Goal: Task Accomplishment & Management: Use online tool/utility

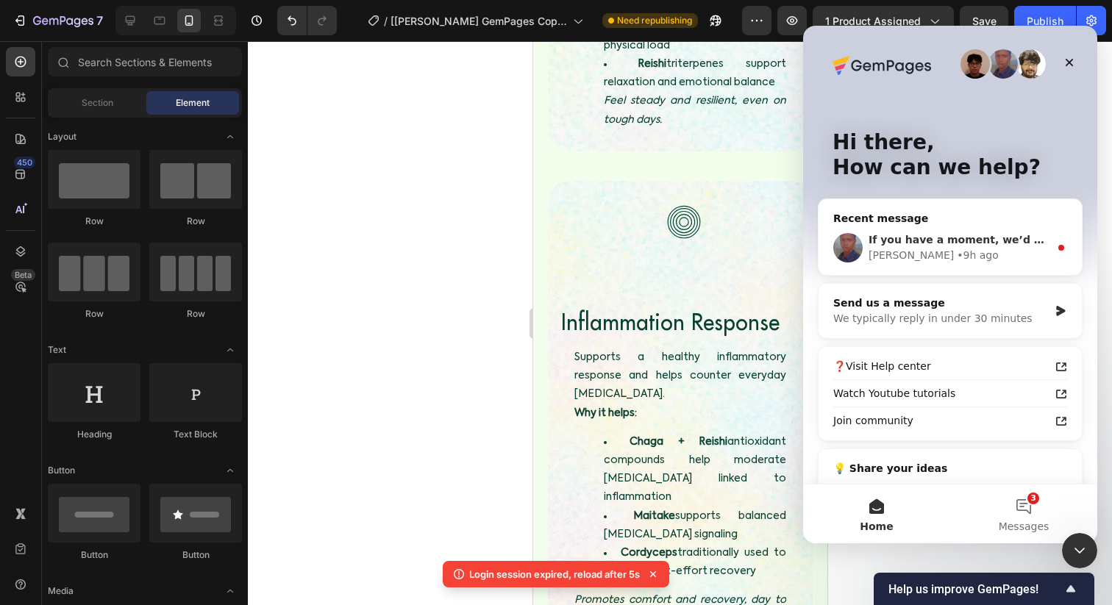
click at [998, 254] on div "Jay • 9h ago" at bounding box center [958, 255] width 181 height 15
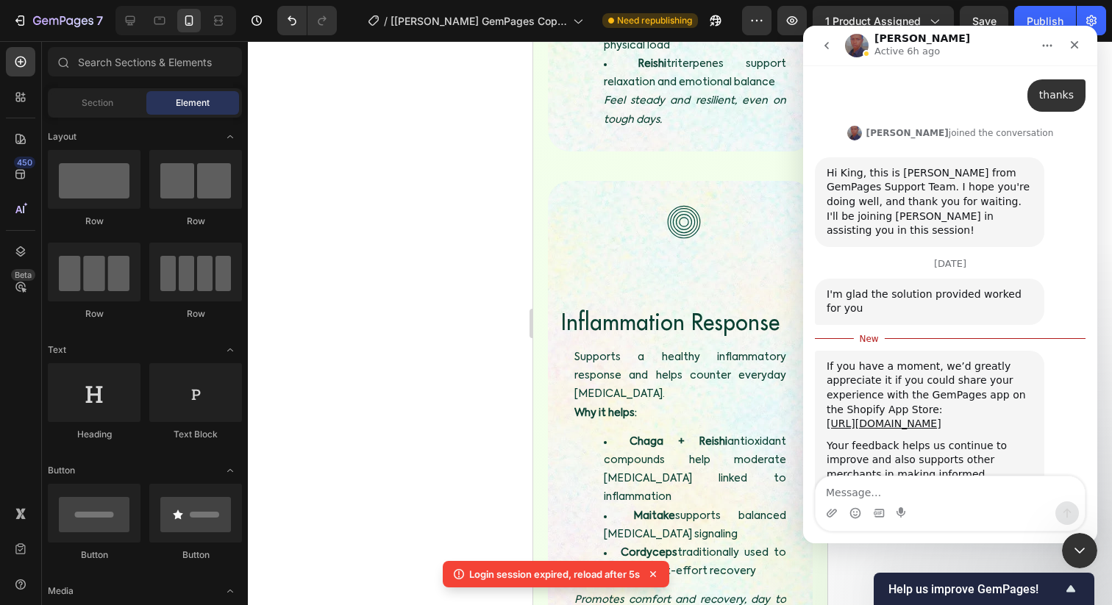
scroll to position [2643, 0]
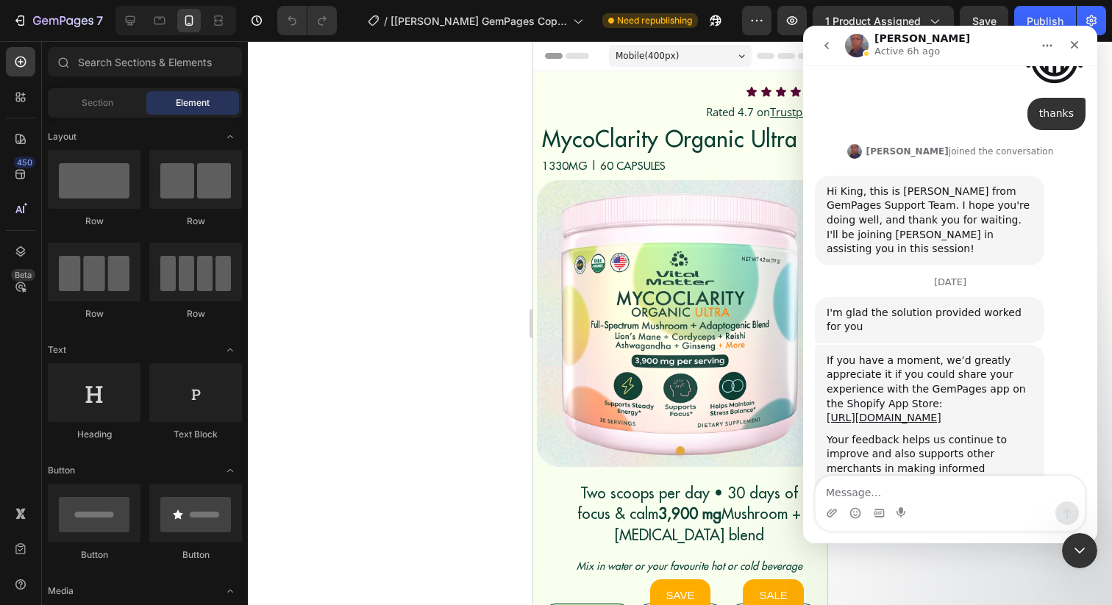
scroll to position [2621, 0]
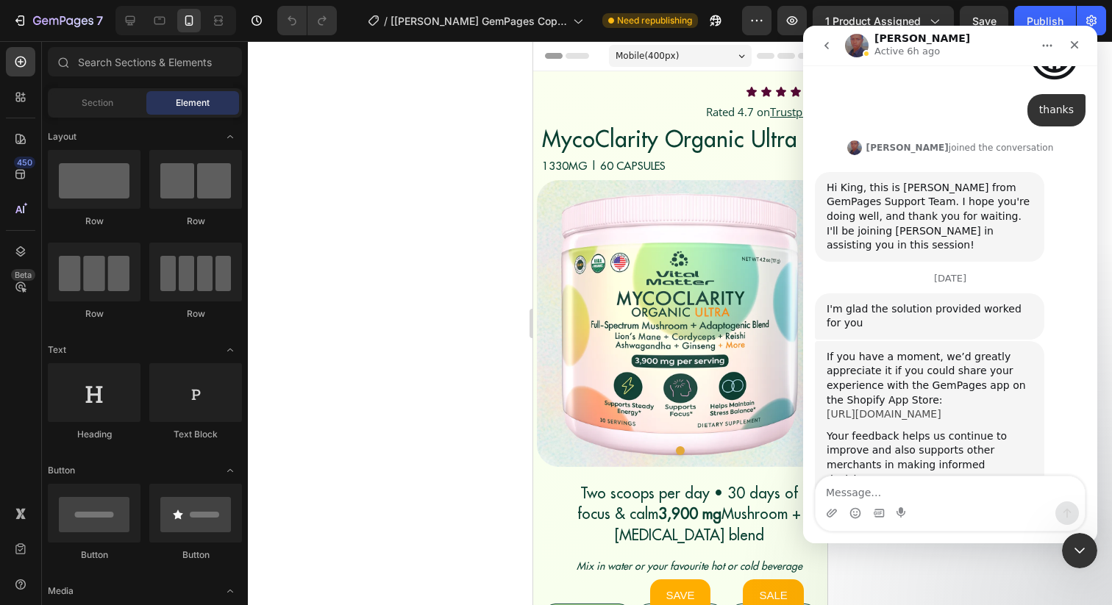
click at [885, 408] on link "[URL][DOMAIN_NAME]" at bounding box center [883, 414] width 115 height 12
click at [1074, 554] on icon "Close Intercom Messenger" at bounding box center [1077, 549] width 18 height 18
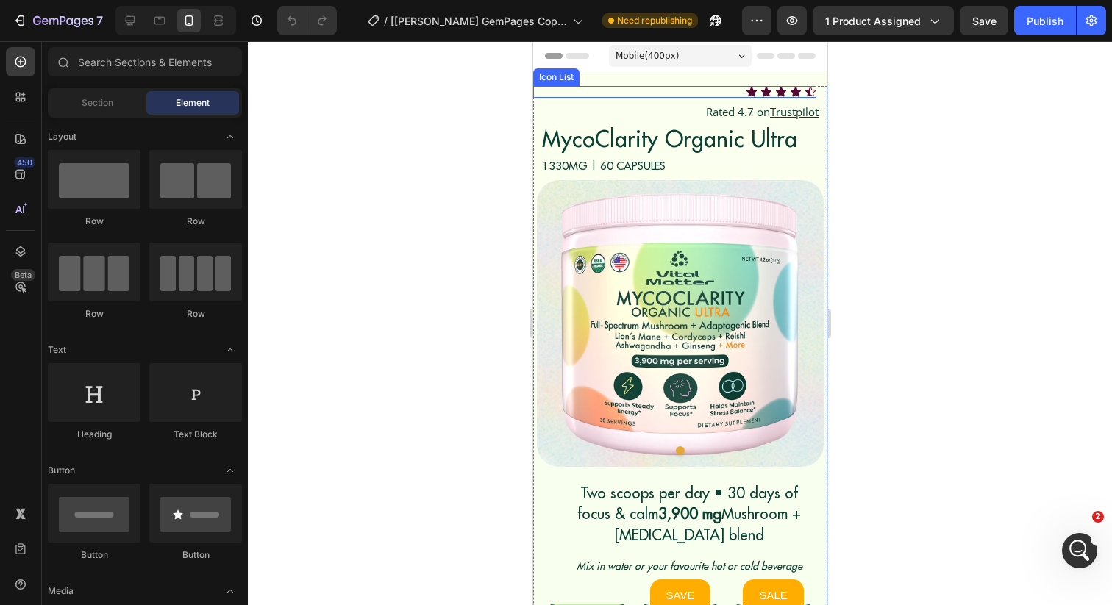
click at [723, 93] on div "Icon Icon Icon Icon Icon" at bounding box center [673, 92] width 283 height 12
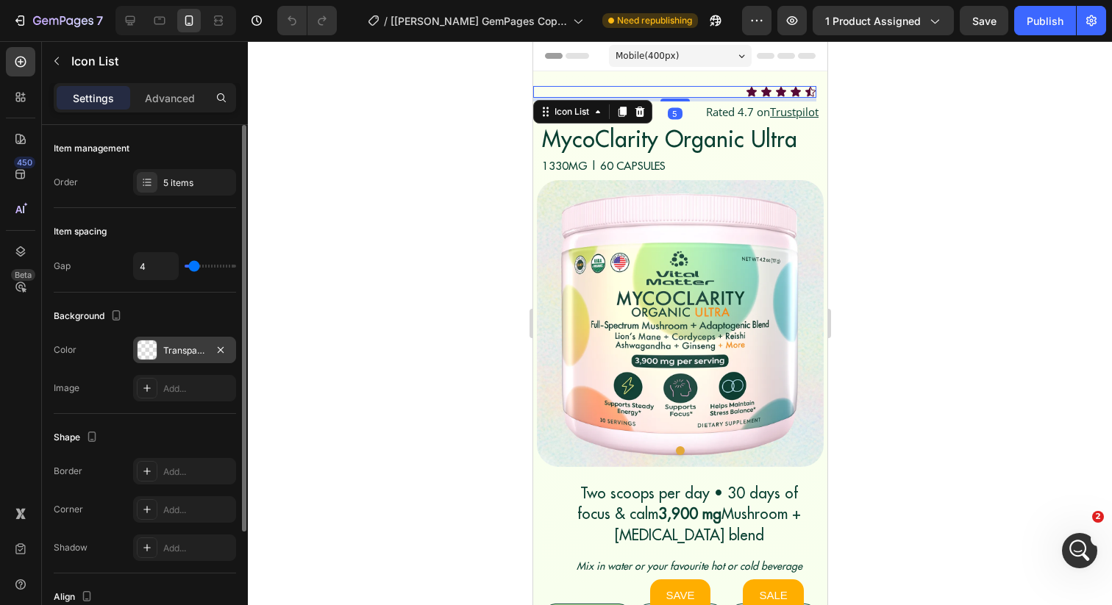
scroll to position [60, 0]
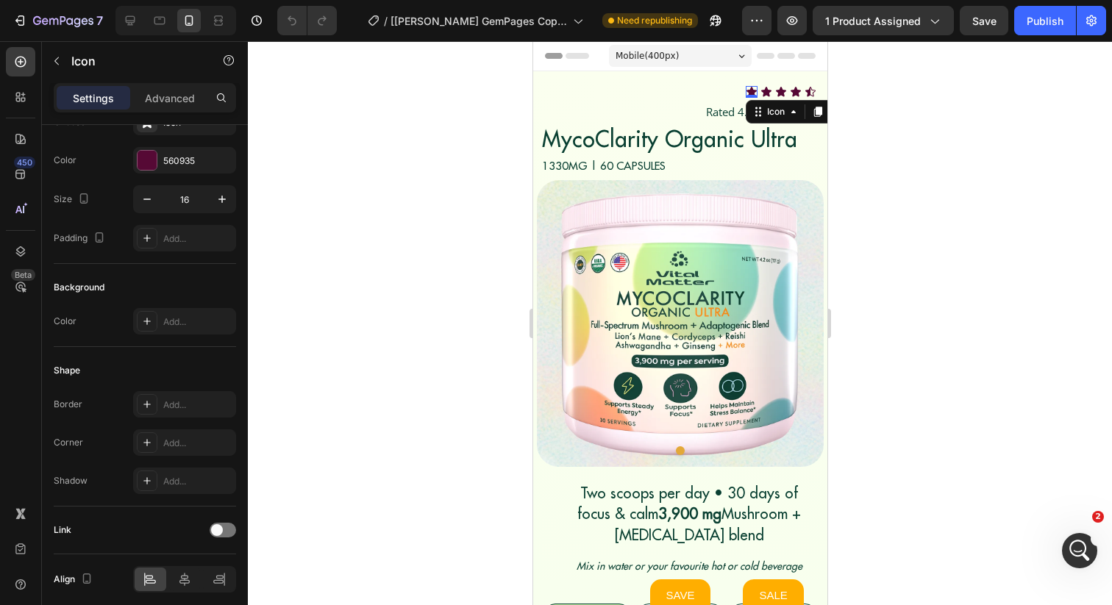
click at [748, 93] on div "Icon 0" at bounding box center [751, 92] width 12 height 12
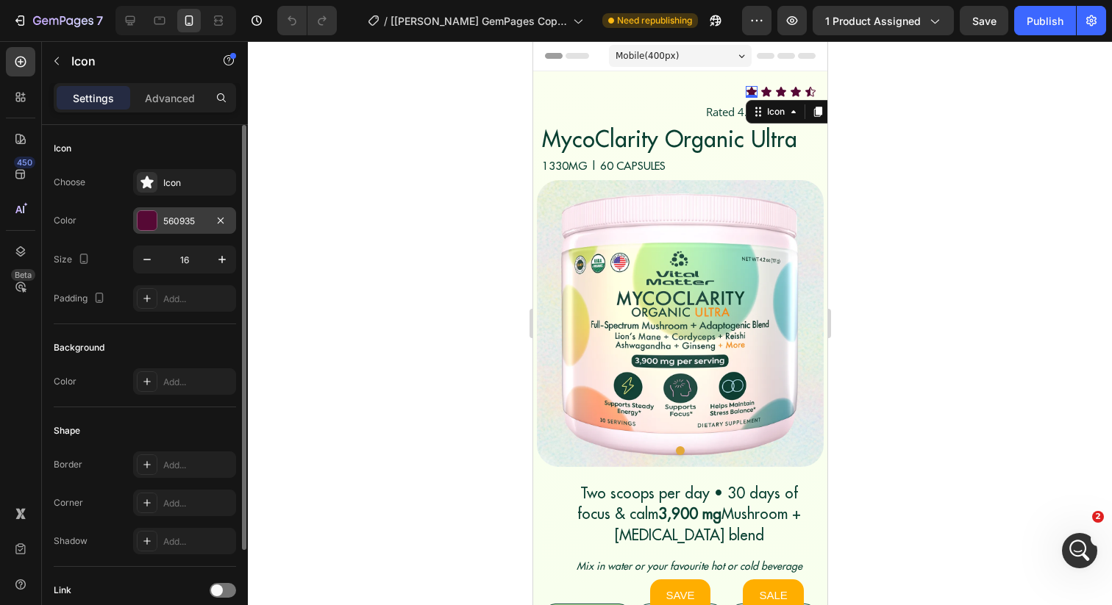
click at [151, 215] on div at bounding box center [147, 220] width 19 height 19
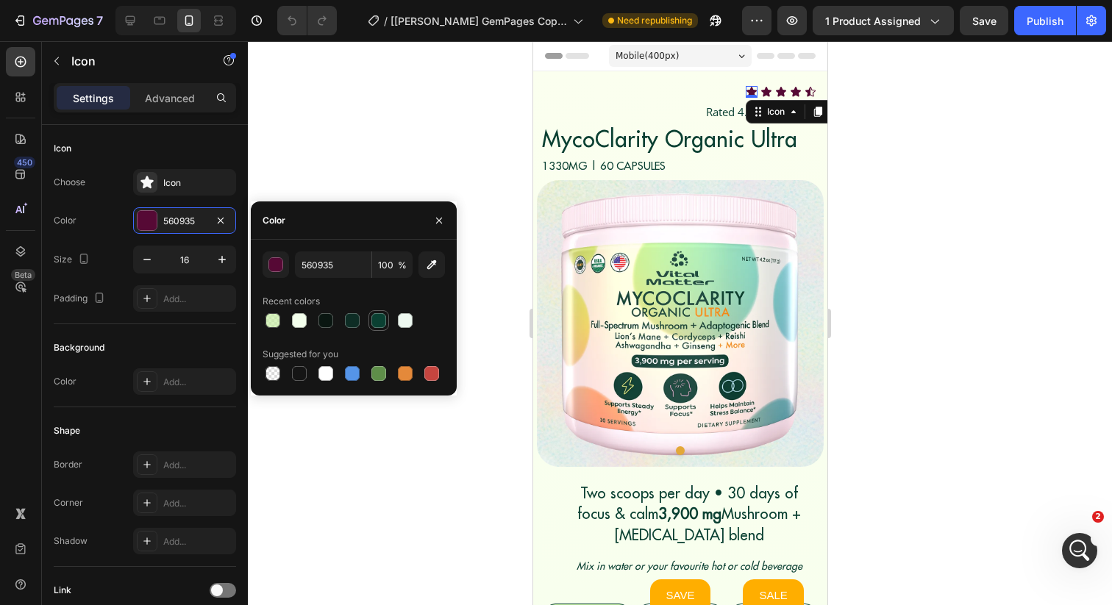
click at [384, 322] on div at bounding box center [378, 320] width 15 height 15
type input "0A4032"
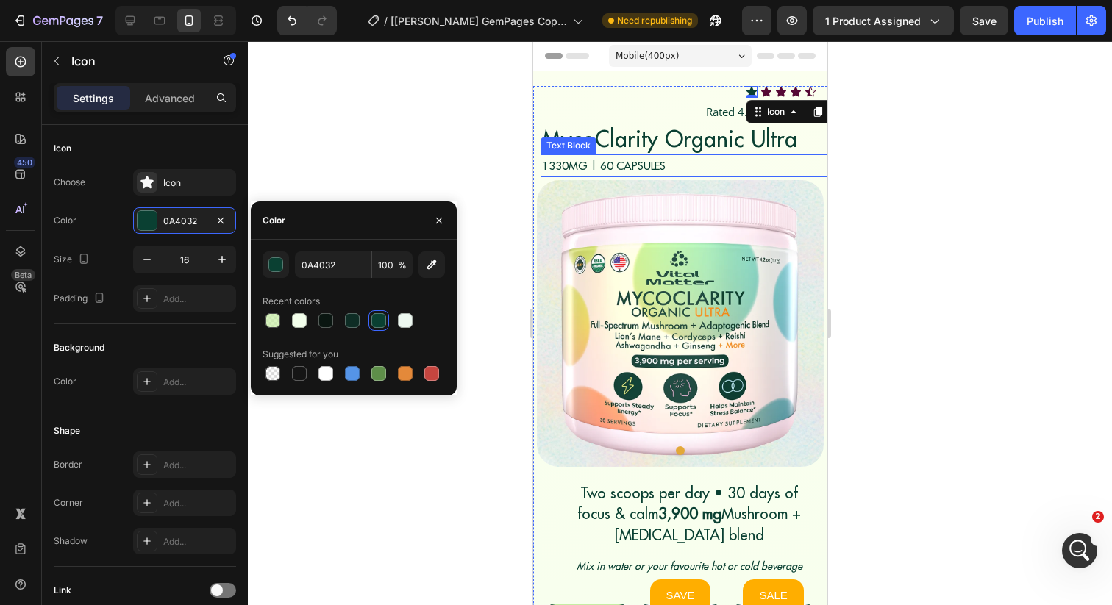
click at [681, 176] on div "1330MG | 60 CAPSULES" at bounding box center [683, 165] width 287 height 23
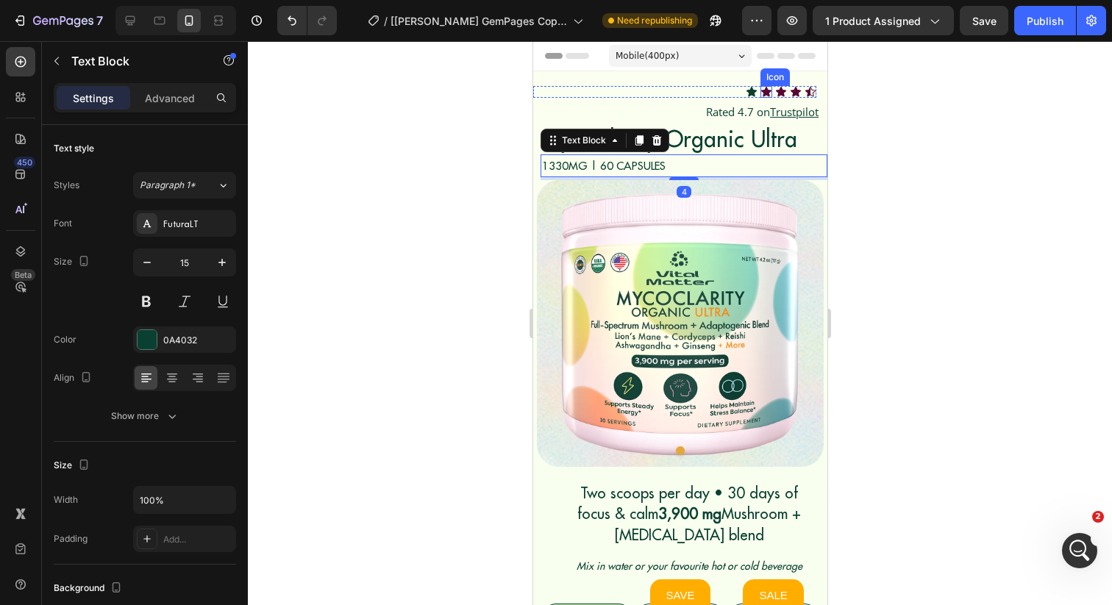
click at [761, 93] on icon at bounding box center [766, 92] width 12 height 12
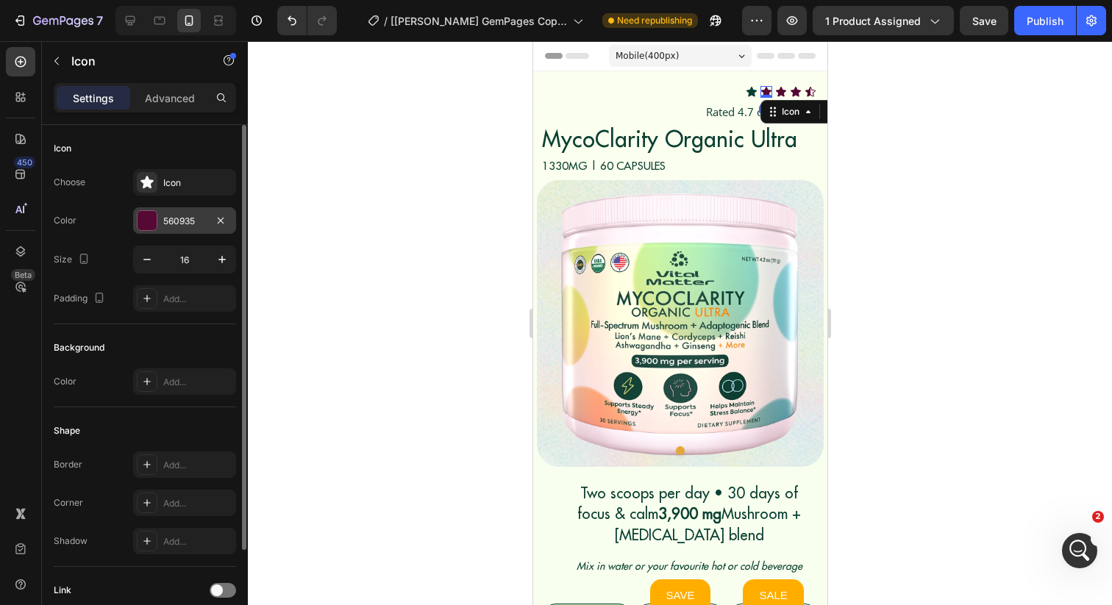
click at [189, 224] on div "560935" at bounding box center [184, 221] width 43 height 13
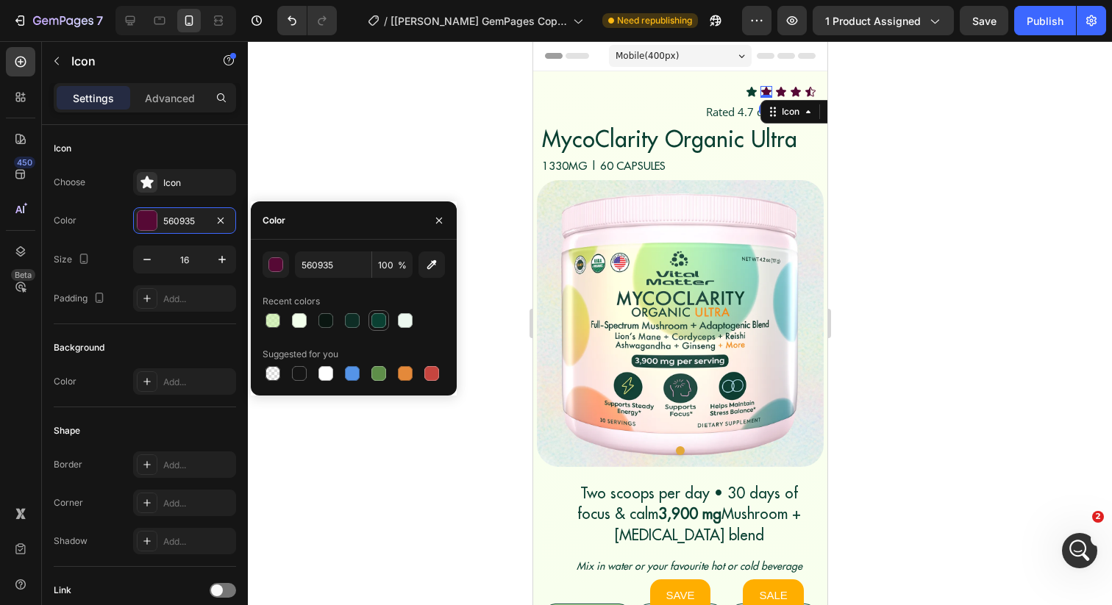
click at [381, 324] on div at bounding box center [378, 320] width 15 height 15
type input "0A4032"
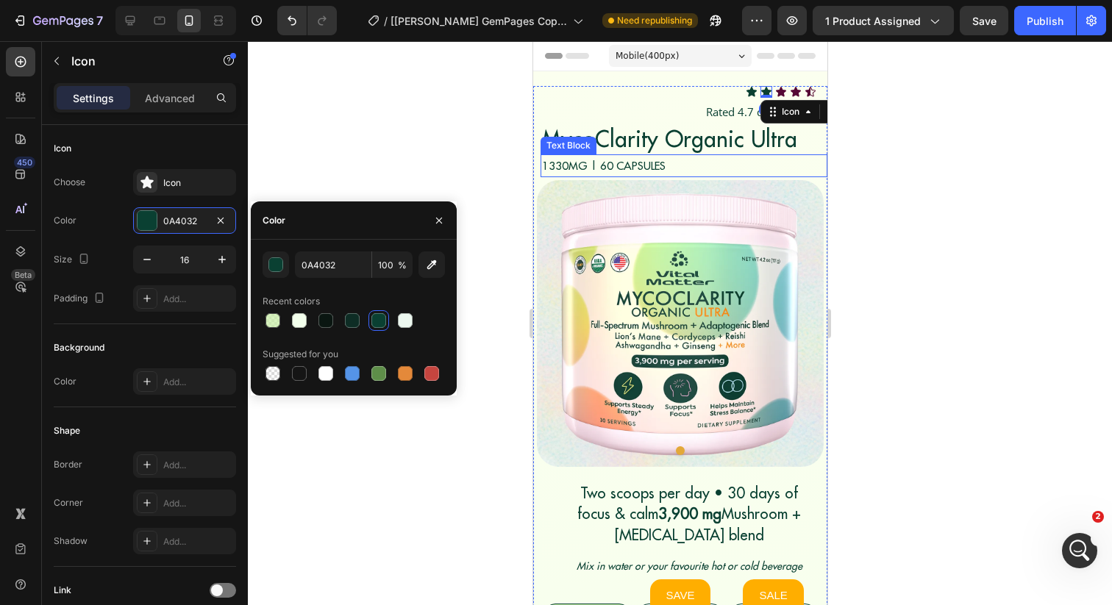
click at [718, 156] on p "1330MG | 60 CAPSULES" at bounding box center [683, 166] width 284 height 20
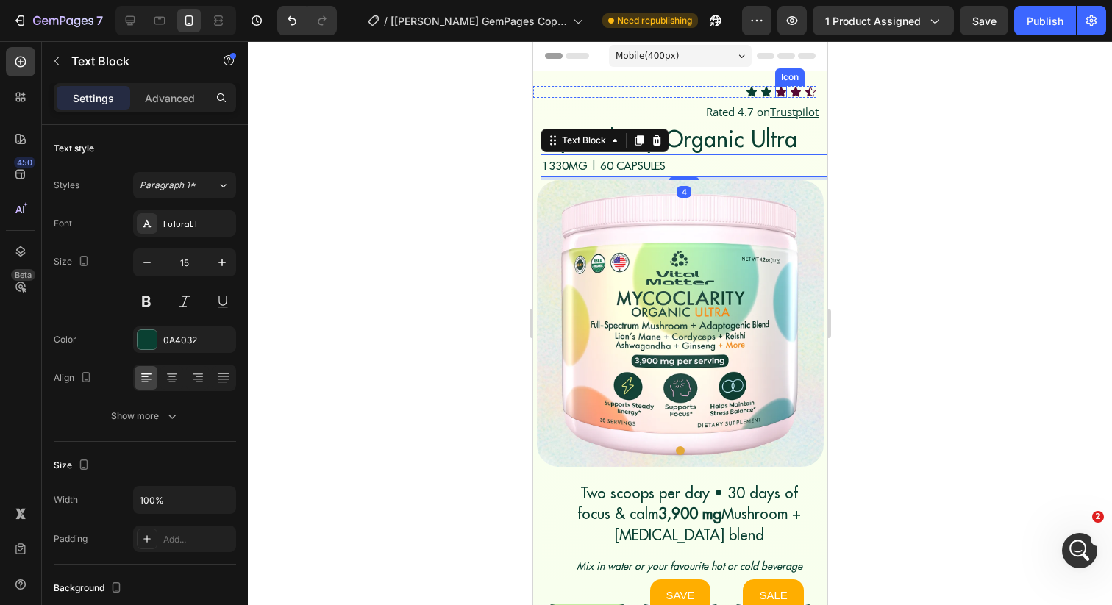
click at [779, 92] on div "Icon" at bounding box center [780, 92] width 12 height 12
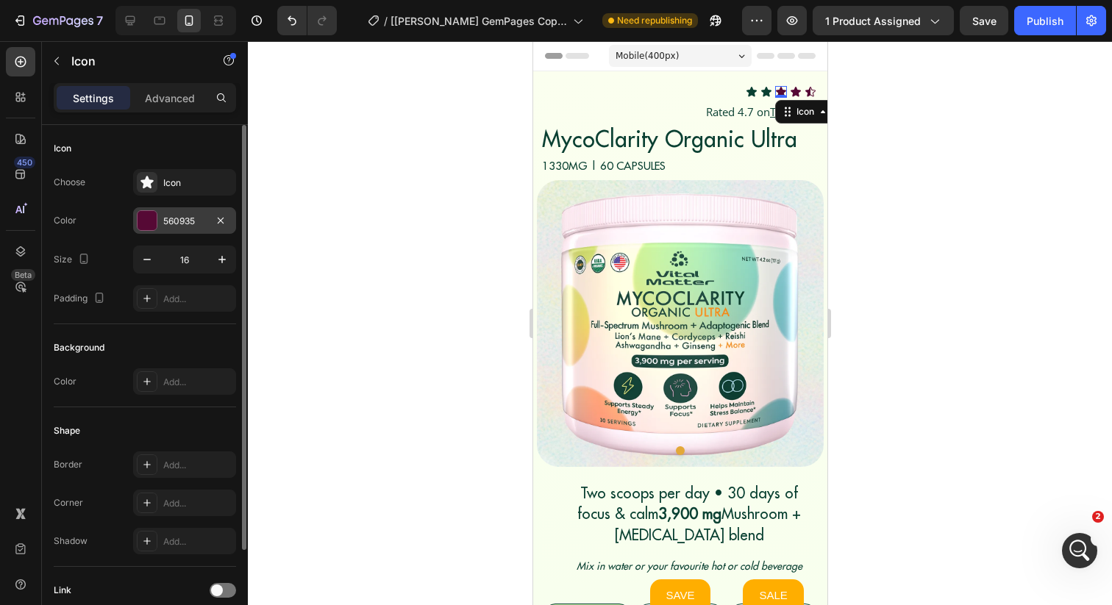
click at [179, 233] on div "560935" at bounding box center [184, 220] width 103 height 26
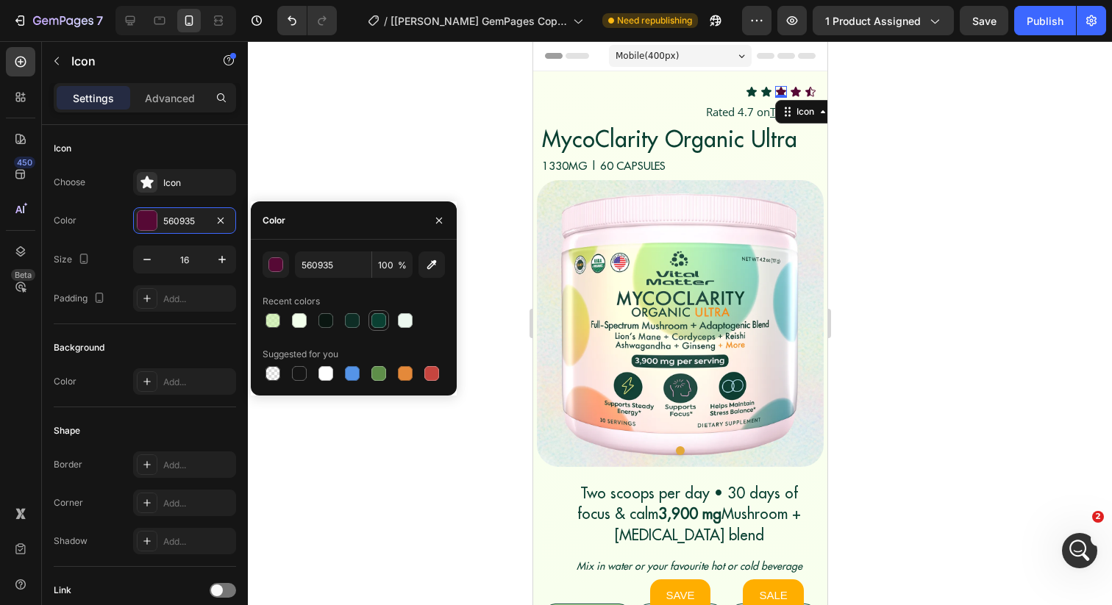
click at [372, 321] on div at bounding box center [378, 320] width 15 height 15
type input "0A4032"
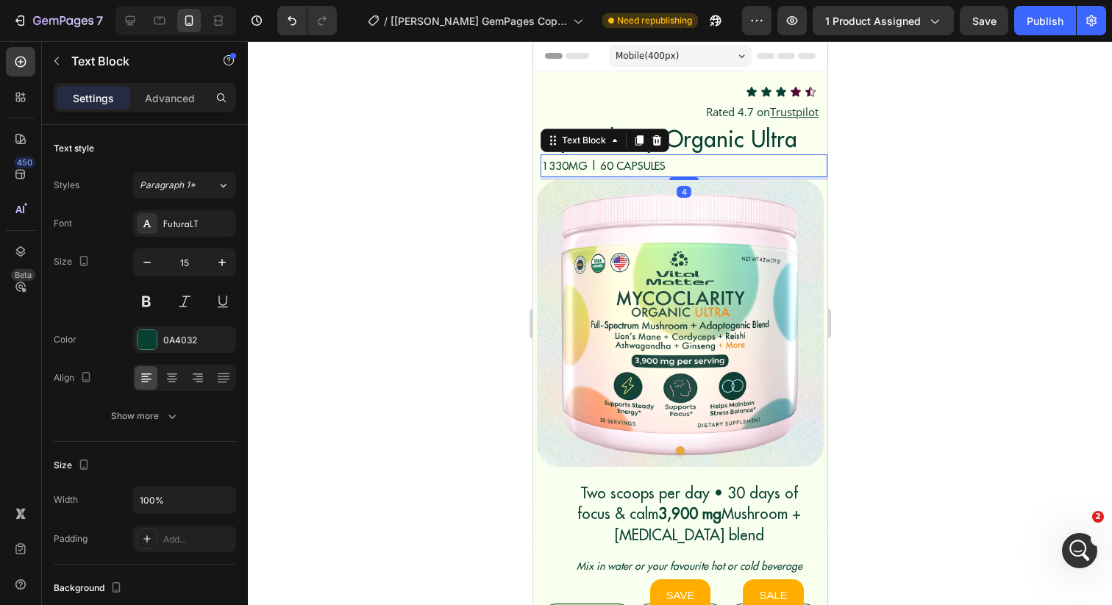
click at [706, 172] on p "1330MG | 60 CAPSULES" at bounding box center [683, 166] width 284 height 20
click at [793, 93] on div "Icon" at bounding box center [795, 92] width 12 height 12
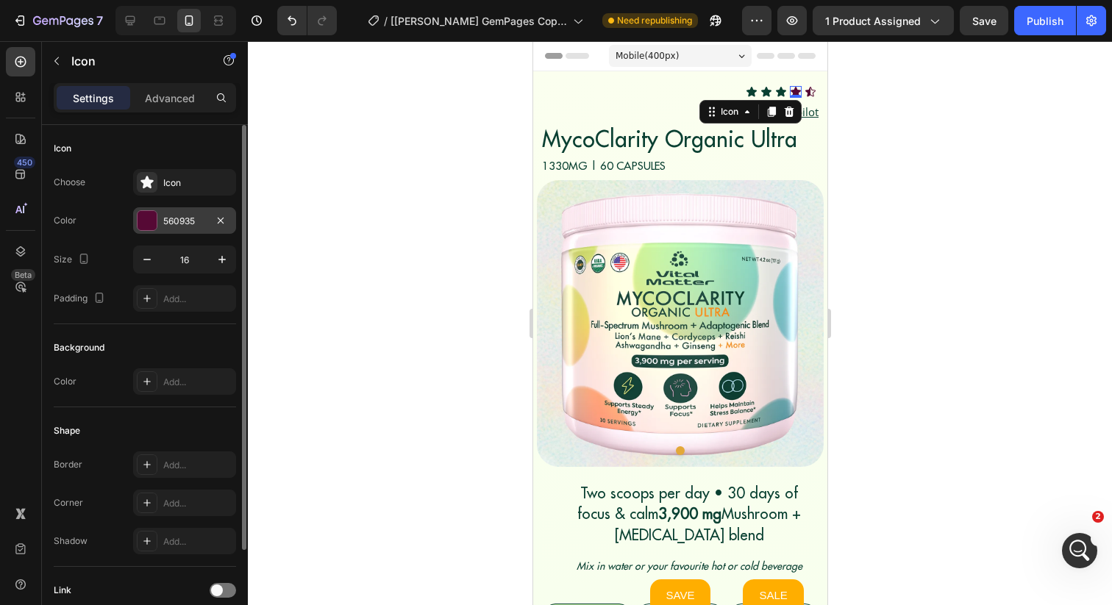
click at [168, 215] on div "560935" at bounding box center [184, 221] width 43 height 13
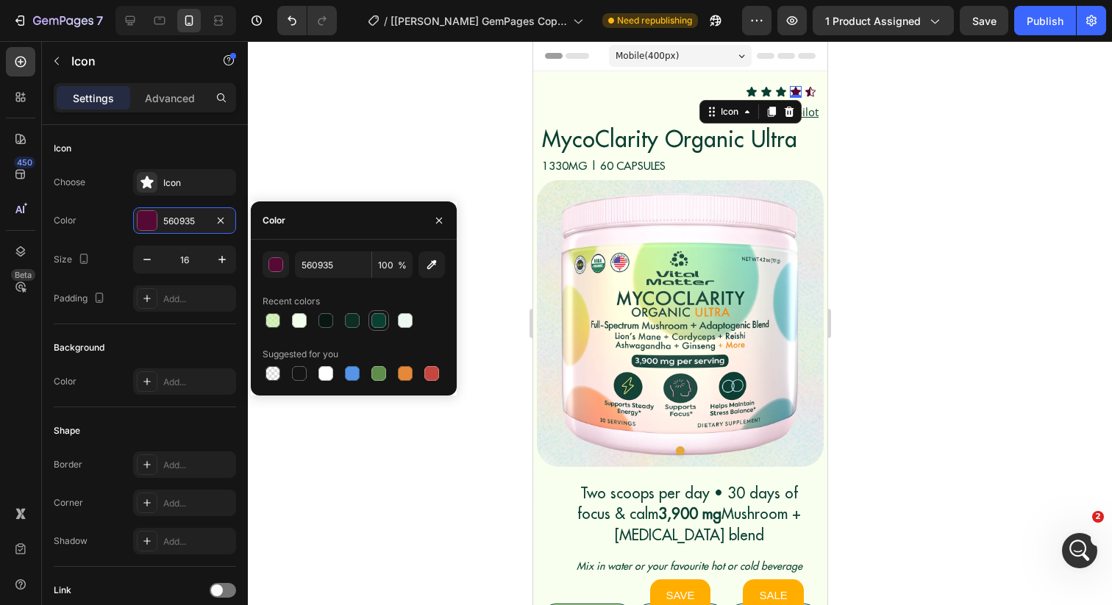
click at [376, 318] on div at bounding box center [378, 320] width 15 height 15
type input "0A4032"
click at [583, 205] on img at bounding box center [679, 323] width 287 height 287
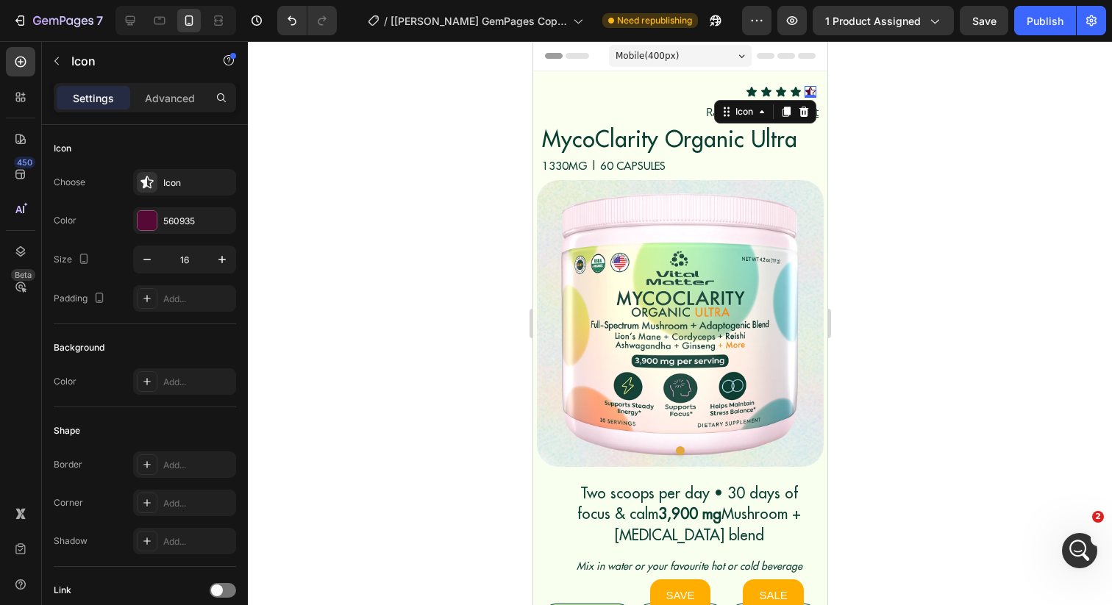
click at [812, 86] on icon at bounding box center [810, 92] width 12 height 12
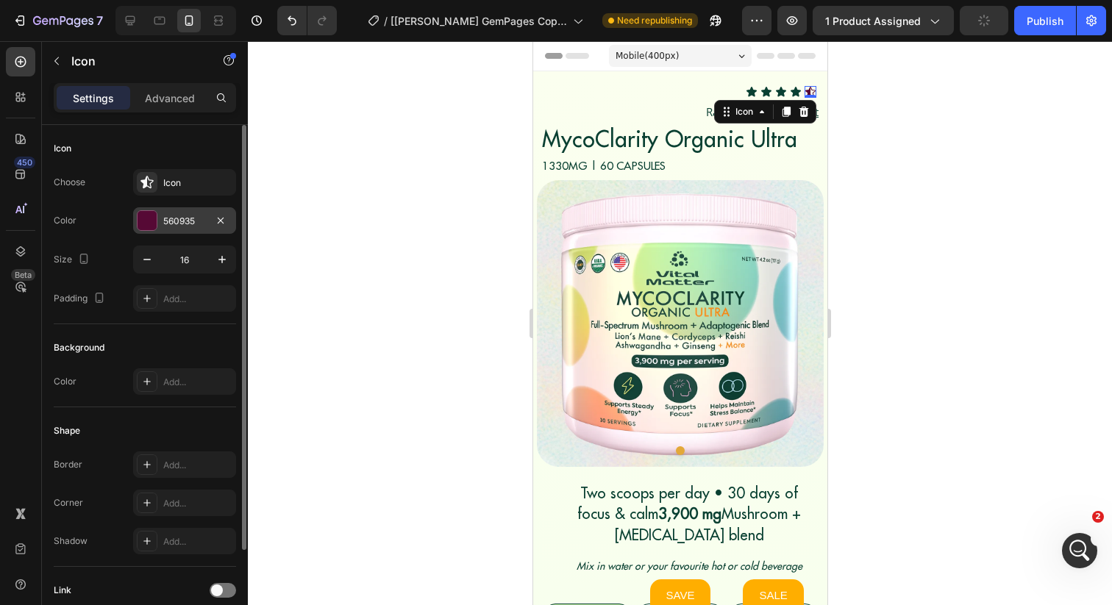
click at [192, 223] on div "560935" at bounding box center [184, 221] width 43 height 13
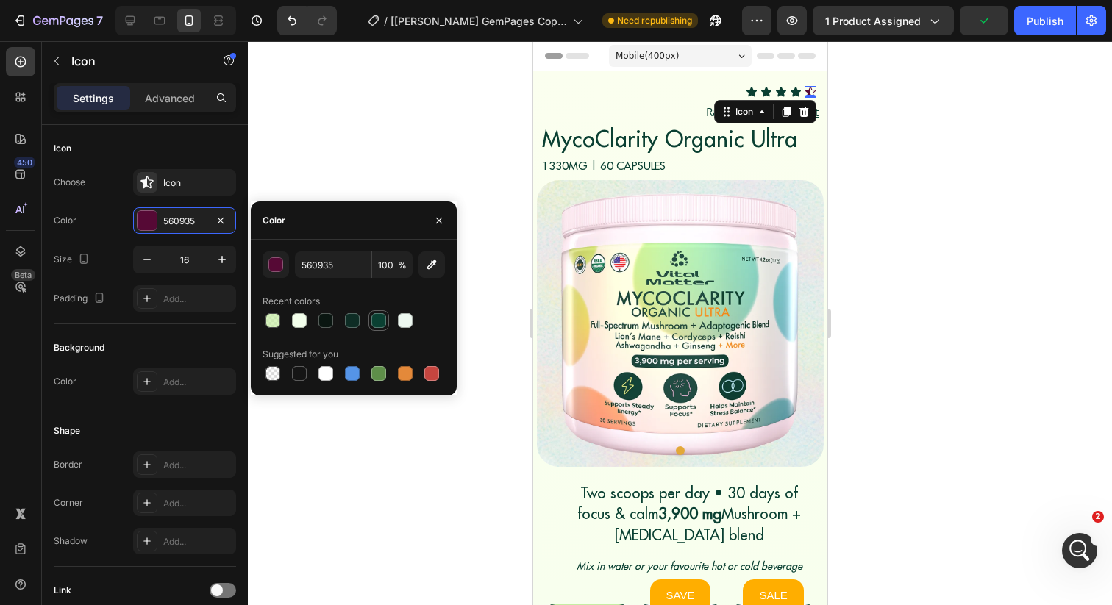
click at [383, 326] on div at bounding box center [378, 320] width 15 height 15
type input "0A4032"
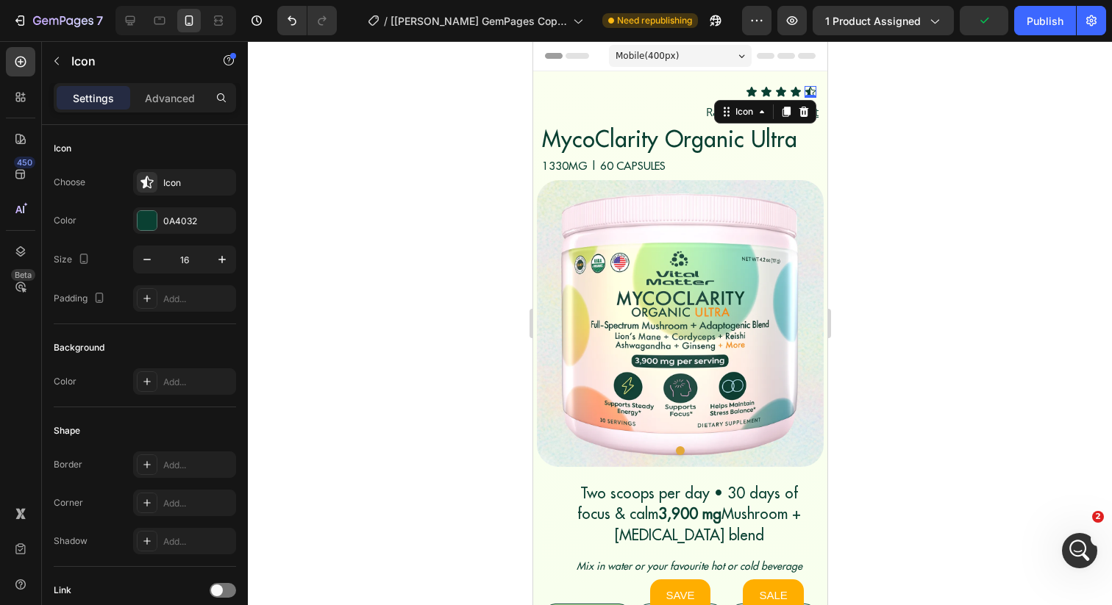
click at [488, 180] on div at bounding box center [680, 323] width 864 height 564
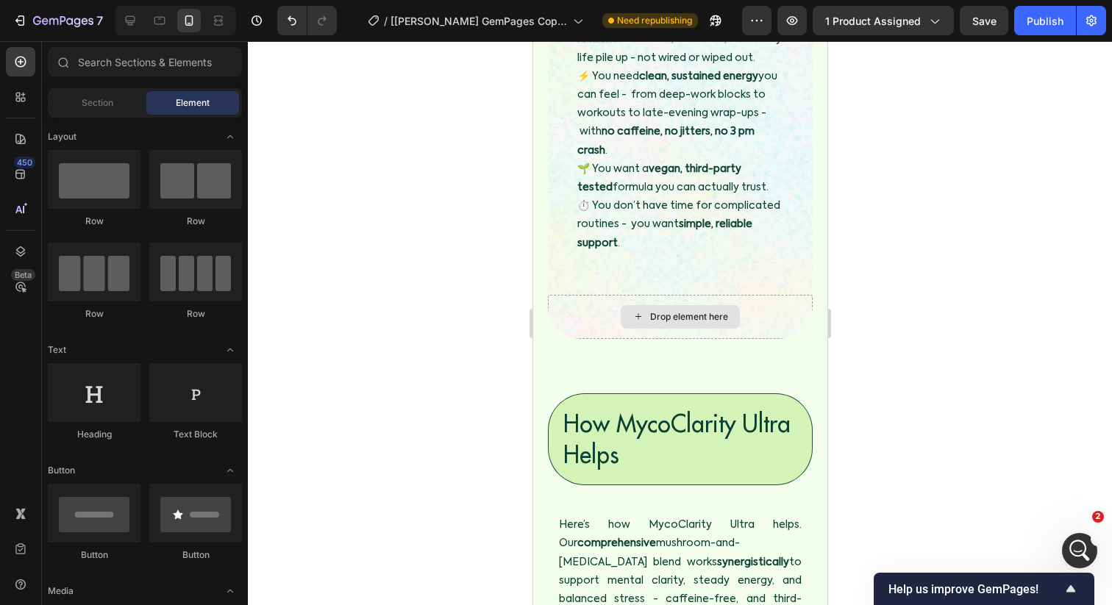
scroll to position [1974, 0]
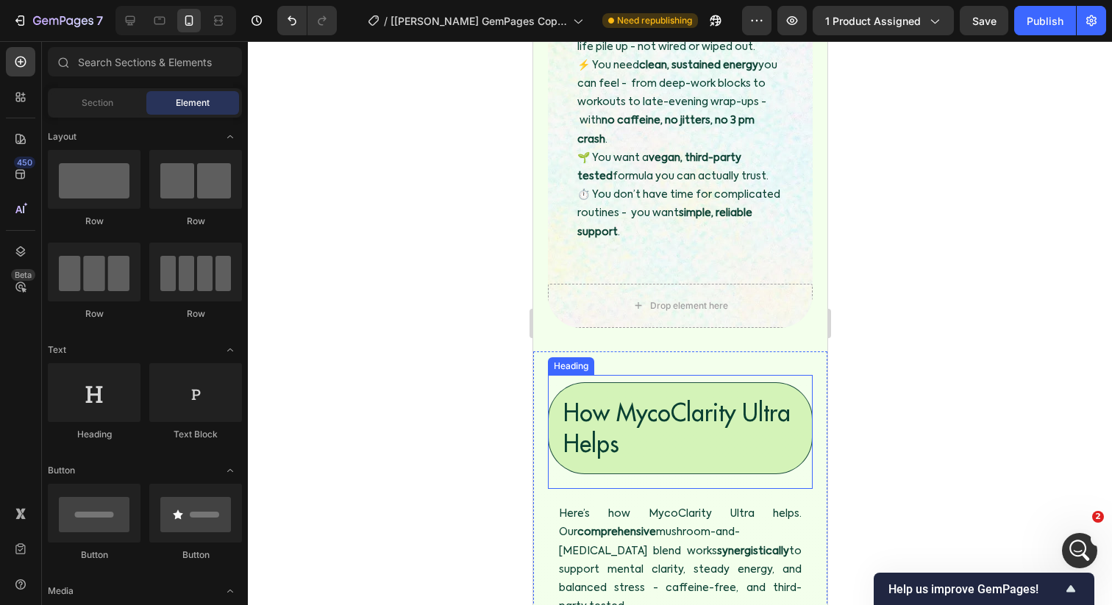
click at [617, 424] on h3 "How MycoClarity Ultra Helps" at bounding box center [679, 428] width 265 height 92
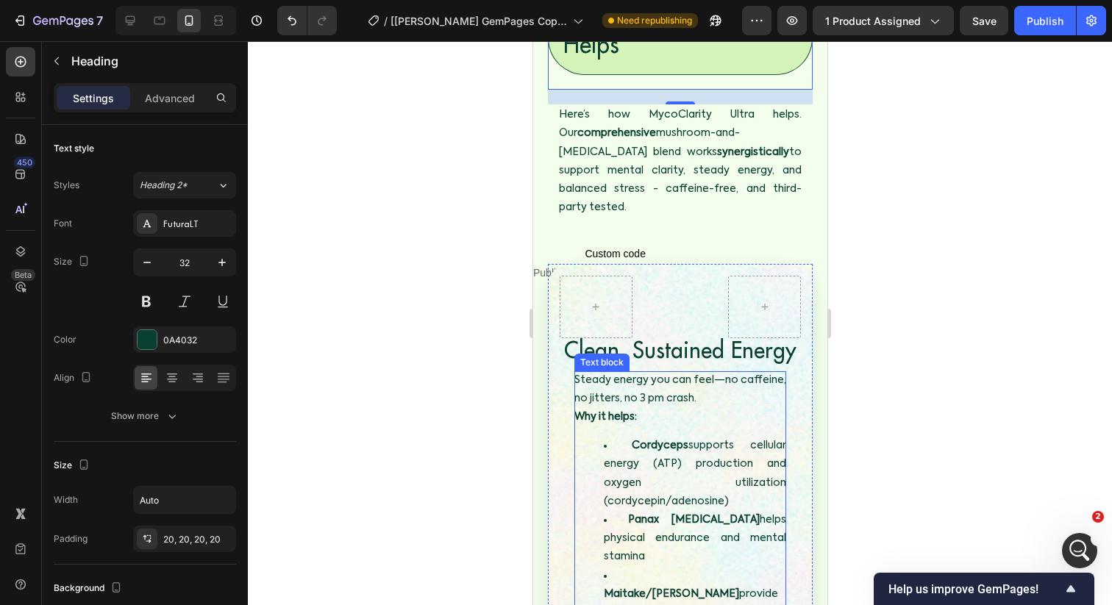
scroll to position [2854, 0]
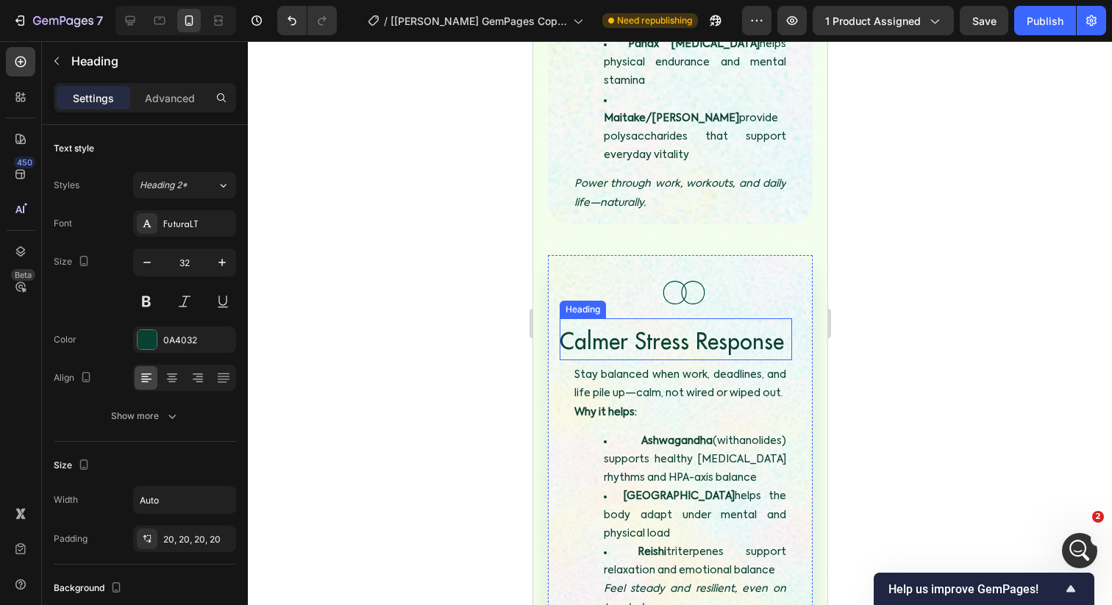
click at [646, 326] on span "Calmer Stress Response" at bounding box center [671, 340] width 224 height 29
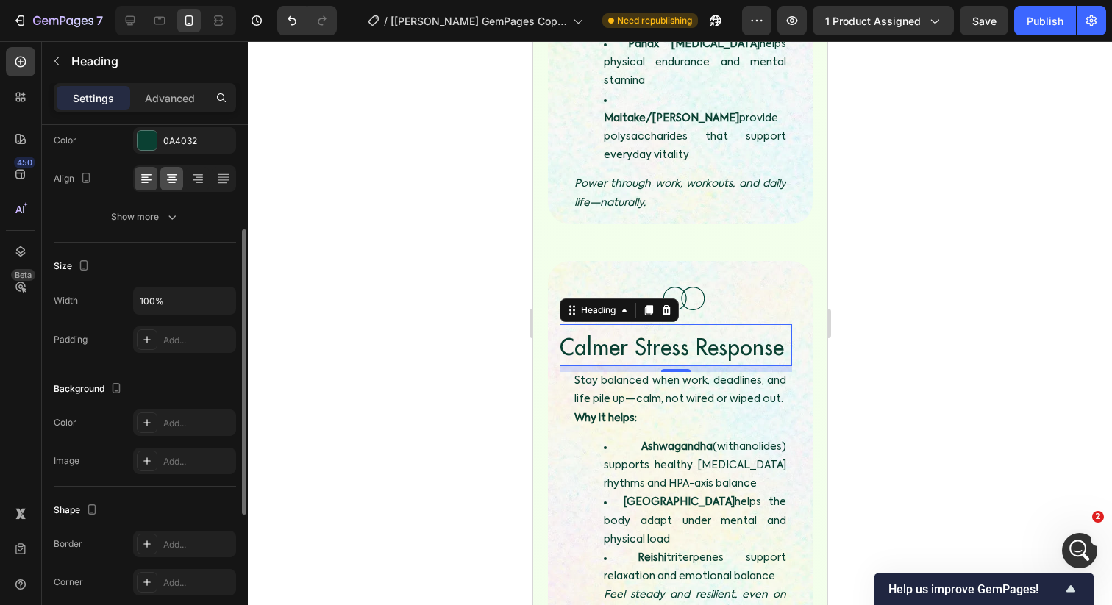
scroll to position [196, 0]
click at [171, 178] on icon at bounding box center [172, 181] width 15 height 15
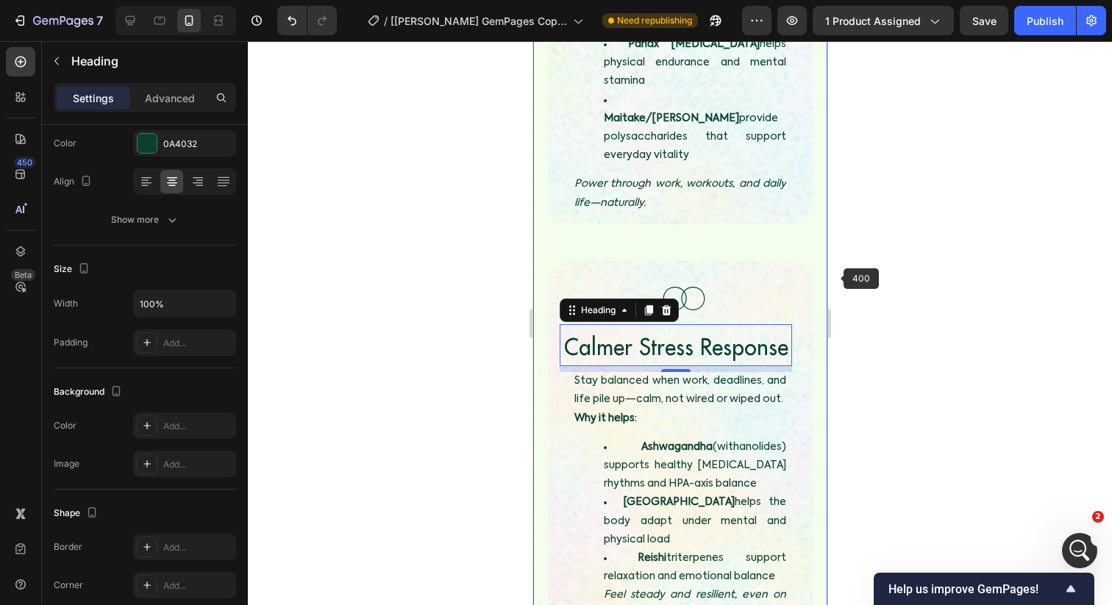
click at [856, 270] on div at bounding box center [680, 323] width 864 height 564
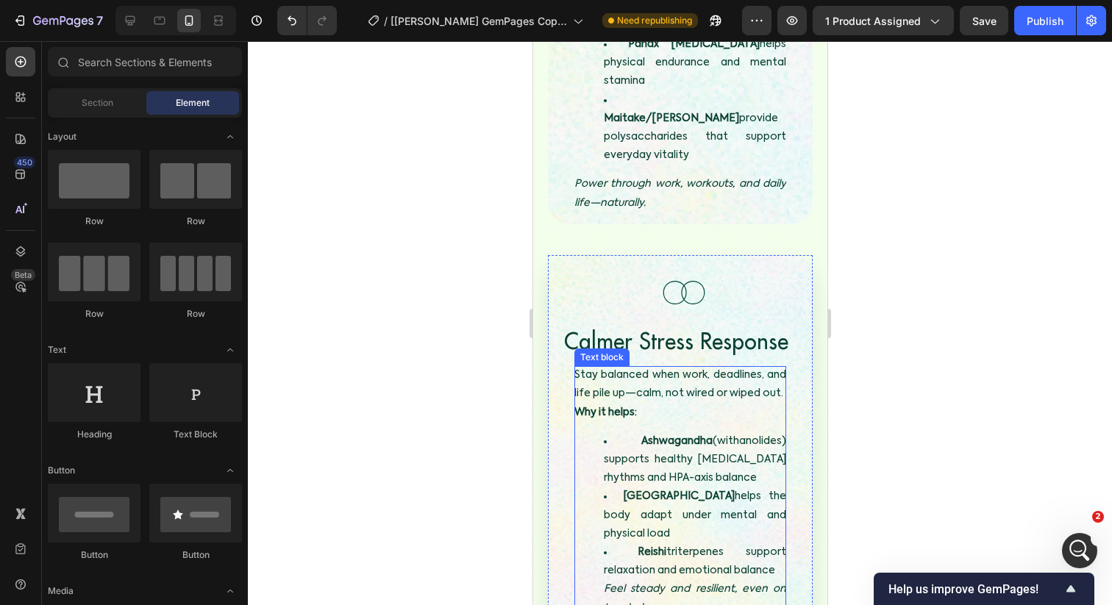
click at [674, 369] on div "Stay balanced when work, deadlines, and life pile up—calm, not wired or wiped o…" at bounding box center [680, 497] width 212 height 262
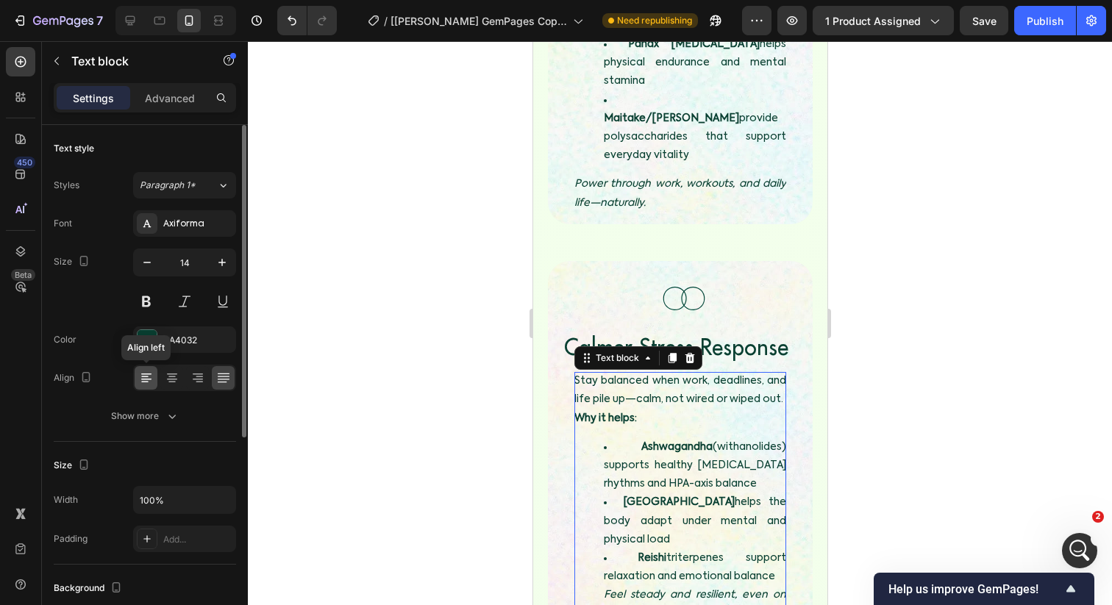
click at [149, 374] on icon at bounding box center [146, 378] width 15 height 15
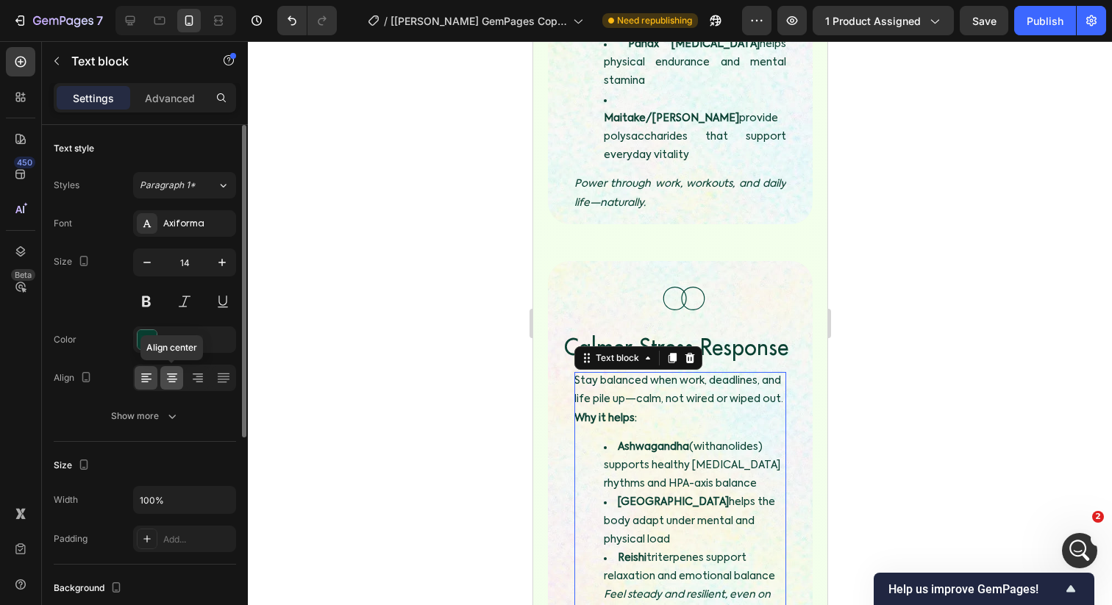
click at [174, 375] on icon at bounding box center [172, 378] width 15 height 15
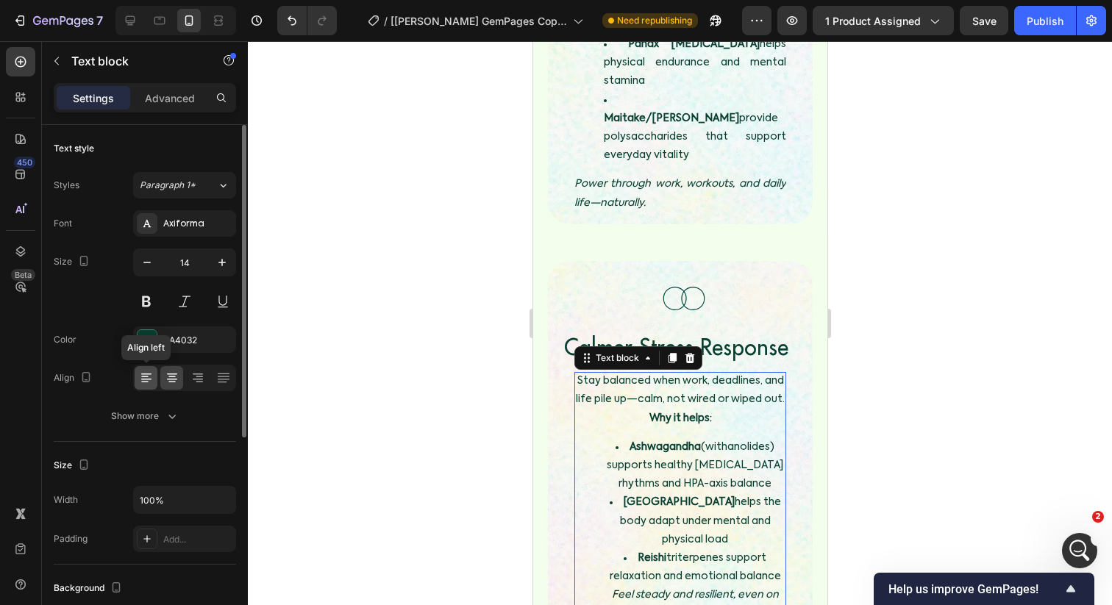
click at [146, 376] on icon at bounding box center [144, 376] width 7 height 1
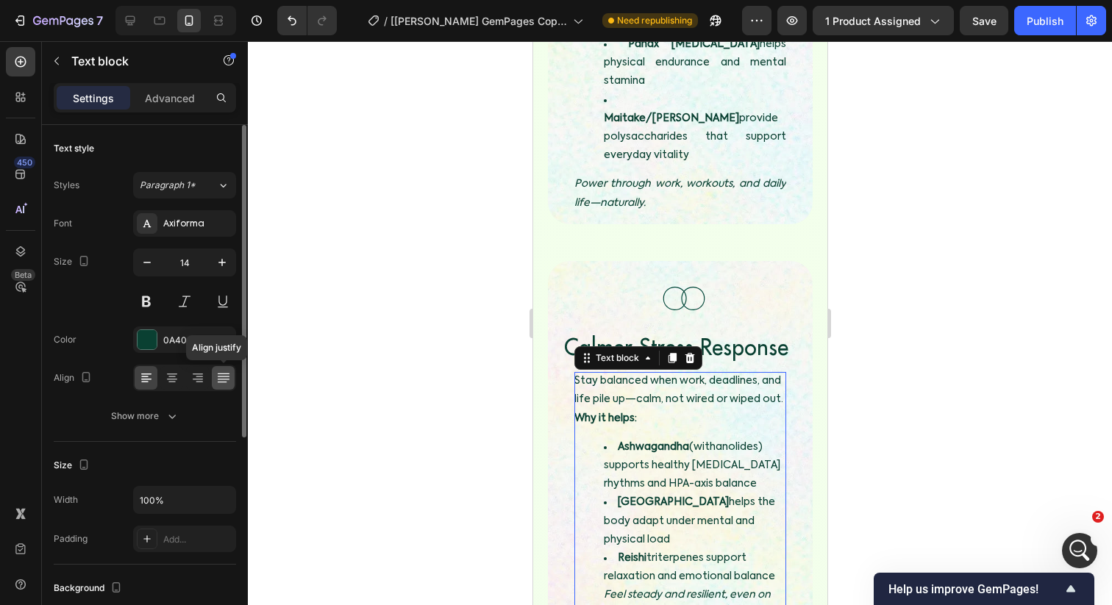
click at [215, 376] on div at bounding box center [223, 378] width 23 height 24
click at [140, 385] on icon at bounding box center [146, 378] width 15 height 15
click at [216, 376] on icon at bounding box center [223, 378] width 15 height 15
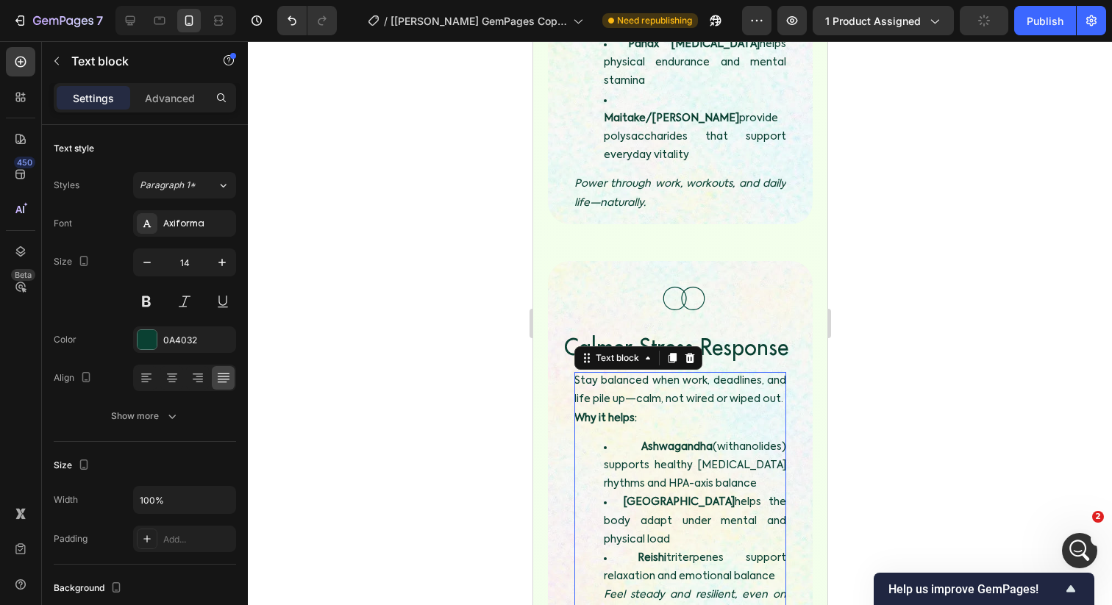
click at [471, 369] on div at bounding box center [680, 323] width 864 height 564
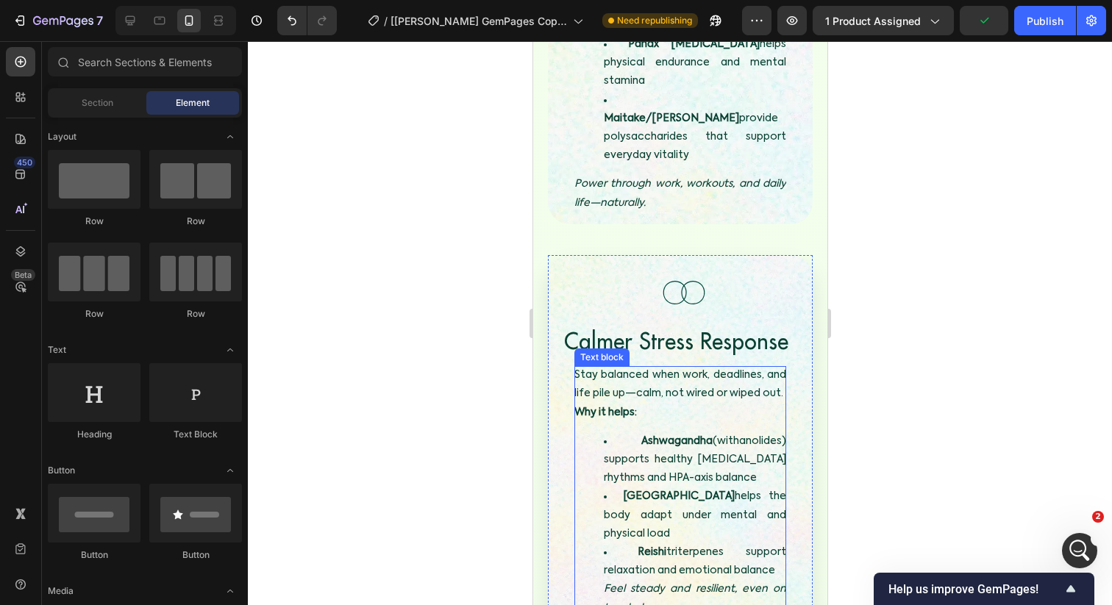
click at [635, 432] on li "Ashwagandha (withanolides) supports healthy cortisol rhythms and HPA-axis balan…" at bounding box center [694, 460] width 182 height 56
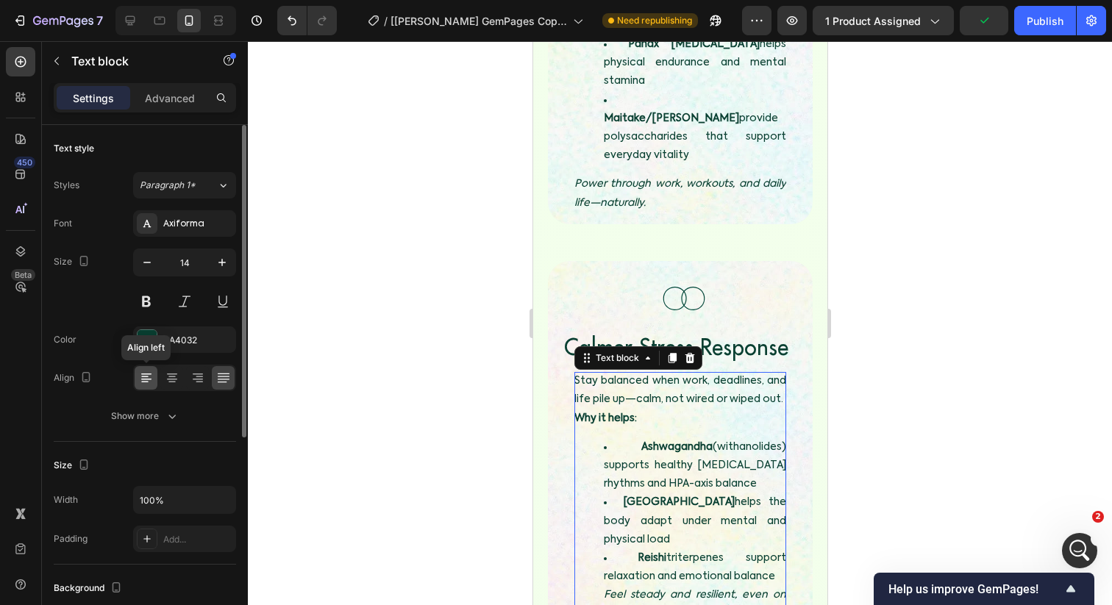
click at [144, 379] on icon at bounding box center [146, 378] width 15 height 15
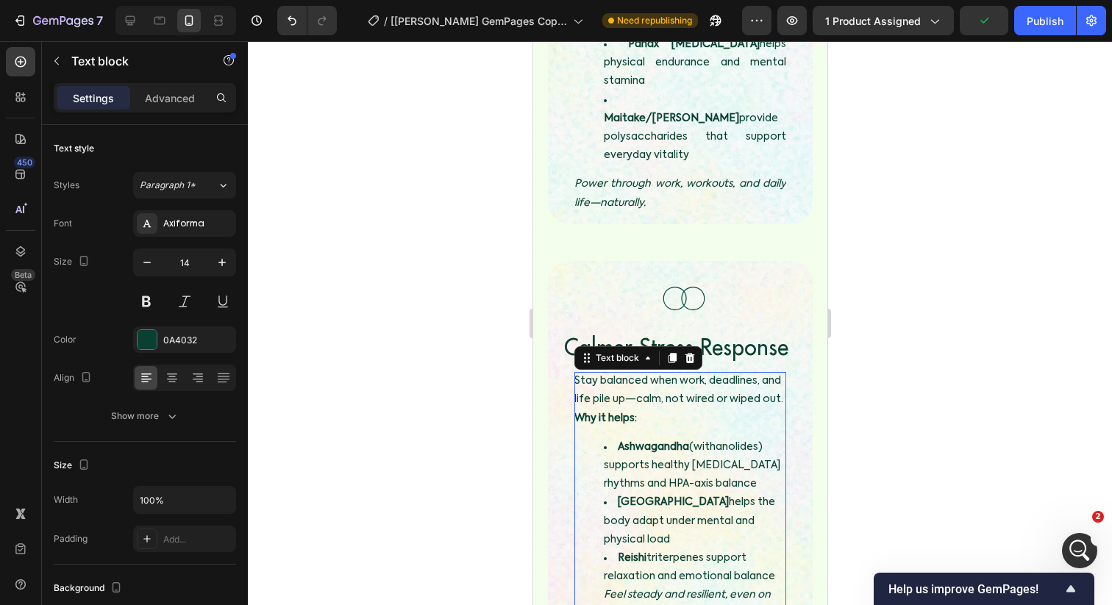
click at [399, 379] on div at bounding box center [680, 323] width 864 height 564
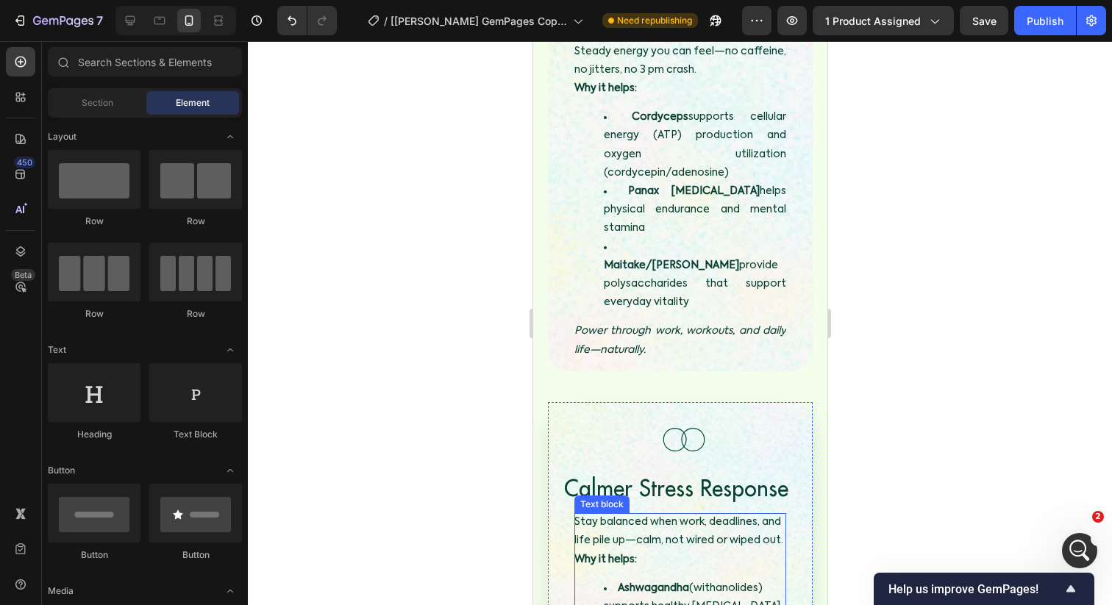
scroll to position [2694, 0]
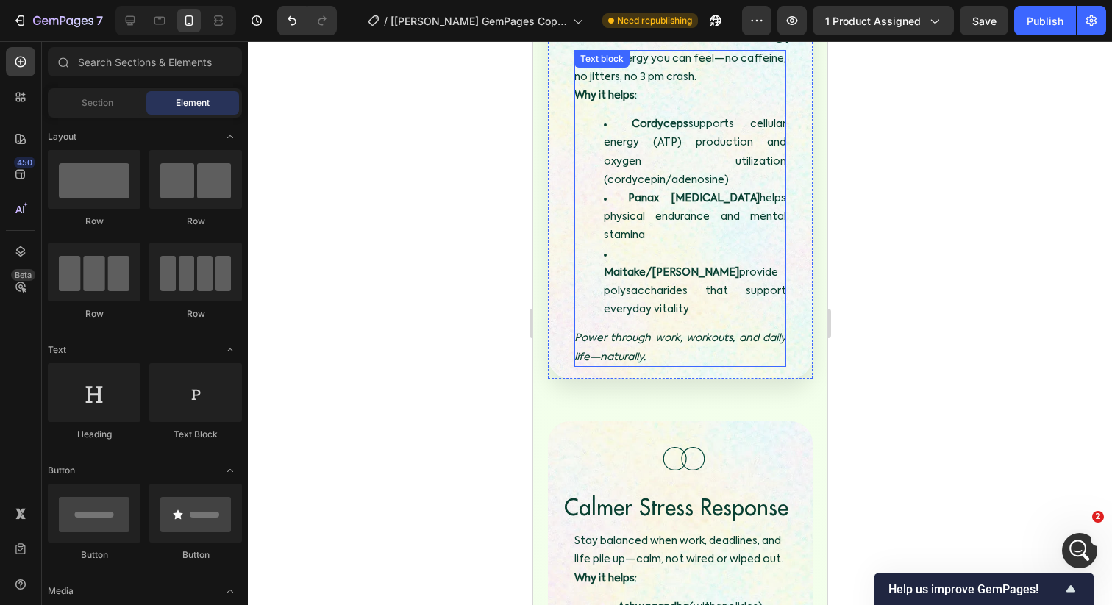
click at [624, 246] on li "Maitake/Shiitake provide polysaccharides that support everyday vitality" at bounding box center [694, 283] width 182 height 74
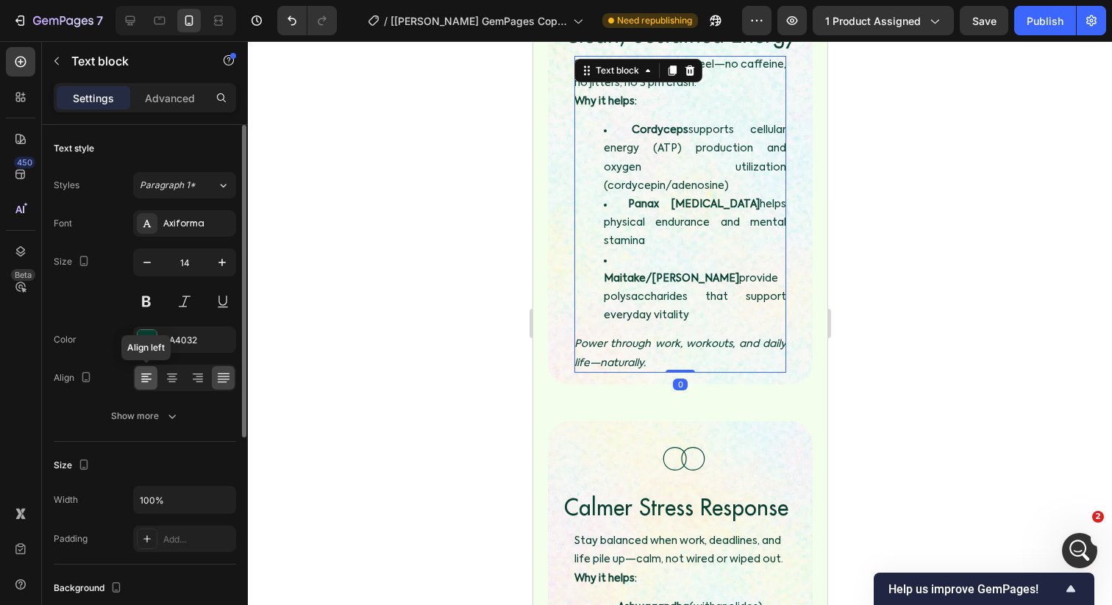
click at [136, 384] on div at bounding box center [146, 378] width 23 height 24
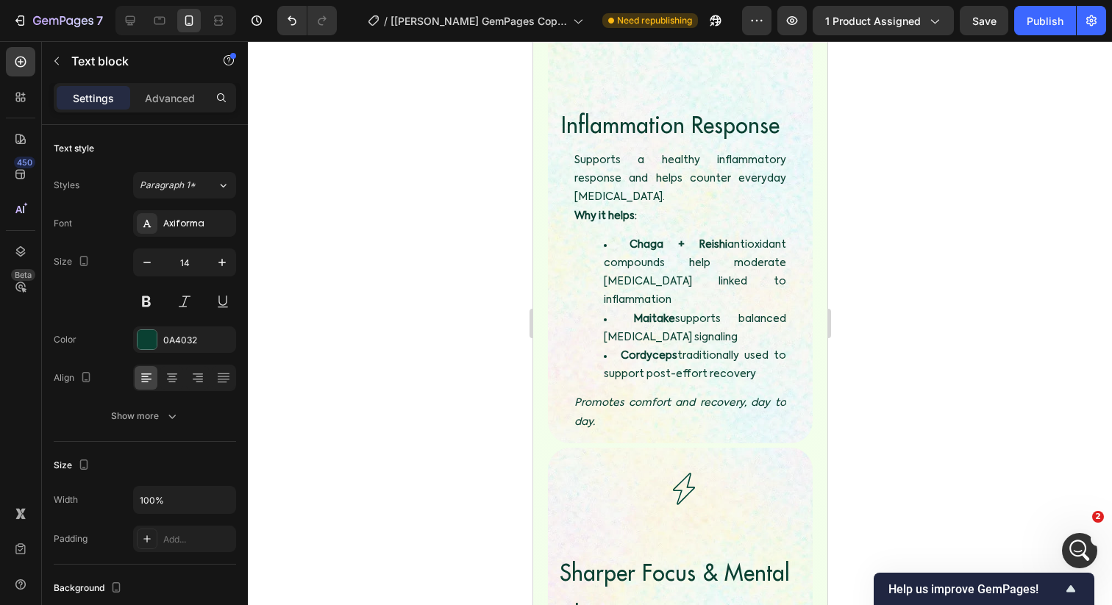
scroll to position [3587, 0]
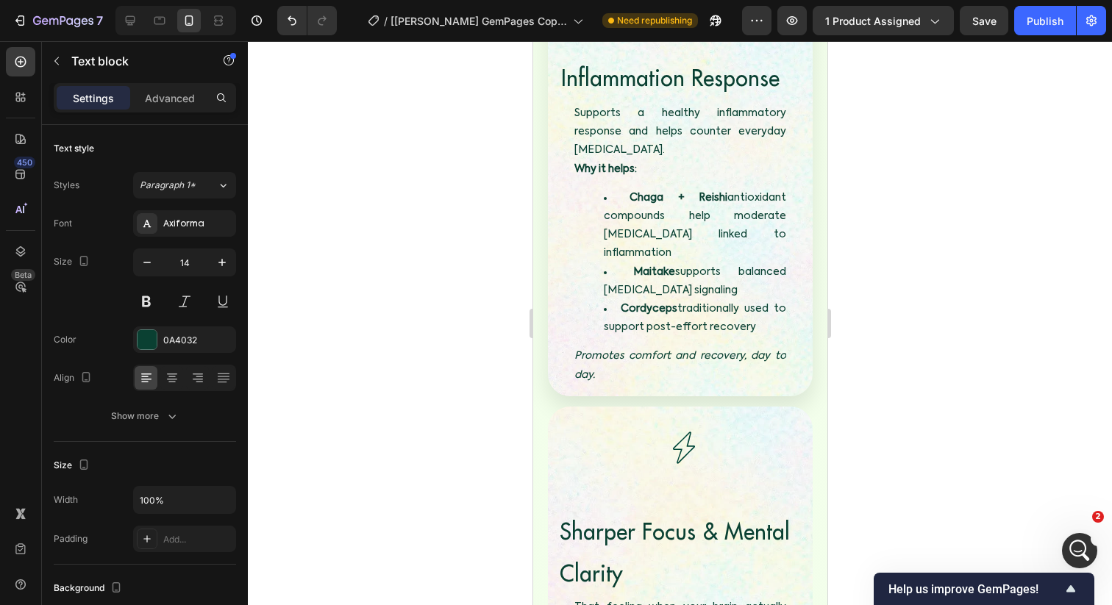
click at [621, 300] on li "Cordyceps traditionally used to support post-effort recovery" at bounding box center [694, 318] width 182 height 37
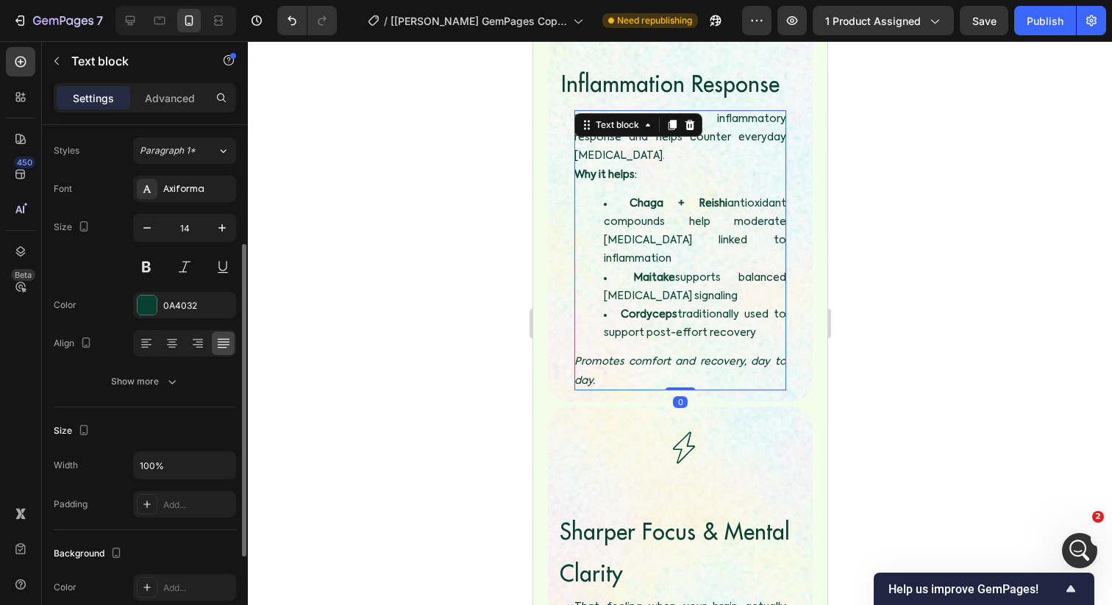
scroll to position [0, 0]
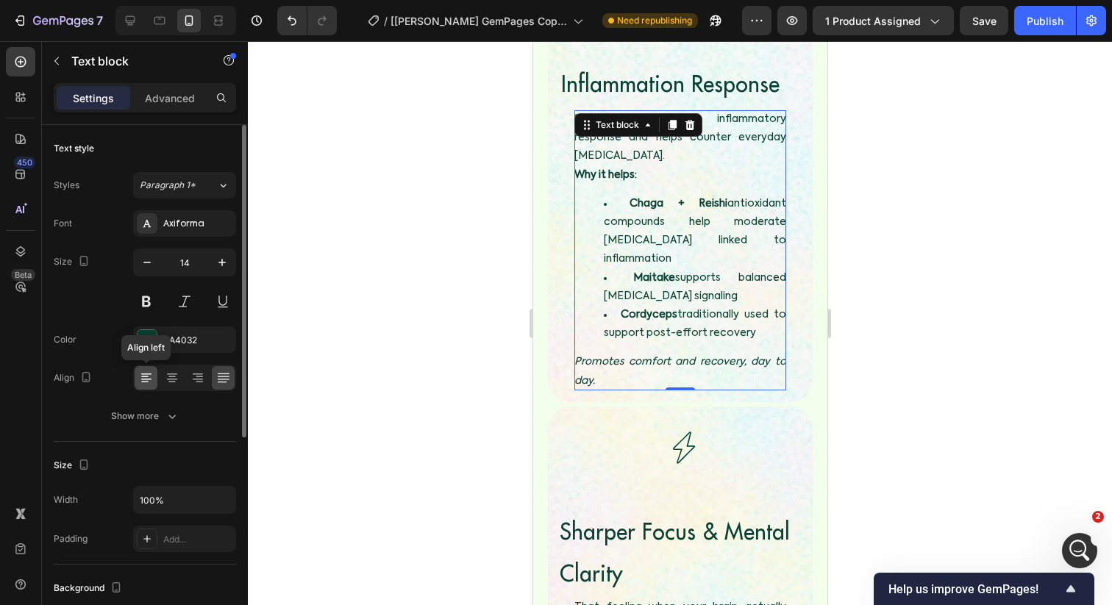
click at [147, 379] on icon at bounding box center [146, 378] width 15 height 15
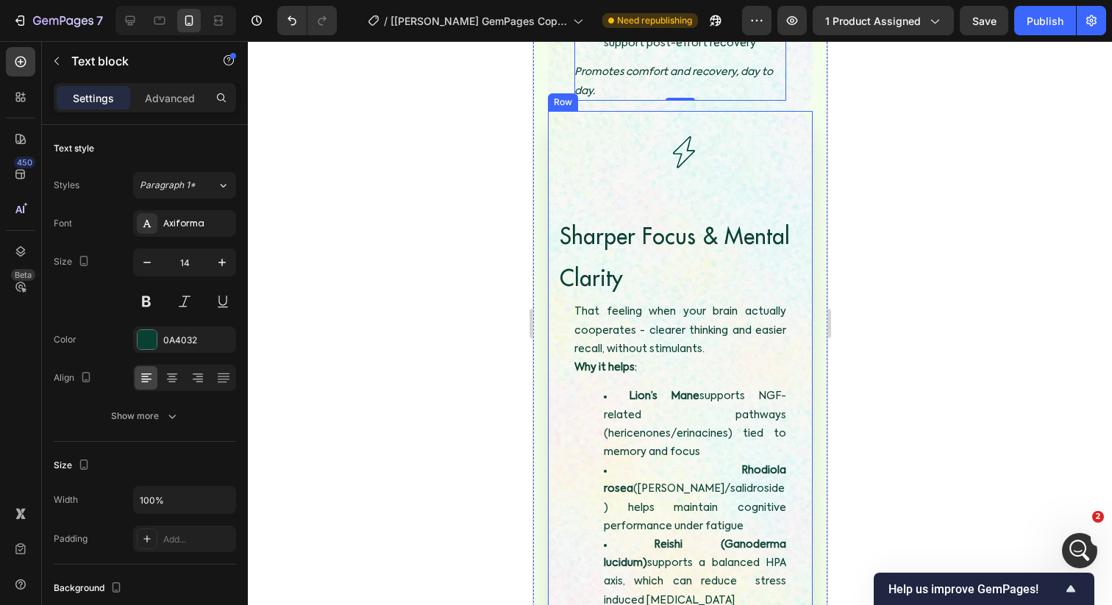
scroll to position [3886, 0]
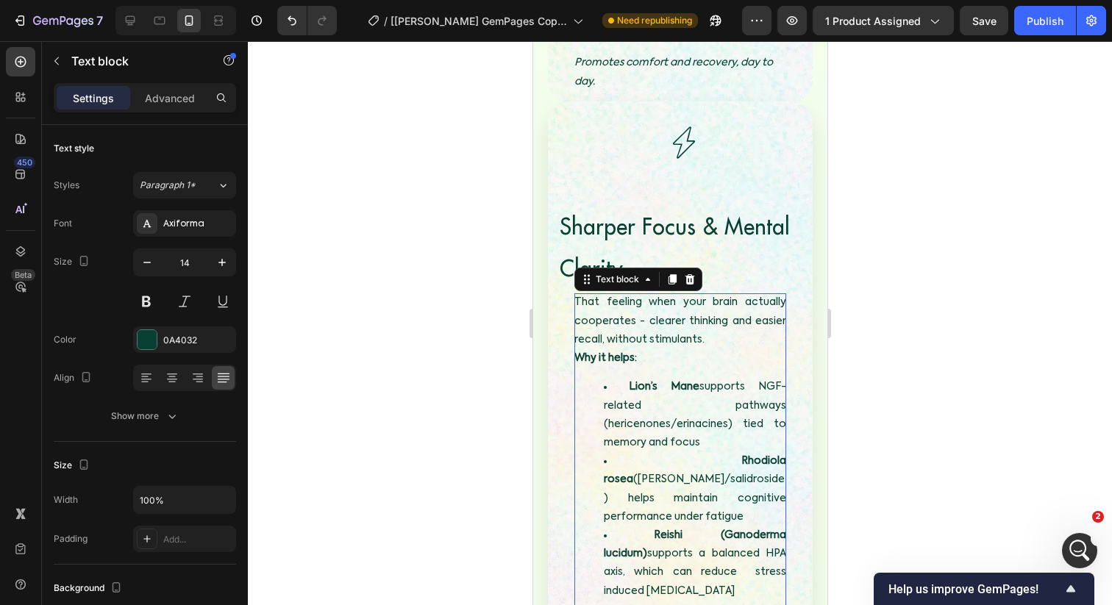
click at [632, 378] on li "Lion’s Mane supports NGF-related pathways (hericenones/erinacines) tied to memo…" at bounding box center [694, 415] width 182 height 74
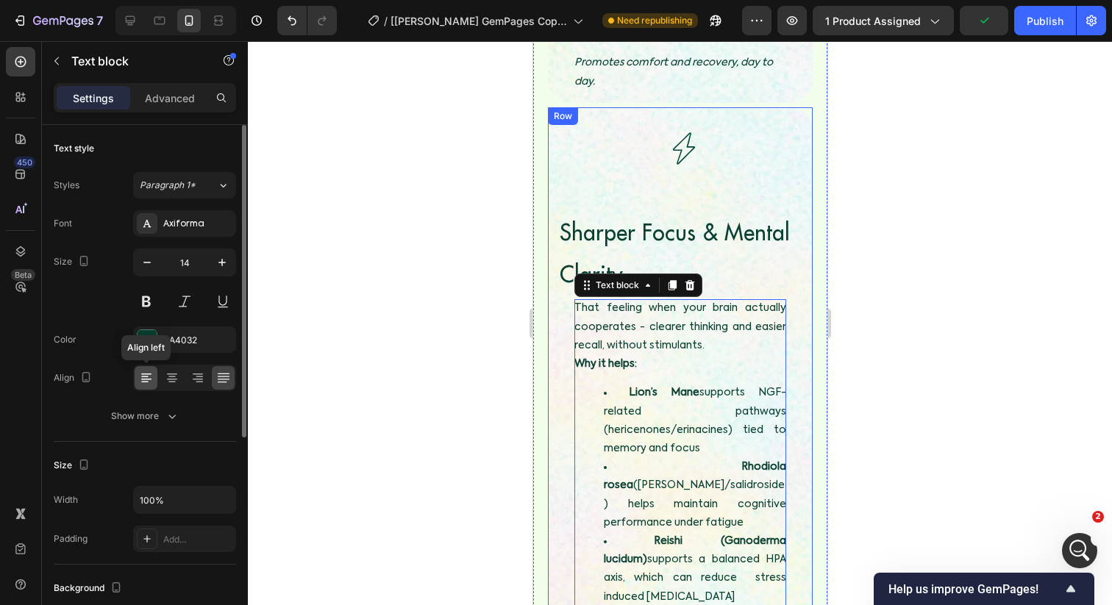
click at [140, 379] on icon at bounding box center [146, 378] width 15 height 15
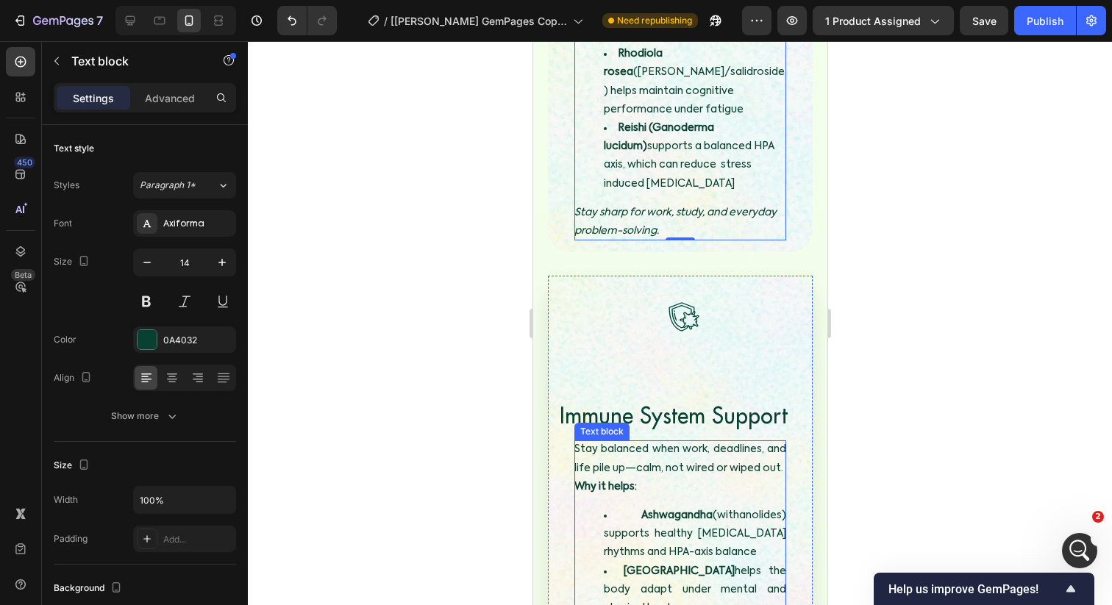
click at [640, 510] on strong "Ashwagandha" at bounding box center [675, 515] width 71 height 10
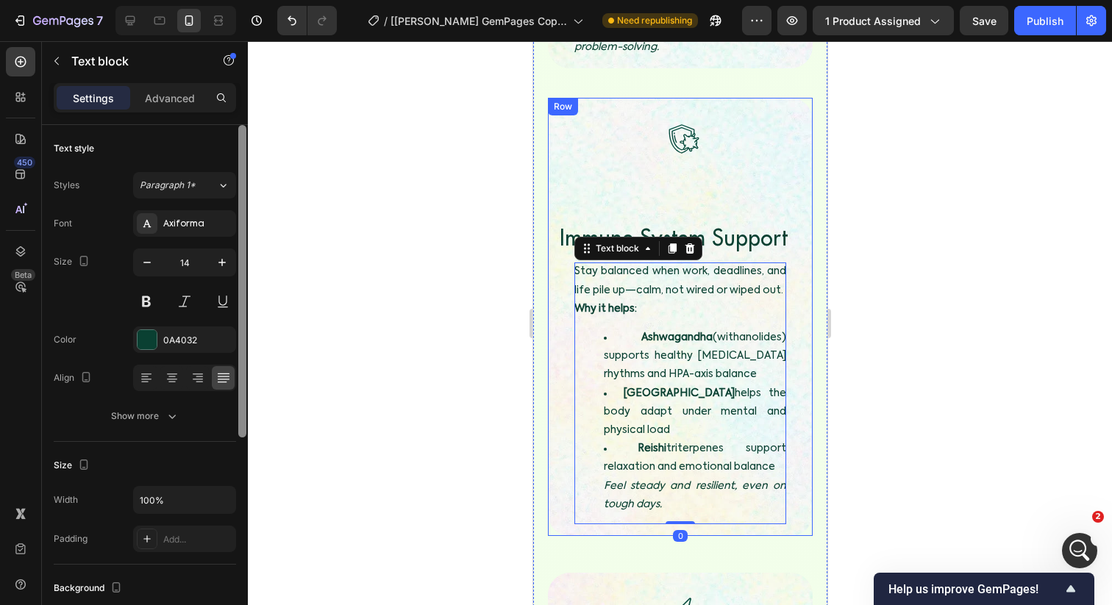
scroll to position [4485, 0]
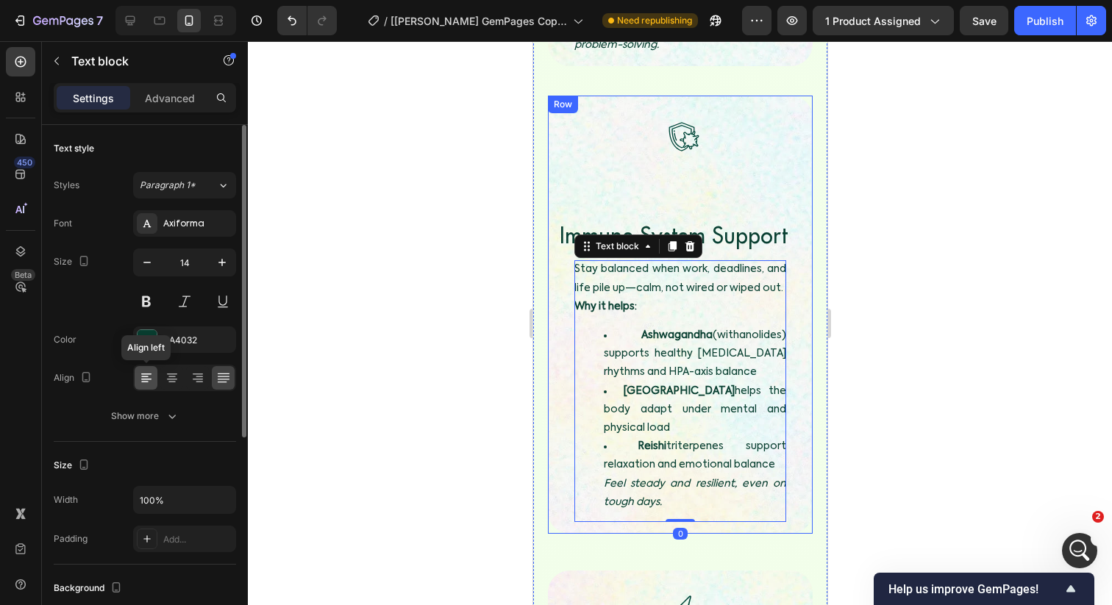
drag, startPoint x: 150, startPoint y: 382, endPoint x: 193, endPoint y: 364, distance: 47.1
click at [150, 382] on icon at bounding box center [146, 378] width 15 height 15
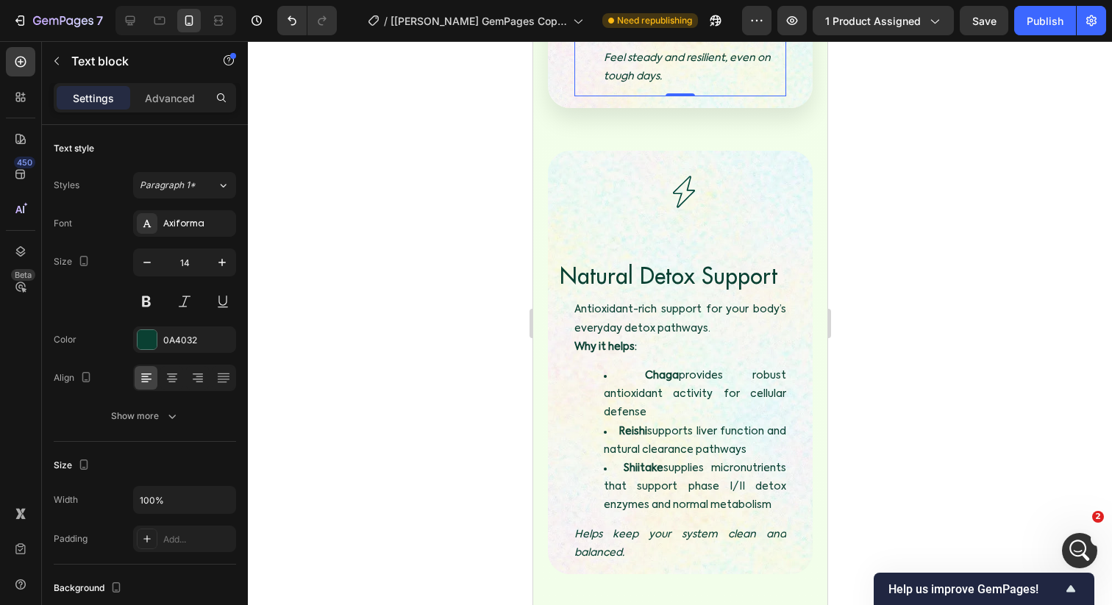
scroll to position [4963, 0]
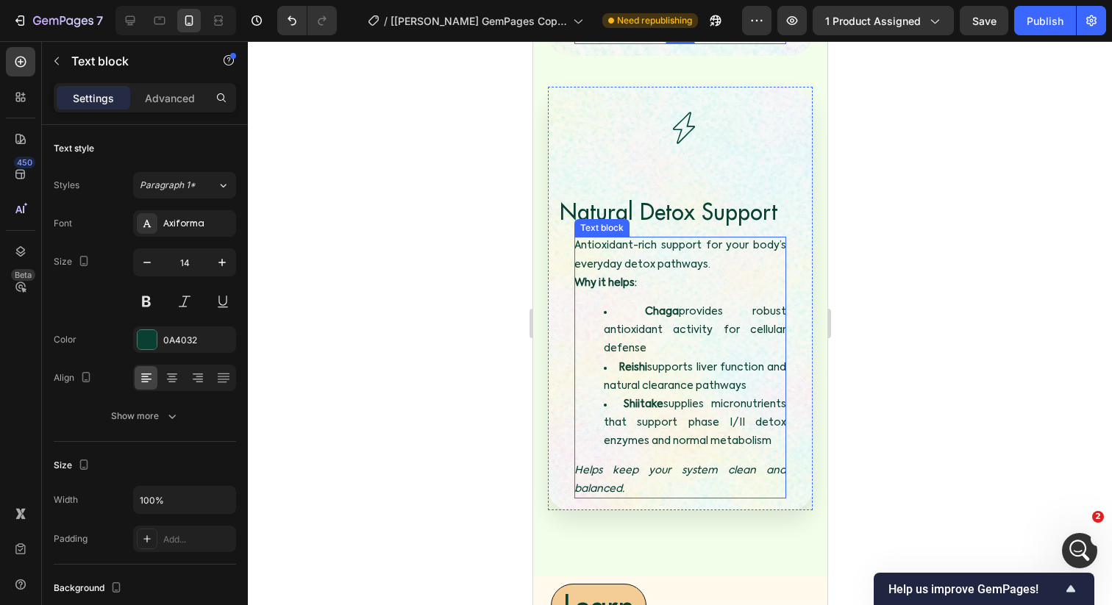
click at [685, 396] on li "Shiitake supplies micronutrients that support phase I/II detox enzymes and norm…" at bounding box center [694, 424] width 182 height 56
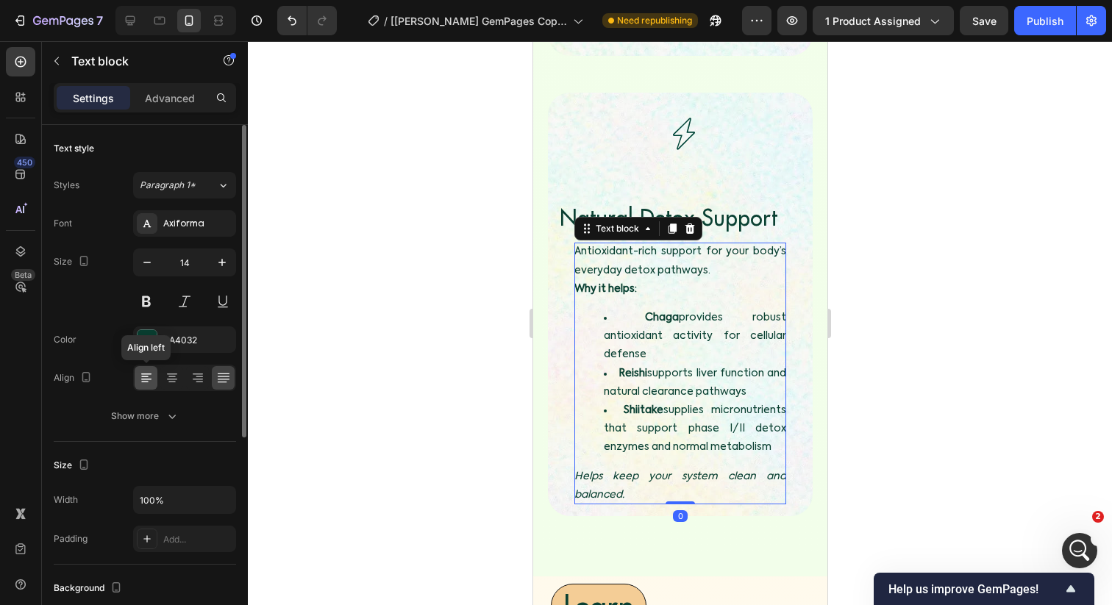
click at [143, 376] on icon at bounding box center [144, 376] width 7 height 1
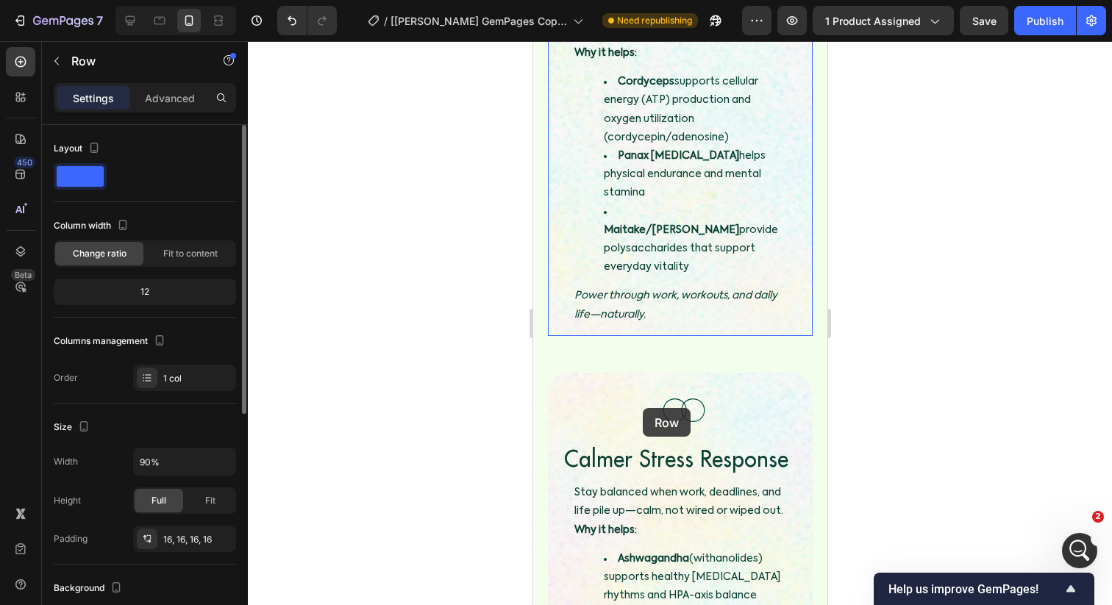
scroll to position [2774, 0]
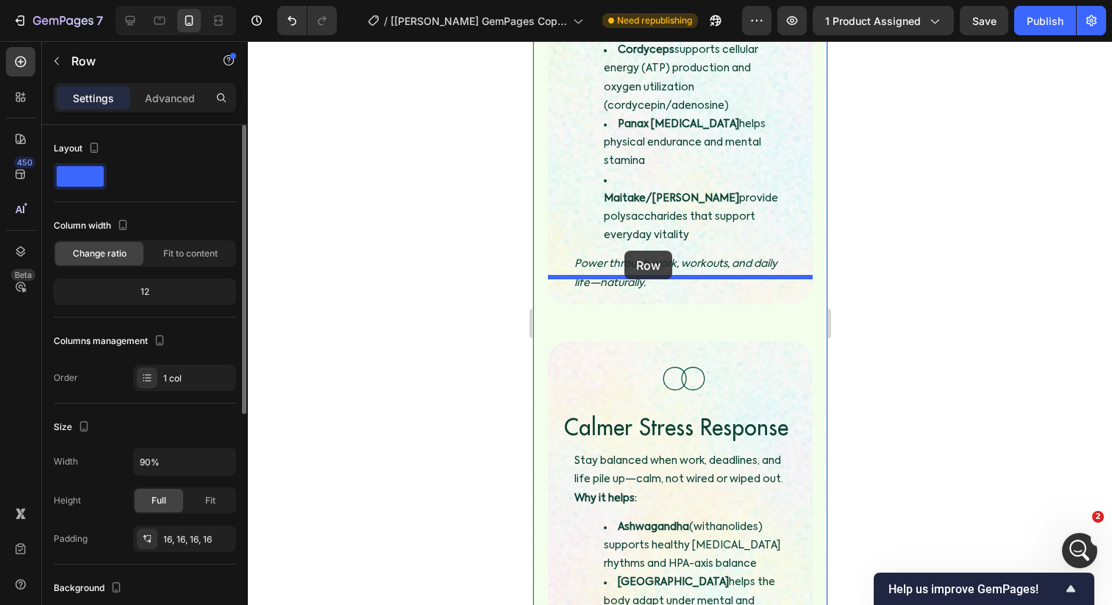
drag, startPoint x: 552, startPoint y: 285, endPoint x: 624, endPoint y: 251, distance: 78.9
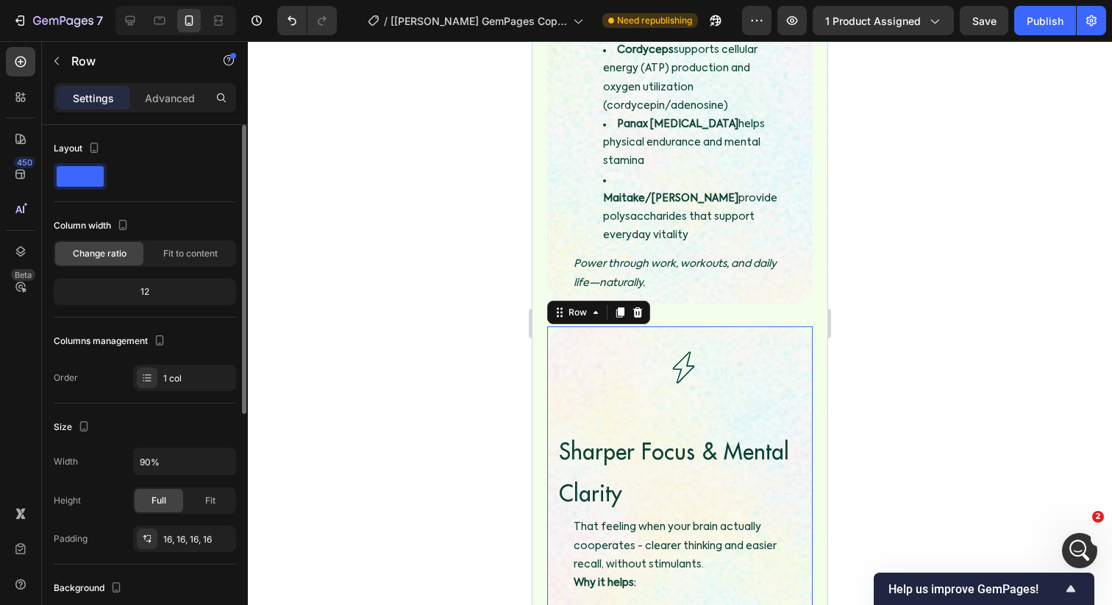
click at [854, 232] on div at bounding box center [680, 323] width 864 height 564
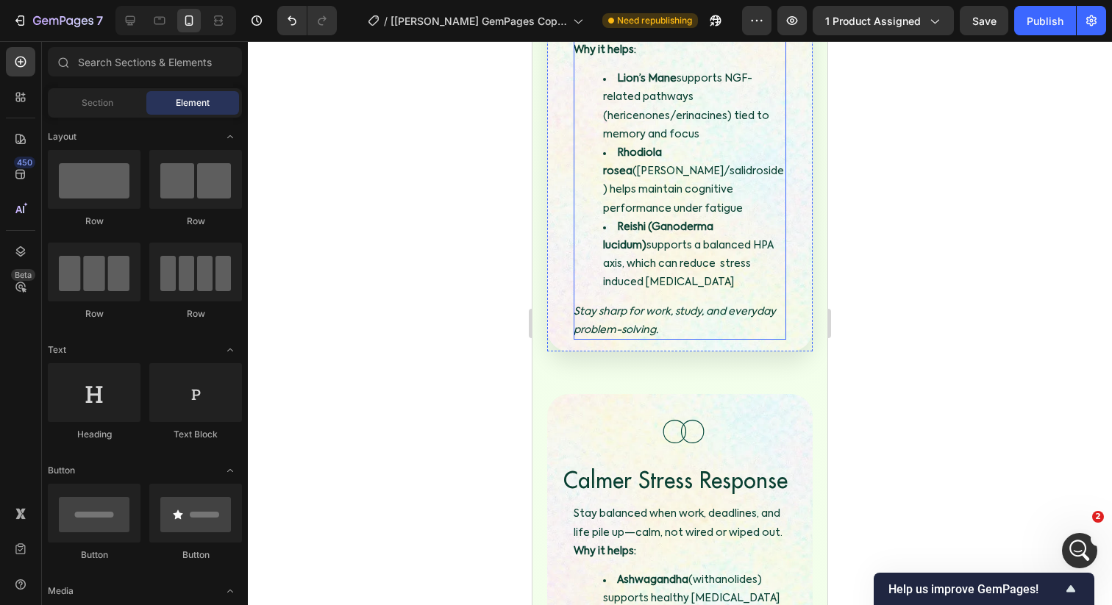
scroll to position [3235, 0]
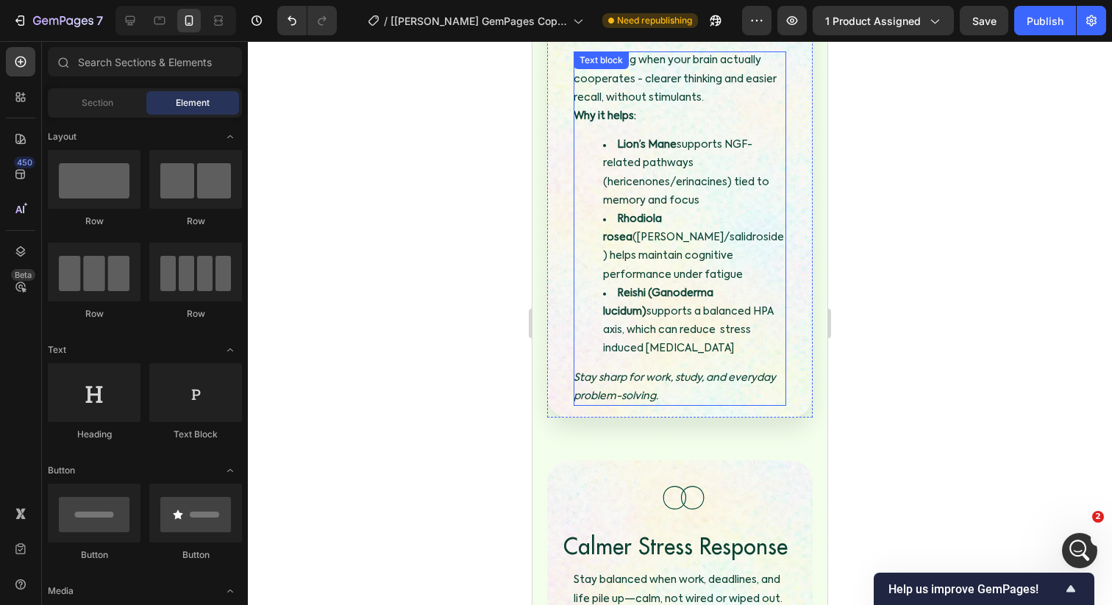
click at [694, 285] on li "Reishi (Ganoderma lucidum) supports a balanced HPA axis, which can reduce stres…" at bounding box center [694, 322] width 183 height 74
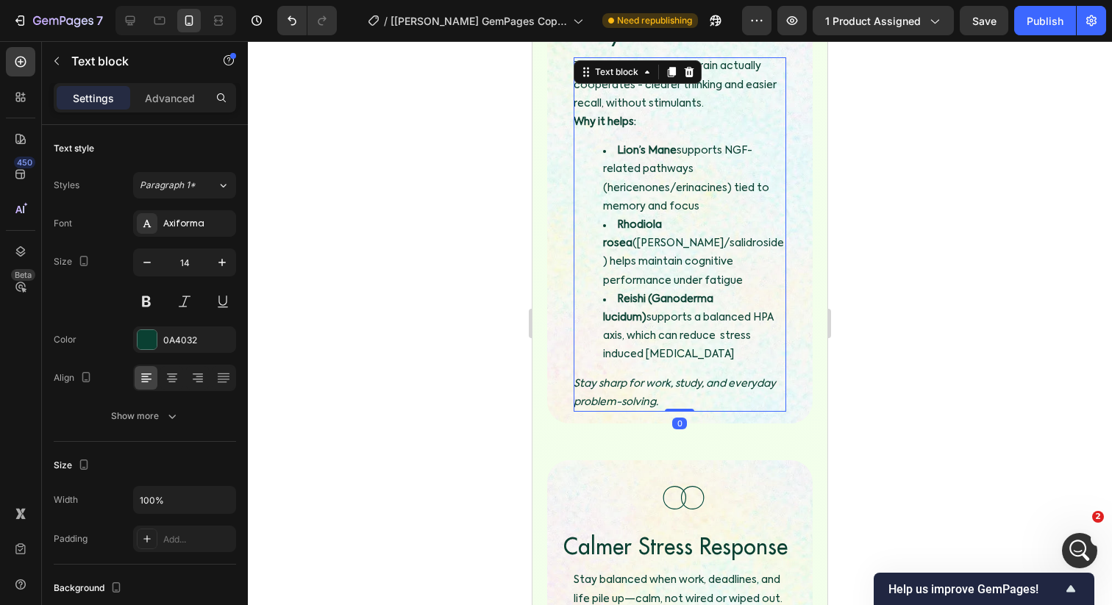
click at [453, 363] on div at bounding box center [680, 323] width 864 height 564
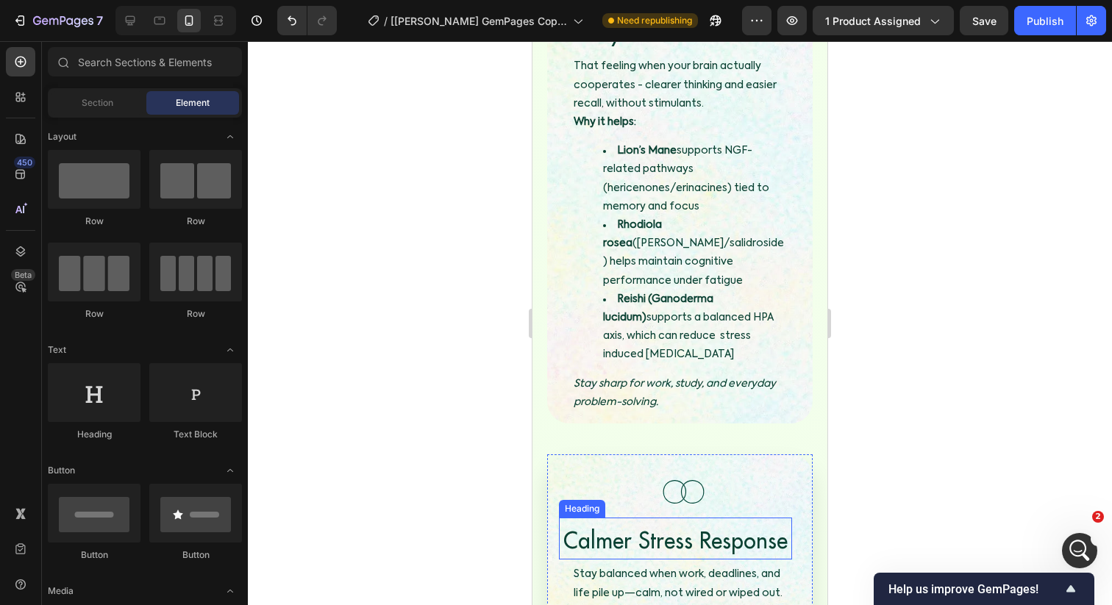
scroll to position [3521, 0]
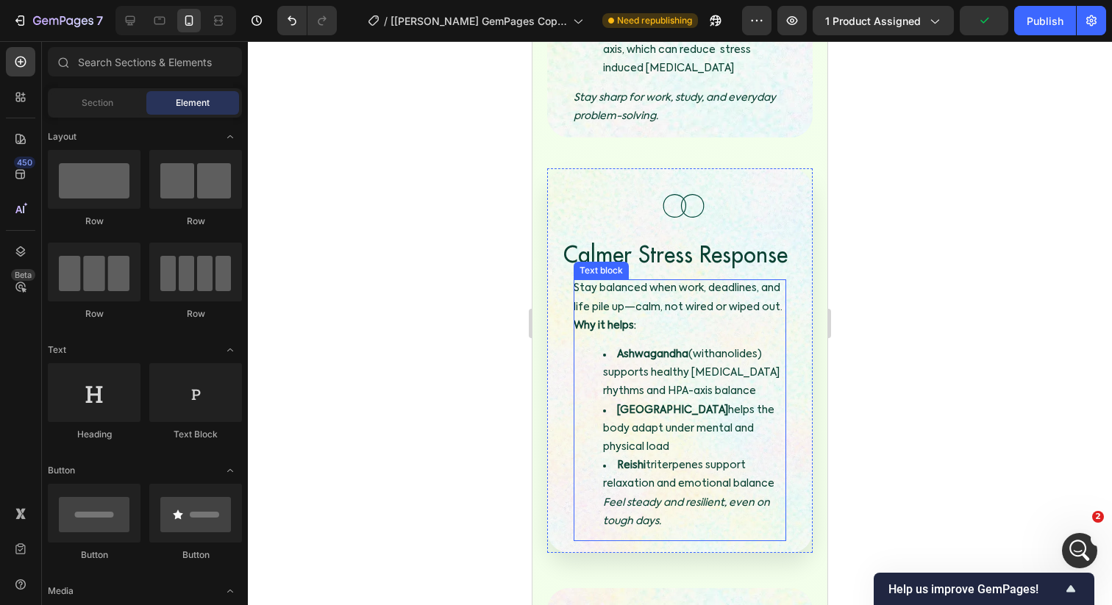
click at [675, 498] on icon "Feel steady and resilient, even on tough days." at bounding box center [686, 512] width 167 height 29
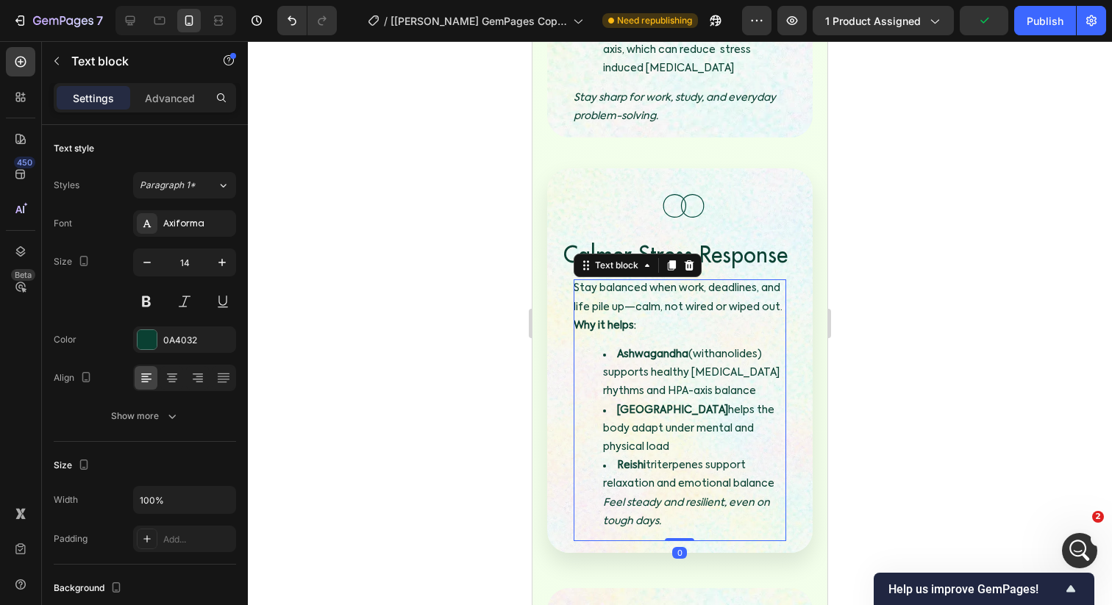
click at [609, 498] on icon "Feel steady and resilient, even on tough days." at bounding box center [686, 512] width 167 height 29
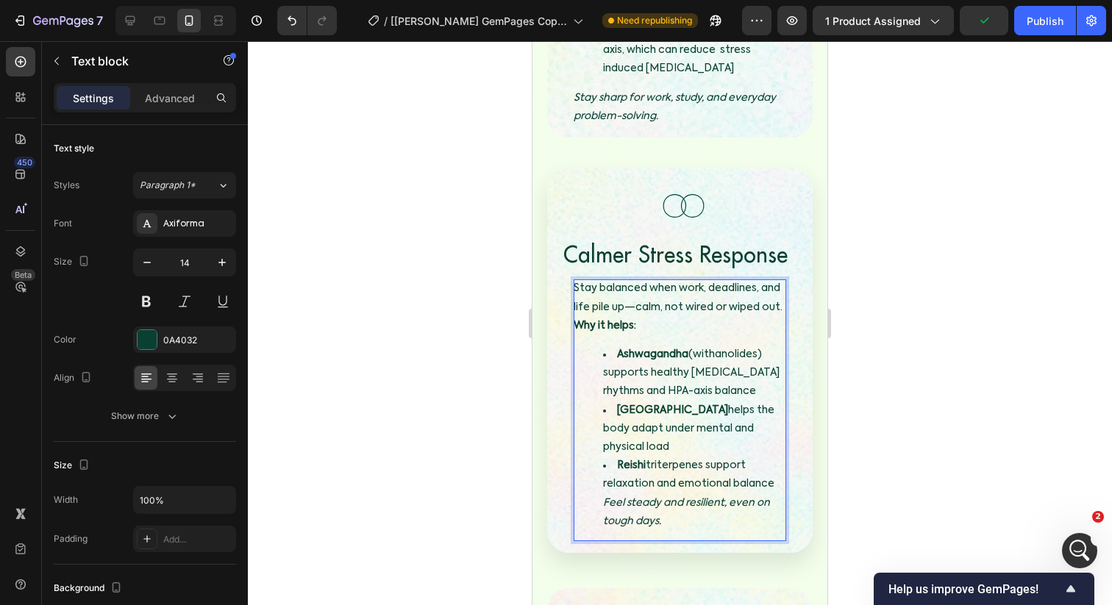
click at [603, 498] on icon "Feel steady and resilient, even on tough days." at bounding box center [686, 512] width 167 height 29
click at [604, 498] on icon "Feel steady and resilient, even on tough days." at bounding box center [686, 512] width 167 height 29
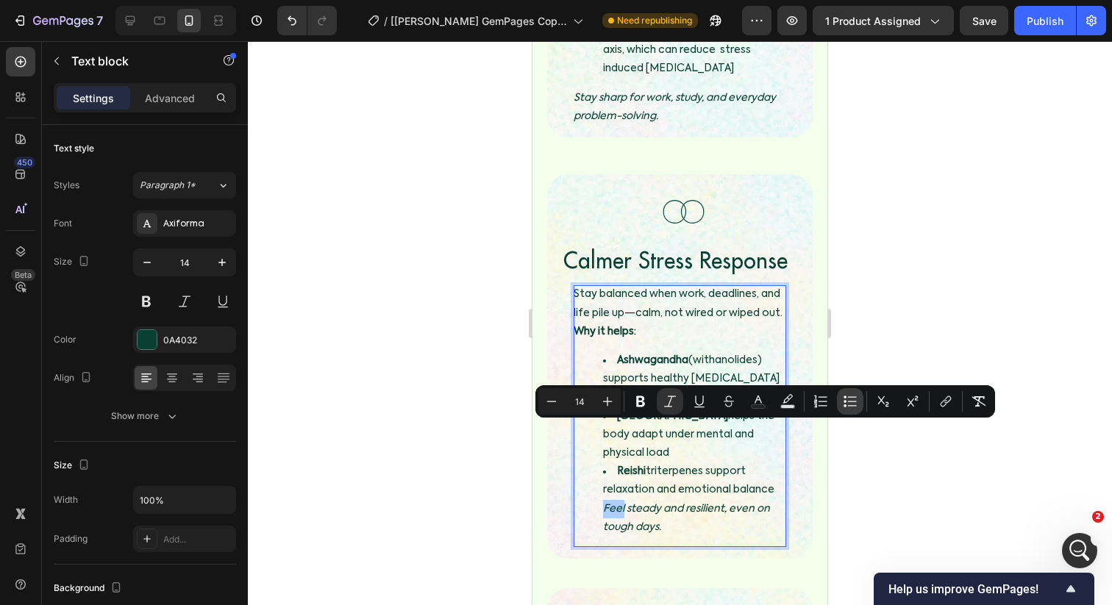
click at [843, 399] on icon "Editor contextual toolbar" at bounding box center [850, 401] width 15 height 15
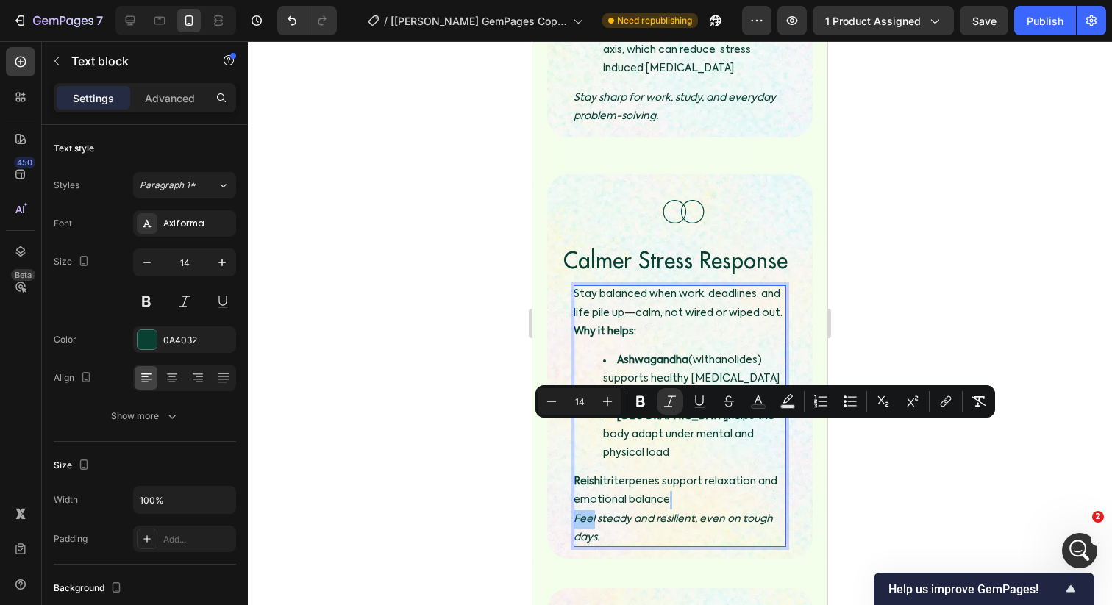
click at [850, 258] on div at bounding box center [680, 323] width 864 height 564
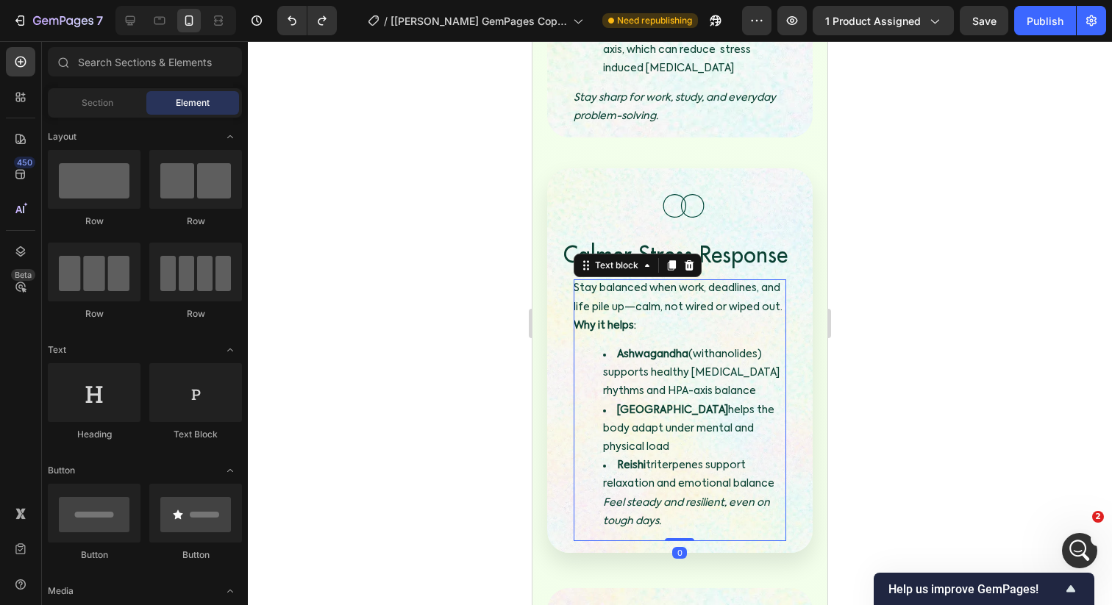
click at [604, 498] on icon "Feel steady and resilient, even on tough days." at bounding box center [686, 512] width 167 height 29
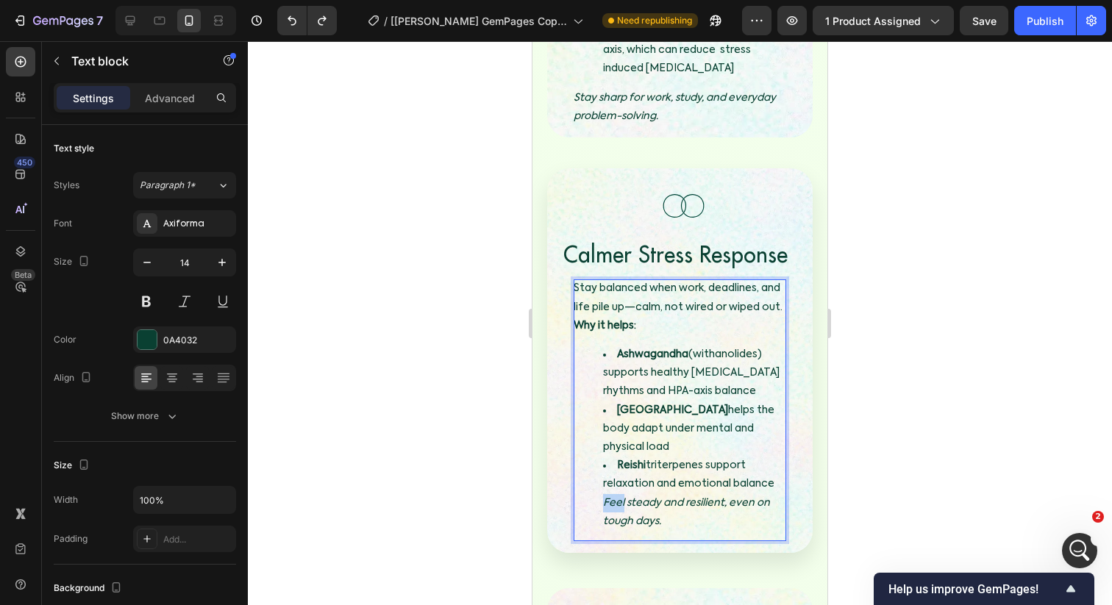
click at [605, 498] on icon "Feel steady and resilient, even on tough days." at bounding box center [686, 512] width 167 height 29
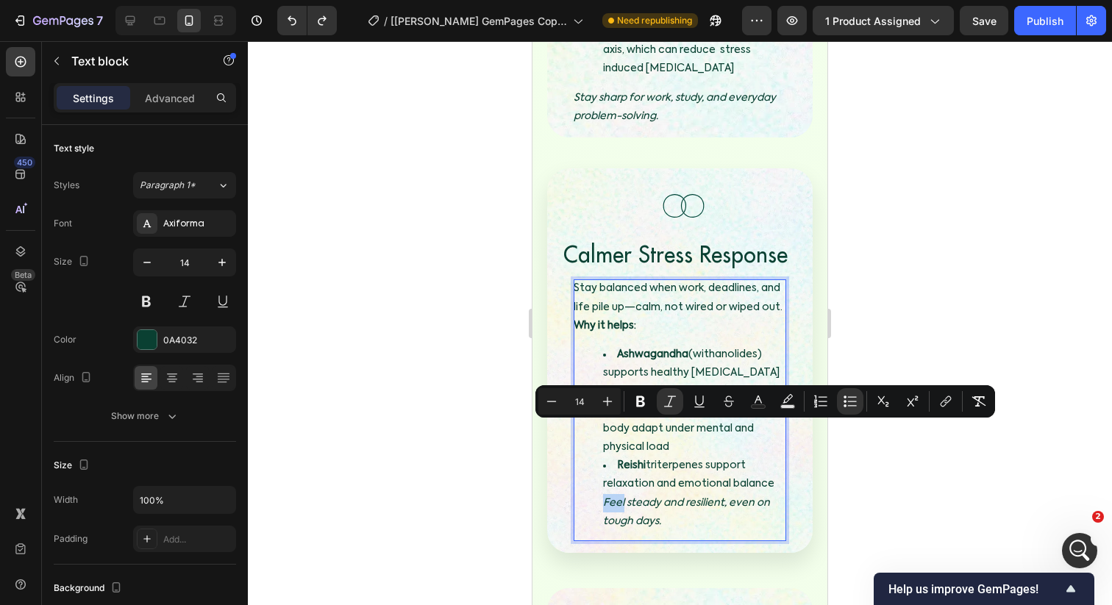
click at [605, 498] on icon "Feel steady and resilient, even on tough days." at bounding box center [686, 512] width 167 height 29
click at [601, 429] on ul "Ashwagandha (withanolides) supports healthy cortisol rhythms and HPA-axis balan…" at bounding box center [680, 438] width 213 height 185
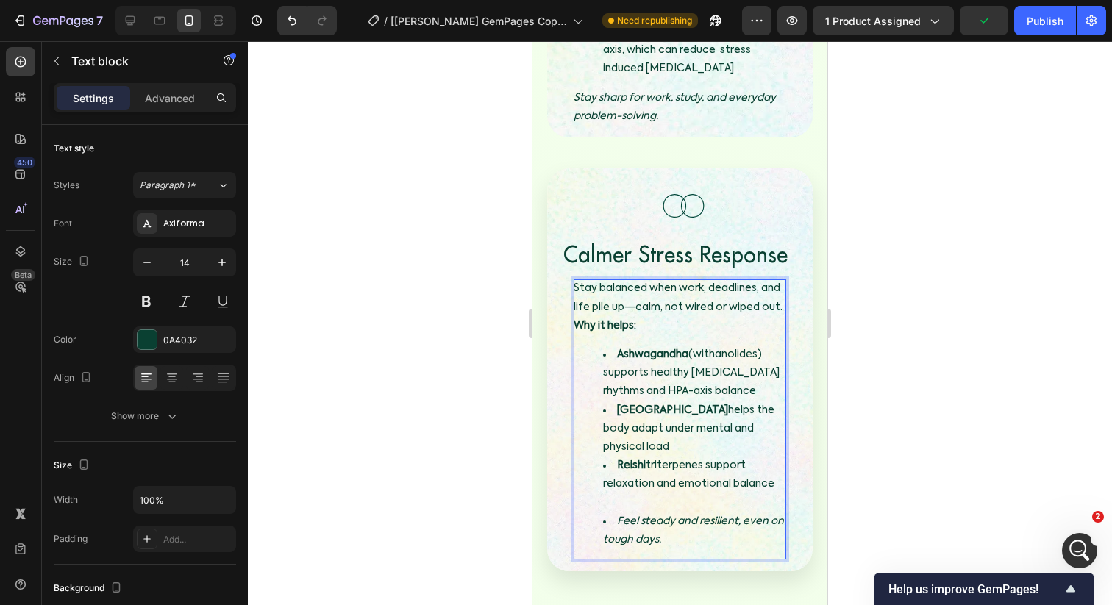
click at [612, 513] on li "Feel steady and resilient, even on tough days." at bounding box center [694, 531] width 183 height 37
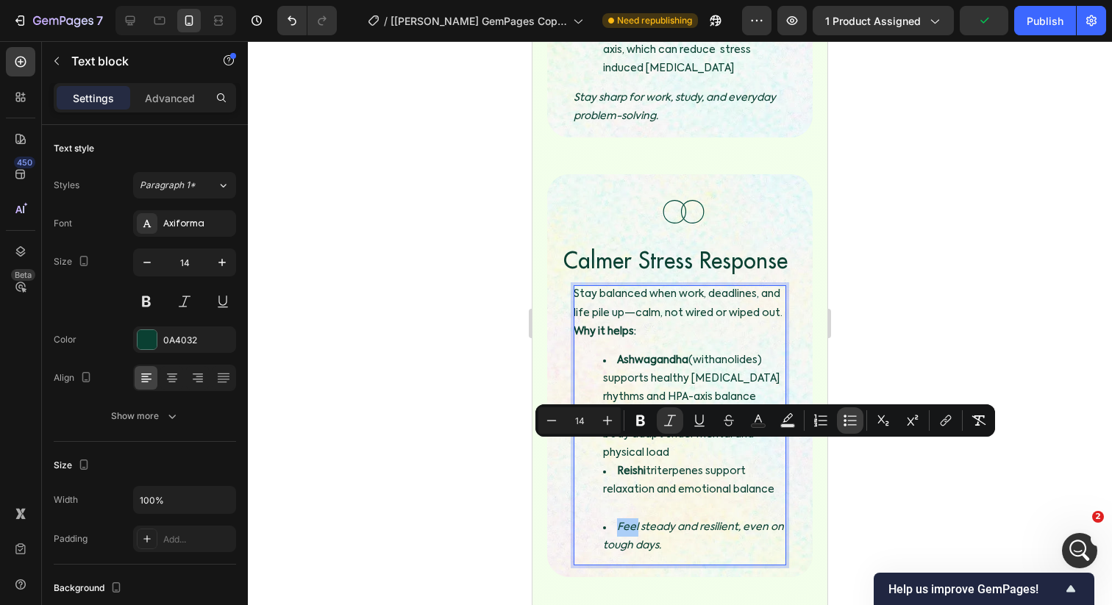
click at [853, 422] on icon "Editor contextual toolbar" at bounding box center [850, 420] width 15 height 15
click at [898, 326] on div at bounding box center [680, 323] width 864 height 564
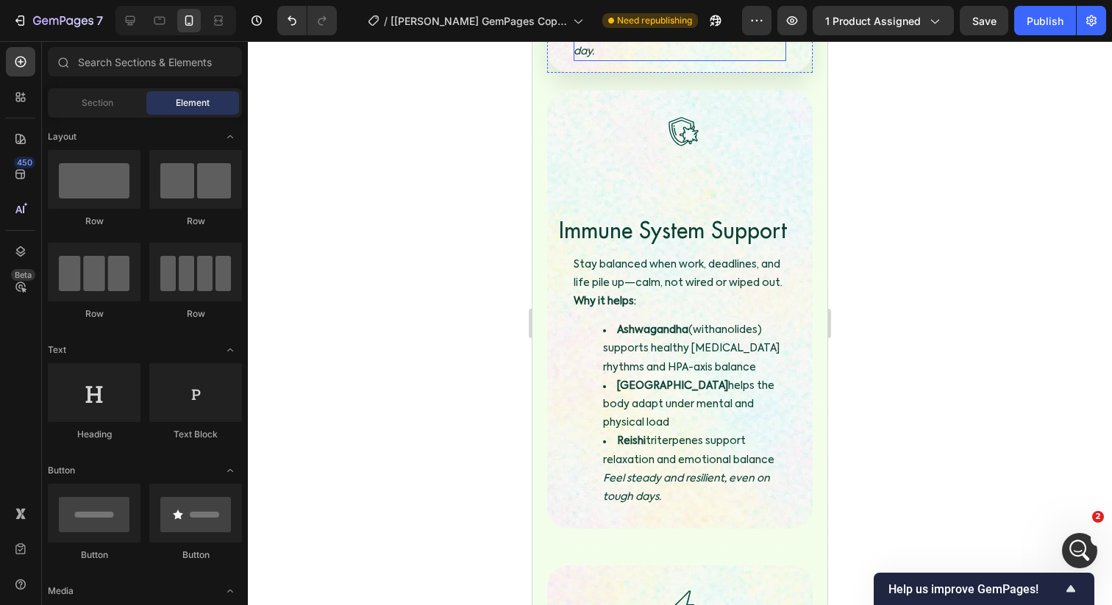
scroll to position [4532, 0]
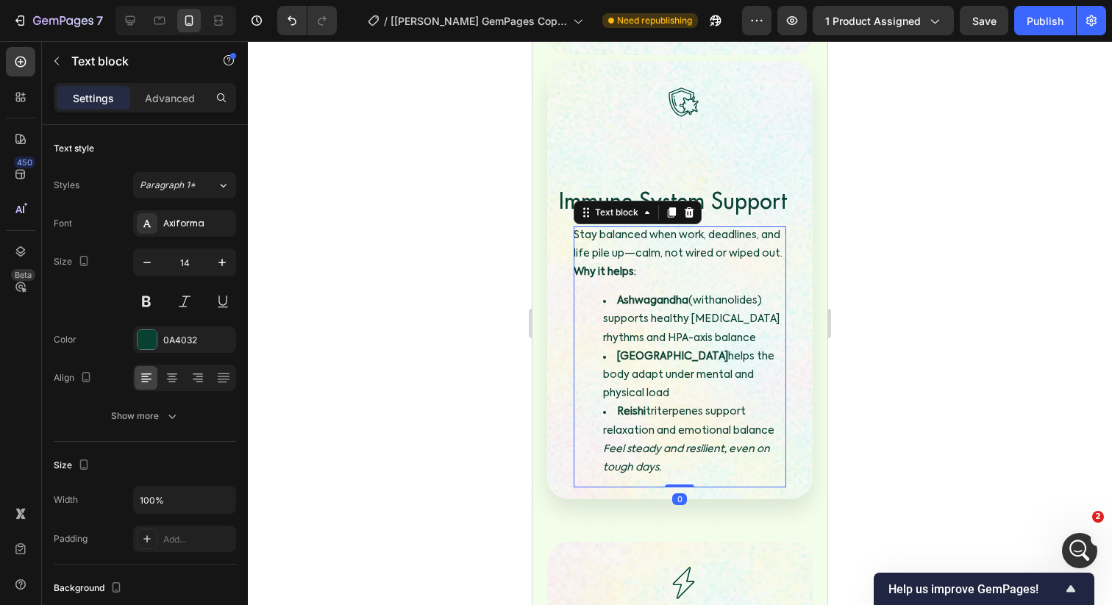
click at [605, 444] on icon "Feel steady and resilient, even on tough days." at bounding box center [686, 458] width 167 height 29
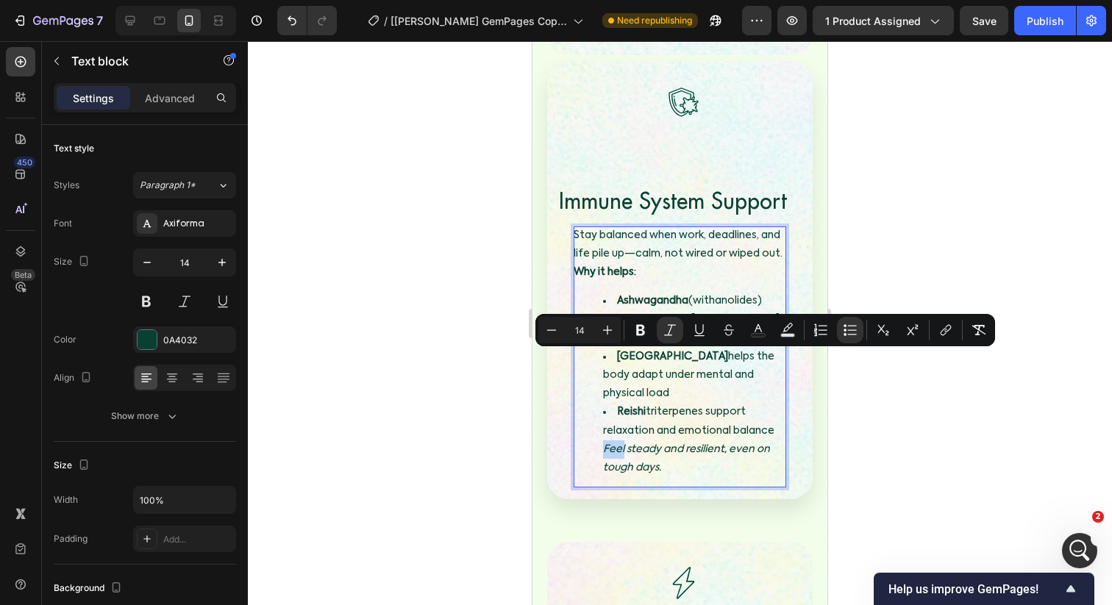
click at [597, 365] on ul "Ashwagandha (withanolides) supports healthy cortisol rhythms and HPA-axis balan…" at bounding box center [680, 384] width 213 height 185
click at [606, 444] on icon "Feel steady and resilient, even on tough days." at bounding box center [686, 458] width 167 height 29
click at [603, 444] on icon "Feel steady and resilient, even on tough days." at bounding box center [686, 458] width 167 height 29
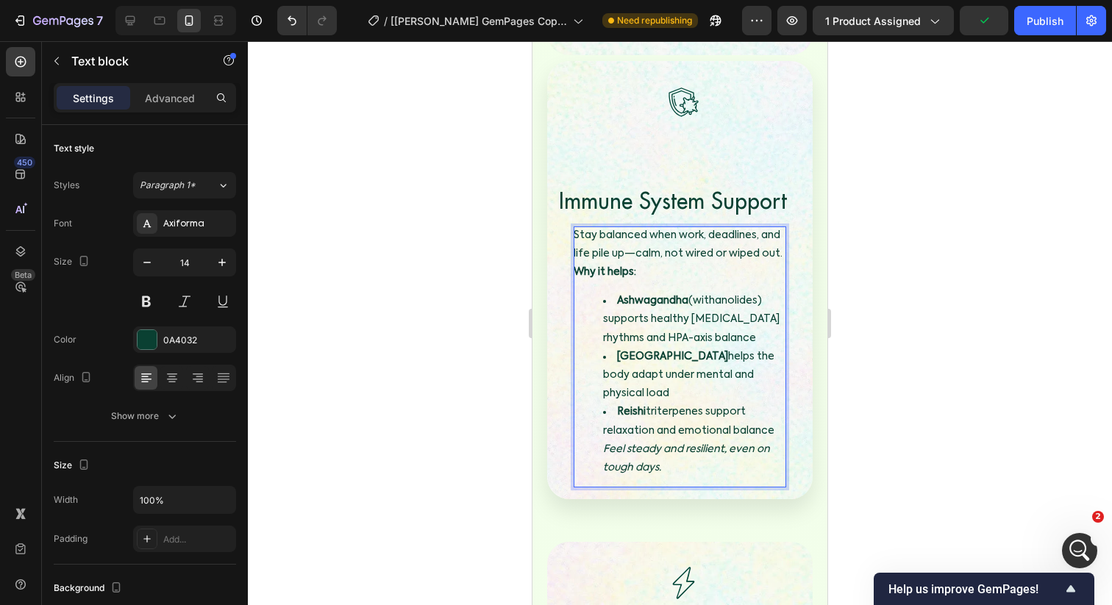
click at [603, 444] on icon "Feel steady and resilient, even on tough days." at bounding box center [686, 458] width 167 height 29
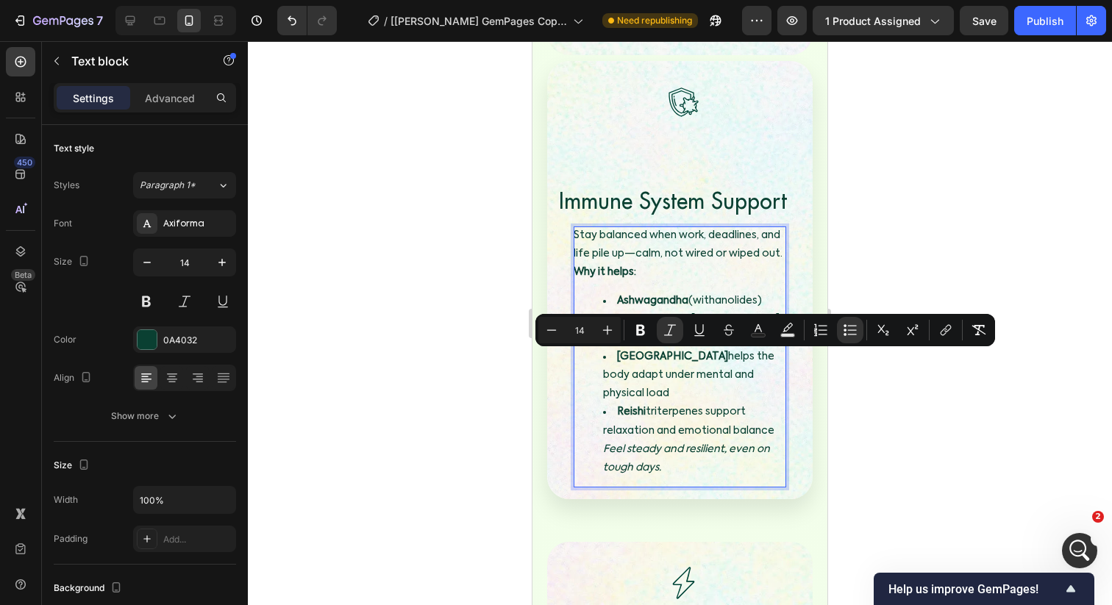
click at [604, 403] on li "Reishi triterpenes support relaxation and emotional balance Feel steady and res…" at bounding box center [694, 440] width 183 height 74
click at [604, 444] on icon "Feel steady and resilient, even on tough days." at bounding box center [686, 458] width 167 height 29
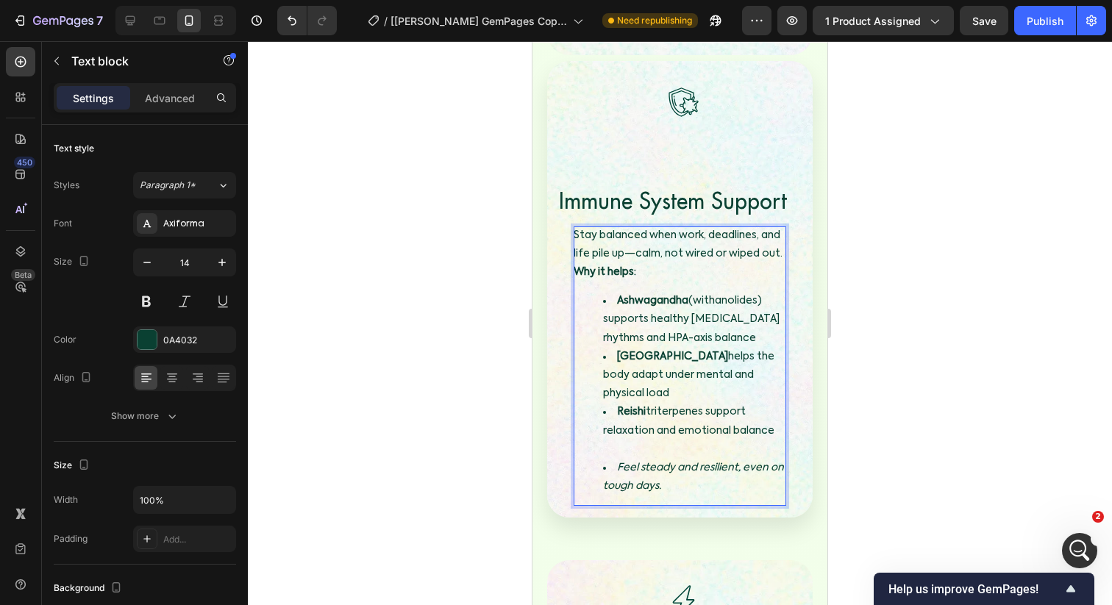
click at [625, 459] on li "Feel steady and resilient, even on tough days." at bounding box center [694, 477] width 183 height 37
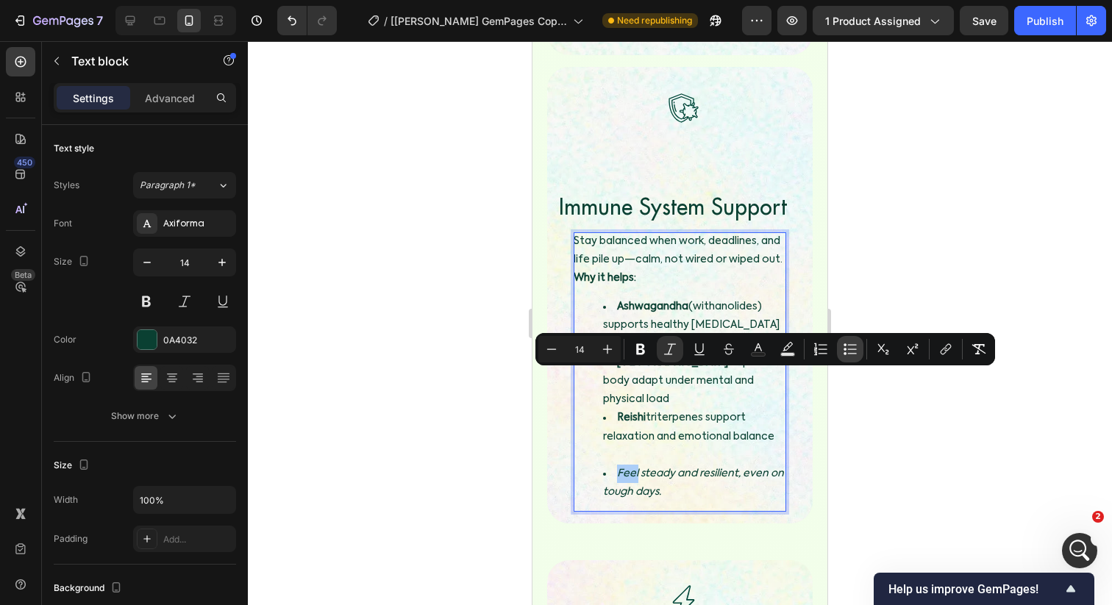
click at [849, 347] on icon "Editor contextual toolbar" at bounding box center [850, 349] width 15 height 15
click at [851, 279] on div at bounding box center [680, 323] width 864 height 564
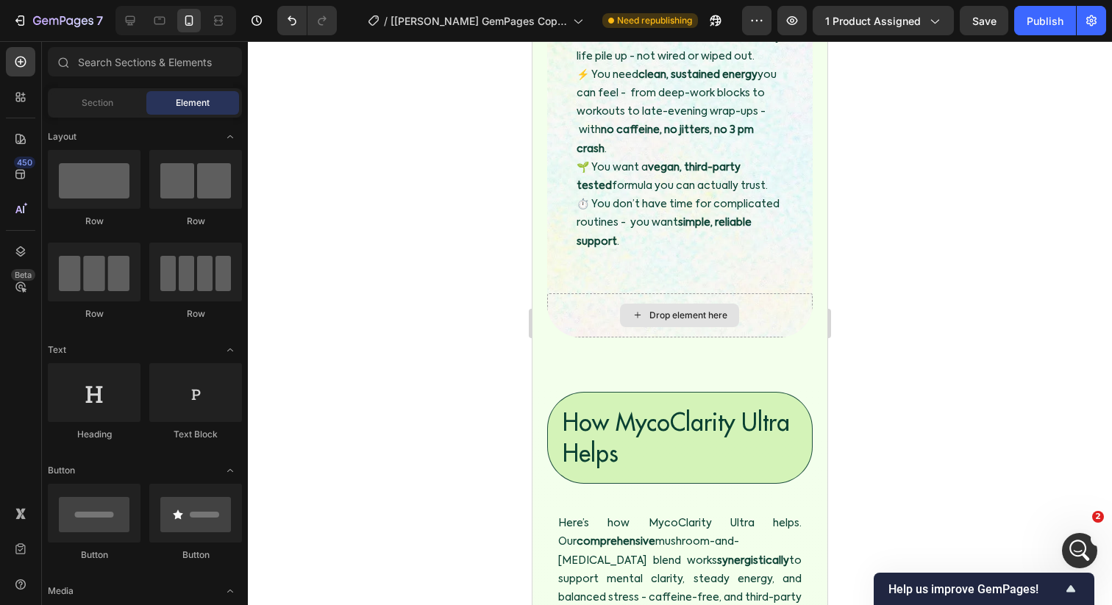
scroll to position [2000, 0]
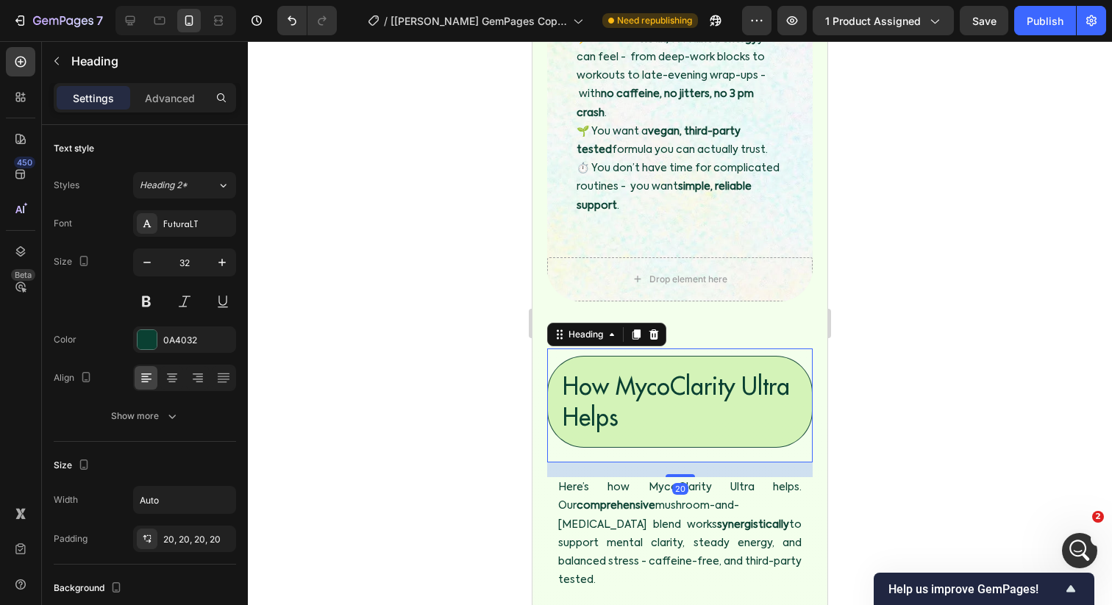
click at [598, 415] on h3 "How MycoClarity Ultra Helps" at bounding box center [679, 402] width 265 height 92
click at [151, 264] on icon "button" at bounding box center [147, 262] width 15 height 15
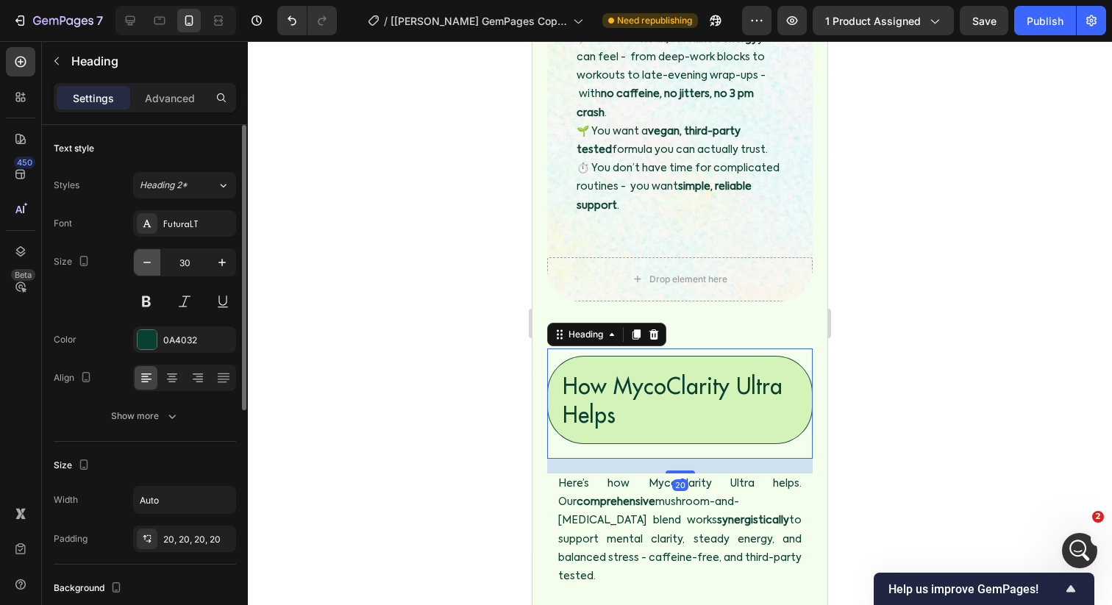
click at [151, 264] on icon "button" at bounding box center [147, 262] width 15 height 15
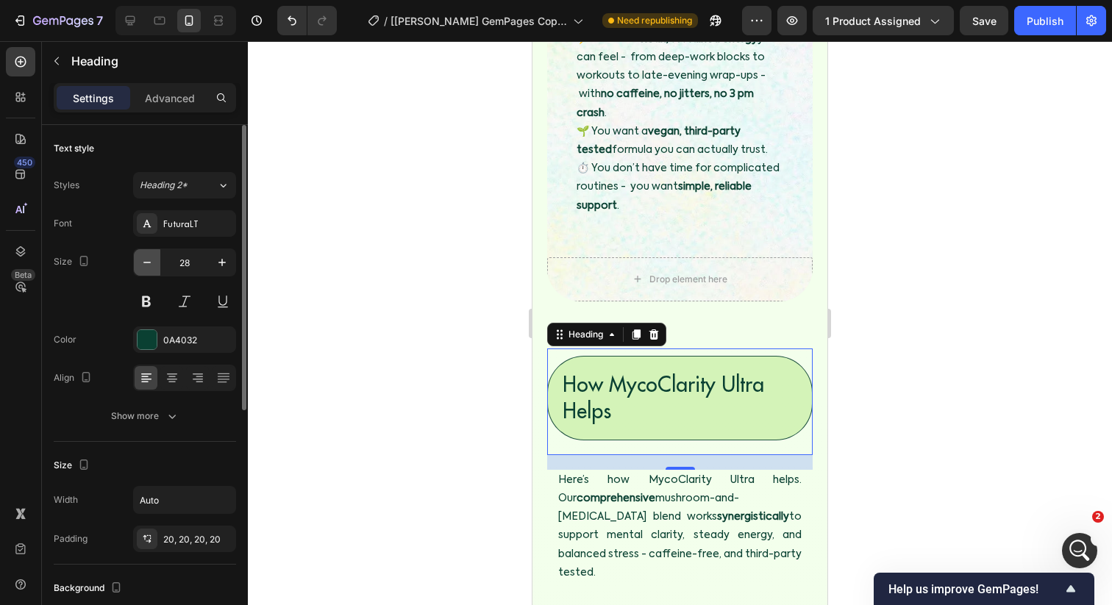
click at [151, 264] on icon "button" at bounding box center [147, 262] width 15 height 15
type input "26"
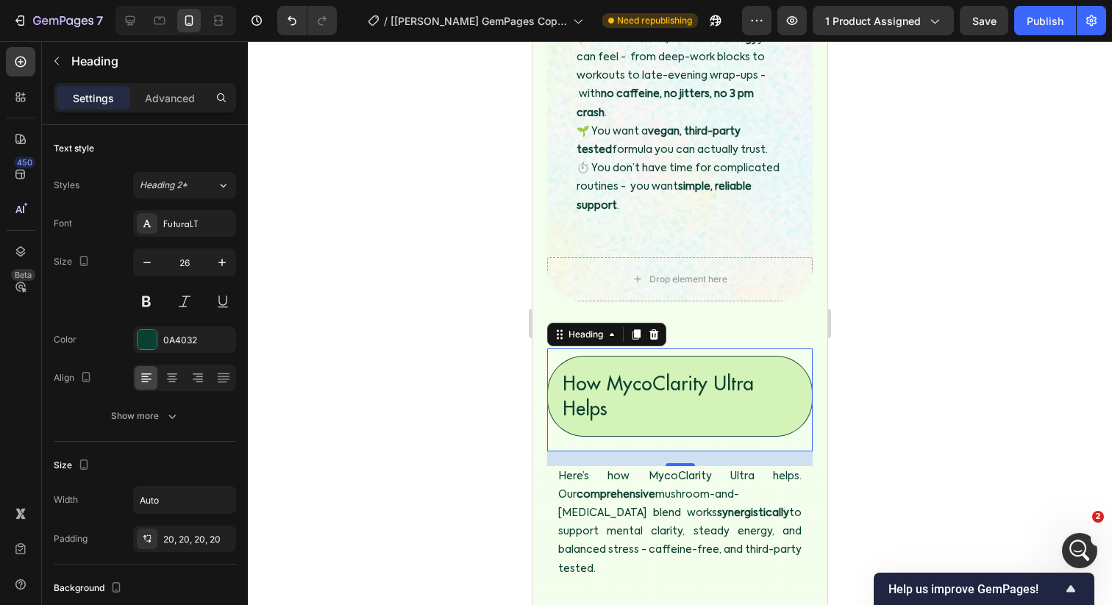
click at [431, 360] on div at bounding box center [680, 323] width 864 height 564
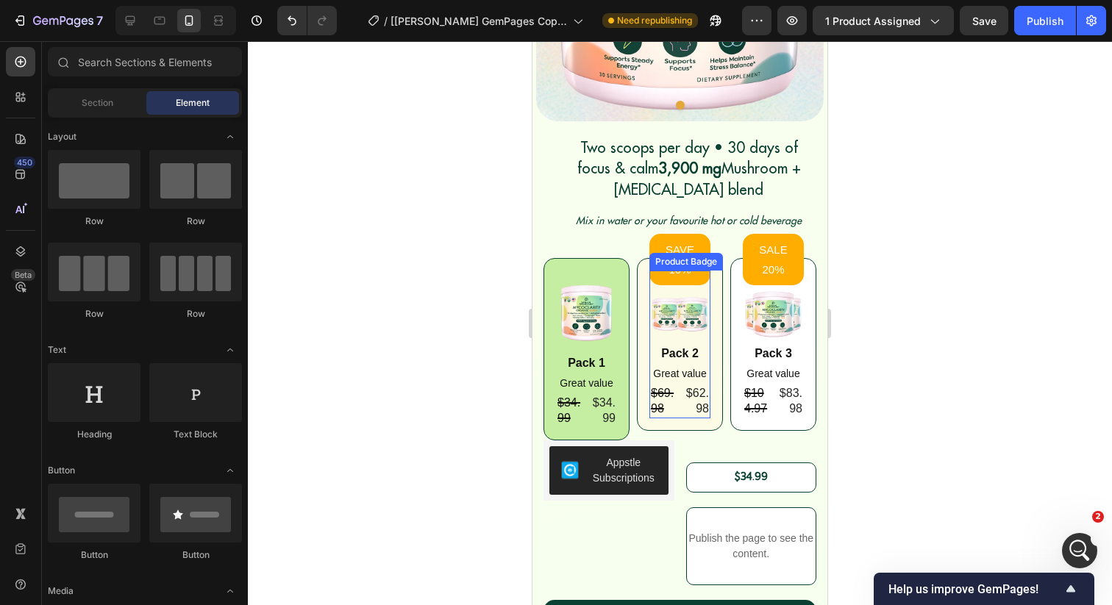
scroll to position [345, 0]
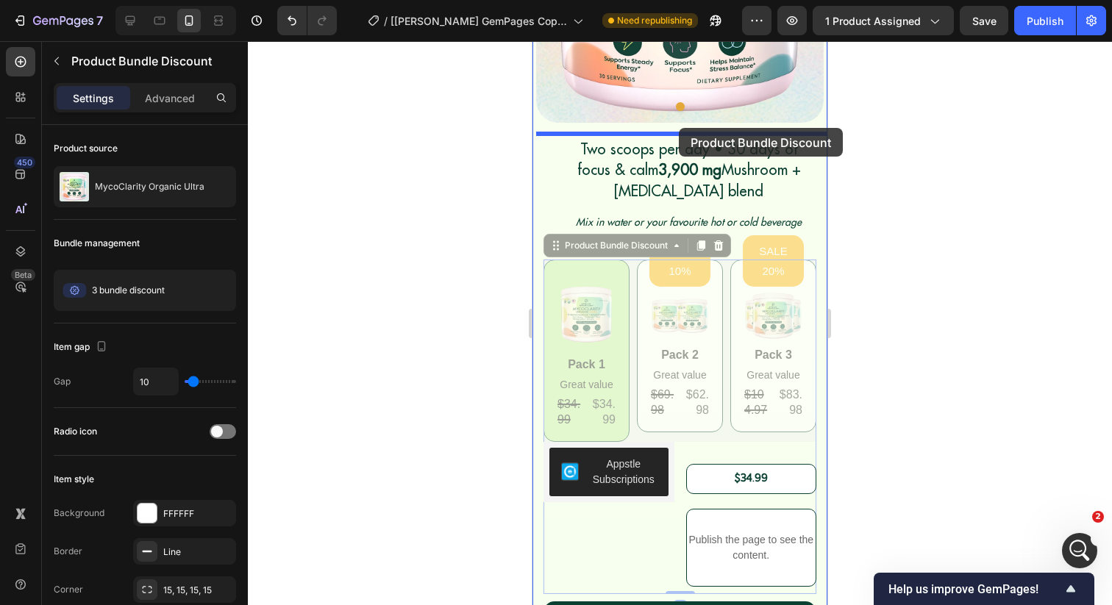
drag, startPoint x: 729, startPoint y: 325, endPoint x: 679, endPoint y: 128, distance: 203.3
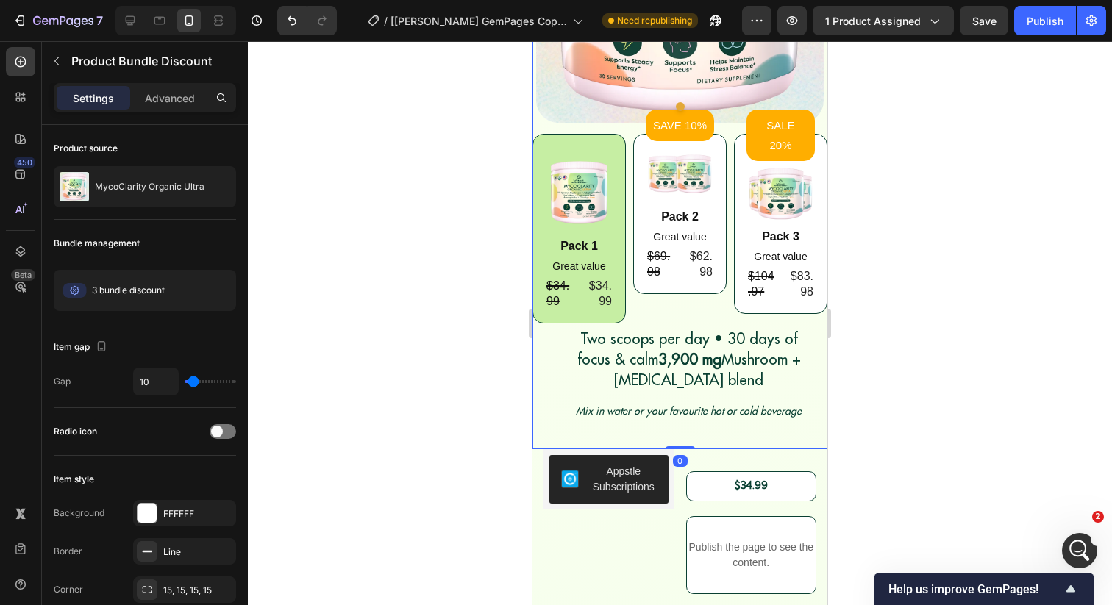
click at [490, 249] on div at bounding box center [680, 323] width 864 height 564
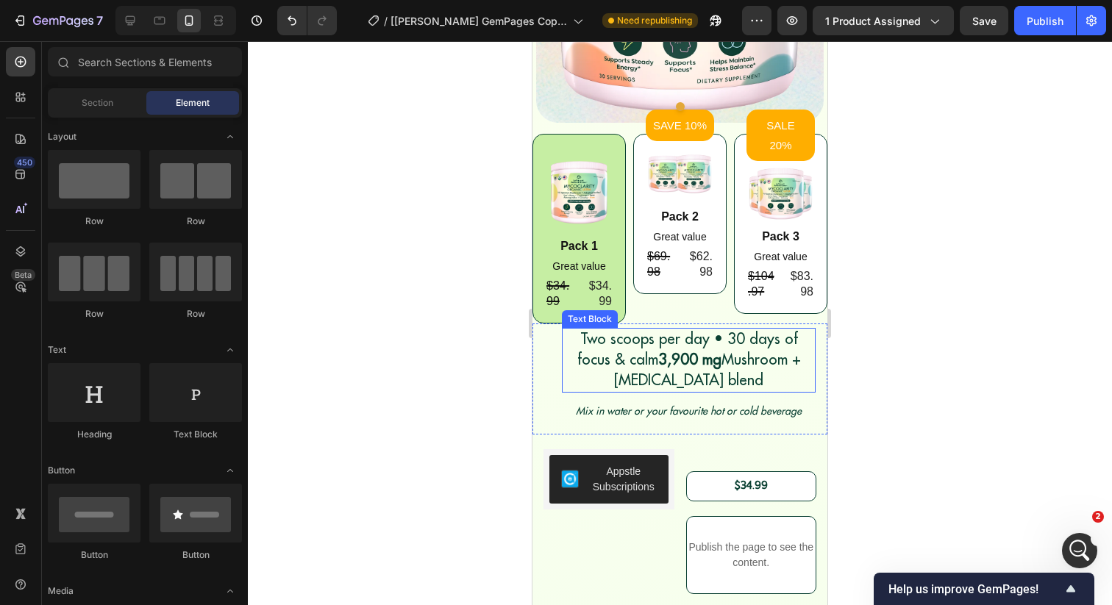
scroll to position [367, 0]
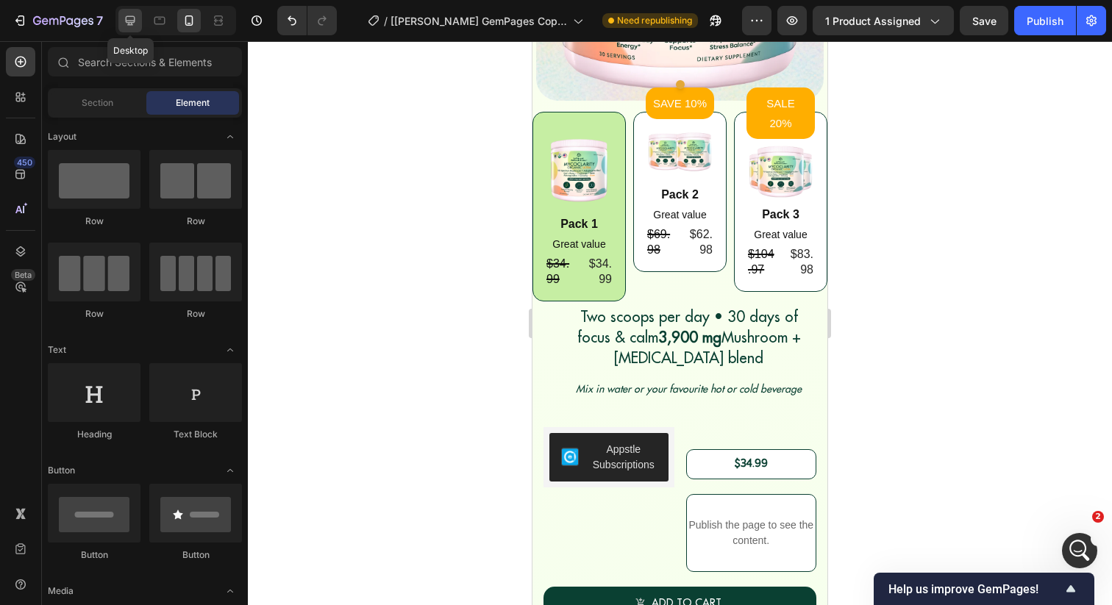
click at [137, 30] on div at bounding box center [130, 21] width 24 height 24
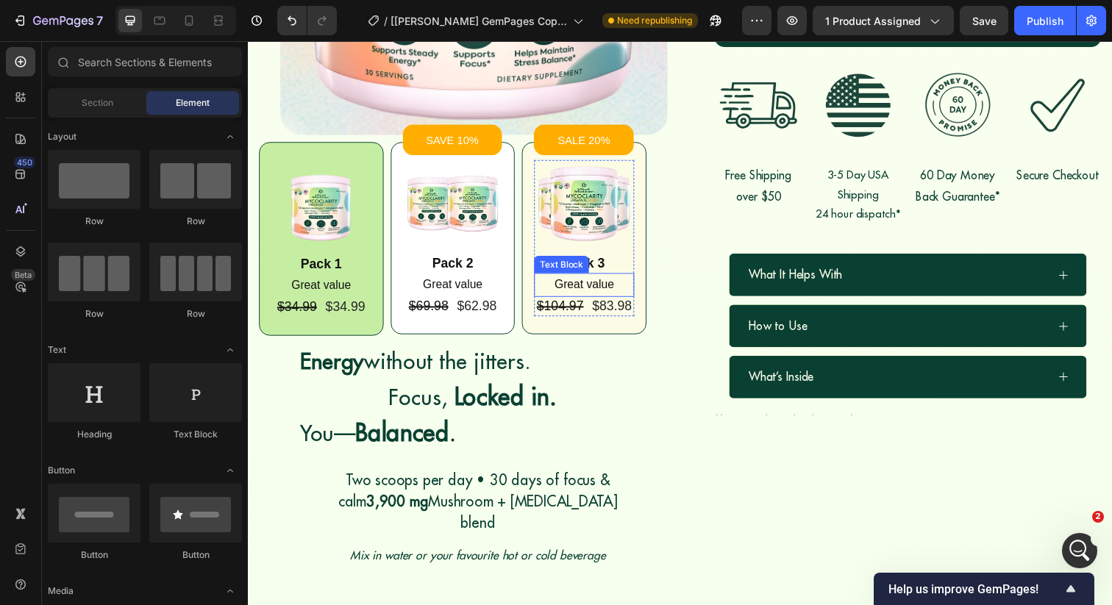
scroll to position [86, 0]
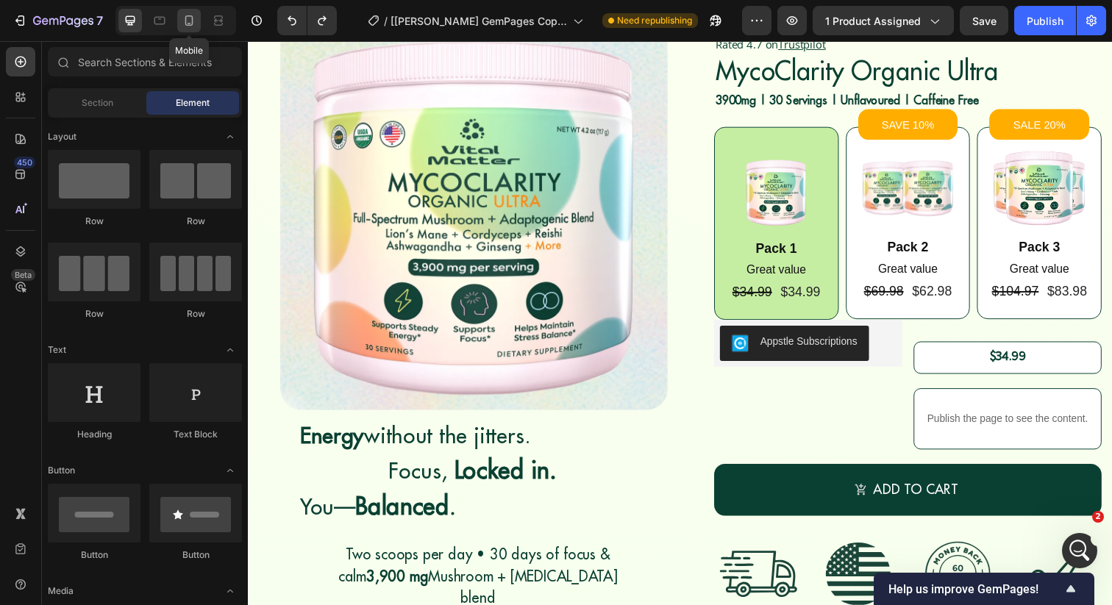
click at [192, 18] on icon at bounding box center [189, 20] width 8 height 10
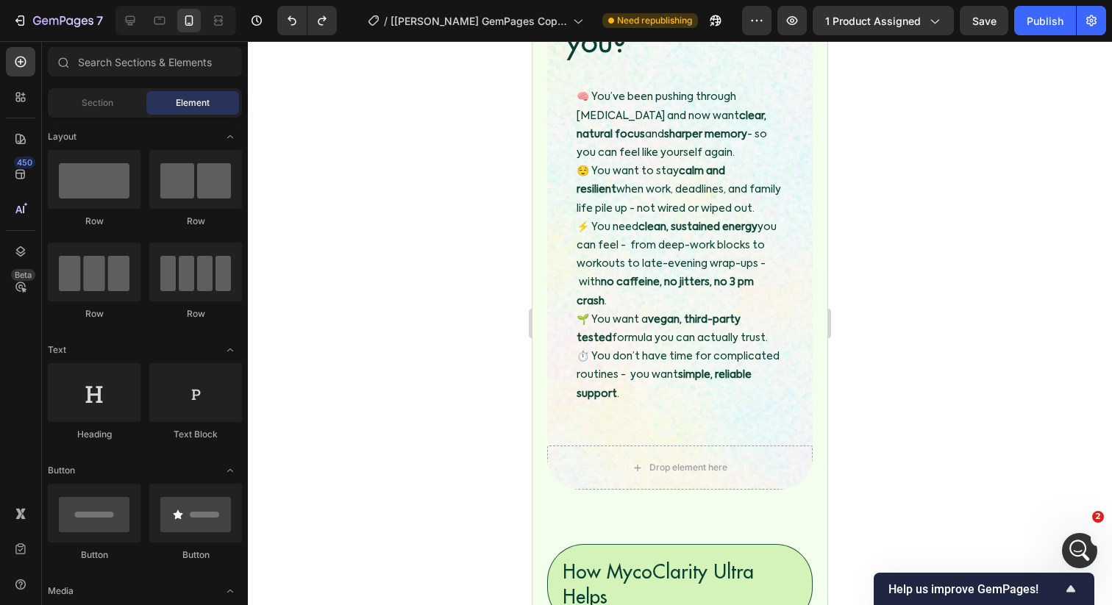
scroll to position [1830, 0]
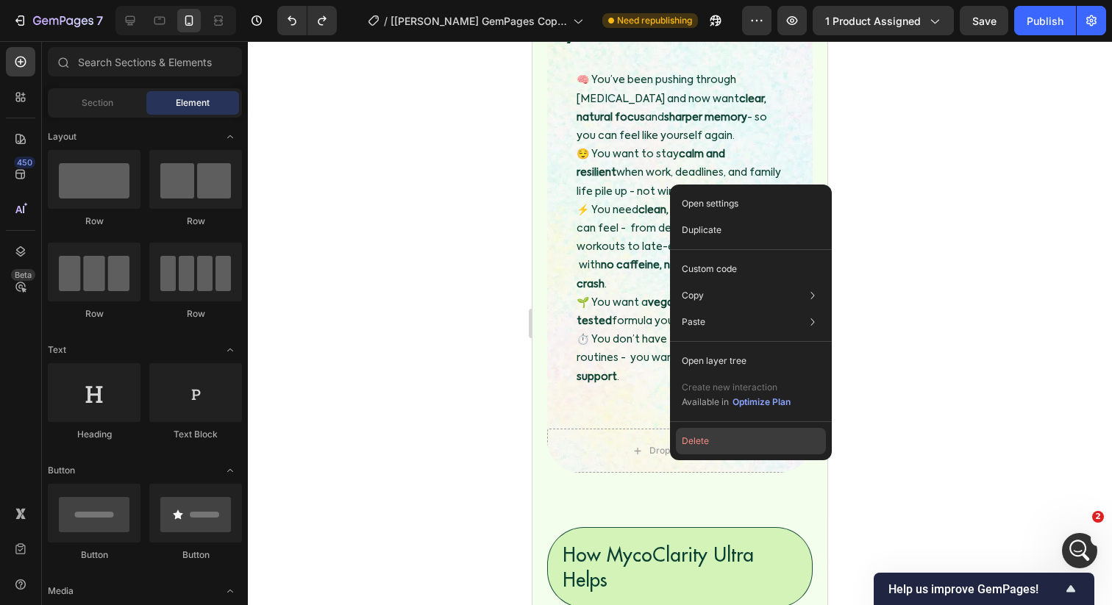
click at [682, 449] on button "Delete" at bounding box center [751, 441] width 150 height 26
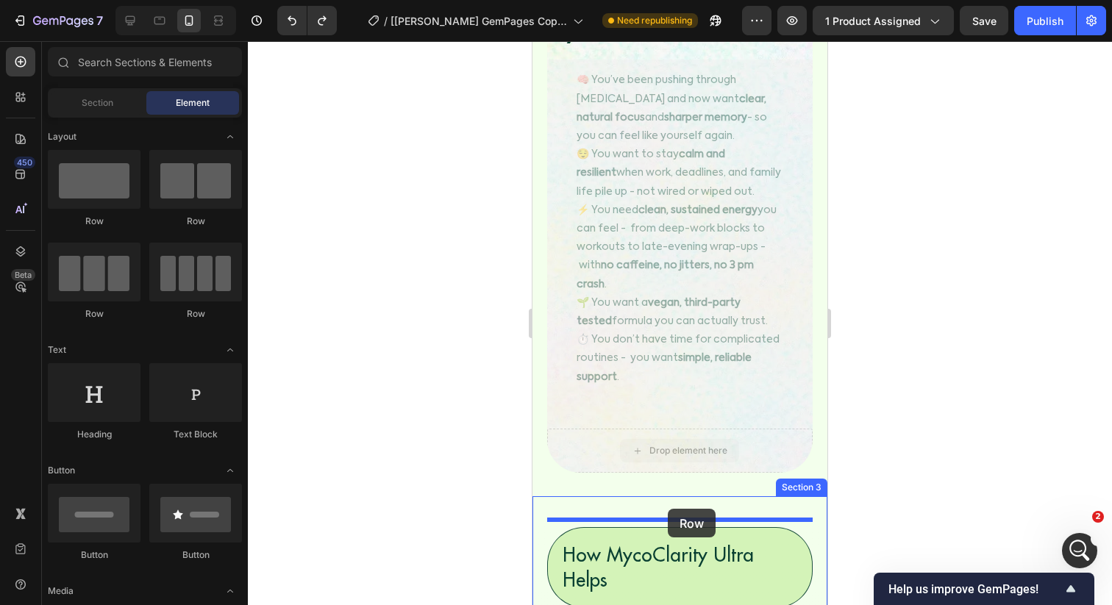
drag, startPoint x: 678, startPoint y: 442, endPoint x: 668, endPoint y: 509, distance: 67.7
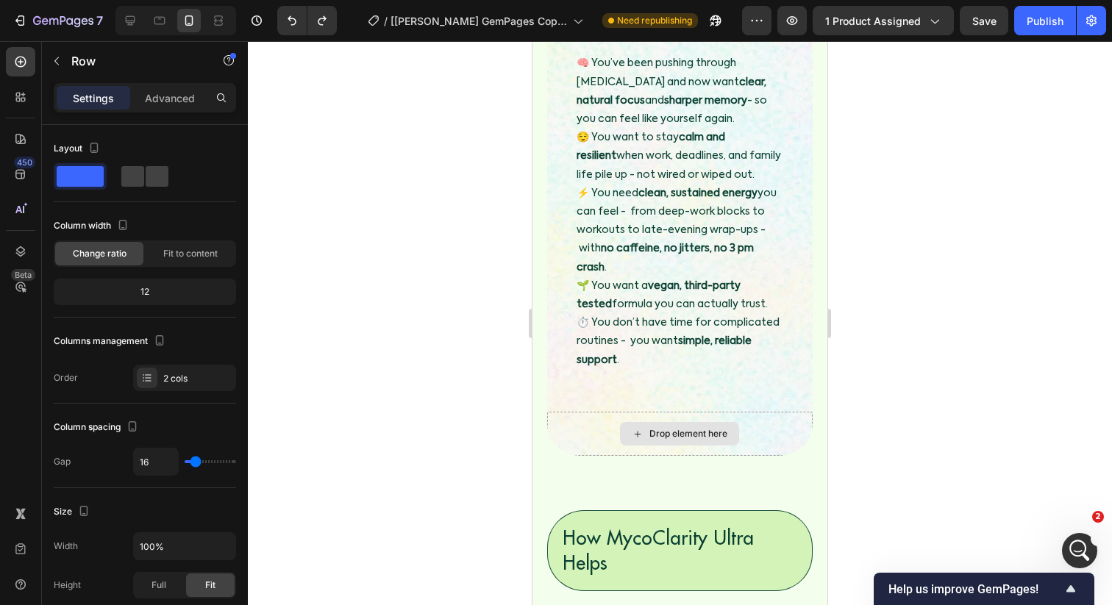
scroll to position [1843, 0]
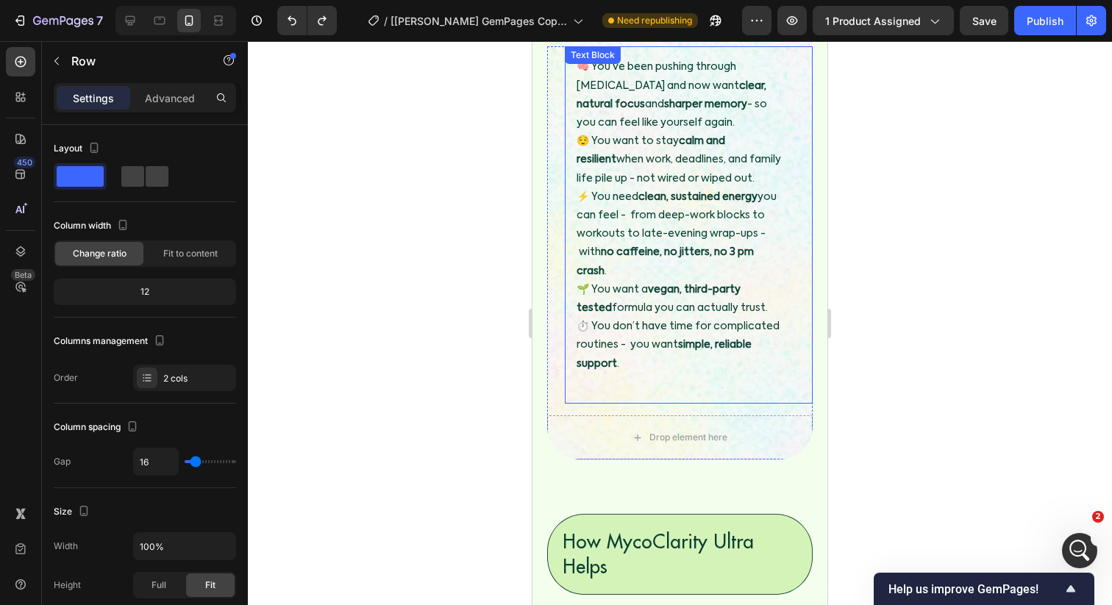
click at [607, 358] on strong "simple, reliable support" at bounding box center [663, 354] width 175 height 29
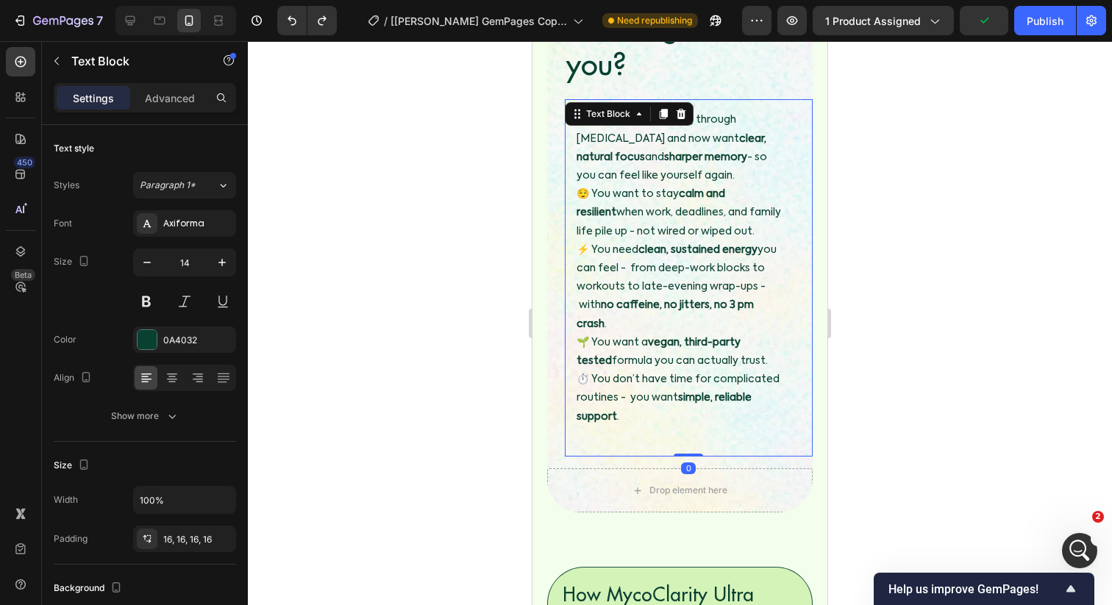
scroll to position [1811, 0]
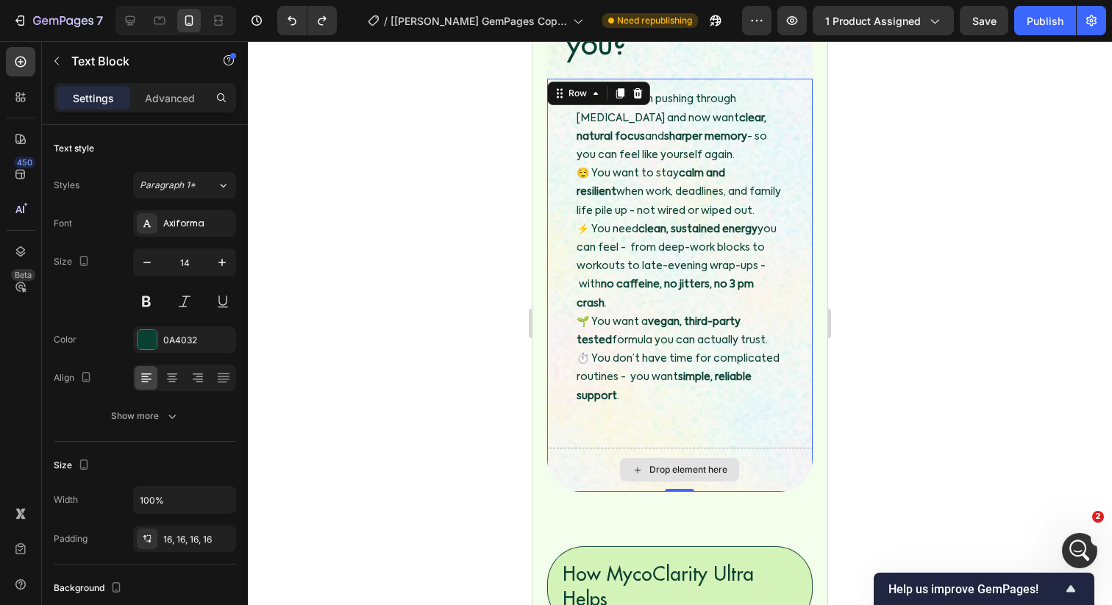
click at [650, 488] on div "Drop element here" at bounding box center [679, 470] width 265 height 44
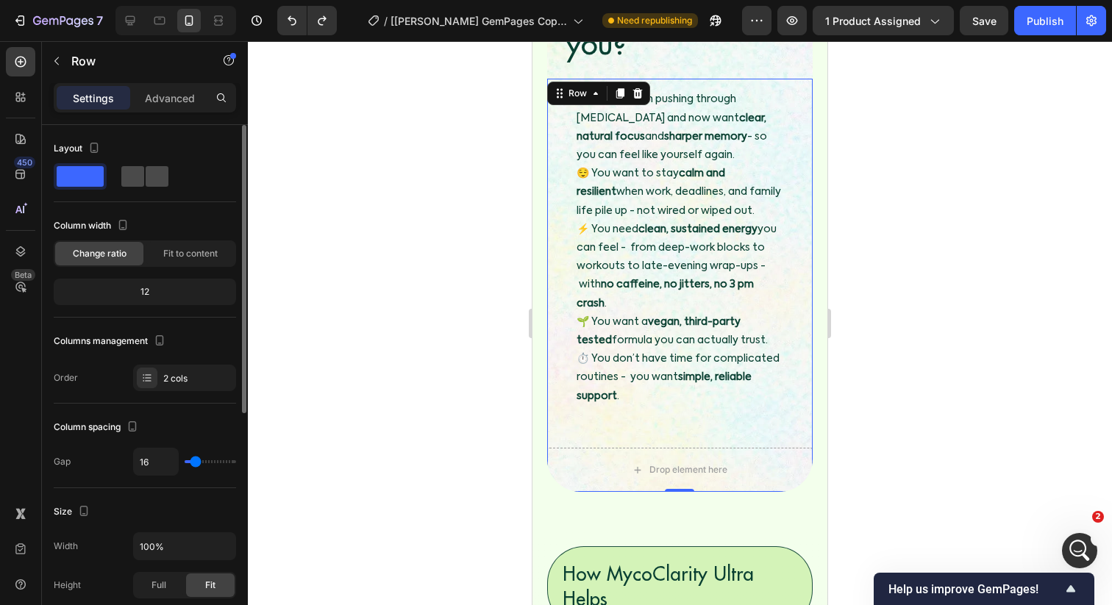
click at [137, 187] on div at bounding box center [144, 176] width 53 height 26
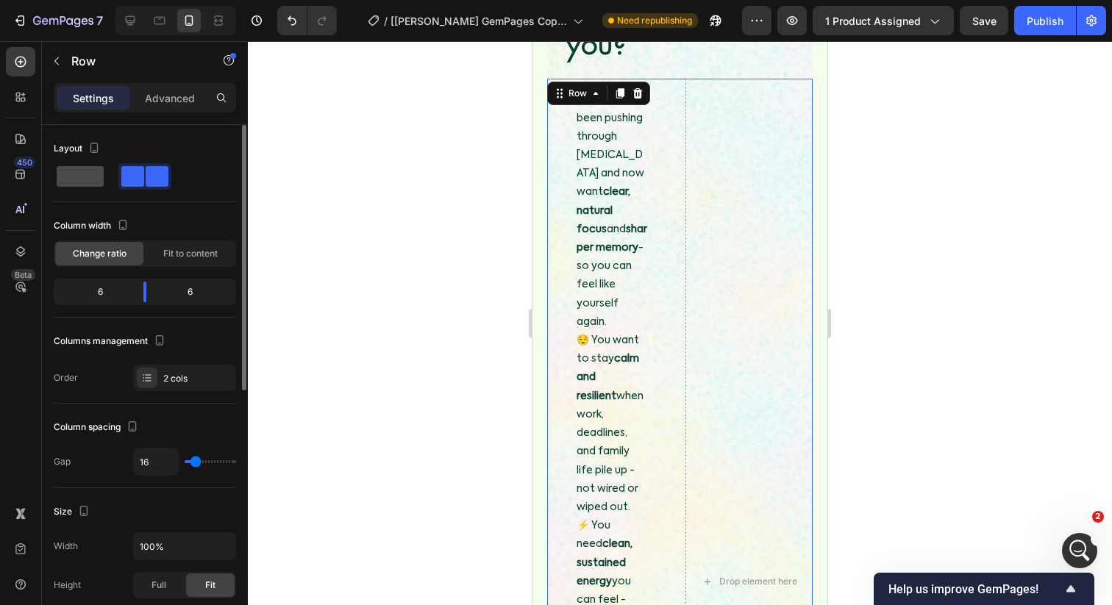
click at [78, 182] on span at bounding box center [80, 176] width 47 height 21
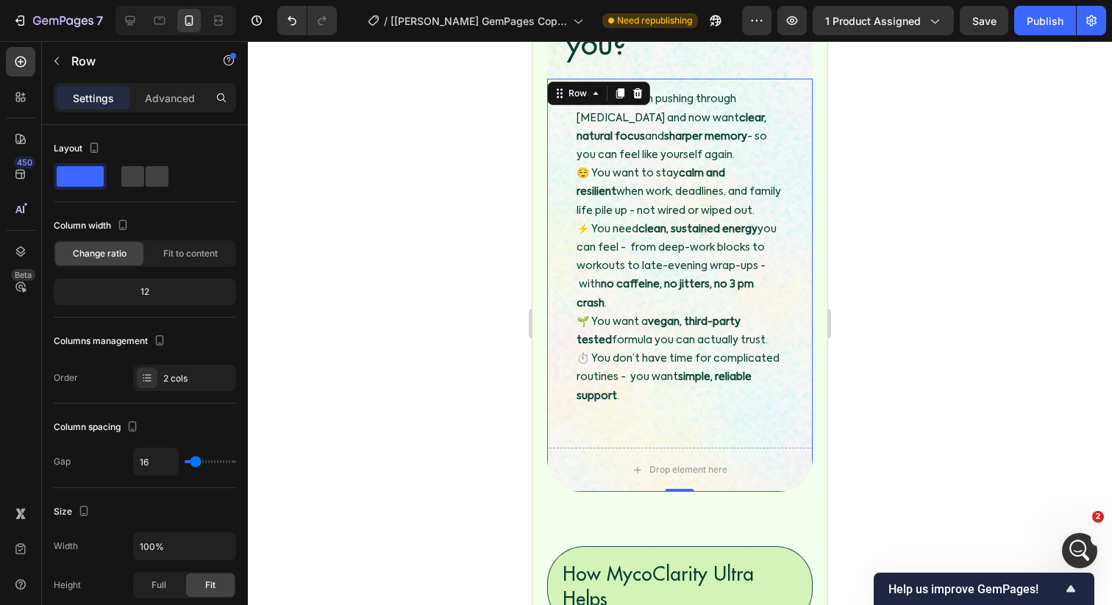
click at [554, 378] on div "🧠 You’ve been pushing through brain fog and now want clear, natural focus and s…" at bounding box center [679, 257] width 265 height 357
click at [520, 373] on div at bounding box center [680, 323] width 864 height 564
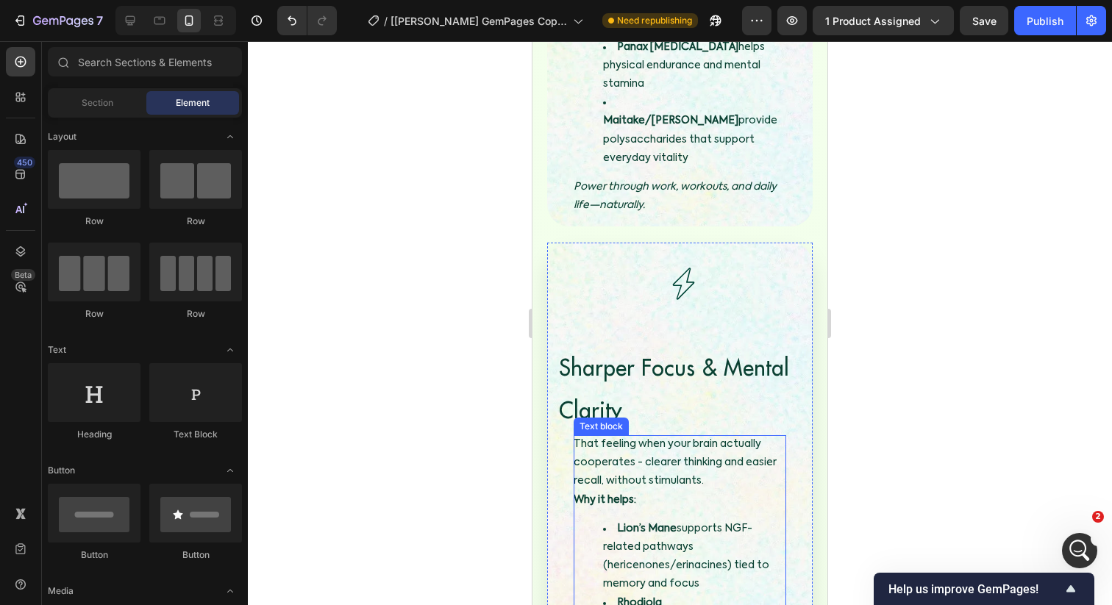
scroll to position [2823, 0]
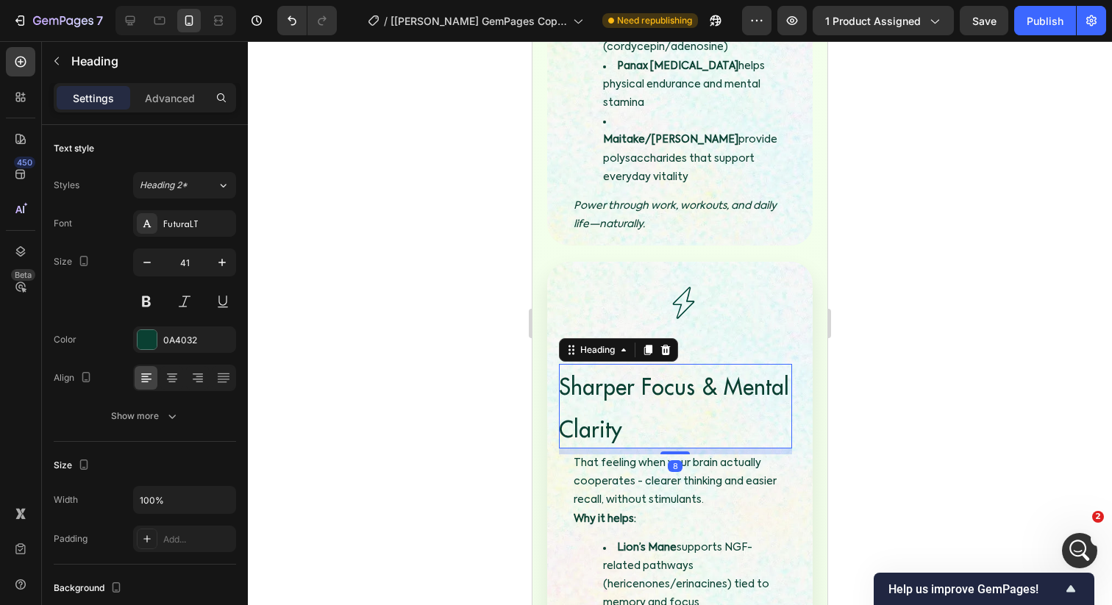
click at [688, 372] on span "Sharper Focus & Mental Clarity" at bounding box center [674, 407] width 230 height 71
click at [577, 439] on div "Text block" at bounding box center [600, 445] width 49 height 13
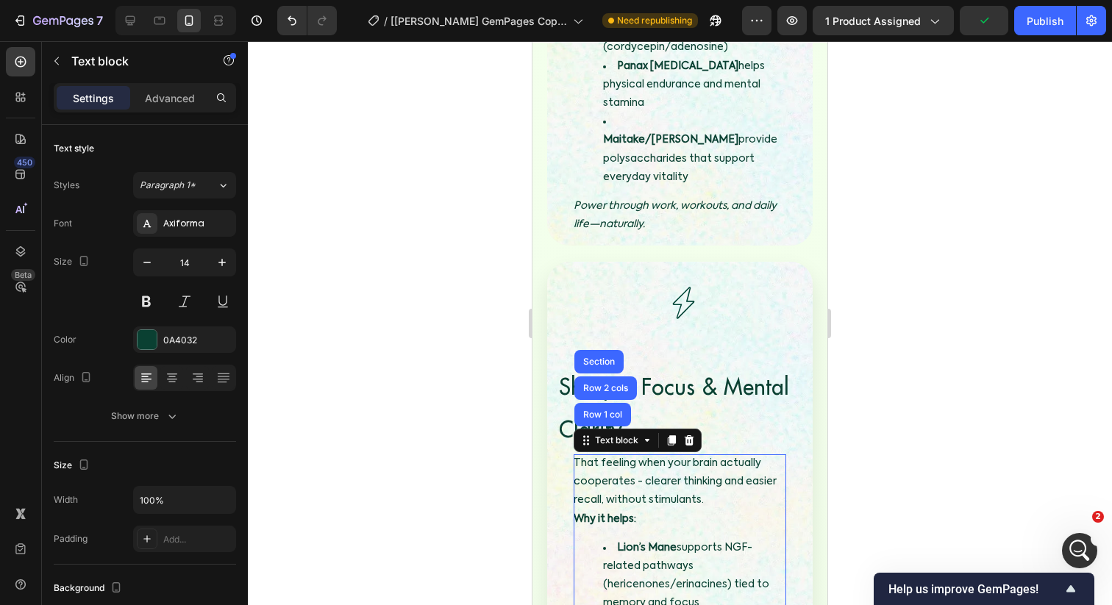
click at [563, 372] on span "Sharper Focus & Mental Clarity" at bounding box center [674, 407] width 230 height 71
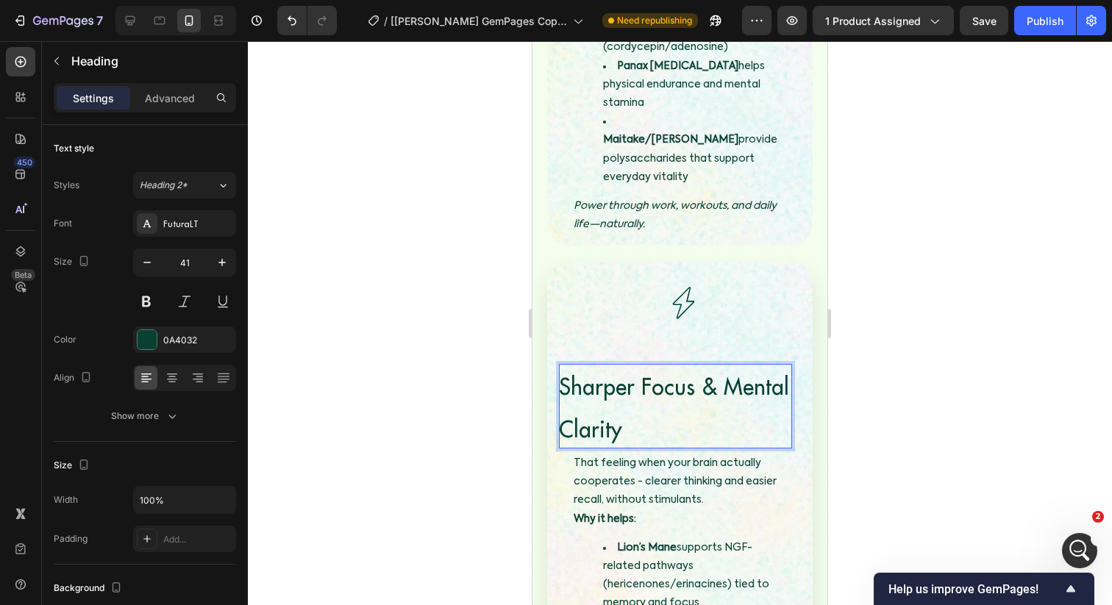
click at [563, 372] on span "Sharper Focus & Mental Clarity" at bounding box center [674, 407] width 230 height 71
click at [588, 364] on p "Sharper Focus & Mental Clarity" at bounding box center [675, 406] width 233 height 85
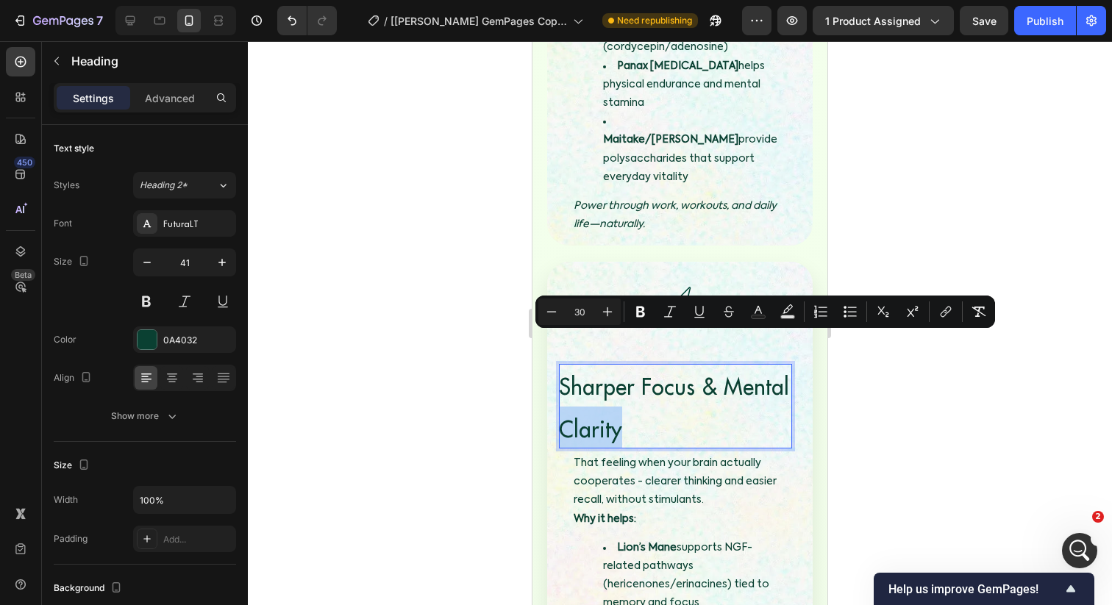
click at [637, 364] on p "Sharper Focus & Mental Clarity" at bounding box center [675, 406] width 233 height 85
click at [649, 364] on p "Sharper Focus & Mental Clarity" at bounding box center [675, 406] width 233 height 85
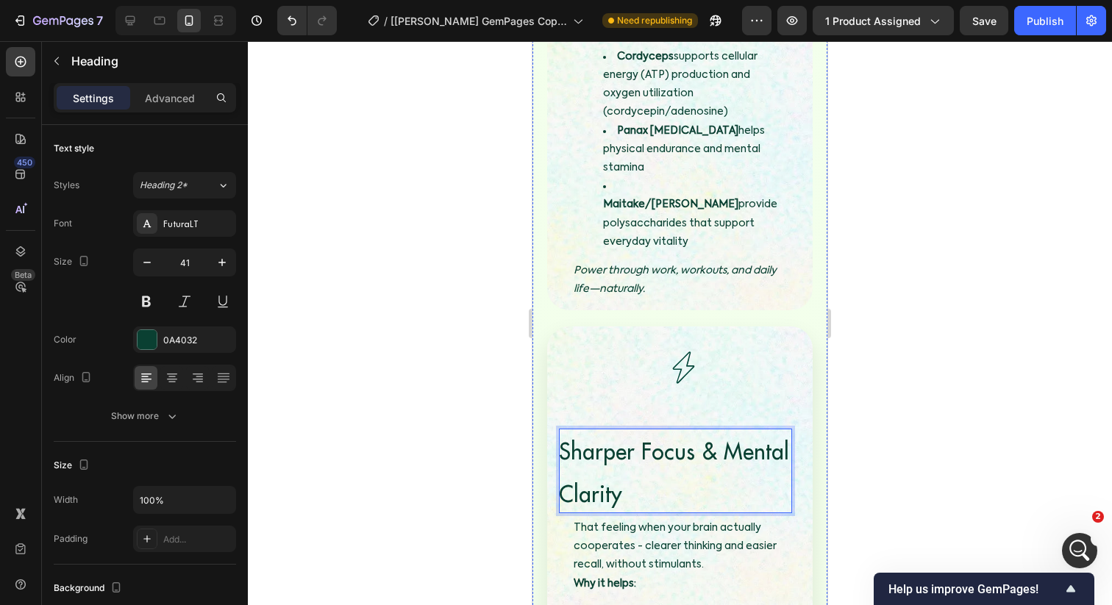
scroll to position [2767, 0]
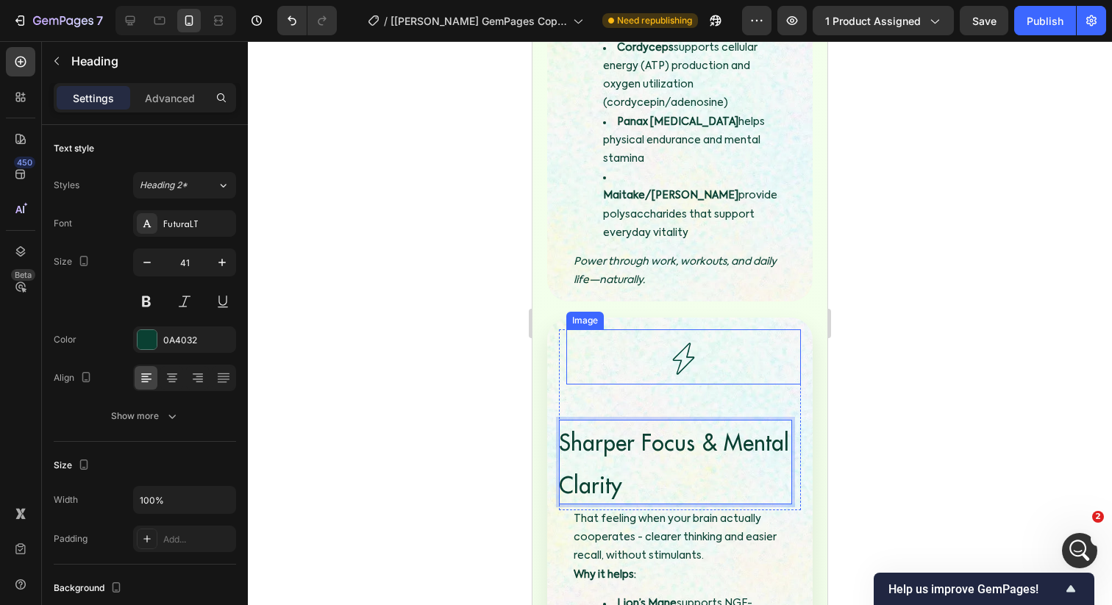
click at [696, 333] on img at bounding box center [682, 358] width 51 height 51
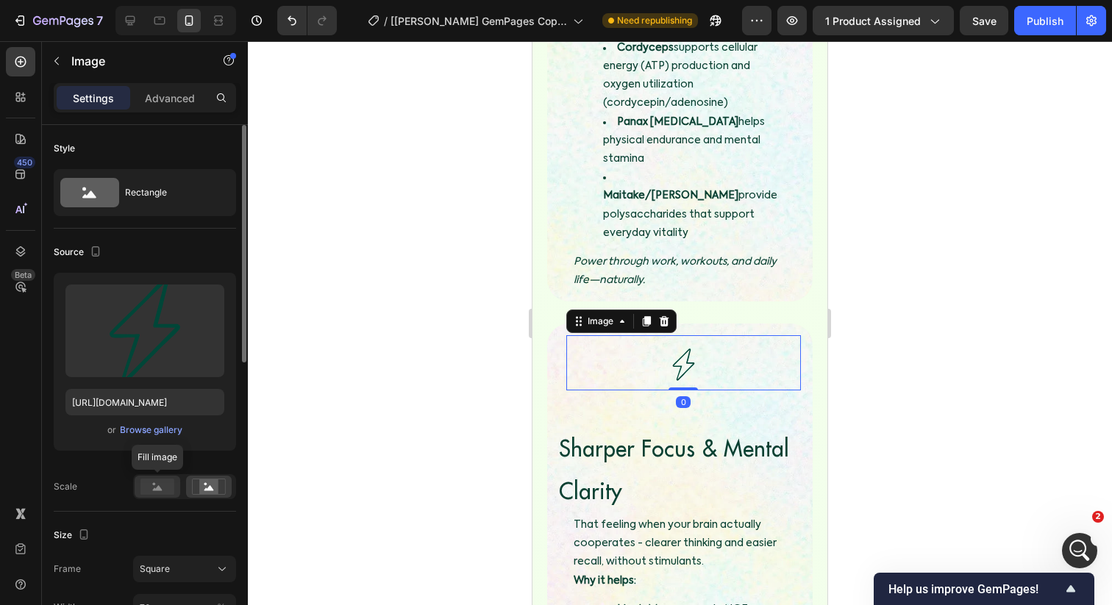
click at [163, 492] on rect at bounding box center [157, 487] width 34 height 16
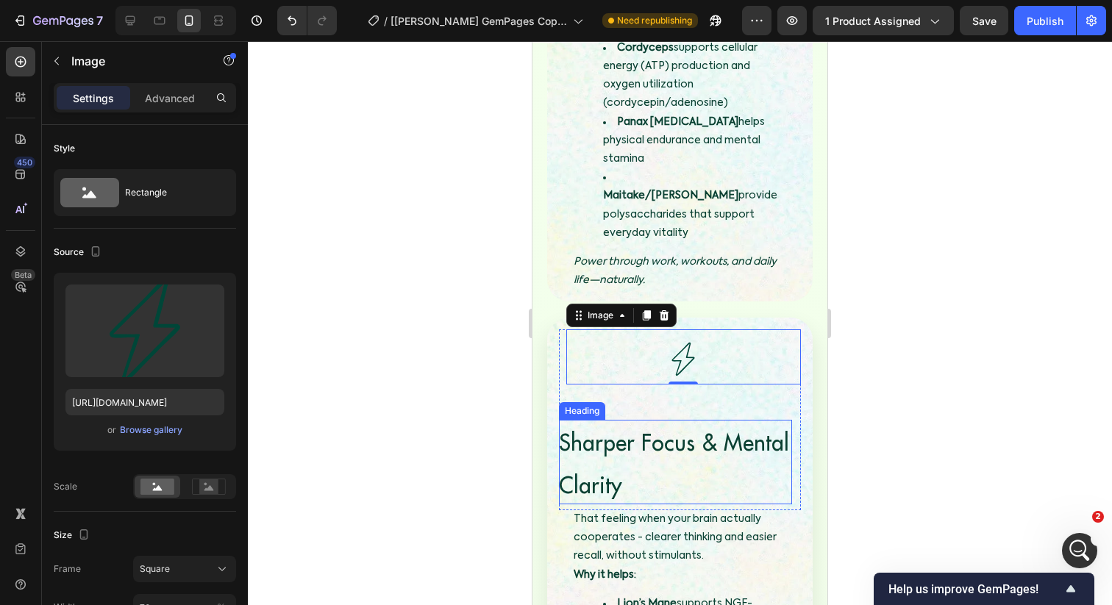
click at [621, 420] on p "⁠⁠⁠⁠⁠⁠⁠ Sharper Focus & Mental Clarity" at bounding box center [675, 462] width 233 height 85
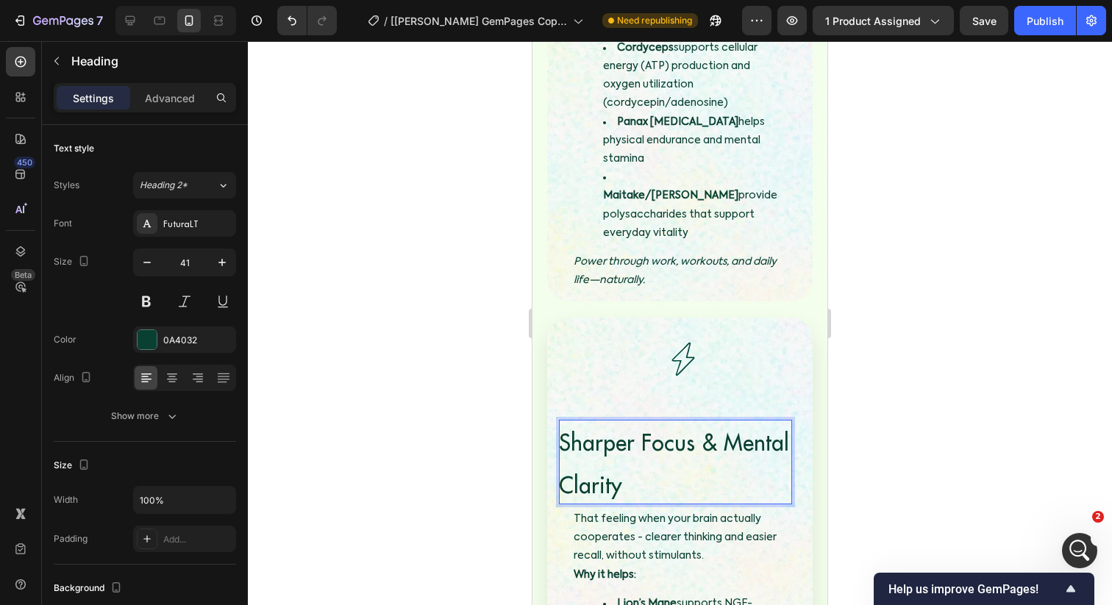
click at [565, 428] on span "Sharper Focus & Mental Clarity" at bounding box center [674, 463] width 230 height 71
click at [581, 420] on p "Sharper Focus & Mental Clarity" at bounding box center [675, 462] width 233 height 85
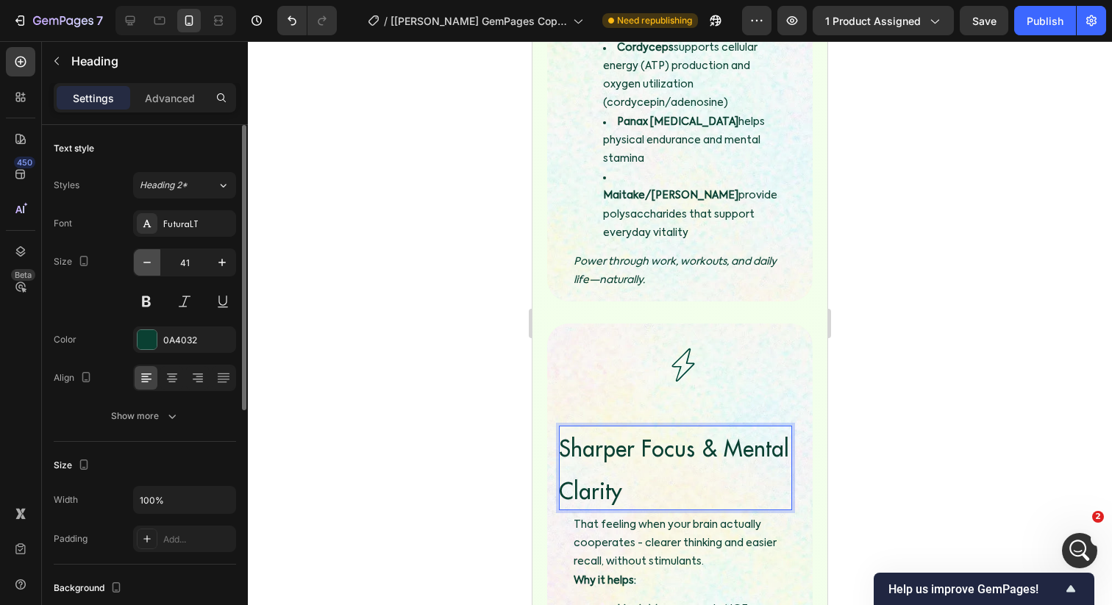
click at [154, 267] on button "button" at bounding box center [147, 262] width 26 height 26
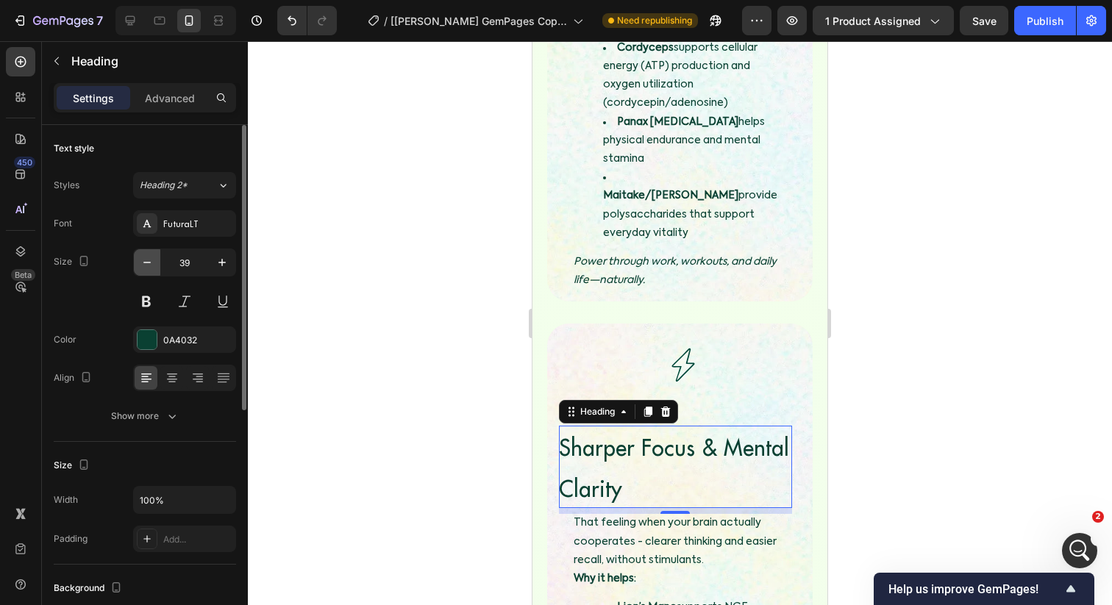
click at [154, 267] on button "button" at bounding box center [147, 262] width 26 height 26
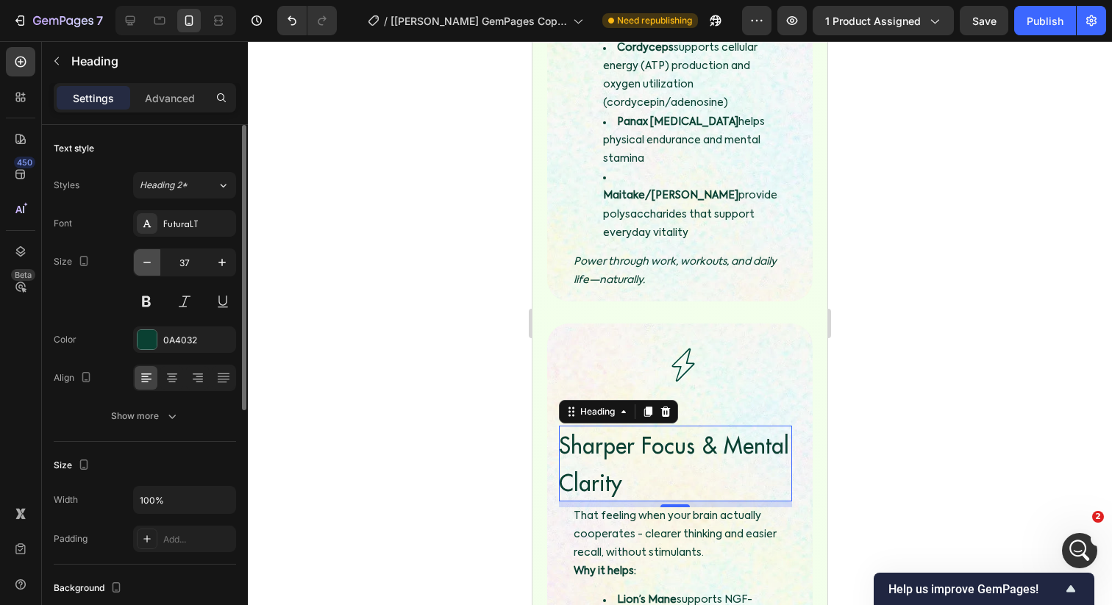
click at [154, 267] on button "button" at bounding box center [147, 262] width 26 height 26
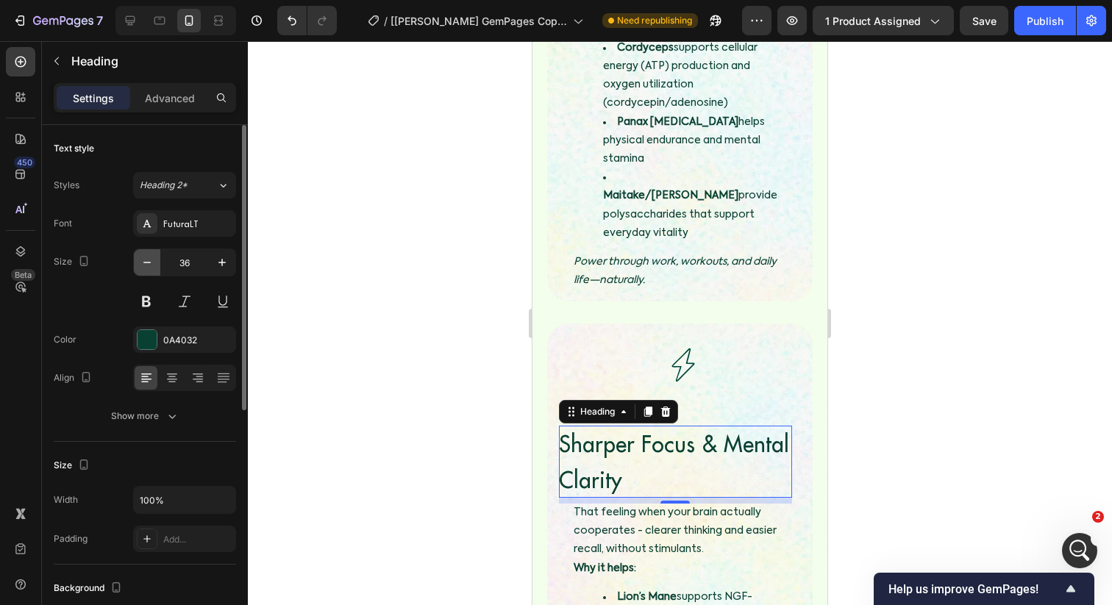
type input "35"
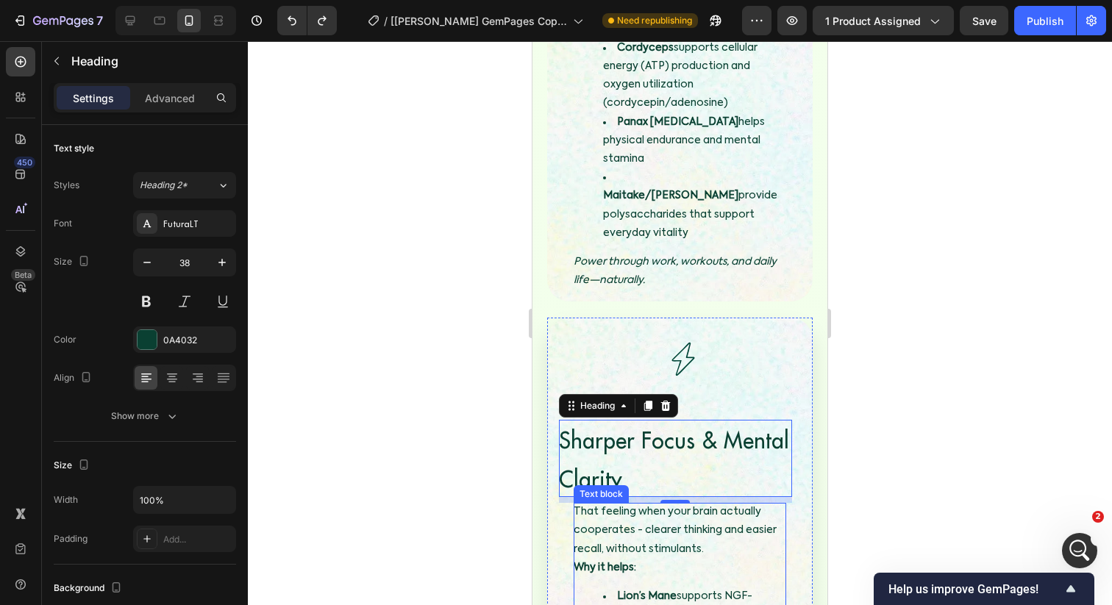
type input "39"
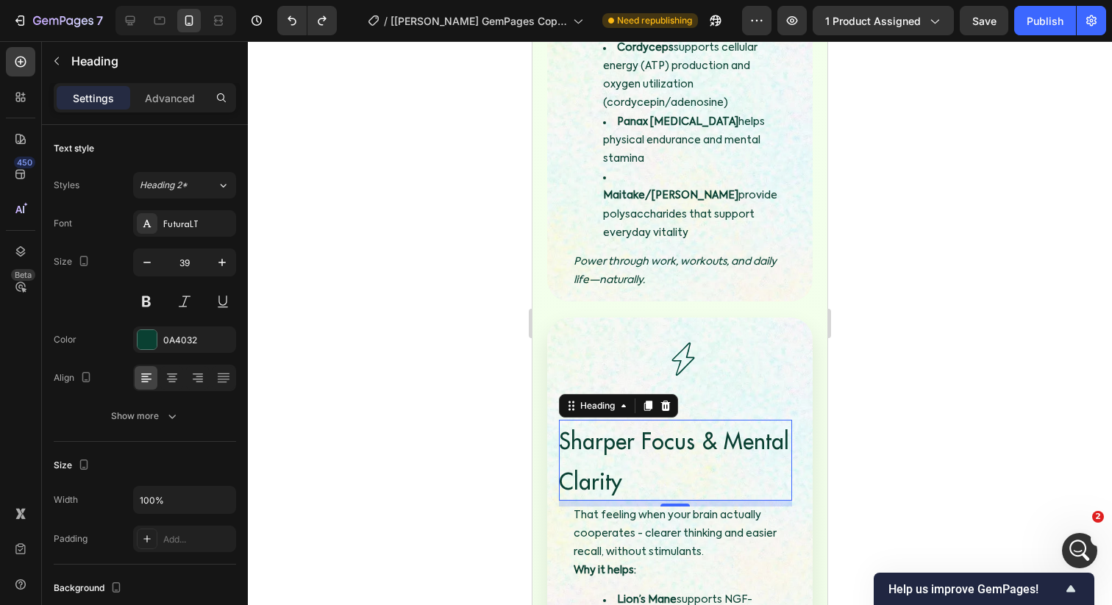
click at [620, 420] on p "Sharper Focus & Mental Clarity" at bounding box center [675, 460] width 233 height 80
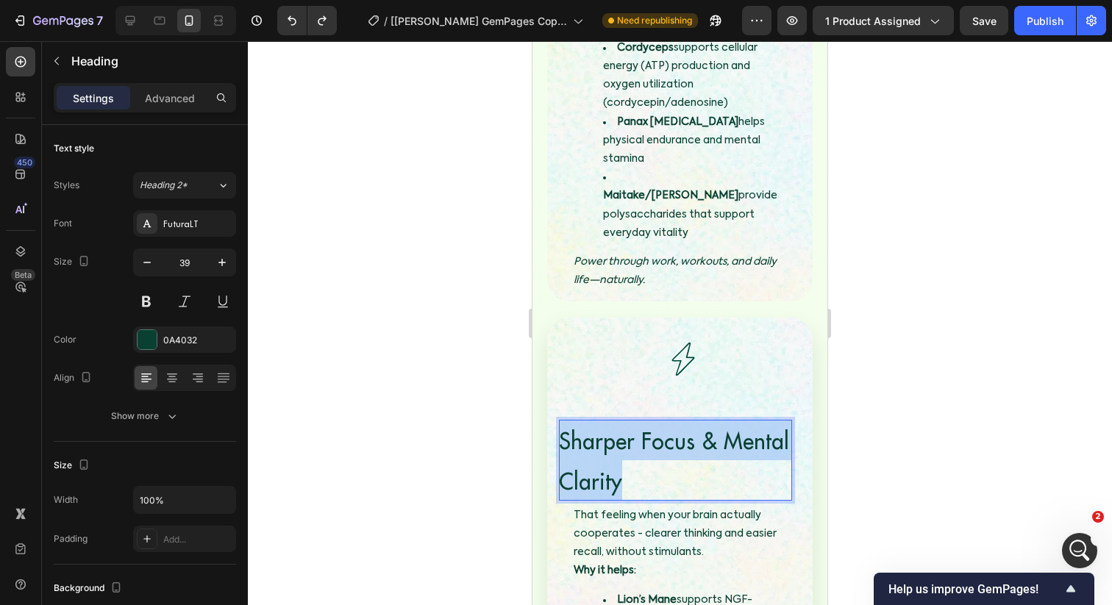
drag, startPoint x: 620, startPoint y: 392, endPoint x: 563, endPoint y: 352, distance: 69.2
click at [563, 420] on p "Sharper Focus & Mental Clarity" at bounding box center [675, 460] width 233 height 80
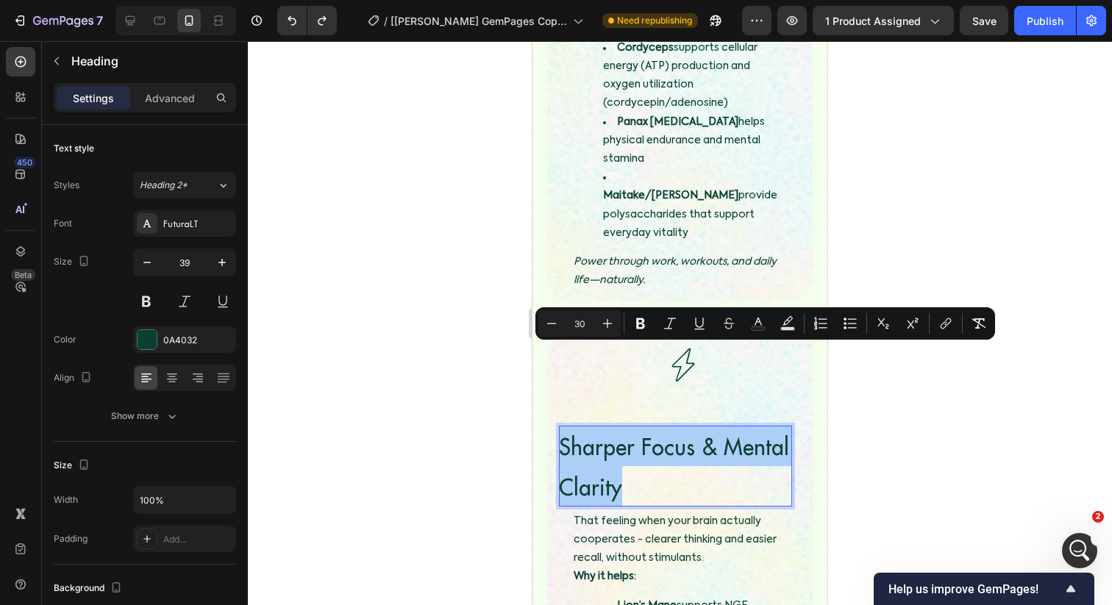
click at [565, 331] on input "30" at bounding box center [579, 324] width 29 height 18
click at [552, 329] on icon "Editor contextual toolbar" at bounding box center [551, 323] width 15 height 15
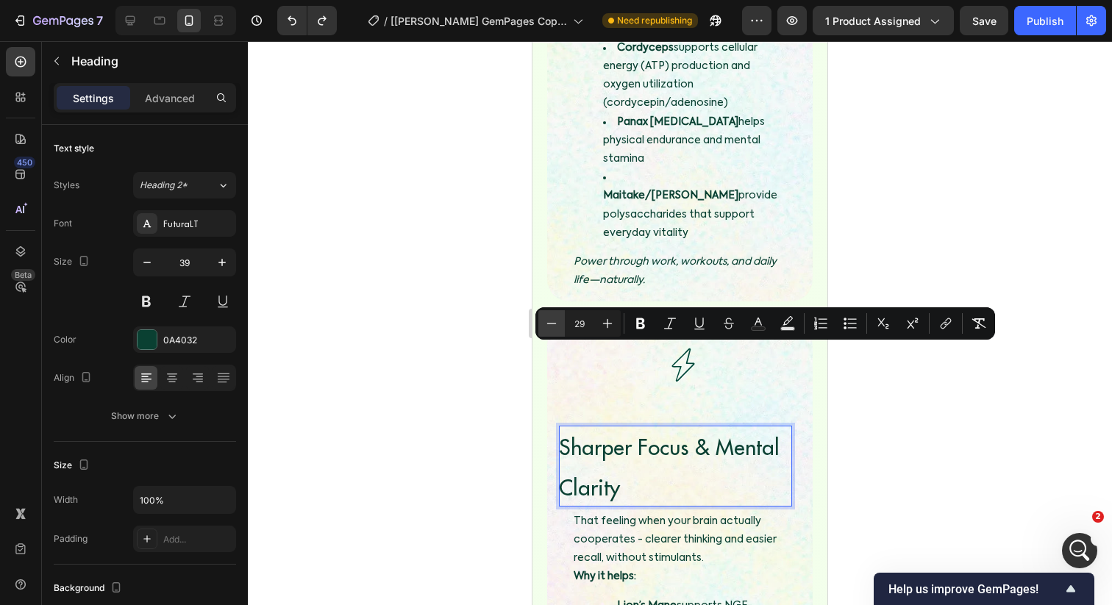
click at [552, 329] on icon "Editor contextual toolbar" at bounding box center [551, 323] width 15 height 15
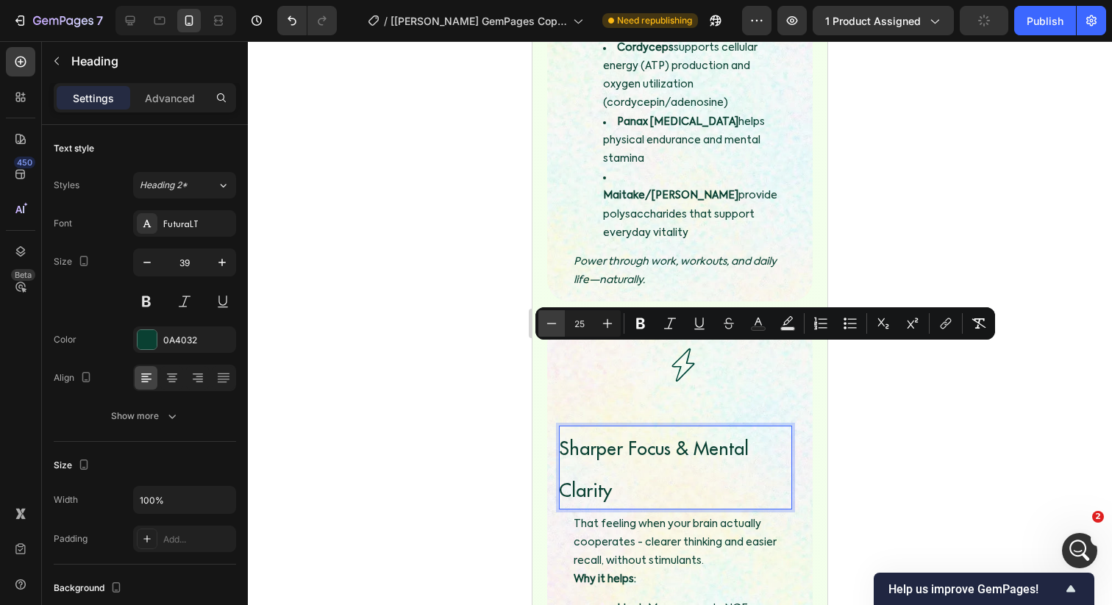
click at [552, 329] on icon "Editor contextual toolbar" at bounding box center [551, 323] width 15 height 15
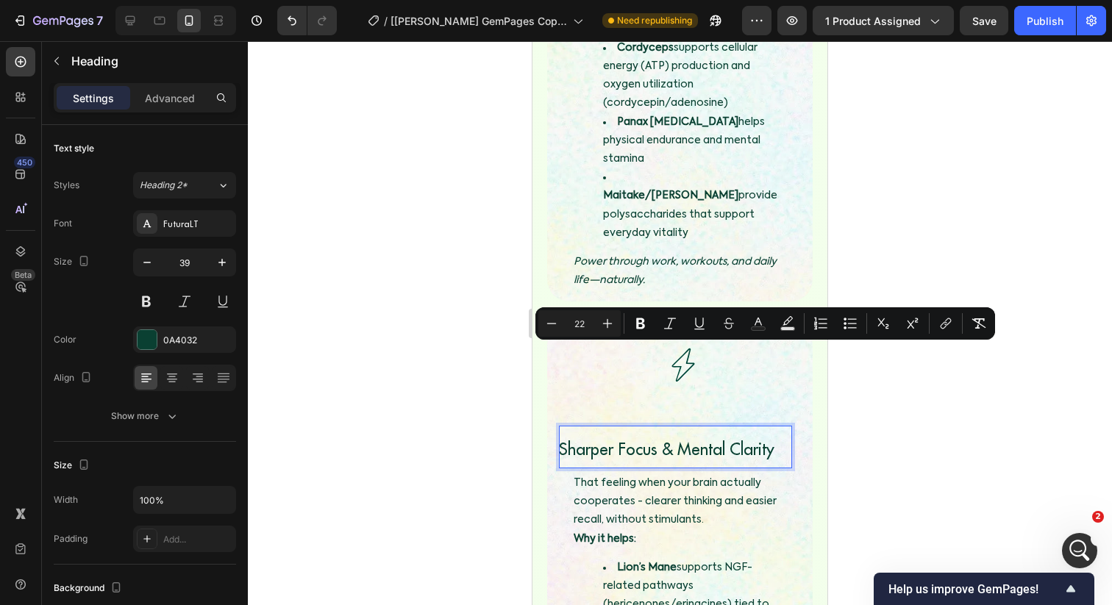
click at [580, 327] on input "22" at bounding box center [579, 324] width 29 height 18
click at [601, 322] on icon "Editor contextual toolbar" at bounding box center [607, 323] width 15 height 15
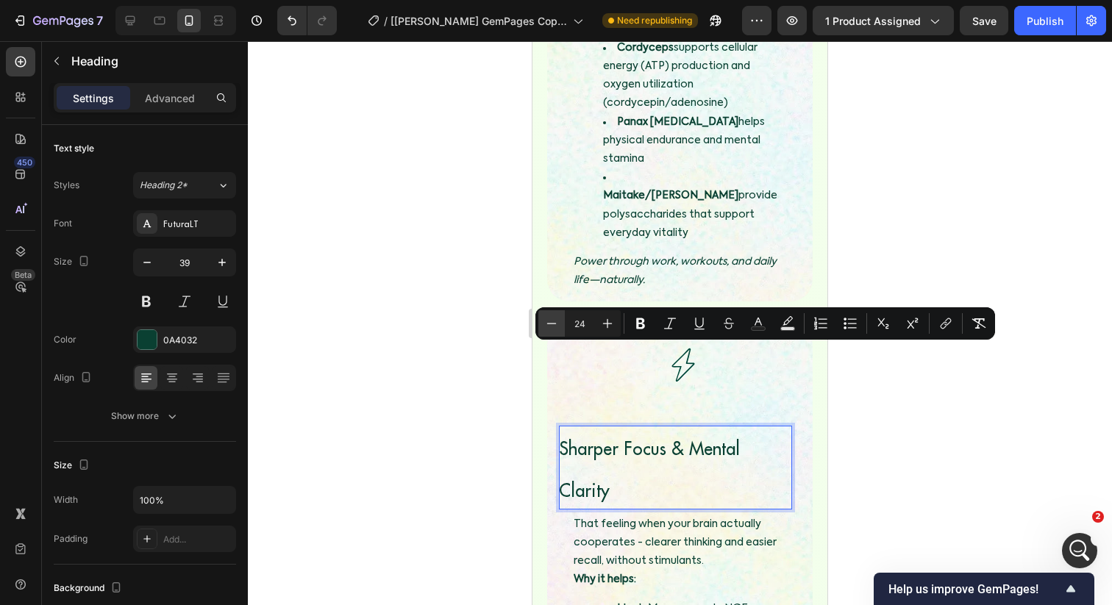
click at [558, 326] on icon "Editor contextual toolbar" at bounding box center [551, 323] width 15 height 15
type input "23"
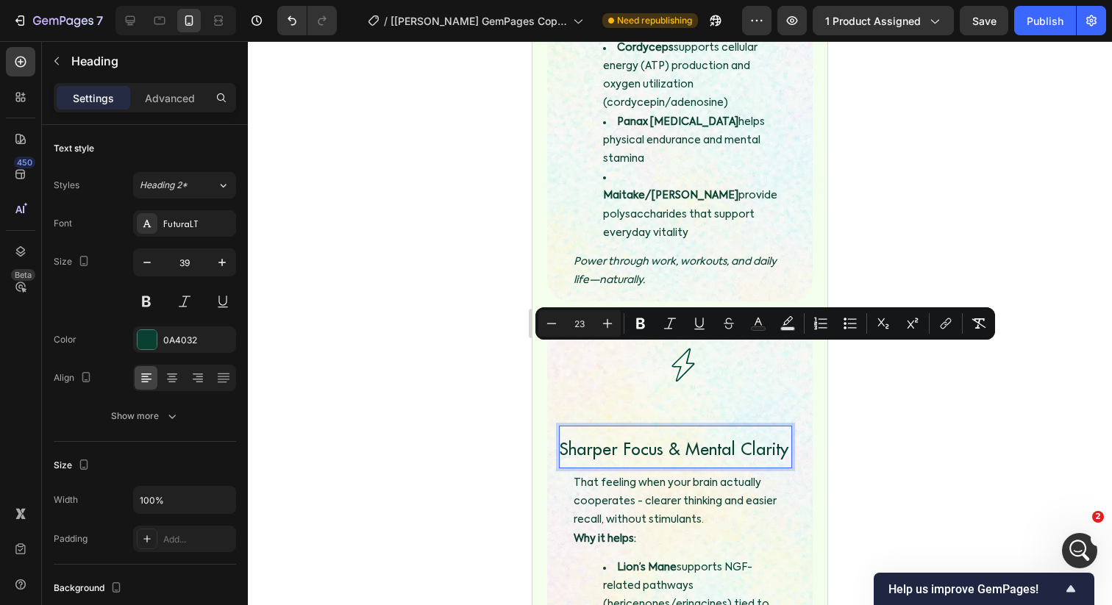
click at [487, 355] on div at bounding box center [680, 323] width 864 height 564
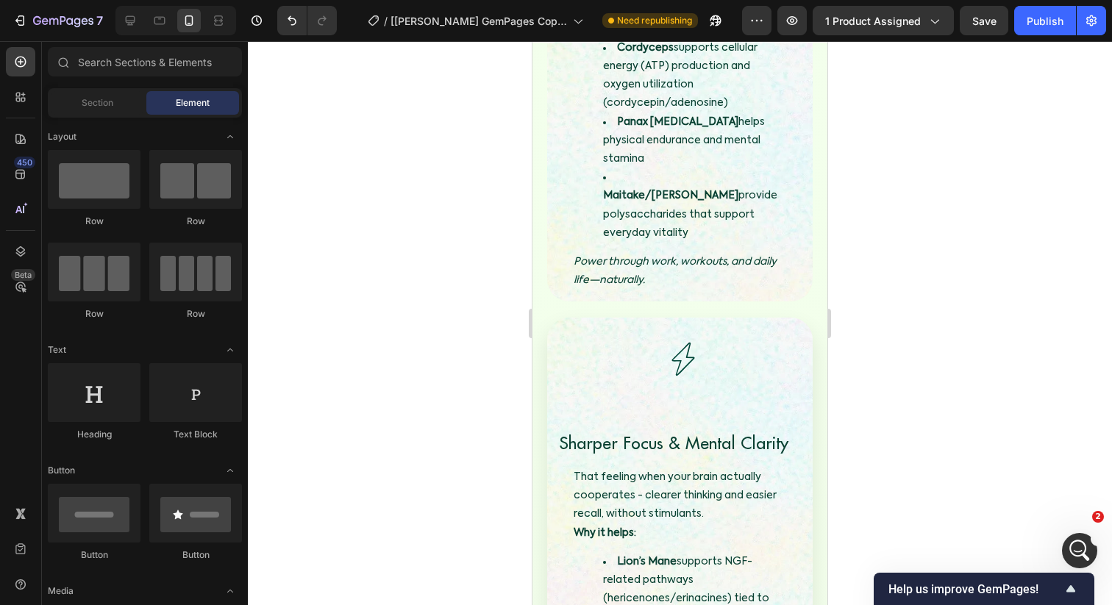
click at [604, 432] on span "Sharper Focus & Mental Clarity" at bounding box center [673, 442] width 229 height 21
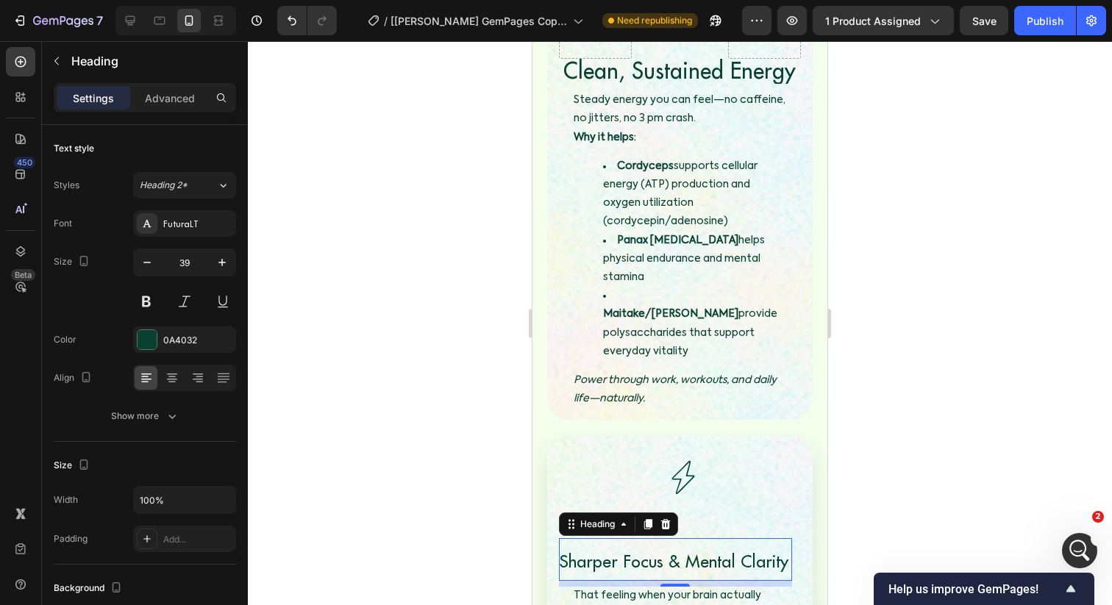
scroll to position [2876, 0]
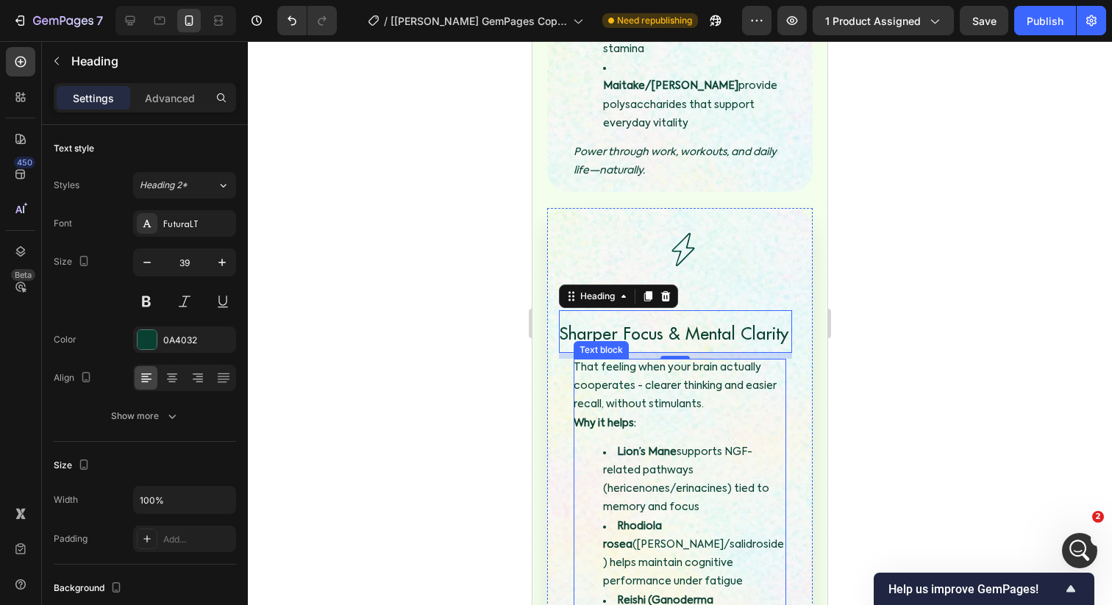
click at [582, 359] on p "That feeling when your brain actually cooperates - clearer thinking and easier …" at bounding box center [680, 396] width 213 height 74
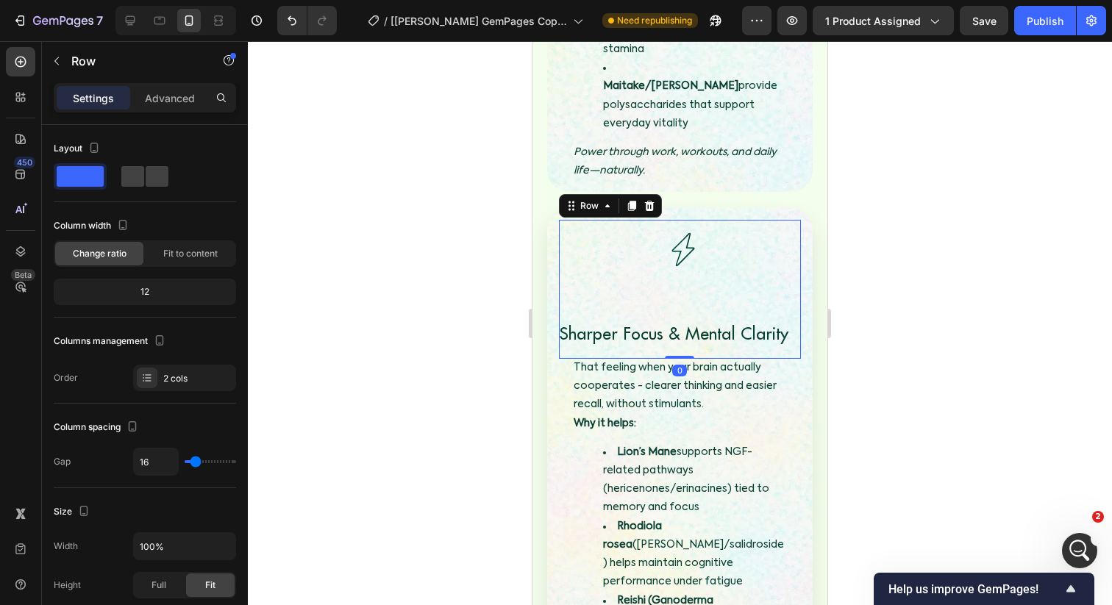
click at [674, 287] on div "⁠⁠⁠⁠⁠⁠⁠ Sharper Focus & Mental Clarity Heading" at bounding box center [680, 323] width 242 height 72
click at [678, 323] on span "Sharper Focus & Mental Clarity" at bounding box center [673, 333] width 229 height 21
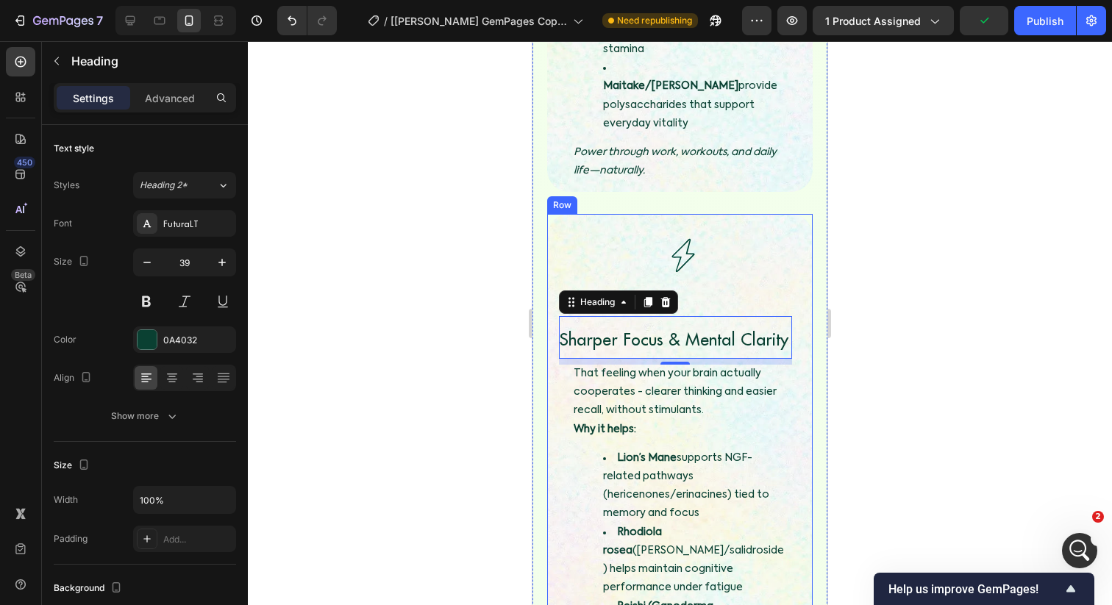
click at [369, 196] on div at bounding box center [680, 323] width 864 height 564
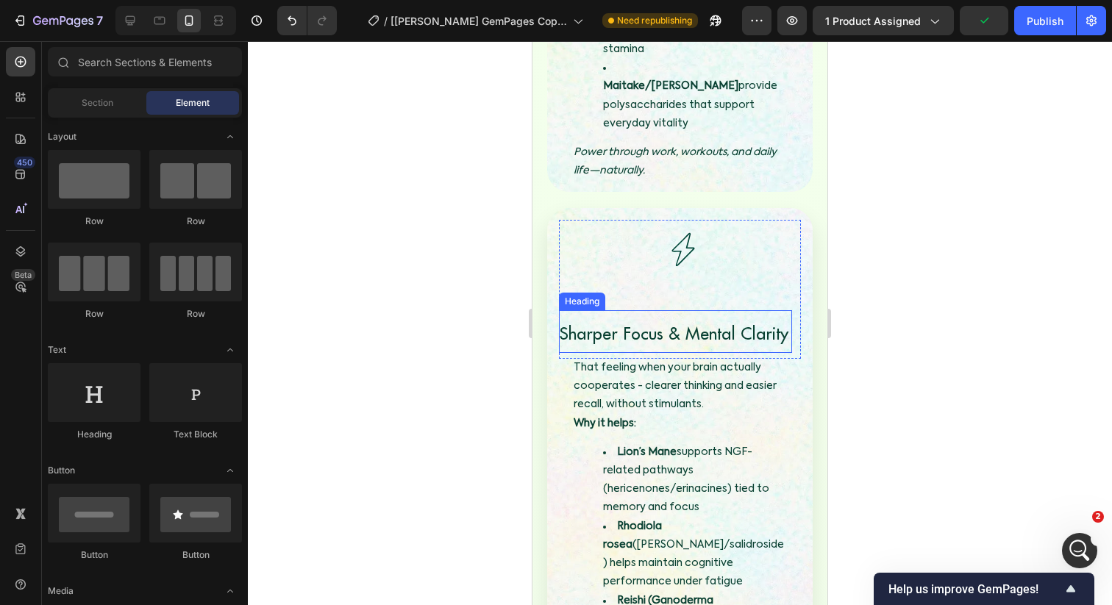
click at [564, 323] on span "Sharper Focus & Mental Clarity" at bounding box center [673, 333] width 229 height 21
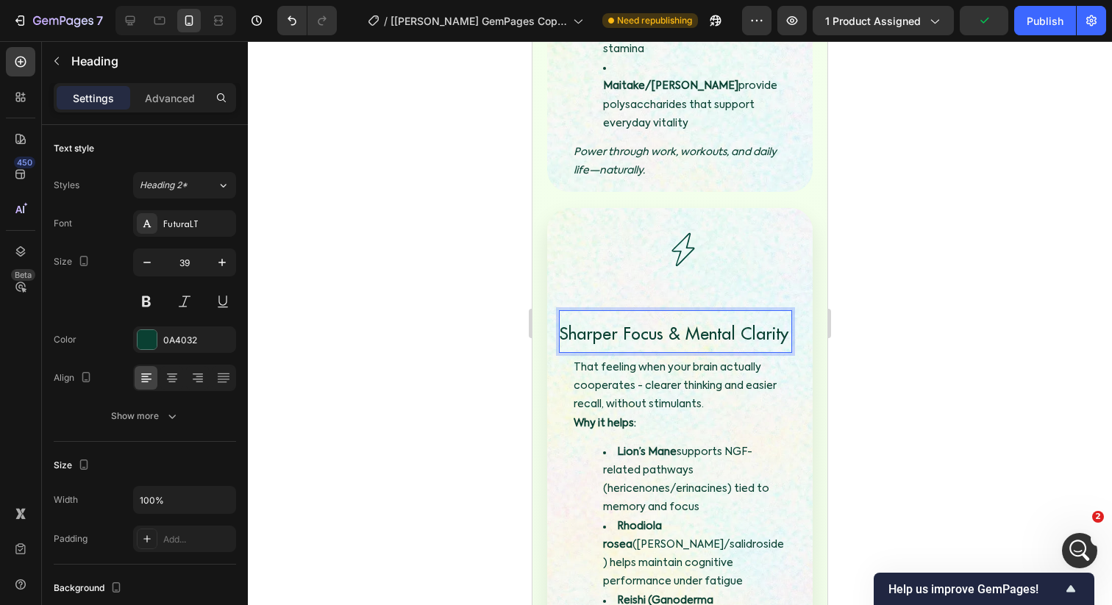
click at [564, 323] on span "Sharper Focus & Mental Clarity" at bounding box center [673, 333] width 229 height 21
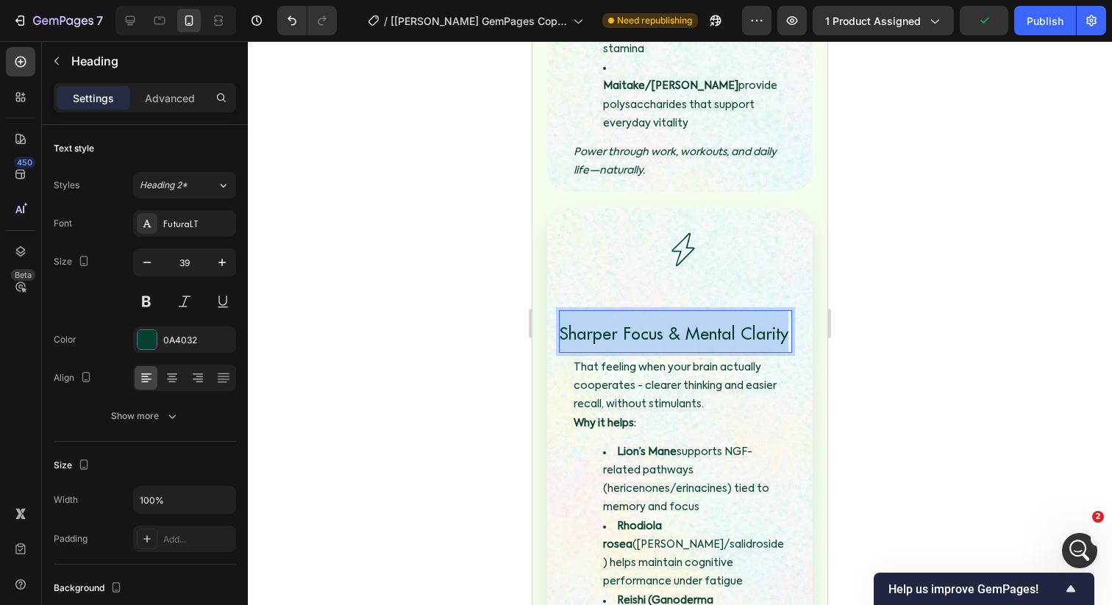
click at [564, 323] on span "Sharper Focus & Mental Clarity" at bounding box center [673, 333] width 229 height 21
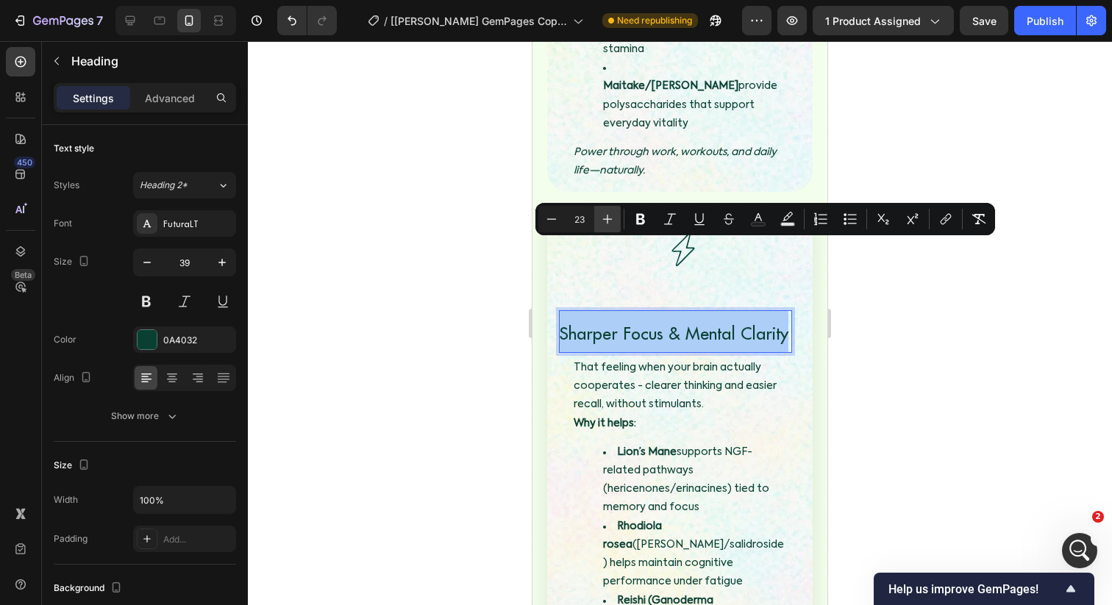
click at [604, 221] on icon "Editor contextual toolbar" at bounding box center [607, 219] width 15 height 15
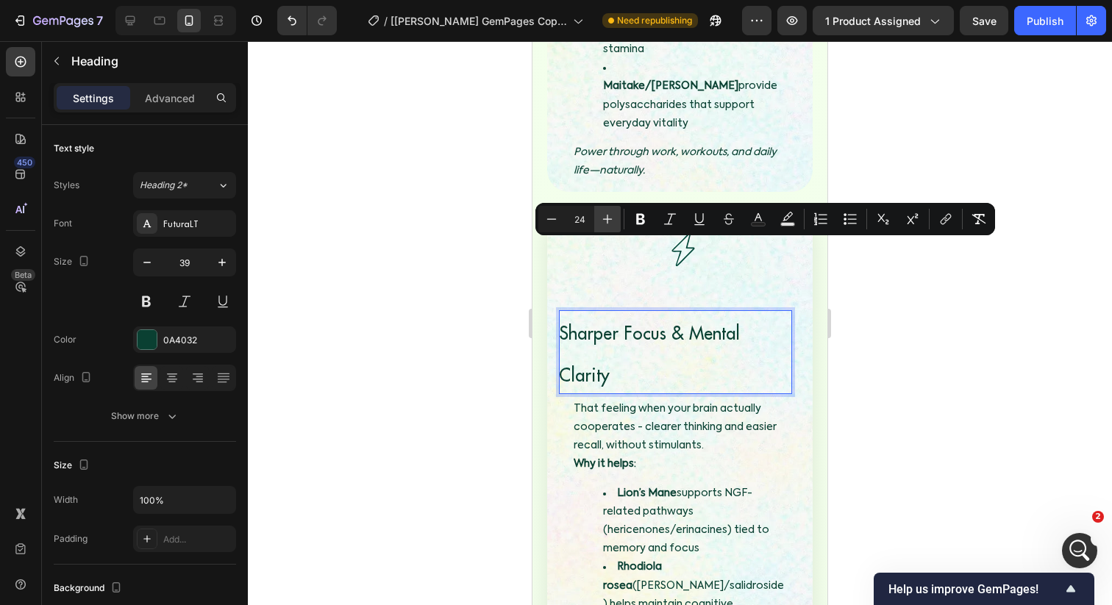
click at [604, 221] on icon "Editor contextual toolbar" at bounding box center [607, 219] width 15 height 15
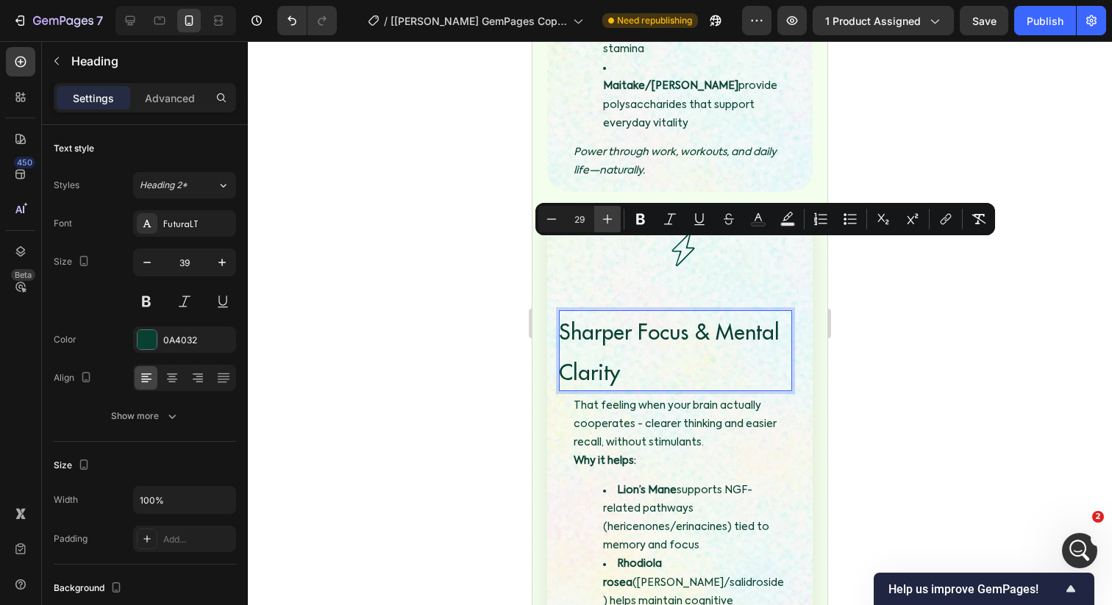
click at [604, 221] on icon "Editor contextual toolbar" at bounding box center [607, 219] width 15 height 15
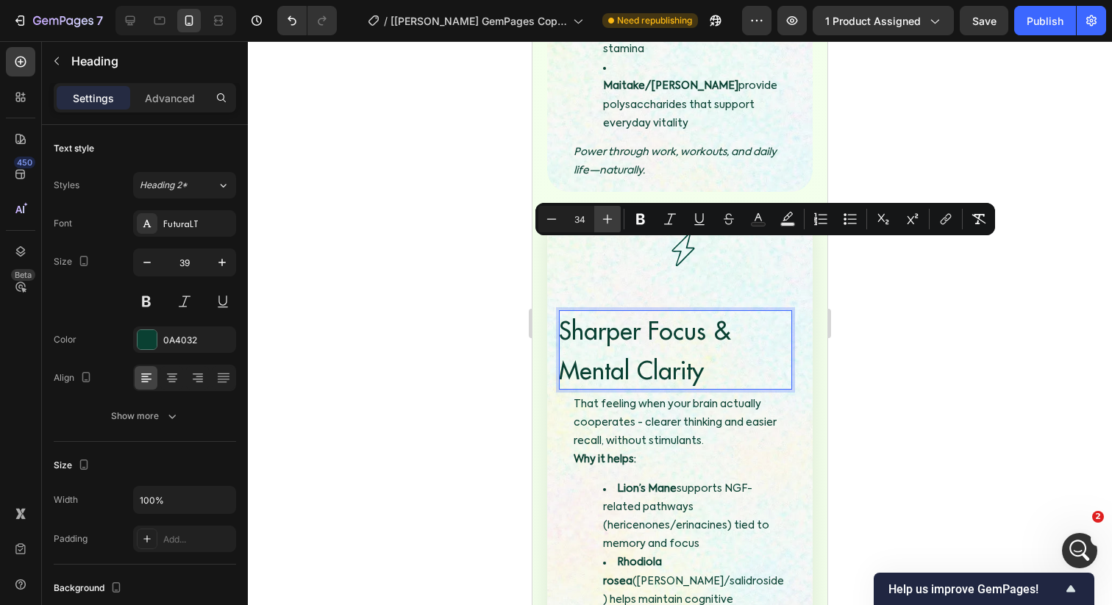
click at [604, 221] on icon "Editor contextual toolbar" at bounding box center [607, 219] width 15 height 15
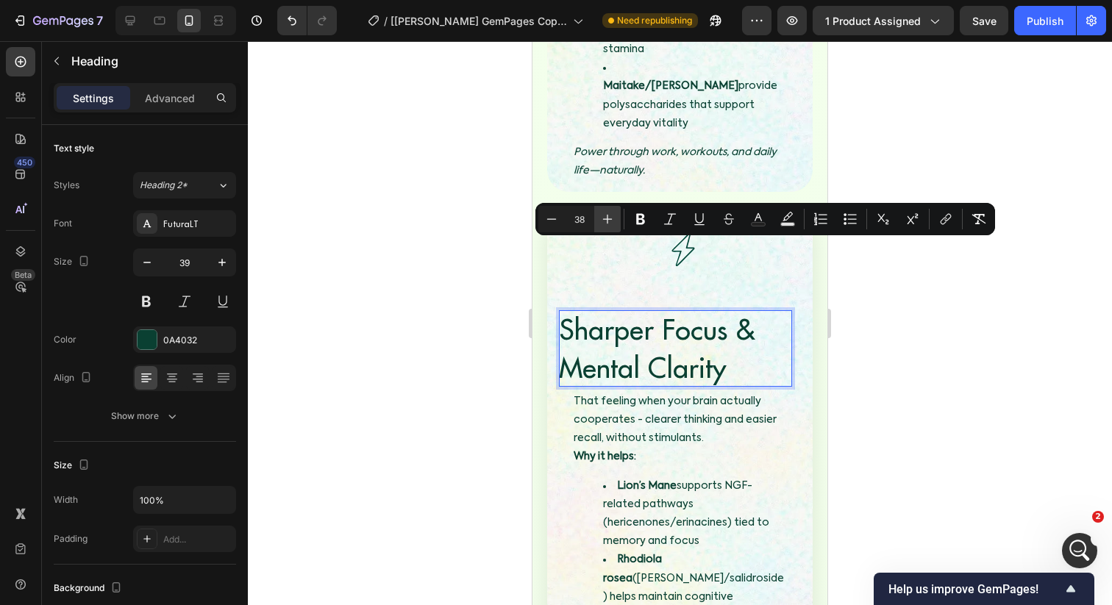
click at [604, 221] on icon "Editor contextual toolbar" at bounding box center [607, 219] width 15 height 15
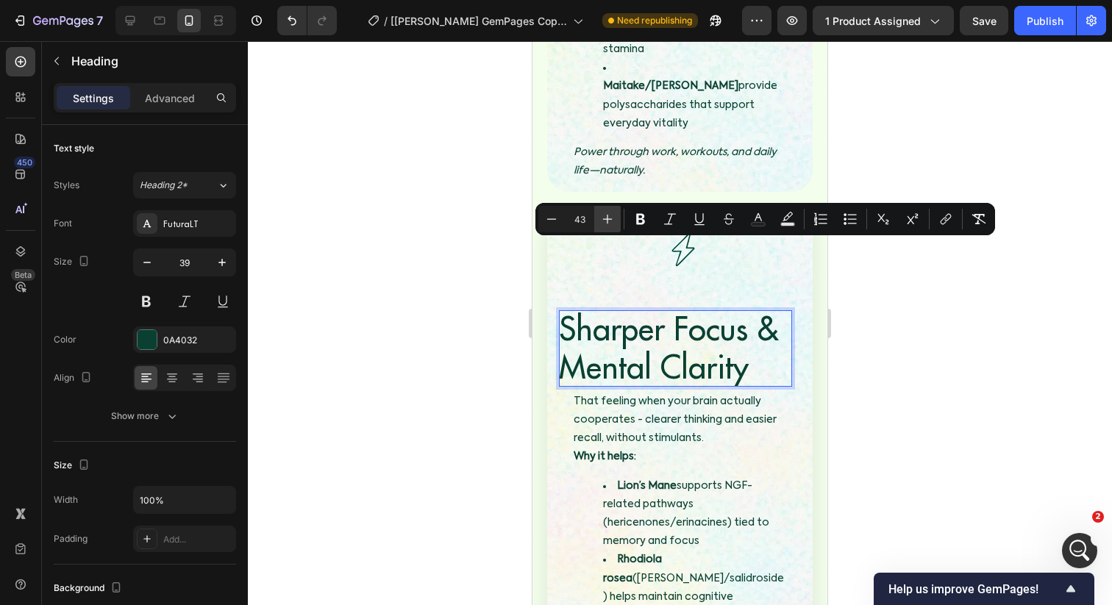
click at [604, 221] on icon "Editor contextual toolbar" at bounding box center [607, 219] width 15 height 15
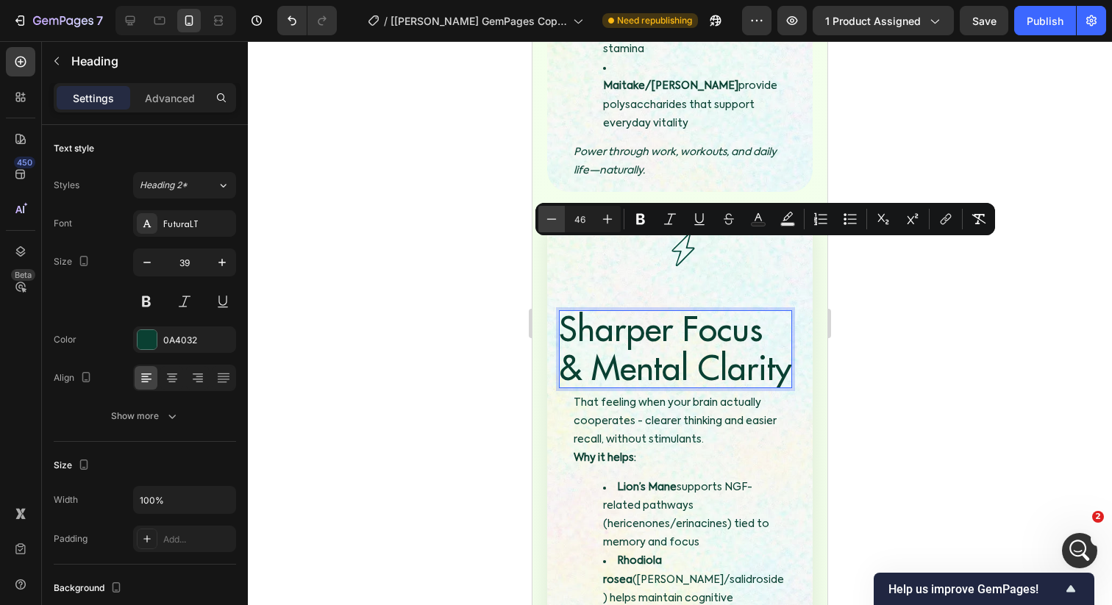
click at [554, 224] on icon "Editor contextual toolbar" at bounding box center [551, 219] width 15 height 15
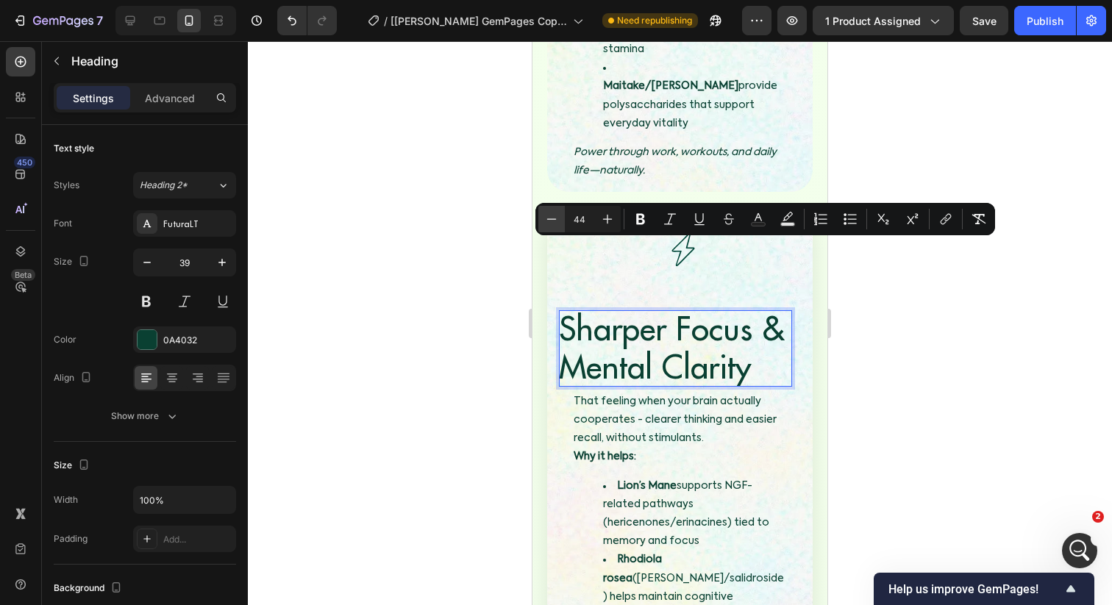
click at [554, 224] on icon "Editor contextual toolbar" at bounding box center [551, 219] width 15 height 15
type input "41"
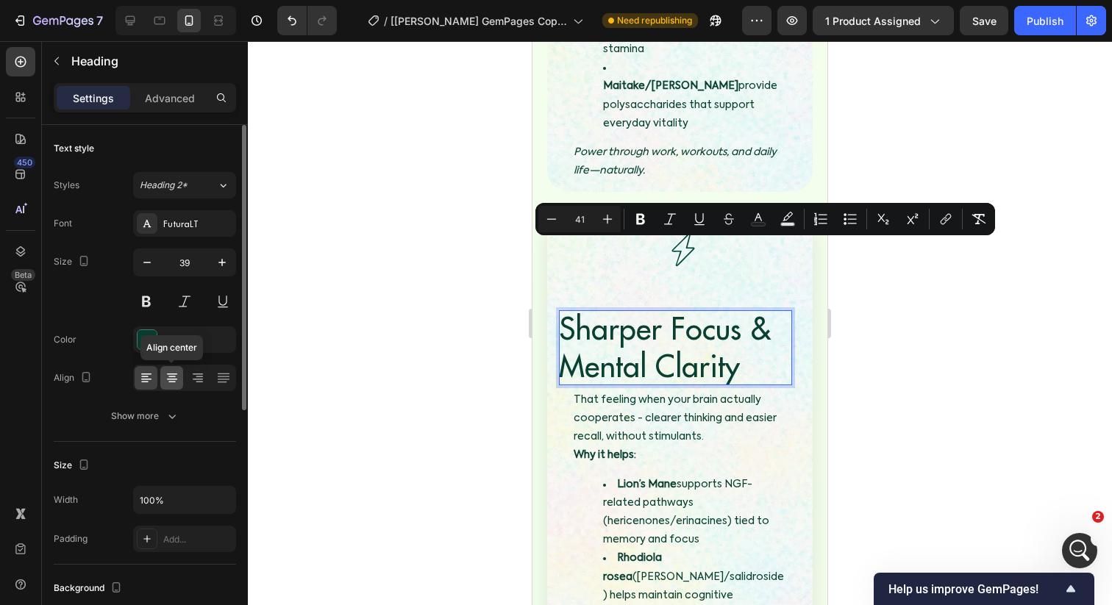
click at [163, 382] on div at bounding box center [171, 378] width 23 height 24
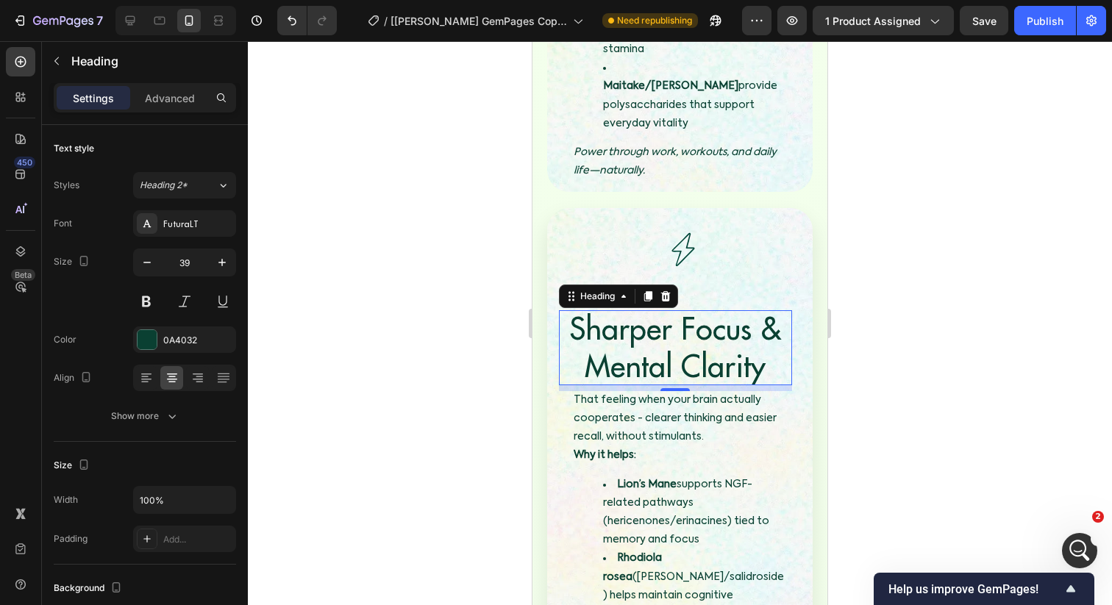
click at [602, 391] on p "That feeling when your brain actually cooperates - clearer thinking and easier …" at bounding box center [680, 428] width 213 height 74
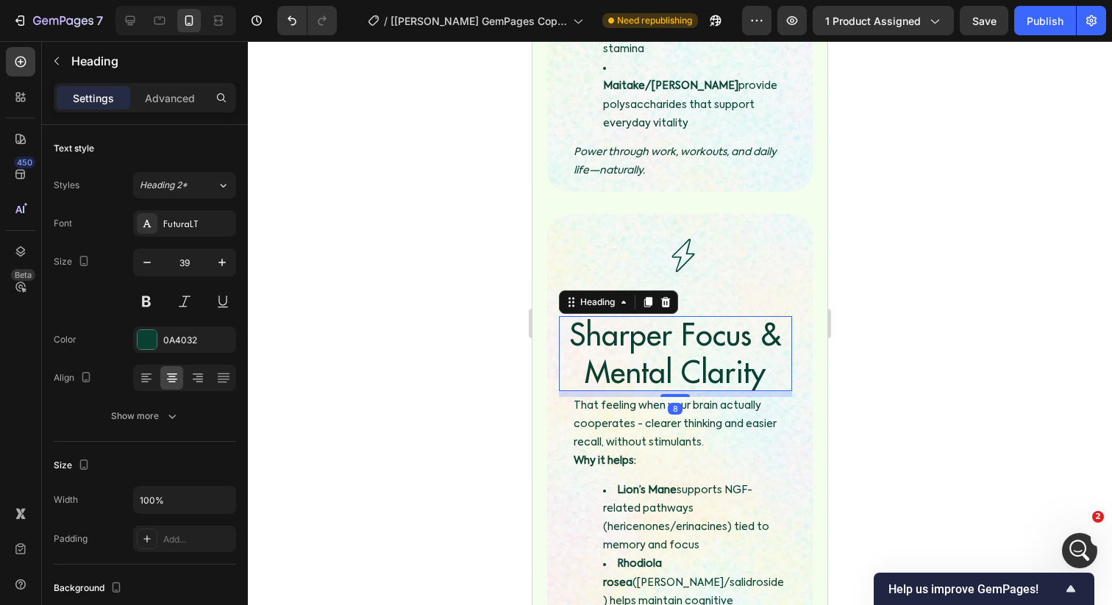
click at [605, 315] on span "Sharper Focus & Mental Clarity" at bounding box center [675, 353] width 212 height 76
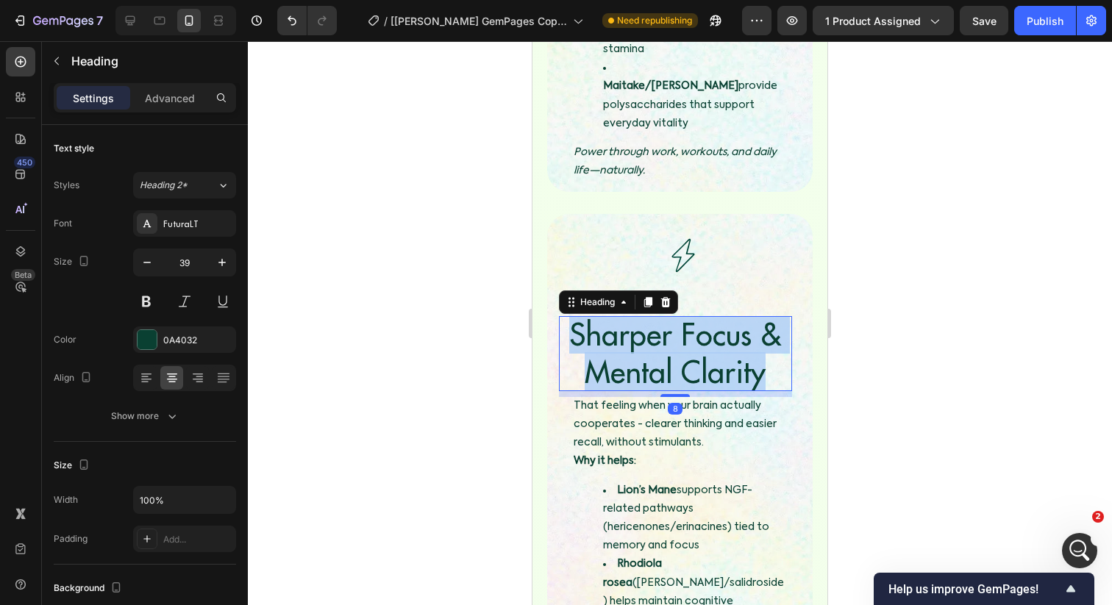
click at [605, 315] on span "Sharper Focus & Mental Clarity" at bounding box center [675, 353] width 212 height 76
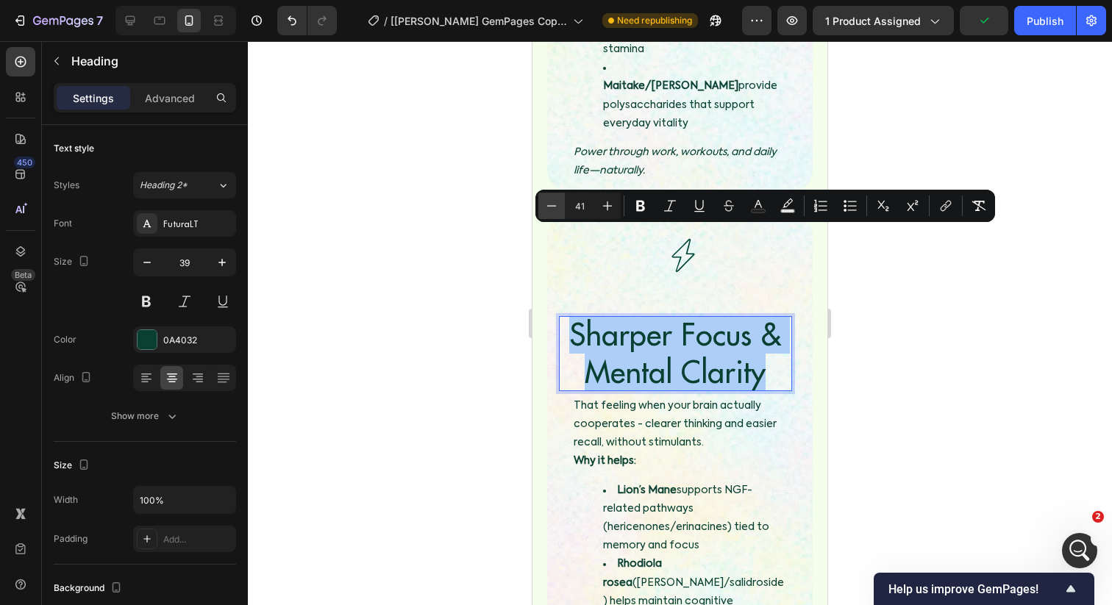
click at [543, 204] on button "Minus" at bounding box center [551, 206] width 26 height 26
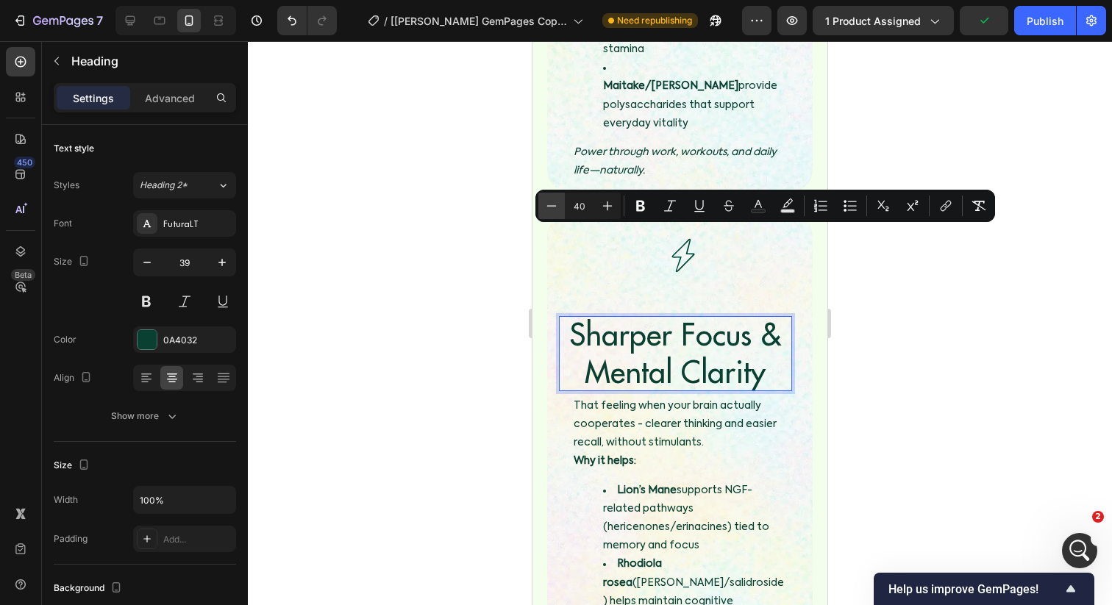
click at [543, 204] on button "Minus" at bounding box center [551, 206] width 26 height 26
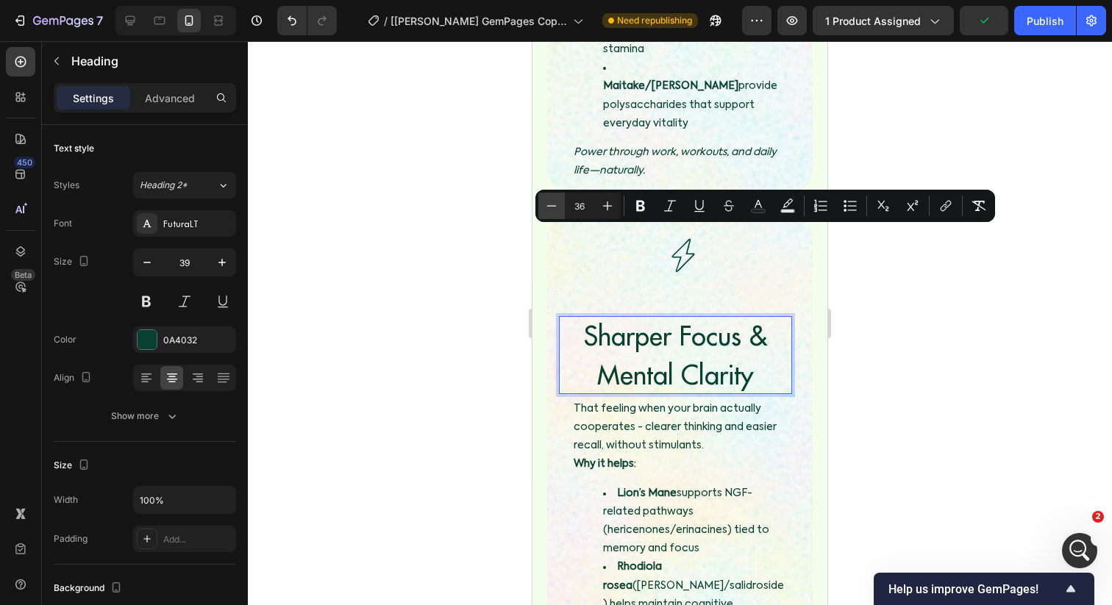
click at [543, 204] on button "Minus" at bounding box center [551, 206] width 26 height 26
click at [602, 197] on button "Plus" at bounding box center [607, 206] width 26 height 26
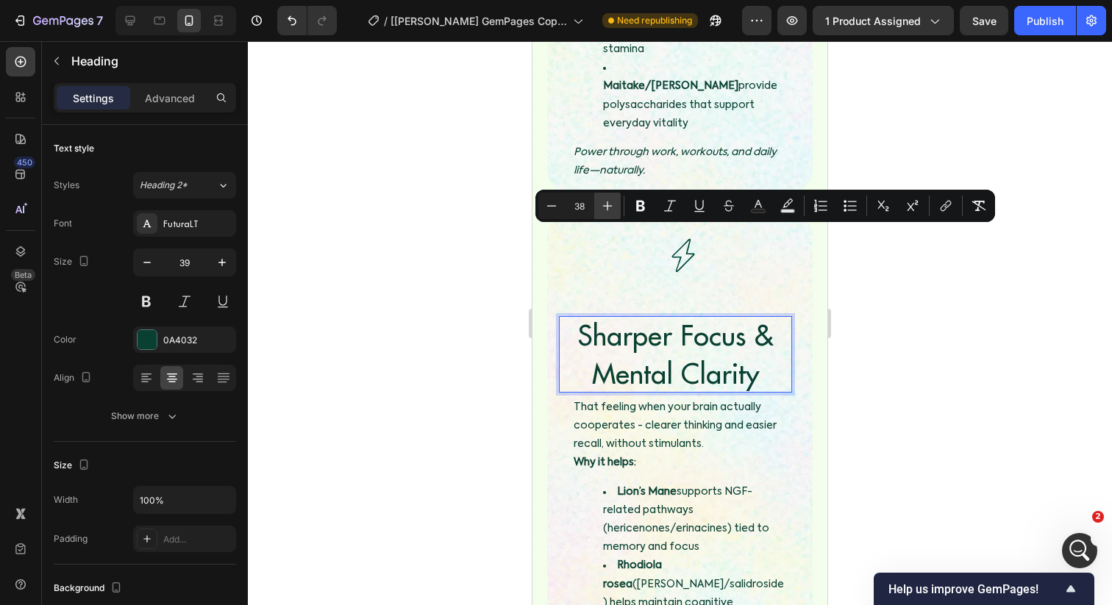
type input "39"
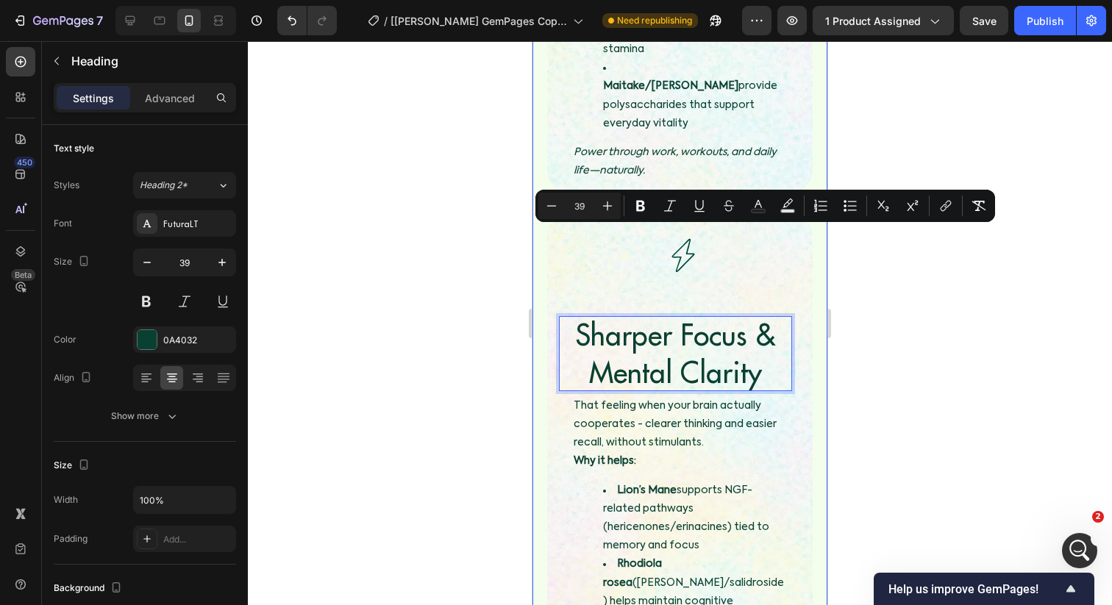
click at [511, 288] on div at bounding box center [680, 323] width 864 height 564
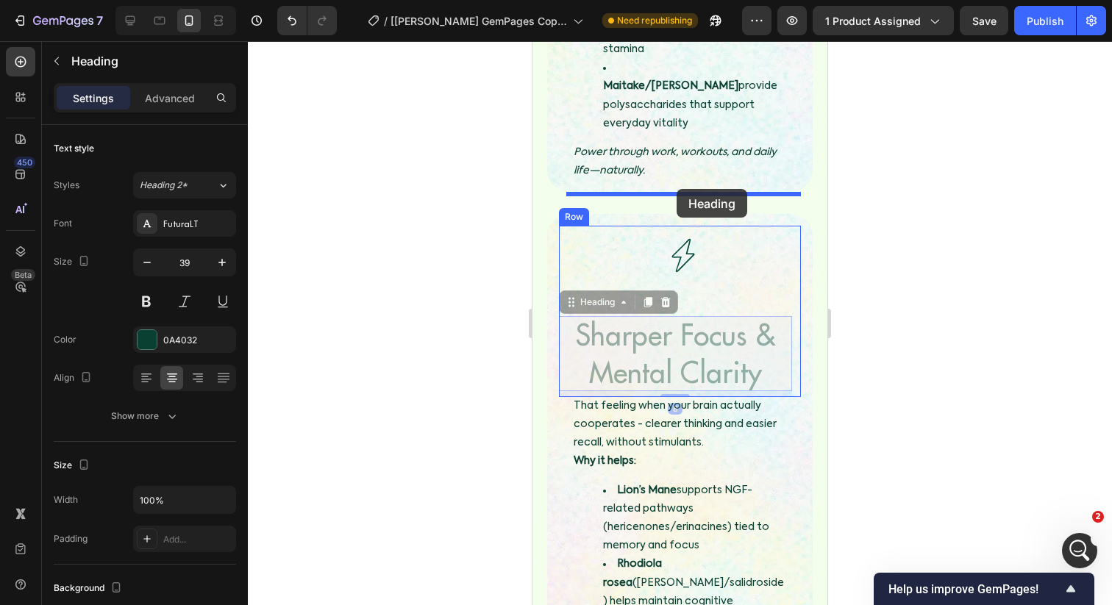
drag, startPoint x: 674, startPoint y: 261, endPoint x: 676, endPoint y: 190, distance: 71.4
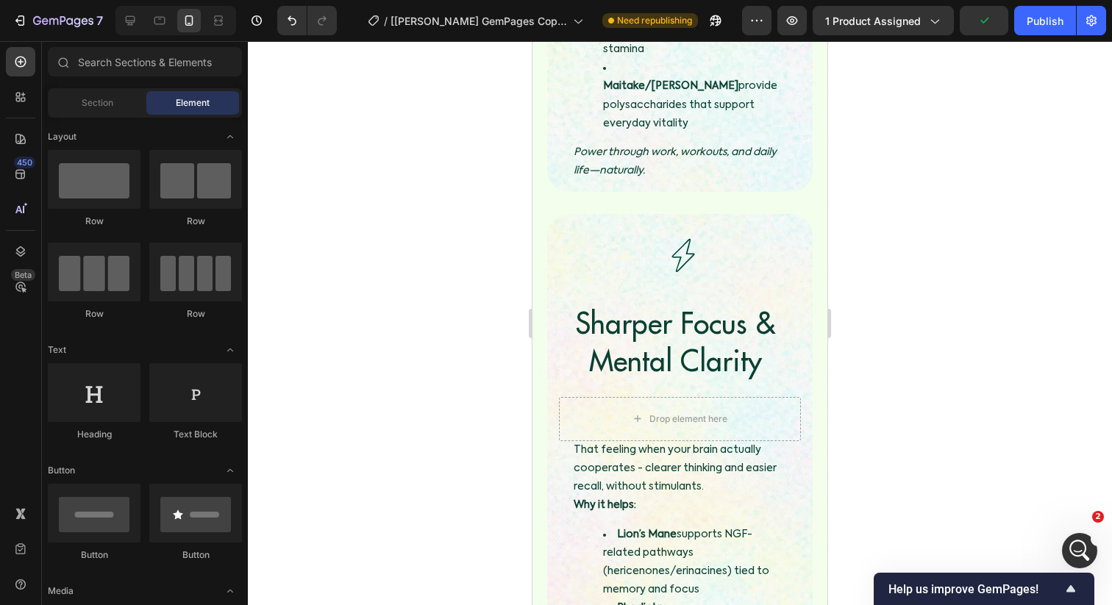
click at [935, 102] on div at bounding box center [680, 323] width 864 height 564
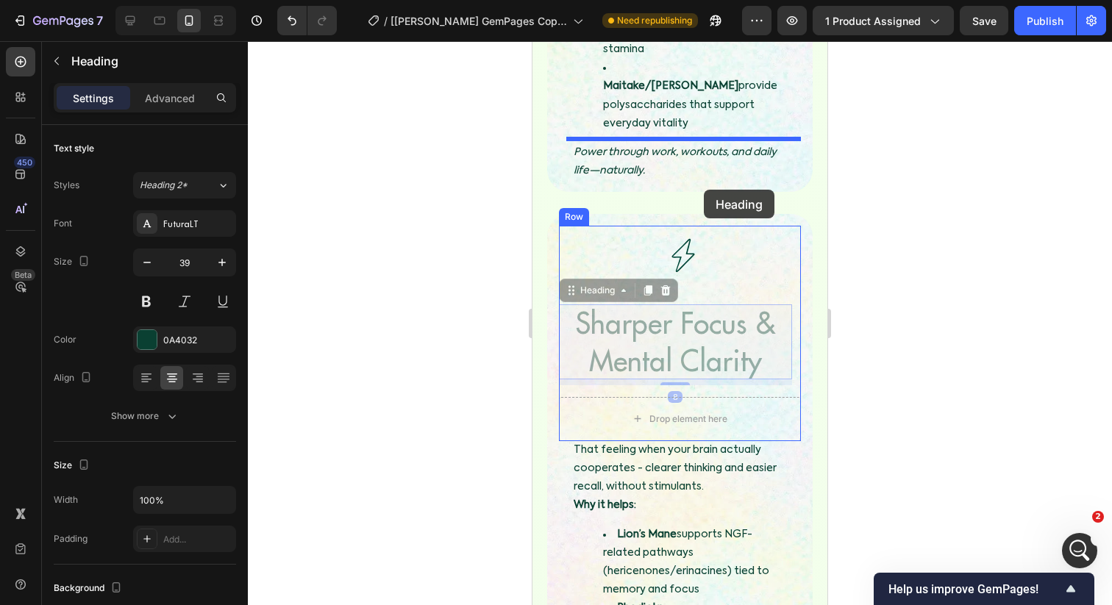
drag, startPoint x: 703, startPoint y: 258, endPoint x: 704, endPoint y: 190, distance: 68.4
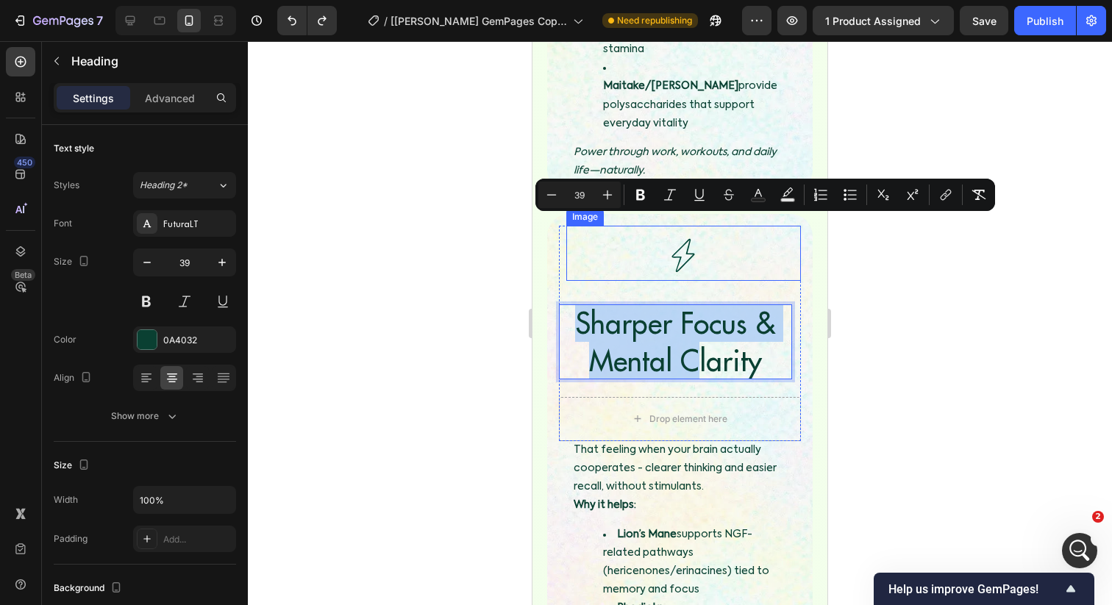
drag, startPoint x: 696, startPoint y: 264, endPoint x: 705, endPoint y: 193, distance: 71.2
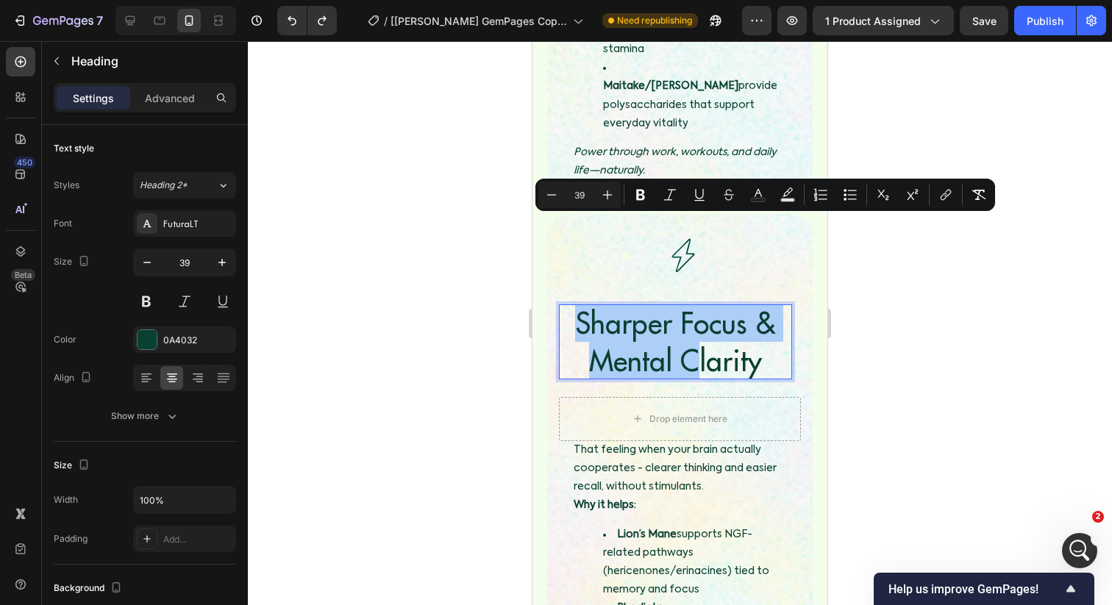
click at [929, 302] on div at bounding box center [680, 323] width 864 height 564
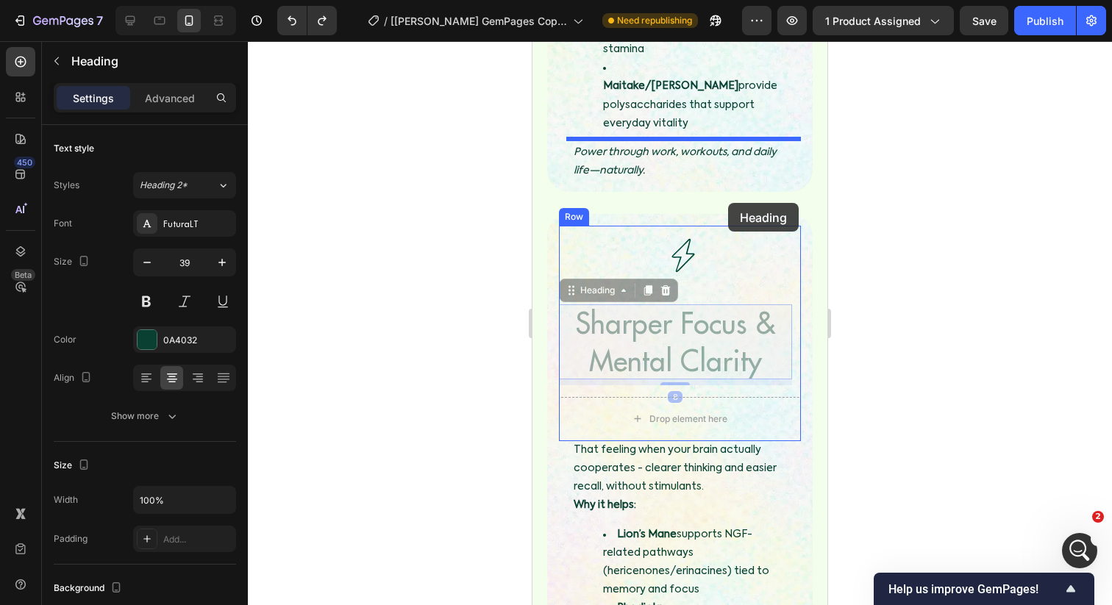
drag, startPoint x: 726, startPoint y: 254, endPoint x: 728, endPoint y: 203, distance: 51.5
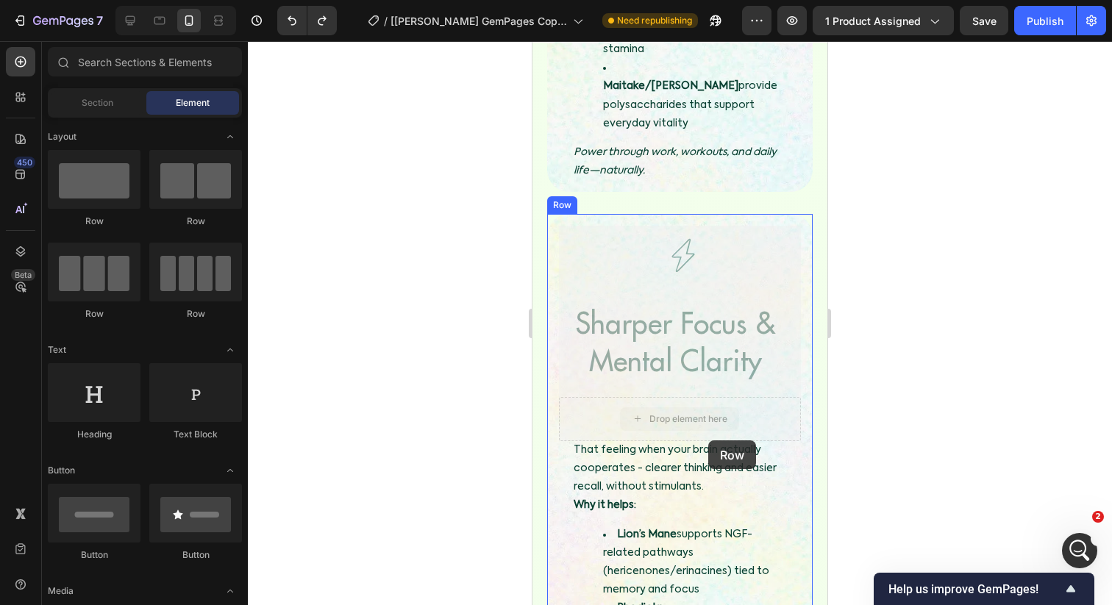
drag, startPoint x: 711, startPoint y: 326, endPoint x: 707, endPoint y: 442, distance: 116.3
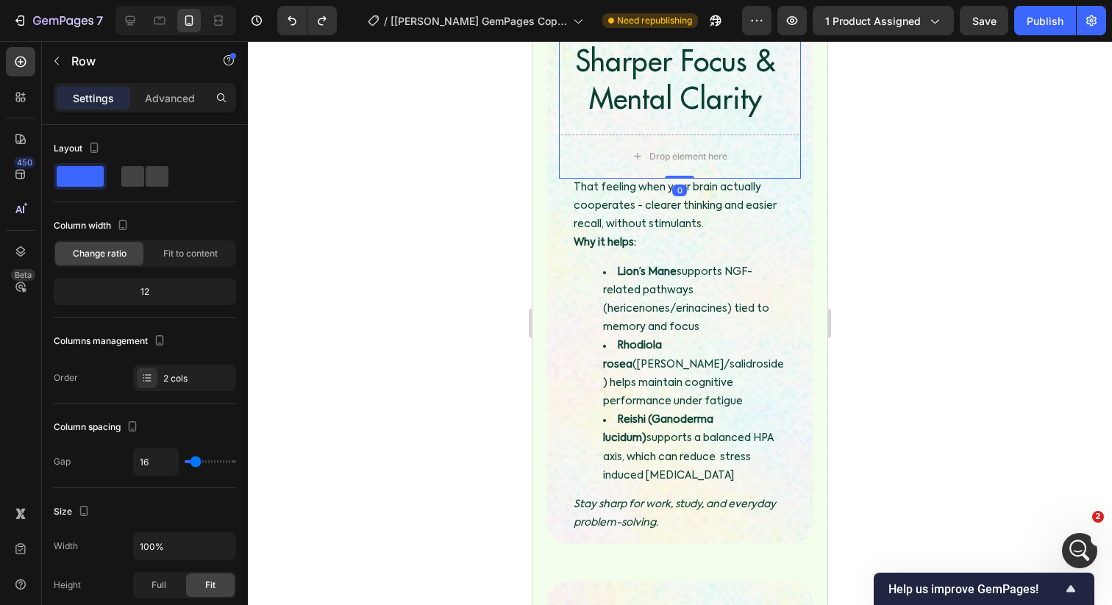
scroll to position [2877, 0]
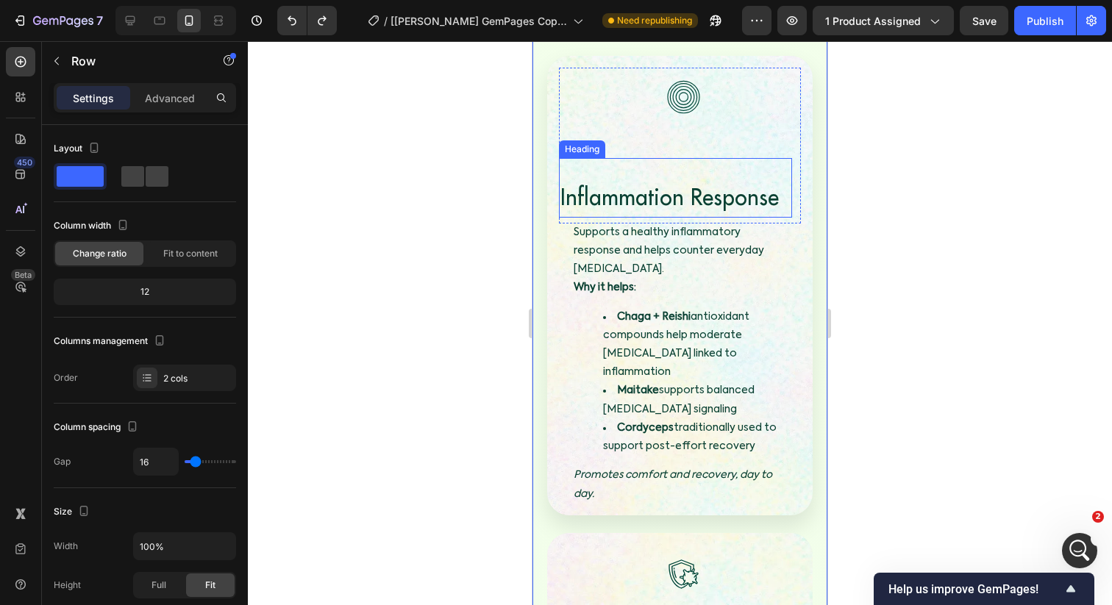
scroll to position [4287, 0]
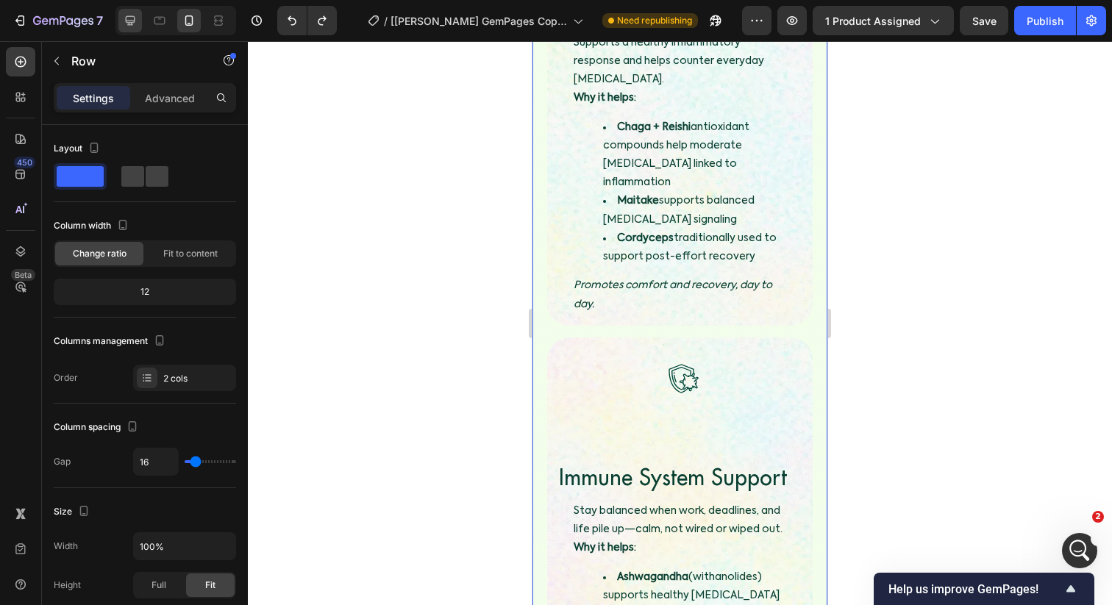
click at [123, 18] on icon at bounding box center [130, 20] width 15 height 15
type input "1200"
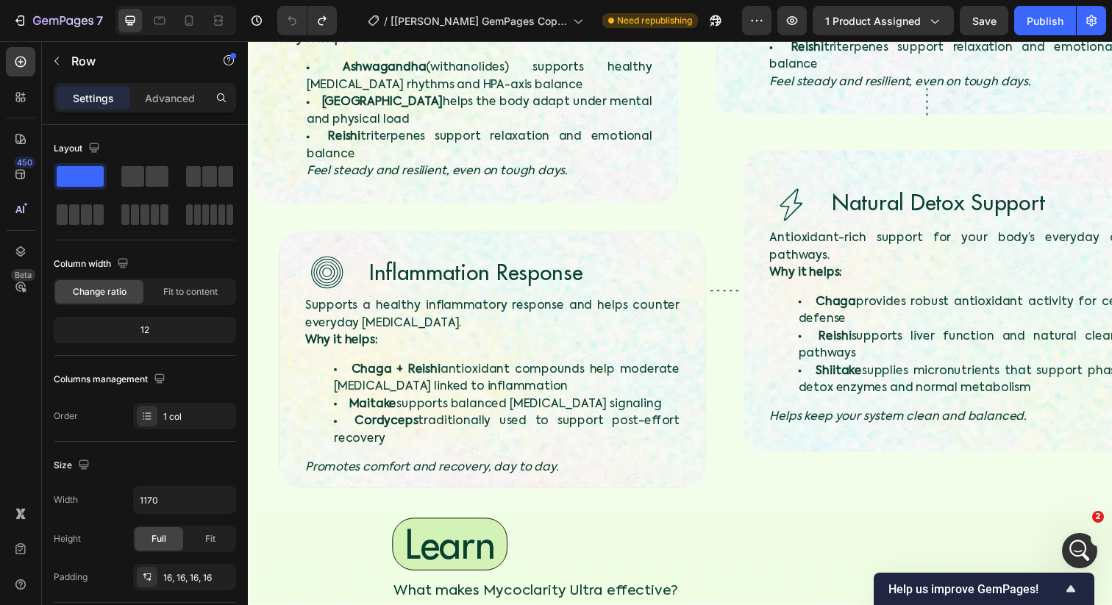
scroll to position [3315, 0]
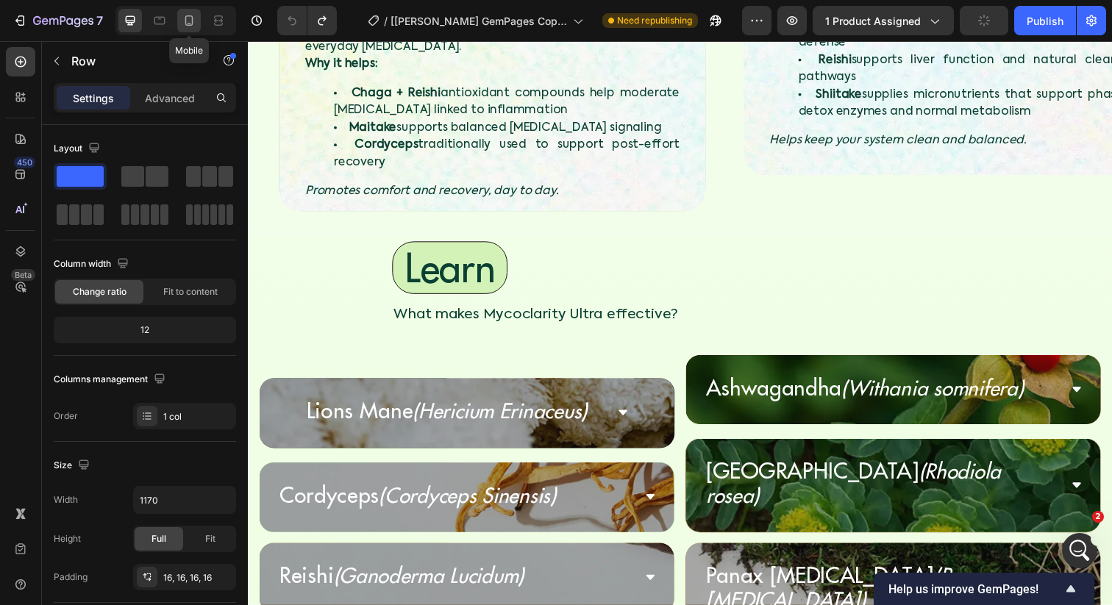
click at [190, 19] on icon at bounding box center [189, 20] width 15 height 15
type input "90%"
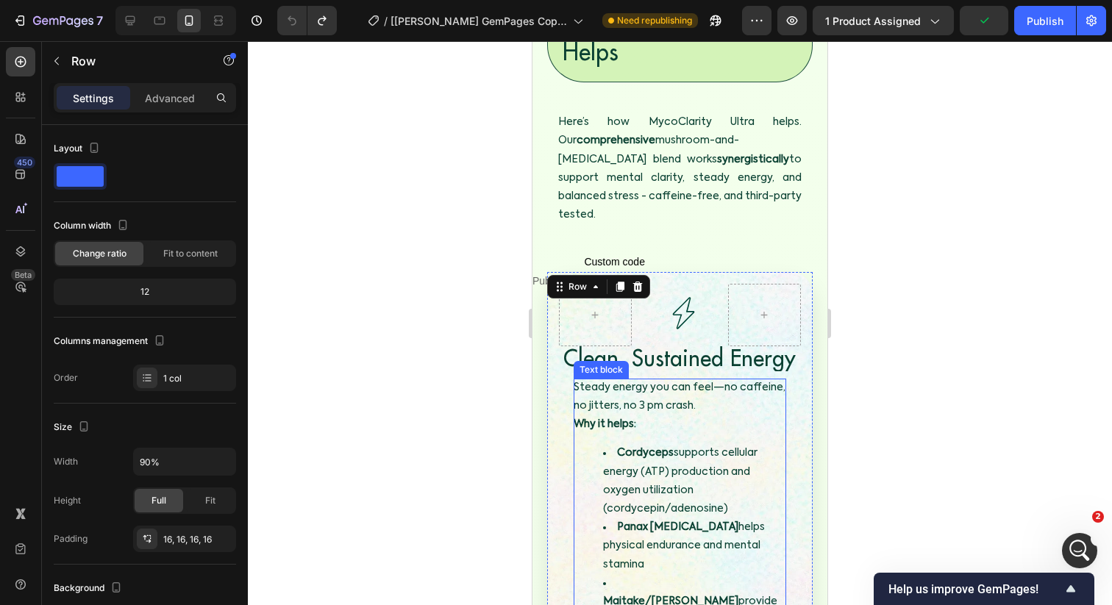
scroll to position [2083, 0]
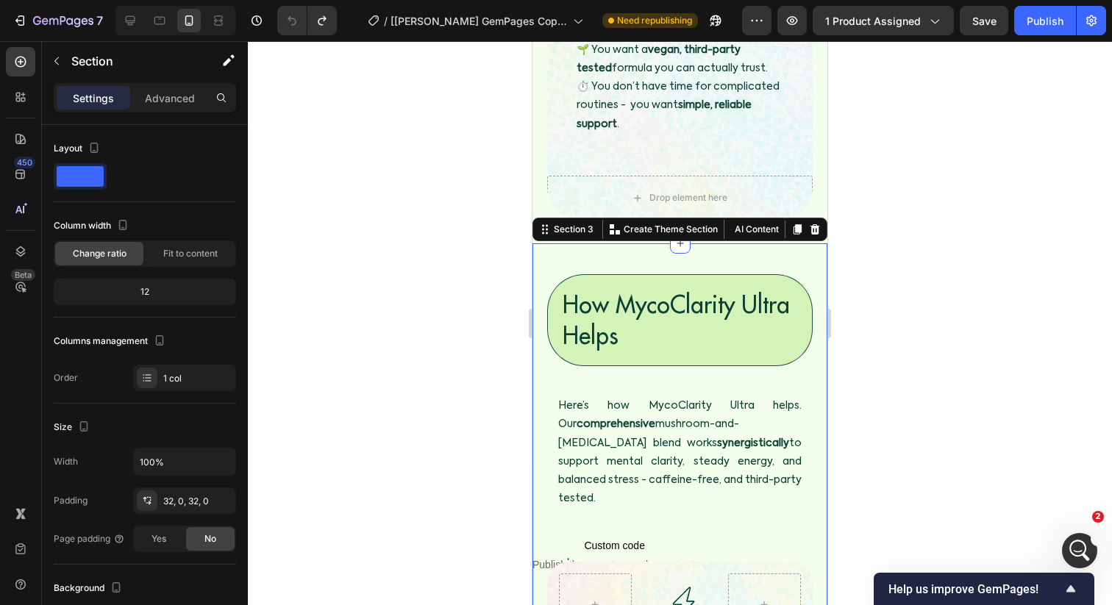
click at [796, 228] on icon at bounding box center [797, 229] width 8 height 10
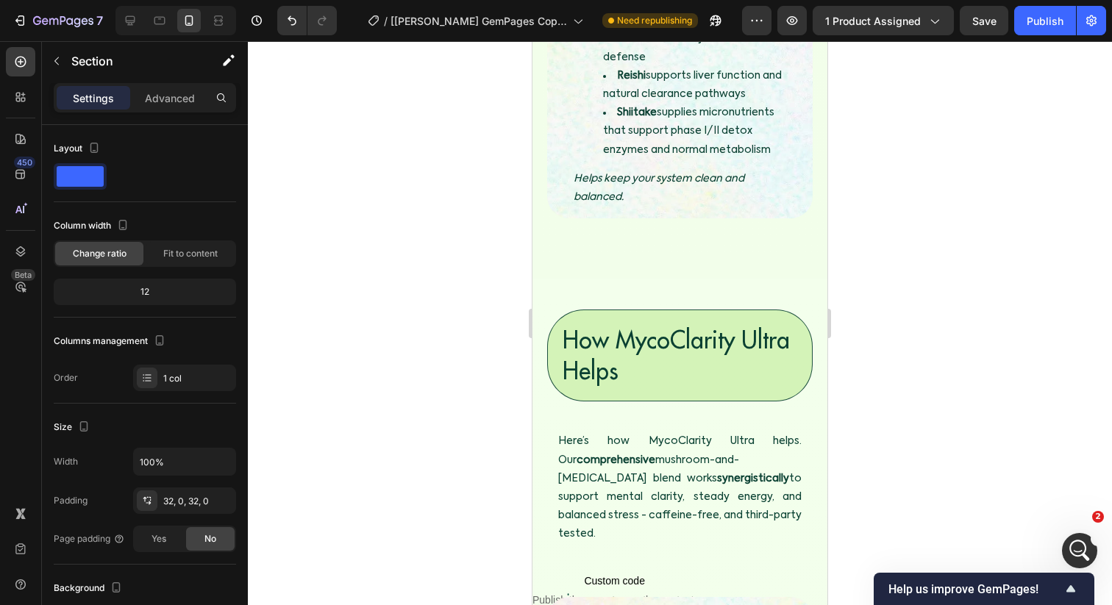
scroll to position [5247, 0]
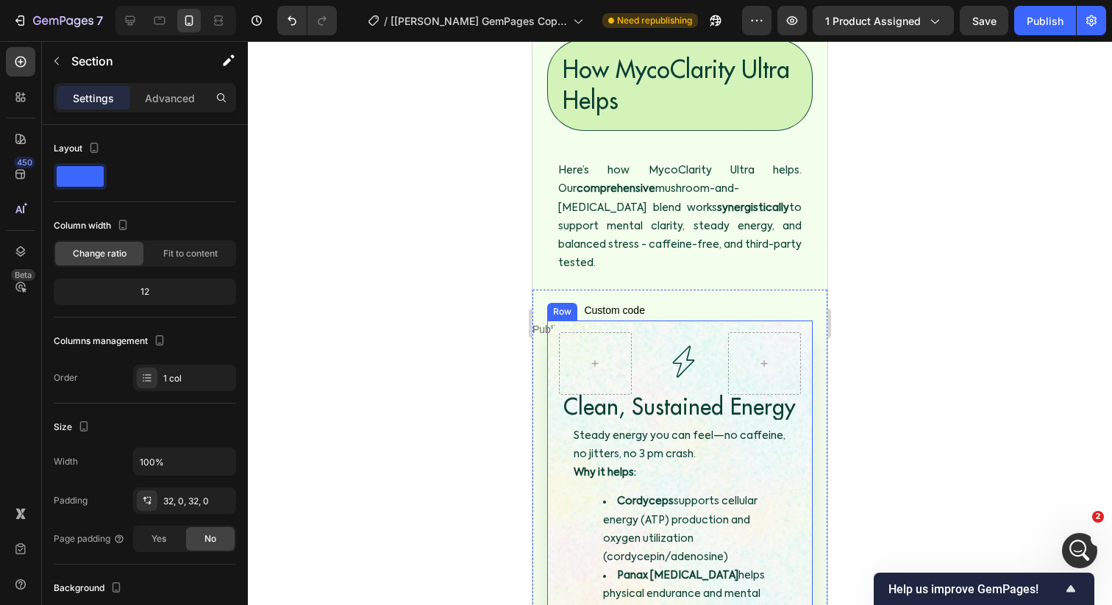
scroll to position [2178, 0]
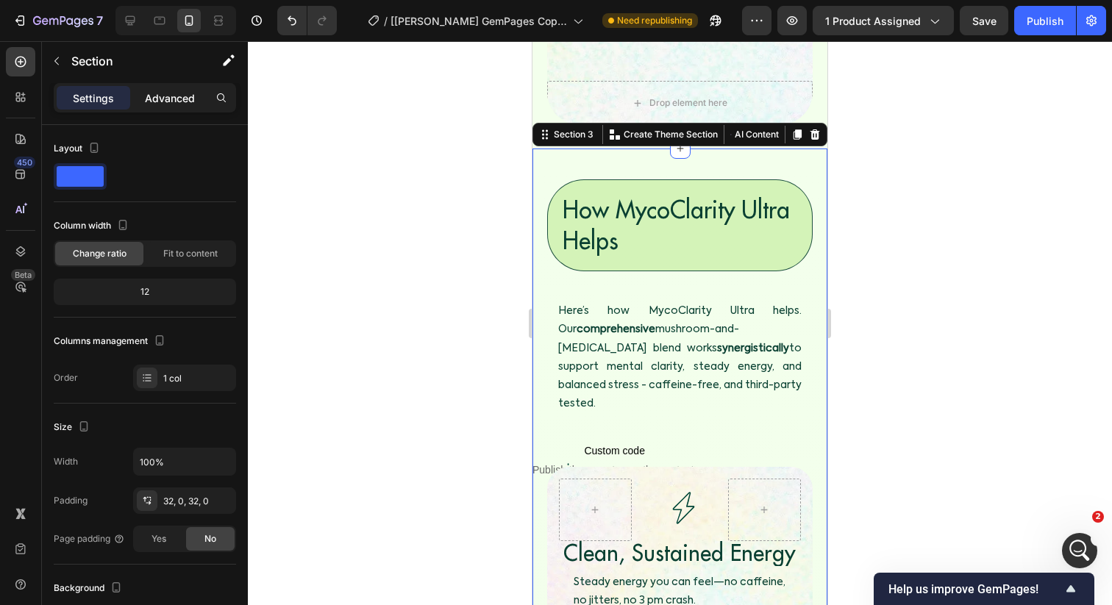
click at [154, 98] on p "Advanced" at bounding box center [170, 97] width 50 height 15
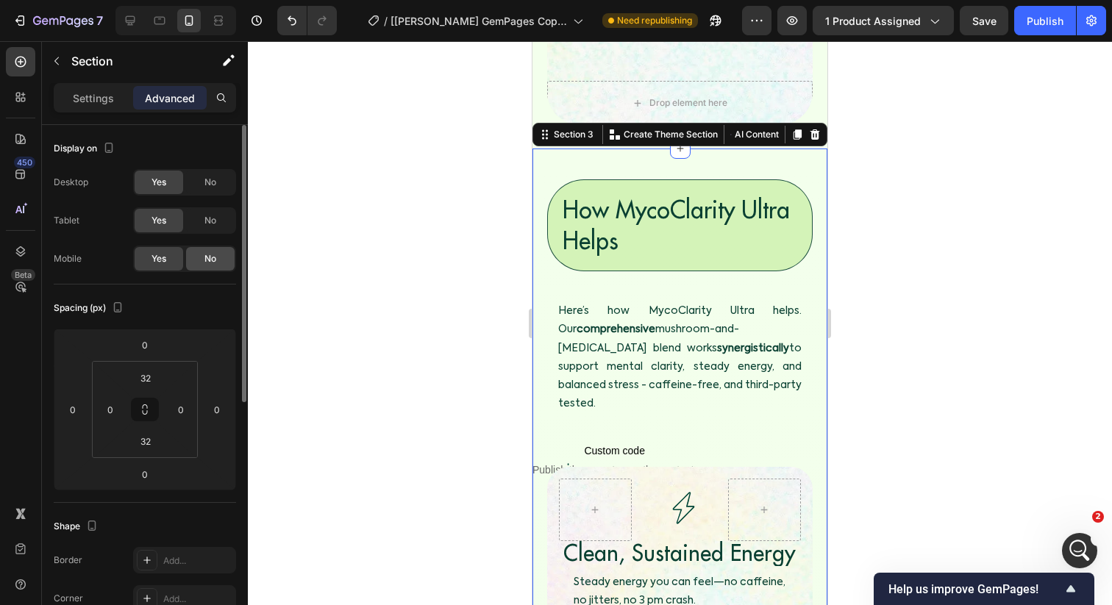
click at [186, 262] on div "No" at bounding box center [210, 259] width 49 height 24
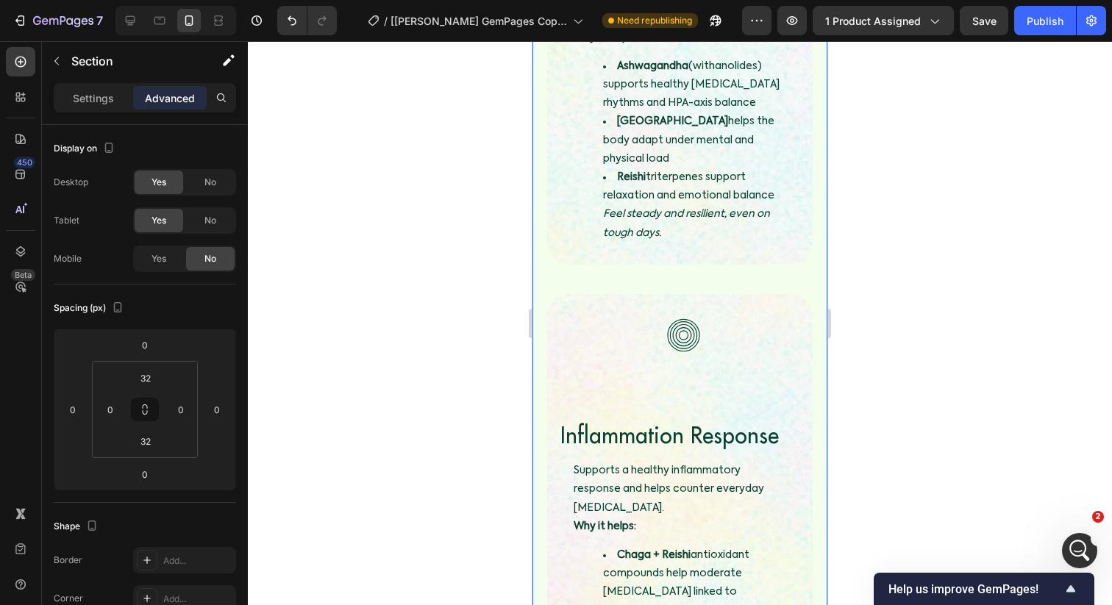
scroll to position [3283, 0]
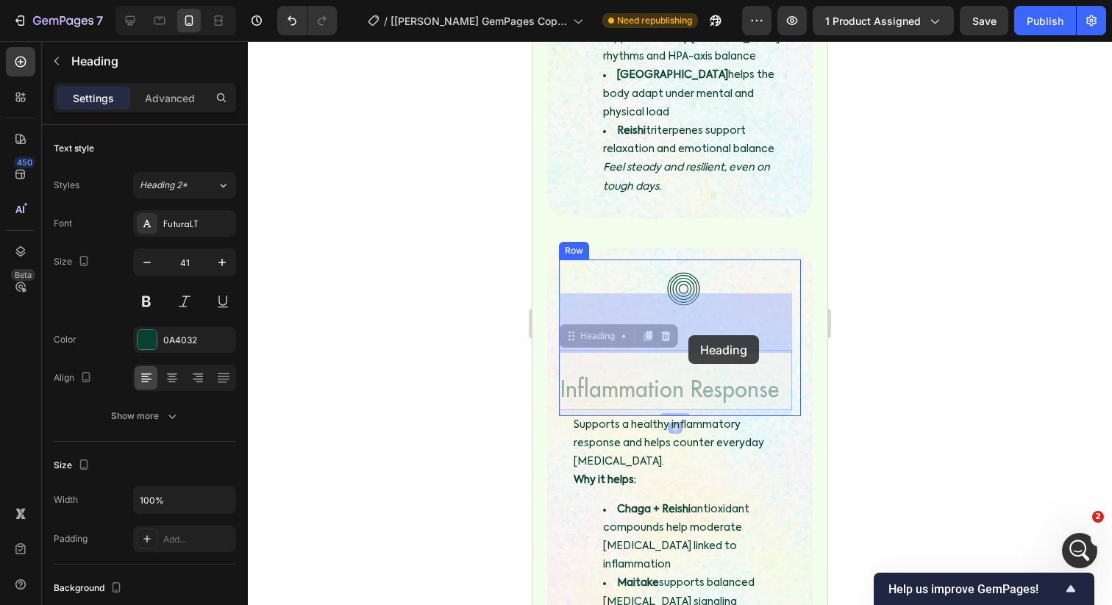
drag, startPoint x: 679, startPoint y: 307, endPoint x: 692, endPoint y: 330, distance: 26.0
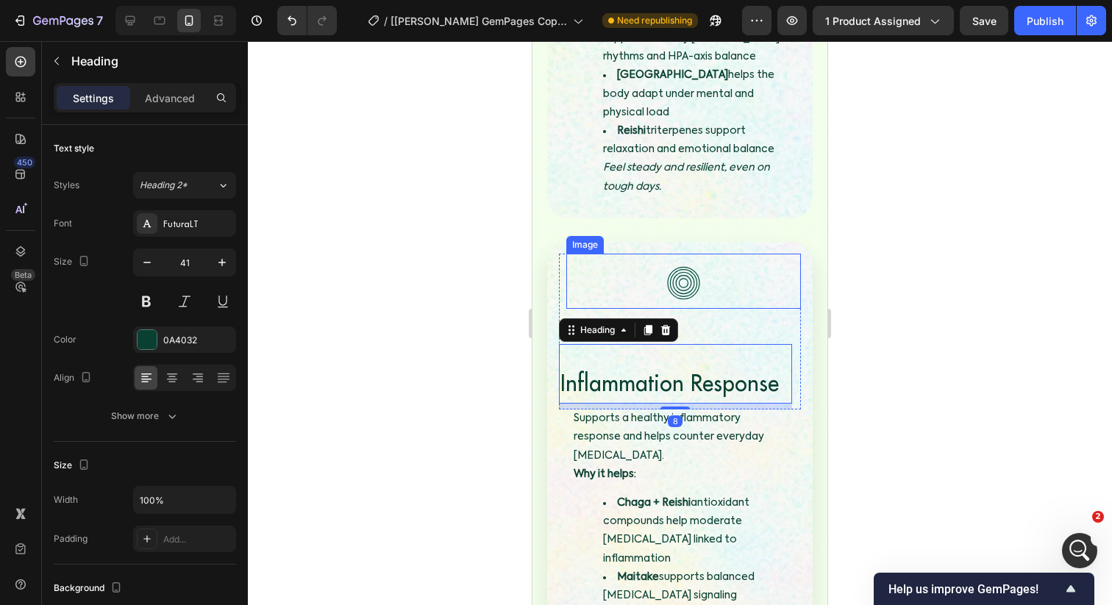
click at [688, 257] on img at bounding box center [682, 282] width 51 height 51
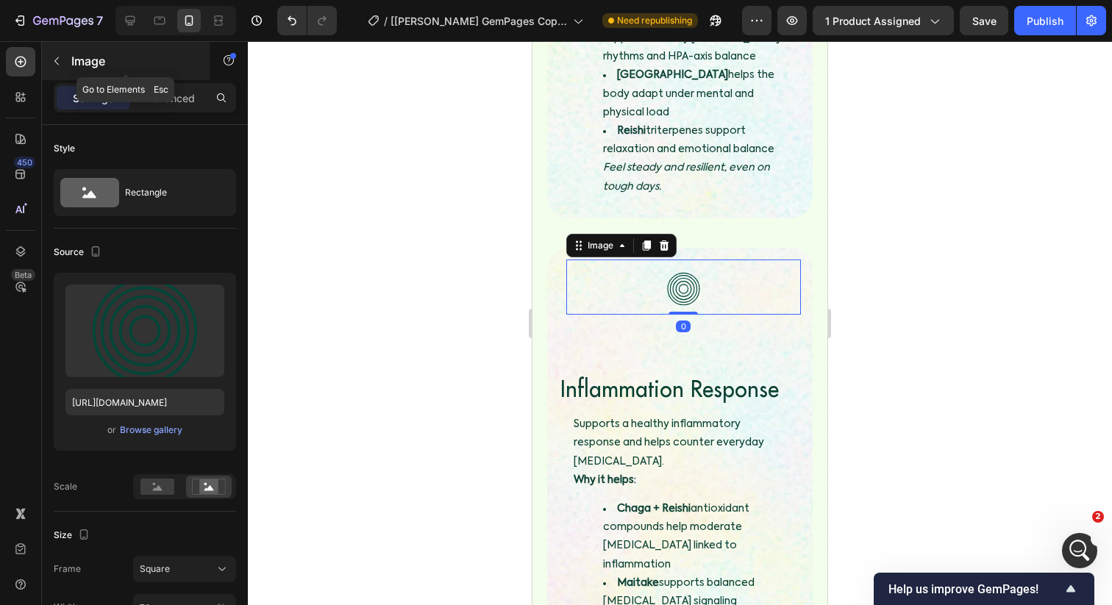
click at [171, 79] on div "Image" at bounding box center [126, 61] width 168 height 38
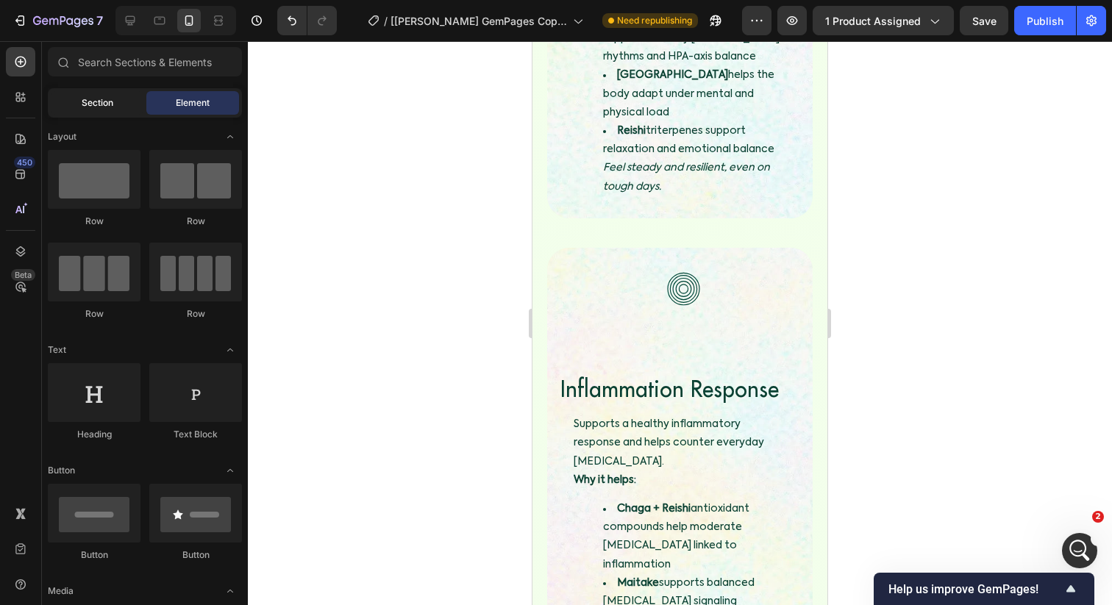
click at [116, 101] on div "Section" at bounding box center [97, 103] width 93 height 24
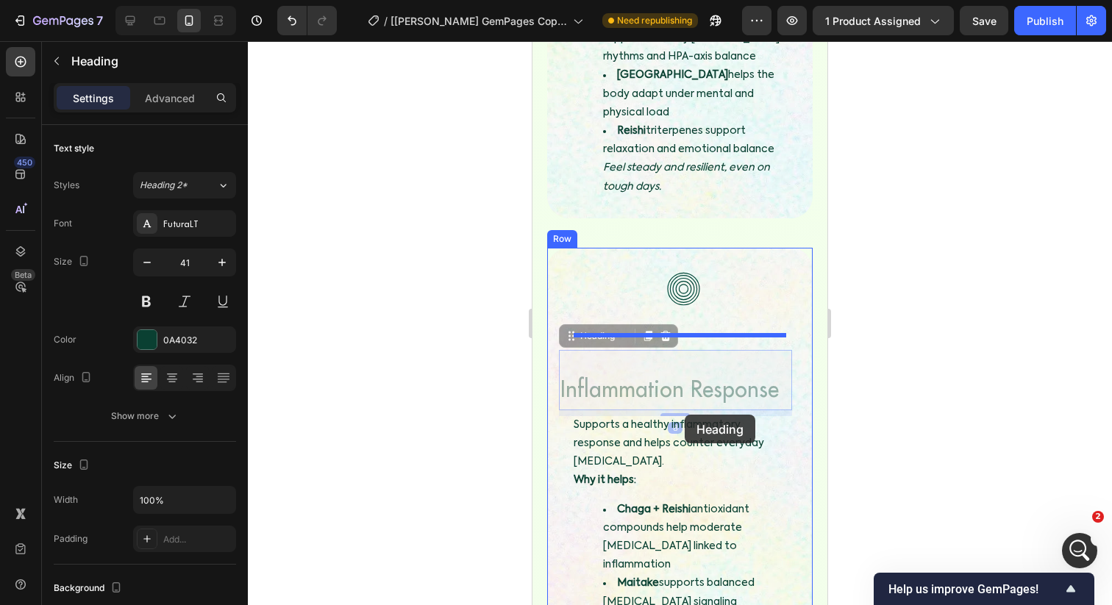
drag, startPoint x: 670, startPoint y: 296, endPoint x: 685, endPoint y: 414, distance: 119.3
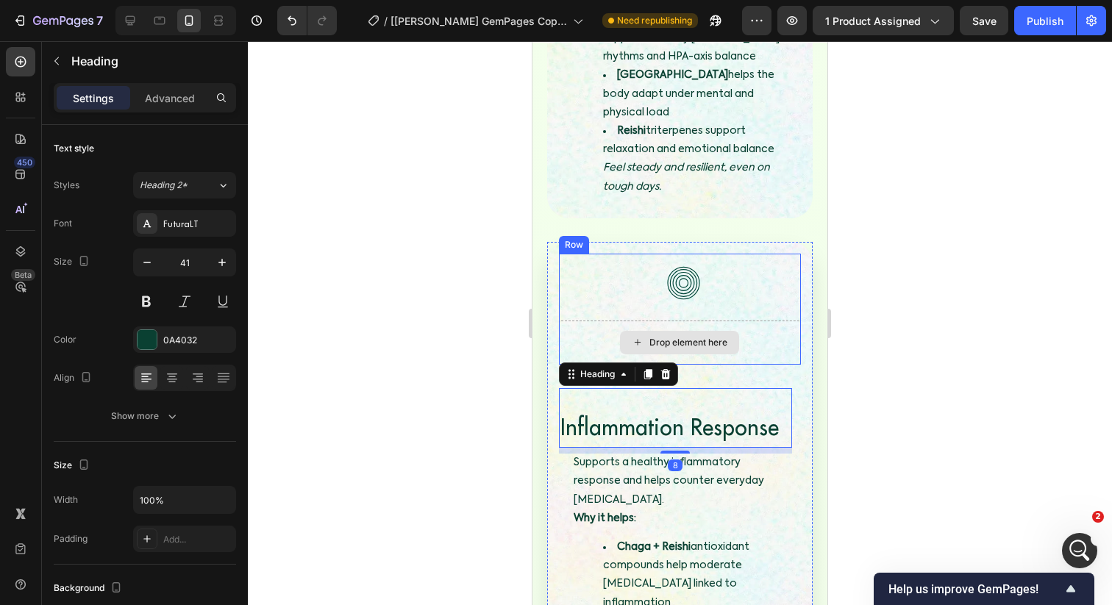
click at [686, 321] on div "Drop element here" at bounding box center [680, 343] width 242 height 44
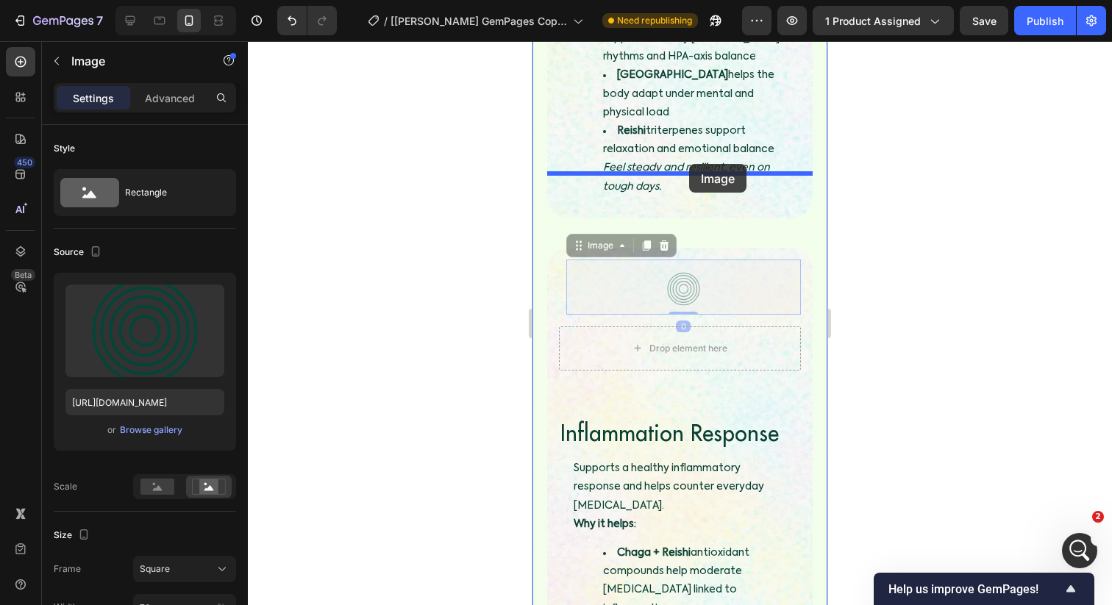
drag, startPoint x: 689, startPoint y: 218, endPoint x: 689, endPoint y: 164, distance: 53.7
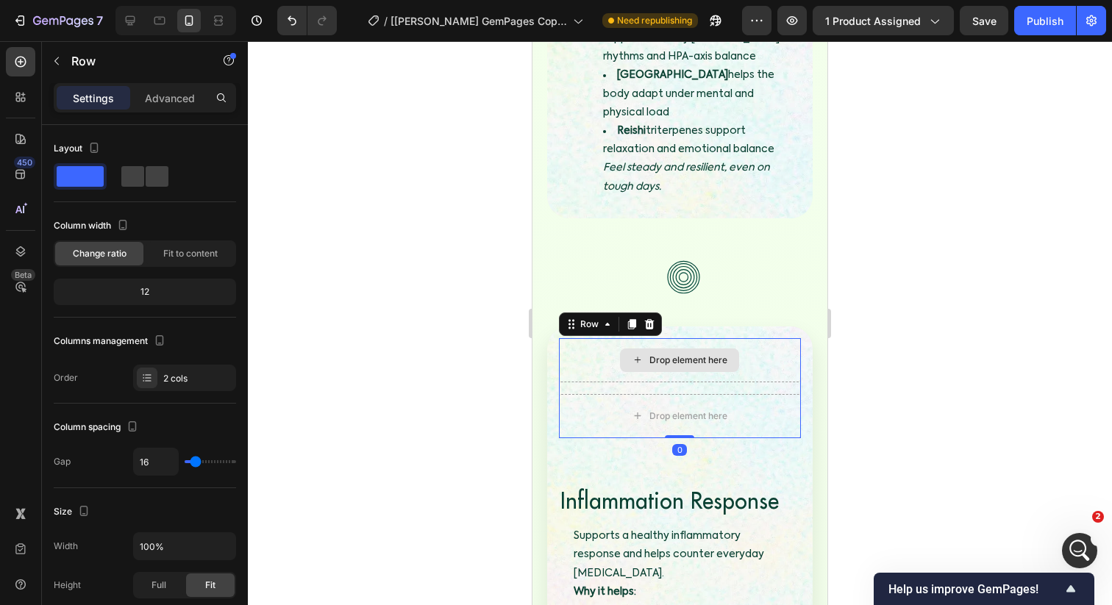
click at [635, 338] on div "Drop element here" at bounding box center [680, 360] width 242 height 44
click at [651, 319] on icon at bounding box center [650, 324] width 10 height 10
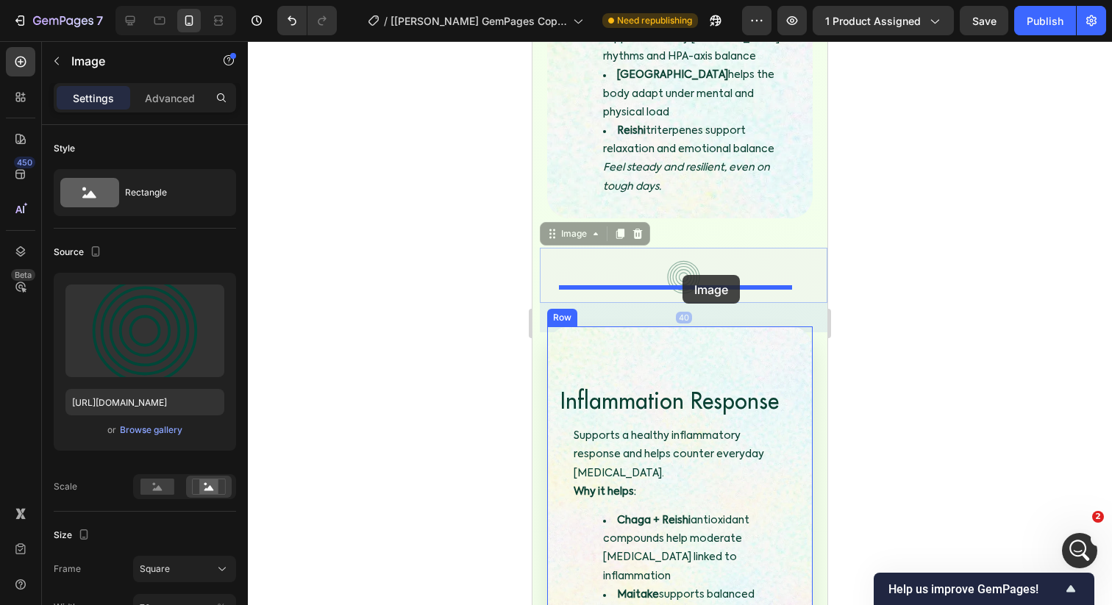
drag, startPoint x: 682, startPoint y: 213, endPoint x: 682, endPoint y: 279, distance: 66.2
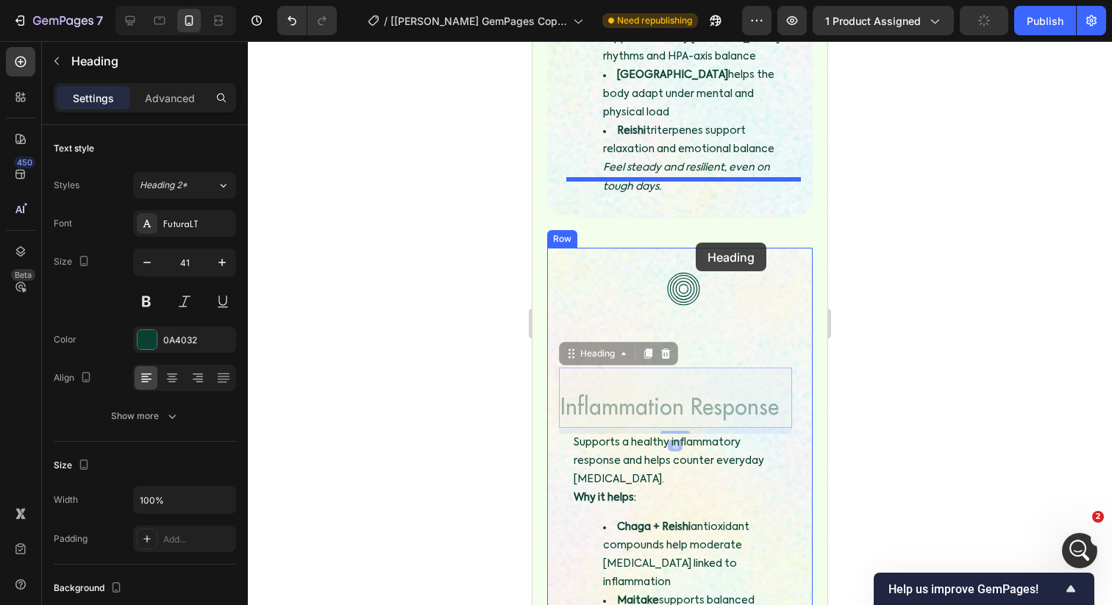
drag, startPoint x: 678, startPoint y: 329, endPoint x: 696, endPoint y: 243, distance: 87.8
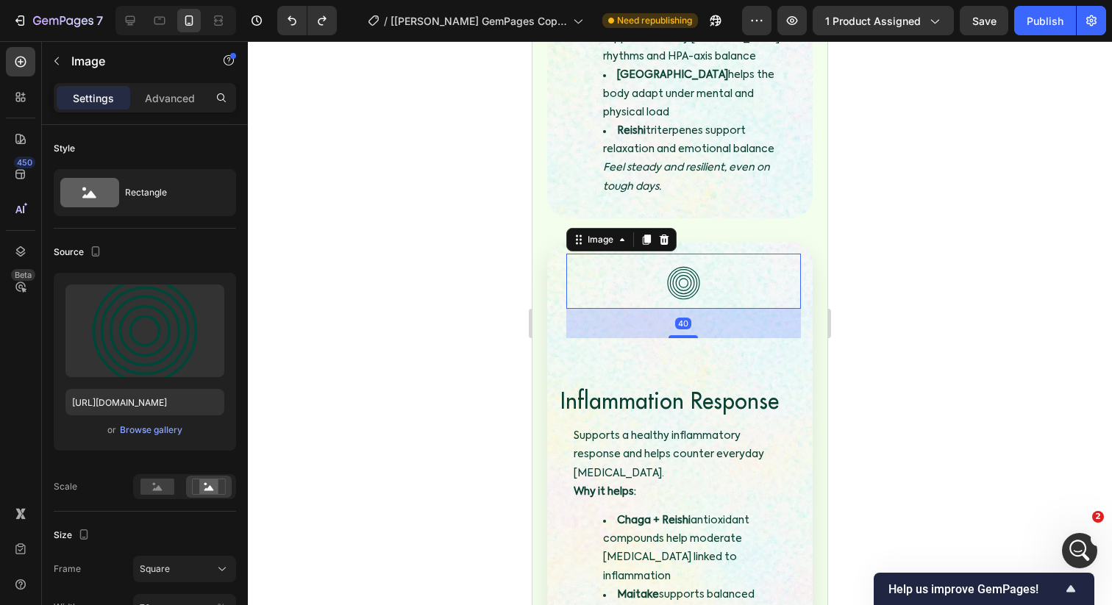
click at [698, 257] on img at bounding box center [682, 282] width 51 height 51
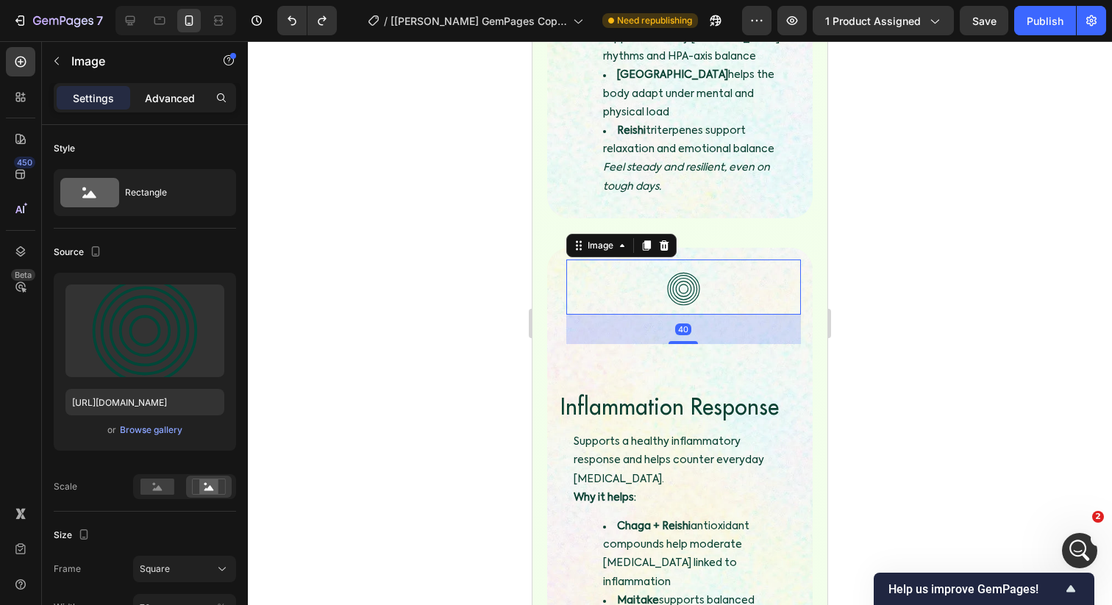
click at [170, 101] on p "Advanced" at bounding box center [170, 97] width 50 height 15
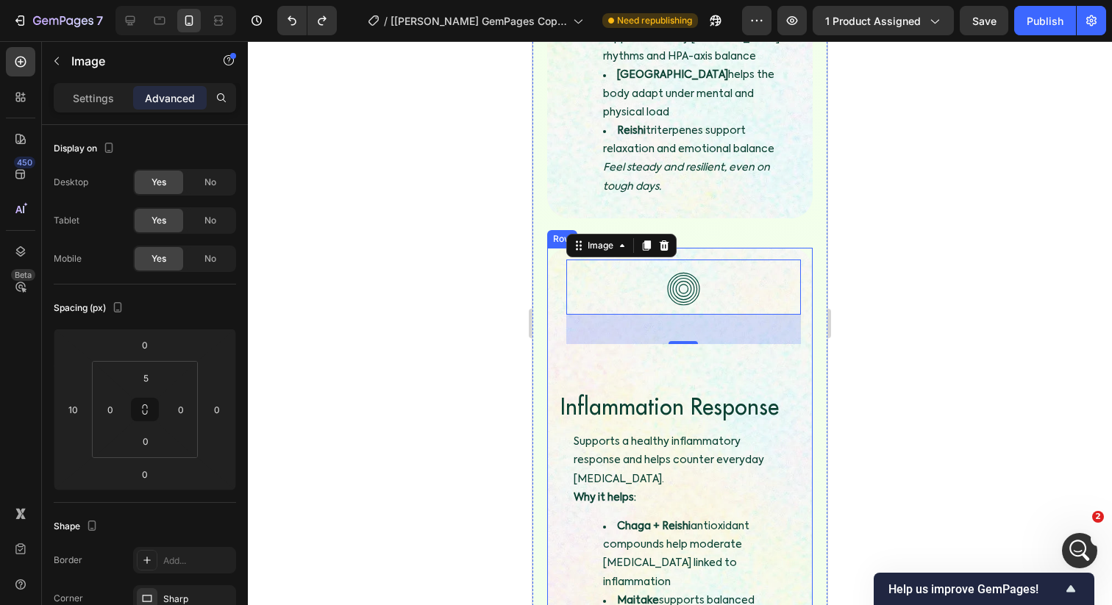
click at [534, 264] on div "Image Custom code Publish the page to see the content. Custom Code Image Row Im…" at bounding box center [679, 25] width 295 height 1401
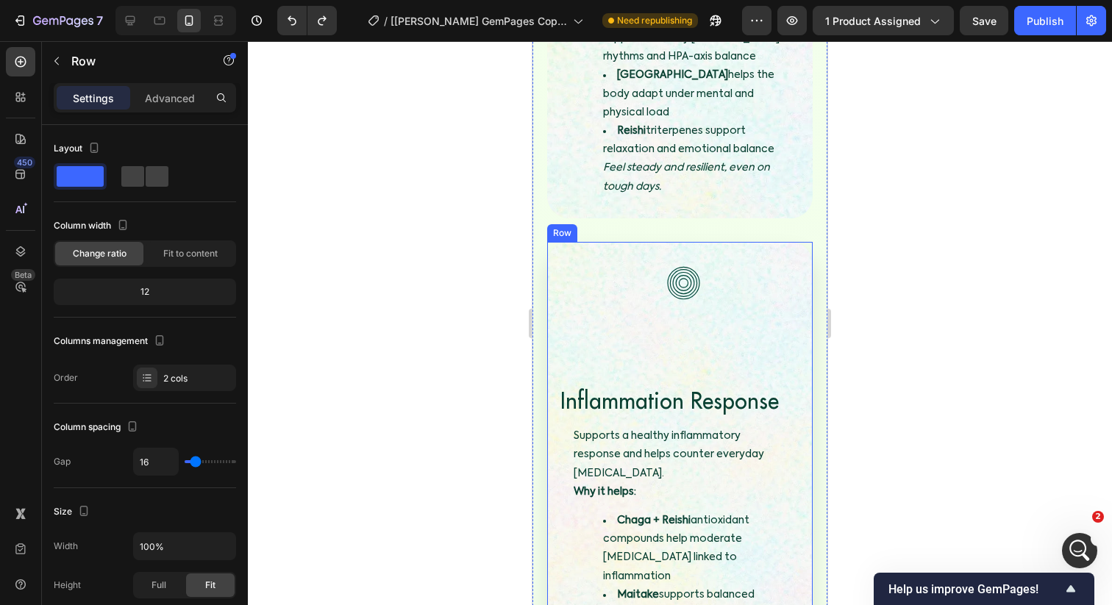
click at [690, 257] on img at bounding box center [682, 282] width 51 height 51
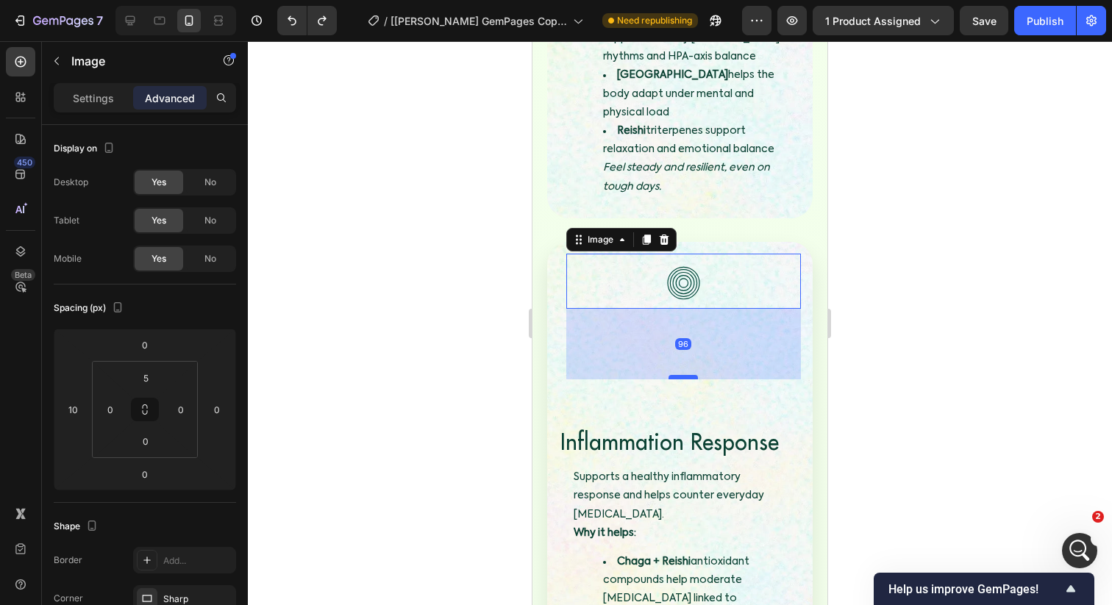
drag, startPoint x: 687, startPoint y: 262, endPoint x: 685, endPoint y: 303, distance: 41.2
click at [685, 375] on div at bounding box center [682, 377] width 29 height 4
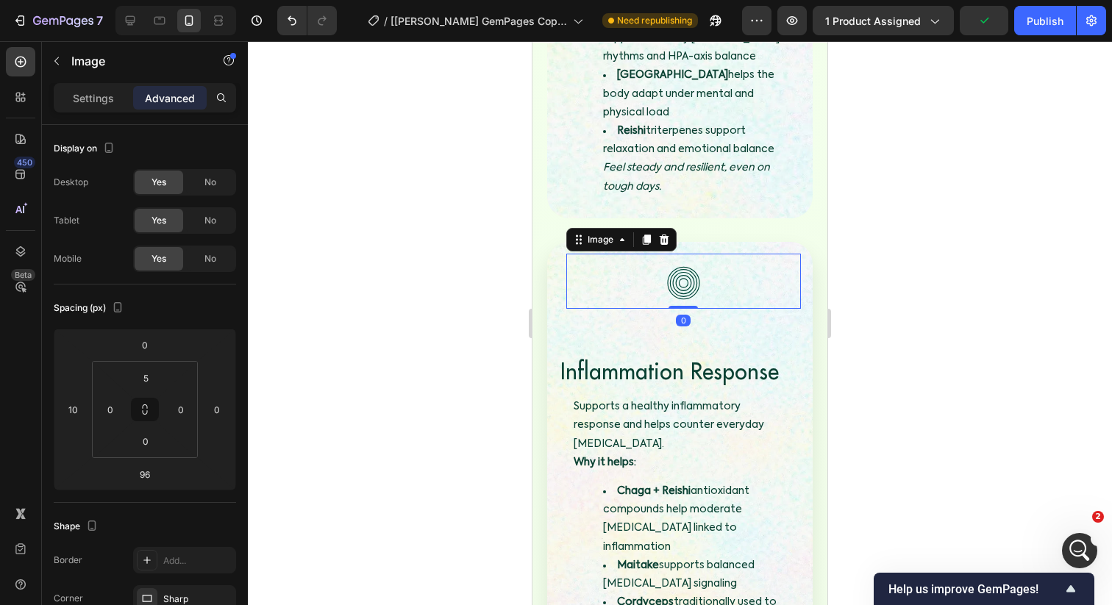
drag, startPoint x: 685, startPoint y: 303, endPoint x: 684, endPoint y: 204, distance: 99.3
click at [684, 254] on div "Image 0" at bounding box center [683, 281] width 235 height 55
type input "0"
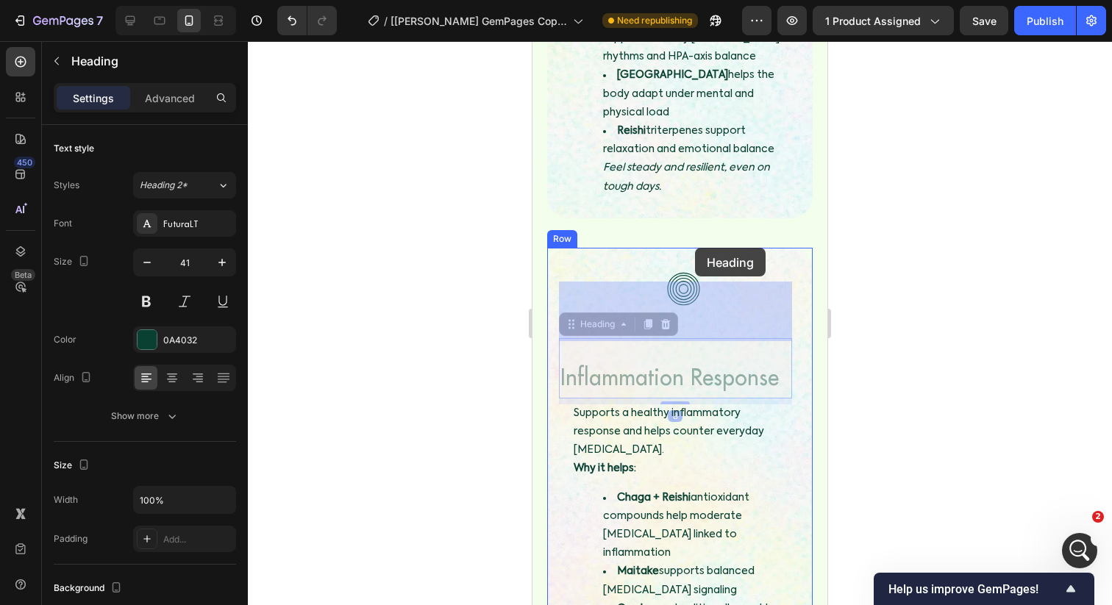
drag, startPoint x: 674, startPoint y: 301, endPoint x: 695, endPoint y: 248, distance: 56.8
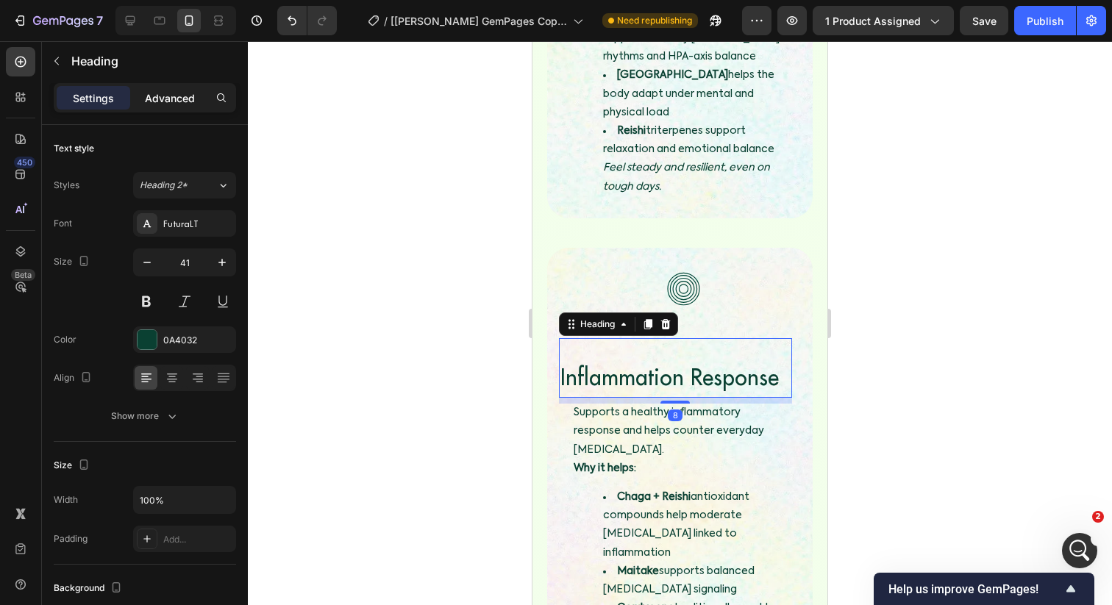
click at [176, 97] on p "Advanced" at bounding box center [170, 97] width 50 height 15
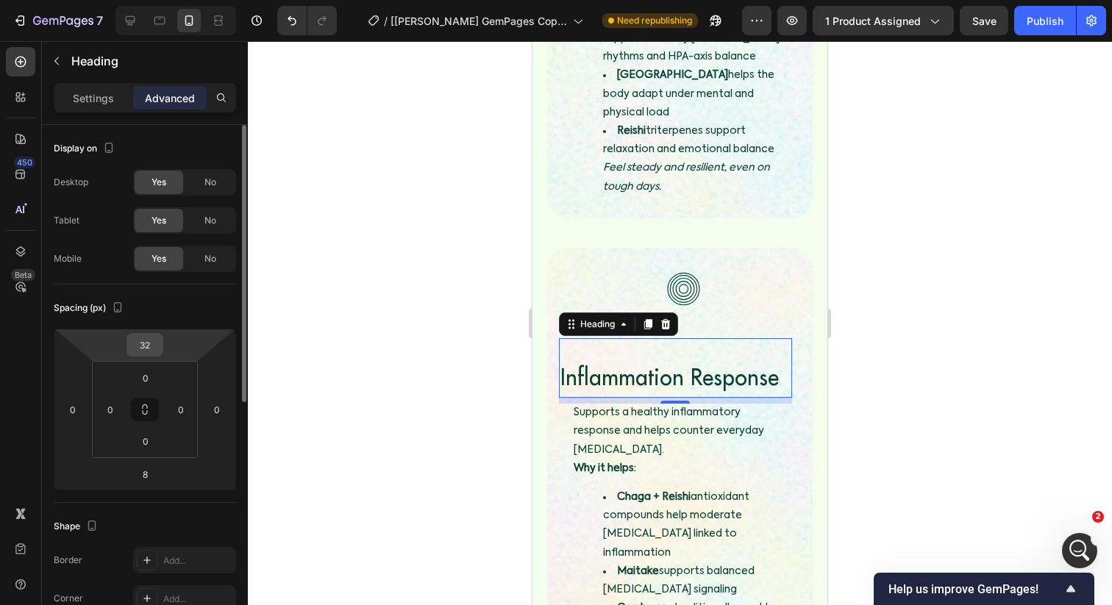
click at [149, 343] on input "32" at bounding box center [144, 345] width 29 height 22
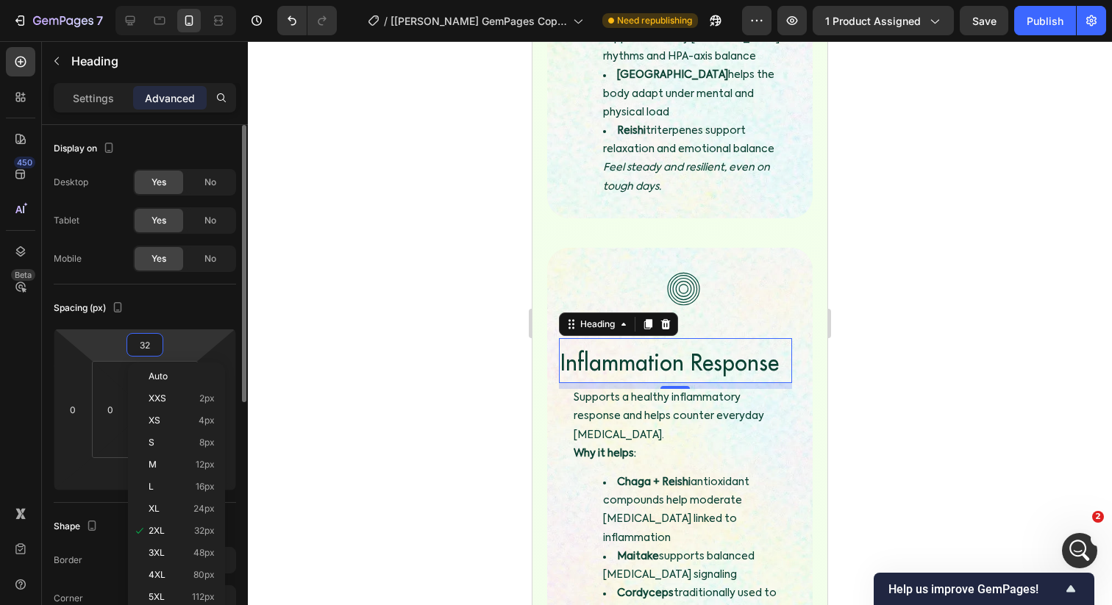
type input "0"
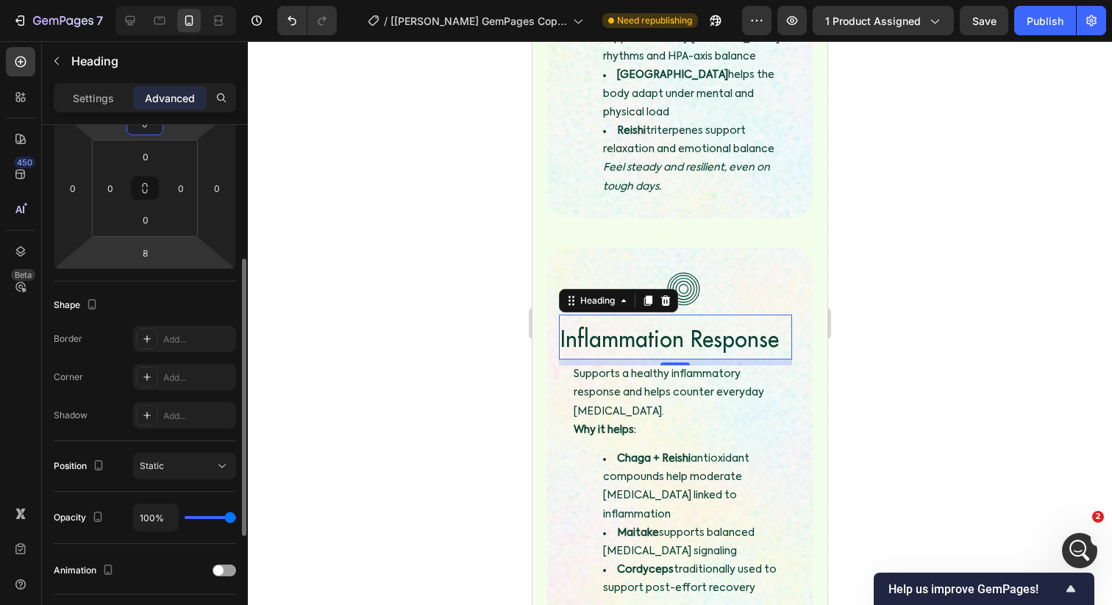
scroll to position [215, 0]
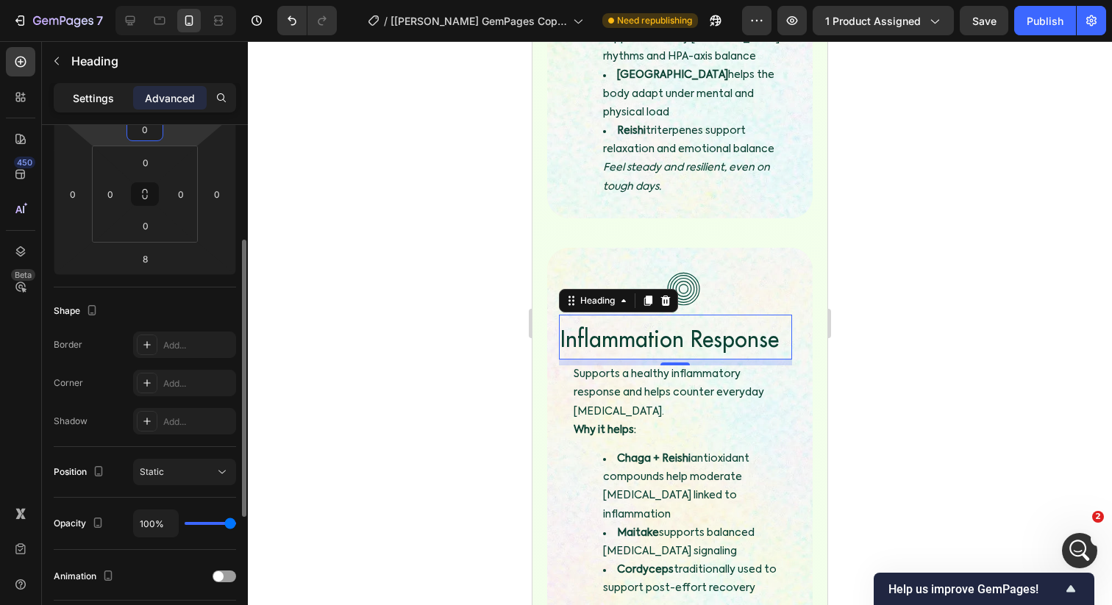
click at [96, 109] on div "Settings" at bounding box center [94, 98] width 74 height 24
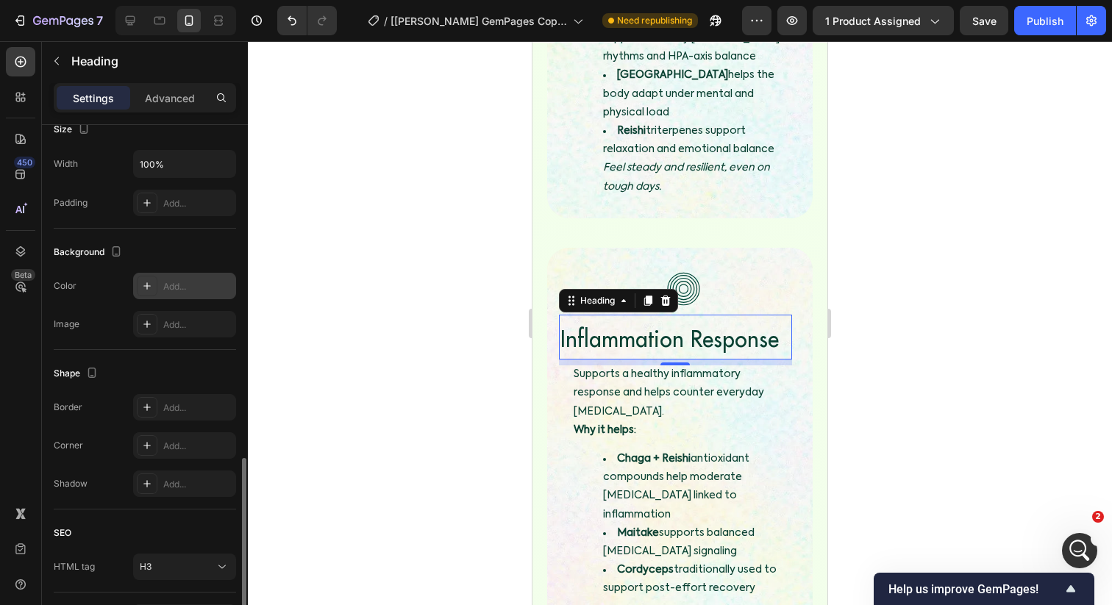
scroll to position [432, 0]
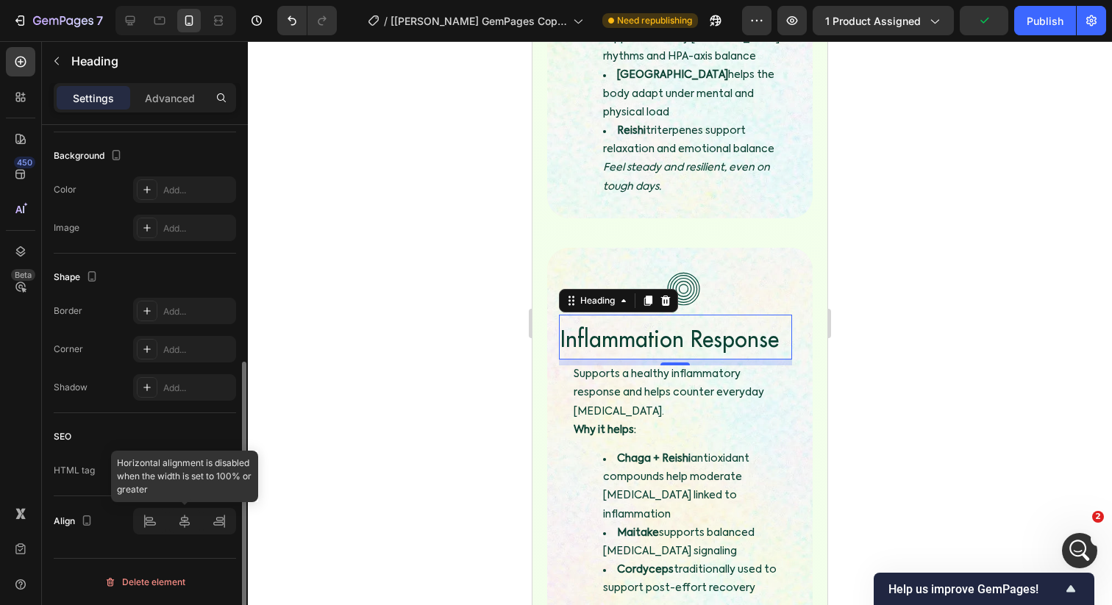
click at [182, 523] on div at bounding box center [184, 521] width 103 height 26
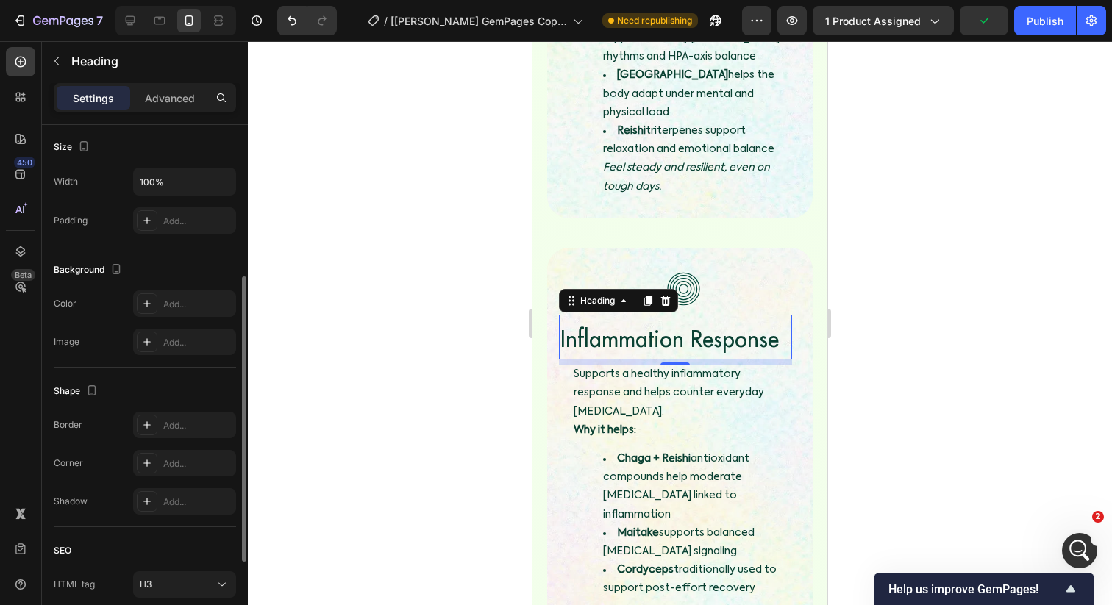
scroll to position [0, 0]
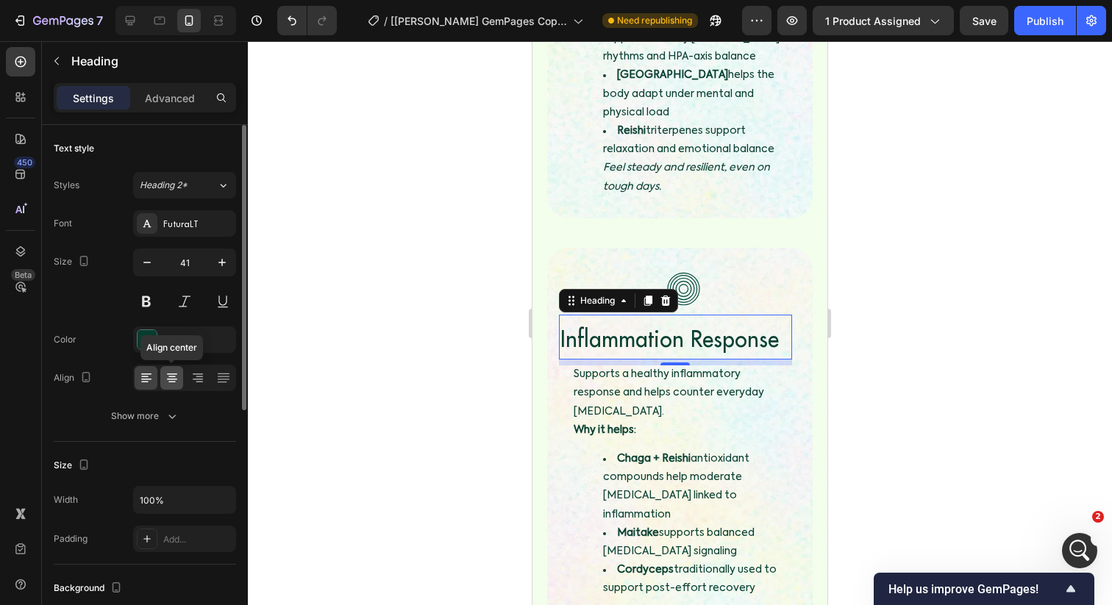
click at [177, 382] on icon at bounding box center [172, 378] width 15 height 15
click at [413, 248] on div at bounding box center [680, 323] width 864 height 564
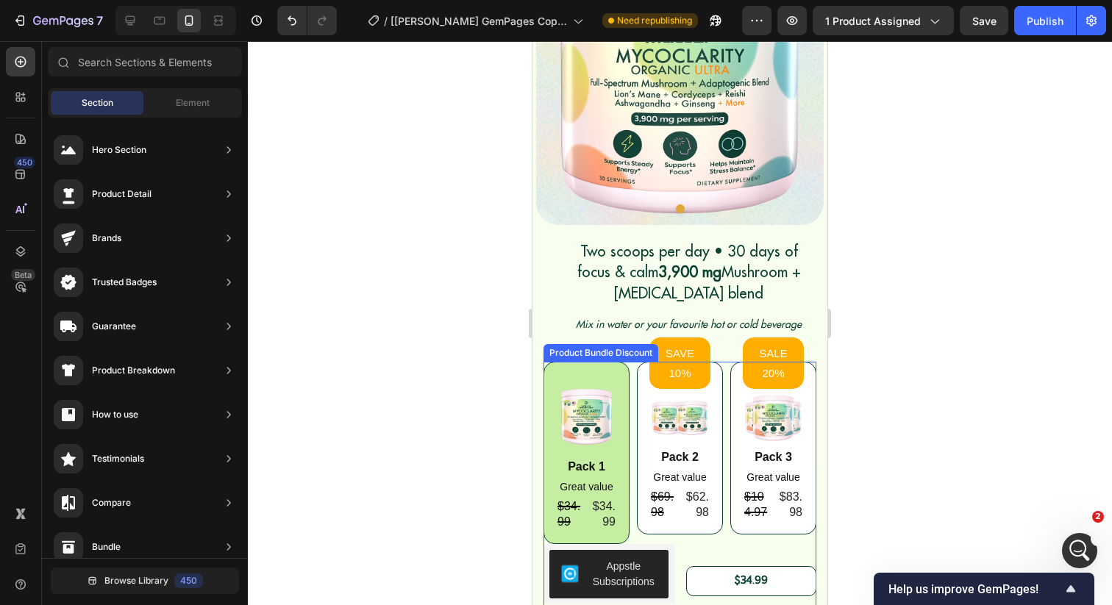
scroll to position [272, 0]
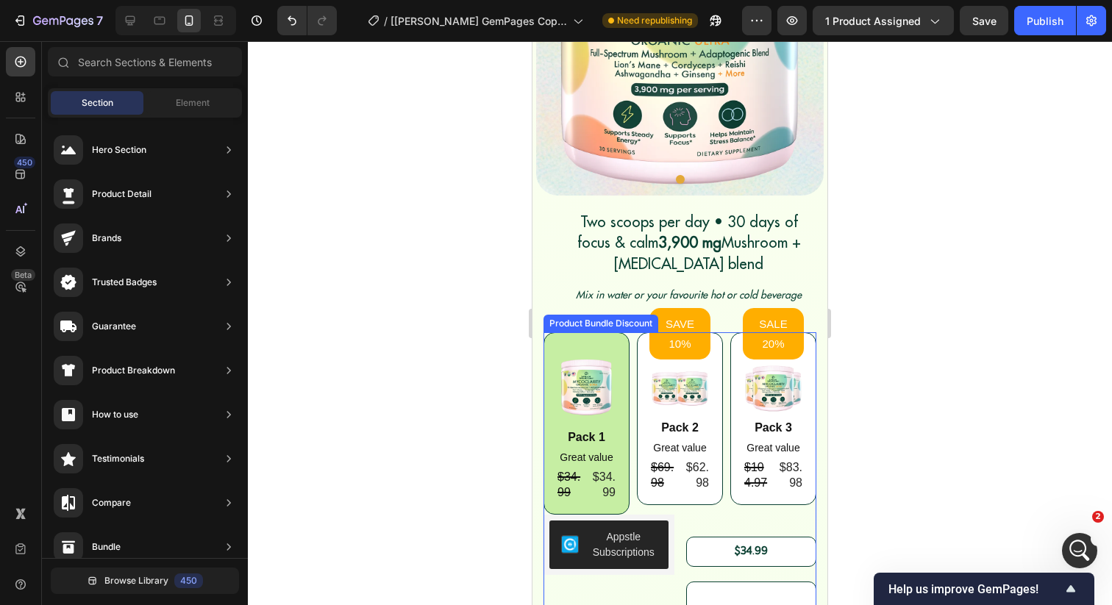
click at [629, 386] on div "Image Pack 1 Text Block Great value Text Block $34.99 Product Price Product Pri…" at bounding box center [679, 423] width 273 height 182
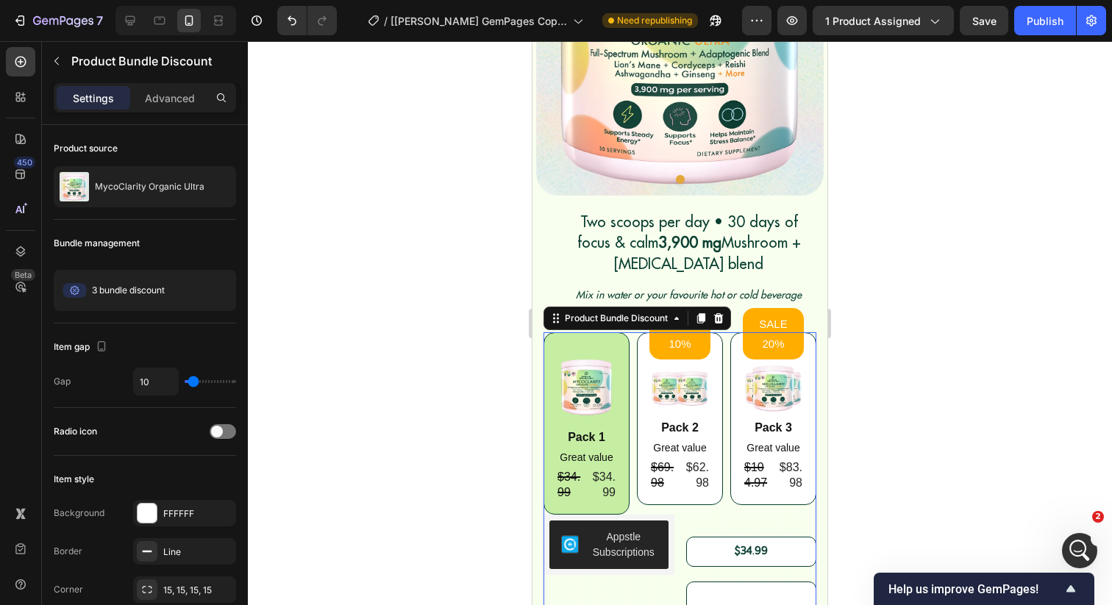
click at [704, 327] on div "Product Bundle Discount" at bounding box center [637, 319] width 188 height 24
click at [704, 313] on icon at bounding box center [701, 319] width 12 height 12
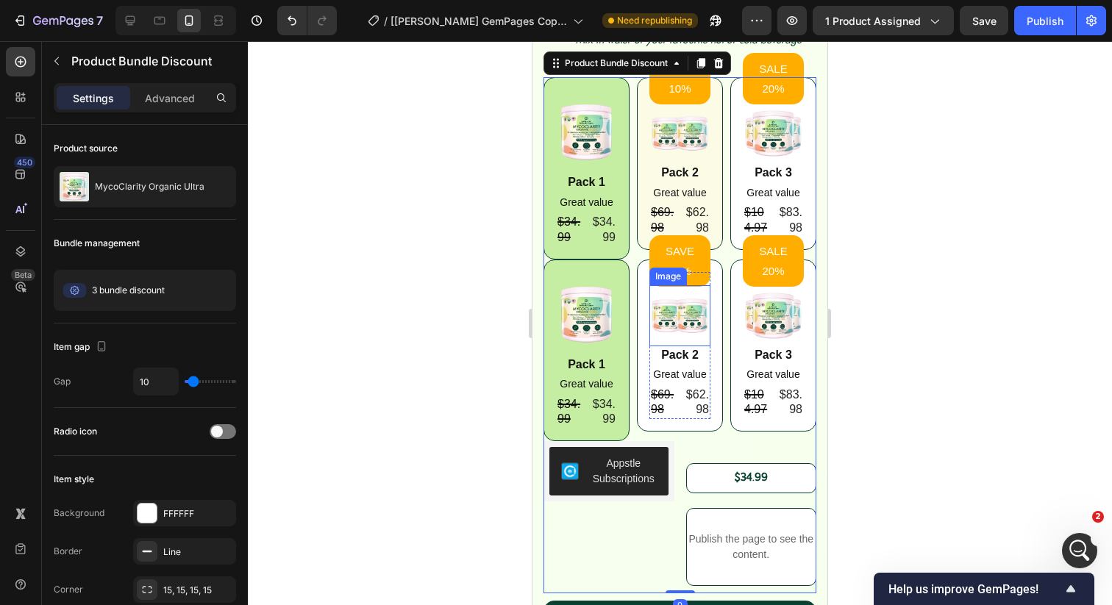
scroll to position [517, 0]
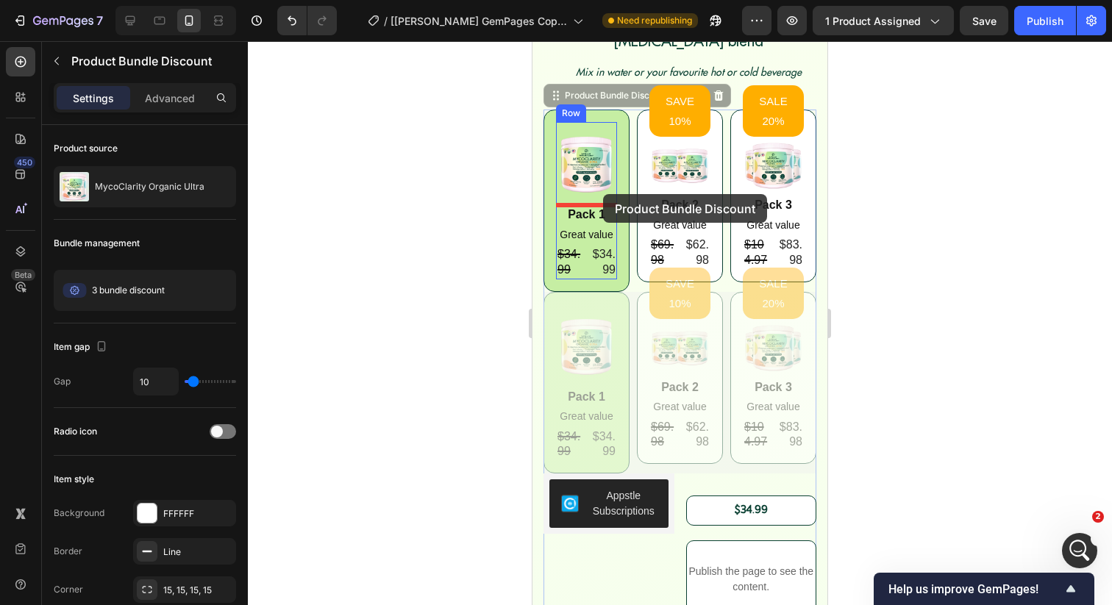
drag, startPoint x: 638, startPoint y: 306, endPoint x: 603, endPoint y: 194, distance: 117.0
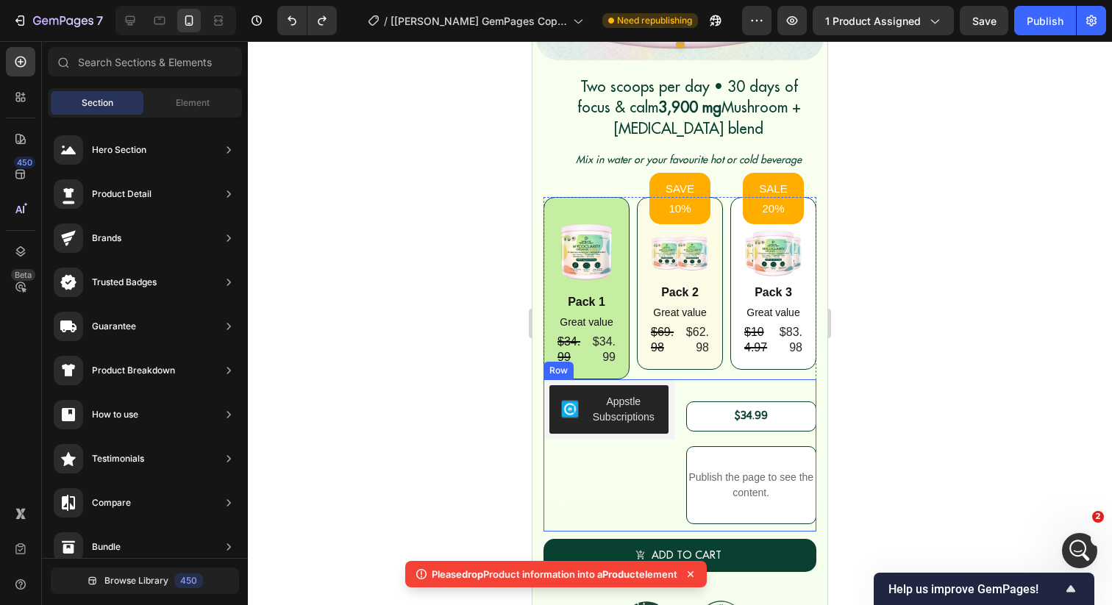
scroll to position [396, 0]
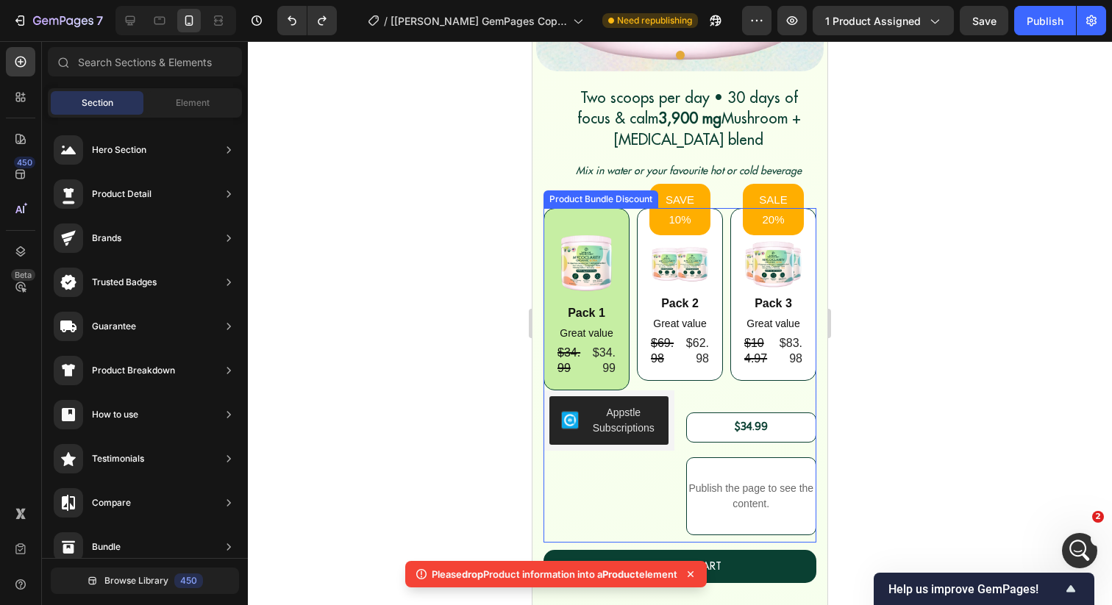
click at [635, 259] on div "Image Pack 1 Text Block Great value Text Block $34.99 Product Price Product Pri…" at bounding box center [679, 299] width 273 height 182
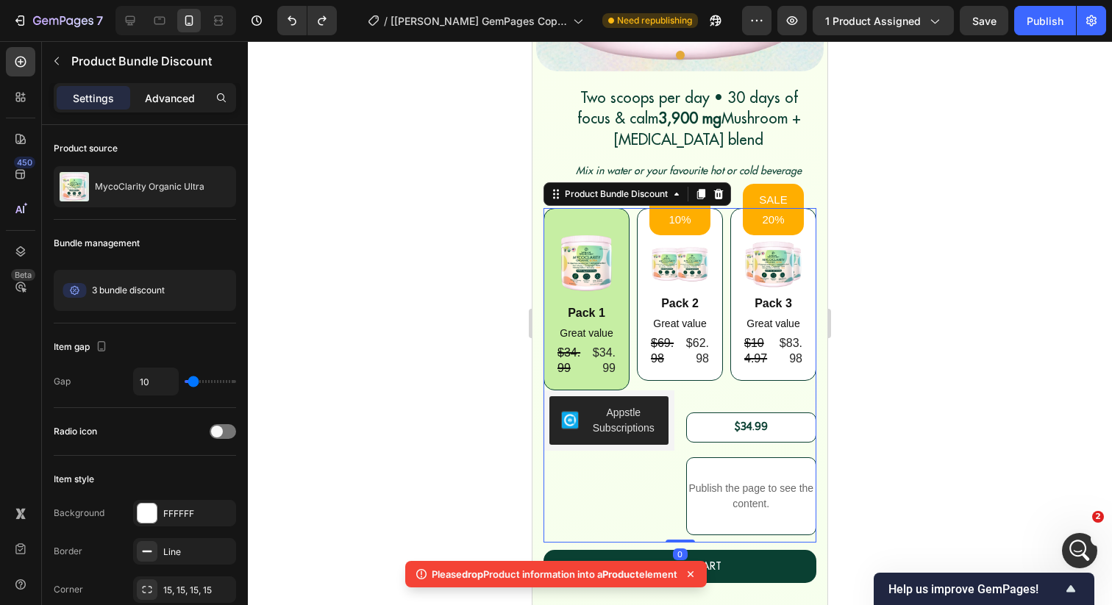
click at [185, 101] on p "Advanced" at bounding box center [170, 97] width 50 height 15
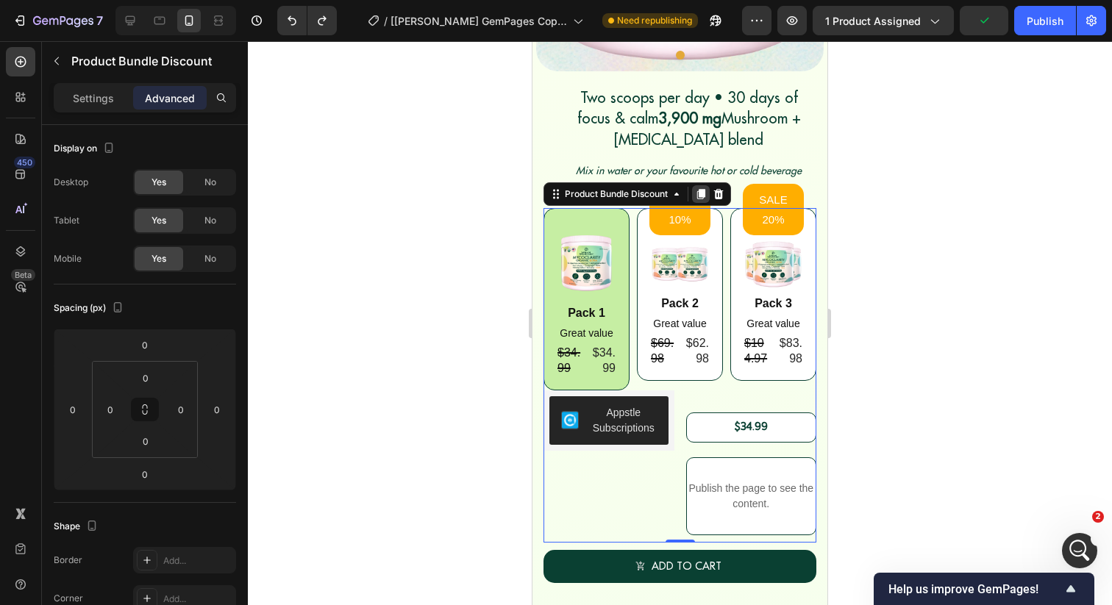
click at [704, 196] on icon at bounding box center [701, 194] width 8 height 10
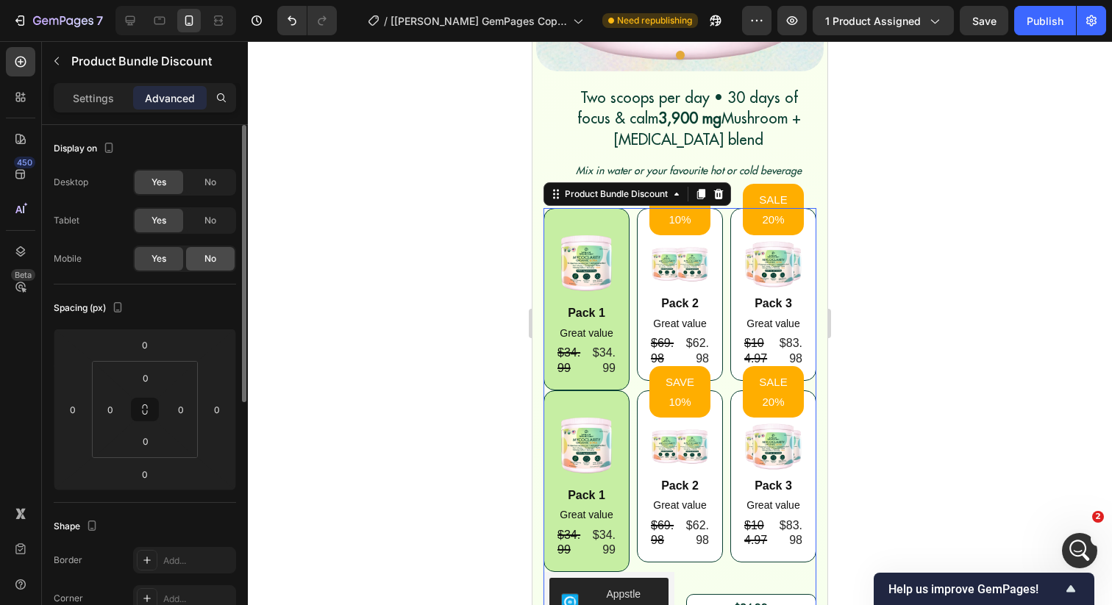
click at [209, 250] on div "No" at bounding box center [210, 259] width 49 height 24
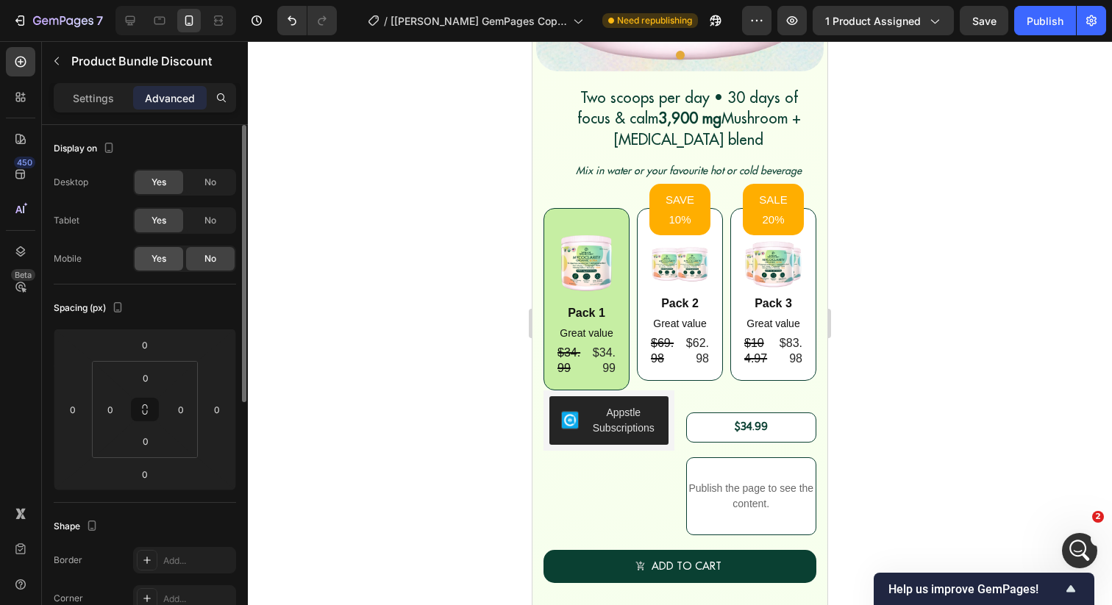
click at [163, 260] on span "Yes" at bounding box center [158, 258] width 15 height 13
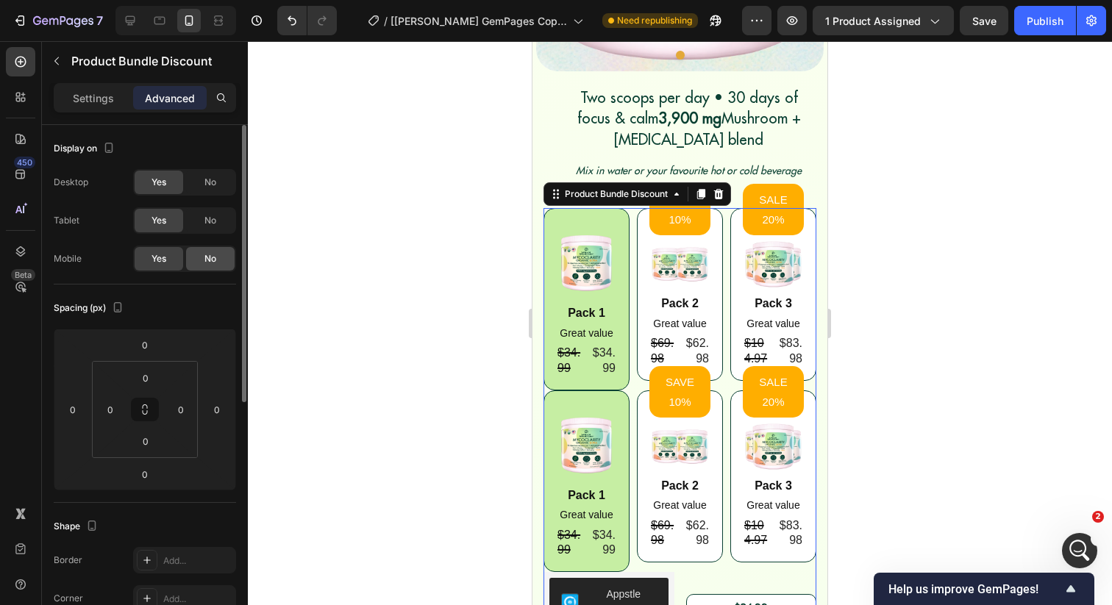
click at [213, 261] on span "No" at bounding box center [210, 258] width 12 height 13
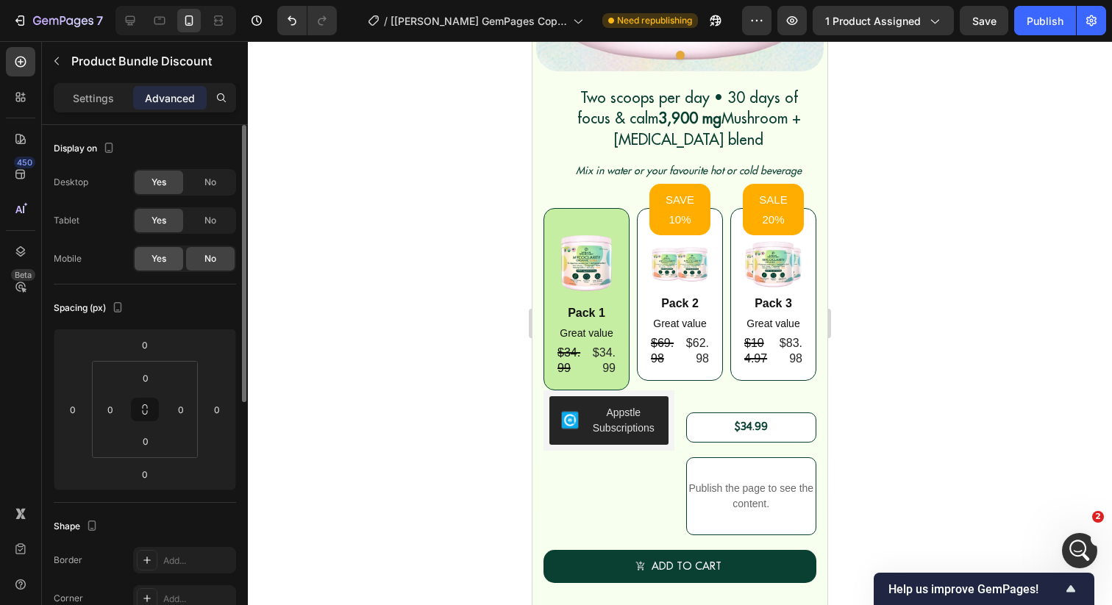
click at [160, 262] on span "Yes" at bounding box center [158, 258] width 15 height 13
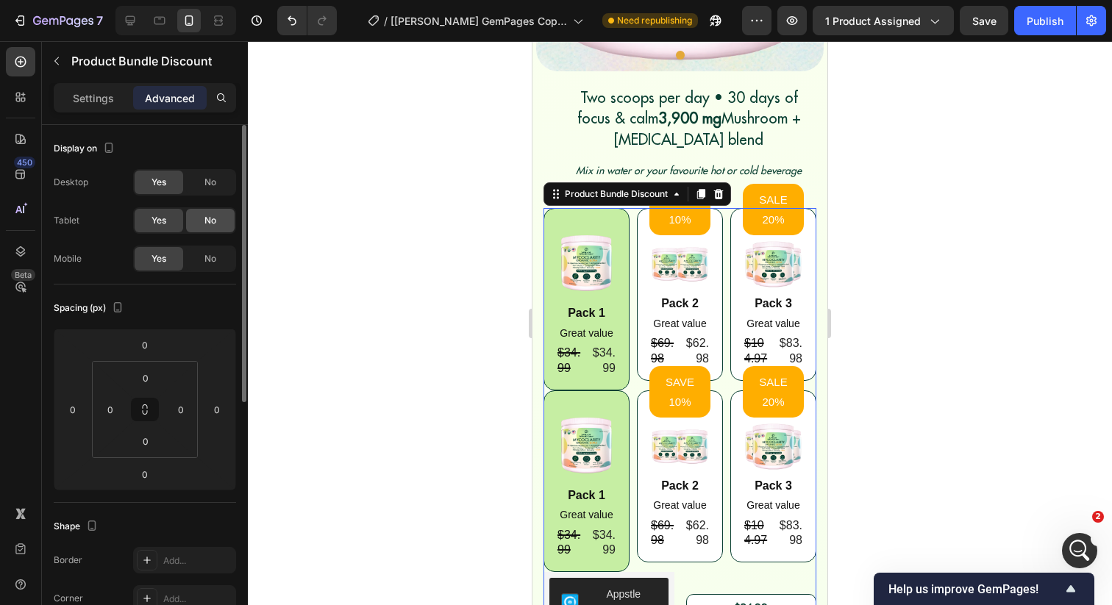
click at [199, 214] on div "No" at bounding box center [210, 221] width 49 height 24
click at [207, 174] on div "No" at bounding box center [210, 183] width 49 height 24
click at [161, 187] on span "Yes" at bounding box center [158, 182] width 15 height 13
click at [161, 226] on span "Yes" at bounding box center [158, 220] width 15 height 13
click at [629, 450] on div "Image Pack 1 Text Block Great value Text Block $34.99 Product Price Product Pri…" at bounding box center [679, 481] width 273 height 182
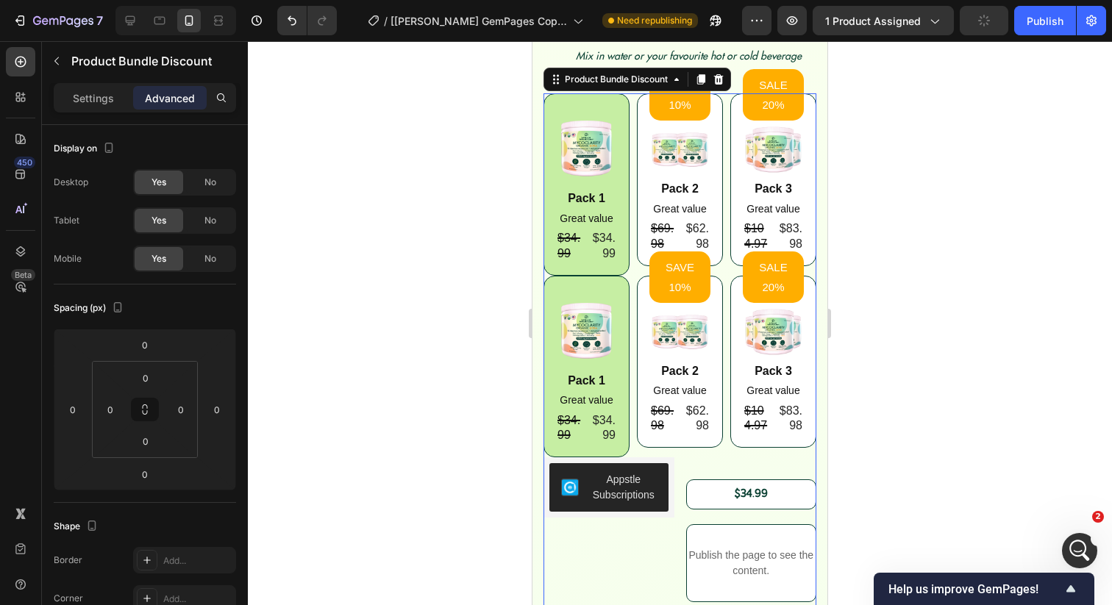
scroll to position [530, 0]
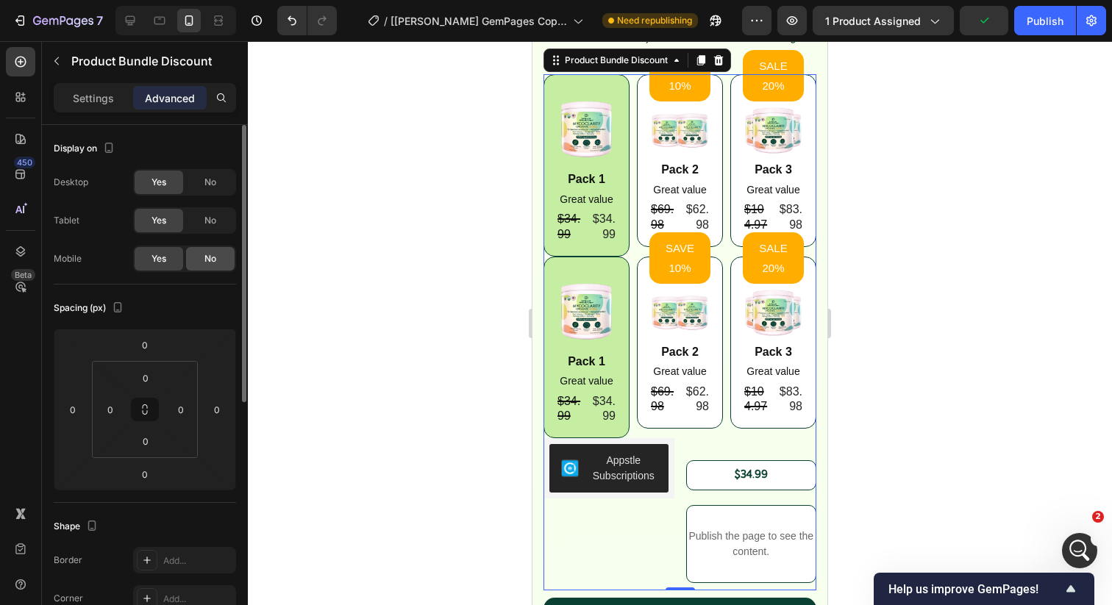
click at [210, 255] on span "No" at bounding box center [210, 258] width 12 height 13
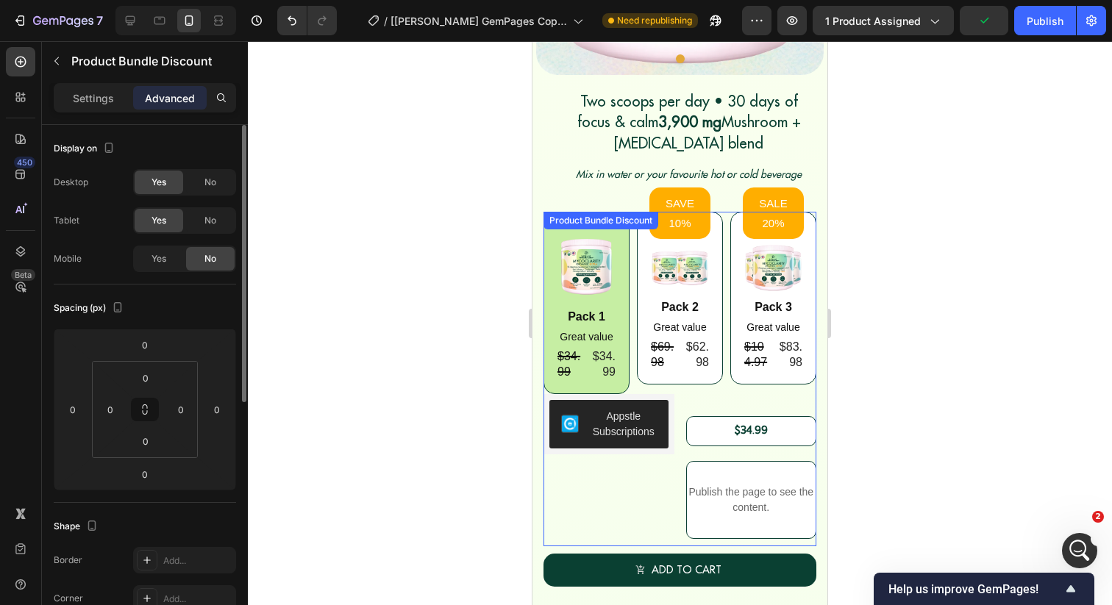
scroll to position [390, 0]
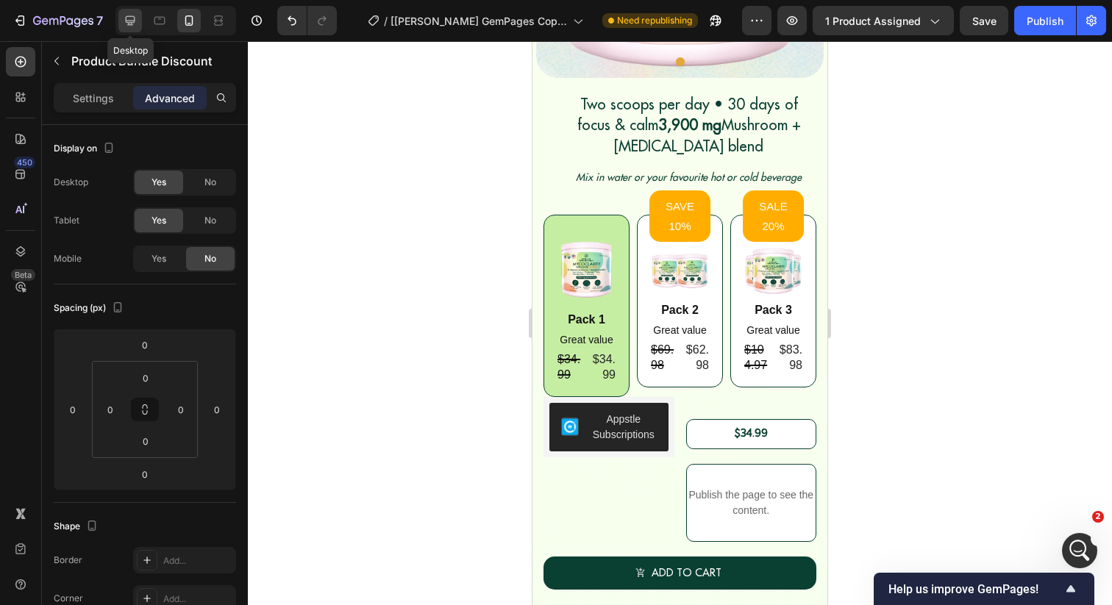
click at [133, 24] on icon at bounding box center [130, 20] width 15 height 15
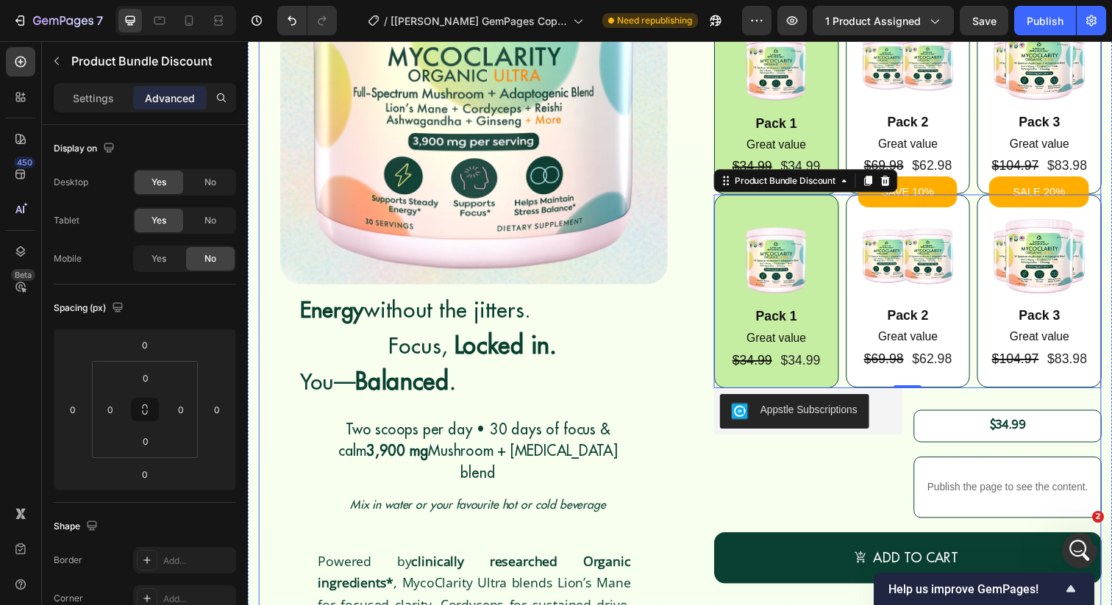
scroll to position [144, 0]
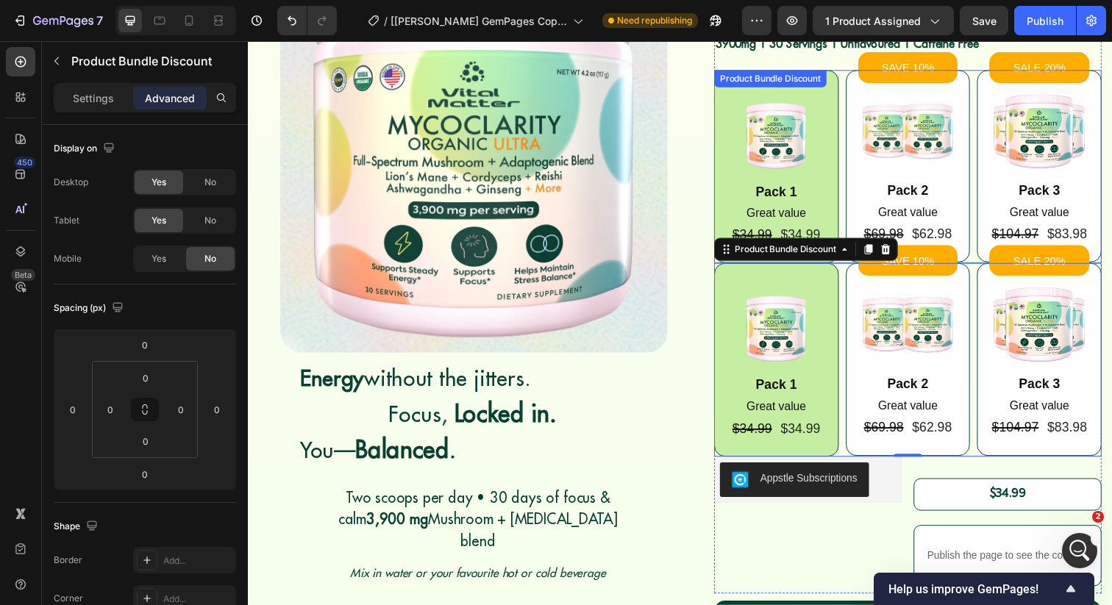
click at [851, 177] on div "Image Pack 1 Text Block Great value Text Block $34.99 Product Price Product Pri…" at bounding box center [922, 170] width 396 height 198
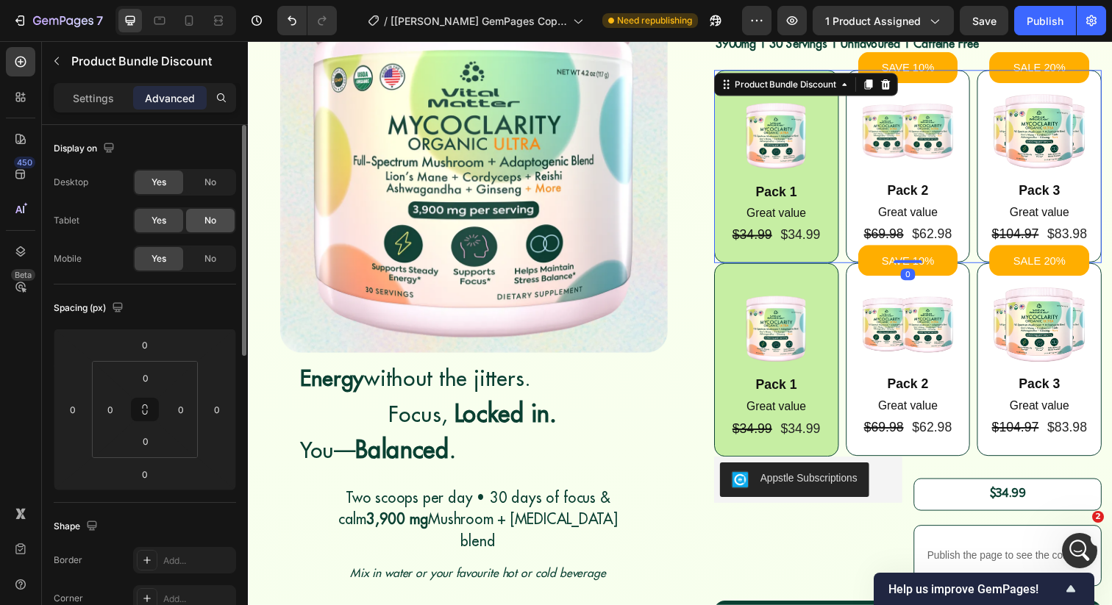
click at [204, 215] on div "No" at bounding box center [210, 221] width 49 height 24
click at [207, 170] on div "Yes No" at bounding box center [184, 182] width 103 height 26
click at [205, 178] on span "No" at bounding box center [210, 182] width 12 height 13
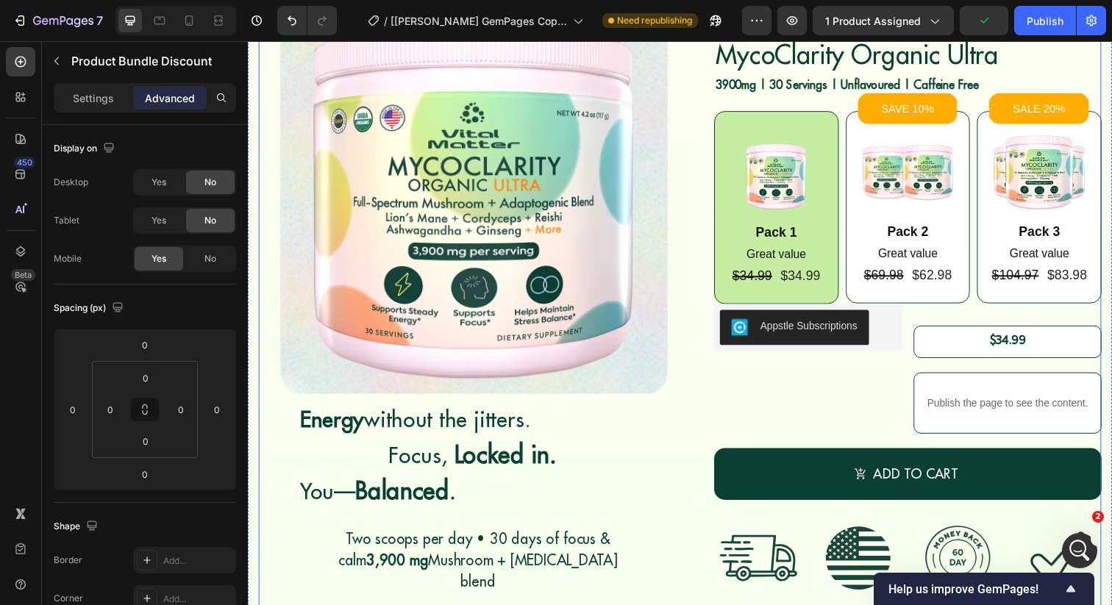
scroll to position [76, 0]
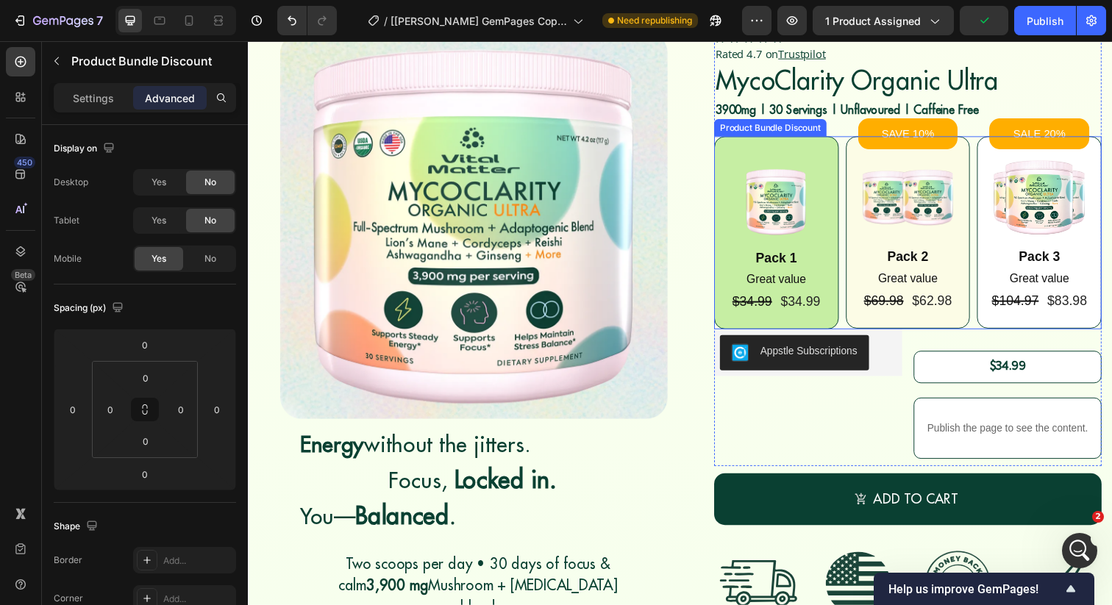
click at [864, 223] on div "SAVE 10% Product Badge Image Pack 2 Text Block Great value Text Block $69.98 Pr…" at bounding box center [921, 236] width 127 height 196
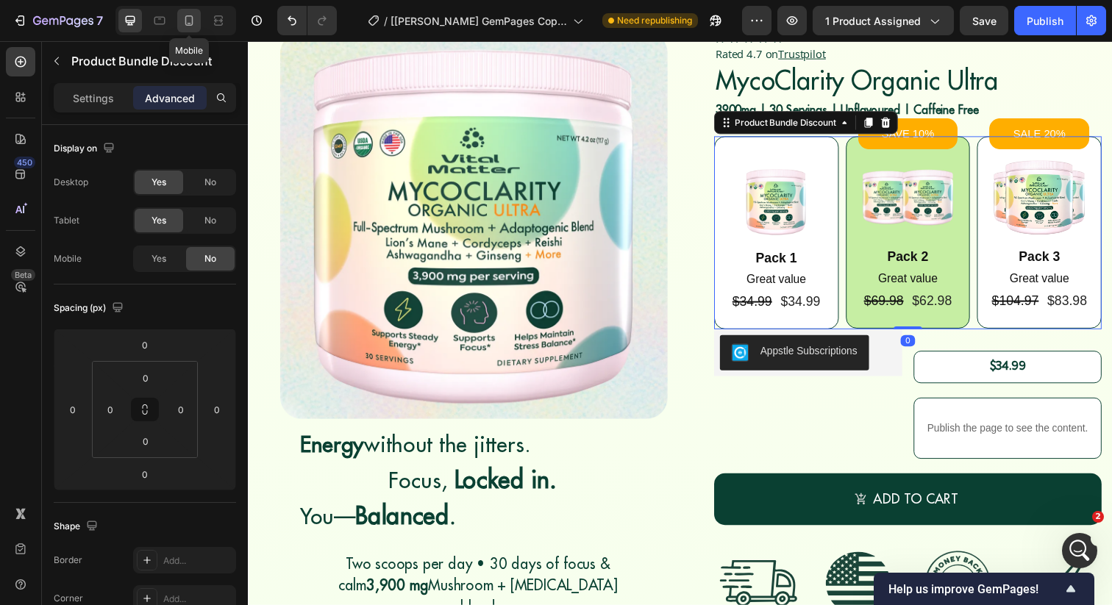
click at [187, 18] on icon at bounding box center [189, 20] width 15 height 15
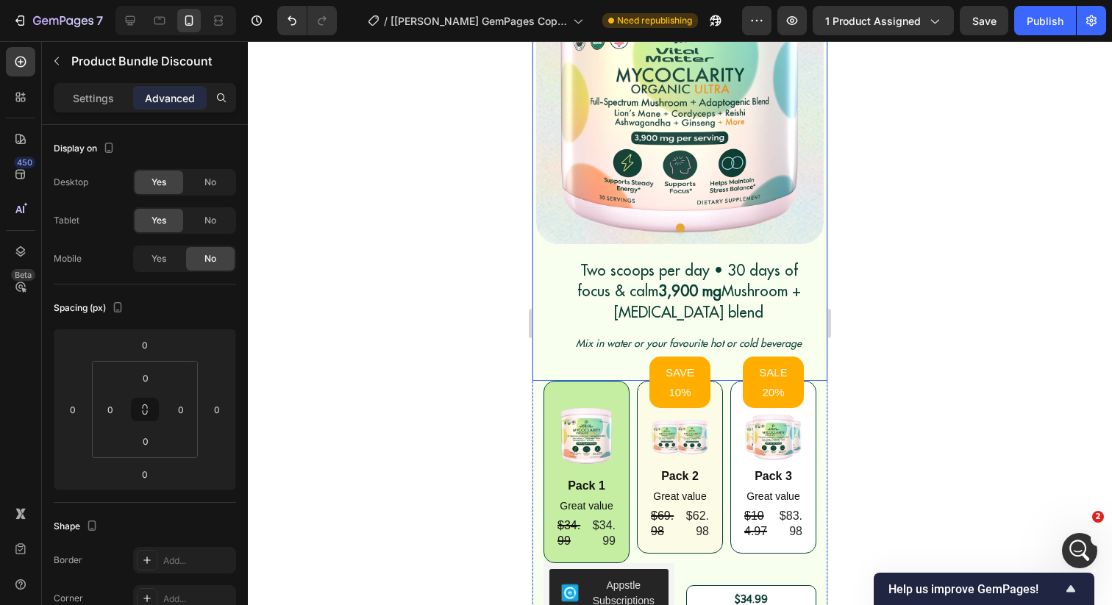
scroll to position [229, 0]
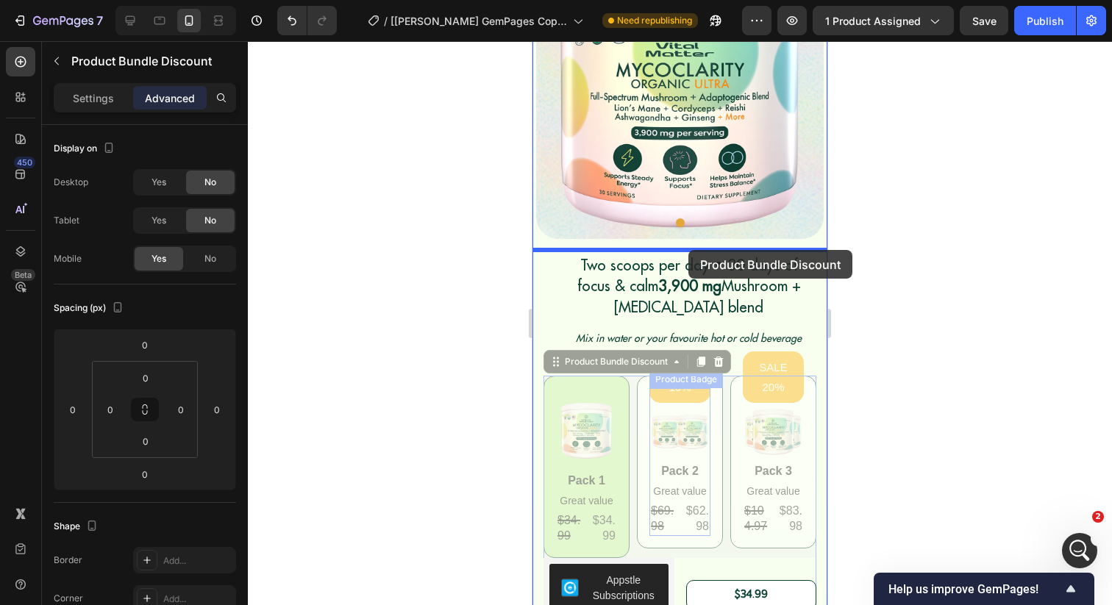
drag, startPoint x: 726, startPoint y: 458, endPoint x: 688, endPoint y: 250, distance: 211.4
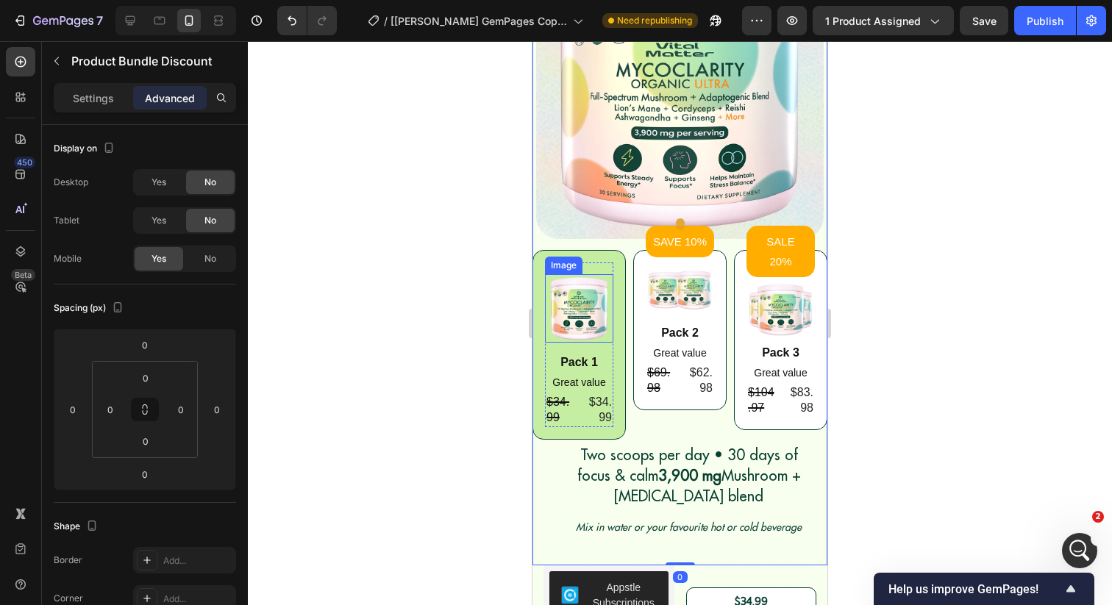
click at [458, 313] on div at bounding box center [680, 323] width 864 height 564
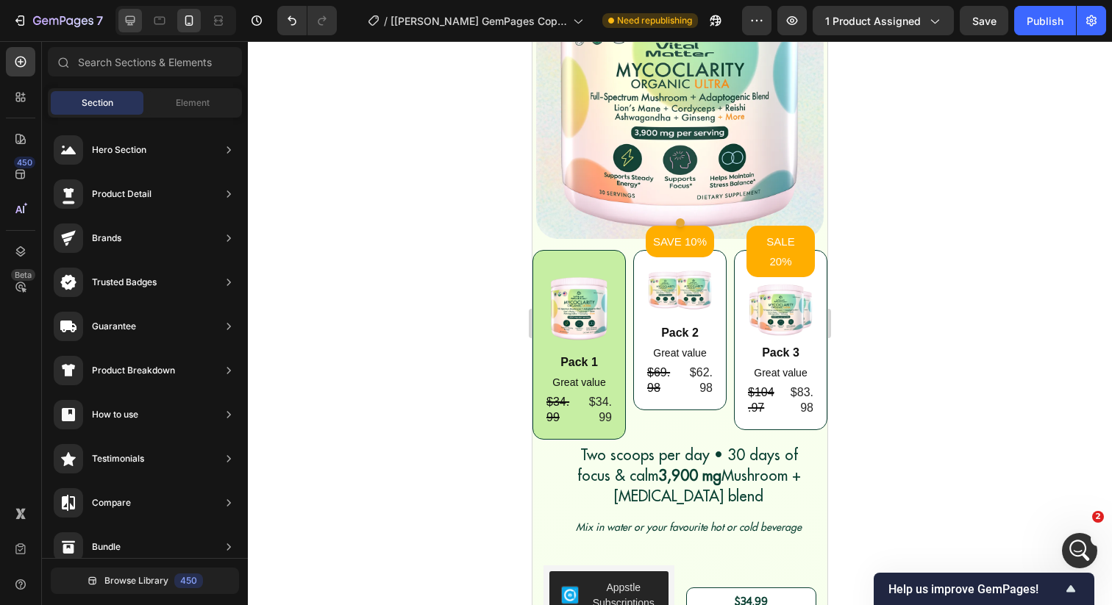
click at [119, 24] on div at bounding box center [130, 21] width 24 height 24
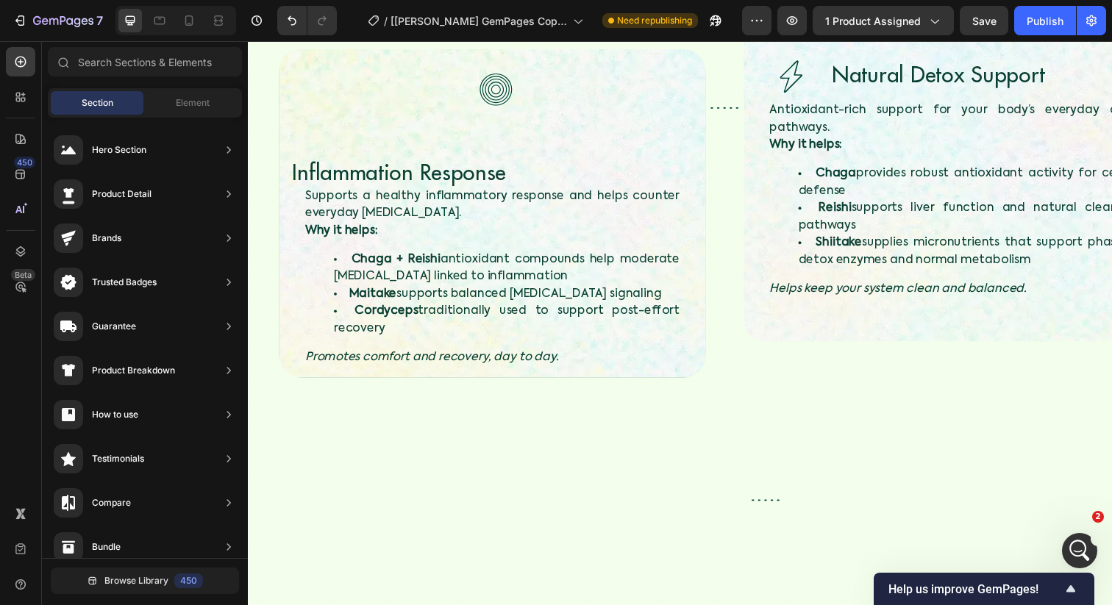
scroll to position [3849, 0]
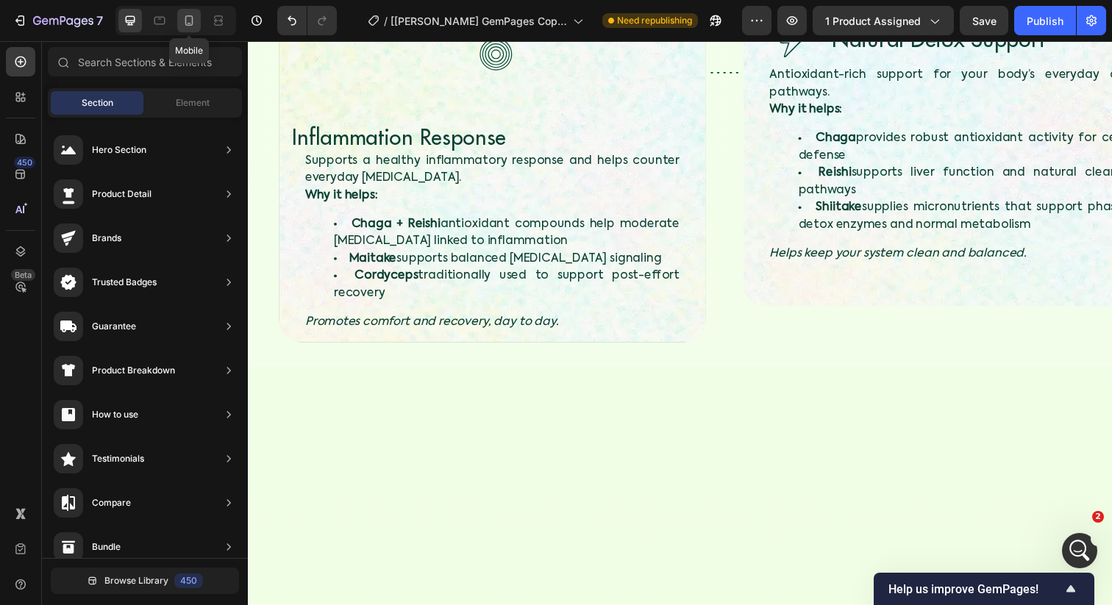
click at [194, 21] on icon at bounding box center [189, 20] width 15 height 15
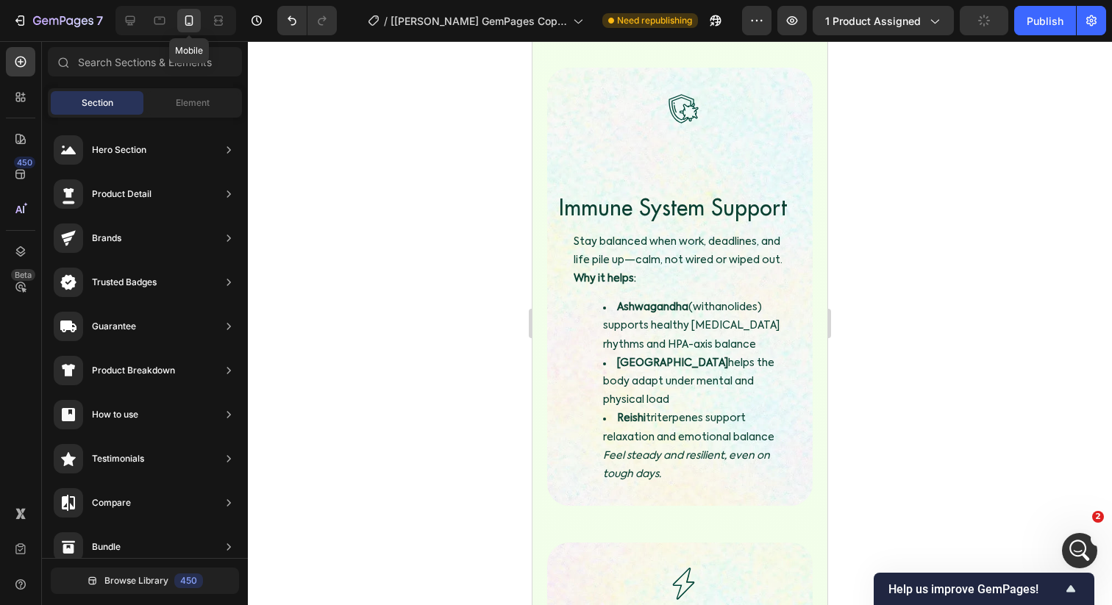
scroll to position [3998, 0]
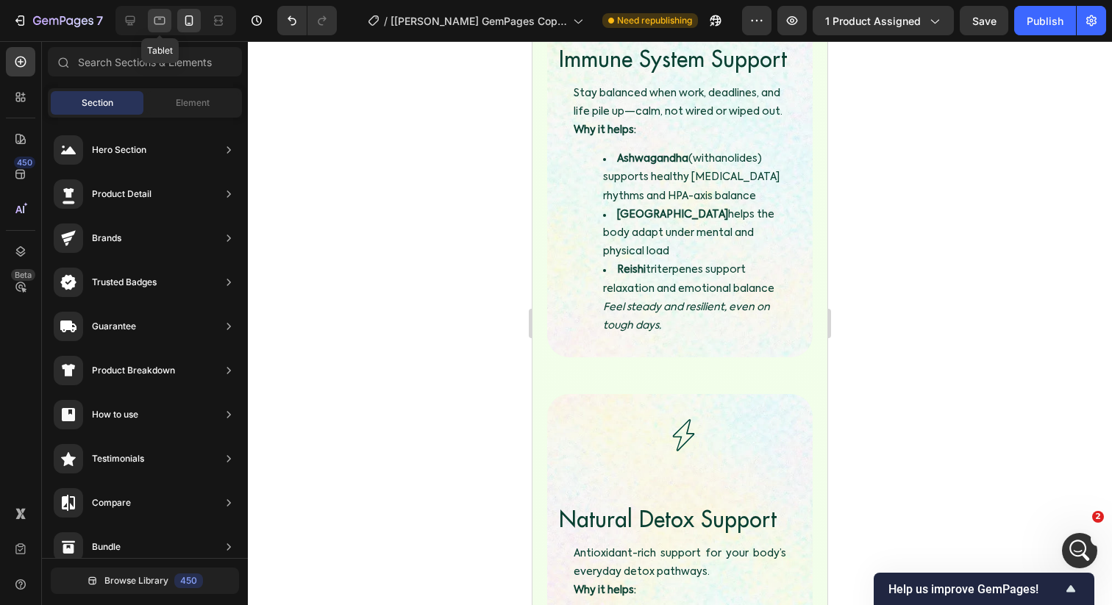
click at [164, 24] on icon at bounding box center [159, 21] width 11 height 8
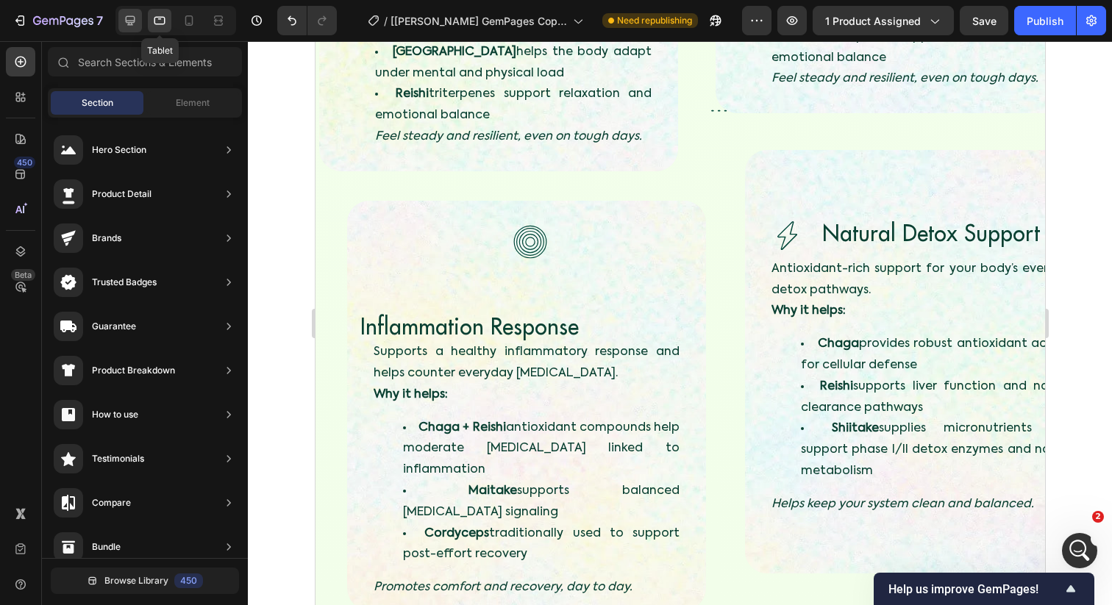
scroll to position [3405, 0]
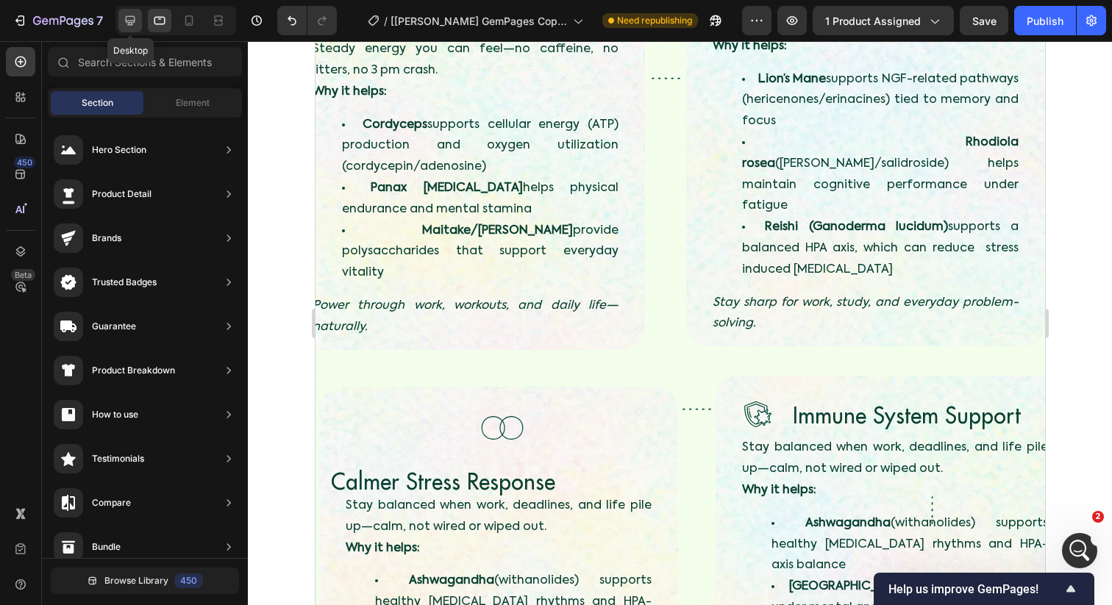
click at [126, 22] on icon at bounding box center [131, 21] width 10 height 10
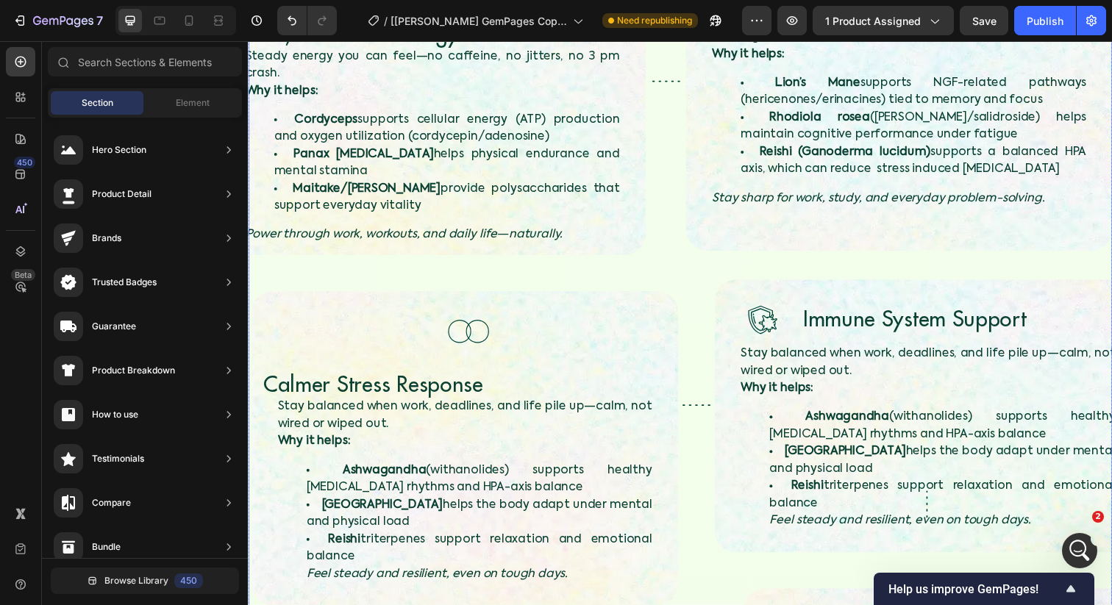
scroll to position [3029, 0]
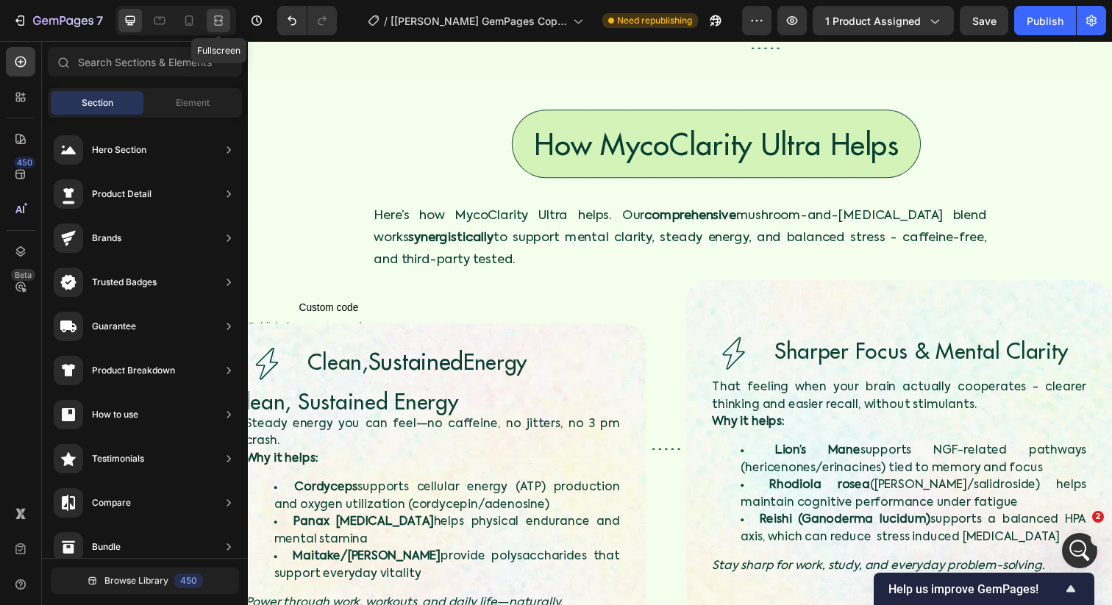
click at [228, 21] on div at bounding box center [219, 21] width 24 height 24
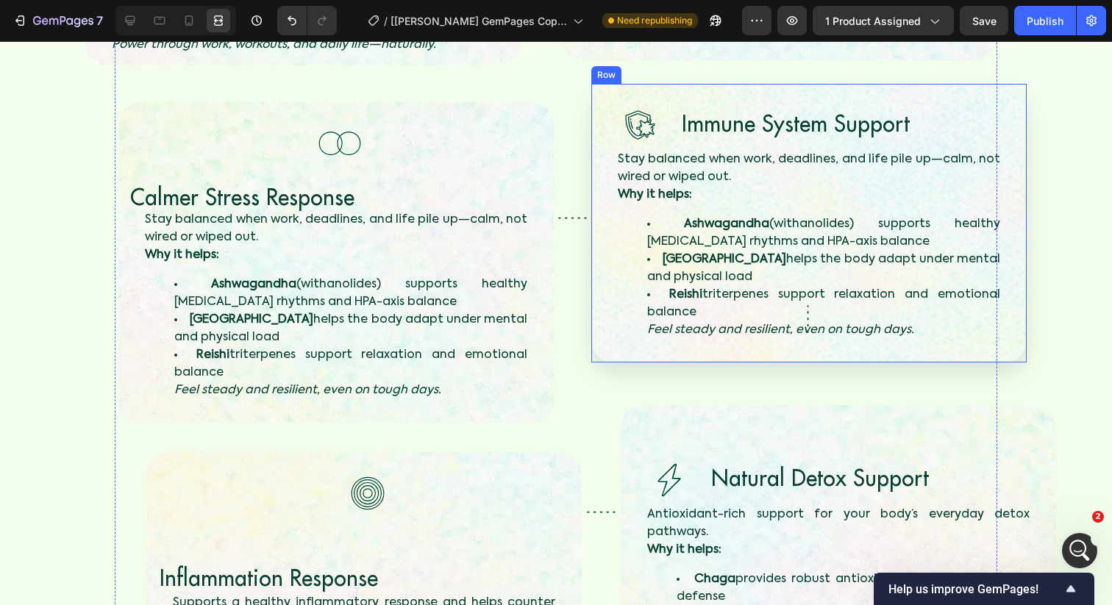
scroll to position [3593, 0]
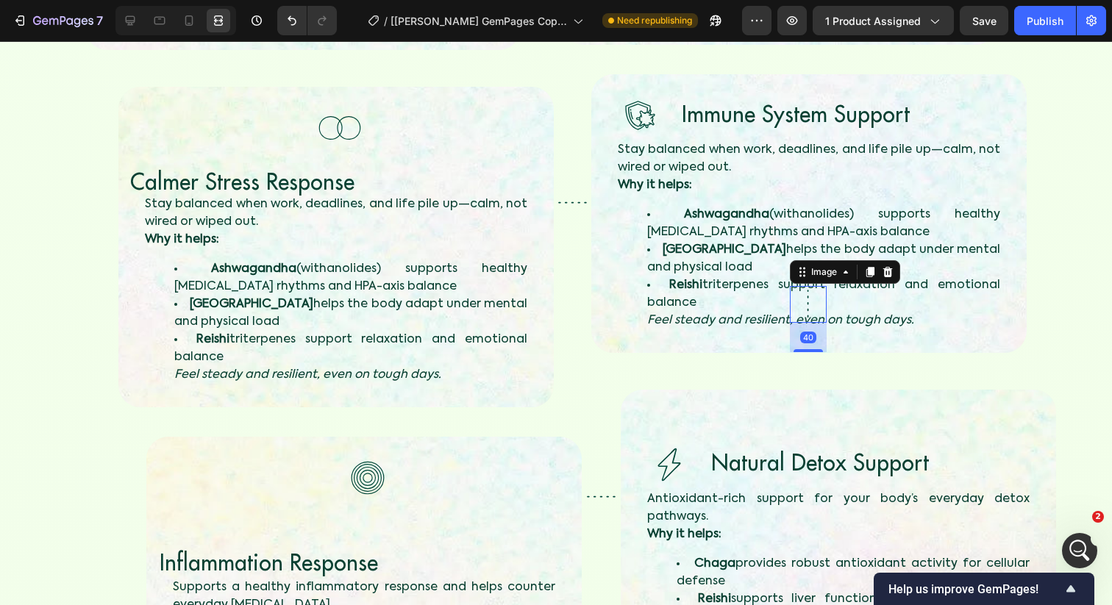
click at [806, 310] on img at bounding box center [808, 304] width 37 height 37
click at [129, 20] on icon at bounding box center [130, 20] width 15 height 15
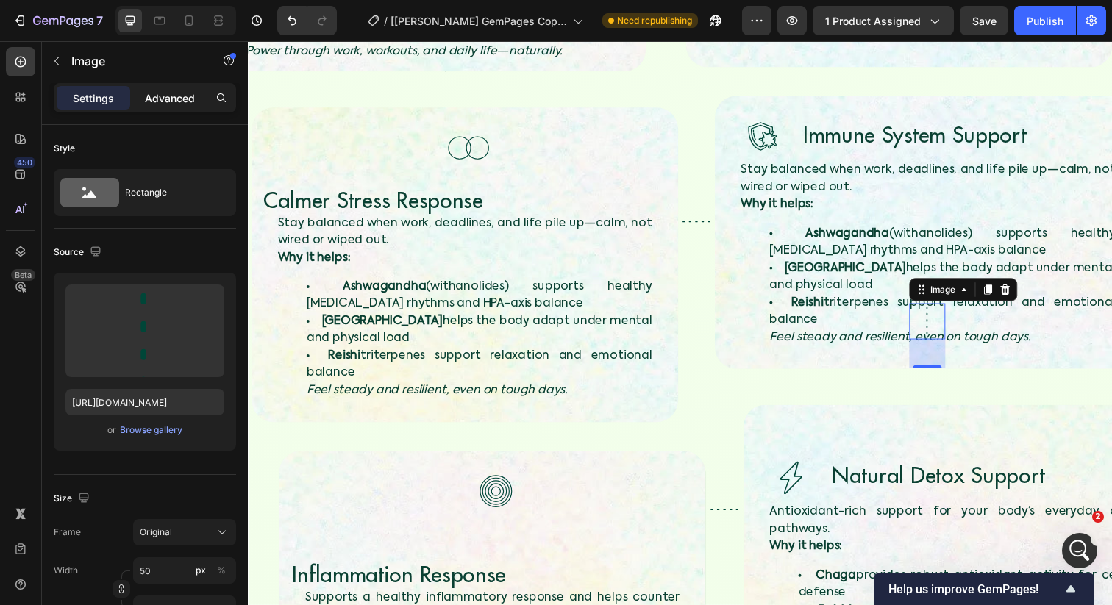
click at [159, 96] on p "Advanced" at bounding box center [170, 97] width 50 height 15
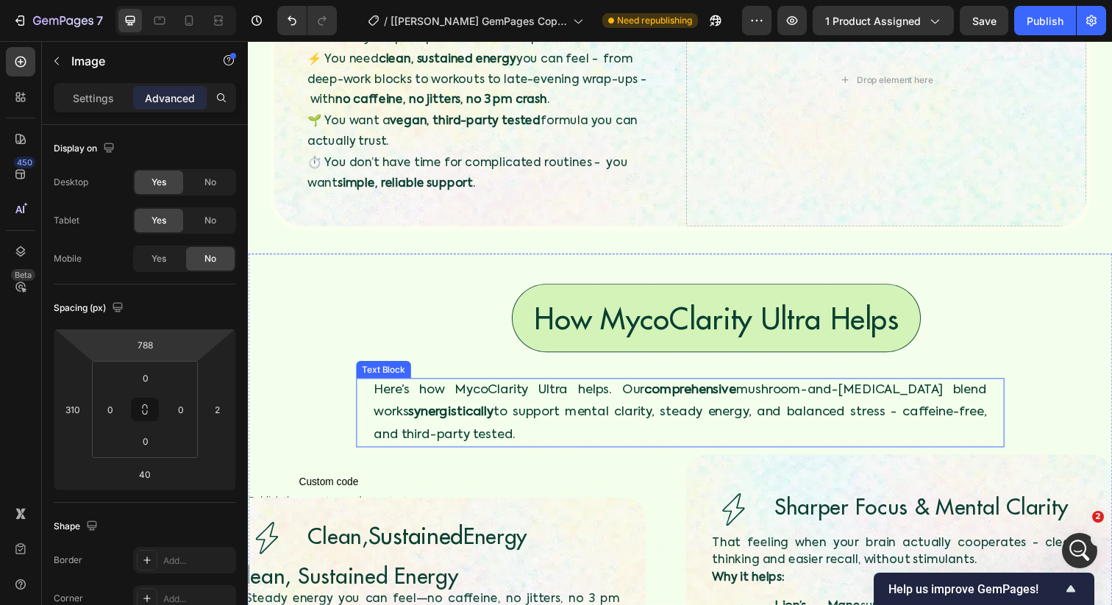
scroll to position [1426, 0]
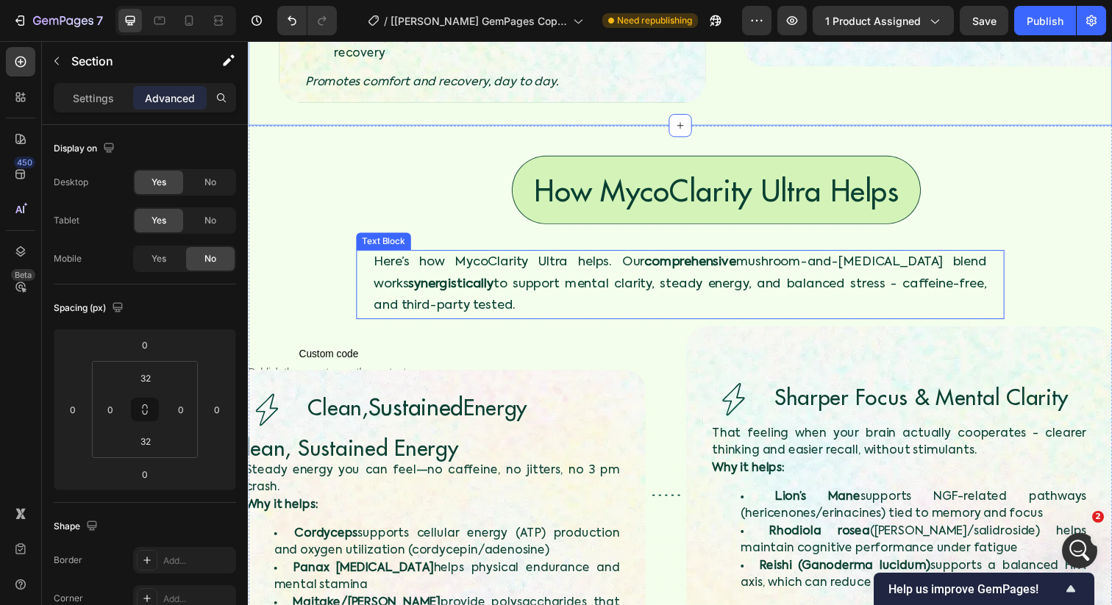
scroll to position [2789, 0]
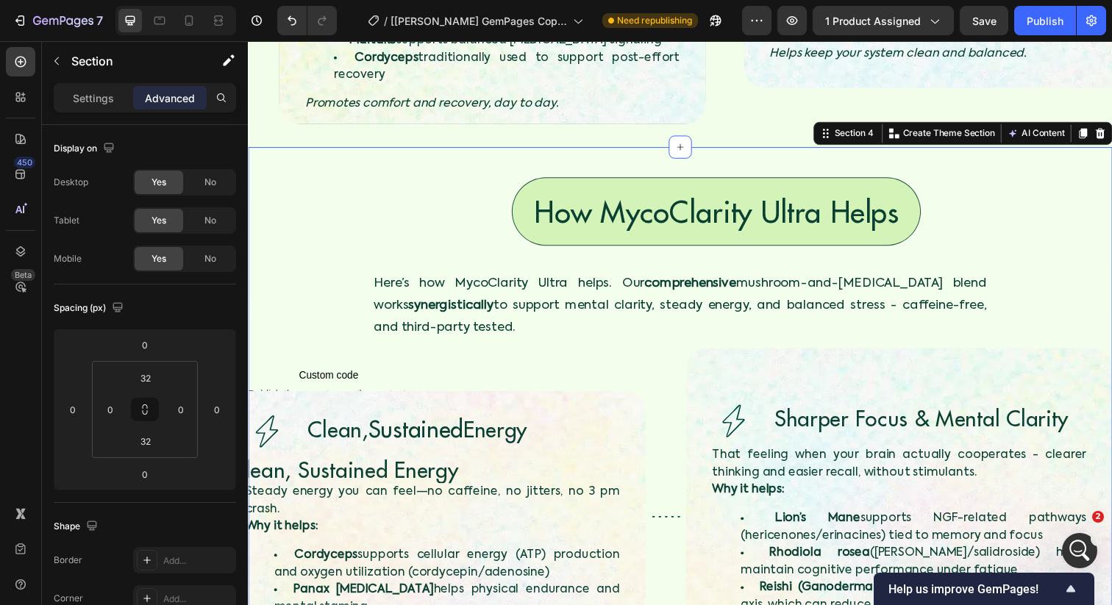
scroll to position [2621, 0]
click at [193, 224] on div "No" at bounding box center [210, 221] width 49 height 24
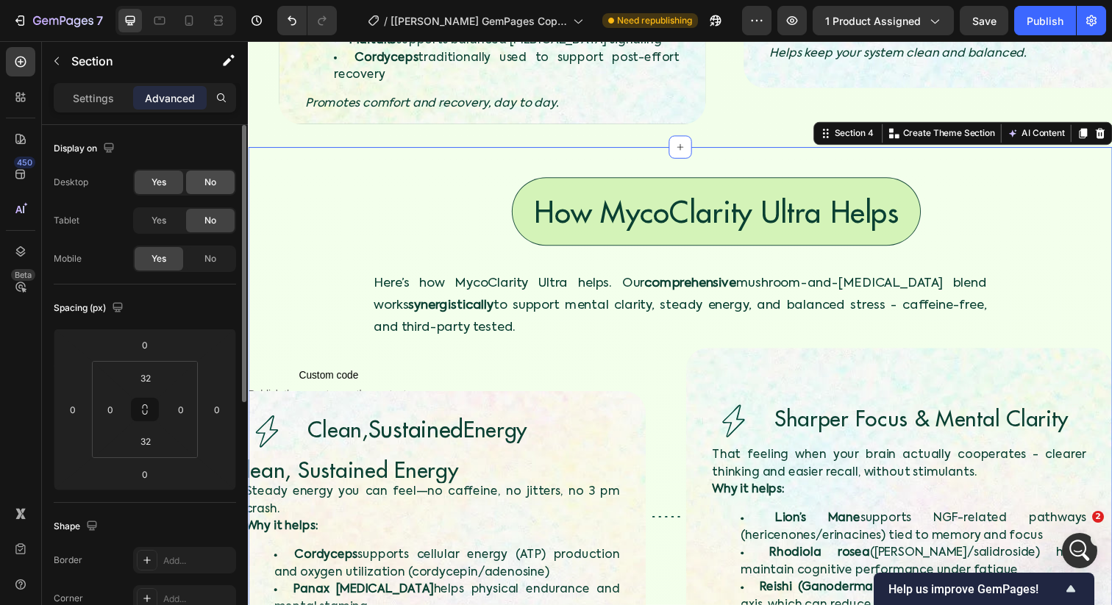
click at [204, 174] on div "No" at bounding box center [210, 183] width 49 height 24
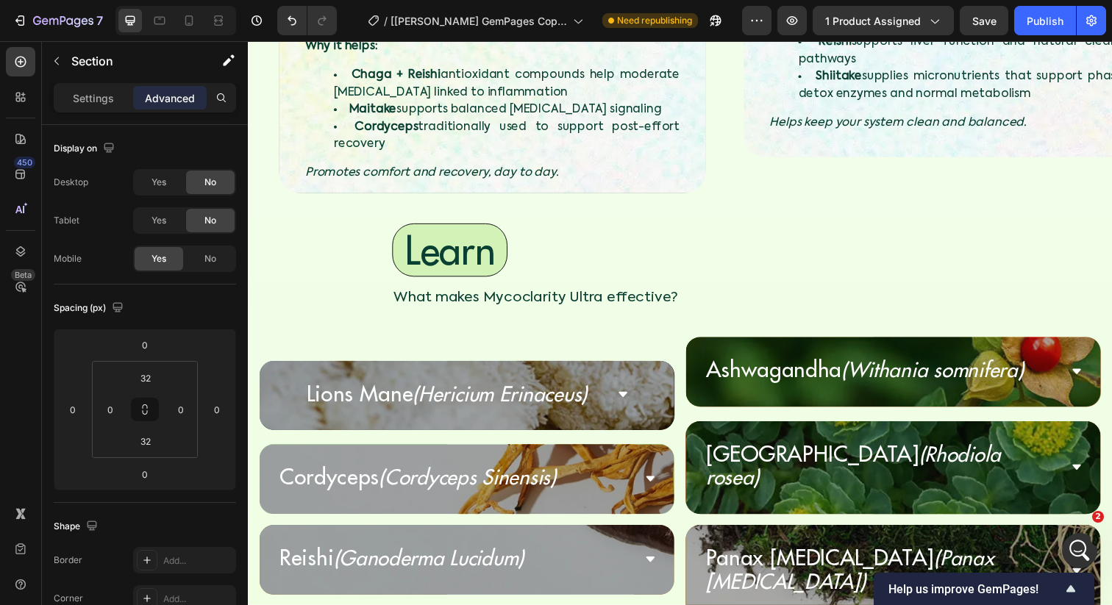
scroll to position [2717, 0]
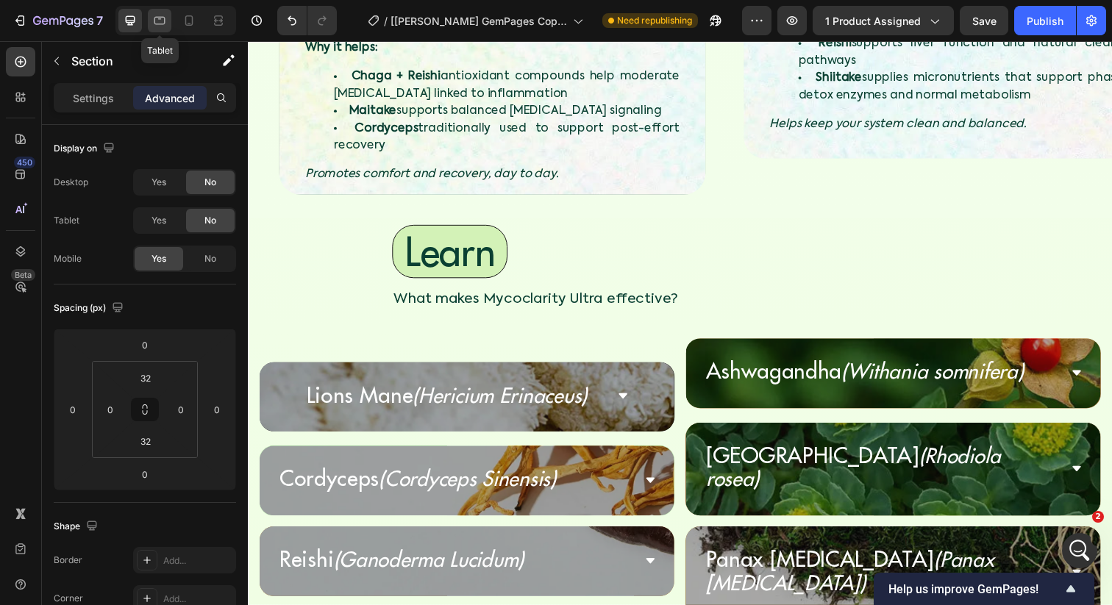
click at [162, 20] on icon at bounding box center [159, 20] width 15 height 15
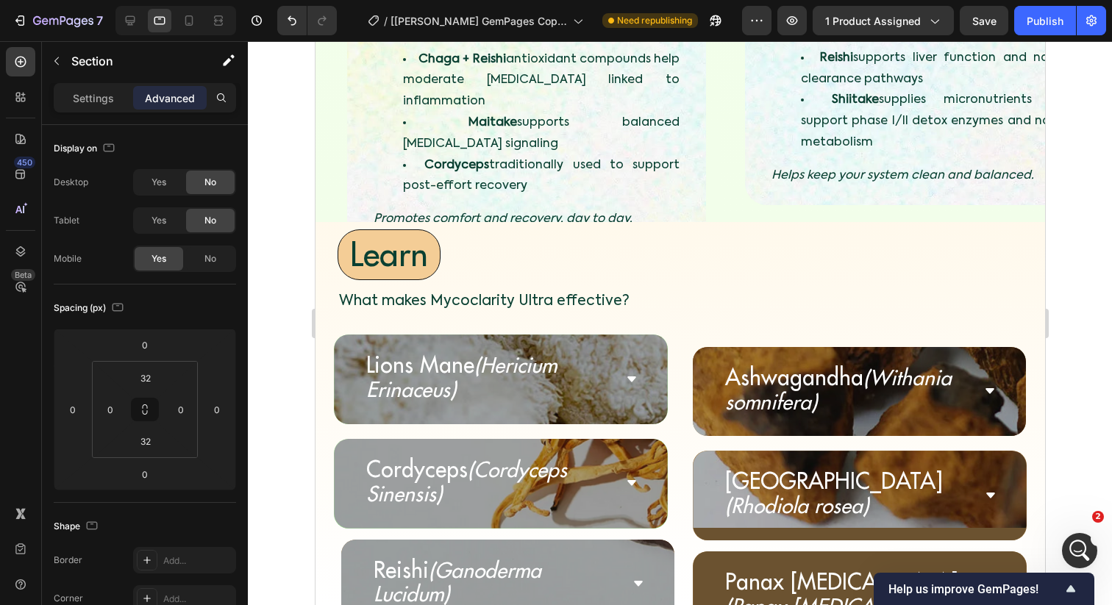
scroll to position [2863, 0]
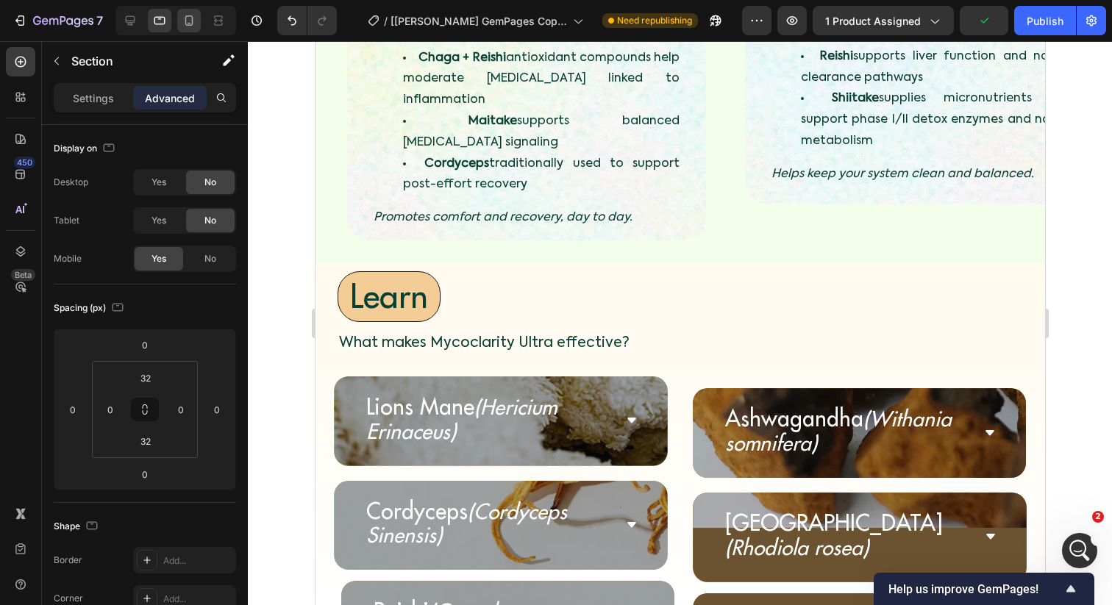
click at [188, 28] on div at bounding box center [189, 21] width 24 height 24
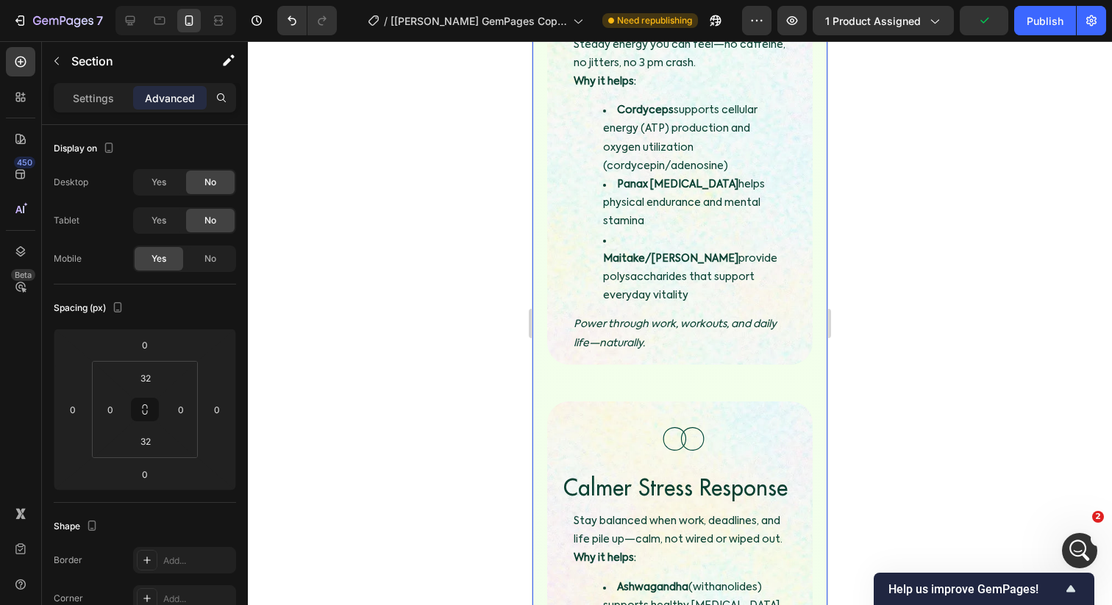
click at [651, 315] on p "Power through work, workouts, and daily life—naturally." at bounding box center [680, 333] width 213 height 37
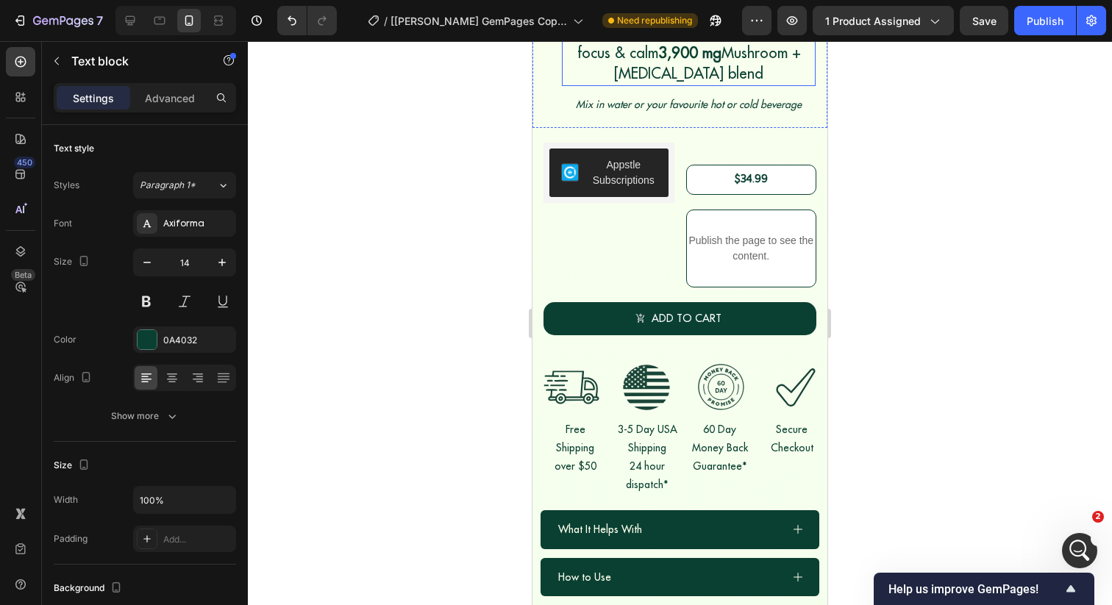
scroll to position [587, 0]
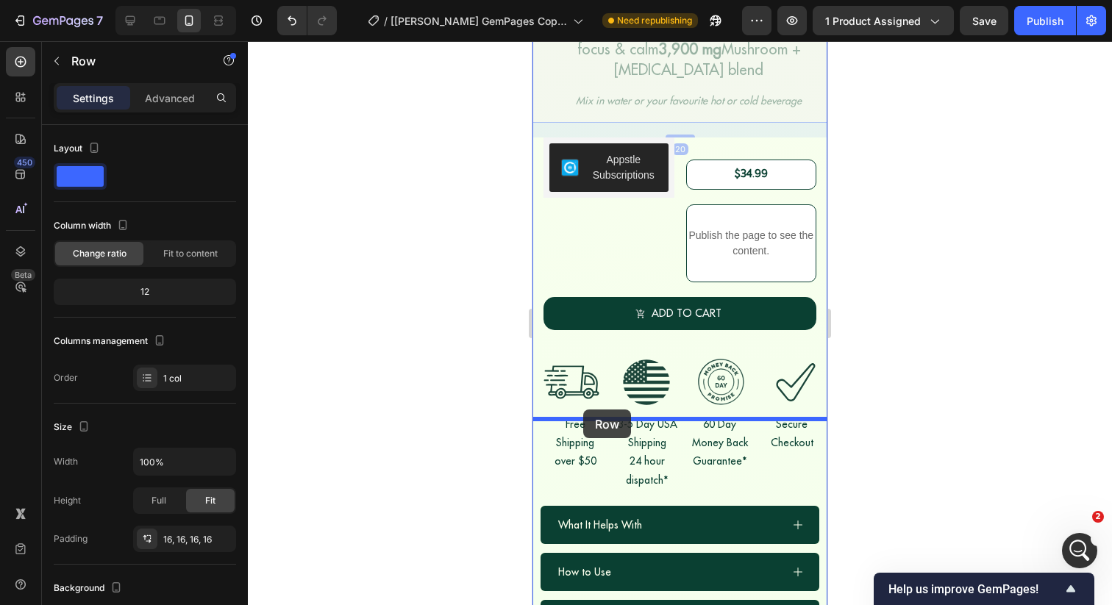
drag, startPoint x: 538, startPoint y: 119, endPoint x: 583, endPoint y: 409, distance: 293.2
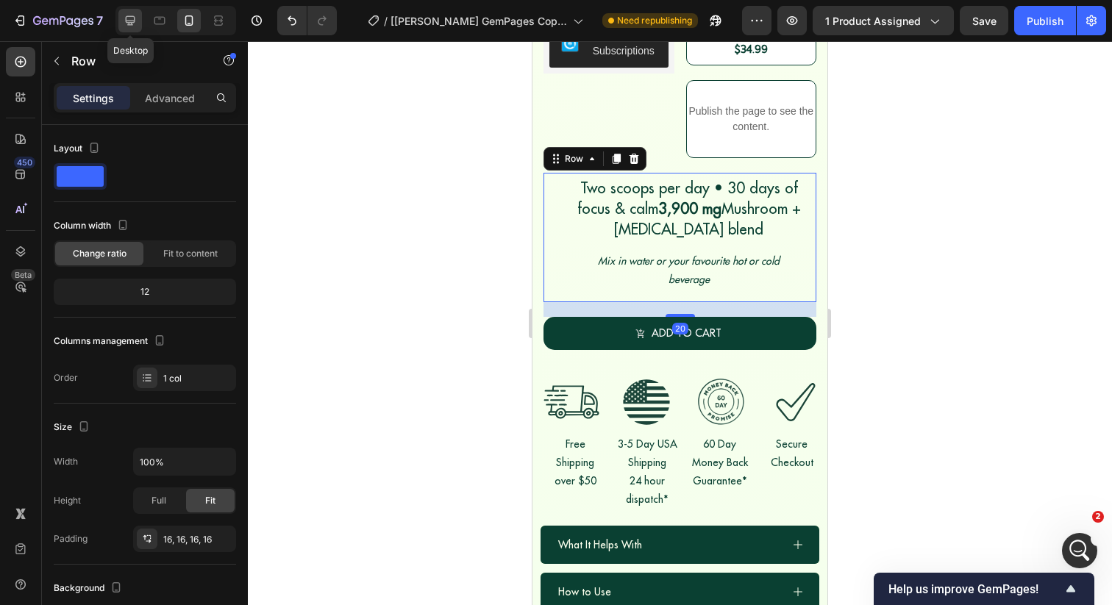
click at [128, 21] on icon at bounding box center [130, 20] width 15 height 15
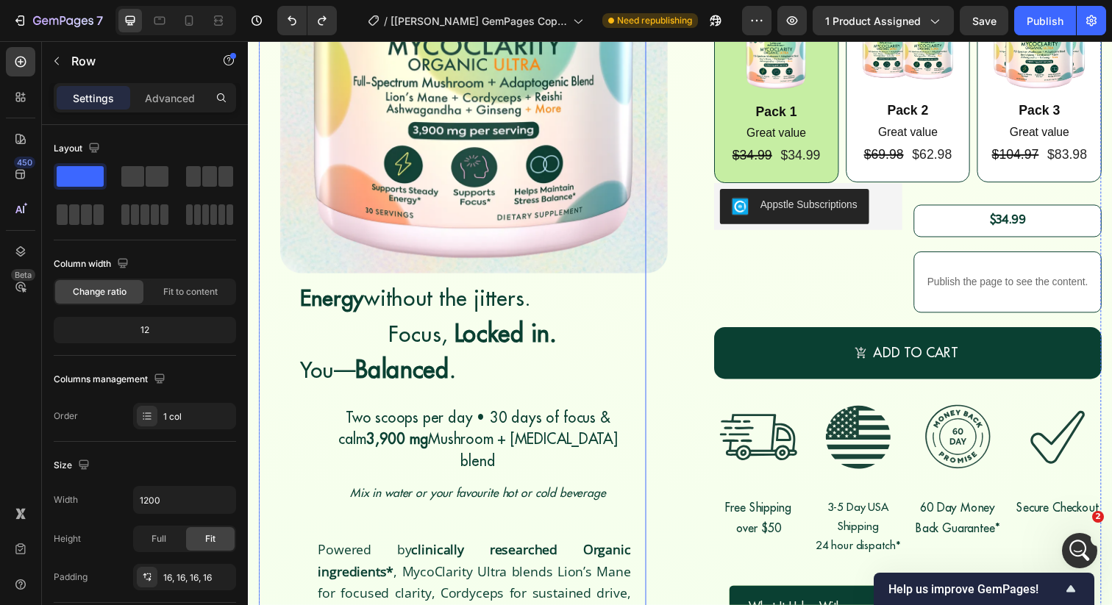
scroll to position [246, 0]
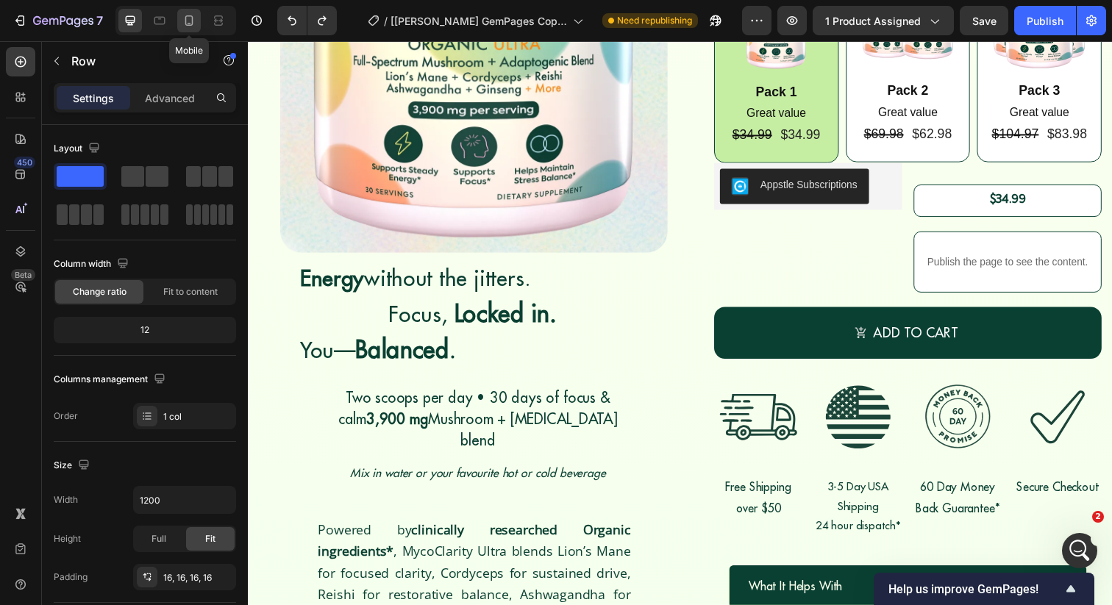
click at [192, 22] on icon at bounding box center [189, 20] width 8 height 10
type input "100%"
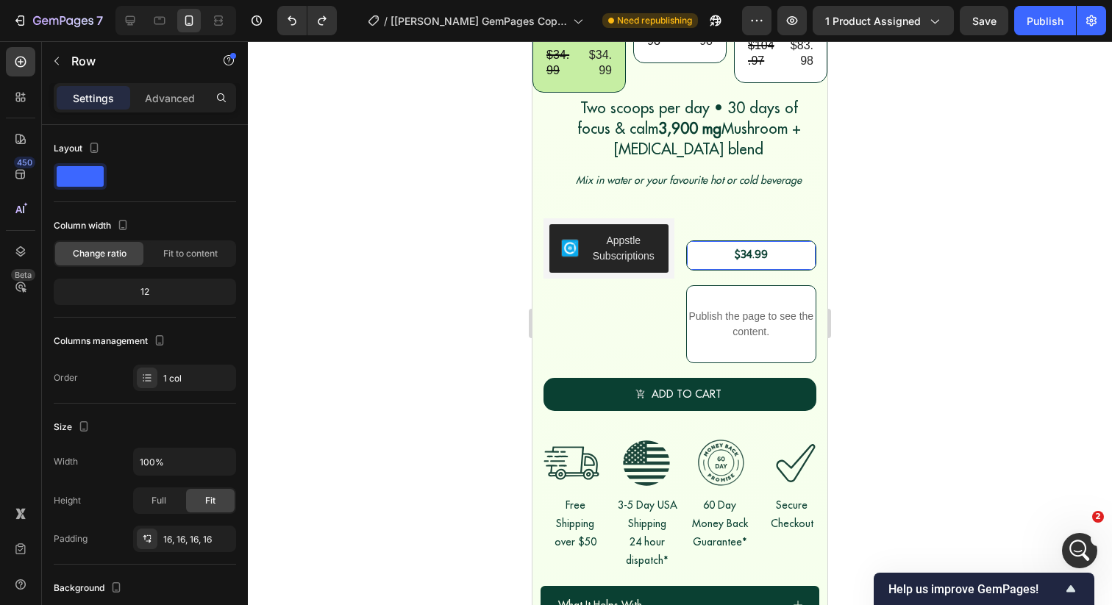
scroll to position [532, 0]
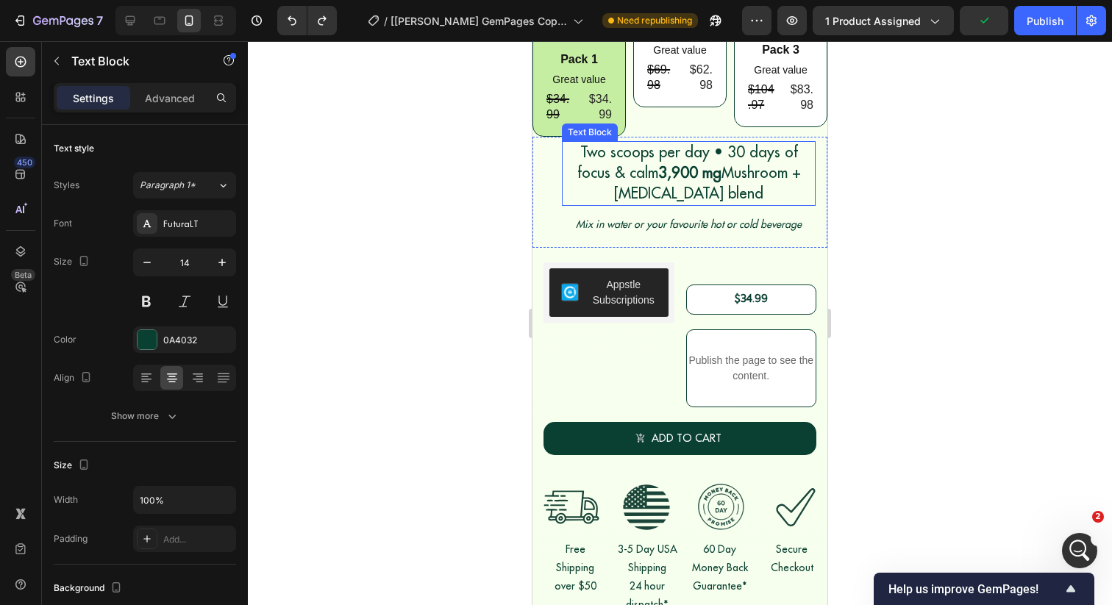
click at [609, 157] on span "Two scoops per day • 30 days of focus & calm 3,900 mg Mushroom + [MEDICAL_DATA]…" at bounding box center [689, 173] width 224 height 60
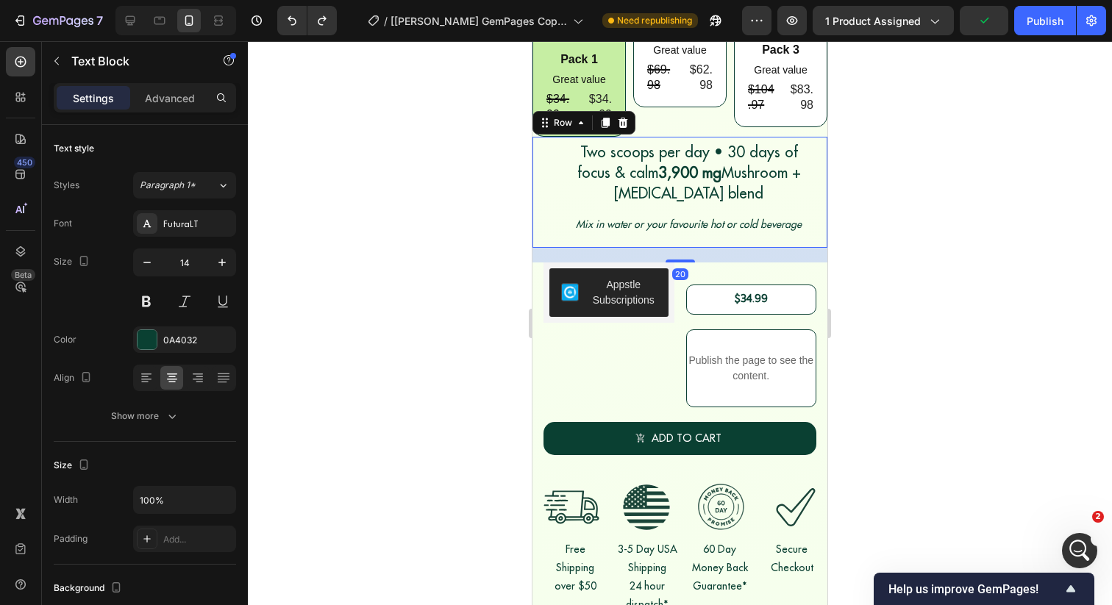
click at [551, 171] on div "Two scoops per day • 30 days of focus & calm 3,900 mg Mushroom + [MEDICAL_DATA]…" at bounding box center [679, 193] width 271 height 88
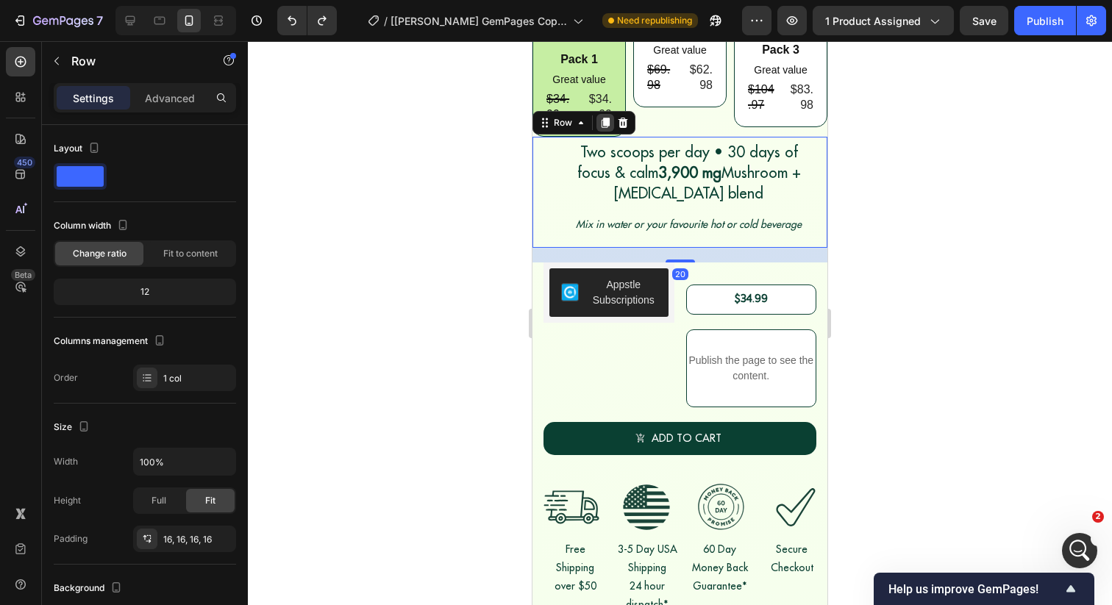
click at [601, 119] on icon at bounding box center [605, 123] width 12 height 12
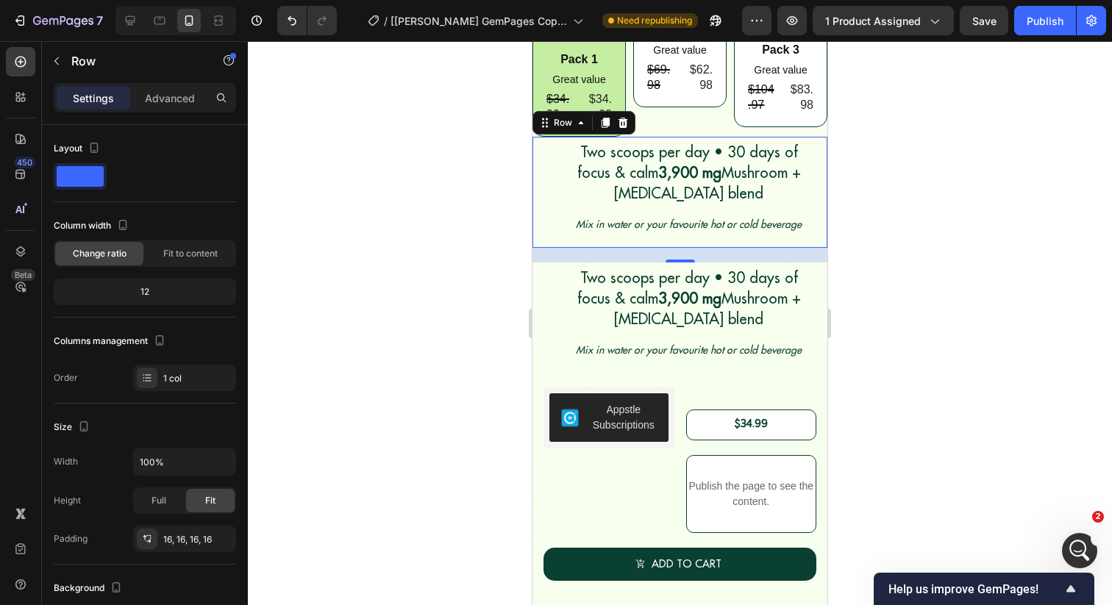
click at [540, 193] on div "Two scoops per day • 30 days of focus & calm 3,900 mg Mushroom + [MEDICAL_DATA]…" at bounding box center [679, 192] width 295 height 111
click at [172, 96] on p "Advanced" at bounding box center [170, 97] width 50 height 15
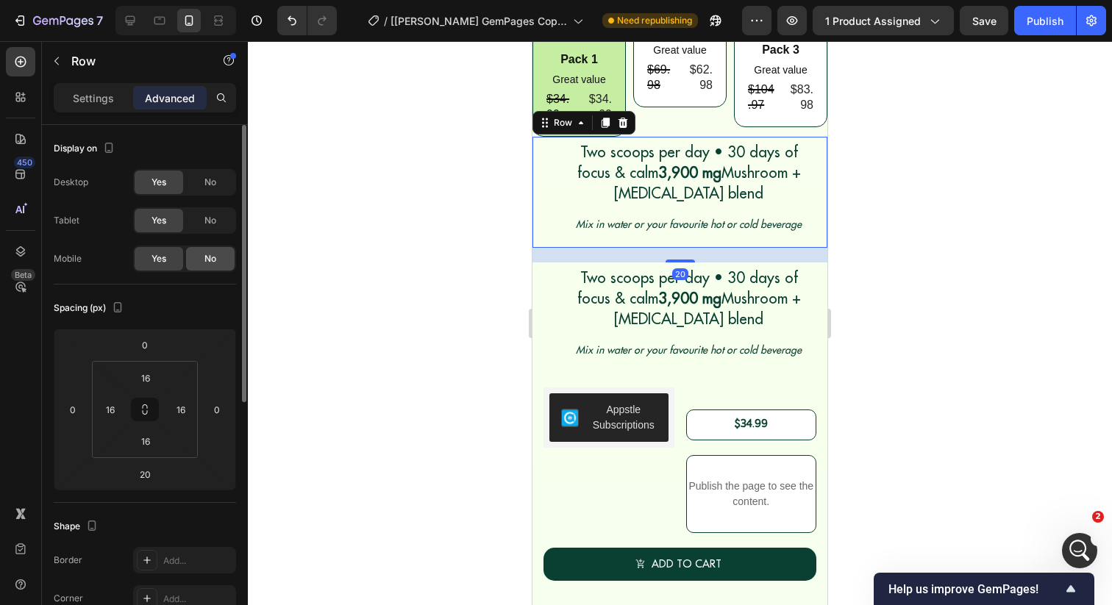
click at [196, 263] on div "No" at bounding box center [210, 259] width 49 height 24
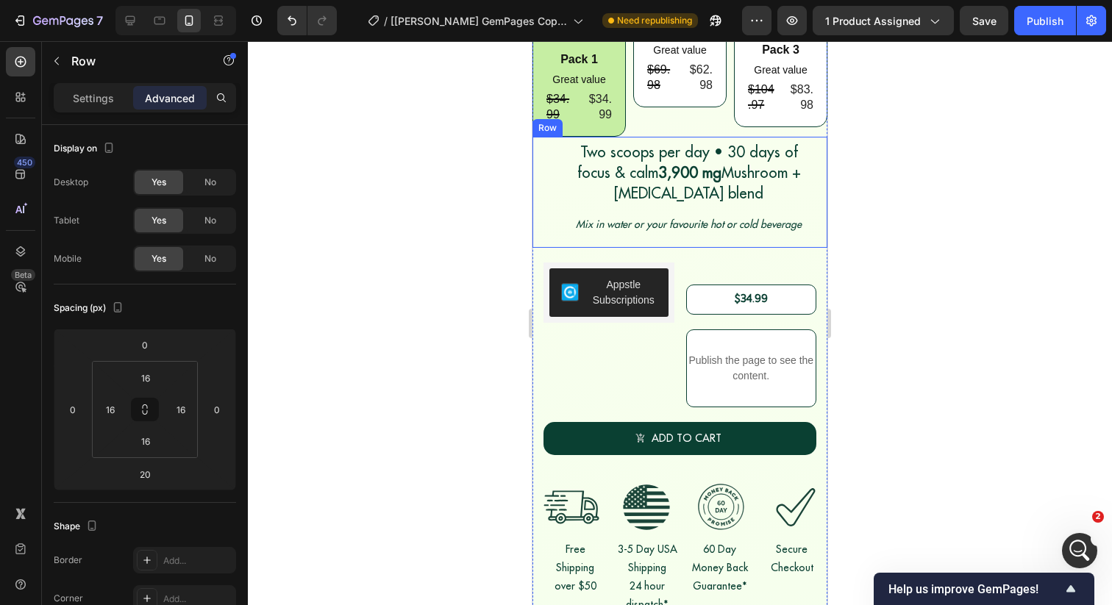
click at [543, 174] on div "Two scoops per day • 30 days of focus & calm 3,900 mg Mushroom + [MEDICAL_DATA]…" at bounding box center [679, 192] width 295 height 111
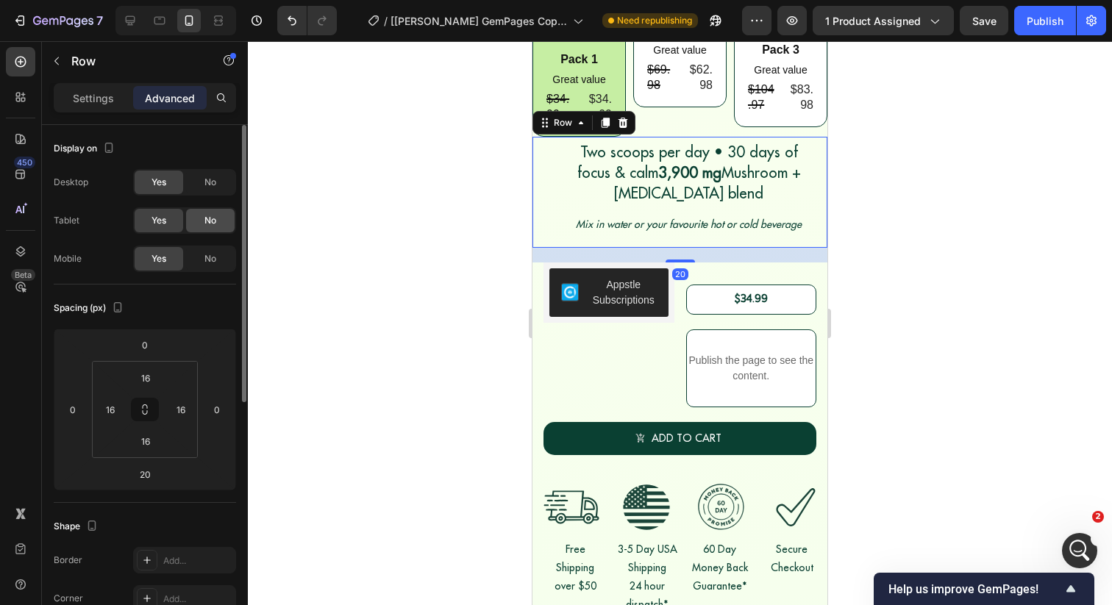
click at [215, 224] on span "No" at bounding box center [210, 220] width 12 height 13
click at [212, 182] on span "No" at bounding box center [210, 182] width 12 height 13
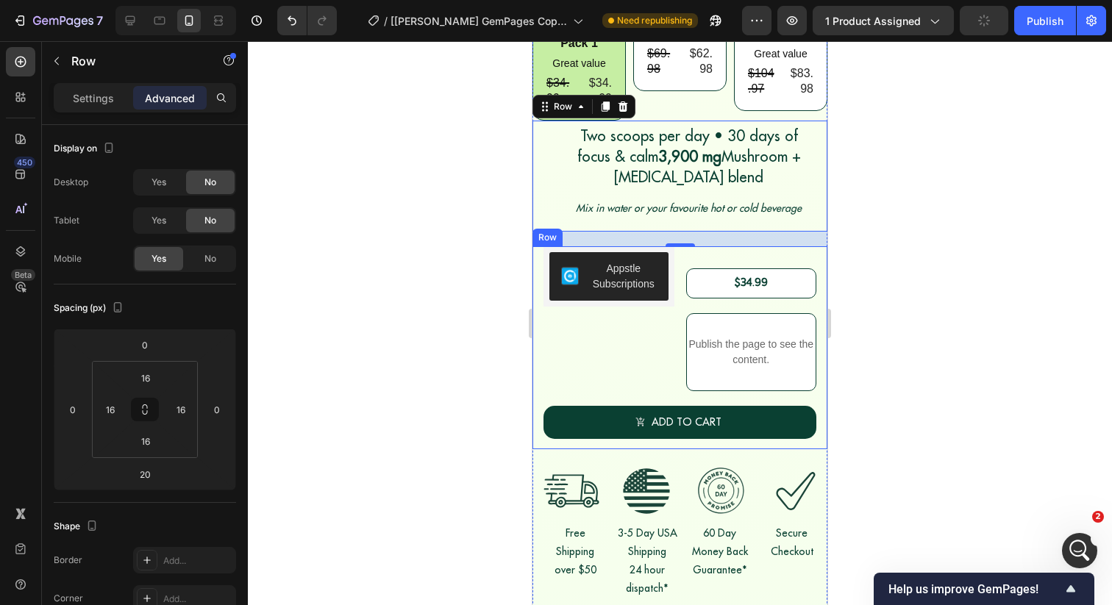
scroll to position [557, 0]
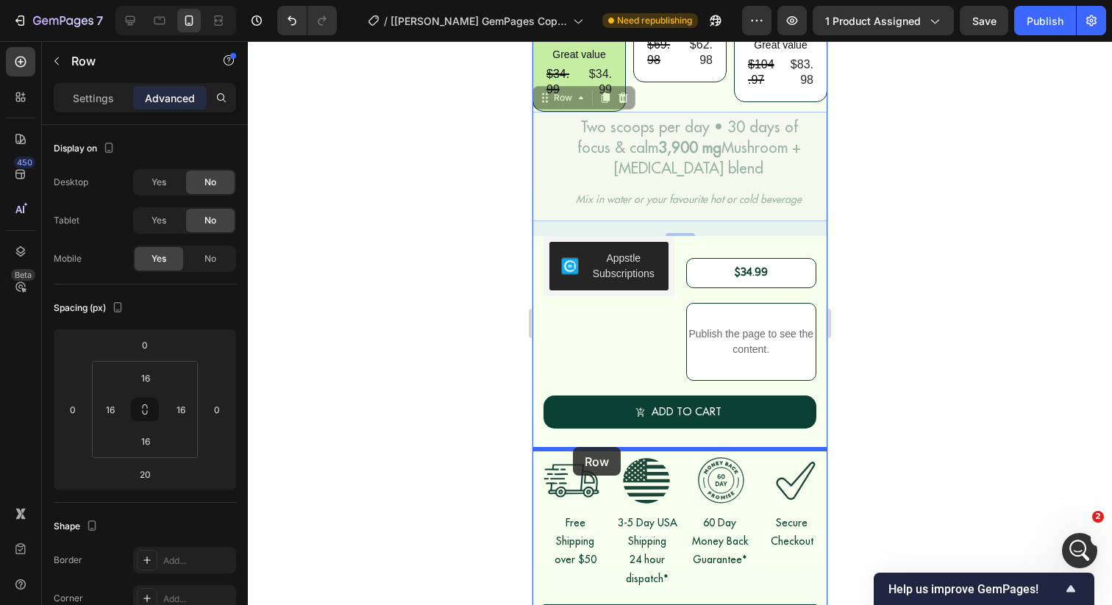
drag, startPoint x: 543, startPoint y: 158, endPoint x: 573, endPoint y: 447, distance: 290.5
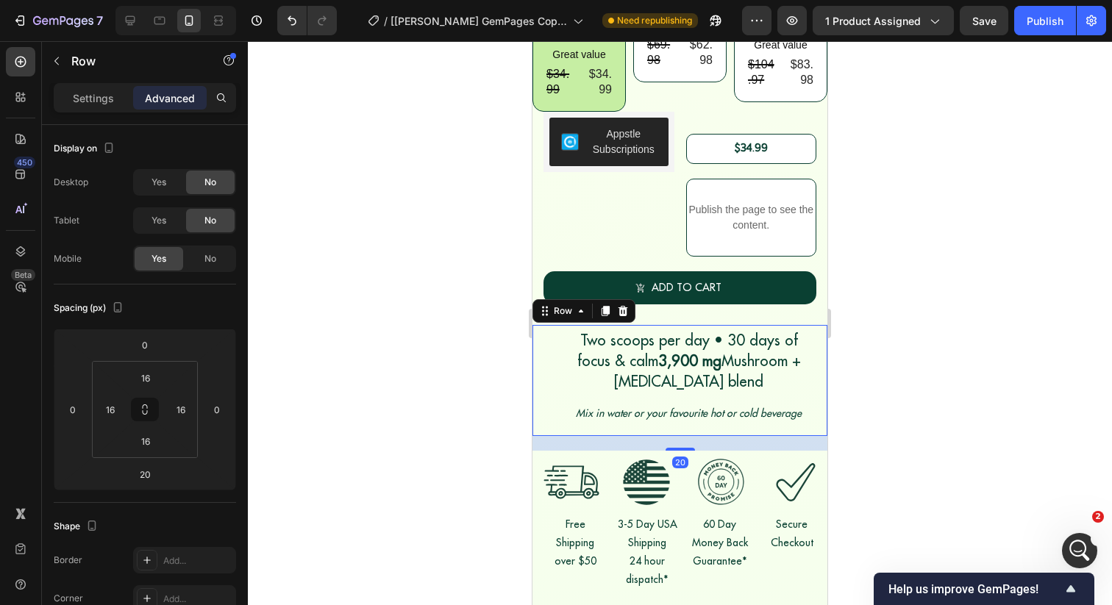
click at [474, 379] on div at bounding box center [680, 323] width 864 height 564
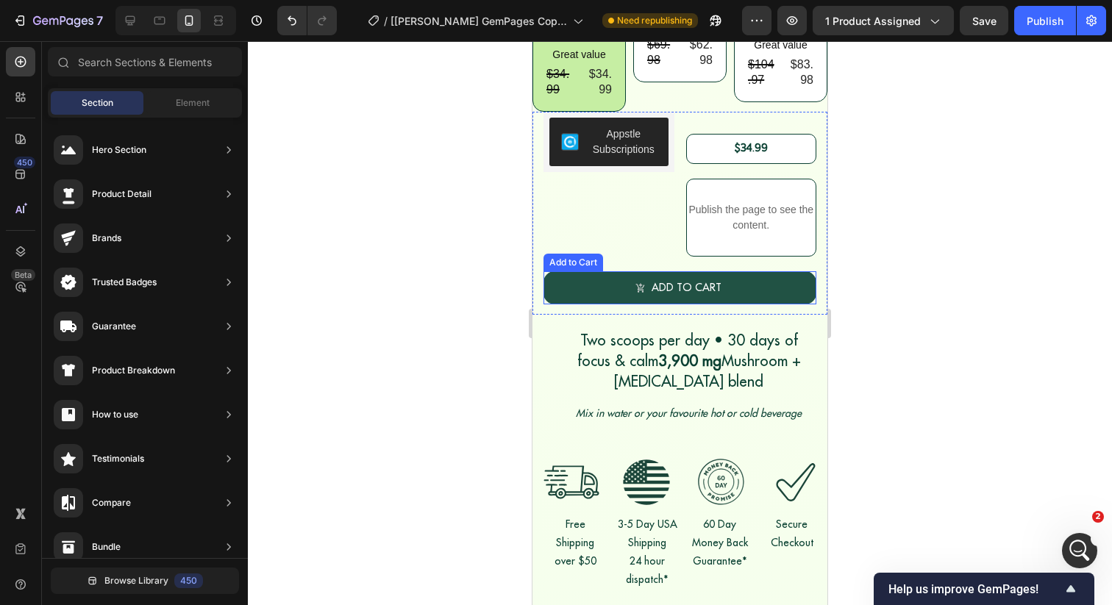
click at [614, 282] on button "ADD to cart" at bounding box center [679, 287] width 273 height 33
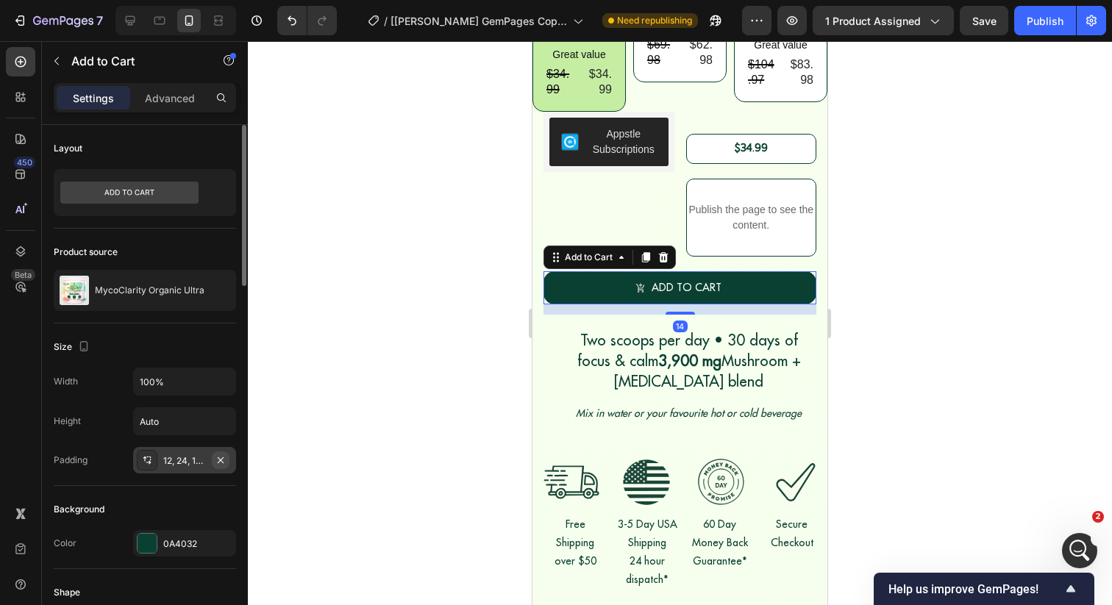
click at [218, 454] on icon "button" at bounding box center [221, 460] width 12 height 12
click at [173, 458] on div "12, 24, 12, 24" at bounding box center [184, 460] width 43 height 13
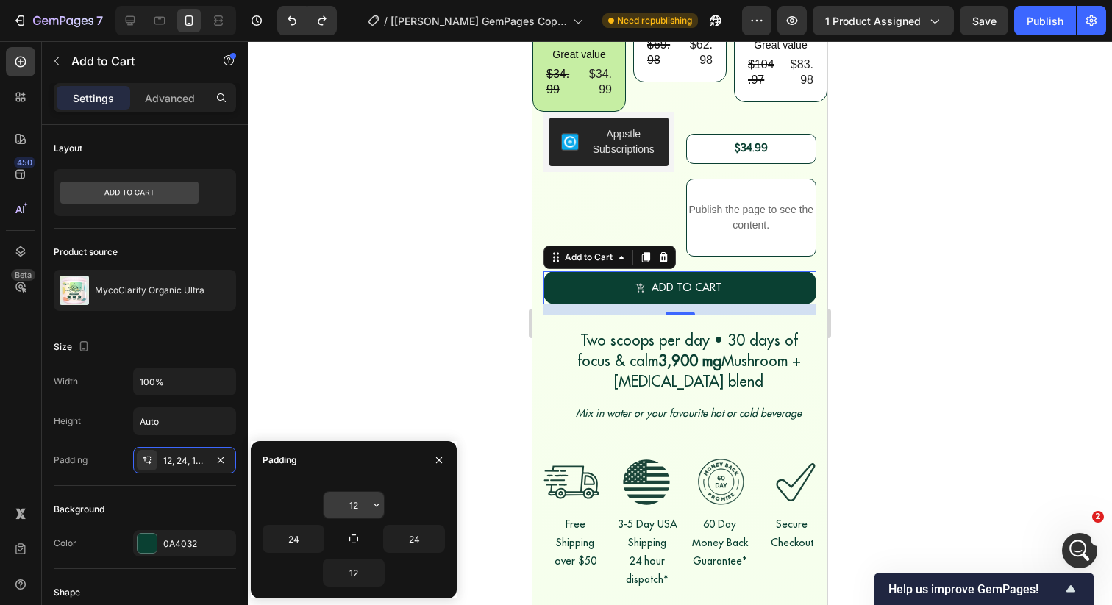
click at [353, 504] on input "12" at bounding box center [354, 505] width 60 height 26
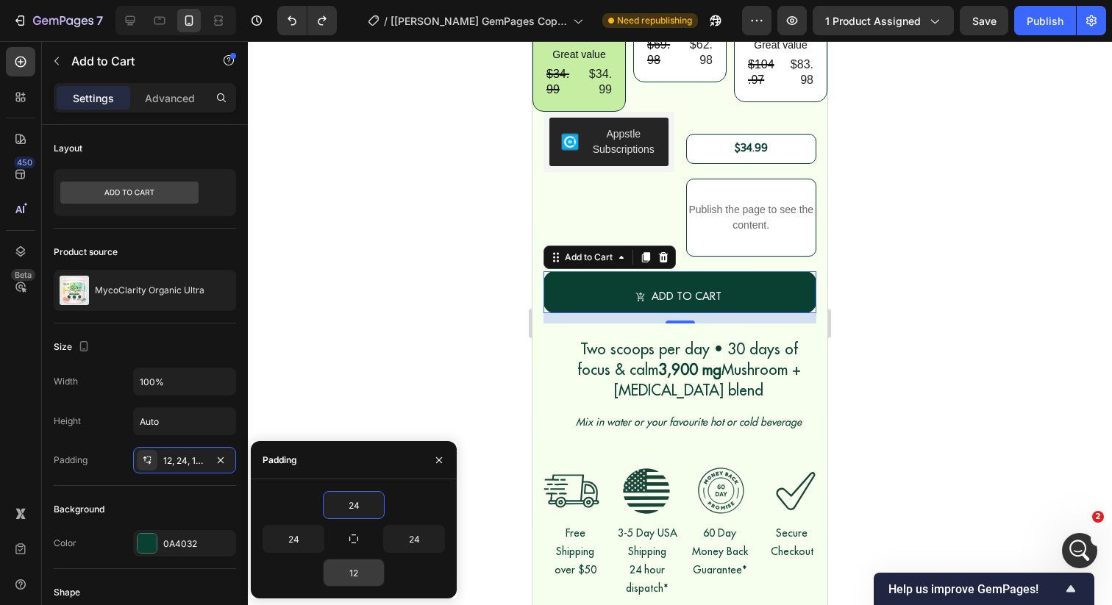
type input "24"
click at [353, 564] on input "12" at bounding box center [354, 573] width 60 height 26
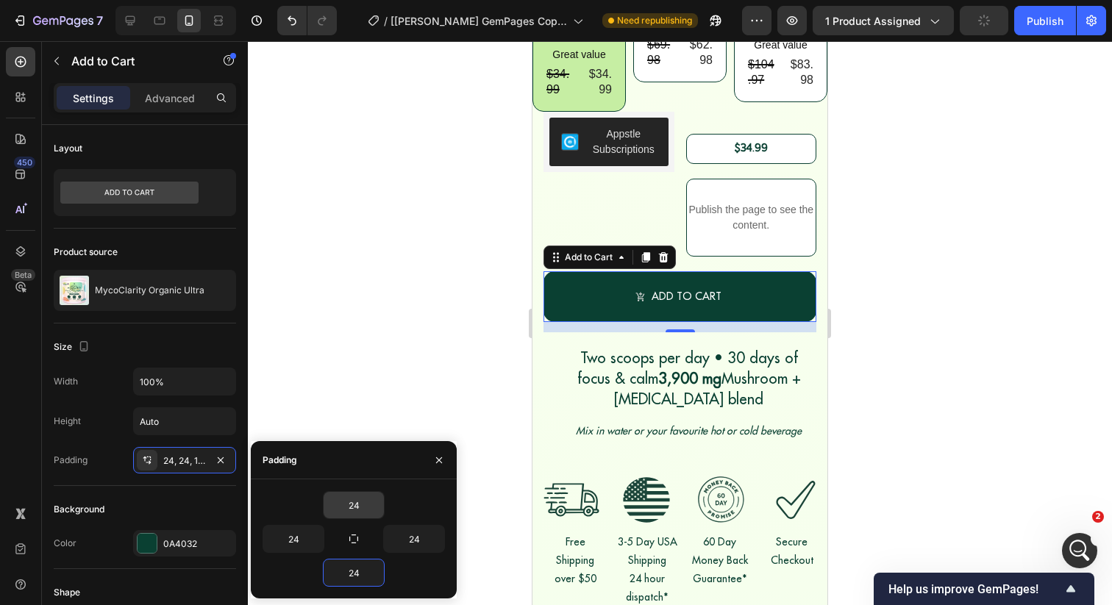
type input "24"
click at [349, 515] on input "24" at bounding box center [354, 505] width 60 height 26
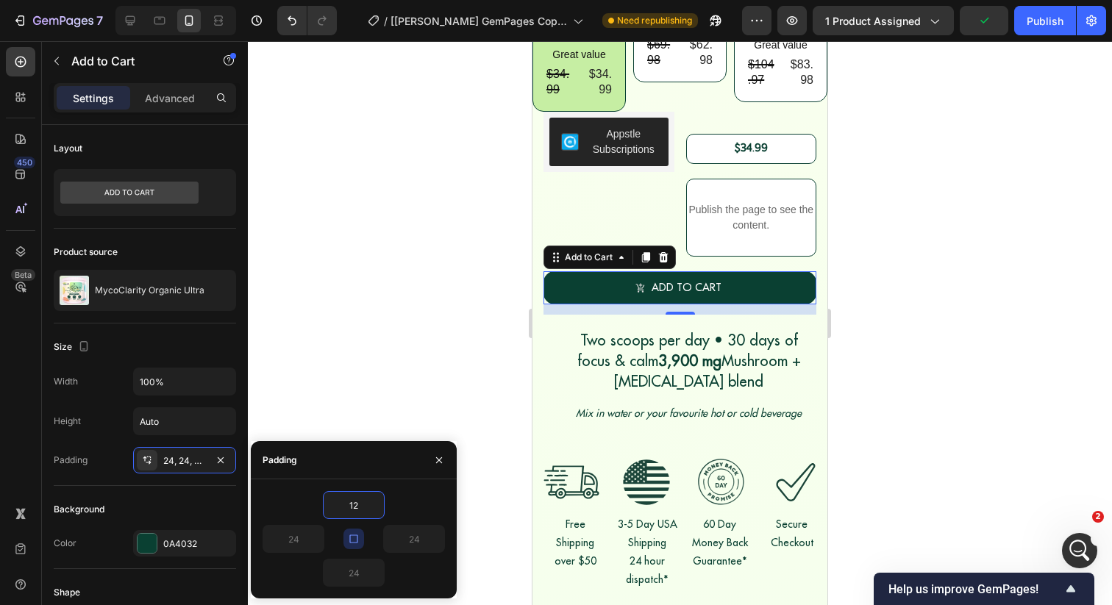
type input "12"
click at [355, 548] on button "button" at bounding box center [353, 539] width 21 height 21
click at [357, 569] on input "12" at bounding box center [354, 573] width 60 height 26
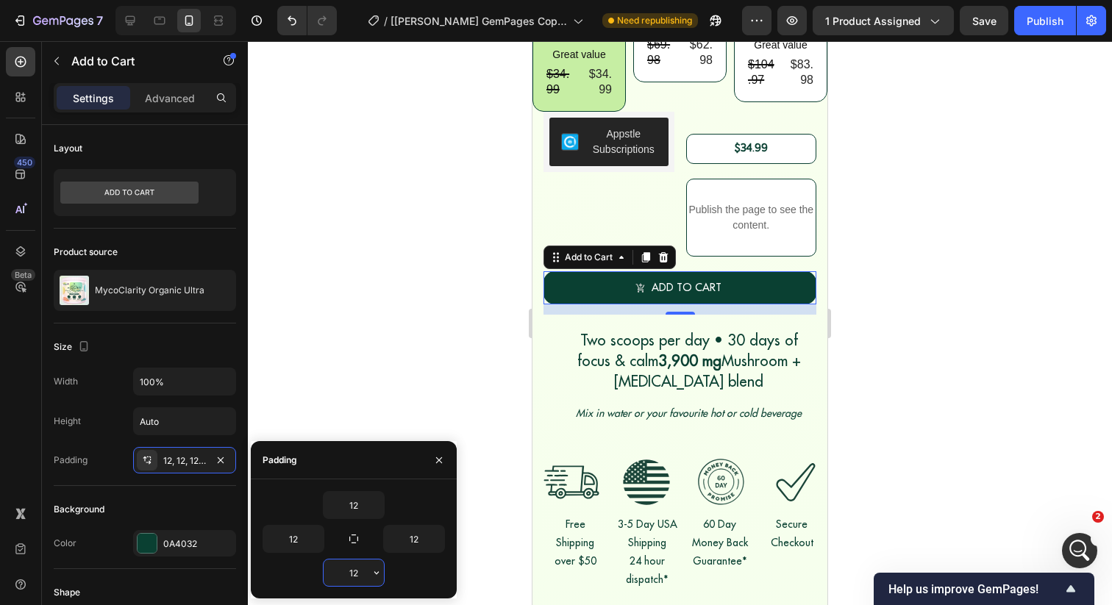
click at [357, 569] on input "12" at bounding box center [354, 573] width 60 height 26
type input "12"
click at [365, 506] on input "12" at bounding box center [354, 505] width 60 height 26
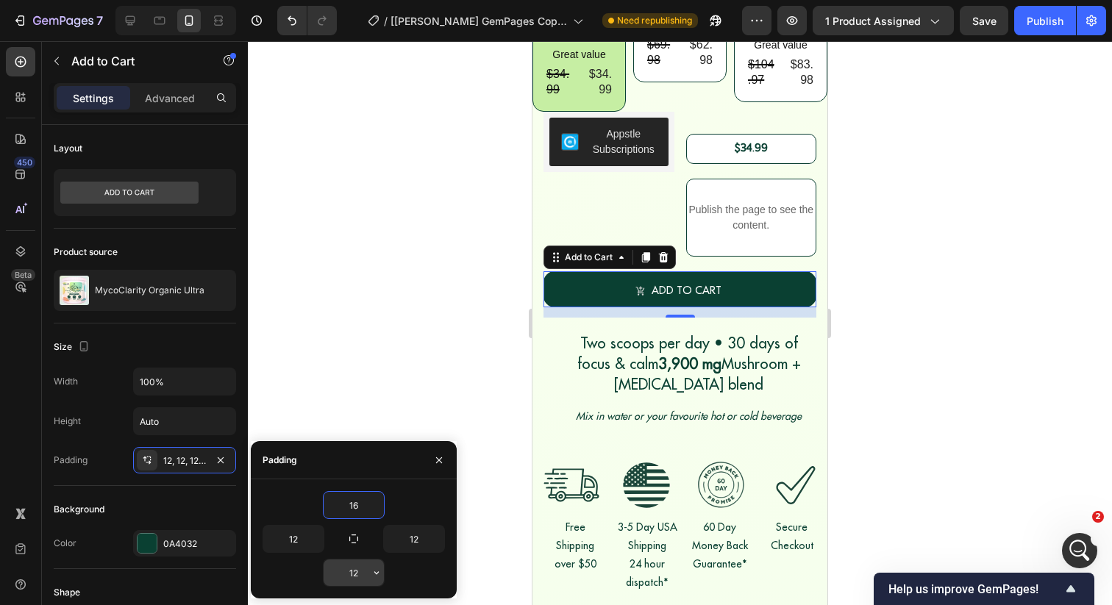
type input "16"
click at [340, 572] on input "12" at bounding box center [354, 573] width 60 height 26
type input "6"
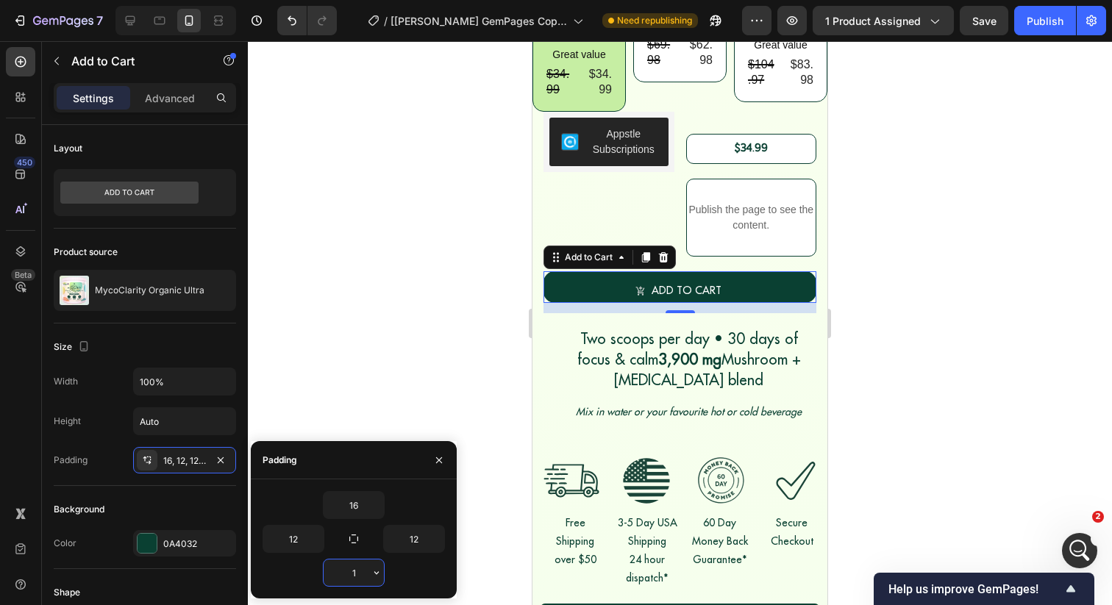
type input "16"
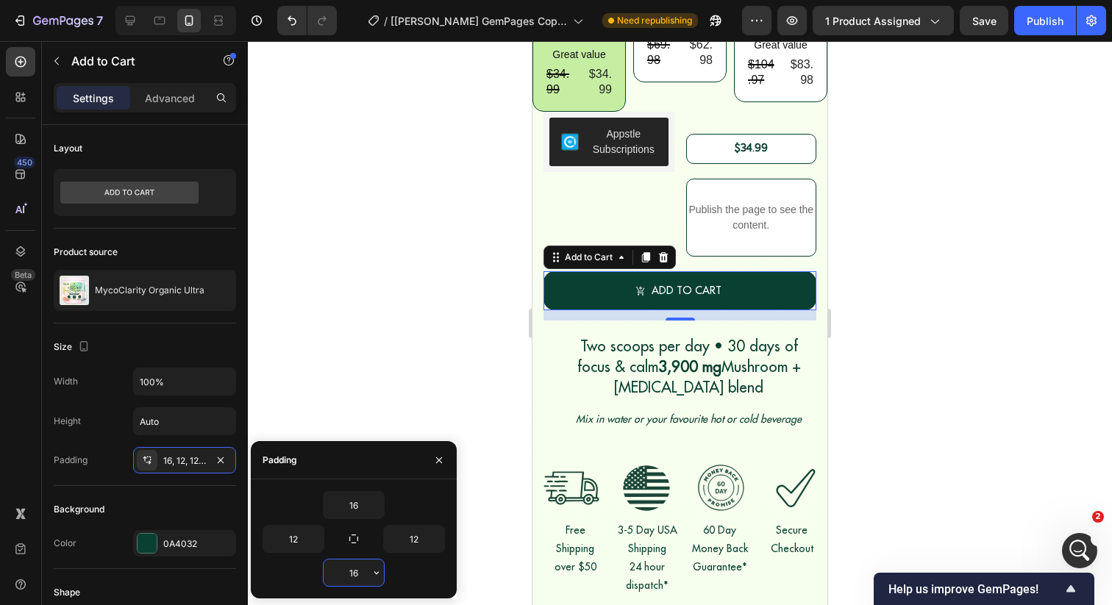
click at [449, 329] on div at bounding box center [680, 323] width 864 height 564
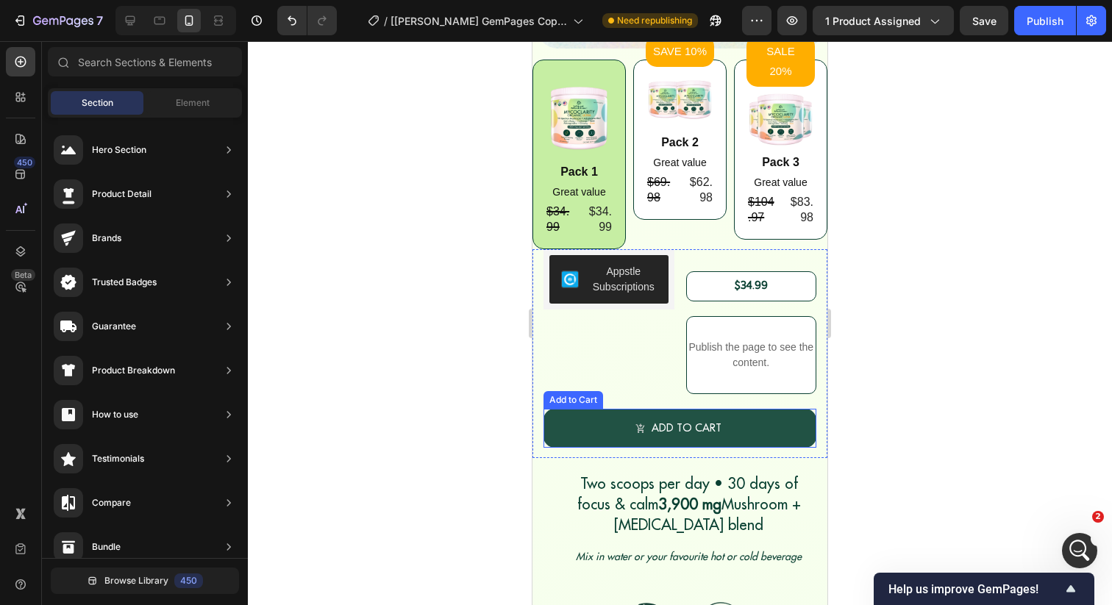
scroll to position [400, 0]
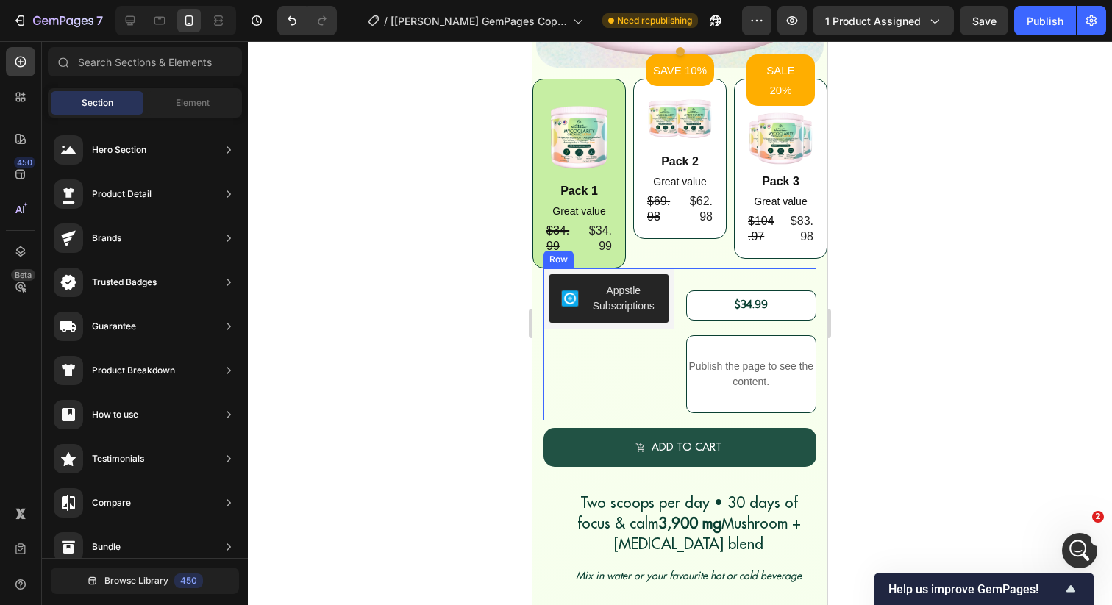
click at [576, 460] on button "ADD to cart" at bounding box center [679, 447] width 273 height 39
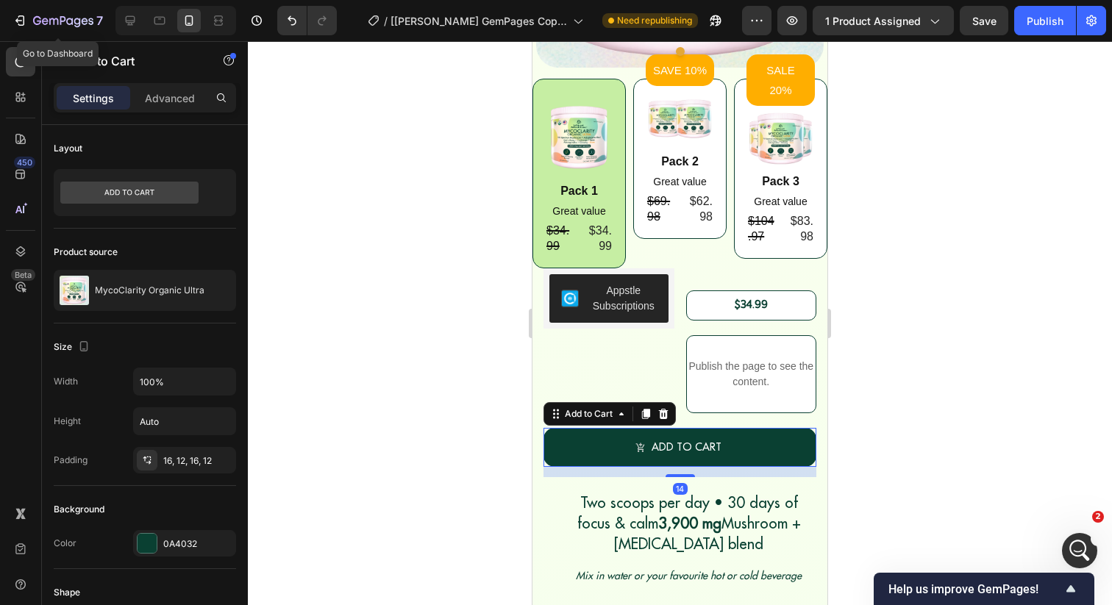
click at [117, 17] on div at bounding box center [175, 20] width 121 height 29
click at [121, 17] on div at bounding box center [130, 21] width 24 height 24
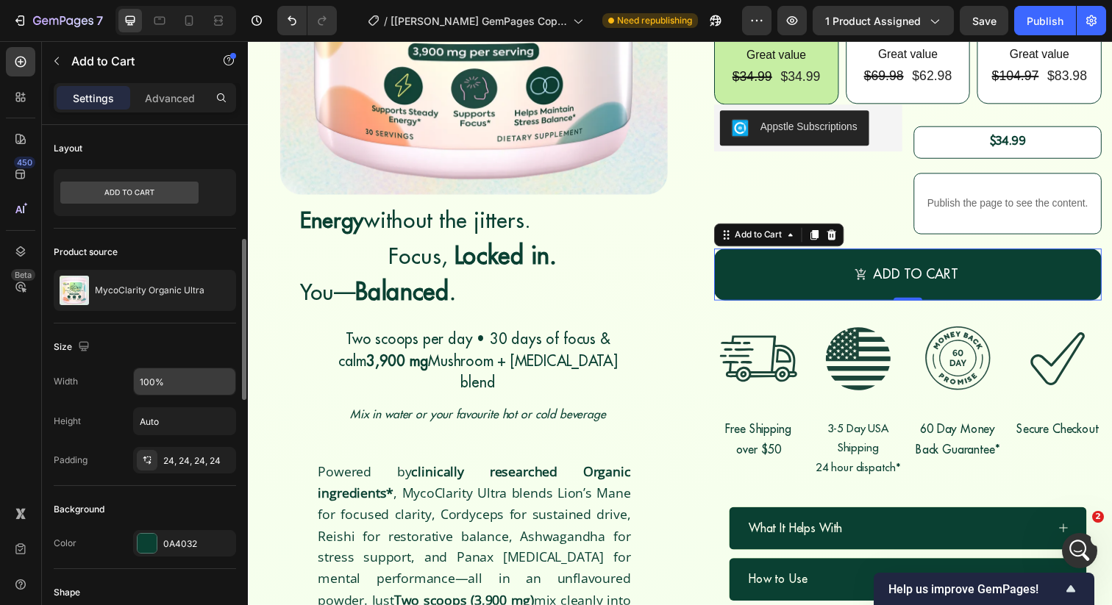
scroll to position [118, 0]
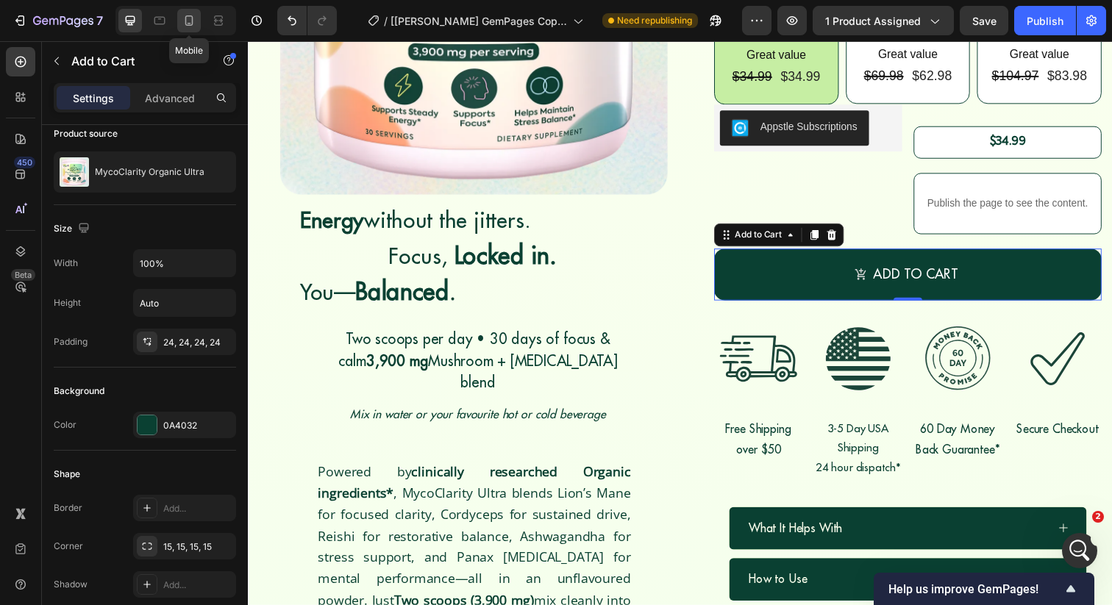
click at [190, 16] on icon at bounding box center [189, 20] width 15 height 15
type input "14"
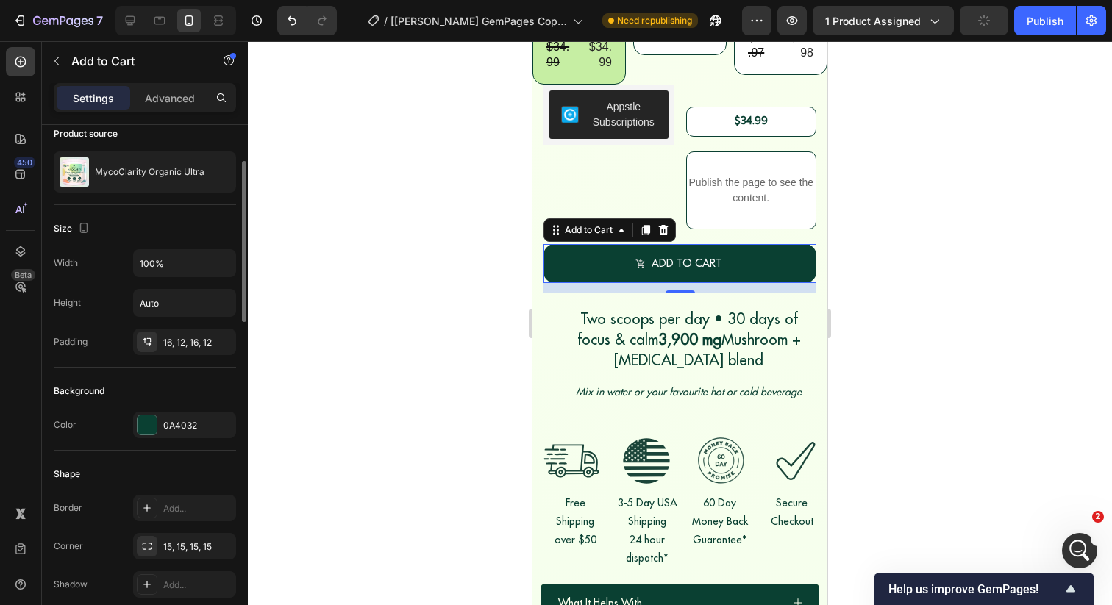
scroll to position [579, 0]
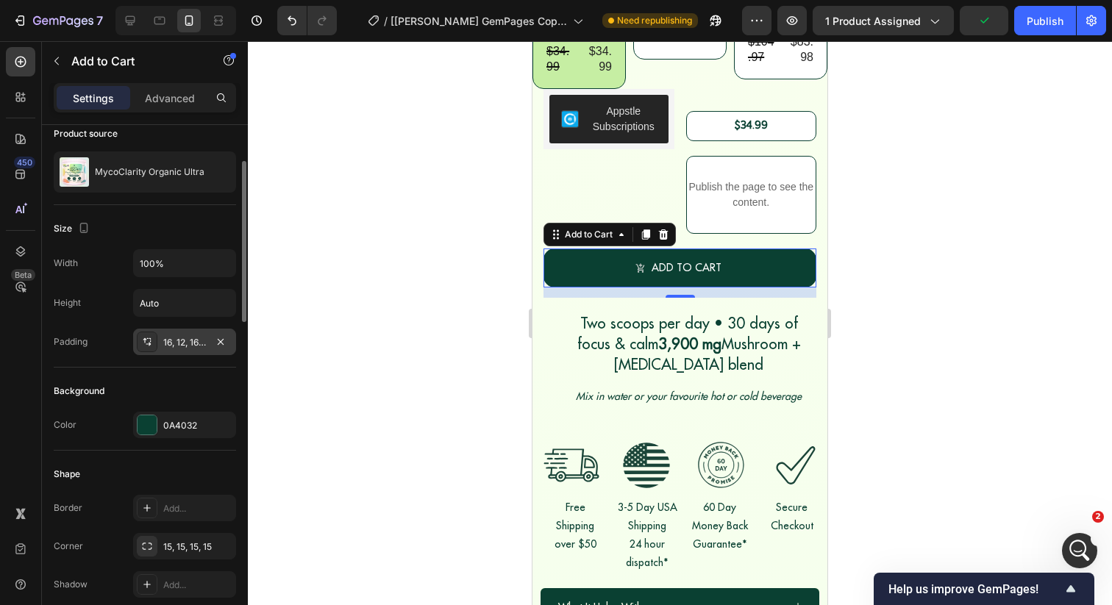
click at [177, 343] on div "16, 12, 16, 12" at bounding box center [184, 342] width 43 height 13
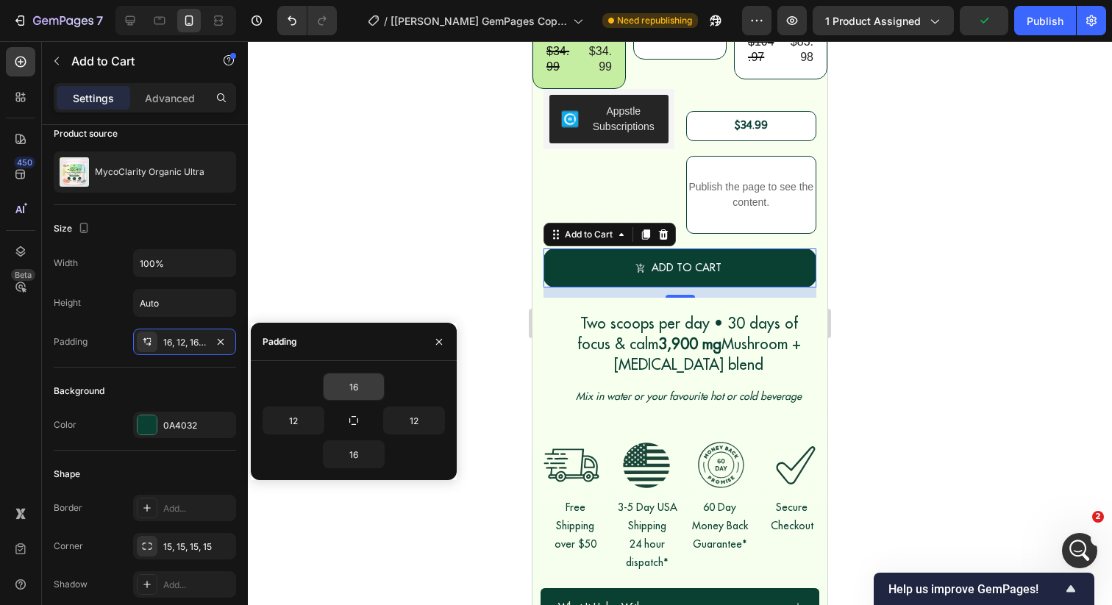
click at [349, 393] on input "16" at bounding box center [354, 387] width 60 height 26
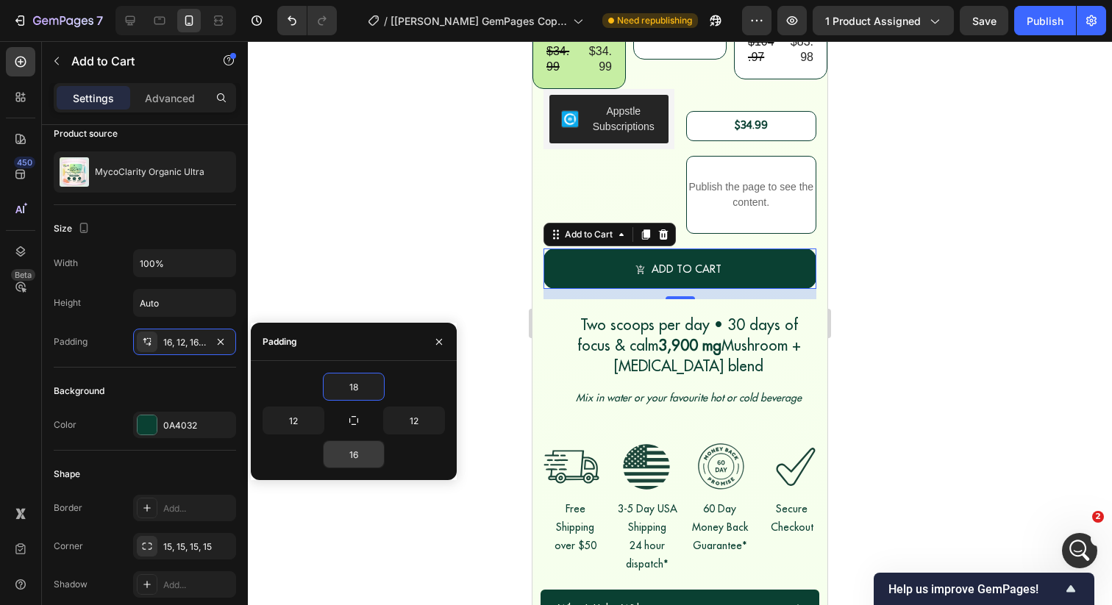
type input "18"
click at [354, 451] on input "16" at bounding box center [354, 454] width 60 height 26
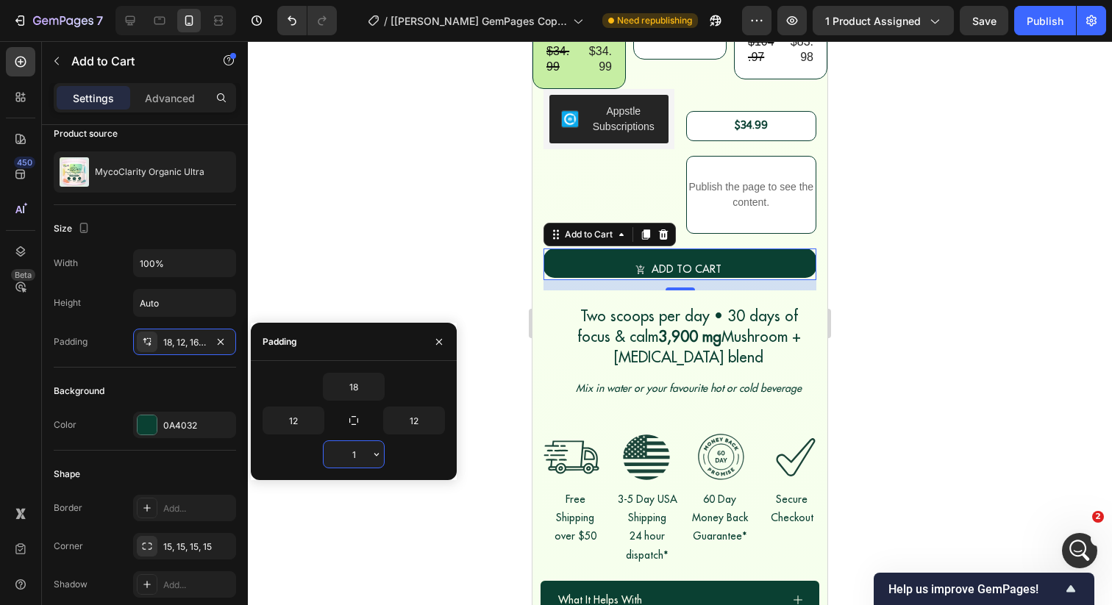
type input "18"
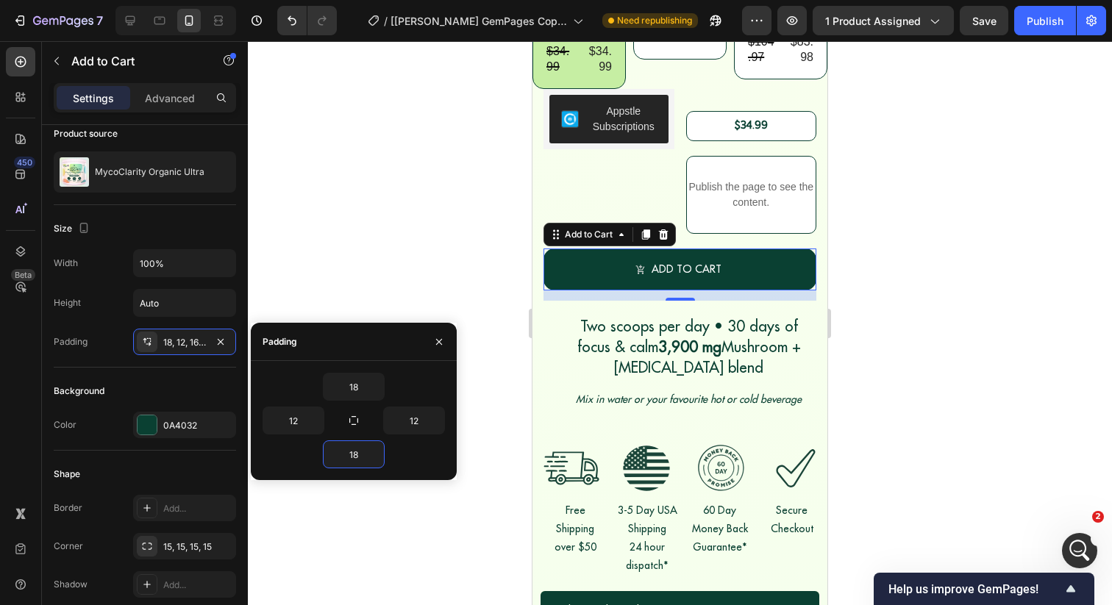
click at [443, 279] on div at bounding box center [680, 323] width 864 height 564
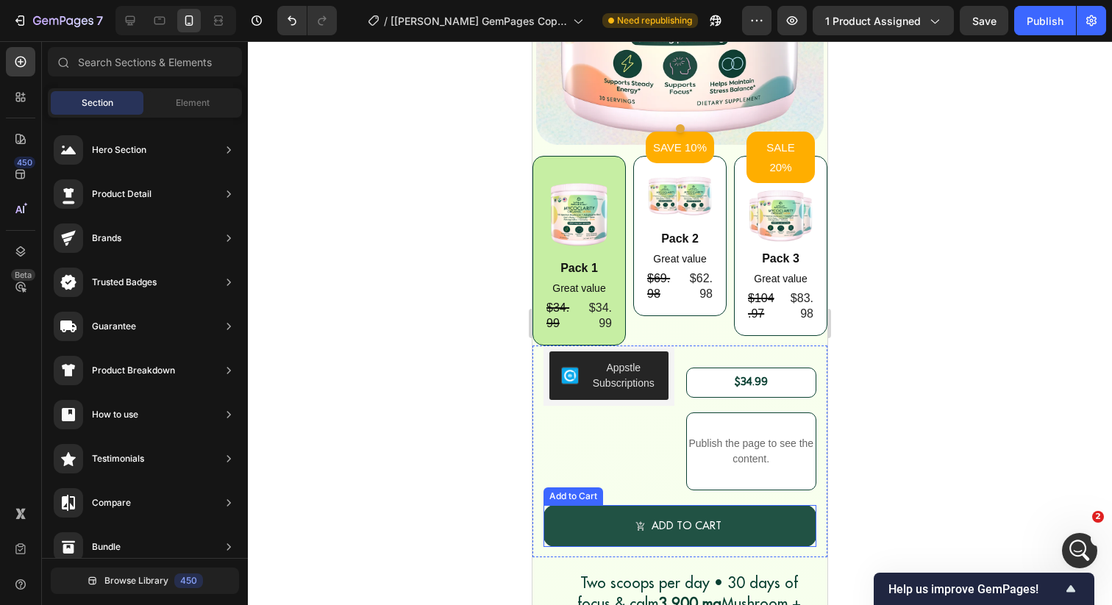
scroll to position [316, 0]
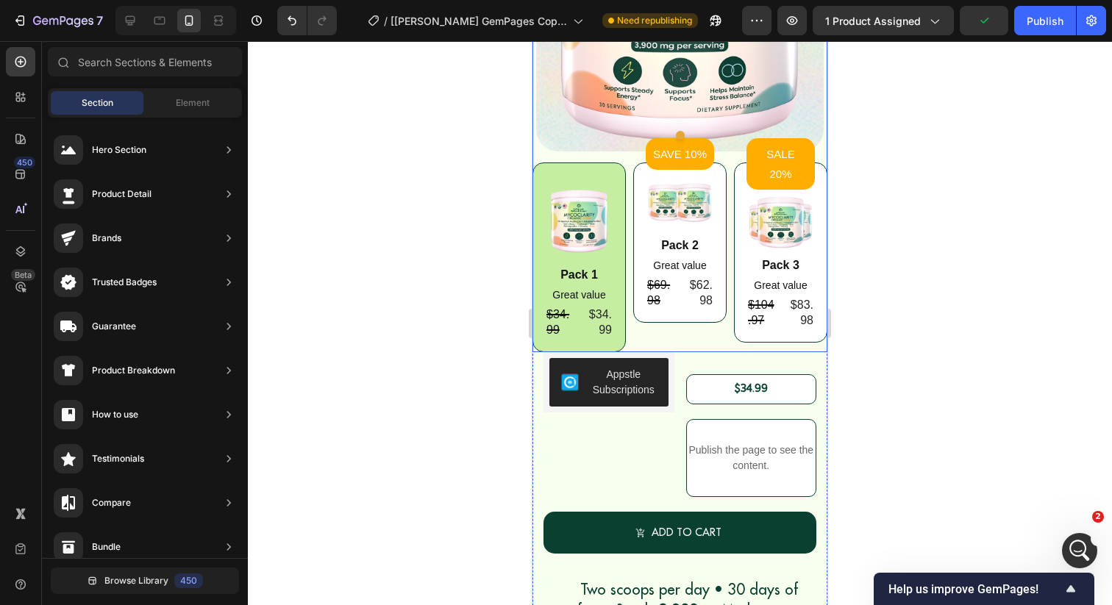
click at [728, 205] on div "Image Pack 1 Text Block Great value Text Block $34.99 Product Price Product Pri…" at bounding box center [679, 258] width 295 height 190
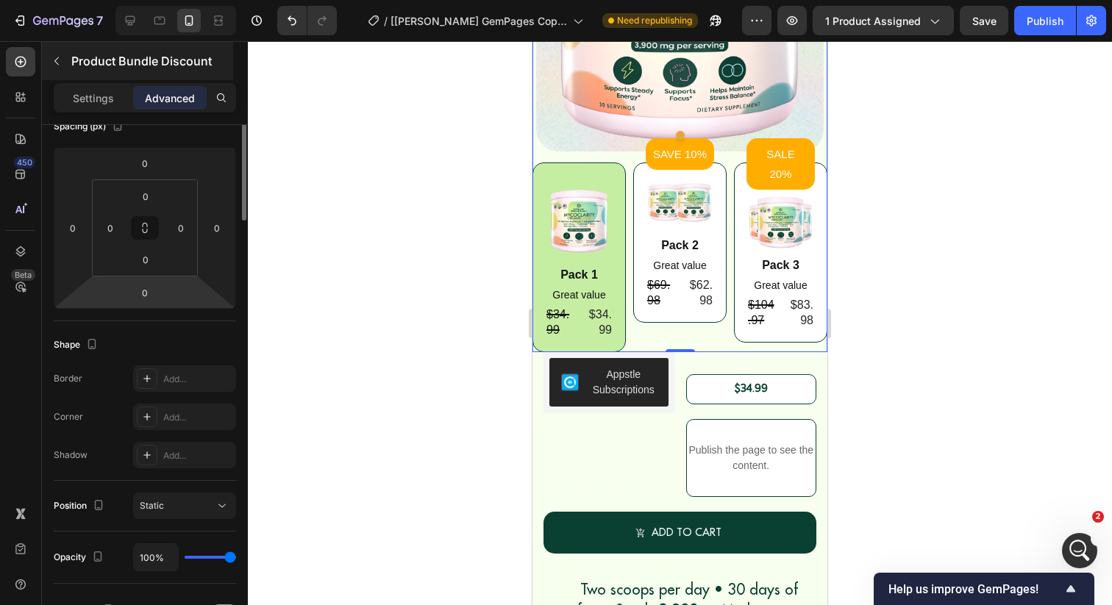
scroll to position [0, 0]
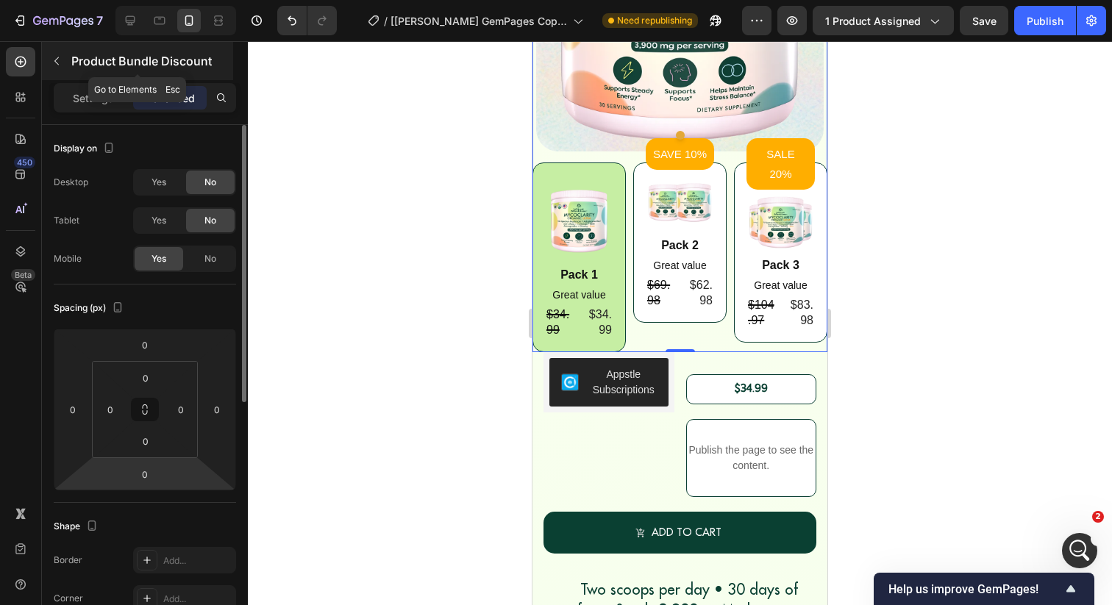
click at [81, 68] on p "Product Bundle Discount" at bounding box center [150, 61] width 159 height 18
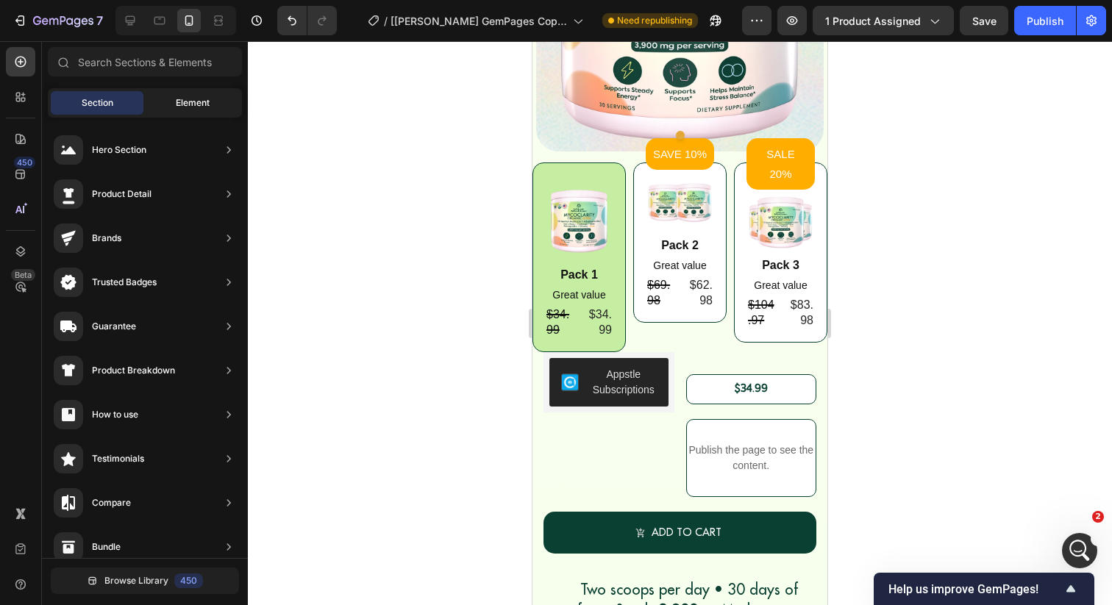
click at [181, 93] on div "Element" at bounding box center [192, 103] width 93 height 24
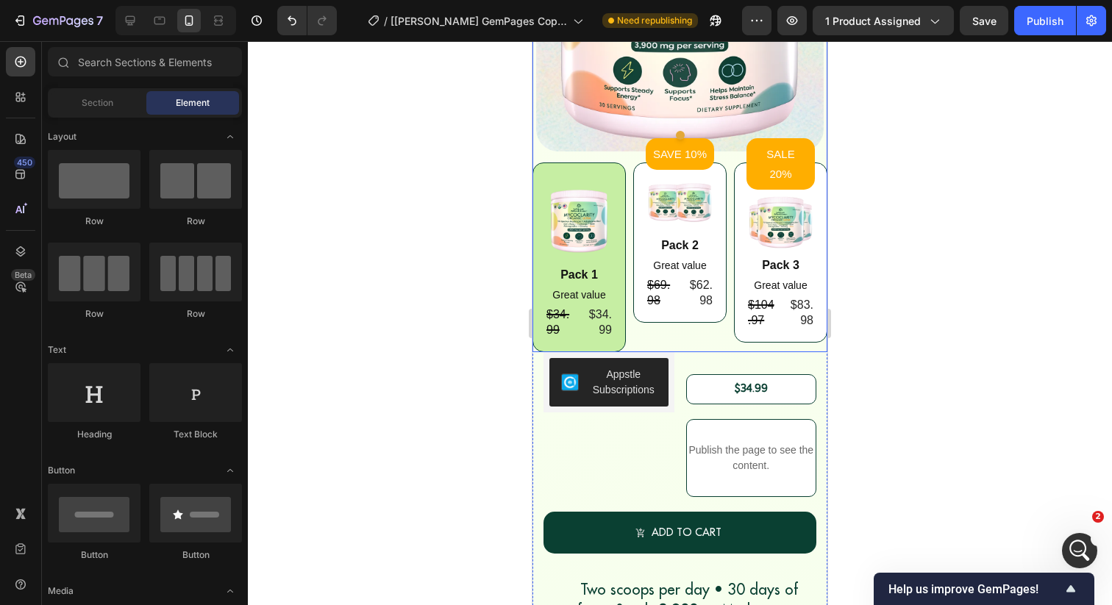
click at [626, 213] on div "Image Pack 1 Text Block Great value Text Block $34.99 Product Price Product Pri…" at bounding box center [679, 258] width 295 height 190
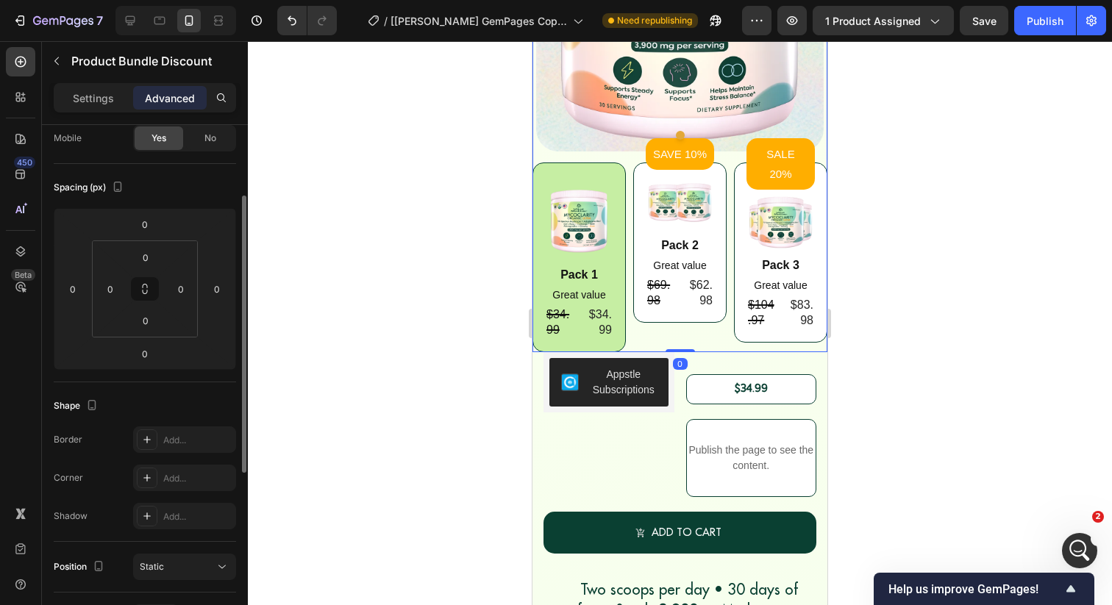
scroll to position [125, 0]
click at [110, 99] on p "Settings" at bounding box center [93, 97] width 41 height 15
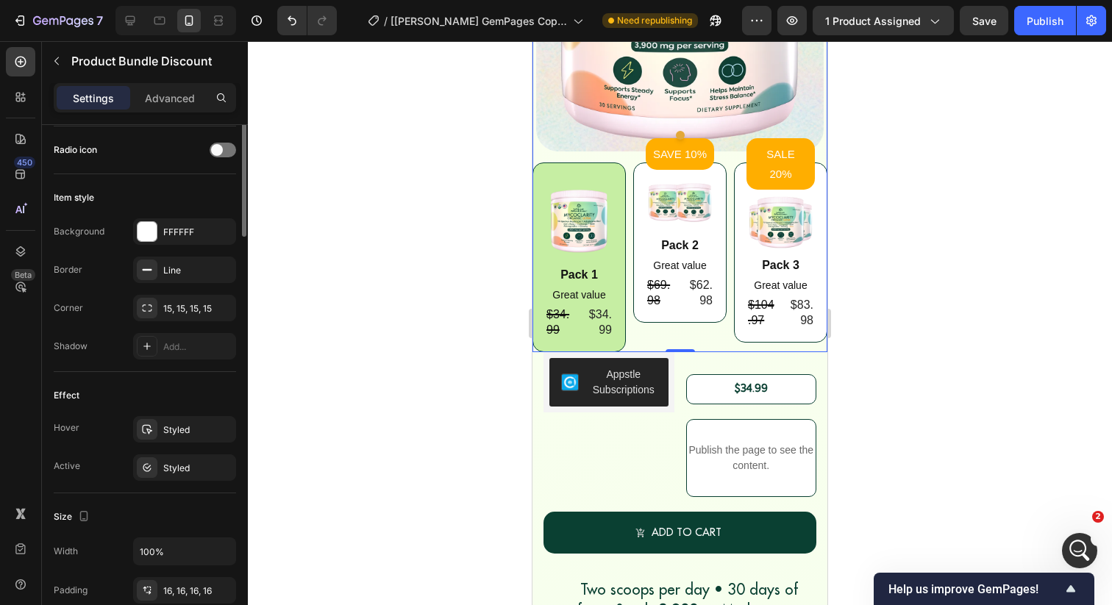
scroll to position [359, 0]
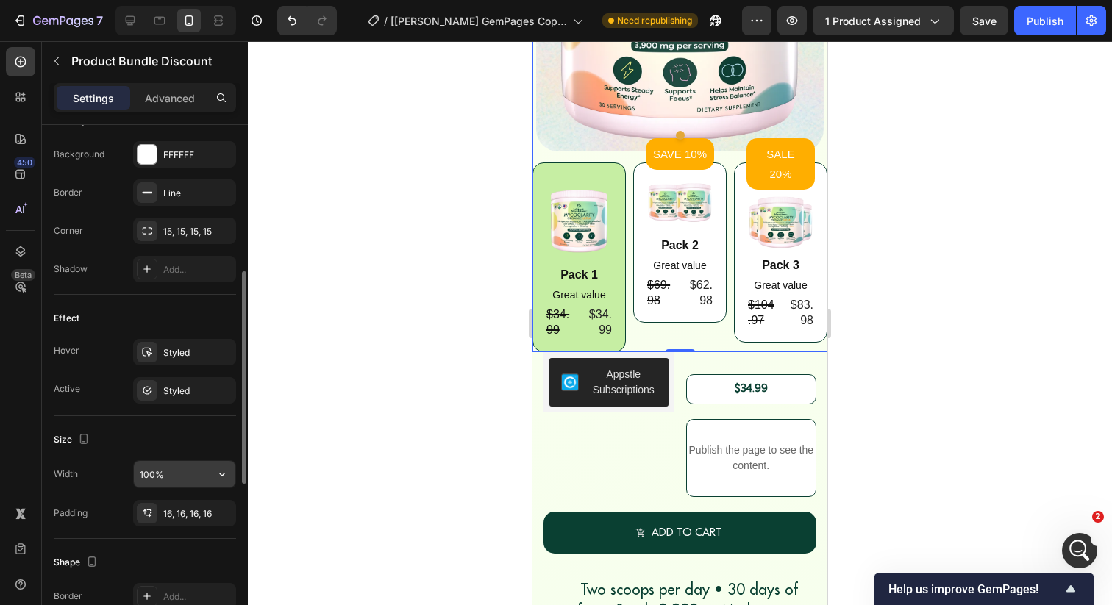
click at [143, 471] on input "100%" at bounding box center [184, 474] width 101 height 26
type input "90%"
click at [163, 93] on p "Advanced" at bounding box center [170, 97] width 50 height 15
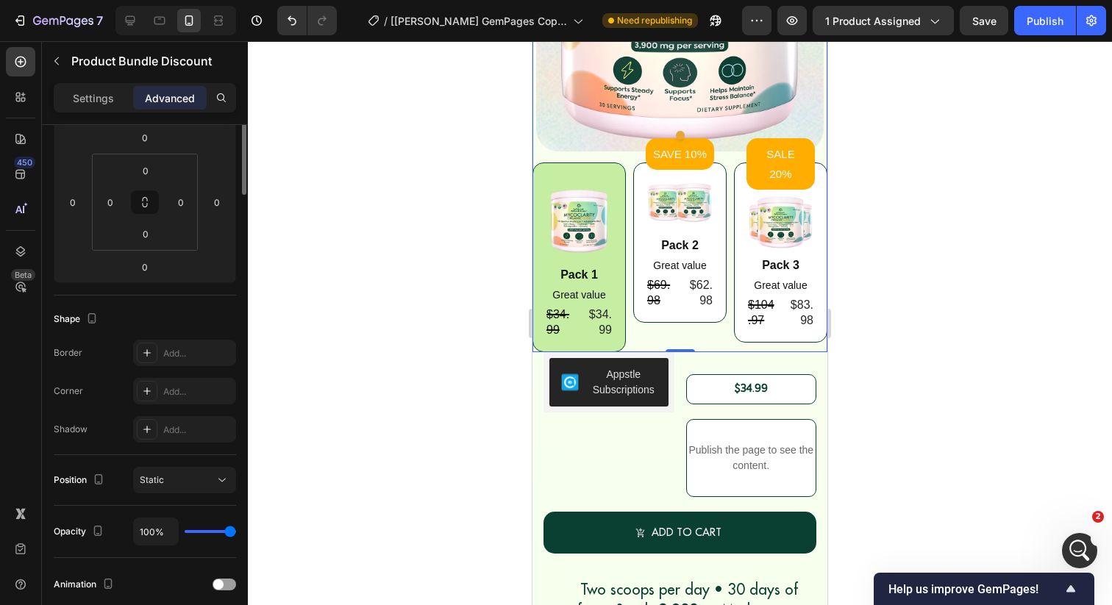
scroll to position [0, 0]
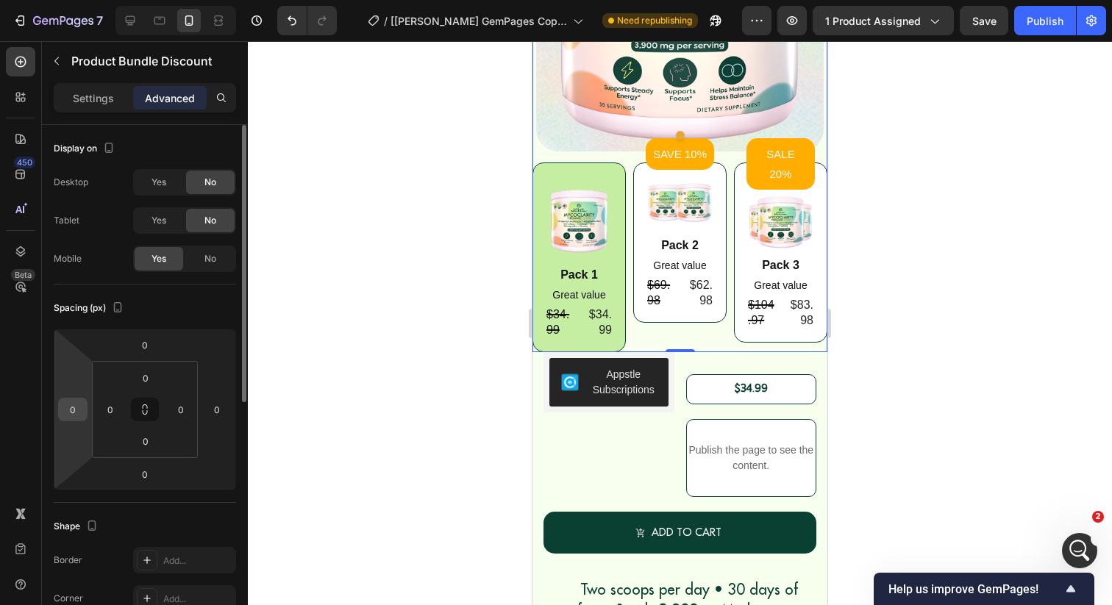
click at [73, 399] on input "0" at bounding box center [73, 410] width 22 height 22
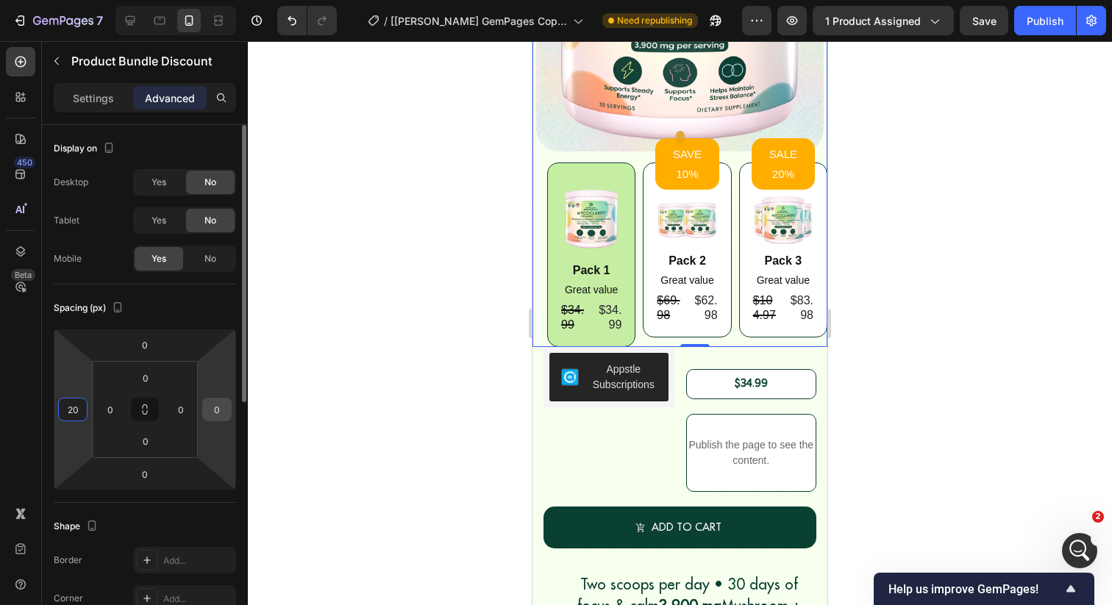
type input "20"
click at [209, 411] on input "0" at bounding box center [217, 410] width 22 height 22
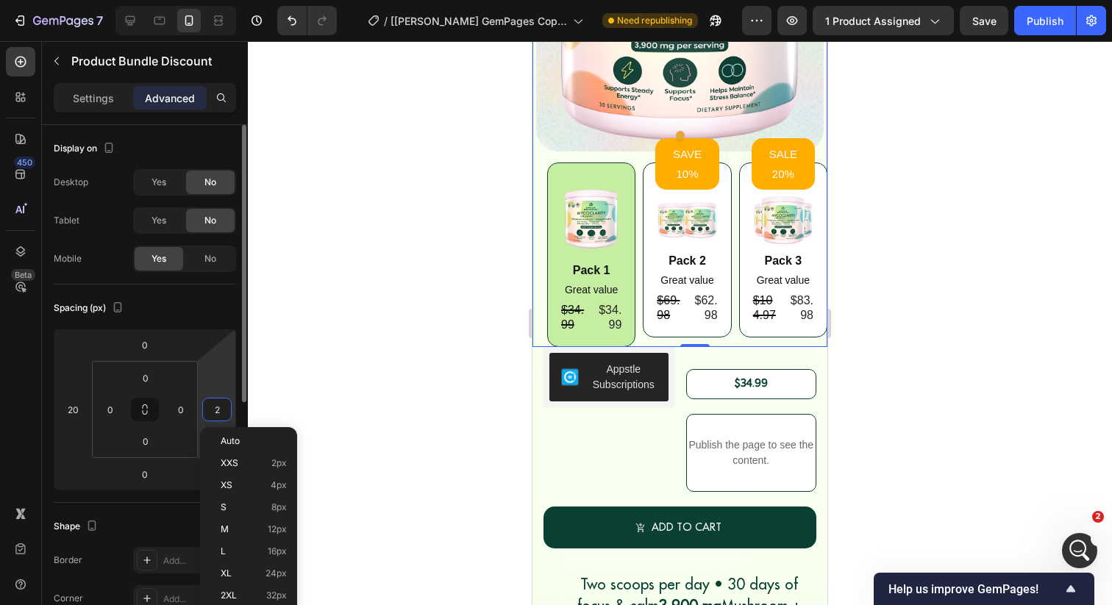
type input "20"
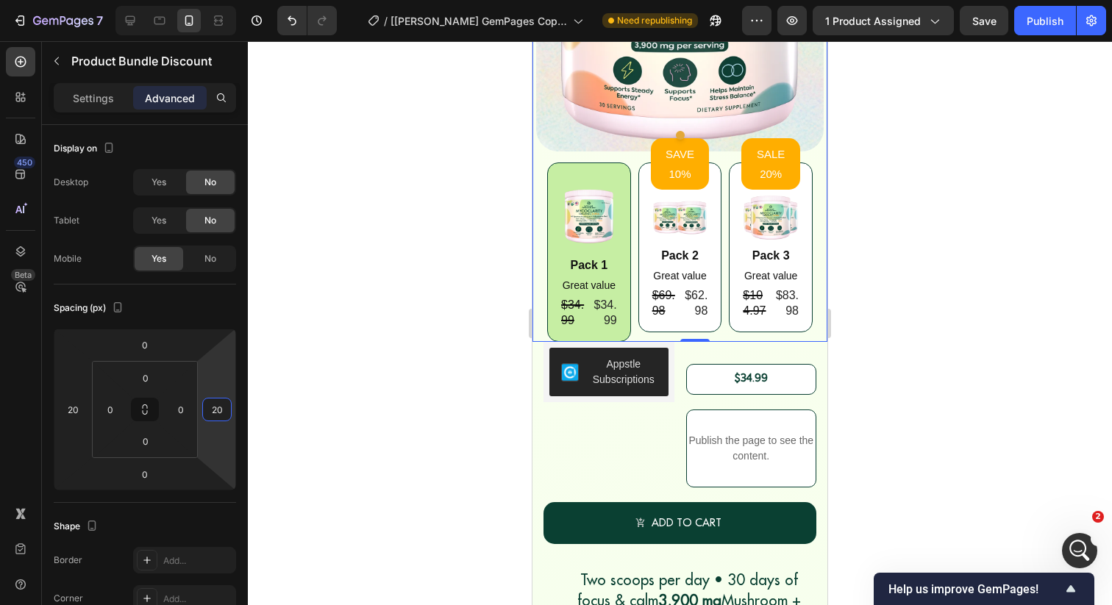
click at [426, 314] on div at bounding box center [680, 323] width 864 height 564
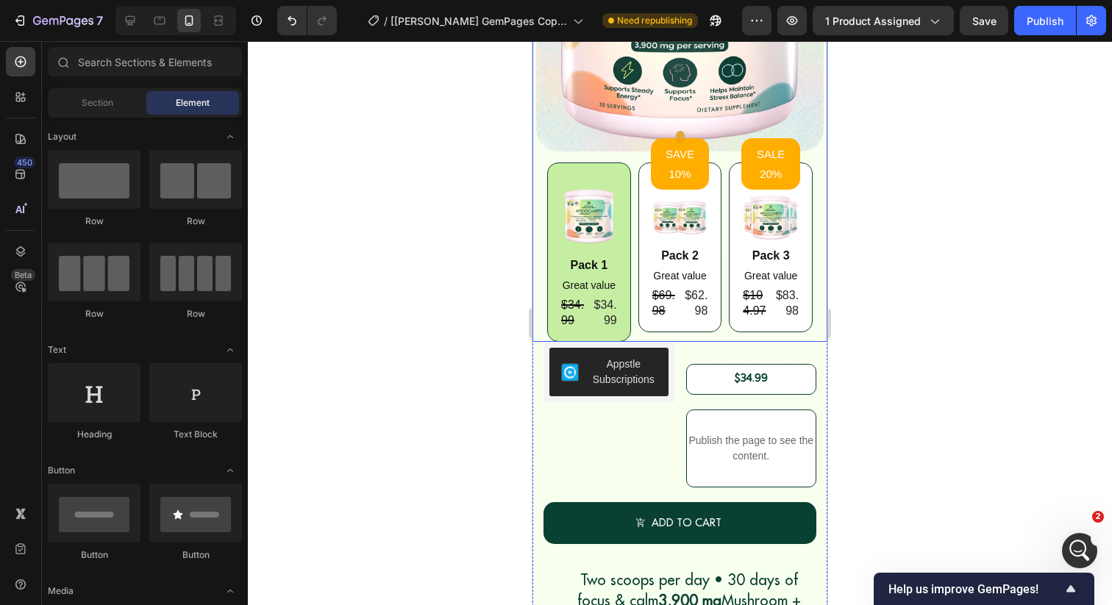
click at [631, 224] on div "Image Pack 1 Text Block Great value Text Block $34.99 Product Price Product Pri…" at bounding box center [679, 252] width 265 height 179
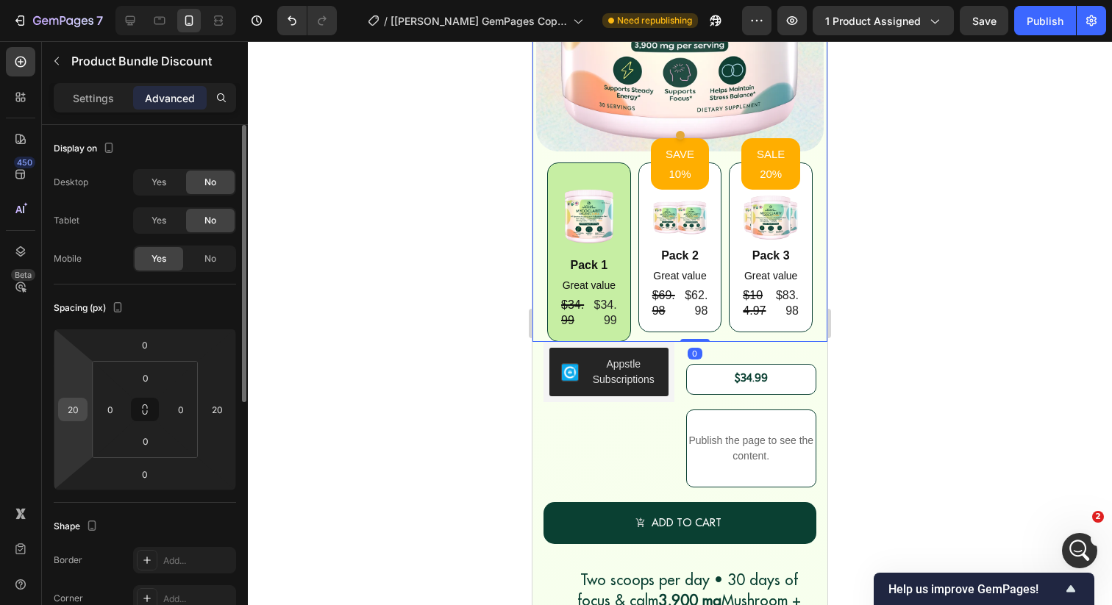
click at [76, 413] on input "20" at bounding box center [73, 410] width 22 height 22
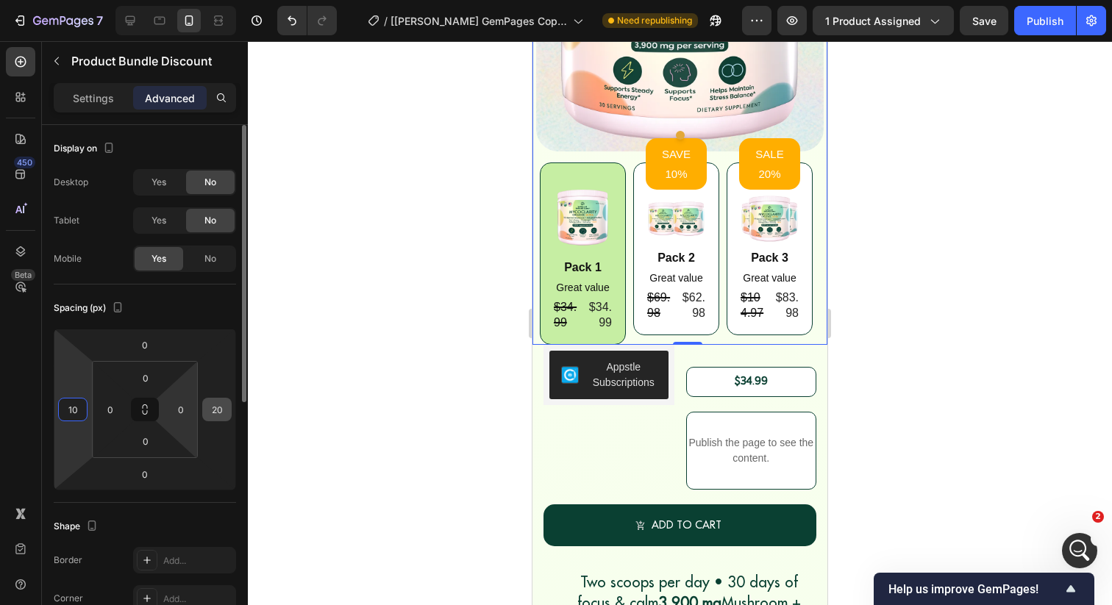
type input "10"
click at [222, 411] on input "20" at bounding box center [217, 410] width 22 height 22
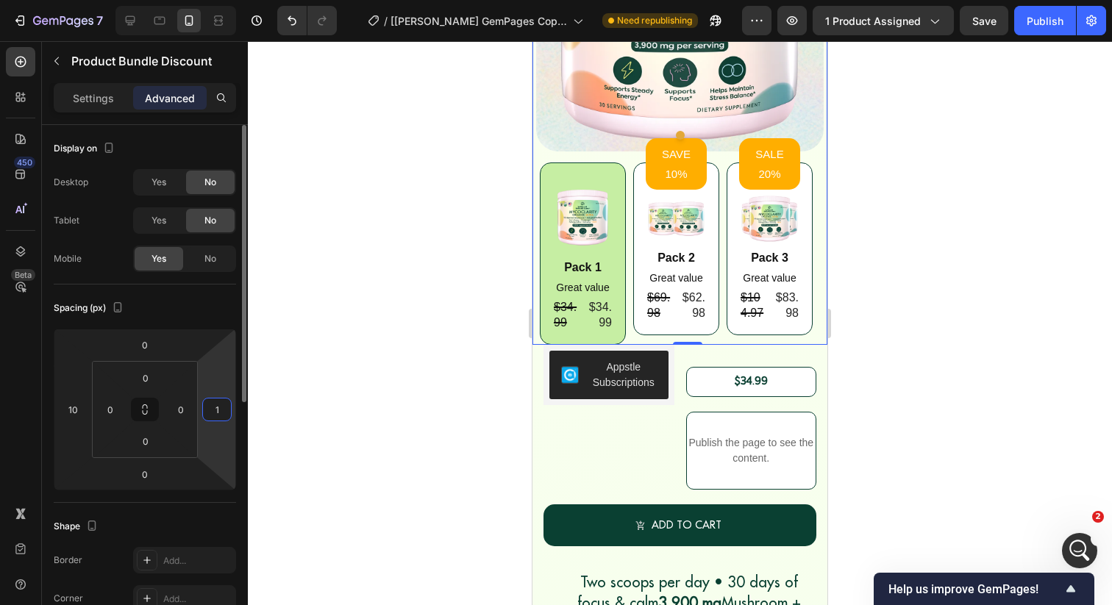
type input "10"
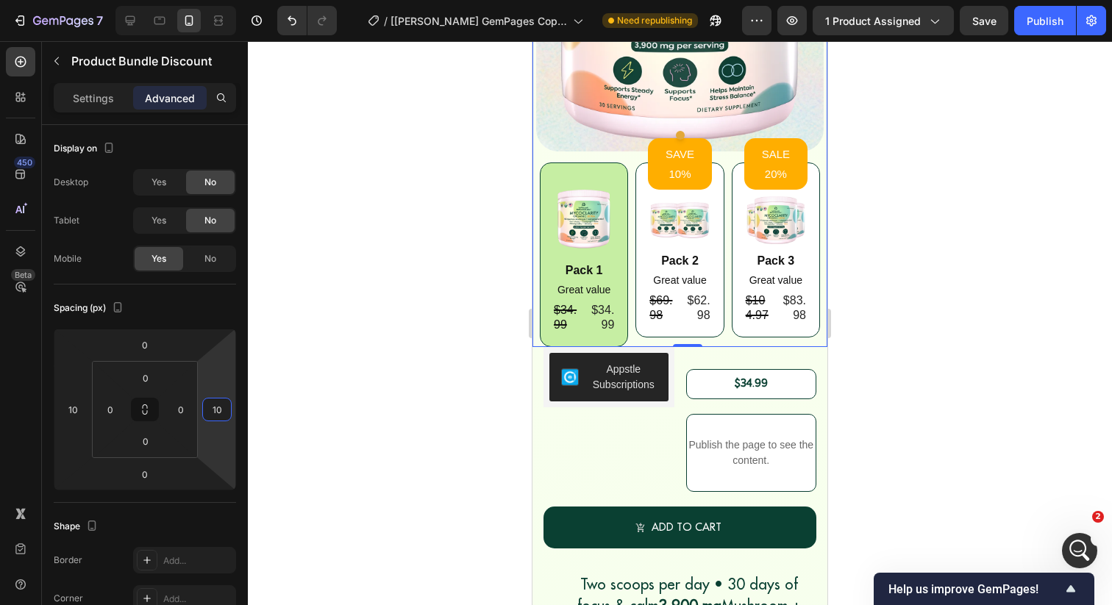
click at [349, 315] on div at bounding box center [680, 323] width 864 height 564
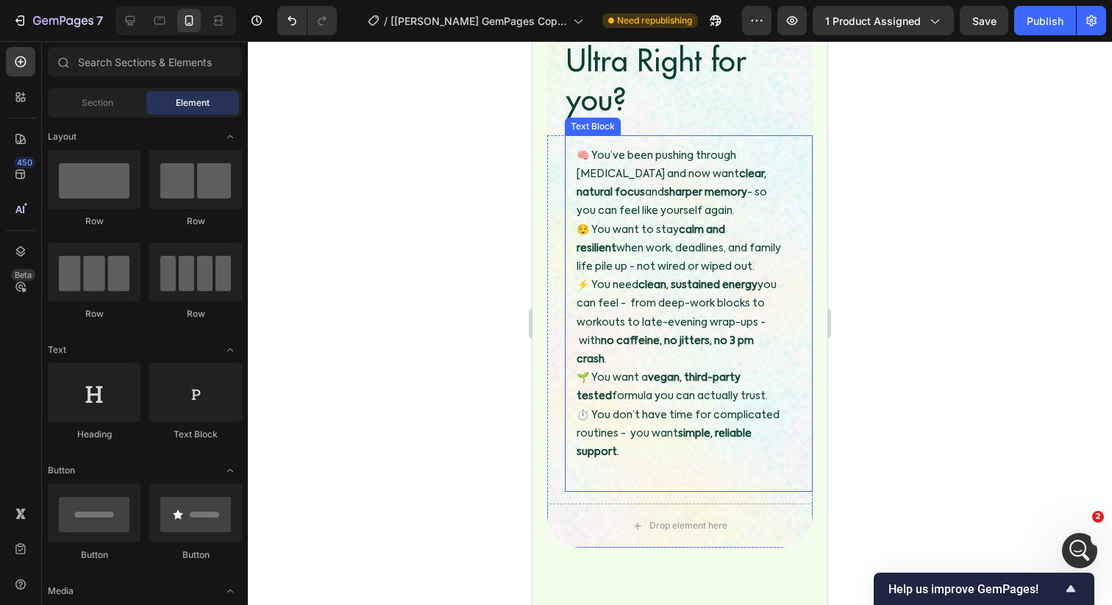
scroll to position [1620, 0]
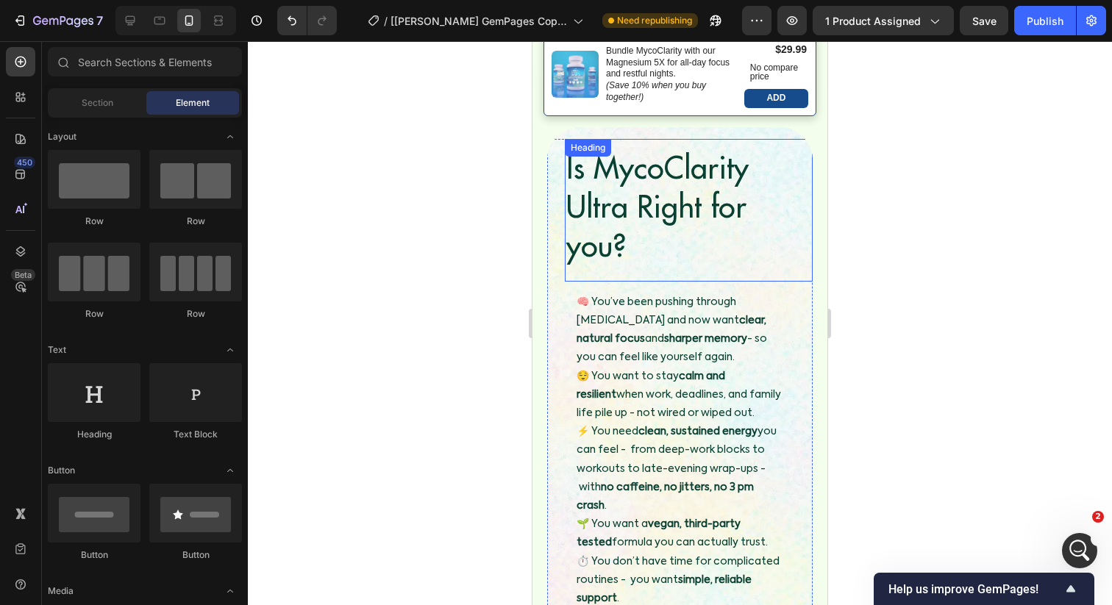
click at [631, 198] on h2 "Is MycoClarity Ultra Right for you?" at bounding box center [689, 206] width 248 height 121
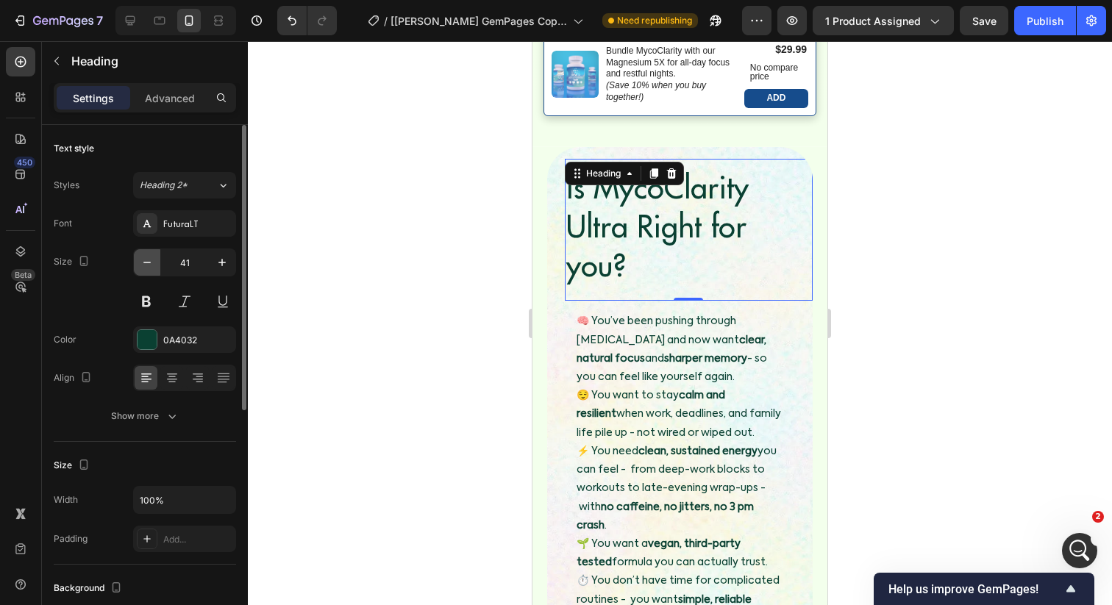
click at [149, 262] on icon "button" at bounding box center [146, 262] width 7 height 1
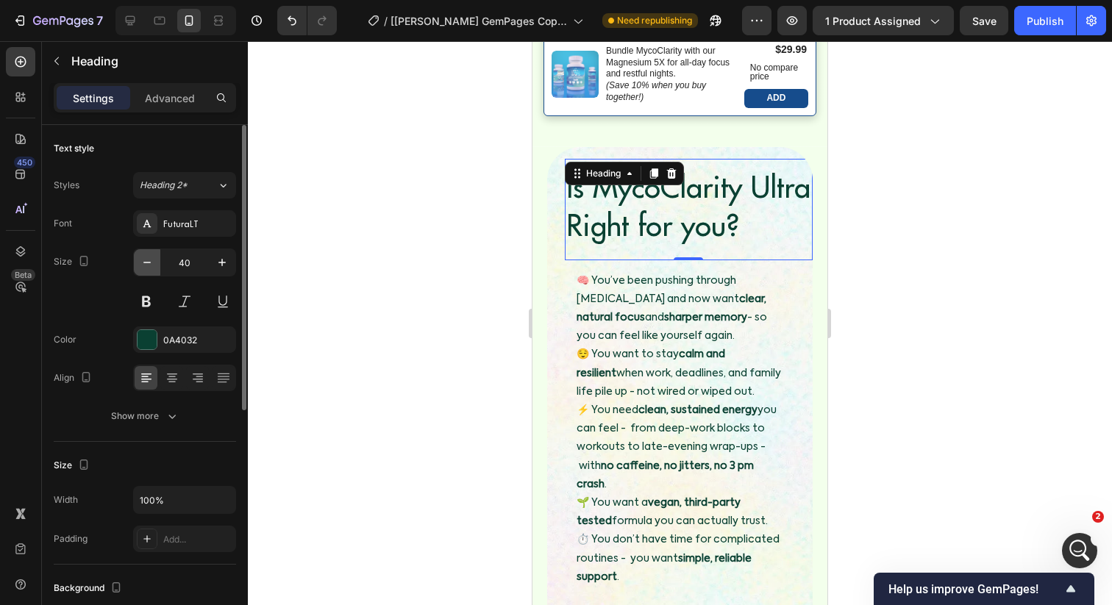
click at [149, 262] on icon "button" at bounding box center [146, 262] width 7 height 1
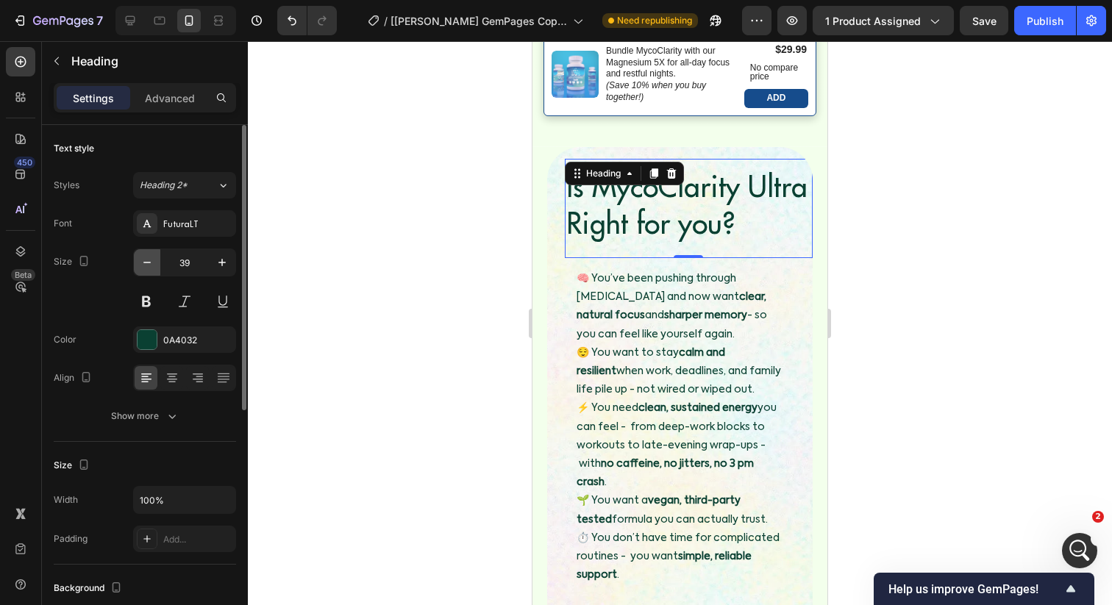
click at [149, 262] on icon "button" at bounding box center [146, 262] width 7 height 1
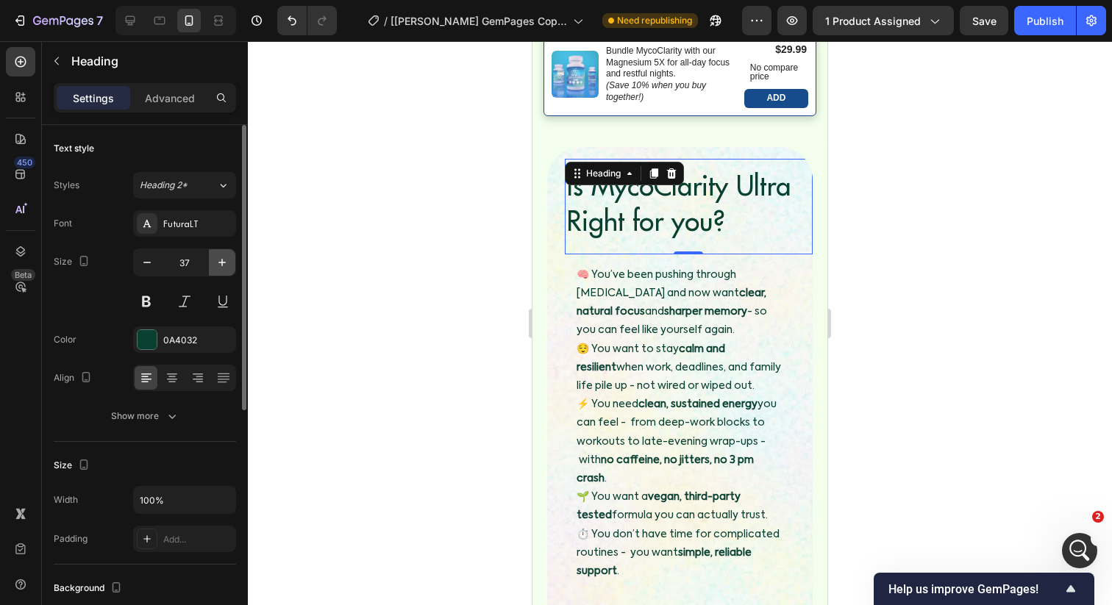
click at [218, 263] on icon "button" at bounding box center [222, 262] width 15 height 15
type input "38"
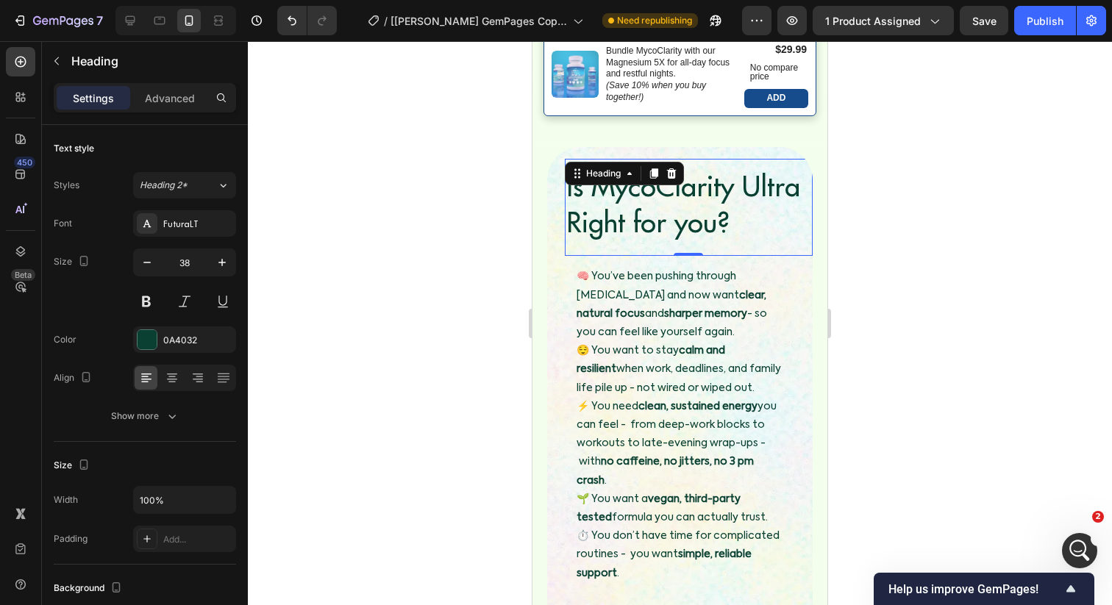
click at [399, 235] on div at bounding box center [680, 323] width 864 height 564
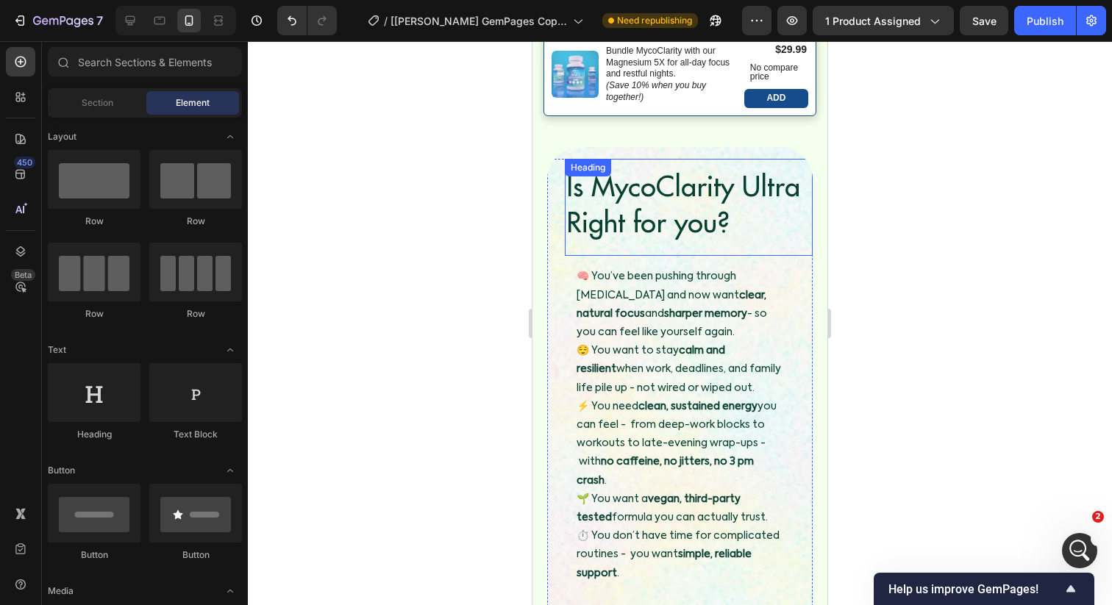
click at [643, 190] on h2 "Is MycoClarity Ultra Right for you?" at bounding box center [689, 204] width 248 height 76
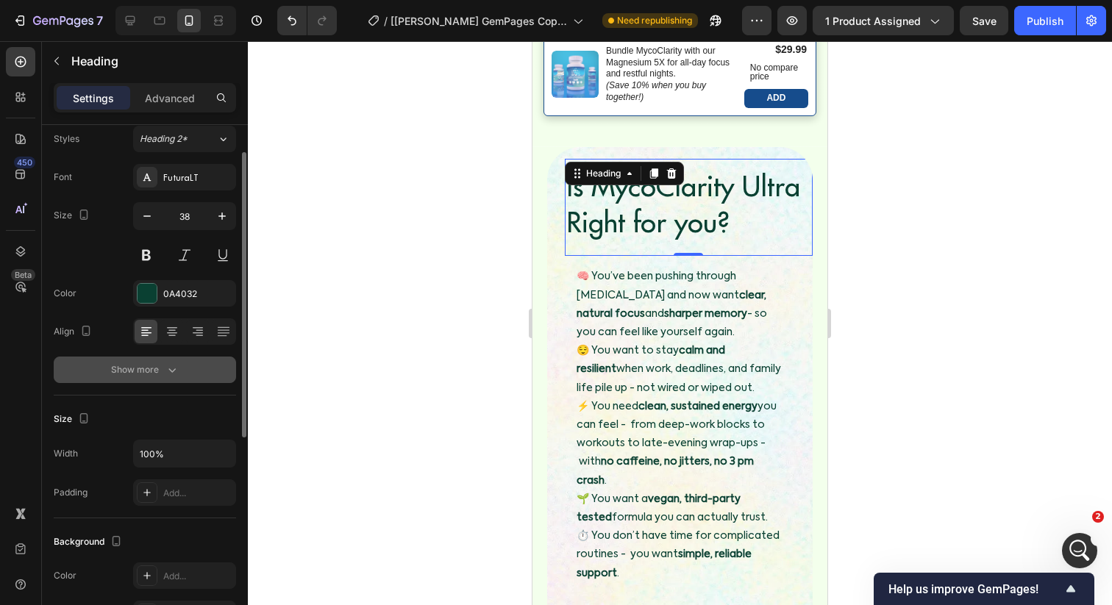
scroll to position [48, 0]
click at [162, 486] on div "Add..." at bounding box center [184, 491] width 103 height 26
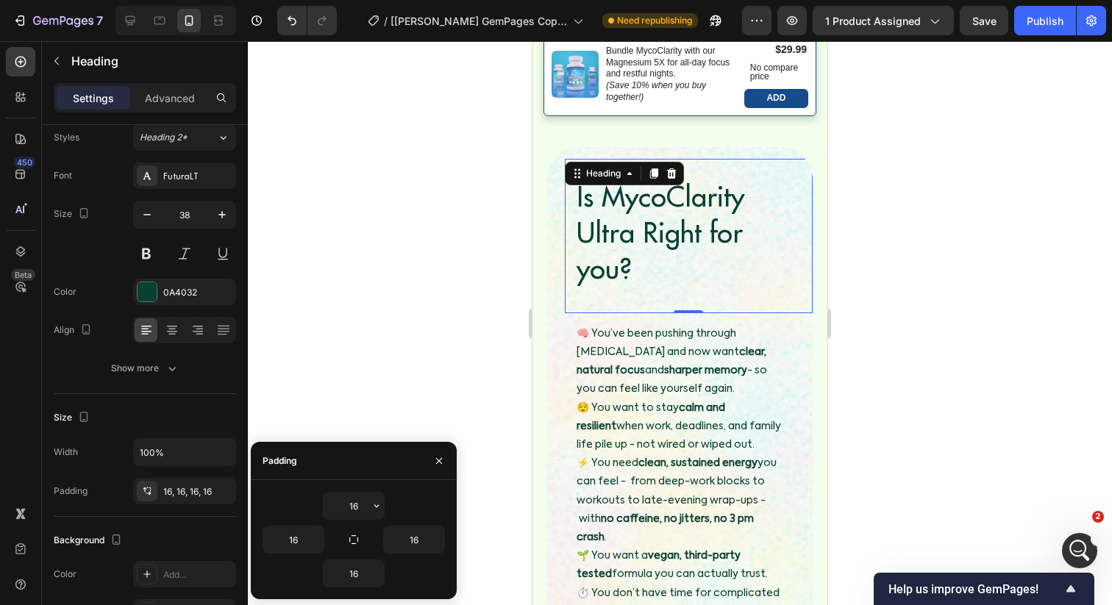
click at [309, 332] on div at bounding box center [680, 323] width 864 height 564
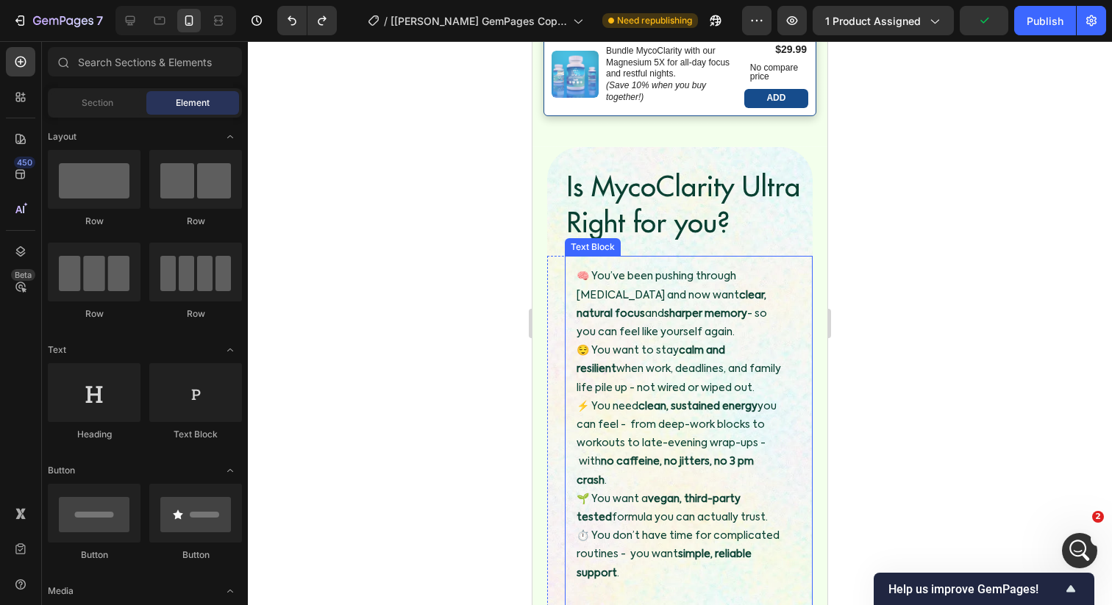
scroll to position [1685, 0]
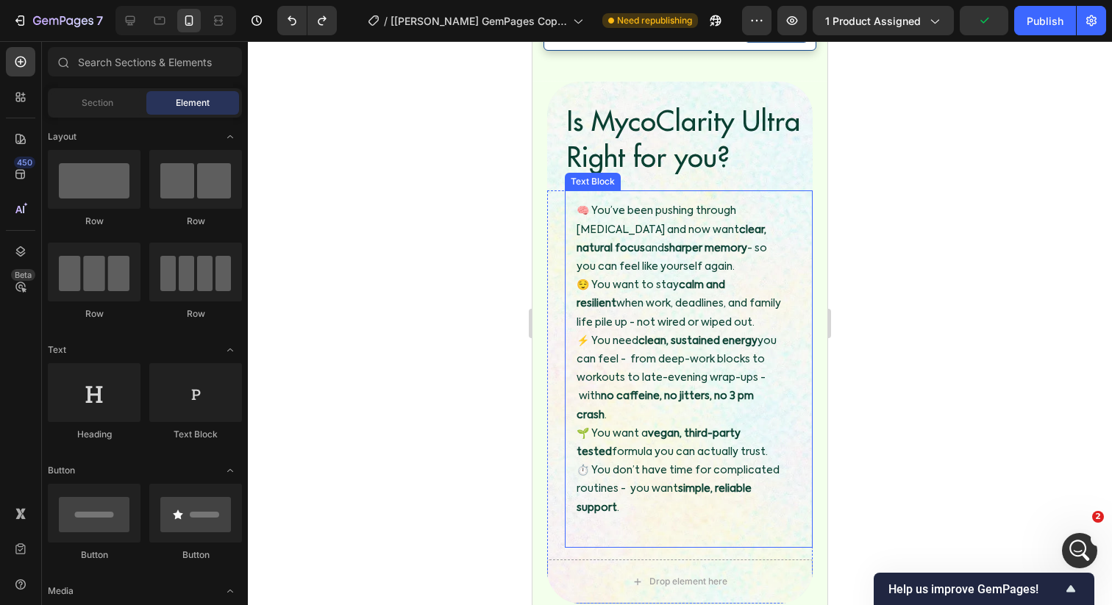
click at [654, 365] on p "⚡ You need clean, sustained energy you can feel - from deep-work blocks to work…" at bounding box center [681, 378] width 210 height 93
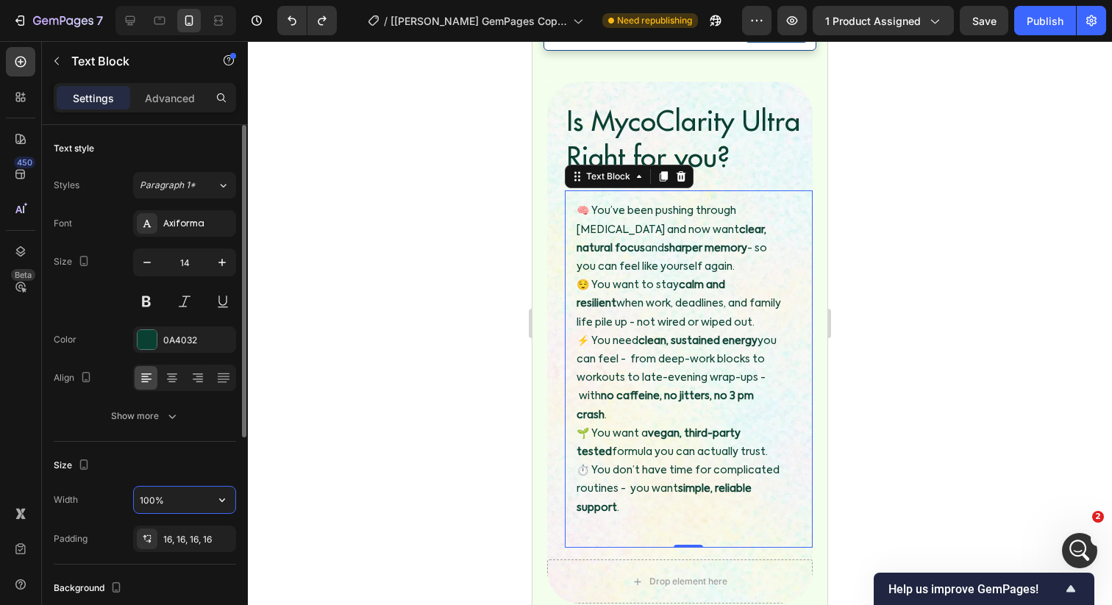
click at [143, 495] on input "100%" at bounding box center [184, 500] width 101 height 26
type input "9000%"
click at [504, 260] on div at bounding box center [680, 323] width 864 height 564
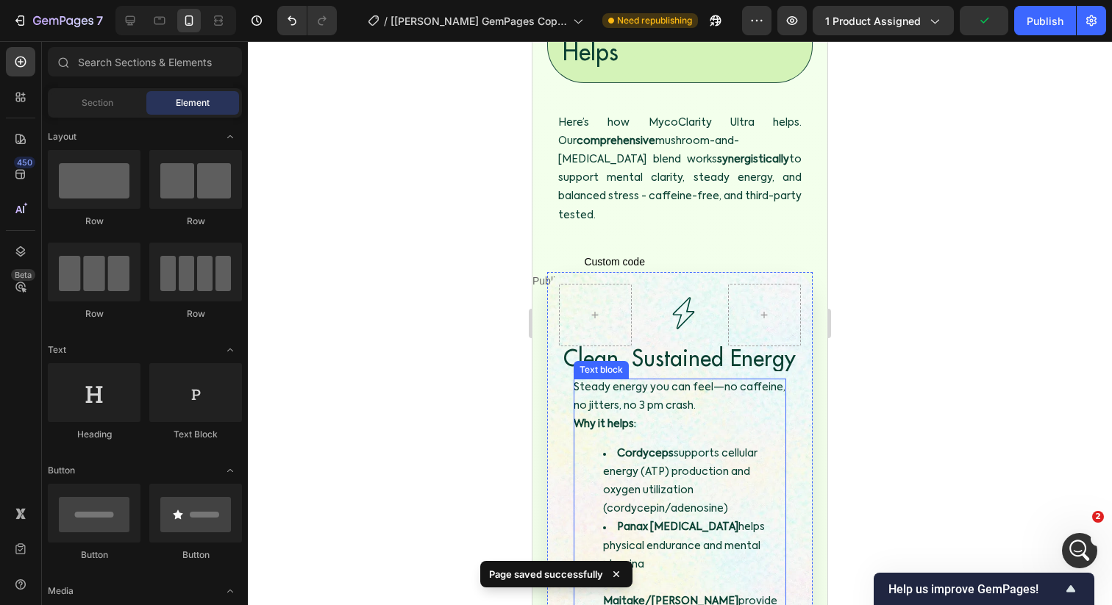
scroll to position [2329, 0]
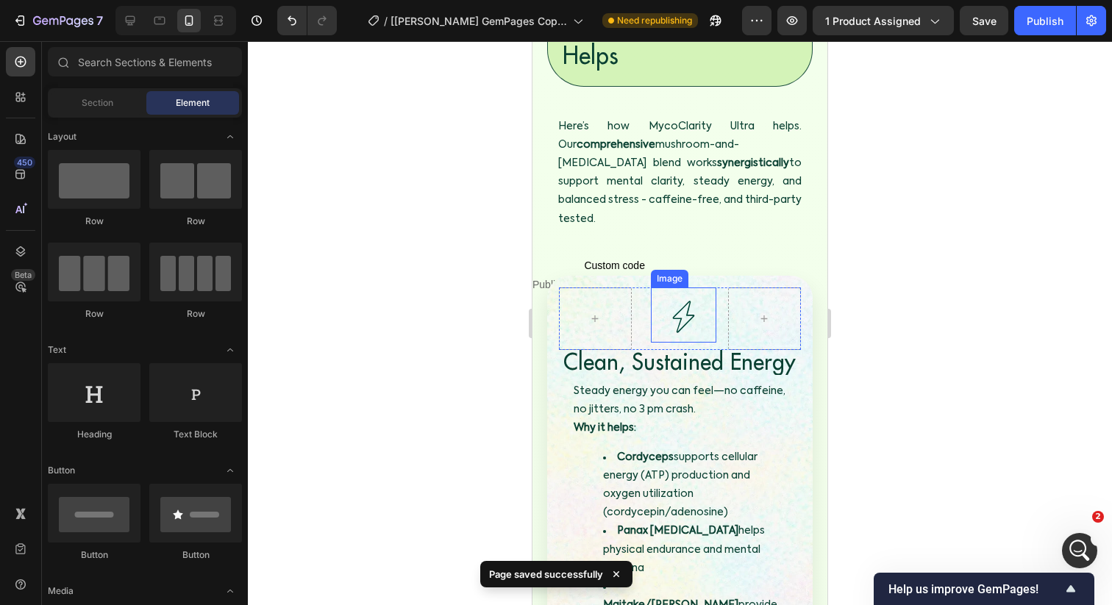
click at [679, 298] on img at bounding box center [682, 316] width 51 height 51
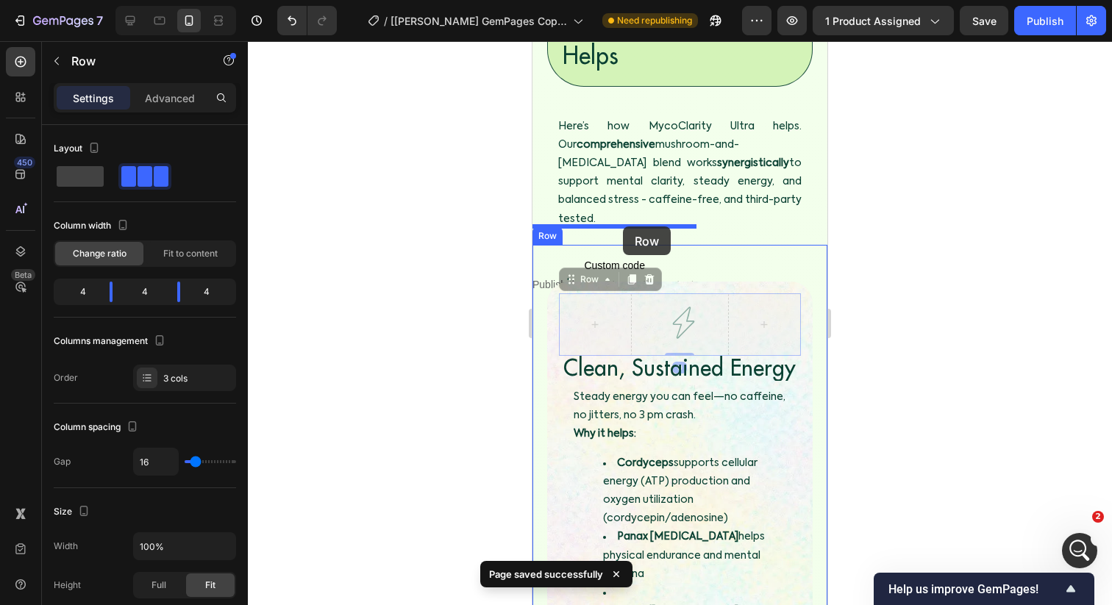
drag, startPoint x: 620, startPoint y: 295, endPoint x: 623, endPoint y: 225, distance: 69.9
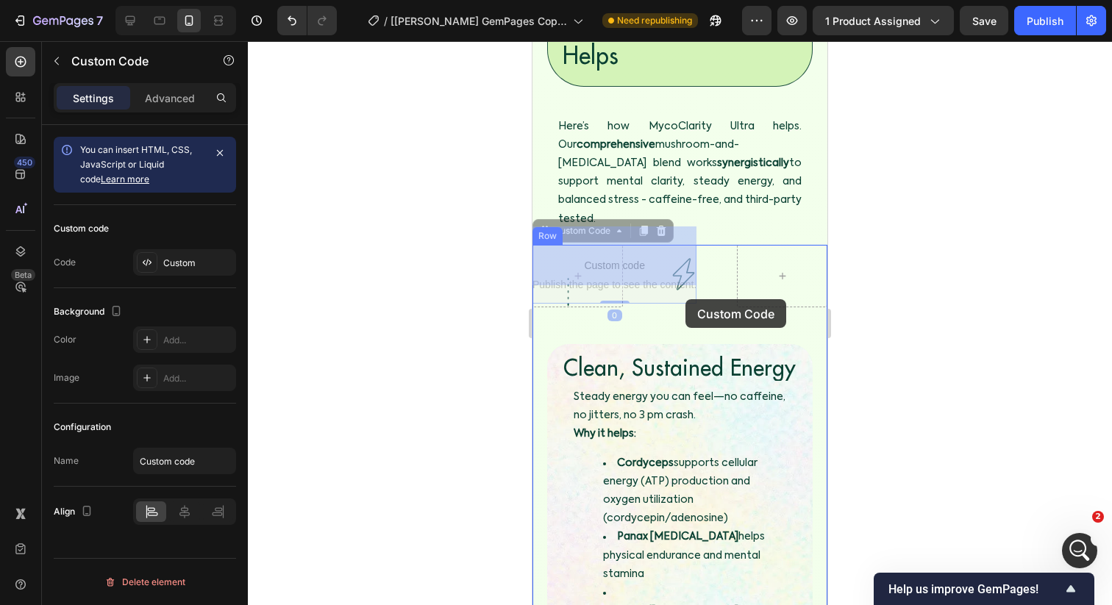
drag, startPoint x: 682, startPoint y: 257, endPoint x: 685, endPoint y: 299, distance: 42.8
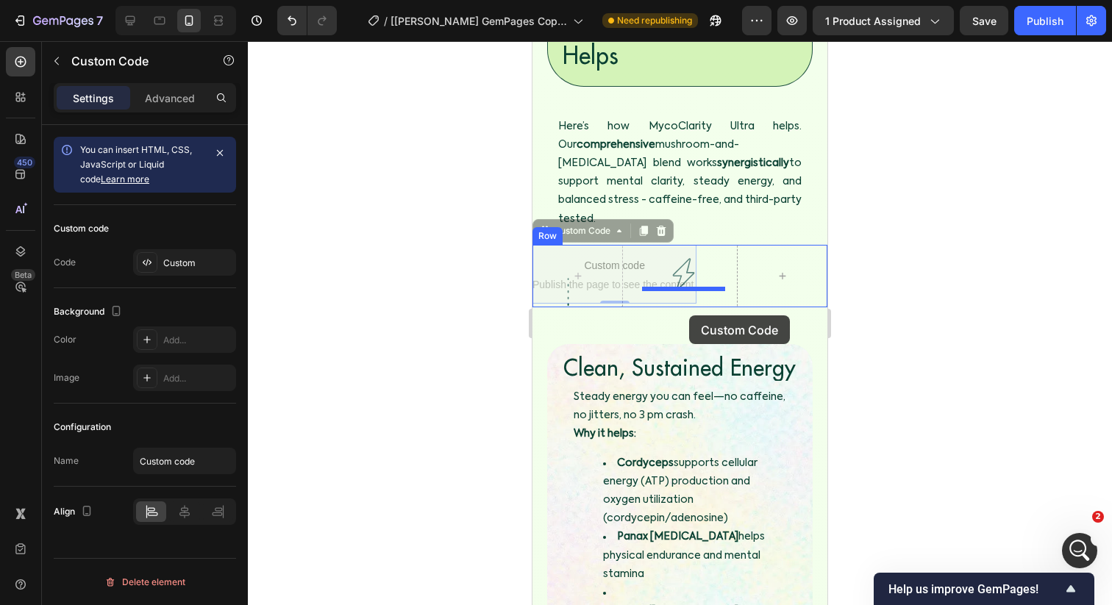
drag, startPoint x: 683, startPoint y: 253, endPoint x: 689, endPoint y: 282, distance: 30.0
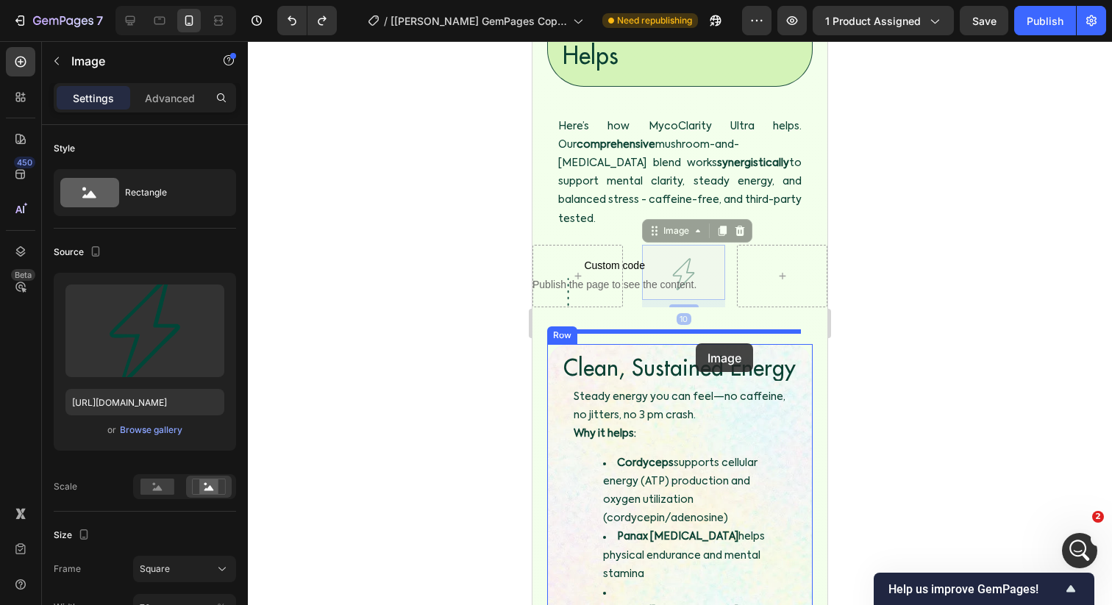
drag, startPoint x: 701, startPoint y: 245, endPoint x: 696, endPoint y: 343, distance: 98.0
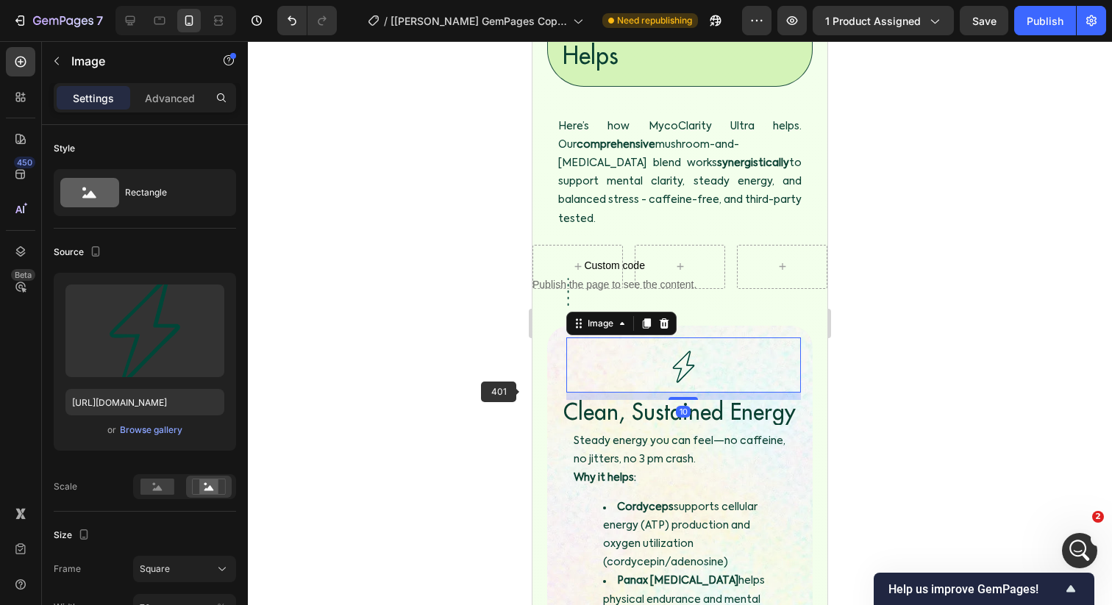
click at [518, 390] on div at bounding box center [680, 323] width 864 height 564
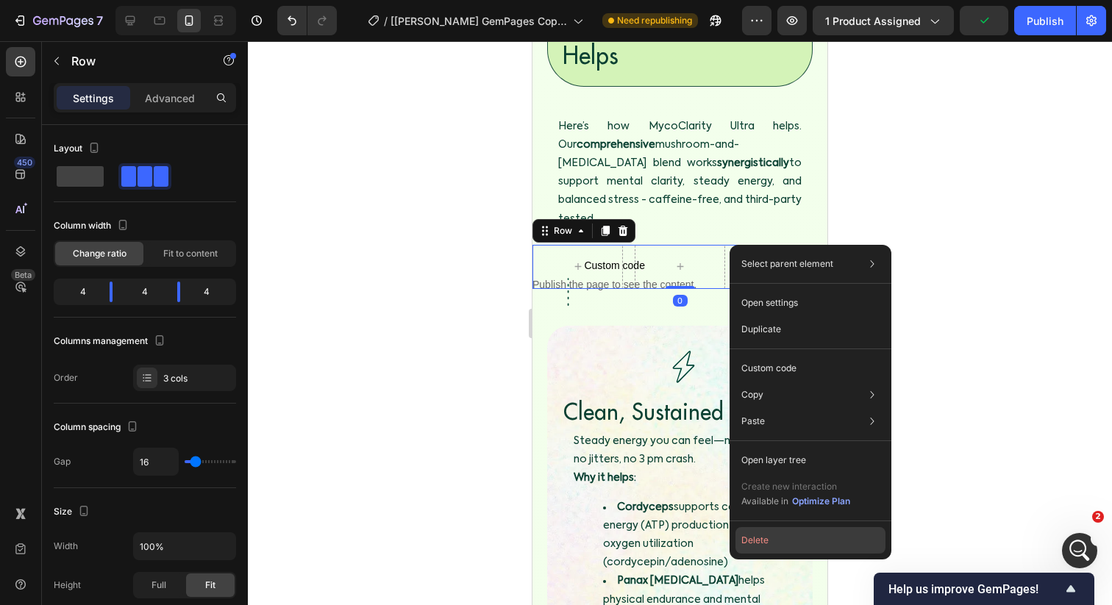
click at [770, 536] on button "Delete" at bounding box center [810, 540] width 150 height 26
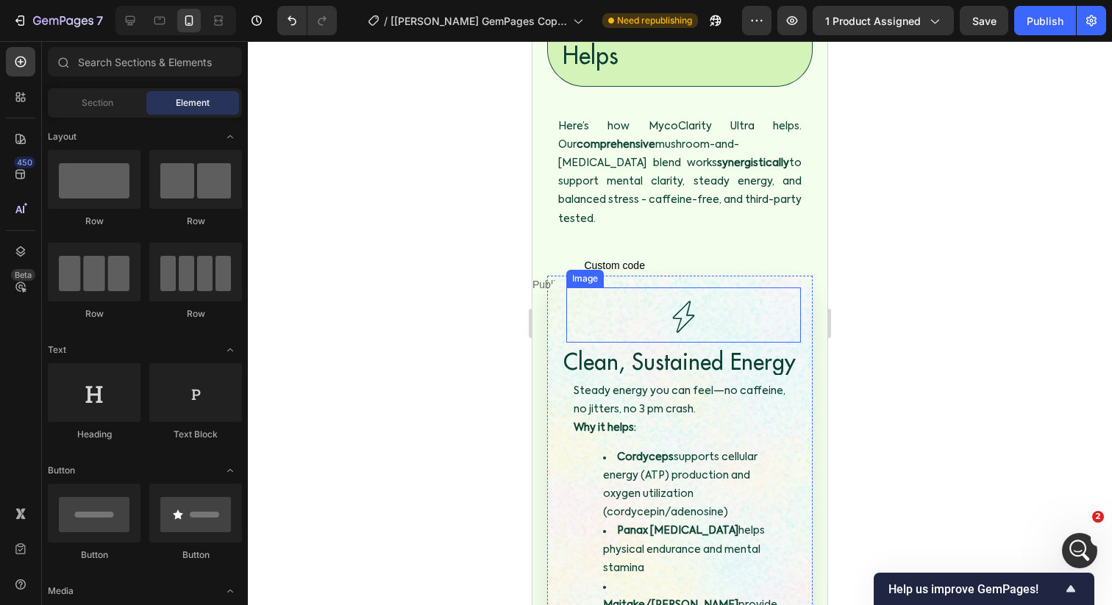
click at [741, 301] on div at bounding box center [683, 316] width 235 height 51
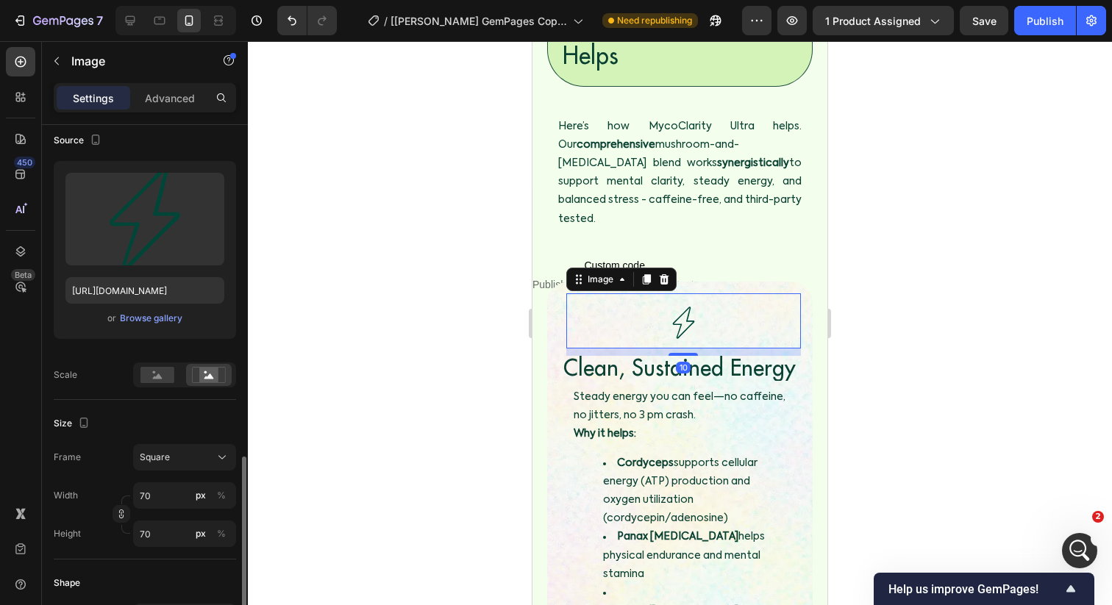
scroll to position [305, 0]
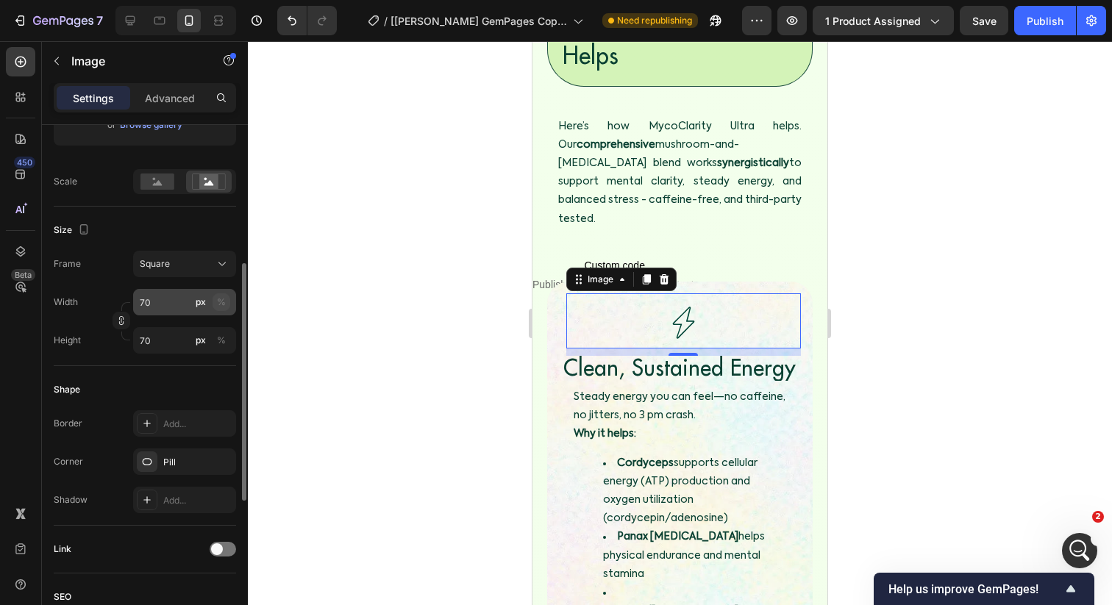
click at [220, 301] on div "%" at bounding box center [221, 302] width 9 height 13
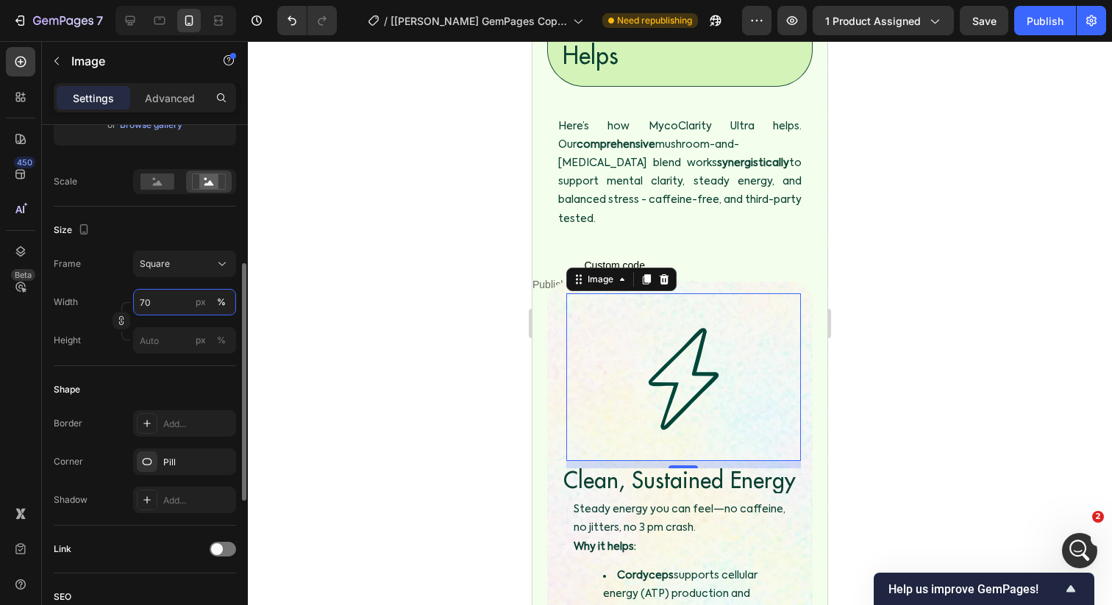
type input "70"
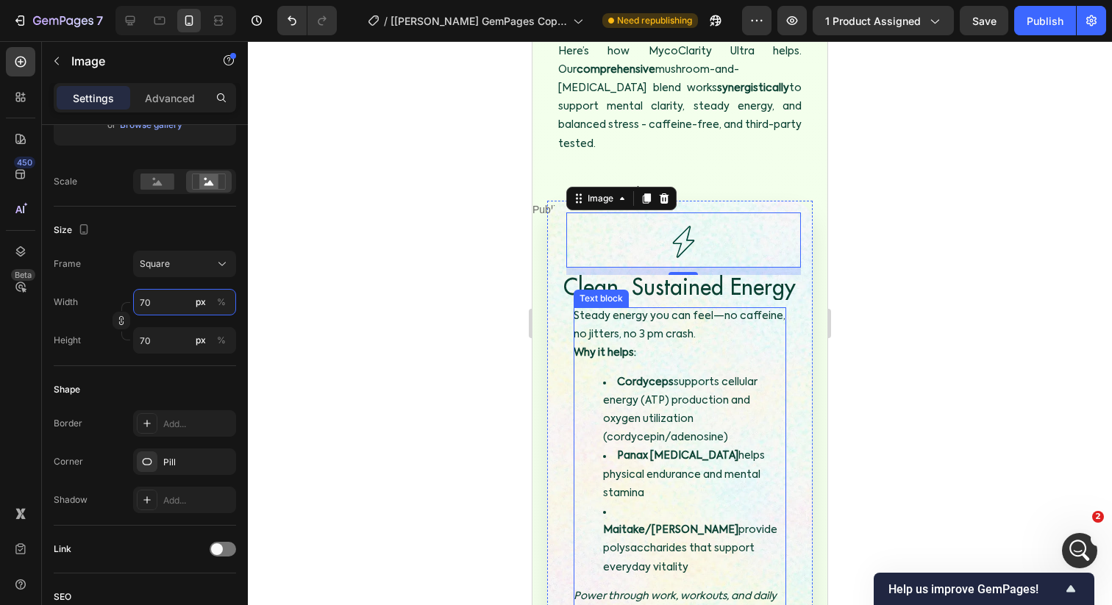
scroll to position [2460, 0]
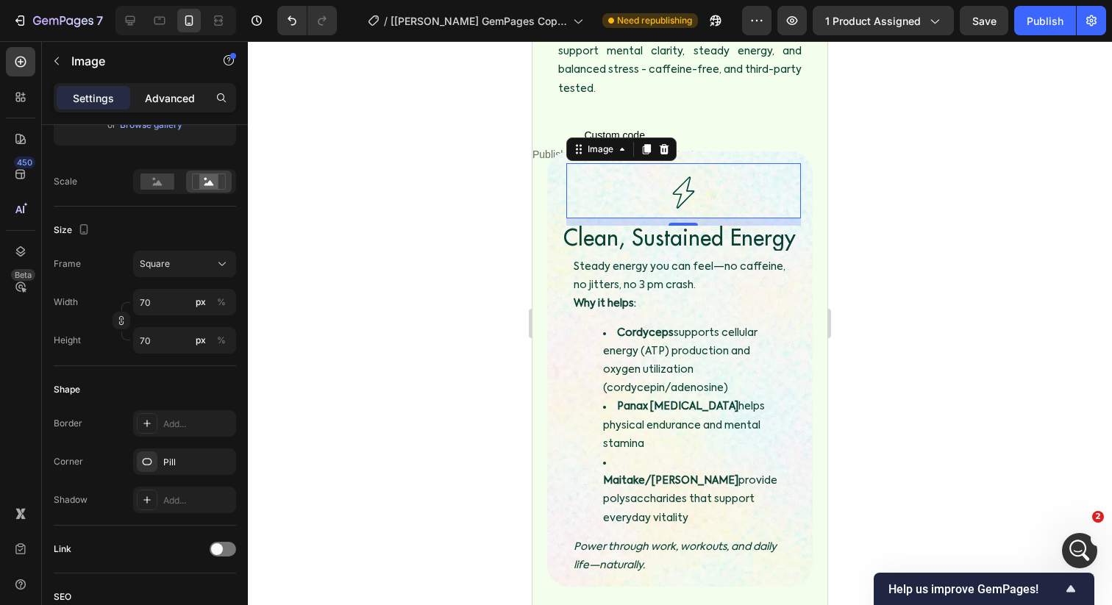
click at [183, 93] on p "Advanced" at bounding box center [170, 97] width 50 height 15
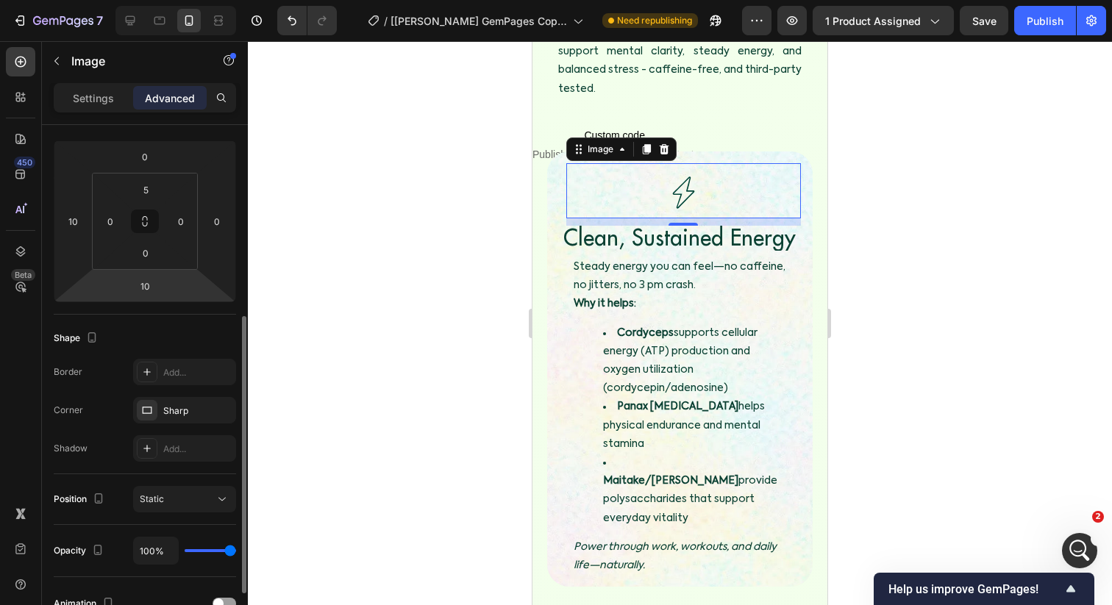
scroll to position [0, 0]
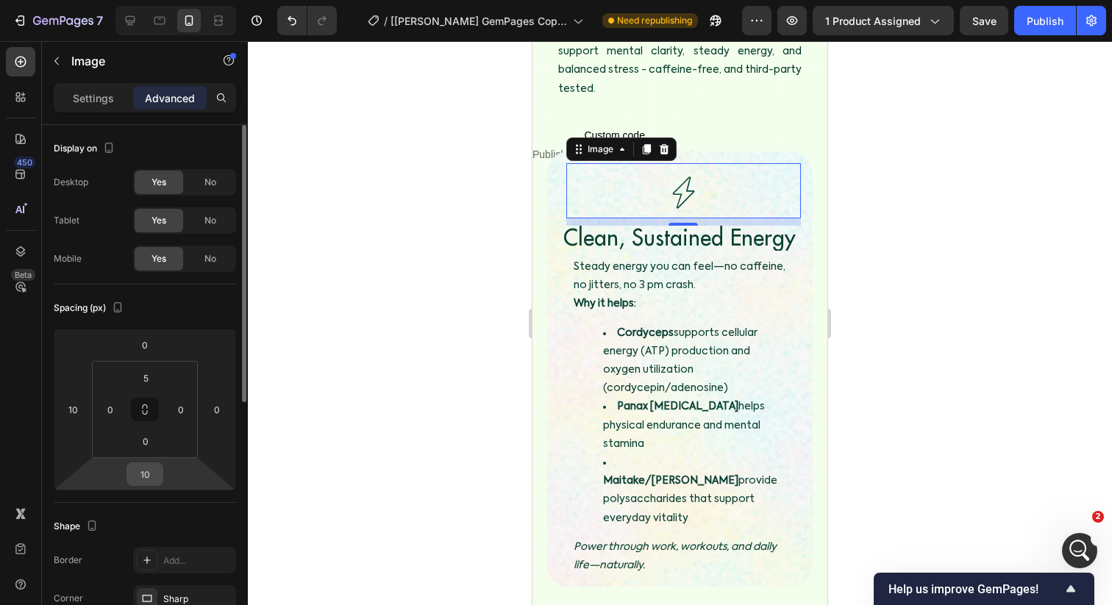
click at [135, 479] on input "10" at bounding box center [144, 474] width 29 height 22
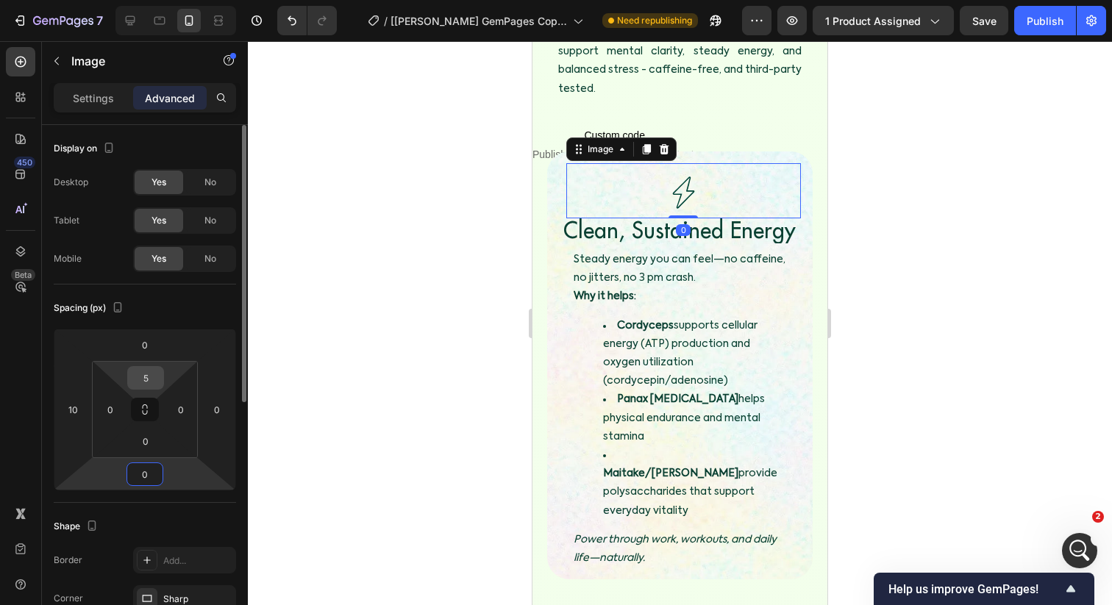
type input "0"
click at [138, 385] on input "5" at bounding box center [145, 378] width 29 height 22
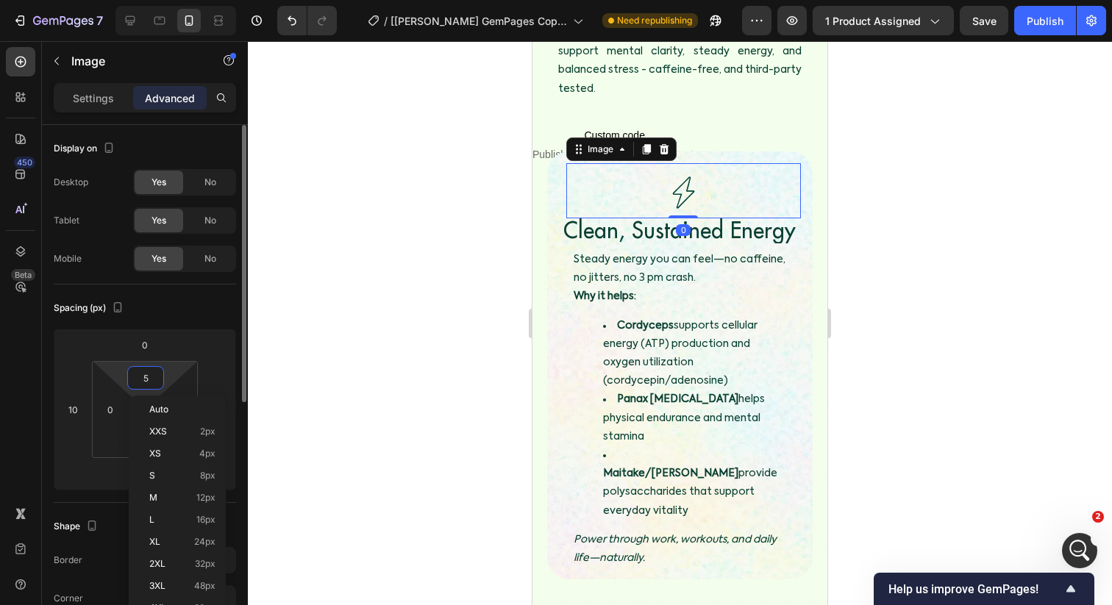
type input "-"
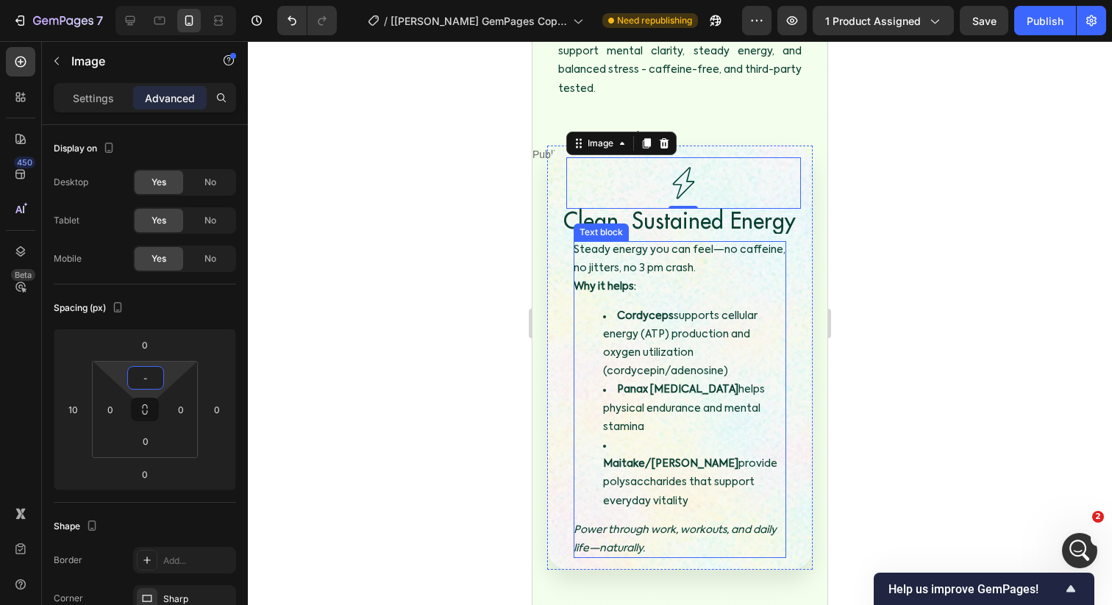
click at [607, 206] on span "Clean, Sustained Energy" at bounding box center [679, 220] width 232 height 29
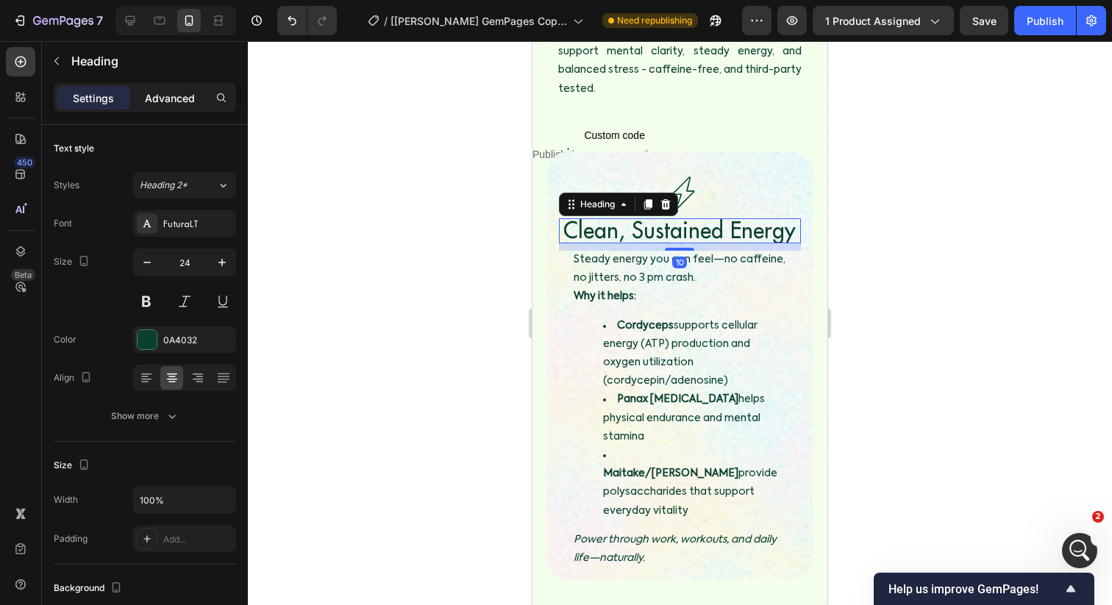
click at [180, 109] on div "Advanced" at bounding box center [170, 98] width 74 height 24
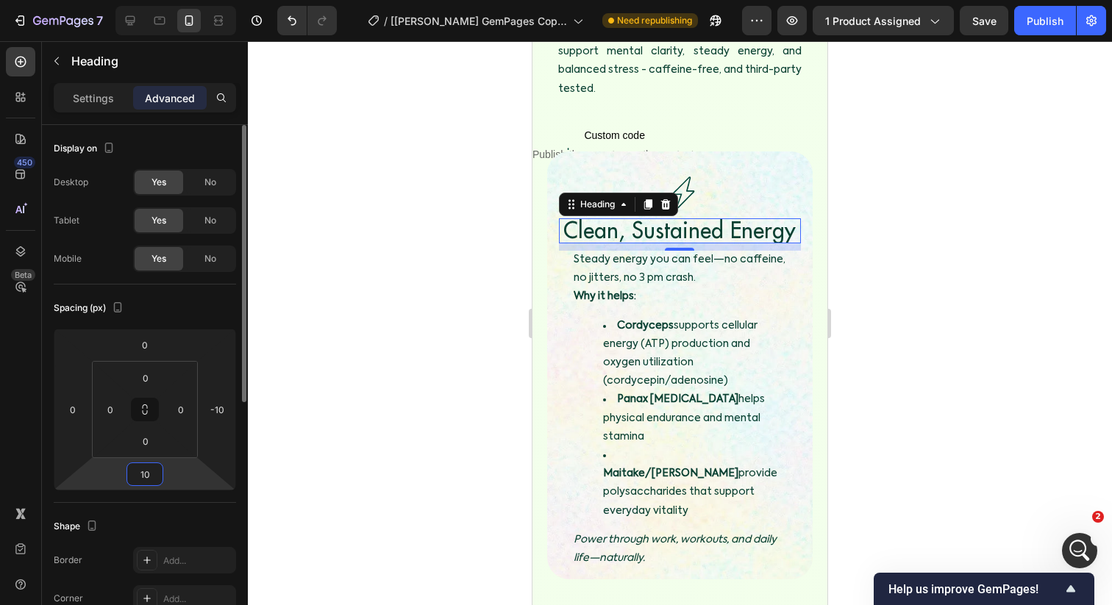
click at [146, 472] on input "10" at bounding box center [144, 474] width 29 height 22
type input "0"
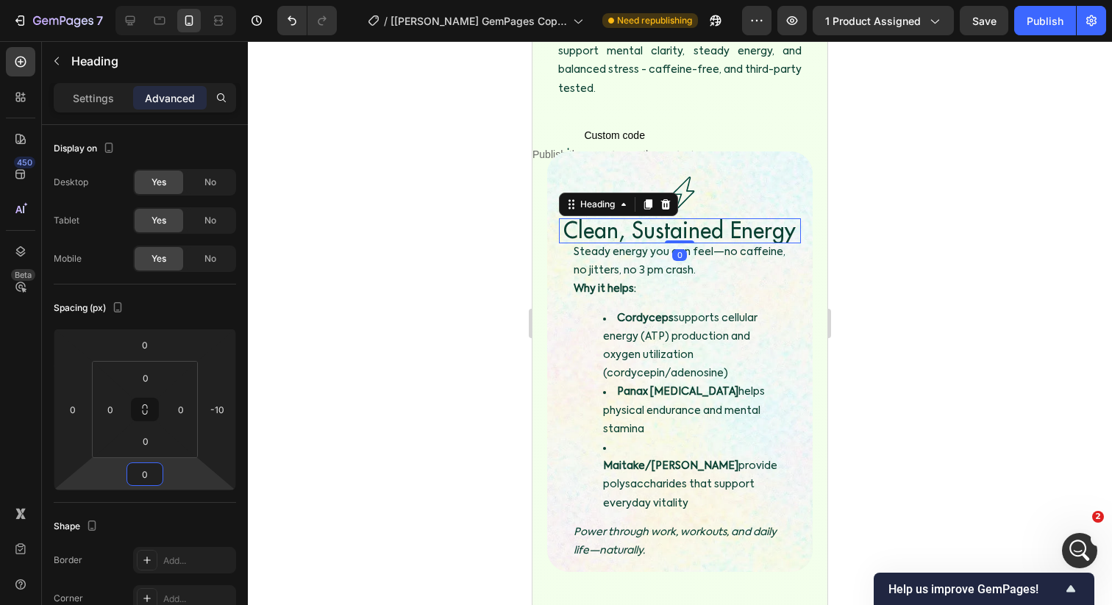
click at [351, 400] on div at bounding box center [680, 323] width 864 height 564
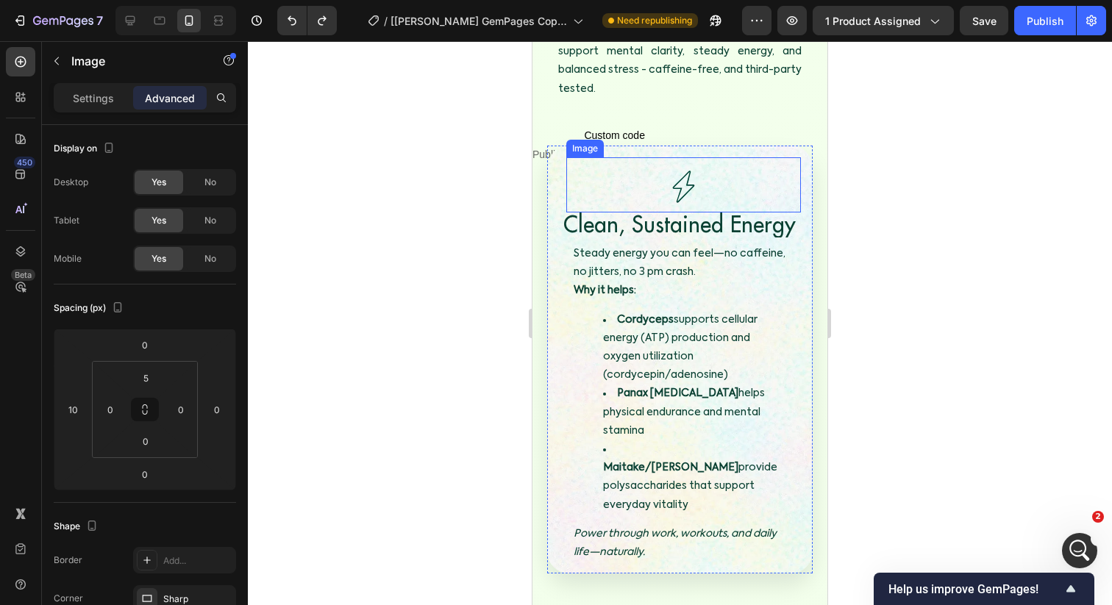
click at [685, 161] on img at bounding box center [682, 186] width 51 height 51
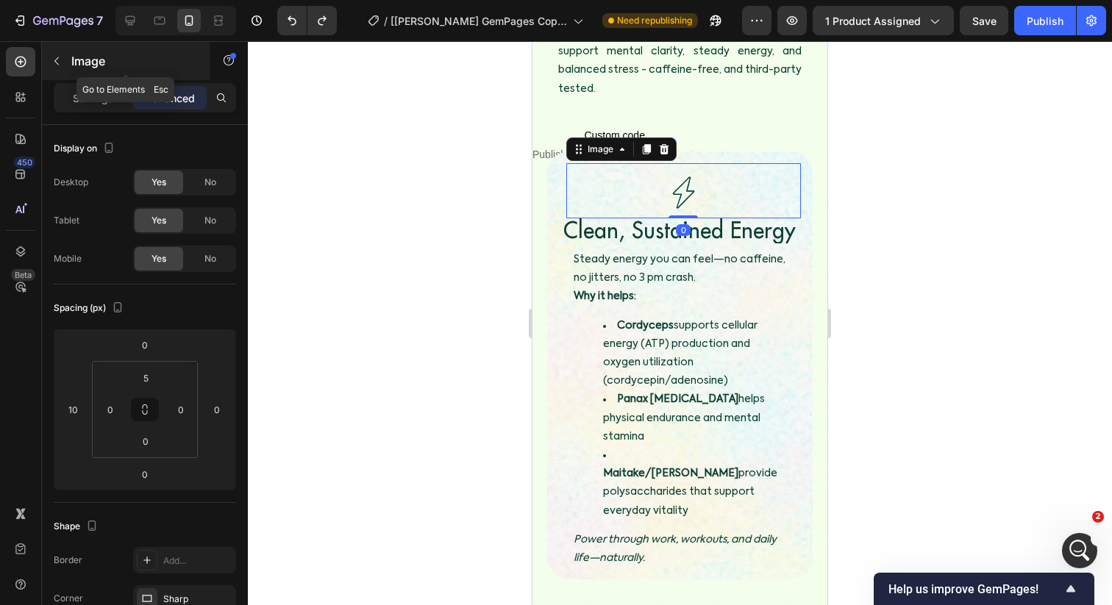
click at [101, 75] on div "Image" at bounding box center [126, 61] width 168 height 38
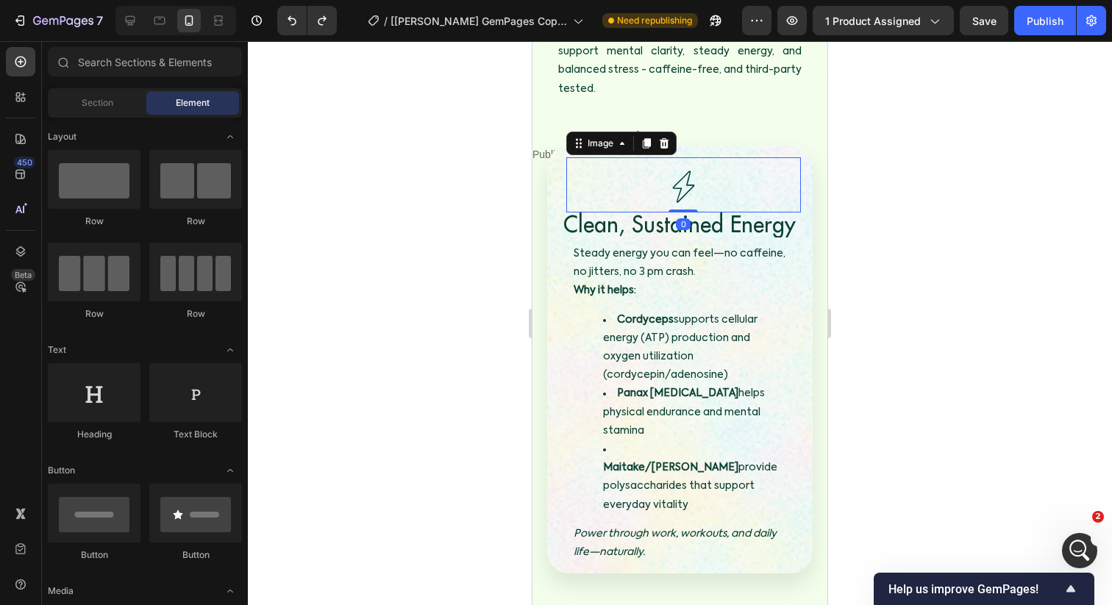
click at [668, 168] on img at bounding box center [682, 186] width 51 height 51
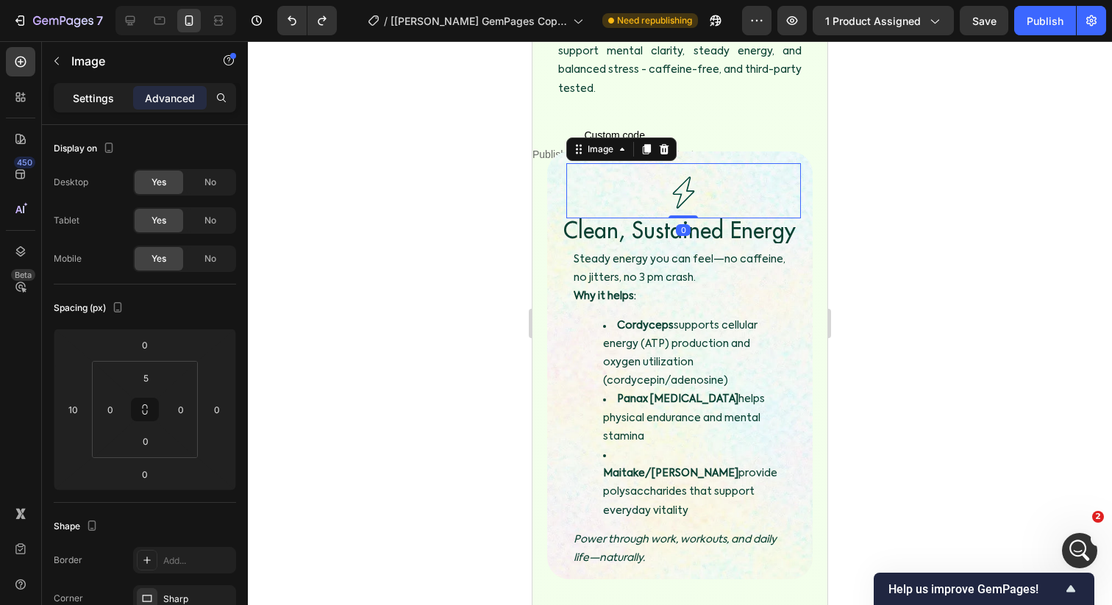
click at [76, 87] on div "Settings" at bounding box center [94, 98] width 74 height 24
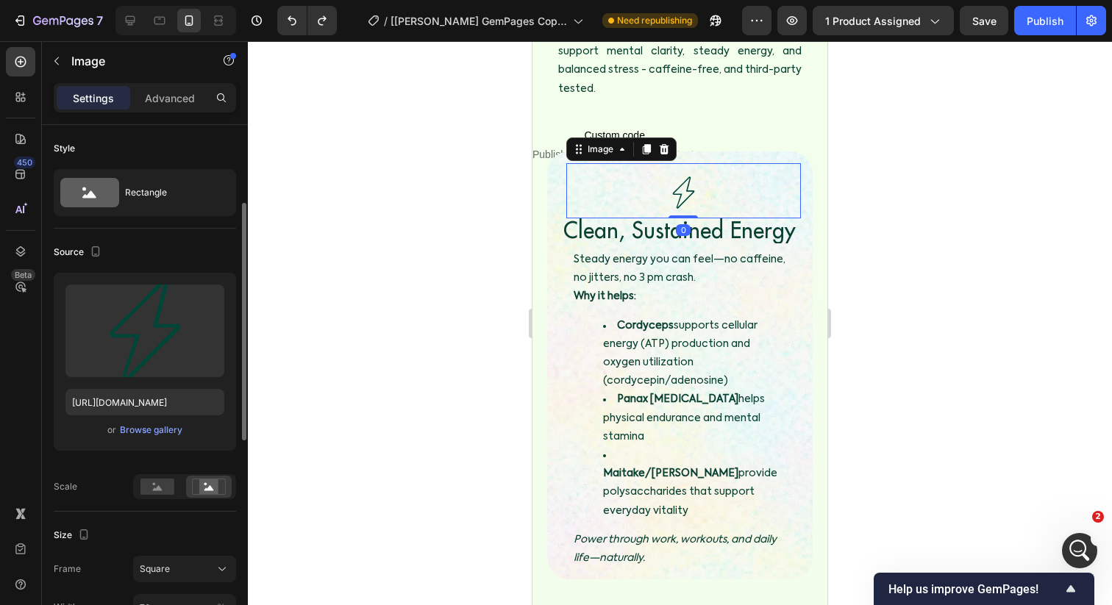
scroll to position [85, 0]
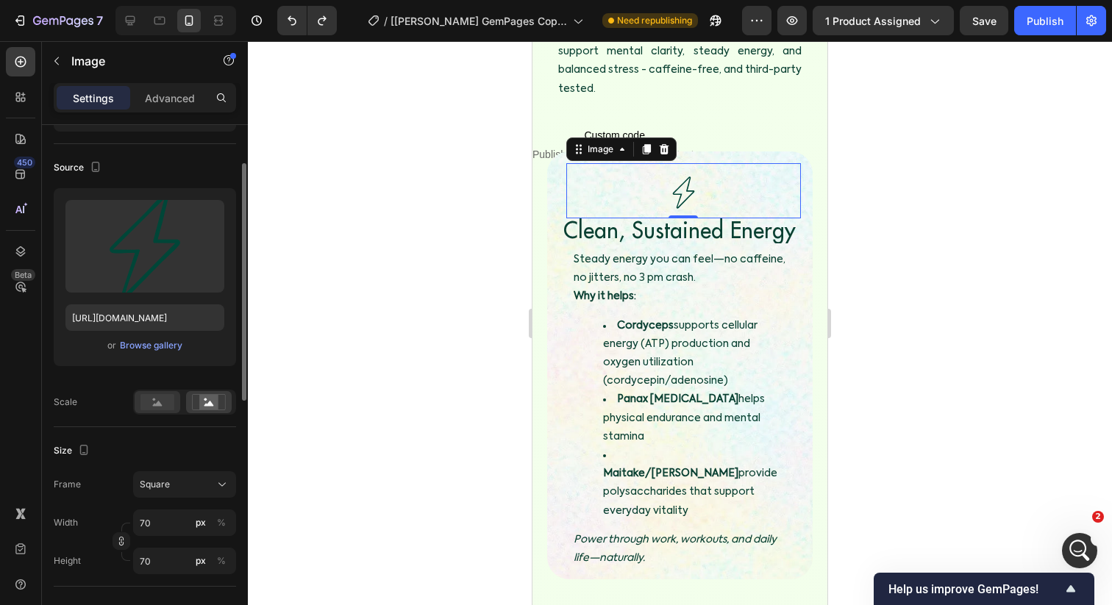
click at [167, 405] on rect at bounding box center [157, 402] width 34 height 16
click at [213, 397] on rect at bounding box center [208, 402] width 19 height 15
click at [149, 399] on rect at bounding box center [157, 402] width 34 height 16
click at [213, 476] on button "Square" at bounding box center [184, 484] width 103 height 26
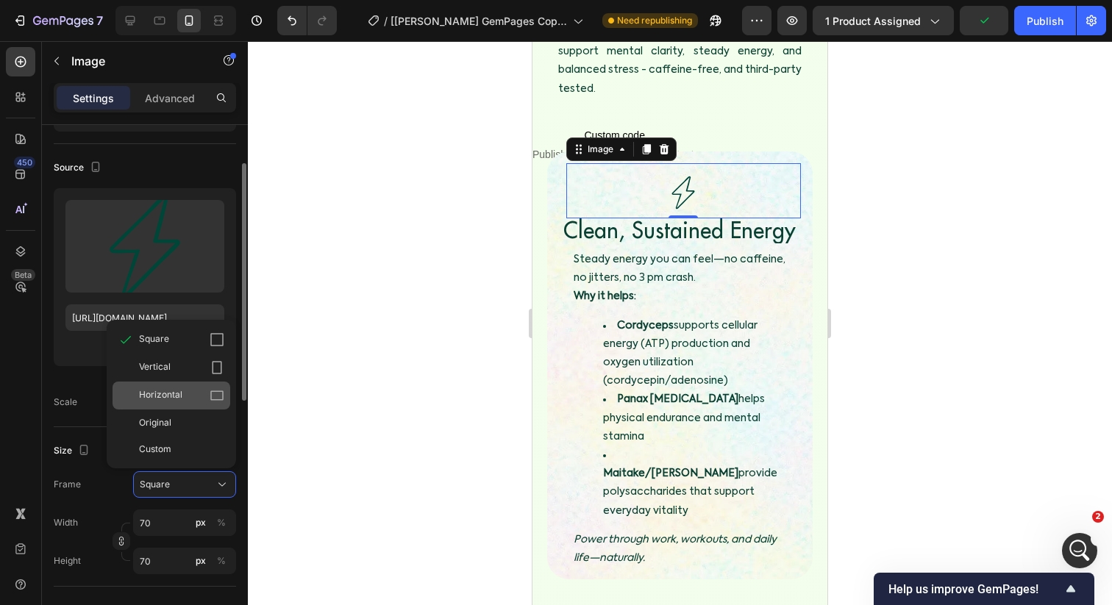
click at [177, 385] on div "Horizontal" at bounding box center [172, 396] width 118 height 28
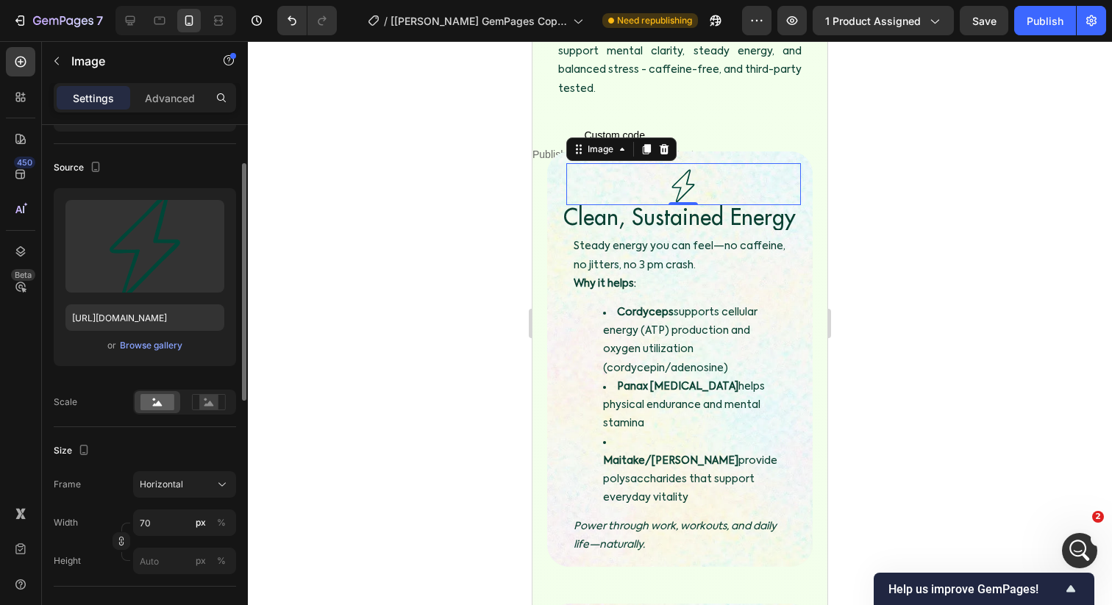
click at [463, 244] on div at bounding box center [680, 323] width 864 height 564
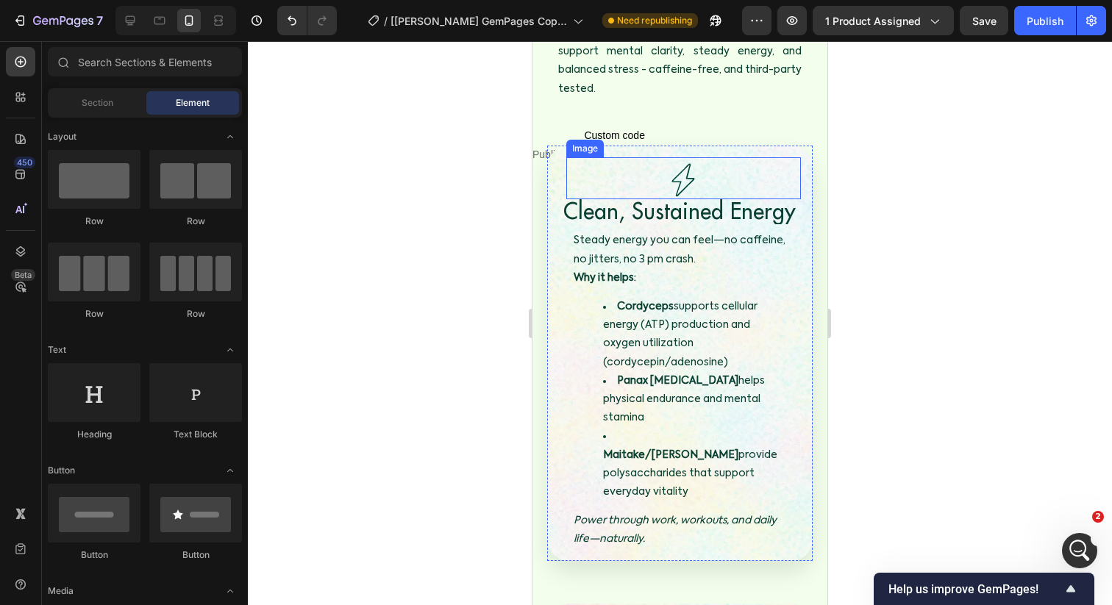
click at [676, 163] on img at bounding box center [682, 180] width 51 height 39
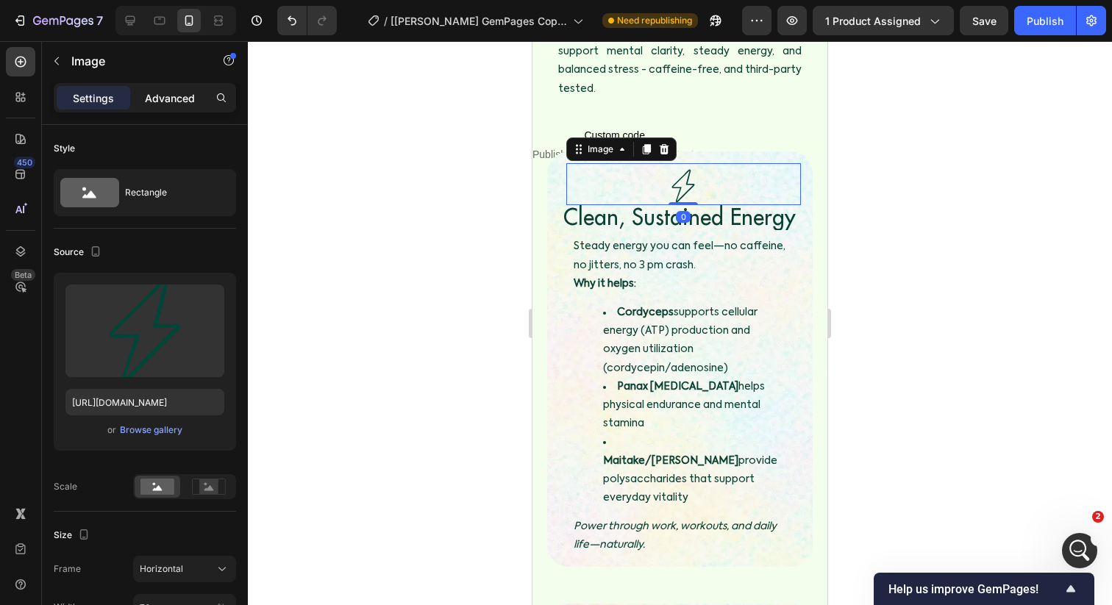
click at [161, 92] on p "Advanced" at bounding box center [170, 97] width 50 height 15
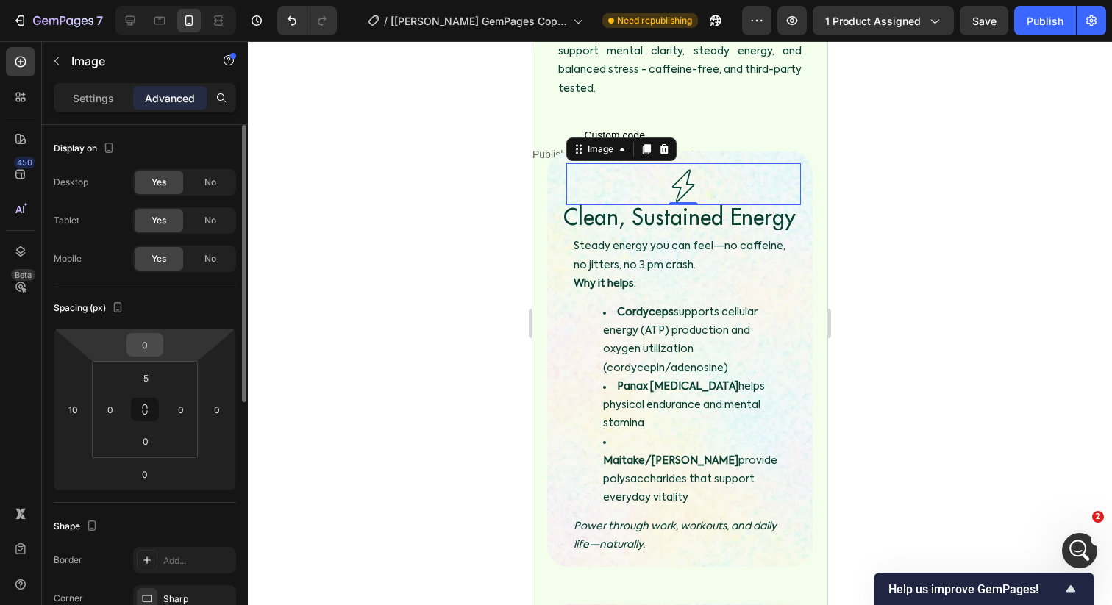
click at [147, 337] on input "0" at bounding box center [144, 345] width 29 height 22
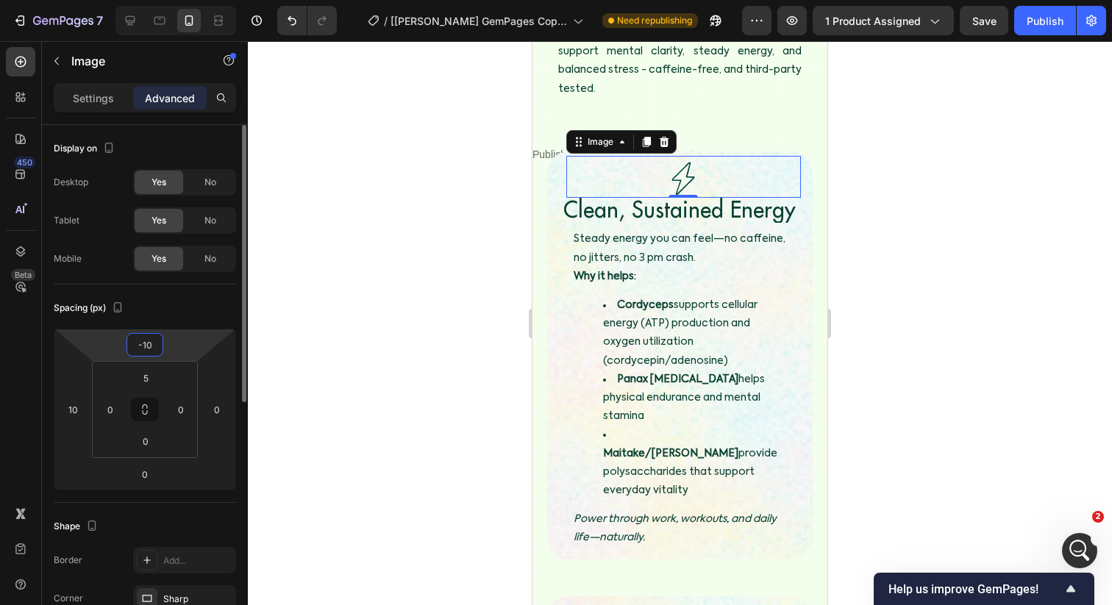
type input "-1"
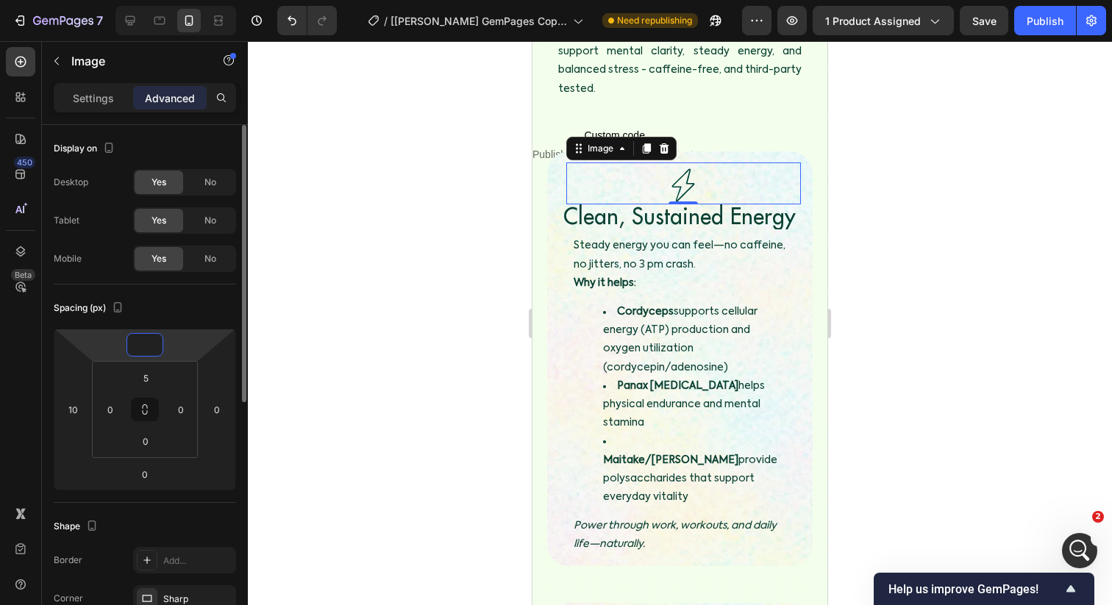
type input "-5"
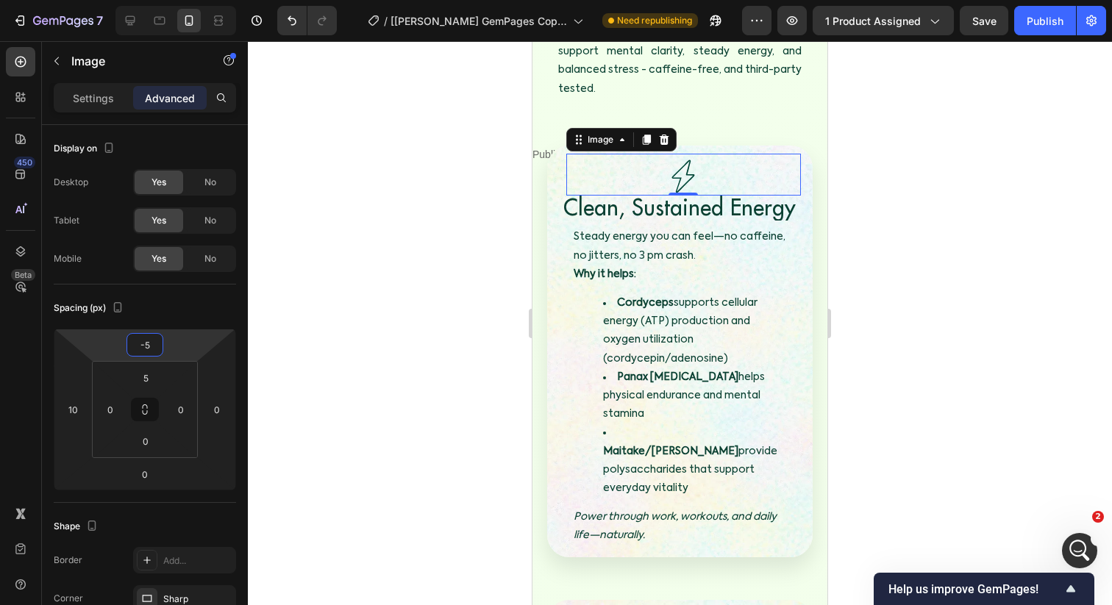
click at [623, 228] on p "Steady energy you can feel—no caffeine, no jitters, no 3 pm crash. Why it helps:" at bounding box center [680, 256] width 213 height 56
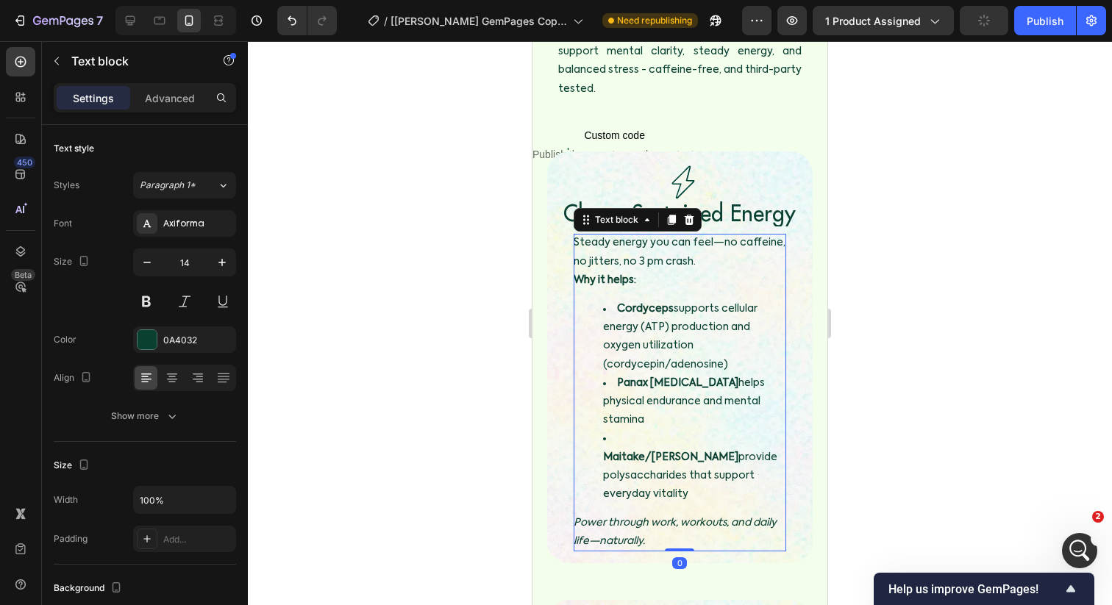
click at [439, 210] on div at bounding box center [680, 323] width 864 height 564
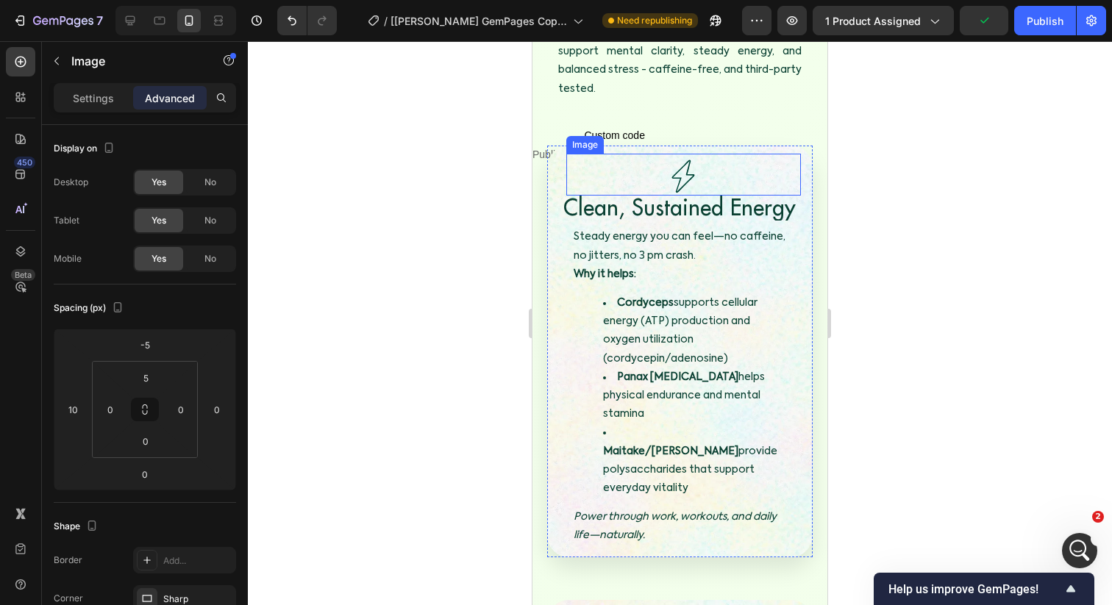
click at [696, 157] on img at bounding box center [682, 176] width 51 height 39
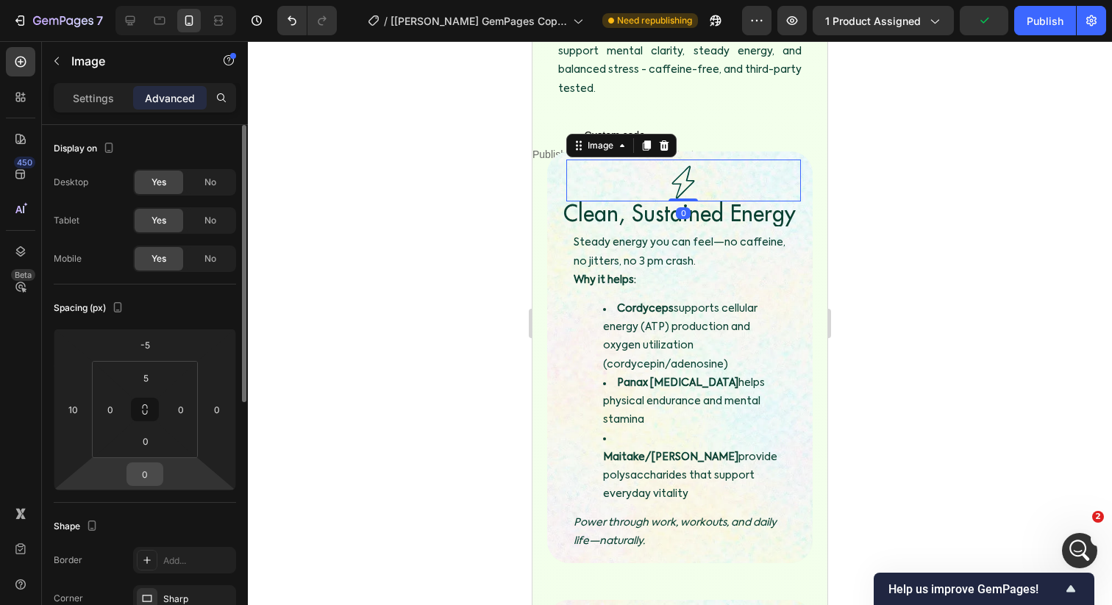
click at [148, 477] on input "0" at bounding box center [144, 474] width 29 height 22
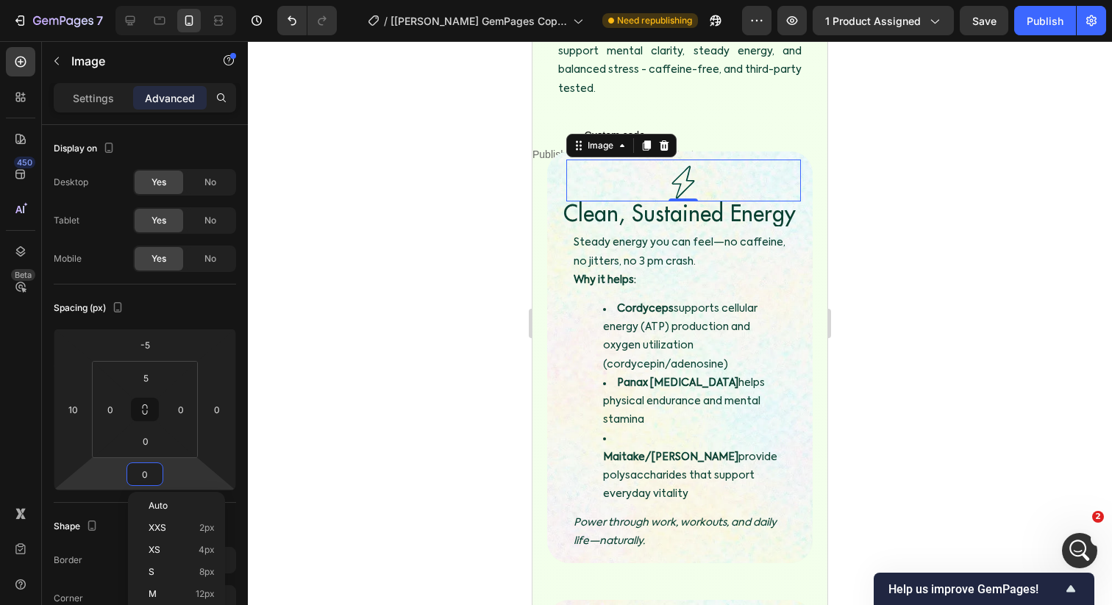
type input "5"
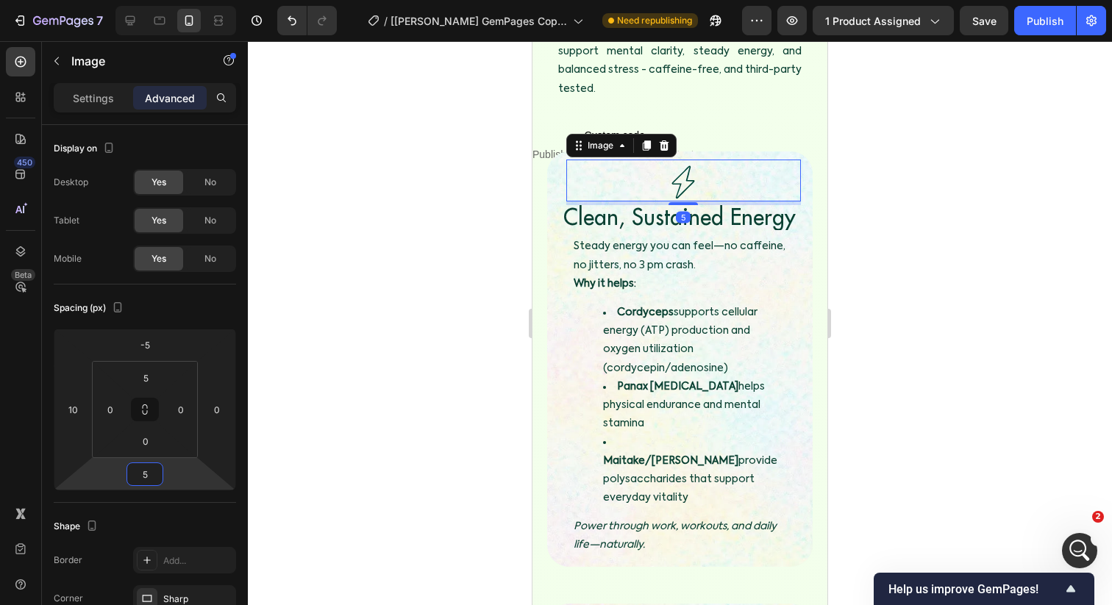
click at [431, 321] on div at bounding box center [680, 323] width 864 height 564
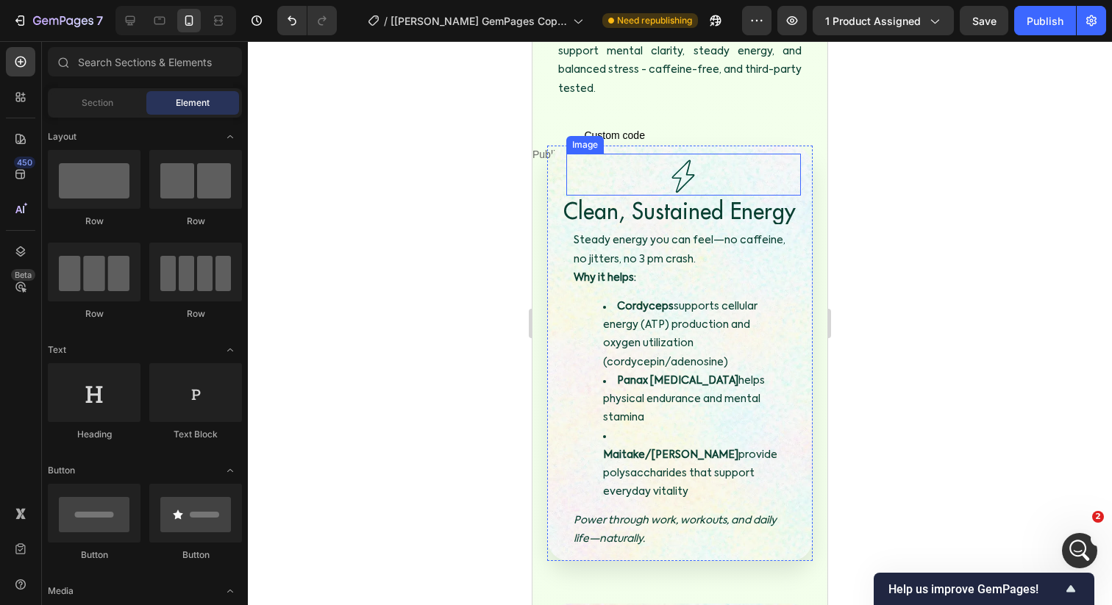
click at [674, 158] on img at bounding box center [682, 176] width 51 height 39
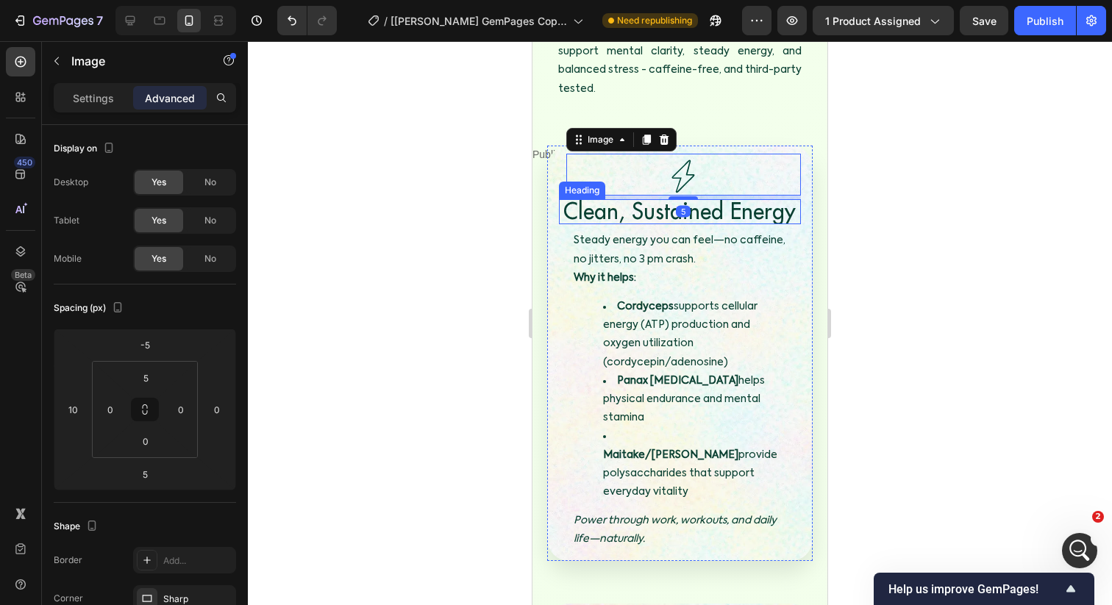
click at [649, 196] on span "Clean, Sustained Energy" at bounding box center [679, 210] width 232 height 29
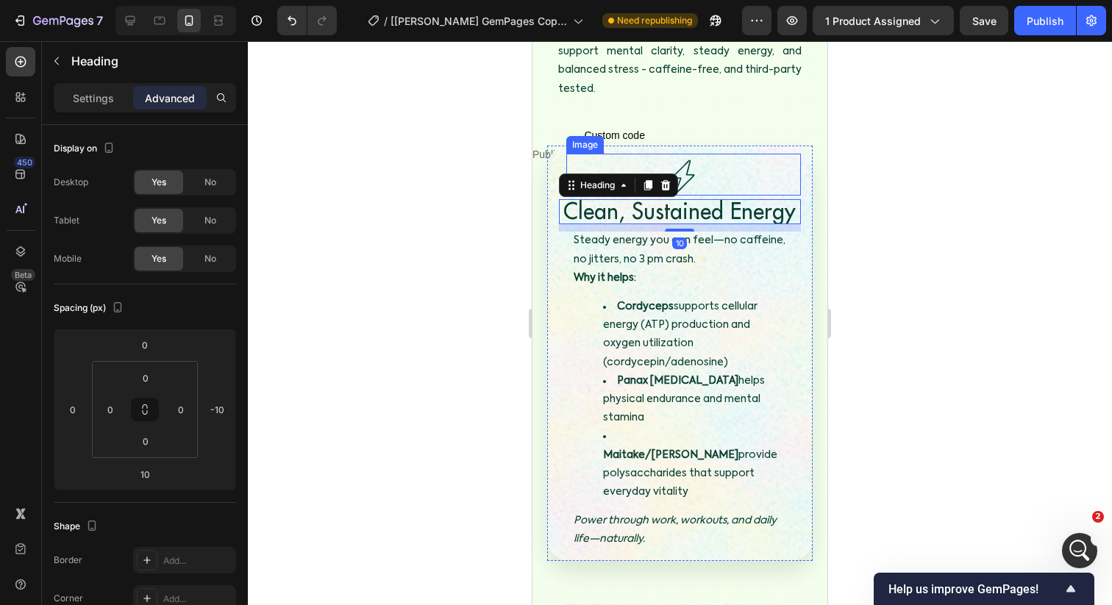
click at [708, 164] on div at bounding box center [683, 176] width 235 height 39
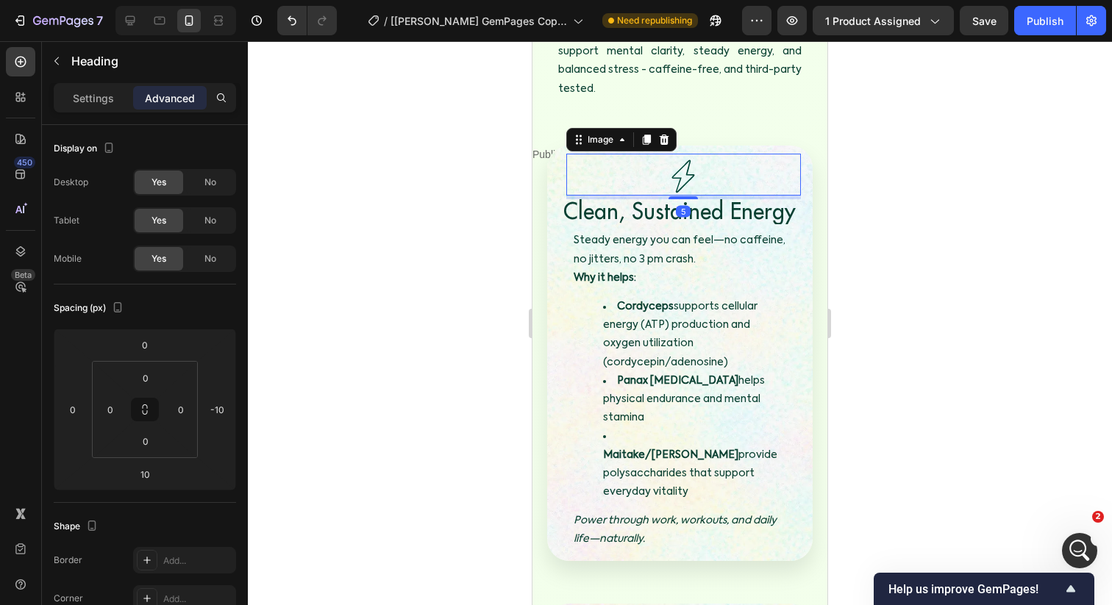
click at [702, 196] on span "Clean, Sustained Energy" at bounding box center [679, 210] width 232 height 29
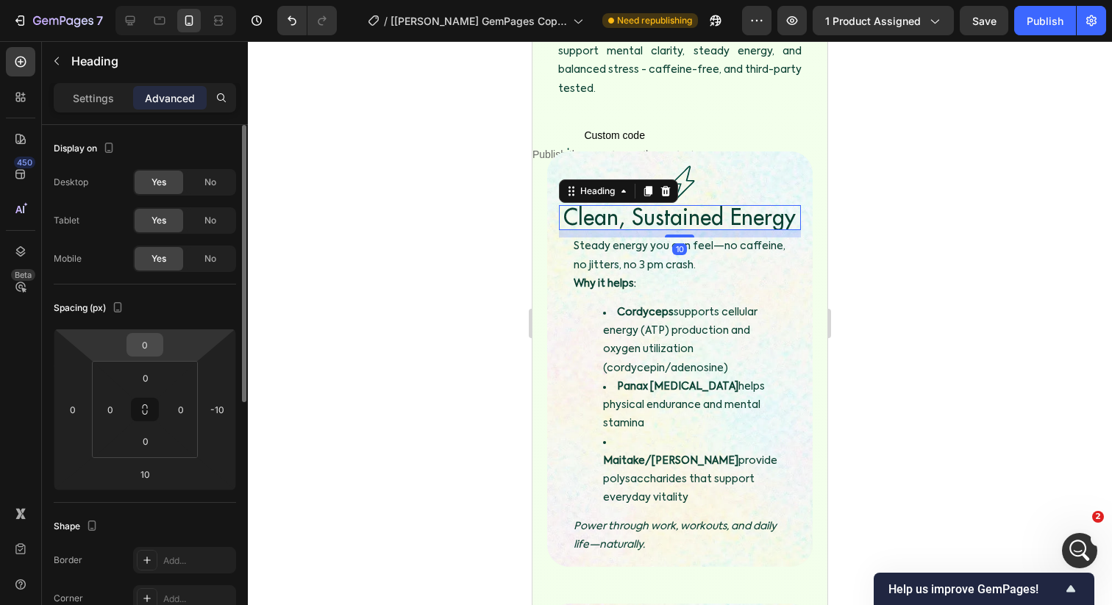
click at [147, 349] on input "0" at bounding box center [144, 345] width 29 height 22
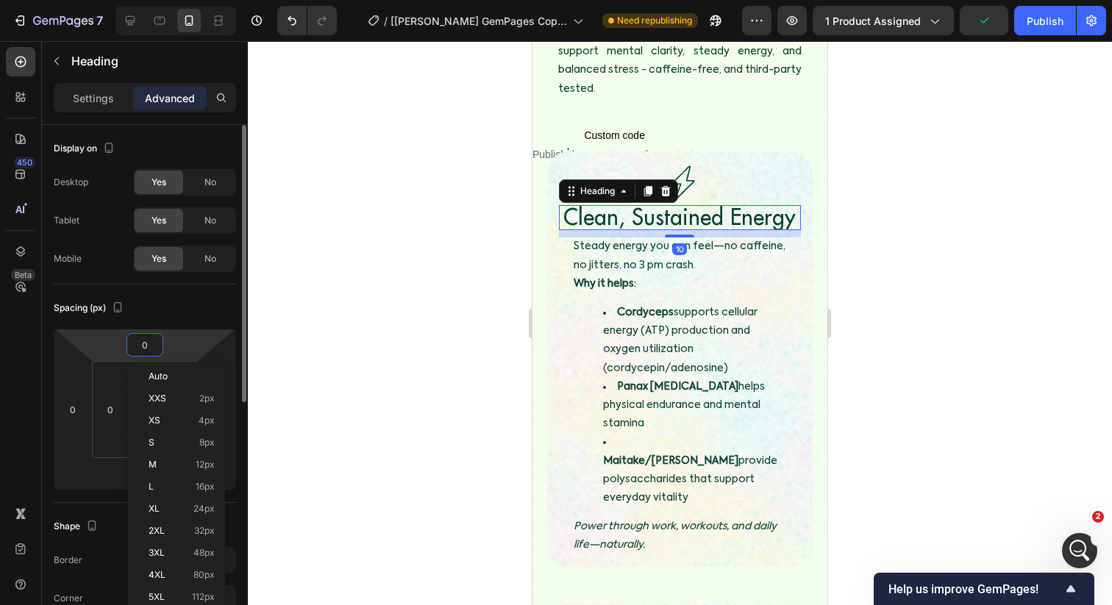
type input "5"
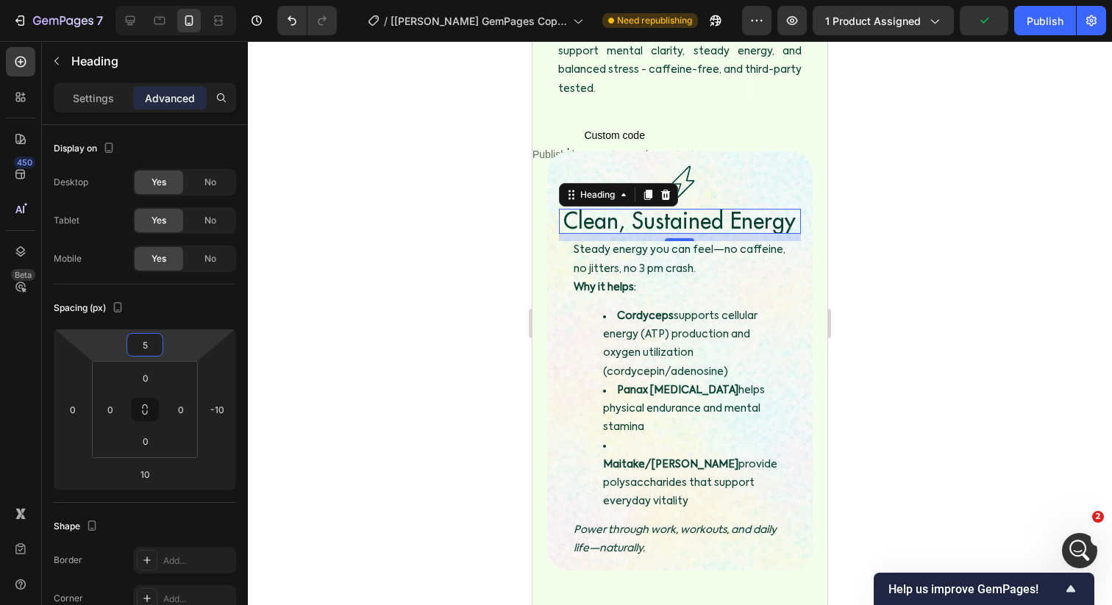
click at [360, 308] on div at bounding box center [680, 323] width 864 height 564
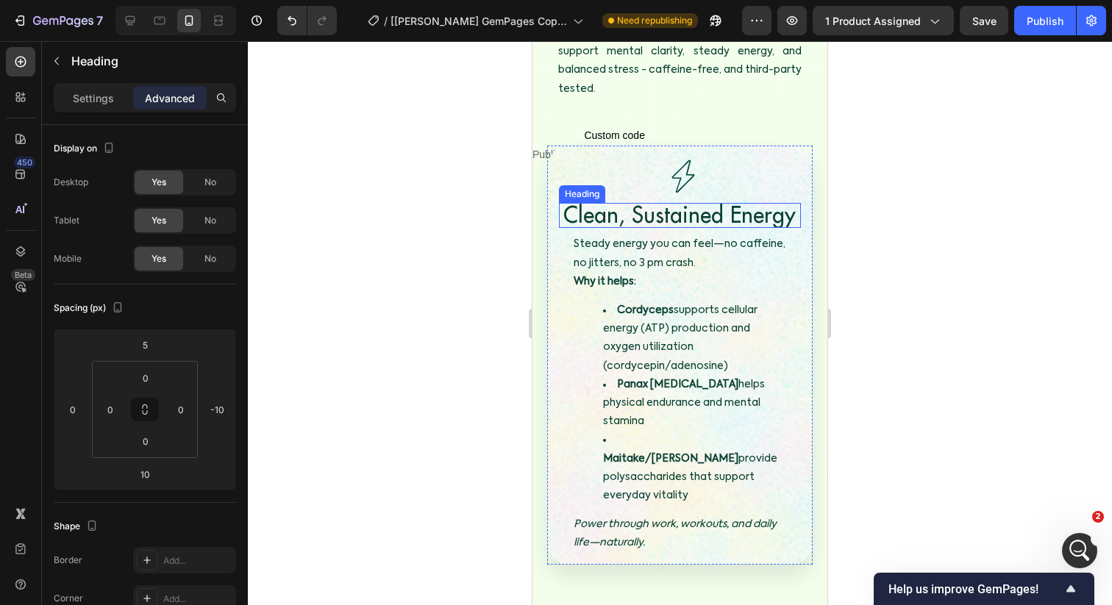
click at [668, 200] on span "Clean, Sustained Energy" at bounding box center [679, 214] width 232 height 29
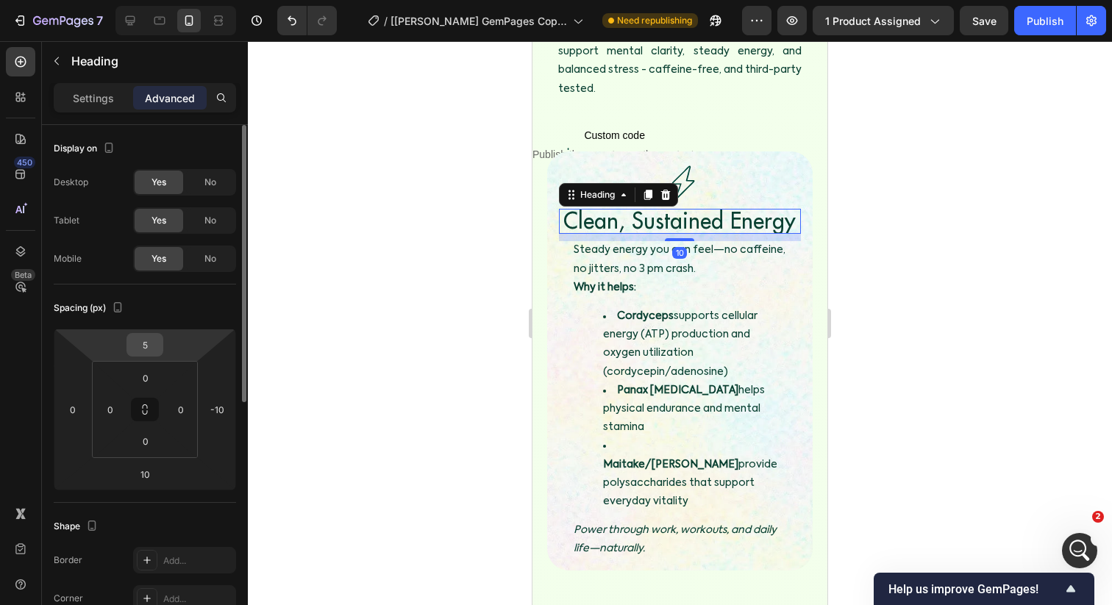
click at [134, 347] on input "5" at bounding box center [144, 345] width 29 height 22
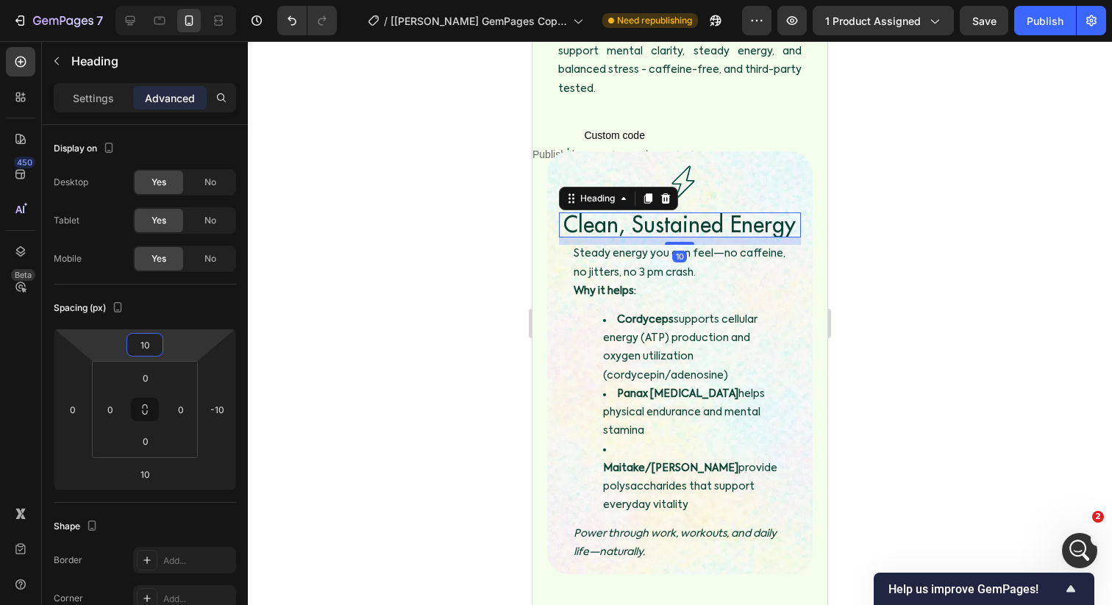
type input "10"
click at [363, 300] on div at bounding box center [680, 323] width 864 height 564
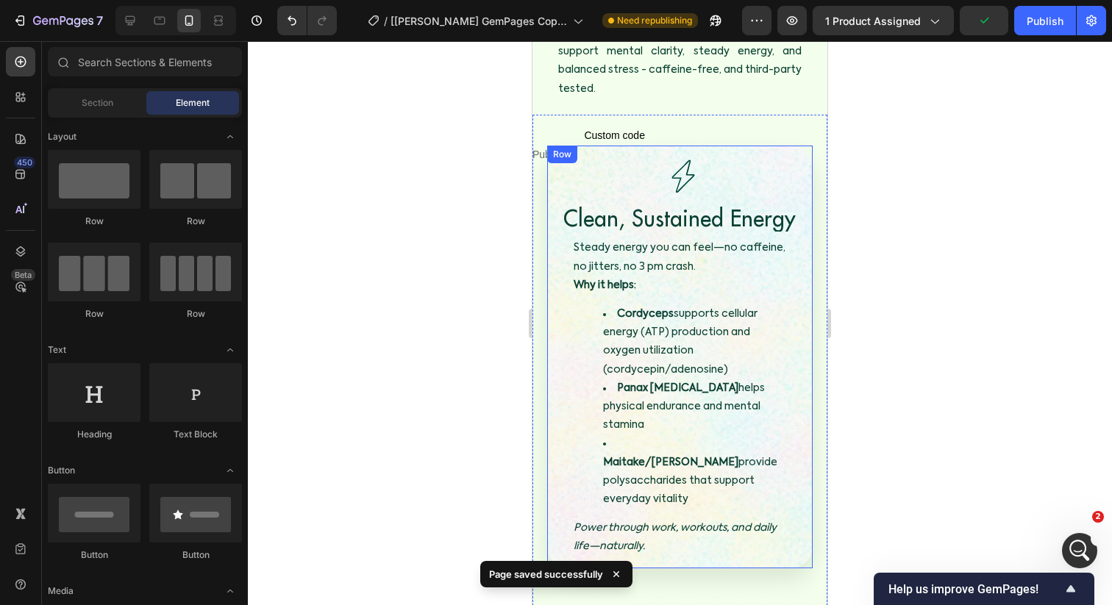
scroll to position [2442, 0]
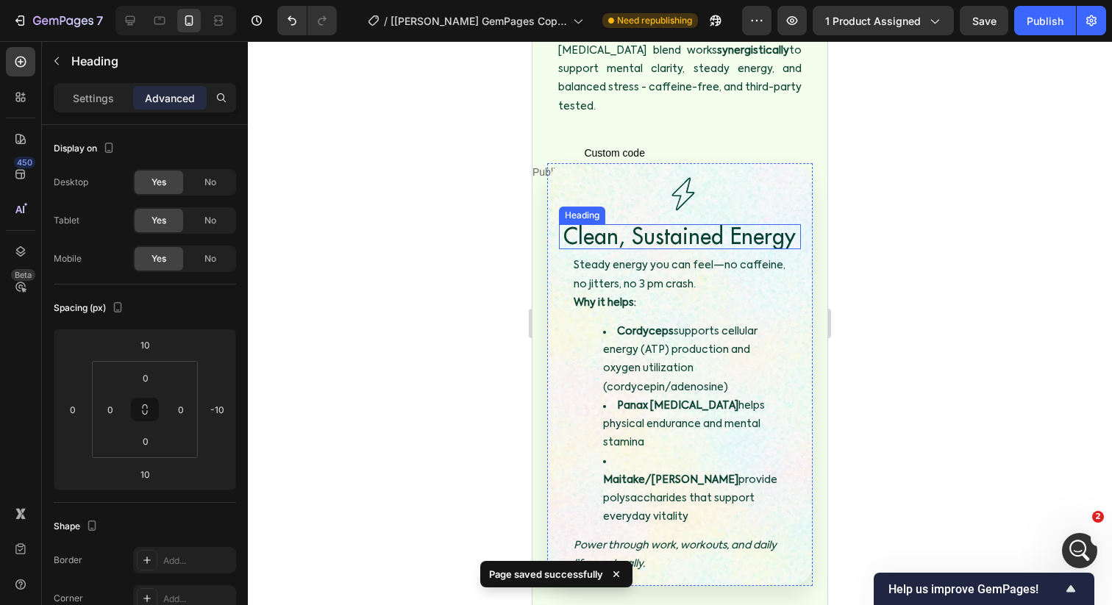
click at [588, 226] on span "Clean, Sustained Energy" at bounding box center [679, 235] width 232 height 29
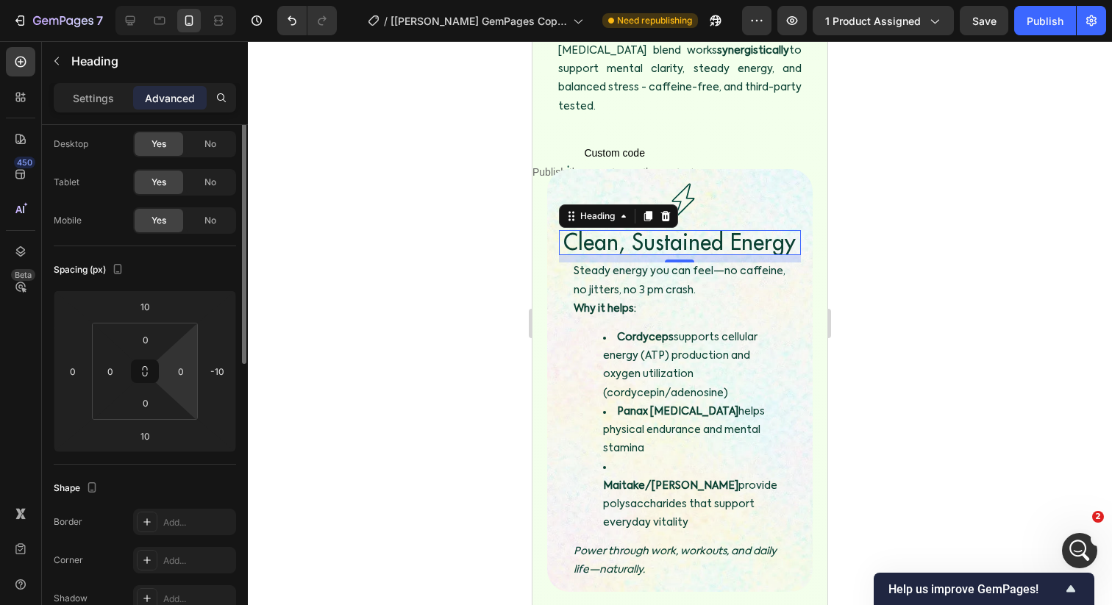
scroll to position [0, 0]
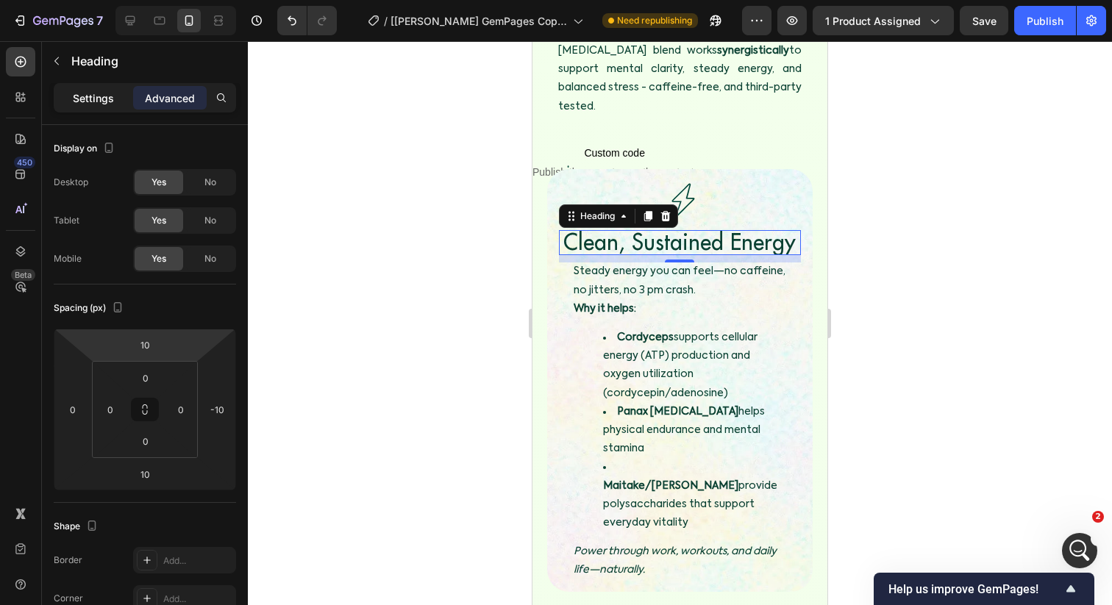
click at [104, 99] on p "Settings" at bounding box center [93, 97] width 41 height 15
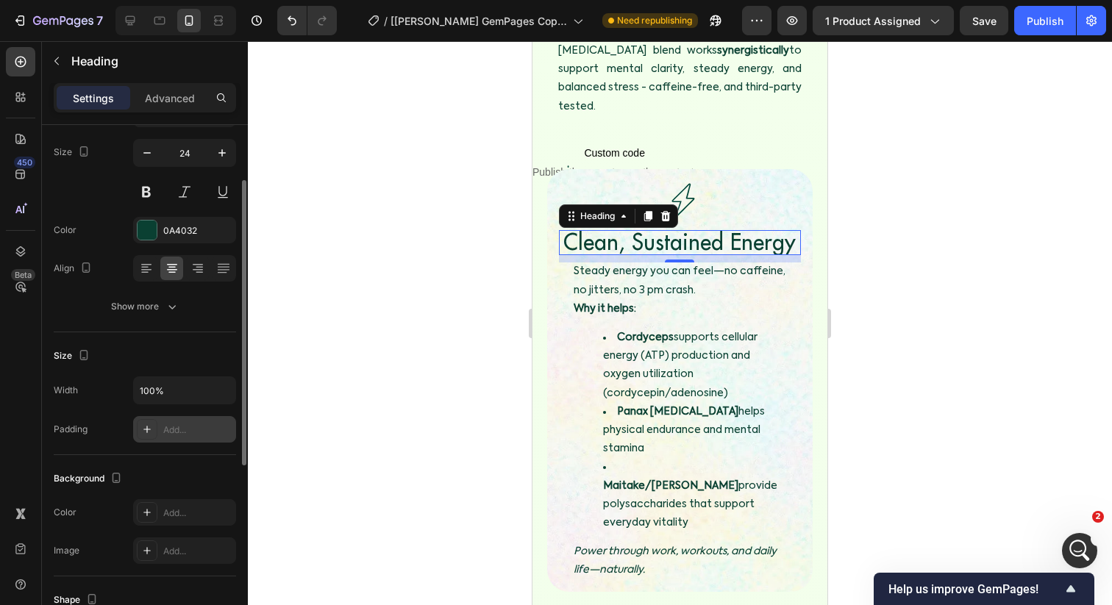
scroll to position [138, 0]
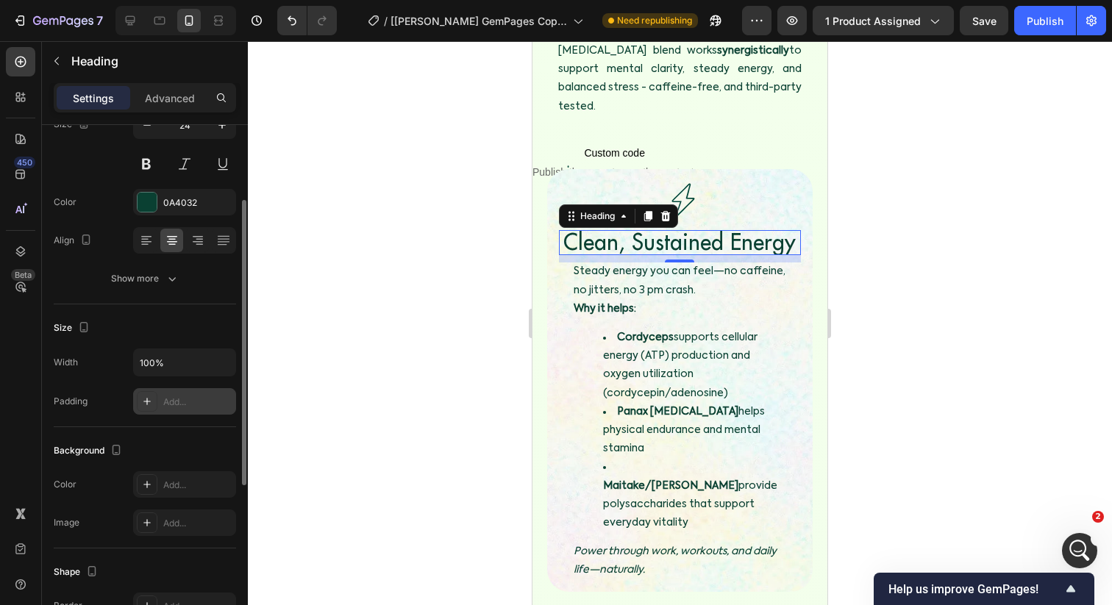
click at [173, 403] on div "Add..." at bounding box center [197, 402] width 69 height 13
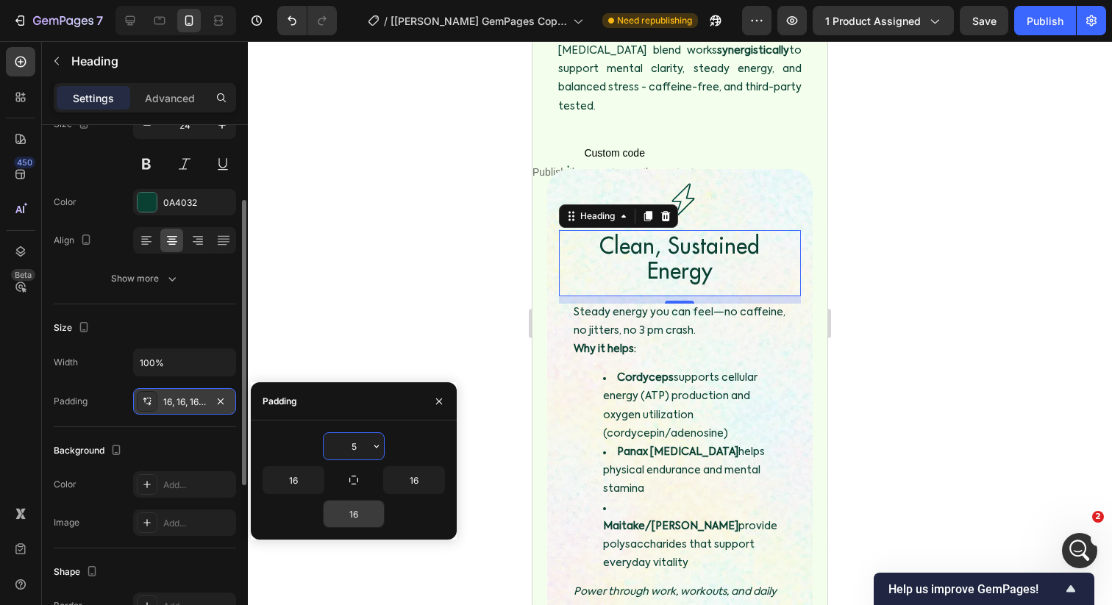
type input "5"
click at [357, 511] on input "16" at bounding box center [354, 514] width 60 height 26
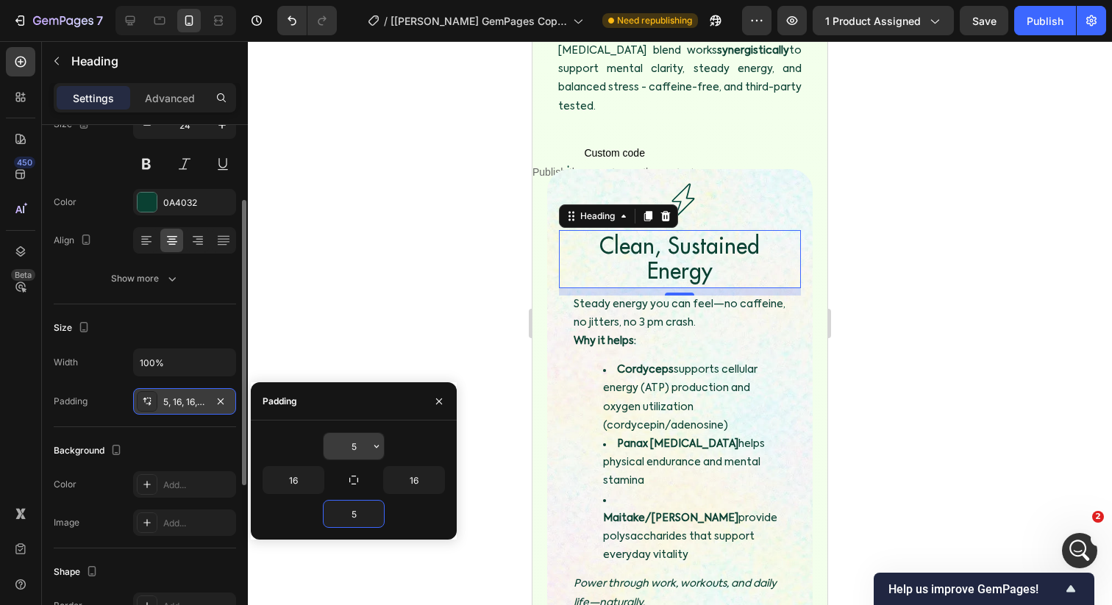
type input "5"
click at [358, 441] on input "5" at bounding box center [354, 446] width 60 height 26
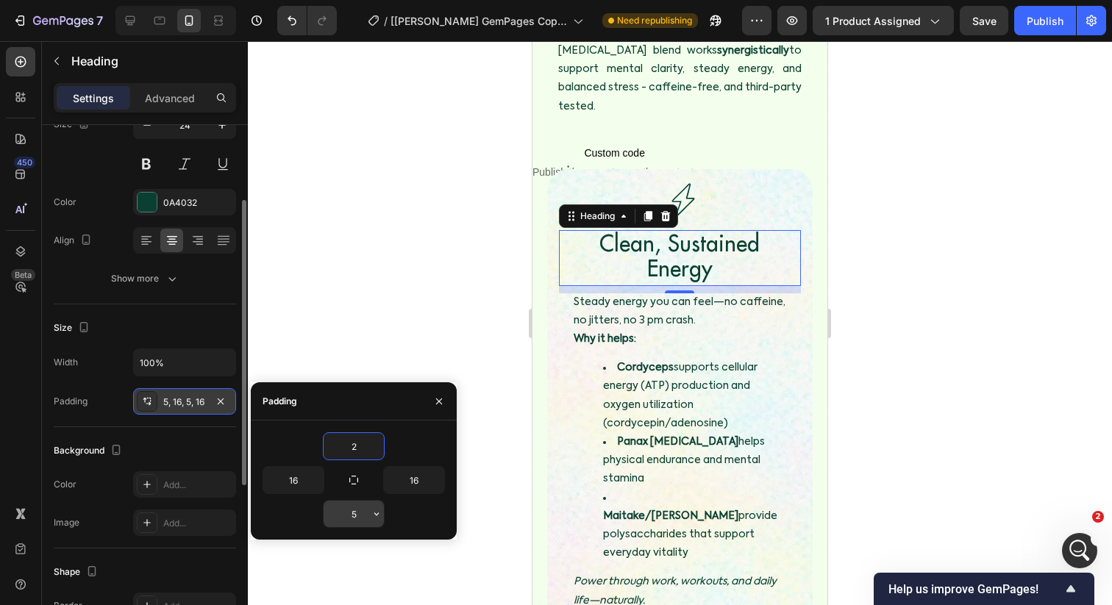
type input "2"
click at [353, 513] on input "5" at bounding box center [354, 514] width 60 height 26
type input "2"
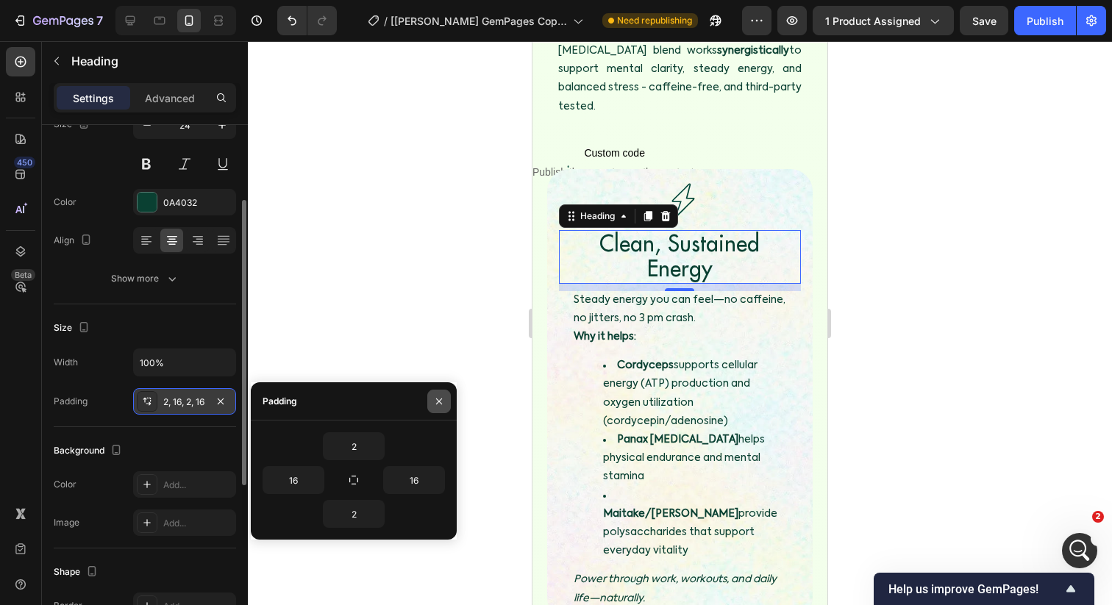
click at [445, 399] on button "button" at bounding box center [439, 402] width 24 height 24
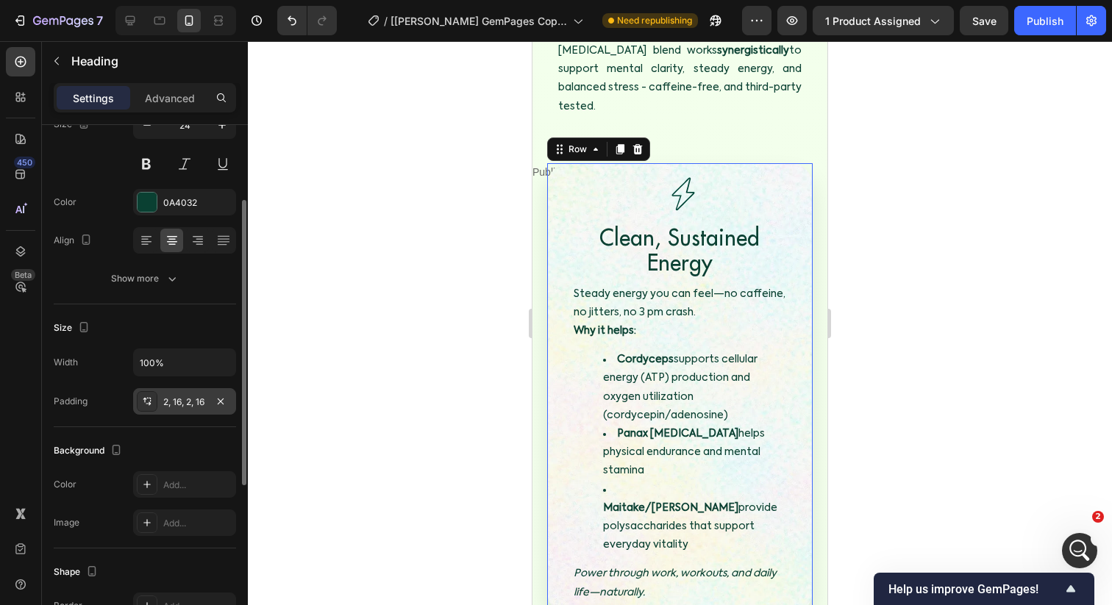
click at [682, 260] on div "Image Clean, Sustained Energy Heading Row Image ⁠⁠⁠⁠⁠⁠⁠ Clean, Sustained Energy…" at bounding box center [680, 388] width 242 height 427
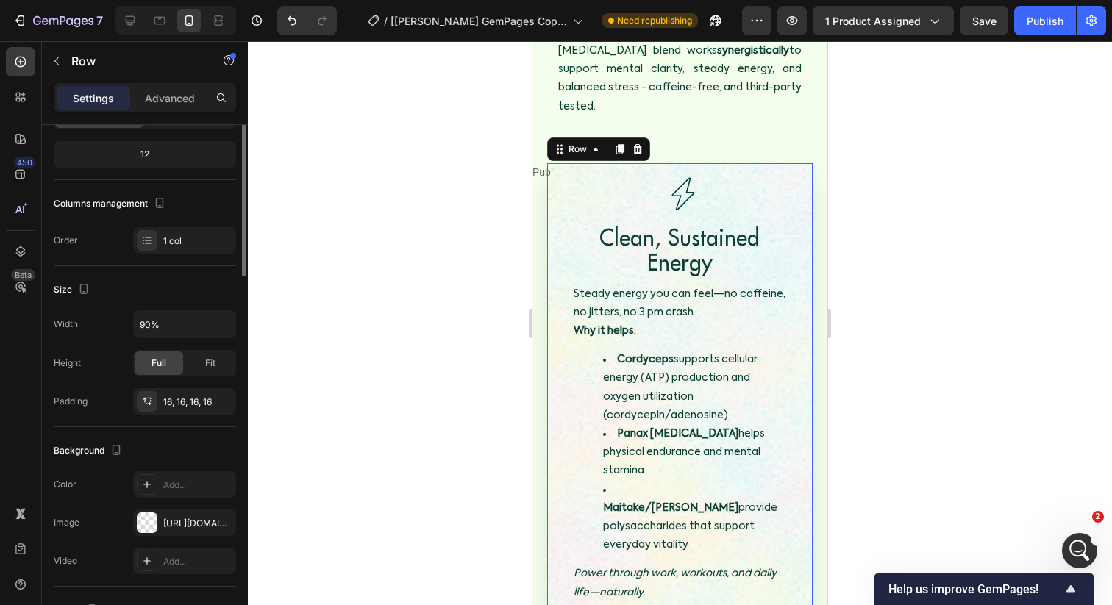
scroll to position [0, 0]
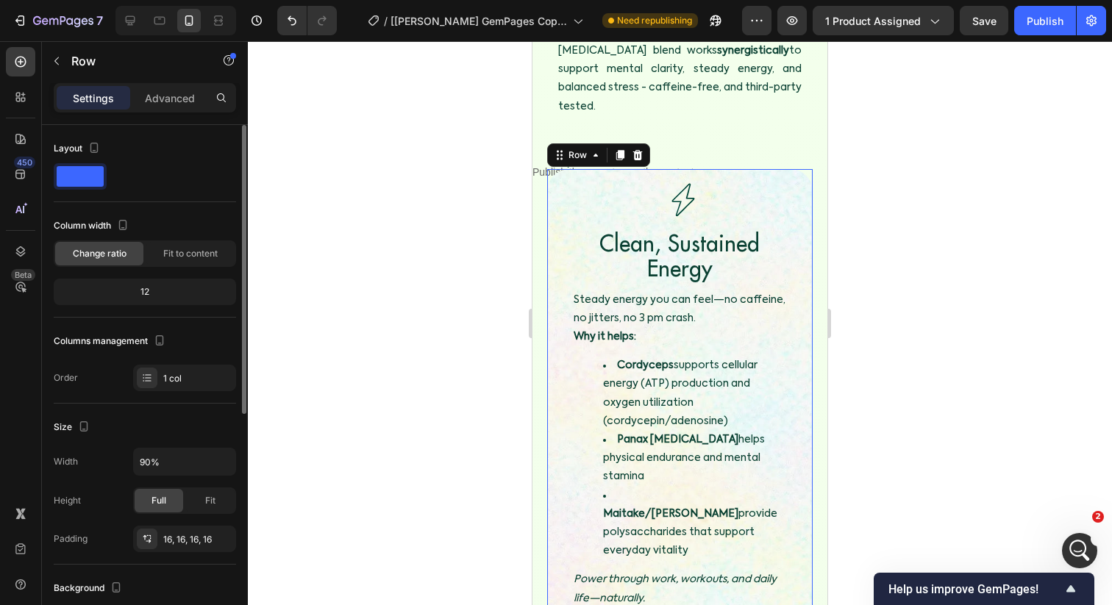
click at [897, 244] on div at bounding box center [680, 323] width 864 height 564
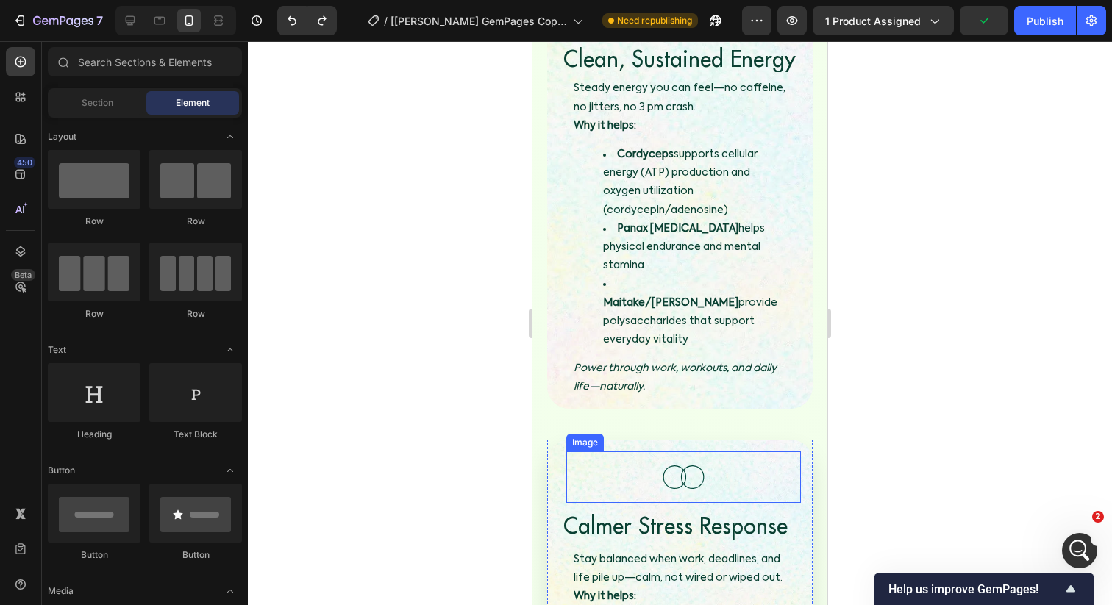
scroll to position [2674, 0]
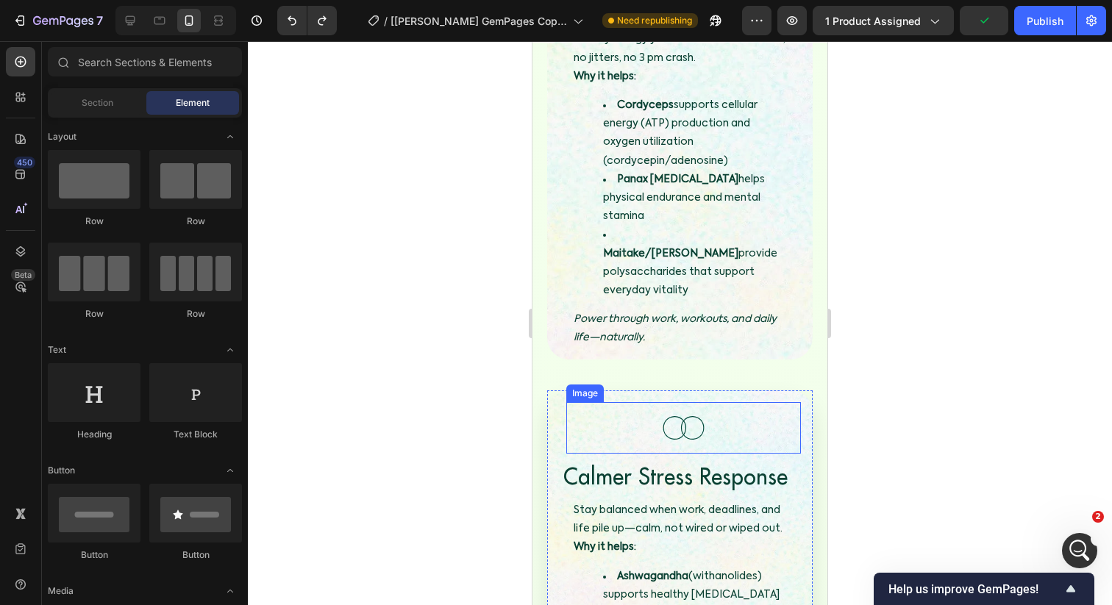
click at [674, 402] on img at bounding box center [682, 427] width 51 height 51
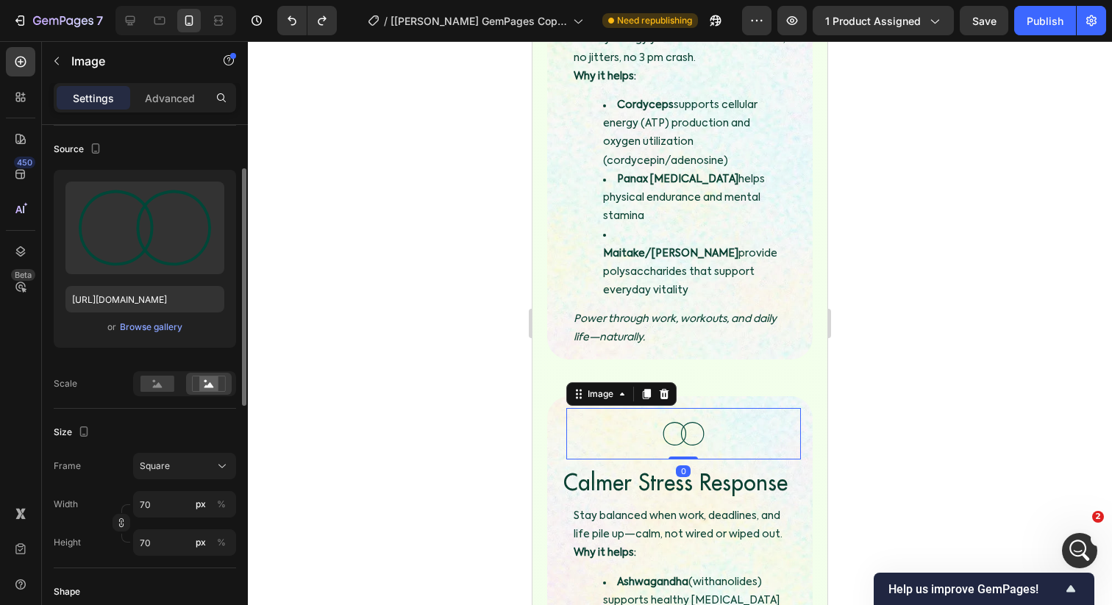
scroll to position [121, 0]
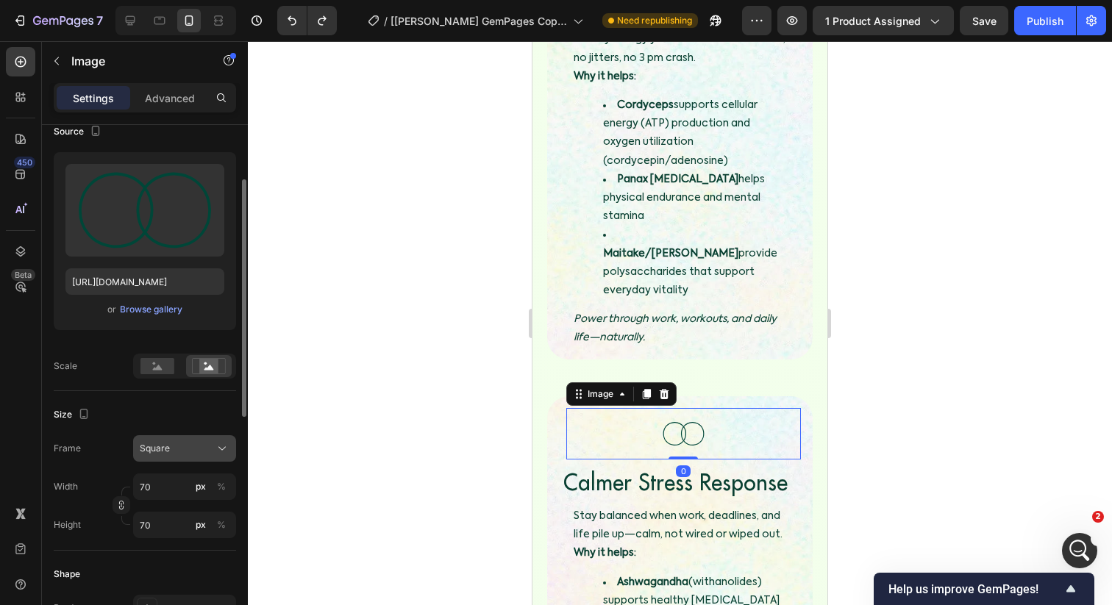
click at [172, 450] on div "Square" at bounding box center [176, 448] width 72 height 13
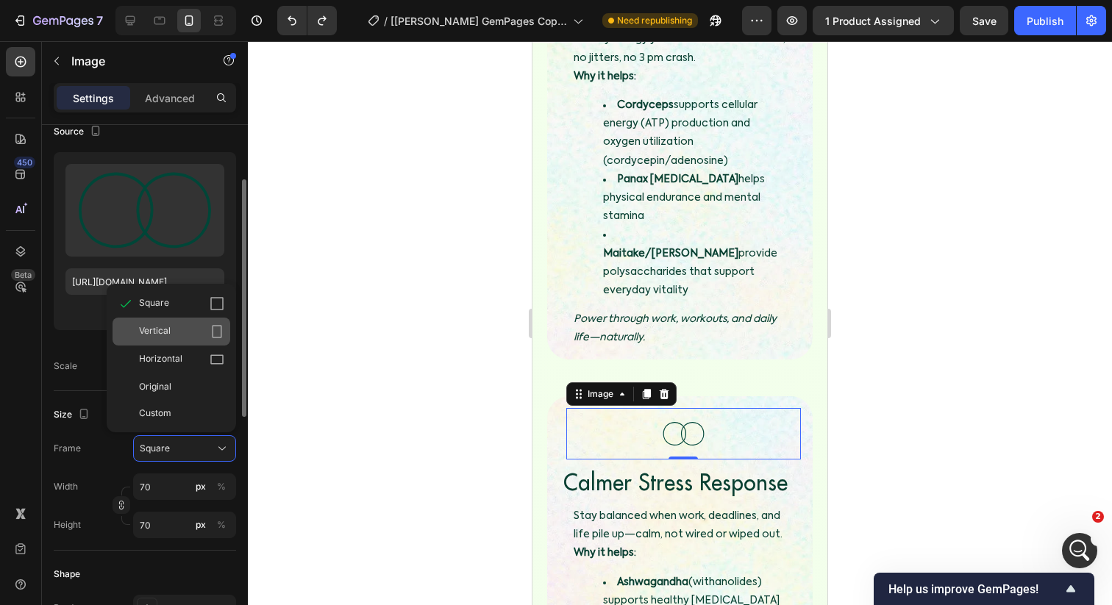
click at [174, 333] on div "Vertical" at bounding box center [181, 331] width 85 height 15
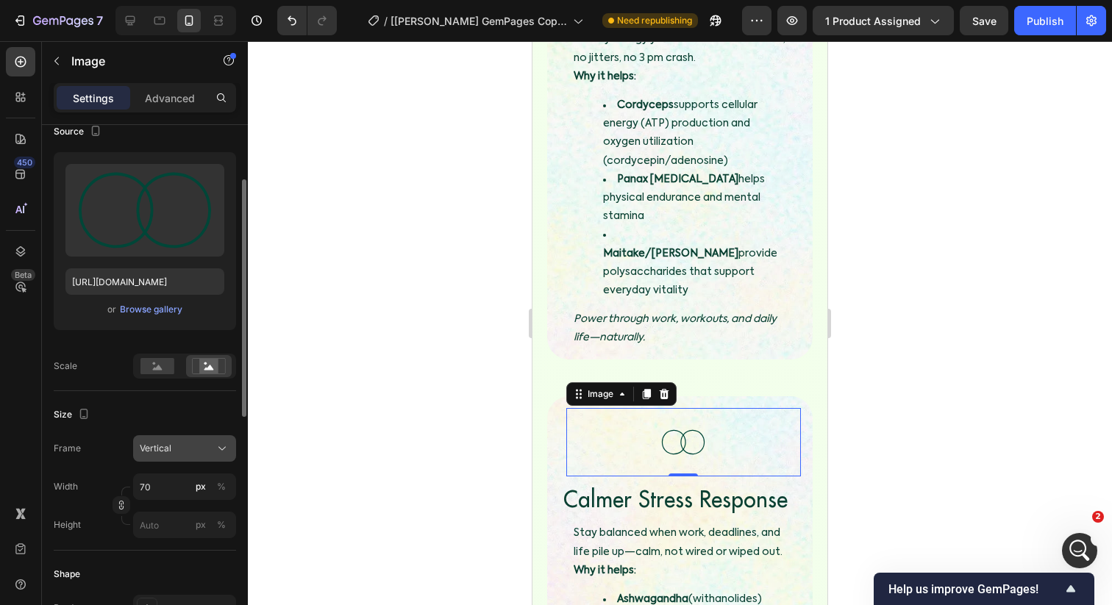
click at [166, 450] on span "Vertical" at bounding box center [156, 448] width 32 height 13
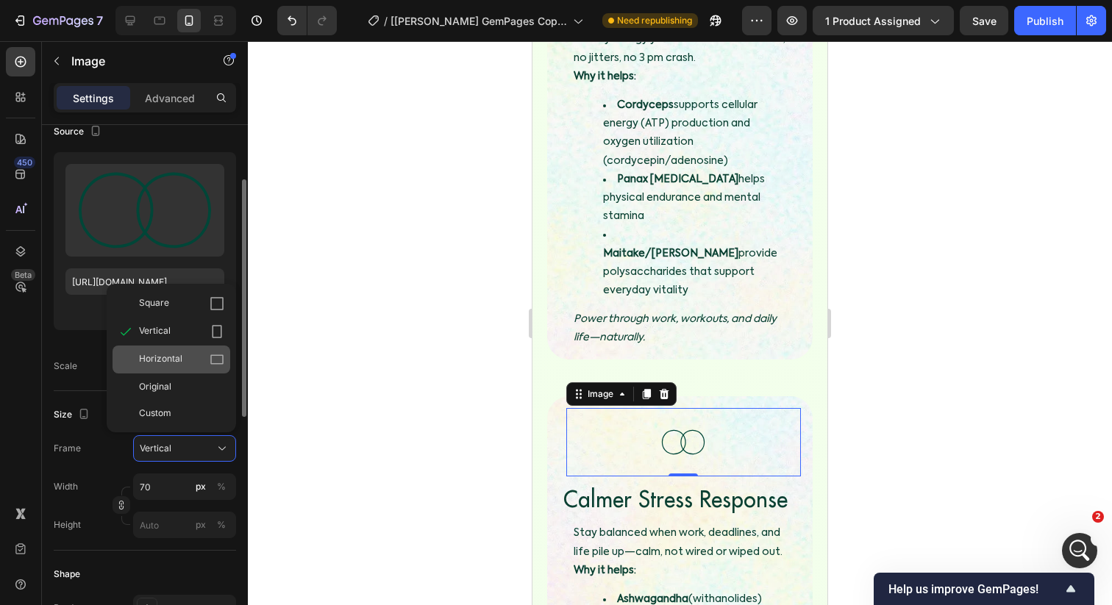
click at [173, 346] on div "Horizontal" at bounding box center [172, 360] width 118 height 28
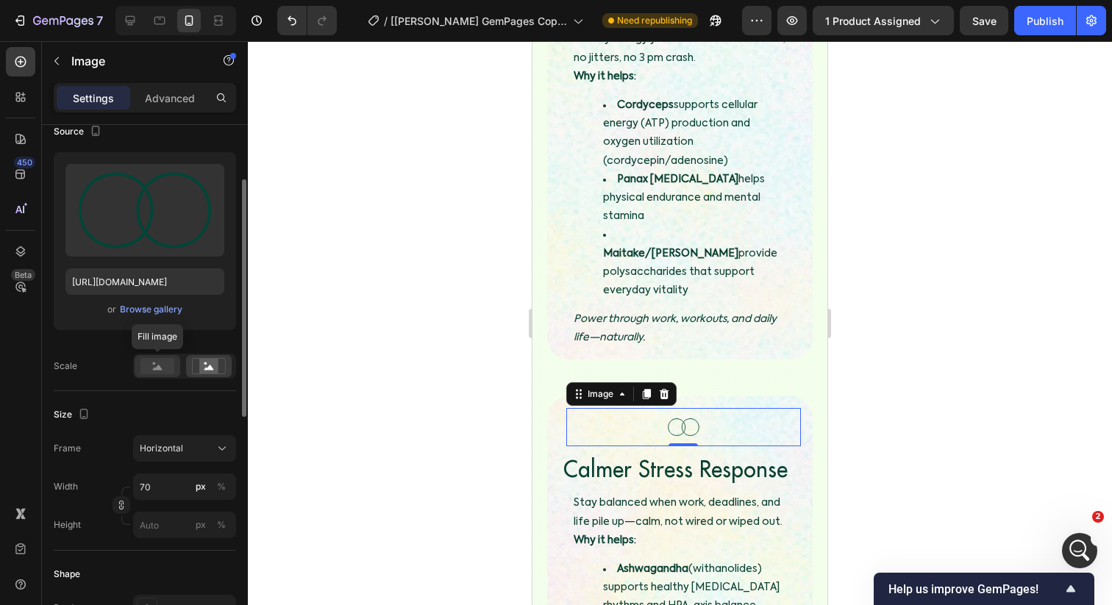
click at [146, 374] on div at bounding box center [158, 366] width 46 height 22
click at [382, 375] on div at bounding box center [680, 323] width 864 height 564
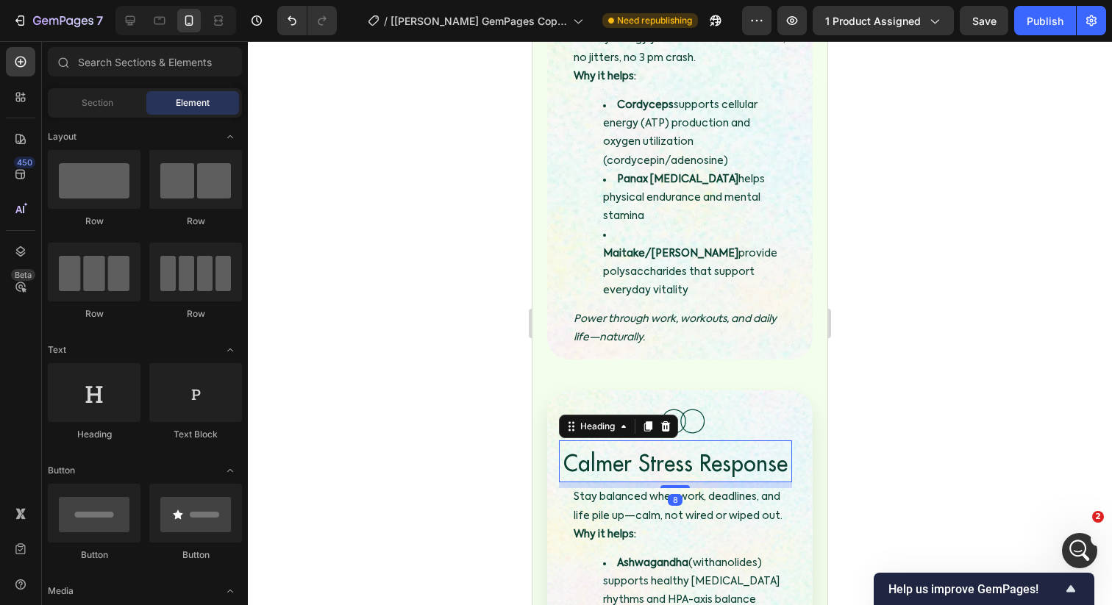
click at [579, 449] on span "Calmer Stress Response" at bounding box center [675, 463] width 224 height 29
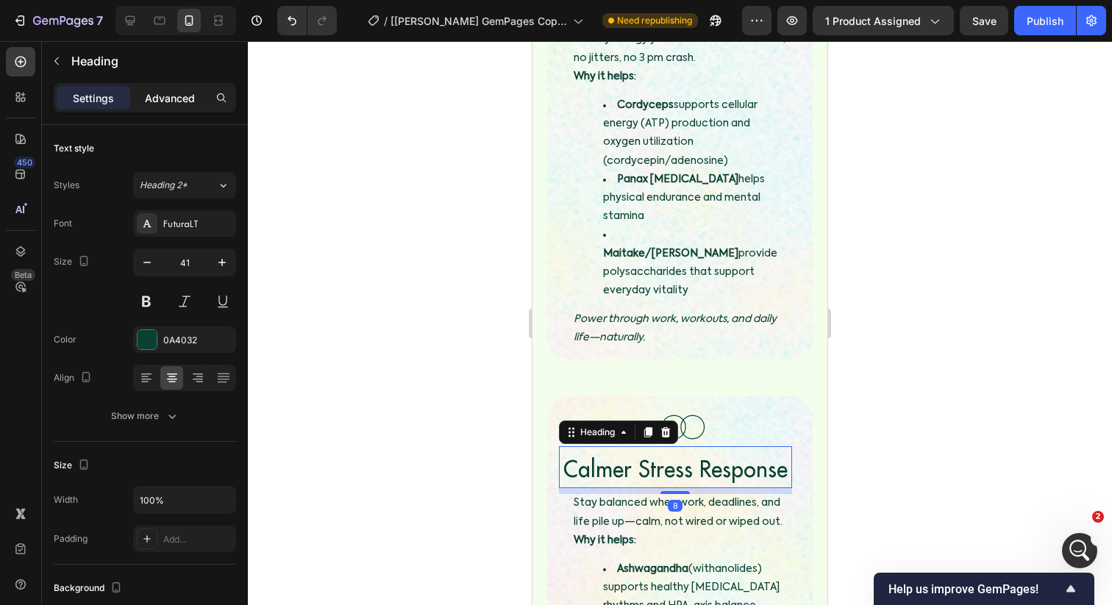
click at [153, 91] on p "Advanced" at bounding box center [170, 97] width 50 height 15
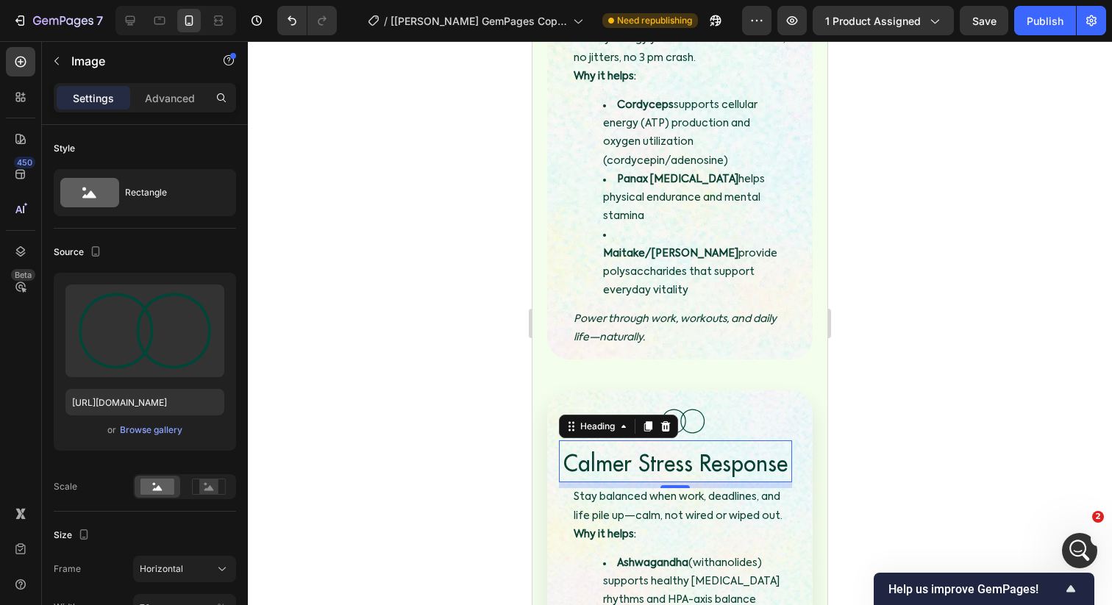
click at [693, 402] on img at bounding box center [682, 421] width 51 height 39
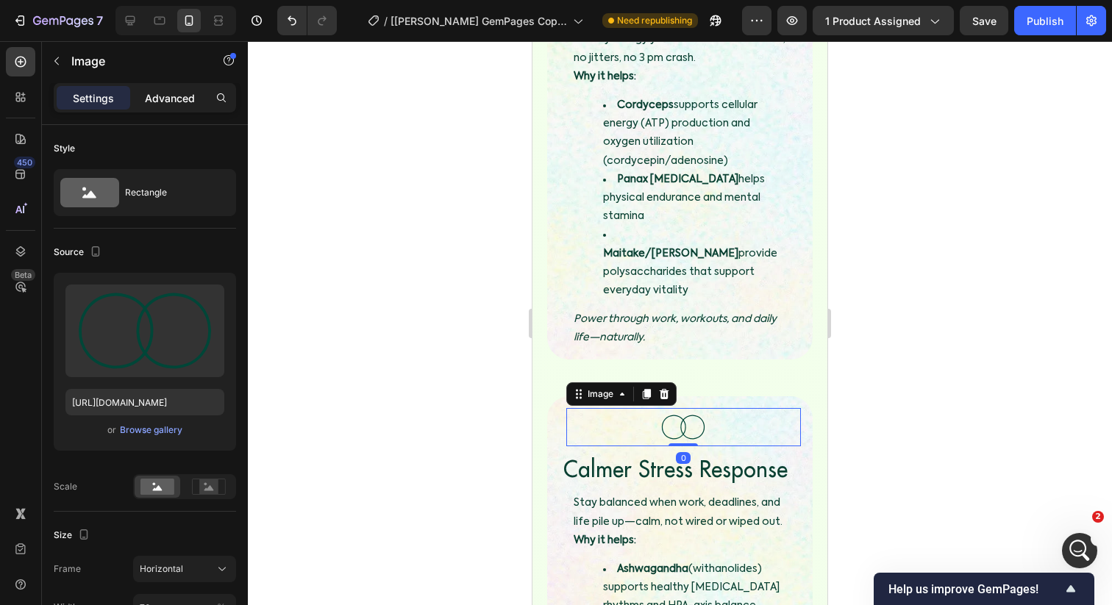
click at [193, 96] on p "Advanced" at bounding box center [170, 97] width 50 height 15
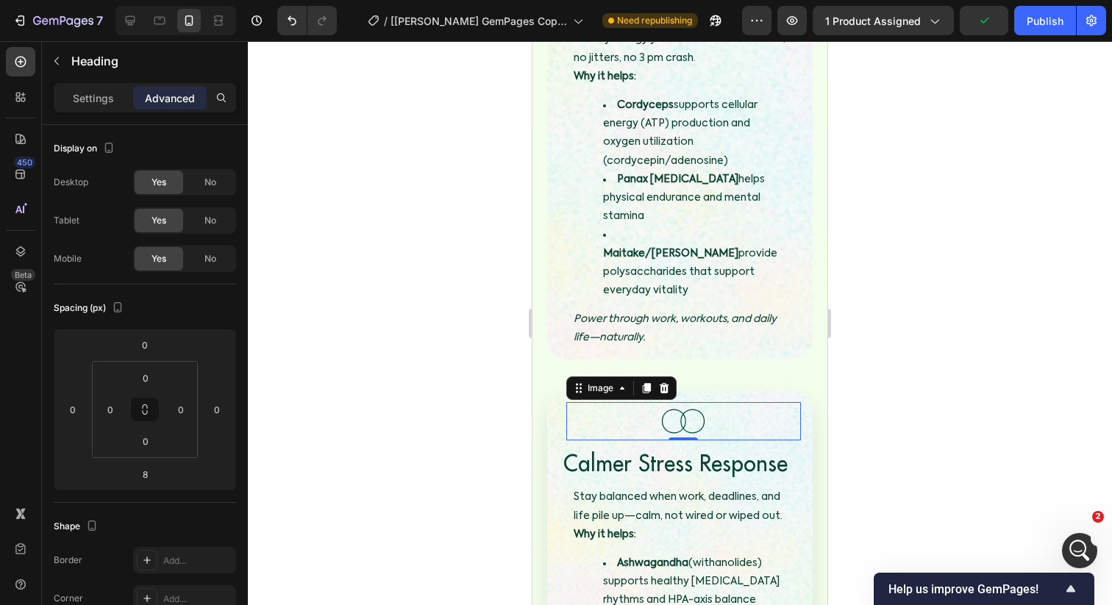
click at [704, 449] on span "Calmer Stress Response" at bounding box center [675, 463] width 224 height 29
click at [740, 402] on div at bounding box center [683, 421] width 235 height 39
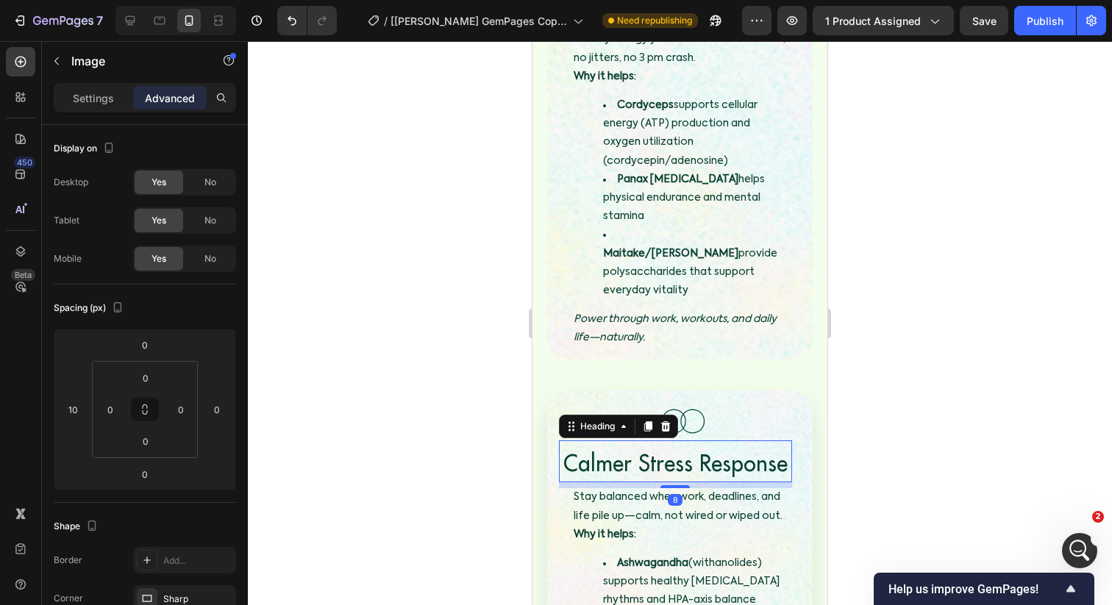
click at [735, 440] on h3 "Calmer Stress Response" at bounding box center [675, 461] width 233 height 42
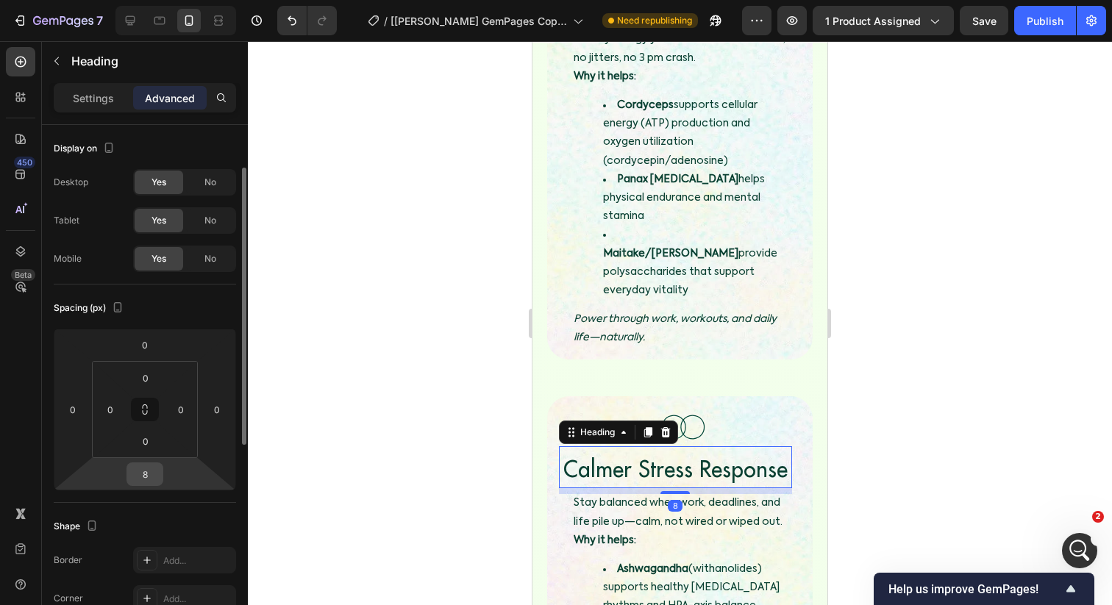
scroll to position [110, 0]
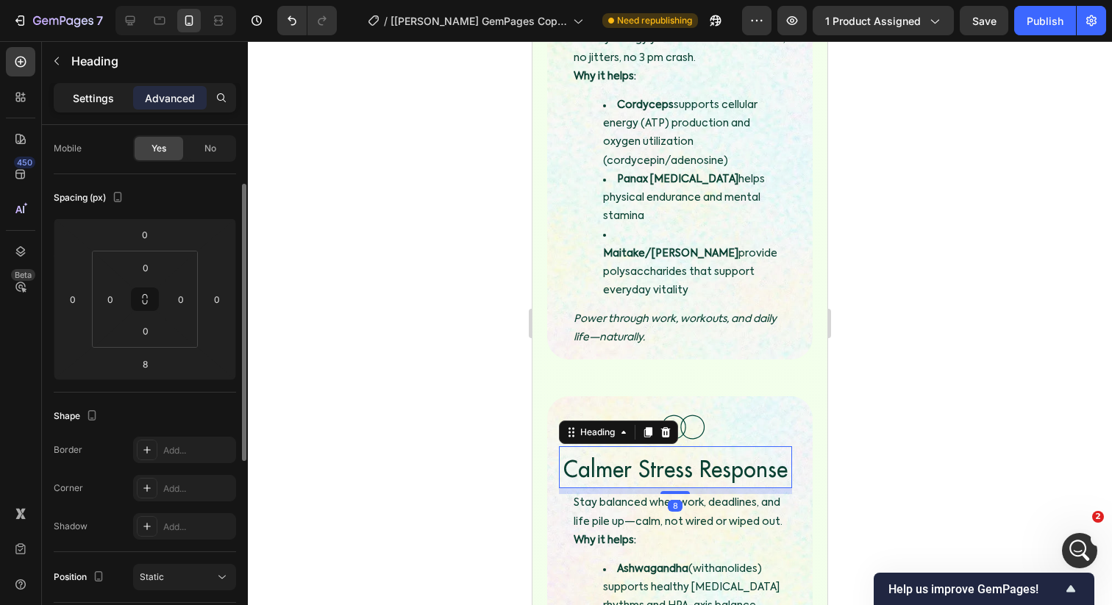
click at [83, 97] on p "Settings" at bounding box center [93, 97] width 41 height 15
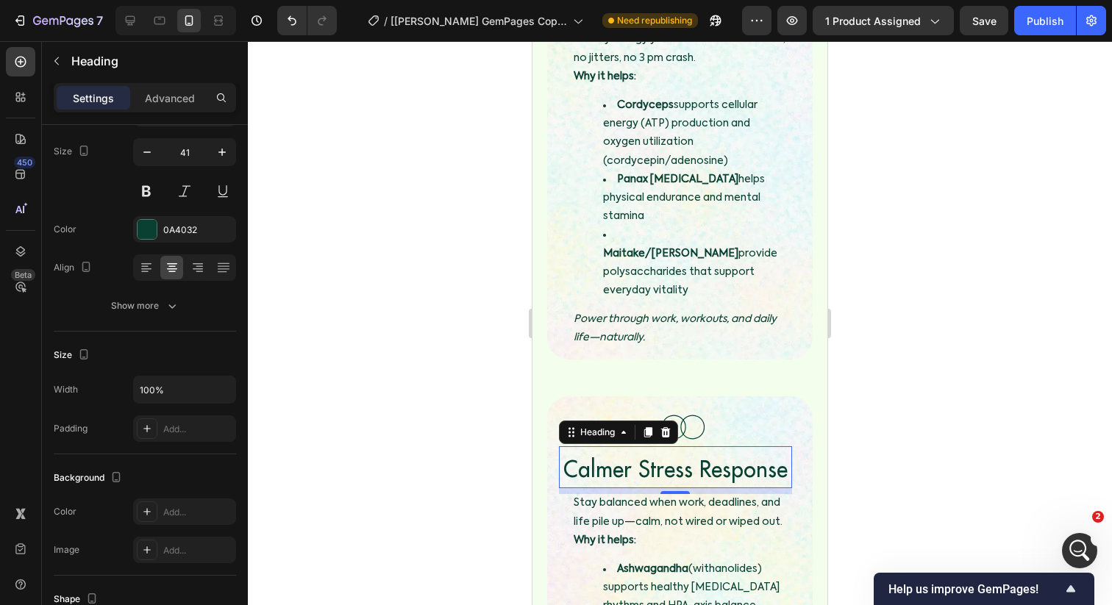
click at [386, 456] on div at bounding box center [680, 323] width 864 height 564
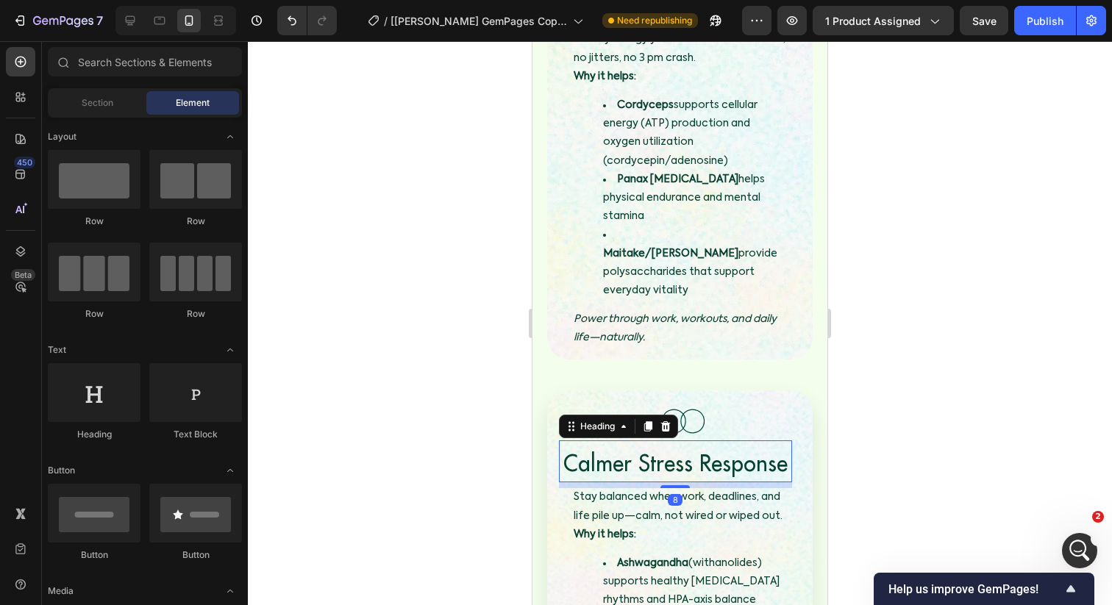
click at [645, 449] on span "Calmer Stress Response" at bounding box center [675, 463] width 224 height 29
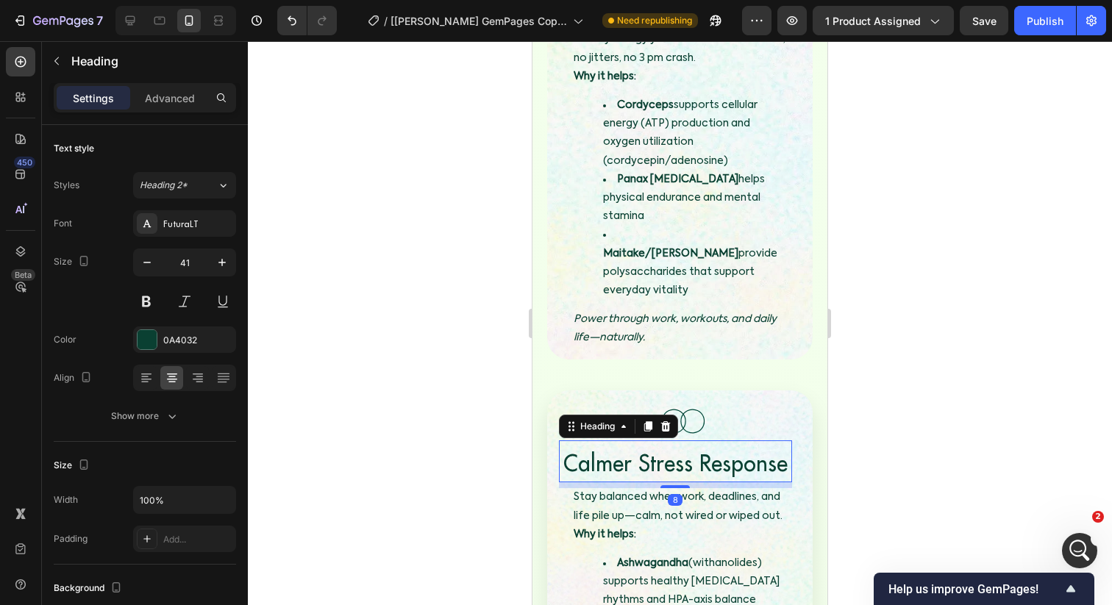
scroll to position [2717, 0]
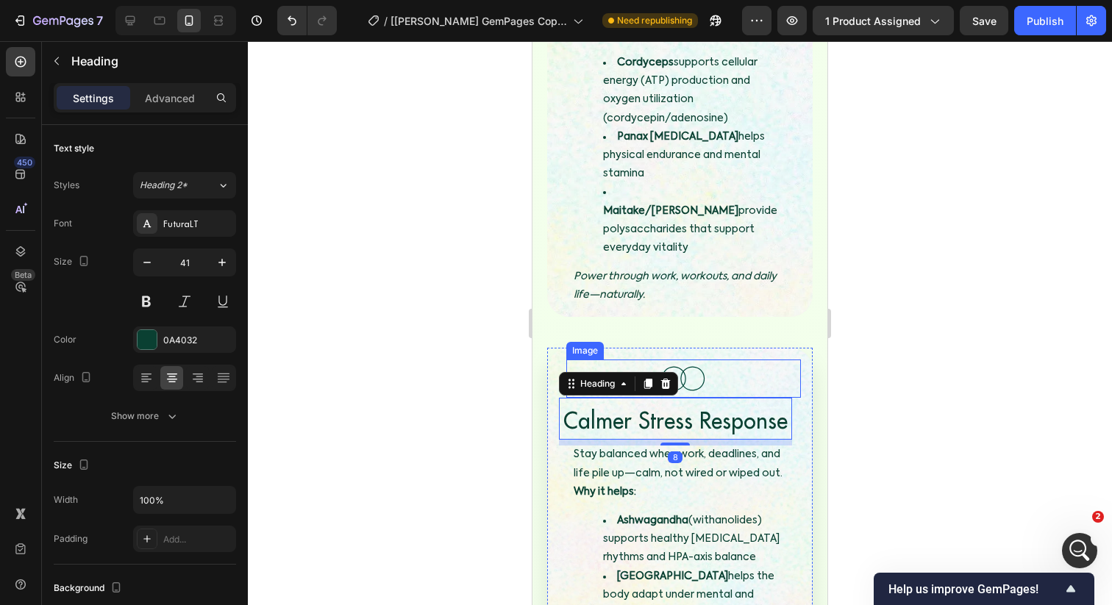
click at [687, 360] on img at bounding box center [682, 379] width 51 height 39
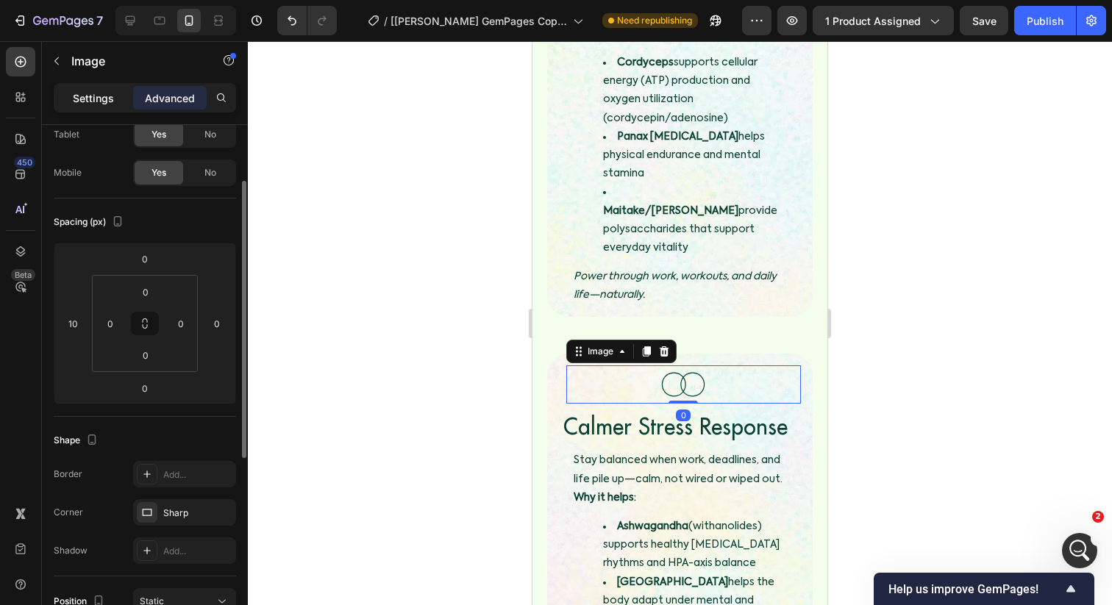
scroll to position [93, 0]
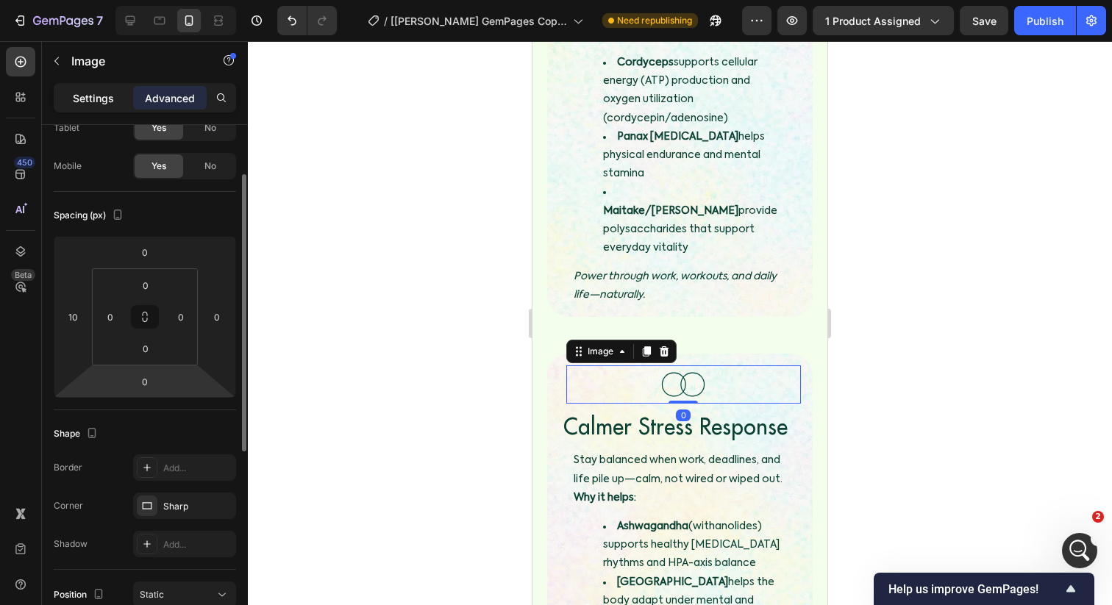
click at [89, 99] on p "Settings" at bounding box center [93, 97] width 41 height 15
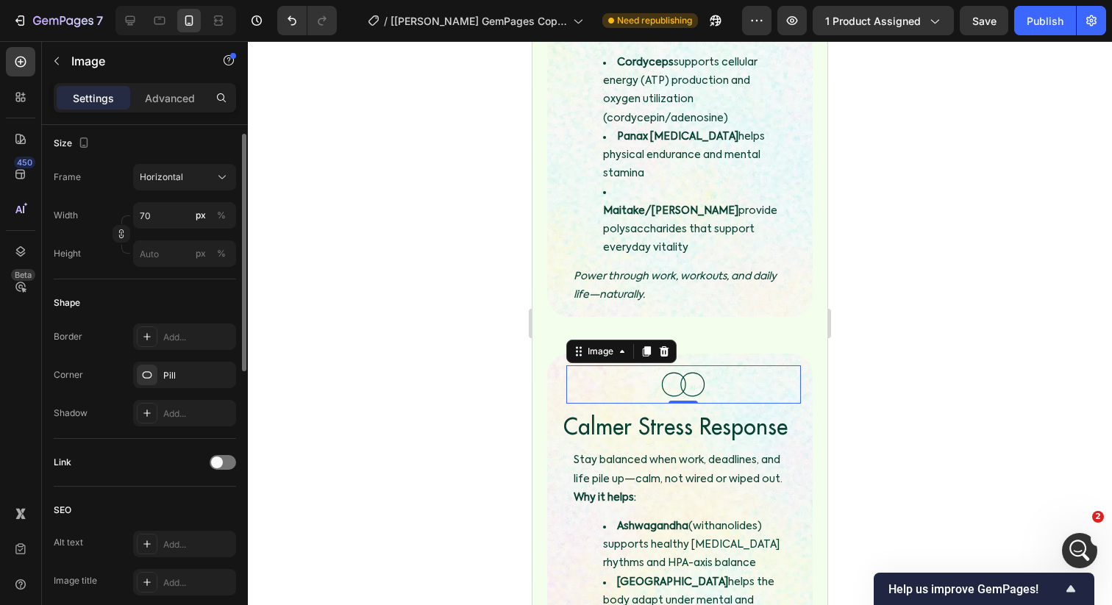
scroll to position [405, 0]
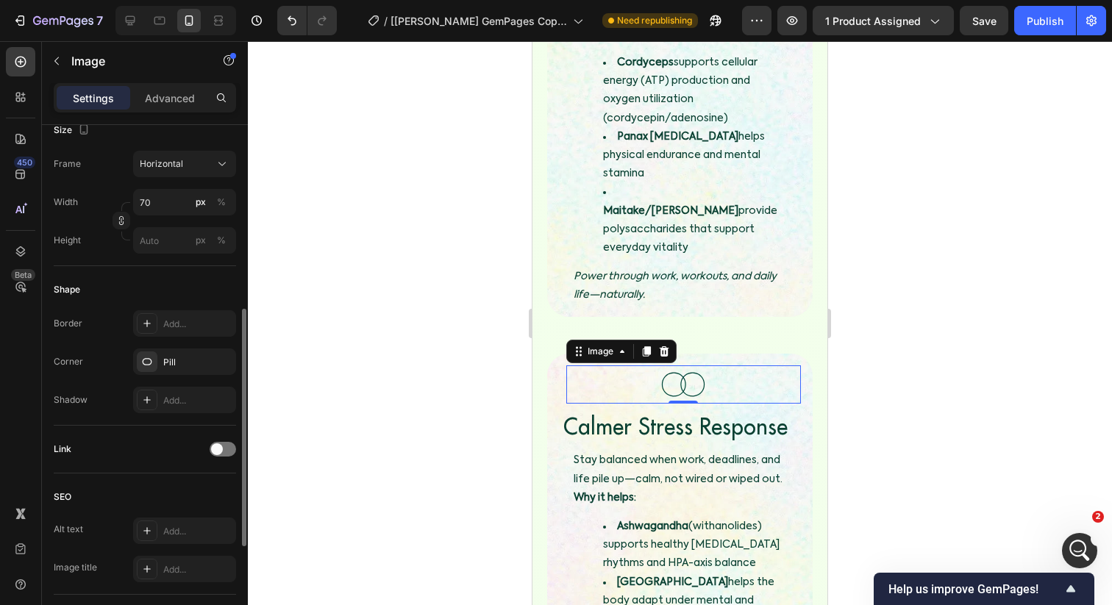
click at [372, 382] on div at bounding box center [680, 323] width 864 height 564
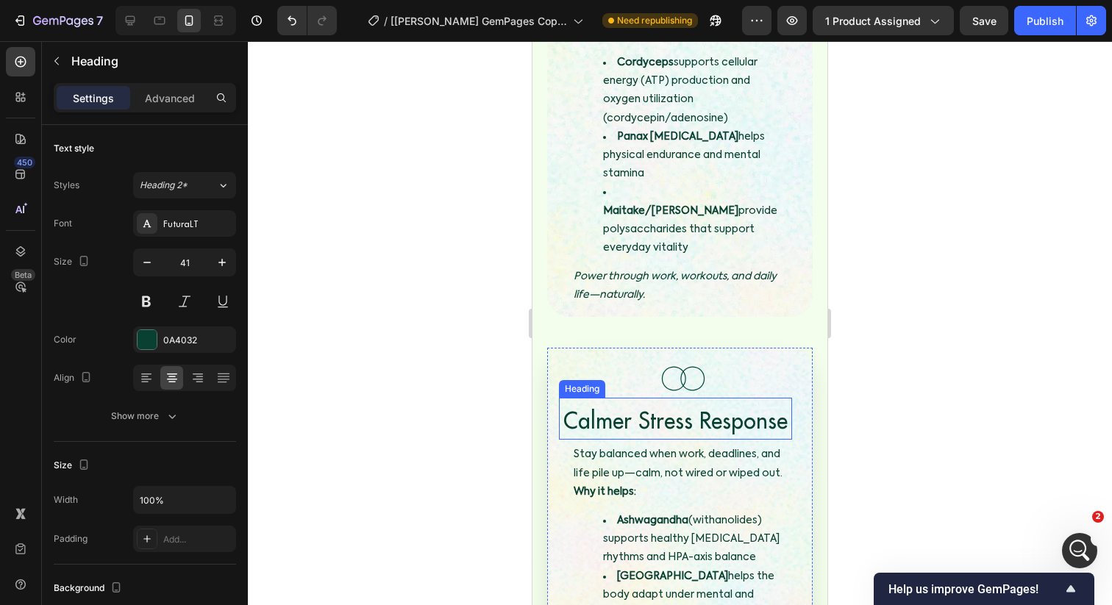
click at [671, 406] on span "Calmer Stress Response" at bounding box center [675, 420] width 224 height 29
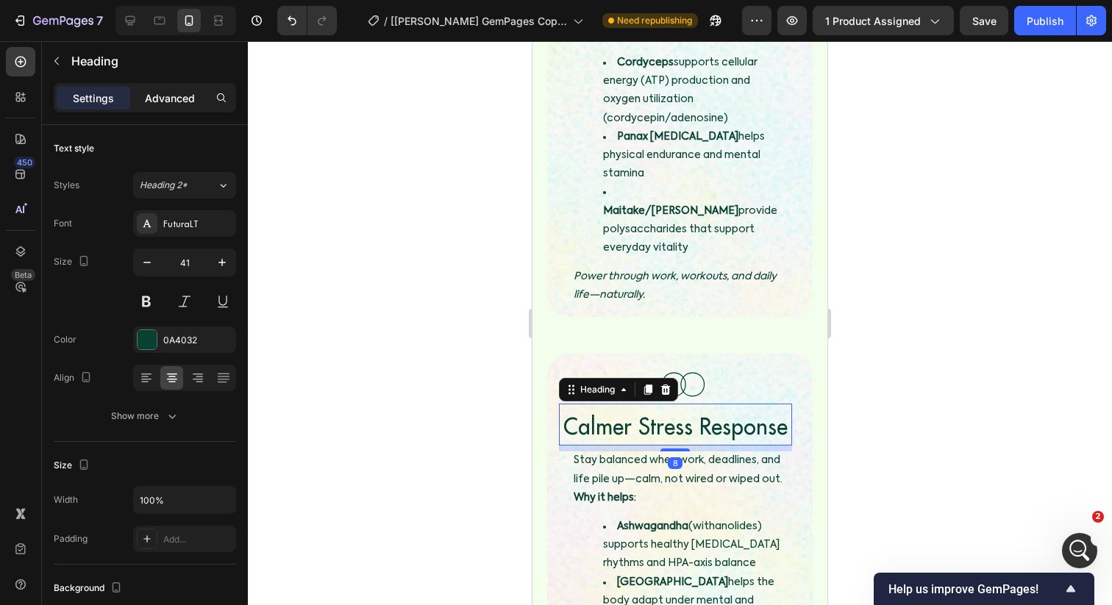
click at [173, 101] on p "Advanced" at bounding box center [170, 97] width 50 height 15
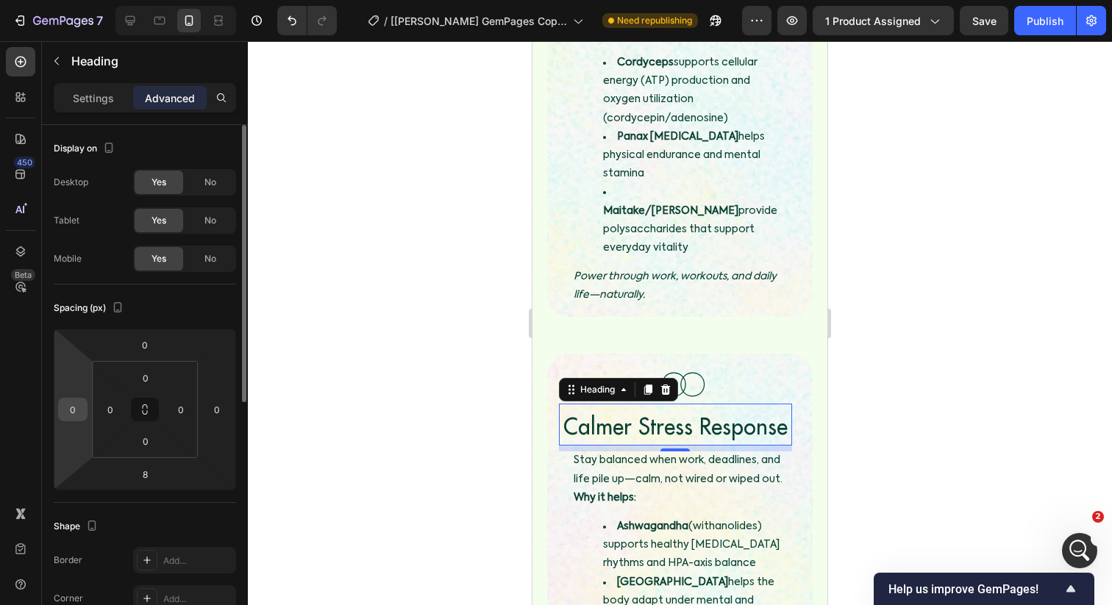
click at [75, 412] on input "0" at bounding box center [73, 410] width 22 height 22
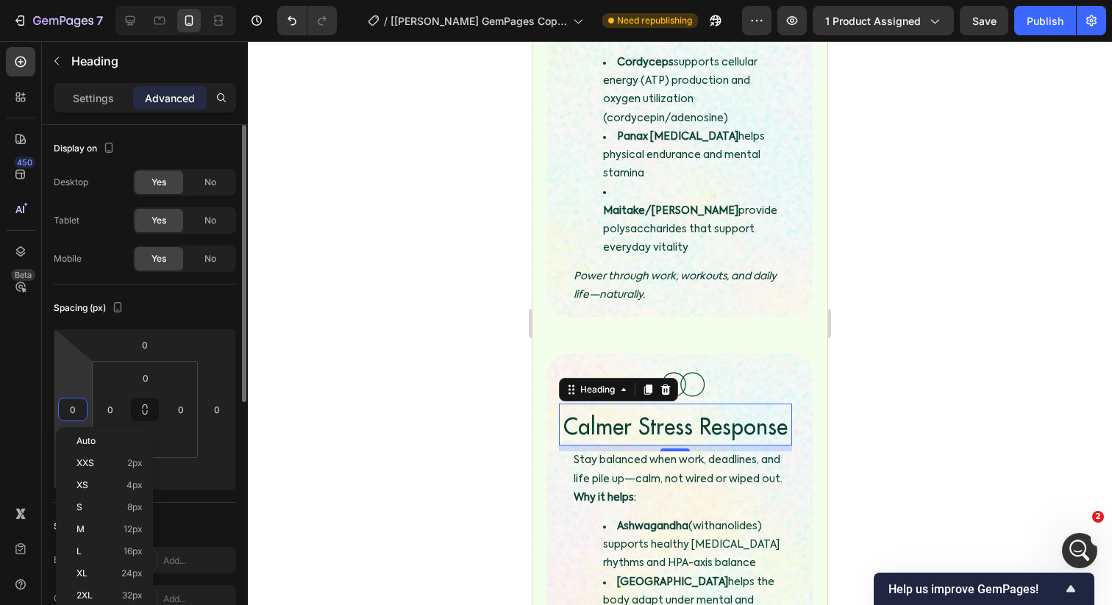
type input "5"
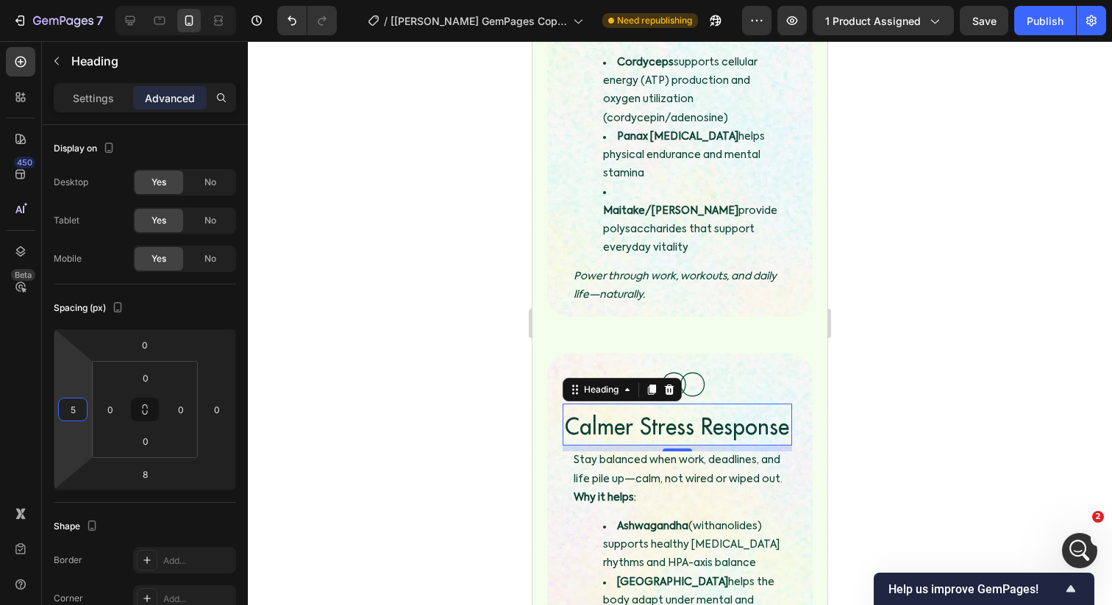
click at [255, 349] on div at bounding box center [680, 323] width 864 height 564
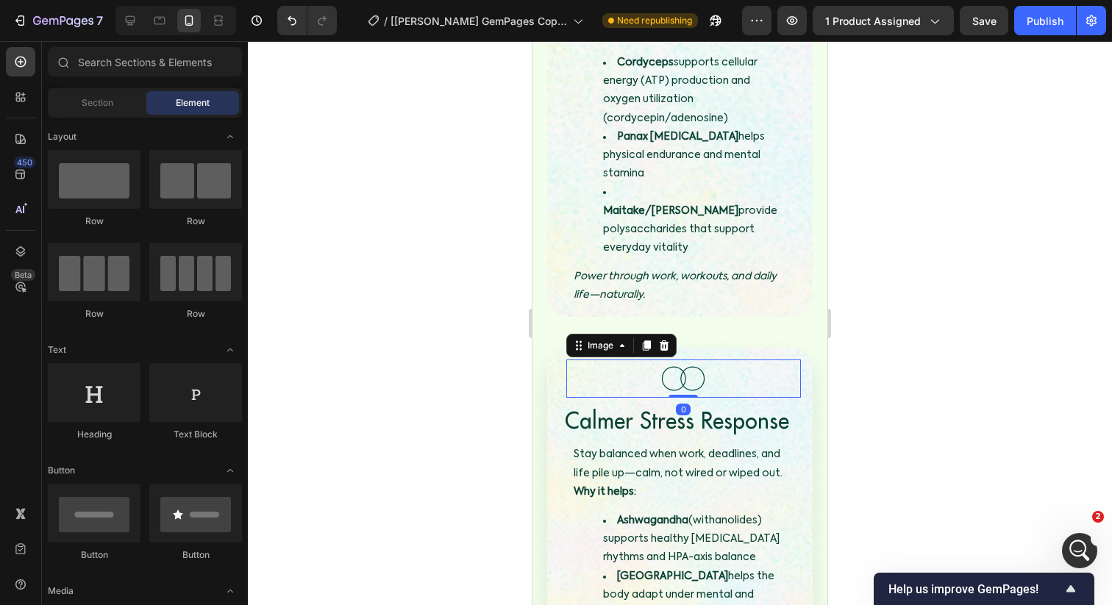
click at [646, 360] on div at bounding box center [683, 379] width 235 height 39
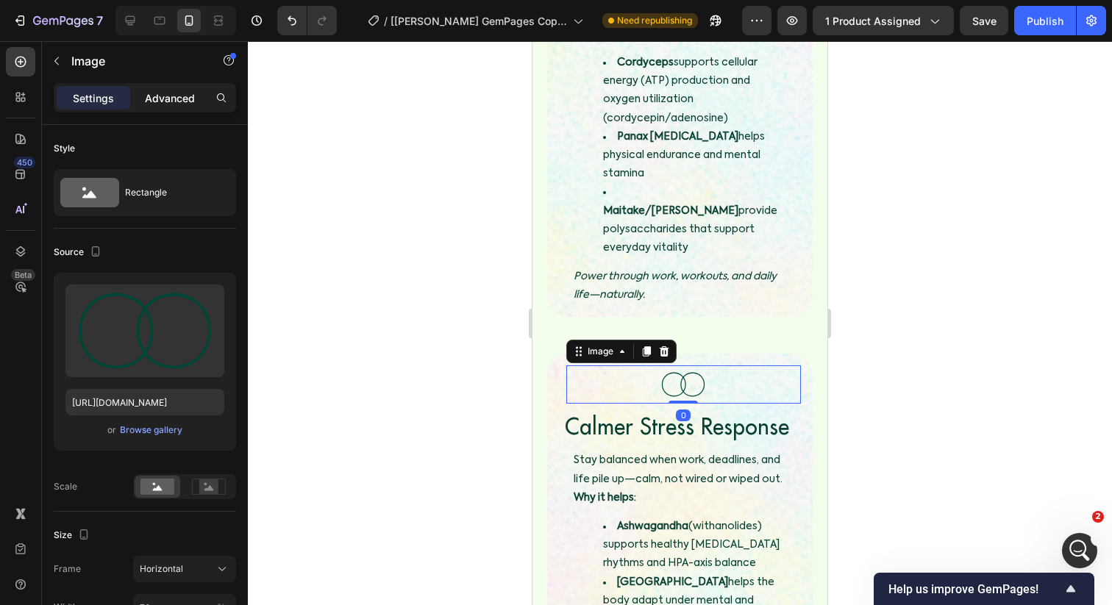
click at [148, 98] on p "Advanced" at bounding box center [170, 97] width 50 height 15
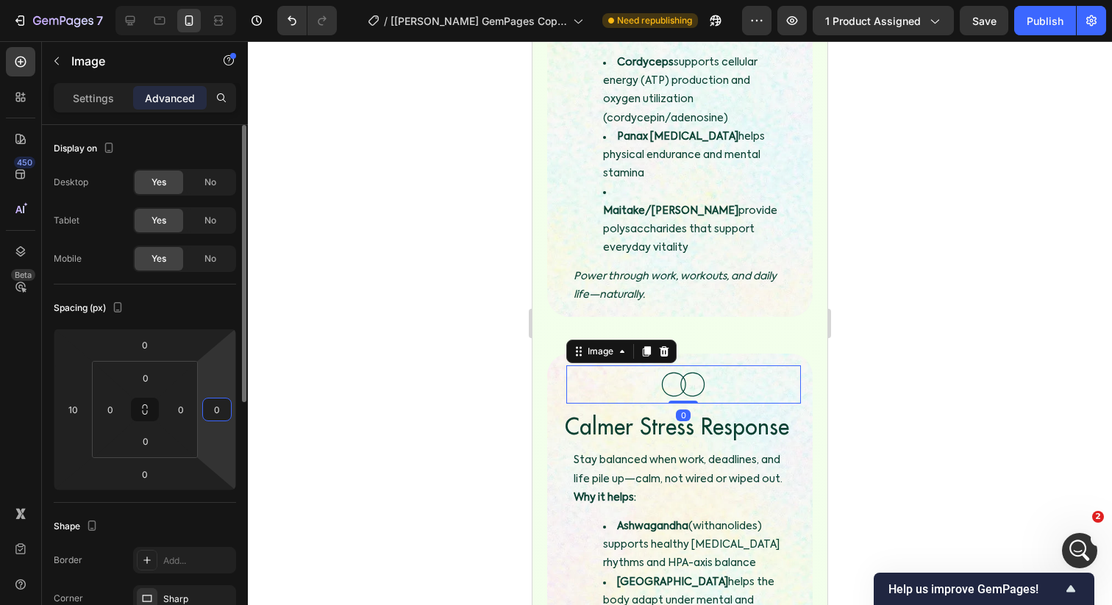
click at [210, 400] on input "0" at bounding box center [217, 410] width 22 height 22
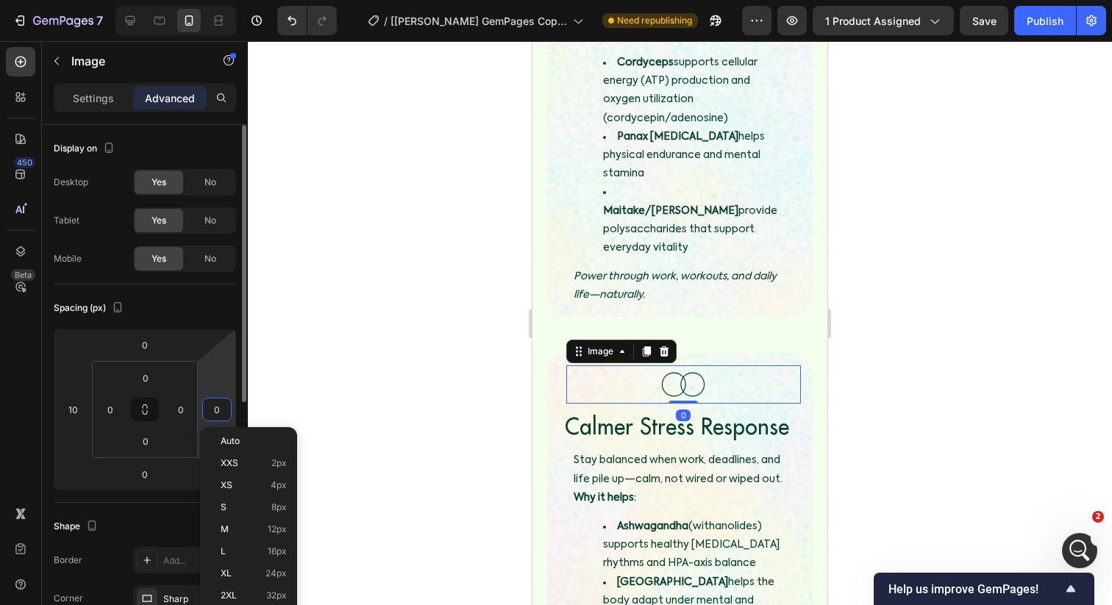
type input "5"
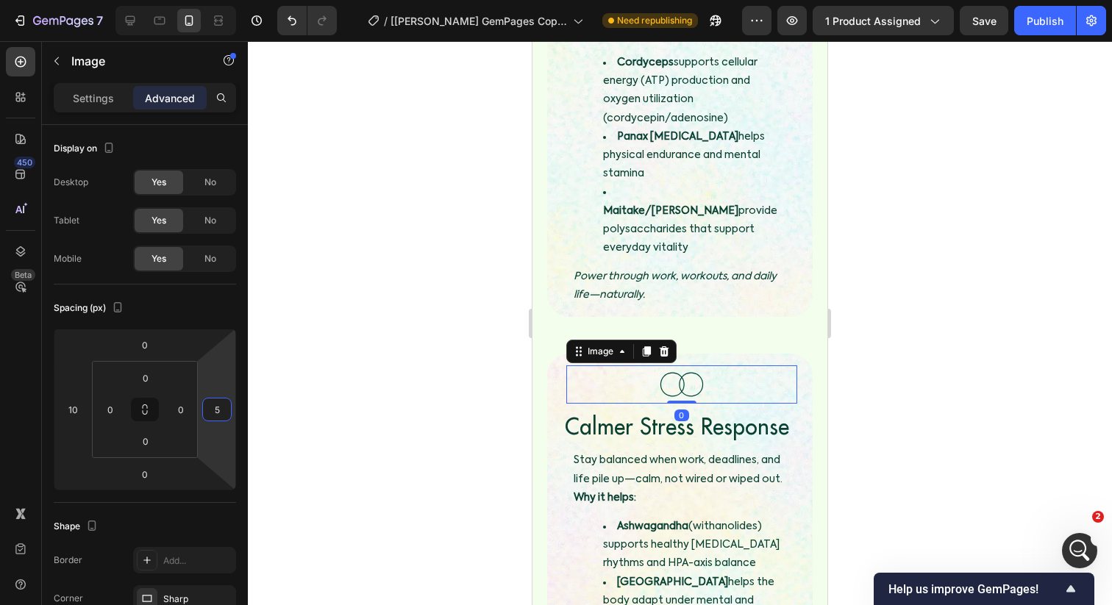
click at [374, 324] on div at bounding box center [680, 323] width 864 height 564
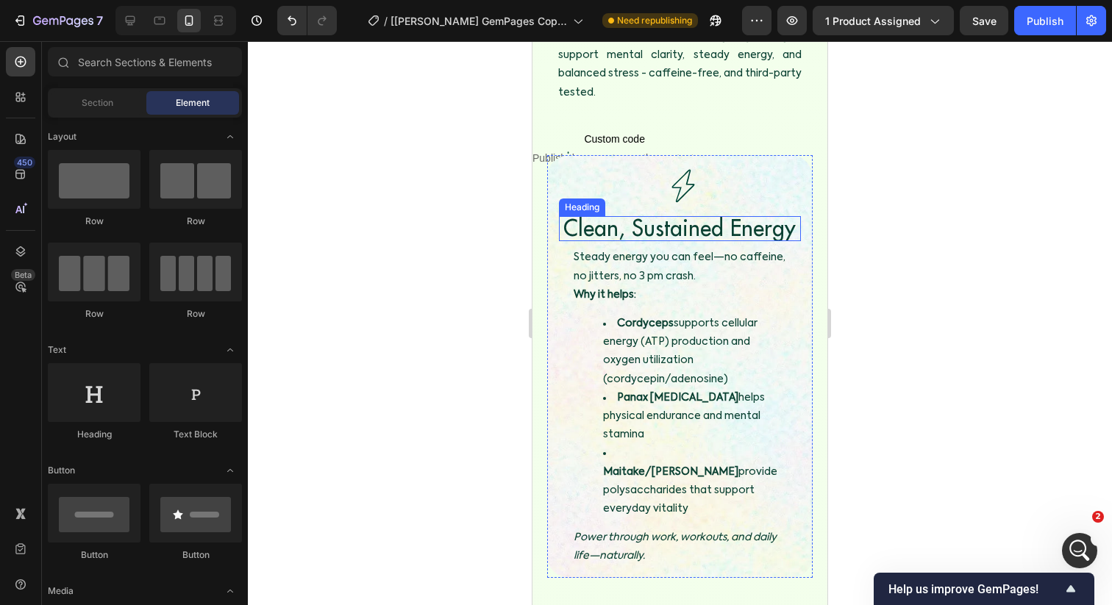
scroll to position [2493, 0]
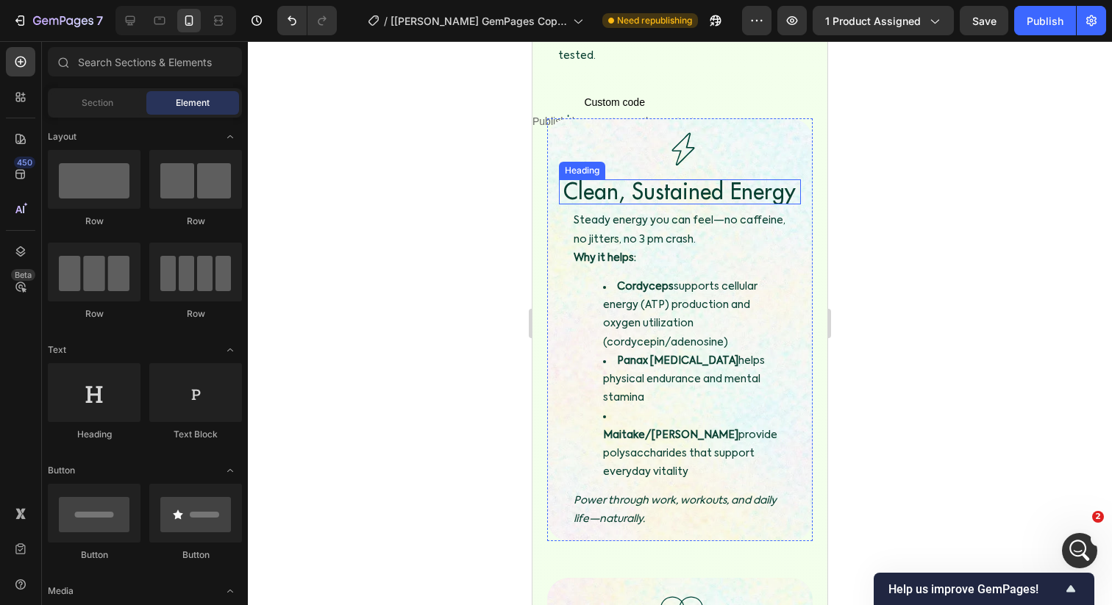
click at [648, 232] on p "Steady energy you can feel—no caffeine, no jitters, no 3 pm crash. Why it helps:" at bounding box center [680, 240] width 213 height 56
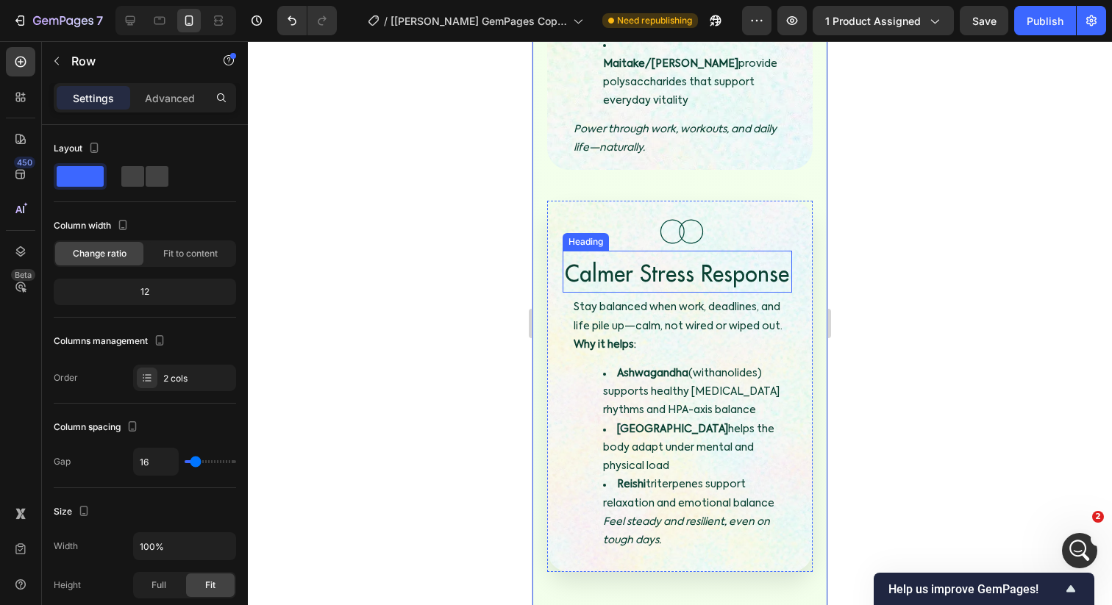
scroll to position [2925, 0]
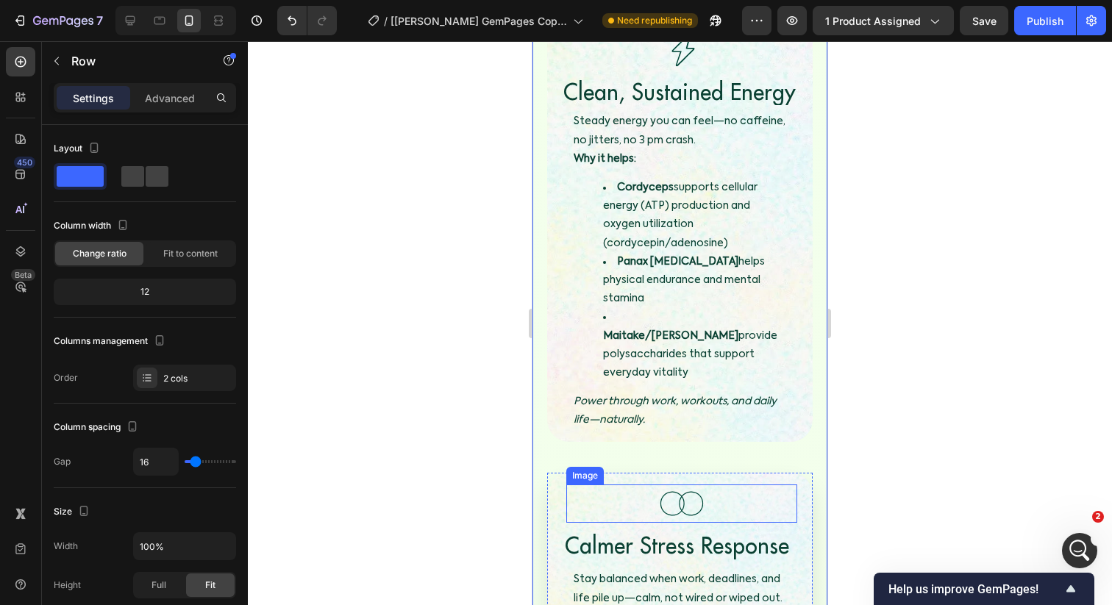
click at [682, 485] on img at bounding box center [681, 504] width 51 height 39
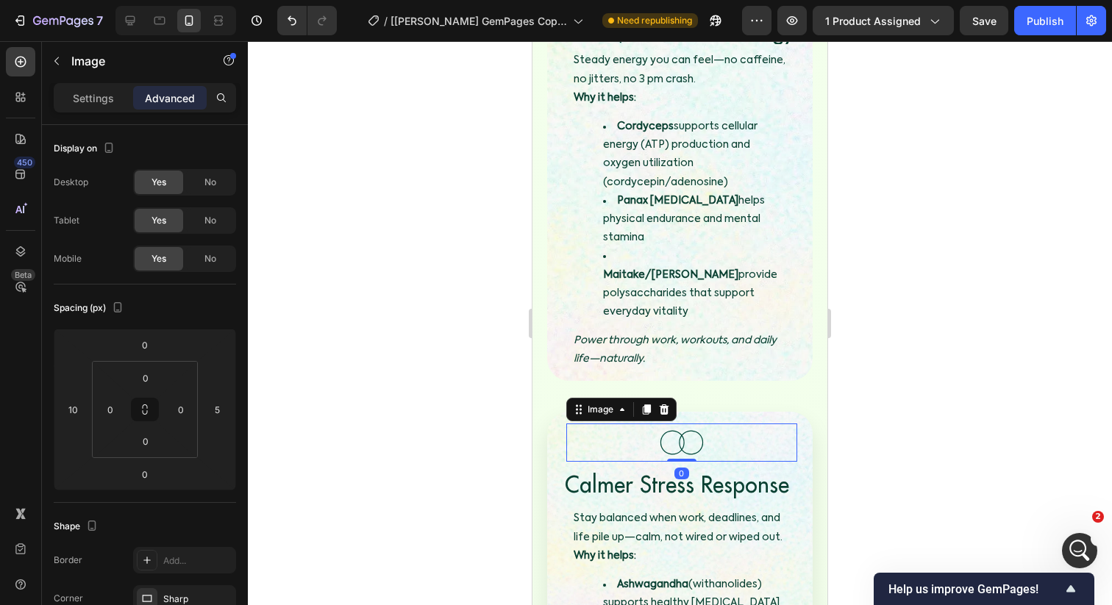
scroll to position [2665, 0]
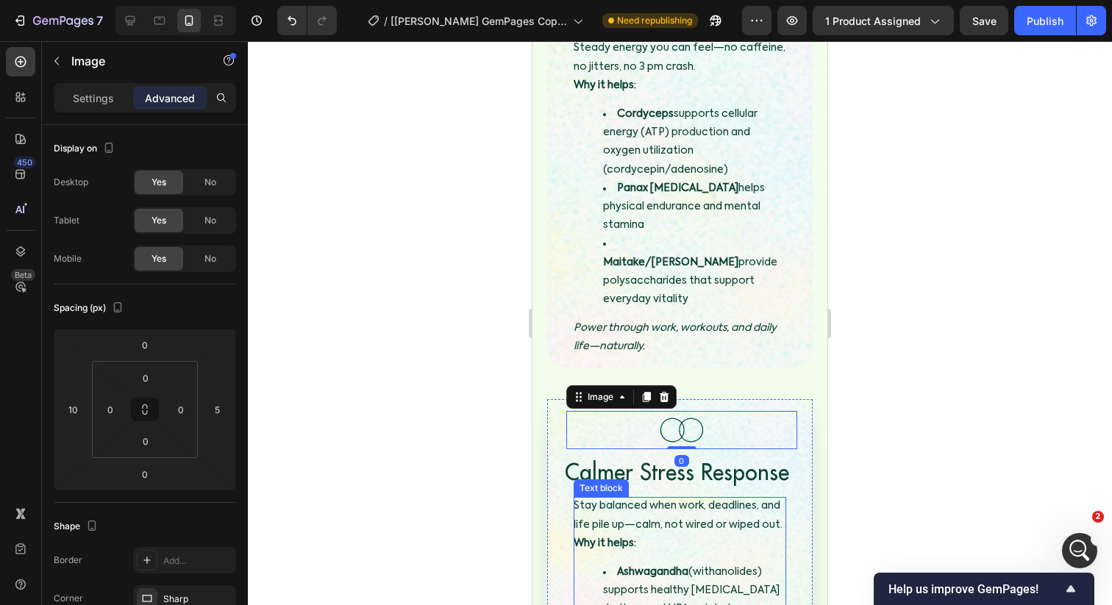
click at [723, 457] on span "Calmer Stress Response" at bounding box center [677, 471] width 224 height 29
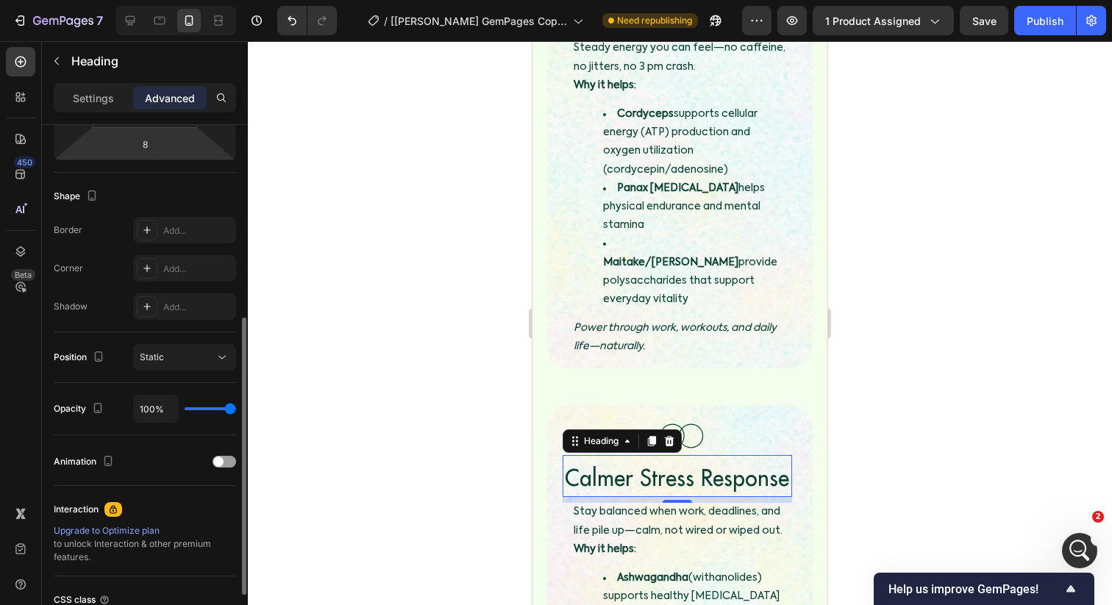
scroll to position [341, 0]
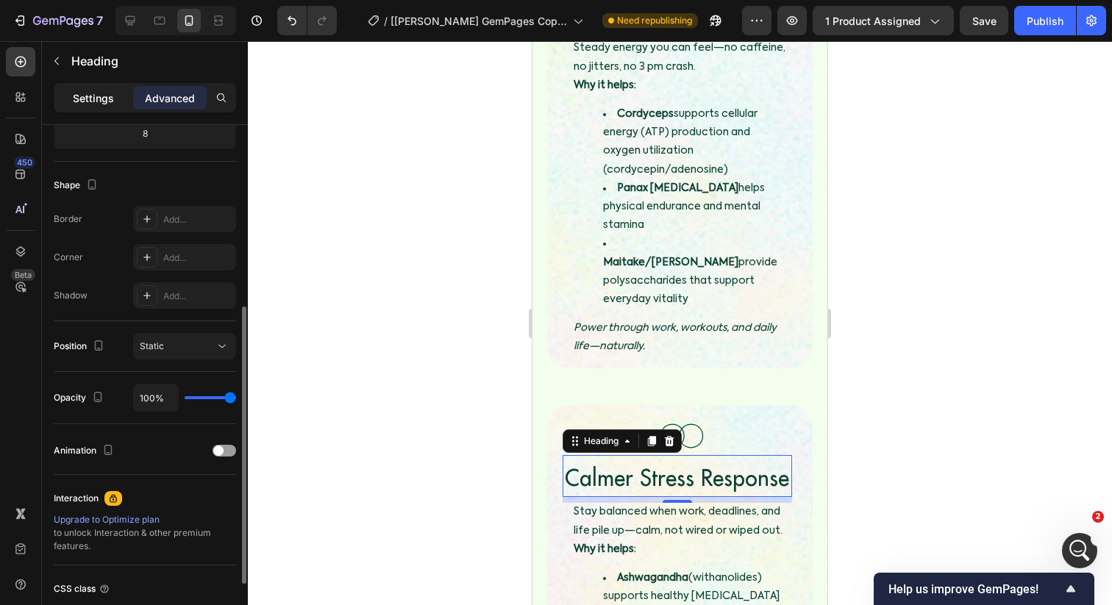
click at [99, 102] on p "Settings" at bounding box center [93, 97] width 41 height 15
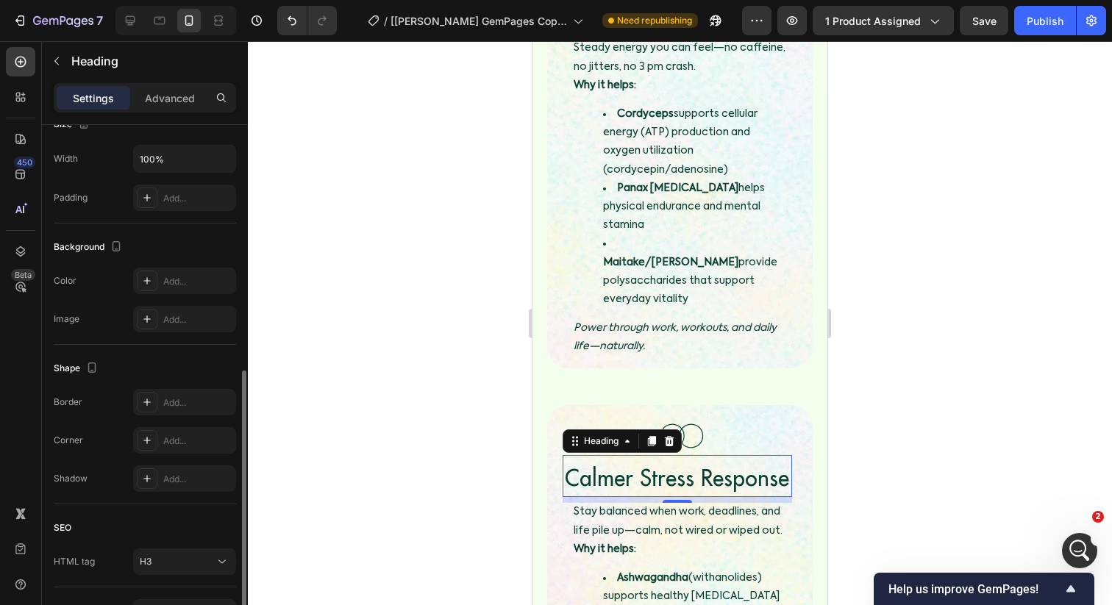
scroll to position [432, 0]
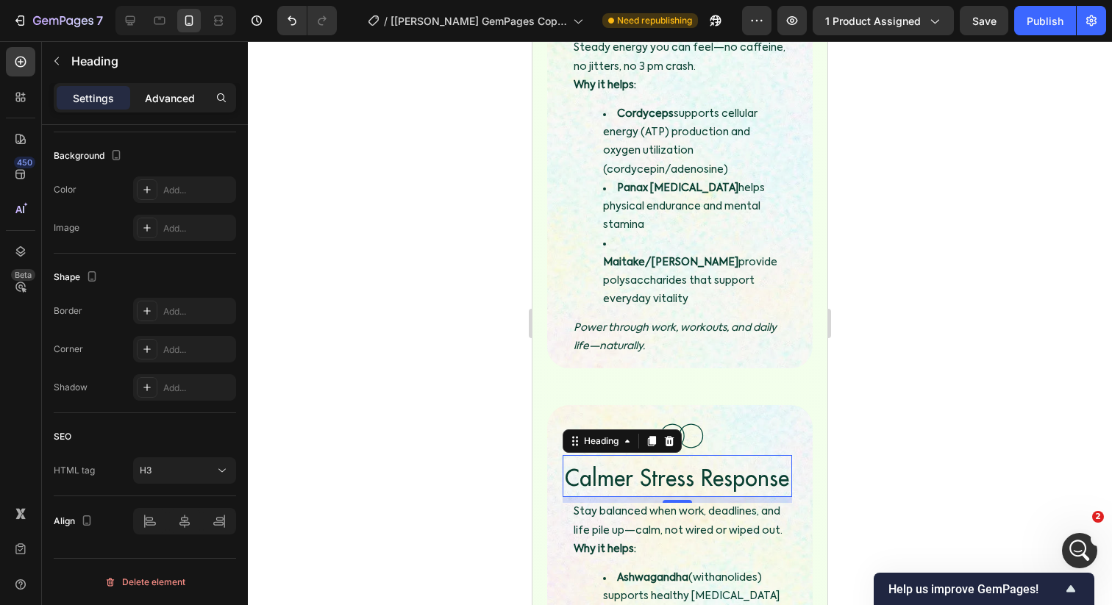
click at [173, 100] on p "Advanced" at bounding box center [170, 97] width 50 height 15
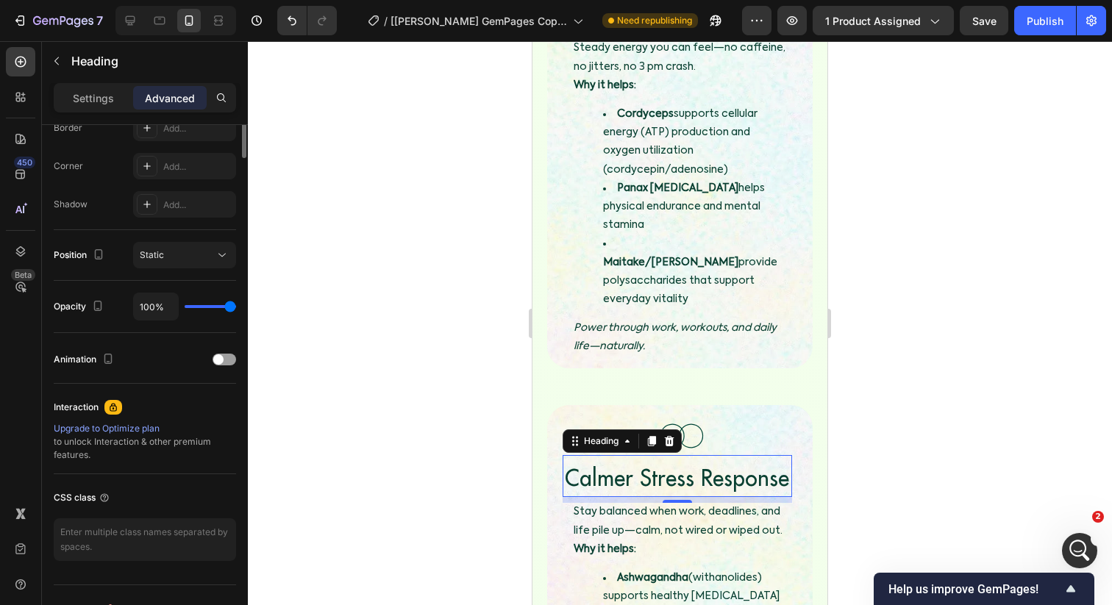
scroll to position [0, 0]
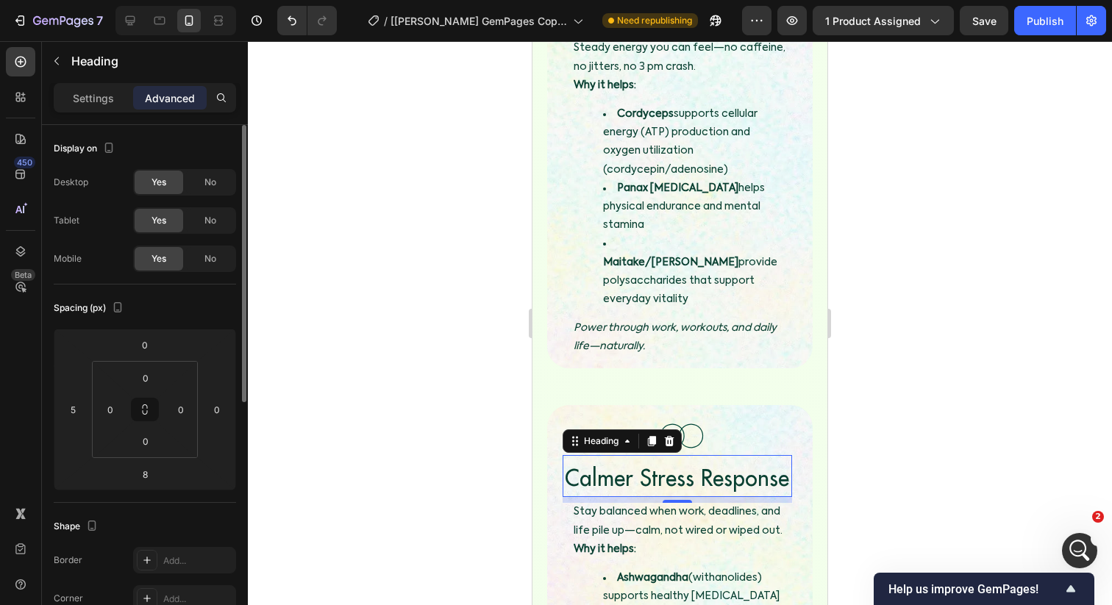
click at [437, 445] on div at bounding box center [680, 323] width 864 height 564
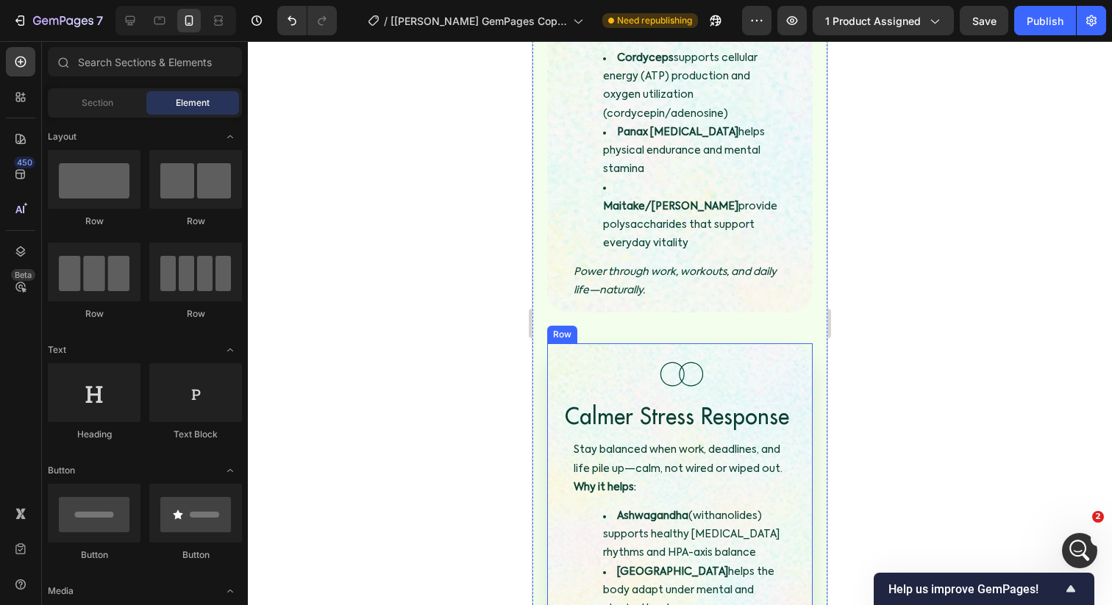
scroll to position [2725, 0]
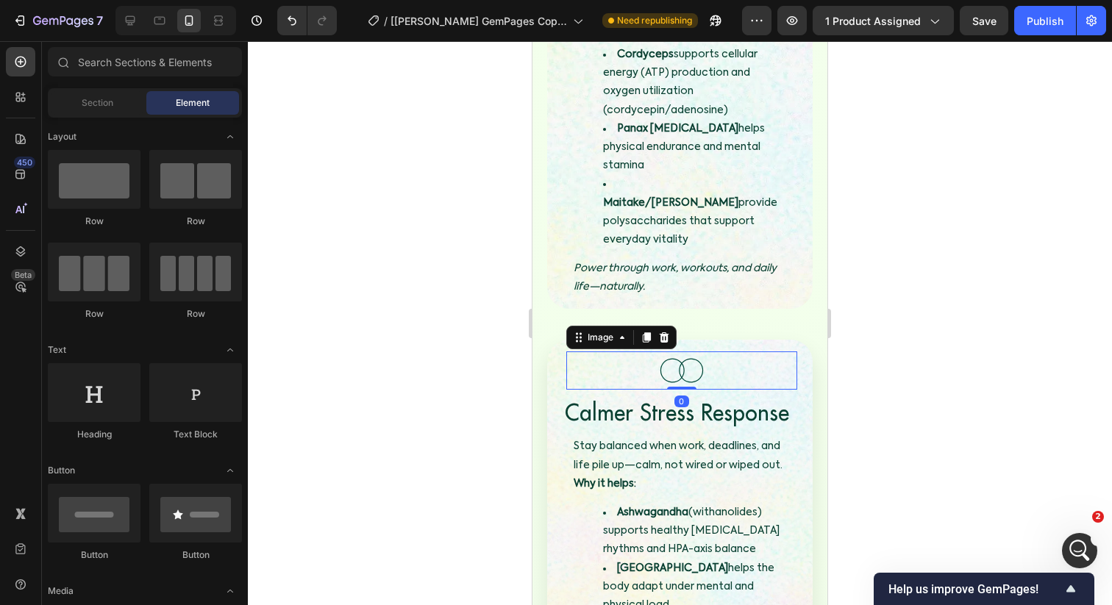
click at [695, 351] on img at bounding box center [681, 370] width 51 height 39
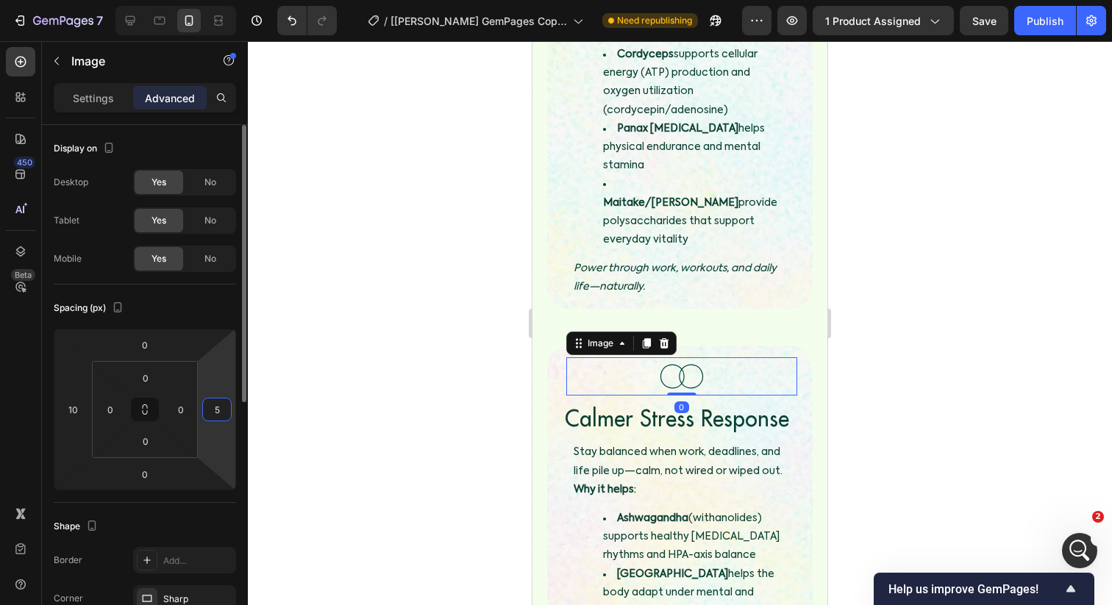
click at [209, 407] on input "5" at bounding box center [217, 410] width 22 height 22
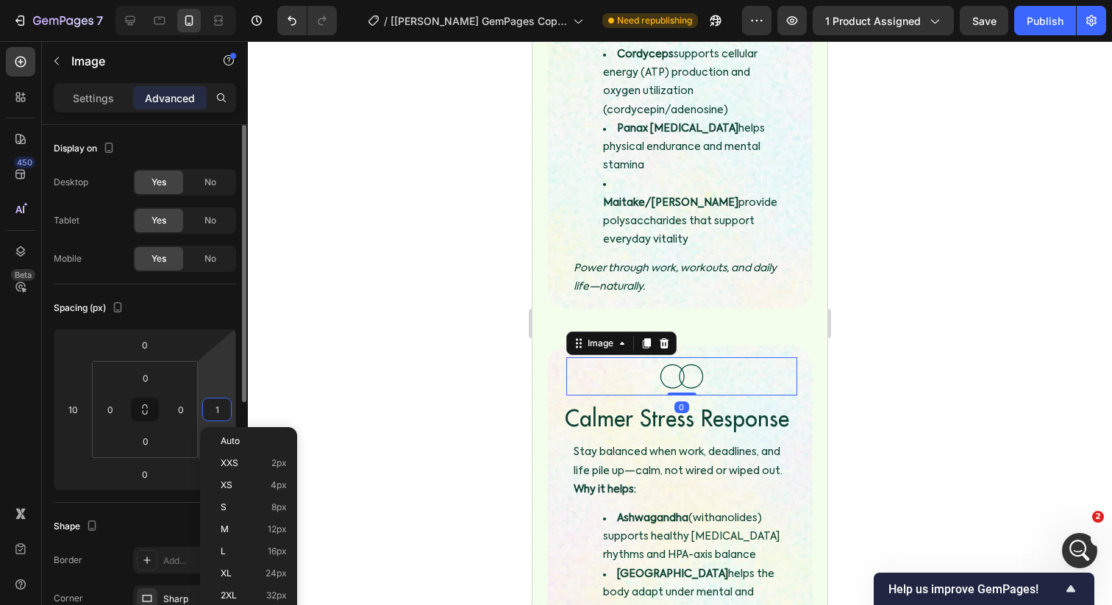
type input "10"
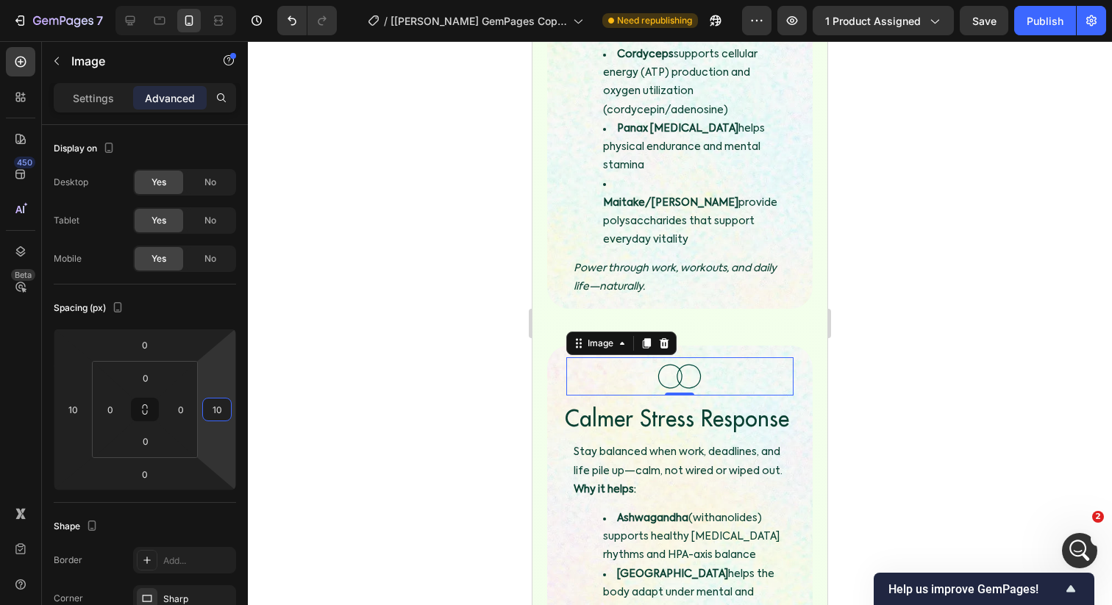
click at [415, 394] on div at bounding box center [680, 323] width 864 height 564
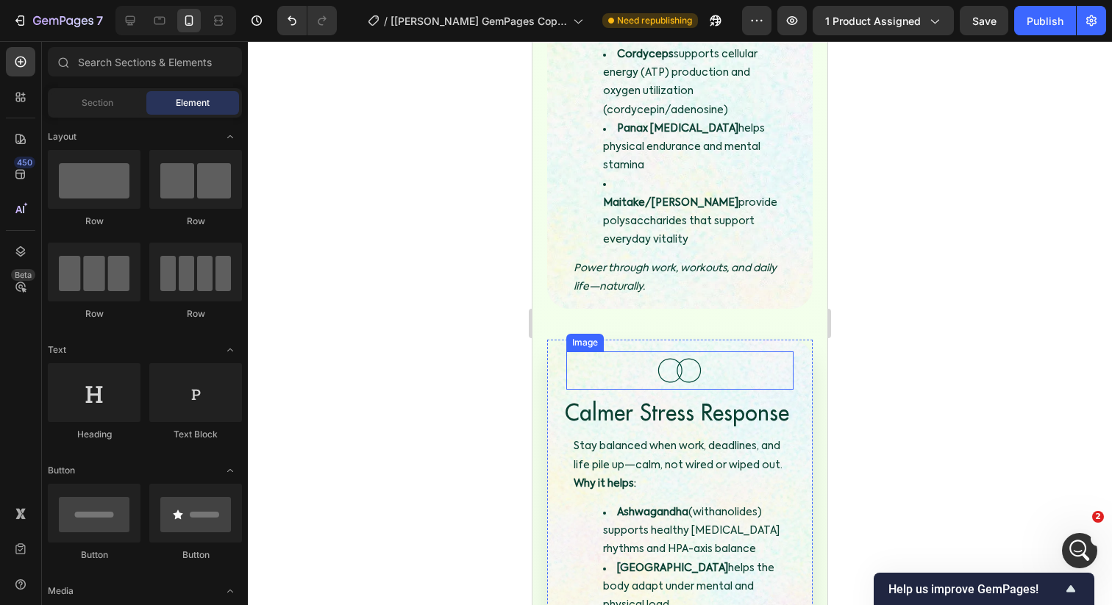
click at [693, 351] on img at bounding box center [679, 370] width 51 height 39
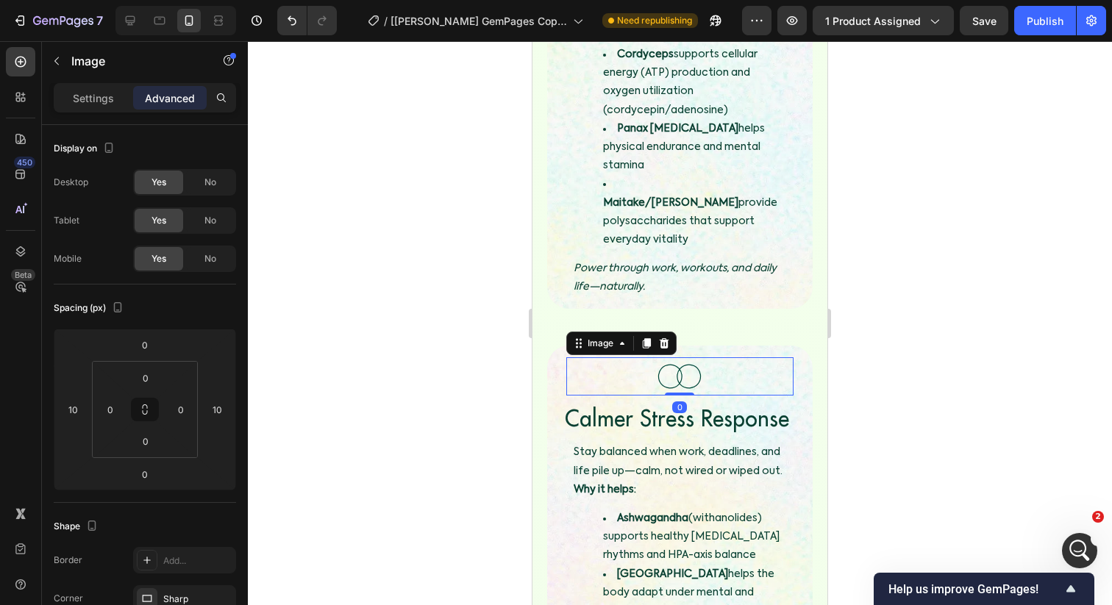
click at [490, 368] on div at bounding box center [680, 323] width 864 height 564
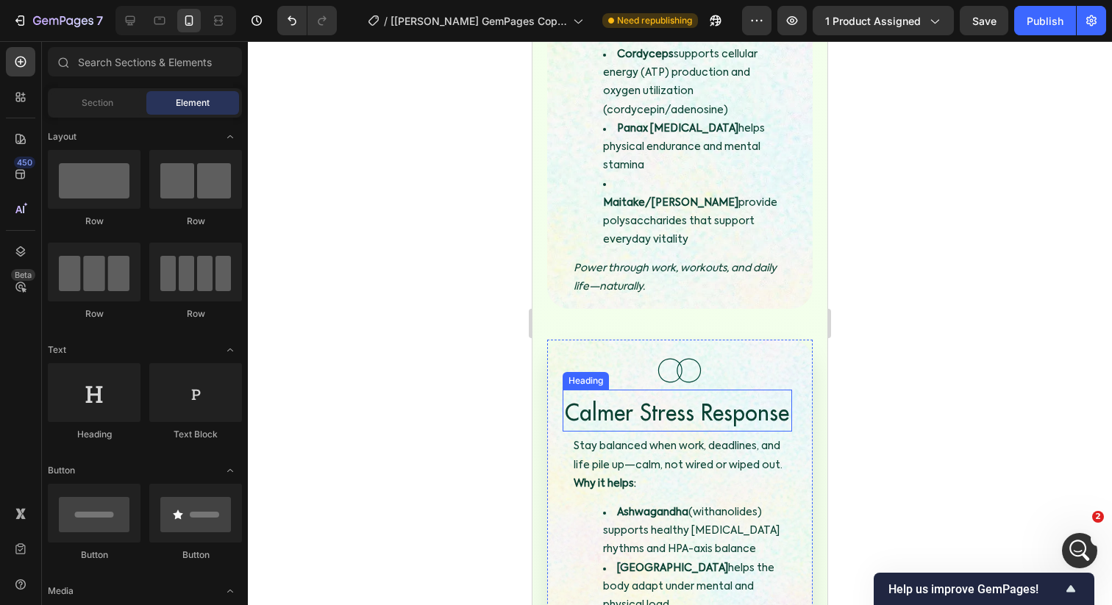
click at [583, 398] on span "Calmer Stress Response" at bounding box center [677, 412] width 224 height 29
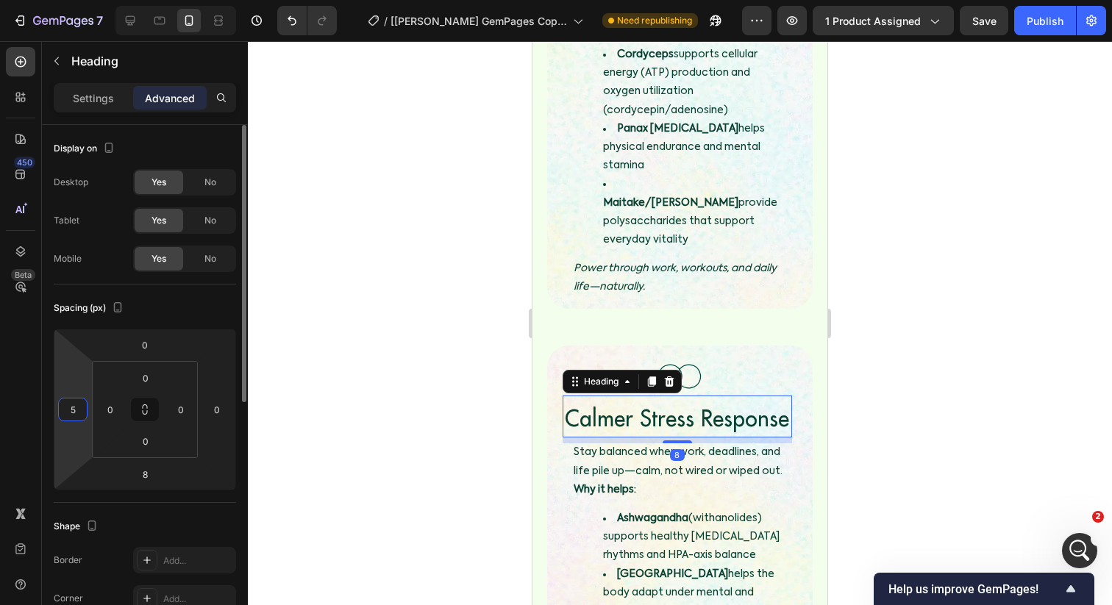
click at [78, 413] on input "5" at bounding box center [73, 410] width 22 height 22
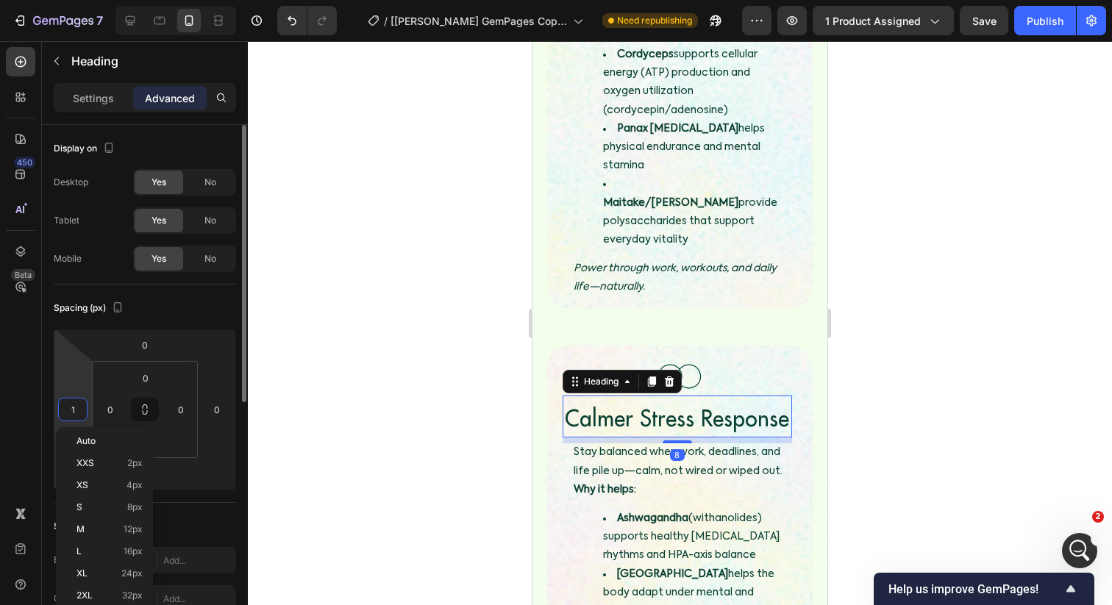
type input "10"
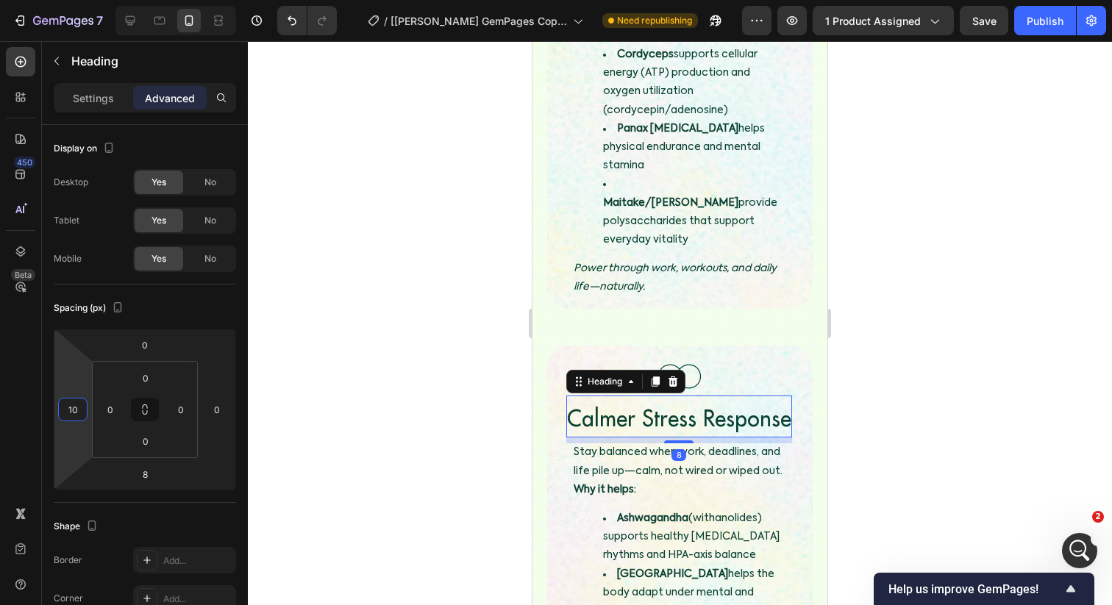
click at [377, 325] on div at bounding box center [680, 323] width 864 height 564
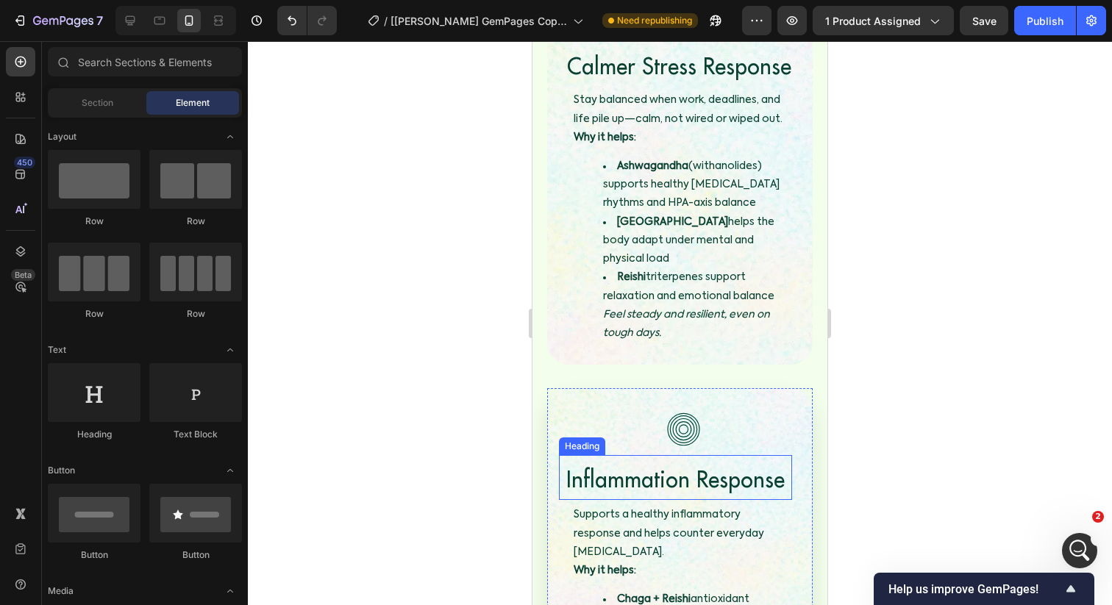
scroll to position [3088, 0]
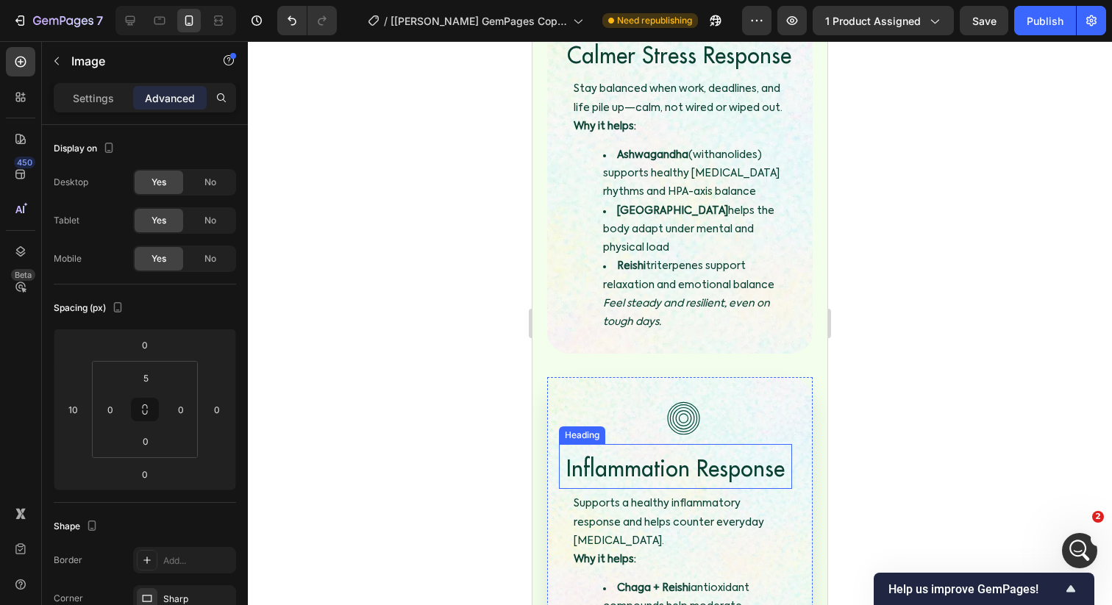
click at [679, 393] on img at bounding box center [682, 418] width 51 height 51
click at [631, 454] on span "Inflammation Response" at bounding box center [675, 468] width 218 height 29
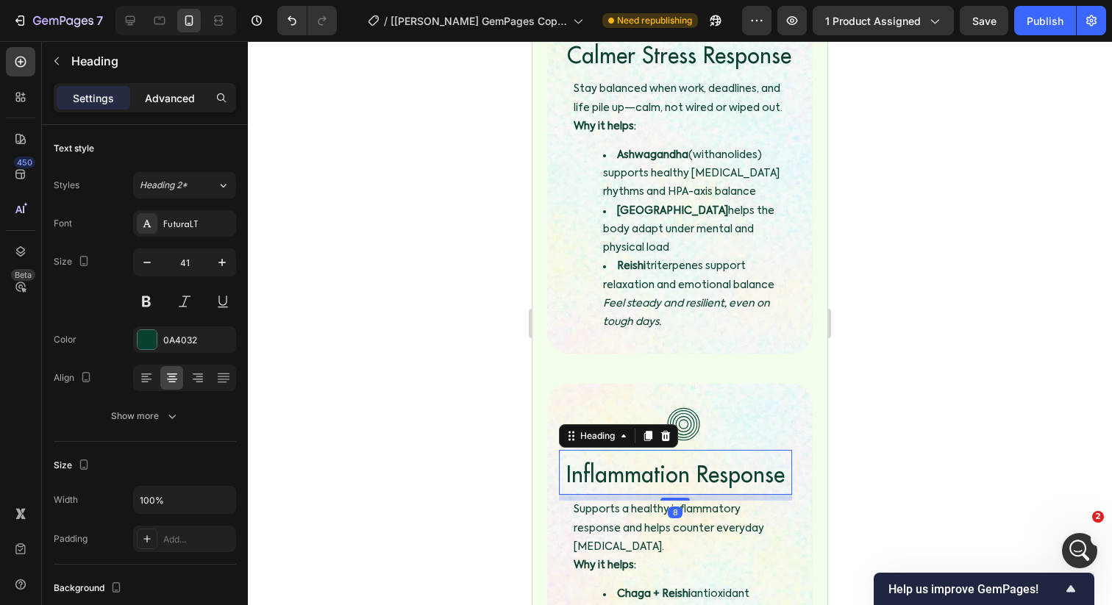
click at [169, 90] on div "Advanced" at bounding box center [170, 98] width 74 height 24
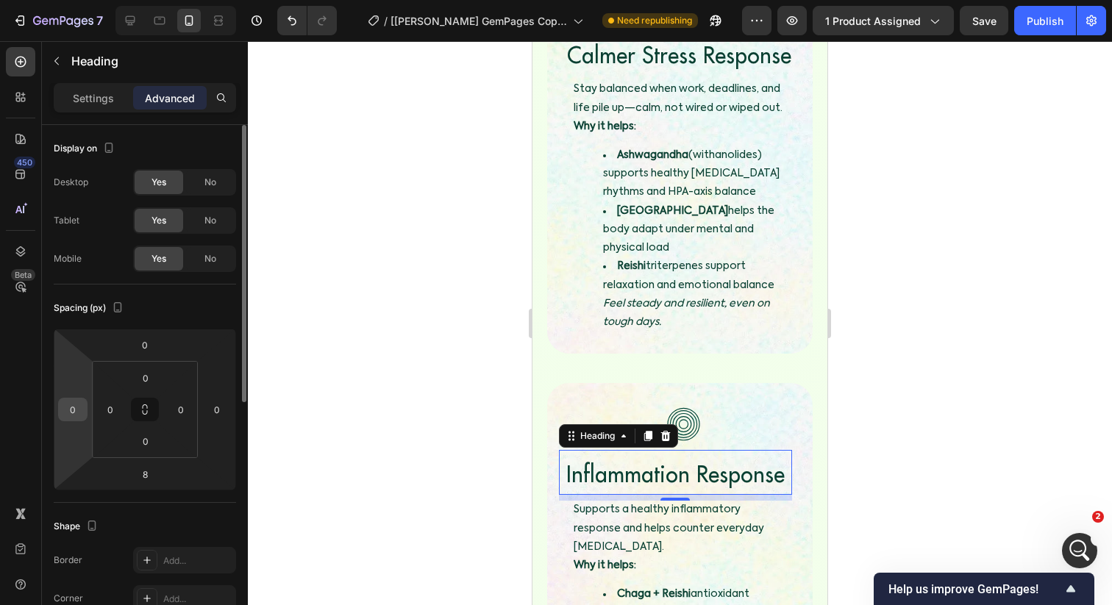
click at [78, 404] on input "0" at bounding box center [73, 410] width 22 height 22
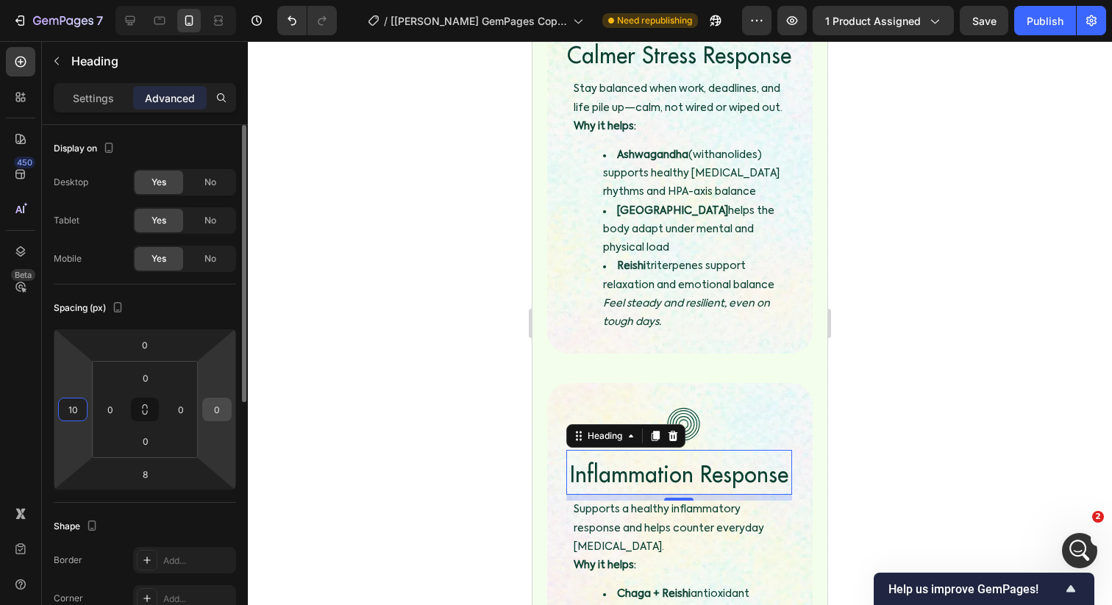
type input "10"
click at [207, 412] on input "0" at bounding box center [217, 410] width 22 height 22
type input "1"
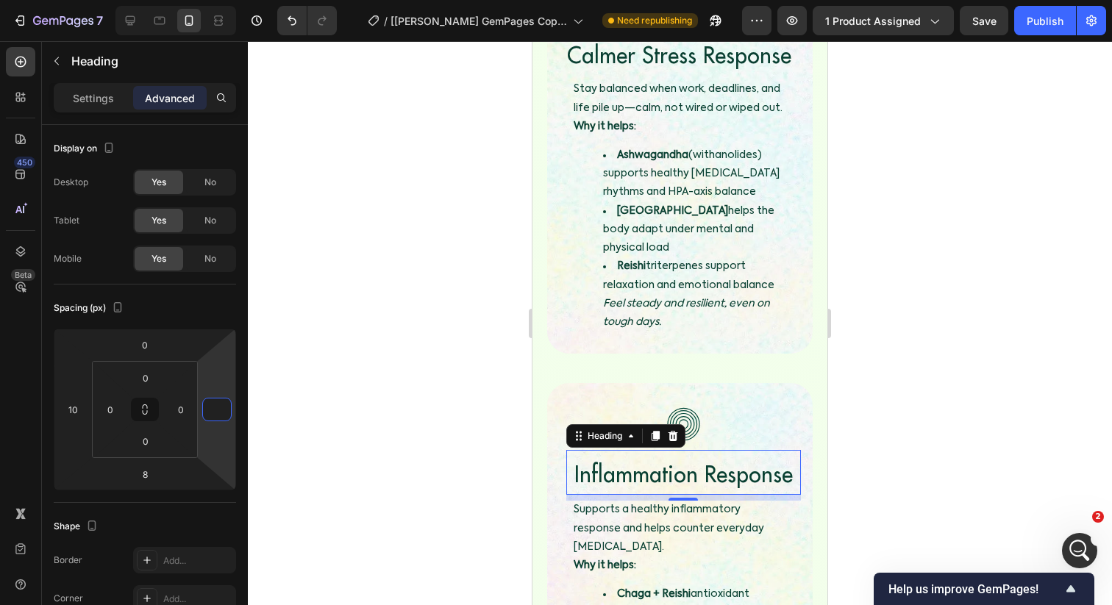
click at [337, 381] on div at bounding box center [680, 323] width 864 height 564
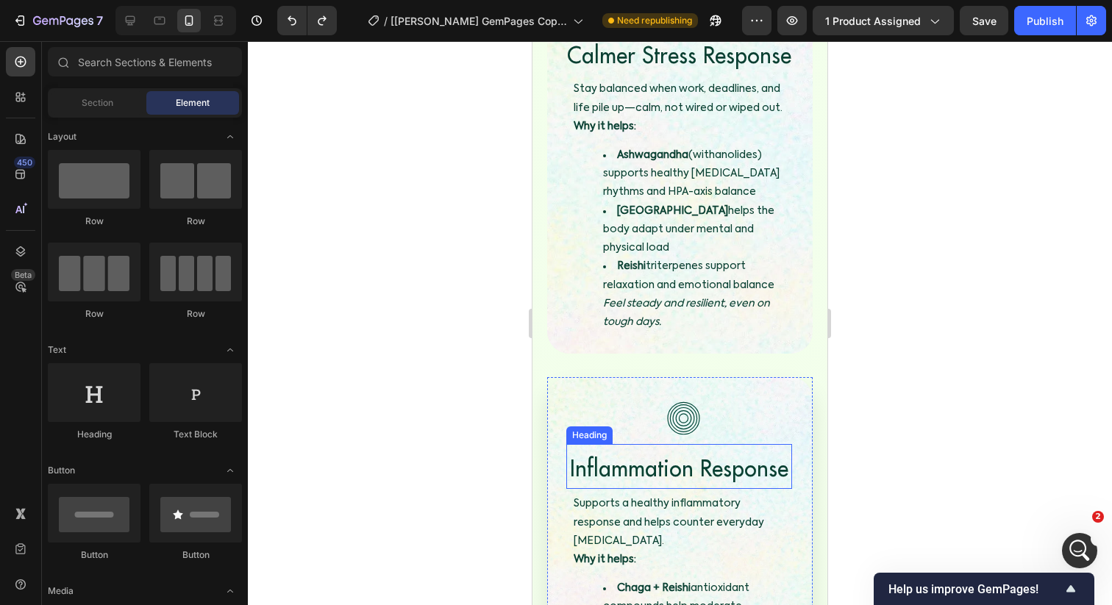
click at [718, 454] on span "Inflammation Response" at bounding box center [679, 468] width 218 height 29
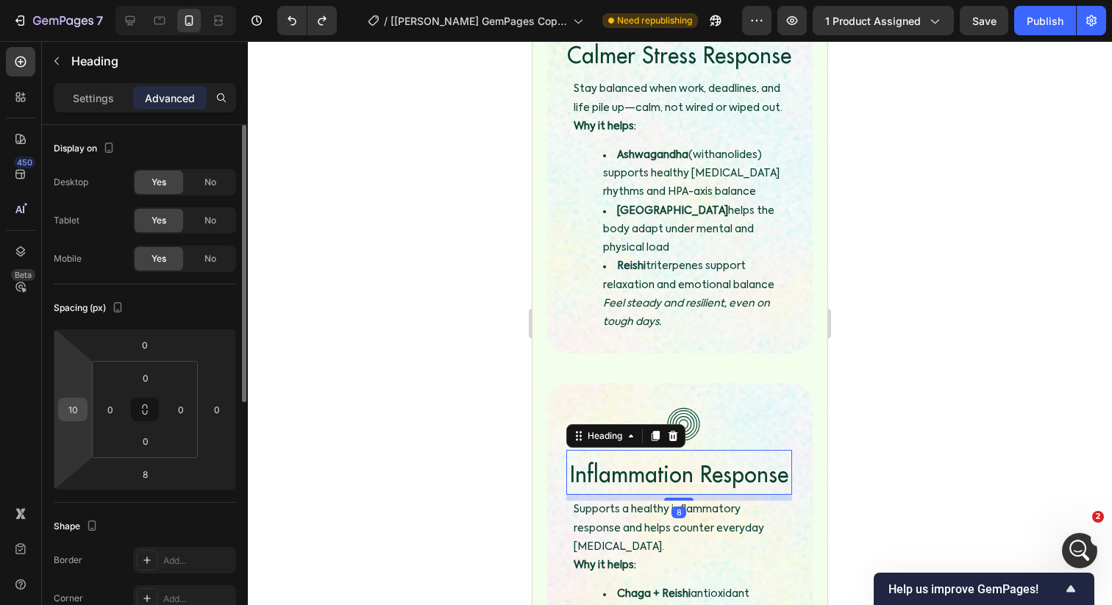
click at [77, 405] on input "10" at bounding box center [73, 410] width 22 height 22
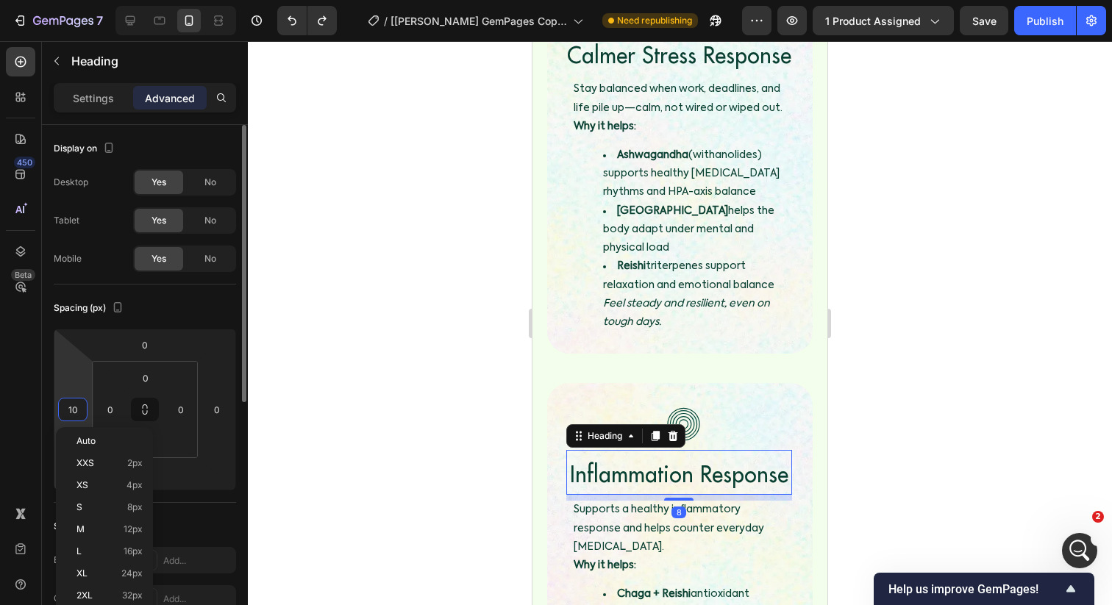
type input "5"
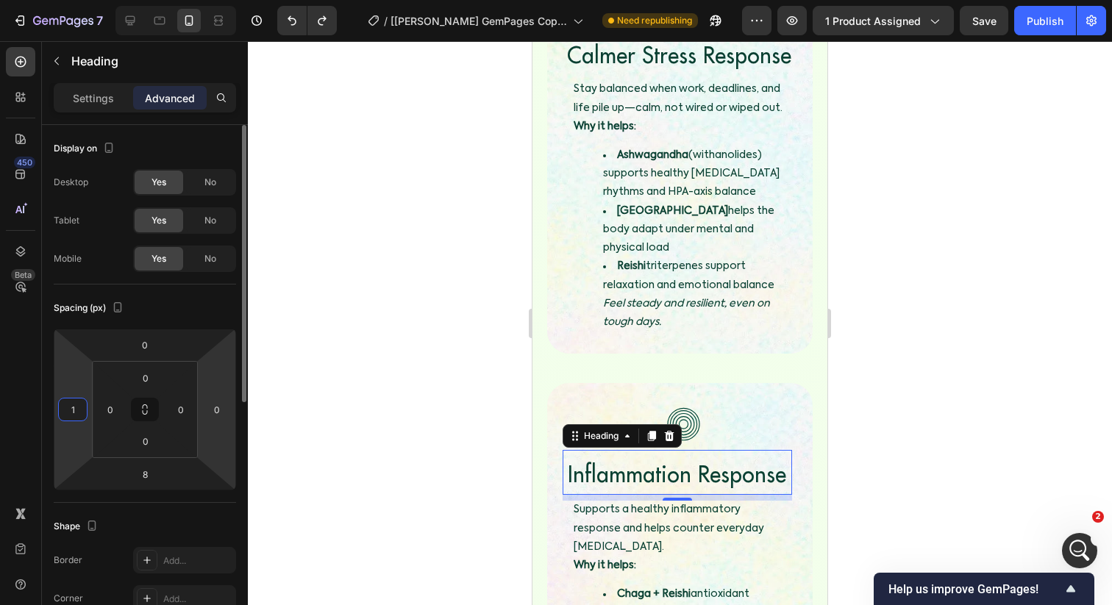
type input "10"
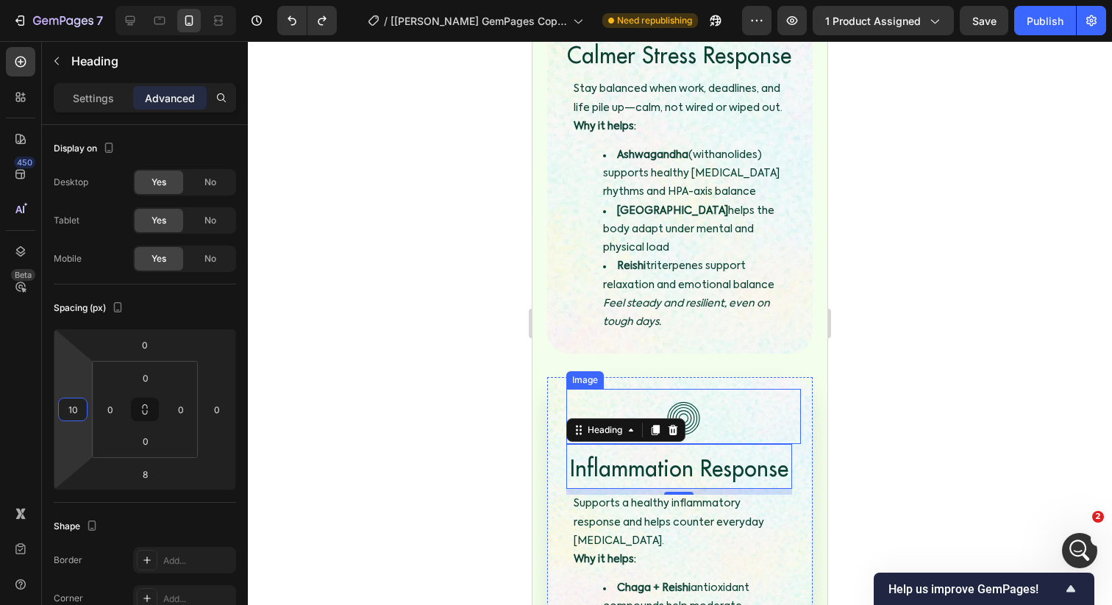
click at [702, 393] on img at bounding box center [682, 418] width 51 height 51
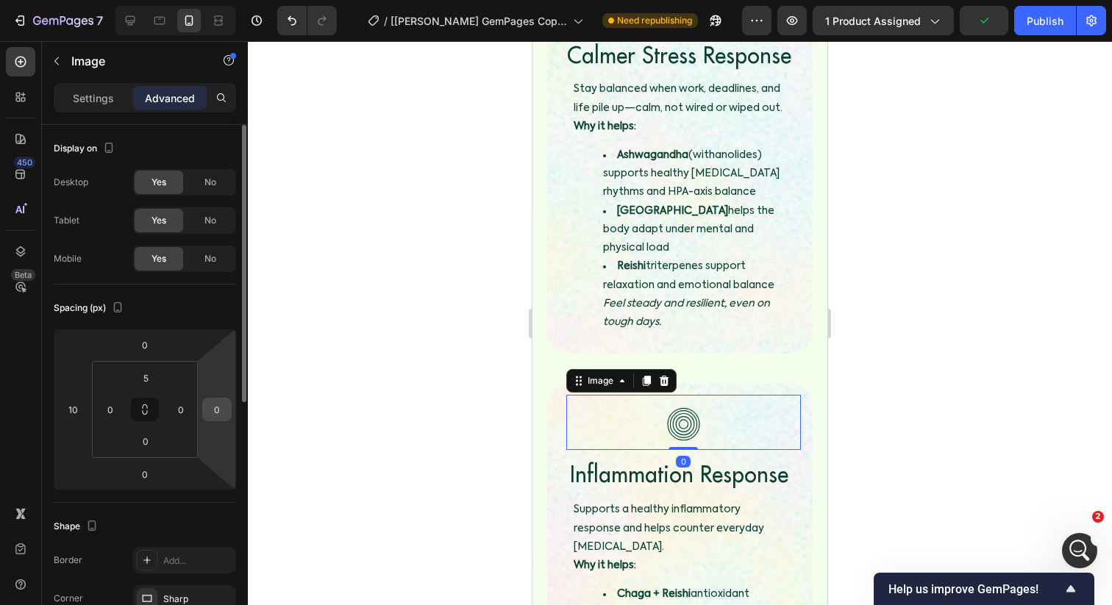
click at [213, 410] on input "0" at bounding box center [217, 410] width 22 height 22
type input "10"
click at [74, 410] on input "10" at bounding box center [73, 410] width 22 height 22
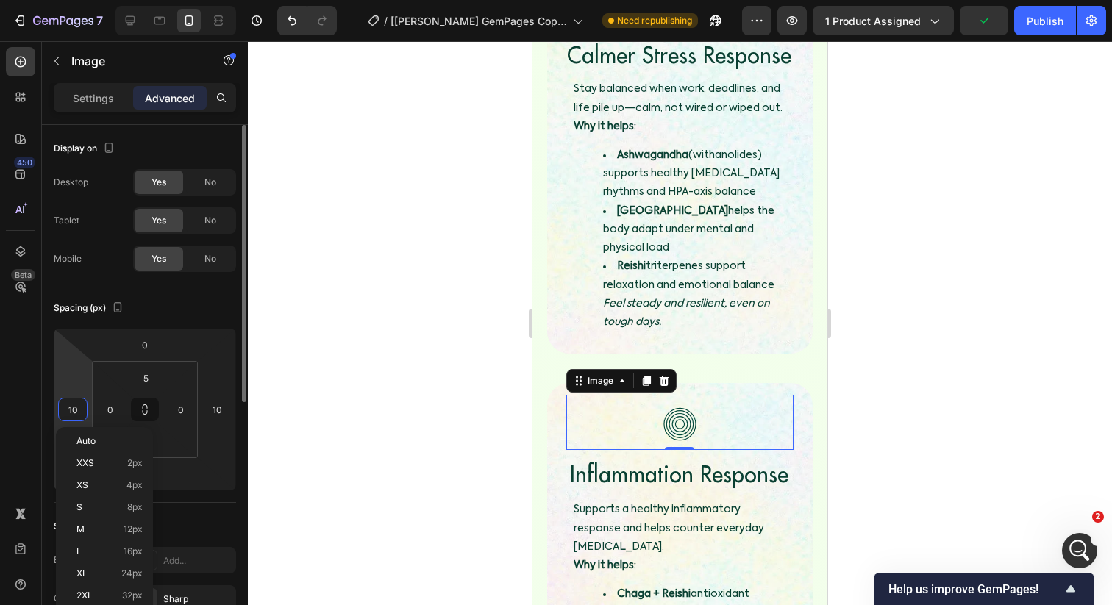
click at [74, 410] on input "10" at bounding box center [73, 410] width 22 height 22
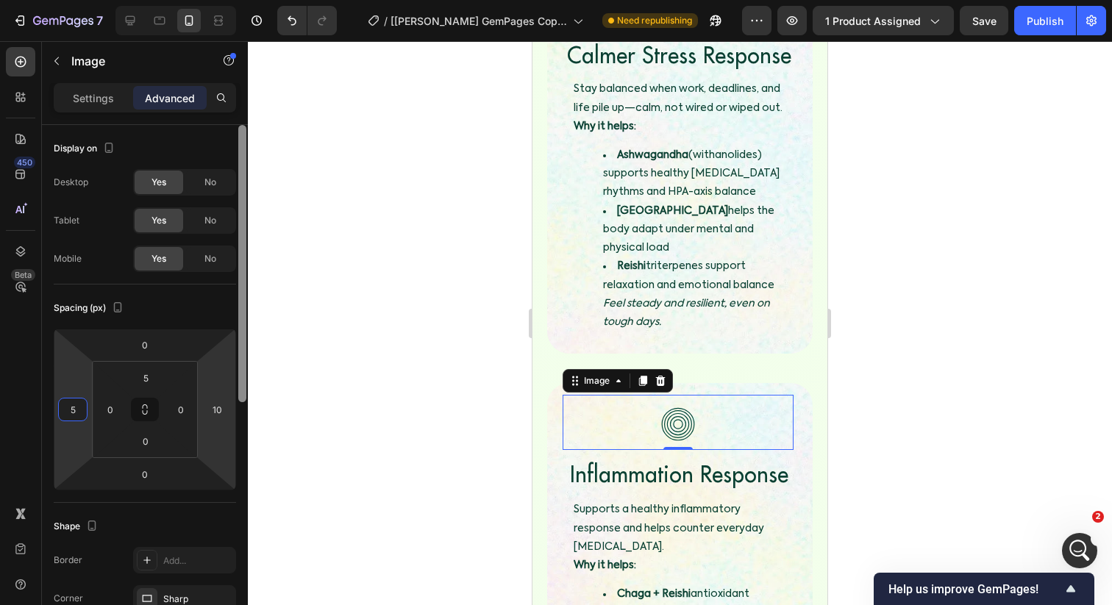
type input "5"
click at [240, 368] on div at bounding box center [242, 386] width 11 height 522
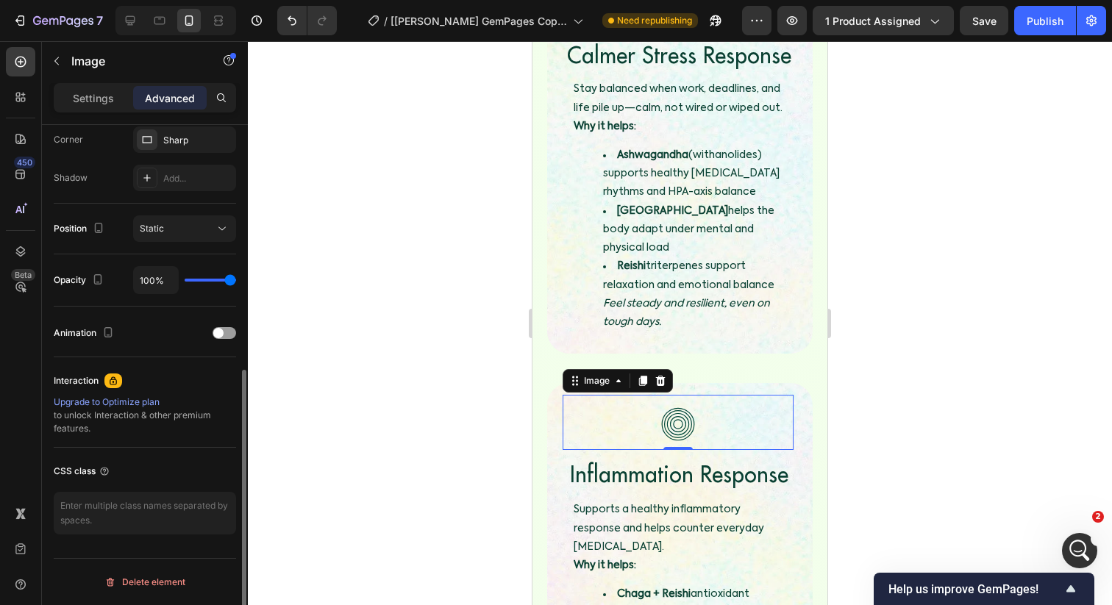
click at [307, 345] on div at bounding box center [680, 323] width 864 height 564
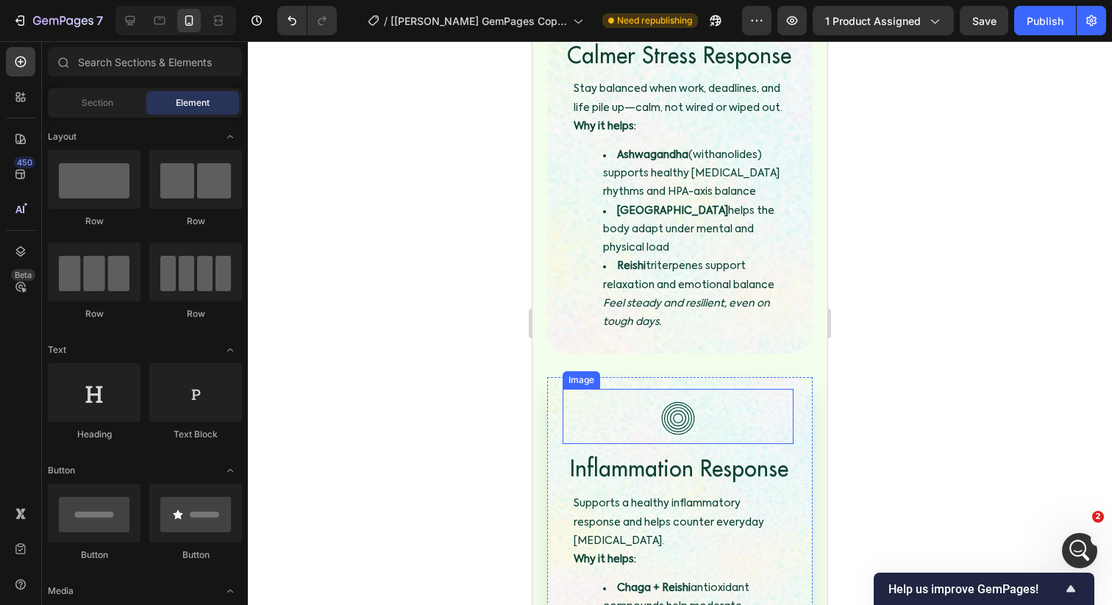
click at [691, 393] on img at bounding box center [677, 418] width 51 height 51
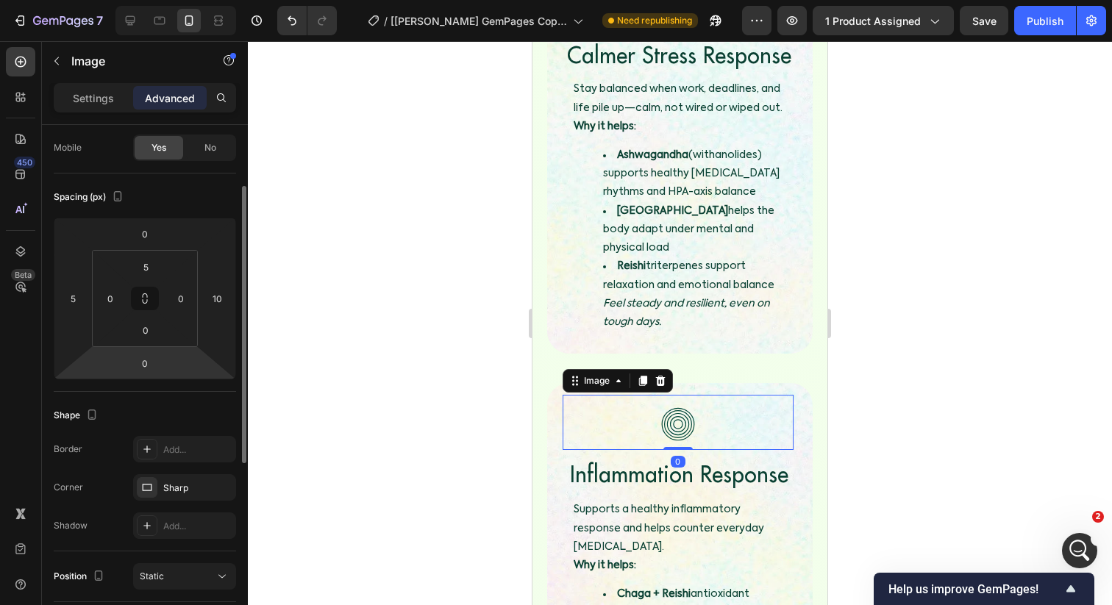
scroll to position [113, 0]
click at [143, 267] on input "5" at bounding box center [145, 265] width 29 height 22
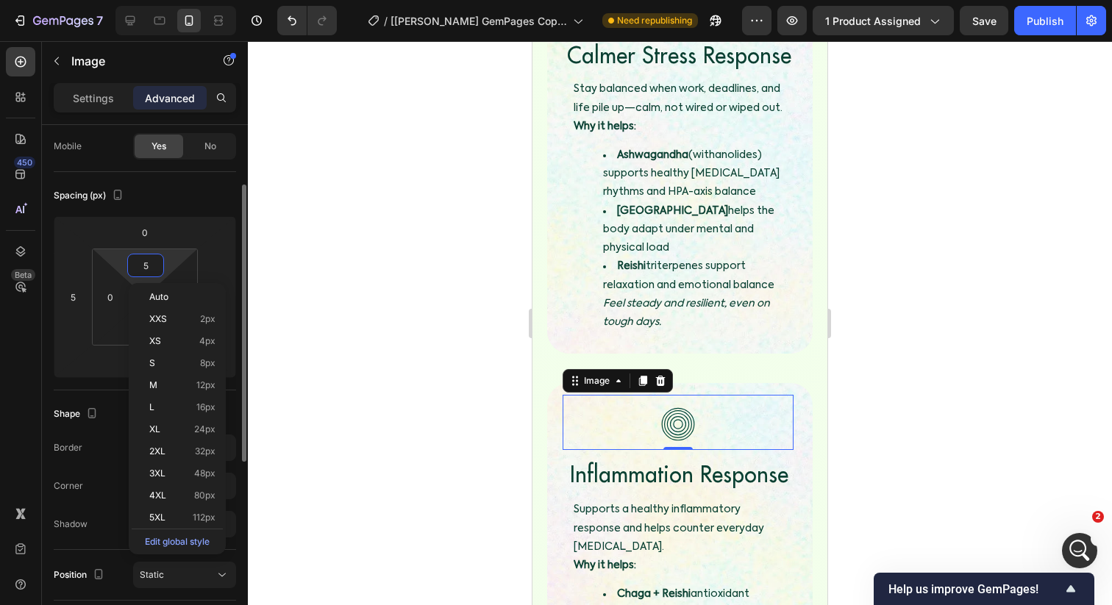
type input "0"
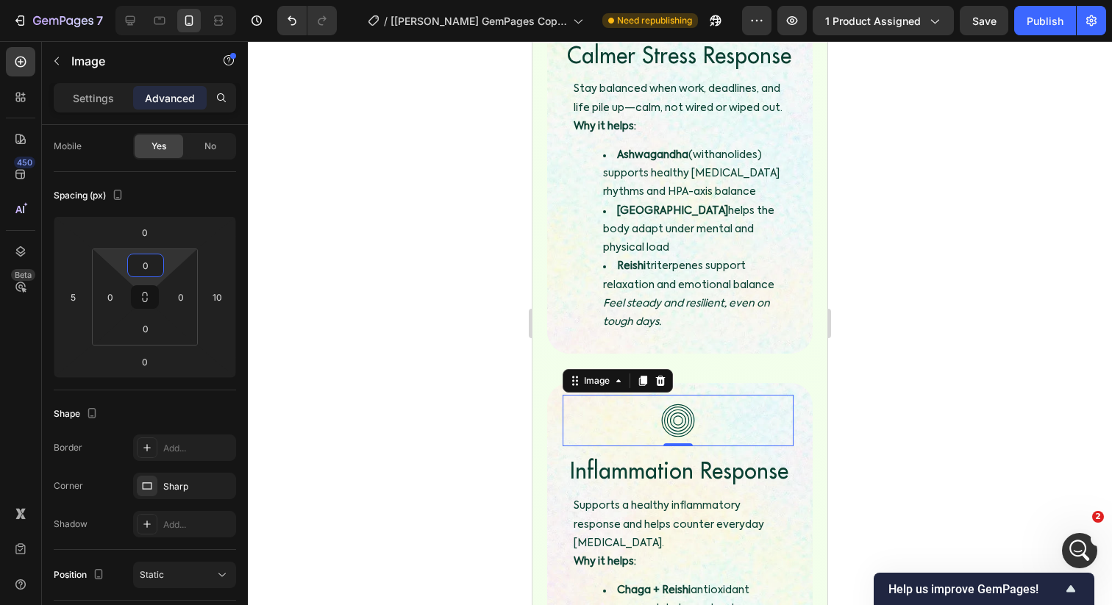
click at [428, 238] on div at bounding box center [680, 323] width 864 height 564
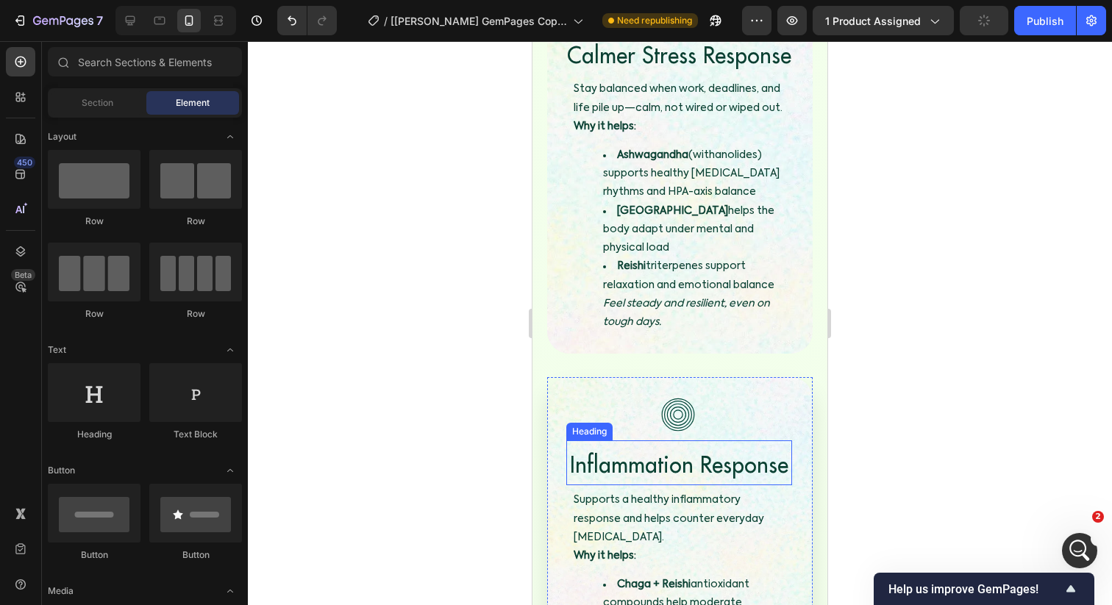
click at [664, 450] on span "Inflammation Response" at bounding box center [679, 464] width 218 height 29
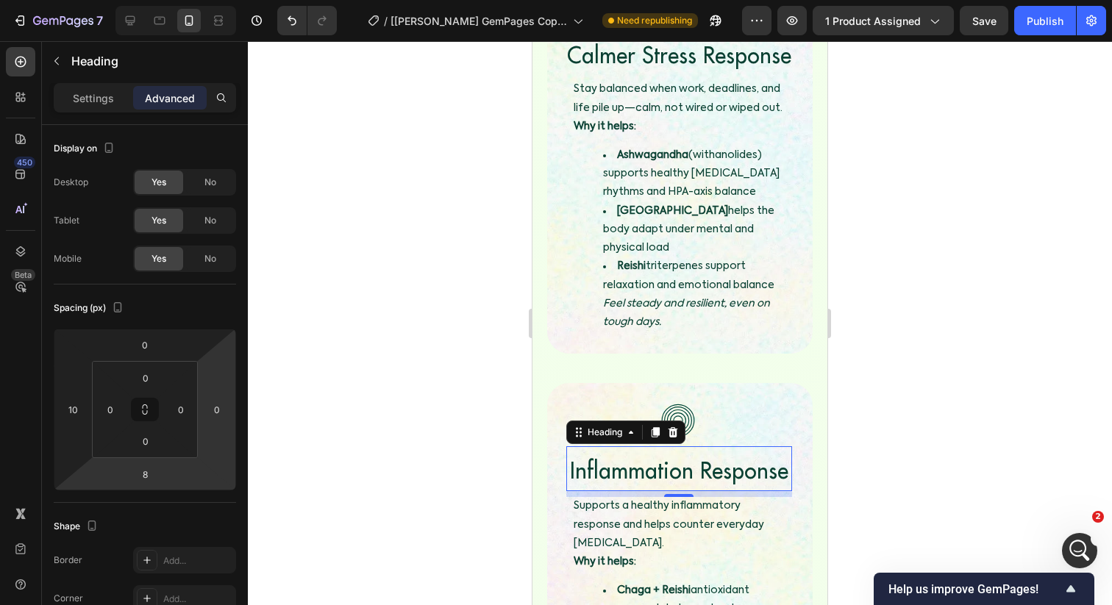
click at [470, 365] on div at bounding box center [680, 323] width 864 height 564
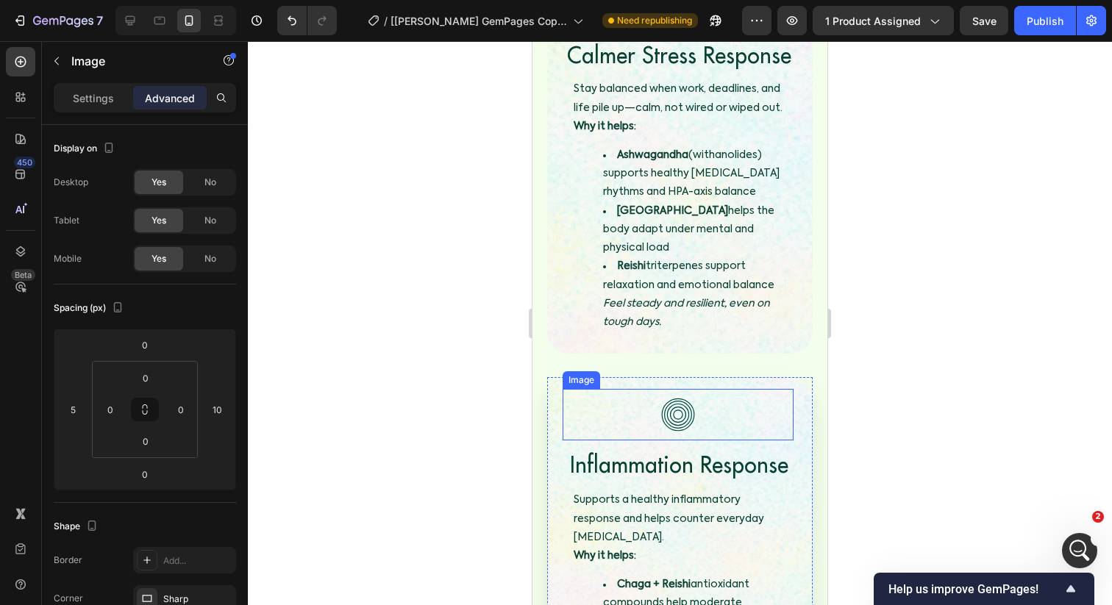
click at [738, 389] on div at bounding box center [678, 414] width 231 height 51
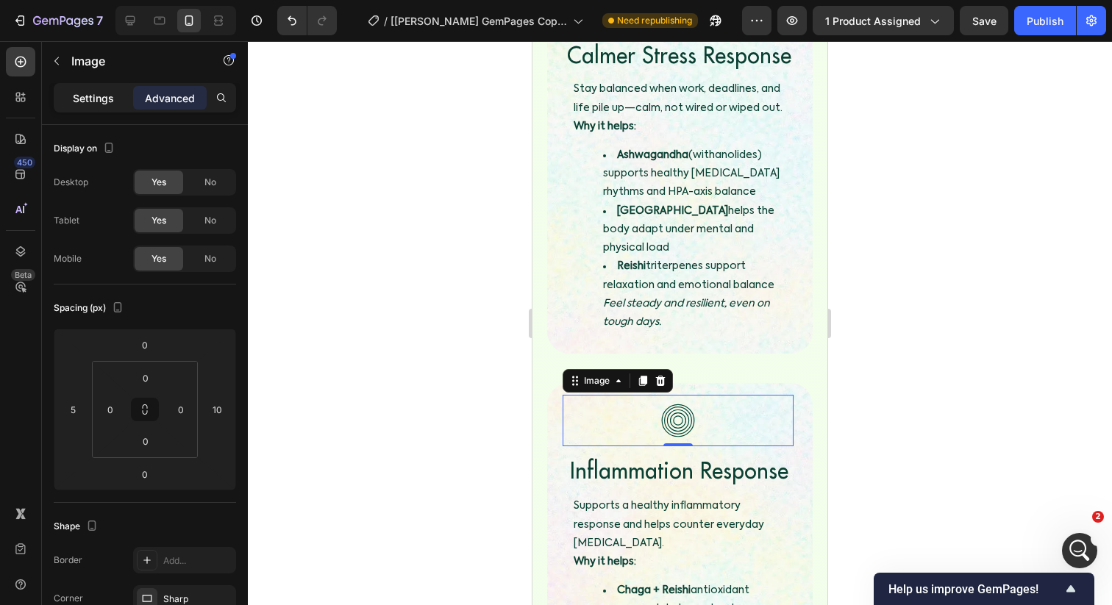
click at [121, 105] on div "Settings" at bounding box center [94, 98] width 74 height 24
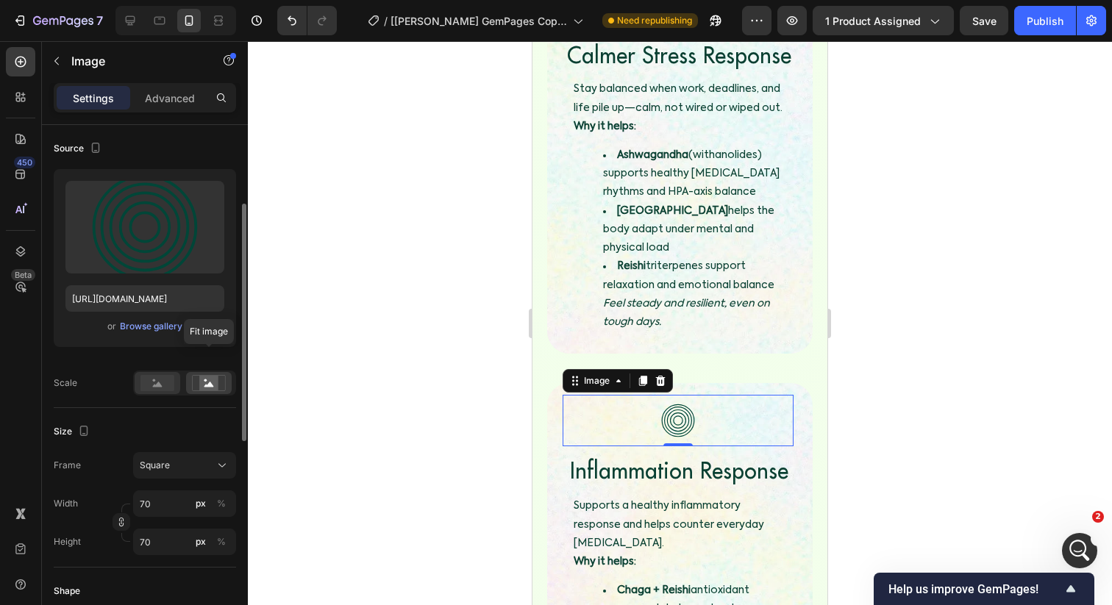
scroll to position [126, 0]
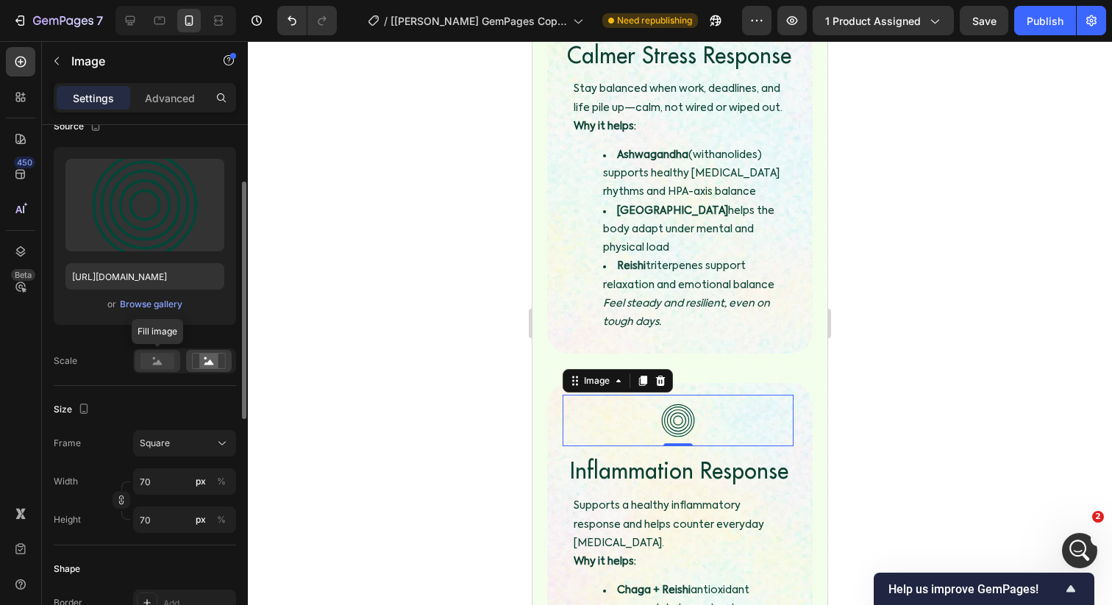
click at [162, 367] on rect at bounding box center [157, 361] width 34 height 16
click at [165, 449] on span "Square" at bounding box center [155, 443] width 30 height 13
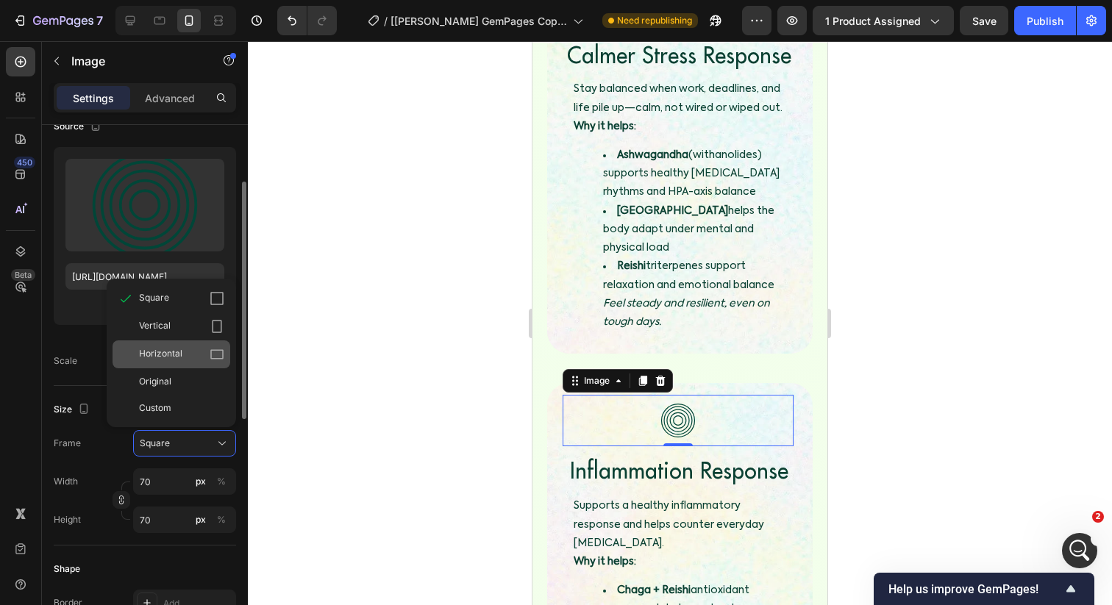
click at [169, 353] on span "Horizontal" at bounding box center [160, 354] width 43 height 15
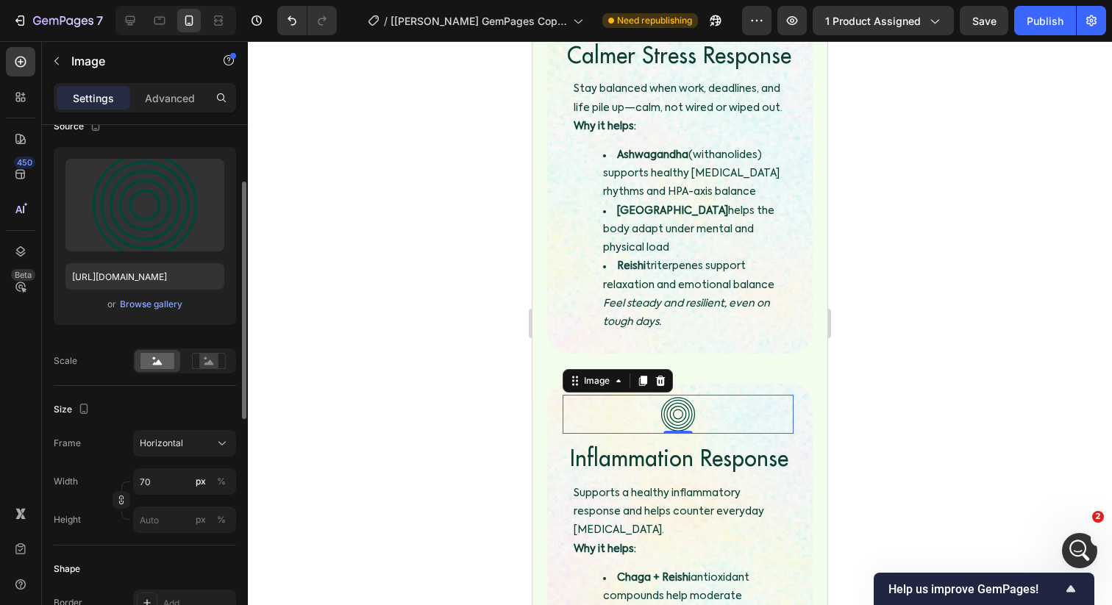
click at [457, 349] on div at bounding box center [680, 323] width 864 height 564
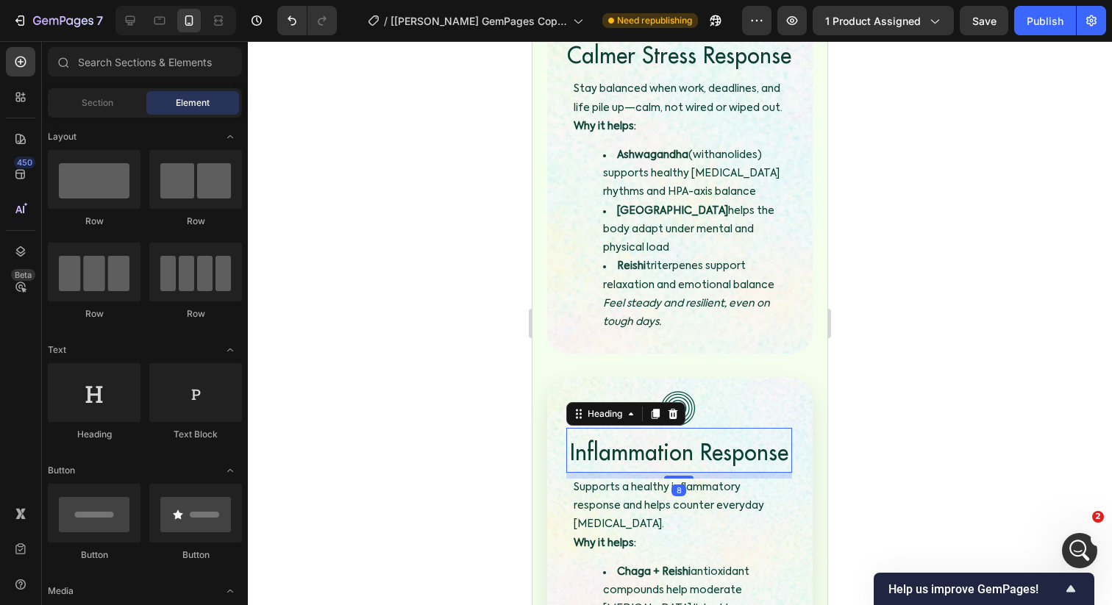
click at [625, 438] on span "Inflammation Response" at bounding box center [679, 452] width 218 height 29
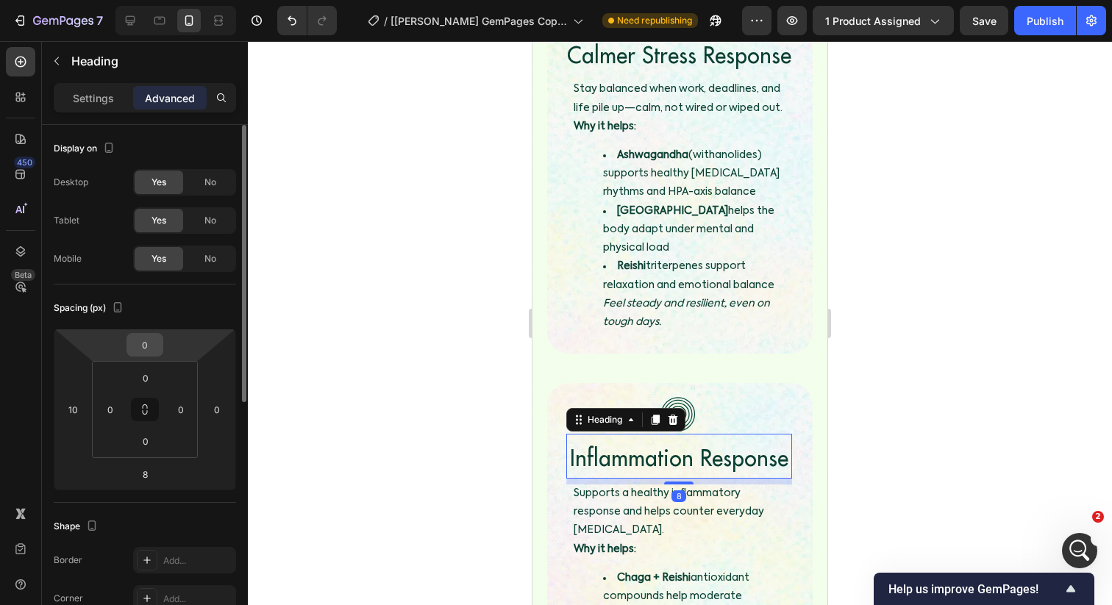
click at [151, 340] on input "0" at bounding box center [144, 345] width 29 height 22
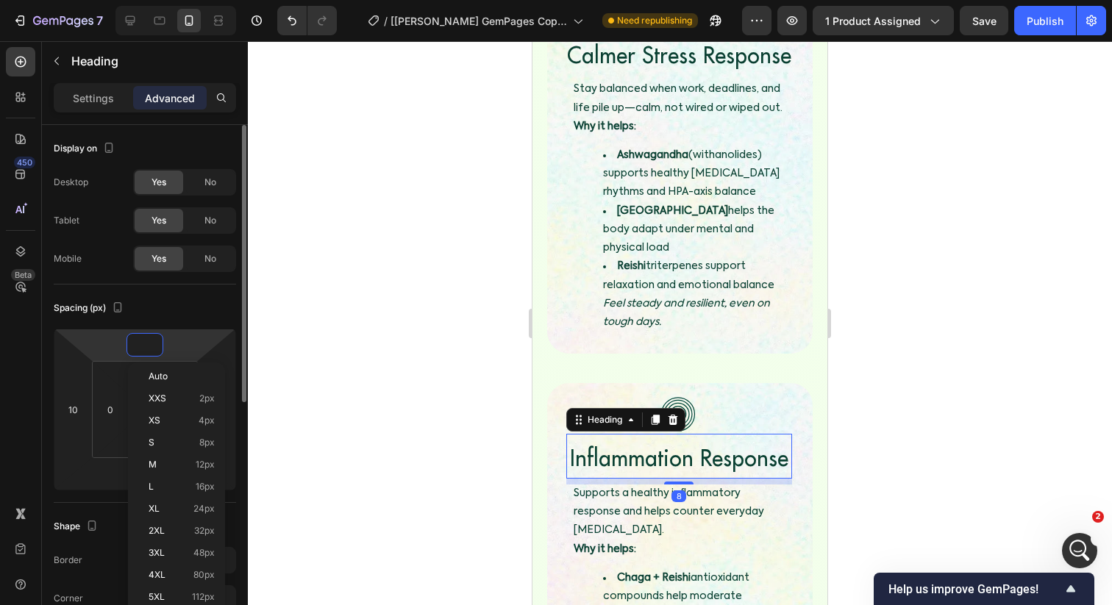
type input "-5"
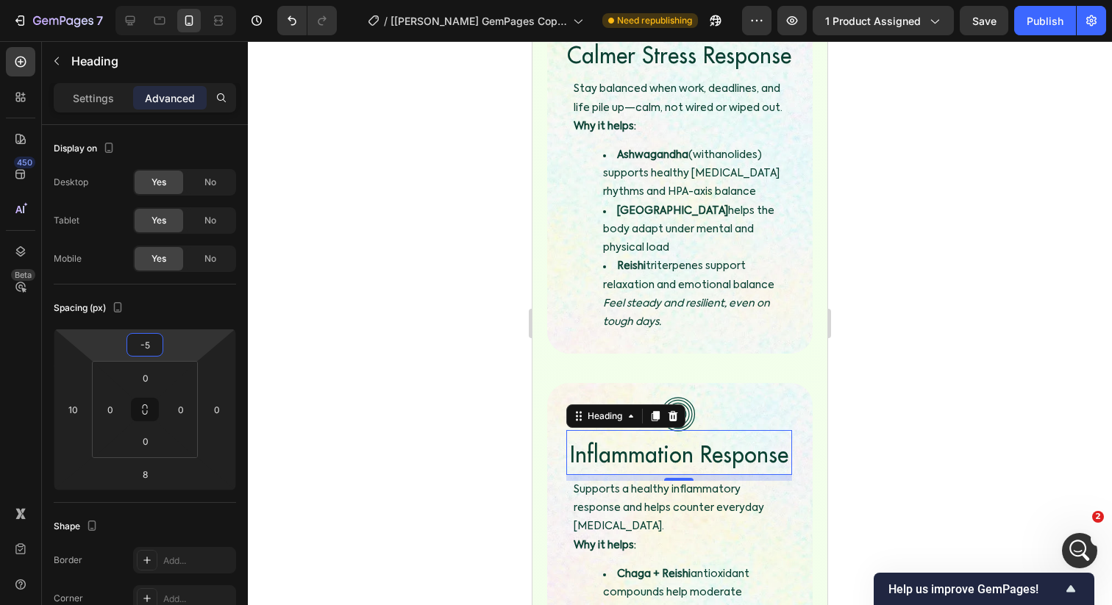
click at [402, 290] on div at bounding box center [680, 323] width 864 height 564
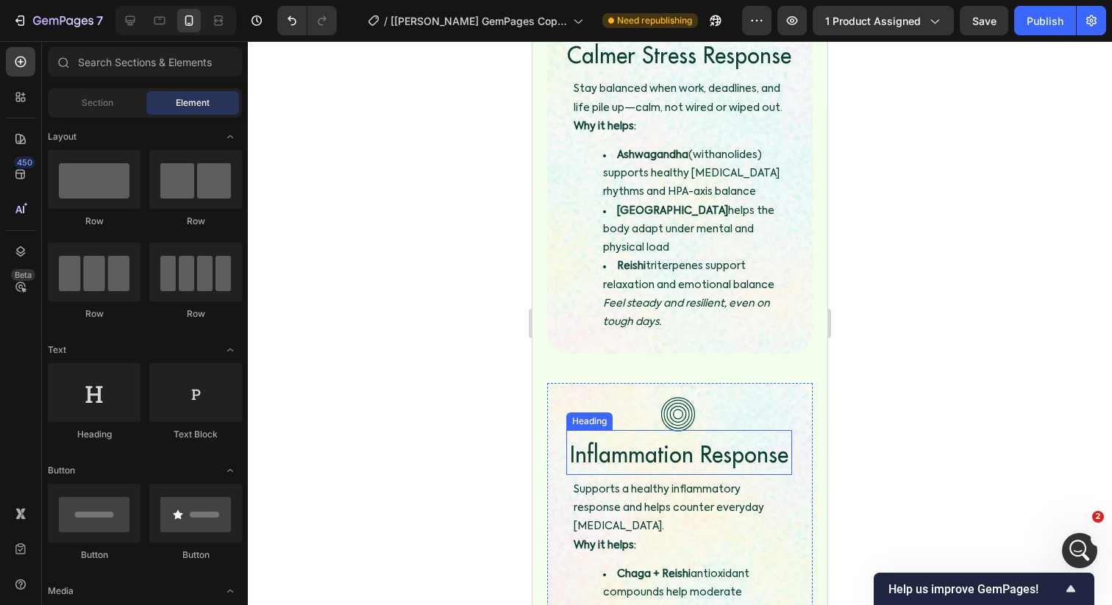
click at [538, 341] on div "Image Custom code Publish the page to see the content. Custom Code Image Clean,…" at bounding box center [679, 129] width 295 height 1287
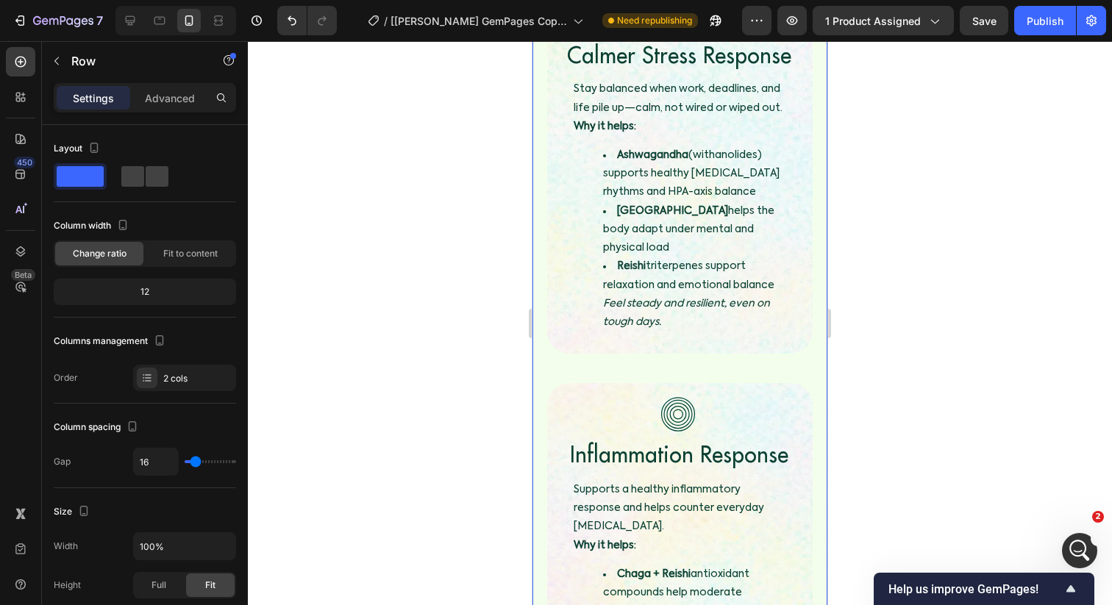
click at [401, 336] on div at bounding box center [680, 323] width 864 height 564
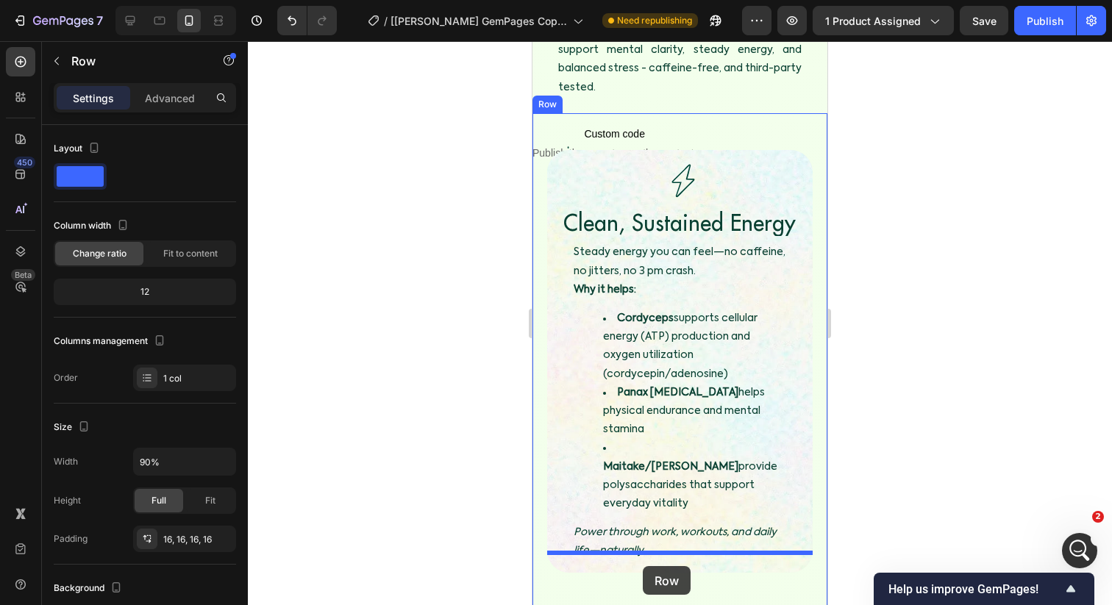
scroll to position [2465, 0]
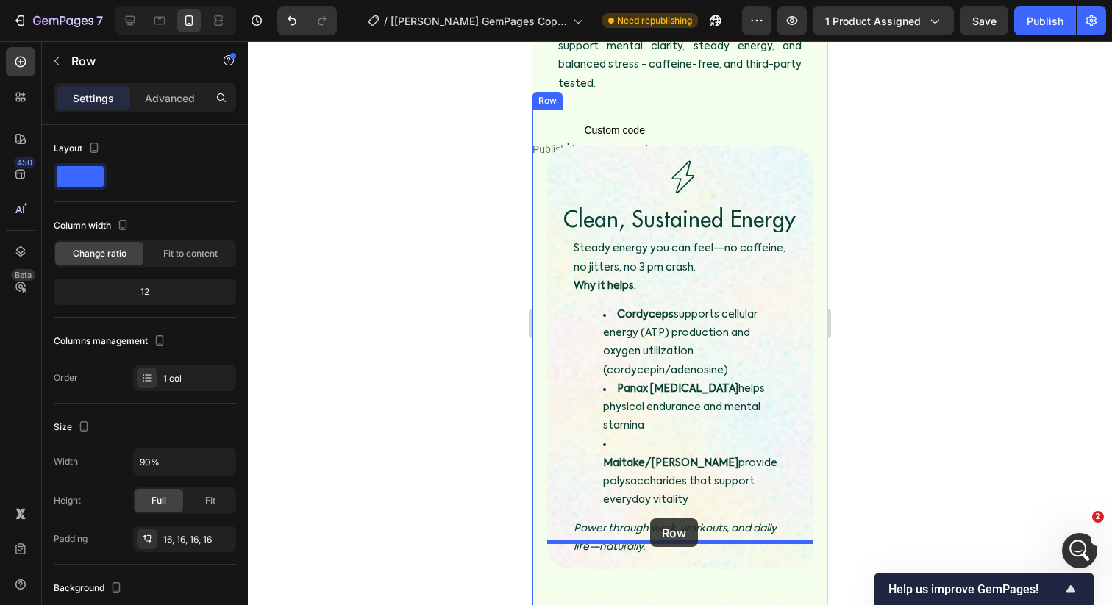
drag, startPoint x: 557, startPoint y: 313, endPoint x: 650, endPoint y: 518, distance: 226.1
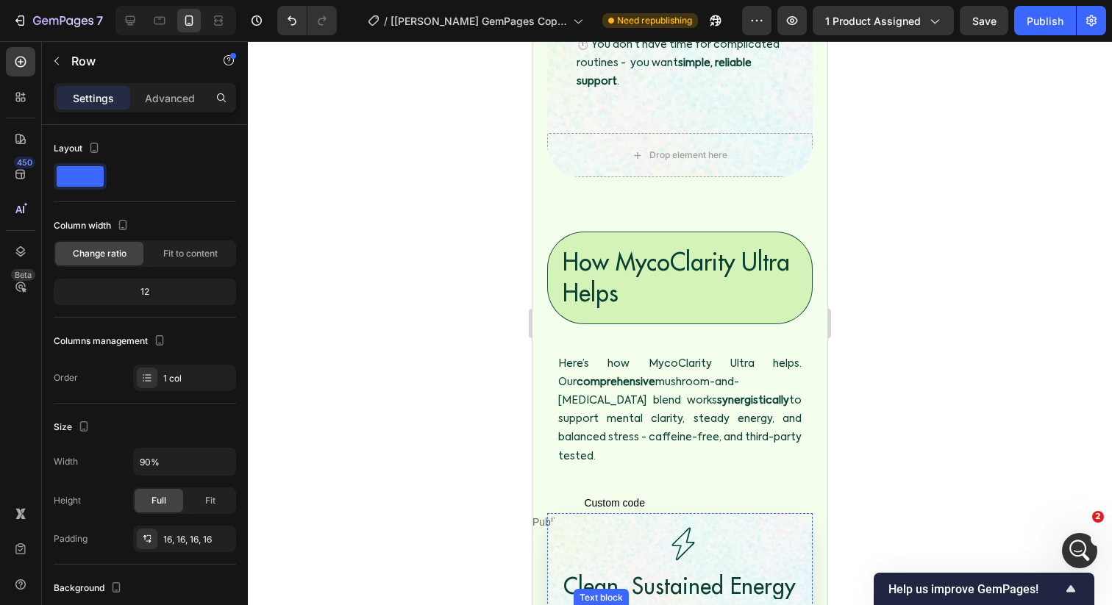
scroll to position [2083, 0]
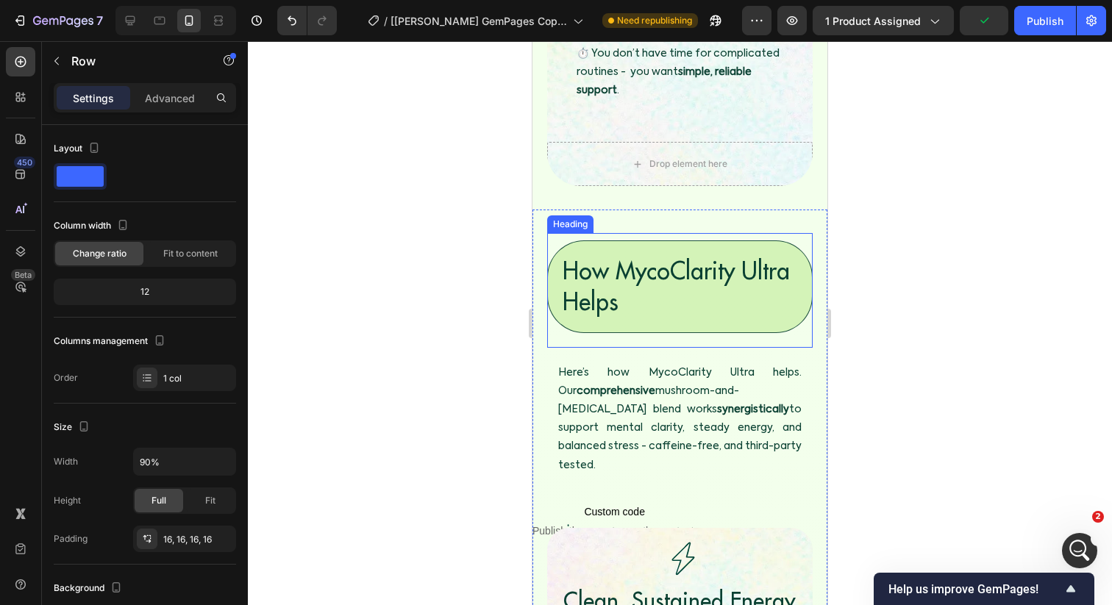
click at [680, 261] on h3 "How MycoClarity Ultra Helps" at bounding box center [679, 286] width 265 height 92
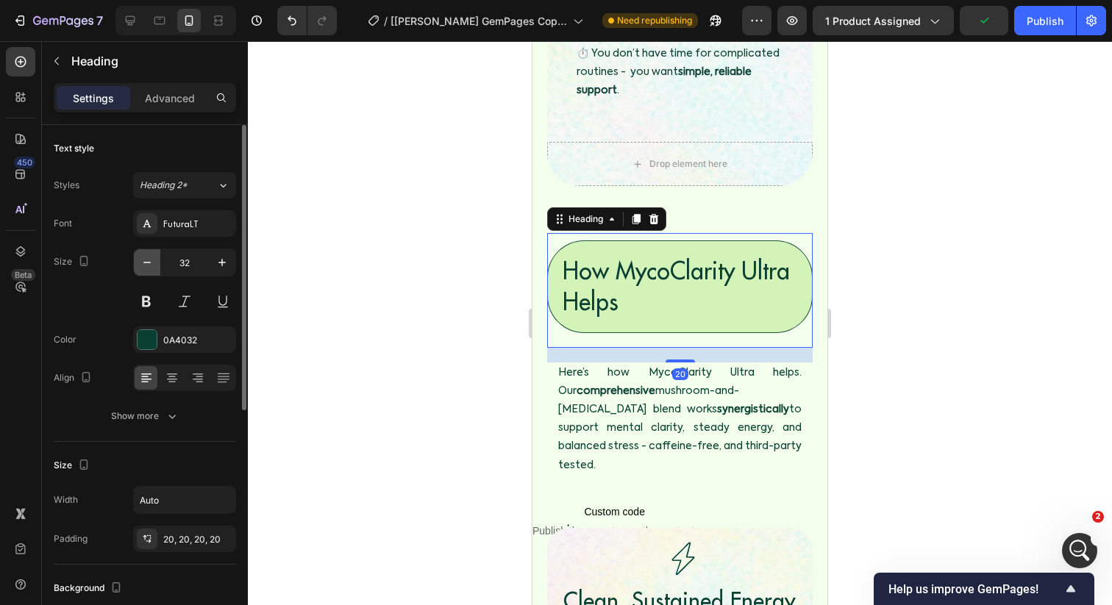
click at [147, 264] on icon "button" at bounding box center [147, 262] width 15 height 15
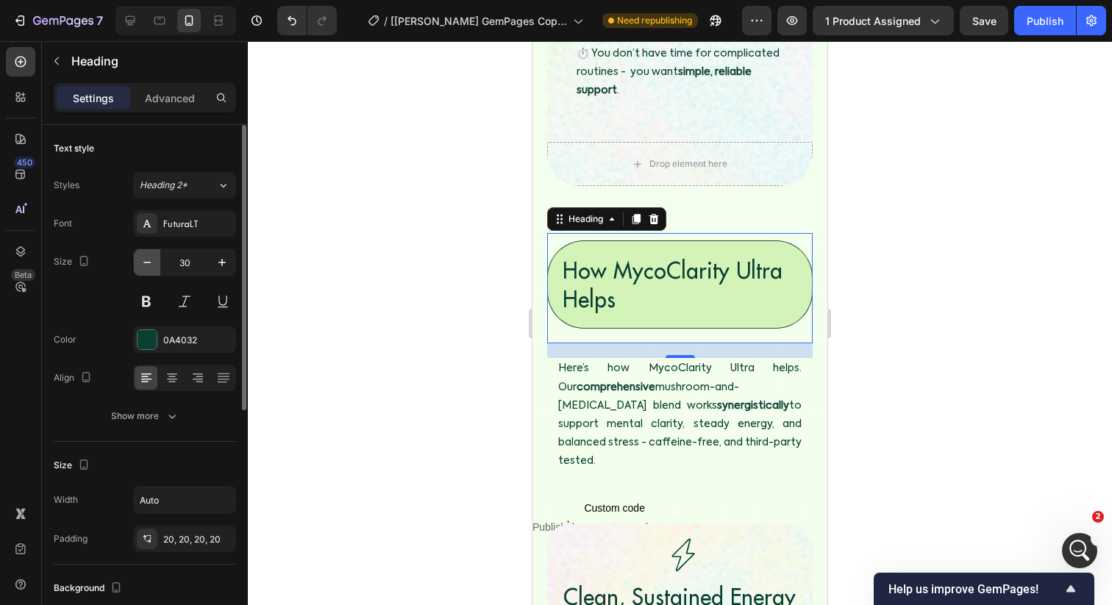
click at [147, 264] on icon "button" at bounding box center [147, 262] width 15 height 15
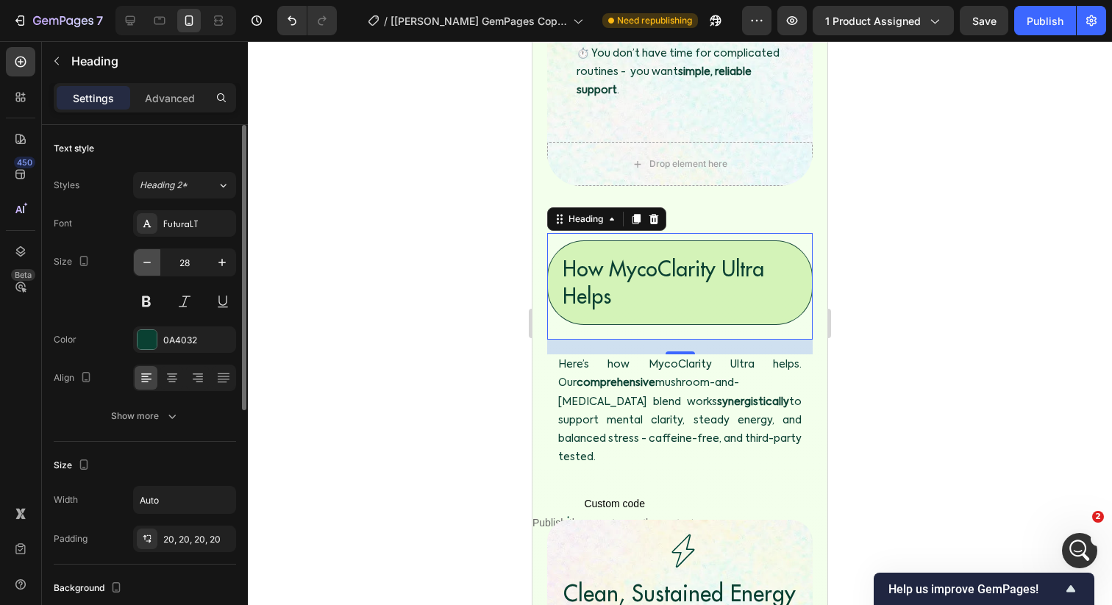
click at [147, 264] on icon "button" at bounding box center [147, 262] width 15 height 15
type input "25"
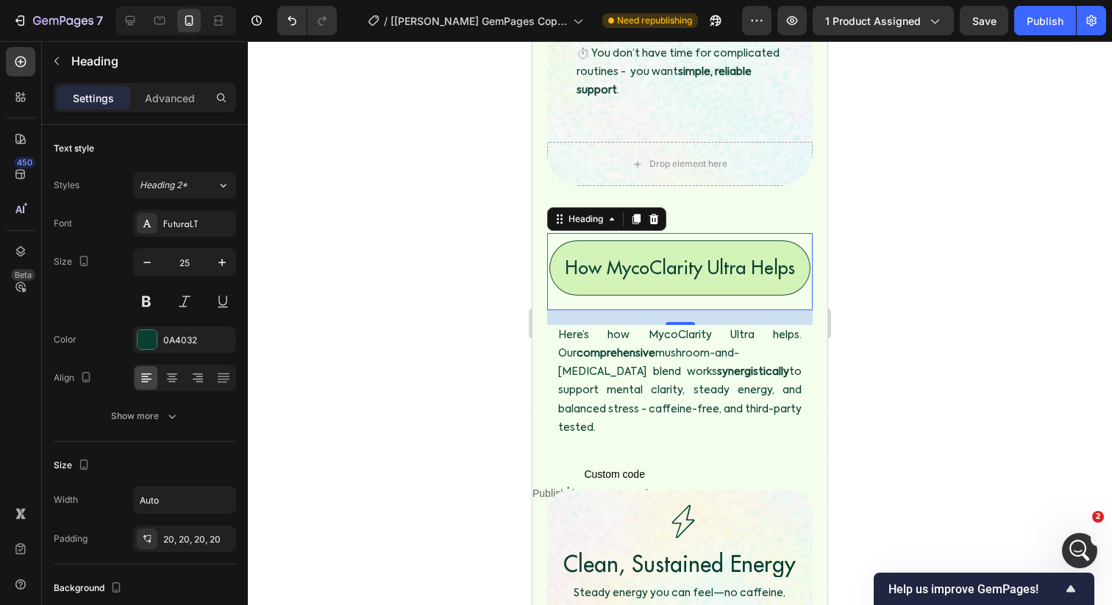
click at [362, 274] on div at bounding box center [680, 323] width 864 height 564
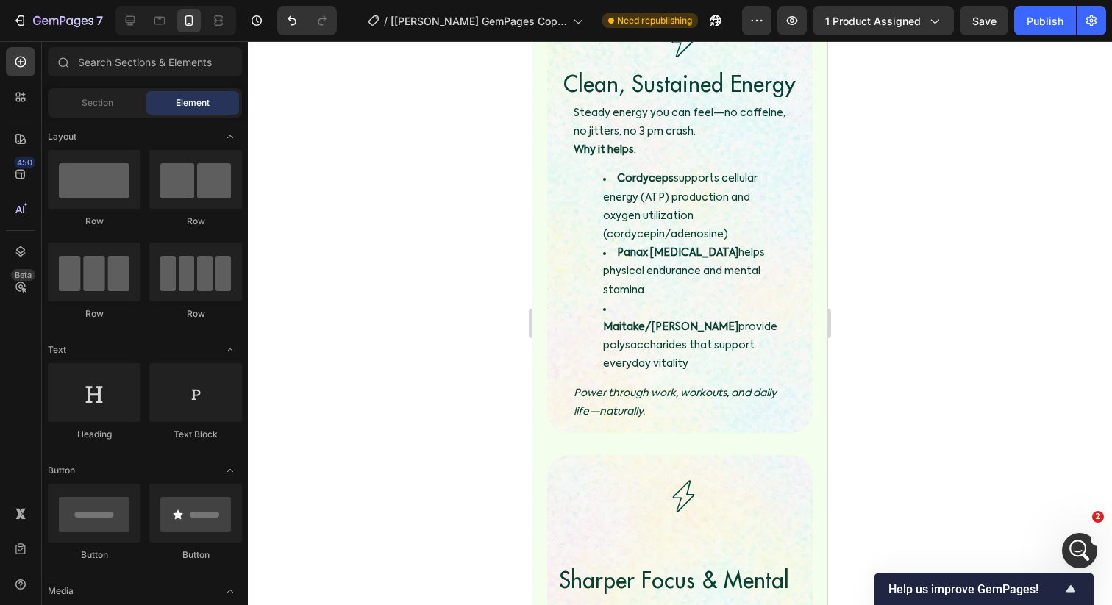
scroll to position [2631, 0]
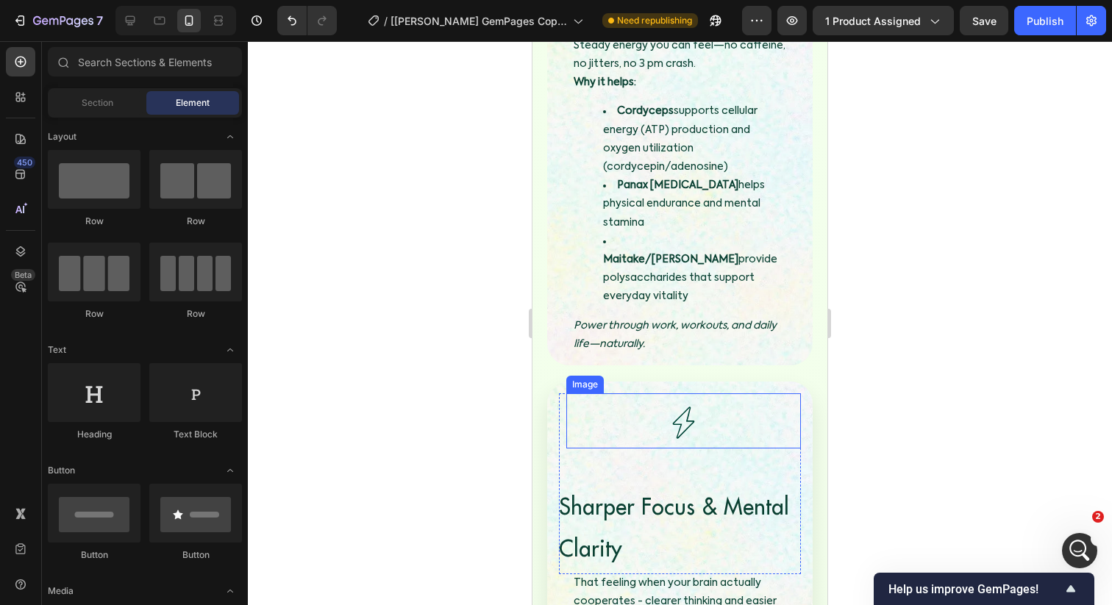
click at [676, 397] on img at bounding box center [682, 422] width 51 height 51
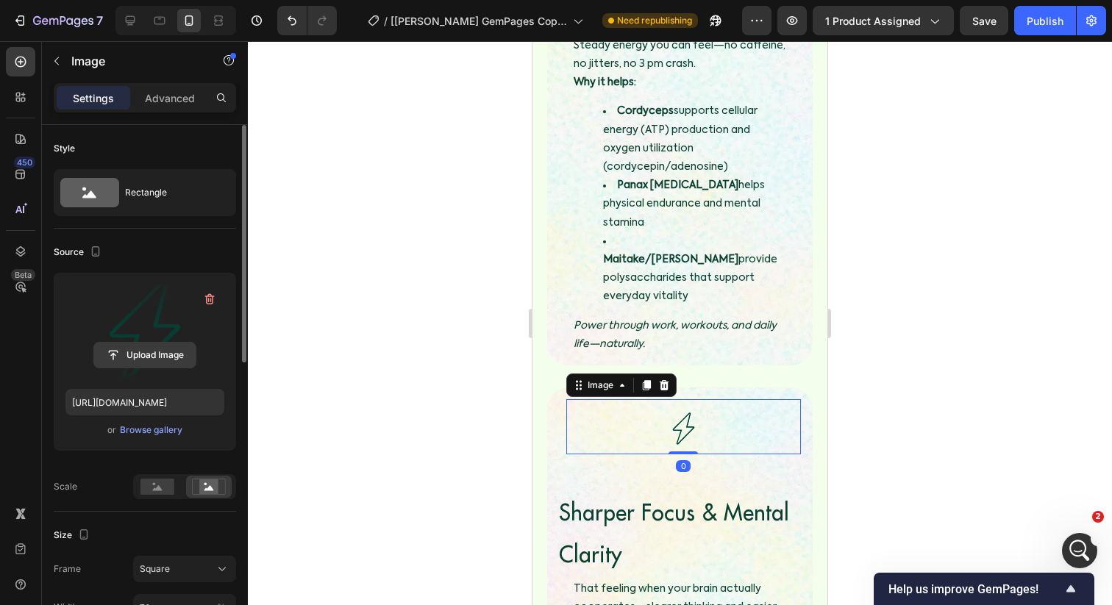
click at [150, 355] on input "file" at bounding box center [144, 355] width 101 height 25
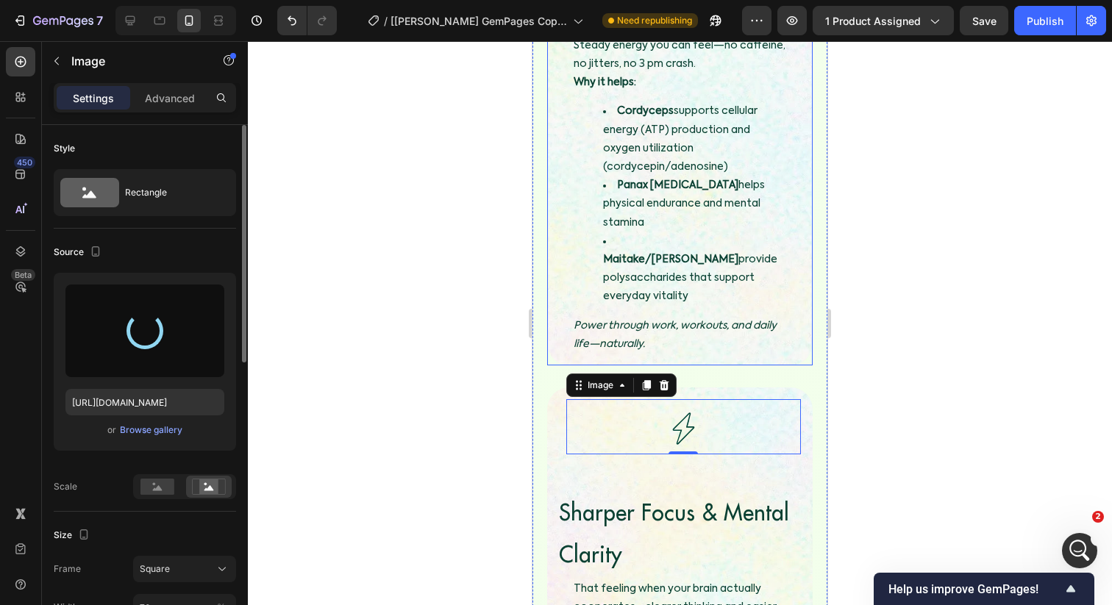
type input "https://cdn.shopify.com/s/files/1/0924/7283/6385/files/gempages_550824356956079…"
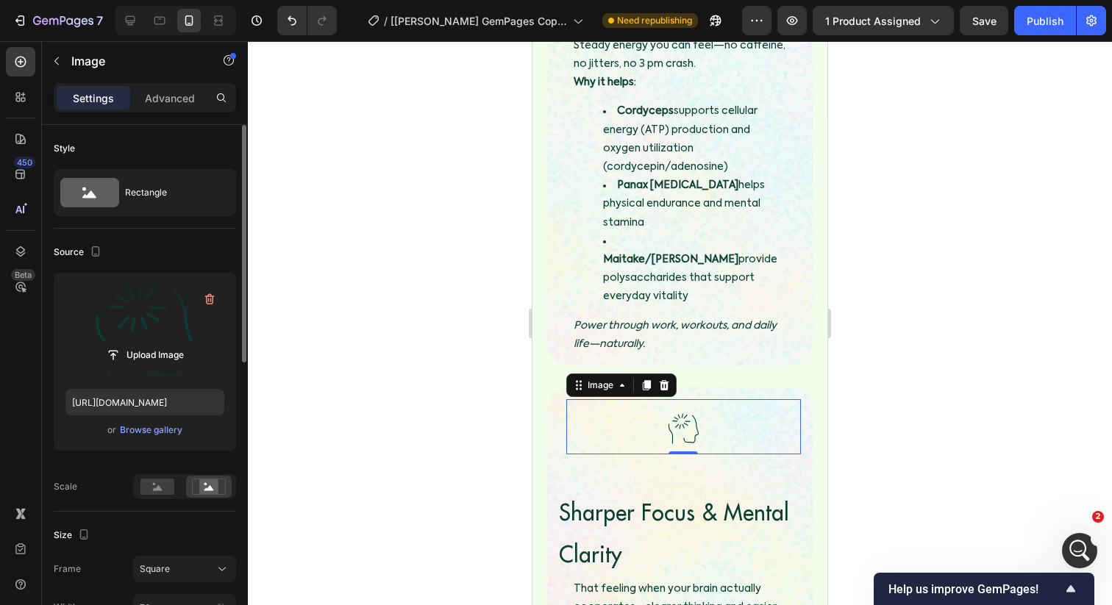
click at [472, 333] on div at bounding box center [680, 323] width 864 height 564
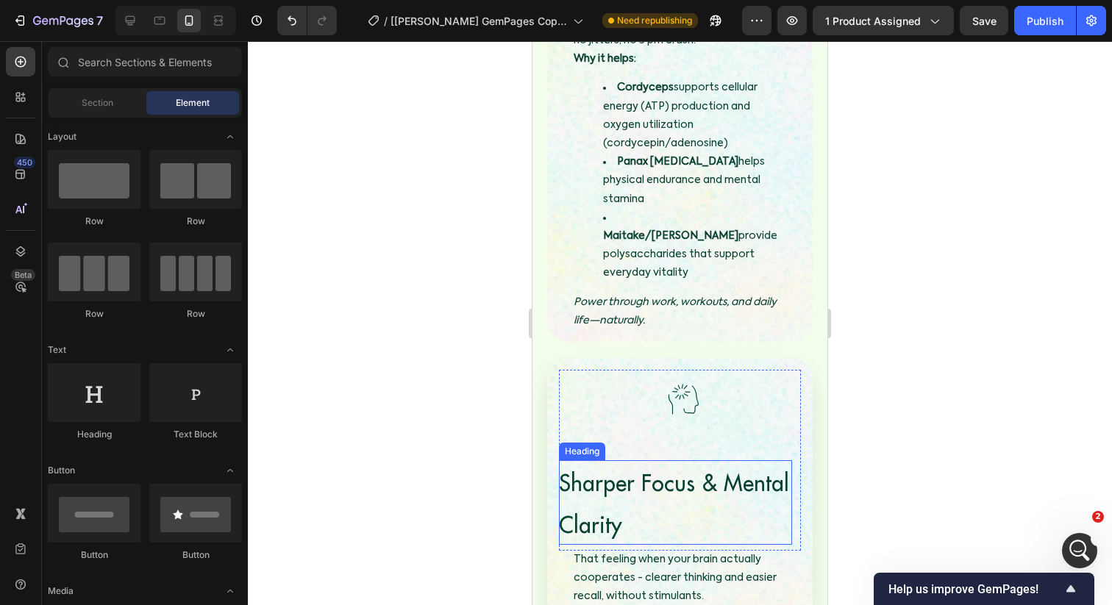
scroll to position [2661, 0]
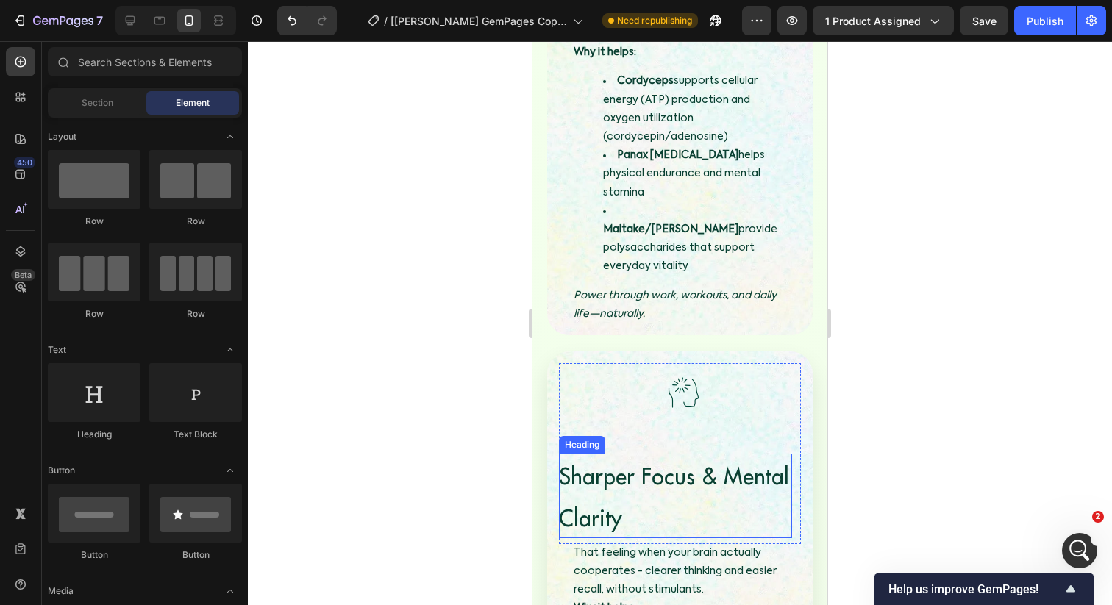
click at [632, 454] on h3 "Sharper Focus & Mental Clarity" at bounding box center [675, 496] width 233 height 85
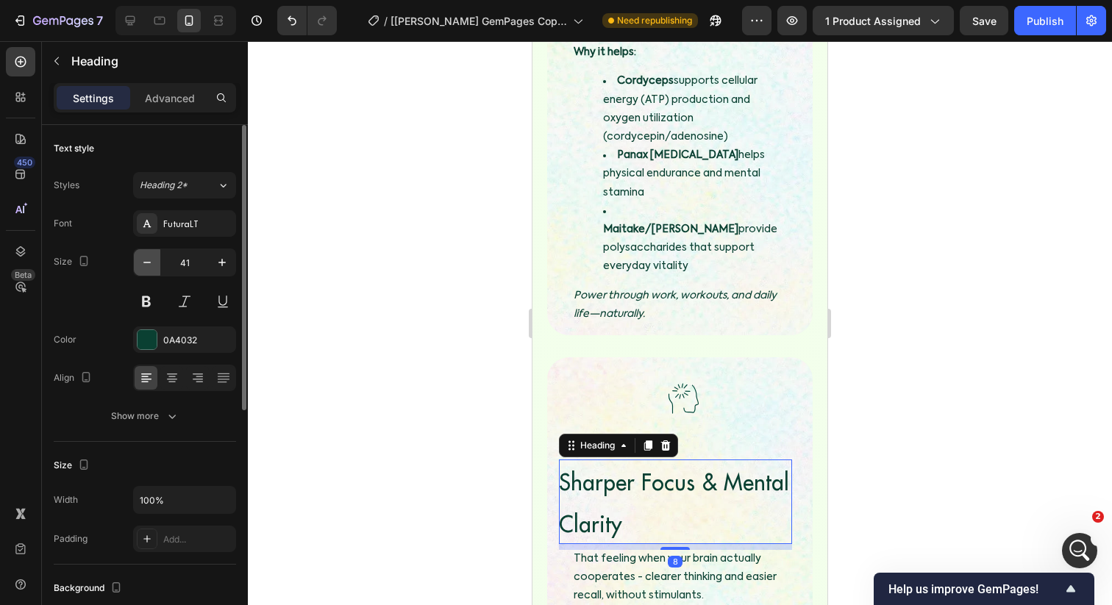
click at [154, 257] on button "button" at bounding box center [147, 262] width 26 height 26
type input "39"
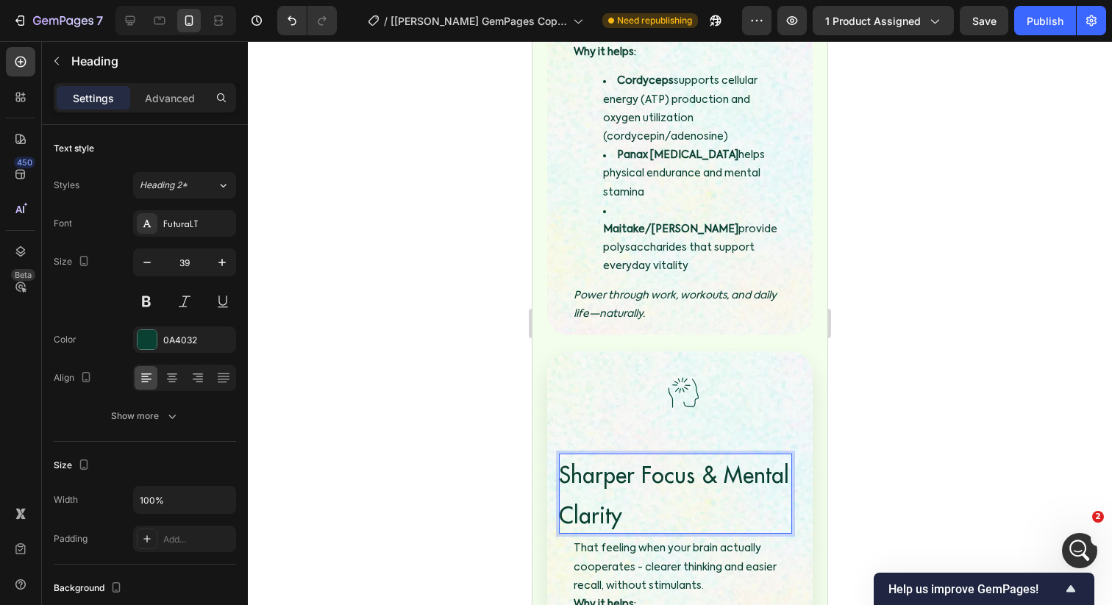
click at [565, 460] on span "Sharper Focus & Mental Clarity" at bounding box center [674, 494] width 230 height 69
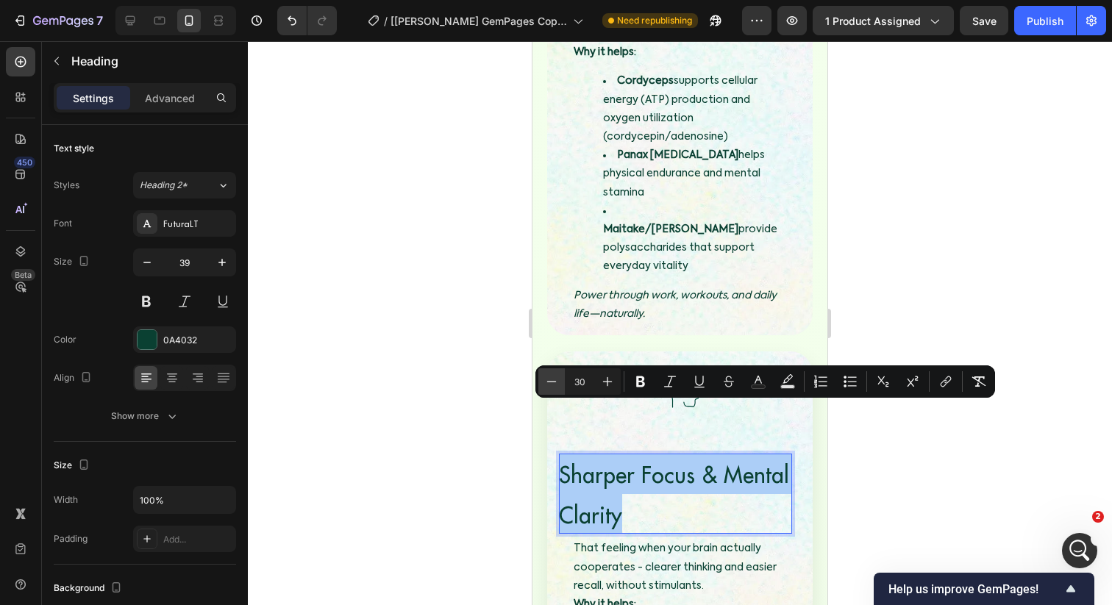
click at [551, 382] on icon "Editor contextual toolbar" at bounding box center [551, 381] width 15 height 15
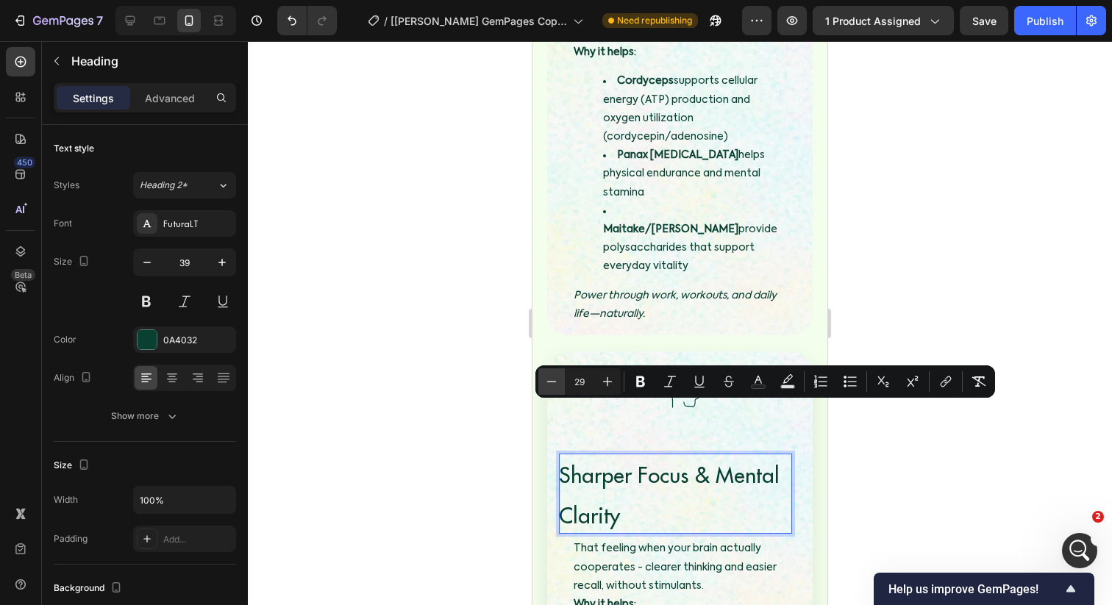
click at [551, 382] on icon "Editor contextual toolbar" at bounding box center [551, 381] width 15 height 15
click at [552, 386] on icon "Editor contextual toolbar" at bounding box center [551, 381] width 15 height 15
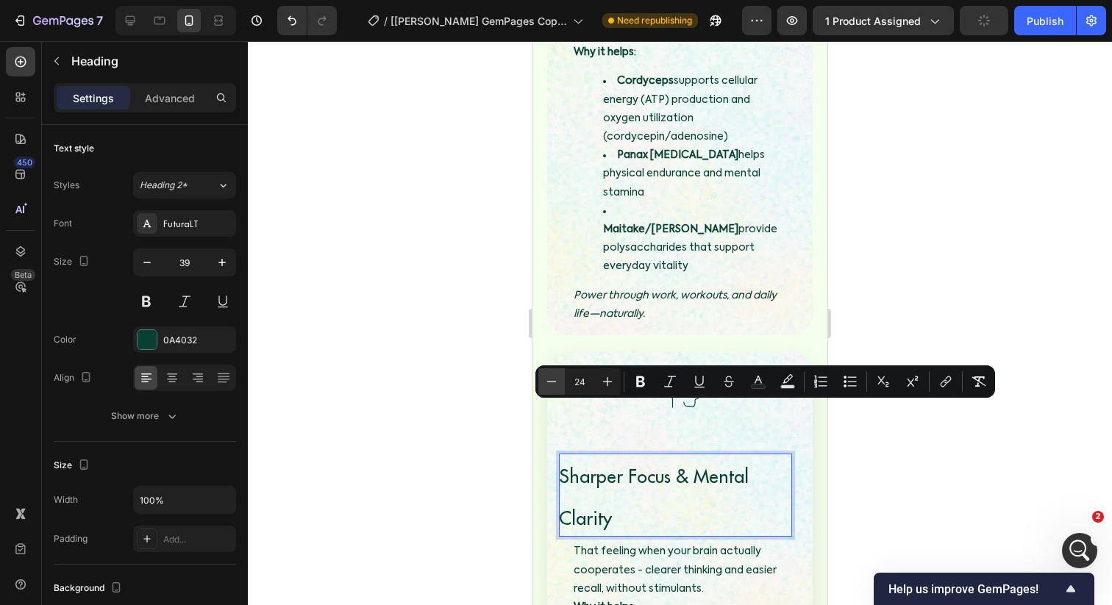
click at [552, 386] on icon "Editor contextual toolbar" at bounding box center [551, 381] width 15 height 15
type input "23"
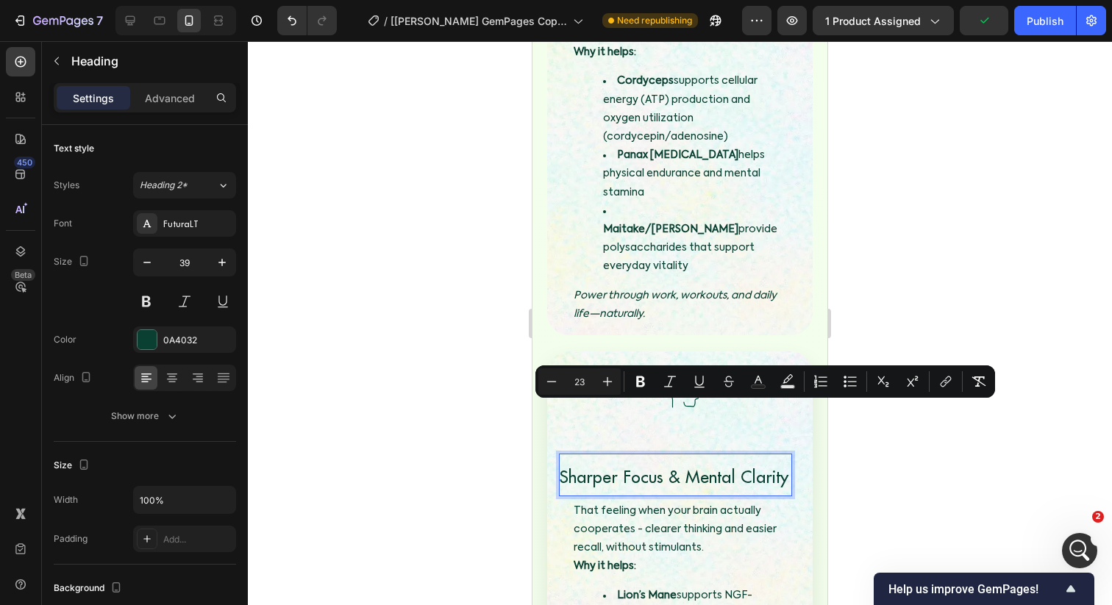
click at [657, 393] on div "Minus 23 Plus Bold Italic Underline Strikethrough Text Color Text Background Co…" at bounding box center [765, 381] width 454 height 26
click at [649, 390] on button "Bold" at bounding box center [640, 381] width 26 height 26
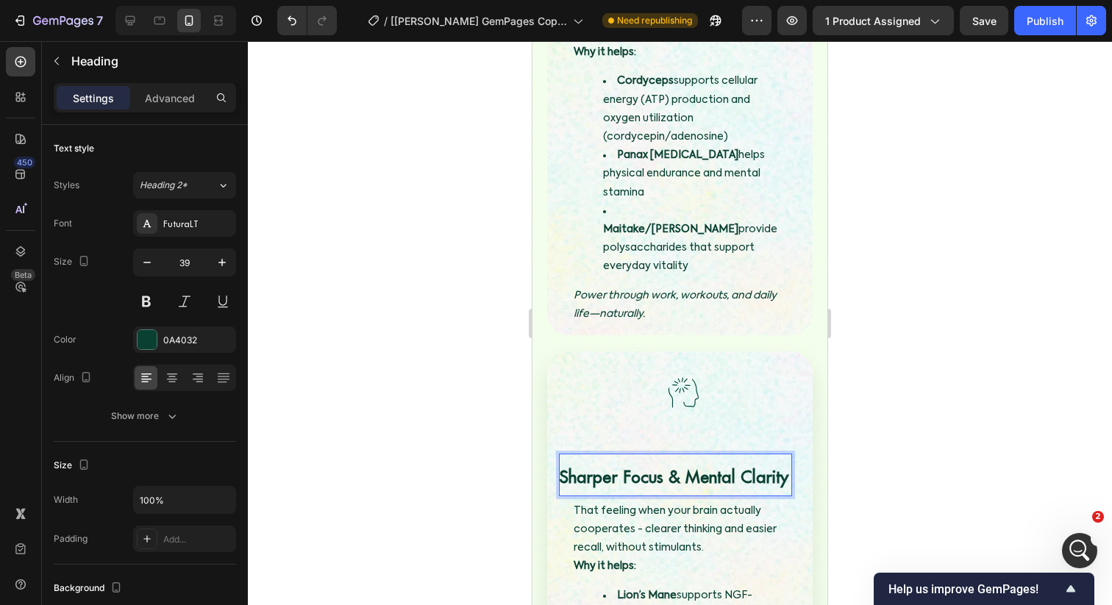
click at [603, 466] on strong "Sharper Focus & Mental Clarity" at bounding box center [673, 476] width 229 height 21
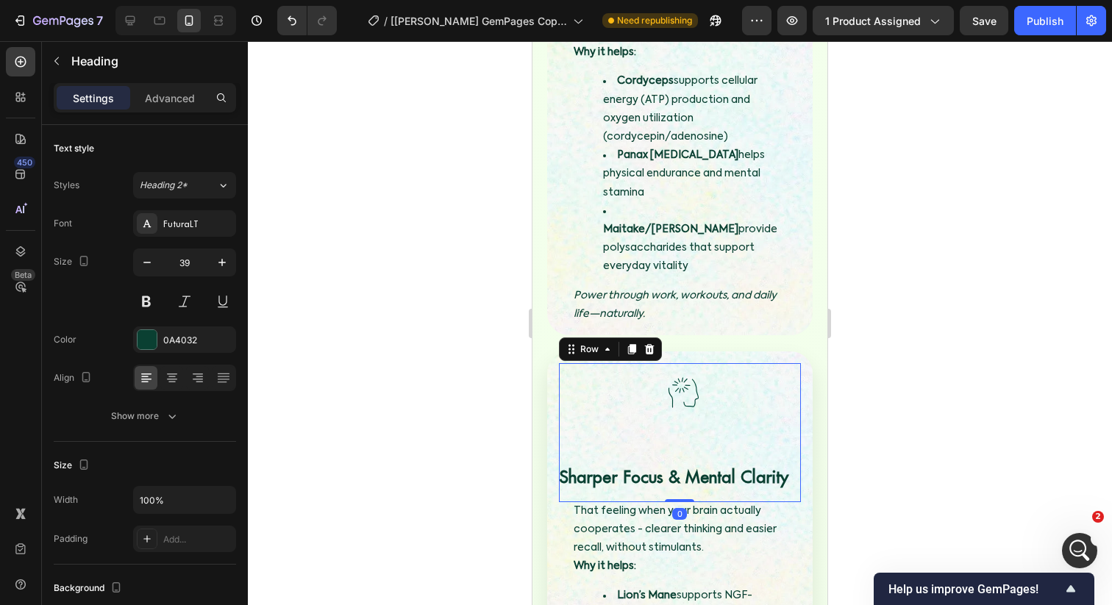
click at [697, 365] on div "Image ⁠⁠⁠⁠⁠⁠⁠ Sharper Focus & Mental Clarity Heading Row 0" at bounding box center [680, 432] width 242 height 139
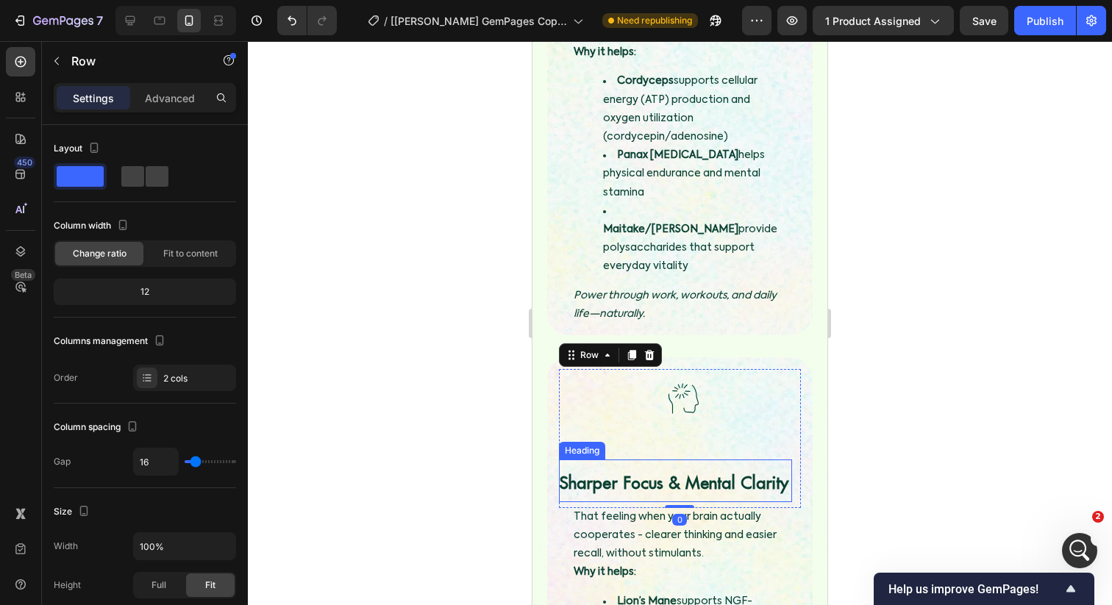
click at [689, 472] on strong "Sharper Focus & Mental Clarity" at bounding box center [673, 482] width 229 height 21
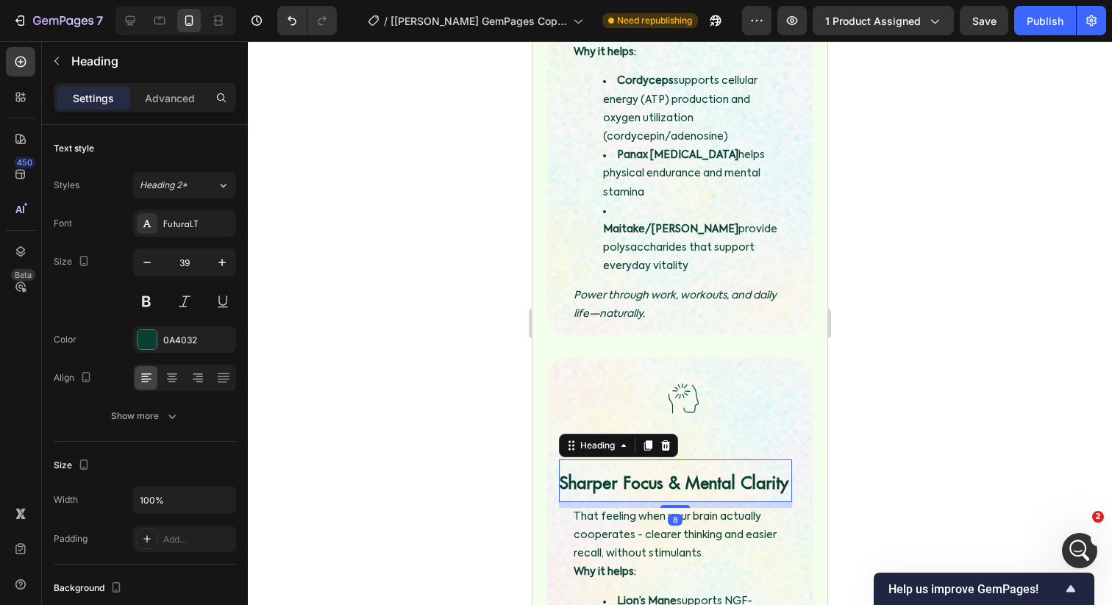
click at [881, 422] on div at bounding box center [680, 323] width 864 height 564
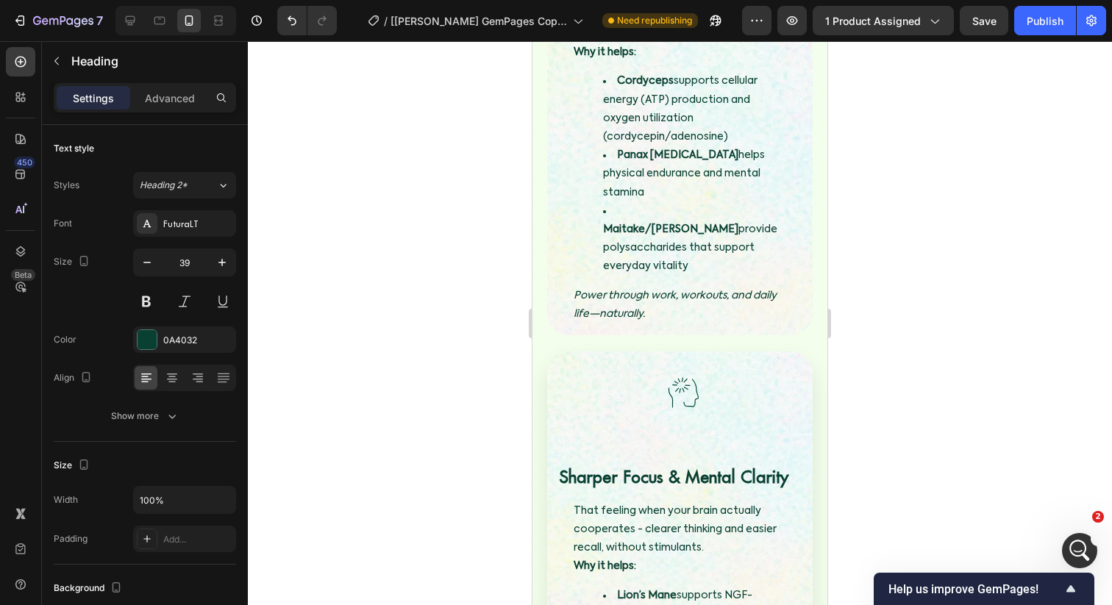
click at [754, 466] on strong "Sharper Focus & Mental Clarity" at bounding box center [673, 476] width 229 height 21
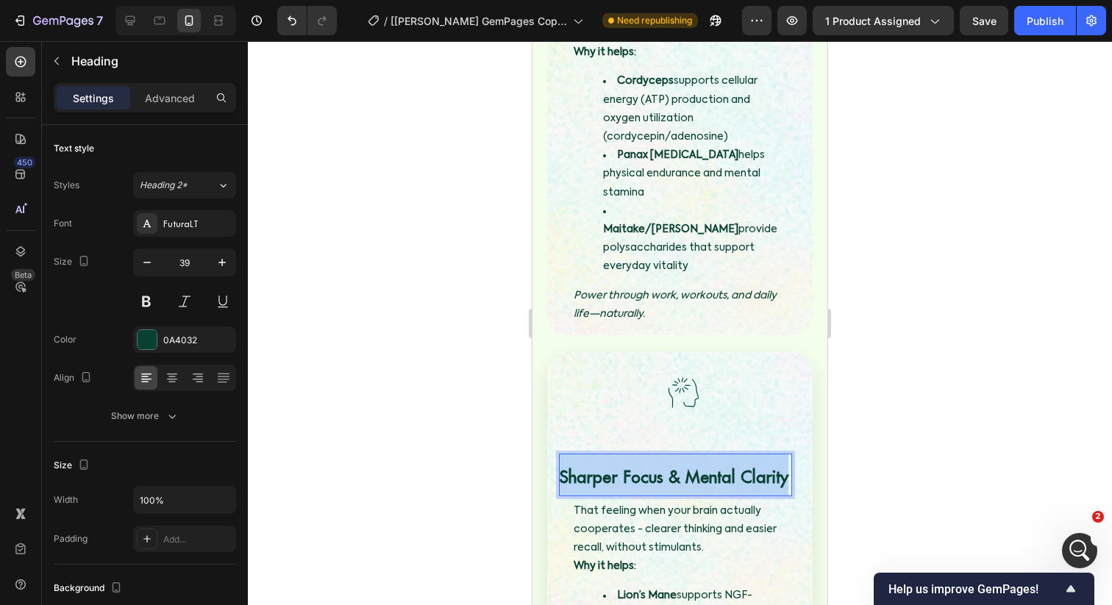
click at [595, 454] on p "Sharper Focus & Mental Clarity" at bounding box center [675, 475] width 233 height 43
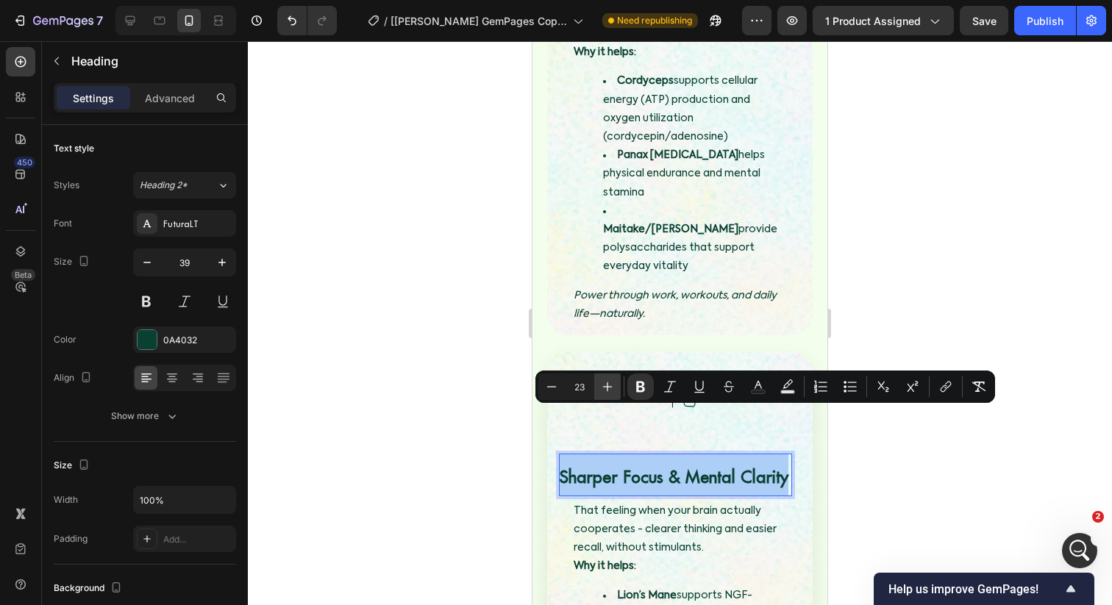
click at [608, 383] on icon "Editor contextual toolbar" at bounding box center [607, 386] width 15 height 15
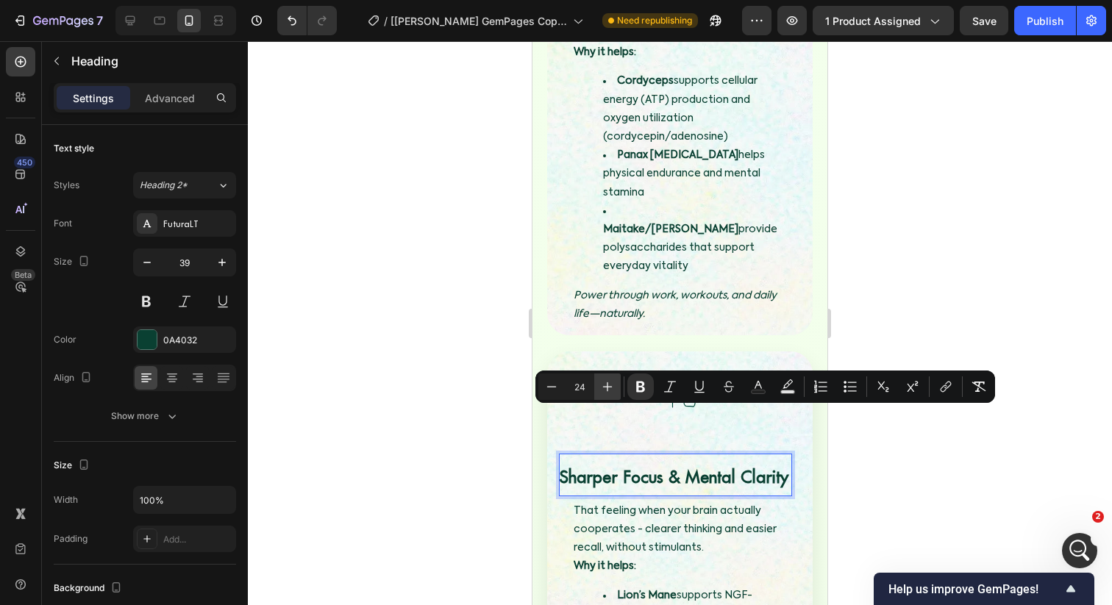
click at [608, 383] on icon "Editor contextual toolbar" at bounding box center [607, 386] width 15 height 15
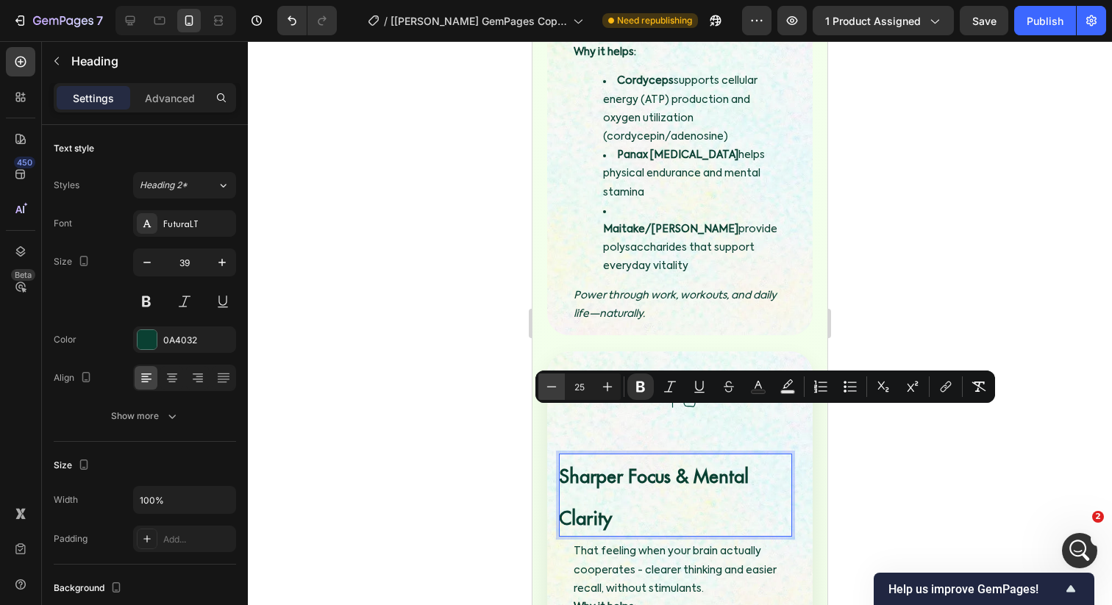
click at [546, 386] on icon "Editor contextual toolbar" at bounding box center [551, 386] width 15 height 15
click at [615, 383] on button "Plus" at bounding box center [607, 387] width 26 height 26
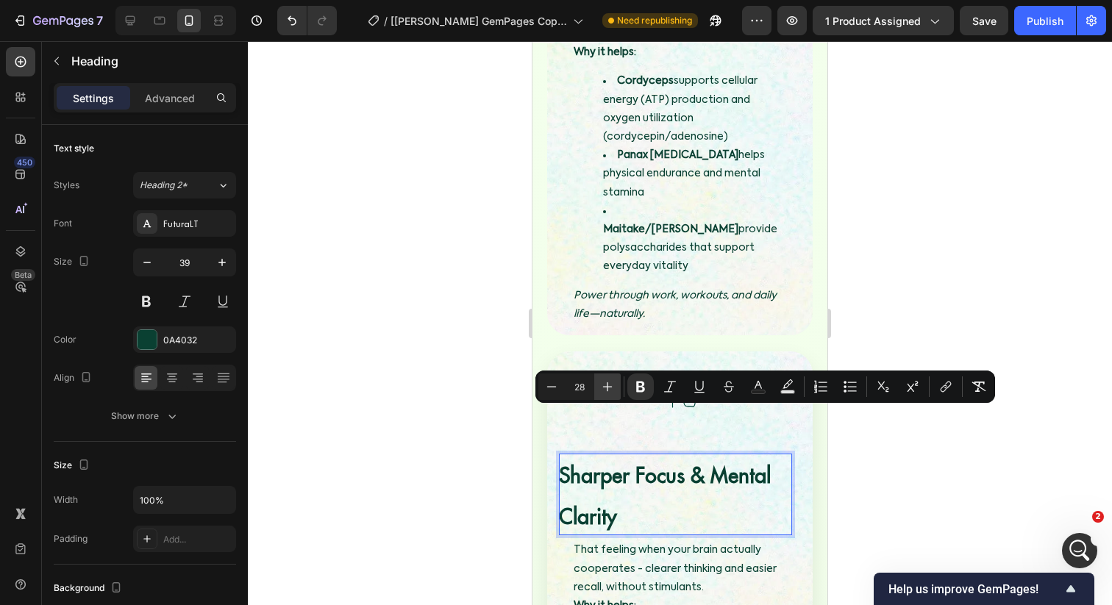
click at [615, 383] on button "Plus" at bounding box center [607, 387] width 26 height 26
type input "31"
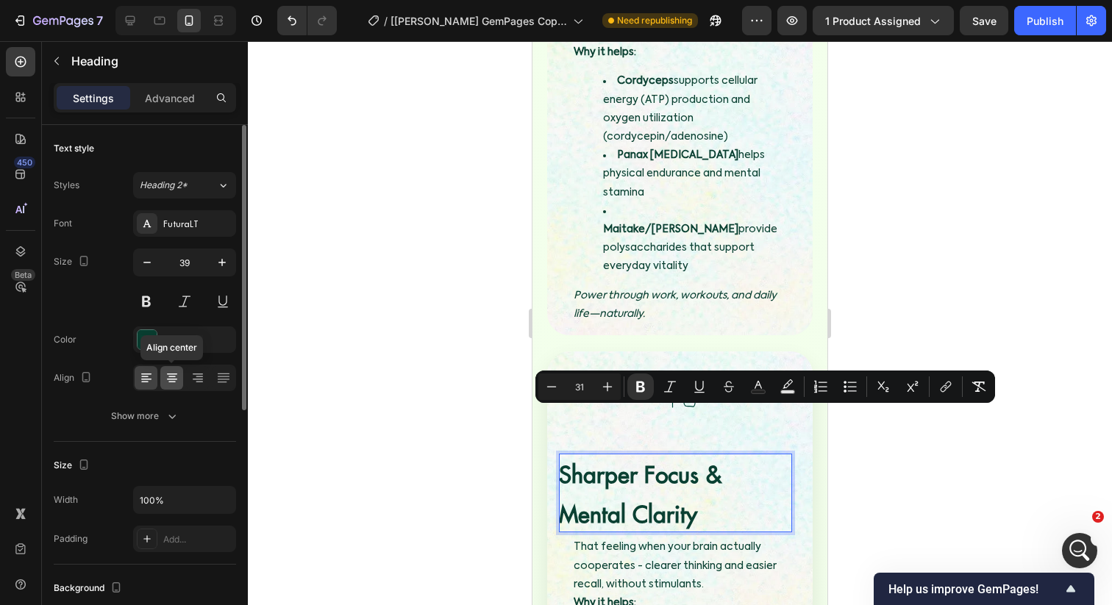
click at [176, 378] on icon at bounding box center [172, 378] width 15 height 15
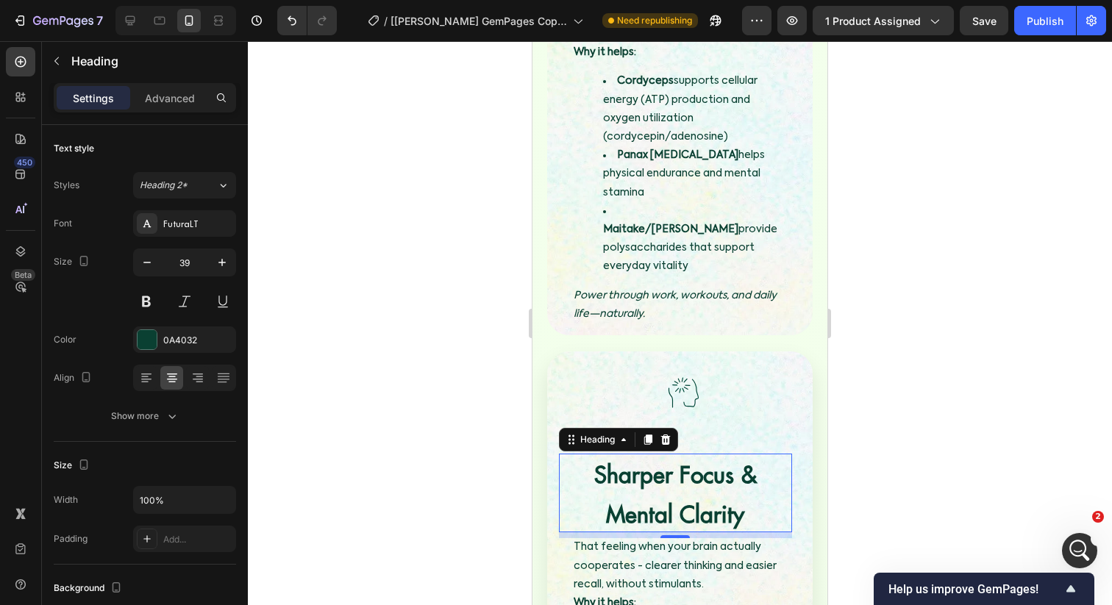
click at [371, 407] on div at bounding box center [680, 323] width 864 height 564
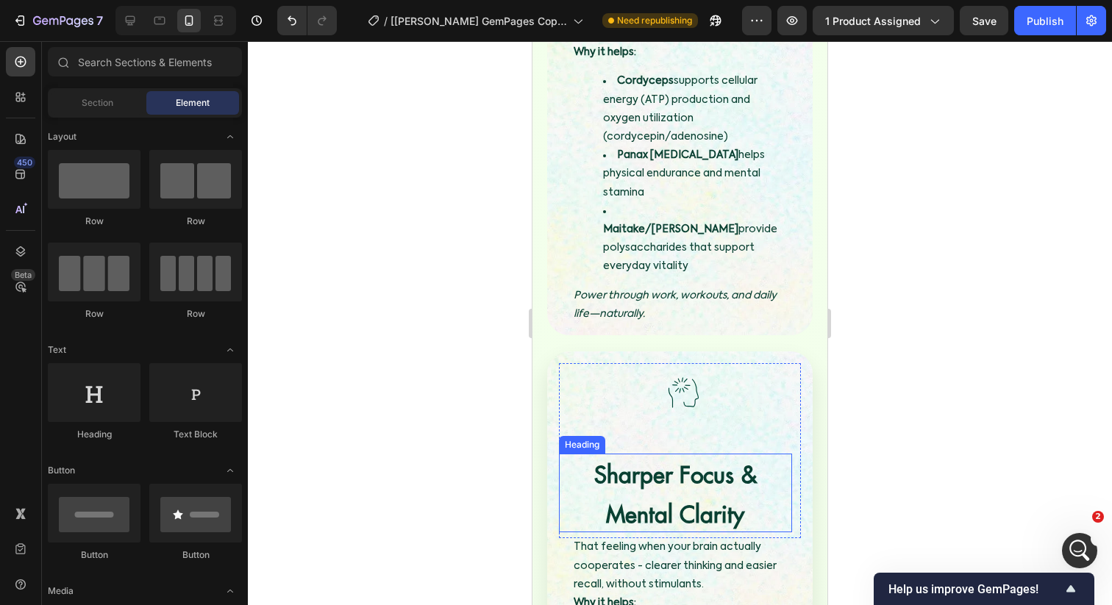
click at [650, 460] on strong "Sharper Focus & Mental Clarity" at bounding box center [675, 494] width 163 height 69
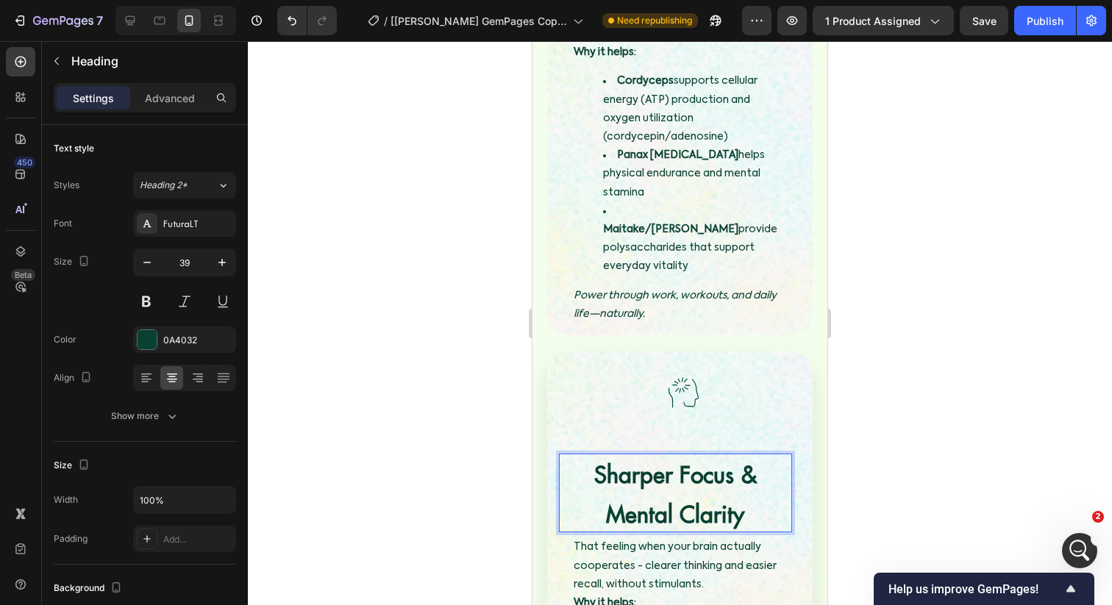
click at [662, 454] on p "Sharper Focus & Mental Clarity" at bounding box center [675, 493] width 233 height 79
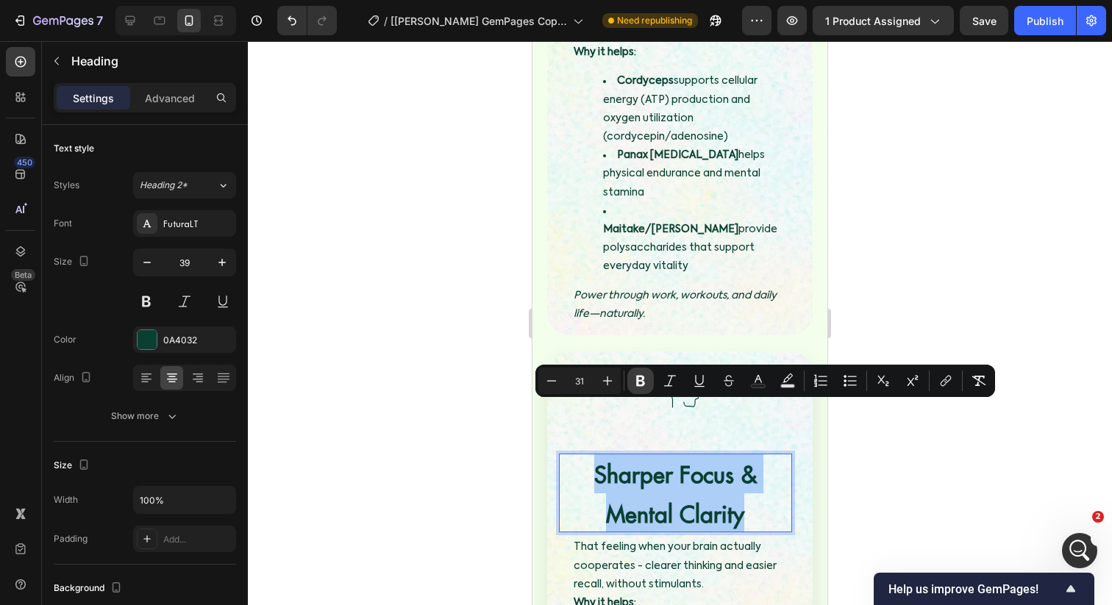
click at [645, 374] on icon "Editor contextual toolbar" at bounding box center [640, 381] width 15 height 15
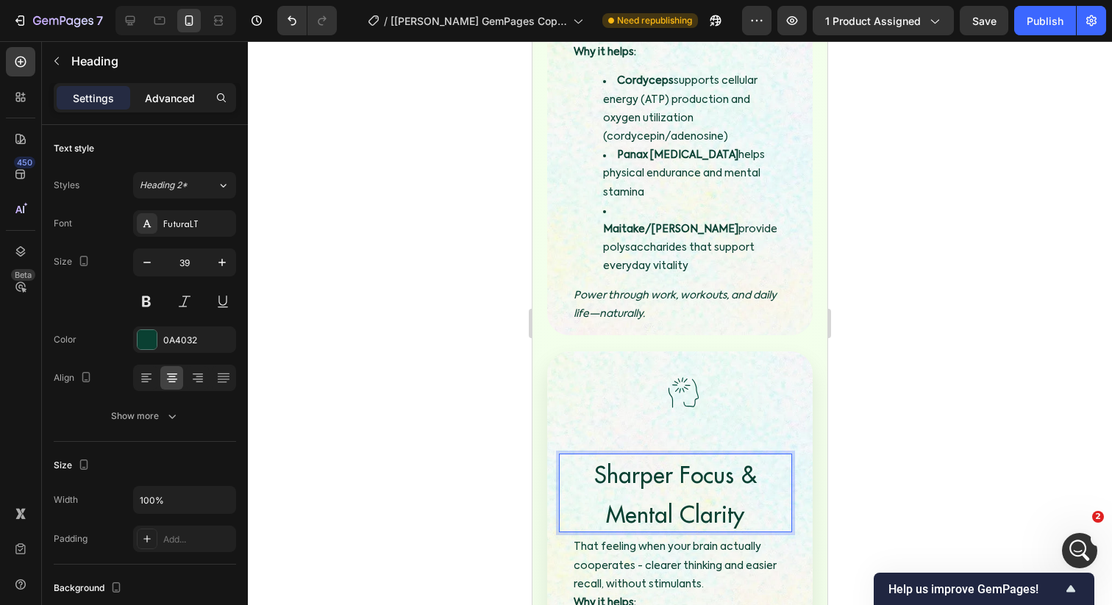
click at [160, 93] on p "Advanced" at bounding box center [170, 97] width 50 height 15
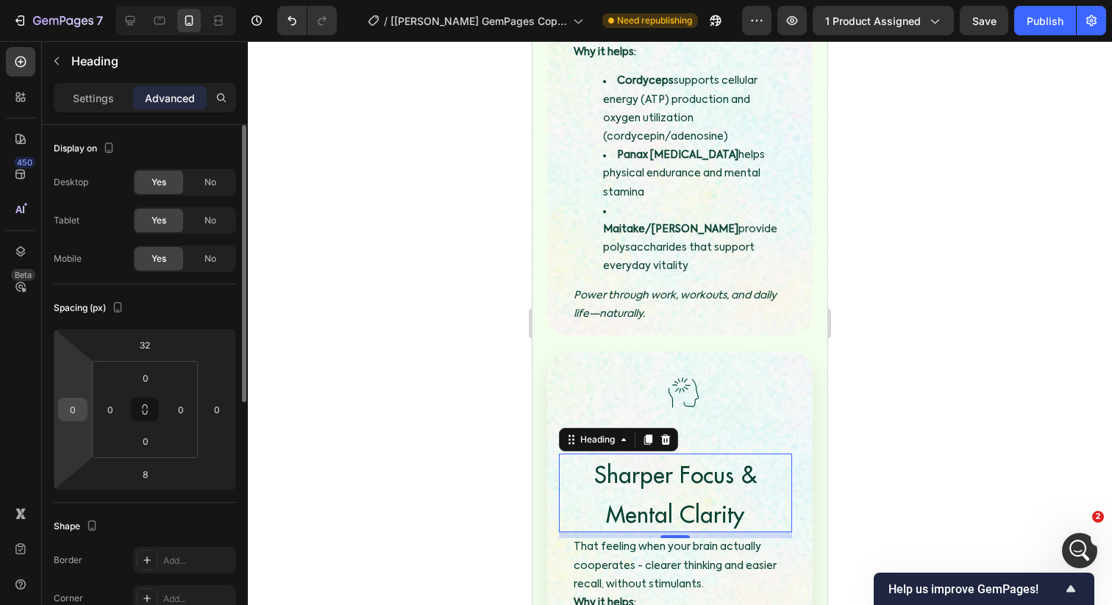
click at [74, 408] on input "0" at bounding box center [73, 410] width 22 height 22
type input "0"
type input "10"
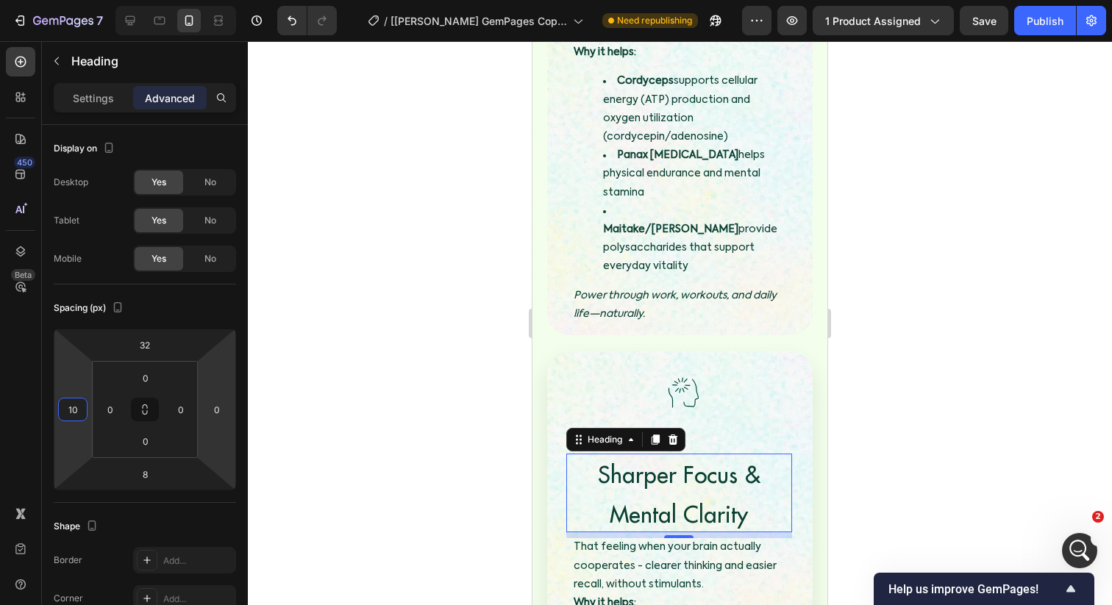
click at [346, 396] on div at bounding box center [680, 323] width 864 height 564
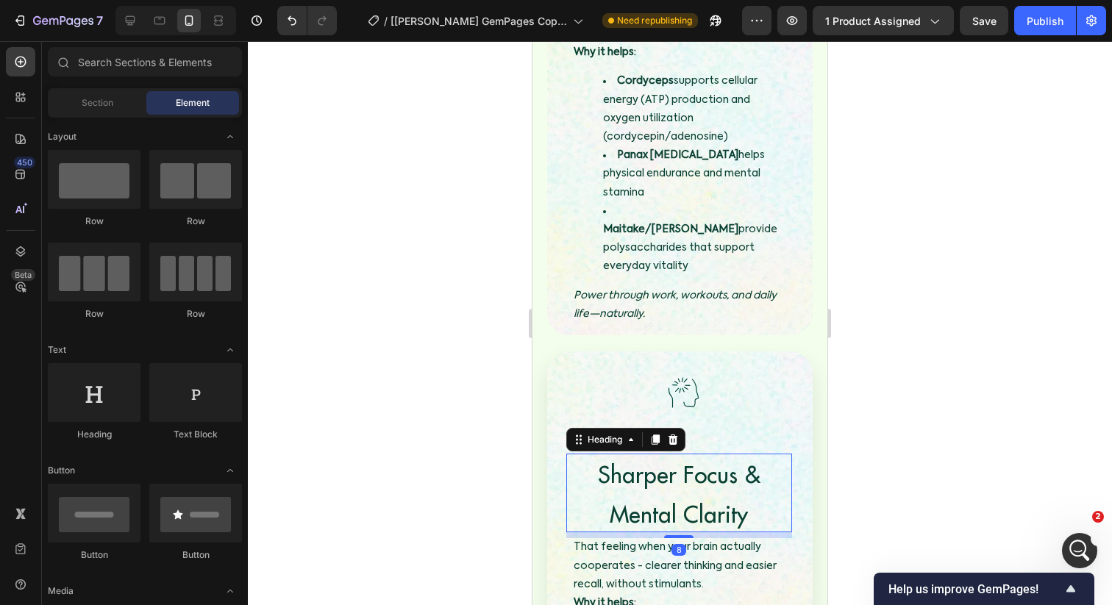
click at [650, 460] on span "Sharper Focus & Mental Clarity" at bounding box center [679, 494] width 163 height 69
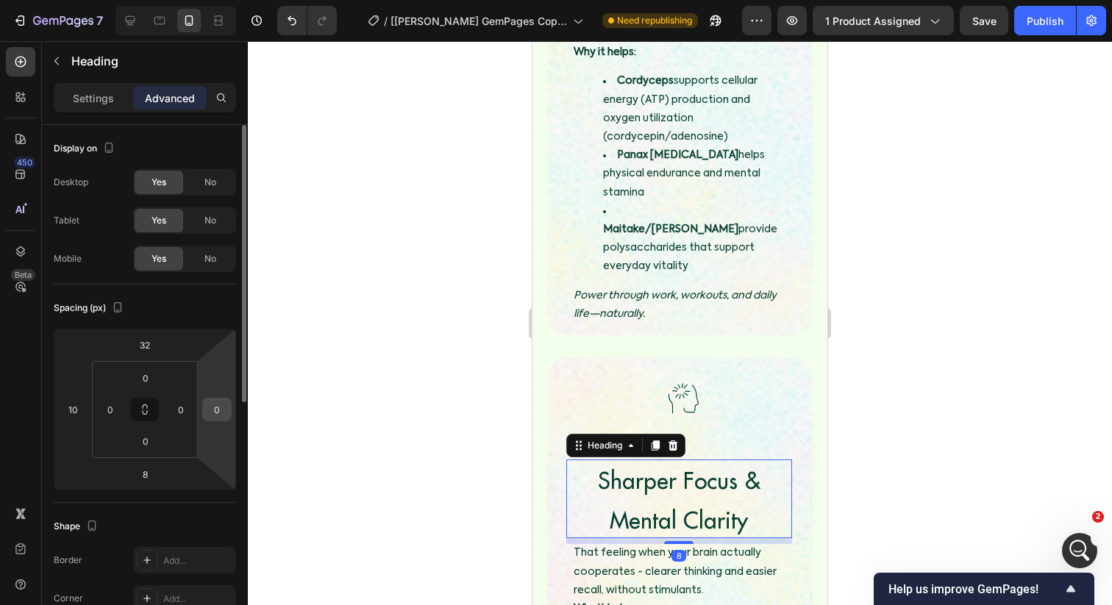
click at [222, 411] on input "0" at bounding box center [217, 410] width 22 height 22
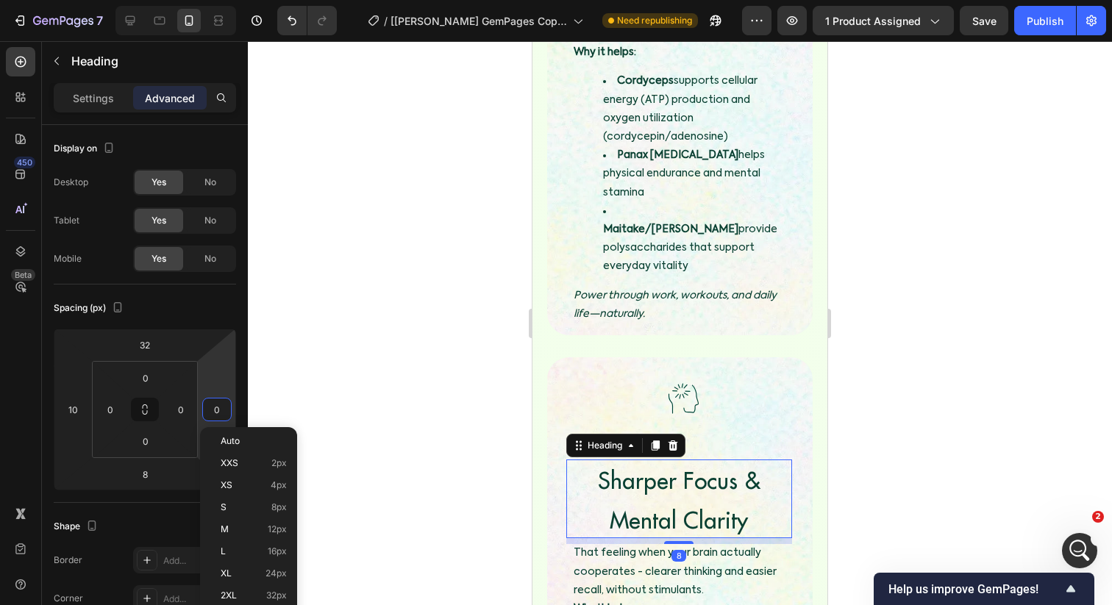
click at [292, 378] on div at bounding box center [680, 323] width 864 height 564
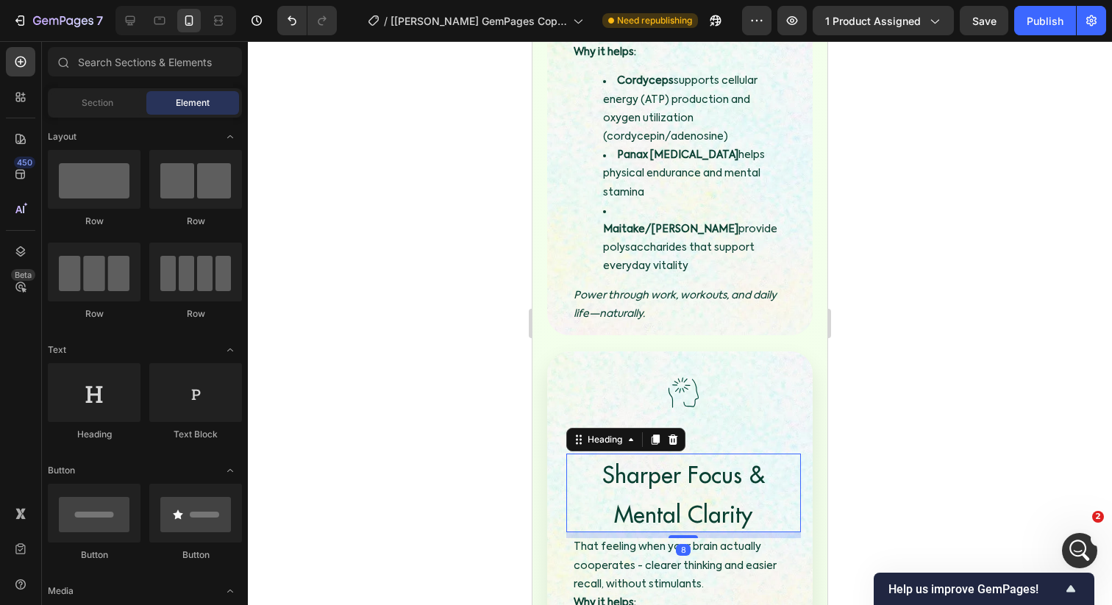
click at [640, 460] on span "Sharper Focus & Mental Clarity" at bounding box center [683, 494] width 163 height 69
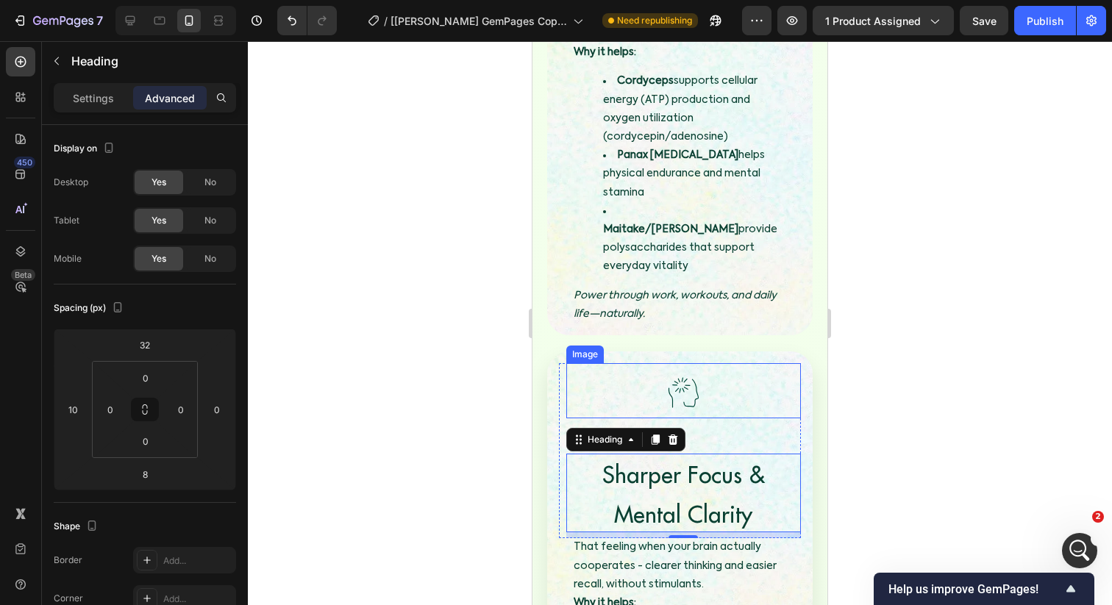
click at [659, 367] on img at bounding box center [682, 392] width 51 height 51
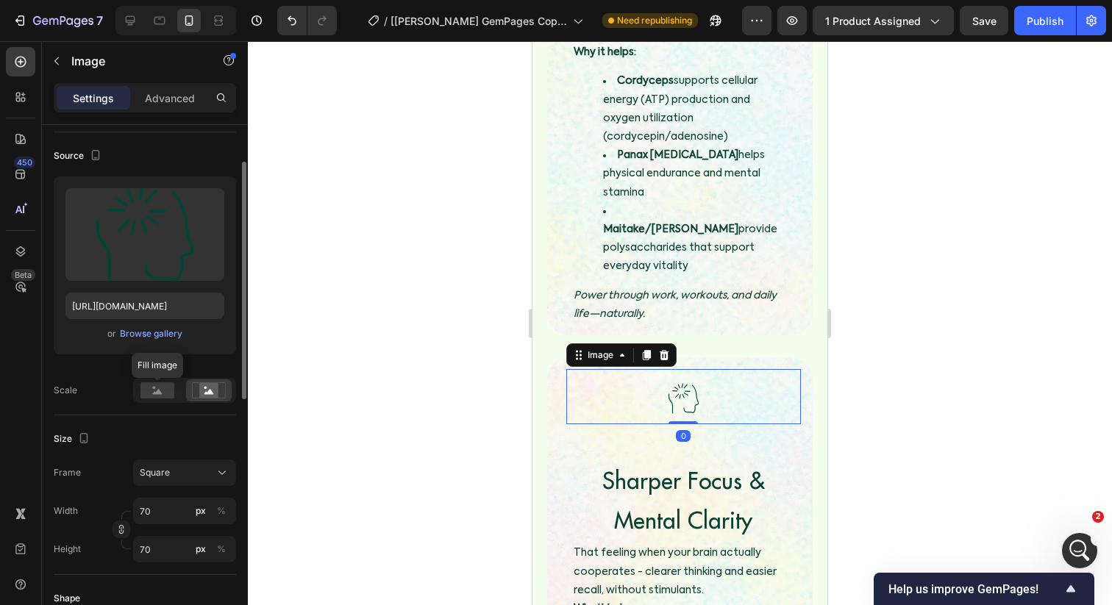
scroll to position [108, 0]
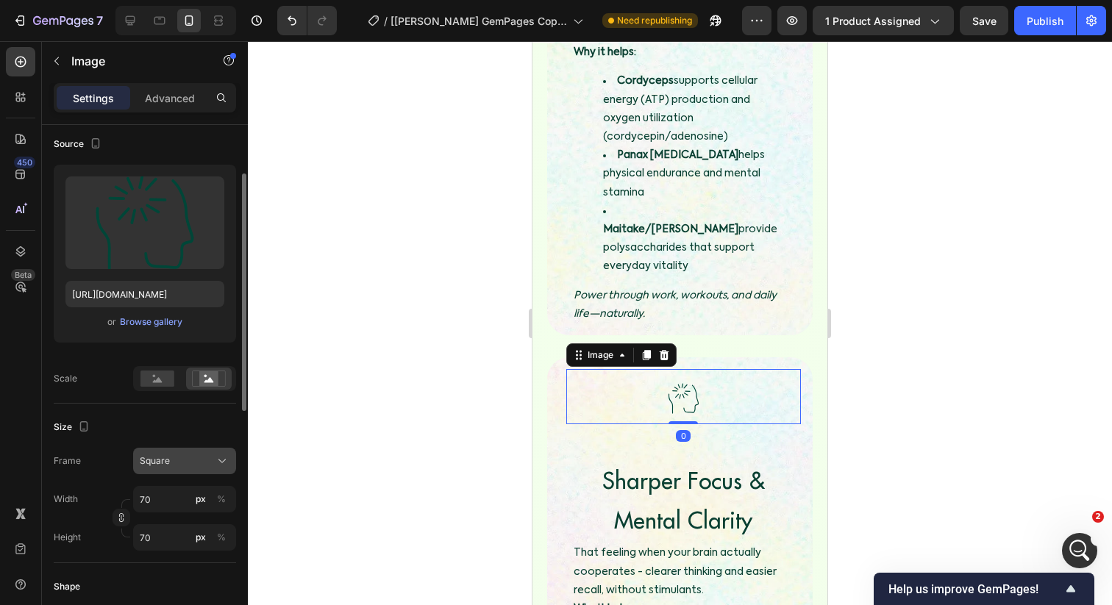
click at [170, 470] on button "Square" at bounding box center [184, 461] width 103 height 26
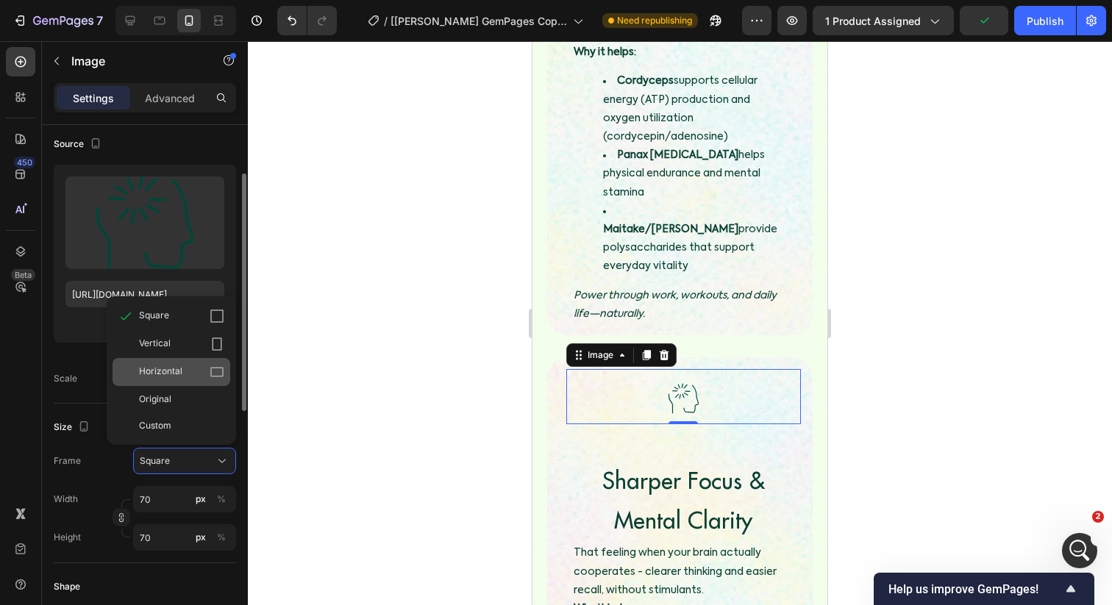
click at [179, 368] on span "Horizontal" at bounding box center [160, 372] width 43 height 15
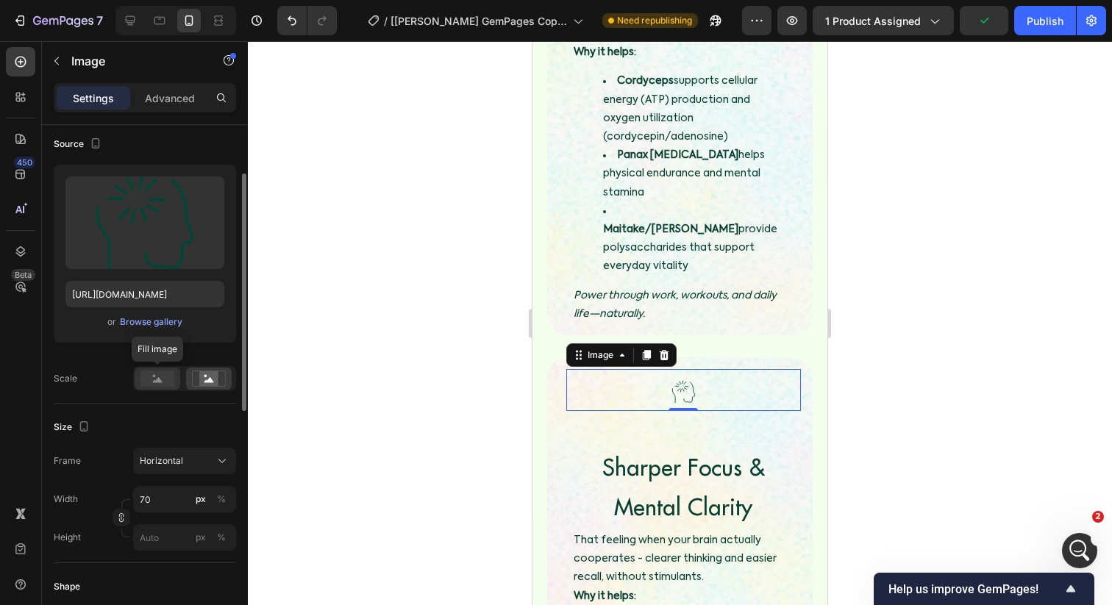
click at [151, 384] on rect at bounding box center [157, 379] width 34 height 16
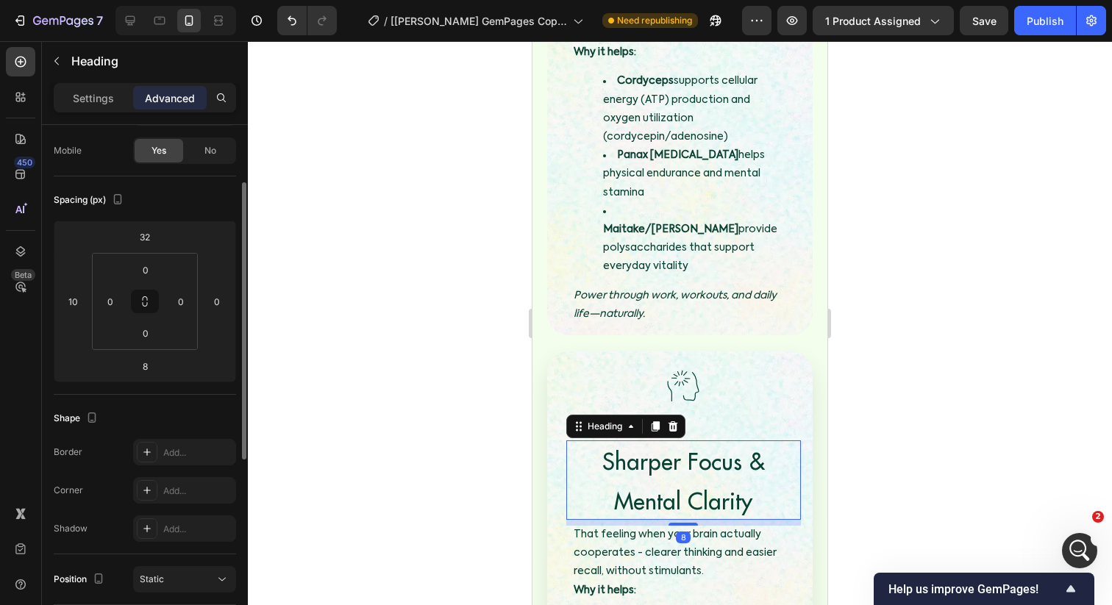
scroll to position [0, 0]
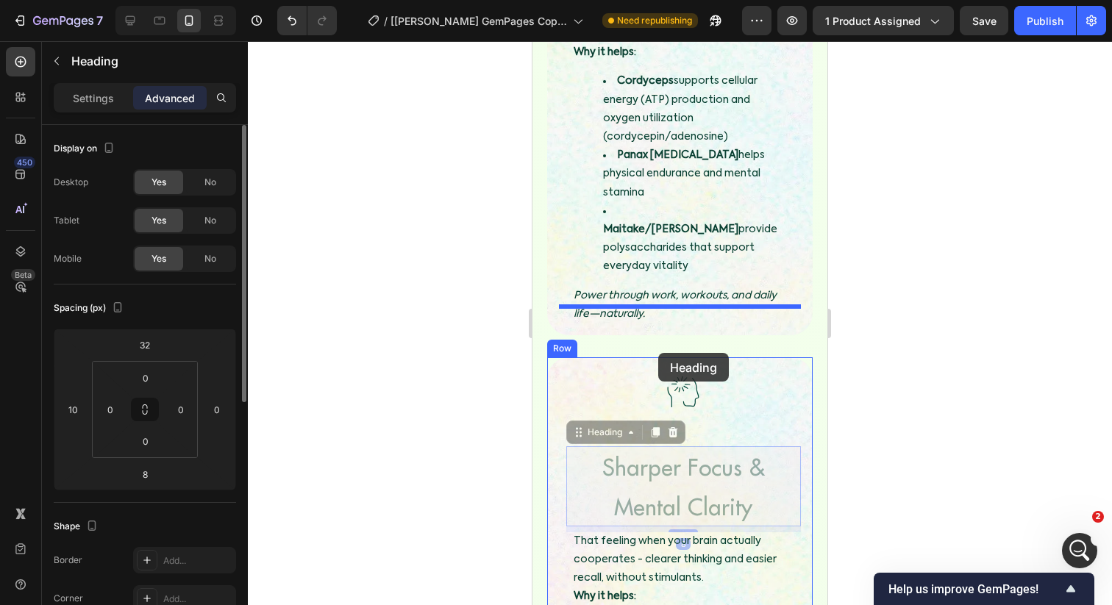
drag, startPoint x: 649, startPoint y: 411, endPoint x: 658, endPoint y: 353, distance: 58.9
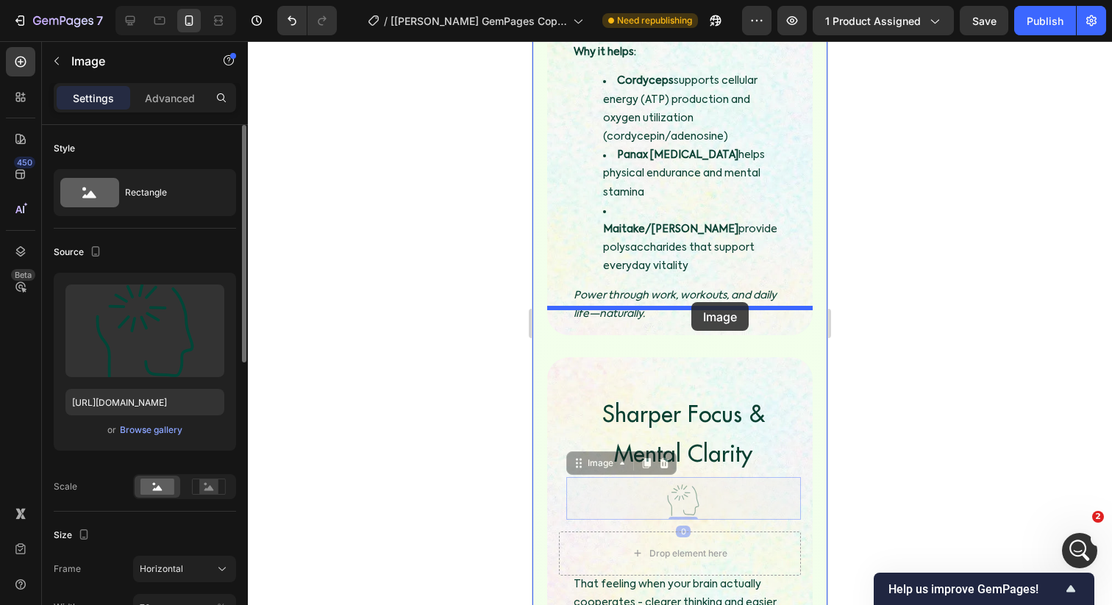
drag, startPoint x: 685, startPoint y: 435, endPoint x: 690, endPoint y: 299, distance: 135.4
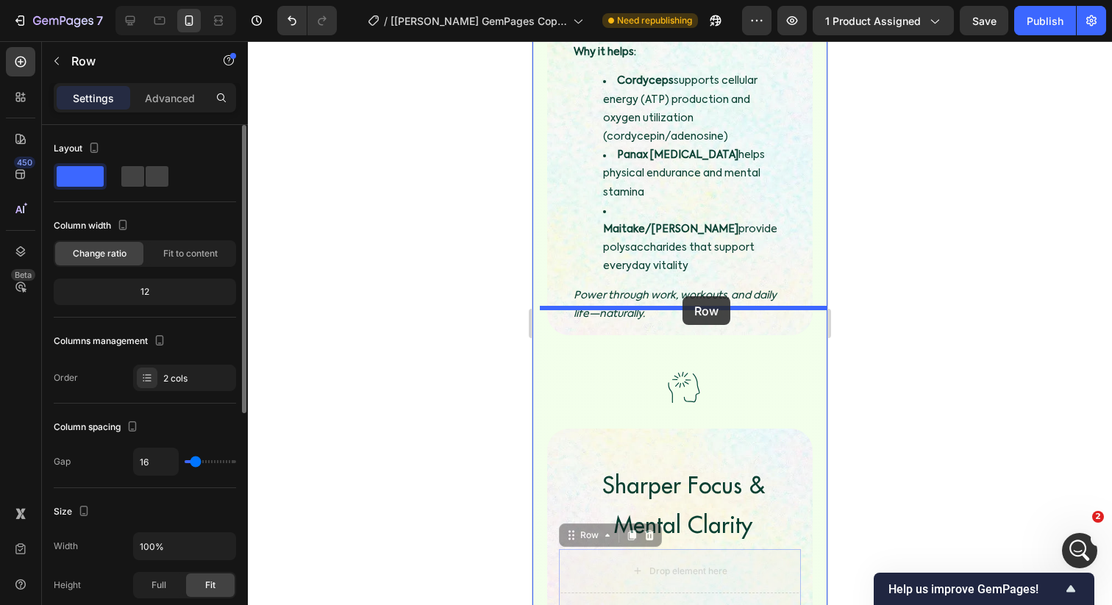
drag, startPoint x: 682, startPoint y: 523, endPoint x: 682, endPoint y: 296, distance: 226.5
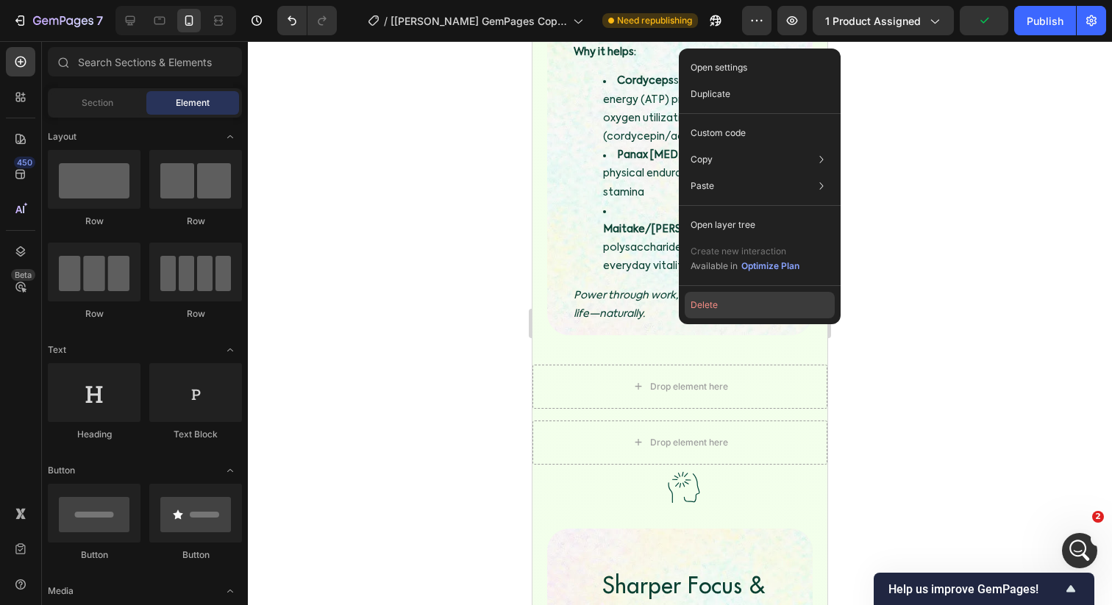
click at [701, 302] on button "Delete" at bounding box center [760, 305] width 150 height 26
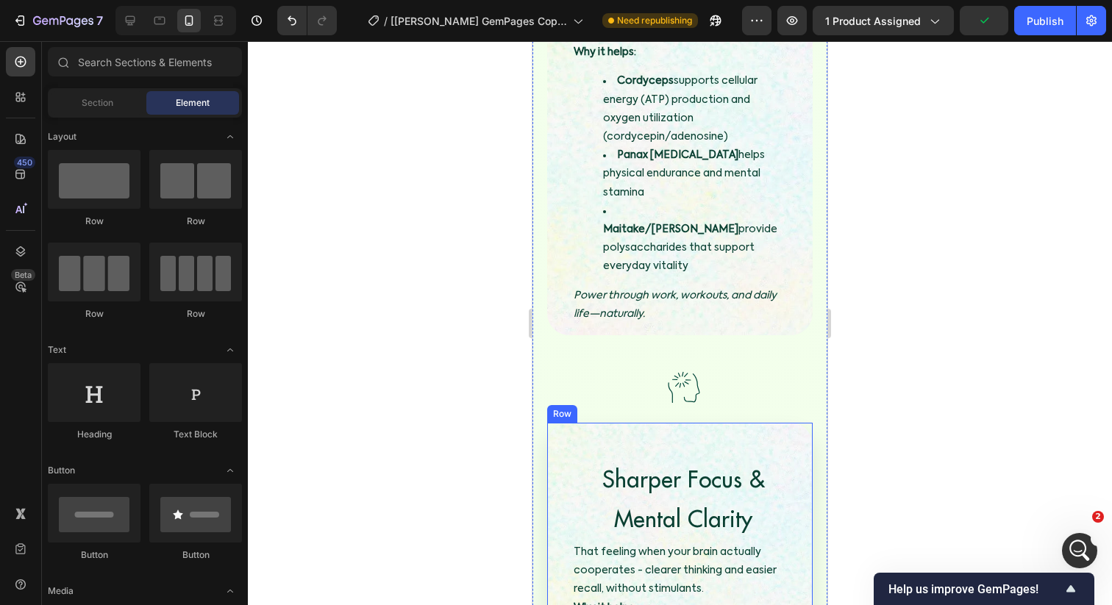
scroll to position [2690, 0]
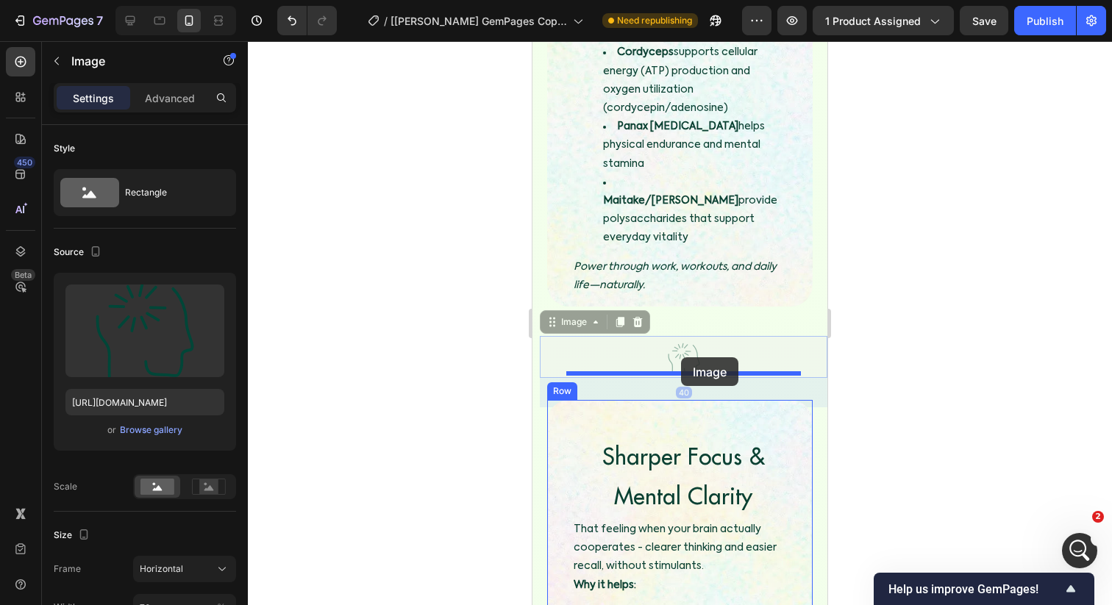
drag, startPoint x: 682, startPoint y: 299, endPoint x: 681, endPoint y: 360, distance: 61.0
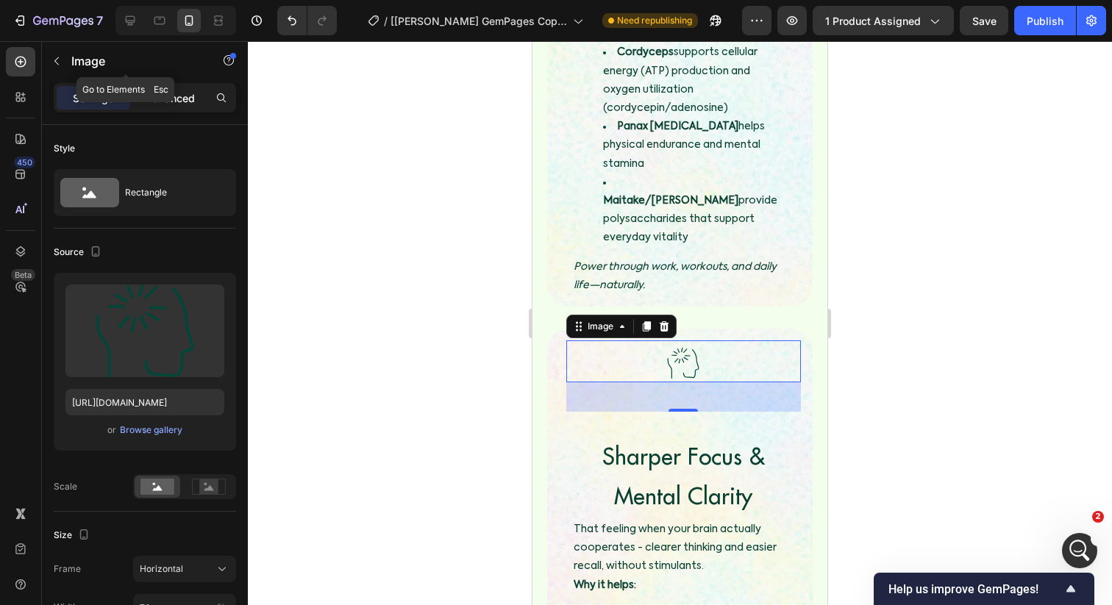
click at [151, 93] on p "Advanced" at bounding box center [170, 97] width 50 height 15
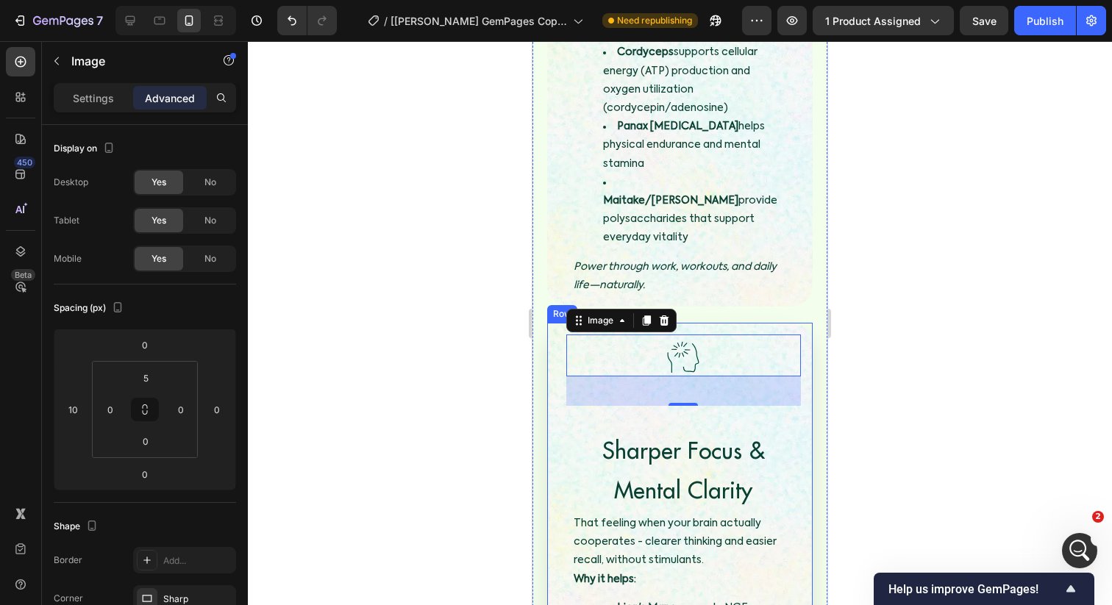
click at [552, 393] on div "Image 40 Sharper Focus & Mental Clarity Heading That feeling when your brain ac…" at bounding box center [679, 602] width 265 height 558
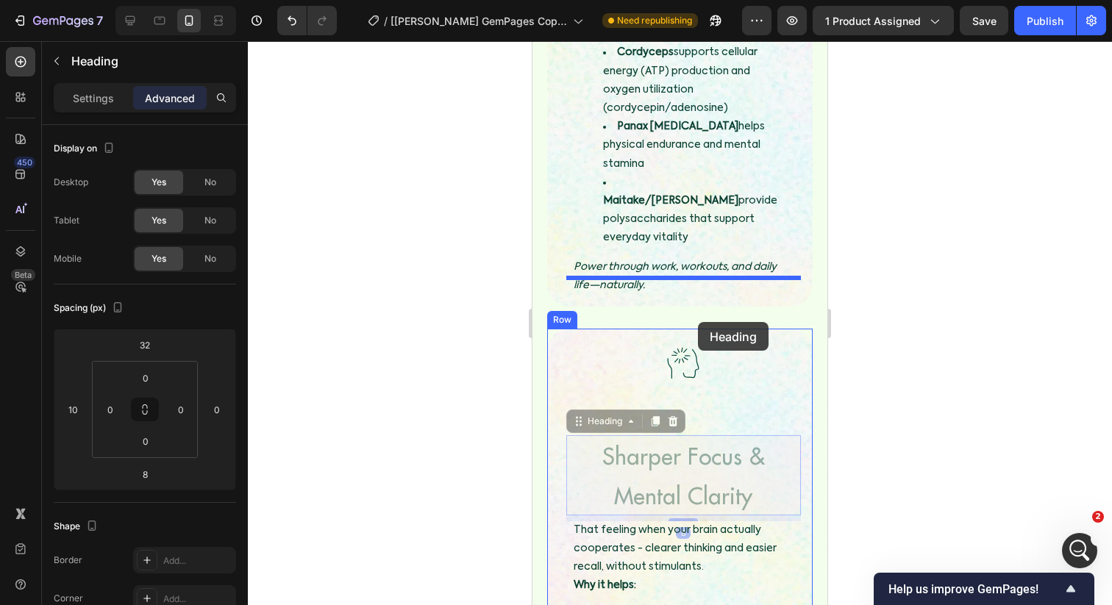
drag, startPoint x: 701, startPoint y: 399, endPoint x: 698, endPoint y: 322, distance: 77.3
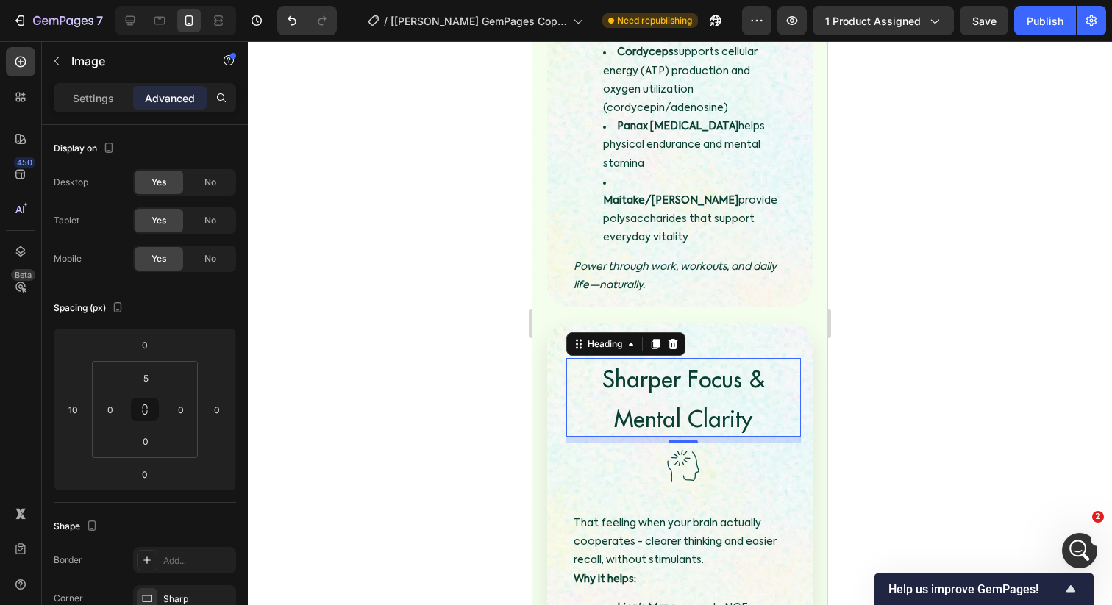
click at [688, 446] on img at bounding box center [682, 465] width 51 height 39
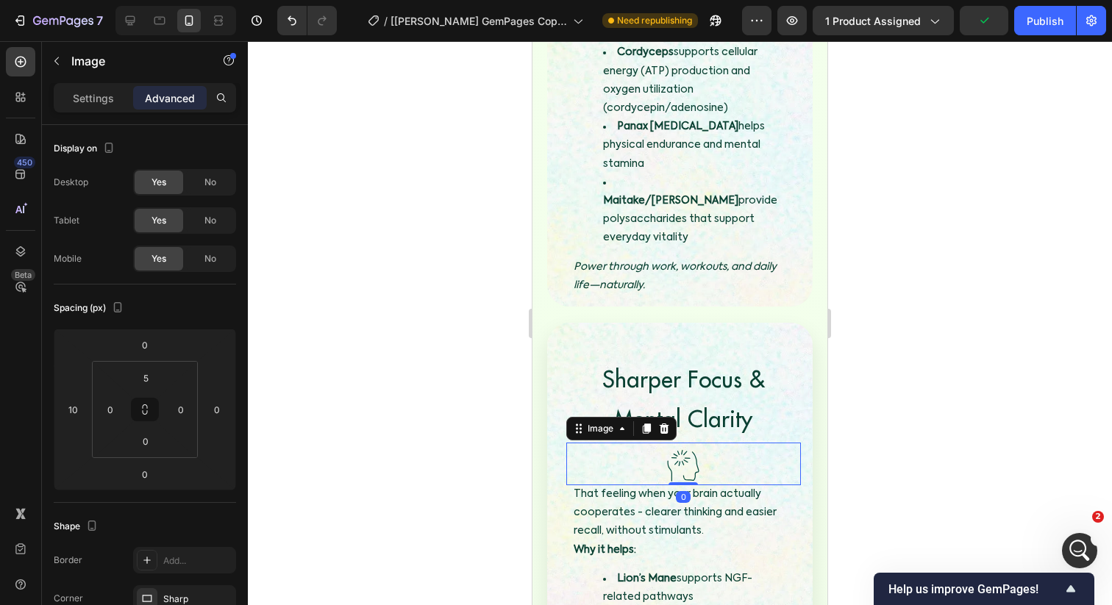
drag, startPoint x: 682, startPoint y: 457, endPoint x: 683, endPoint y: 407, distance: 50.0
click at [683, 443] on div "Image 0" at bounding box center [683, 464] width 235 height 43
click at [683, 446] on img at bounding box center [682, 465] width 51 height 39
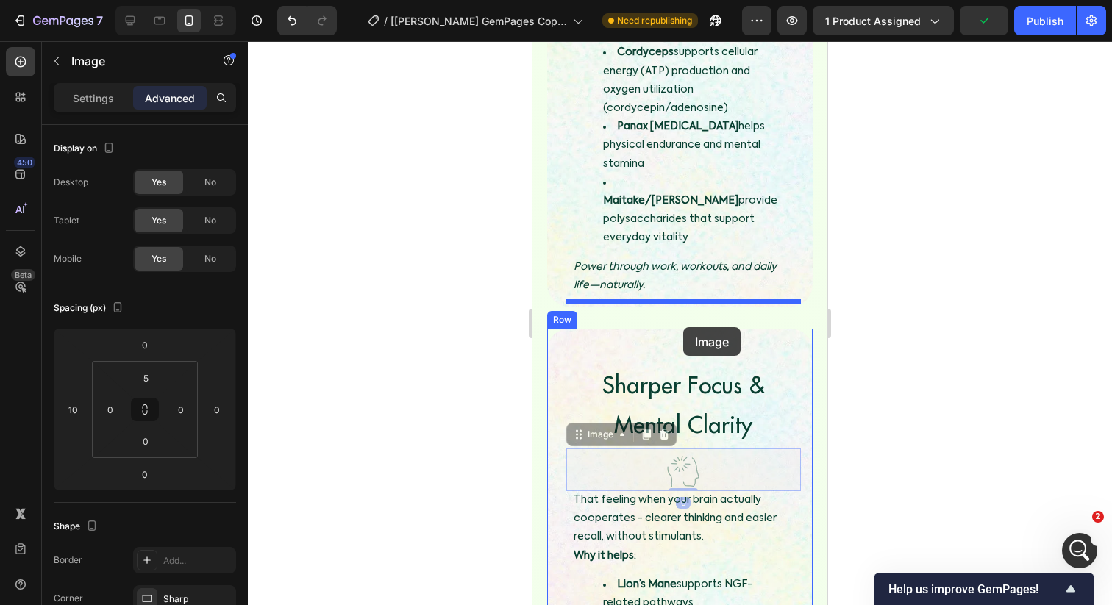
drag, startPoint x: 683, startPoint y: 407, endPoint x: 683, endPoint y: 326, distance: 80.9
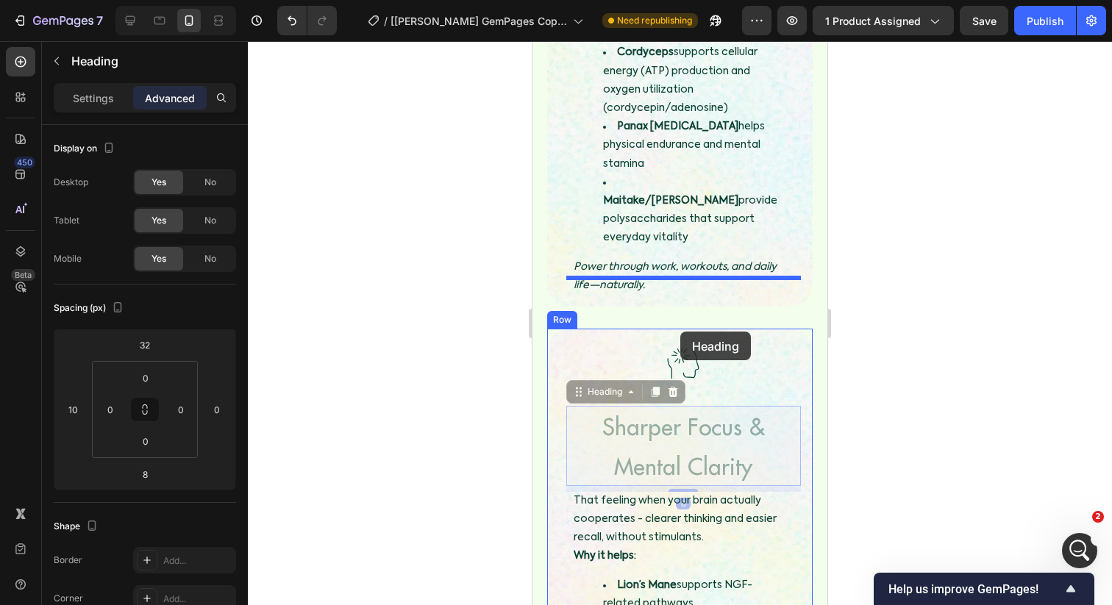
drag, startPoint x: 679, startPoint y: 375, endPoint x: 680, endPoint y: 331, distance: 44.1
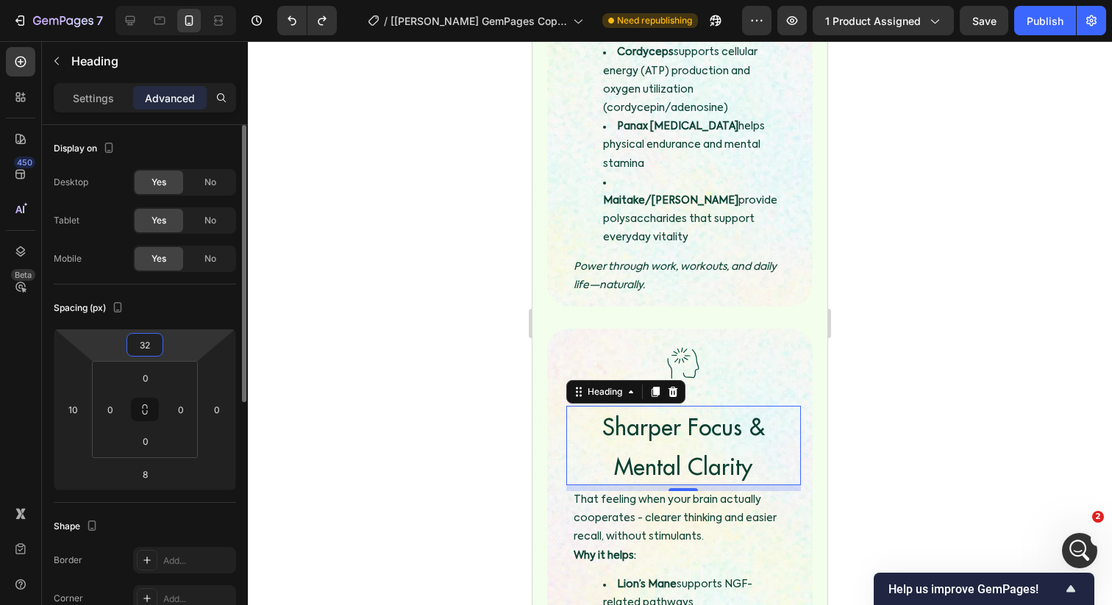
click at [154, 341] on input "32" at bounding box center [144, 345] width 29 height 22
type input "0"
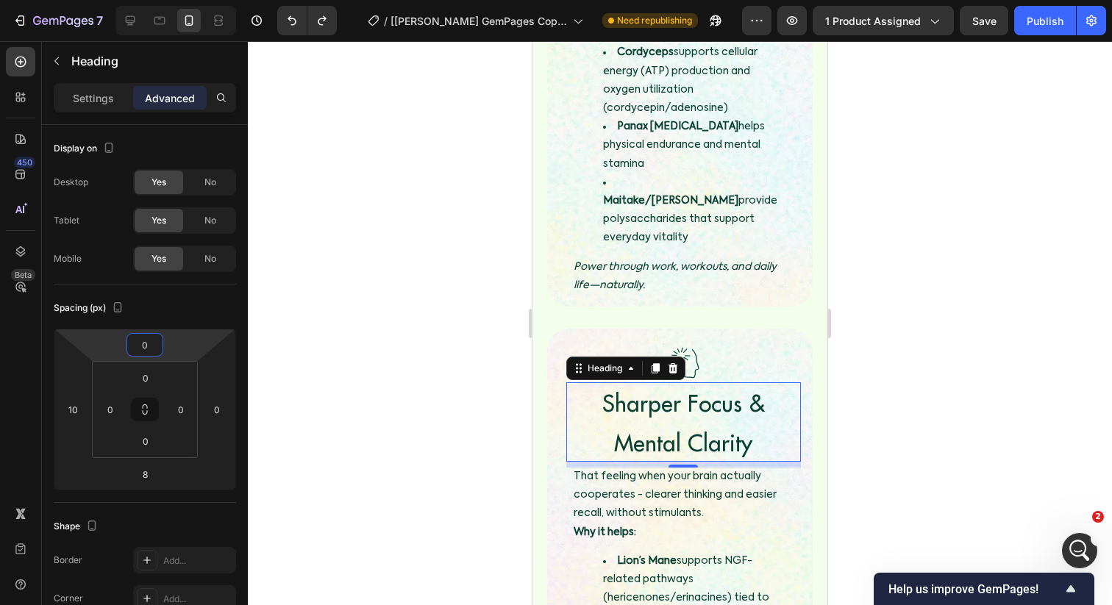
click at [452, 332] on div at bounding box center [680, 323] width 864 height 564
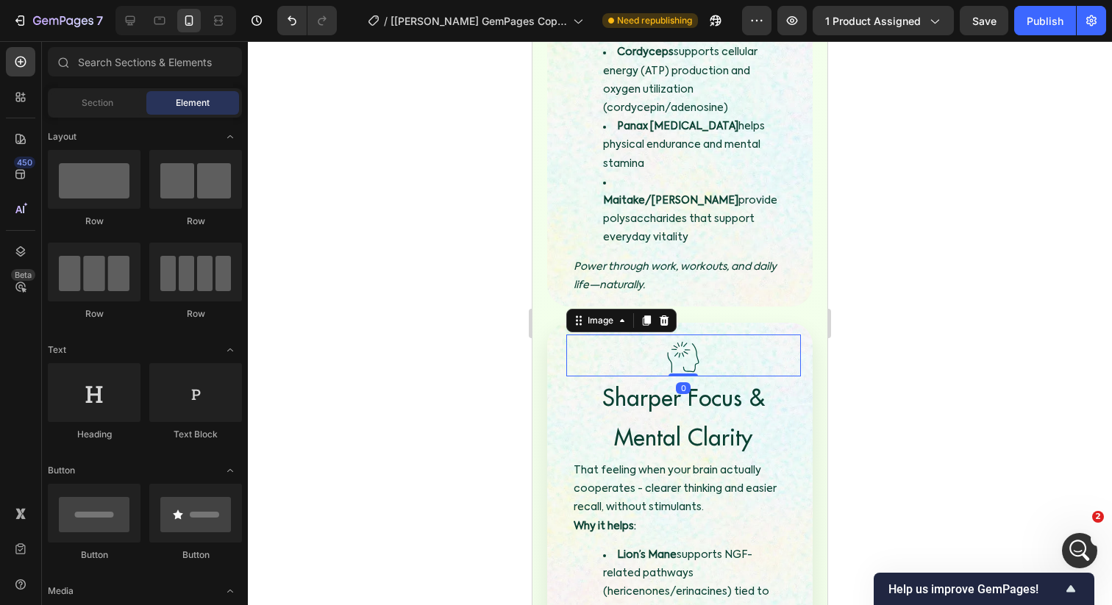
click at [696, 338] on img at bounding box center [682, 357] width 51 height 39
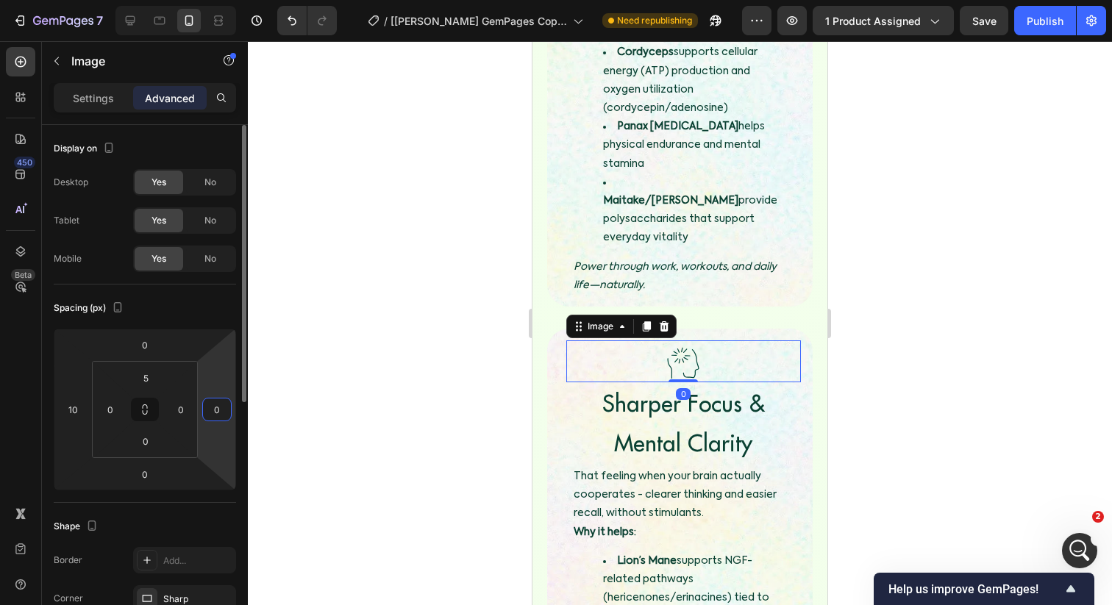
click at [215, 406] on input "0" at bounding box center [217, 410] width 22 height 22
type input "5"
click at [517, 398] on div at bounding box center [680, 323] width 864 height 564
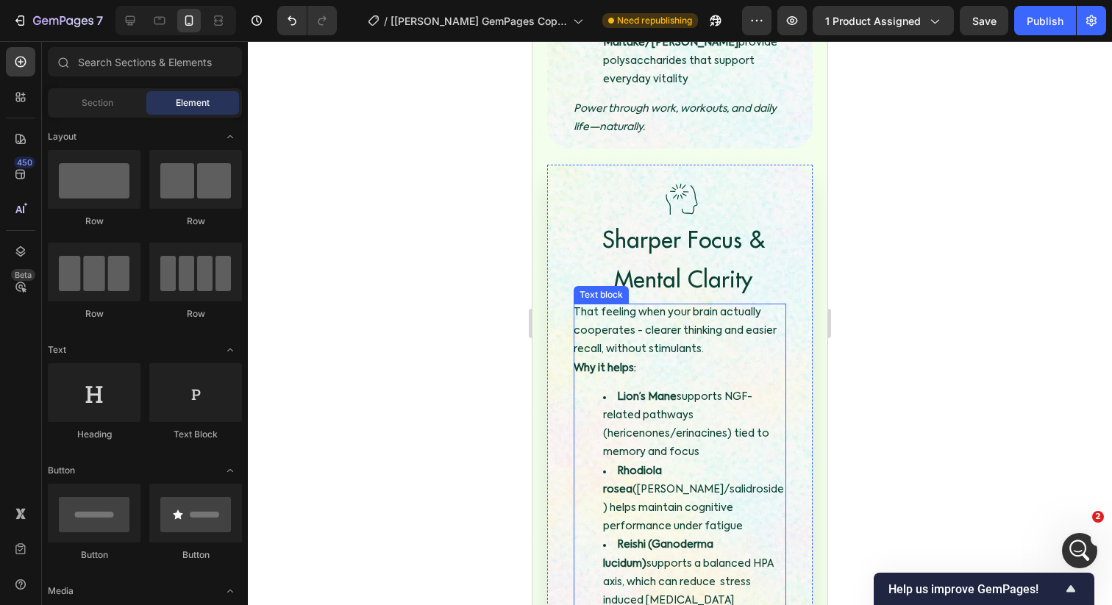
scroll to position [2771, 0]
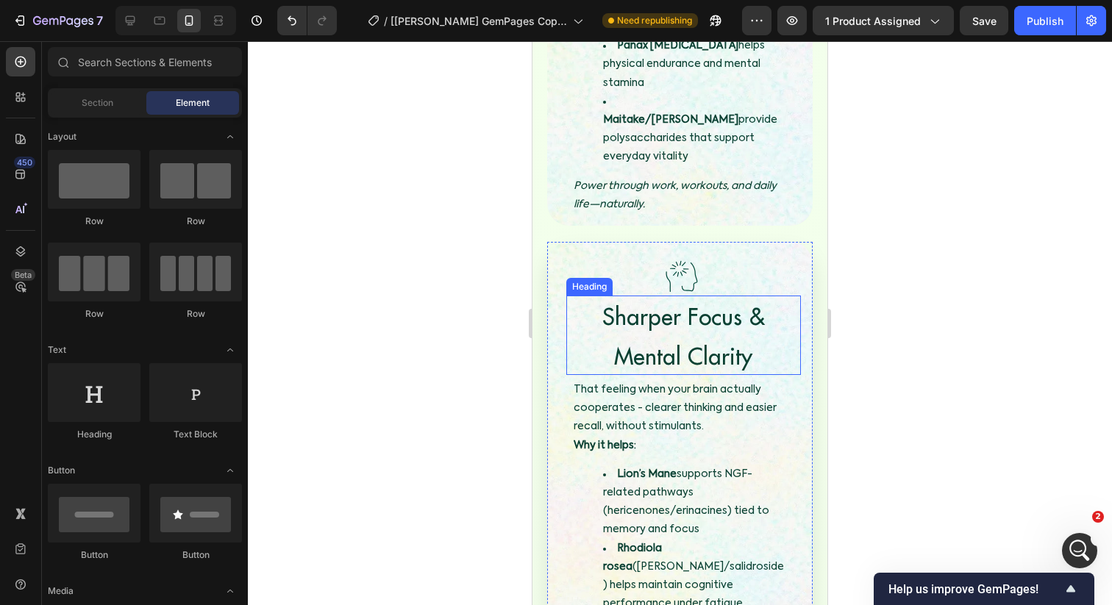
click at [673, 257] on img at bounding box center [681, 276] width 51 height 39
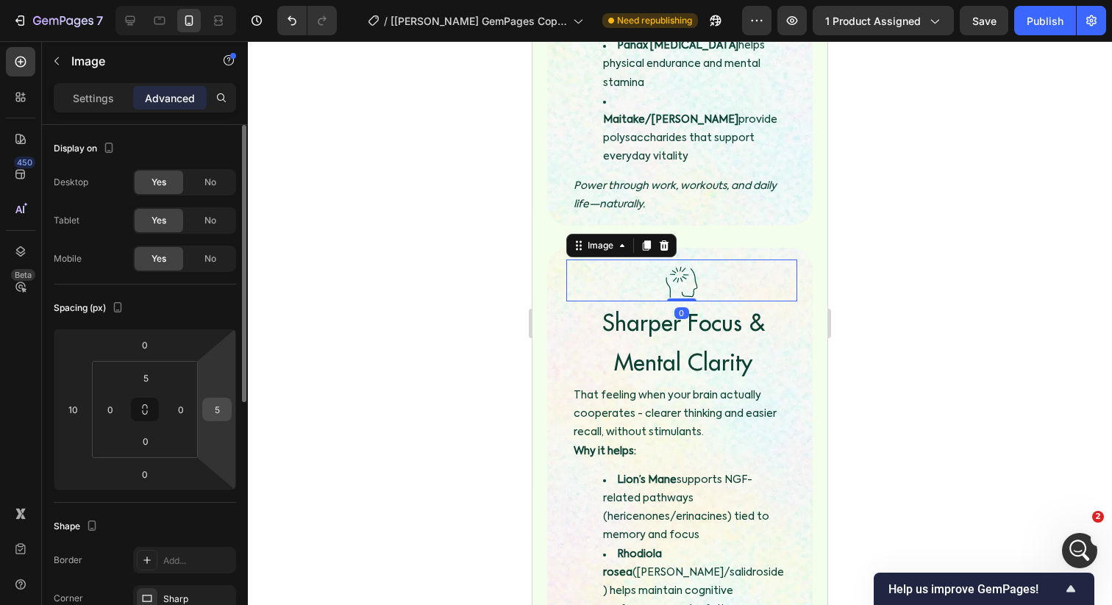
click at [211, 412] on input "5" at bounding box center [217, 410] width 22 height 22
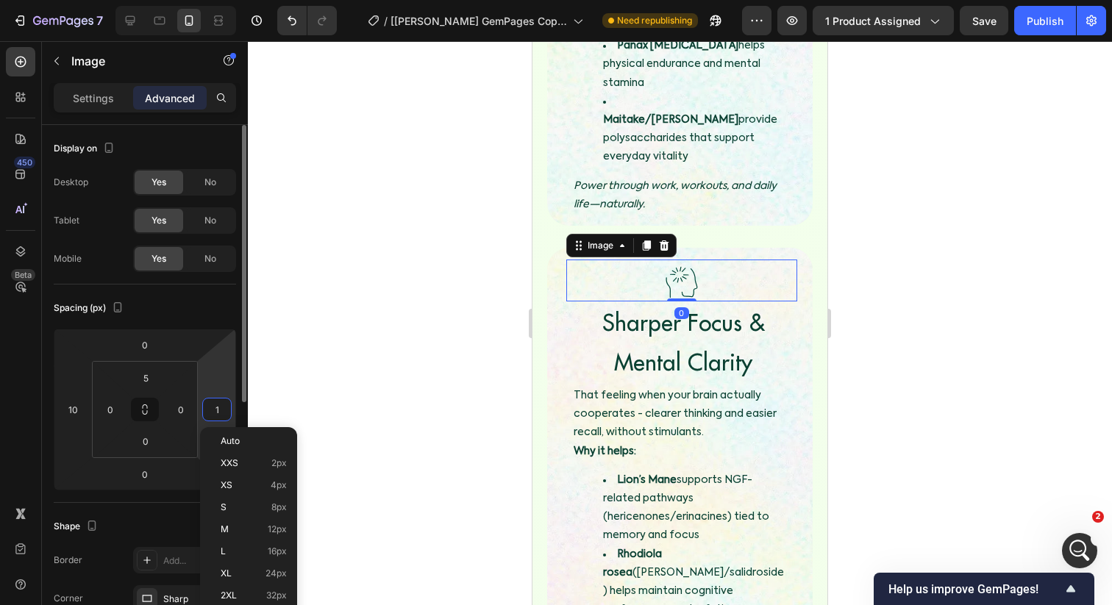
type input "10"
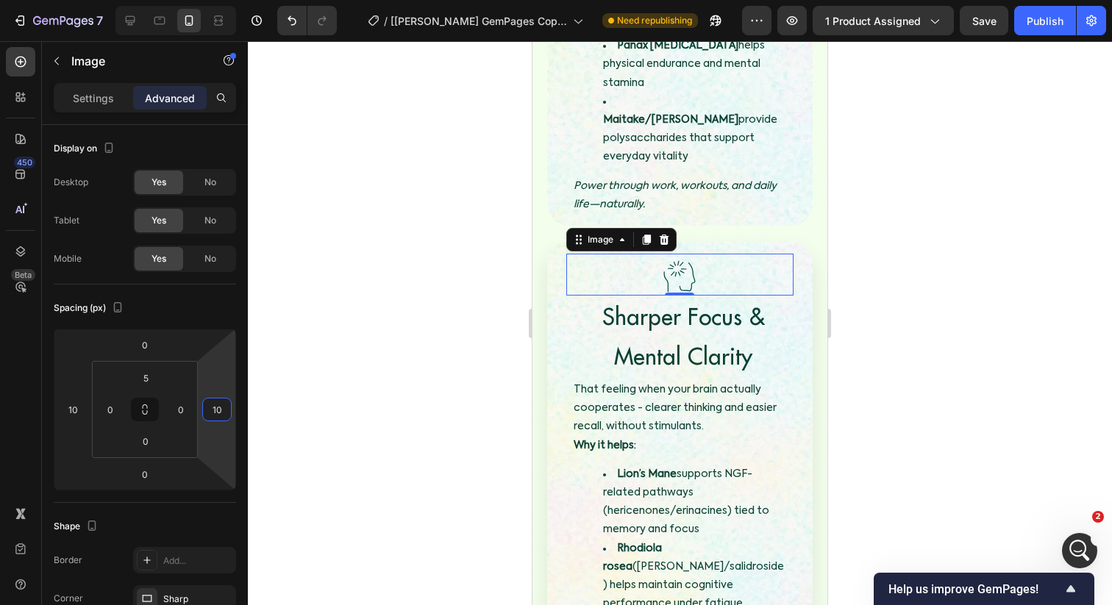
click at [571, 322] on div "Image 0 Sharper Focus & Mental Clarity Heading That feeling when your brain act…" at bounding box center [680, 495] width 242 height 482
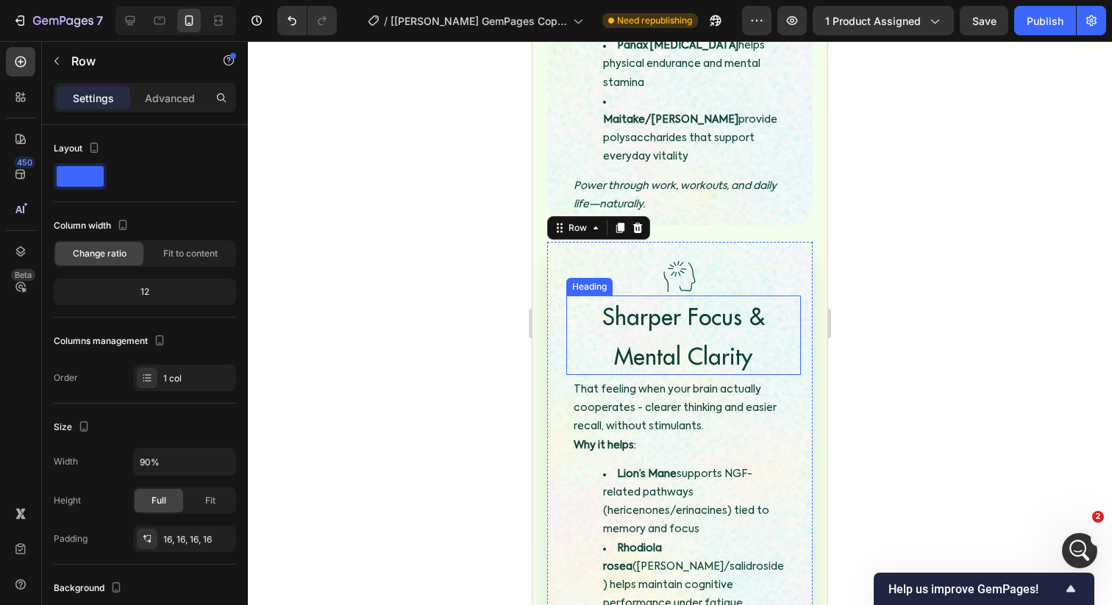
click at [675, 301] on span "Sharper Focus & Mental Clarity" at bounding box center [683, 335] width 163 height 69
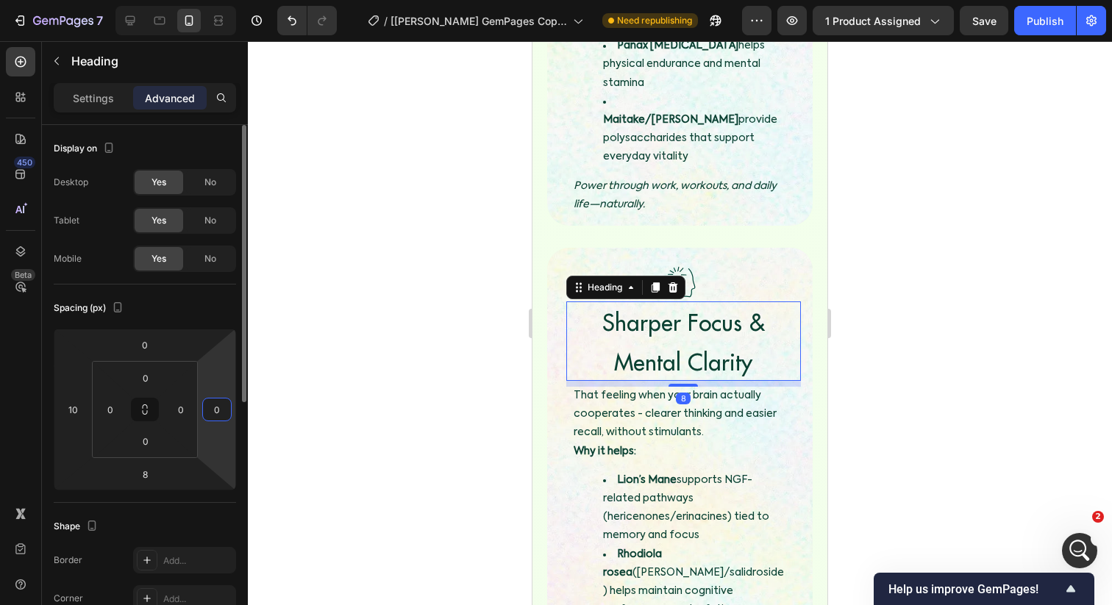
click at [218, 407] on input "0" at bounding box center [217, 410] width 22 height 22
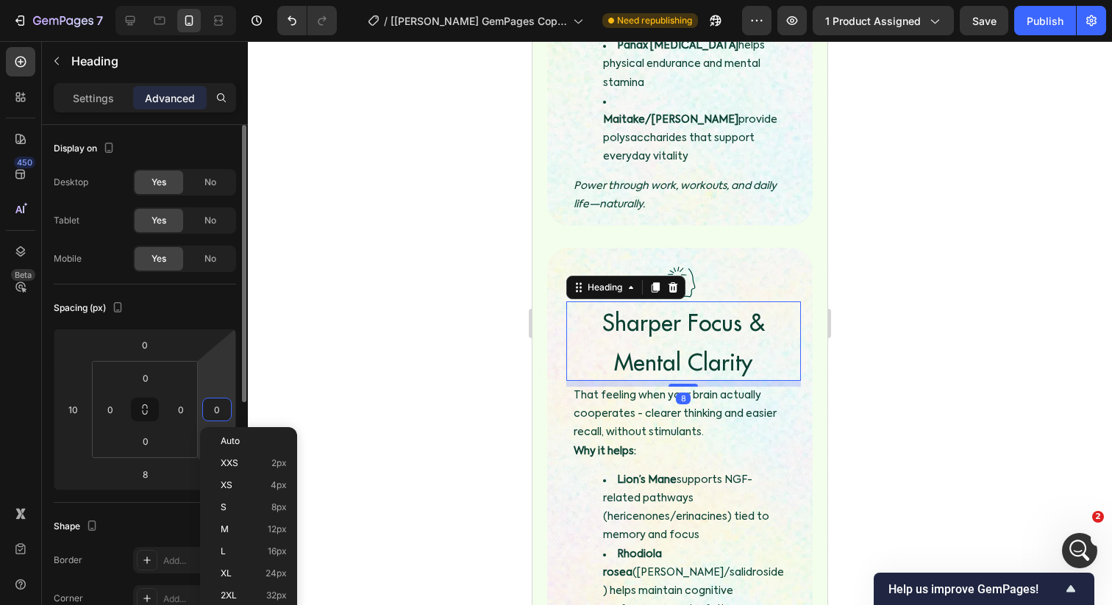
type input "6"
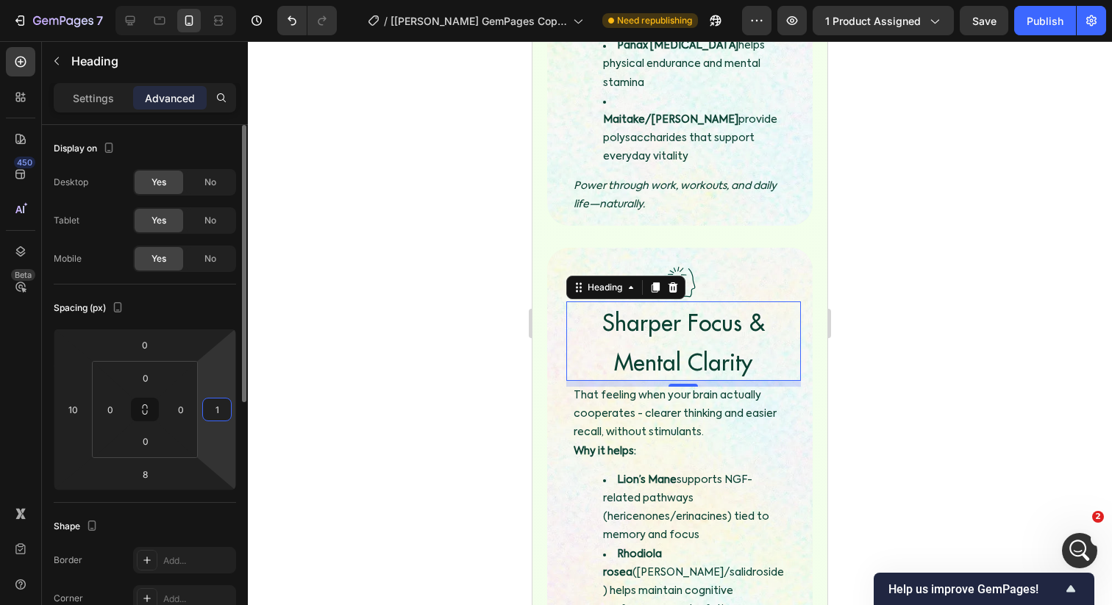
type input "10"
click at [344, 389] on div at bounding box center [680, 323] width 864 height 564
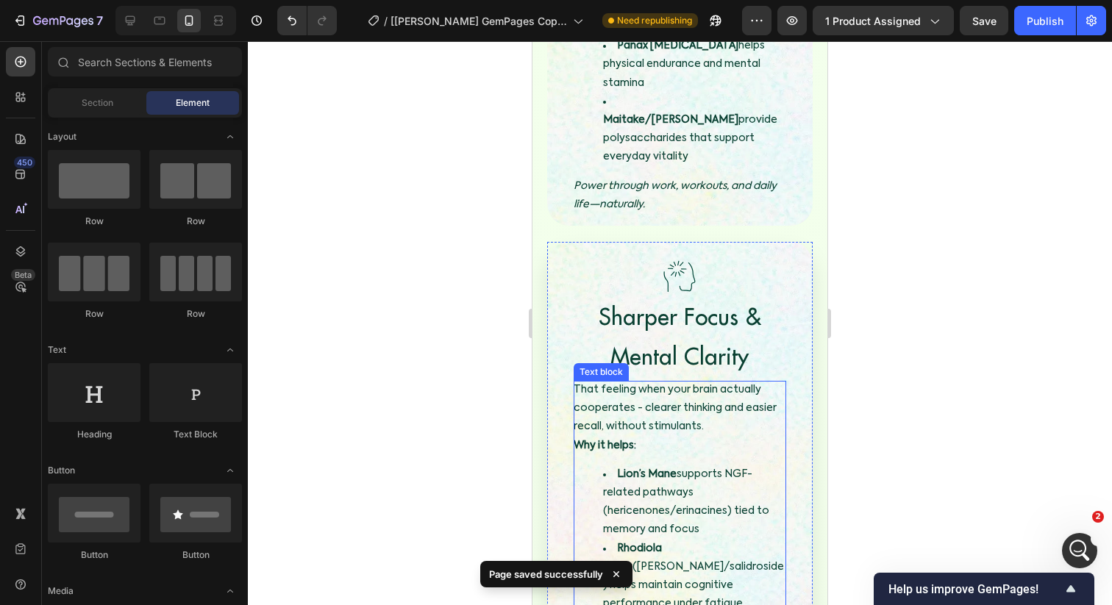
click at [699, 381] on p "That feeling when your brain actually cooperates - clearer thinking and easier …" at bounding box center [680, 418] width 213 height 74
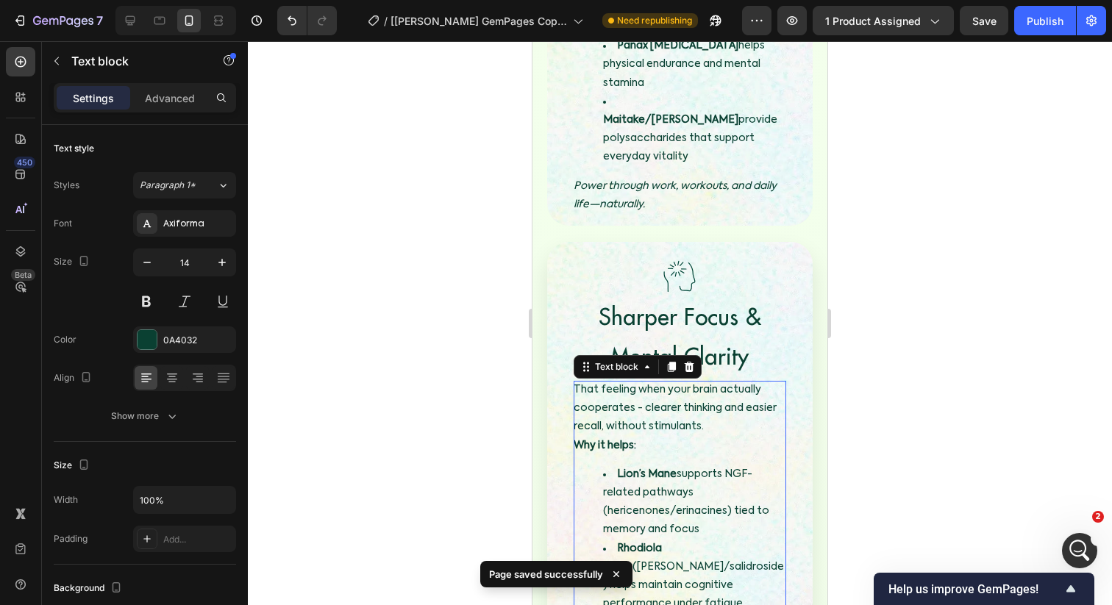
click at [621, 381] on p "That feeling when your brain actually cooperates - clearer thinking and easier …" at bounding box center [680, 418] width 213 height 74
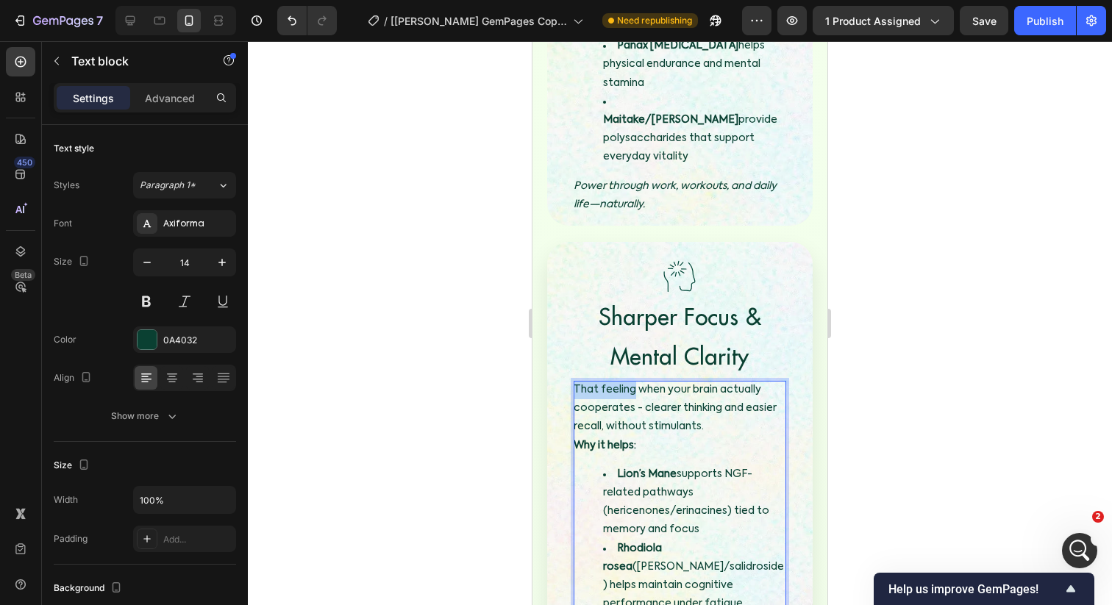
drag, startPoint x: 632, startPoint y: 336, endPoint x: 548, endPoint y: 335, distance: 84.6
click at [548, 335] on div "Image Sharper Focus & Mental Clarity Heading That feeling when your brain actua…" at bounding box center [679, 494] width 265 height 505
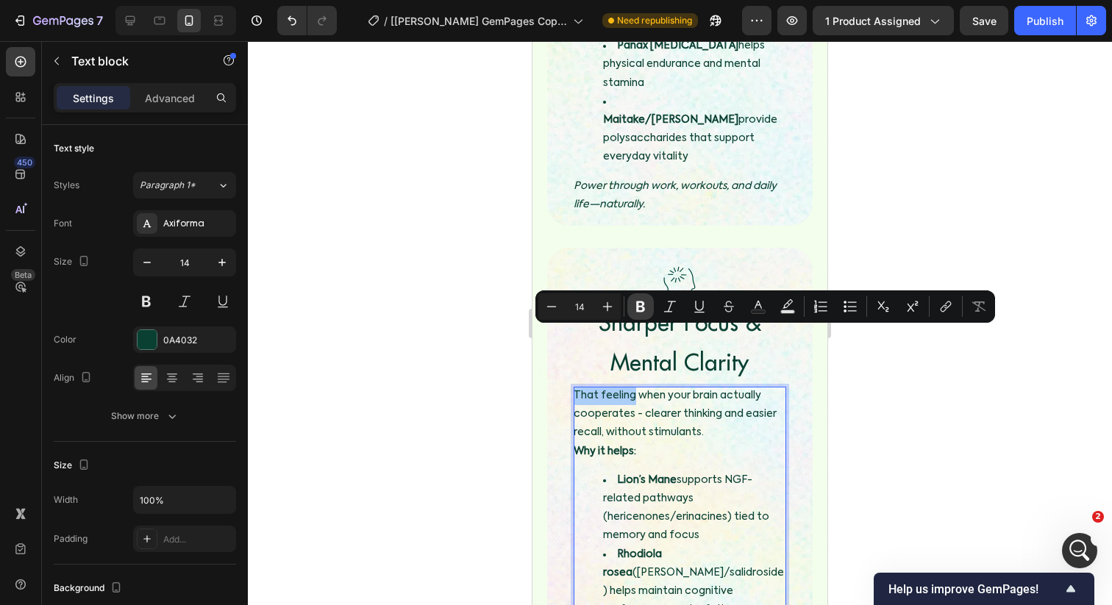
click at [643, 303] on icon "Editor contextual toolbar" at bounding box center [640, 306] width 9 height 11
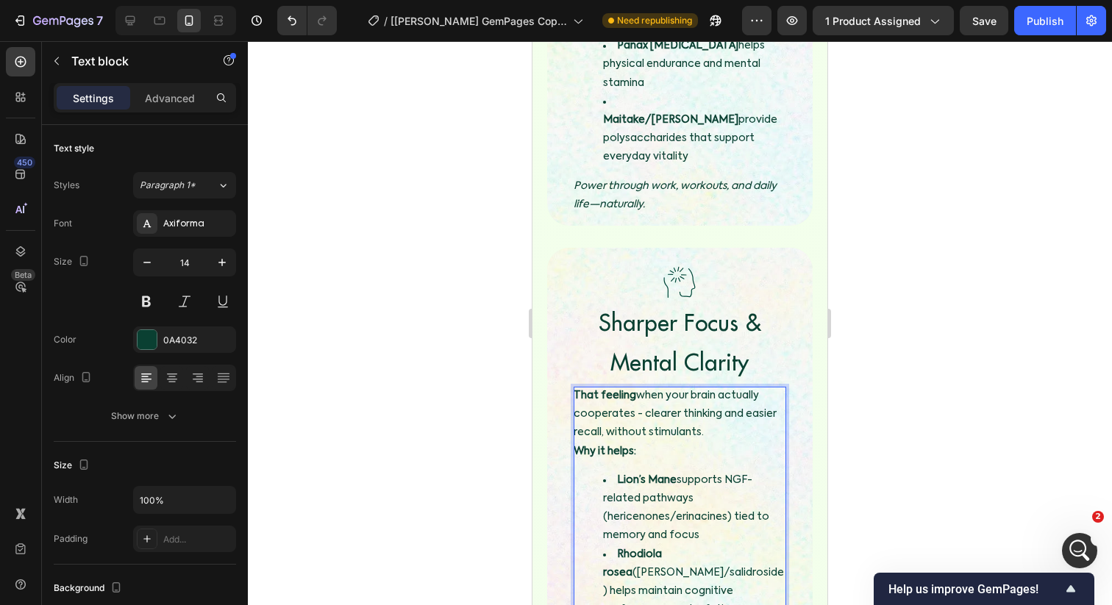
click at [656, 387] on p "That feeling when your brain actually cooperates - clearer thinking and easier …" at bounding box center [680, 424] width 213 height 74
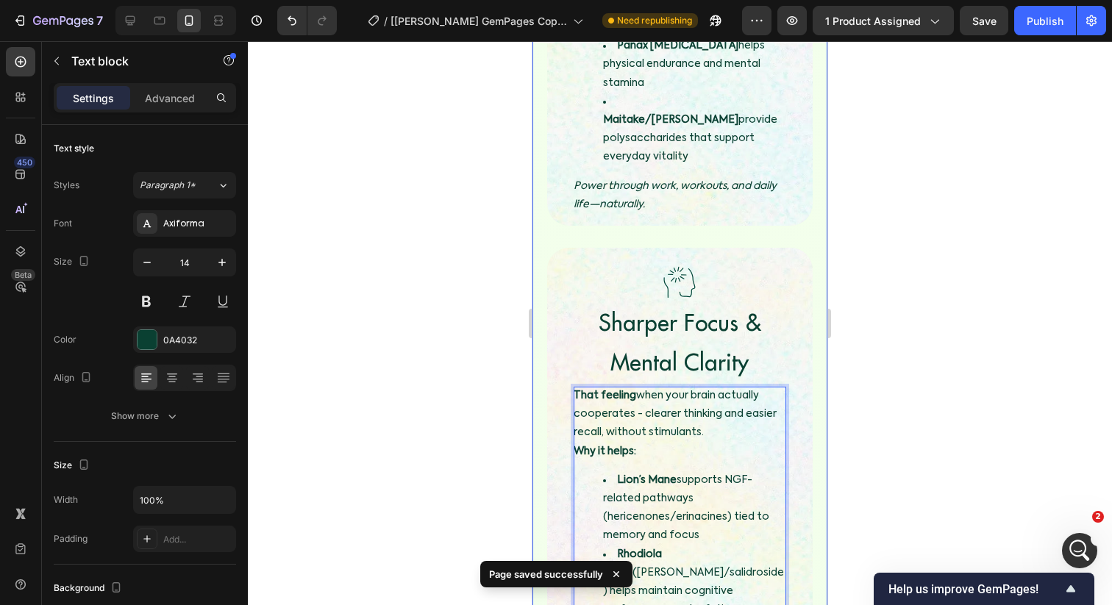
click at [499, 290] on div at bounding box center [680, 323] width 864 height 564
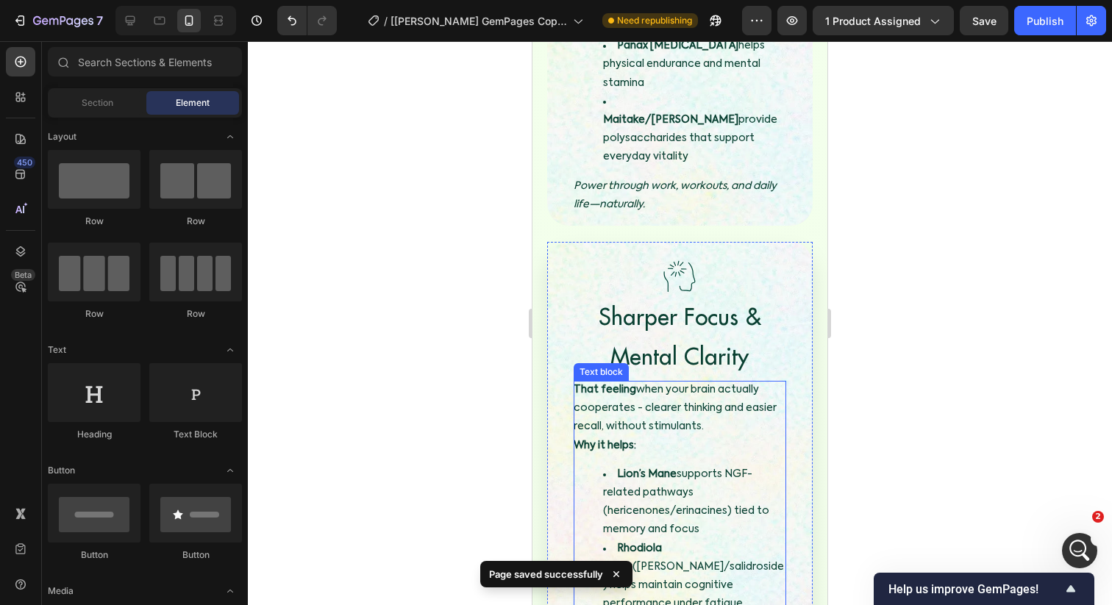
scroll to position [2799, 0]
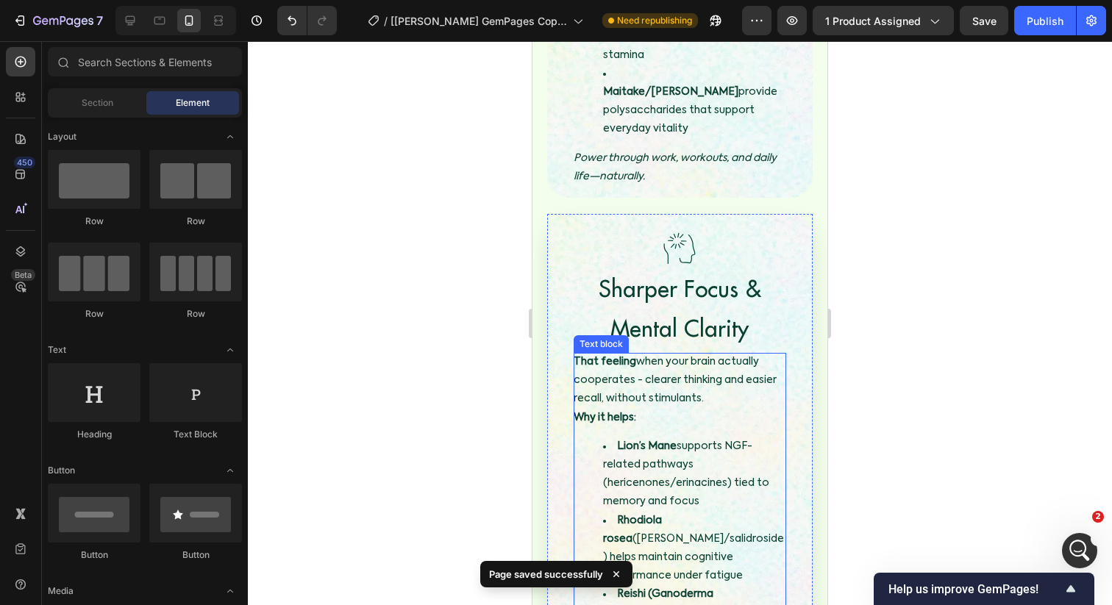
click at [608, 353] on p "That feeling when your brain actually cooperates - clearer thinking and easier …" at bounding box center [680, 390] width 213 height 74
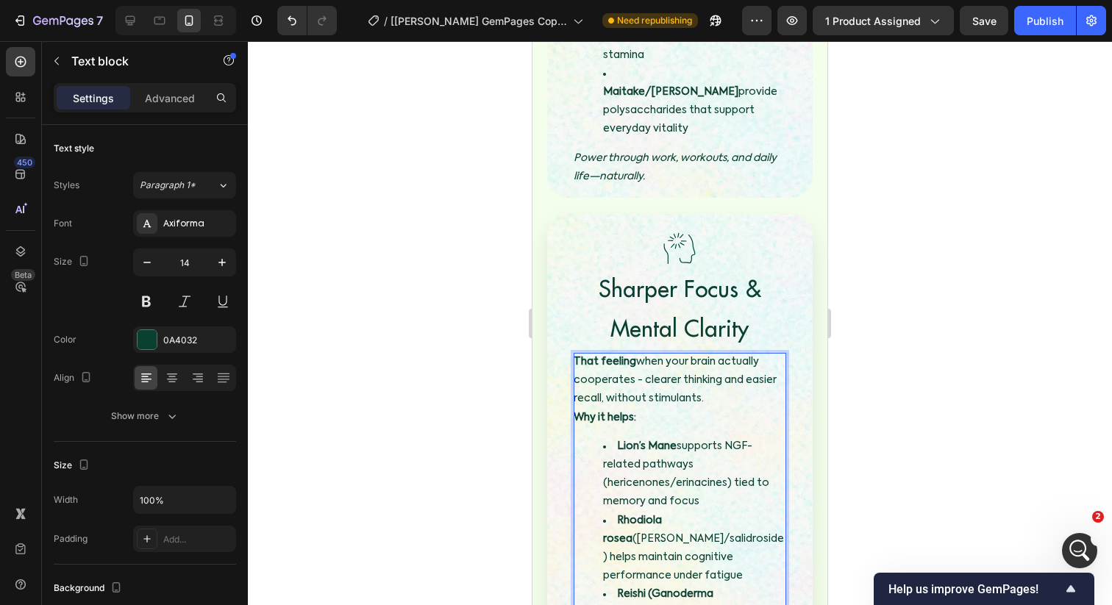
click at [514, 391] on div at bounding box center [680, 323] width 864 height 564
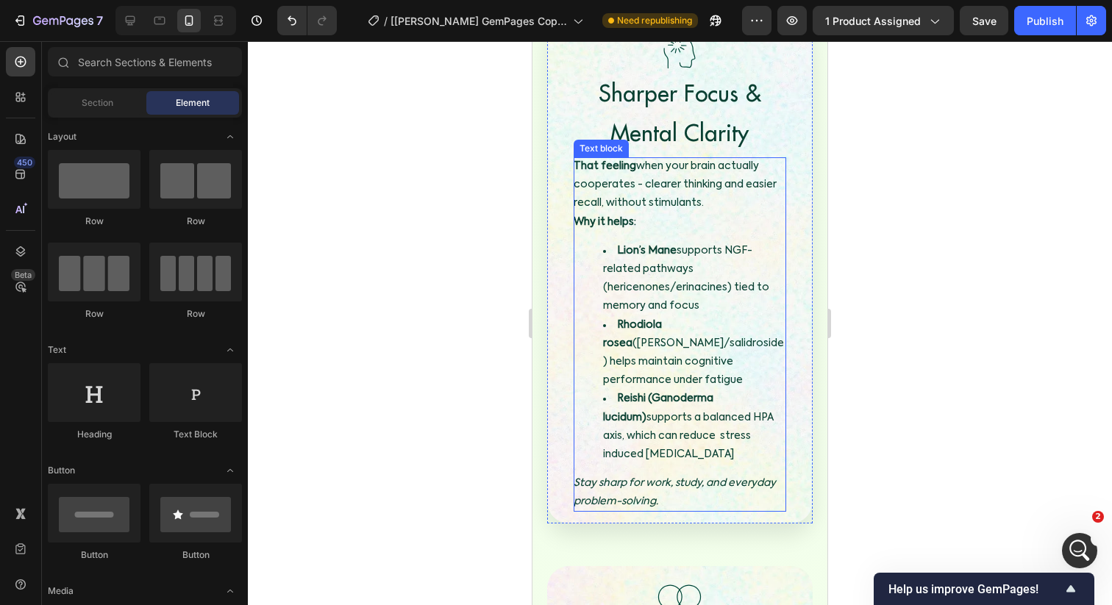
scroll to position [2996, 0]
click at [669, 388] on li "Reishi (Ganoderma lucidum) supports a balanced HPA axis, which can reduce stres…" at bounding box center [694, 425] width 183 height 74
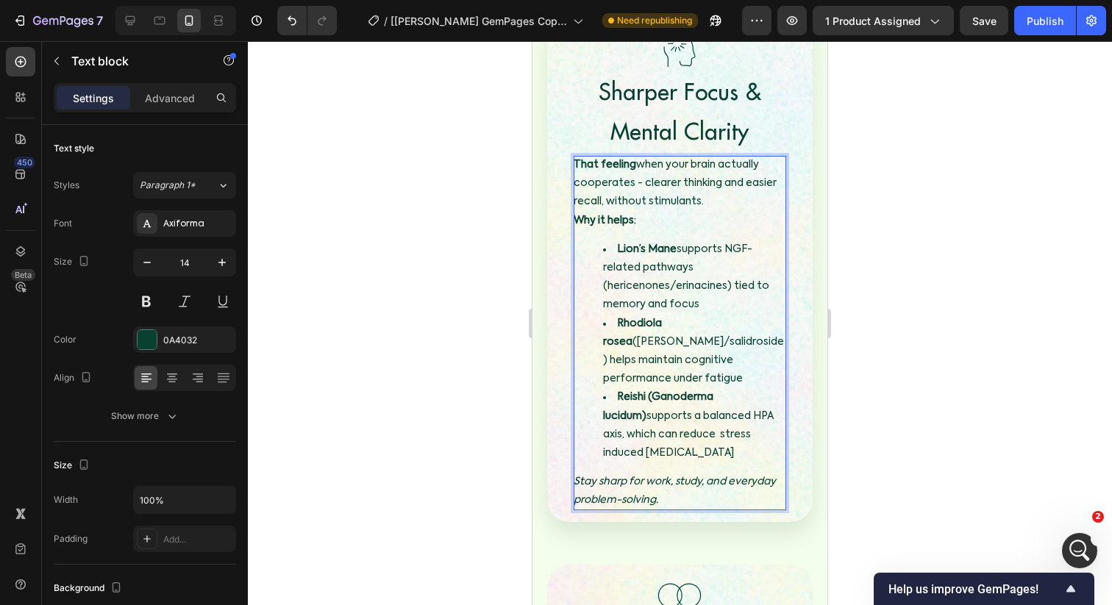
click at [669, 388] on li "Reishi (Ganoderma lucidum) supports a balanced HPA axis, which can reduce stres…" at bounding box center [694, 425] width 183 height 74
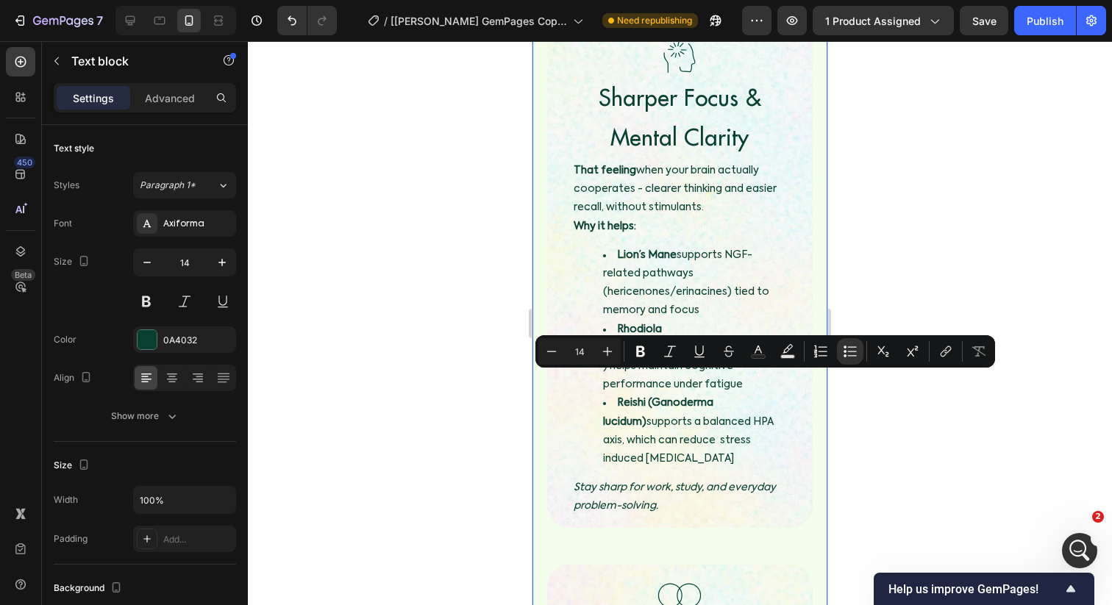
click at [538, 396] on div "Image Custom code Publish the page to see the content. Custom Code Image Clean,…" at bounding box center [679, 448] width 295 height 1814
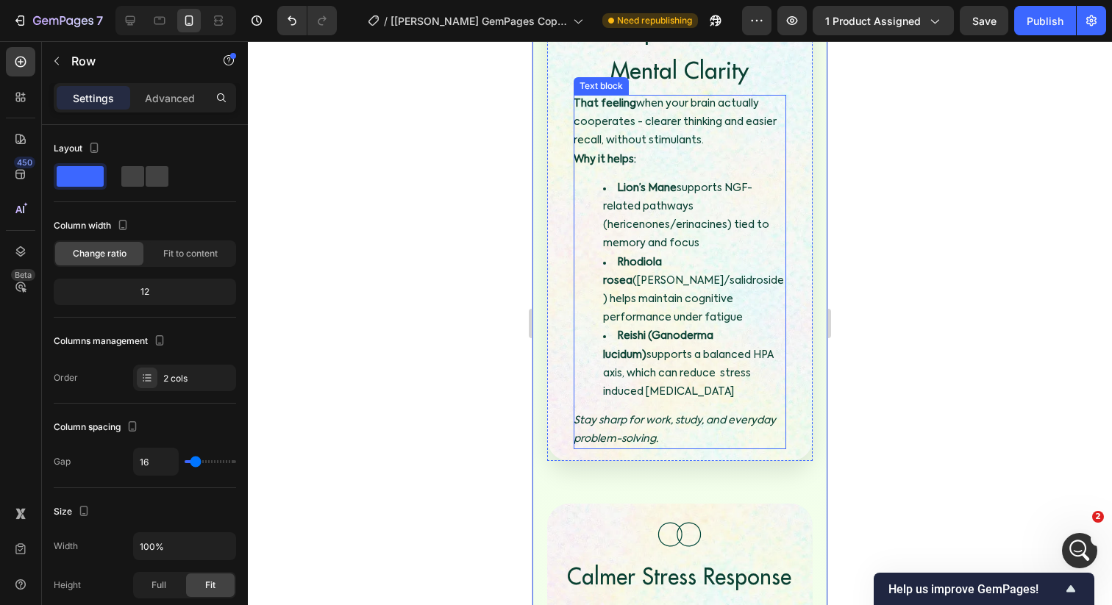
scroll to position [3057, 0]
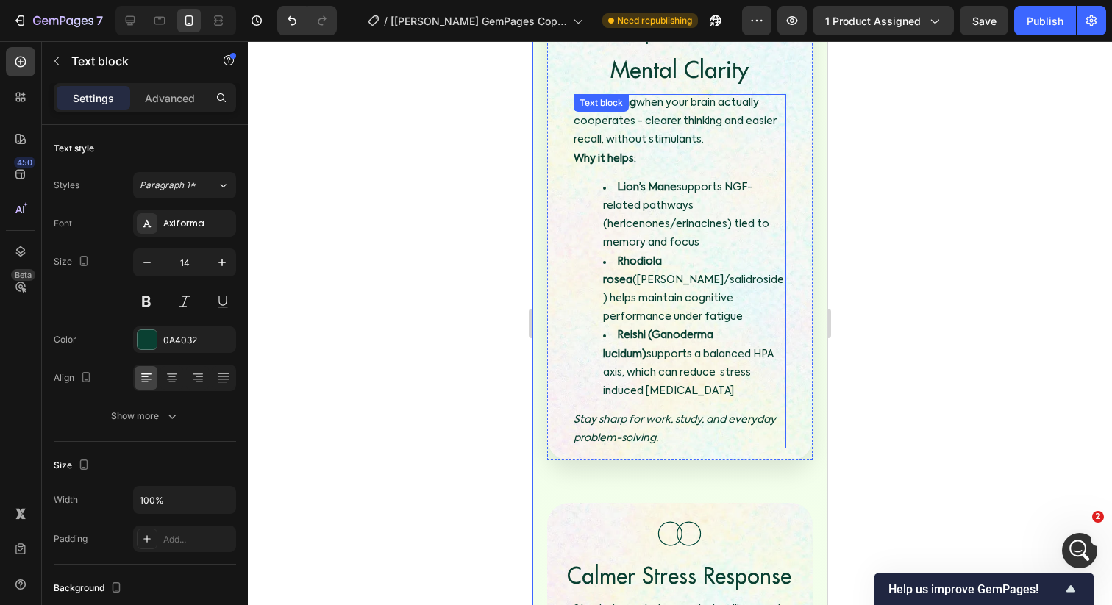
click at [700, 326] on li "Reishi (Ganoderma lucidum) supports a balanced HPA axis, which can reduce stres…" at bounding box center [694, 363] width 183 height 74
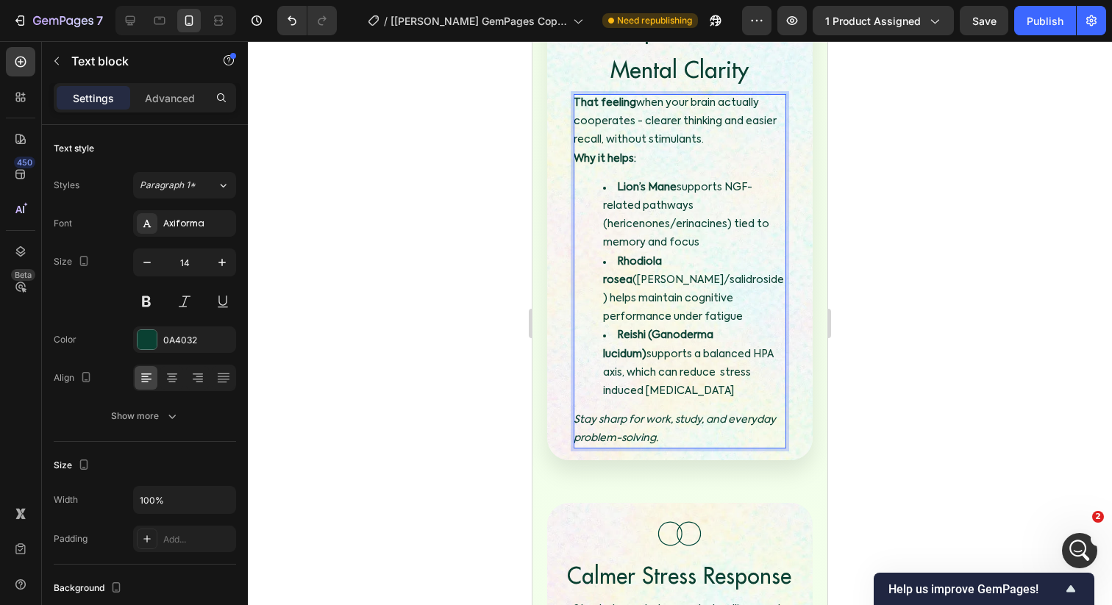
click at [699, 326] on li "Reishi (Ganoderma lucidum) supports a balanced HPA axis, which can reduce stres…" at bounding box center [694, 363] width 183 height 74
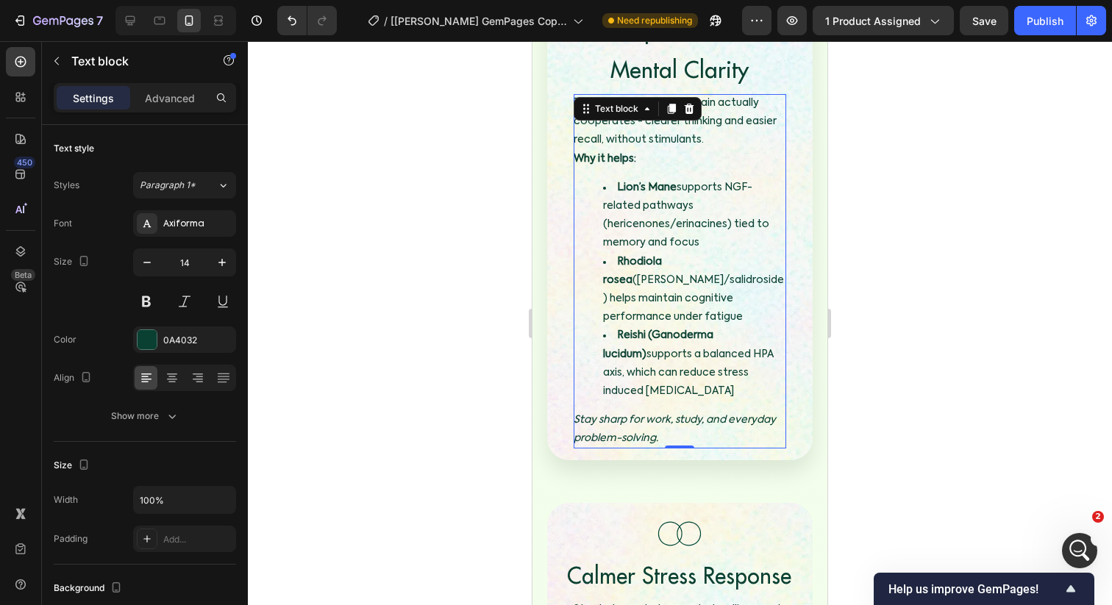
click at [492, 356] on div at bounding box center [680, 323] width 864 height 564
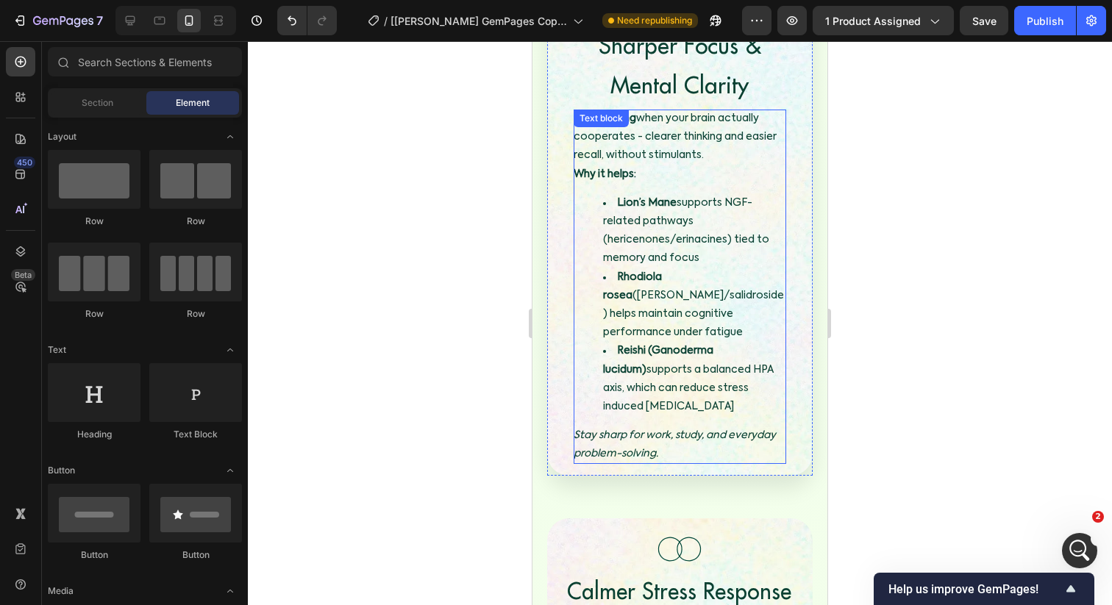
scroll to position [3001, 0]
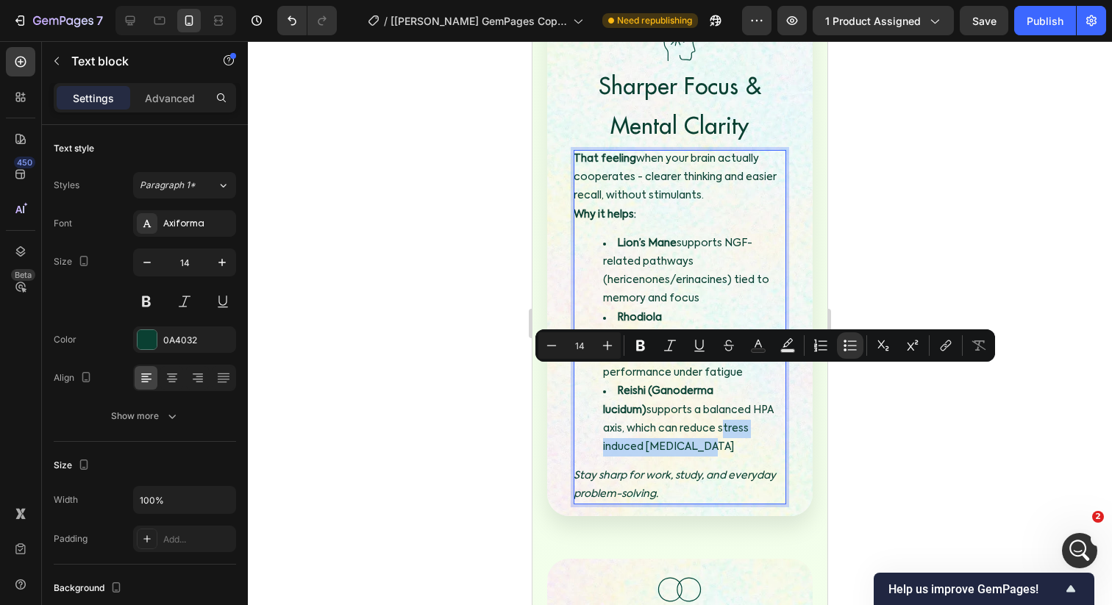
drag, startPoint x: 695, startPoint y: 372, endPoint x: 651, endPoint y: 393, distance: 48.0
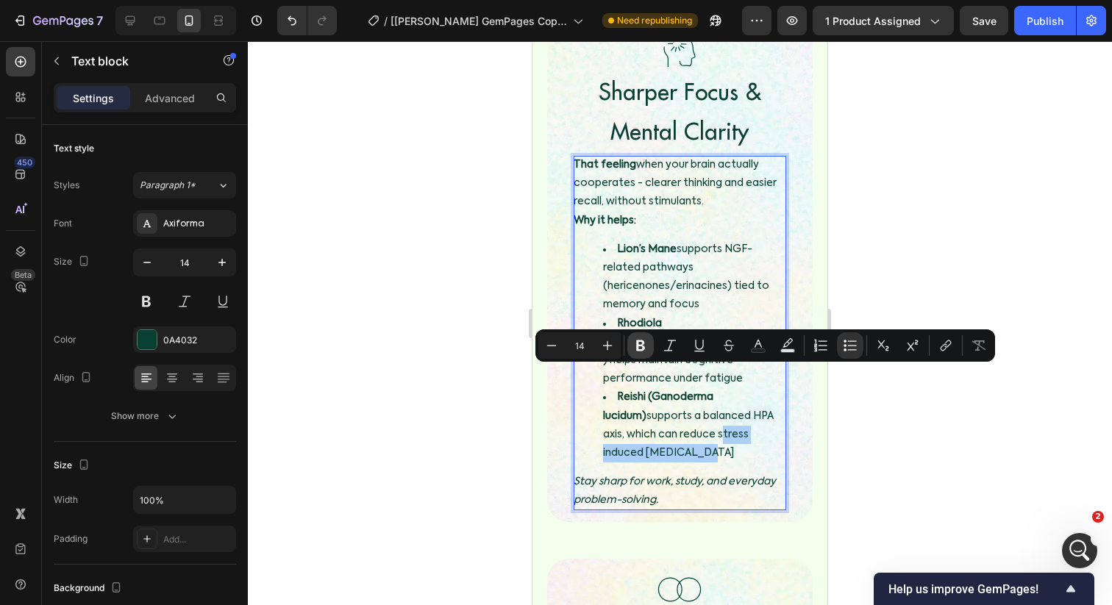
click at [648, 346] on button "Bold" at bounding box center [640, 345] width 26 height 26
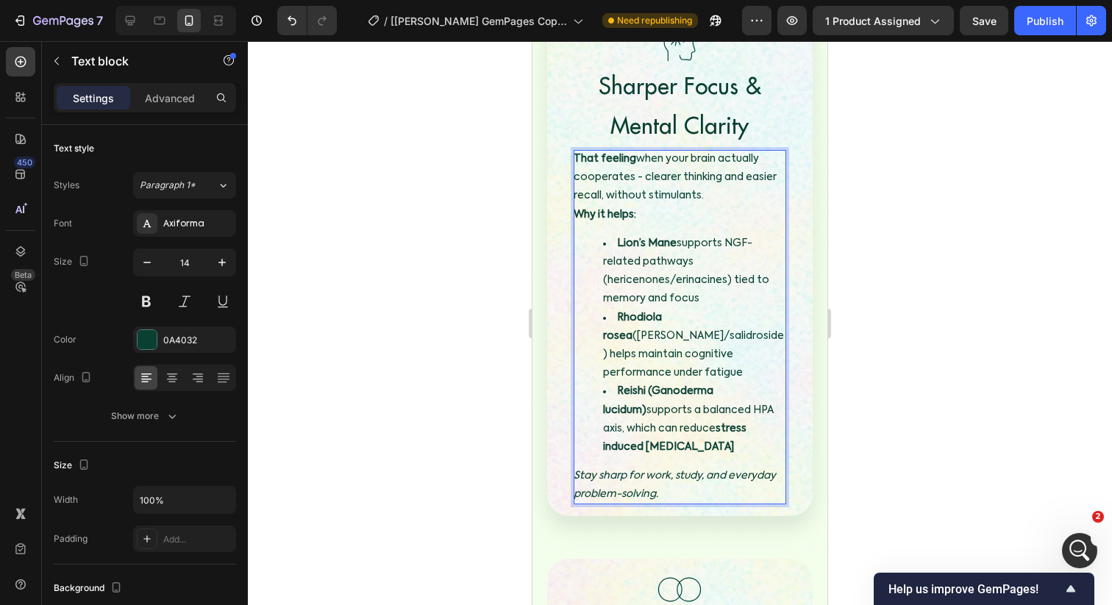
click at [560, 400] on div "Image Sharper Focus & Mental Clarity Heading That feeling when your brain actua…" at bounding box center [680, 264] width 242 height 482
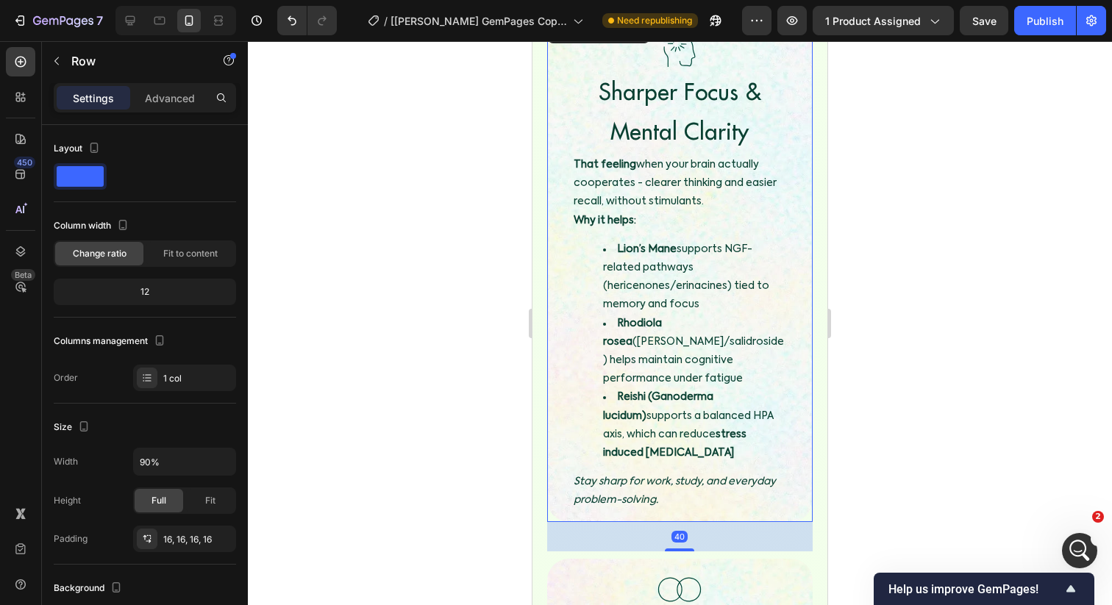
click at [504, 403] on div at bounding box center [680, 323] width 864 height 564
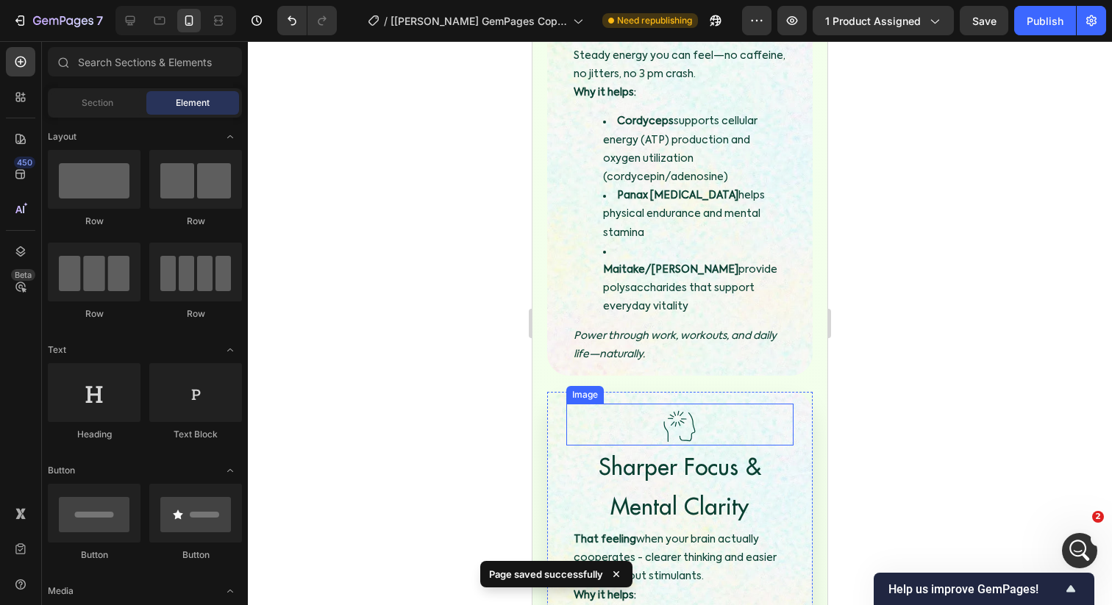
scroll to position [2830, 0]
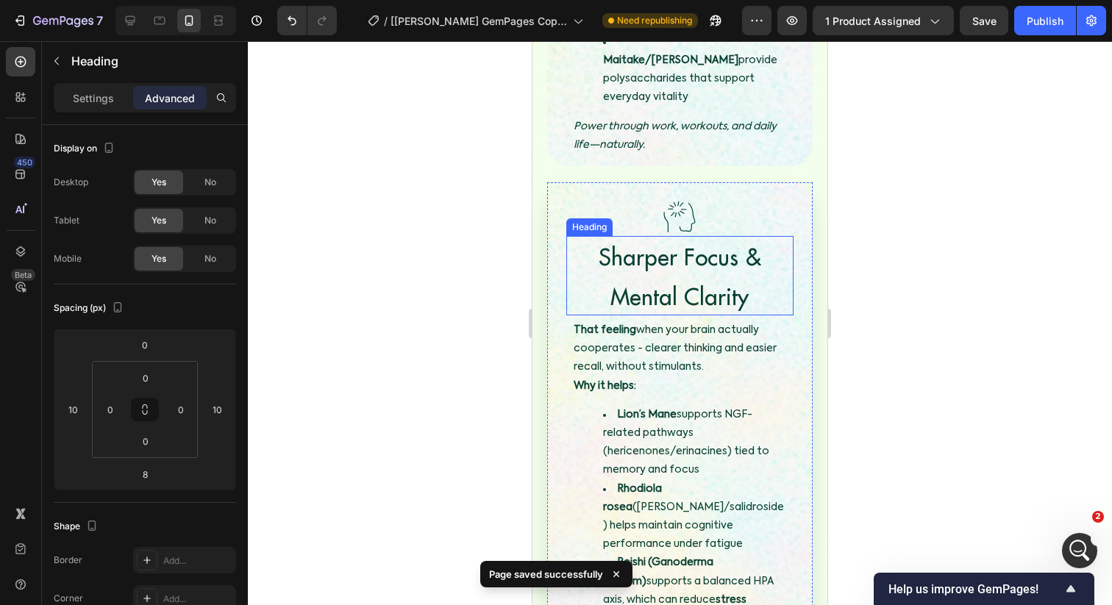
click at [660, 242] on span "Sharper Focus & Mental Clarity" at bounding box center [680, 276] width 163 height 69
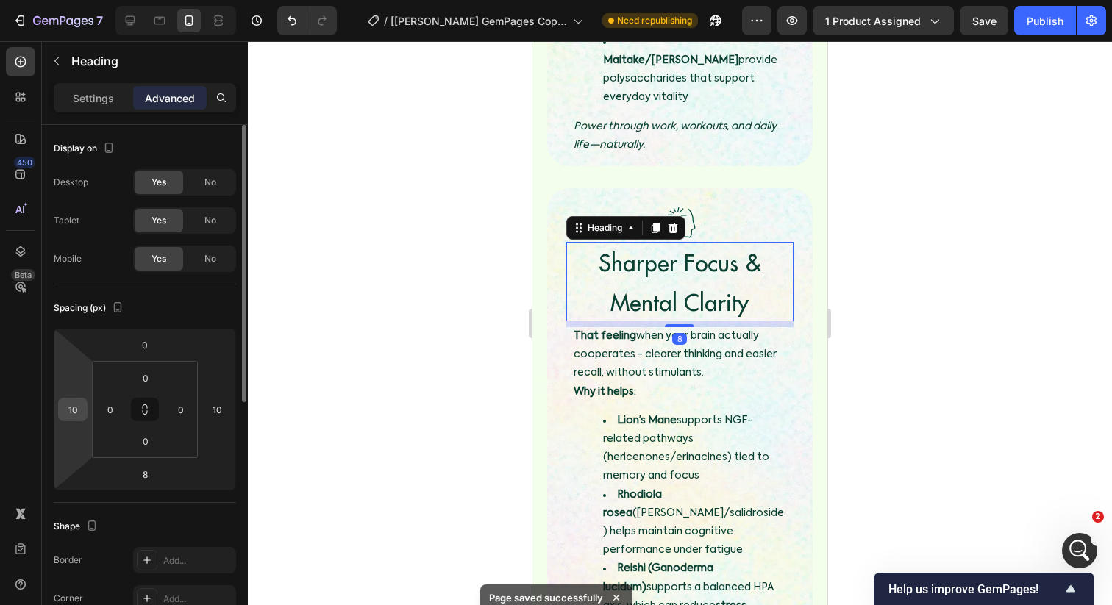
click at [65, 406] on input "10" at bounding box center [73, 410] width 22 height 22
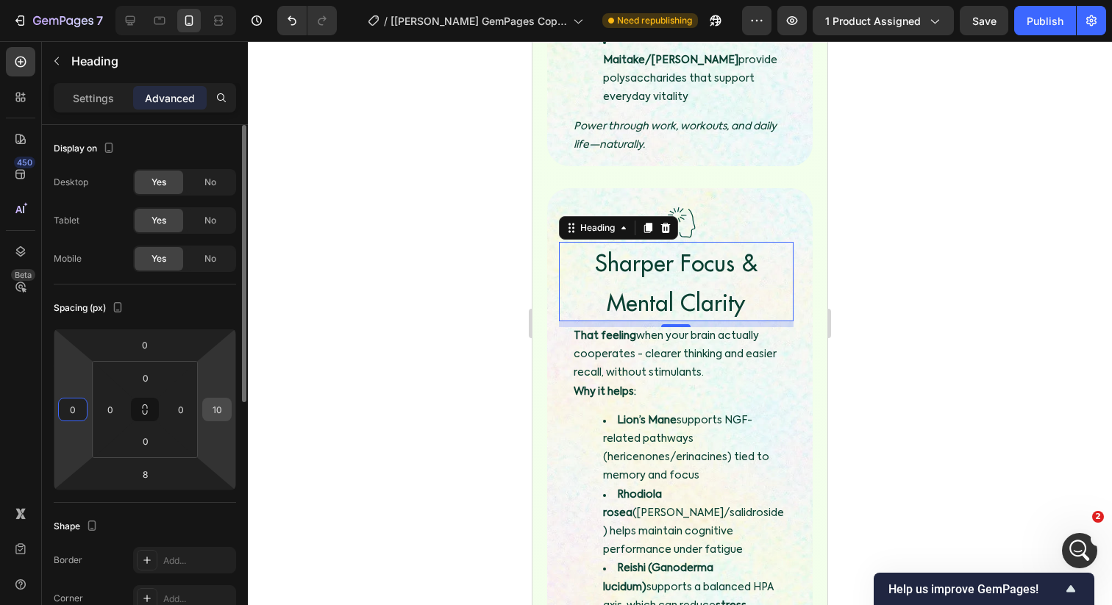
type input "0"
click at [207, 406] on input "10" at bounding box center [217, 410] width 22 height 22
type input "0"
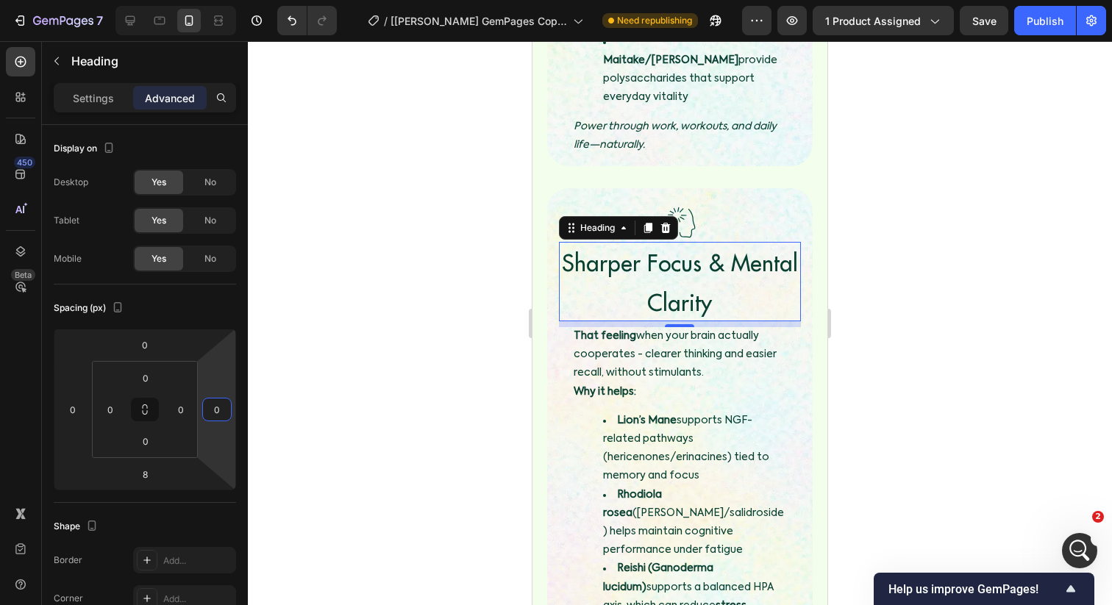
click at [378, 353] on div at bounding box center [680, 323] width 864 height 564
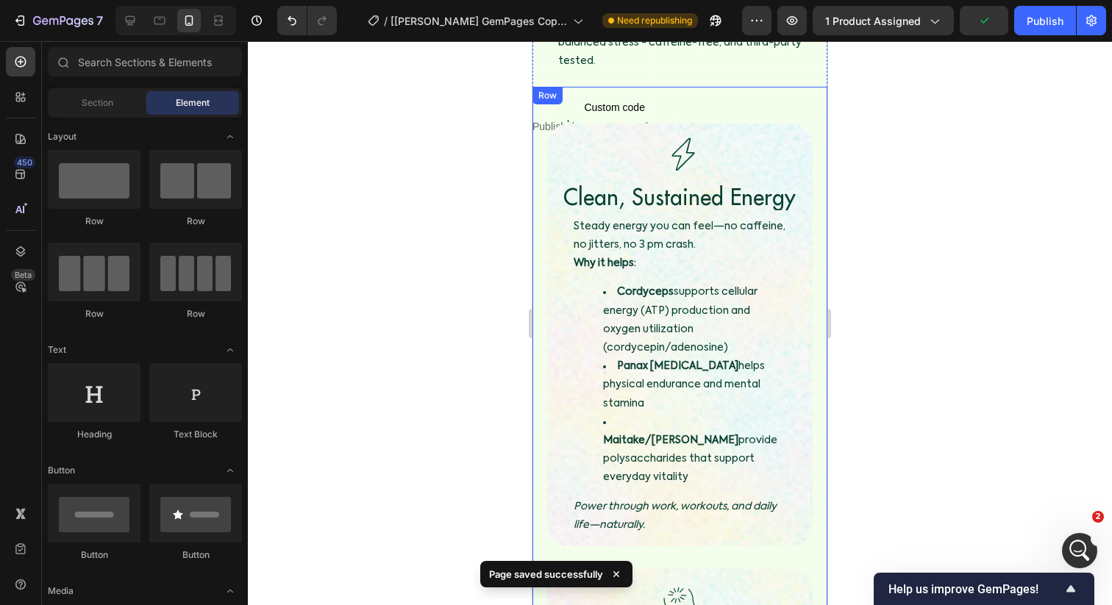
scroll to position [2447, 0]
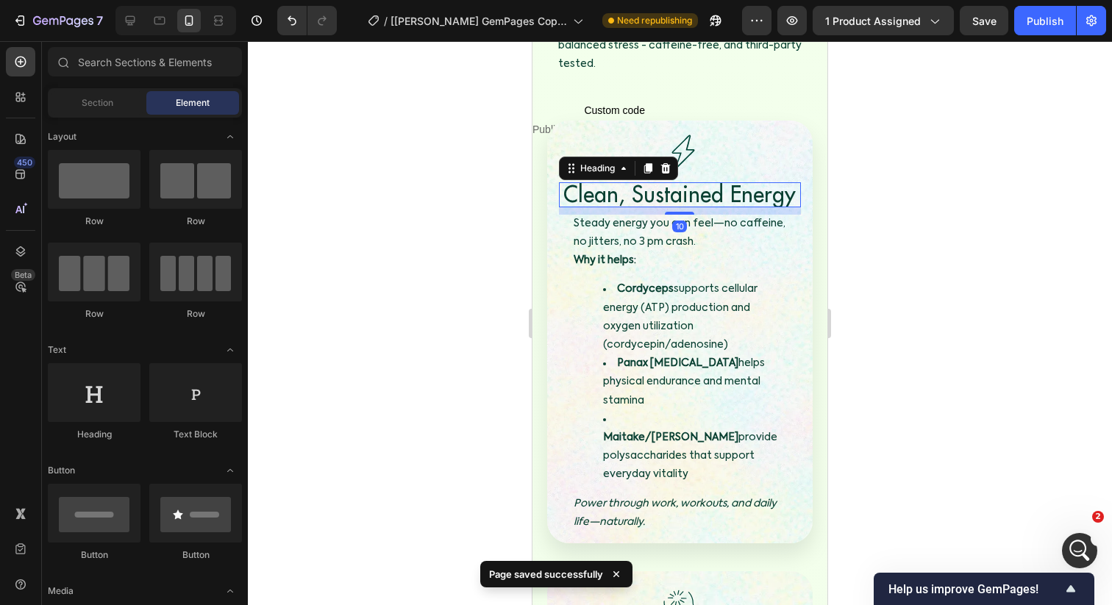
click at [690, 179] on span "Clean, Sustained Energy" at bounding box center [679, 193] width 232 height 29
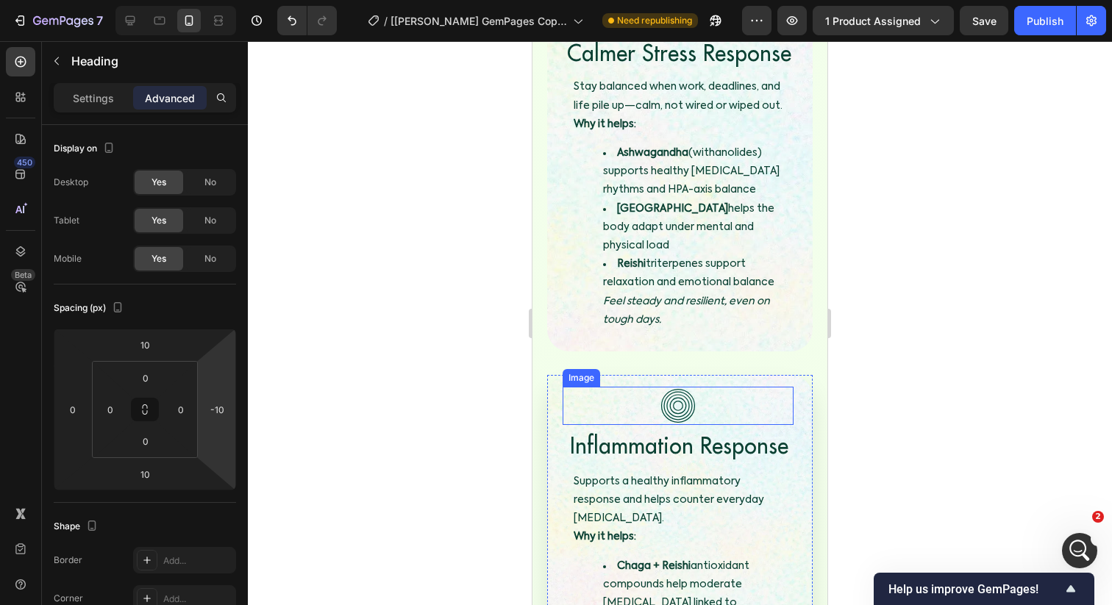
scroll to position [3631, 0]
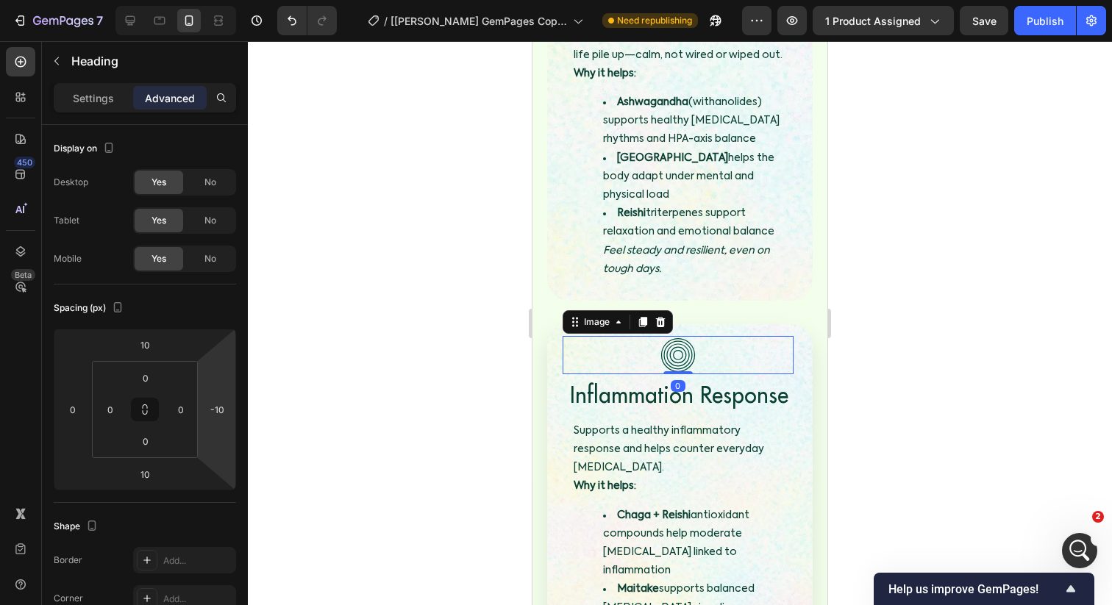
click at [676, 336] on img at bounding box center [677, 355] width 51 height 39
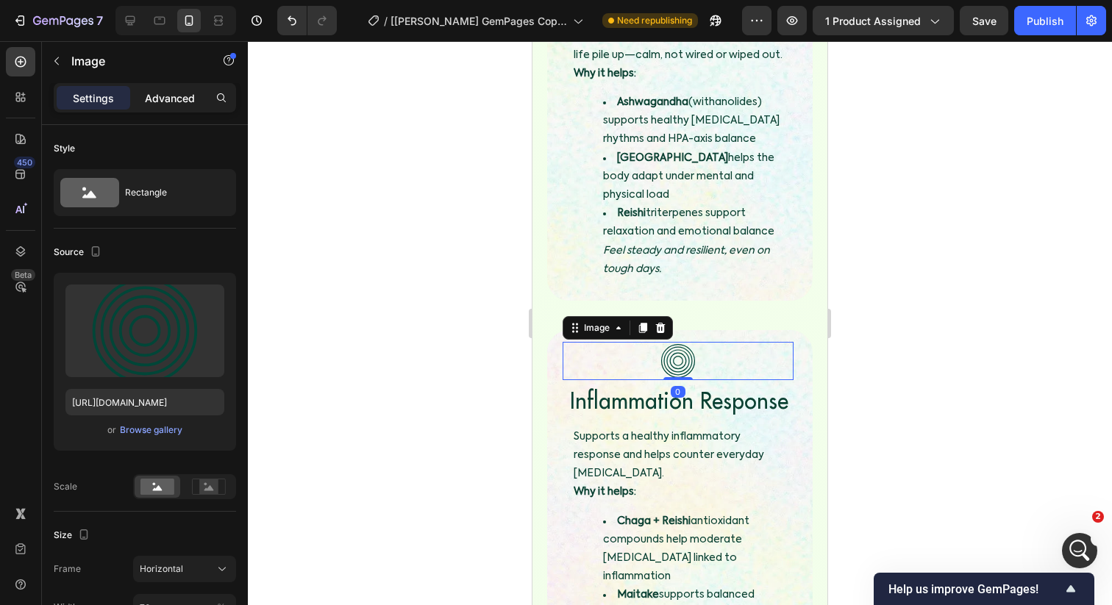
click at [163, 99] on p "Advanced" at bounding box center [170, 97] width 50 height 15
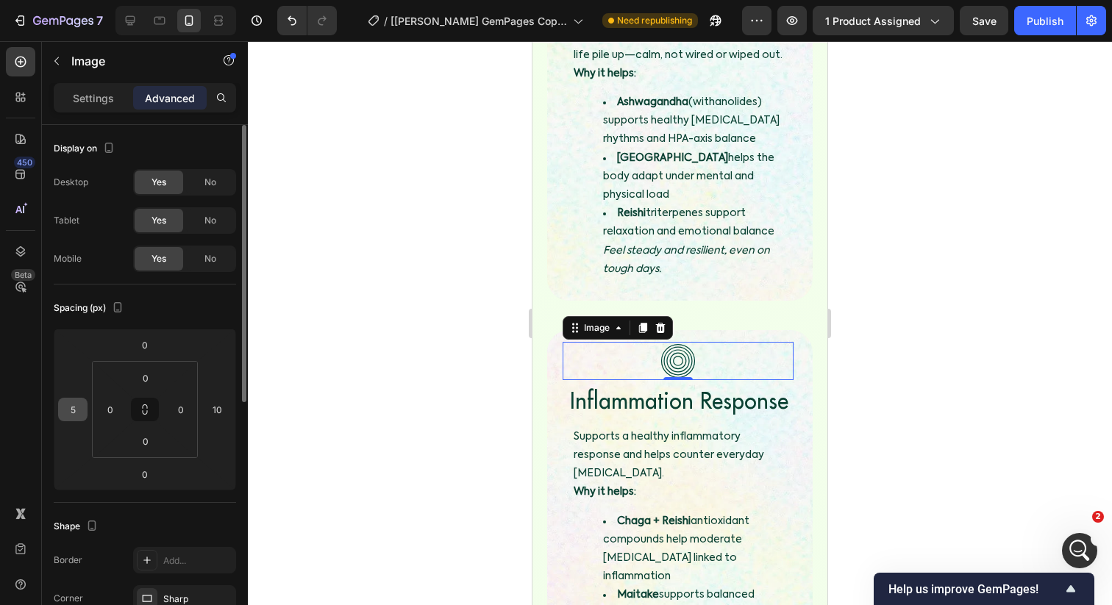
click at [71, 402] on input "5" at bounding box center [73, 410] width 22 height 22
type input "10"
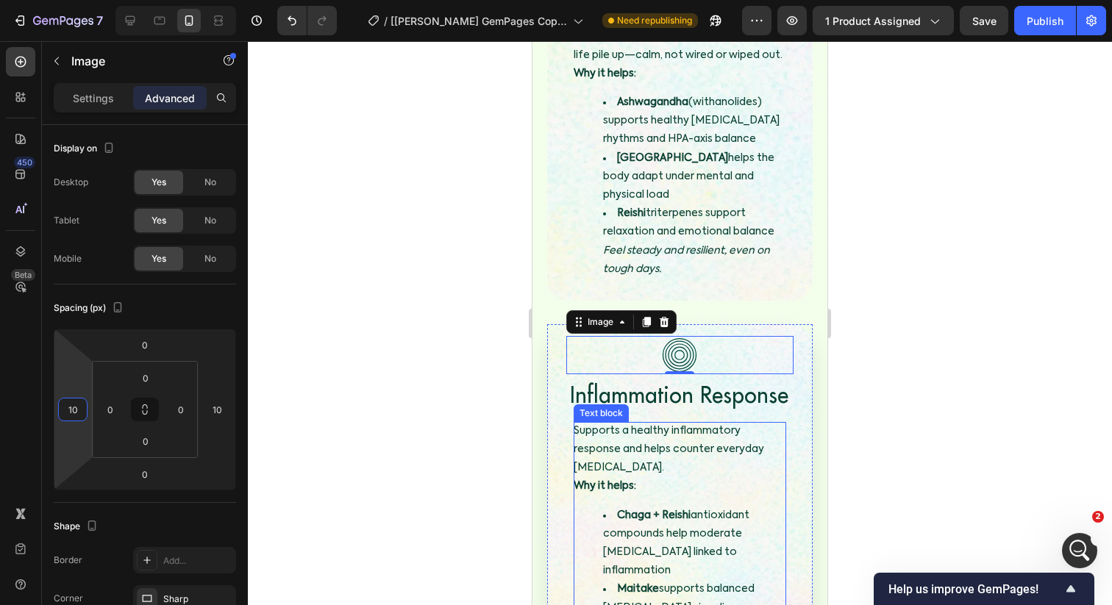
click at [600, 404] on div "Text block" at bounding box center [601, 413] width 55 height 18
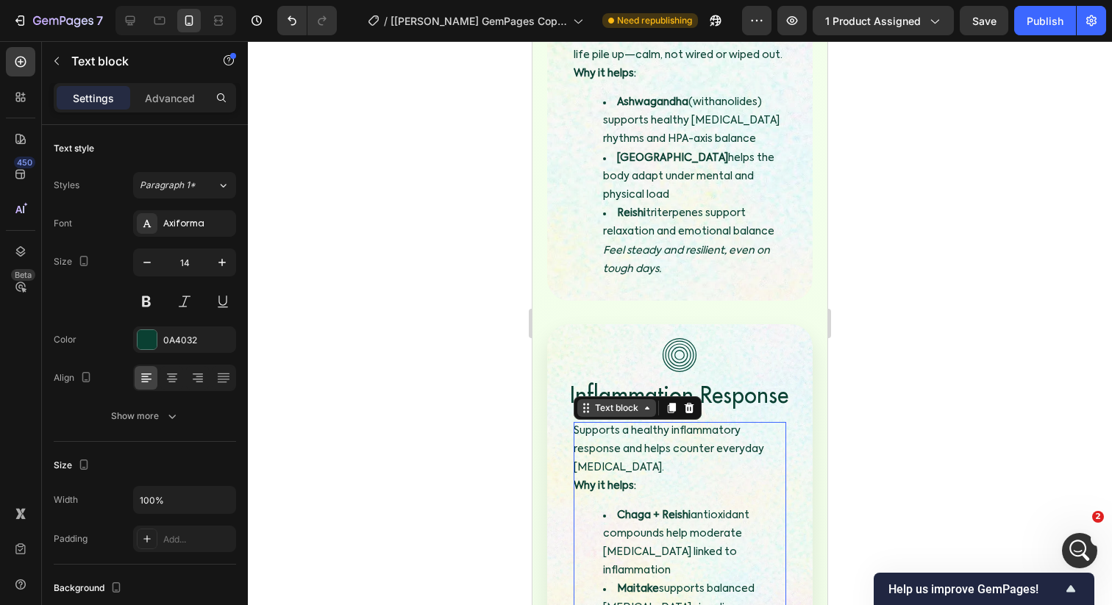
click at [604, 399] on div "Text block" at bounding box center [616, 408] width 79 height 18
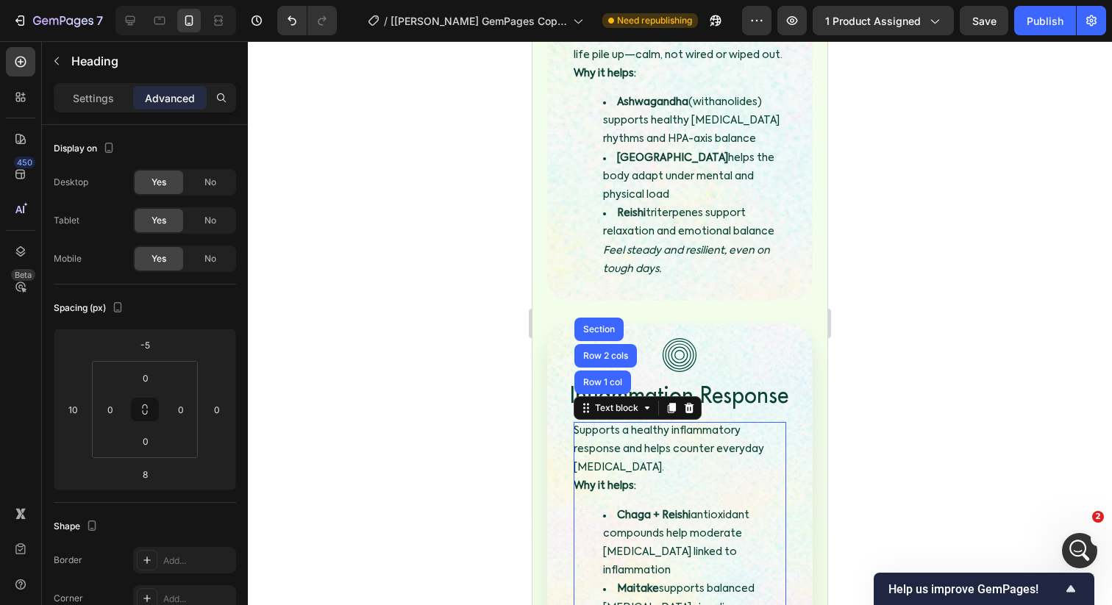
click at [669, 380] on span "Inflammation Response" at bounding box center [679, 394] width 218 height 29
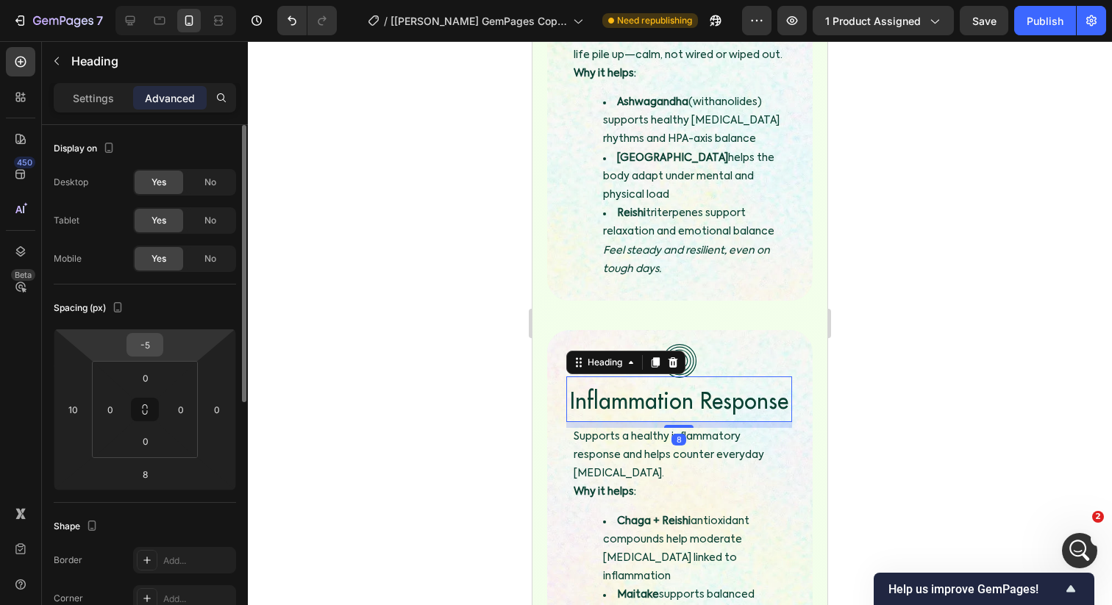
click at [148, 346] on input "-5" at bounding box center [144, 345] width 29 height 22
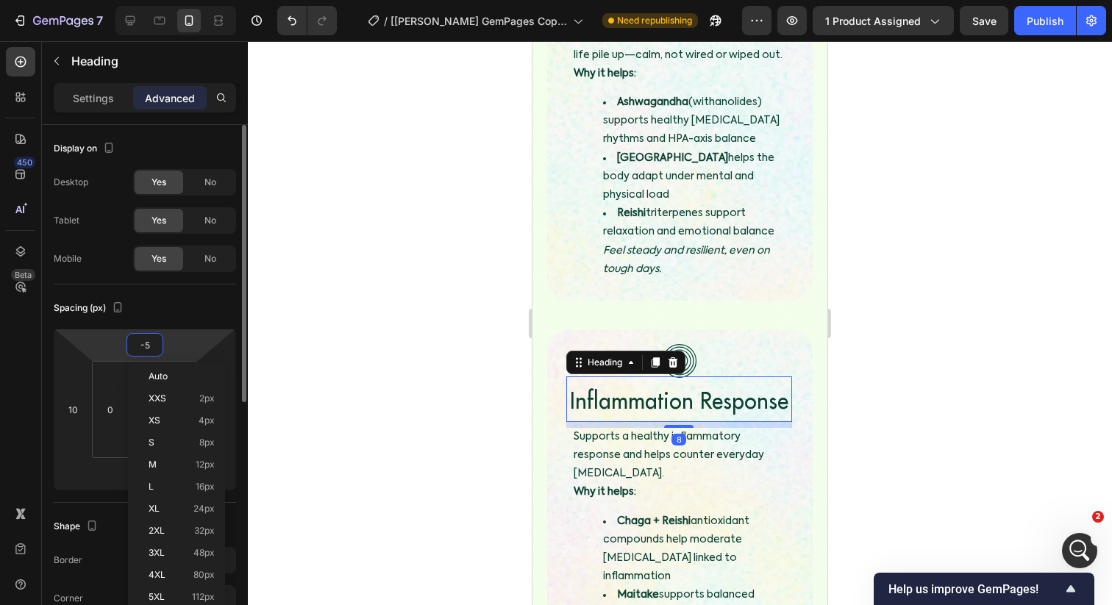
type input "0"
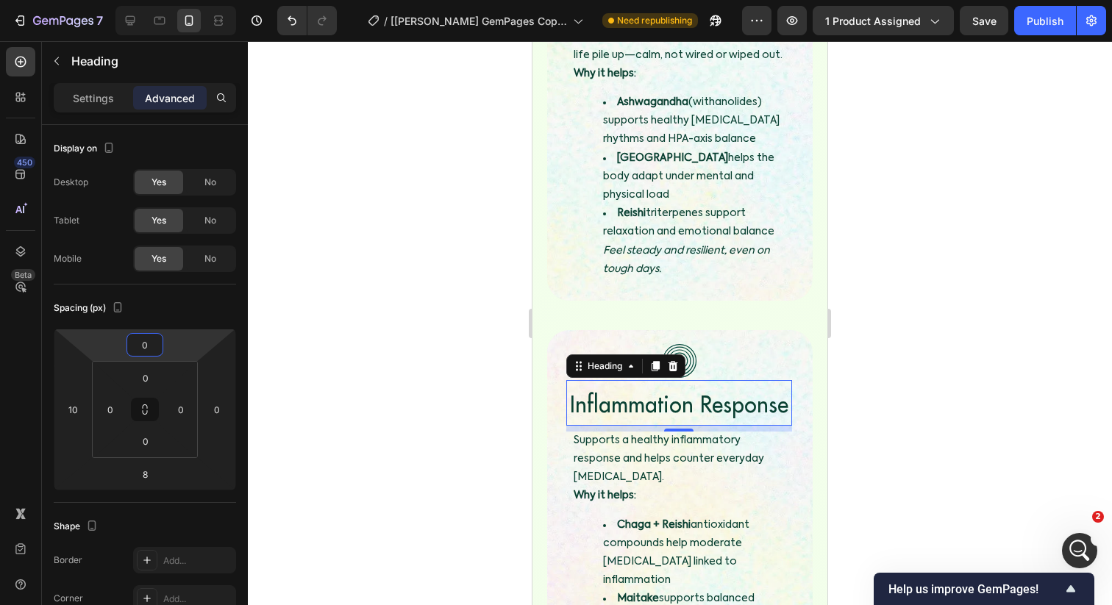
click at [354, 302] on div at bounding box center [680, 323] width 864 height 564
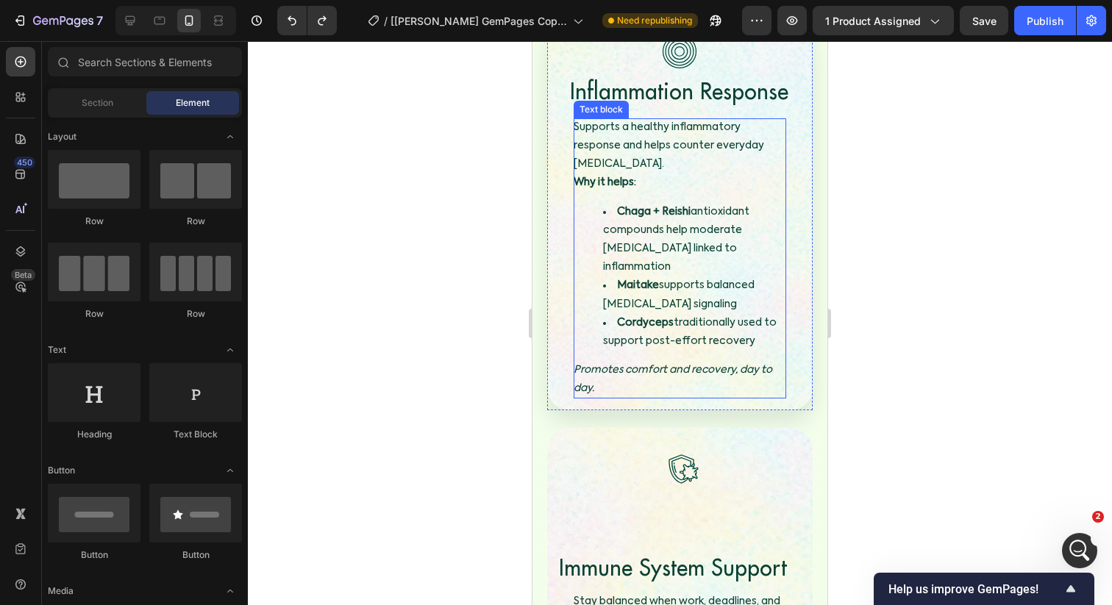
scroll to position [4027, 0]
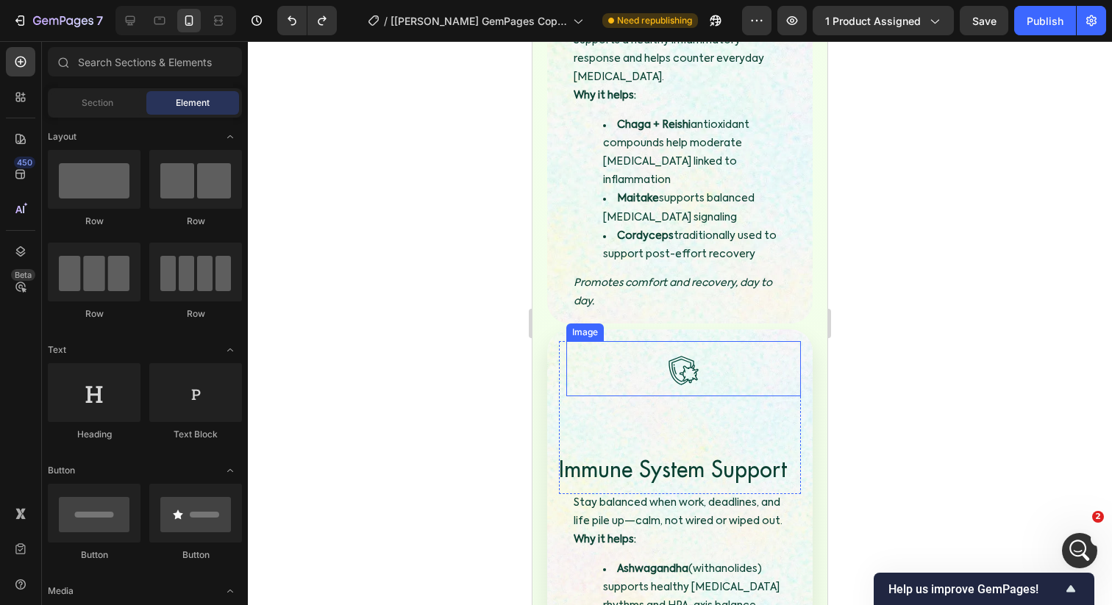
click at [674, 345] on img at bounding box center [682, 370] width 51 height 51
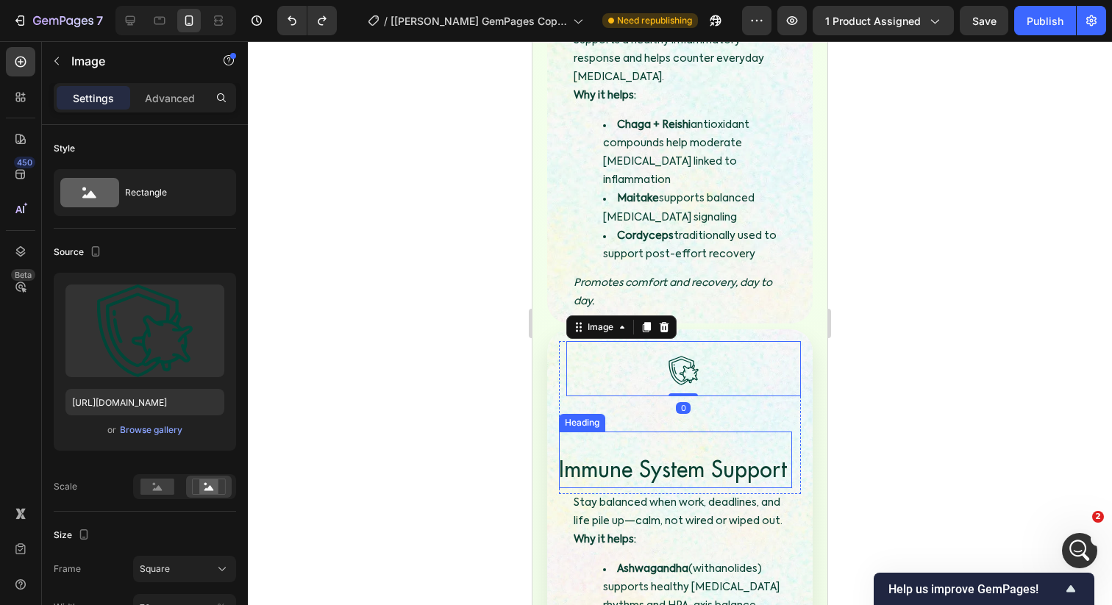
click at [643, 454] on span "Immune System Support" at bounding box center [673, 468] width 228 height 29
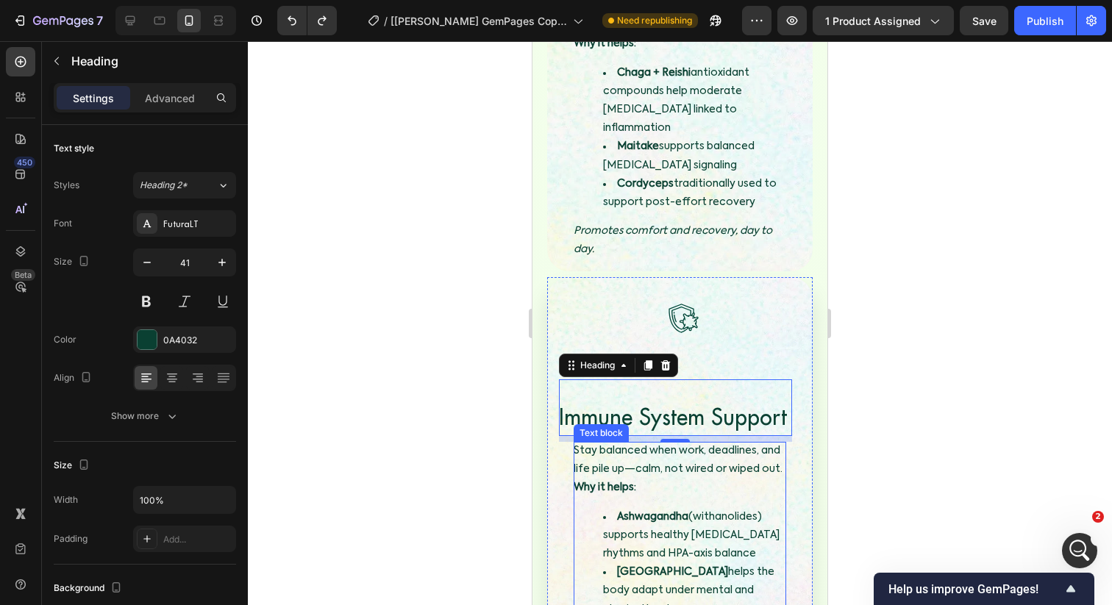
scroll to position [4013, 0]
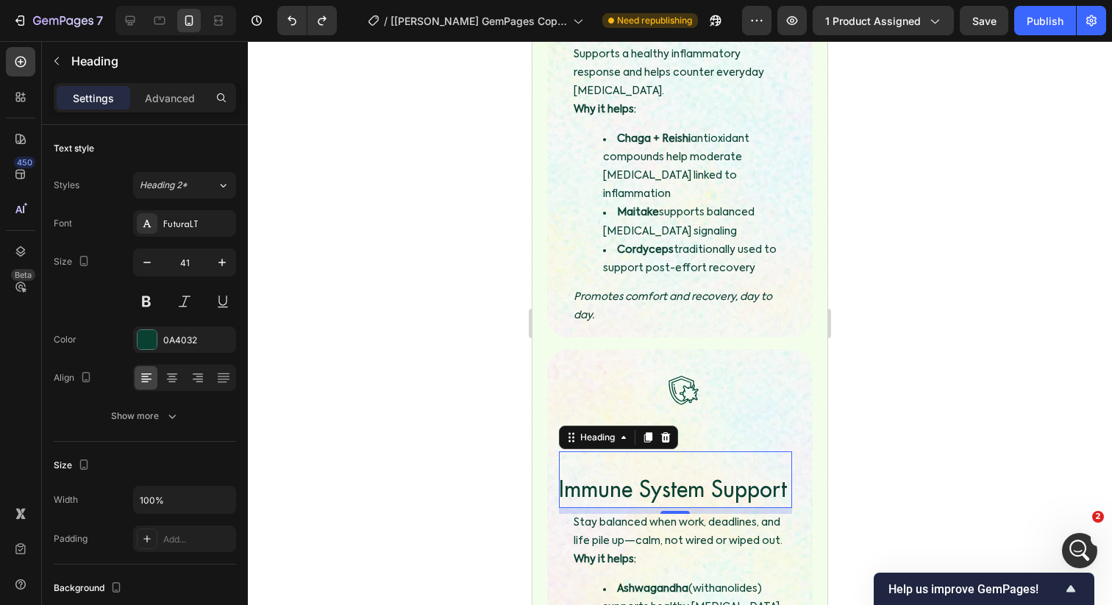
click at [184, 113] on div "Settings Advanced" at bounding box center [145, 104] width 206 height 42
click at [177, 104] on p "Advanced" at bounding box center [170, 97] width 50 height 15
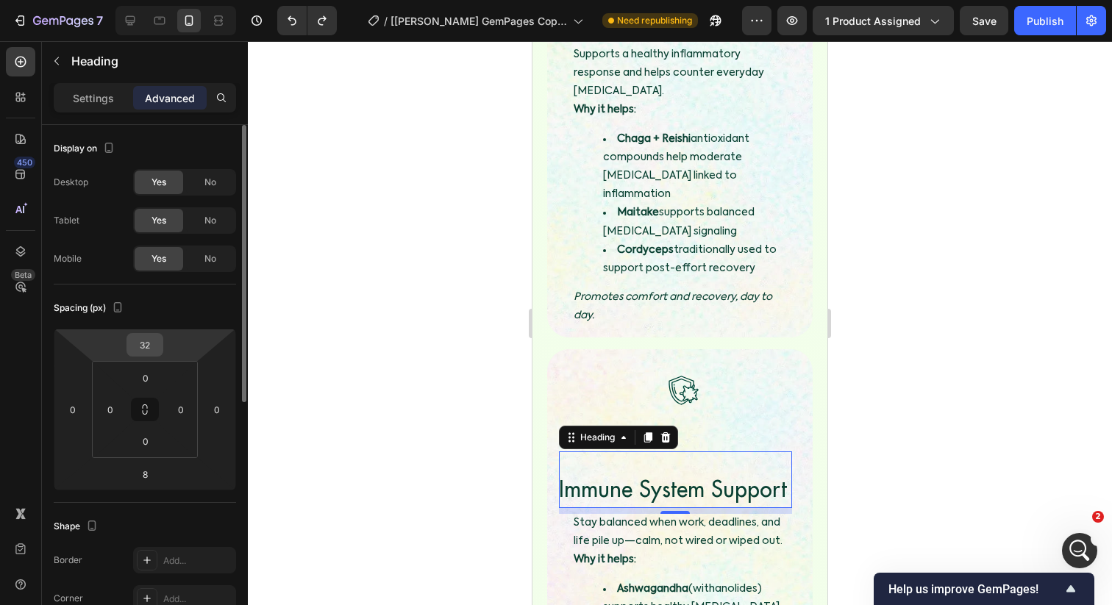
click at [141, 346] on input "32" at bounding box center [144, 345] width 29 height 22
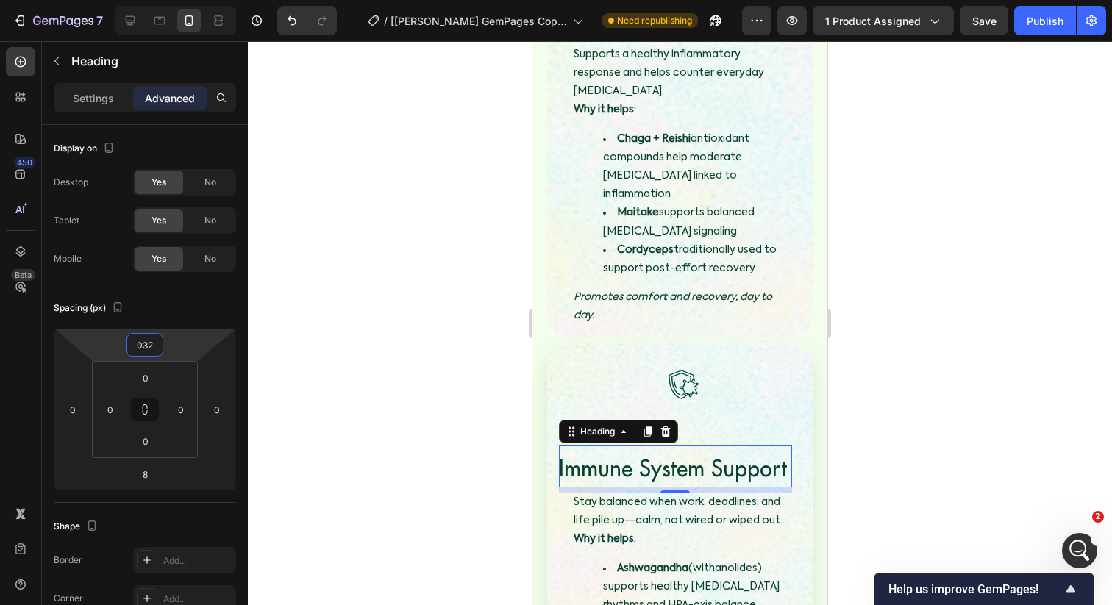
type input "32"
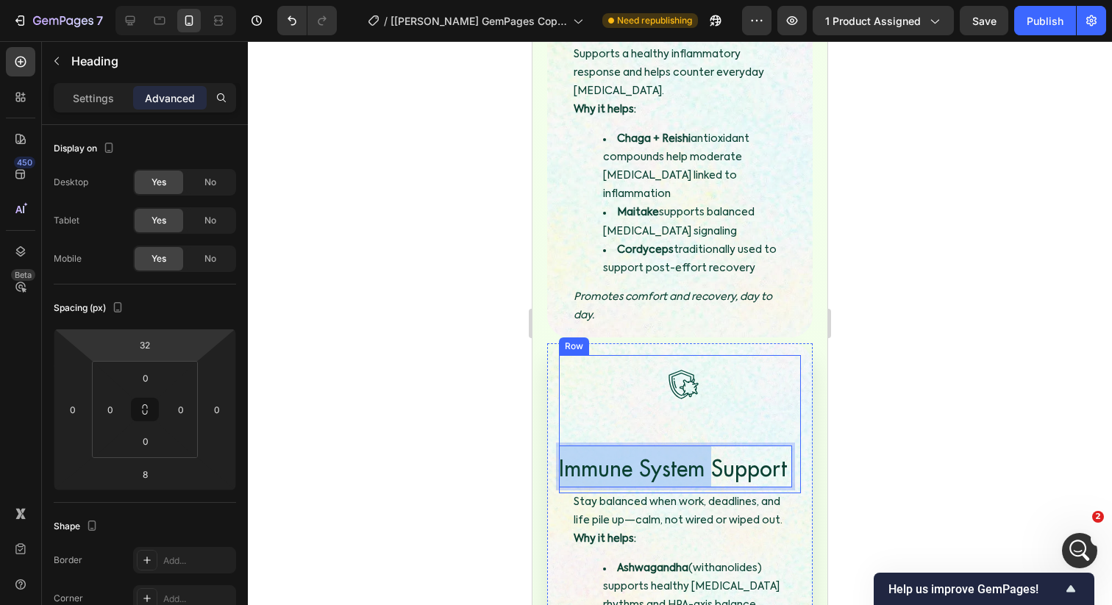
drag, startPoint x: 708, startPoint y: 396, endPoint x: 709, endPoint y: 338, distance: 58.1
click at [709, 355] on div "Image Immune System Support Heading 8 Row" at bounding box center [680, 424] width 242 height 138
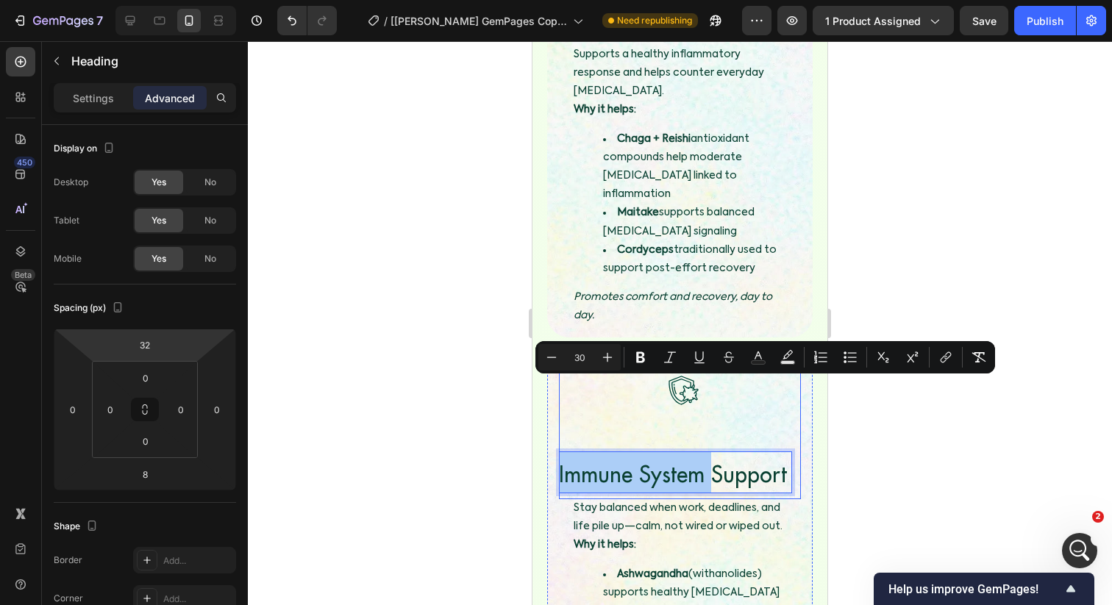
click at [425, 349] on div at bounding box center [680, 323] width 864 height 564
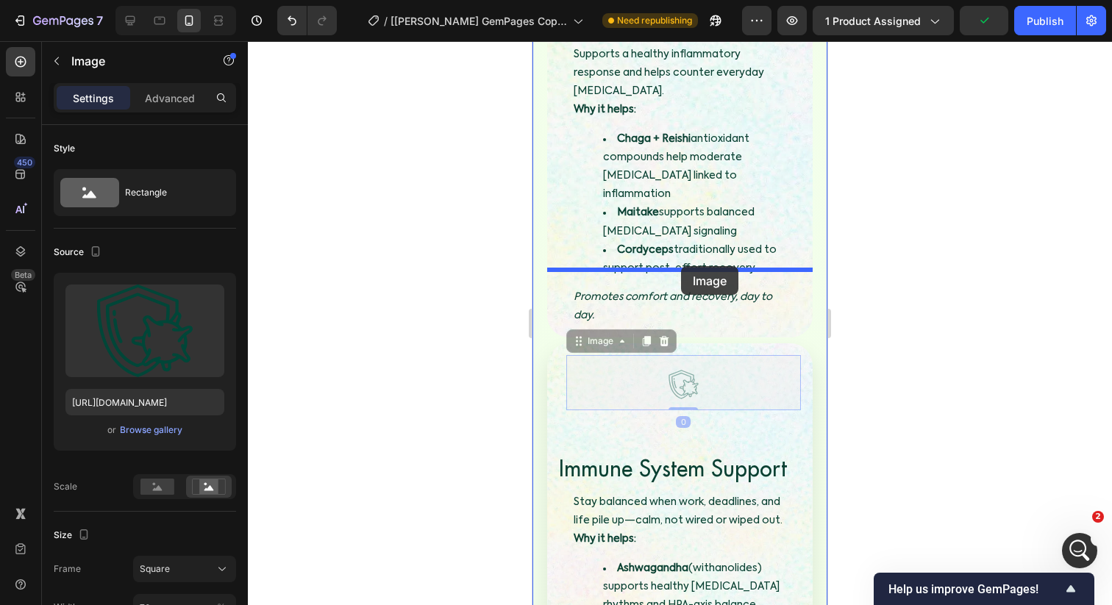
drag, startPoint x: 682, startPoint y: 281, endPoint x: 676, endPoint y: 349, distance: 68.0
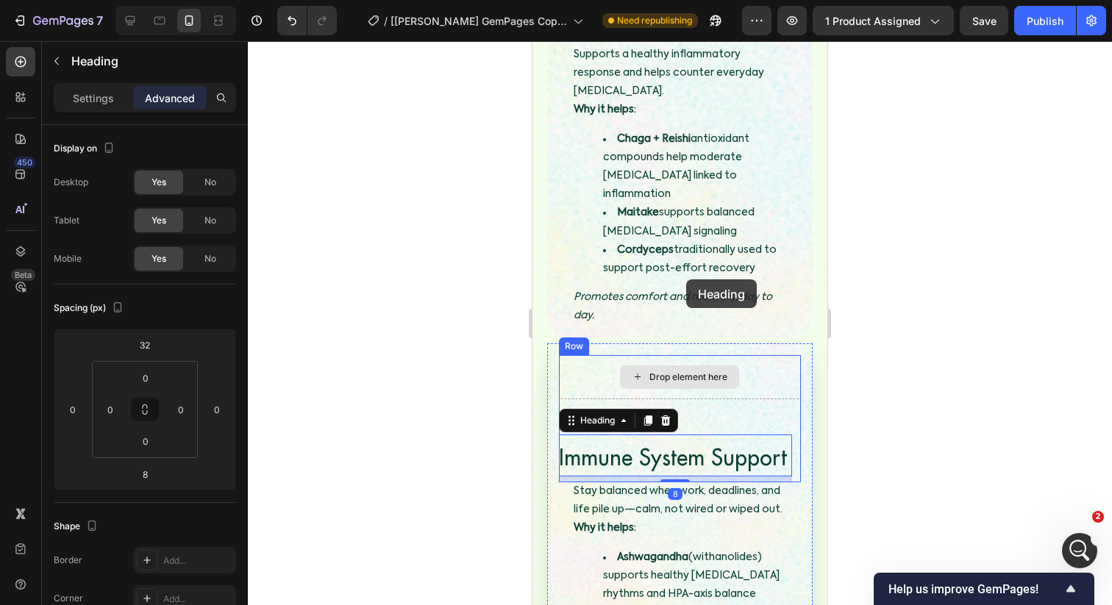
drag, startPoint x: 685, startPoint y: 369, endPoint x: 686, endPoint y: 279, distance: 89.7
click at [686, 343] on div "Drop element here ⁠⁠⁠⁠⁠⁠⁠ Immune System Support Heading 8 Row Stay balanced whe…" at bounding box center [679, 549] width 265 height 413
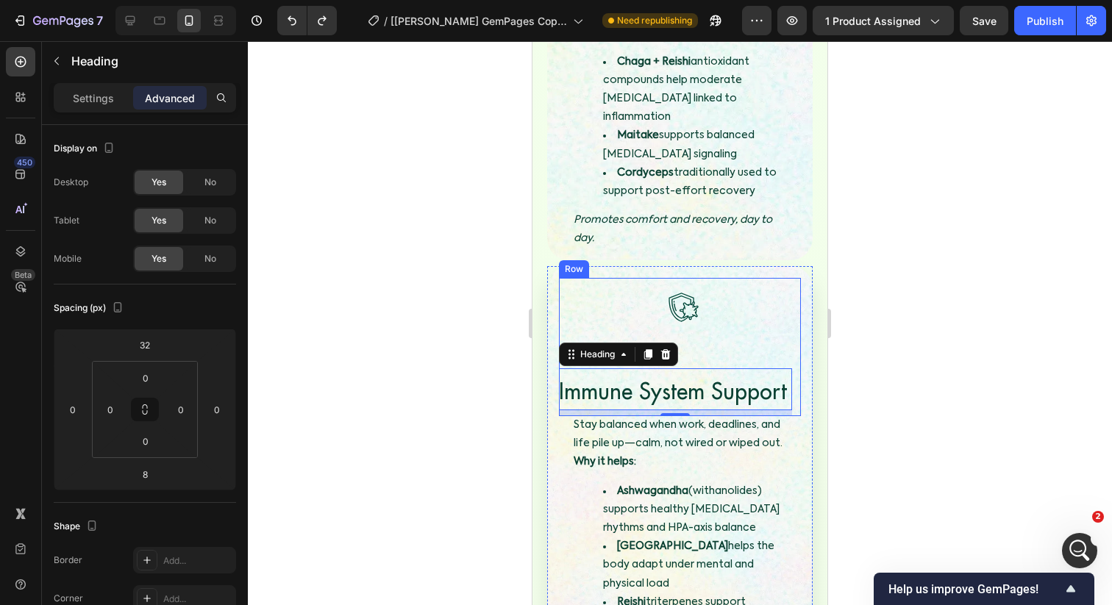
scroll to position [4077, 0]
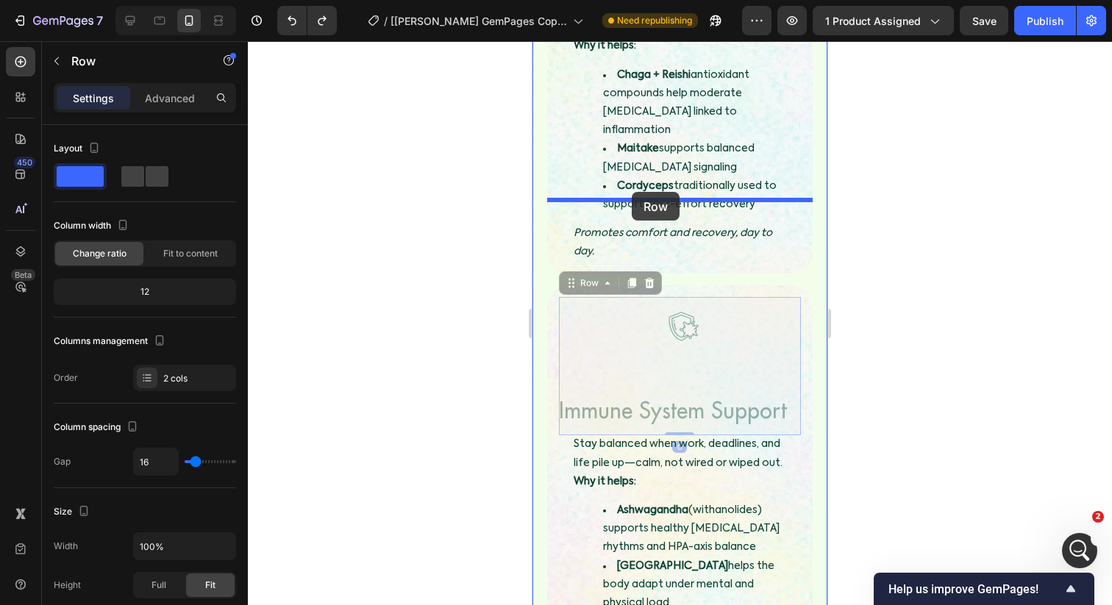
drag, startPoint x: 696, startPoint y: 293, endPoint x: 632, endPoint y: 192, distance: 119.7
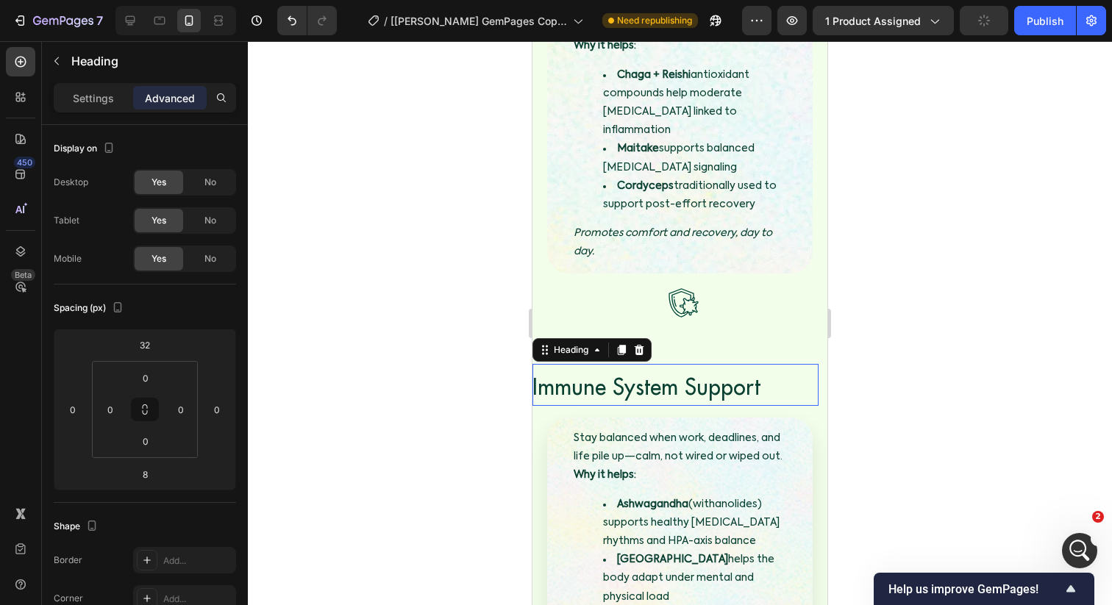
drag, startPoint x: 684, startPoint y: 316, endPoint x: 704, endPoint y: 362, distance: 50.0
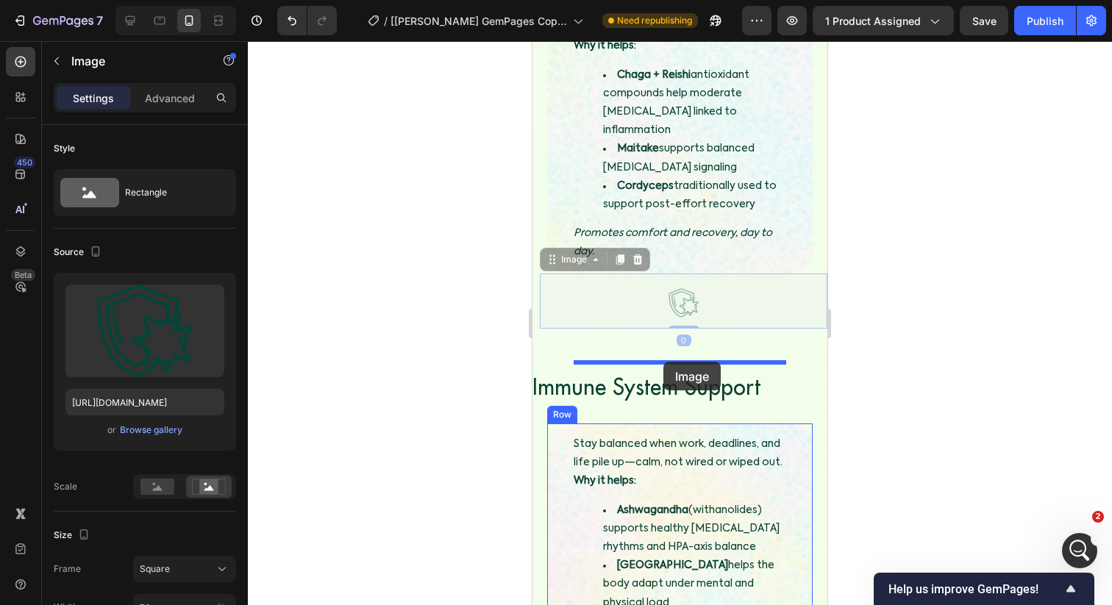
drag, startPoint x: 679, startPoint y: 221, endPoint x: 663, endPoint y: 362, distance: 141.3
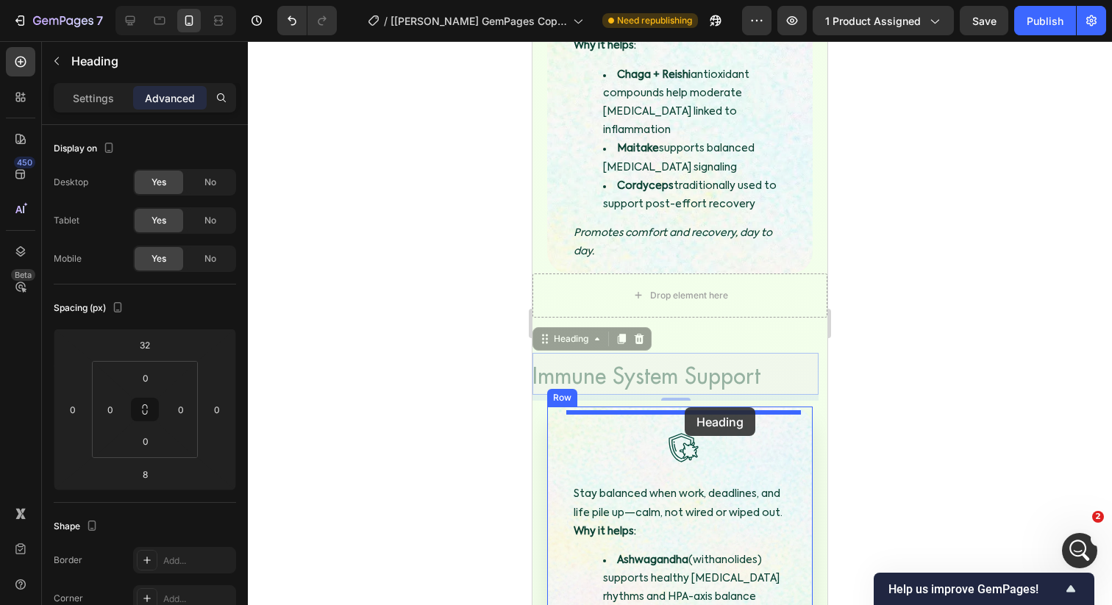
drag, startPoint x: 671, startPoint y: 317, endPoint x: 685, endPoint y: 407, distance: 91.4
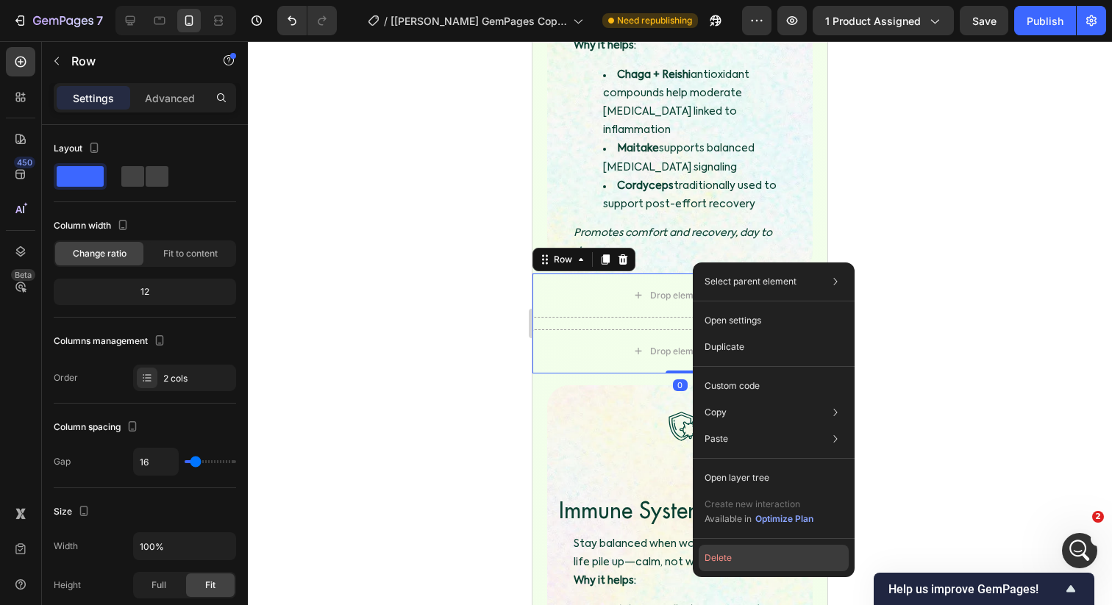
click at [714, 561] on button "Delete" at bounding box center [774, 558] width 150 height 26
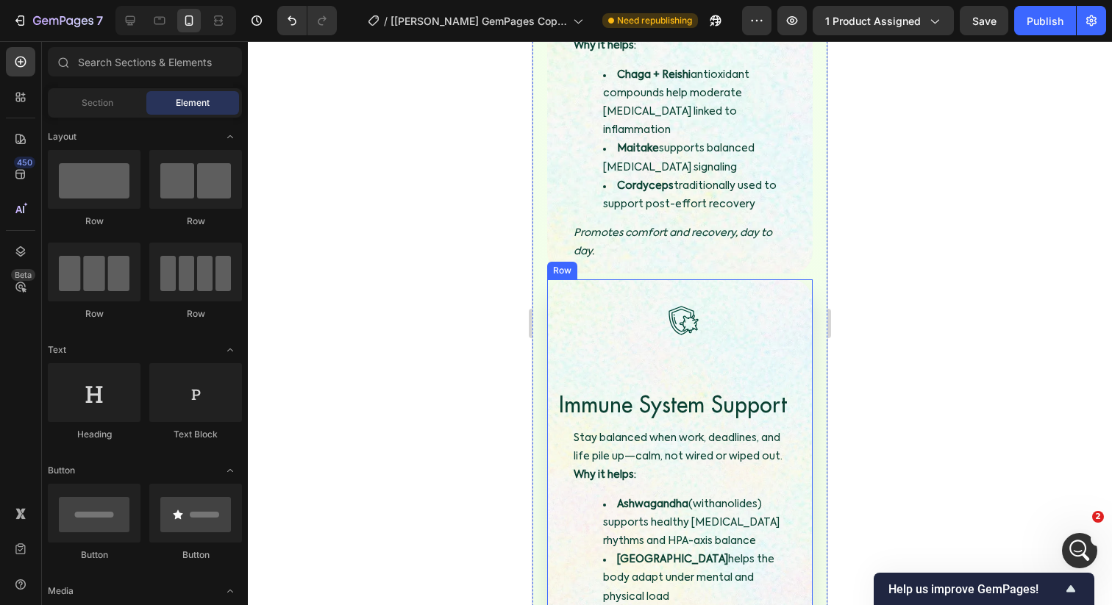
click at [665, 295] on img at bounding box center [682, 320] width 51 height 51
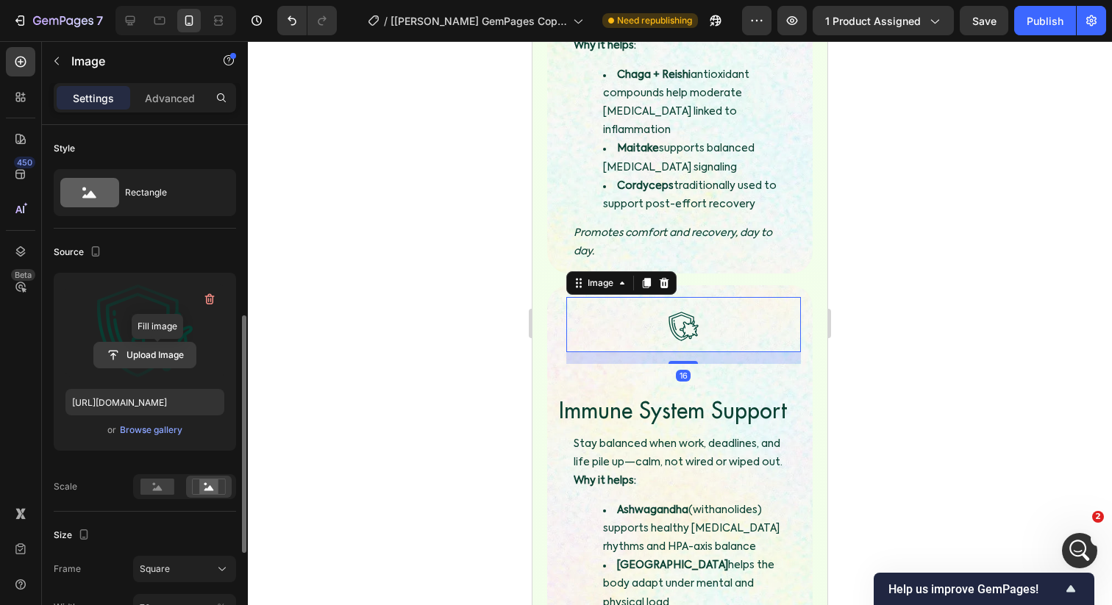
scroll to position [132, 0]
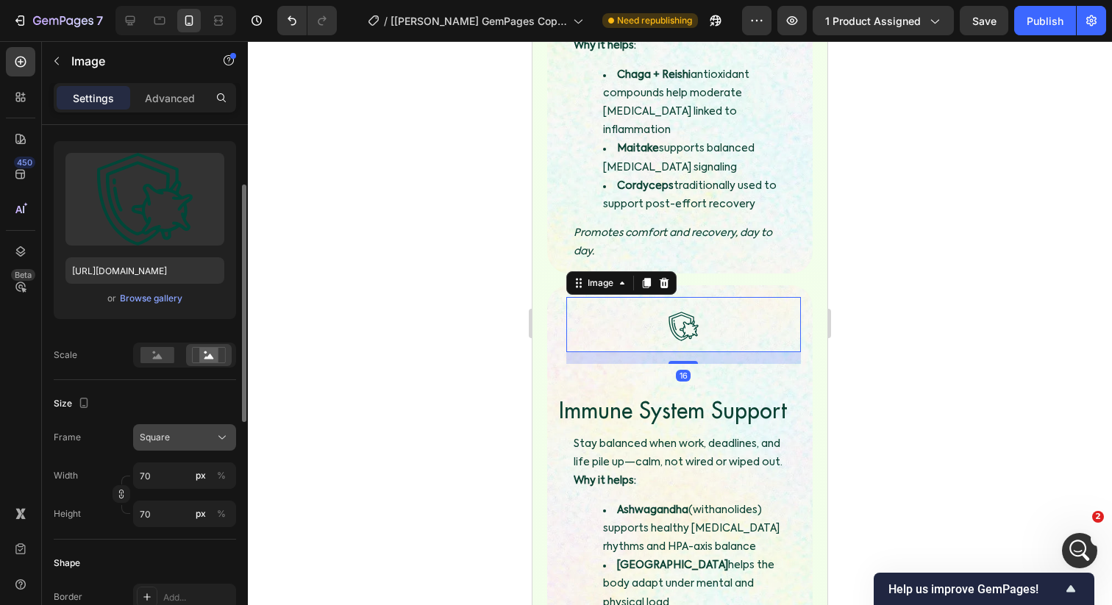
click at [156, 440] on span "Square" at bounding box center [155, 437] width 30 height 13
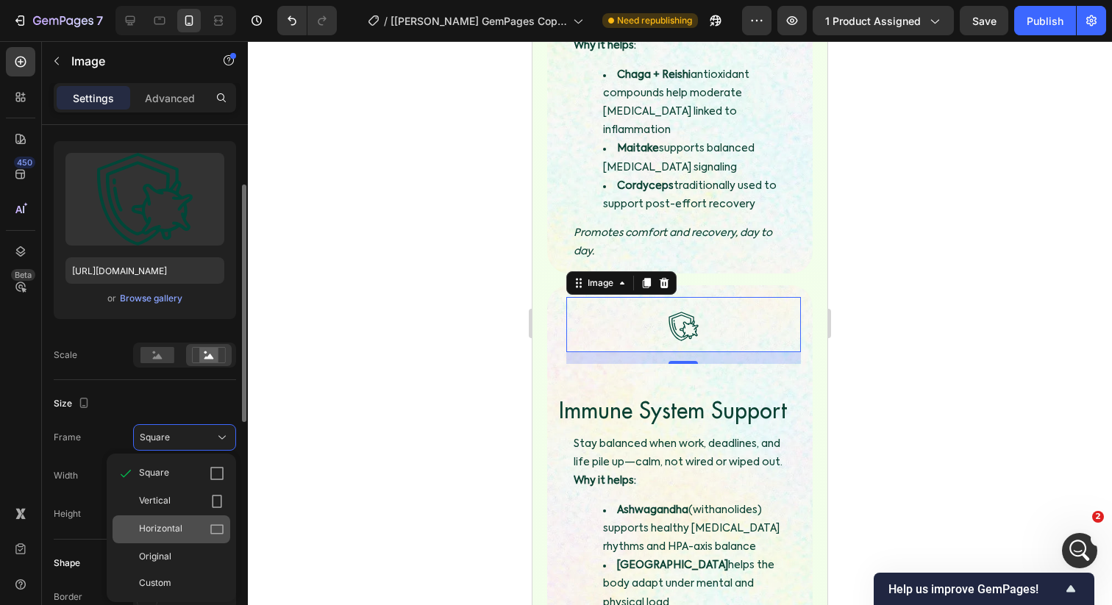
click at [175, 522] on span "Horizontal" at bounding box center [160, 529] width 43 height 15
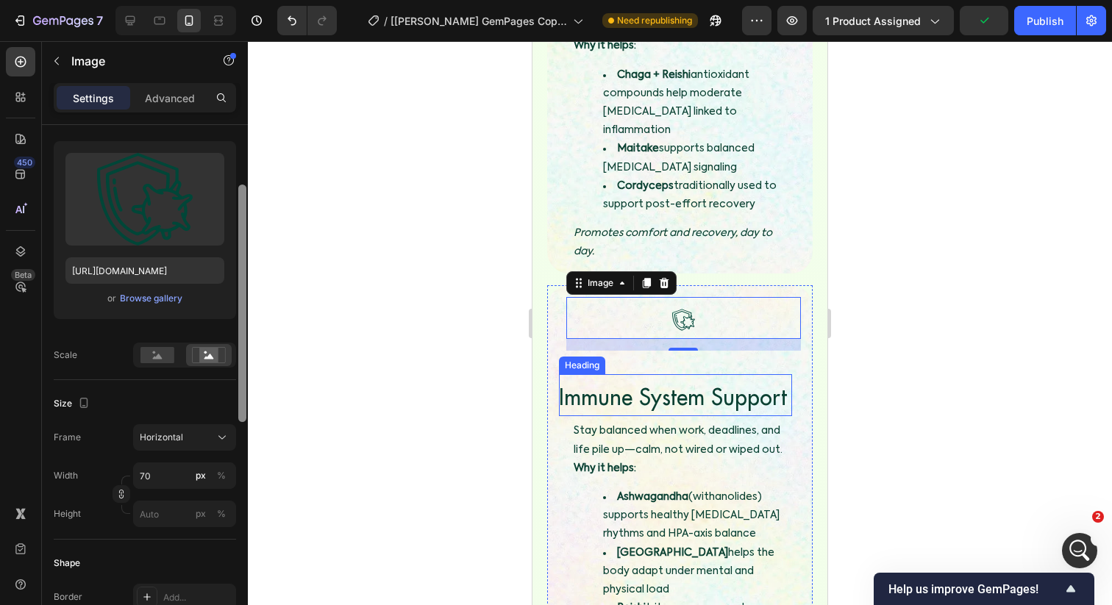
scroll to position [2621, 0]
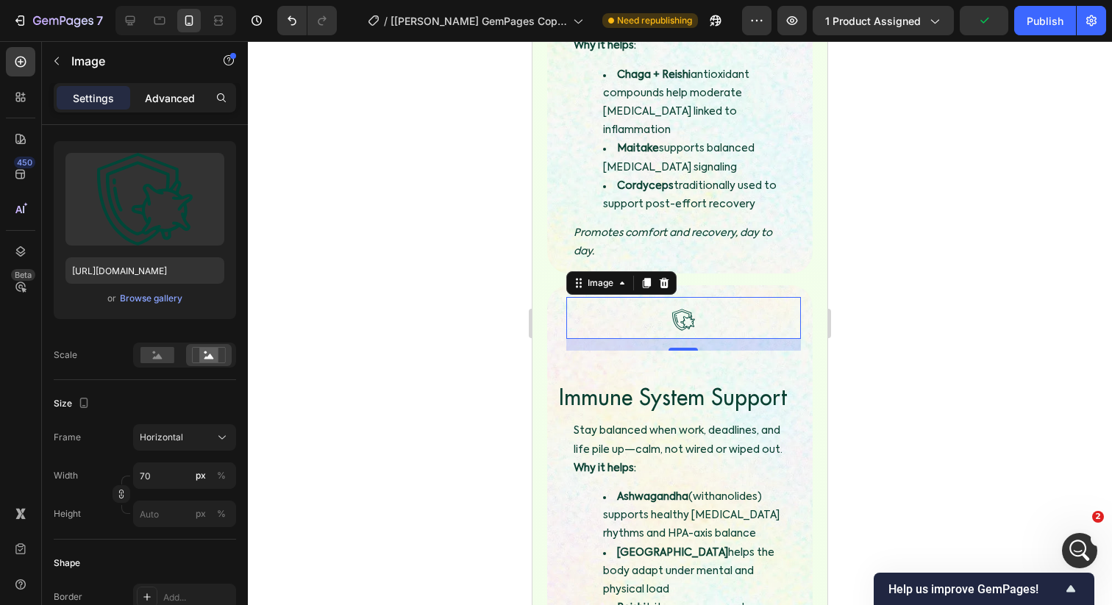
click at [165, 102] on p "Advanced" at bounding box center [170, 97] width 50 height 15
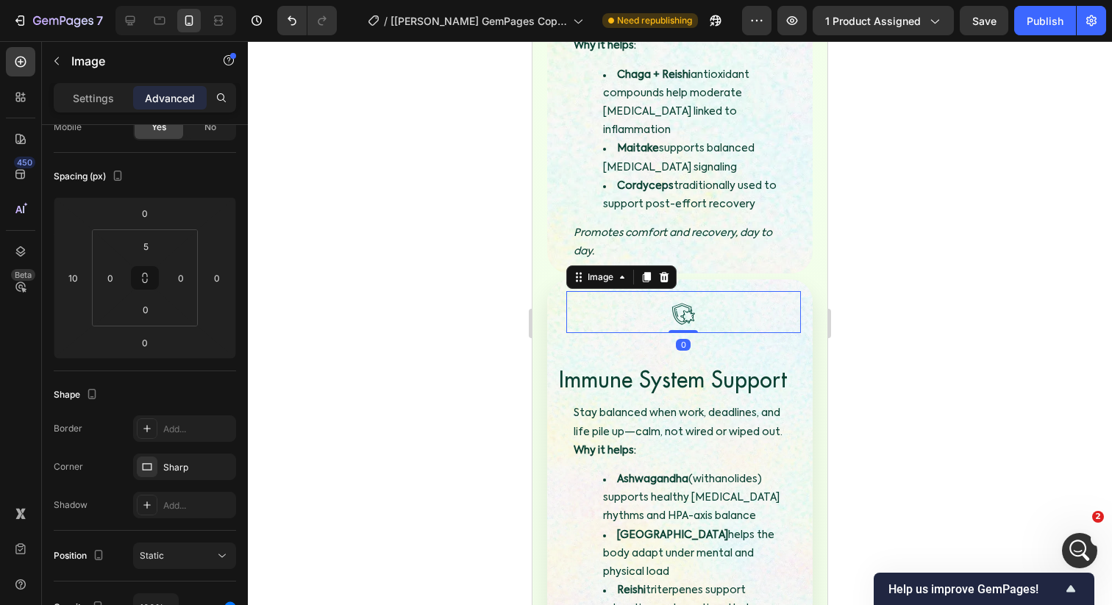
drag, startPoint x: 676, startPoint y: 269, endPoint x: 675, endPoint y: 240, distance: 29.4
click at [675, 291] on div "Image 0" at bounding box center [683, 312] width 235 height 43
click at [668, 365] on span "Immune System Support" at bounding box center [673, 379] width 228 height 29
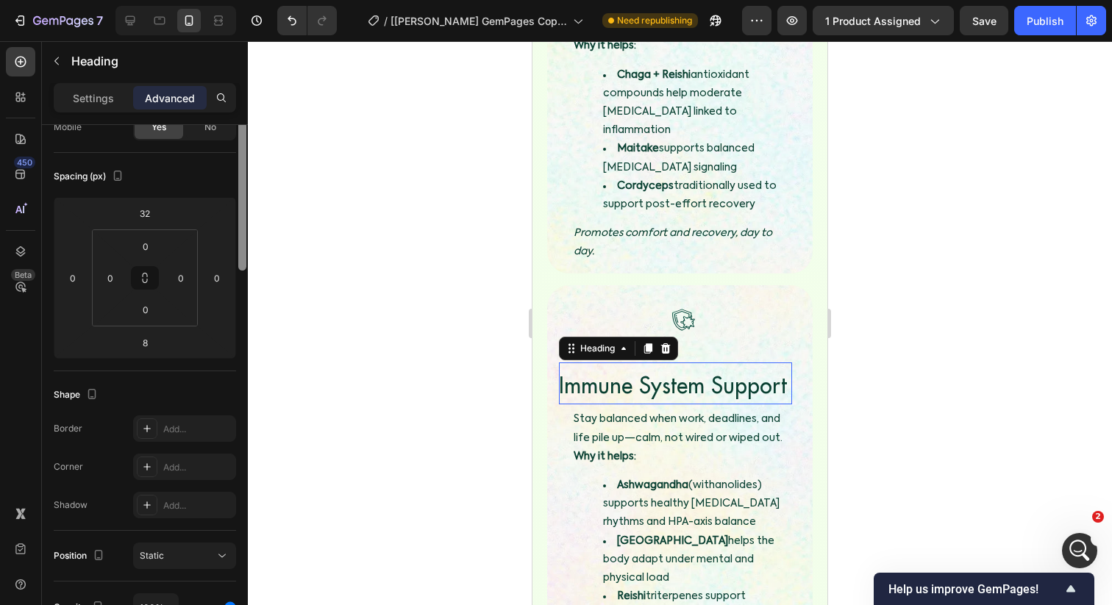
scroll to position [0, 0]
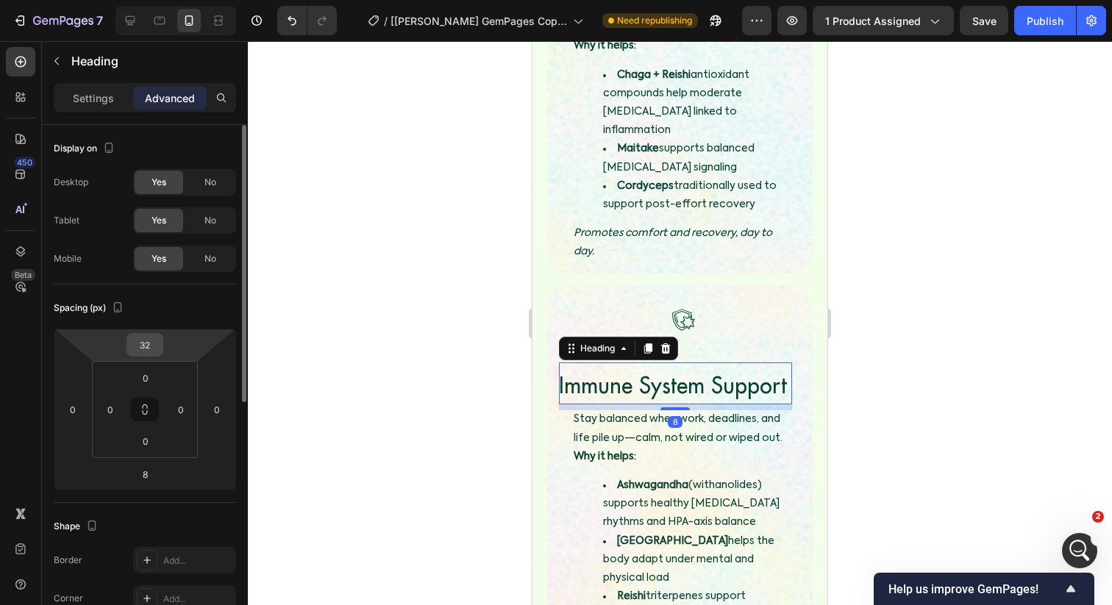
click at [150, 344] on input "32" at bounding box center [144, 345] width 29 height 22
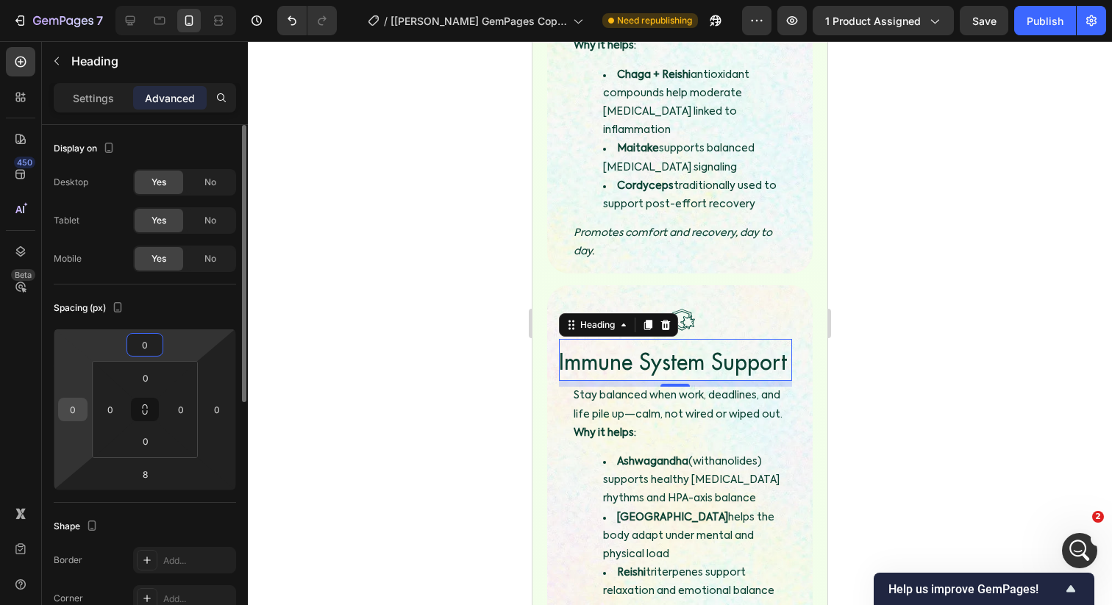
type input "0"
click at [74, 409] on input "0" at bounding box center [73, 410] width 22 height 22
click at [74, 409] on input "01" at bounding box center [73, 410] width 22 height 22
type input "10"
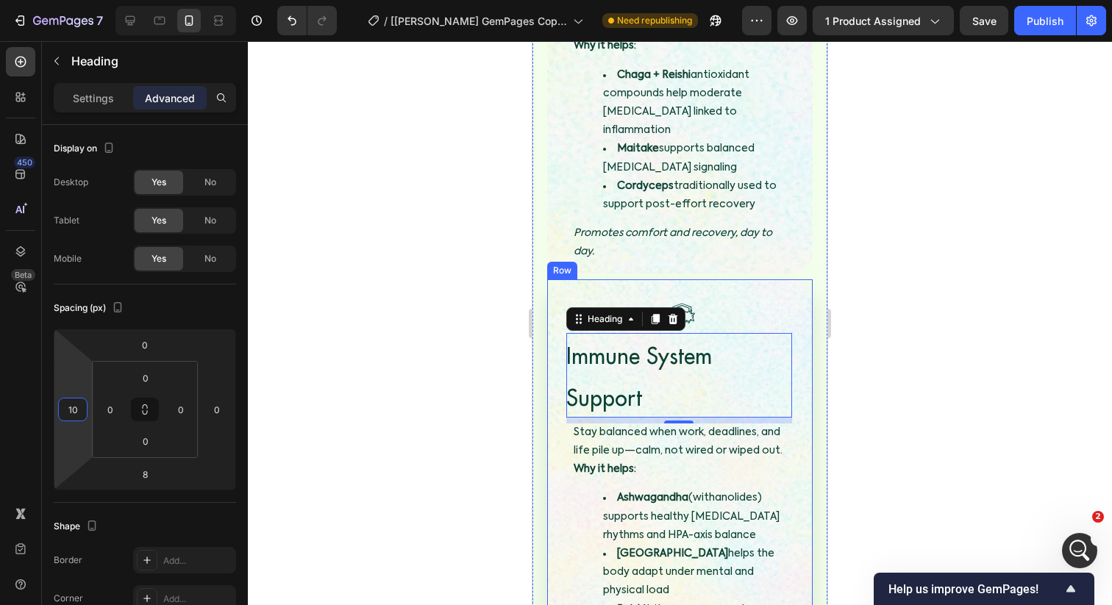
click at [564, 332] on div "Image Immune System Support Heading 8 Stay balanced when work, deadlines, and l…" at bounding box center [680, 488] width 242 height 394
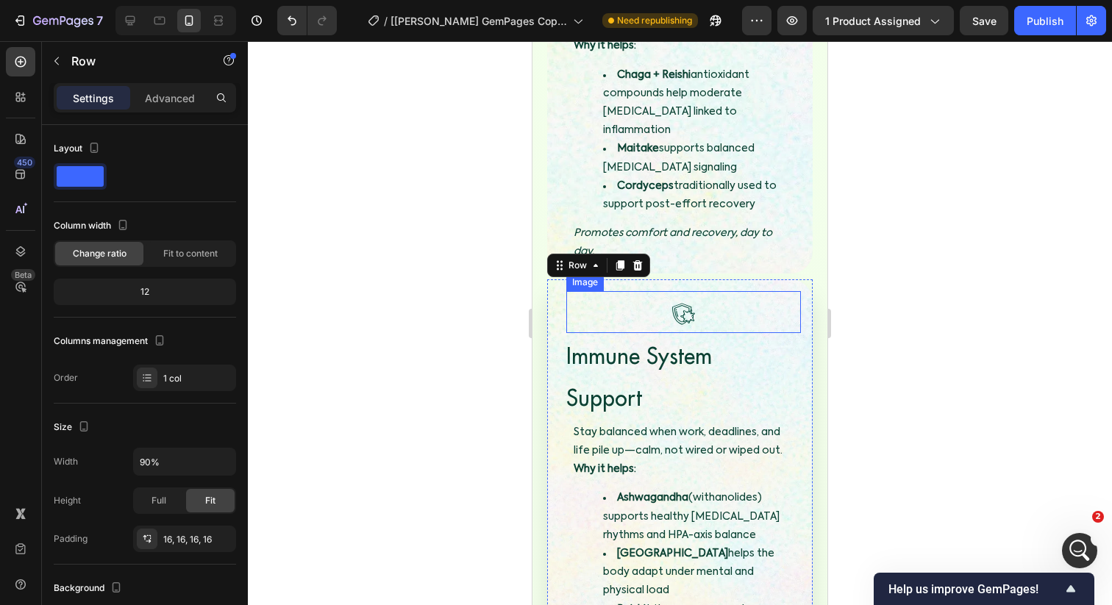
click at [695, 295] on img at bounding box center [682, 314] width 51 height 39
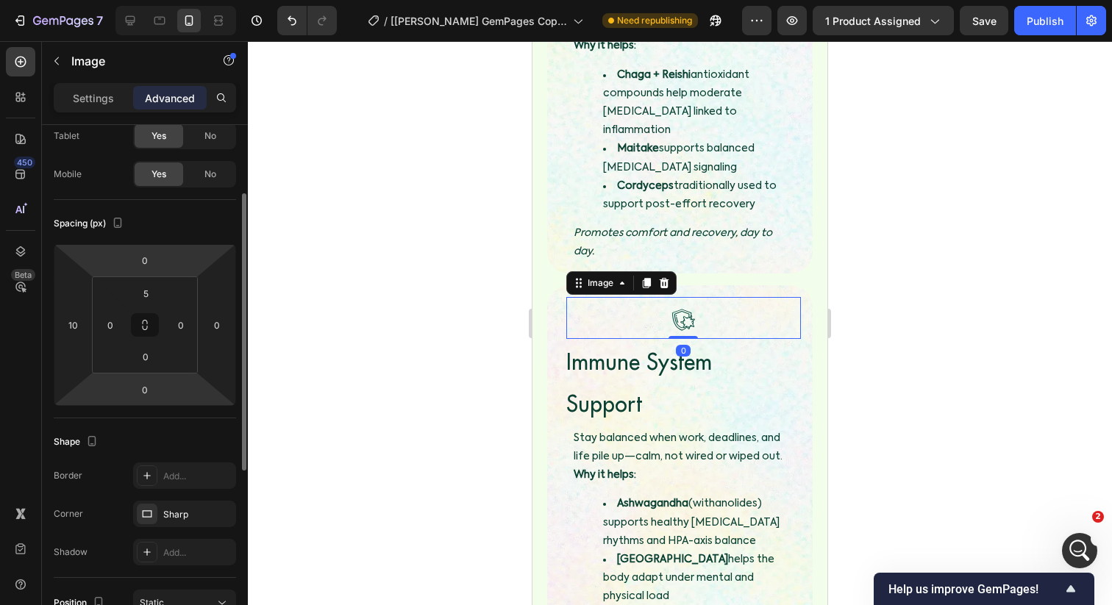
scroll to position [100, 0]
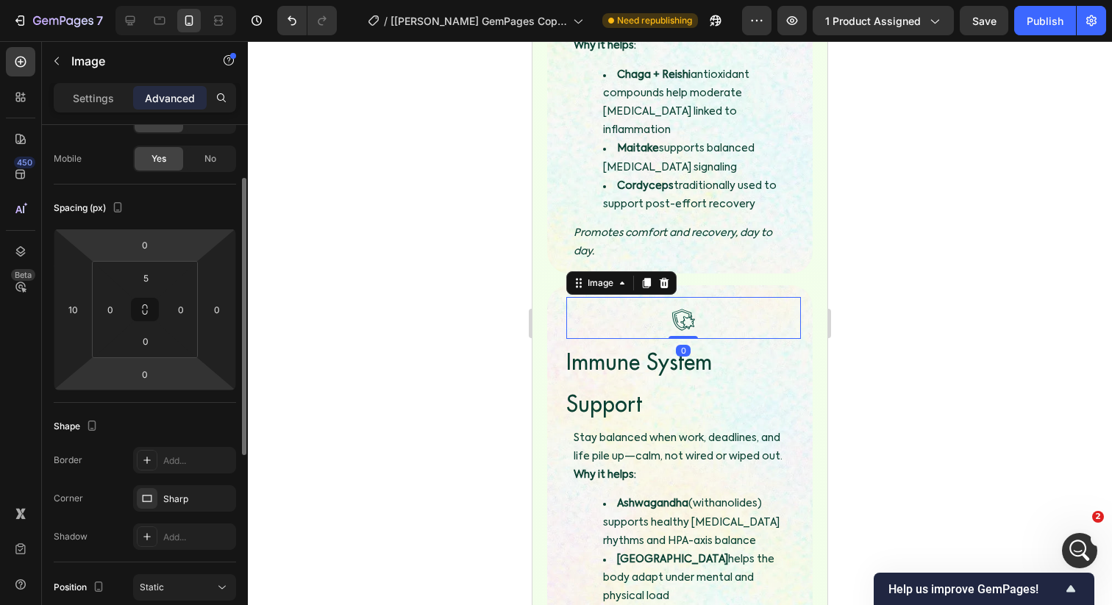
click at [98, 95] on p "Settings" at bounding box center [93, 97] width 41 height 15
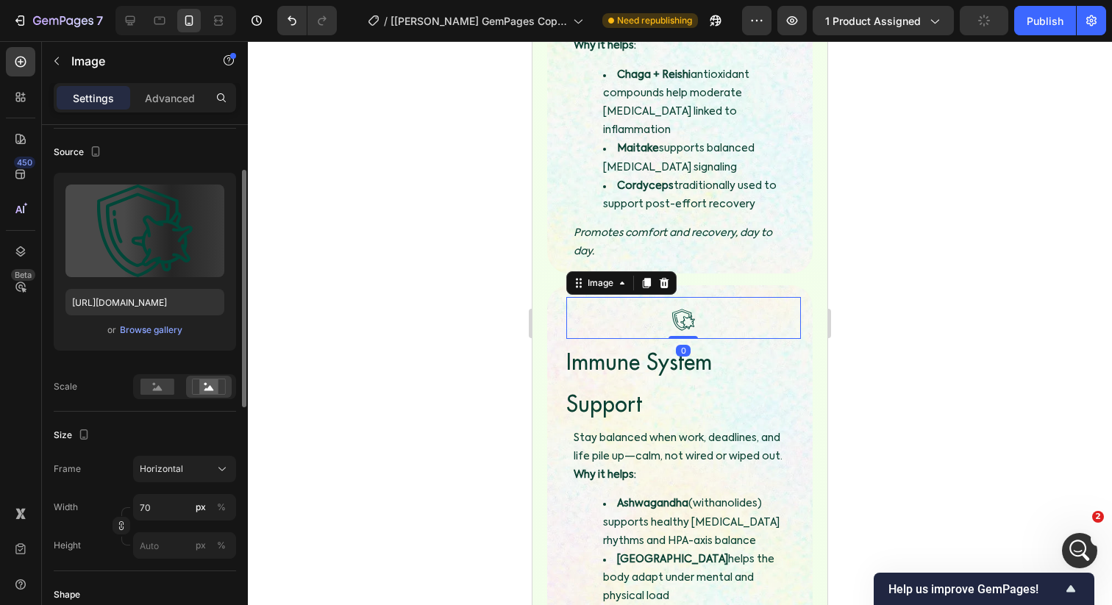
click at [160, 371] on div "Upload Image https://cdn.shopify.com/s/files/1/0924/7283/6385/files/gempages_55…" at bounding box center [145, 286] width 182 height 226
click at [159, 378] on div at bounding box center [158, 387] width 46 height 22
click at [159, 385] on rect at bounding box center [157, 387] width 34 height 16
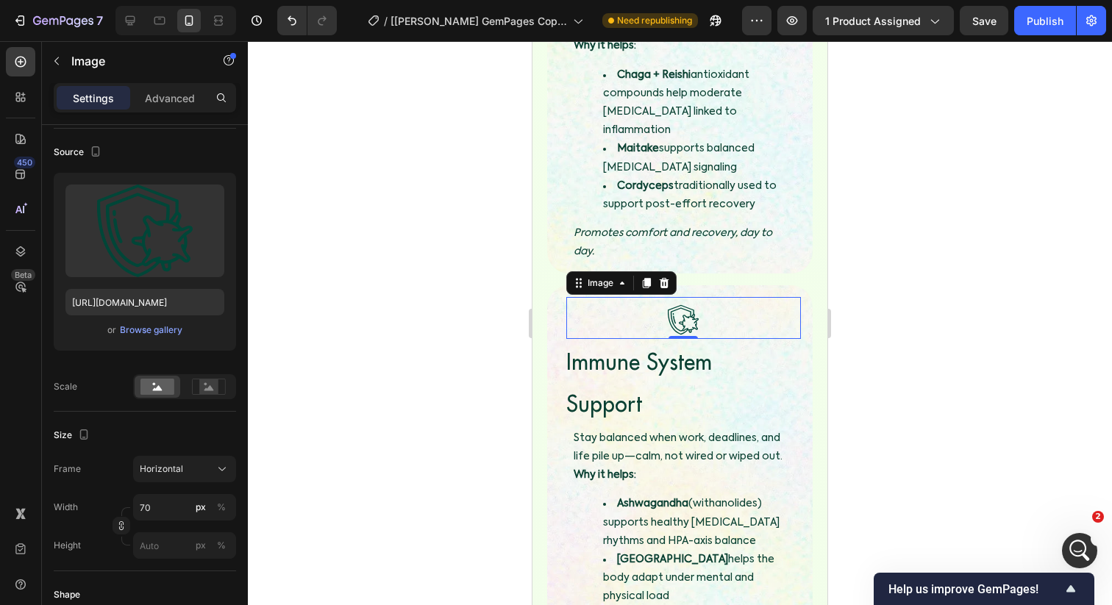
click at [440, 295] on div at bounding box center [680, 323] width 864 height 564
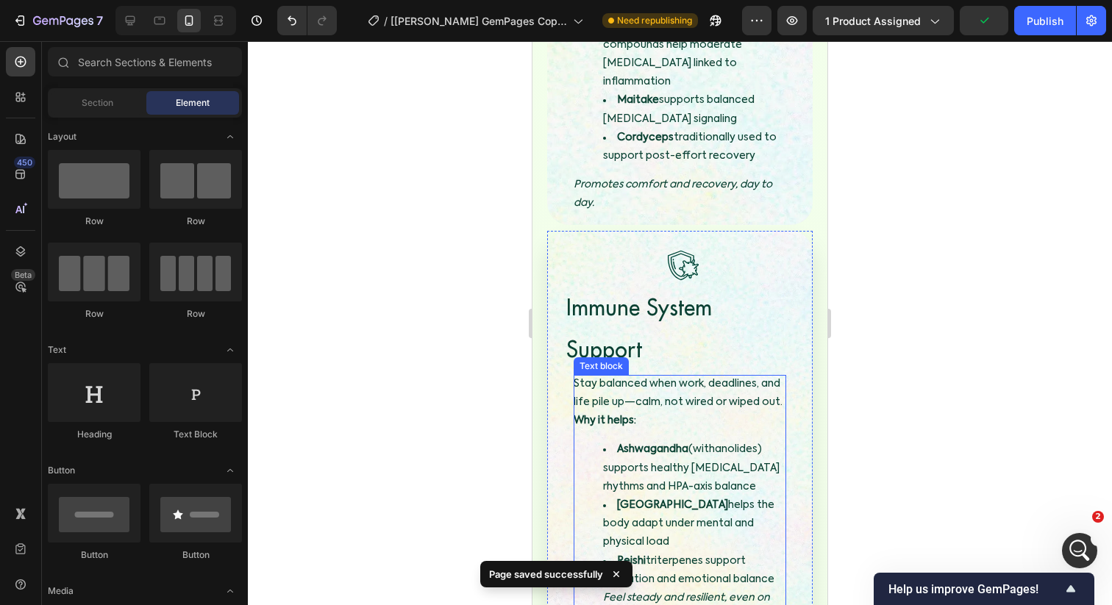
scroll to position [4119, 0]
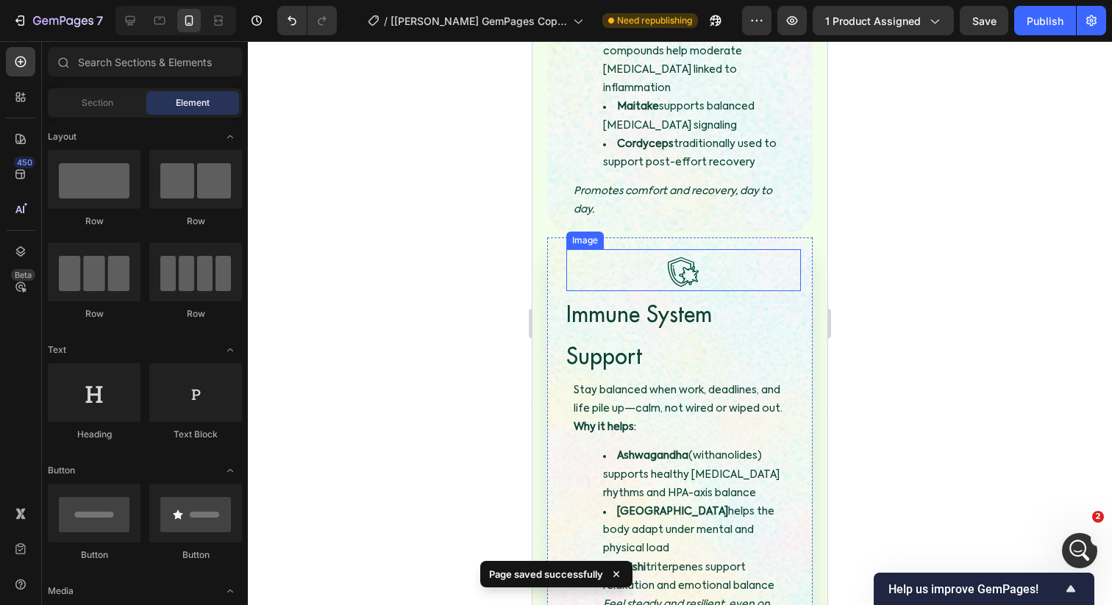
click at [690, 253] on img at bounding box center [682, 272] width 51 height 39
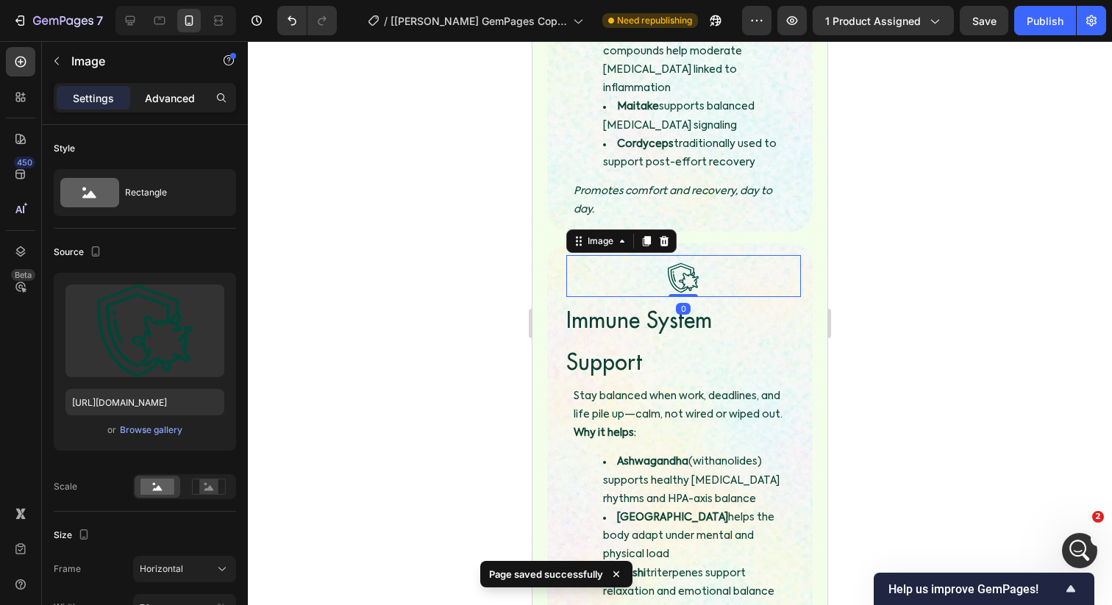
click at [189, 104] on p "Advanced" at bounding box center [170, 97] width 50 height 15
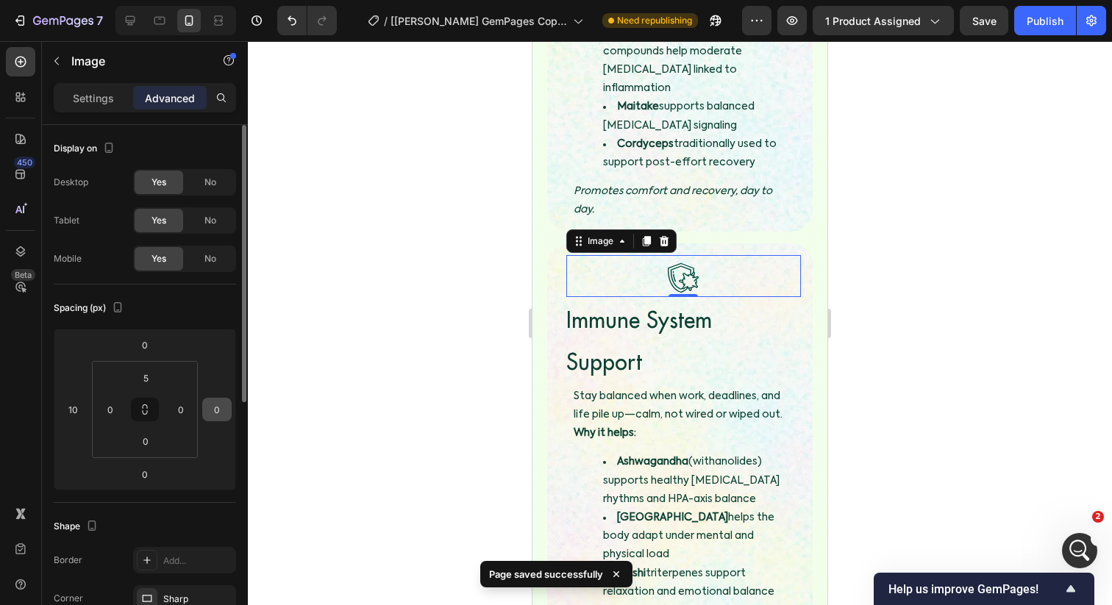
click at [214, 407] on input "0" at bounding box center [217, 410] width 22 height 22
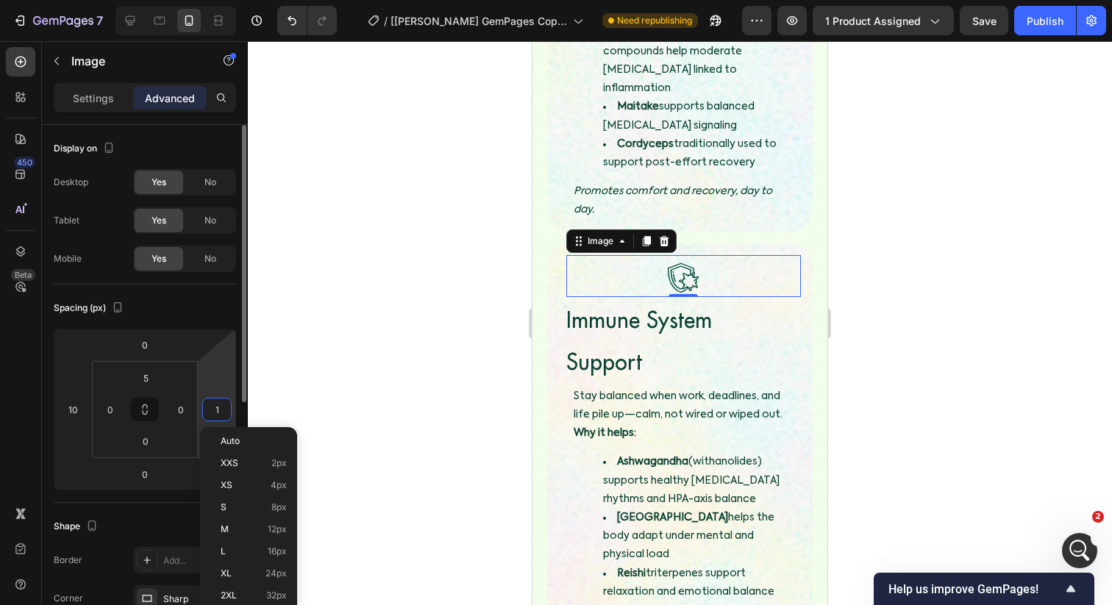
type input "10"
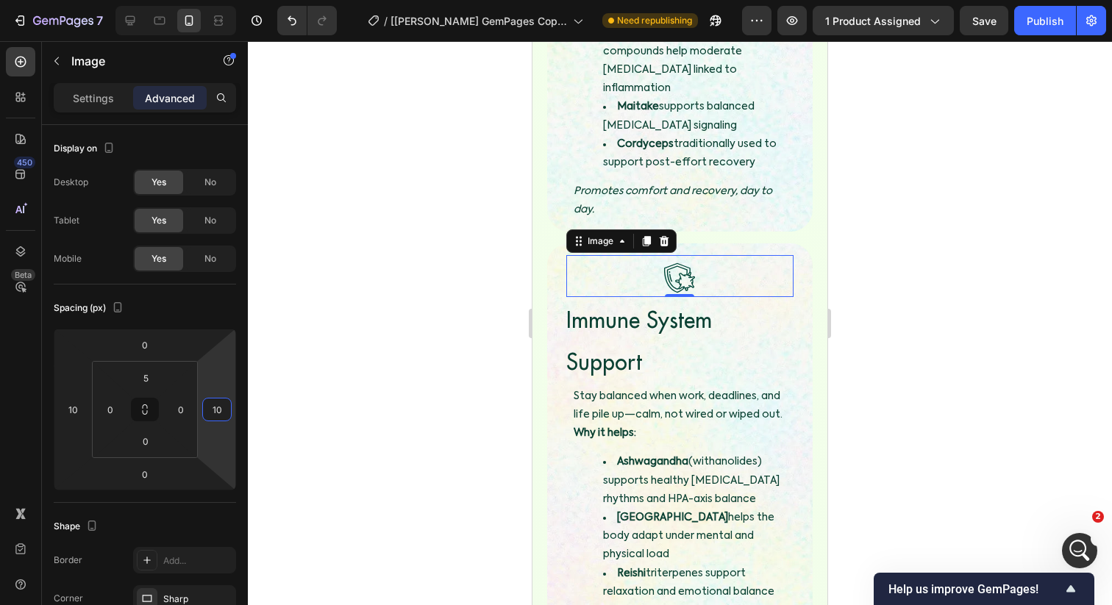
click at [308, 399] on div at bounding box center [680, 323] width 864 height 564
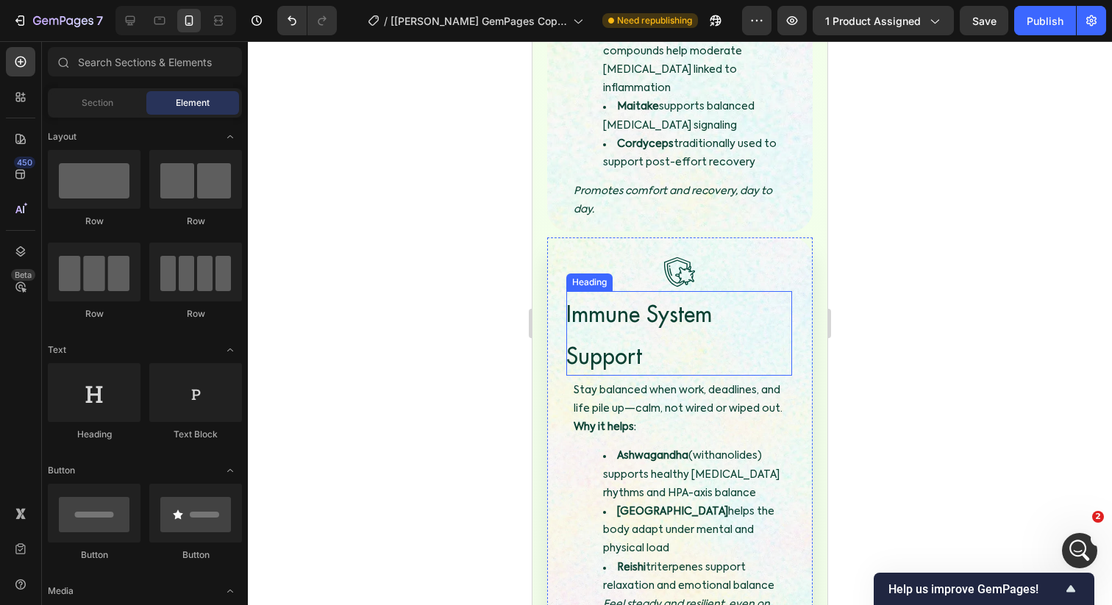
click at [690, 299] on span "Immune System Support" at bounding box center [639, 334] width 146 height 71
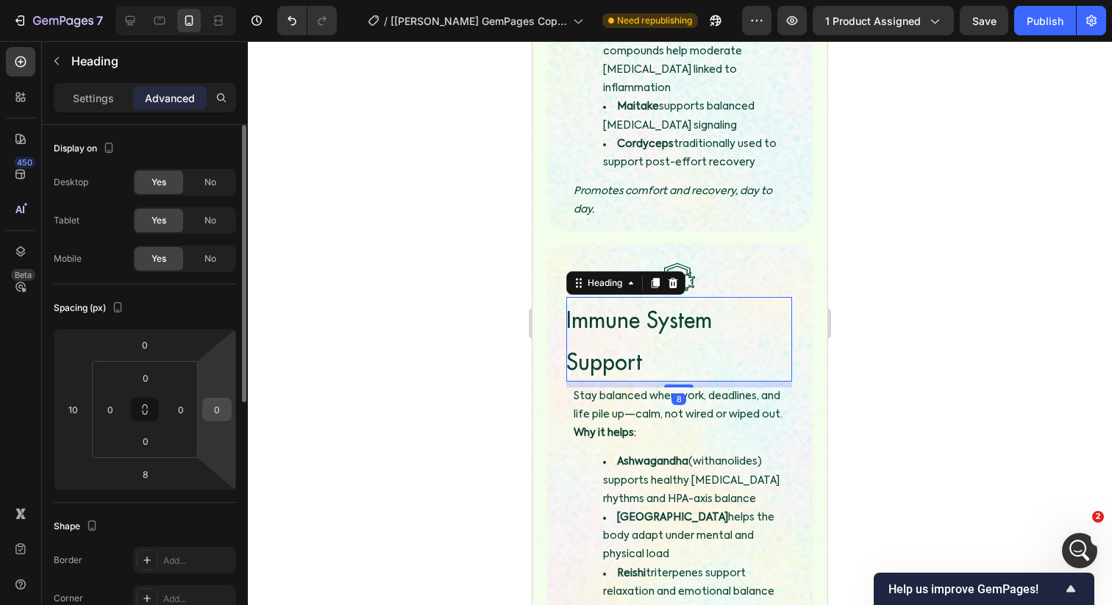
click at [218, 411] on input "0" at bounding box center [217, 410] width 22 height 22
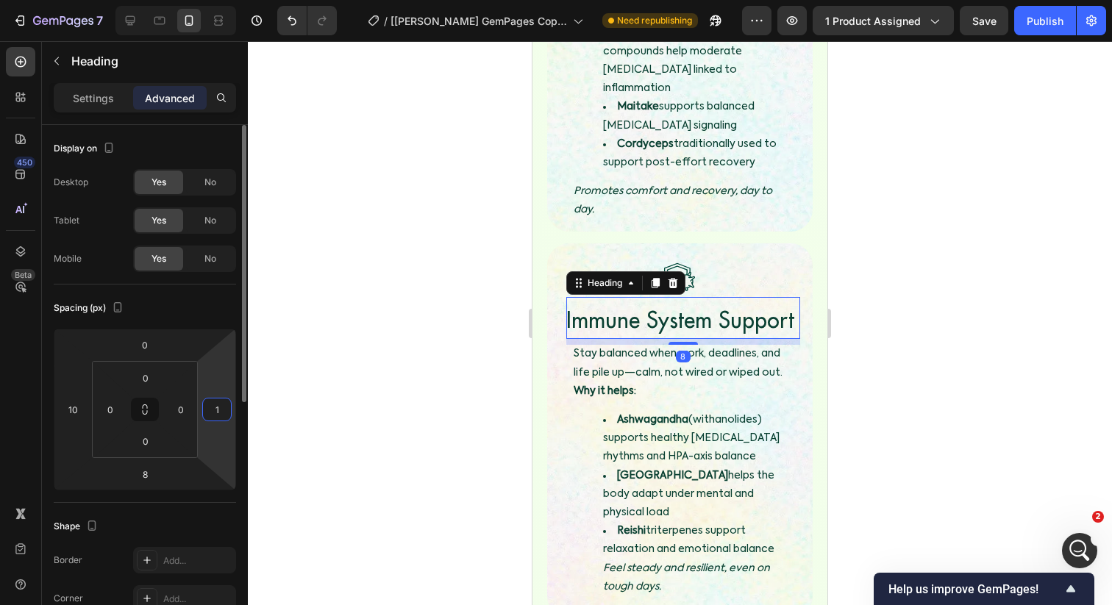
type input "10"
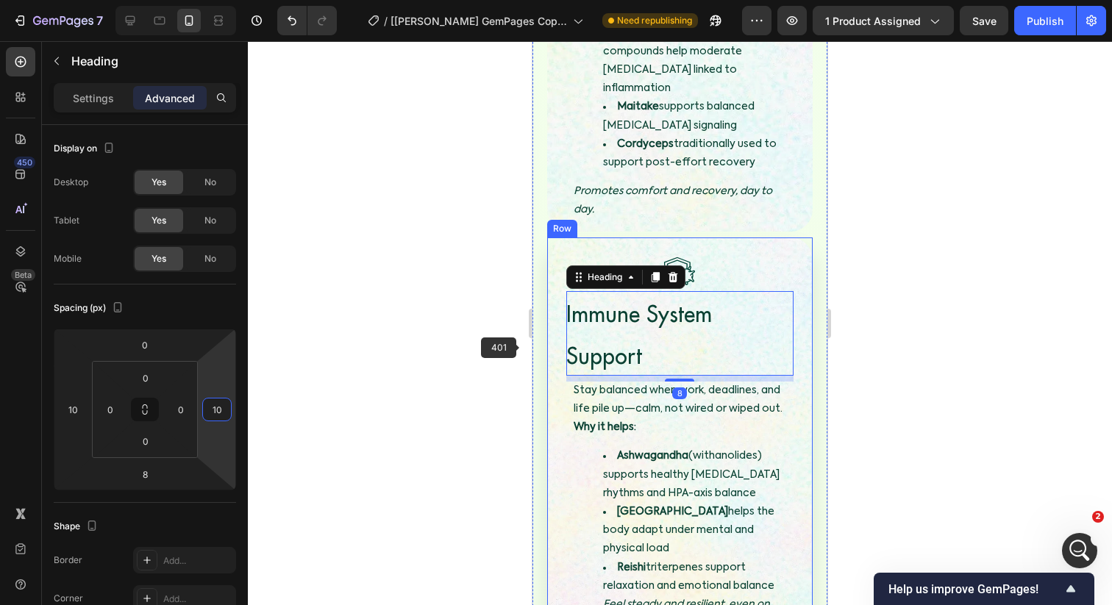
click at [576, 447] on ul "Ashwagandha (withanolides) supports healthy cortisol rhythms and HPA-axis balan…" at bounding box center [680, 539] width 213 height 185
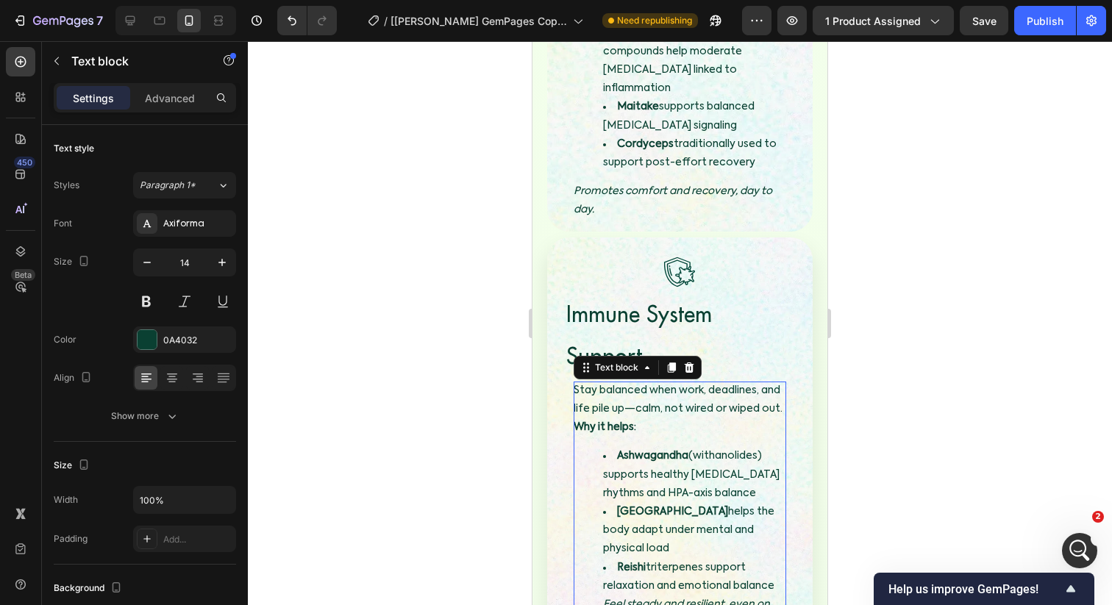
click at [632, 599] on icon "Feel steady and resilient, even on tough days." at bounding box center [686, 613] width 167 height 29
click at [610, 599] on icon "Feel steady and resilient, even on tough days." at bounding box center [686, 613] width 167 height 29
click at [604, 599] on icon "Feel steady and resilient, even on tough days." at bounding box center [686, 613] width 167 height 29
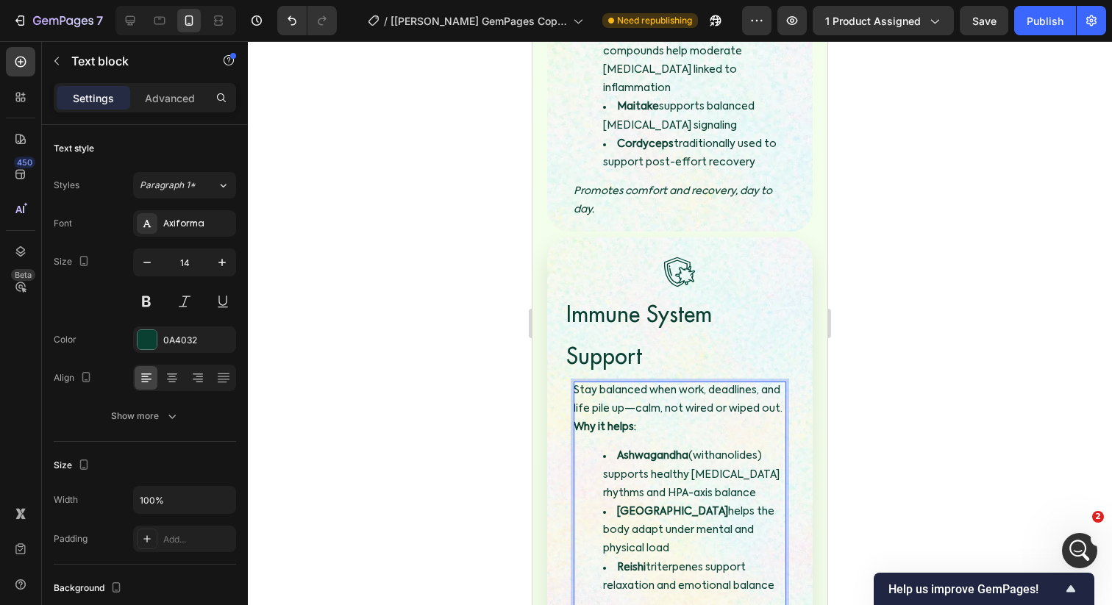
drag, startPoint x: 605, startPoint y: 477, endPoint x: 656, endPoint y: 479, distance: 50.8
click at [656, 559] on li "Reishi triterpenes support relaxation and emotional balance" at bounding box center [694, 587] width 183 height 56
drag, startPoint x: 606, startPoint y: 478, endPoint x: 637, endPoint y: 496, distance: 35.9
click at [637, 496] on ul "Ashwagandha (withanolides) supports healthy cortisol rhythms and HPA-axis balan…" at bounding box center [680, 549] width 213 height 204
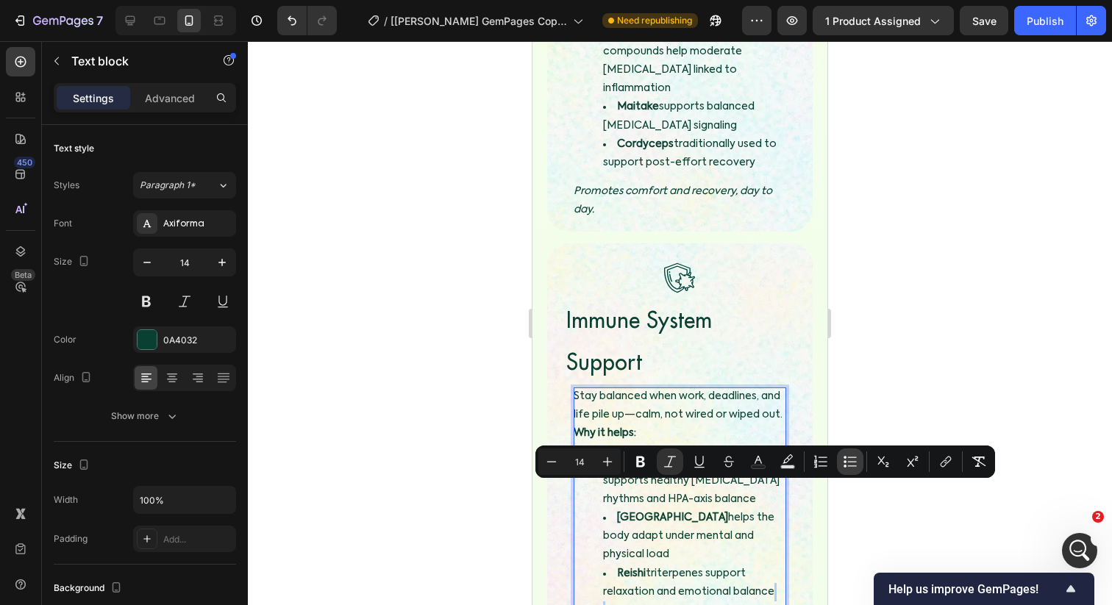
click at [849, 457] on icon "Editor contextual toolbar" at bounding box center [852, 457] width 9 height 1
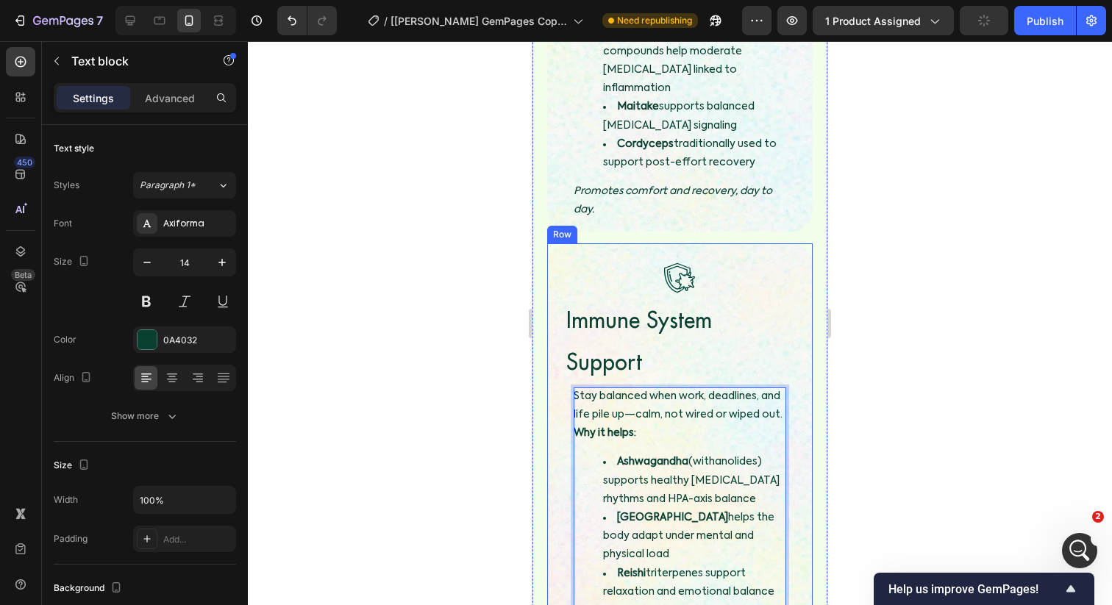
click at [885, 371] on div at bounding box center [680, 323] width 864 height 564
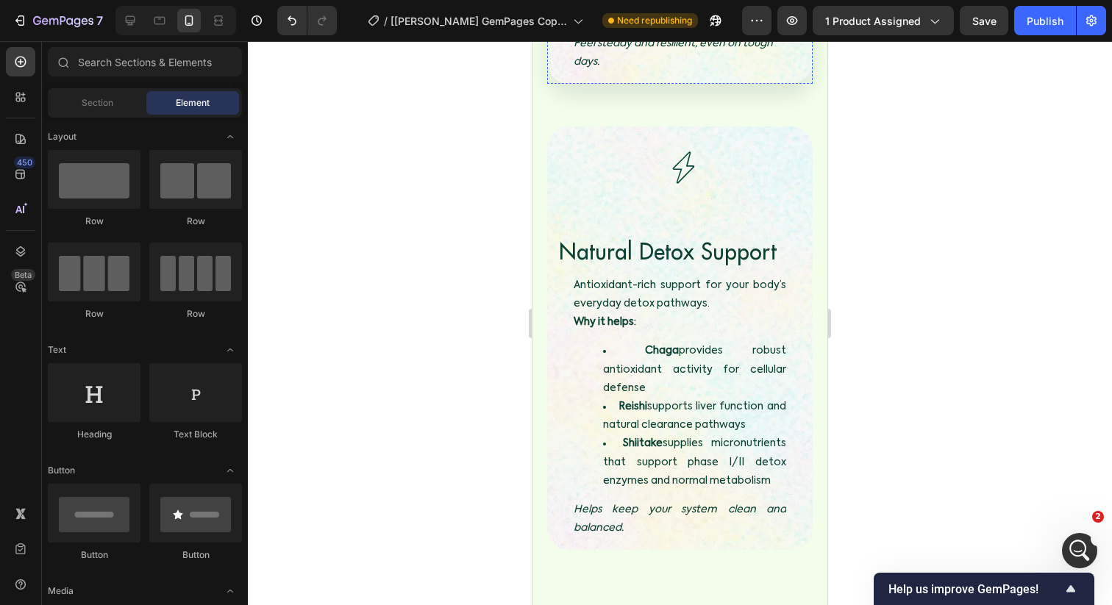
scroll to position [4345, 0]
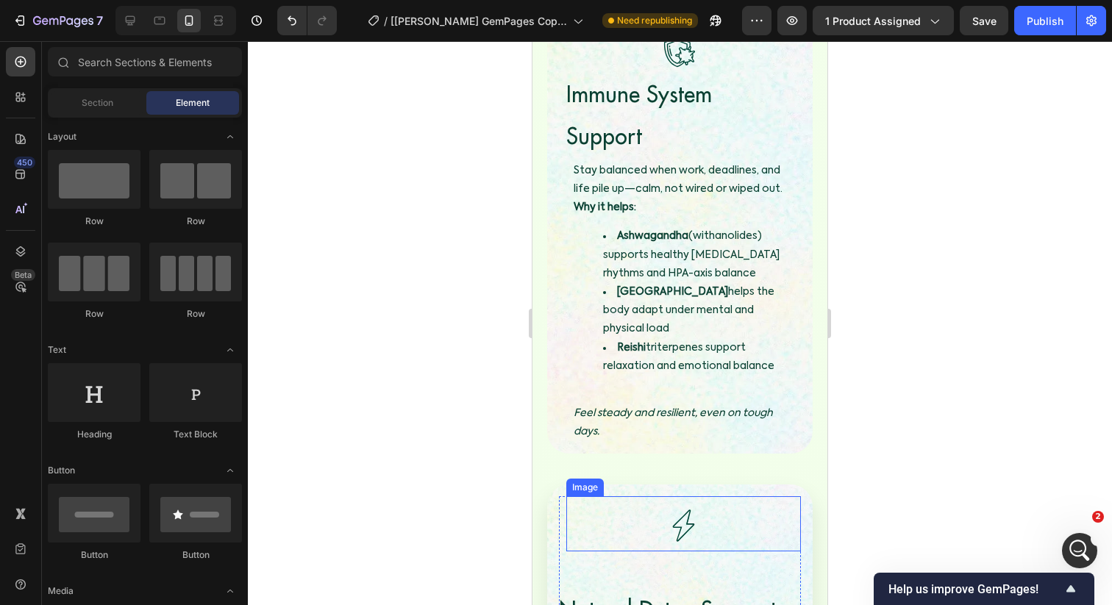
click at [674, 500] on img at bounding box center [682, 525] width 51 height 51
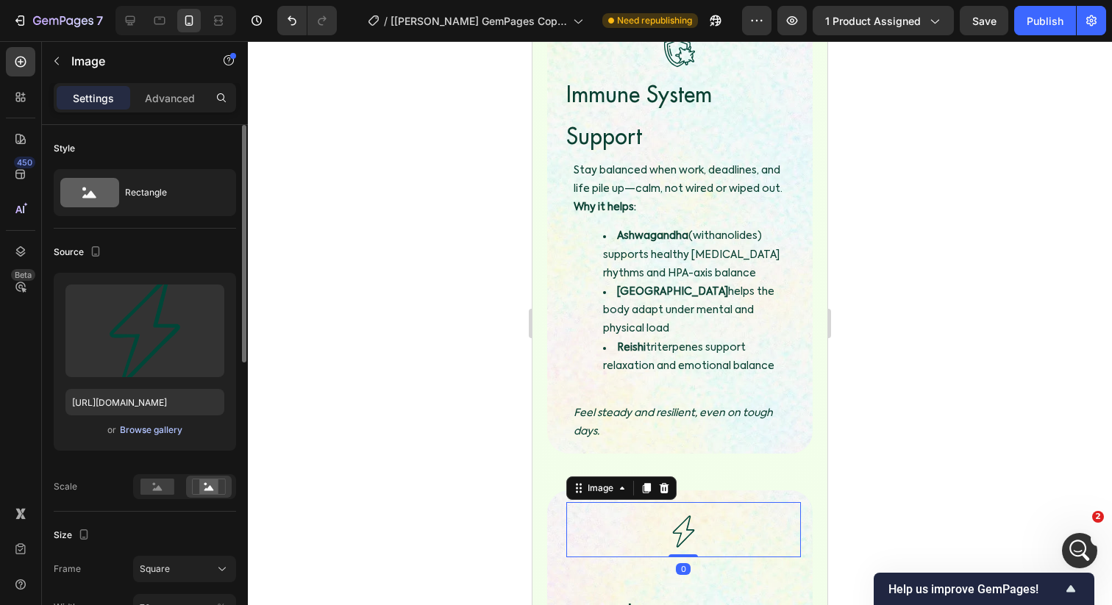
click at [141, 425] on div "Browse gallery" at bounding box center [151, 430] width 63 height 13
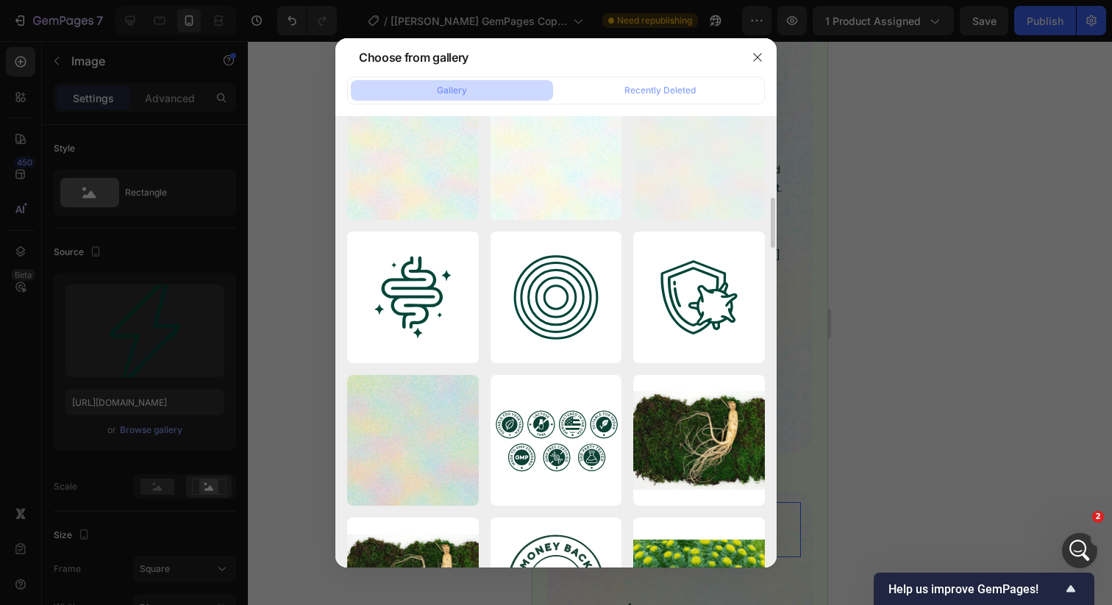
scroll to position [598, 0]
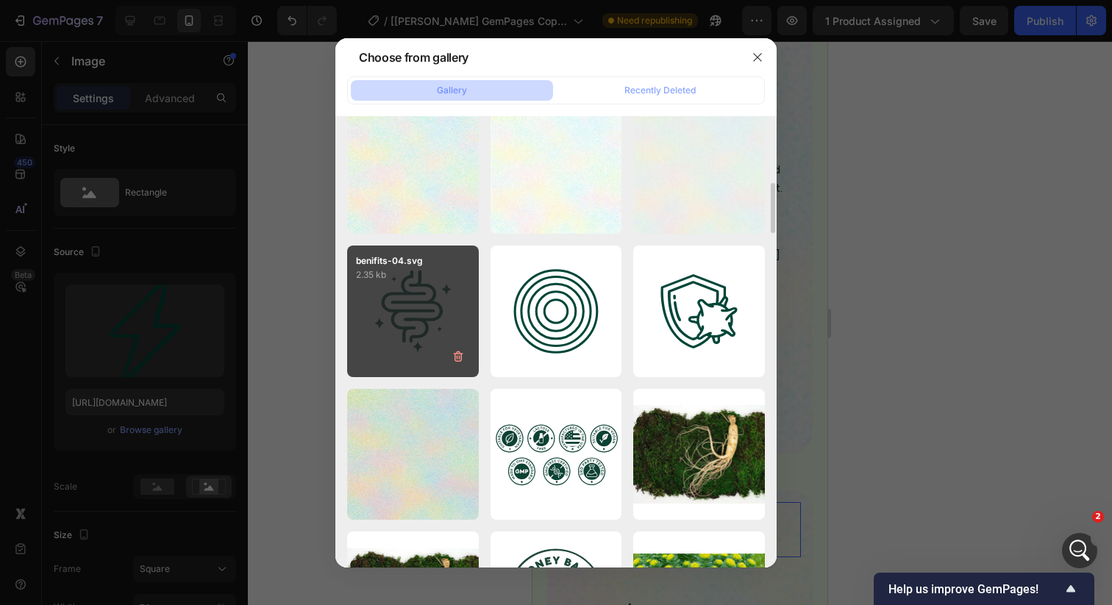
click at [403, 315] on div "benifits-04.svg 2.35 kb" at bounding box center [413, 312] width 132 height 132
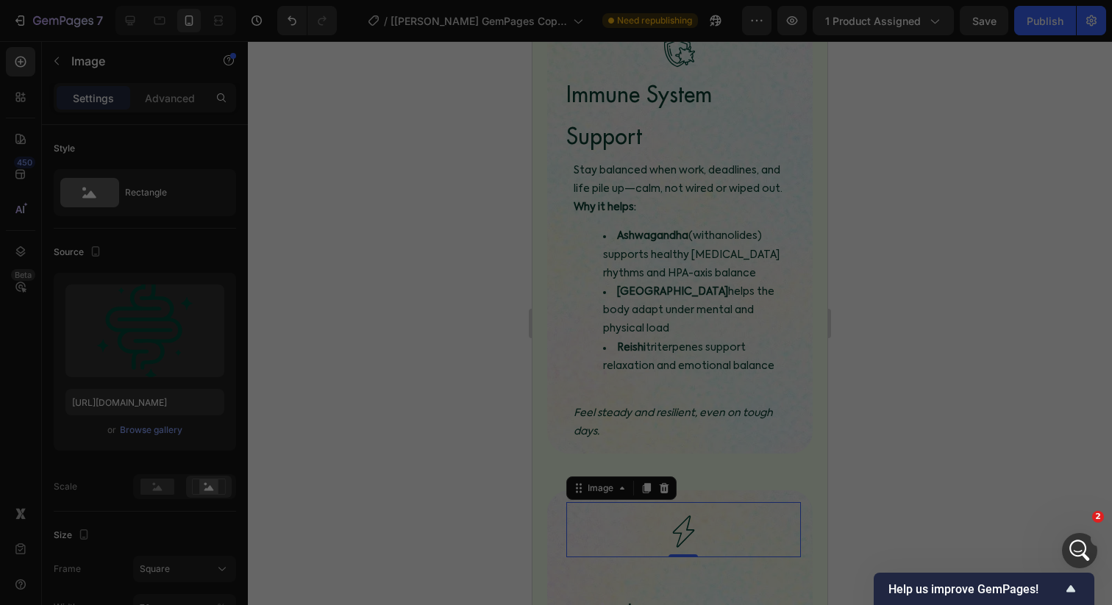
type input "https://cdn.shopify.com/s/files/1/0924/7283/6385/files/gempages_550824356956079…"
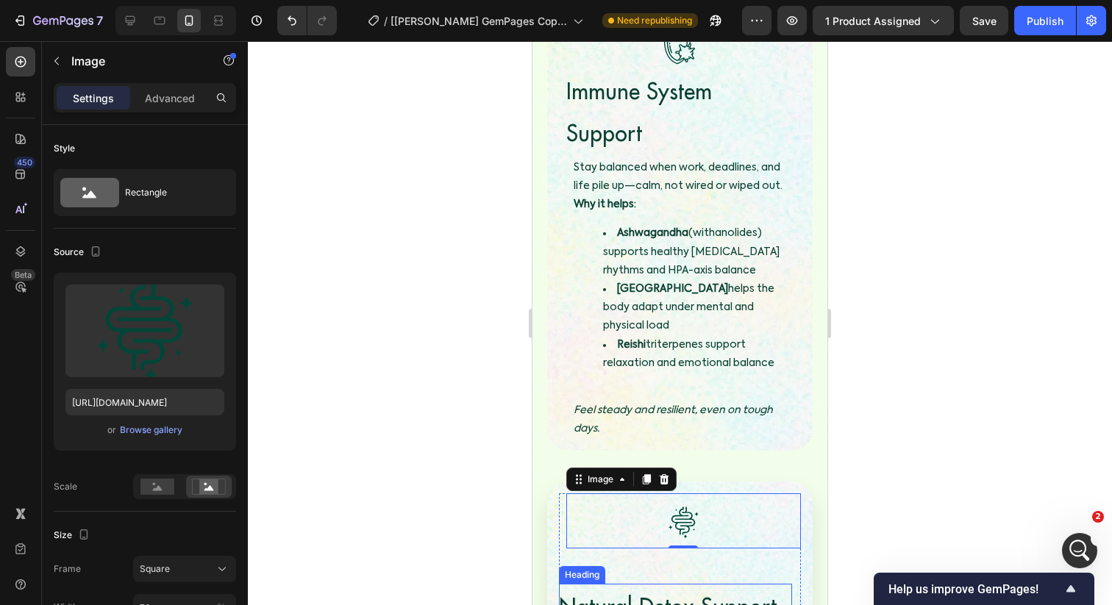
scroll to position [4391, 0]
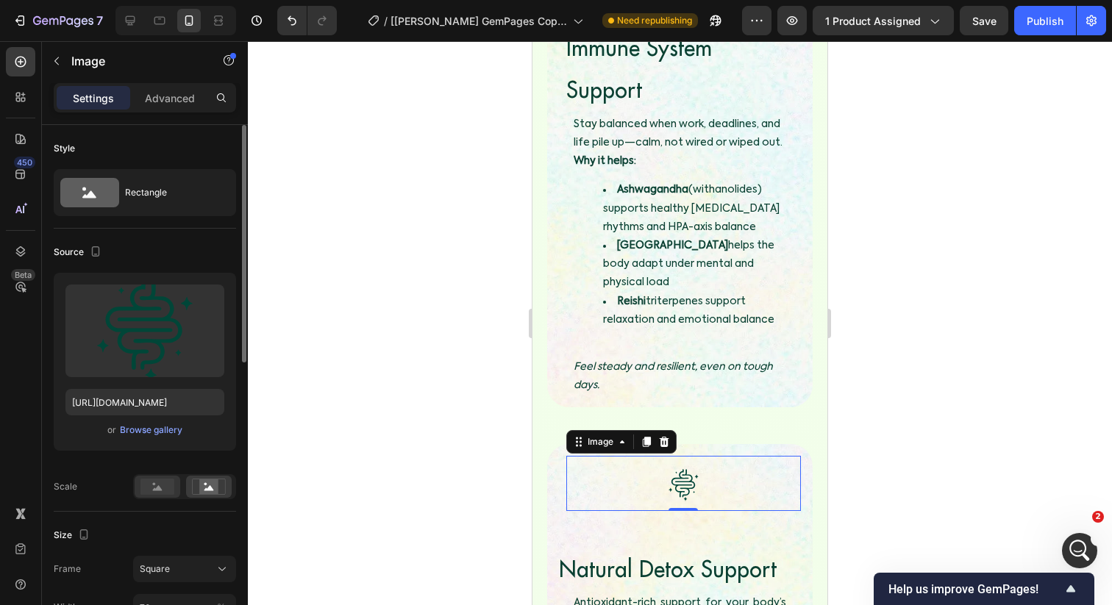
click at [145, 481] on rect at bounding box center [157, 487] width 34 height 16
click at [162, 561] on button "Square" at bounding box center [184, 569] width 103 height 26
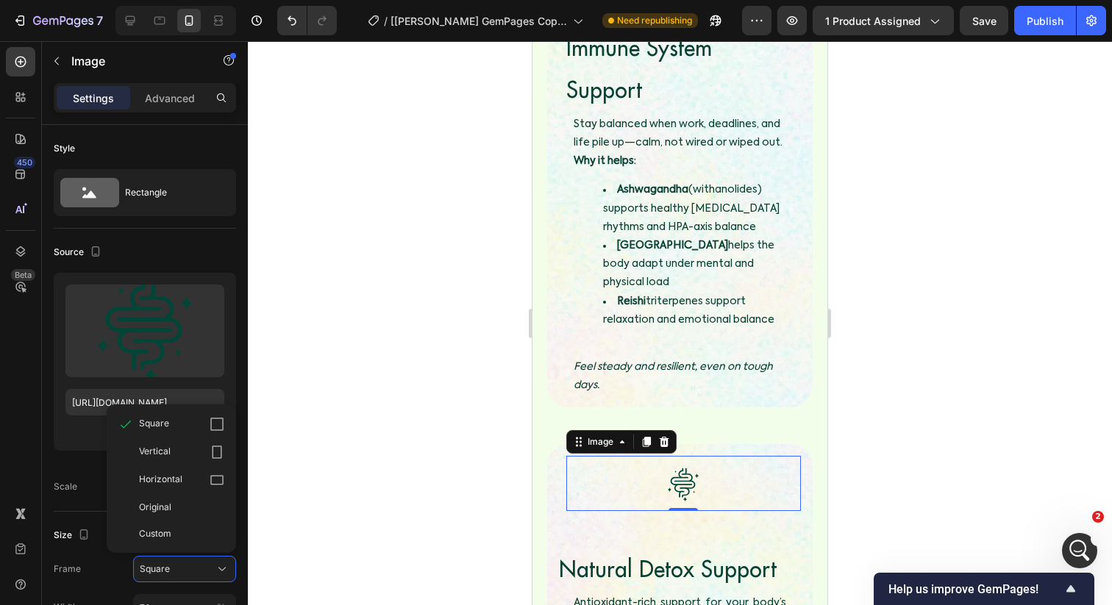
click at [182, 473] on div "Horizontal" at bounding box center [181, 480] width 85 height 15
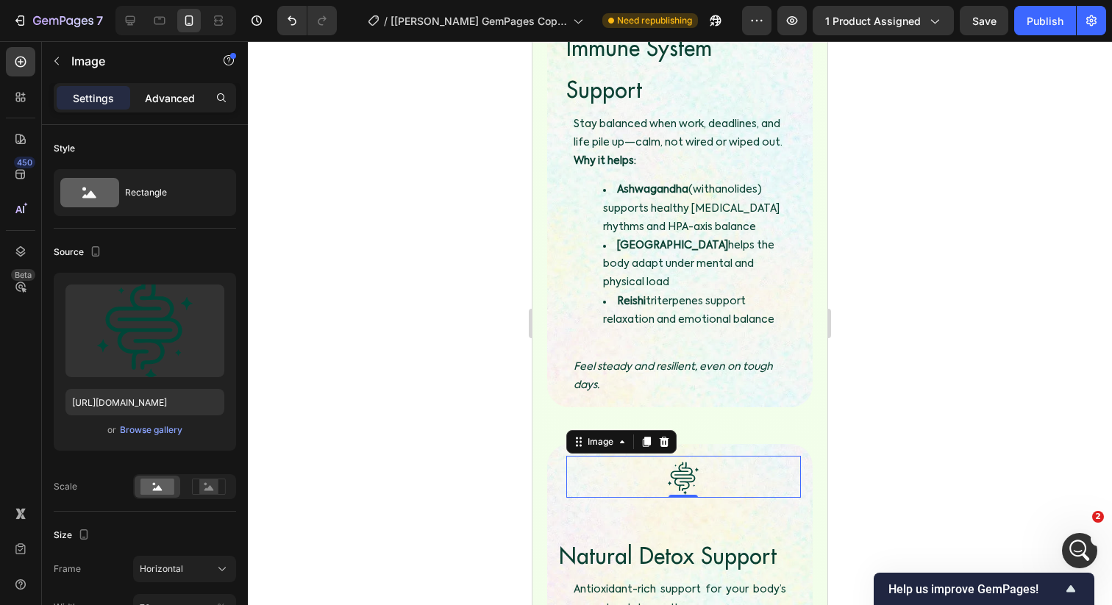
click at [162, 102] on p "Advanced" at bounding box center [170, 97] width 50 height 15
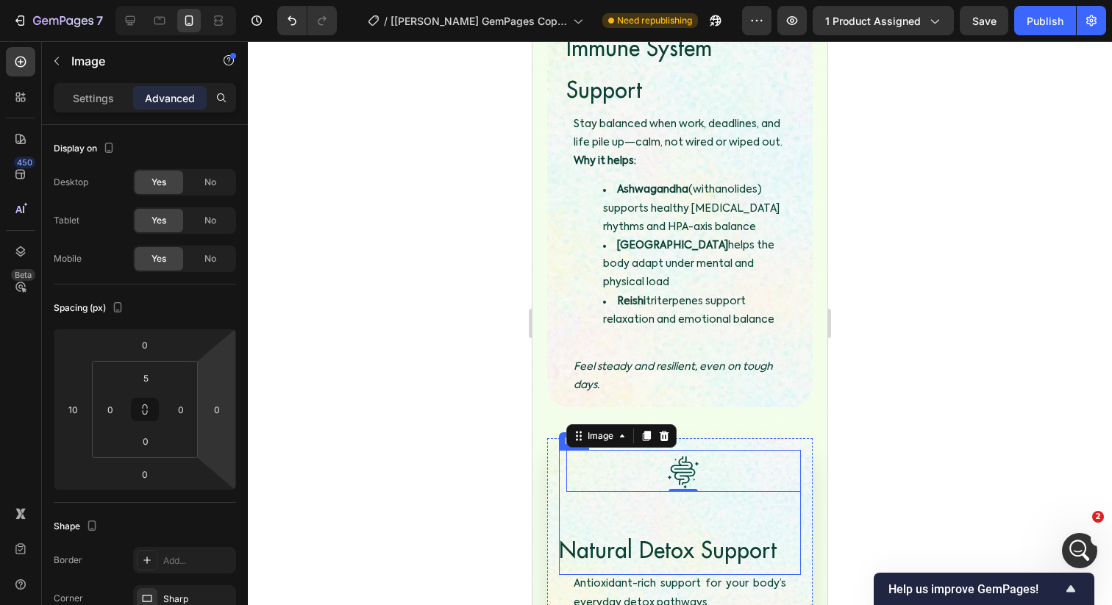
click at [674, 535] on span "Natural Detox Support" at bounding box center [668, 549] width 218 height 29
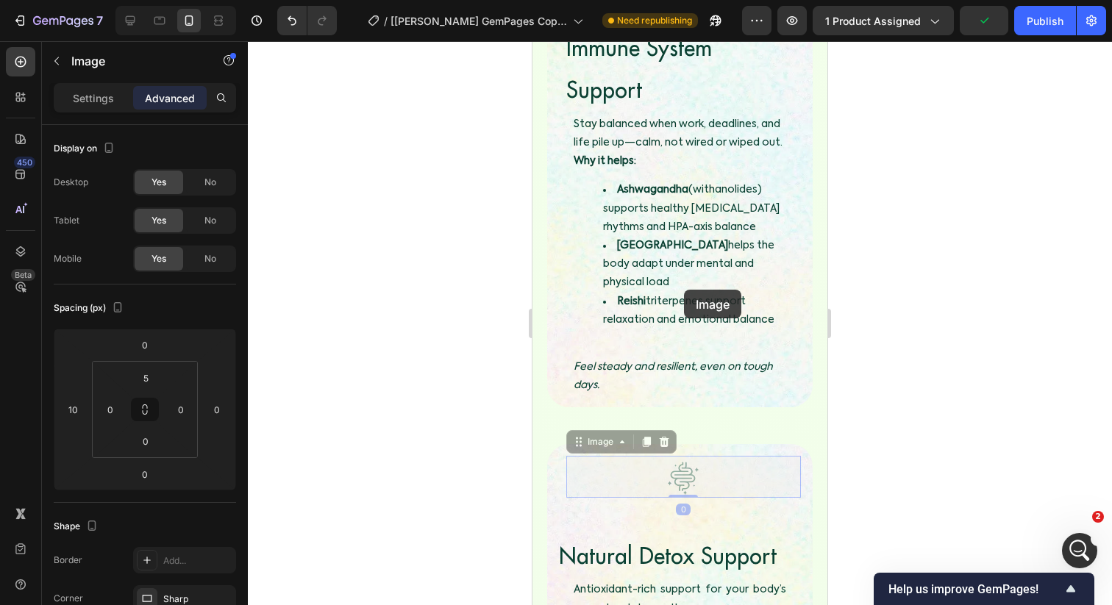
drag, startPoint x: 693, startPoint y: 347, endPoint x: 684, endPoint y: 290, distance: 58.0
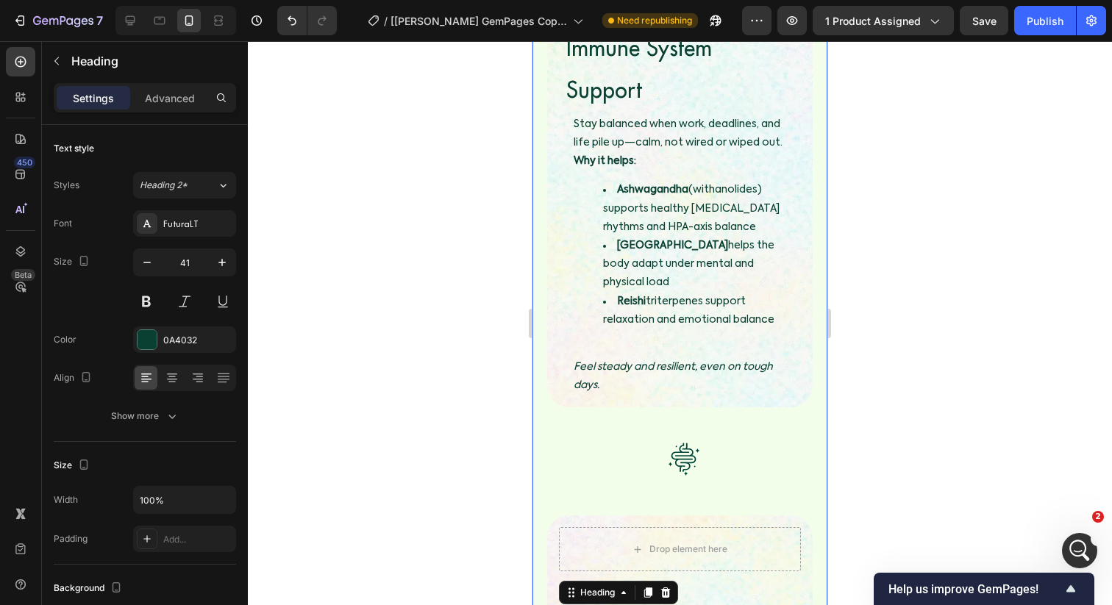
drag, startPoint x: 664, startPoint y: 432, endPoint x: 679, endPoint y: 363, distance: 71.5
click at [679, 363] on div "Image Image Image Image Immune System Support Heading Stay balanced when work, …" at bounding box center [679, 467] width 295 height 993
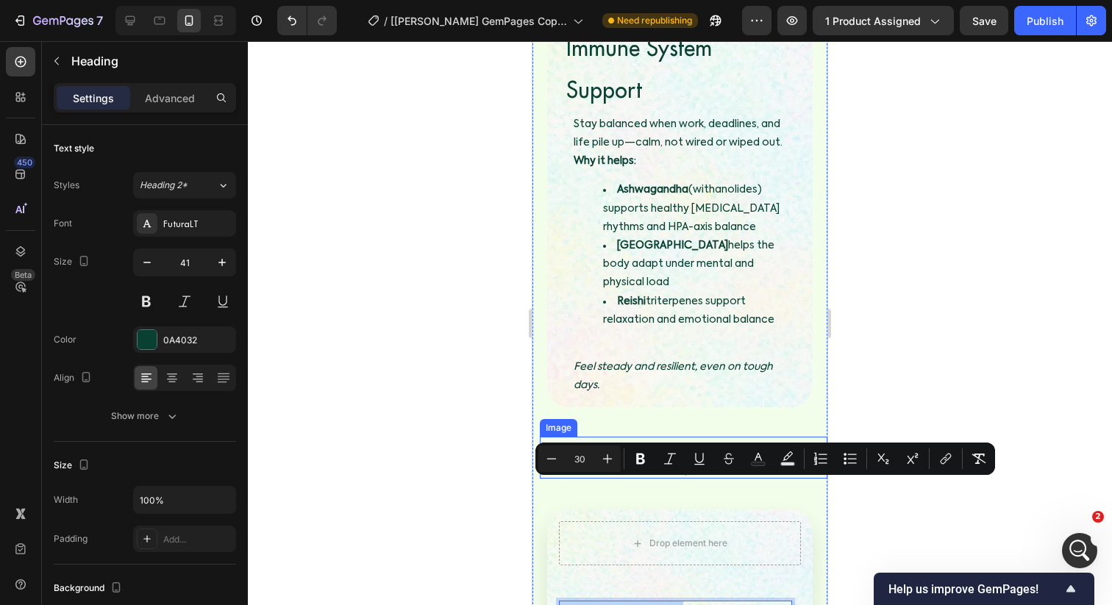
drag, startPoint x: 674, startPoint y: 499, endPoint x: 688, endPoint y: 318, distance: 181.4
click at [915, 474] on div "Minus 30 Plus Bold Italic Underline Strikethrough Text Color Text Background Co…" at bounding box center [765, 459] width 460 height 32
click at [896, 509] on div at bounding box center [680, 323] width 864 height 564
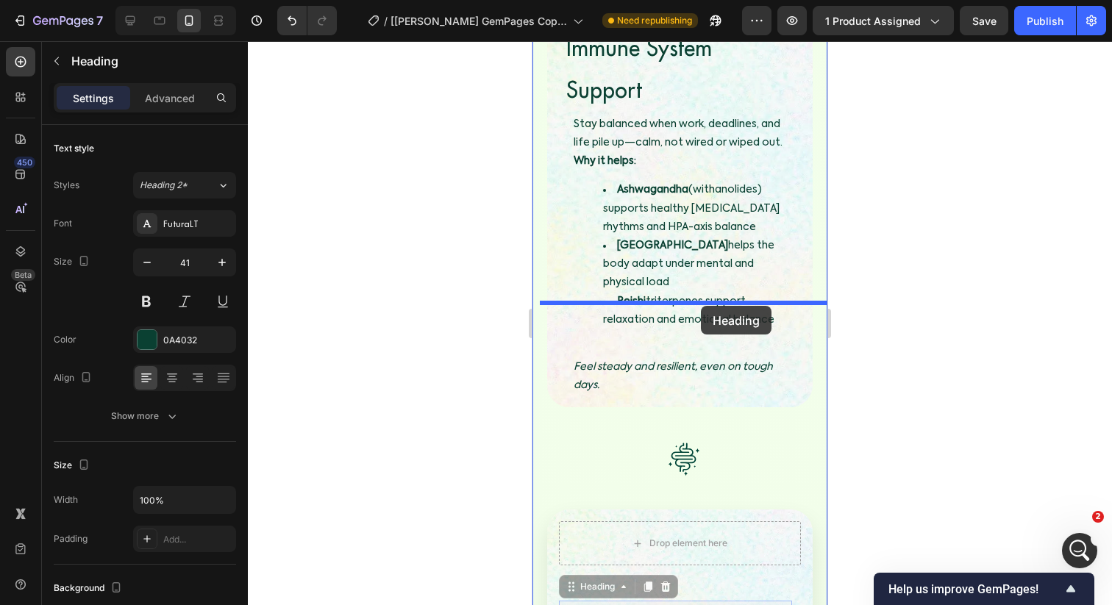
drag, startPoint x: 720, startPoint y: 491, endPoint x: 701, endPoint y: 306, distance: 186.3
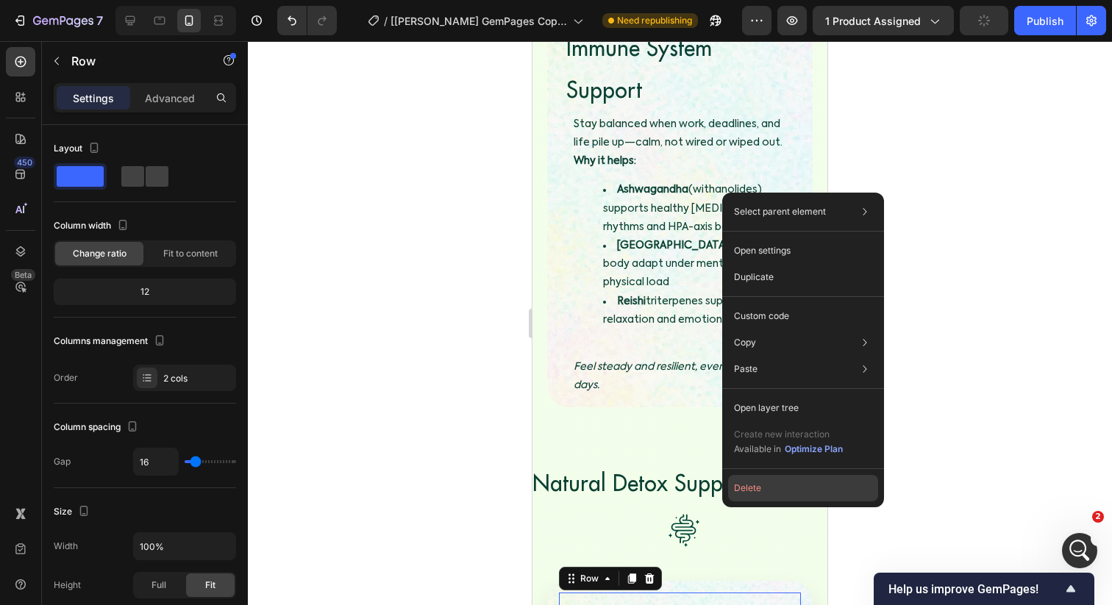
click at [732, 485] on button "Delete" at bounding box center [803, 488] width 150 height 26
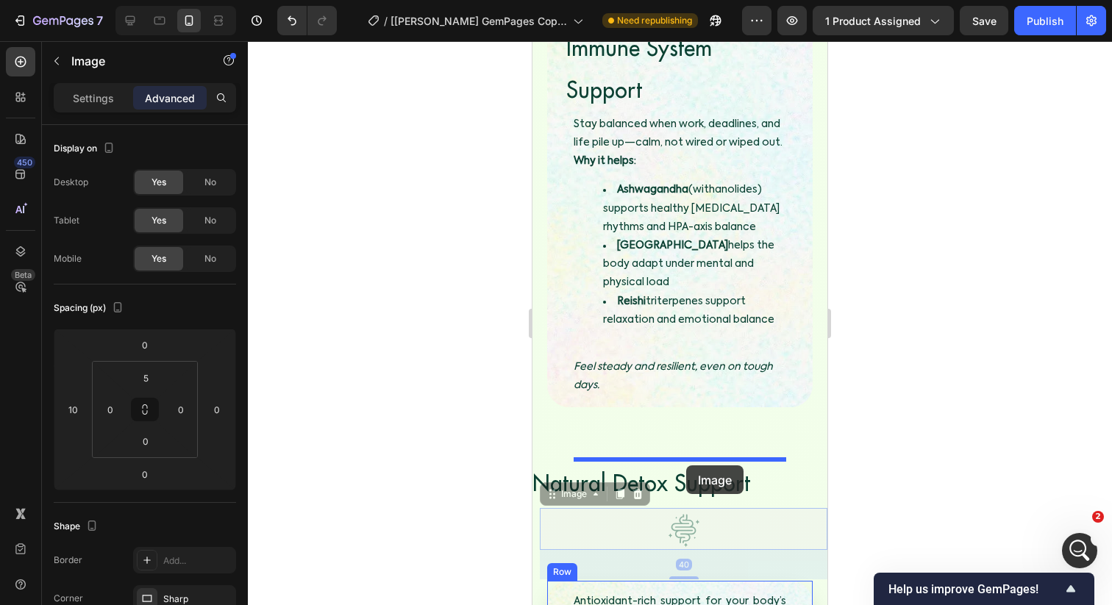
drag, startPoint x: 685, startPoint y: 400, endPoint x: 686, endPoint y: 465, distance: 65.4
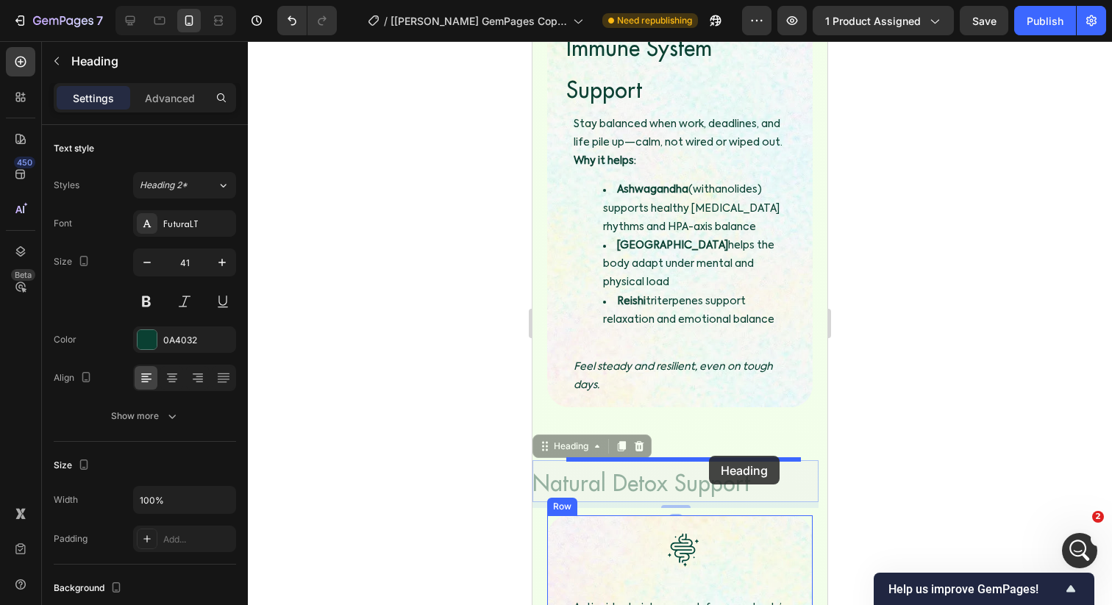
drag, startPoint x: 704, startPoint y: 381, endPoint x: 709, endPoint y: 456, distance: 75.2
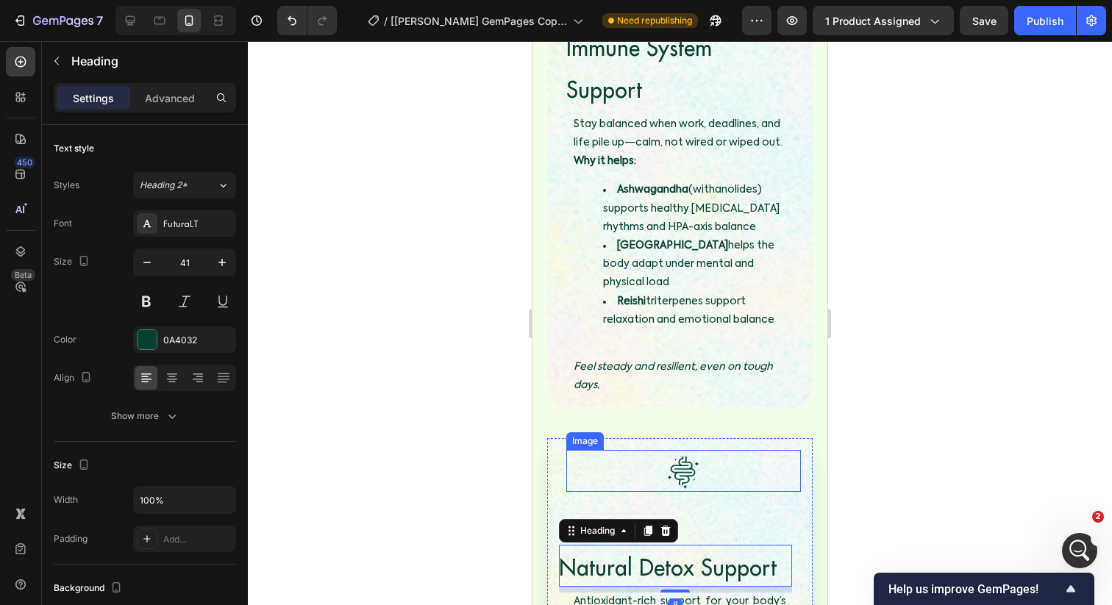
click at [717, 454] on div at bounding box center [683, 473] width 235 height 39
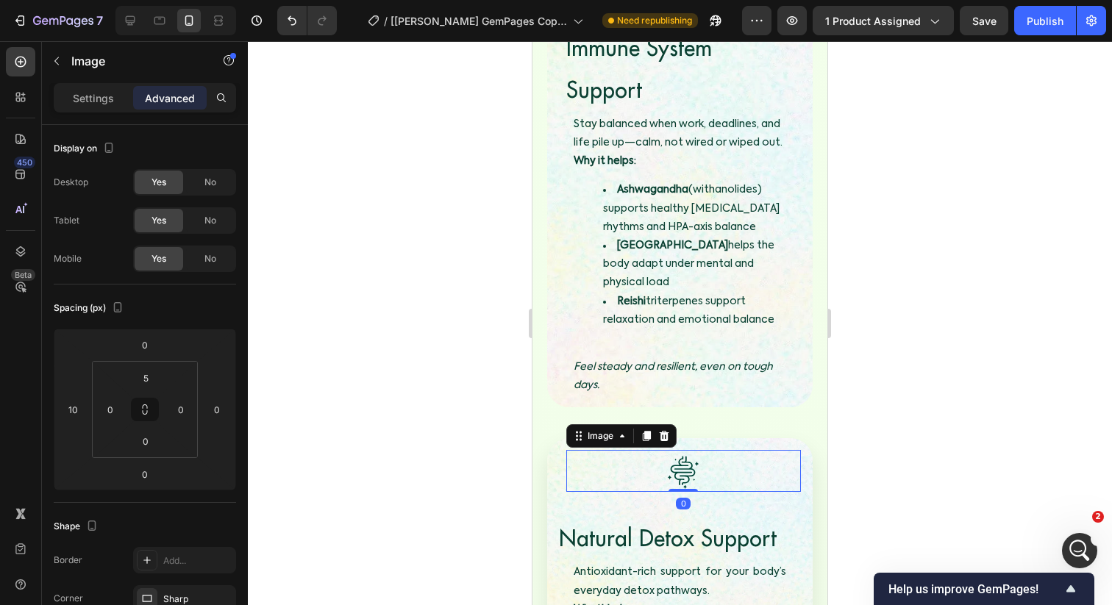
drag, startPoint x: 676, startPoint y: 385, endPoint x: 677, endPoint y: 345, distance: 40.4
click at [678, 450] on div "Image 0" at bounding box center [683, 471] width 235 height 43
click at [663, 524] on span "Natural Detox Support" at bounding box center [668, 538] width 218 height 29
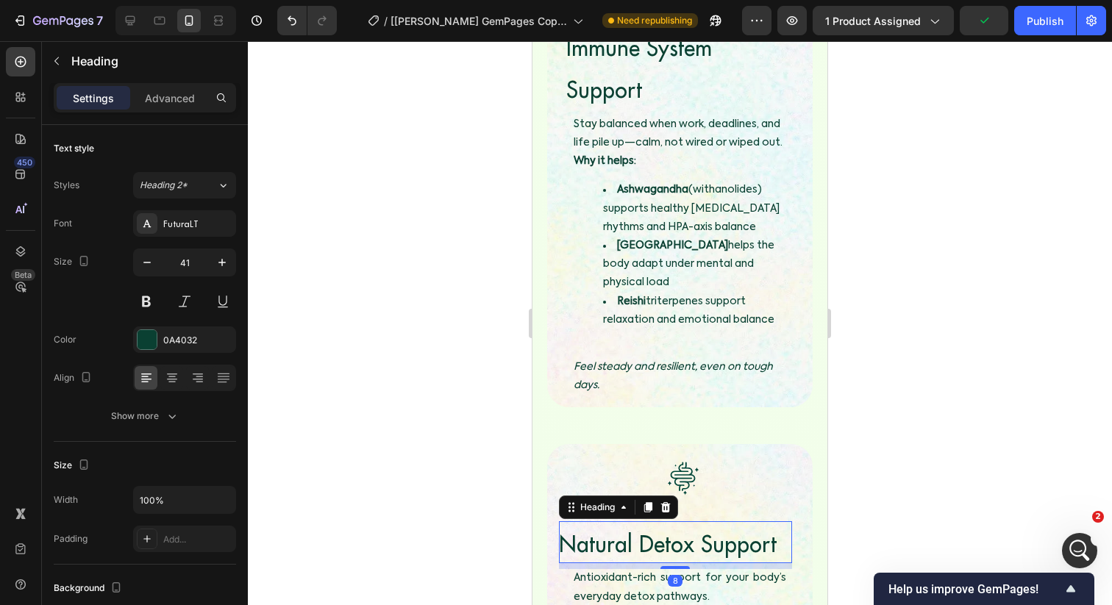
click at [174, 113] on div "Settings Advanced" at bounding box center [145, 104] width 206 height 42
click at [174, 107] on div "Advanced" at bounding box center [170, 98] width 74 height 24
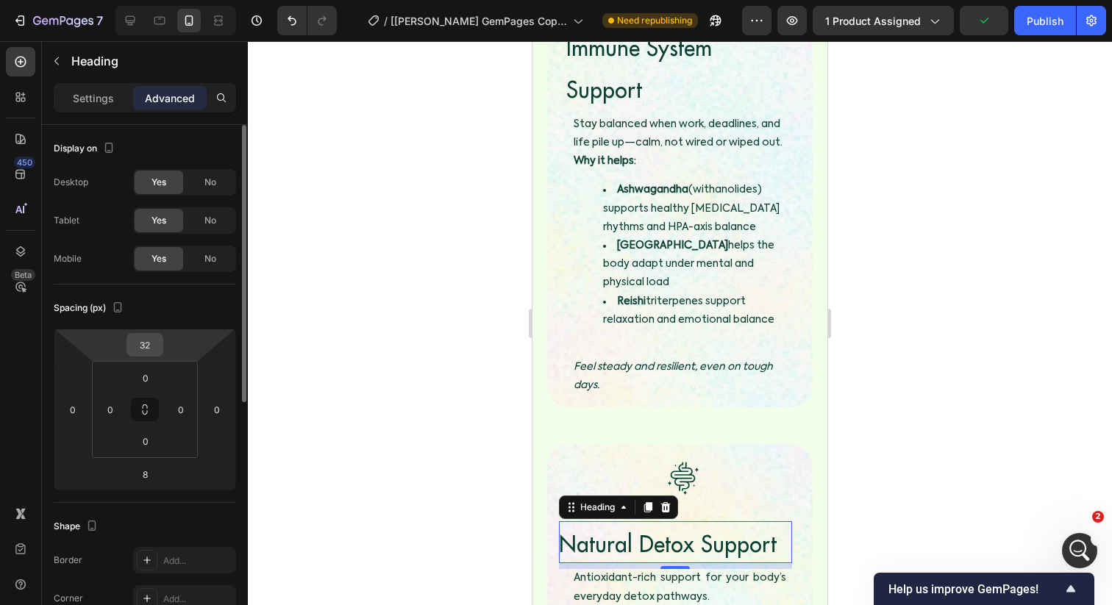
click at [138, 342] on input "32" at bounding box center [144, 345] width 29 height 22
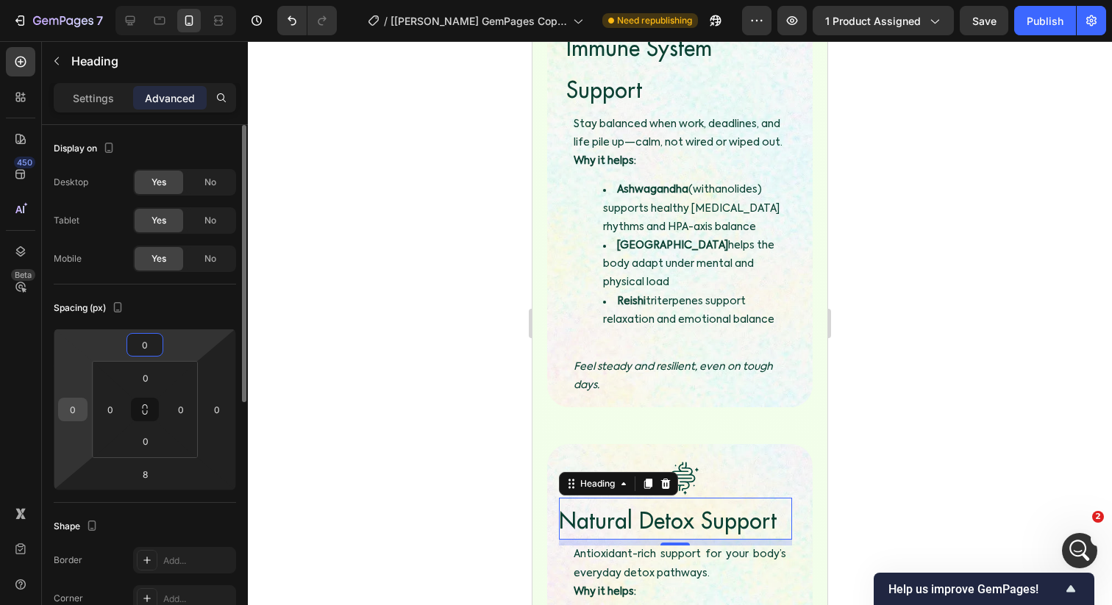
type input "0"
click at [79, 414] on input "0" at bounding box center [73, 410] width 22 height 22
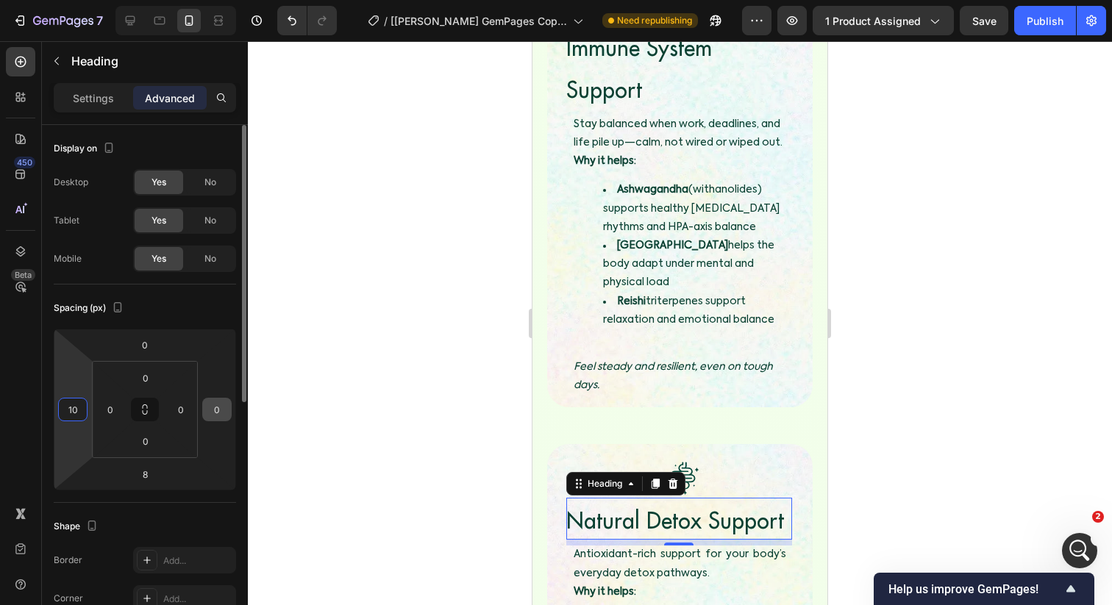
type input "10"
click at [229, 410] on div "0" at bounding box center [216, 410] width 29 height 24
click at [221, 406] on input "0" at bounding box center [217, 410] width 22 height 22
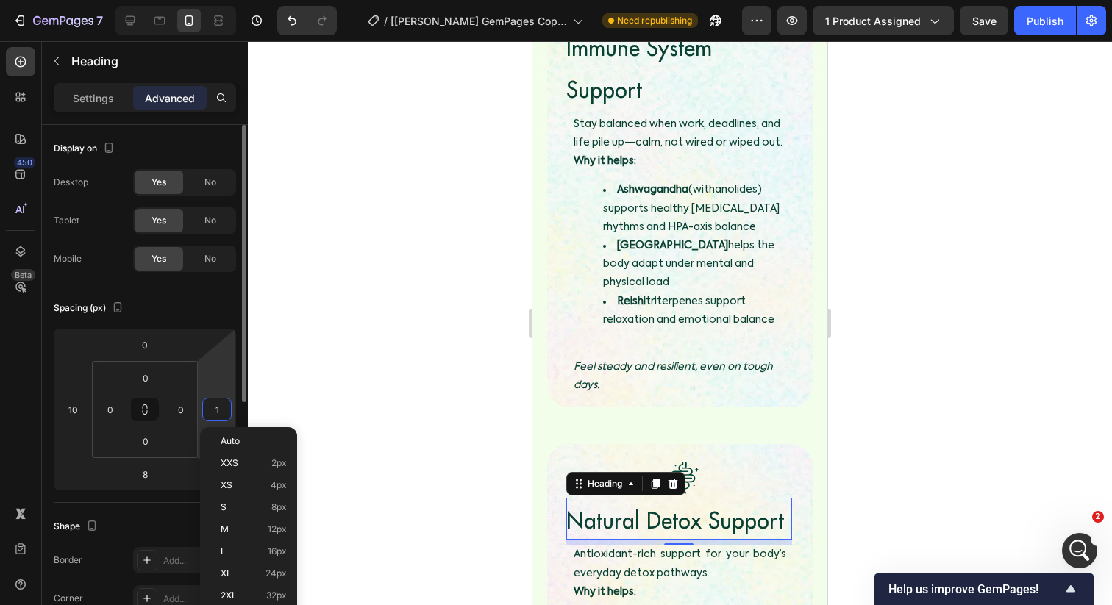
type input "10"
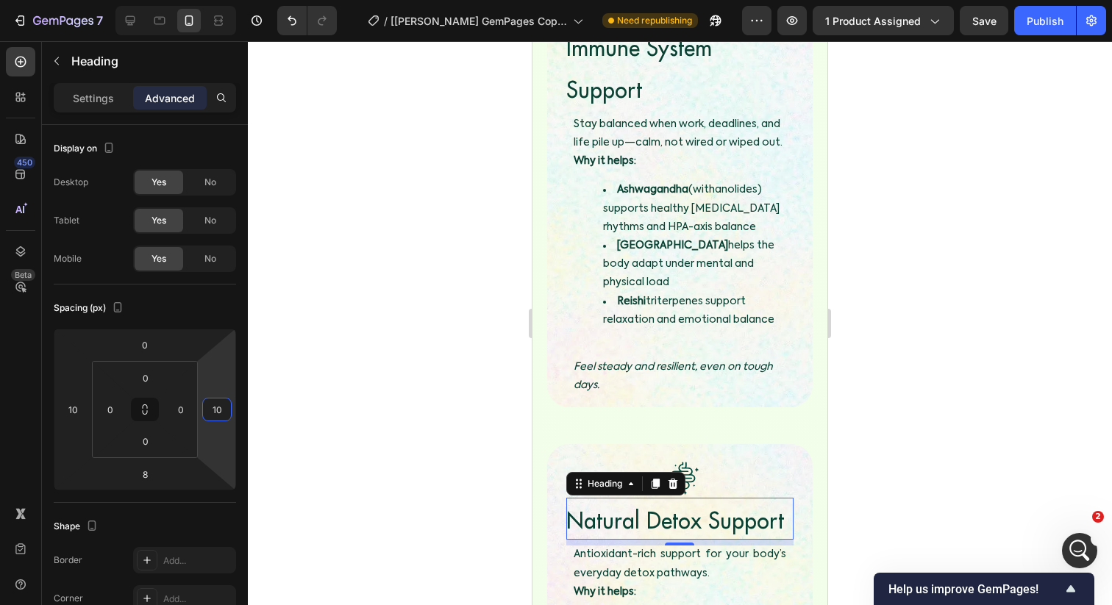
click at [426, 408] on div at bounding box center [680, 323] width 864 height 564
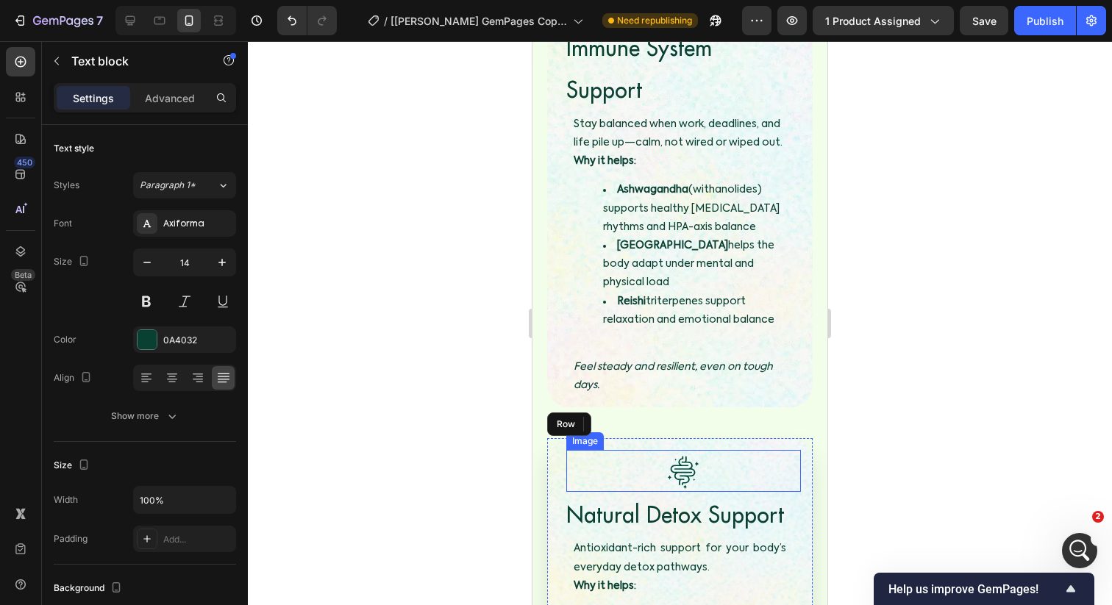
click at [692, 454] on img at bounding box center [682, 473] width 51 height 39
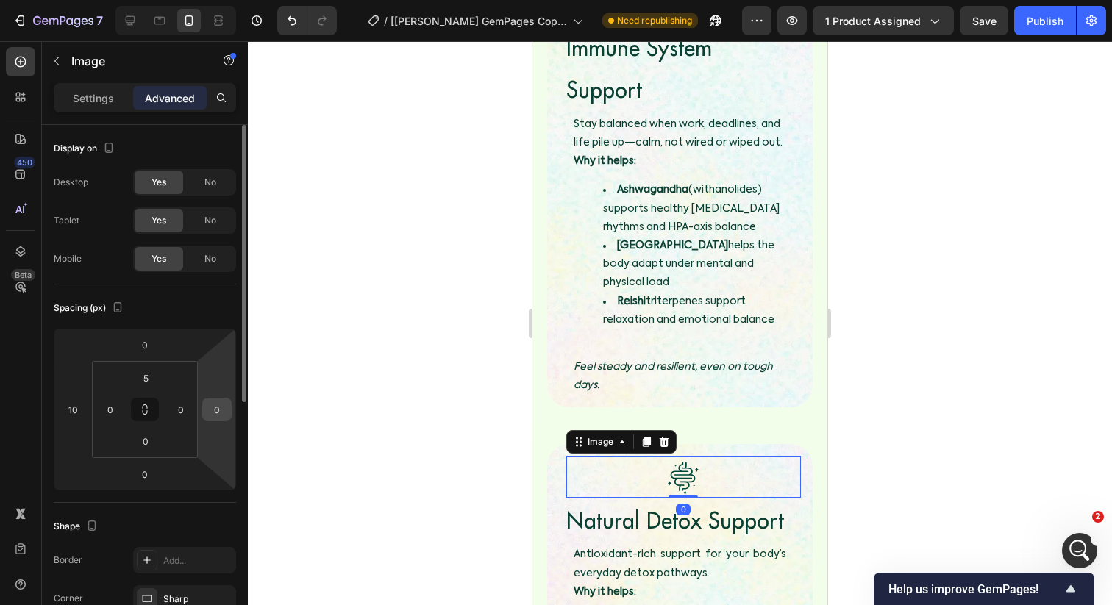
click at [210, 413] on input "0" at bounding box center [217, 410] width 22 height 22
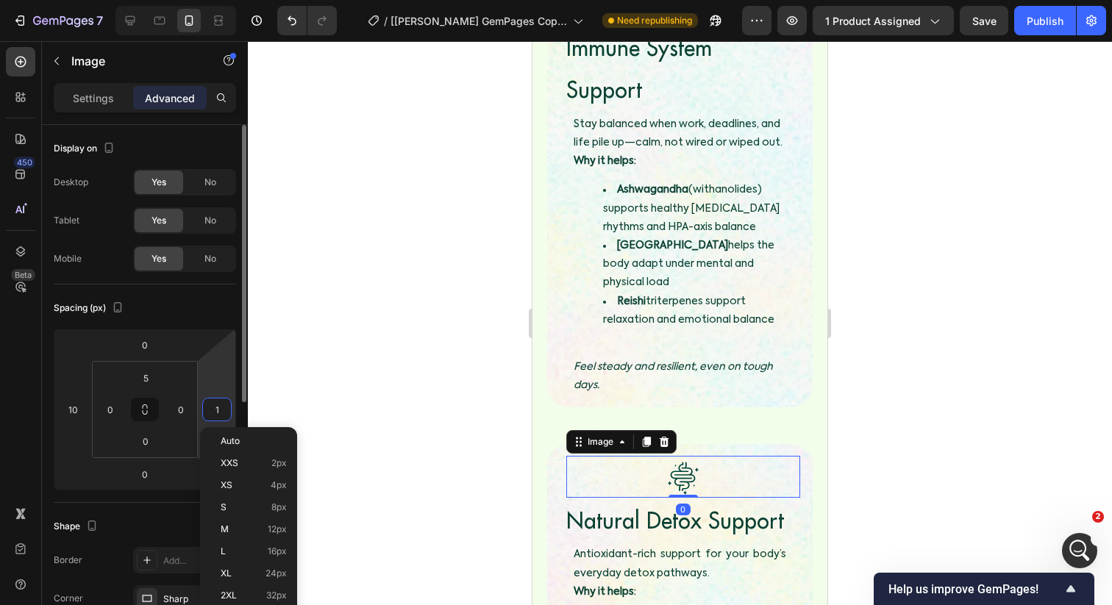
type input "10"
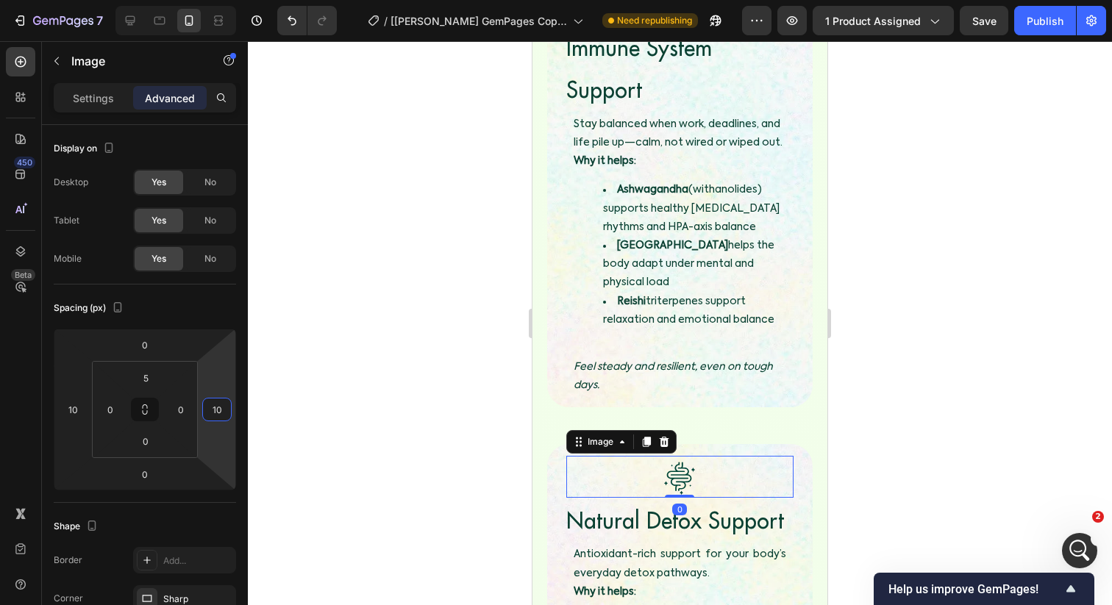
click at [434, 369] on div at bounding box center [680, 323] width 864 height 564
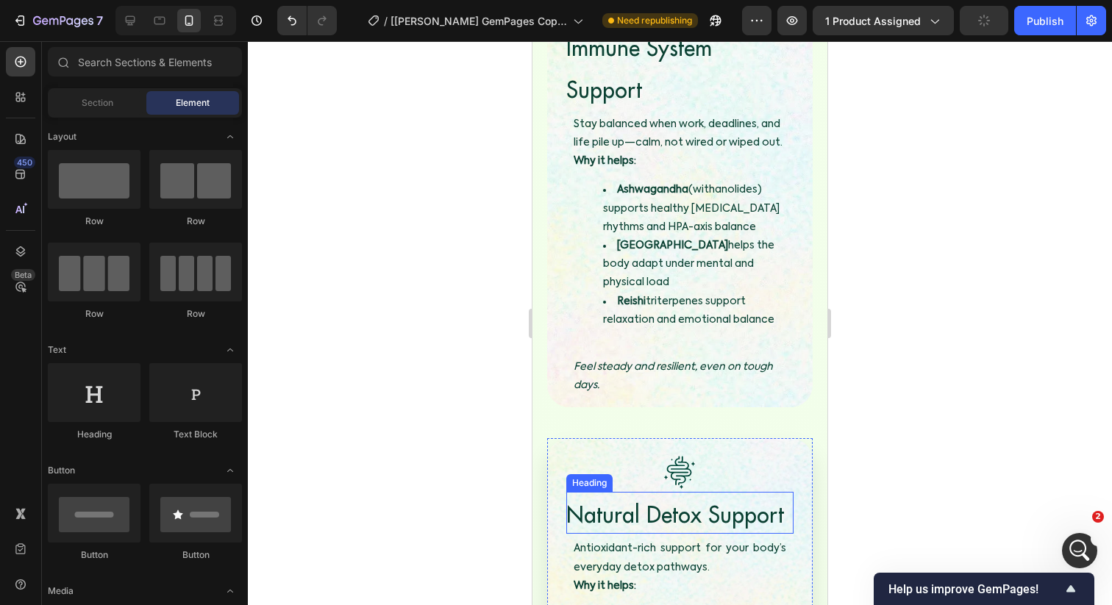
click at [636, 500] on span "Natural Detox Support" at bounding box center [675, 514] width 218 height 29
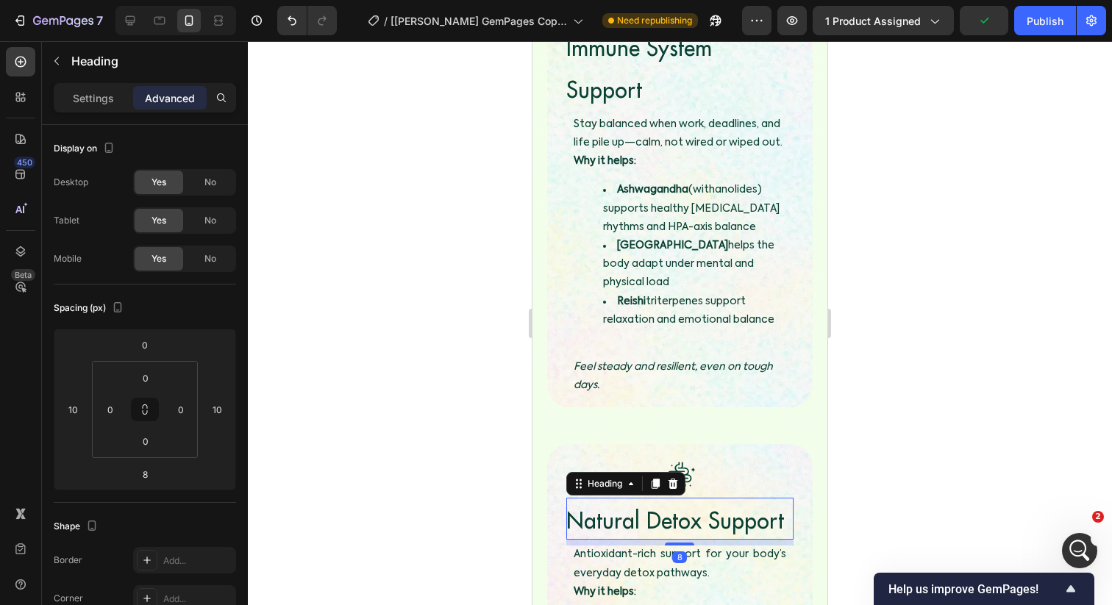
click at [465, 451] on div at bounding box center [680, 323] width 864 height 564
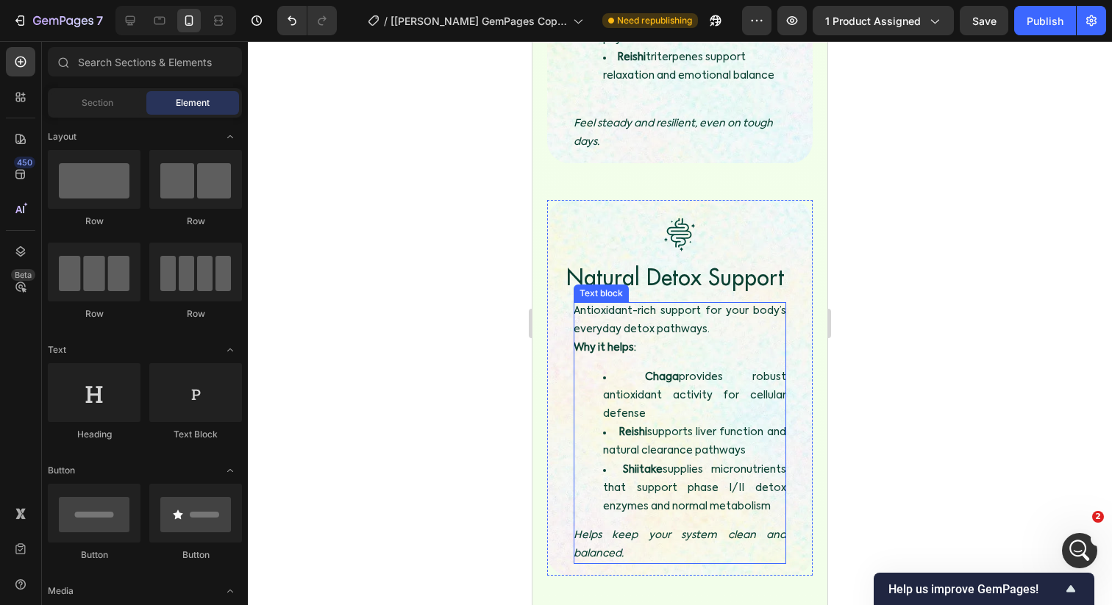
scroll to position [4697, 0]
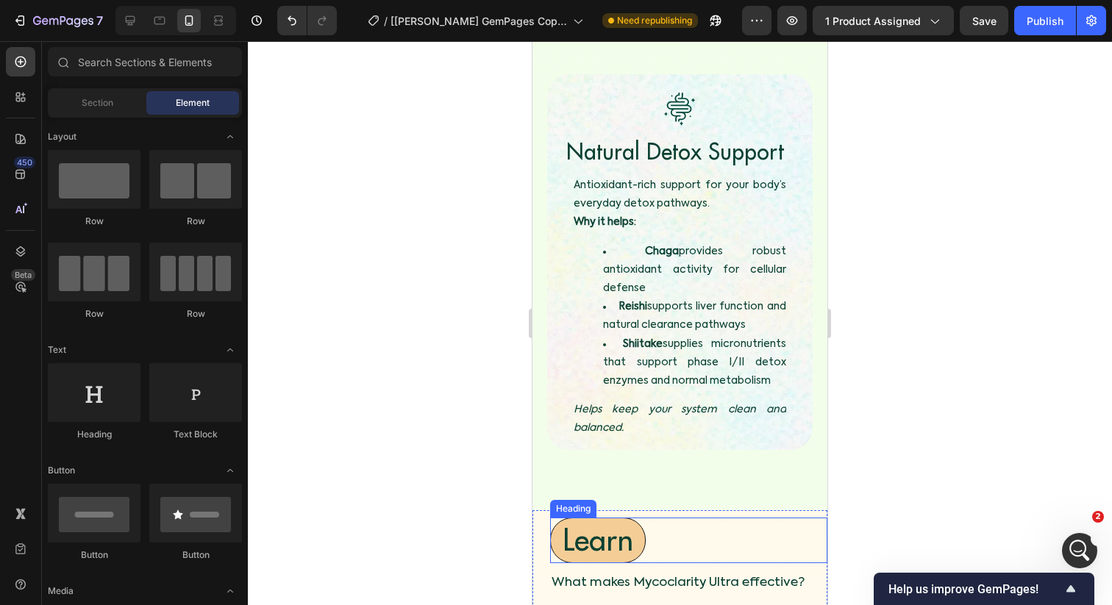
click at [625, 518] on h4 "Learn" at bounding box center [598, 541] width 96 height 46
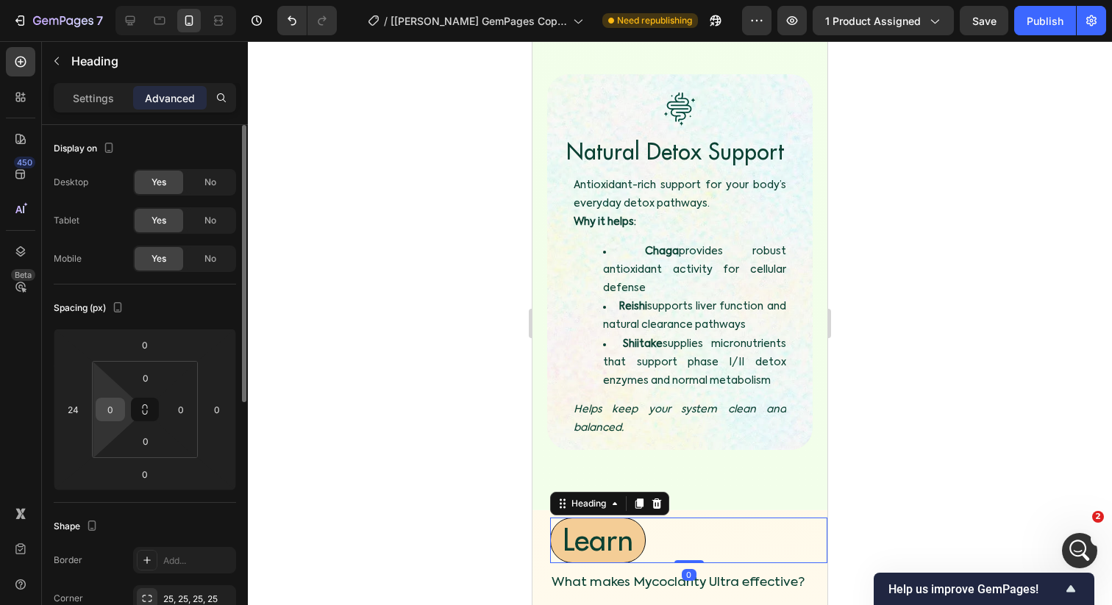
scroll to position [139, 0]
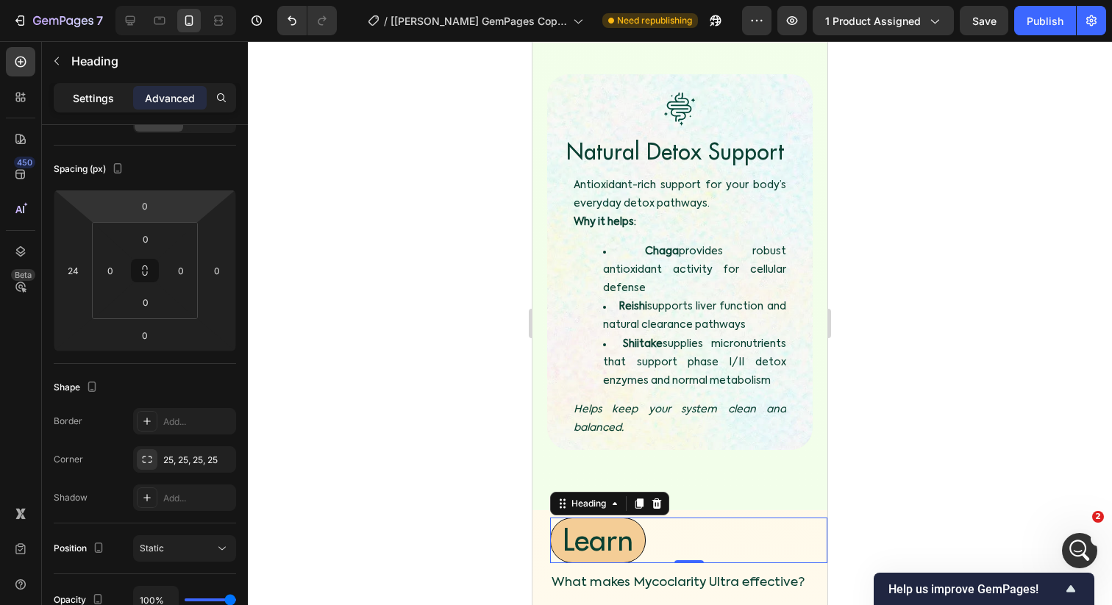
click at [104, 101] on p "Settings" at bounding box center [93, 97] width 41 height 15
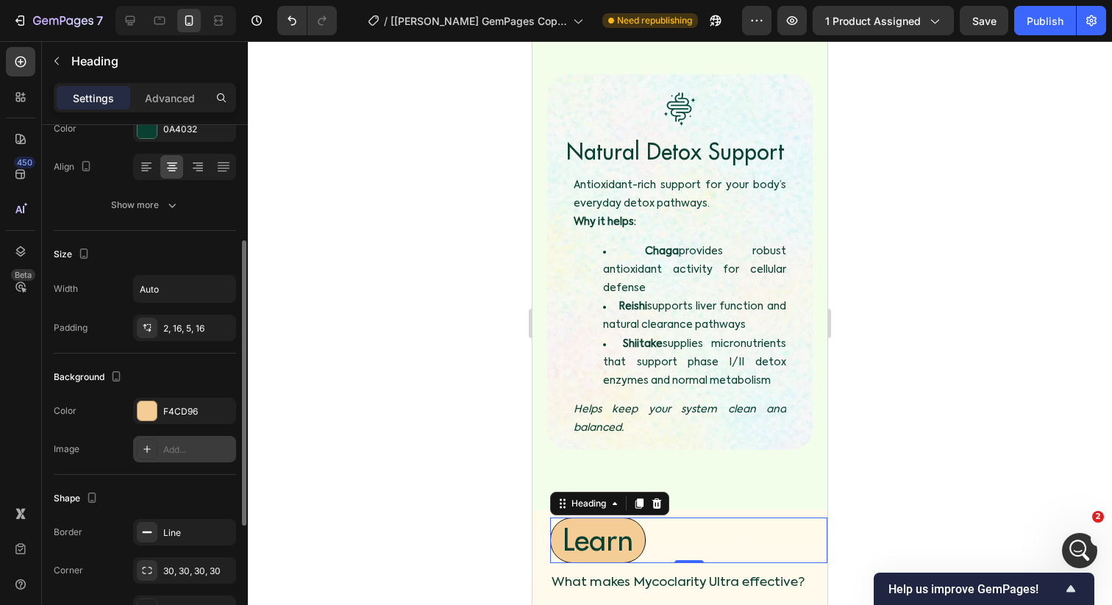
scroll to position [213, 0]
click at [172, 410] on div "F4CD96" at bounding box center [184, 410] width 43 height 13
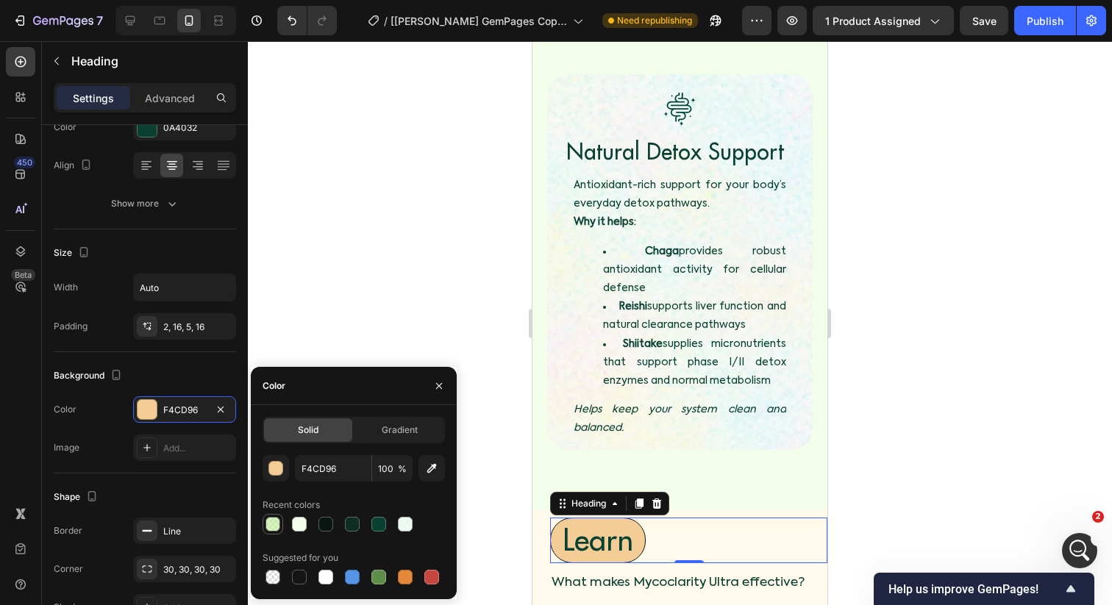
click at [268, 523] on div at bounding box center [272, 524] width 15 height 15
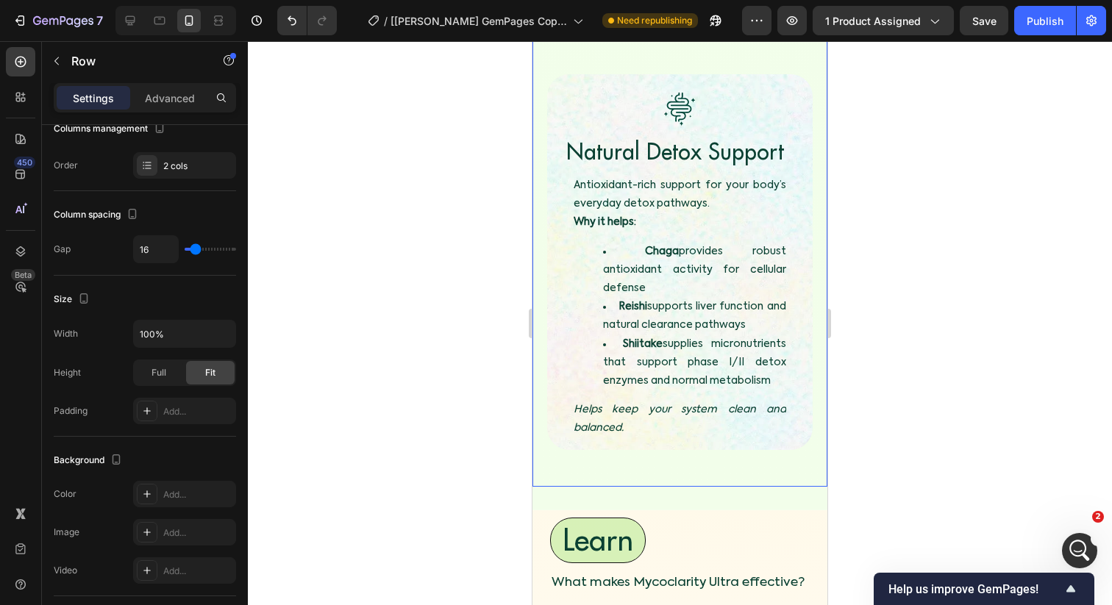
click at [533, 238] on div "Image Image Image Image Immune System Support Heading Stay balanced when work, …" at bounding box center [679, 43] width 295 height 885
click at [482, 353] on div at bounding box center [680, 323] width 864 height 564
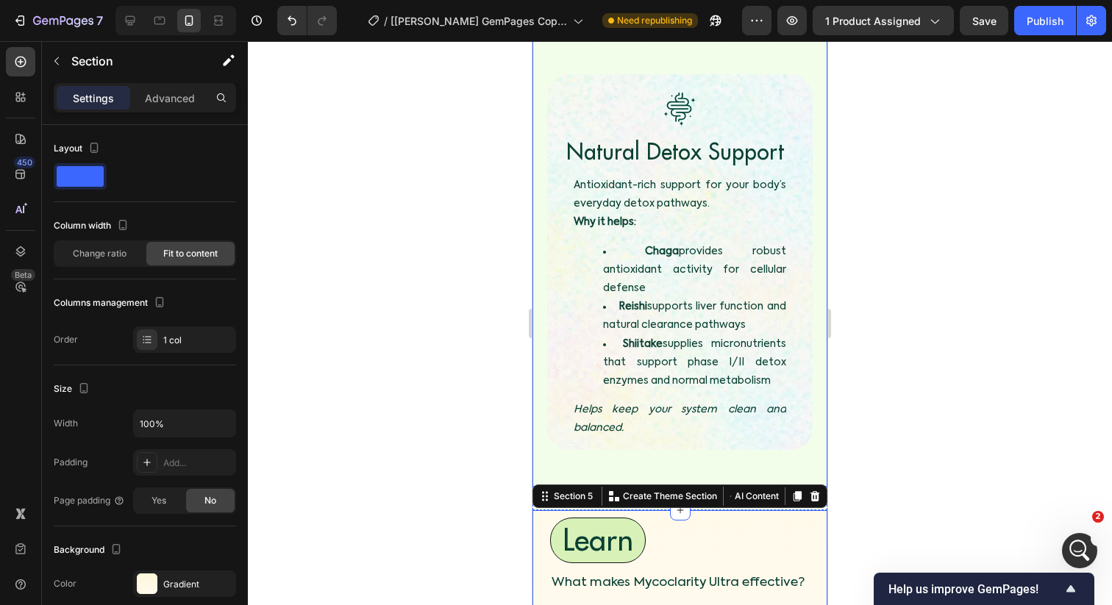
click at [568, 332] on div "Image Image Image Image Immune System Support Heading Stay balanced when work, …" at bounding box center [679, 43] width 295 height 885
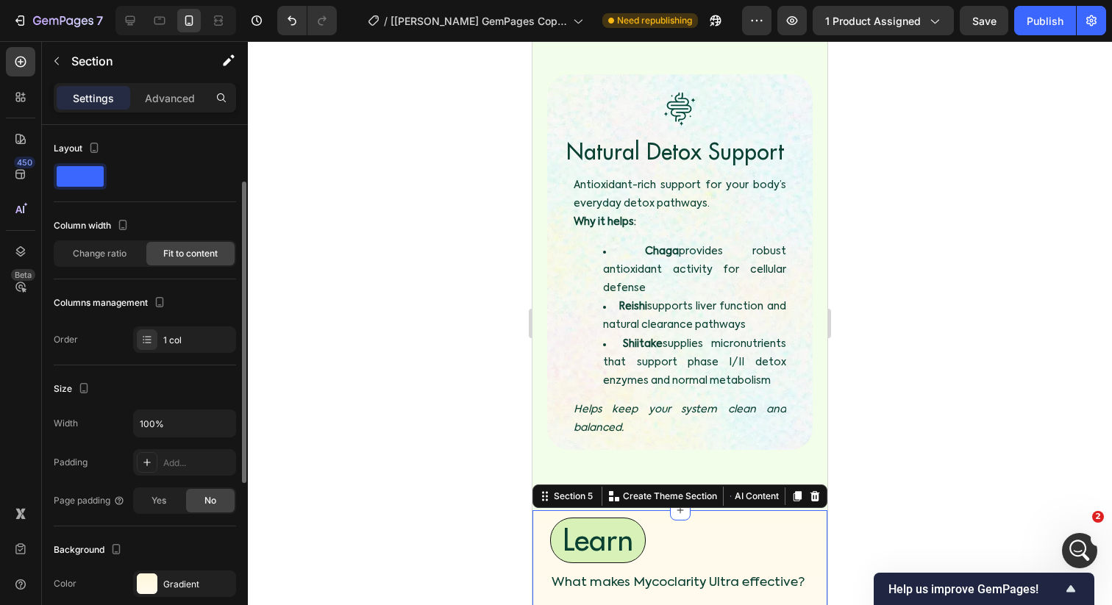
scroll to position [38, 0]
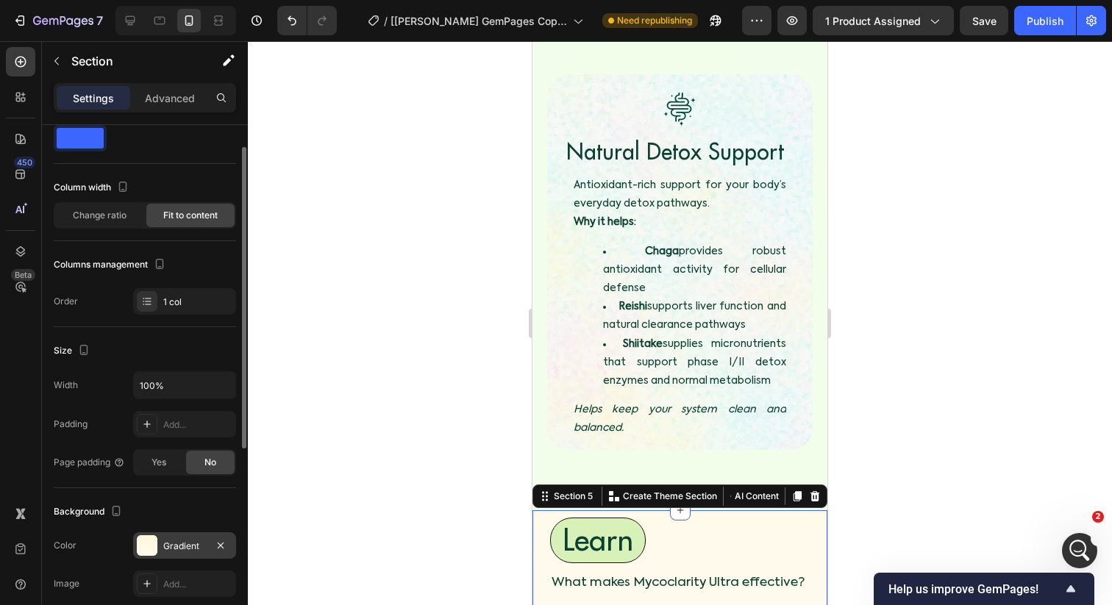
click at [179, 536] on div "Gradient" at bounding box center [184, 545] width 103 height 26
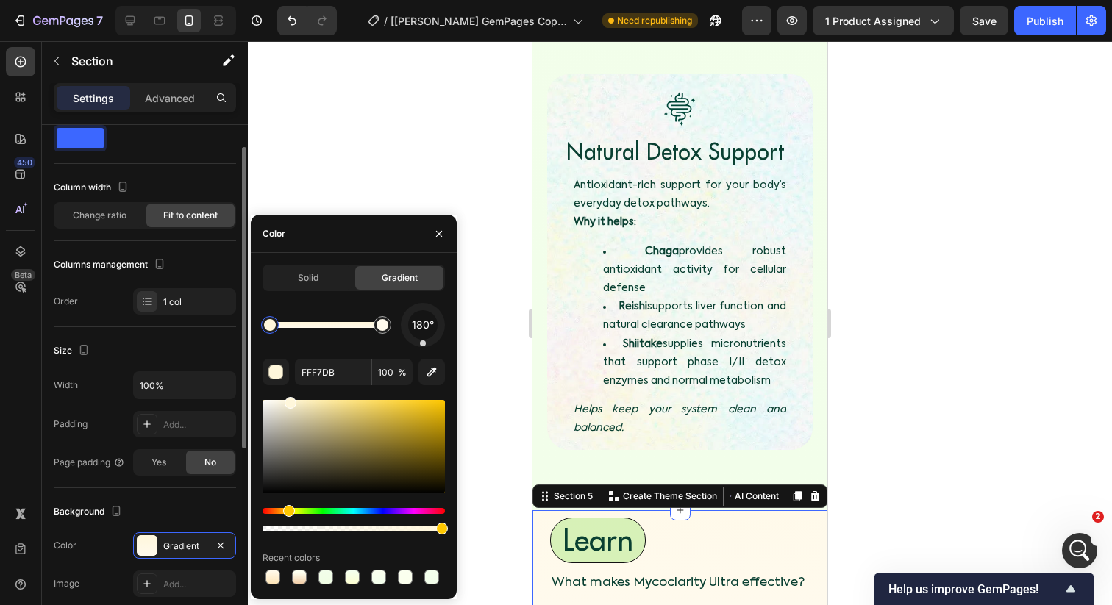
click at [268, 319] on div at bounding box center [270, 325] width 12 height 12
click at [424, 364] on button "button" at bounding box center [431, 372] width 26 height 26
type input "F3FEE9"
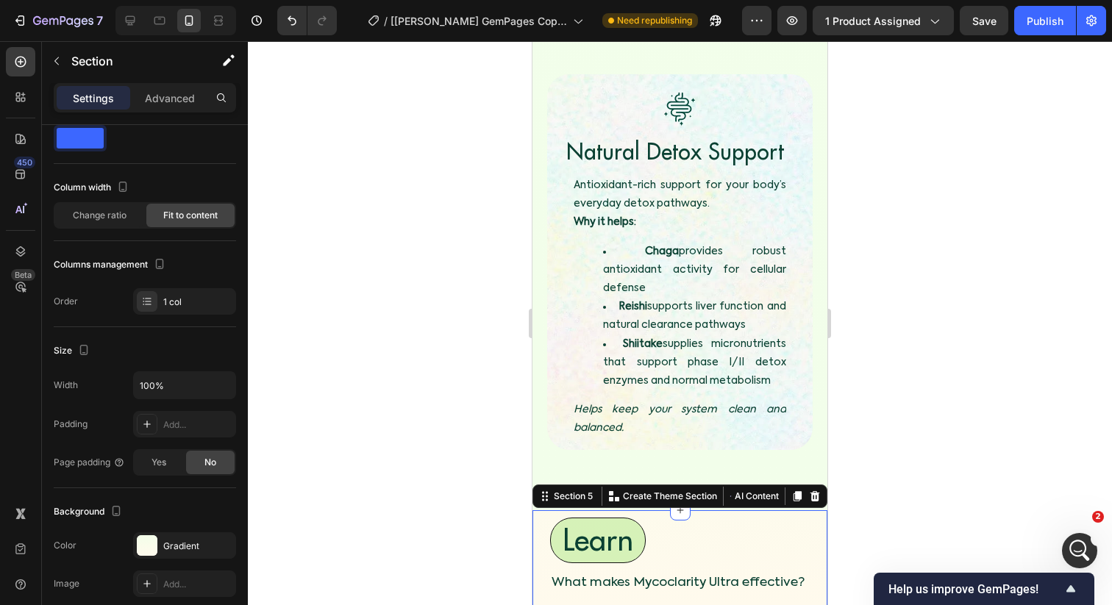
click at [495, 390] on div at bounding box center [680, 323] width 864 height 564
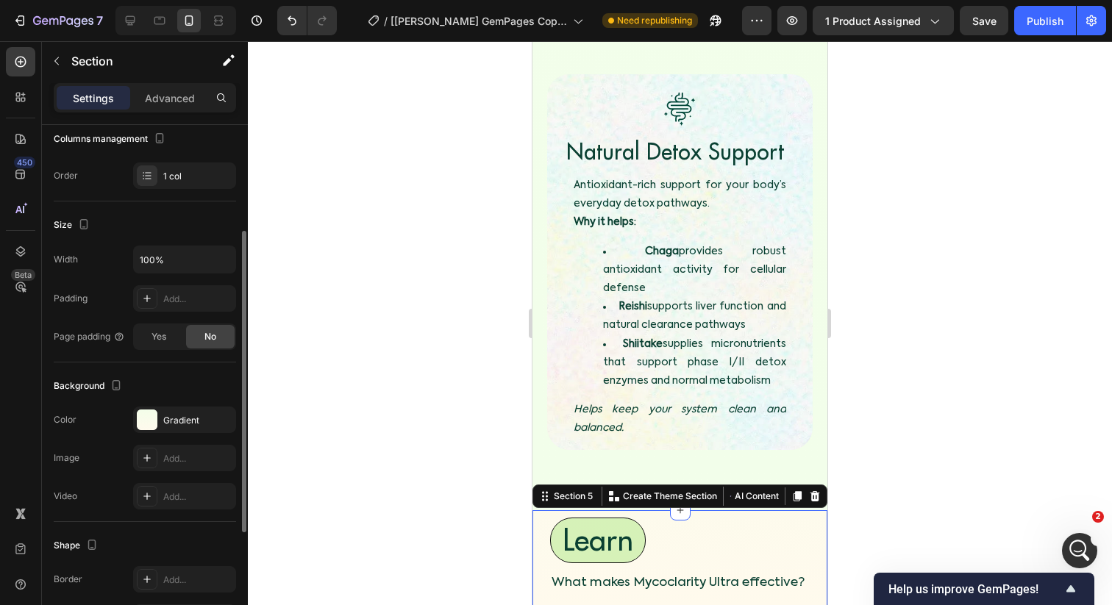
scroll to position [171, 0]
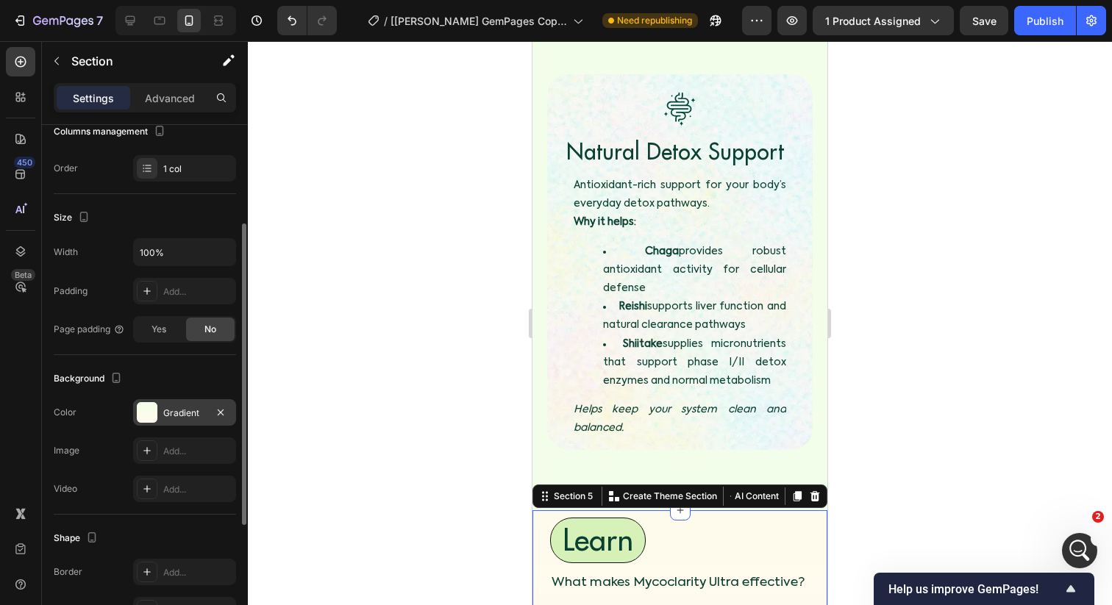
click at [175, 415] on div "Gradient" at bounding box center [184, 413] width 43 height 13
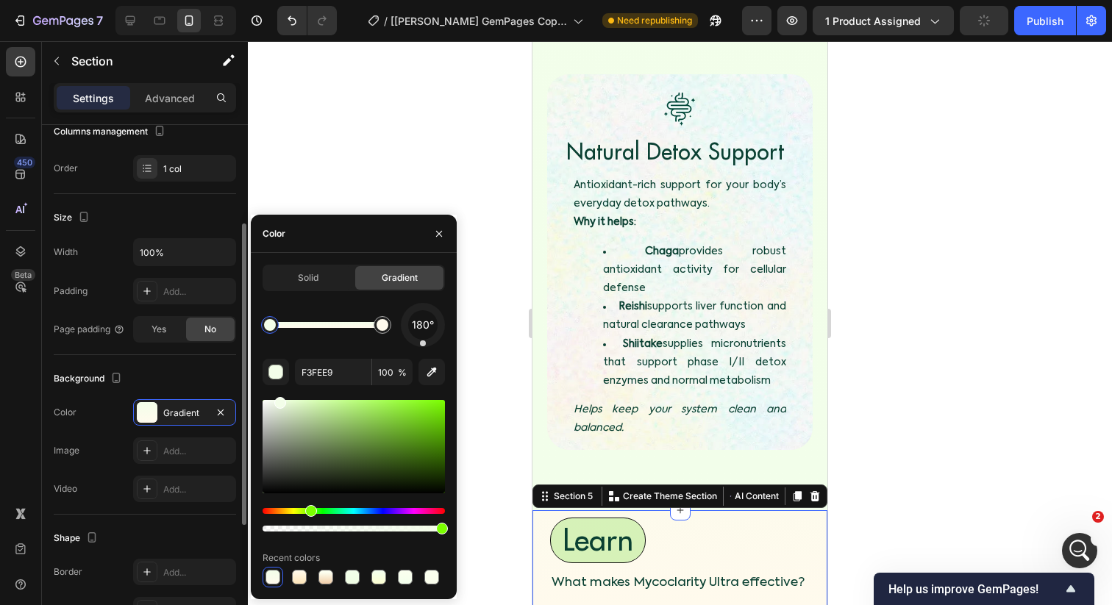
click at [270, 328] on div at bounding box center [270, 325] width 12 height 12
click at [382, 327] on div at bounding box center [382, 325] width 12 height 12
click at [271, 326] on div at bounding box center [270, 325] width 12 height 12
click at [438, 378] on icon "button" at bounding box center [431, 372] width 15 height 15
click at [429, 372] on icon "button" at bounding box center [432, 373] width 10 height 10
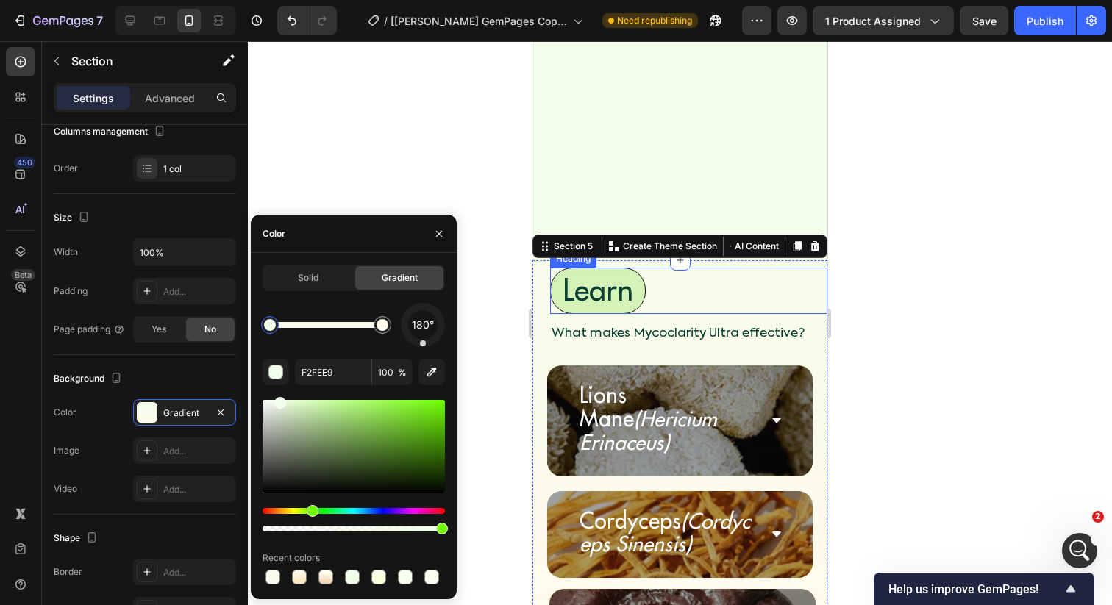
scroll to position [5283, 0]
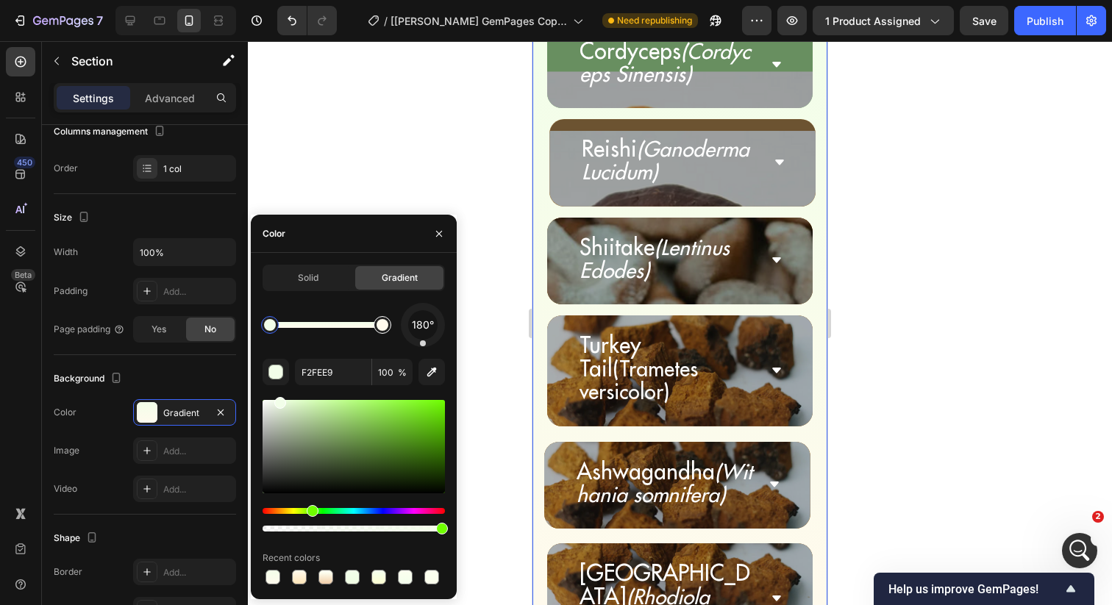
click at [376, 317] on div at bounding box center [382, 325] width 26 height 26
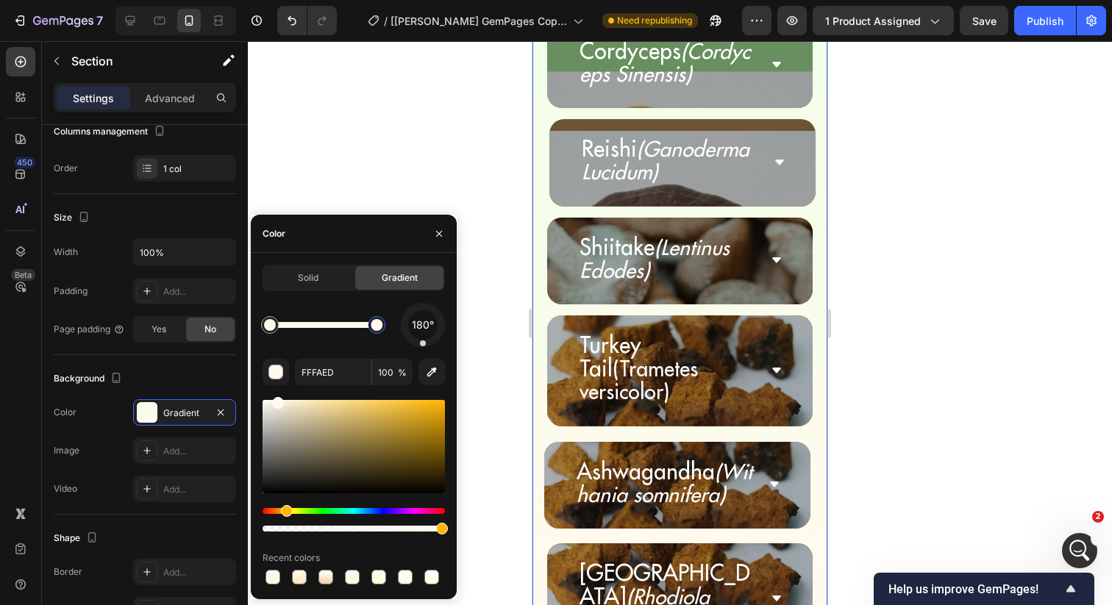
drag, startPoint x: 377, startPoint y: 330, endPoint x: 410, endPoint y: 329, distance: 32.4
click at [410, 329] on div "180°" at bounding box center [354, 325] width 182 height 44
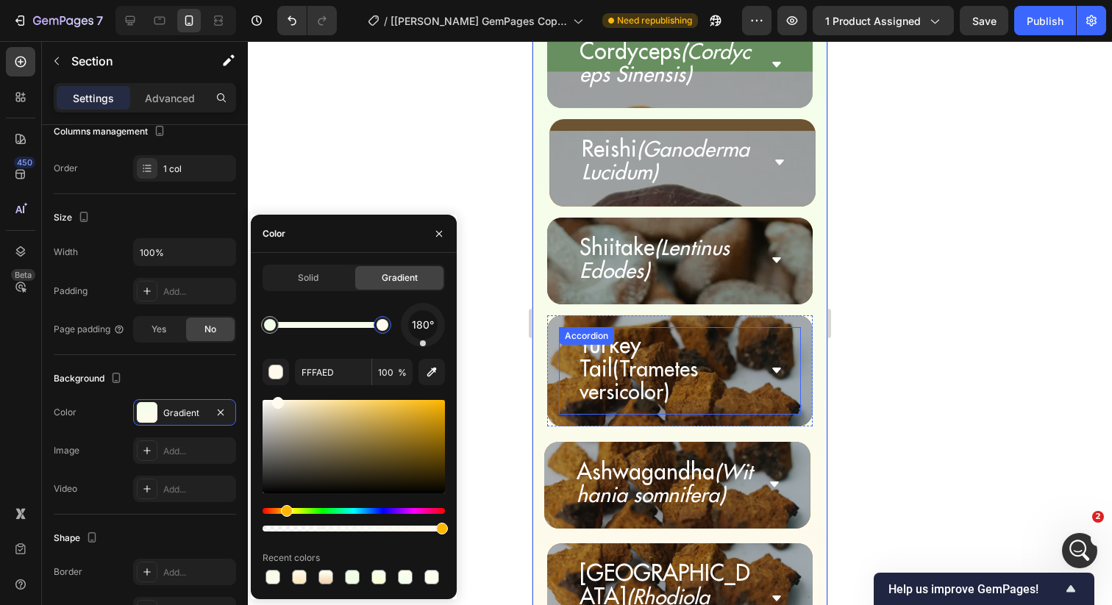
scroll to position [5677, 0]
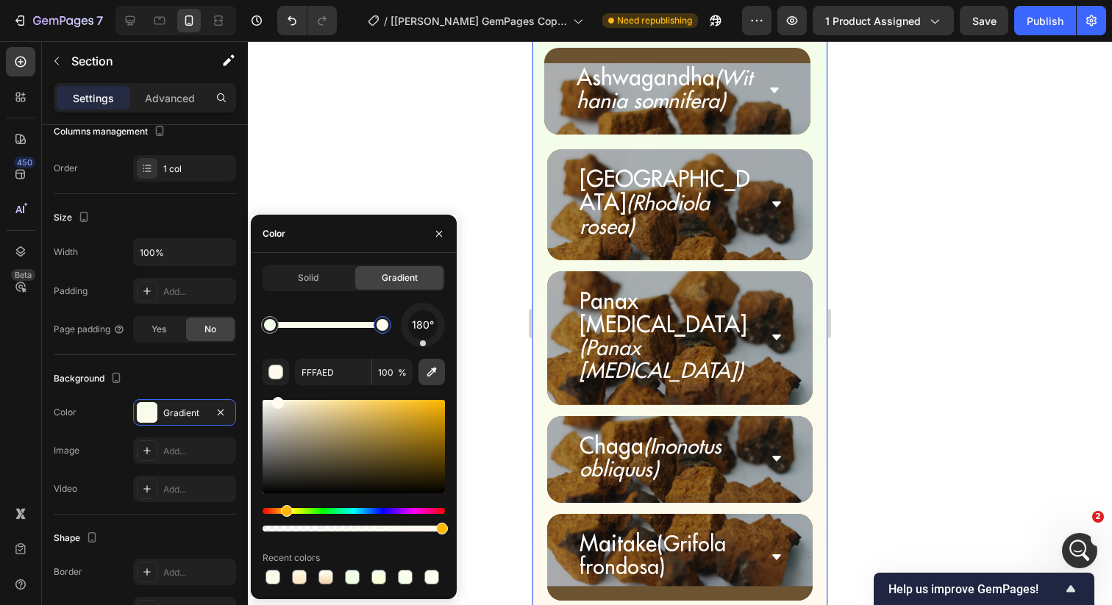
click at [433, 365] on icon "button" at bounding box center [431, 372] width 15 height 15
type input "F6FDEA"
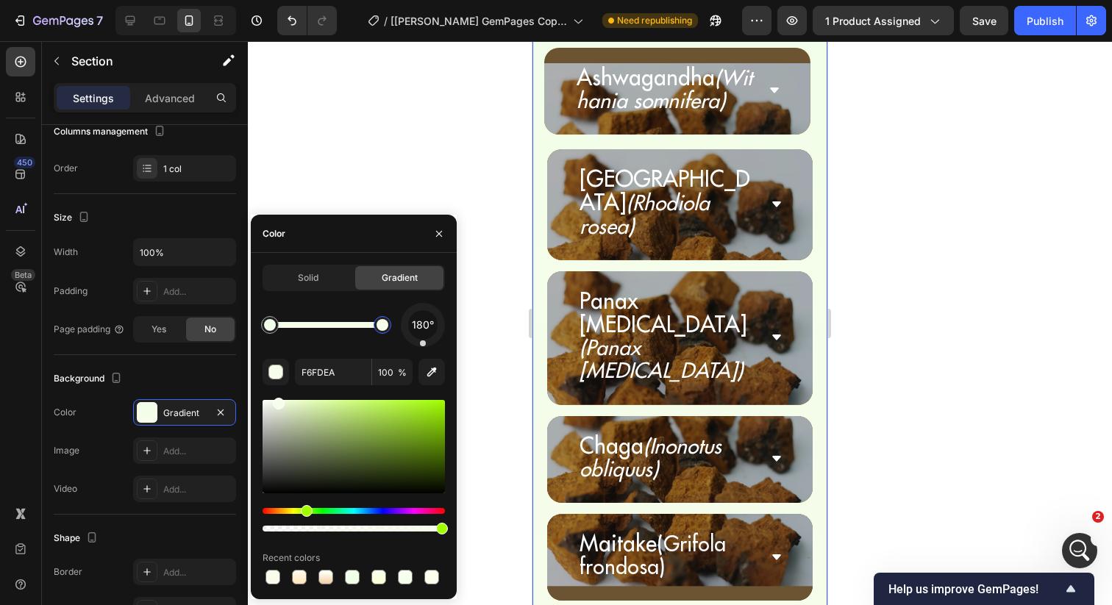
type input "FFFAED"
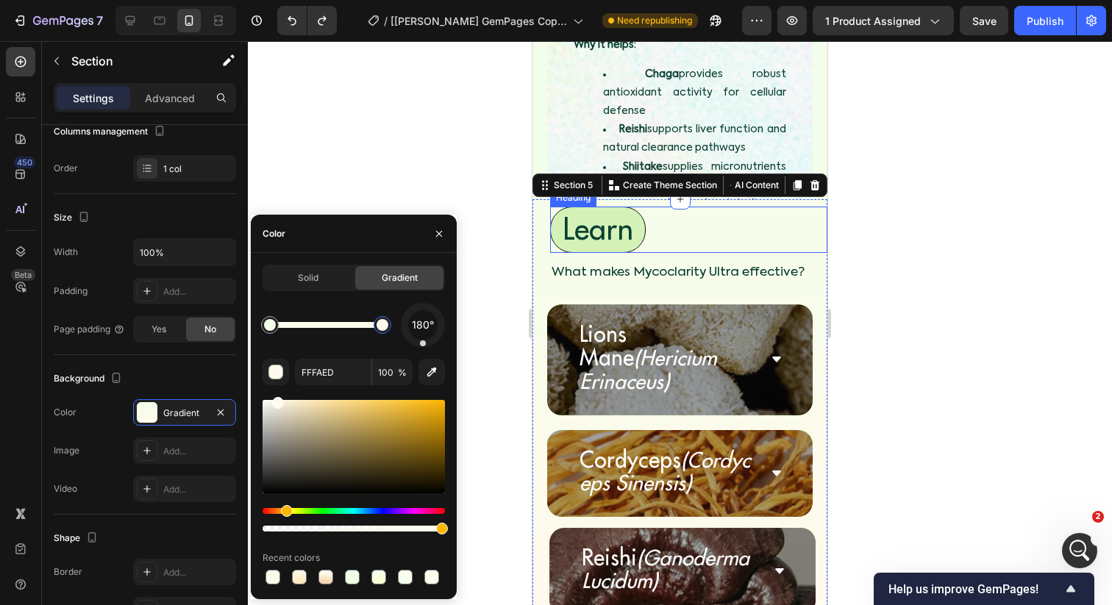
scroll to position [4854, 0]
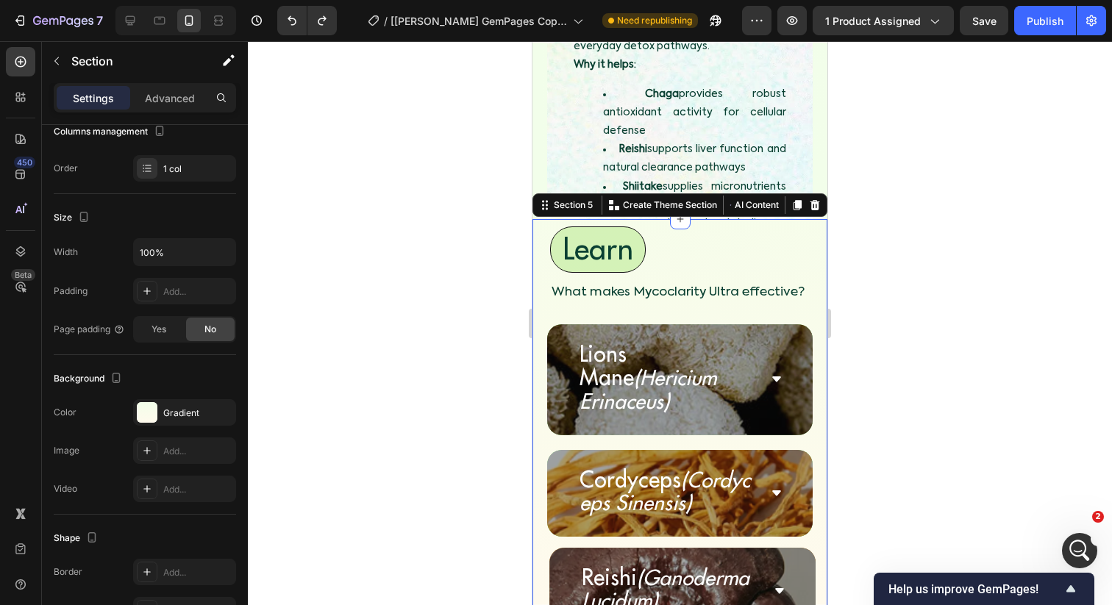
click at [486, 232] on div at bounding box center [680, 323] width 864 height 564
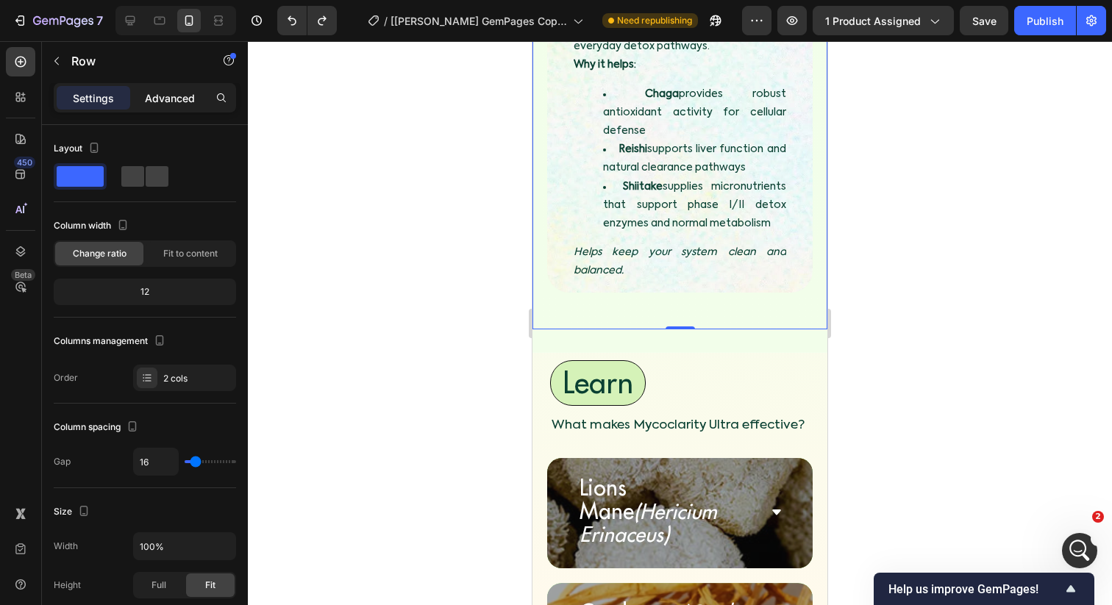
click at [187, 105] on p "Advanced" at bounding box center [170, 97] width 50 height 15
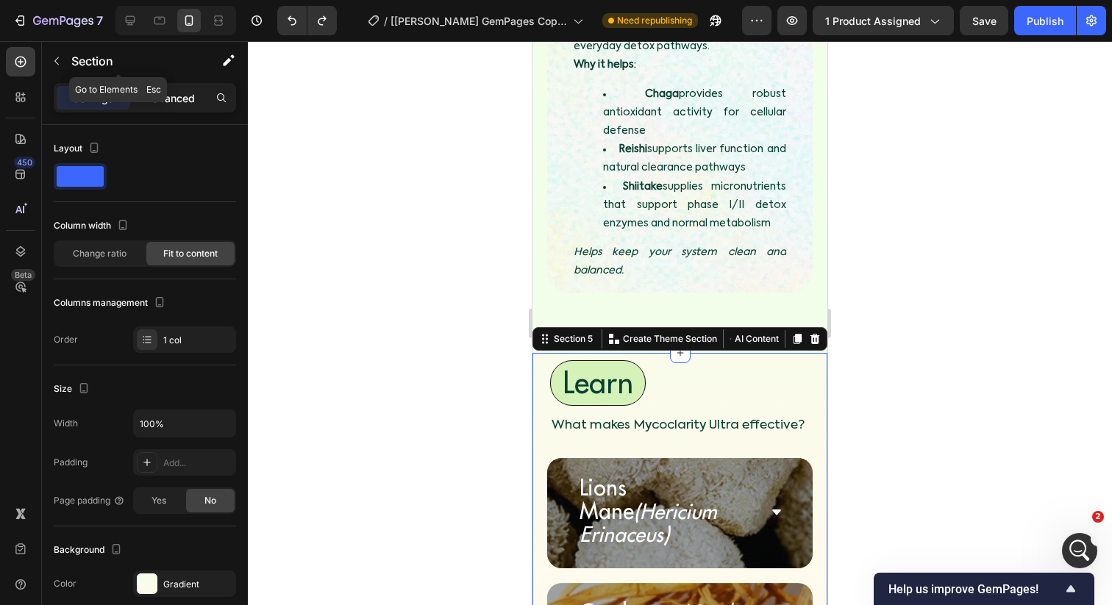
click at [165, 96] on p "Advanced" at bounding box center [170, 97] width 50 height 15
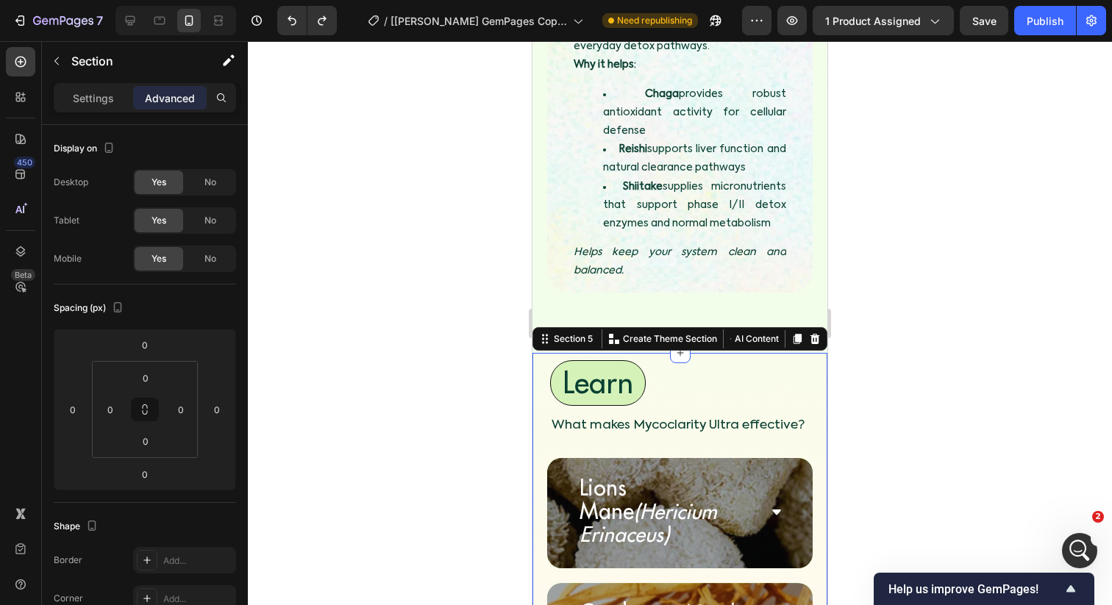
click at [407, 210] on div at bounding box center [680, 323] width 864 height 564
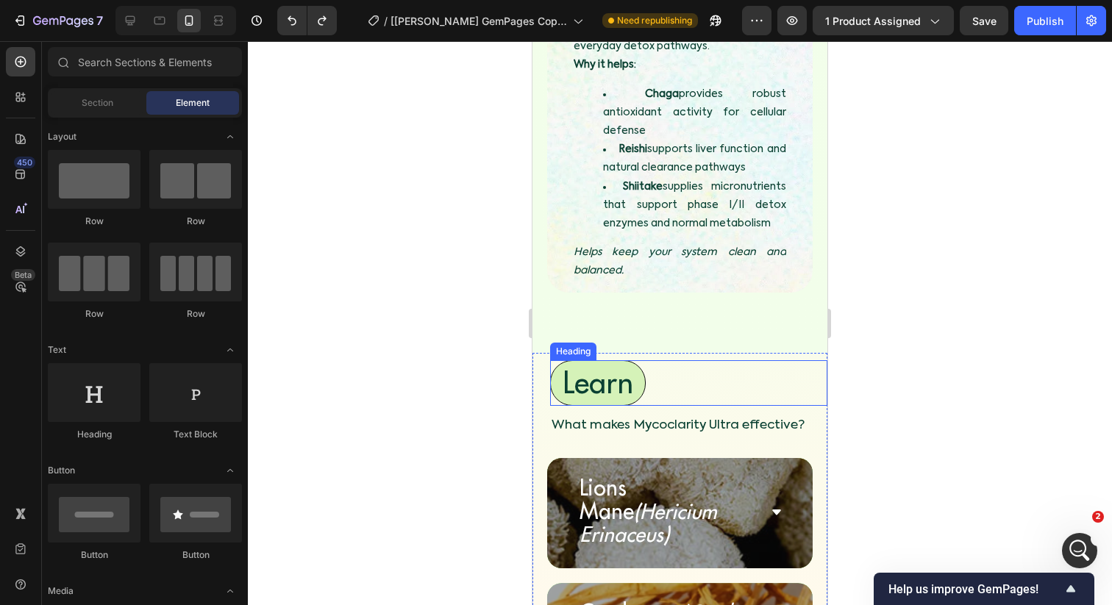
scroll to position [4829, 0]
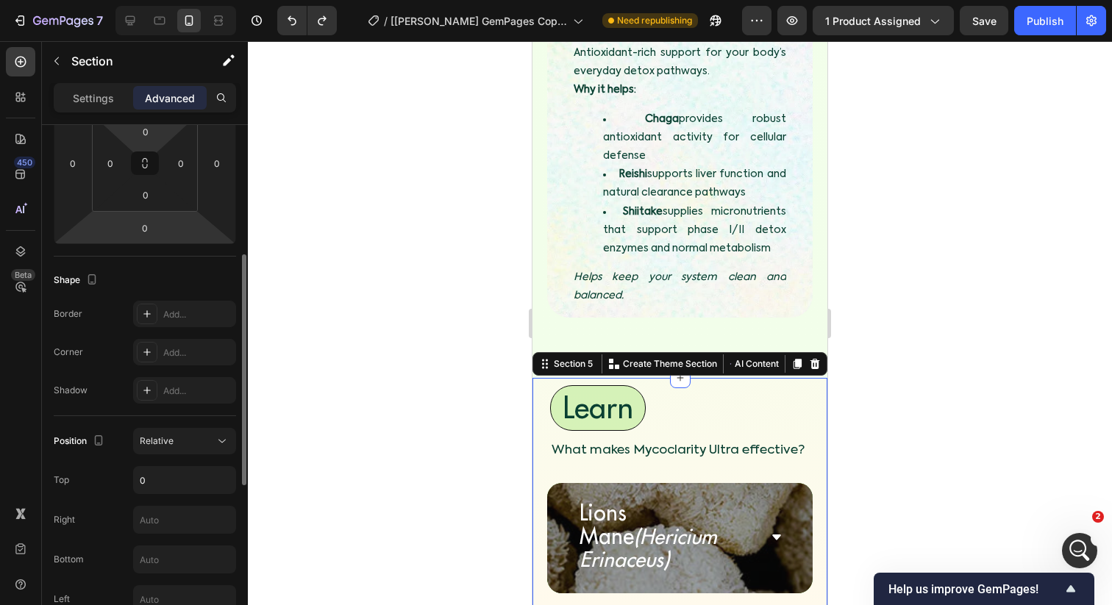
scroll to position [265, 0]
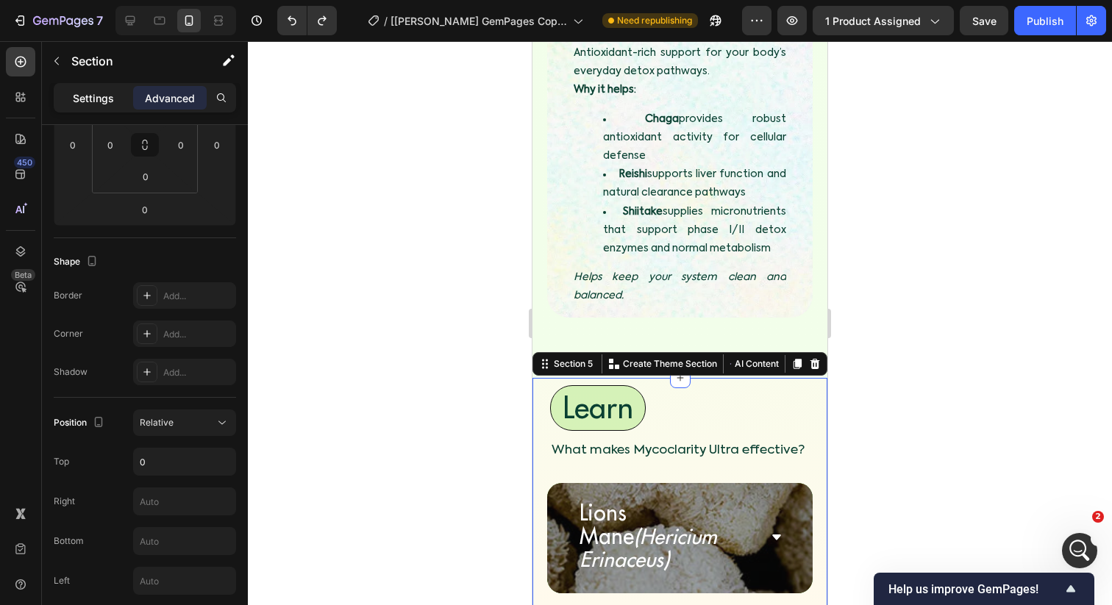
click at [101, 104] on p "Settings" at bounding box center [93, 97] width 41 height 15
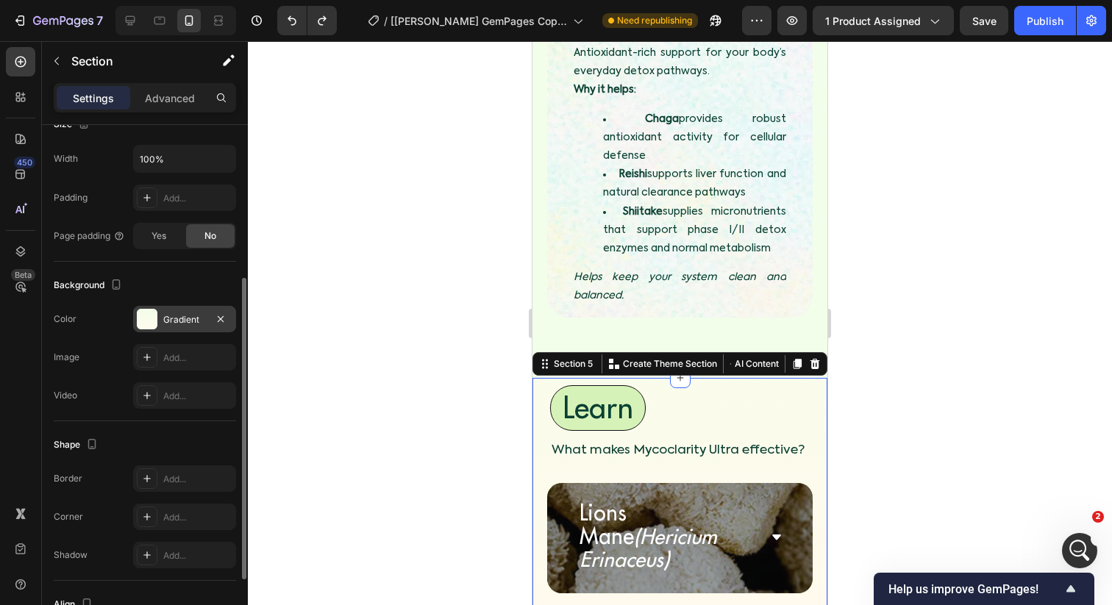
click at [182, 314] on div "Gradient" at bounding box center [184, 319] width 43 height 13
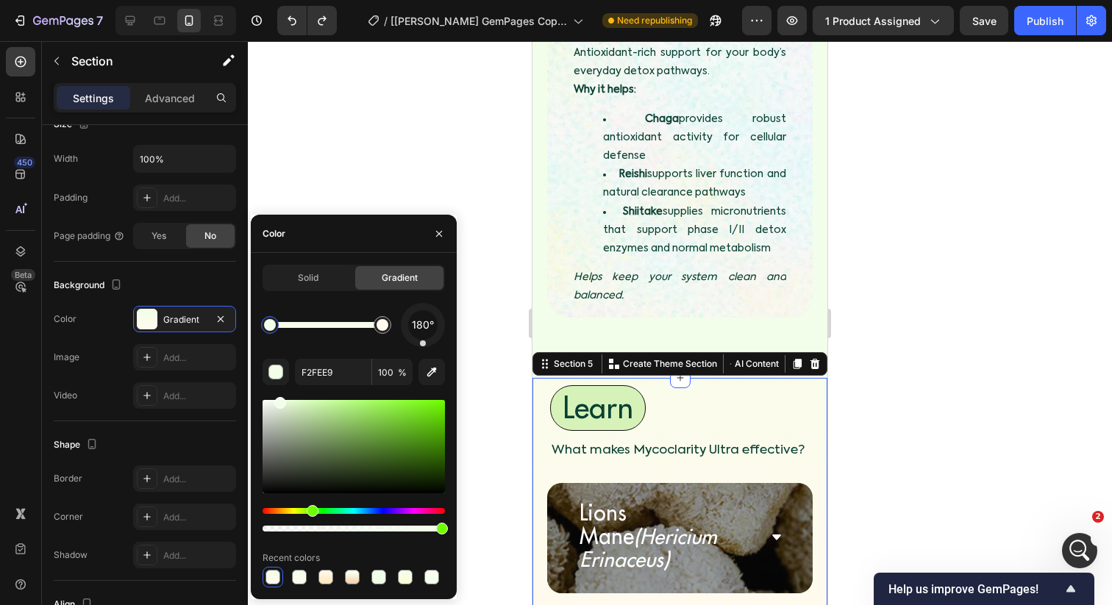
click at [273, 324] on div at bounding box center [270, 325] width 12 height 12
click at [255, 323] on div "Solid Gradient 180° F2FEE9 100 % Recent colors" at bounding box center [354, 426] width 206 height 323
click at [424, 368] on icon "button" at bounding box center [431, 372] width 15 height 15
type input "F3FEE9"
click at [499, 257] on div at bounding box center [680, 323] width 864 height 564
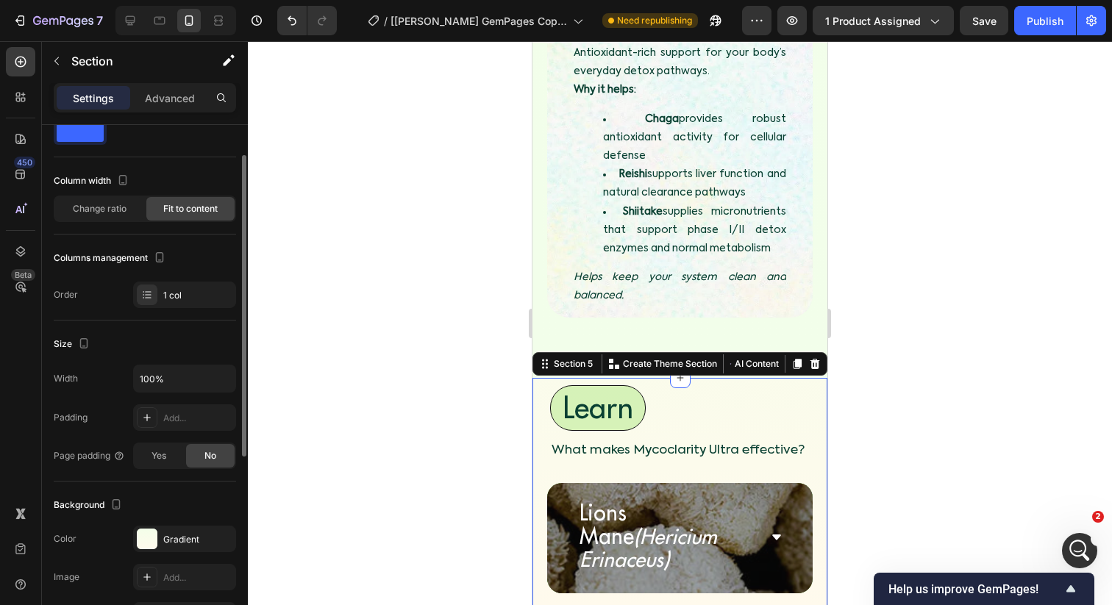
scroll to position [49, 0]
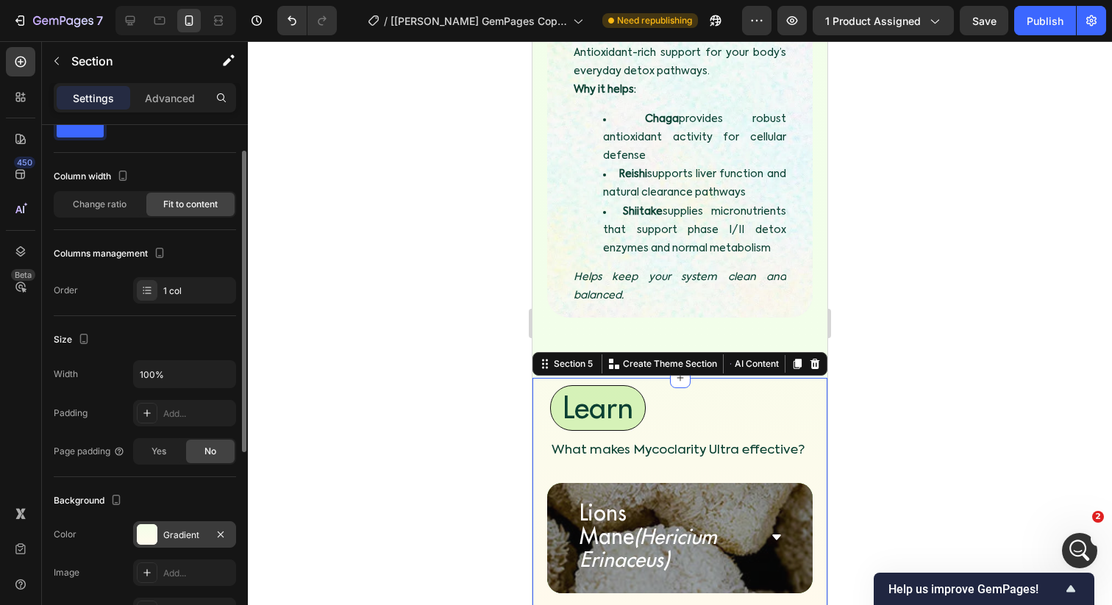
click at [173, 532] on div "Gradient" at bounding box center [184, 535] width 43 height 13
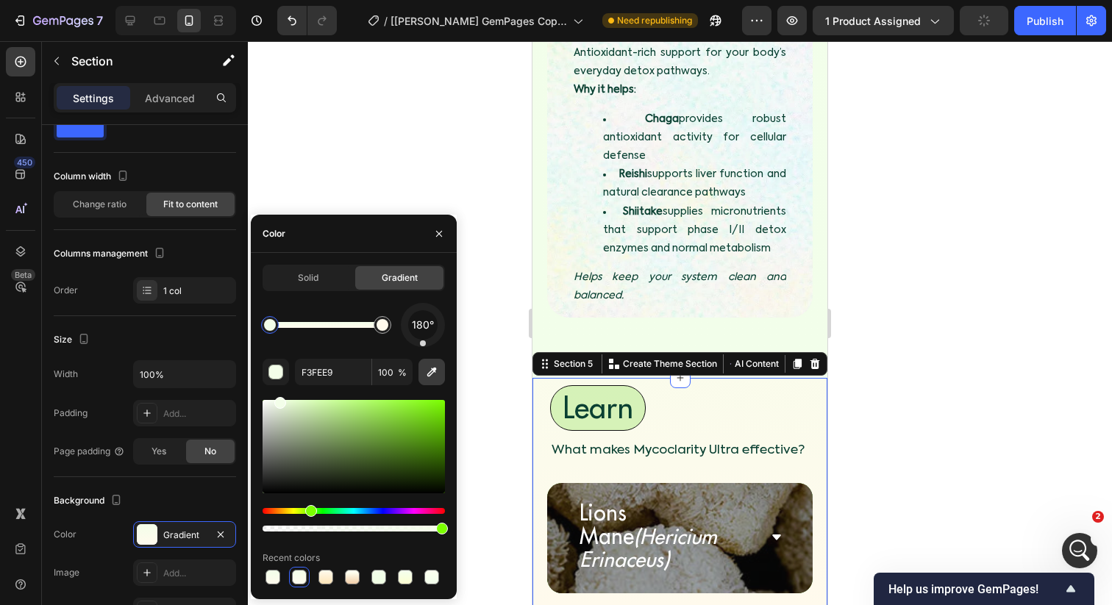
click at [429, 373] on icon "button" at bounding box center [432, 373] width 10 height 10
type input "F2FEEA"
click at [510, 268] on div at bounding box center [680, 323] width 864 height 564
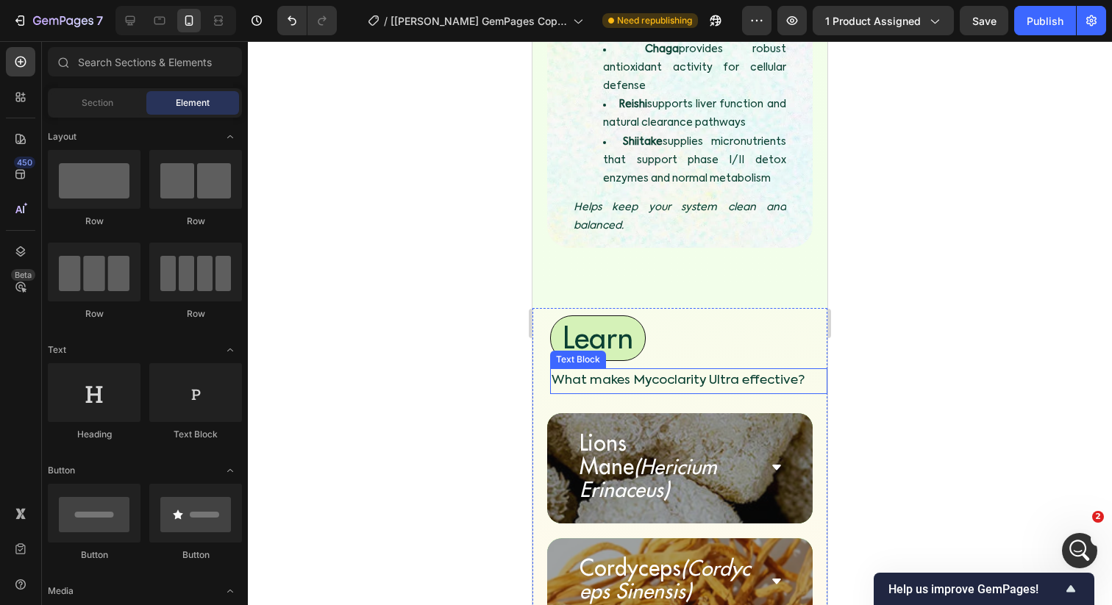
scroll to position [4924, 0]
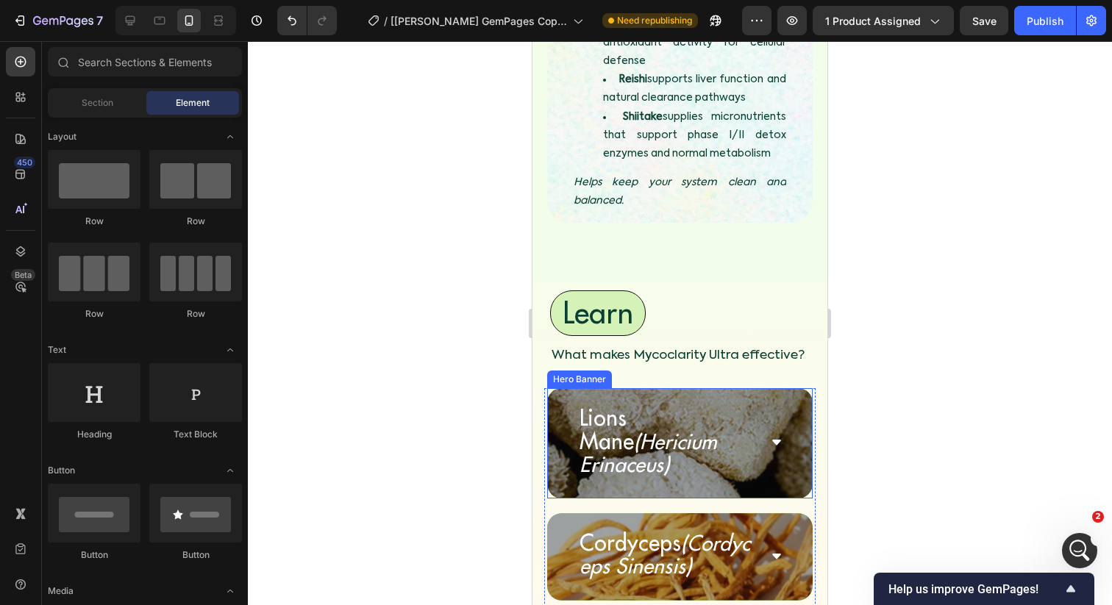
click at [809, 388] on div "Lions Mane (Hericium Erinaceus) Accordion" at bounding box center [680, 443] width 266 height 111
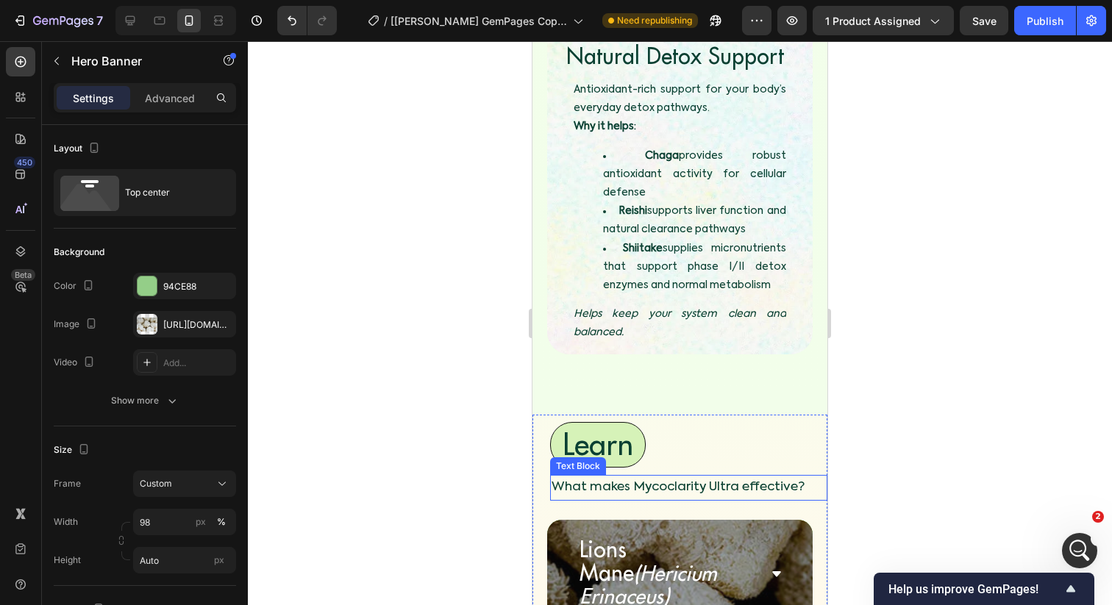
scroll to position [4857, 0]
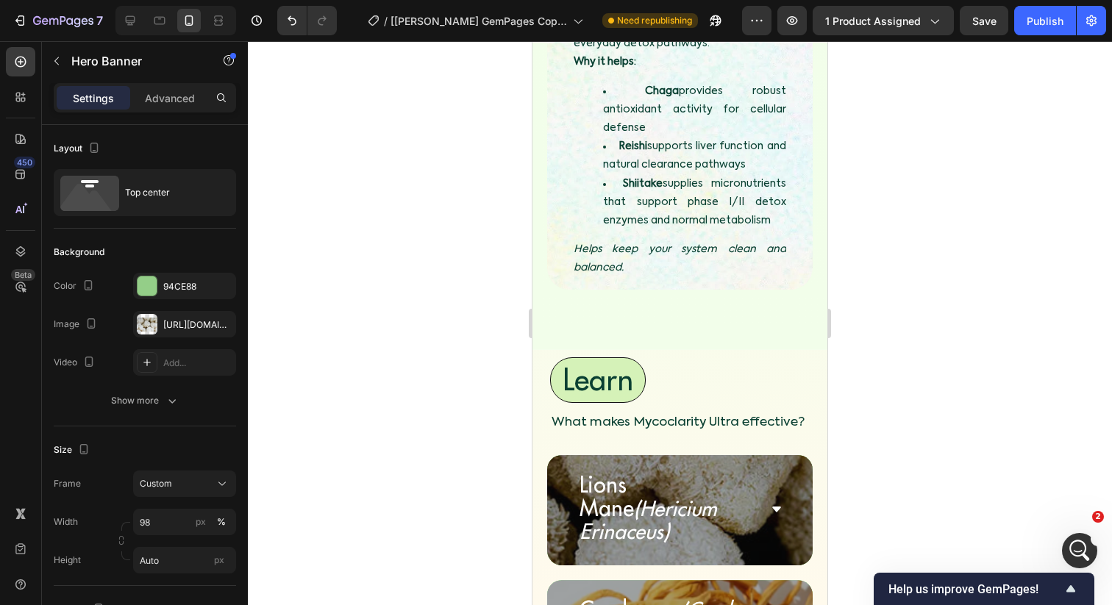
click at [805, 455] on div "Lions Mane (Hericium Erinaceus) Accordion" at bounding box center [680, 510] width 266 height 111
click at [807, 455] on div "Lions Mane (Hericium Erinaceus) Accordion" at bounding box center [680, 510] width 266 height 111
click at [808, 455] on div "Lions Mane (Hericium Erinaceus) Accordion" at bounding box center [680, 510] width 266 height 111
click at [735, 475] on p "Lions Mane (Hericium Erinaceus)" at bounding box center [668, 510] width 178 height 71
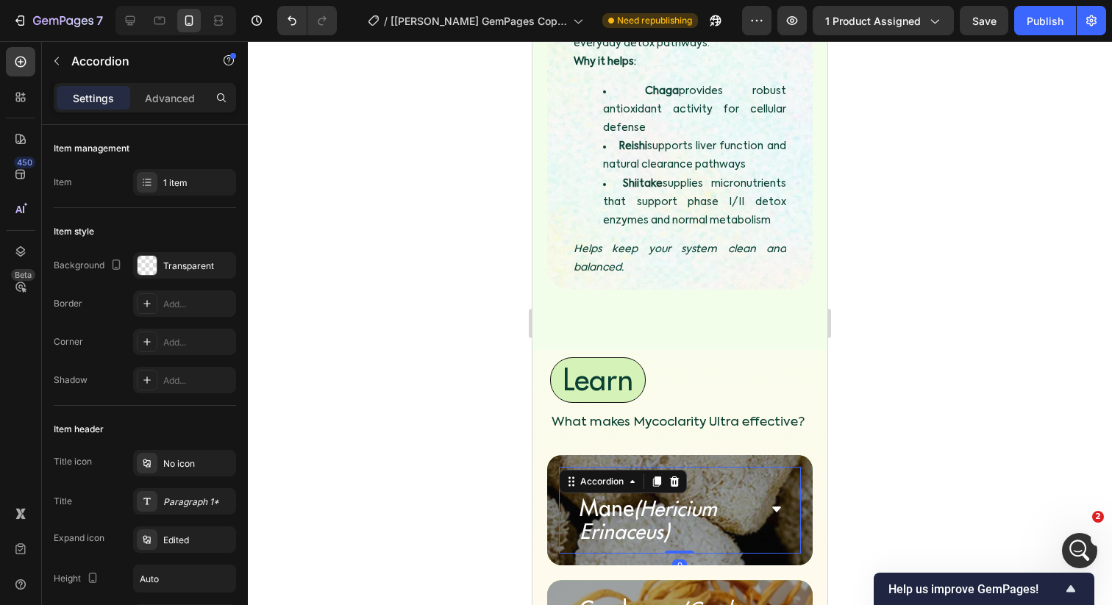
click at [554, 455] on div "Lions Mane (Hericium Erinaceus) Accordion 0" at bounding box center [680, 510] width 266 height 111
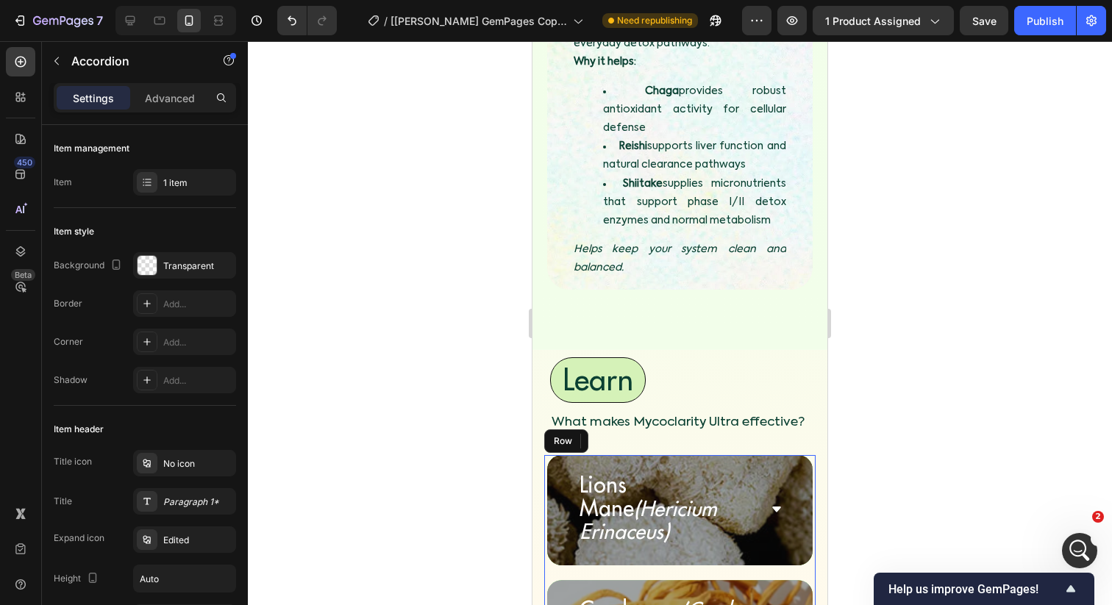
click at [468, 324] on div at bounding box center [680, 323] width 864 height 564
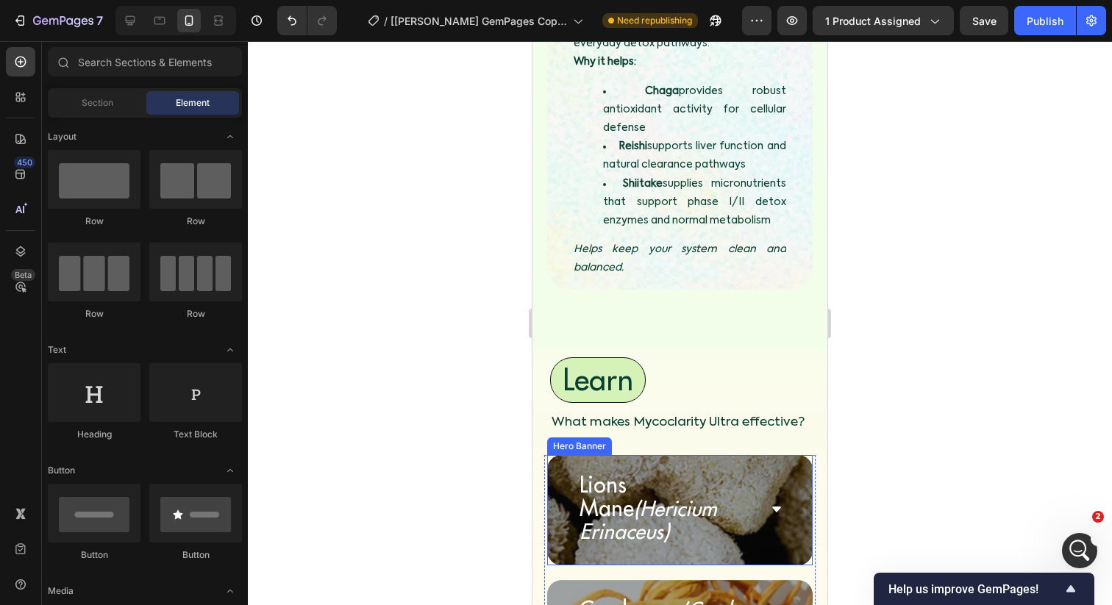
click at [807, 455] on div "Lions Mane (Hericium Erinaceus) Accordion" at bounding box center [680, 510] width 266 height 111
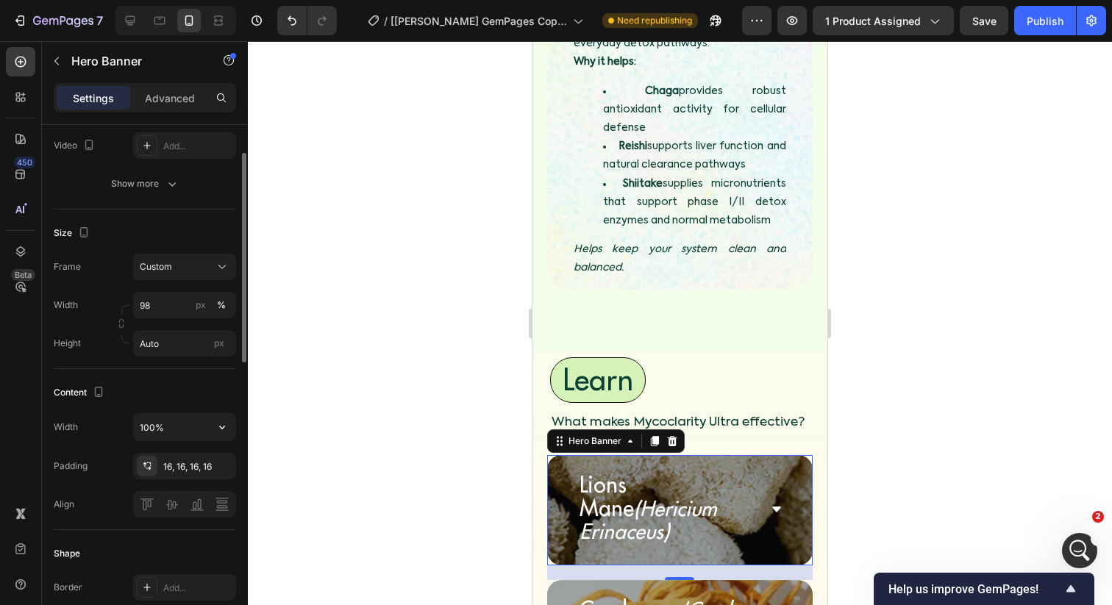
scroll to position [219, 0]
click at [182, 460] on div "16, 16, 16, 16" at bounding box center [184, 464] width 43 height 13
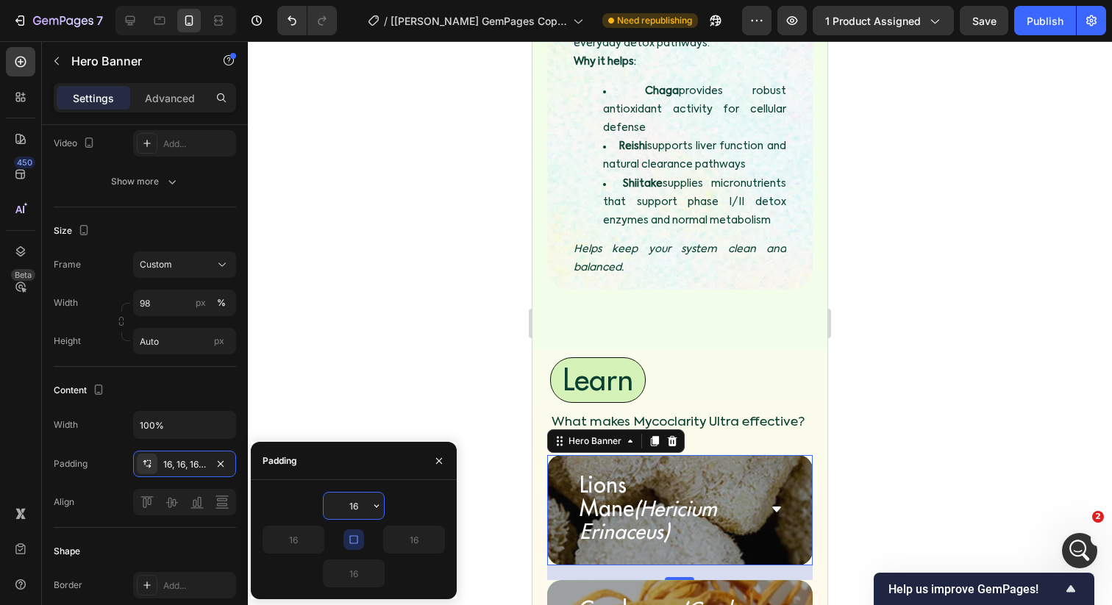
click at [357, 507] on input "16" at bounding box center [354, 506] width 60 height 26
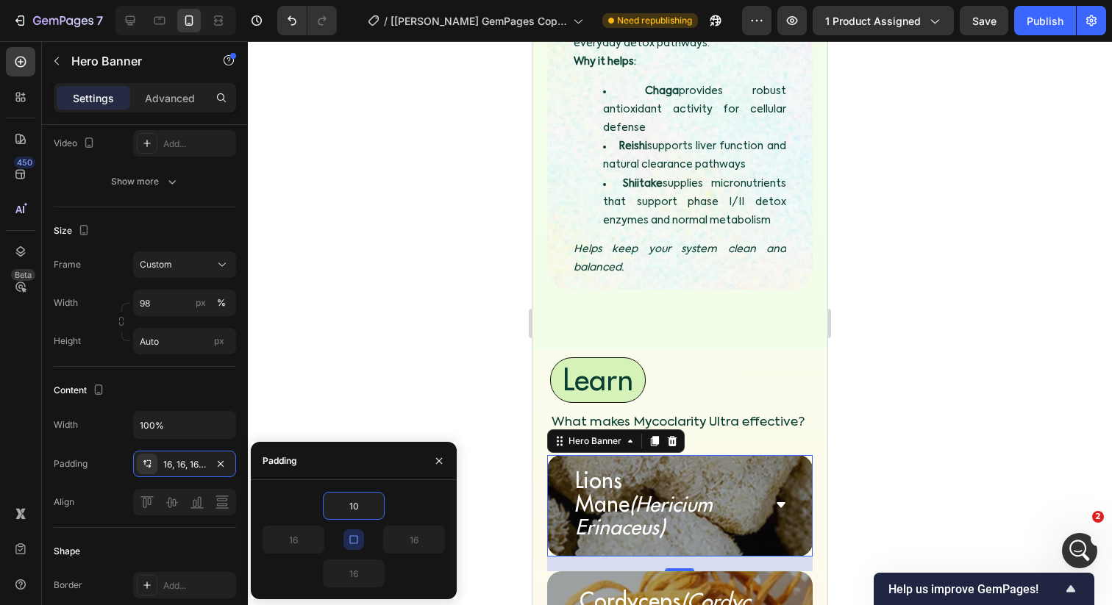
type input "10"
click at [355, 535] on icon "button" at bounding box center [353, 539] width 8 height 8
type input "10"
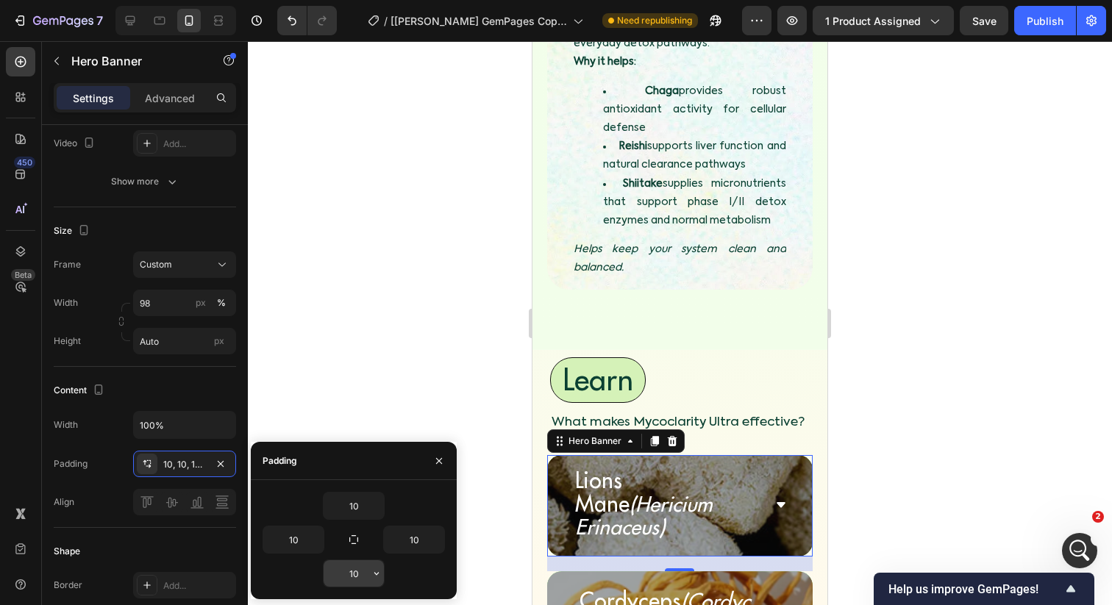
click at [355, 572] on input "10" at bounding box center [354, 573] width 60 height 26
click at [505, 422] on div at bounding box center [680, 323] width 864 height 564
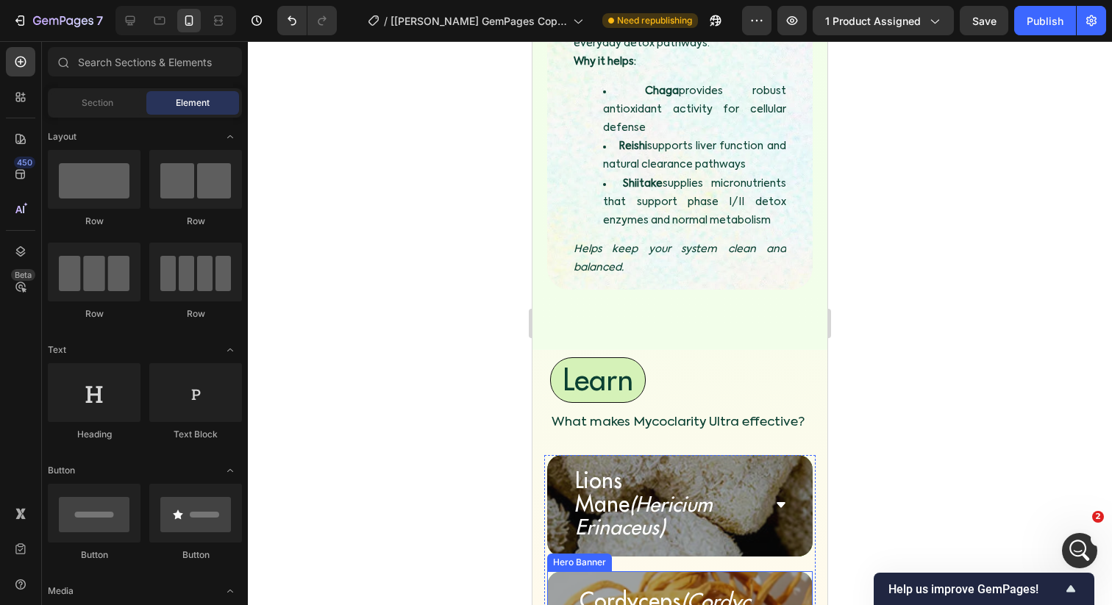
click at [796, 571] on div "Cordyceps (Cordyceps Sinensis) Accordion" at bounding box center [680, 614] width 266 height 87
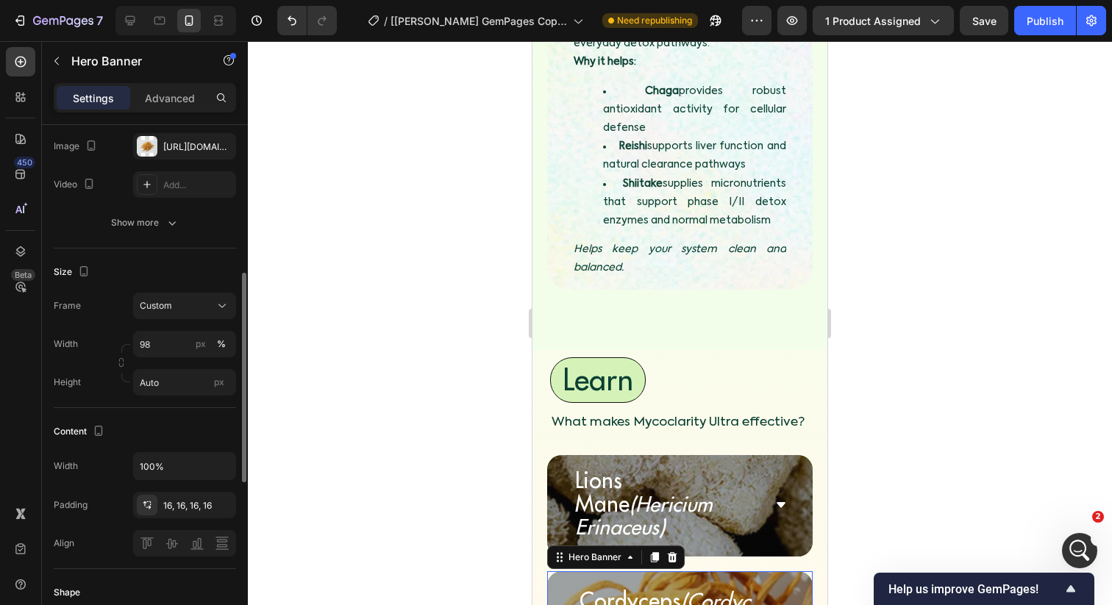
scroll to position [232, 0]
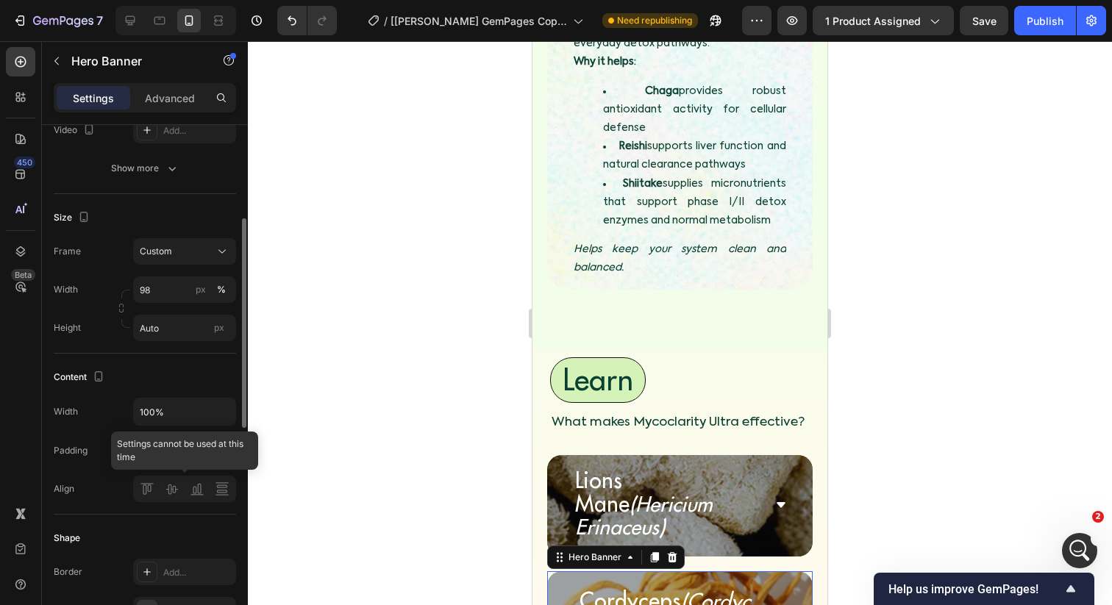
click at [188, 456] on div "16, 16, 16, 16" at bounding box center [184, 451] width 43 height 13
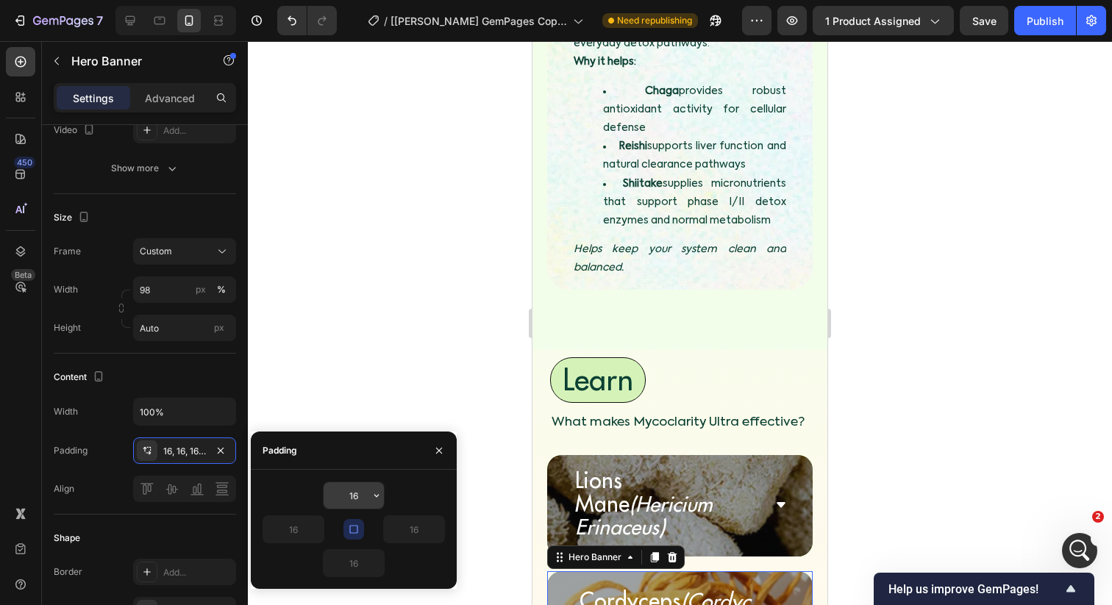
click at [350, 493] on input "16" at bounding box center [354, 495] width 60 height 26
click at [357, 502] on input "1016" at bounding box center [354, 495] width 60 height 26
type input "10"
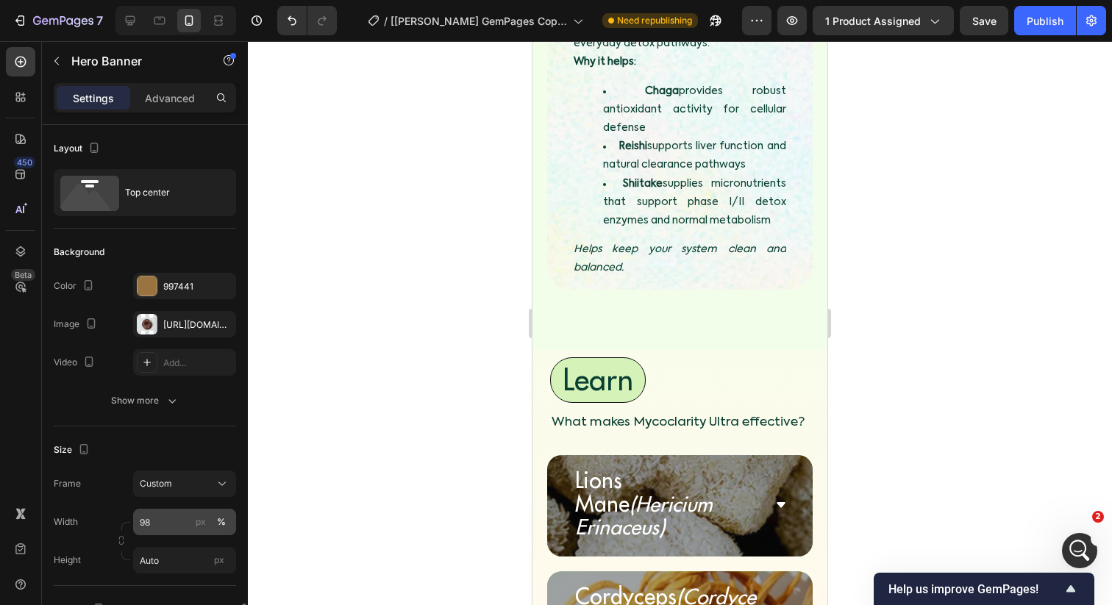
scroll to position [342, 0]
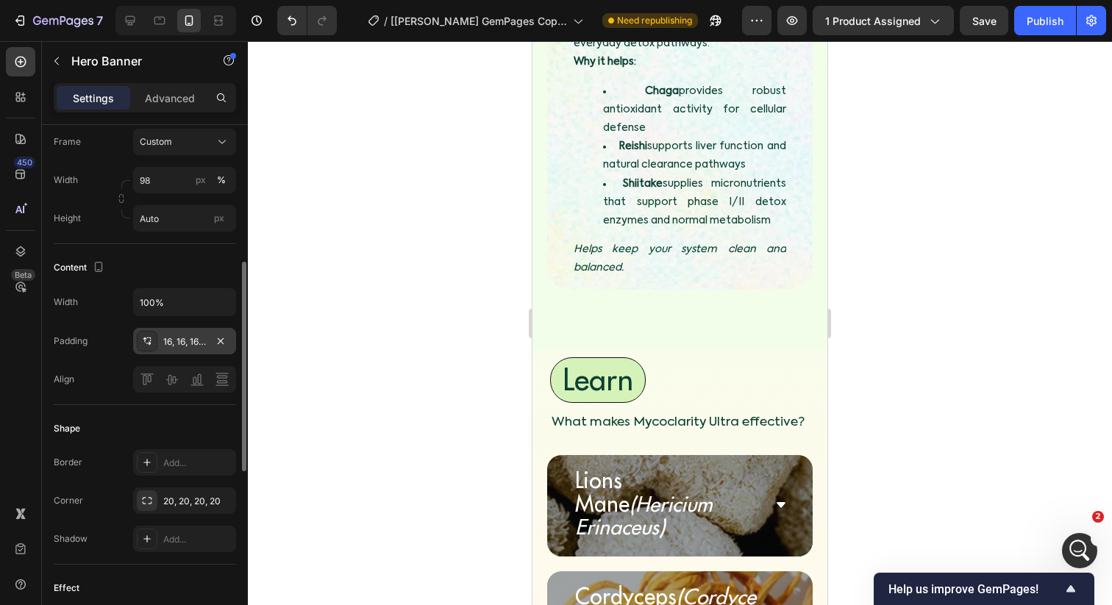
click at [188, 354] on div "16, 16, 16, 16" at bounding box center [184, 341] width 103 height 26
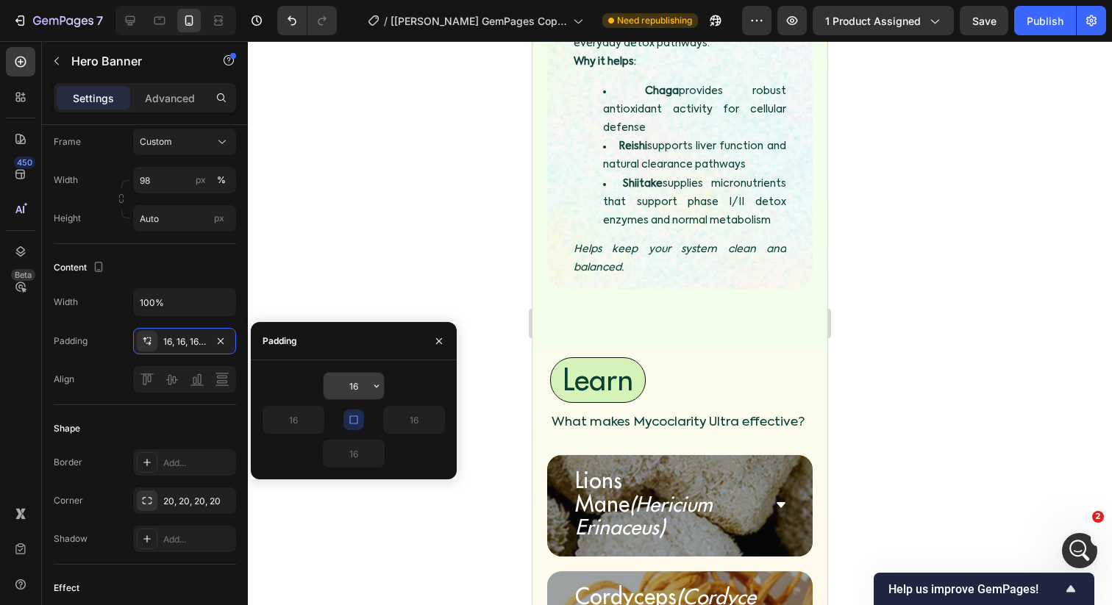
click at [338, 388] on input "16" at bounding box center [354, 386] width 60 height 26
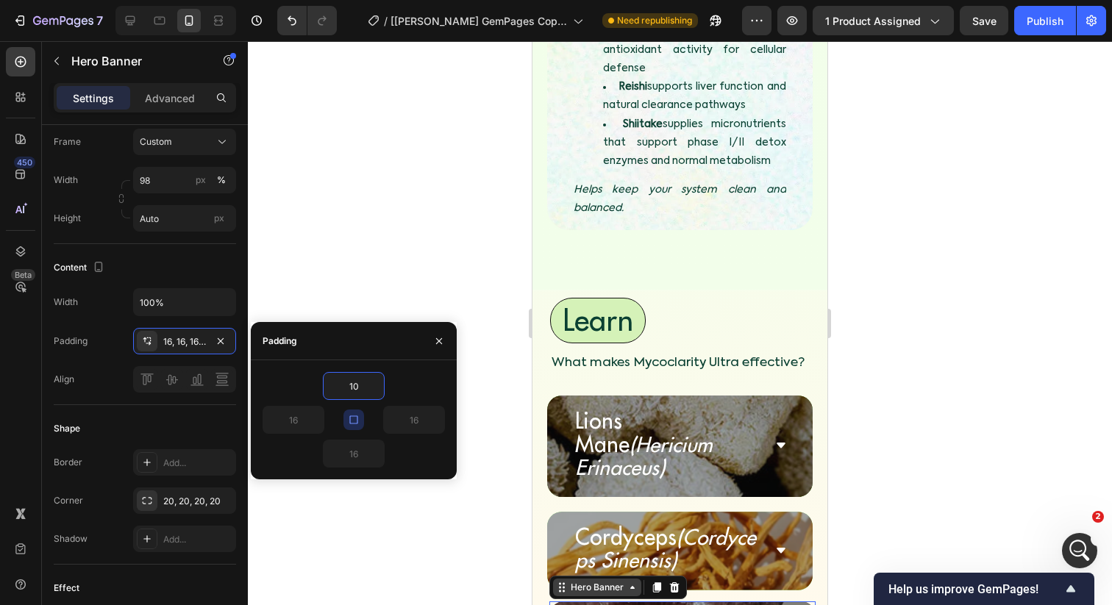
type input "1"
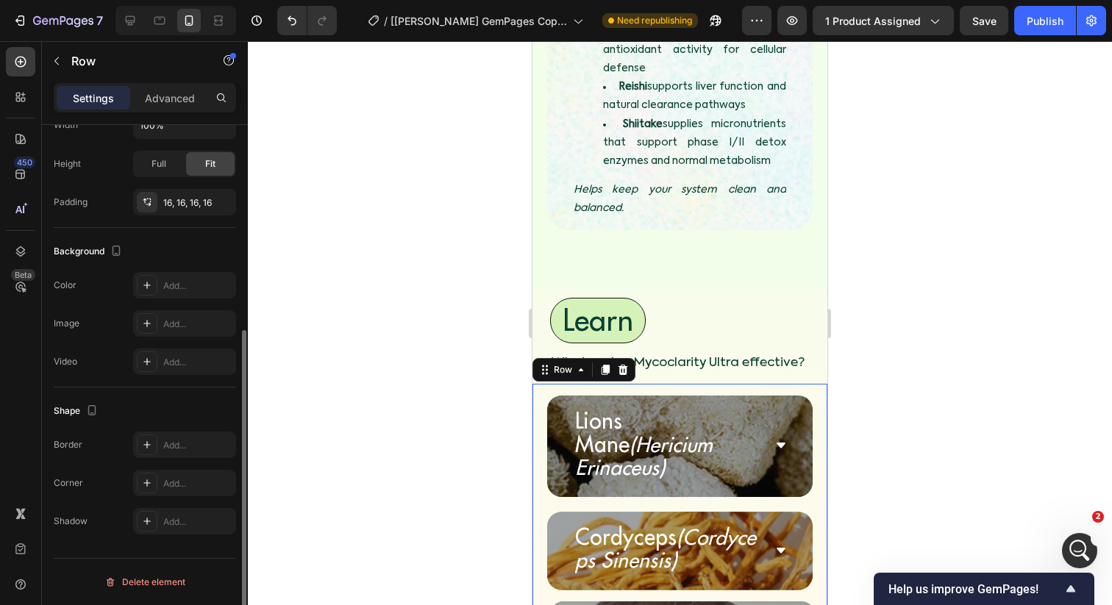
click at [505, 508] on div at bounding box center [680, 323] width 864 height 564
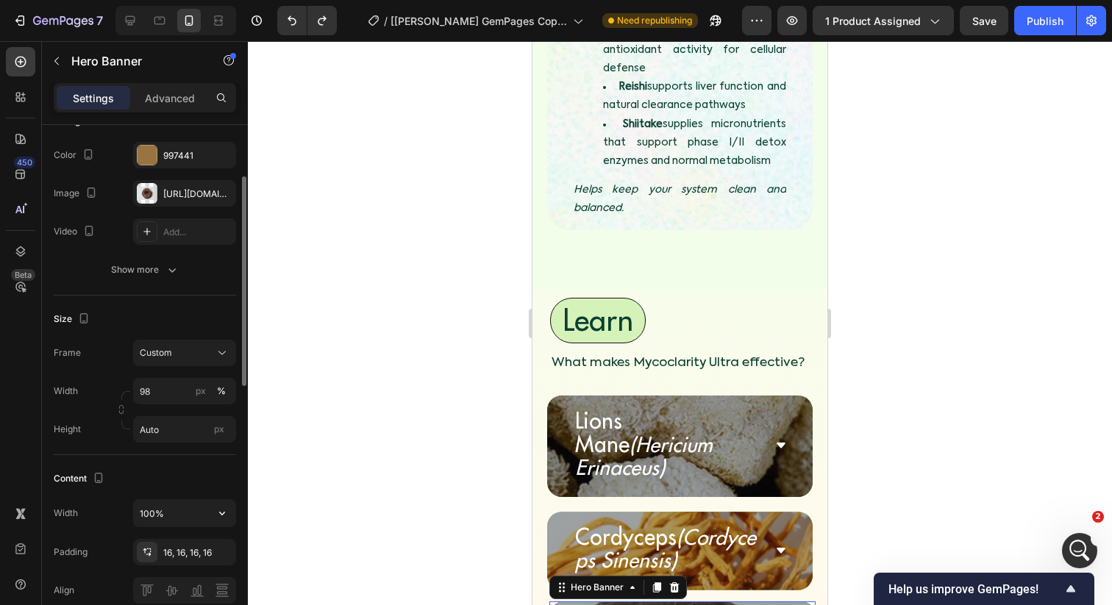
scroll to position [129, 0]
click at [171, 549] on div "16, 16, 16, 16" at bounding box center [184, 555] width 43 height 13
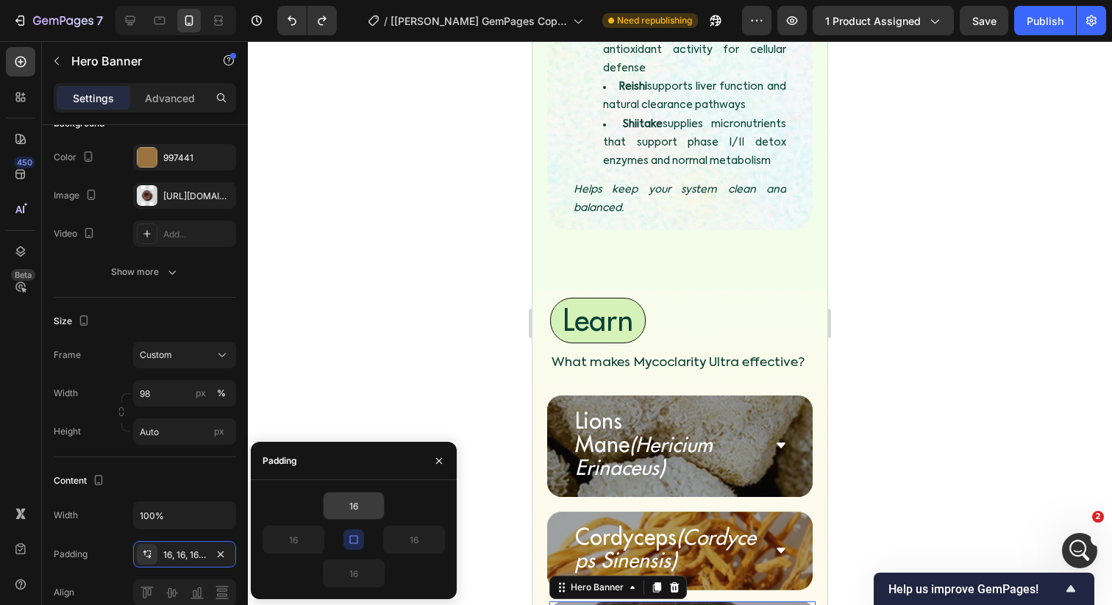
click at [362, 503] on input "16" at bounding box center [354, 506] width 60 height 26
type input "1"
type input "-"
type input "0"
type input "4"
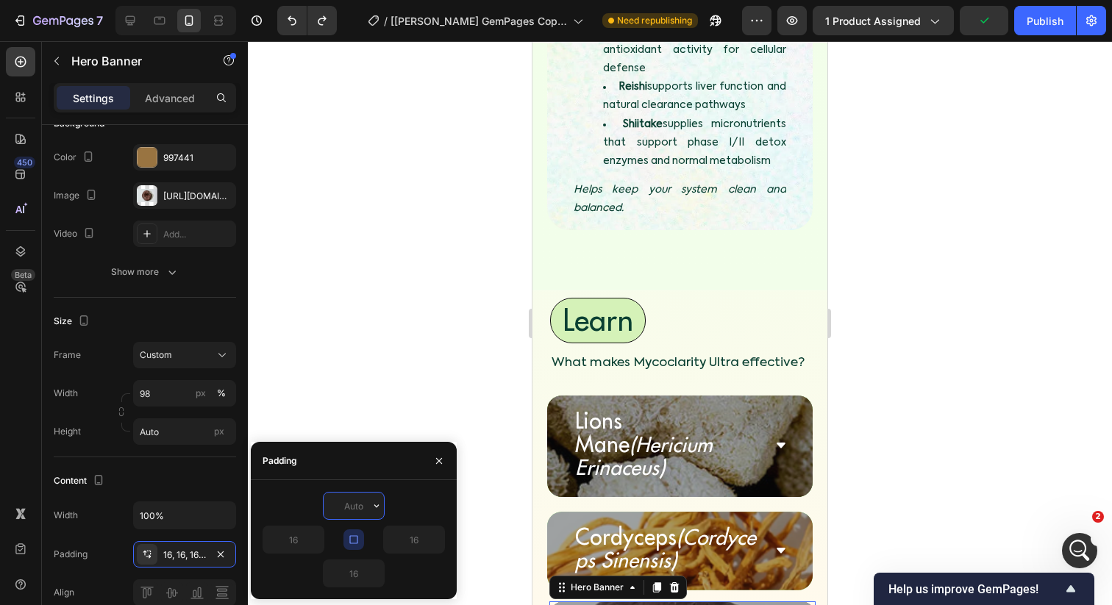
type input "5"
click at [514, 399] on div at bounding box center [680, 323] width 864 height 564
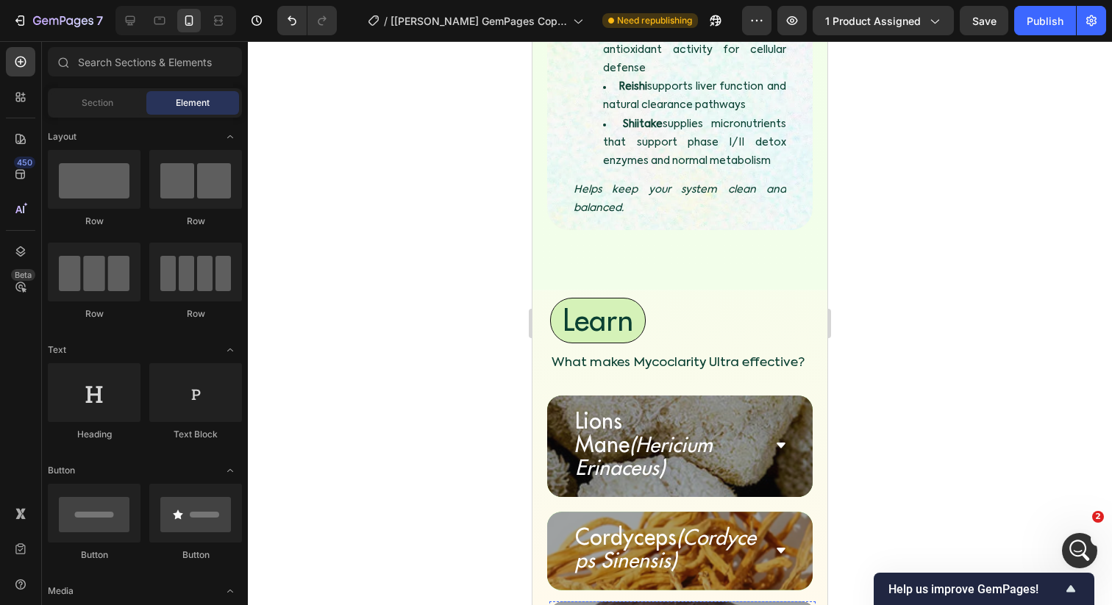
click at [574, 604] on div "Accordion" at bounding box center [580, 613] width 49 height 13
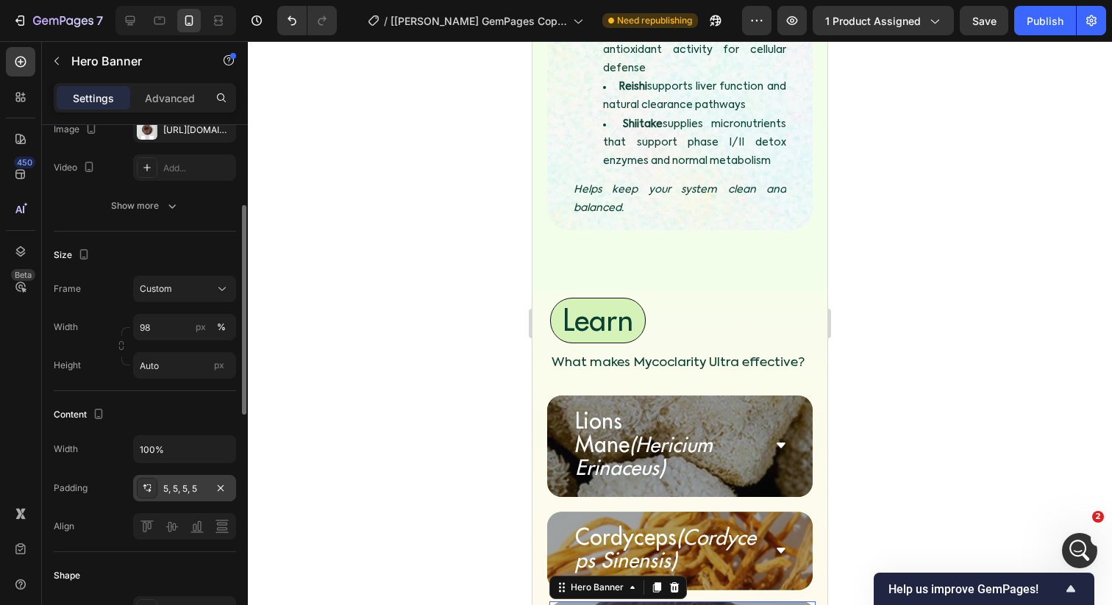
scroll to position [196, 0]
click at [187, 490] on div "5, 5, 5, 5" at bounding box center [184, 487] width 43 height 13
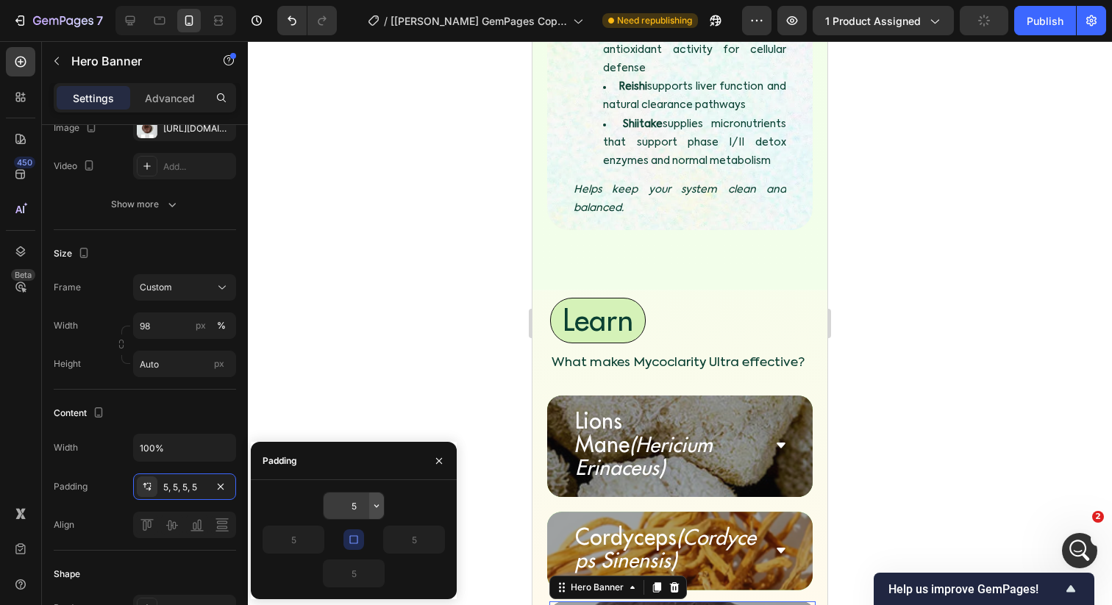
click at [369, 501] on button "button" at bounding box center [376, 506] width 15 height 26
click at [346, 511] on input "5" at bounding box center [354, 506] width 60 height 26
type input "10"
click at [513, 422] on div at bounding box center [680, 323] width 864 height 564
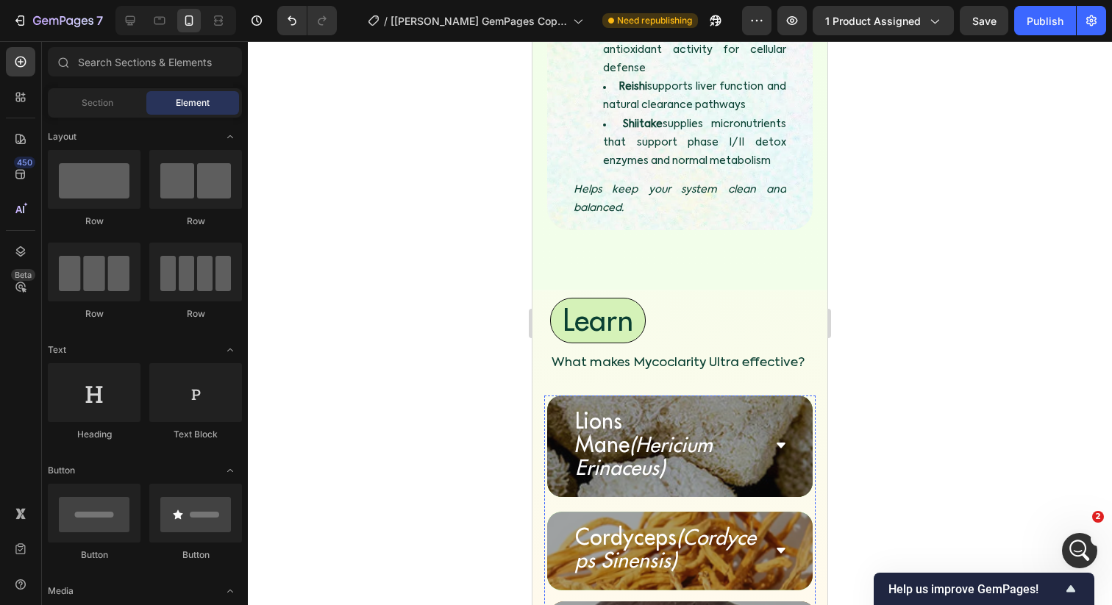
scroll to position [4984, 0]
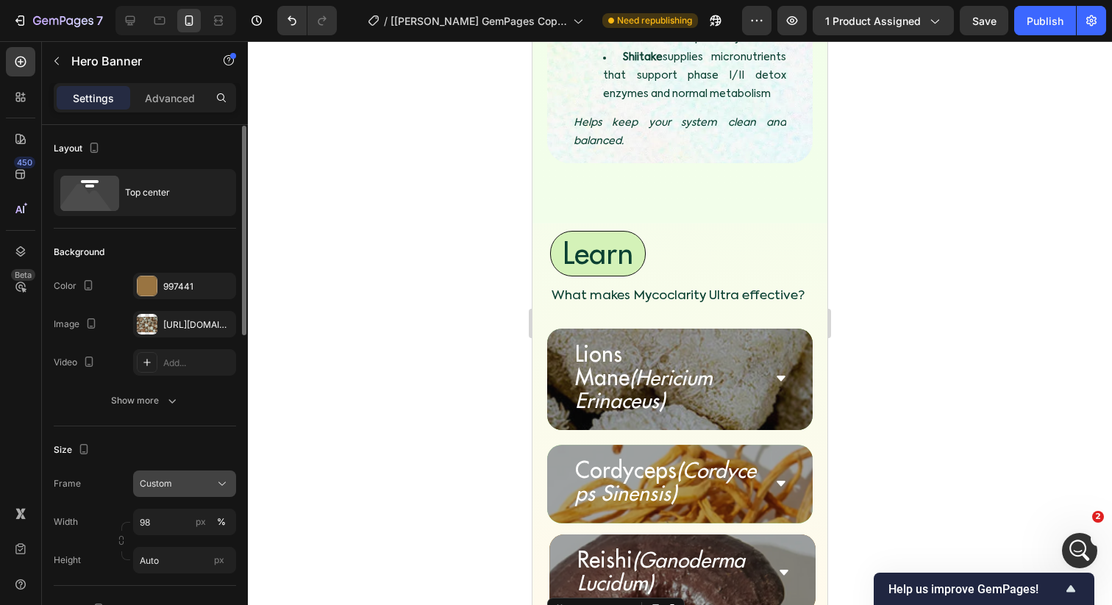
scroll to position [188, 0]
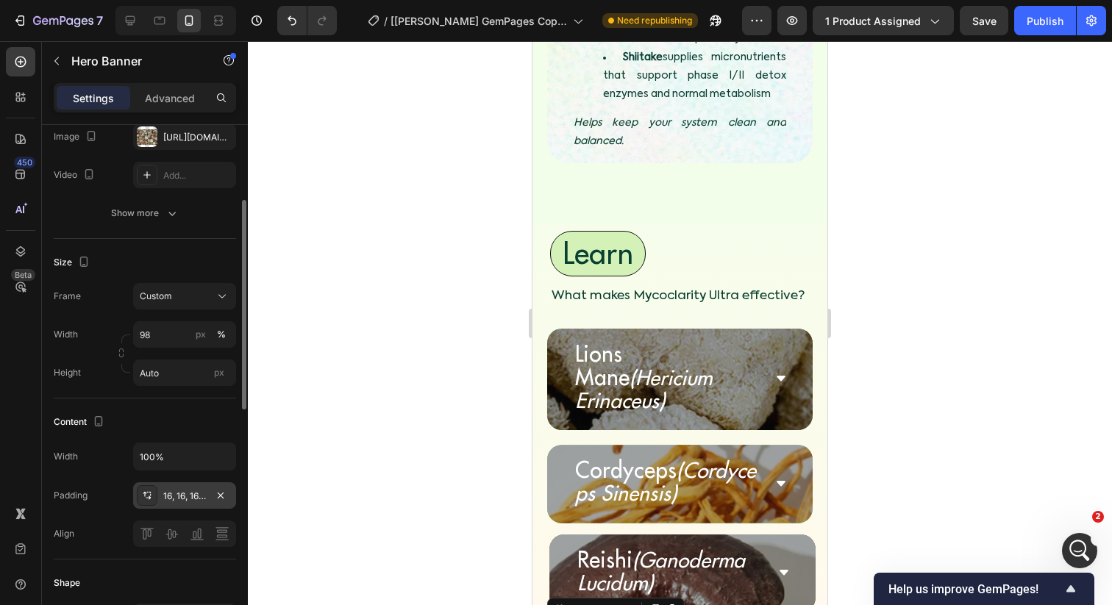
click at [166, 494] on div "16, 16, 16, 16" at bounding box center [184, 496] width 43 height 13
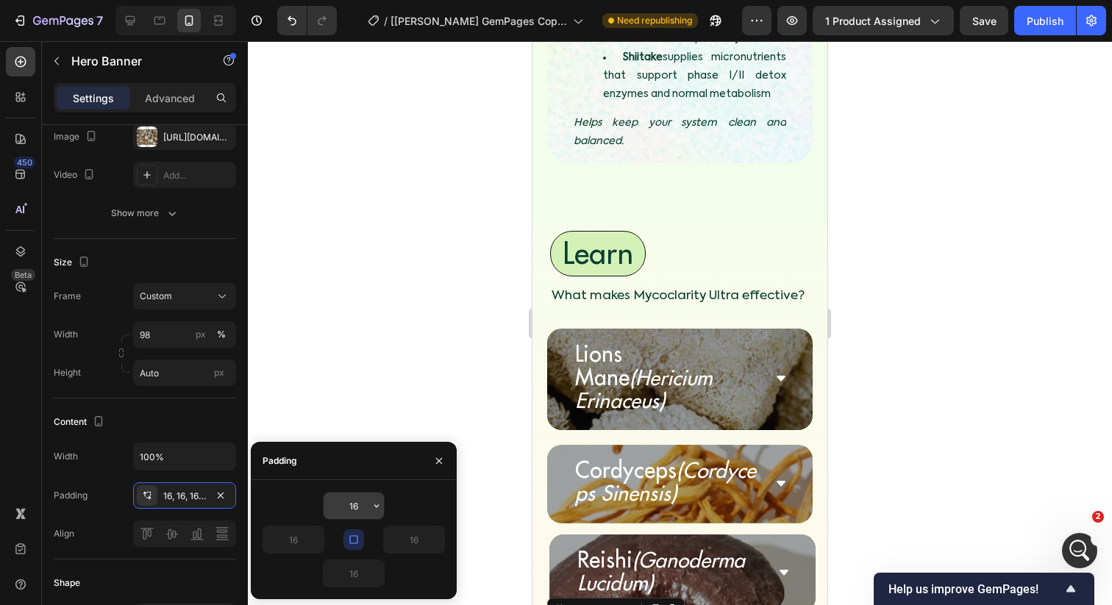
click at [363, 505] on input "16" at bounding box center [354, 506] width 60 height 26
type input "10"
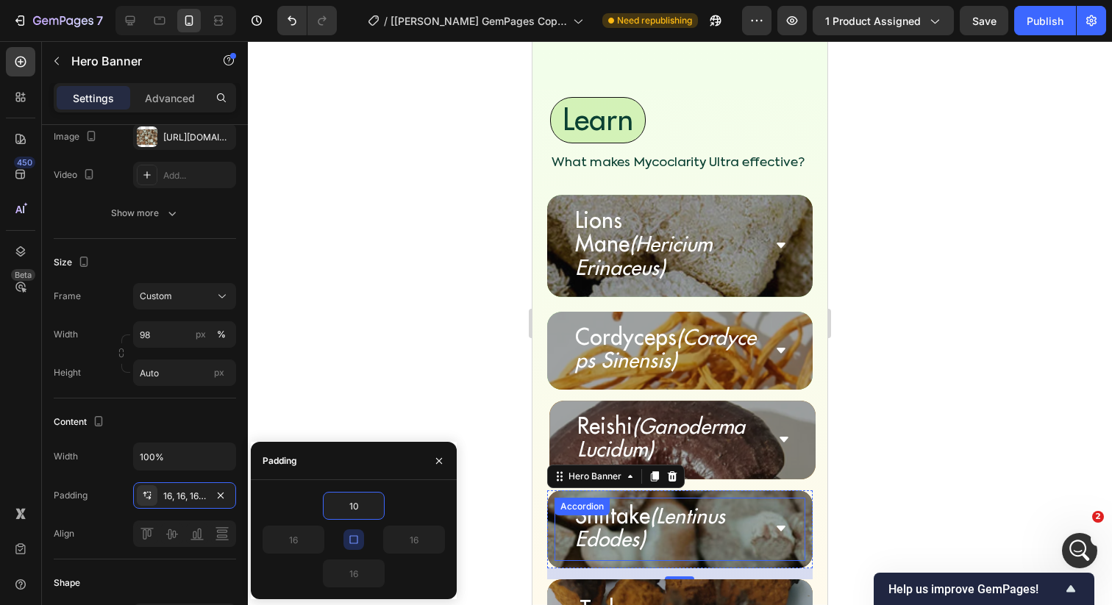
scroll to position [5060, 0]
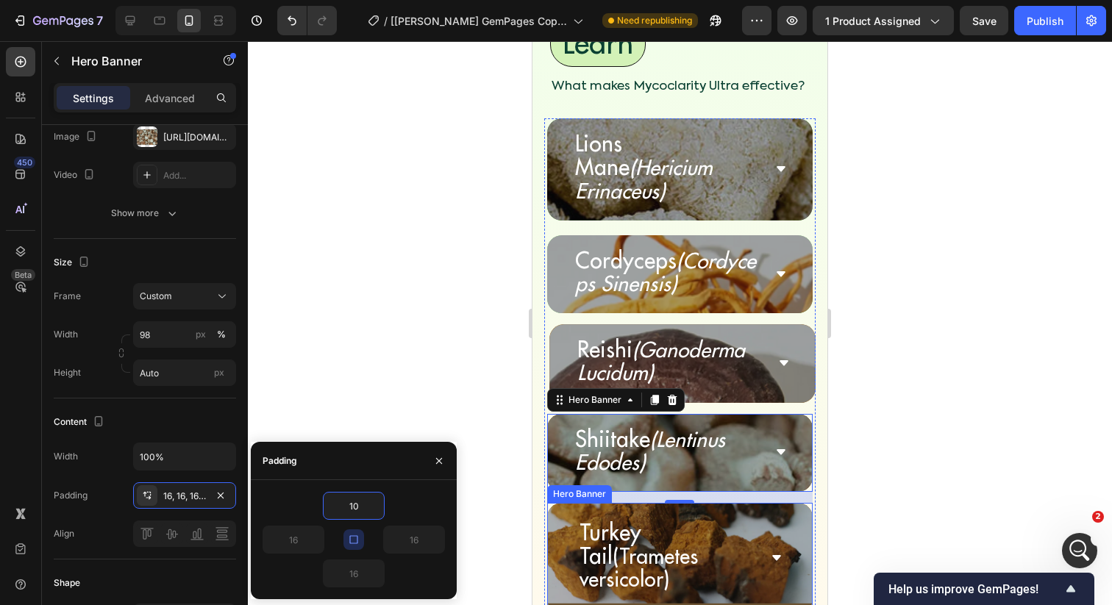
click at [557, 503] on div "Turkey Tail (Trametes versicolor) Accordion" at bounding box center [680, 558] width 266 height 111
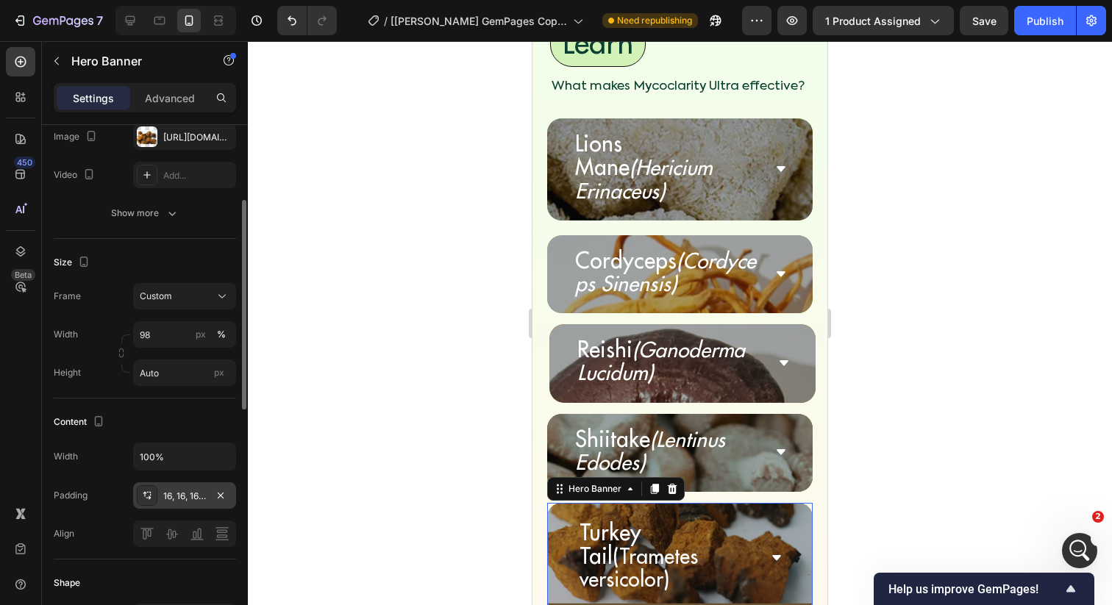
click at [190, 501] on div "16, 16, 16, 16" at bounding box center [184, 496] width 43 height 13
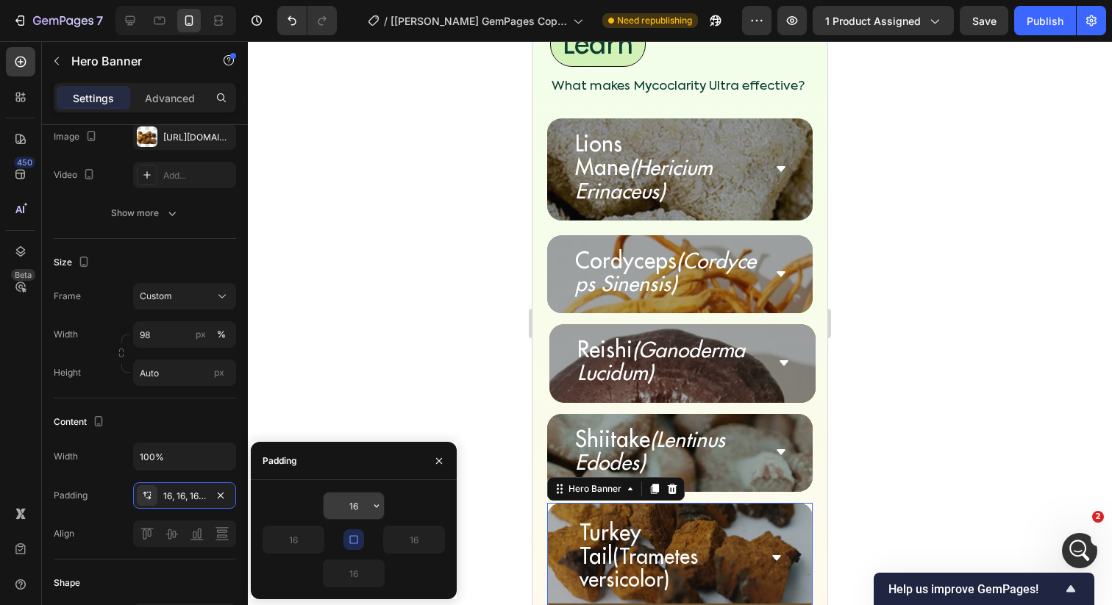
click at [338, 501] on input "16" at bounding box center [354, 506] width 60 height 26
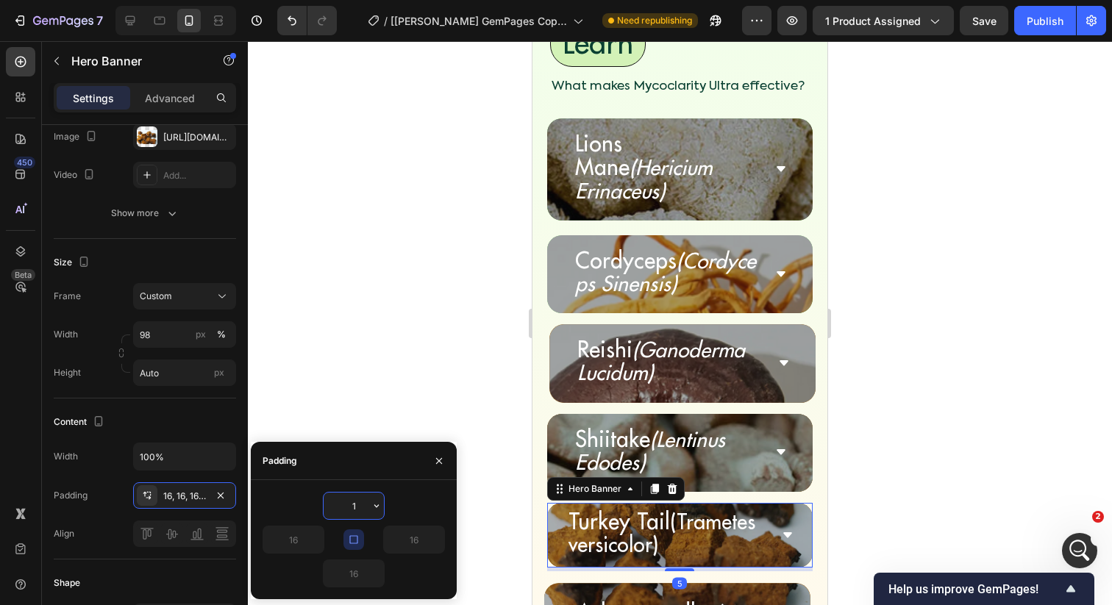
type input "10"
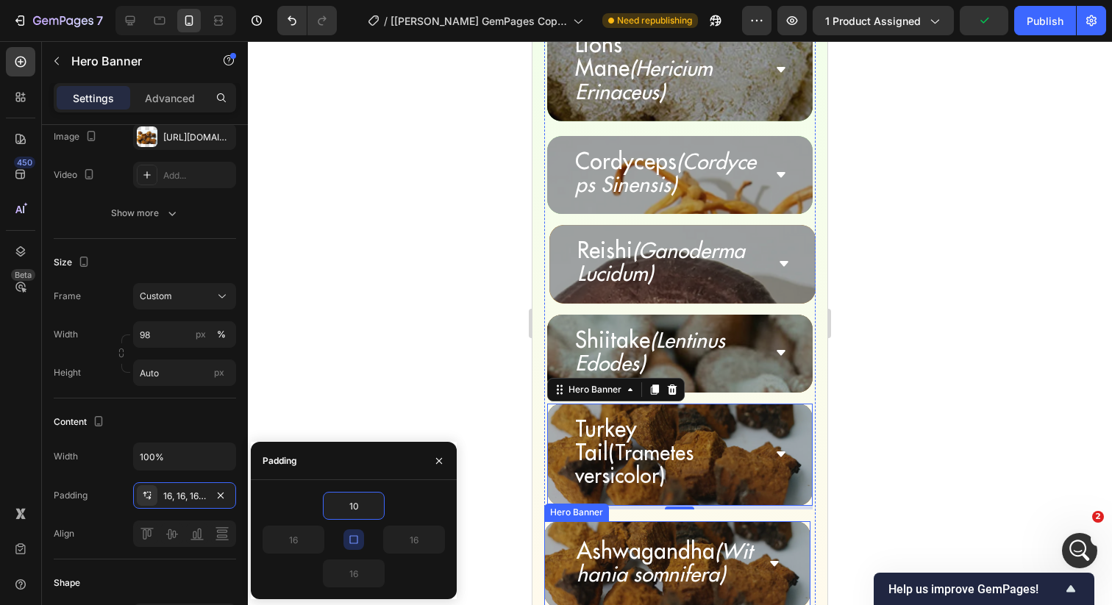
scroll to position [5206, 0]
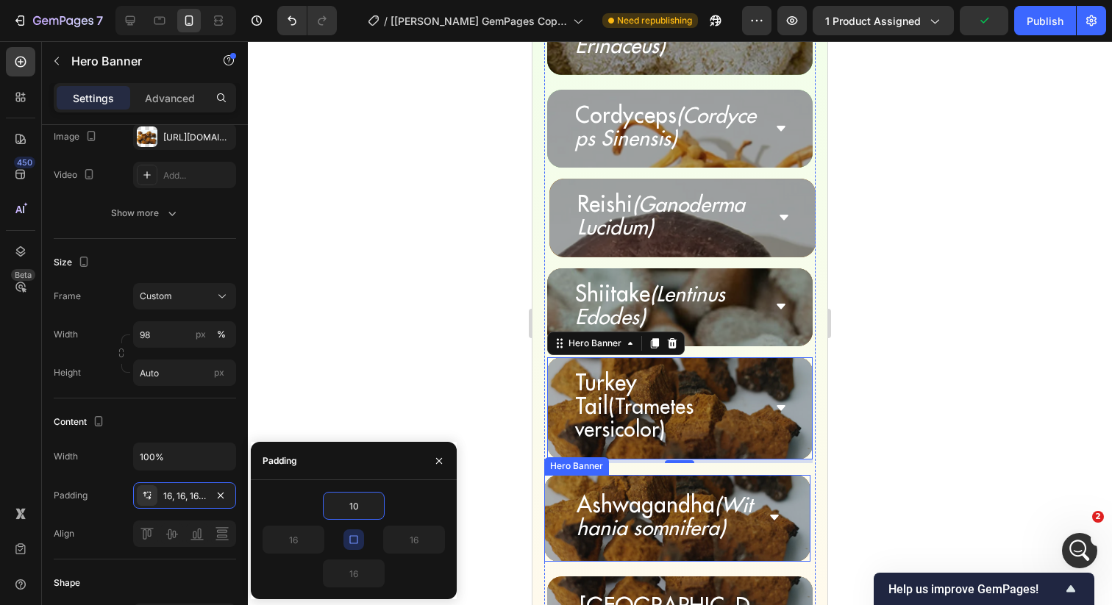
click at [553, 475] on div "Ashwagandha (Withania somnifera) Accordion" at bounding box center [677, 518] width 266 height 87
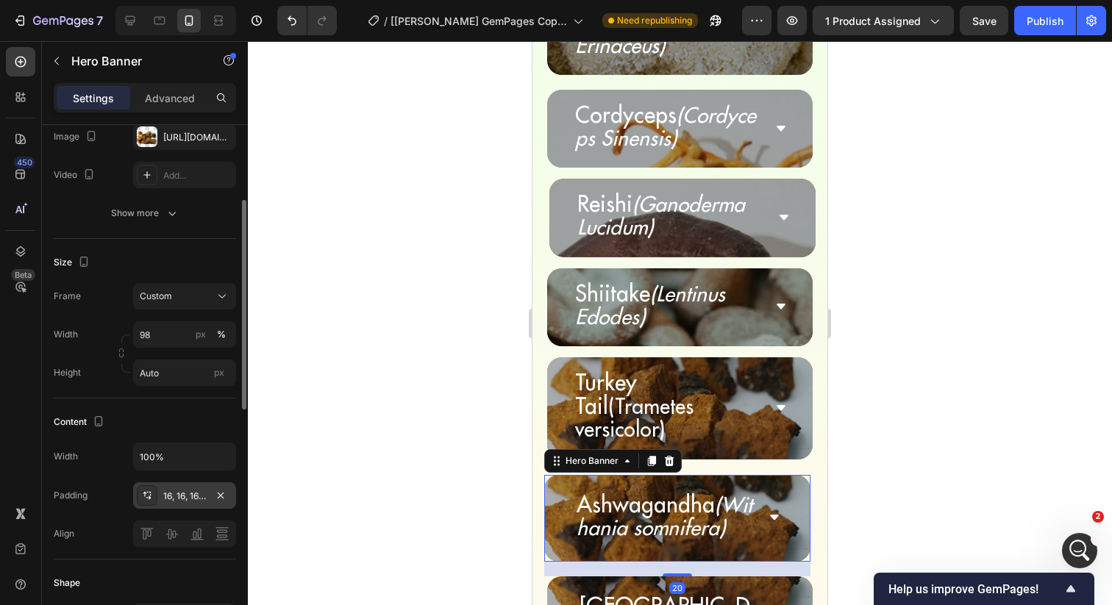
click at [174, 493] on div "16, 16, 16, 16" at bounding box center [184, 496] width 43 height 13
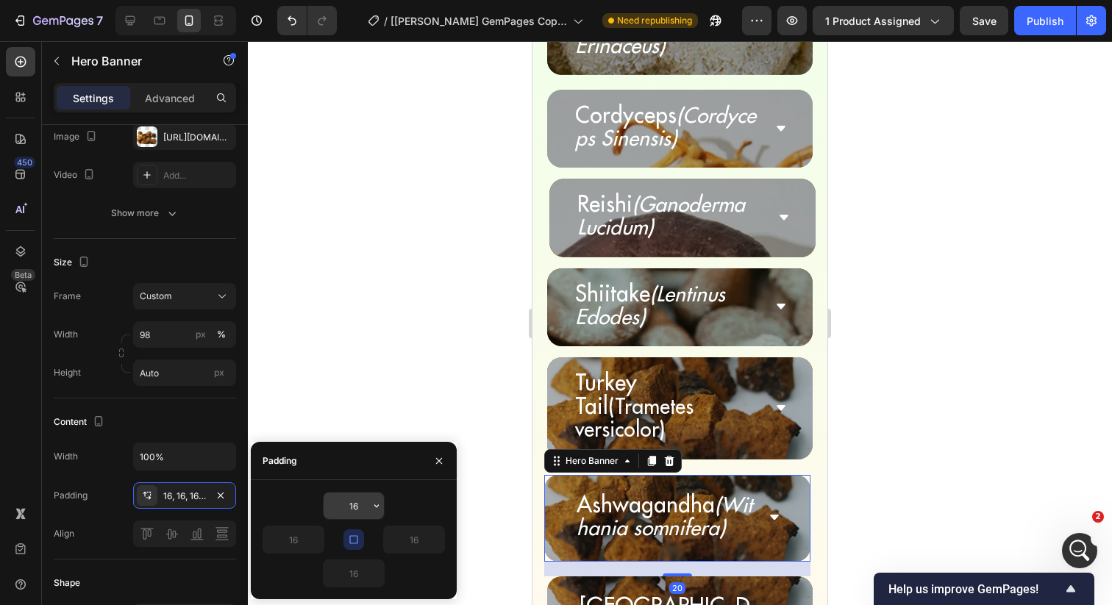
click at [357, 504] on input "16" at bounding box center [354, 506] width 60 height 26
type input "10"
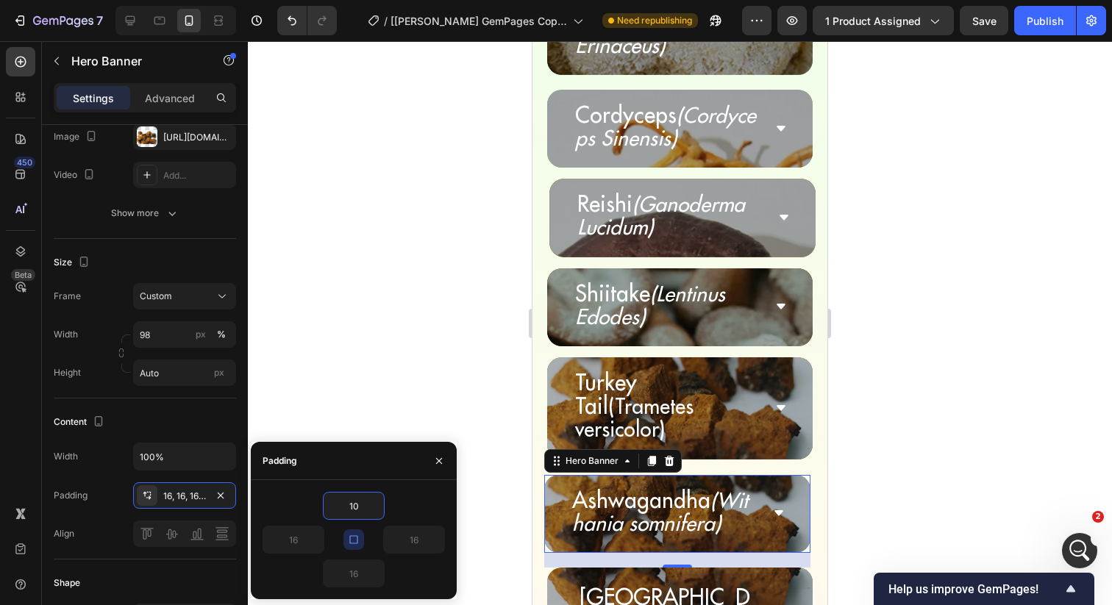
scroll to position [5272, 0]
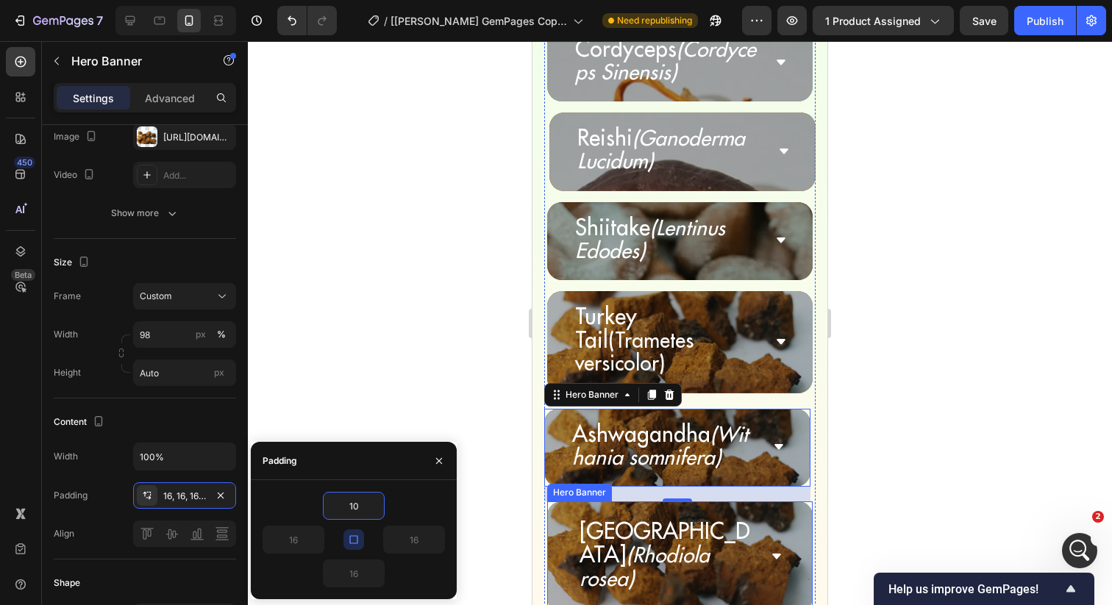
click at [571, 501] on div "Rhodiola (Rhodiola rosea) Accordion" at bounding box center [680, 556] width 266 height 111
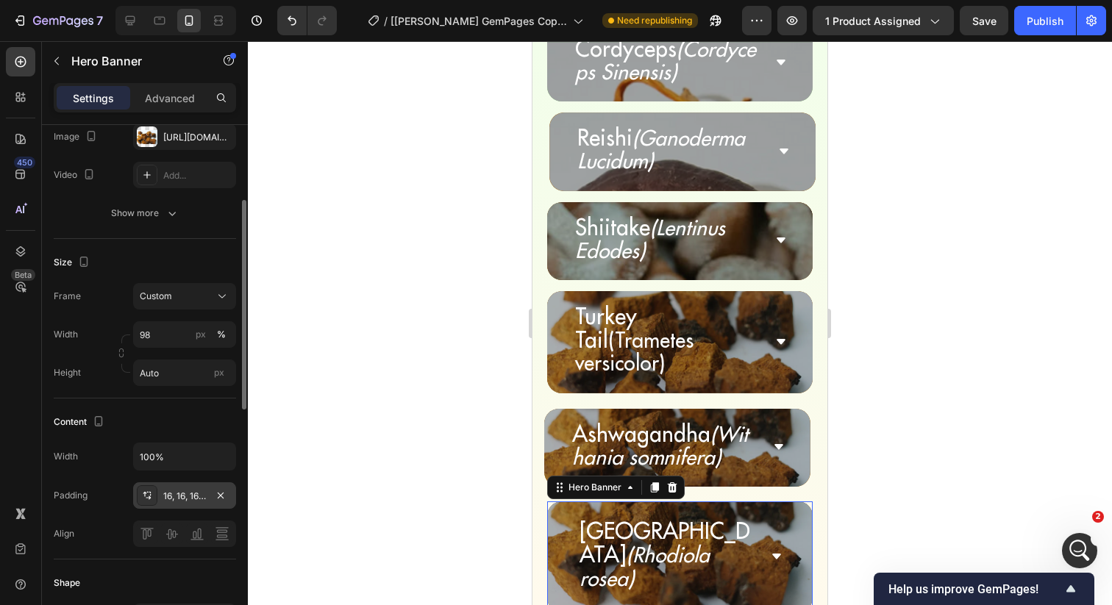
click at [174, 490] on div "16, 16, 16, 16" at bounding box center [184, 496] width 43 height 13
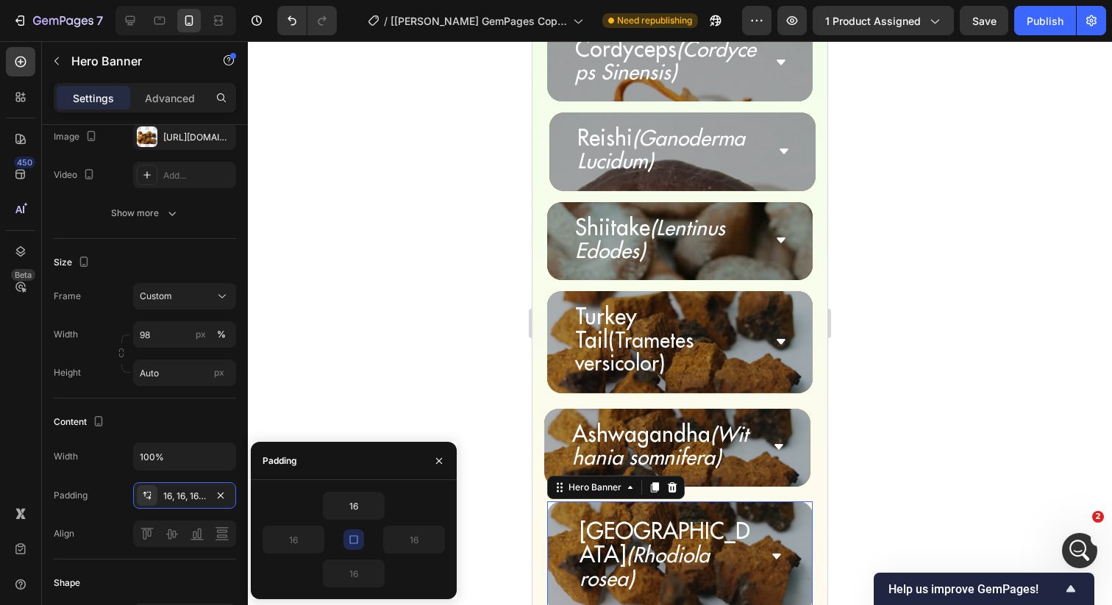
click at [322, 503] on div "16" at bounding box center [354, 506] width 182 height 28
click at [349, 507] on input "16" at bounding box center [354, 506] width 60 height 26
type input "10"
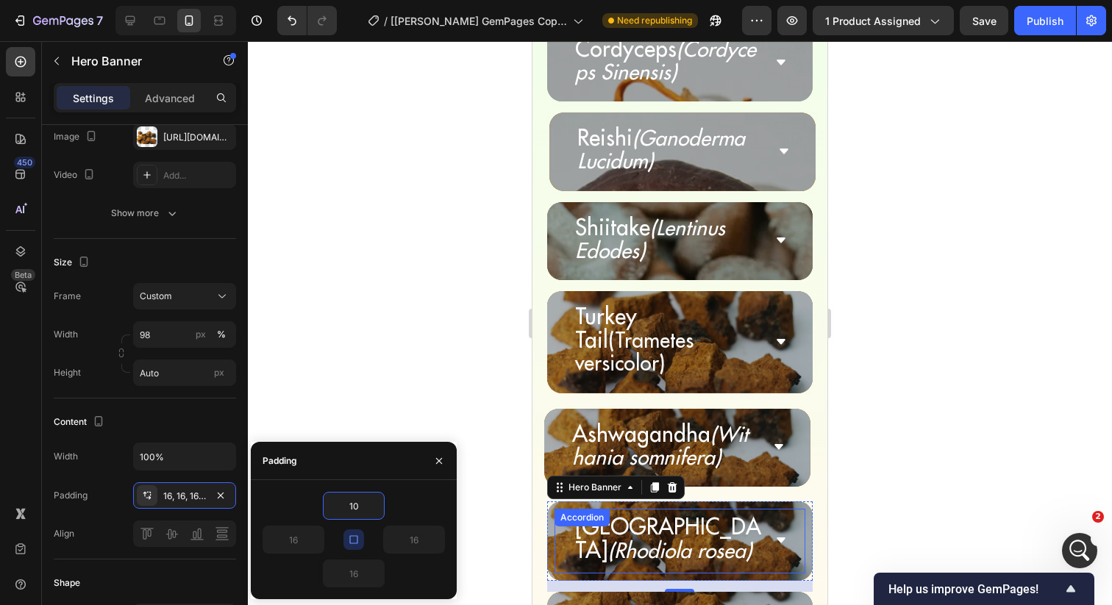
scroll to position [5337, 0]
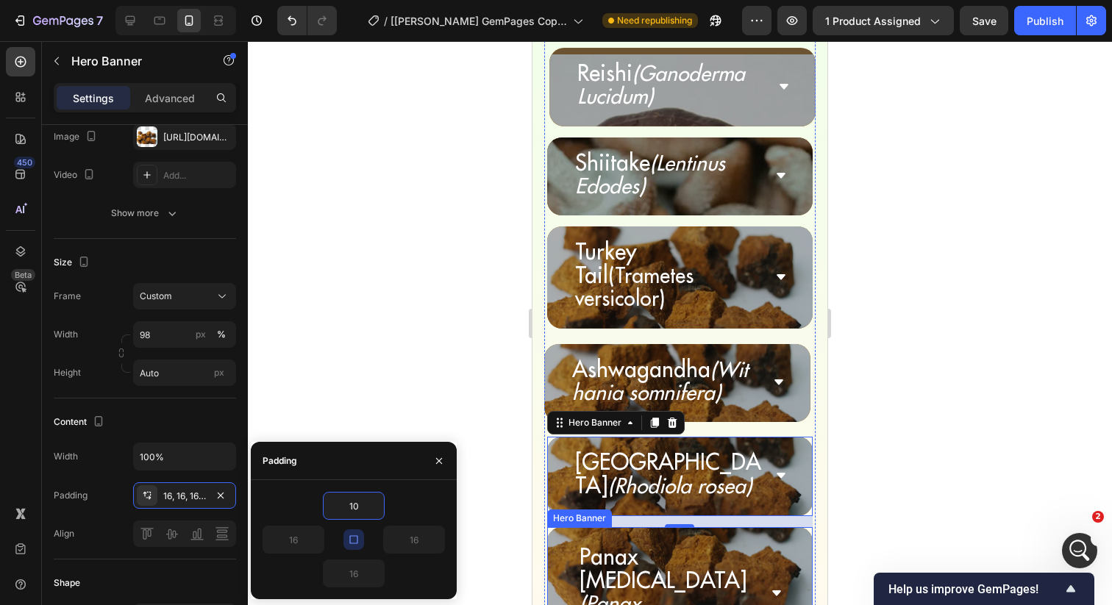
click at [554, 527] on div "Panax [MEDICAL_DATA] (Panax [MEDICAL_DATA]) Accordion" at bounding box center [680, 594] width 266 height 134
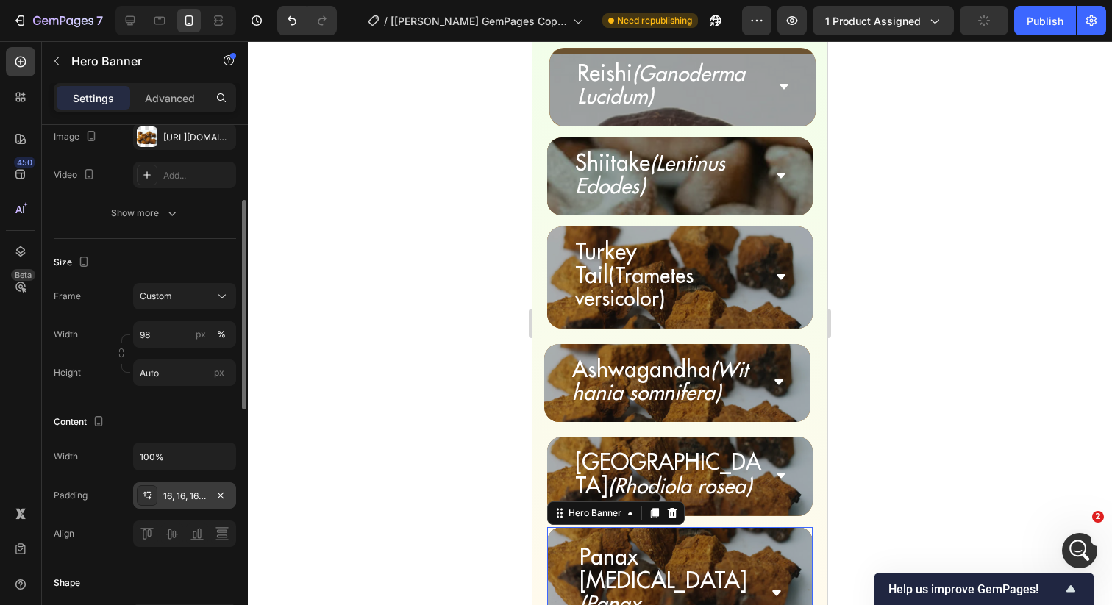
click at [193, 500] on div "16, 16, 16, 16" at bounding box center [184, 496] width 43 height 13
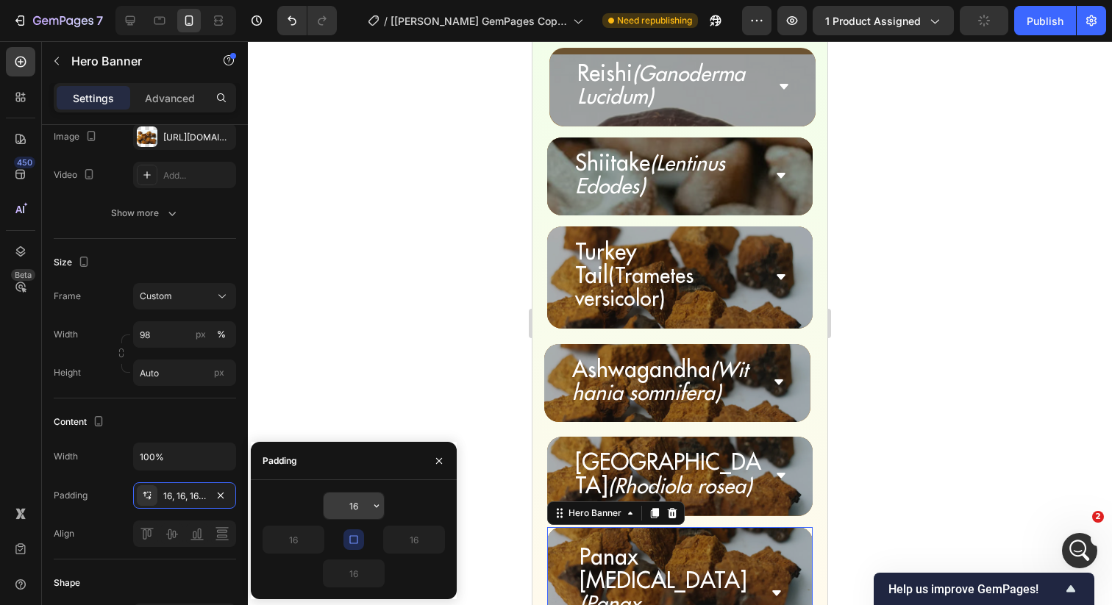
click at [354, 514] on input "16" at bounding box center [354, 506] width 60 height 26
type input "10"
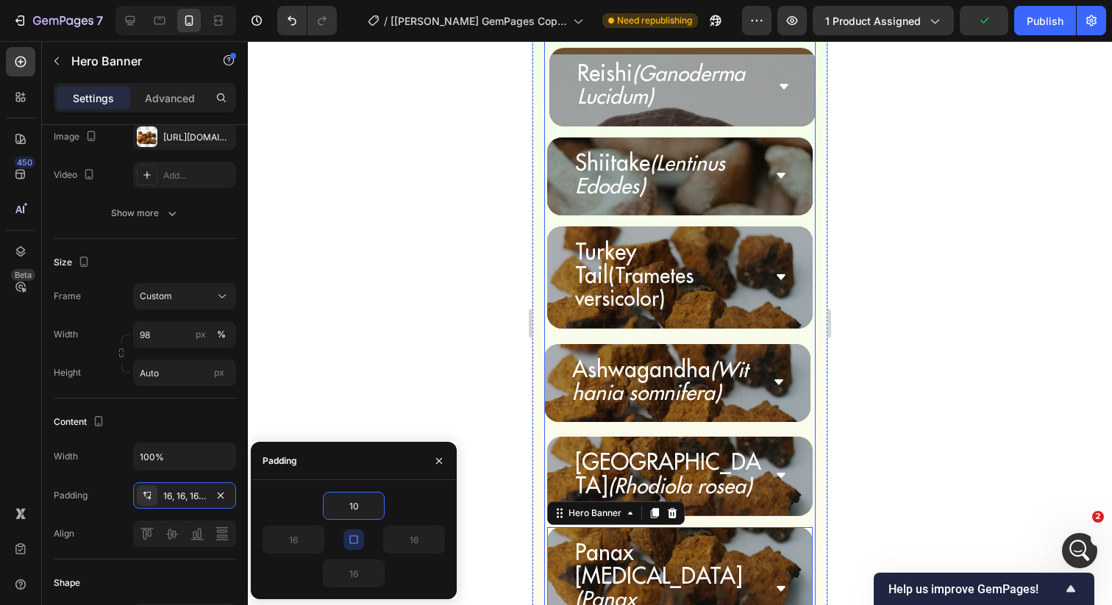
scroll to position [5443, 0]
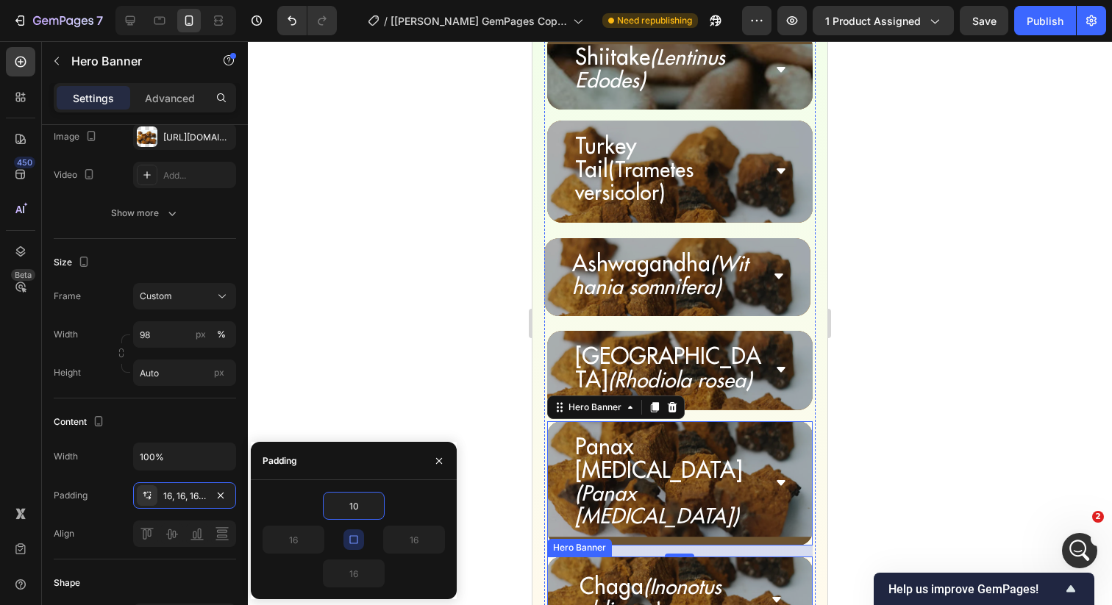
click at [552, 557] on div "Chaga (Inonotus obliquus) Accordion" at bounding box center [680, 600] width 266 height 87
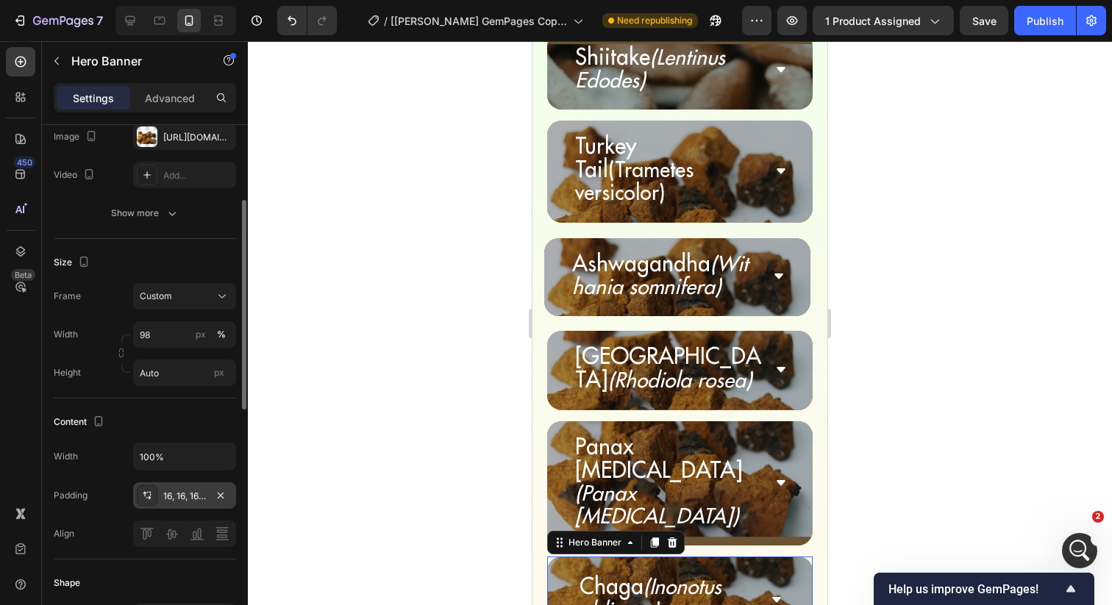
click at [167, 496] on div "16, 16, 16, 16" at bounding box center [184, 496] width 43 height 13
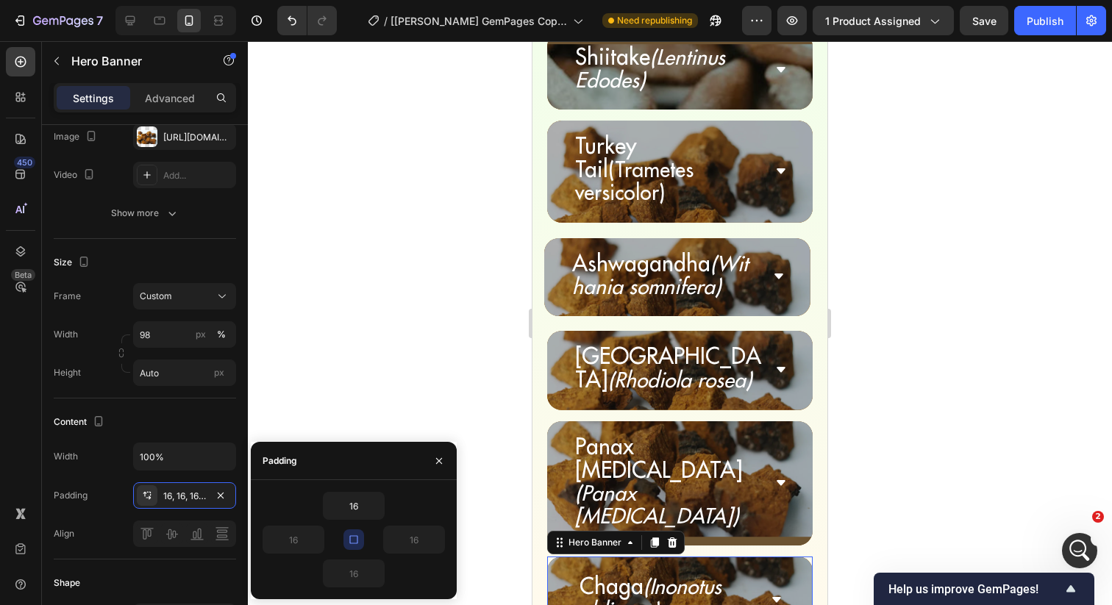
click at [329, 486] on div "16 16 16 16" at bounding box center [354, 539] width 206 height 119
click at [335, 509] on input "16" at bounding box center [354, 506] width 60 height 26
type input "1"
type input "10"
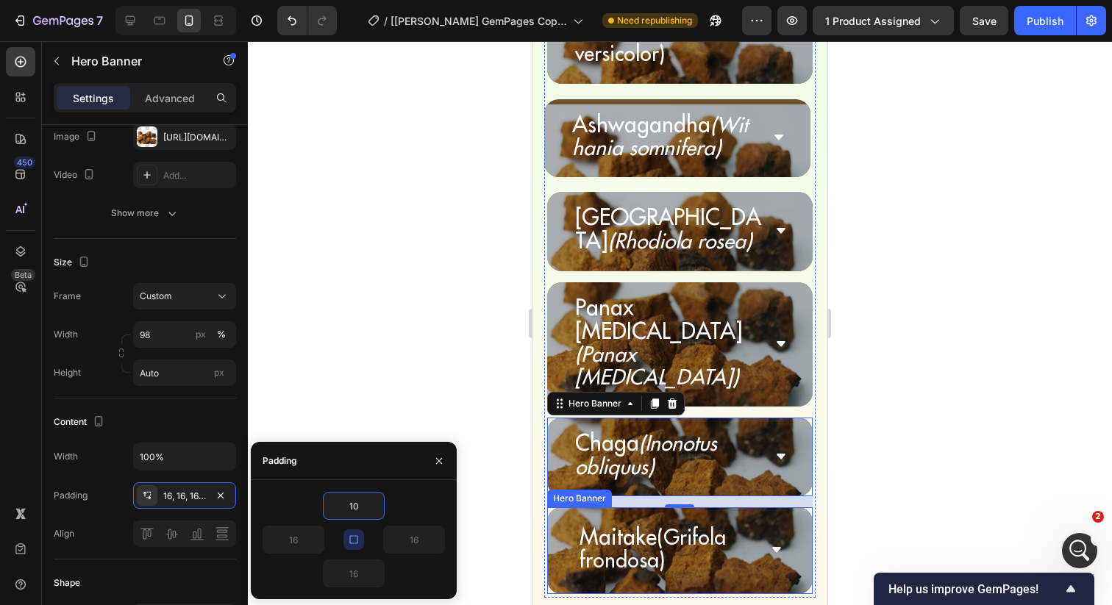
click at [557, 507] on div "Maitake (Grifola frondosa) Accordion" at bounding box center [680, 550] width 266 height 87
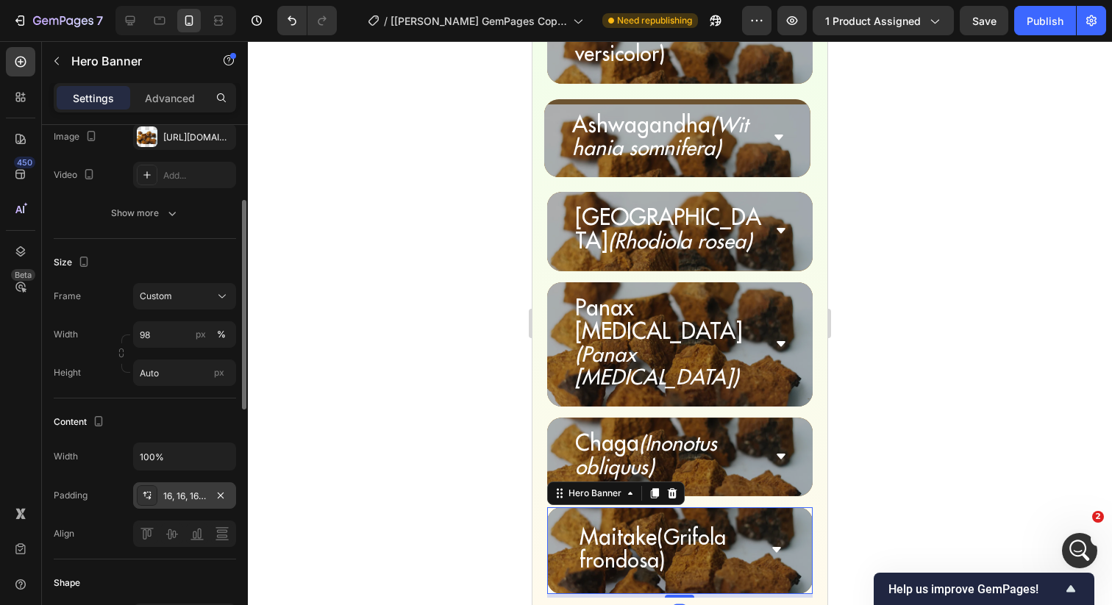
click at [190, 493] on div "16, 16, 16, 16" at bounding box center [184, 496] width 43 height 13
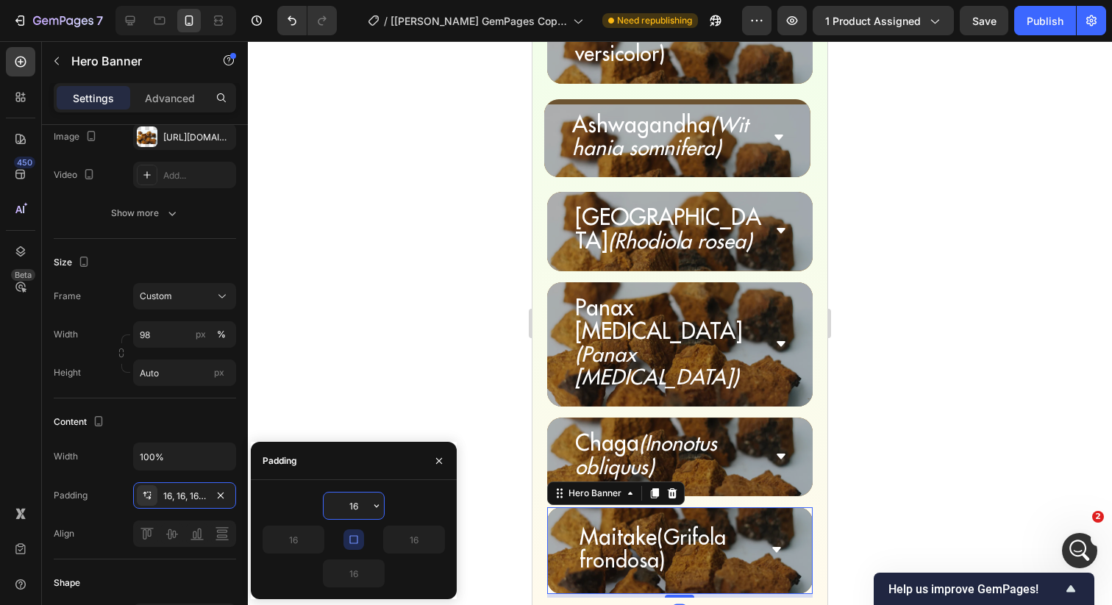
click at [345, 505] on input "16" at bounding box center [354, 506] width 60 height 26
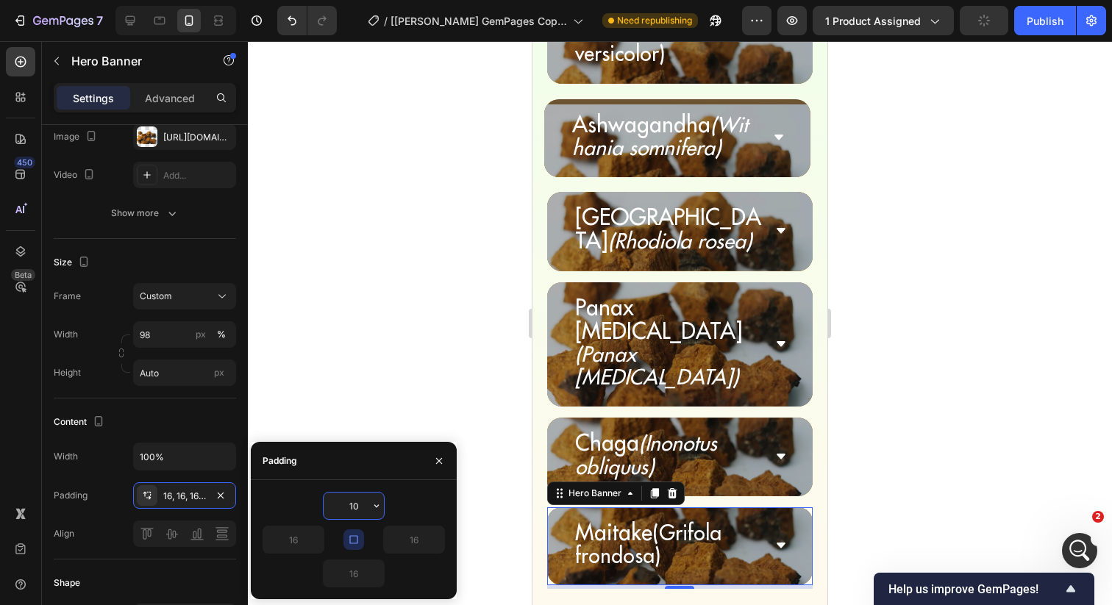
type input "1"
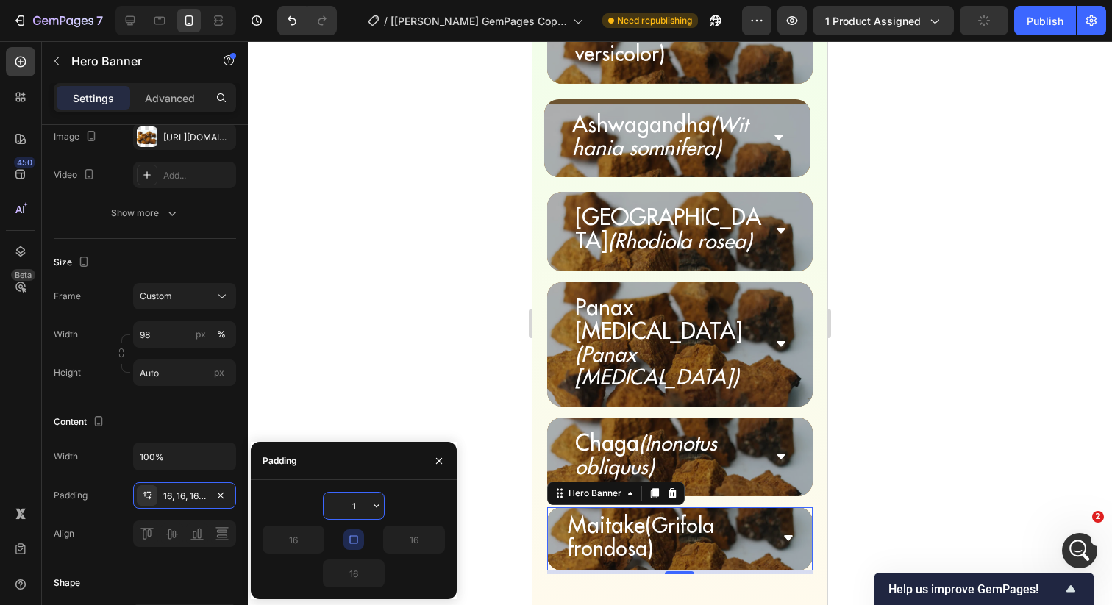
type input "10"
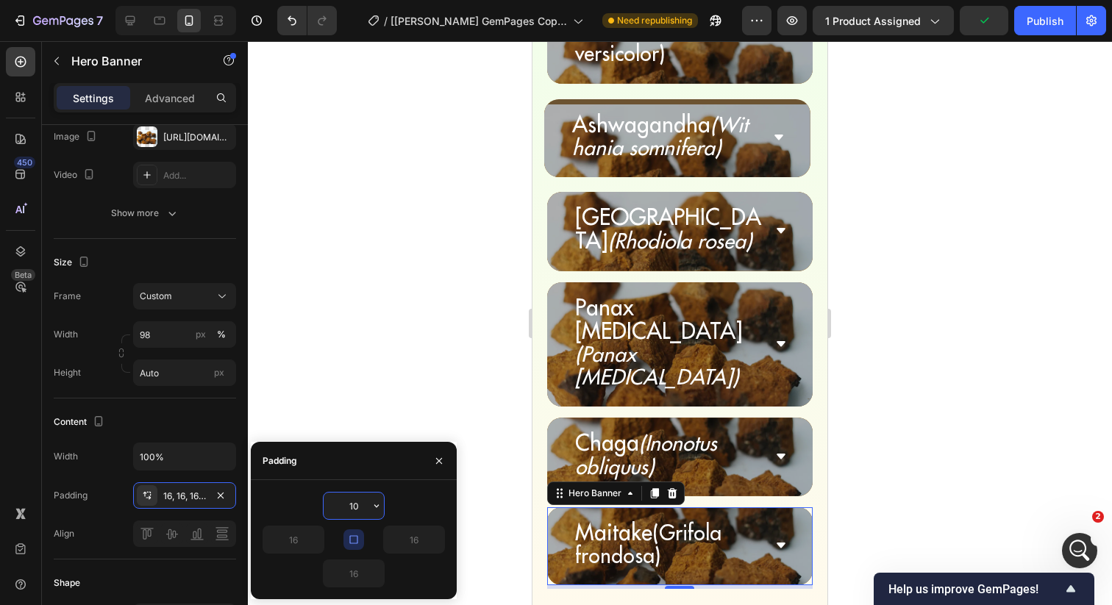
click at [459, 409] on div at bounding box center [680, 323] width 864 height 564
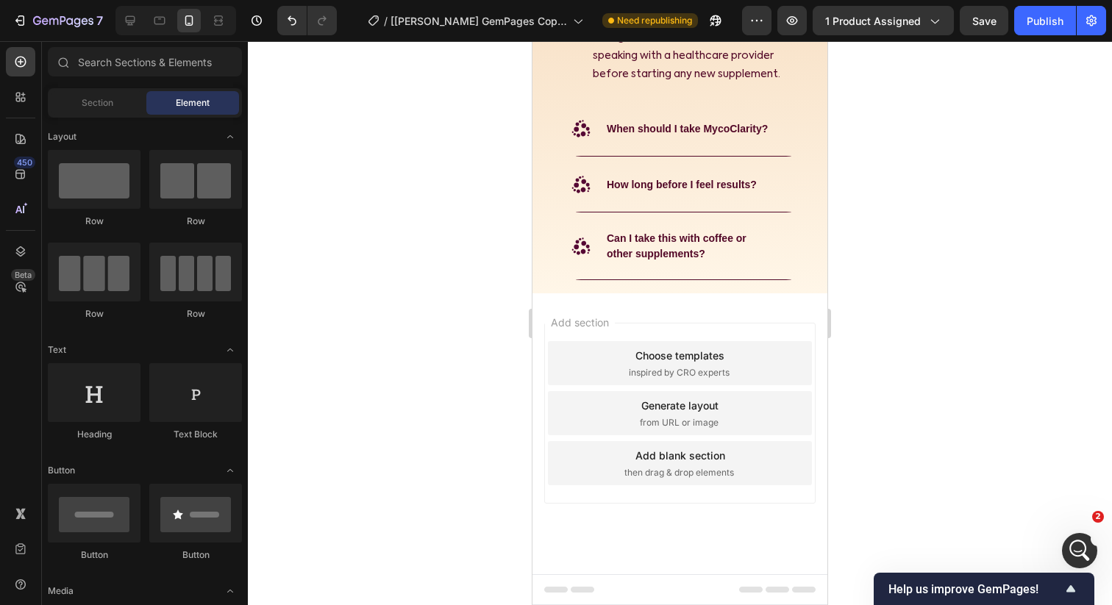
scroll to position [7891, 0]
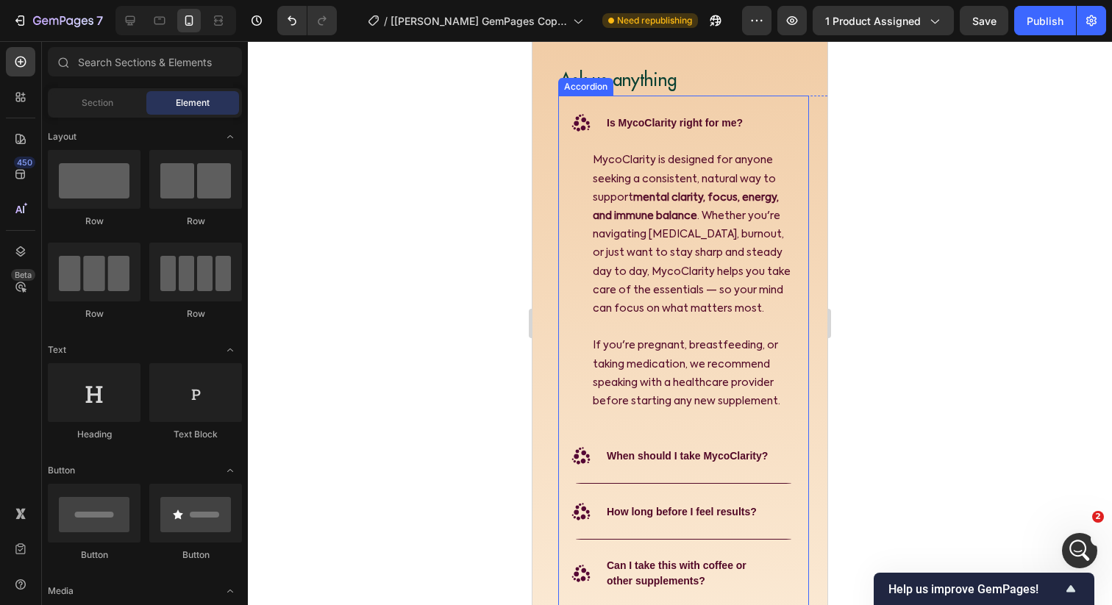
click at [690, 113] on div "Is MycoClarity right for me?" at bounding box center [674, 123] width 140 height 20
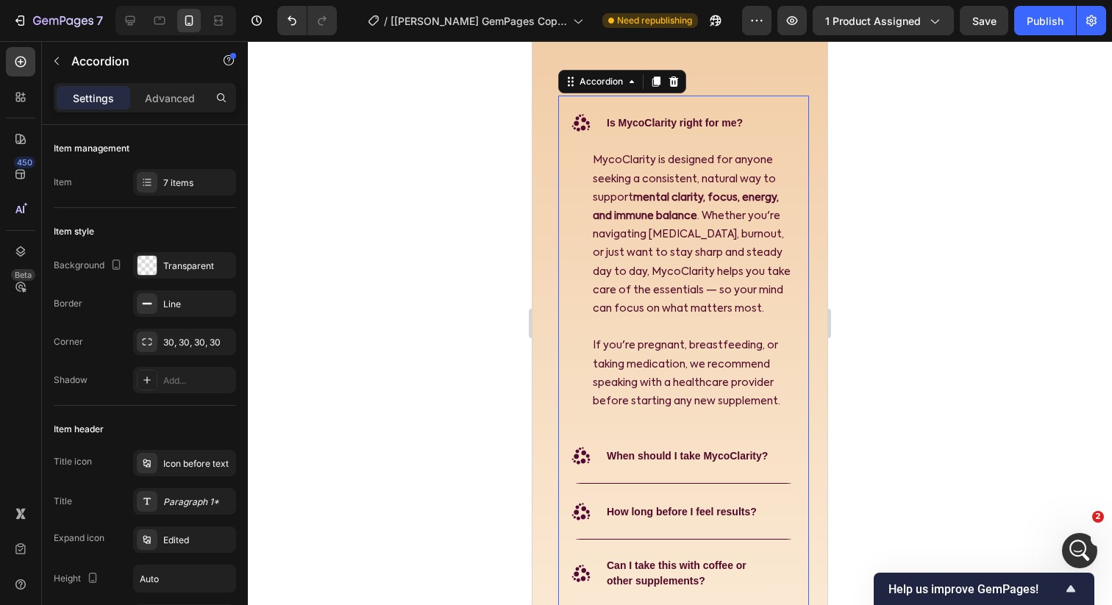
click at [741, 128] on strong "Is MycoClarity right for me?" at bounding box center [675, 123] width 136 height 12
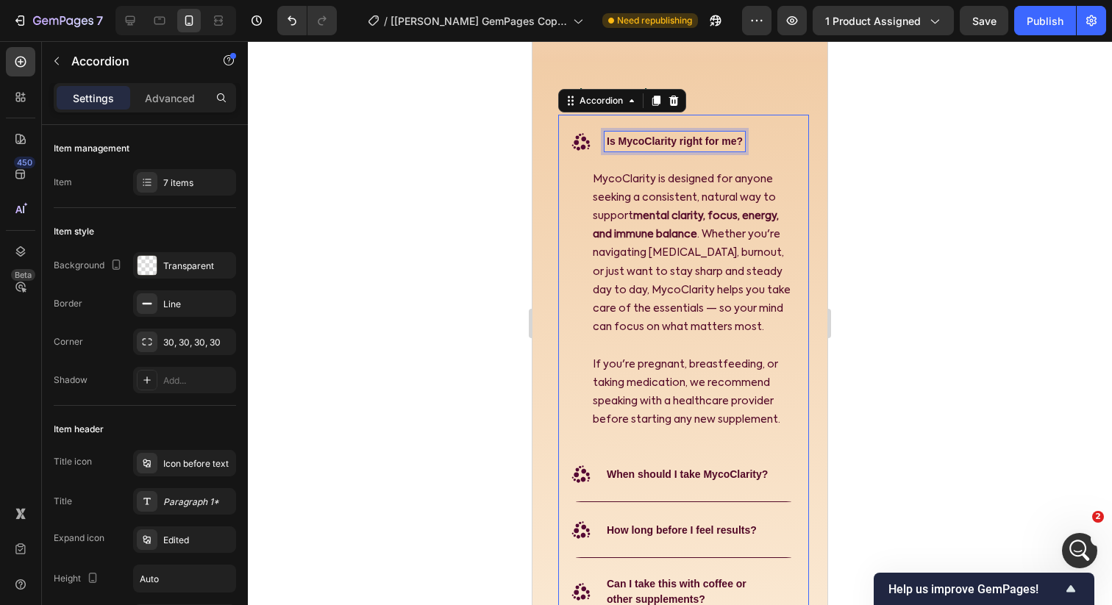
scroll to position [8020, 0]
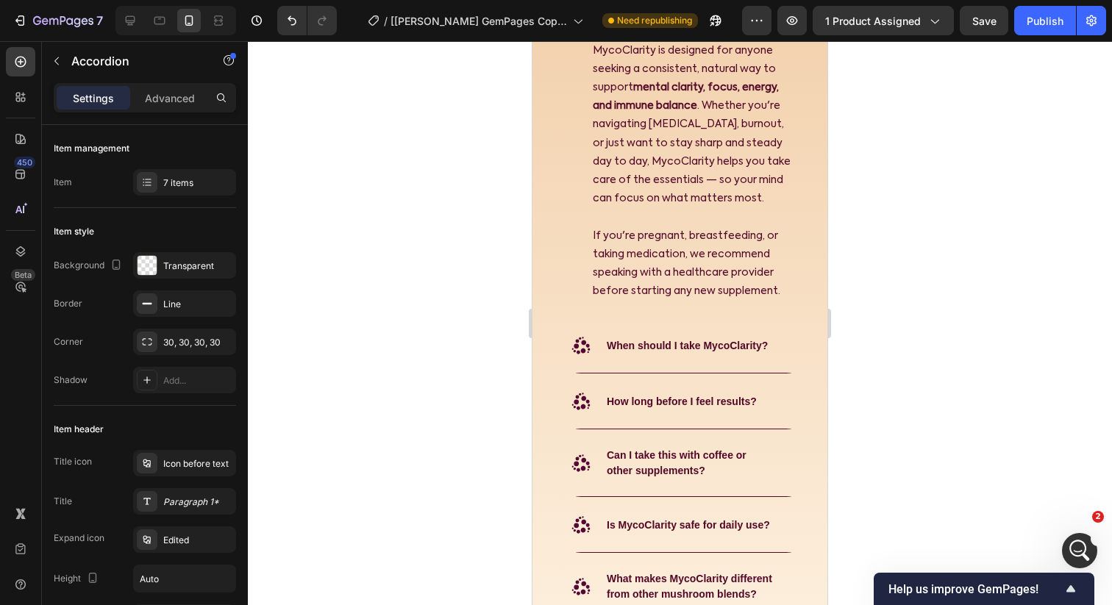
click at [581, 25] on icon ".id582365436935406176 .st0 { fill: #560834; }" at bounding box center [581, 13] width 24 height 24
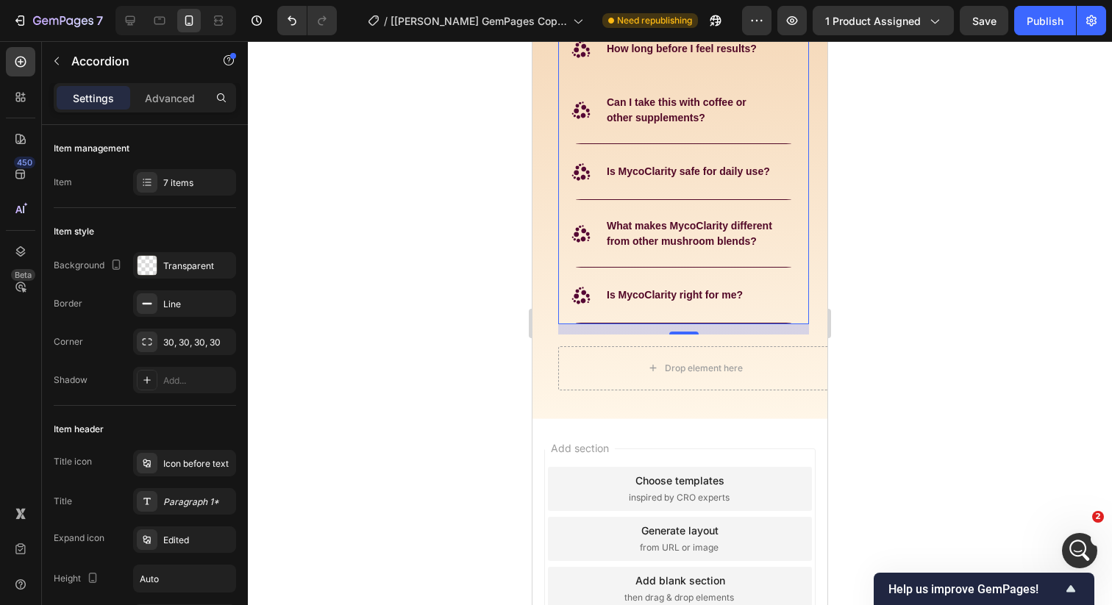
scroll to position [8227, 0]
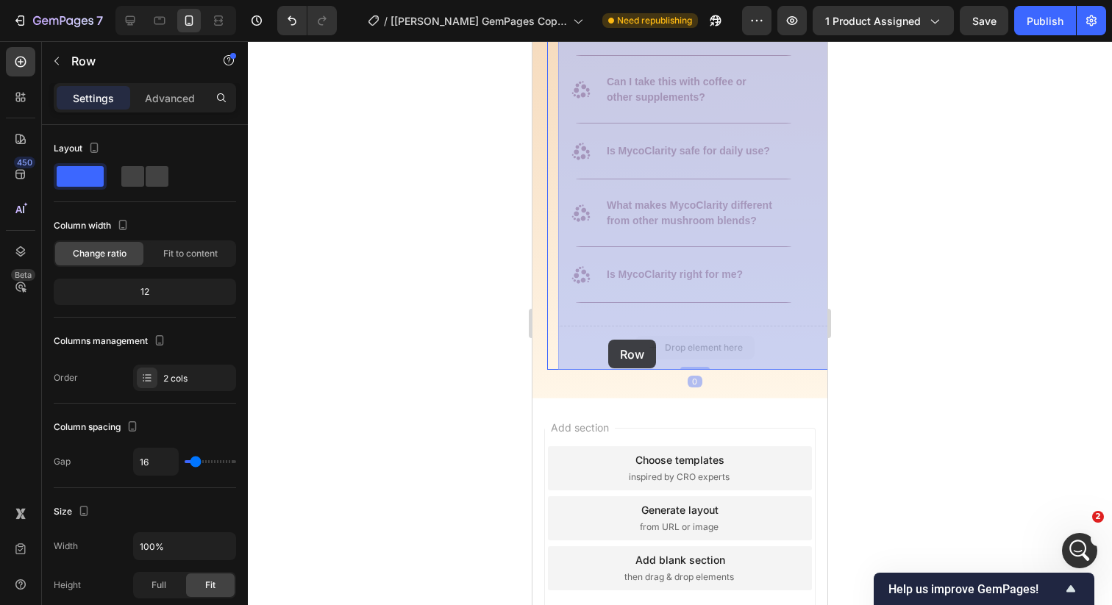
drag, startPoint x: 626, startPoint y: 351, endPoint x: 608, endPoint y: 340, distance: 21.4
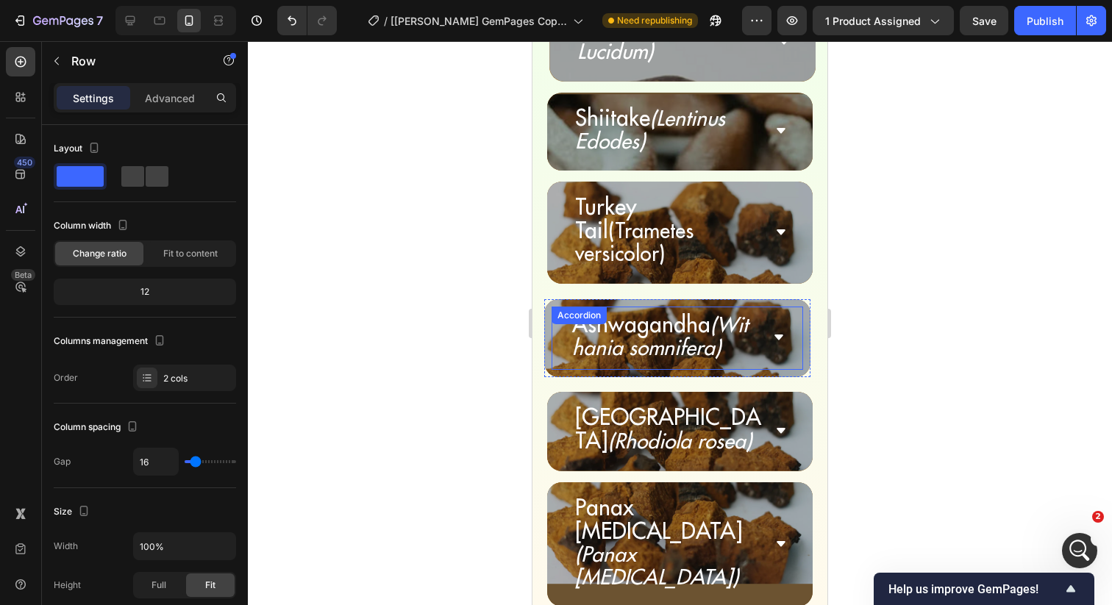
scroll to position [5342, 0]
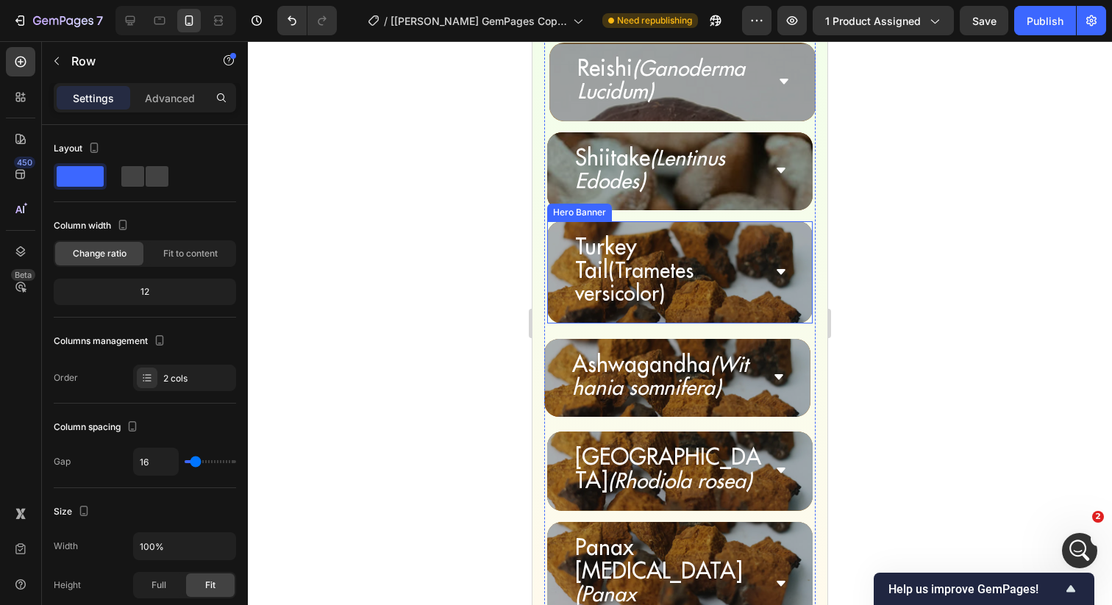
click at [552, 221] on div "Turkey Tail (Trametes versicolor) Accordion" at bounding box center [680, 272] width 266 height 102
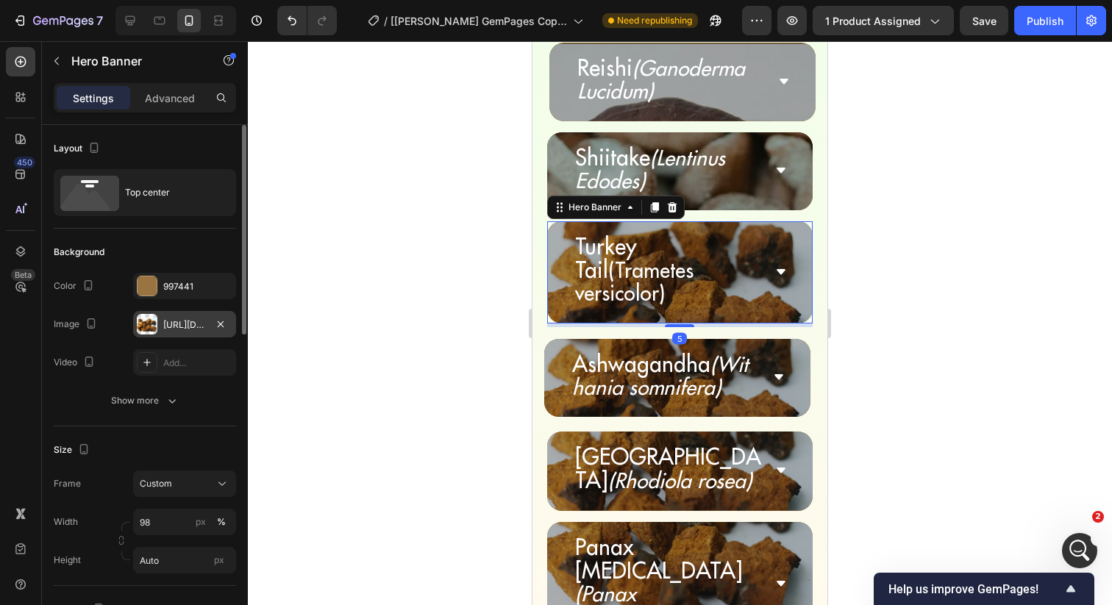
click at [176, 324] on div "https://cdn.shopify.com/s/files/1/0924/7283/6385/files/gempages_550824356956079…" at bounding box center [184, 324] width 43 height 13
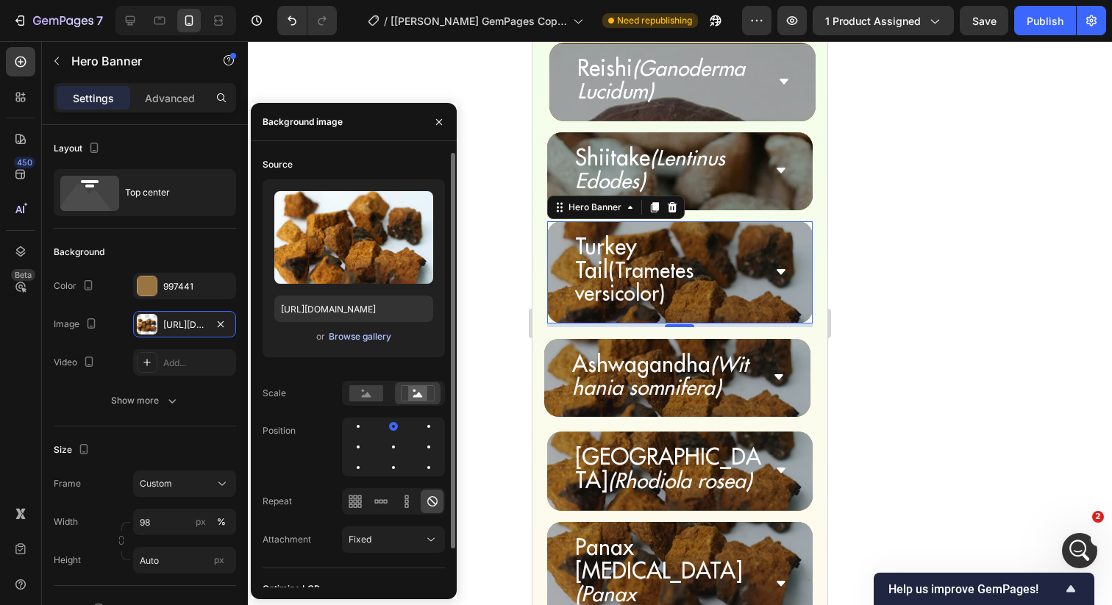
click at [345, 341] on div "Browse gallery" at bounding box center [360, 336] width 63 height 13
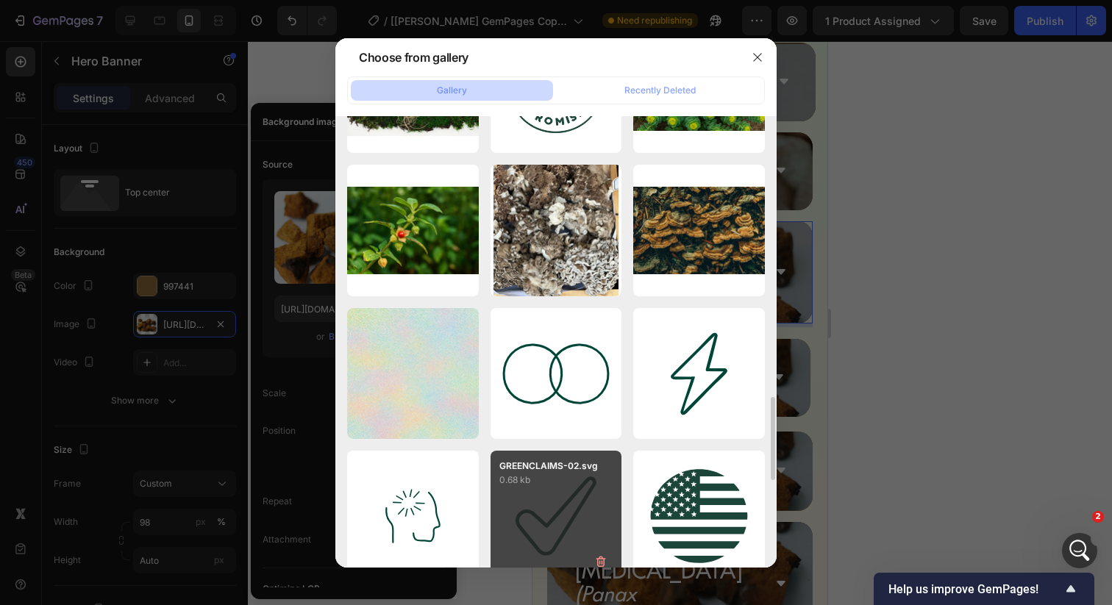
scroll to position [1094, 0]
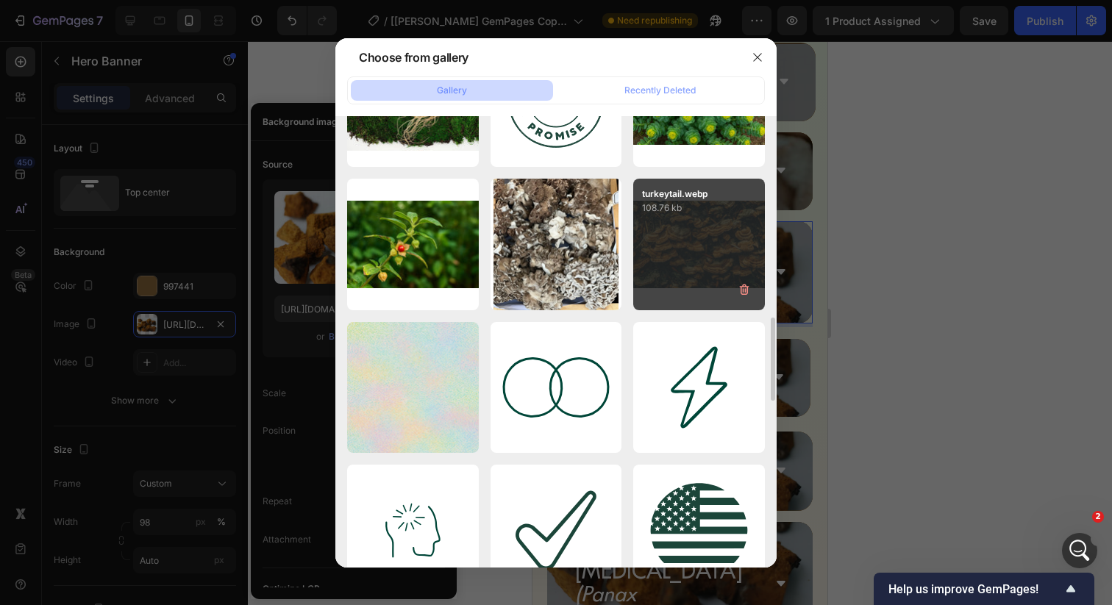
click at [701, 253] on div "turkeytail.webp 108.76 kb" at bounding box center [699, 245] width 132 height 132
type input "https://cdn.shopify.com/s/files/1/0924/7283/6385/files/gempages_550824356956079…"
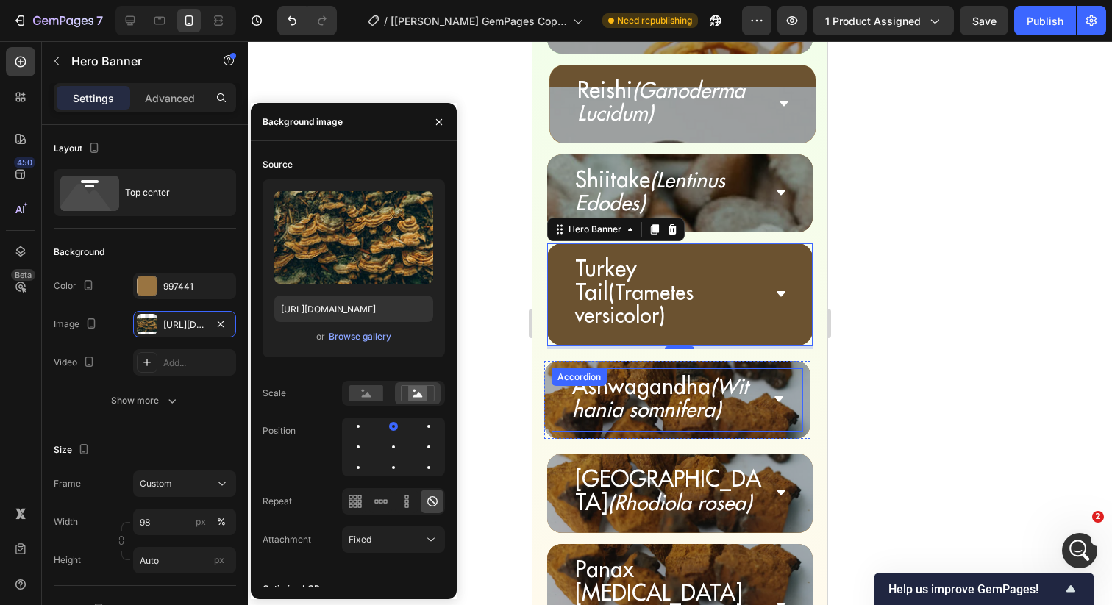
scroll to position [5328, 0]
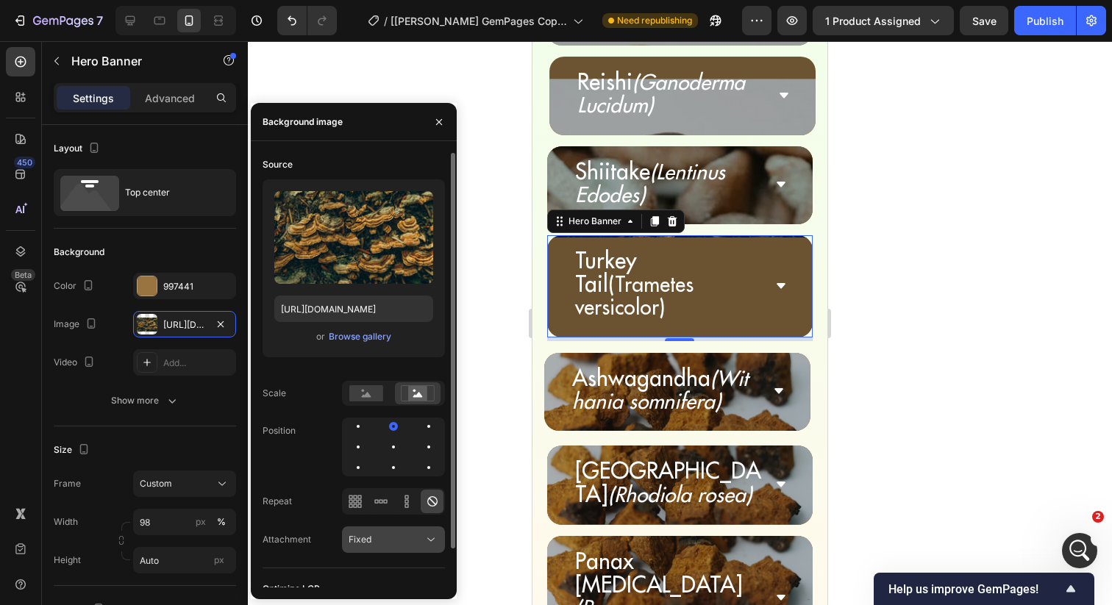
click at [385, 540] on div "Fixed" at bounding box center [386, 539] width 75 height 13
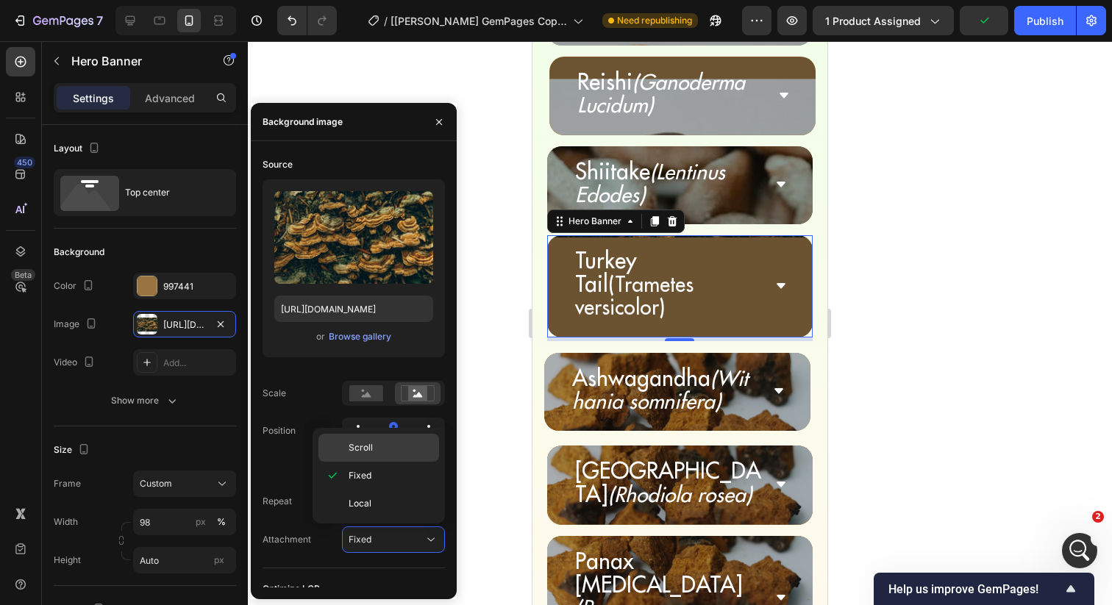
drag, startPoint x: 388, startPoint y: 447, endPoint x: 135, endPoint y: 213, distance: 343.9
click at [388, 447] on p "Scroll" at bounding box center [391, 447] width 84 height 13
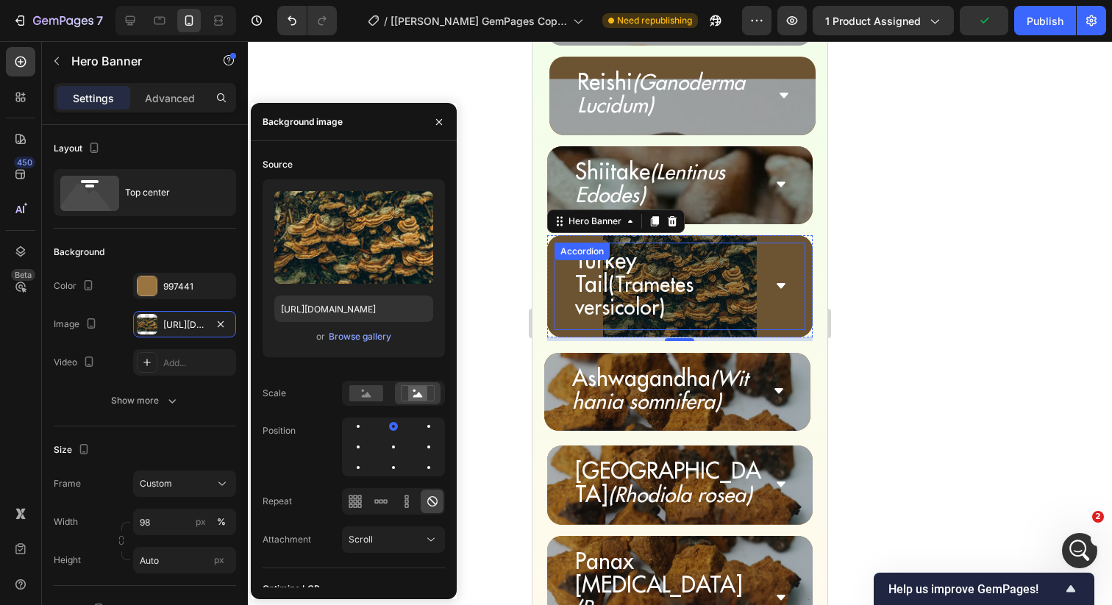
scroll to position [5358, 0]
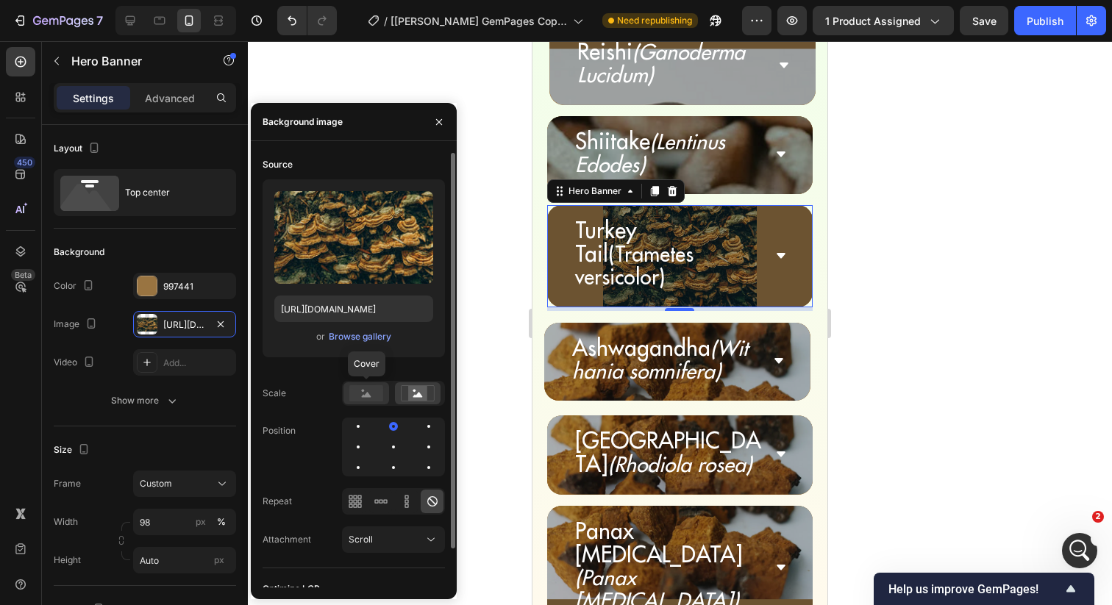
click at [367, 398] on rect at bounding box center [366, 393] width 34 height 16
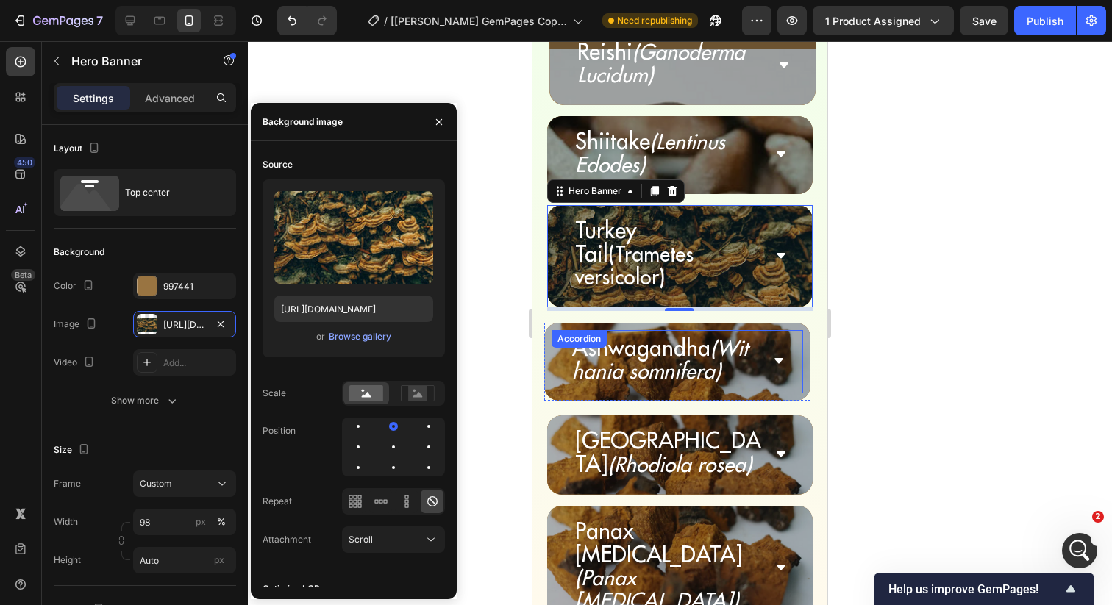
scroll to position [5390, 0]
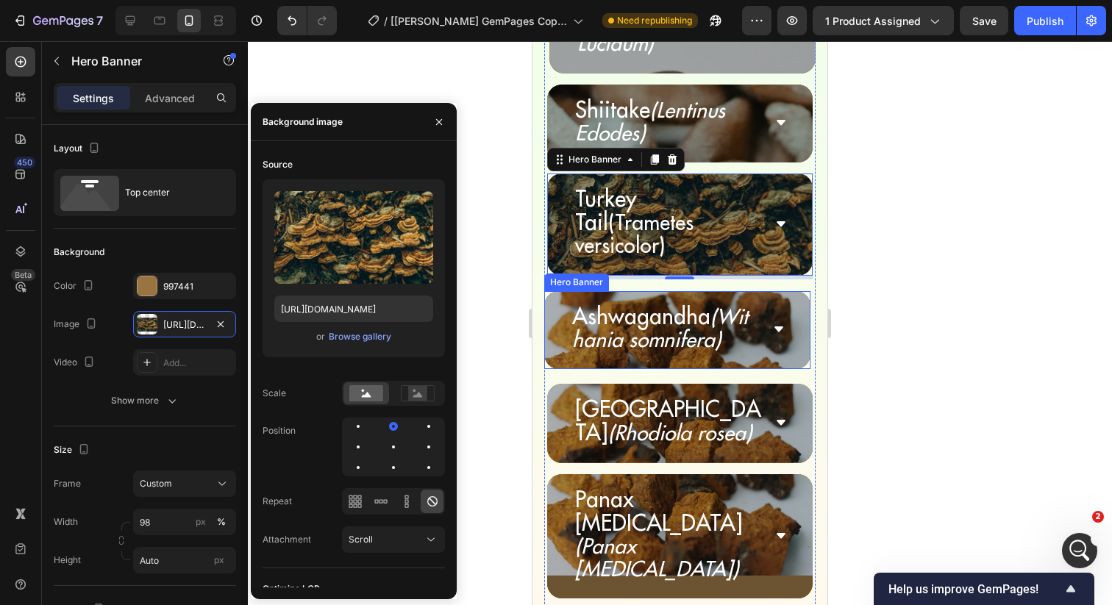
click at [551, 291] on div "Ashwagandha (Withania somnifera) Accordion" at bounding box center [677, 330] width 266 height 78
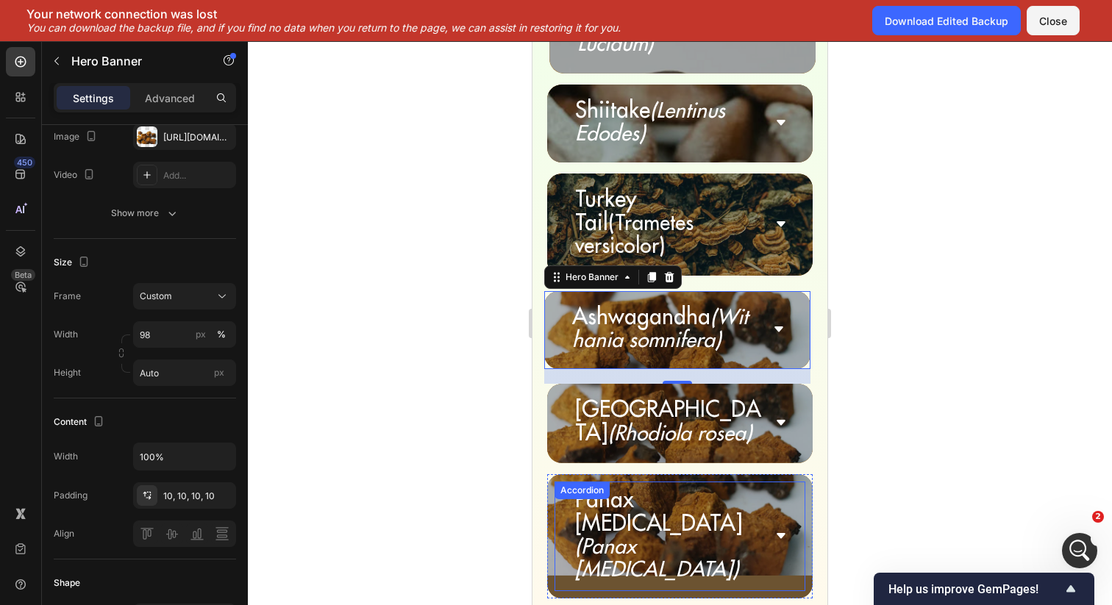
scroll to position [5499, 0]
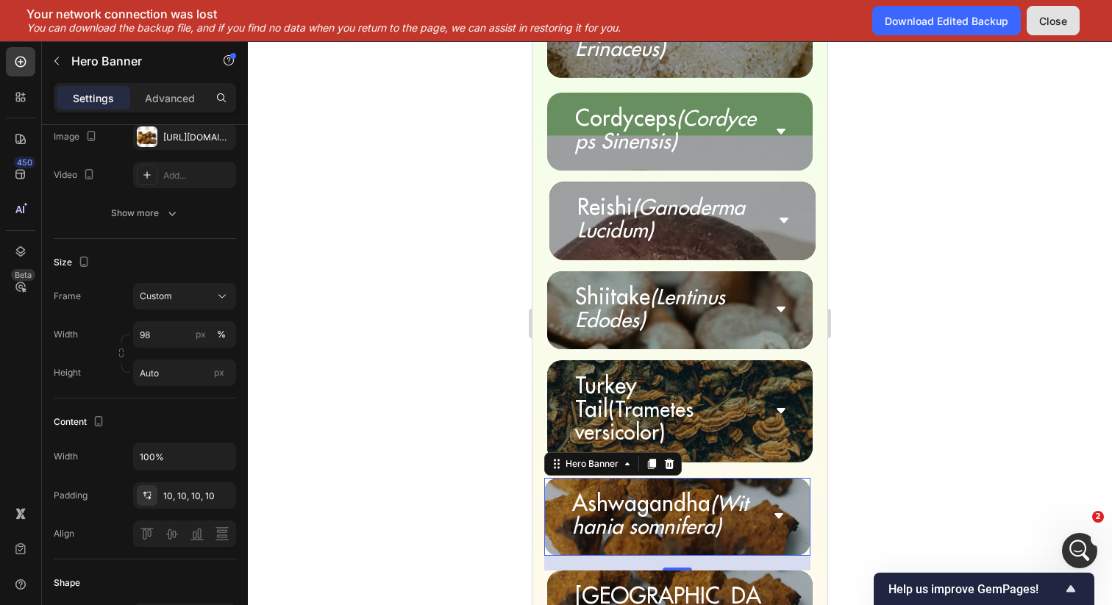
click at [1051, 25] on div "Close" at bounding box center [1053, 20] width 28 height 15
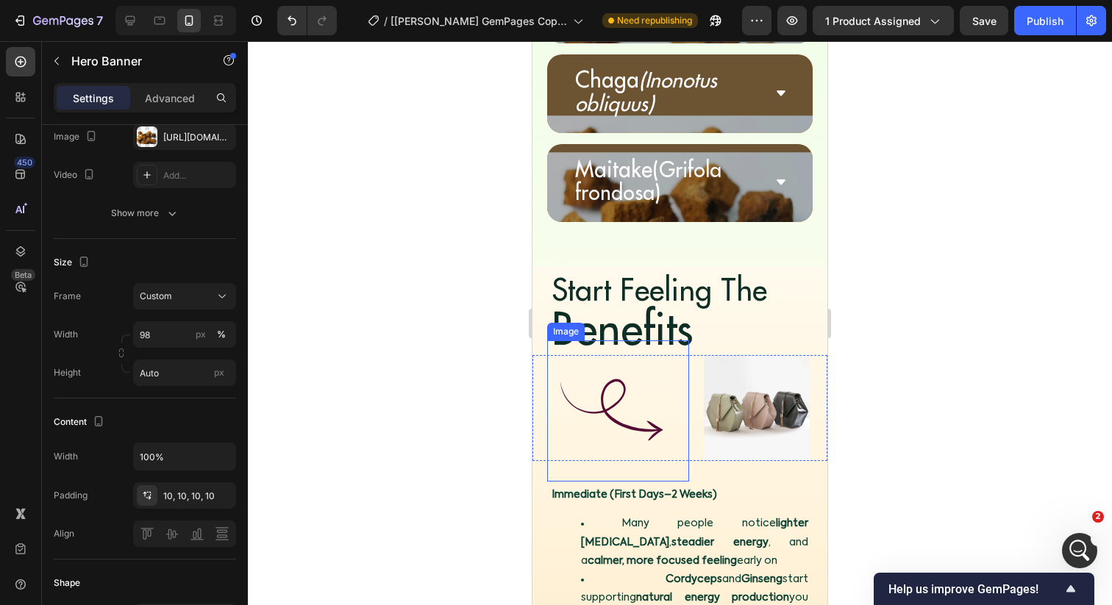
scroll to position [6019, 0]
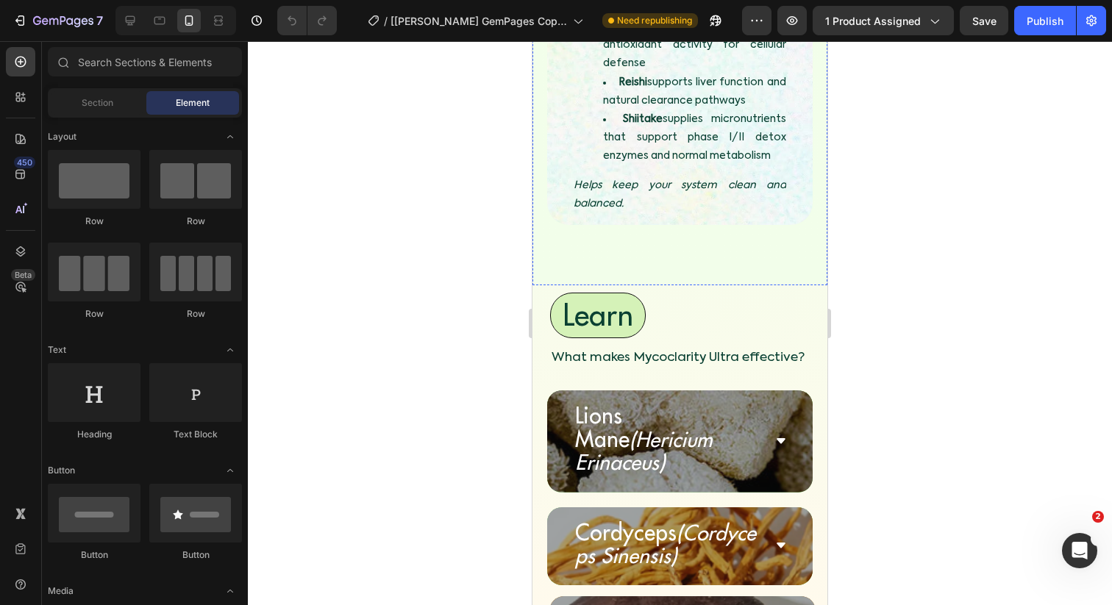
scroll to position [4986, 0]
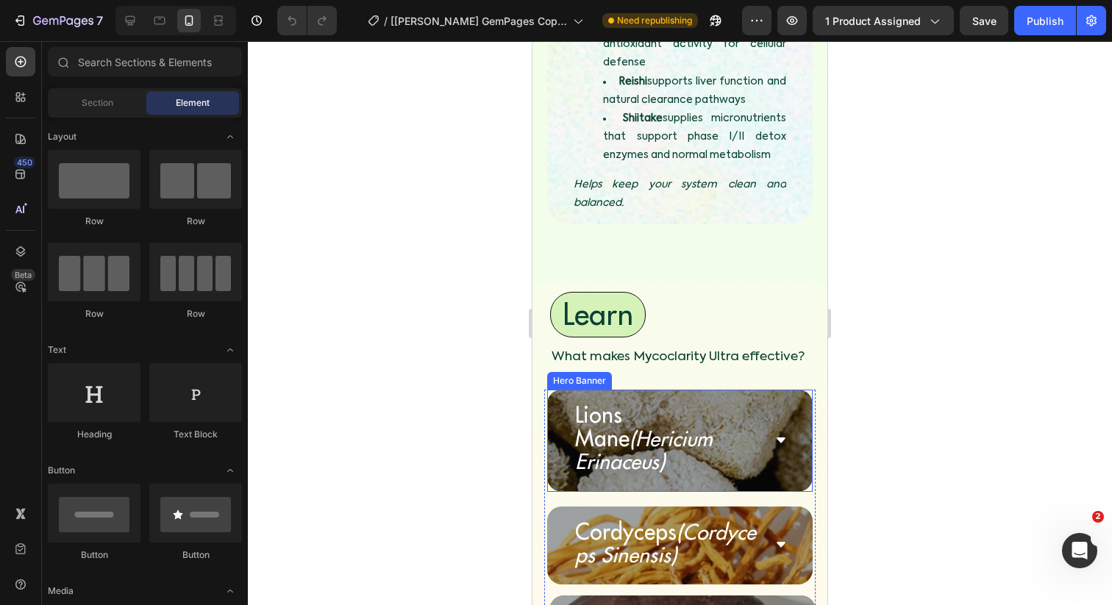
click at [796, 390] on div "Lions Mane (Hericium Erinaceus) Accordion" at bounding box center [680, 441] width 266 height 102
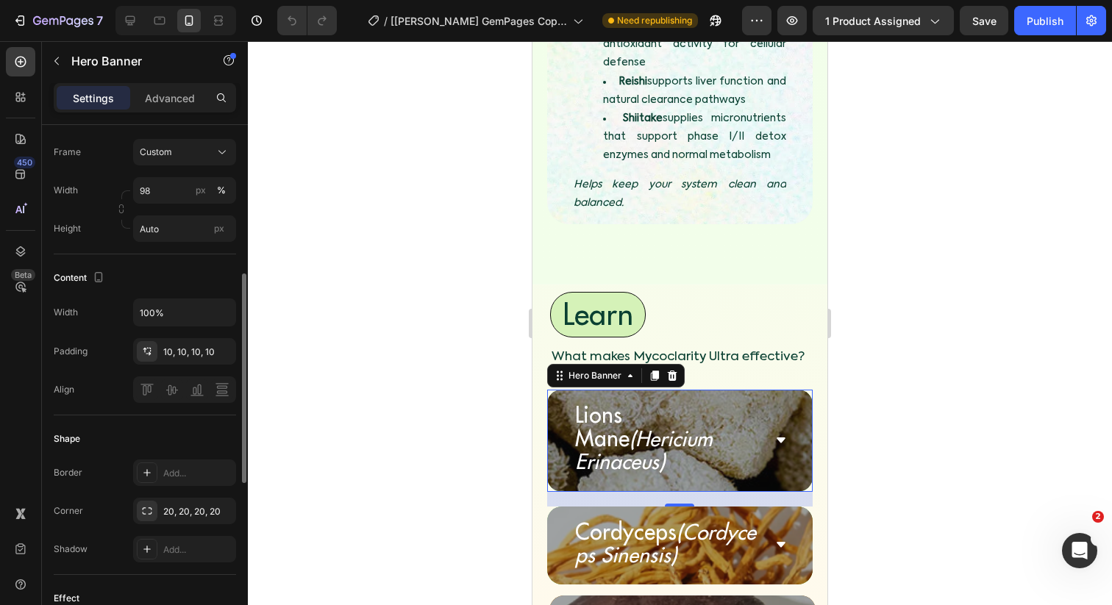
scroll to position [345, 0]
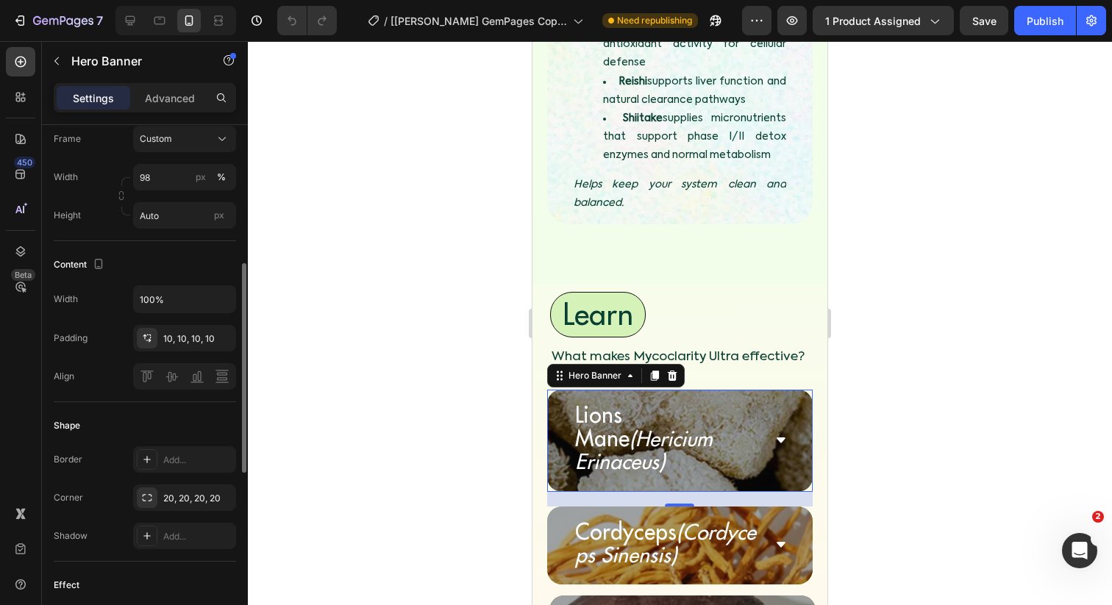
click at [164, 85] on div "Settings Advanced" at bounding box center [145, 97] width 182 height 29
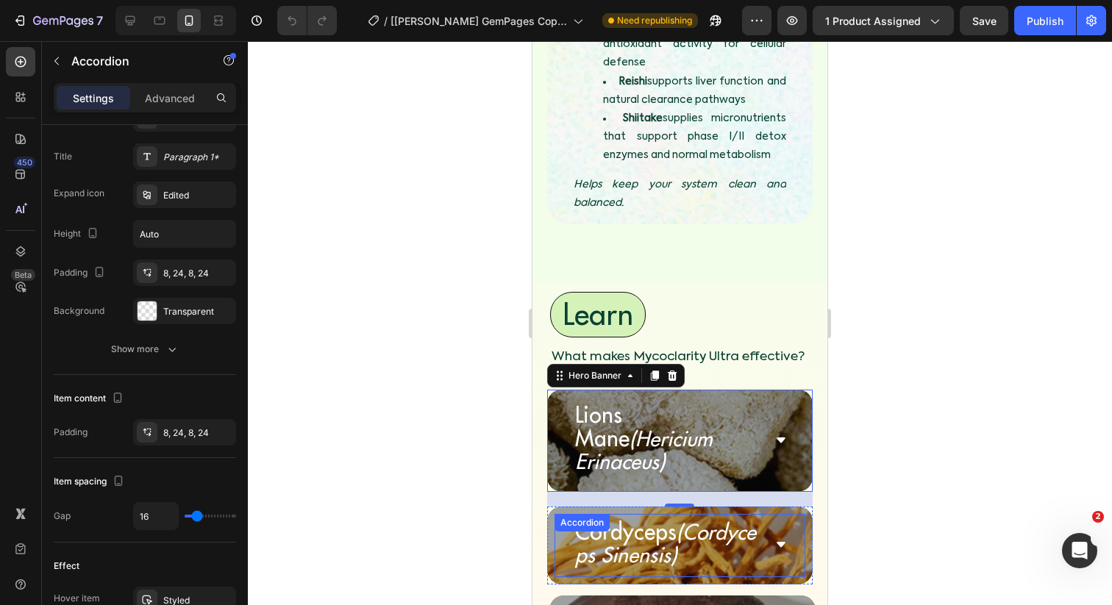
click at [571, 514] on div "Accordion" at bounding box center [581, 523] width 55 height 18
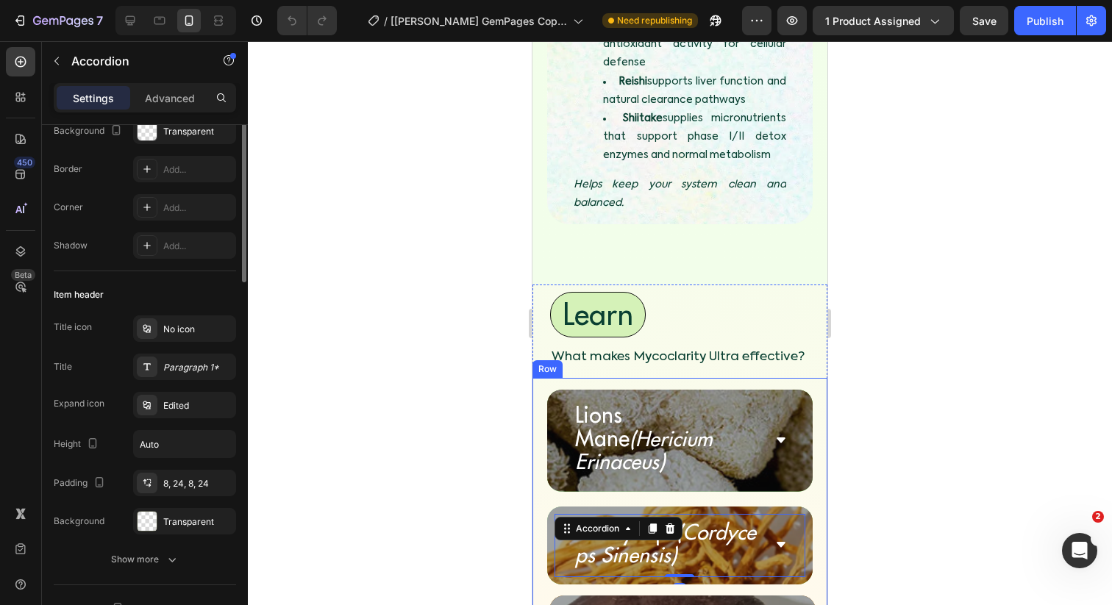
scroll to position [324, 0]
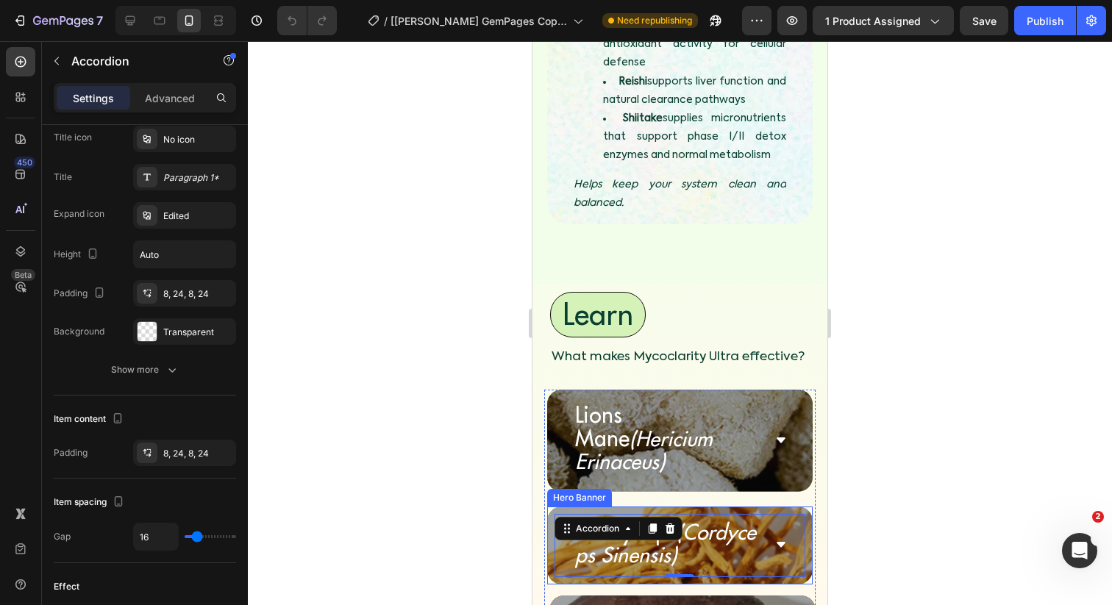
click at [553, 507] on div "Cordyceps (Cordyceps Sinensis) Accordion 0" at bounding box center [680, 546] width 266 height 78
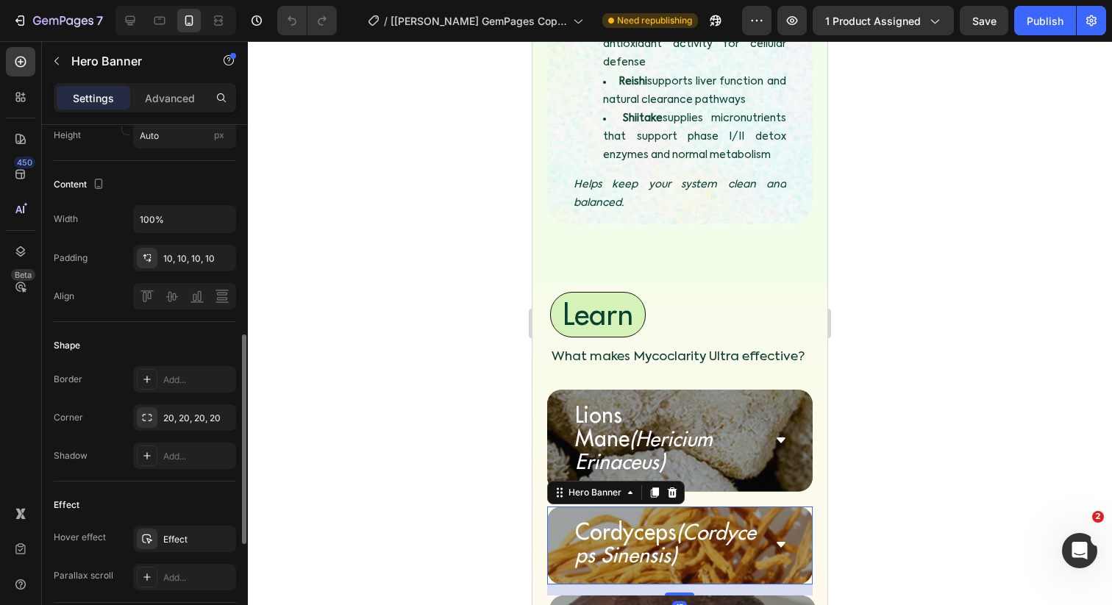
scroll to position [453, 0]
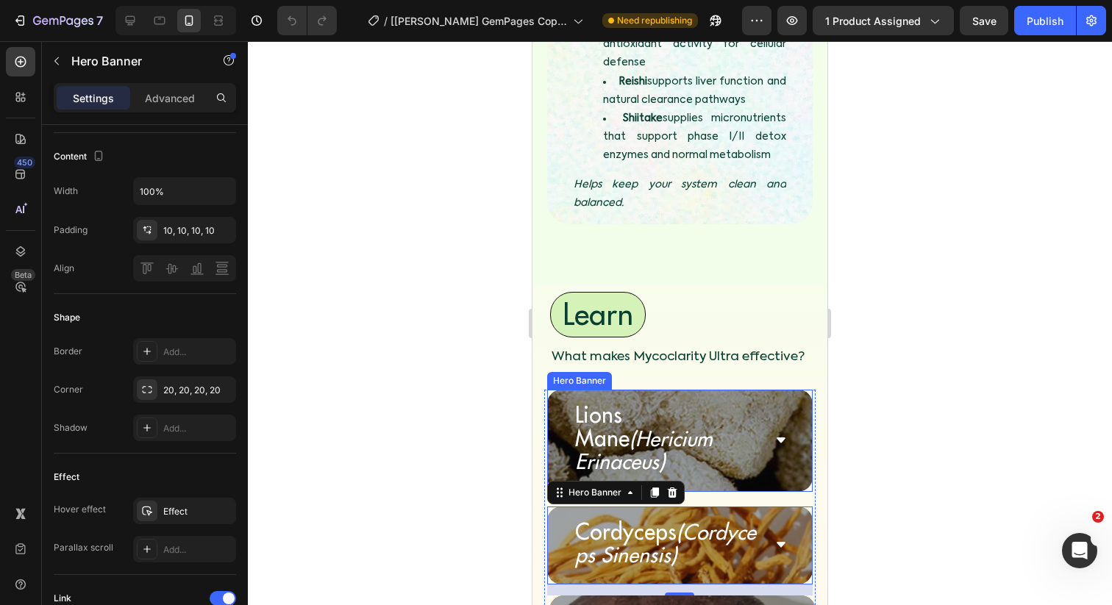
click at [552, 390] on div "Lions Mane (Hericium Erinaceus) Accordion" at bounding box center [680, 441] width 266 height 102
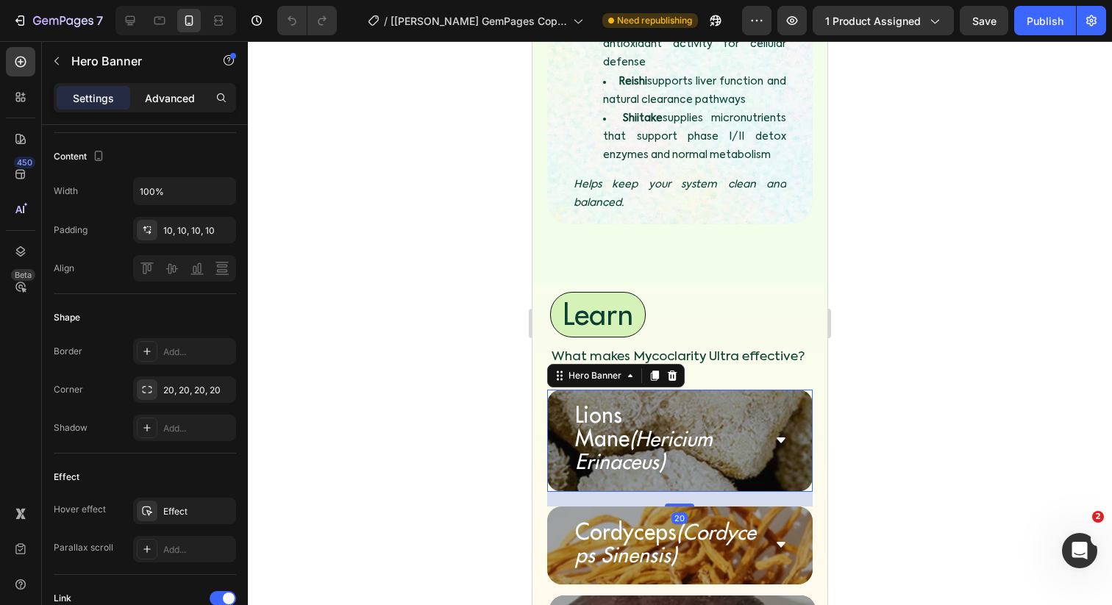
click at [178, 103] on p "Advanced" at bounding box center [170, 97] width 50 height 15
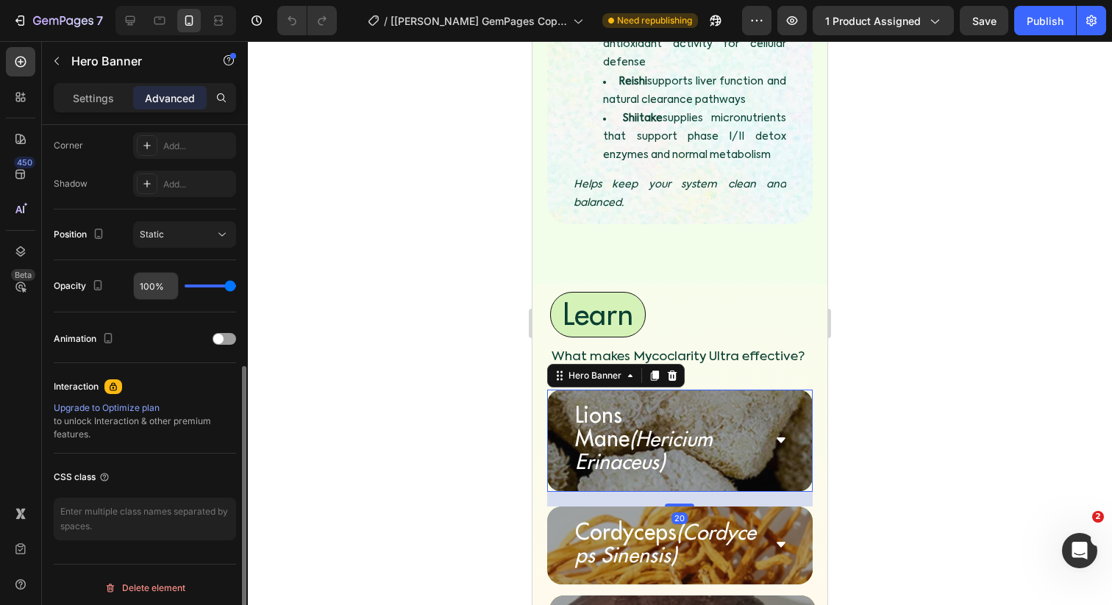
scroll to position [0, 0]
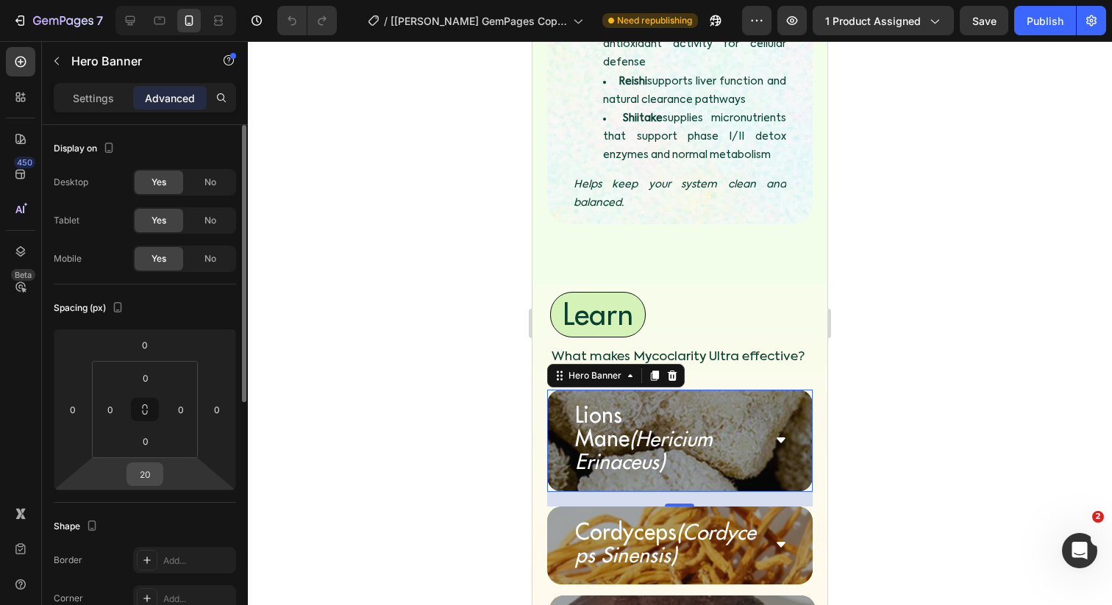
click at [148, 474] on input "20" at bounding box center [144, 474] width 29 height 22
type input "10"
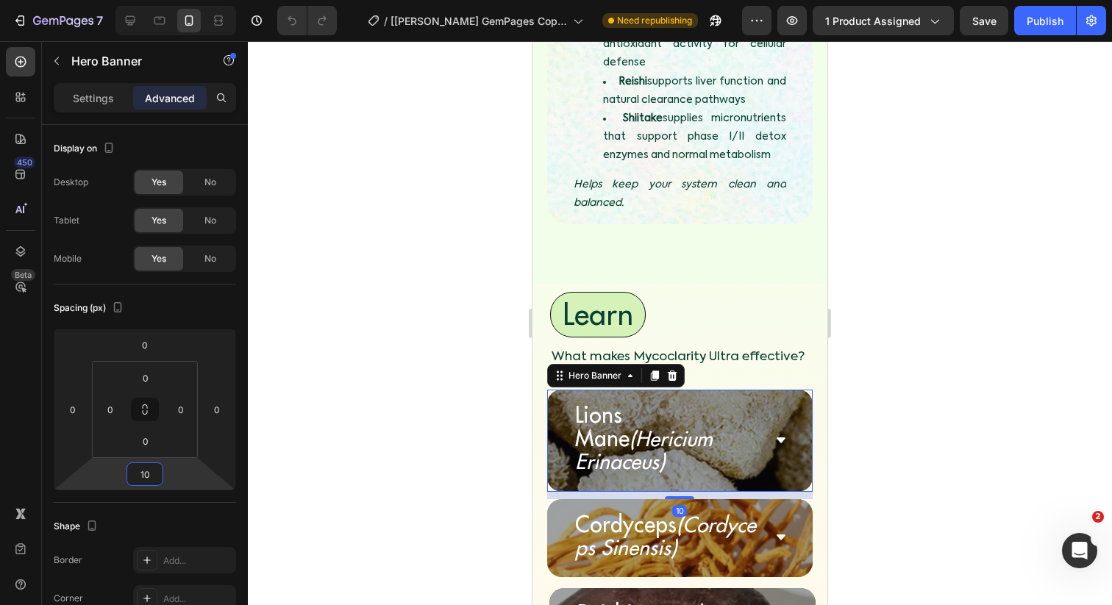
click at [343, 437] on div at bounding box center [680, 323] width 864 height 564
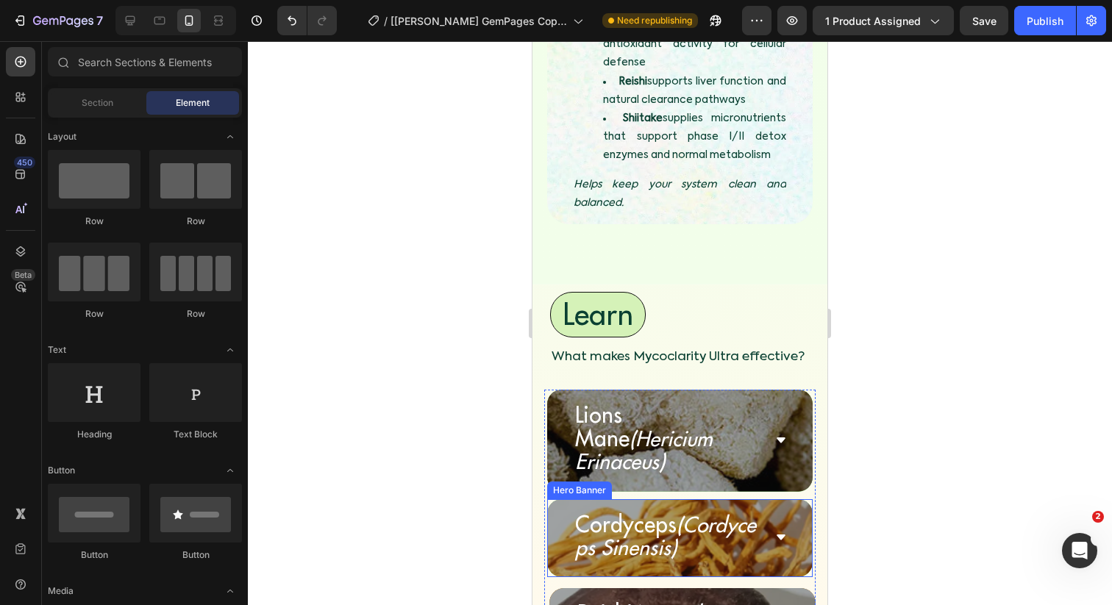
click at [548, 499] on div "Cordyceps (Cordyceps Sinensis) Accordion" at bounding box center [680, 538] width 266 height 78
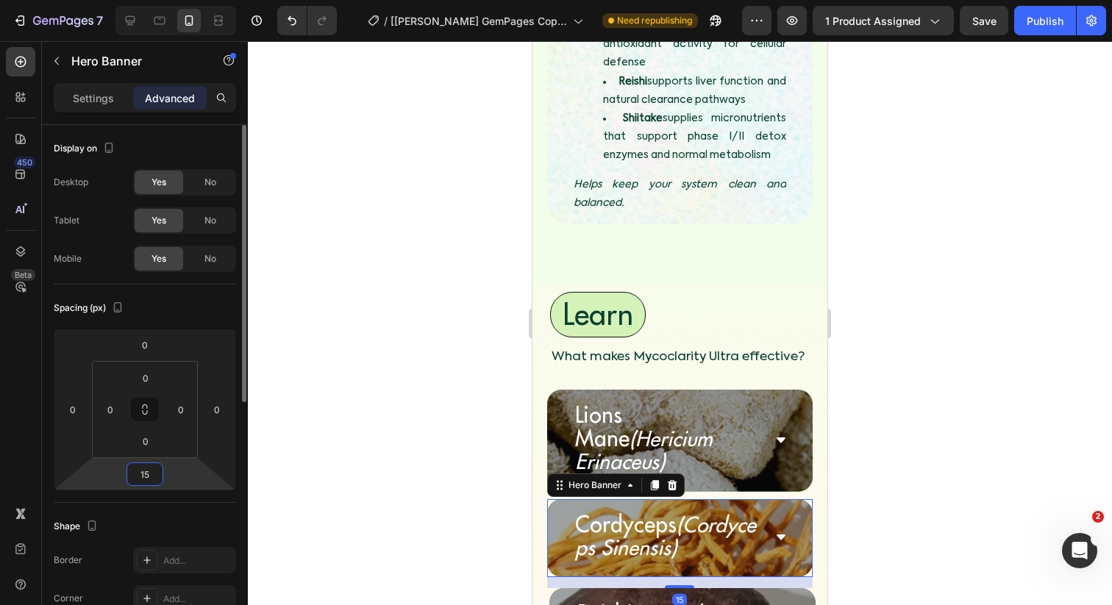
click at [146, 472] on input "15" at bounding box center [144, 474] width 29 height 22
type input "10"
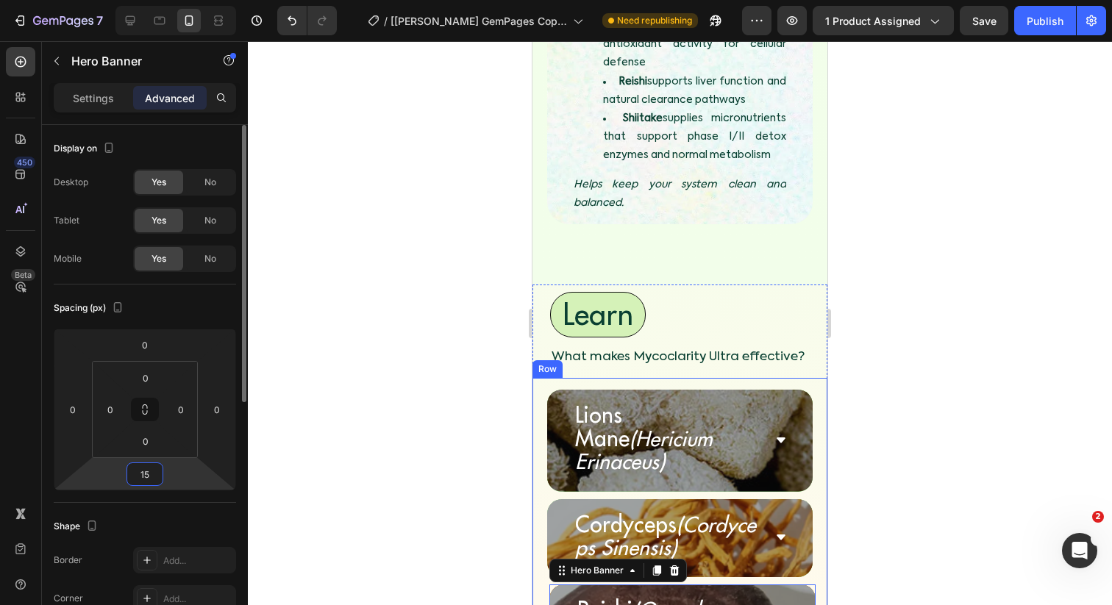
click at [149, 477] on input "15" at bounding box center [144, 474] width 29 height 22
type input "10"
click at [397, 429] on div at bounding box center [680, 323] width 864 height 564
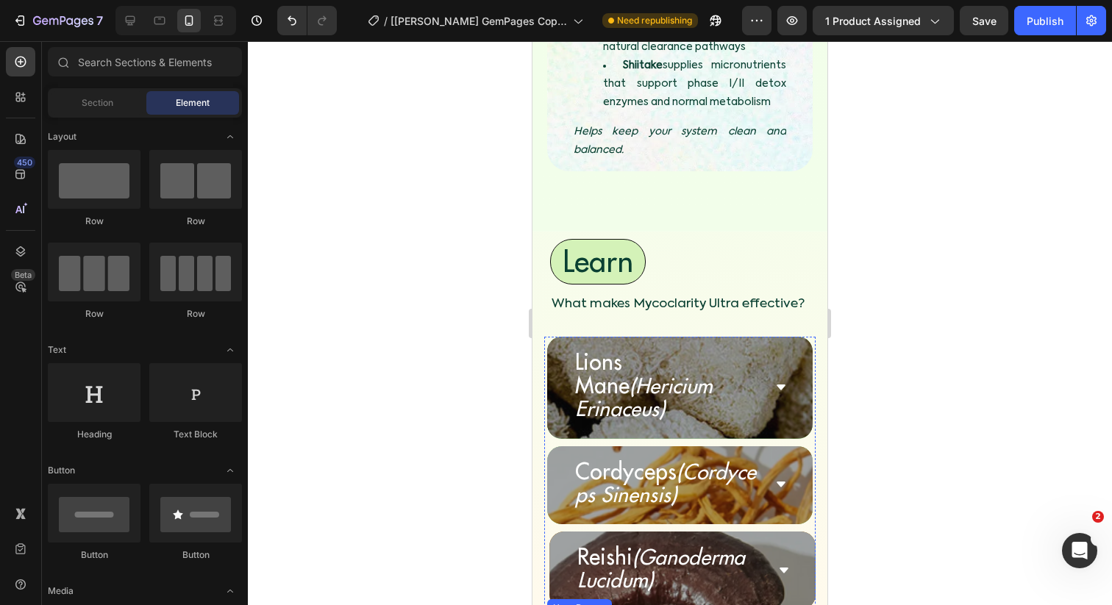
scroll to position [5045, 0]
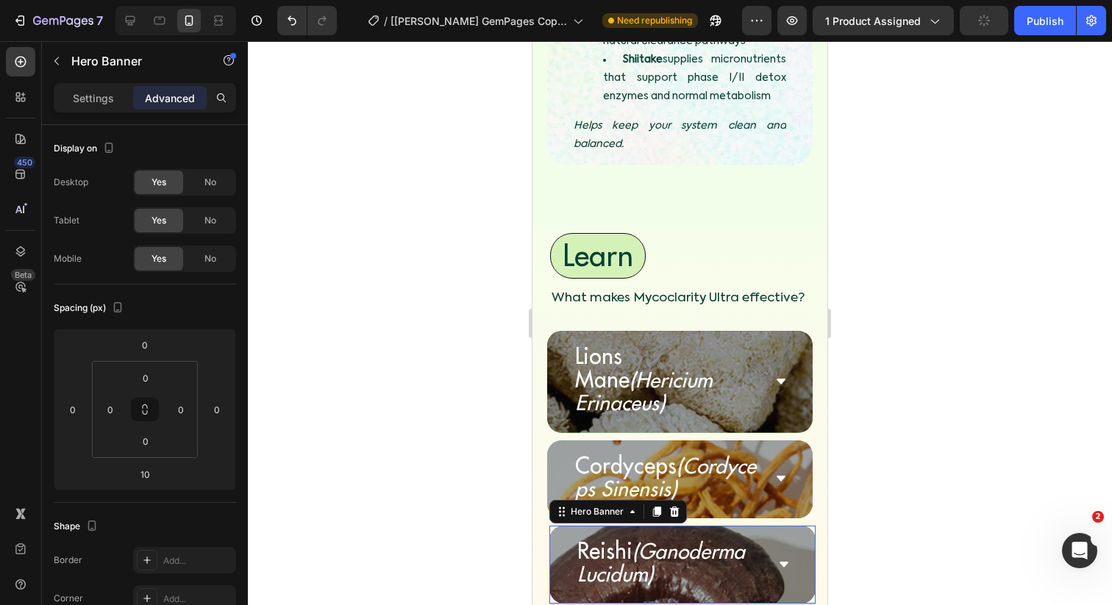
click at [555, 526] on div "Reishi (Ganoderma Lucidum) Accordion" at bounding box center [682, 565] width 266 height 78
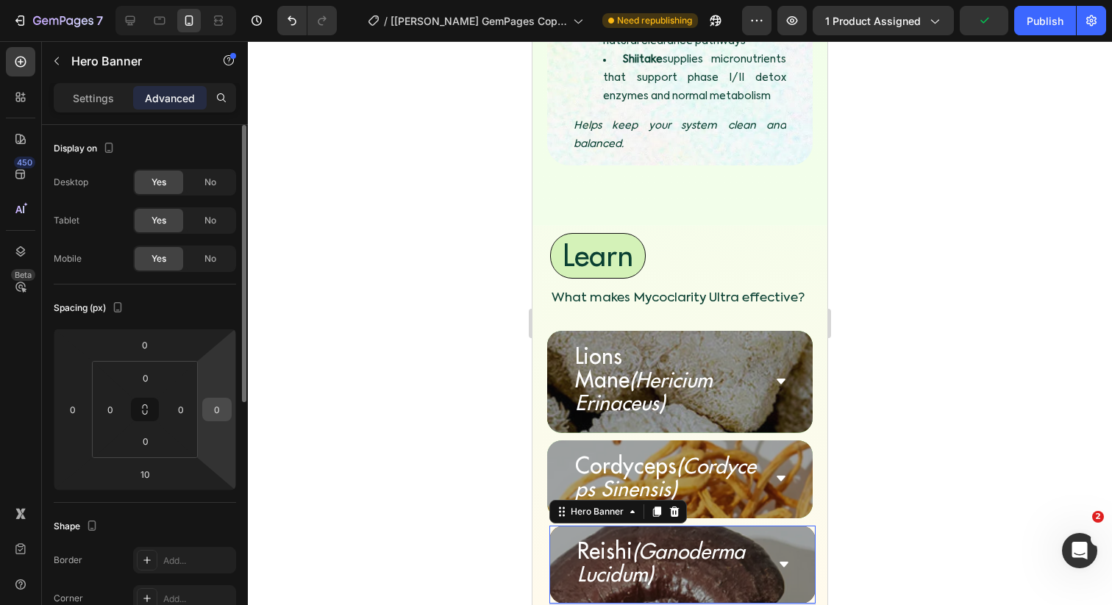
click at [218, 401] on input "0" at bounding box center [217, 410] width 22 height 22
type input "-5"
type input "5"
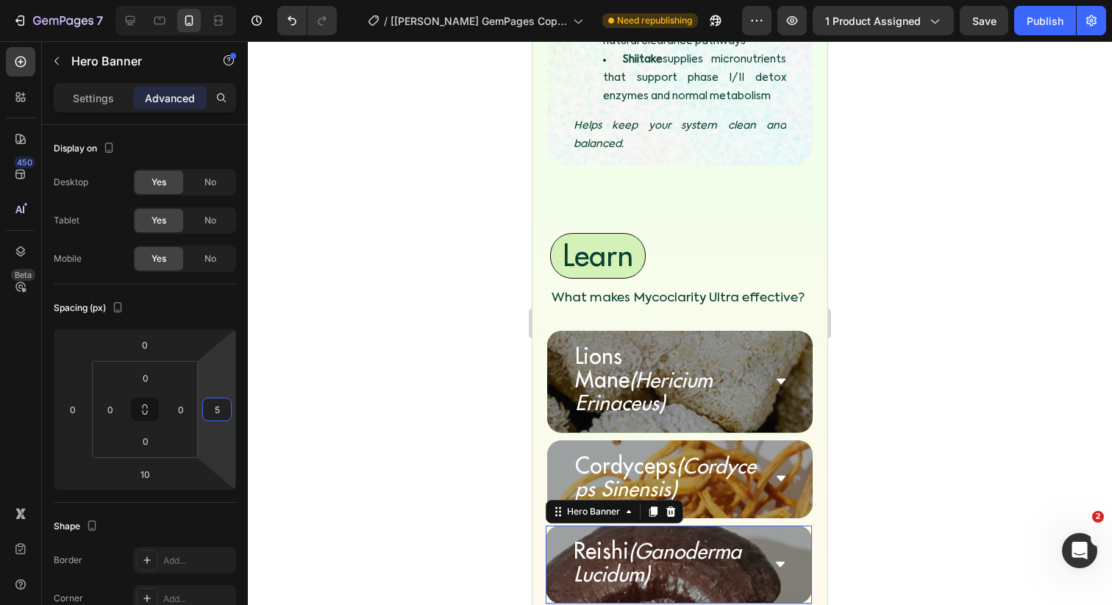
click at [344, 380] on div at bounding box center [680, 323] width 864 height 564
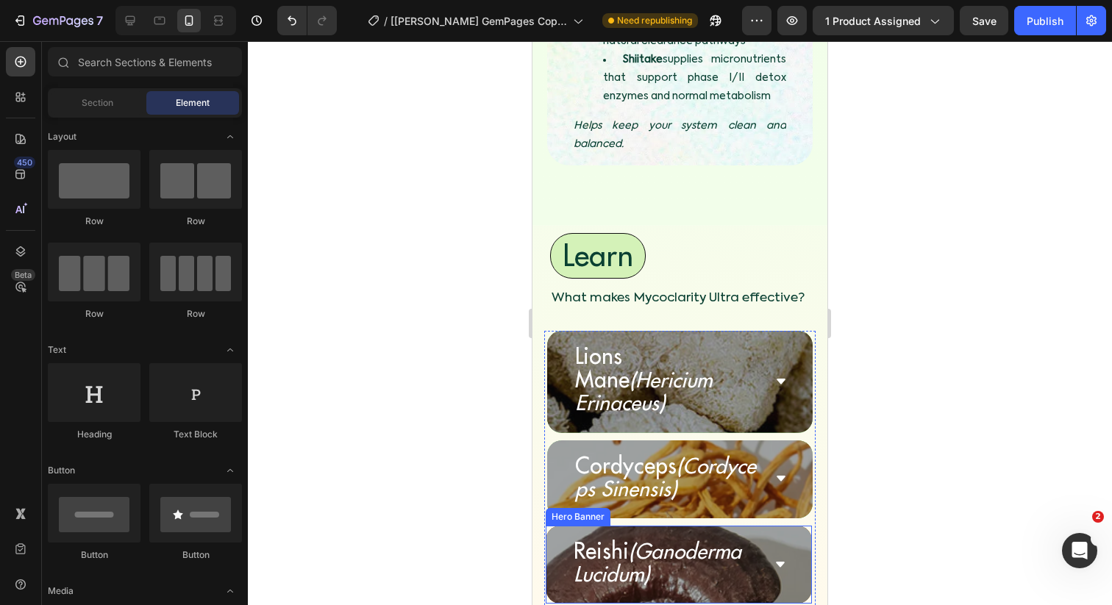
click at [552, 526] on div "Reishi (Ganoderma Lucidum) Accordion" at bounding box center [679, 565] width 266 height 78
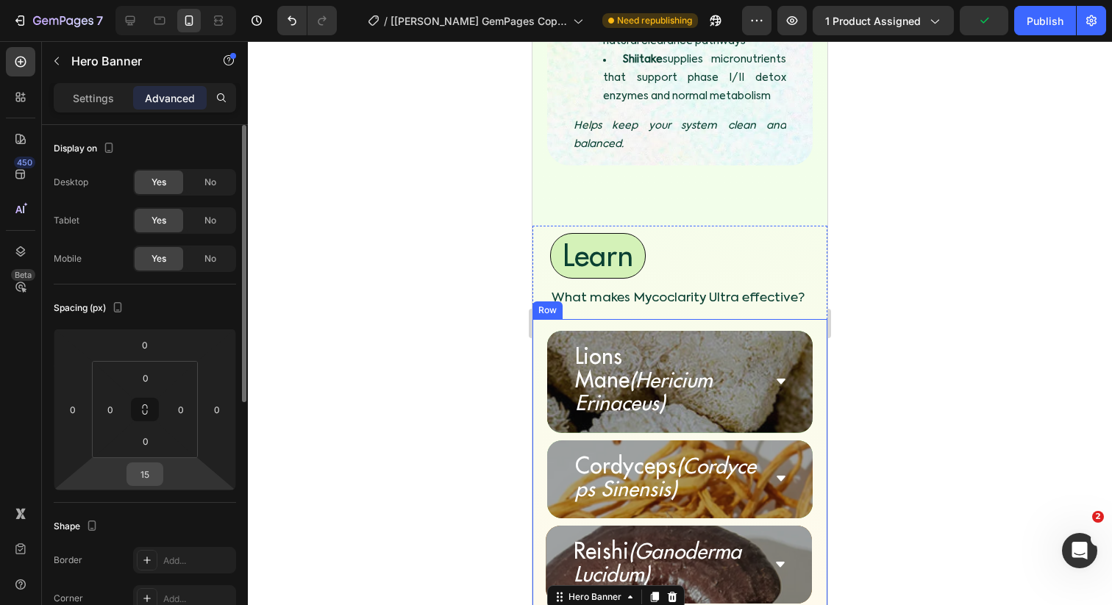
click at [151, 481] on input "15" at bounding box center [144, 474] width 29 height 22
type input "10"
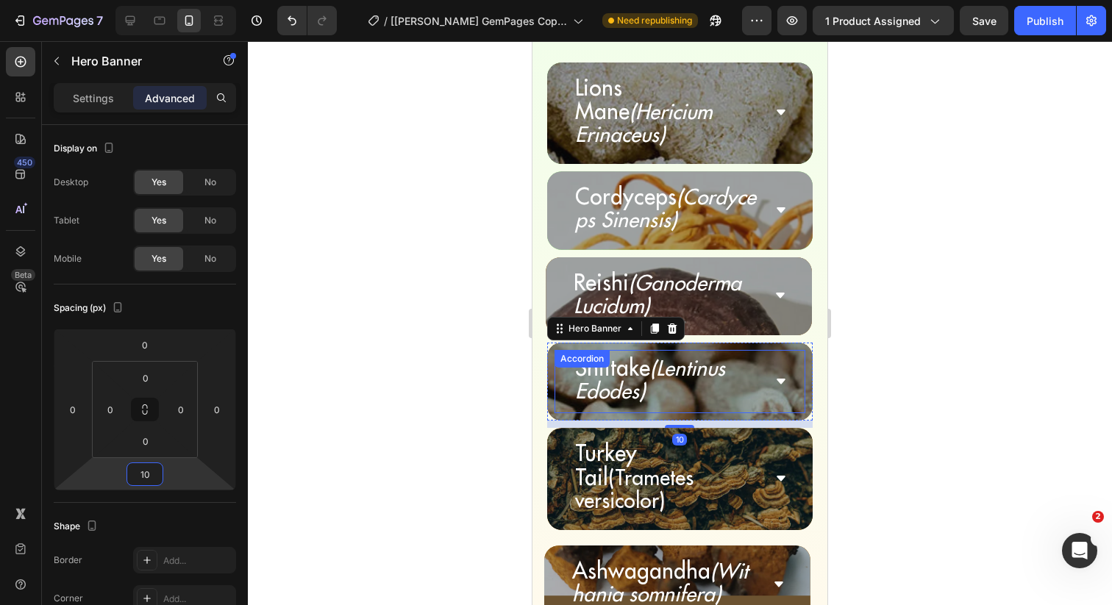
scroll to position [5195, 0]
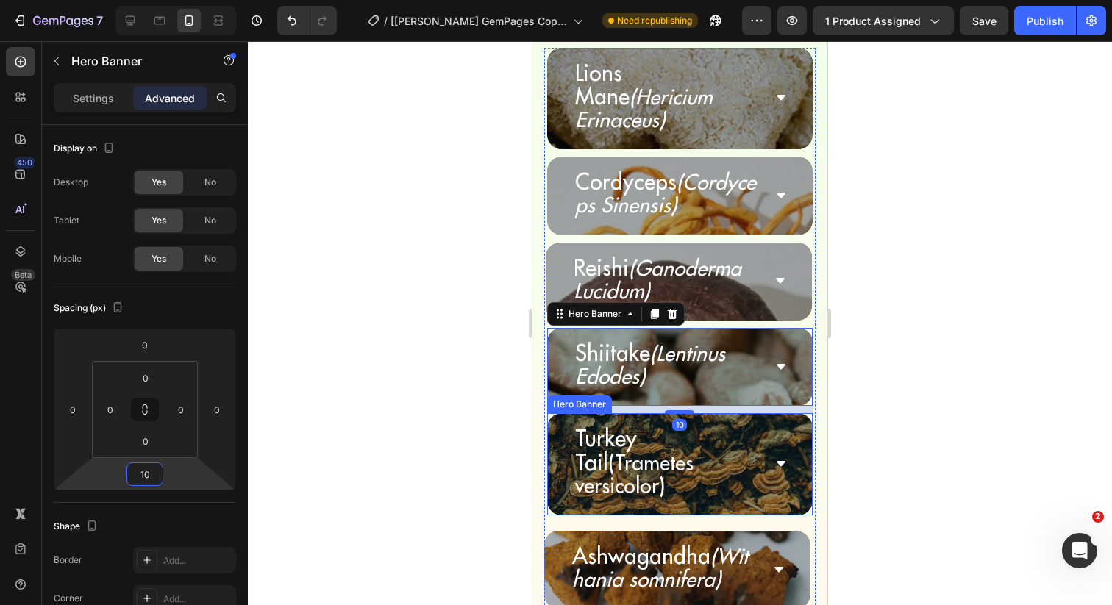
click at [548, 413] on div "Turkey Tail (Trametes versicolor) Accordion" at bounding box center [680, 464] width 266 height 102
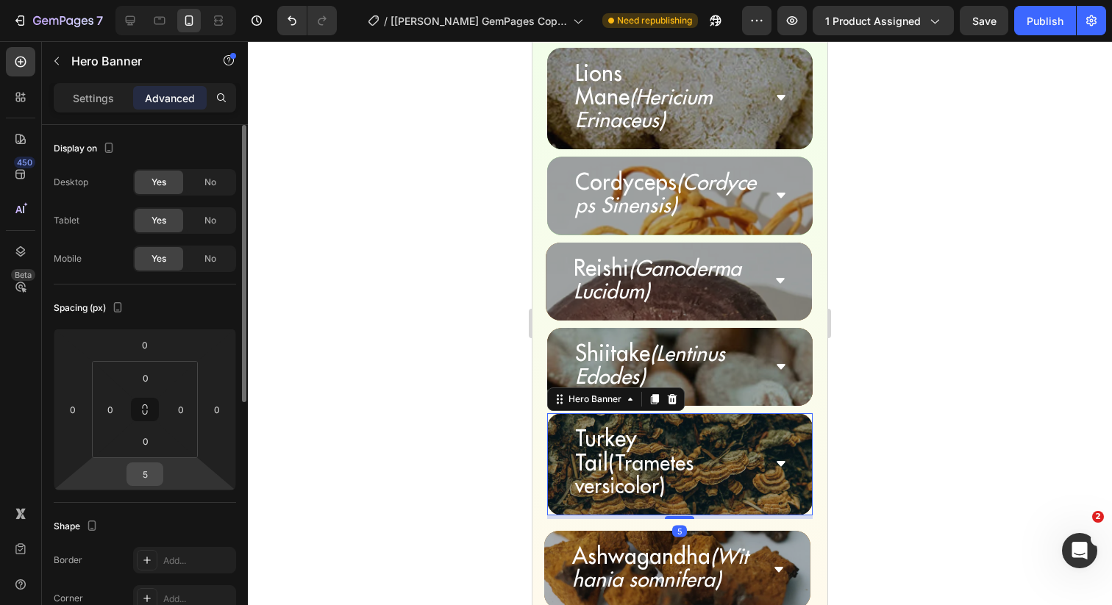
click at [149, 474] on input "5" at bounding box center [144, 474] width 29 height 22
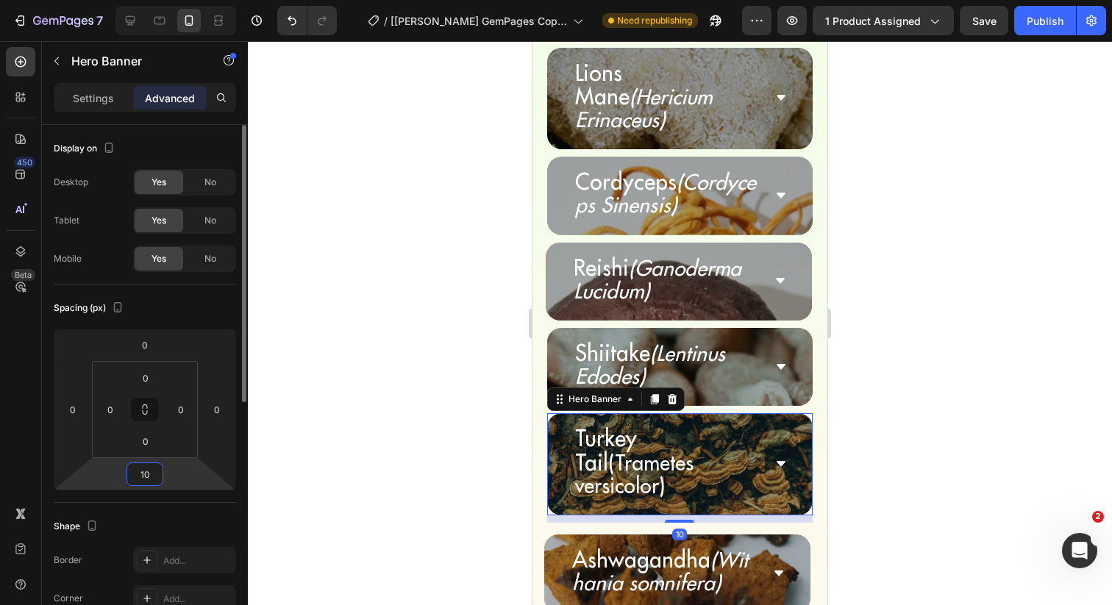
type input "1"
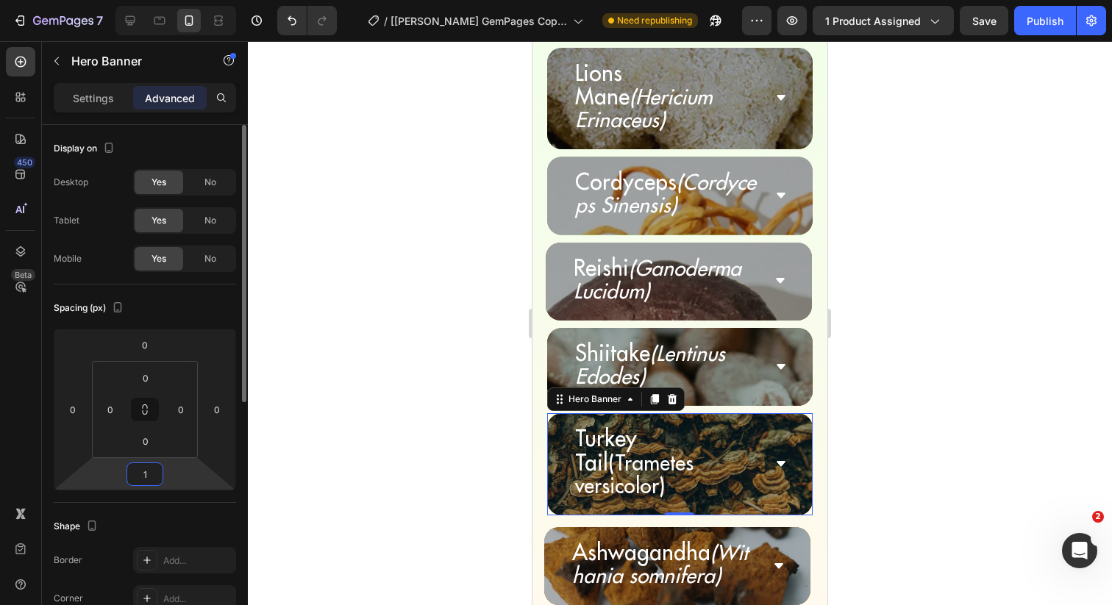
type input "10"
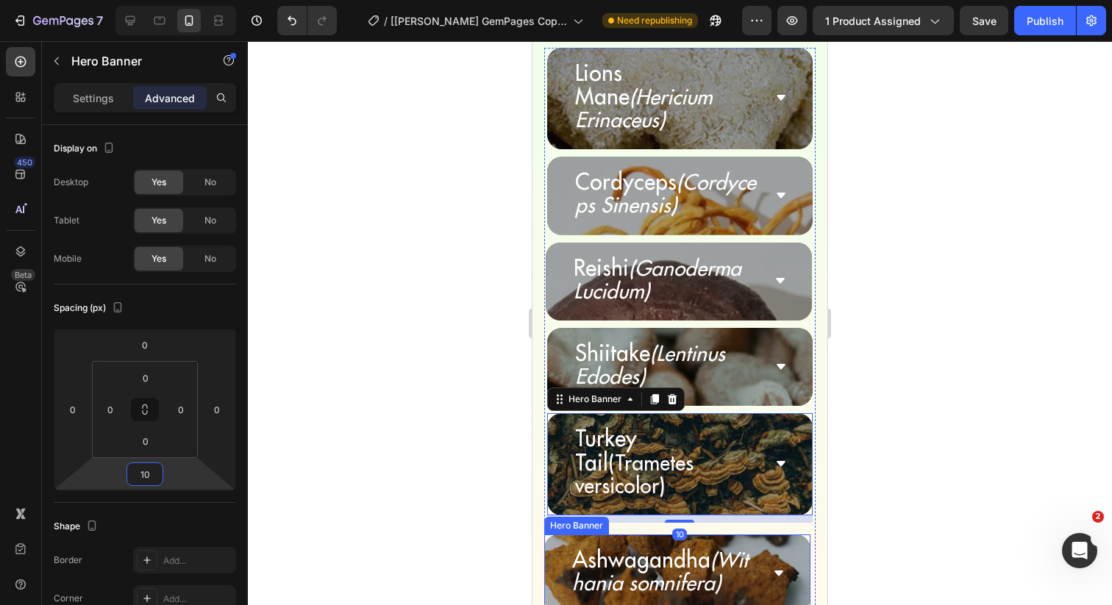
click at [549, 535] on div "Ashwagandha (Withania somnifera) Accordion" at bounding box center [677, 574] width 266 height 78
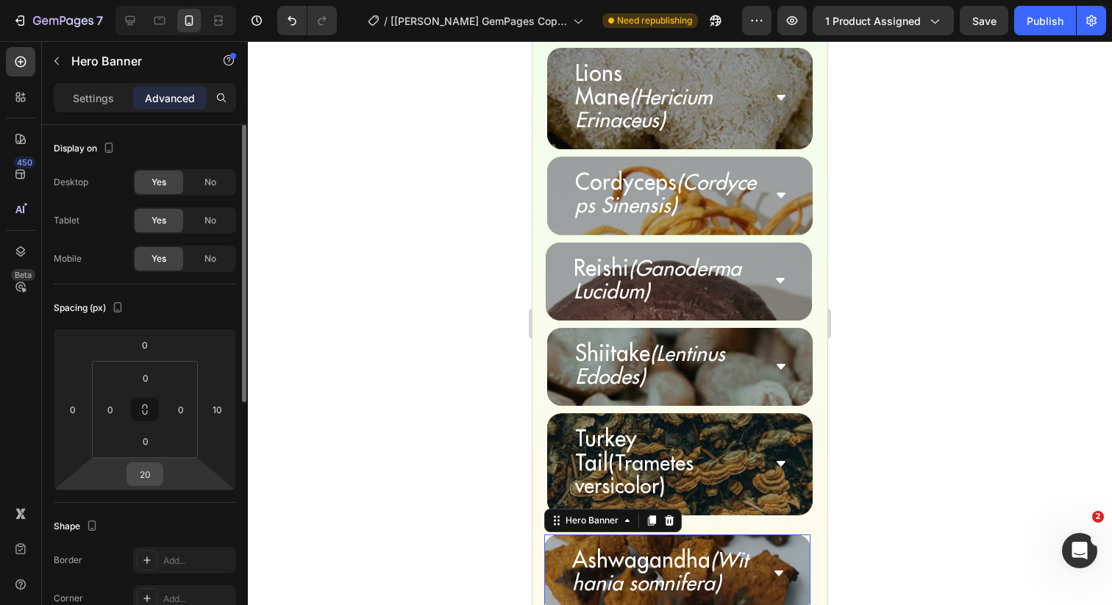
click at [142, 476] on input "20" at bounding box center [144, 474] width 29 height 22
type input "10"
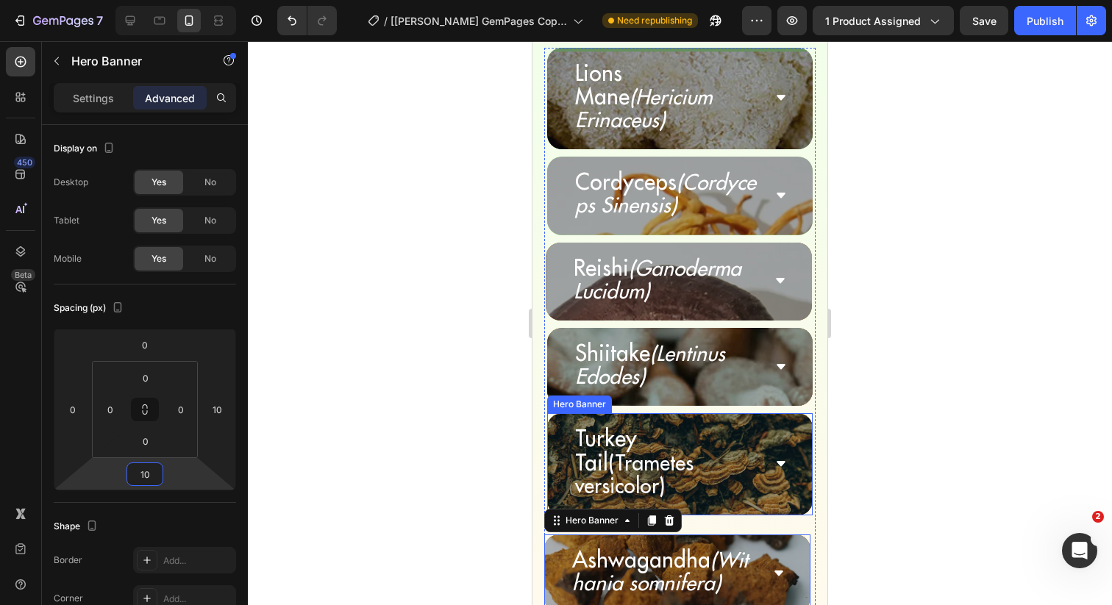
scroll to position [5227, 0]
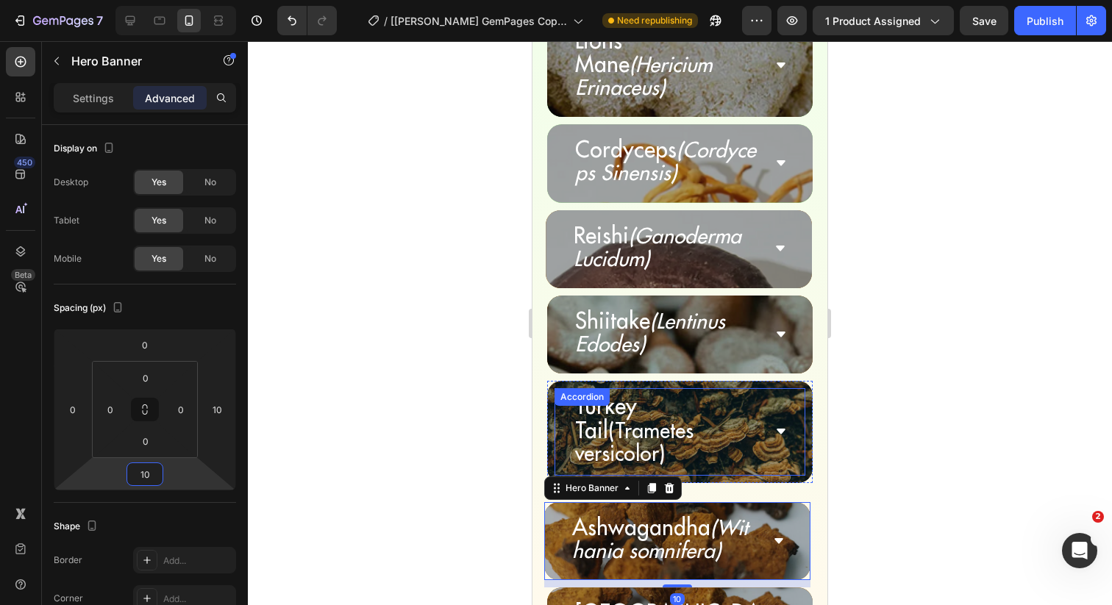
click at [568, 392] on div "Turkey Tail (Trametes versicolor)" at bounding box center [680, 432] width 250 height 88
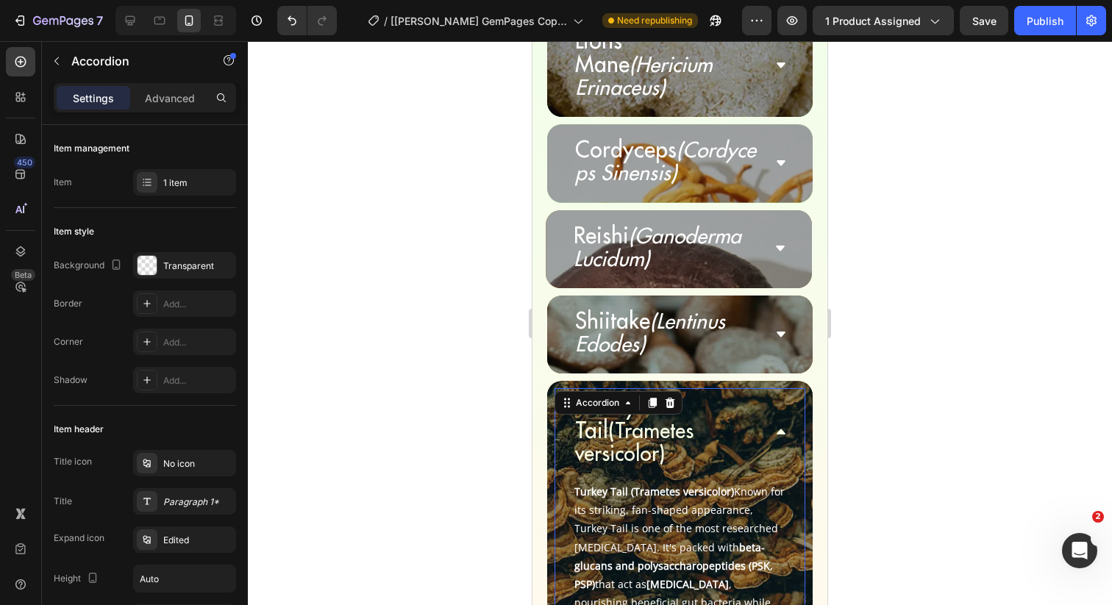
click at [793, 390] on div "Turkey Tail (Trametes versicolor)" at bounding box center [680, 431] width 250 height 87
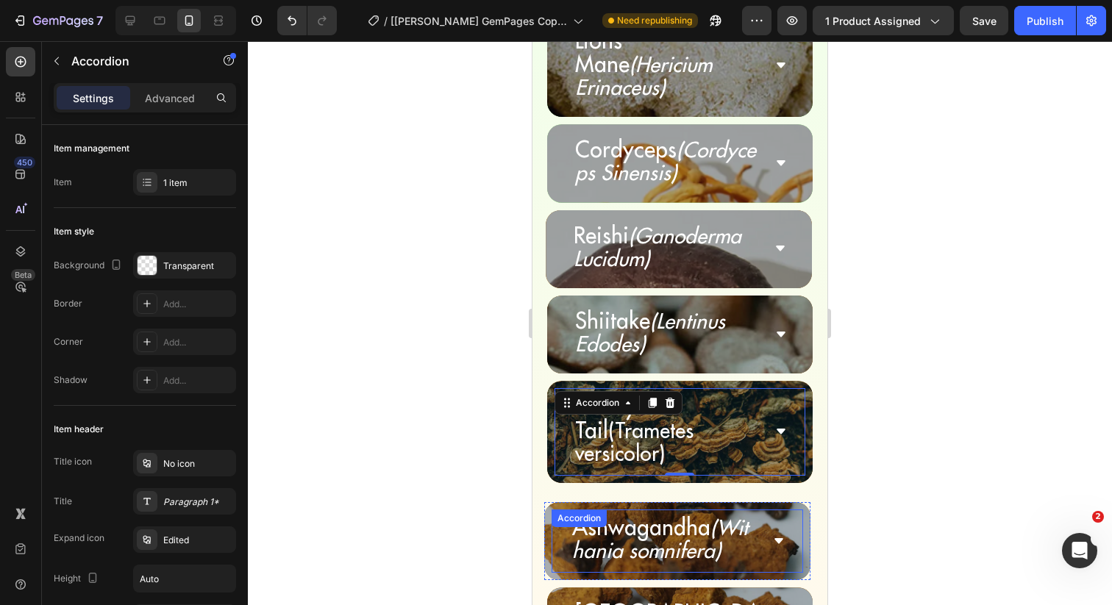
click at [547, 502] on div "Ashwagandha (Withania somnifera) Accordion" at bounding box center [677, 541] width 266 height 78
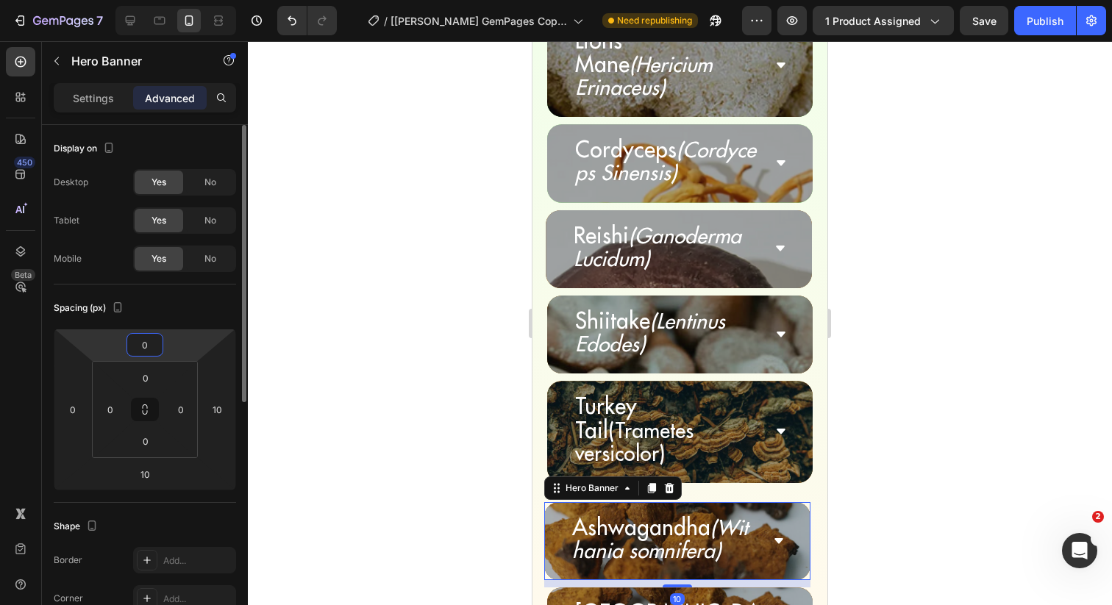
click at [146, 342] on input "0" at bounding box center [144, 345] width 29 height 22
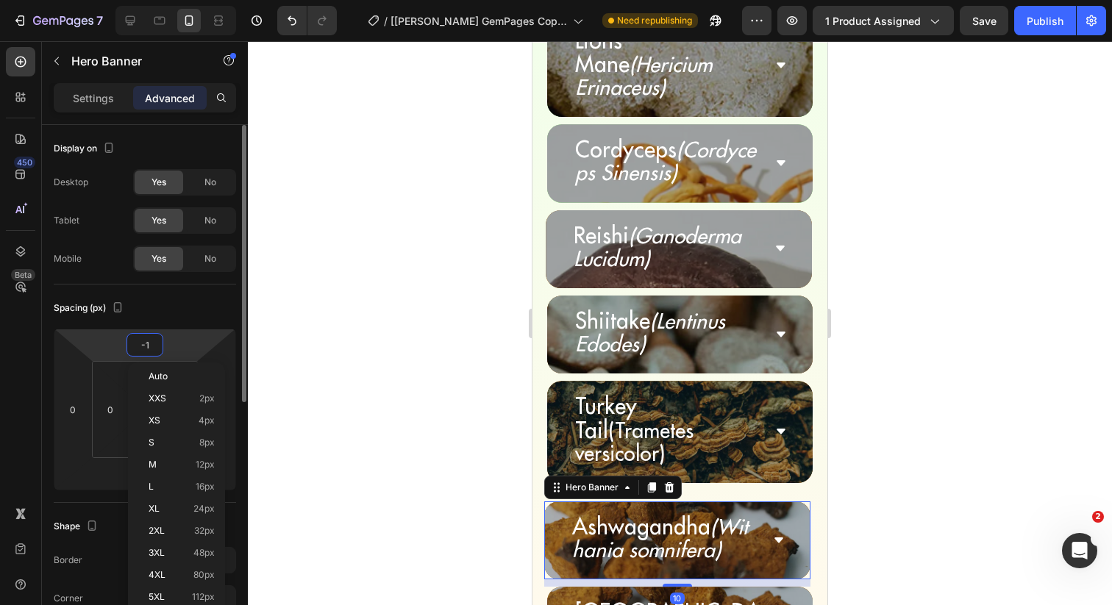
type input "-10"
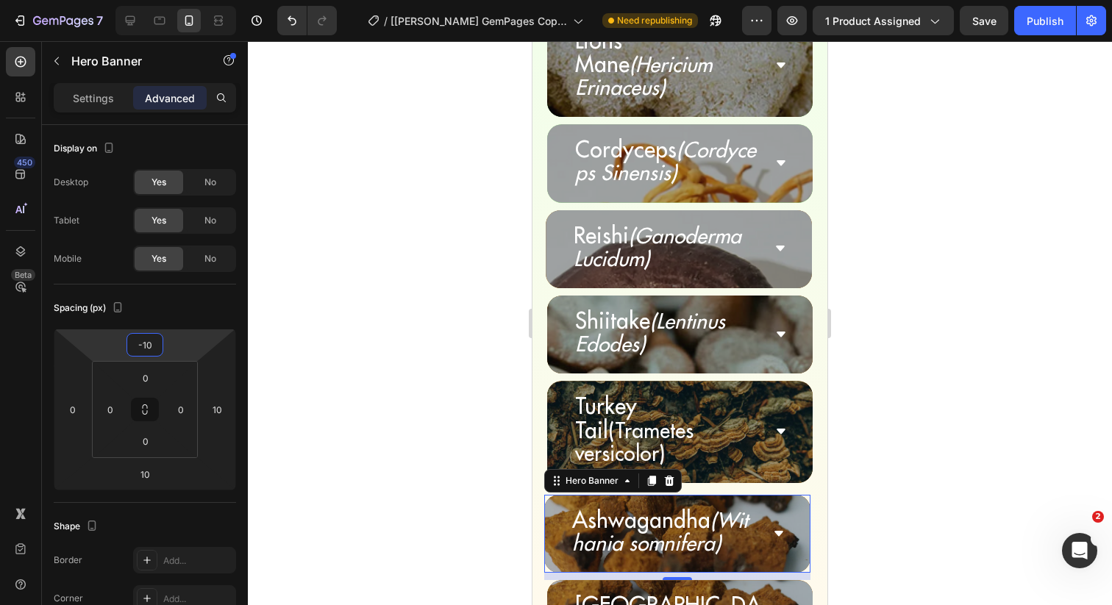
click at [501, 340] on div at bounding box center [680, 323] width 864 height 564
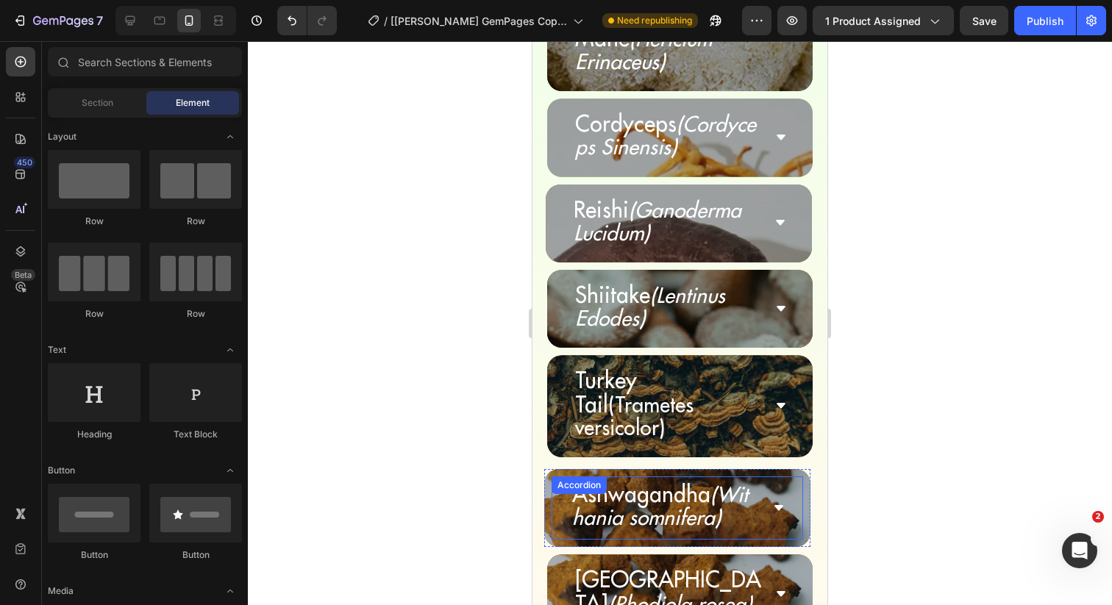
scroll to position [5257, 0]
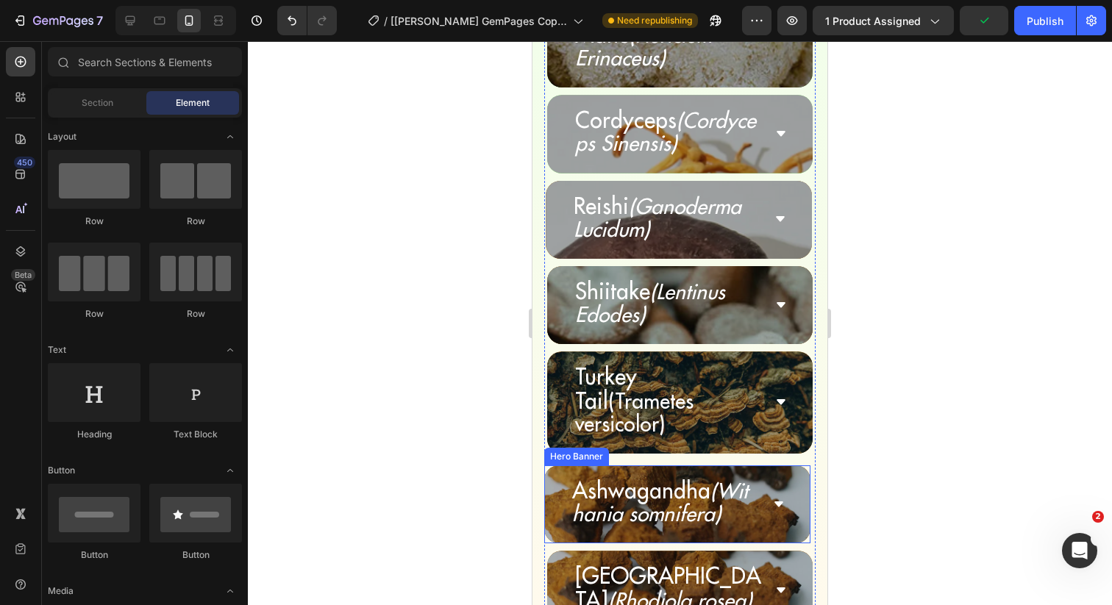
click at [549, 465] on div "Ashwagandha (Withania somnifera) Accordion" at bounding box center [677, 504] width 266 height 78
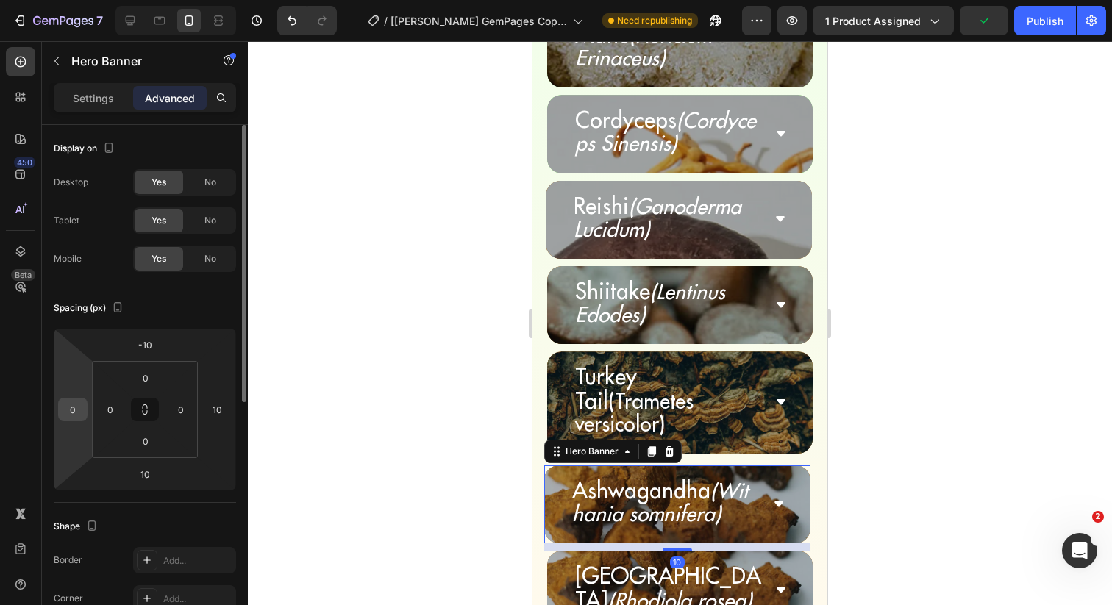
click at [79, 408] on input "0" at bounding box center [73, 410] width 22 height 22
type input "5"
click at [211, 409] on input "10" at bounding box center [217, 410] width 22 height 22
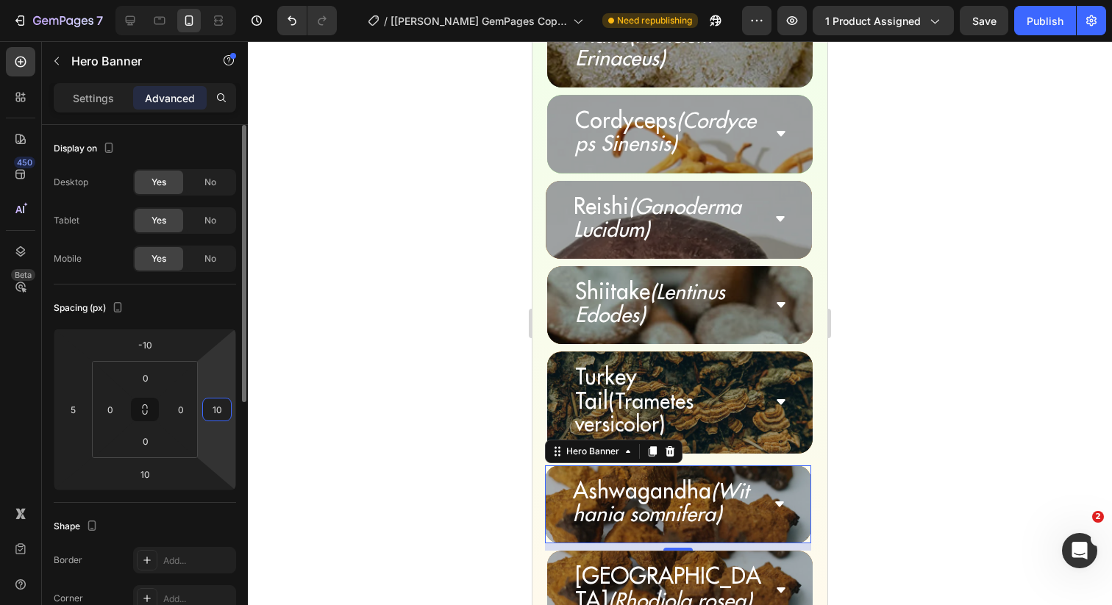
click at [211, 409] on input "10" at bounding box center [217, 410] width 22 height 22
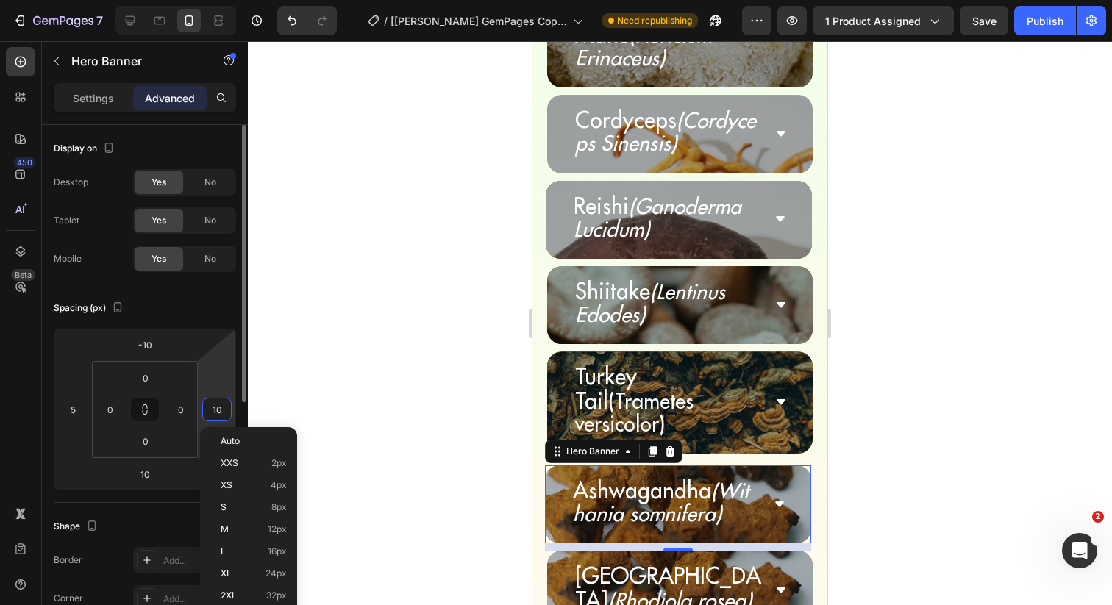
type input "0"
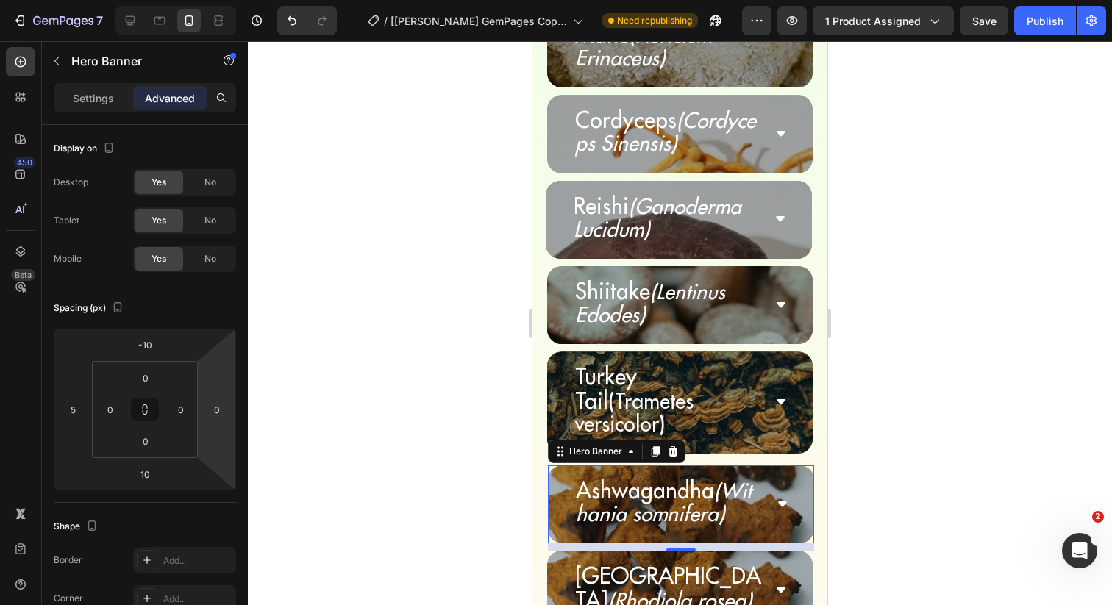
click at [414, 351] on div at bounding box center [680, 323] width 864 height 564
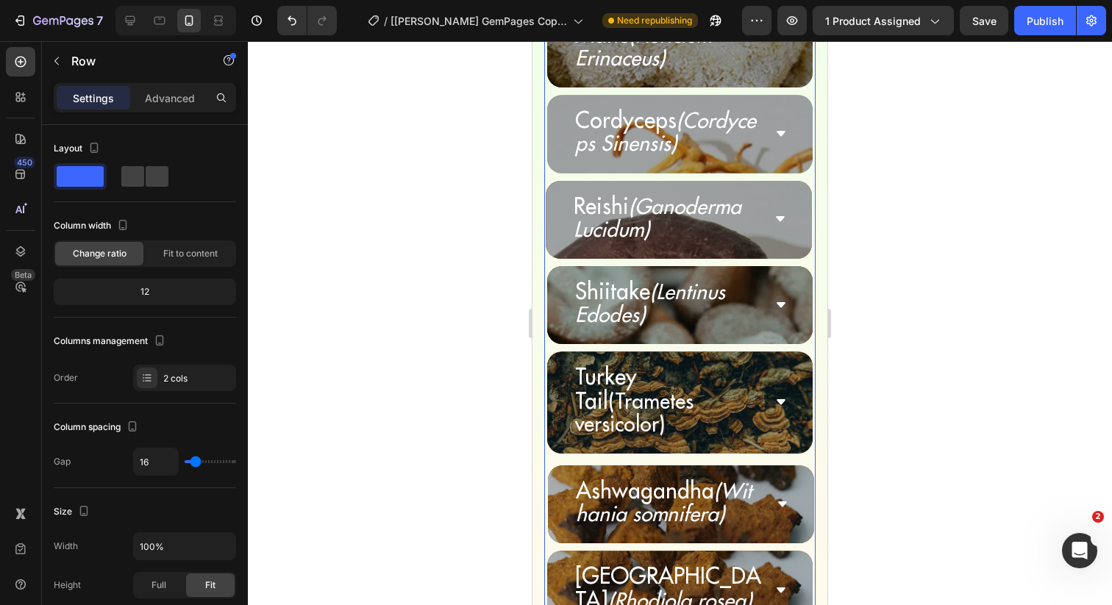
click at [560, 473] on div "Ashwagandha (Withania somnifera) Accordion" at bounding box center [680, 504] width 251 height 63
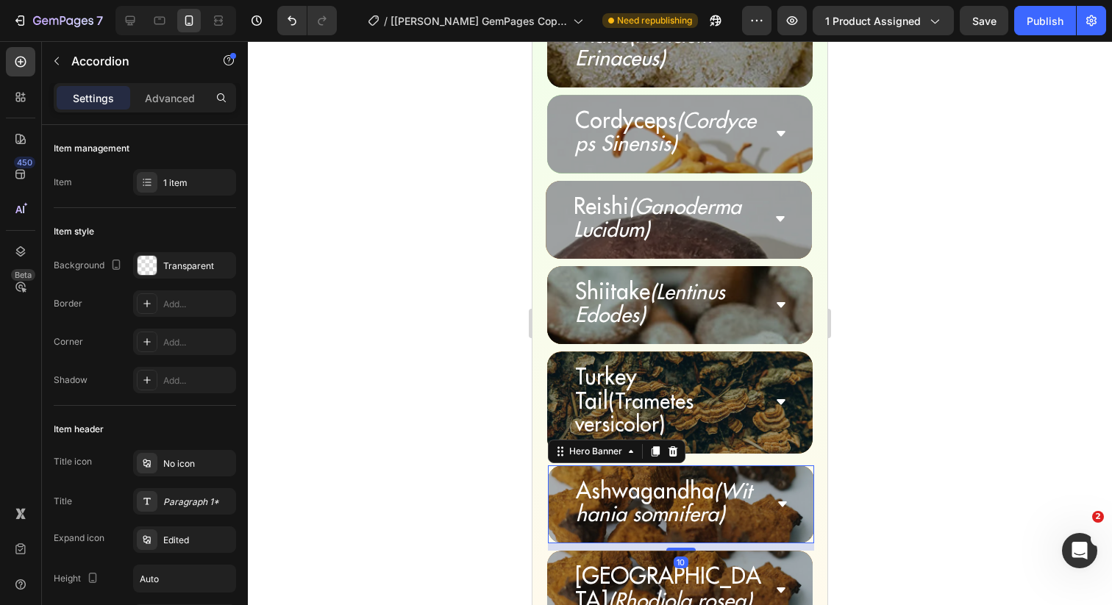
click at [563, 465] on div "Ashwagandha (Withania somnifera) Accordion" at bounding box center [681, 504] width 266 height 78
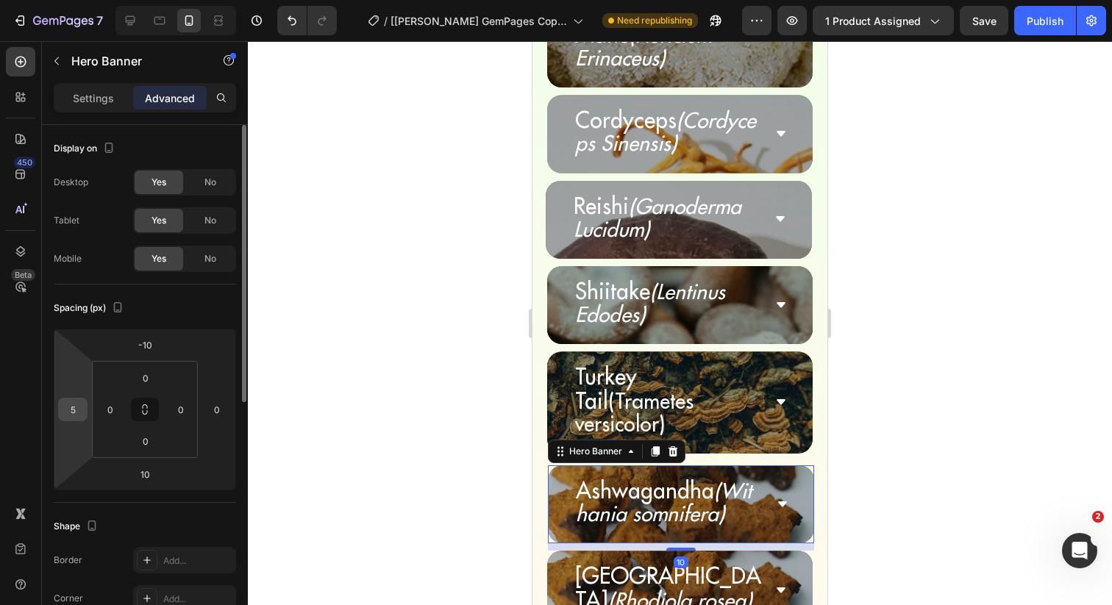
click at [65, 409] on input "5" at bounding box center [73, 410] width 22 height 22
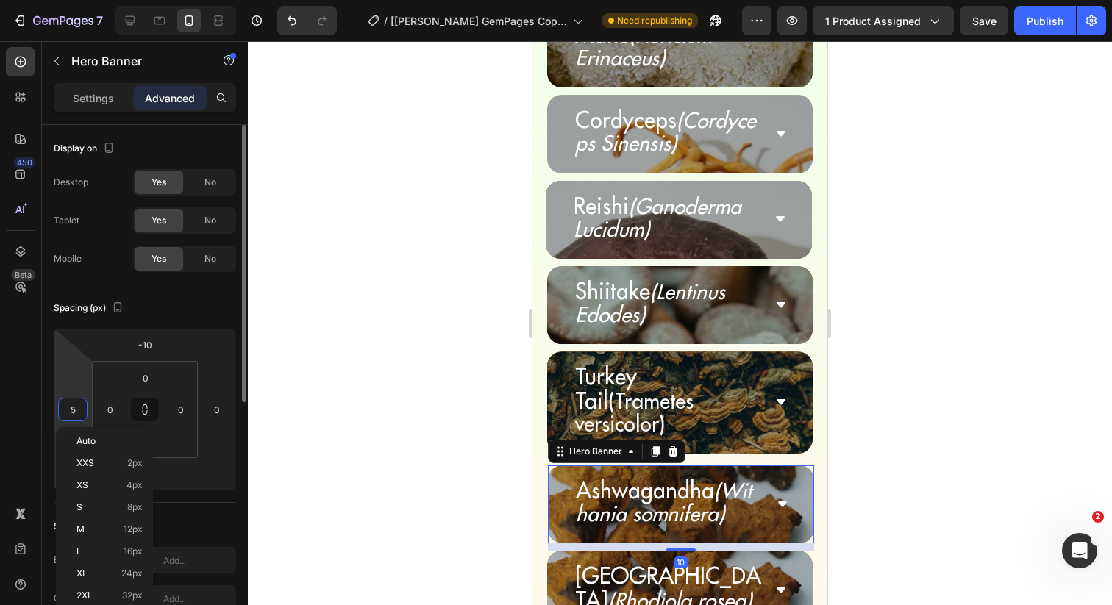
type input "0"
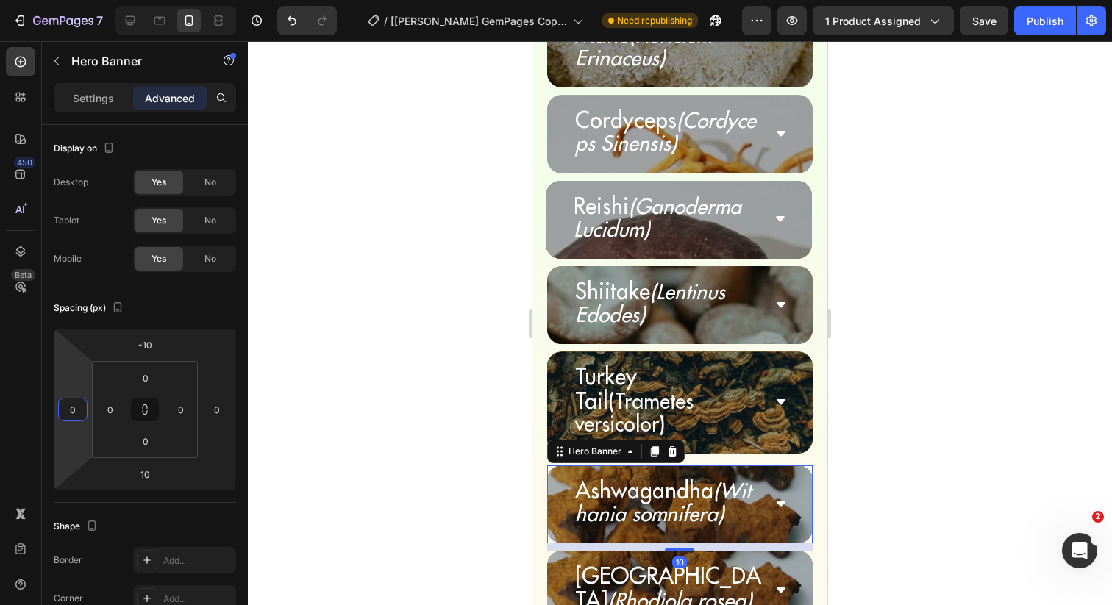
click at [272, 351] on div at bounding box center [680, 323] width 864 height 564
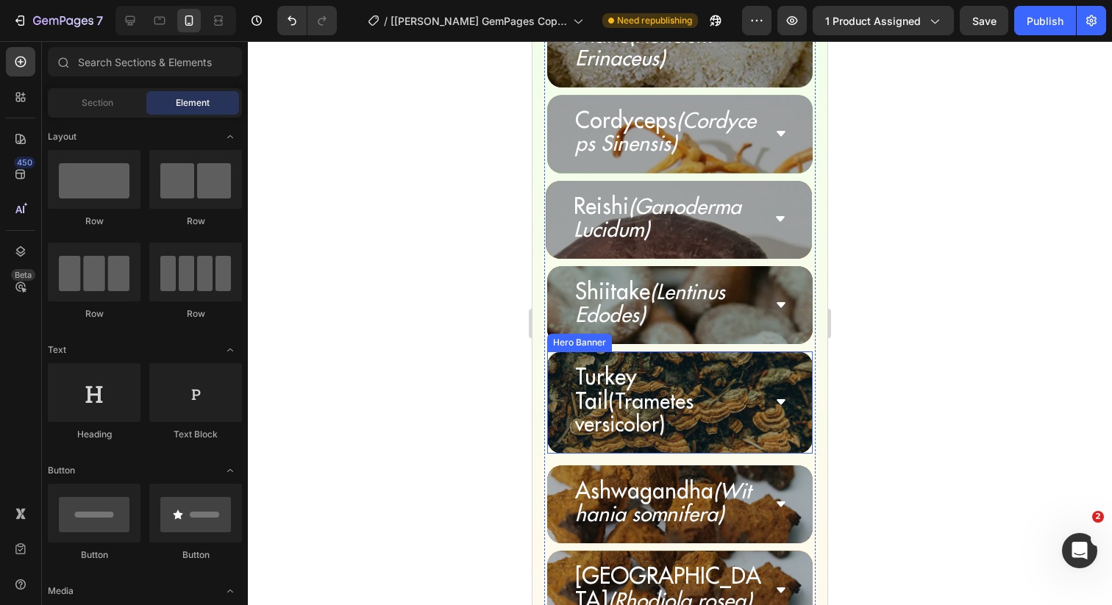
click at [553, 351] on div "Turkey Tail (Trametes versicolor) Accordion" at bounding box center [680, 402] width 266 height 102
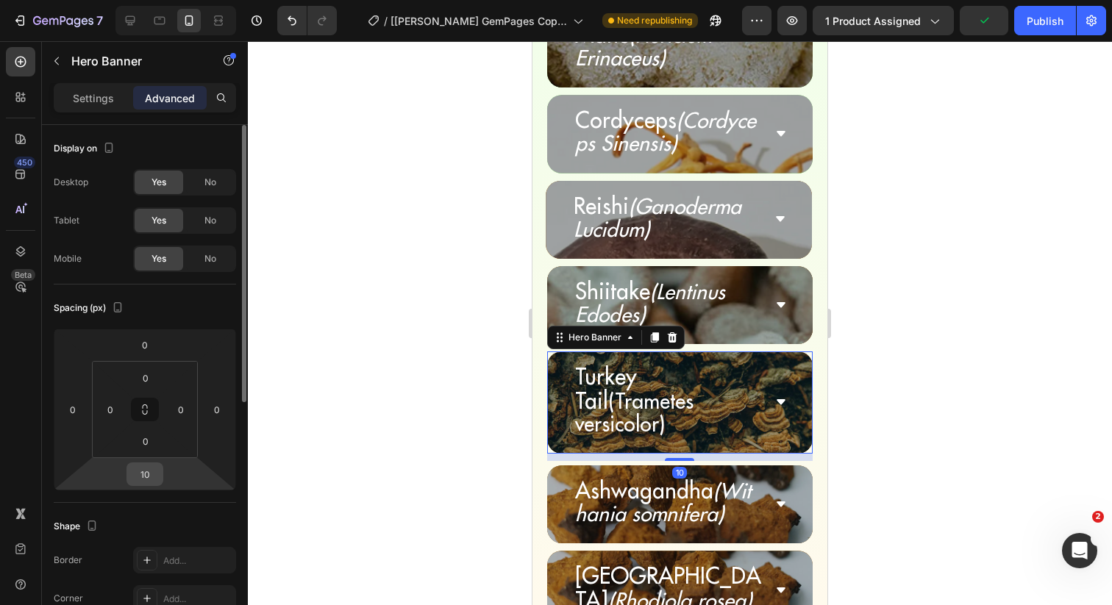
click at [148, 477] on input "10" at bounding box center [144, 474] width 29 height 22
type input "5"
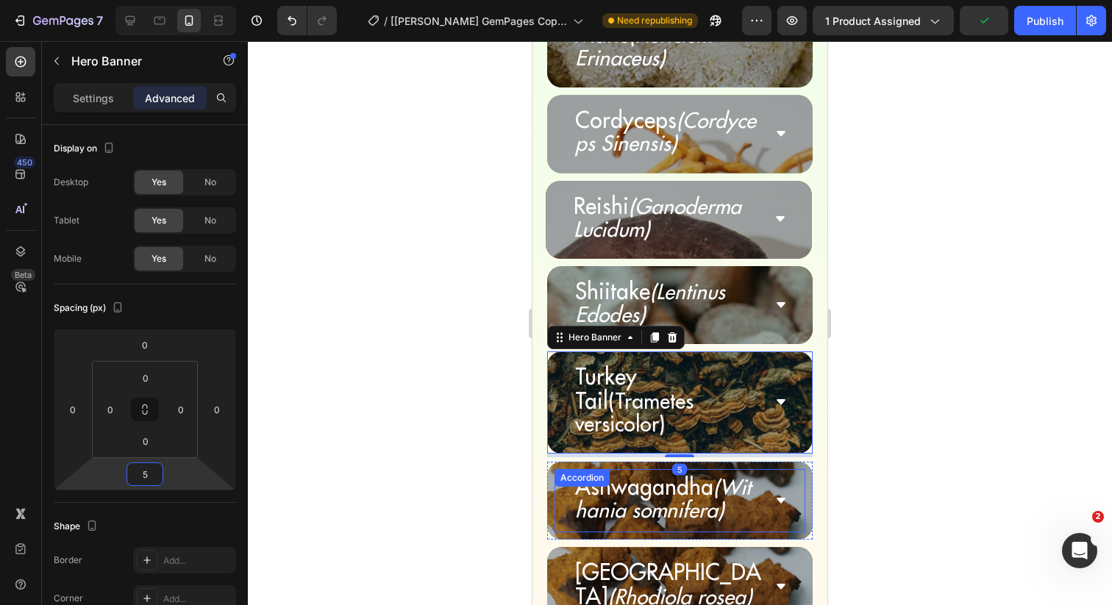
click at [554, 469] on div "Ashwagandha (Withania somnifera) Accordion" at bounding box center [679, 500] width 251 height 63
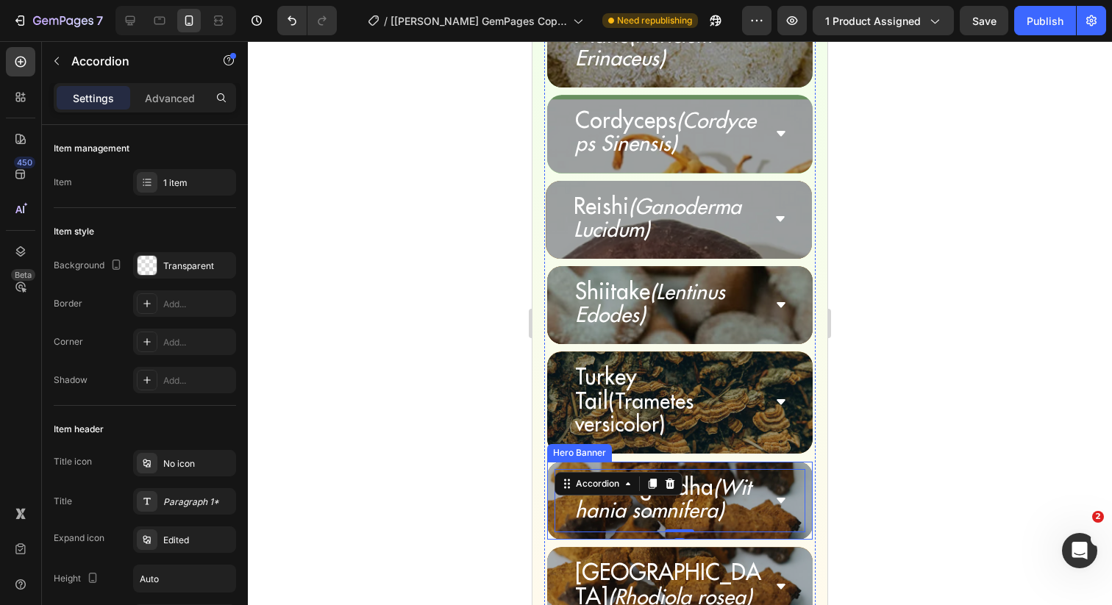
scroll to position [5304, 0]
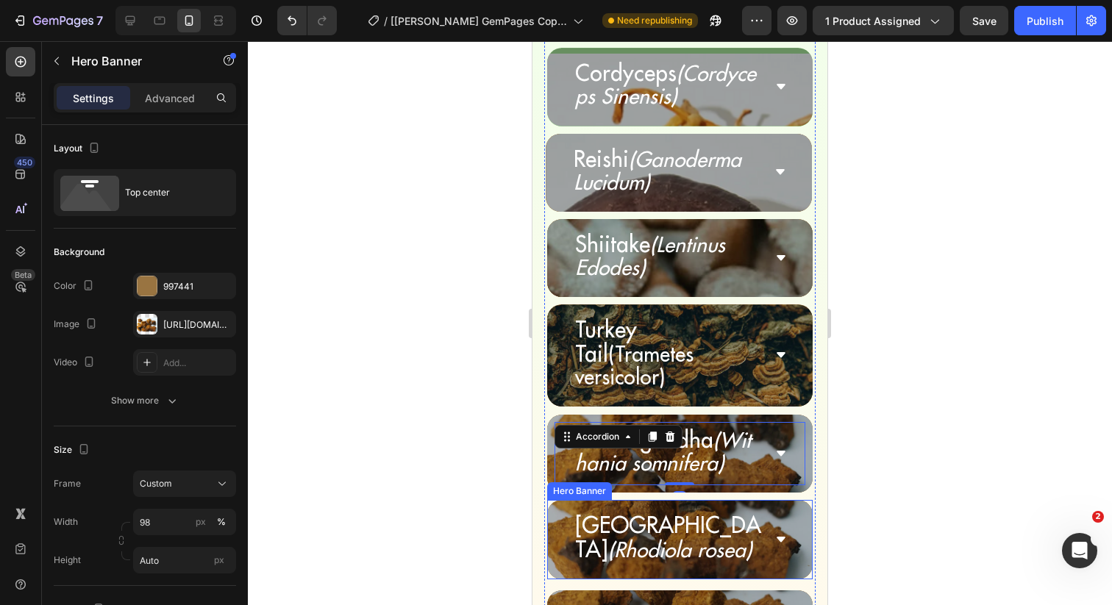
click at [550, 500] on div "Rhodiola (Rhodiola rosea) Accordion" at bounding box center [680, 539] width 266 height 79
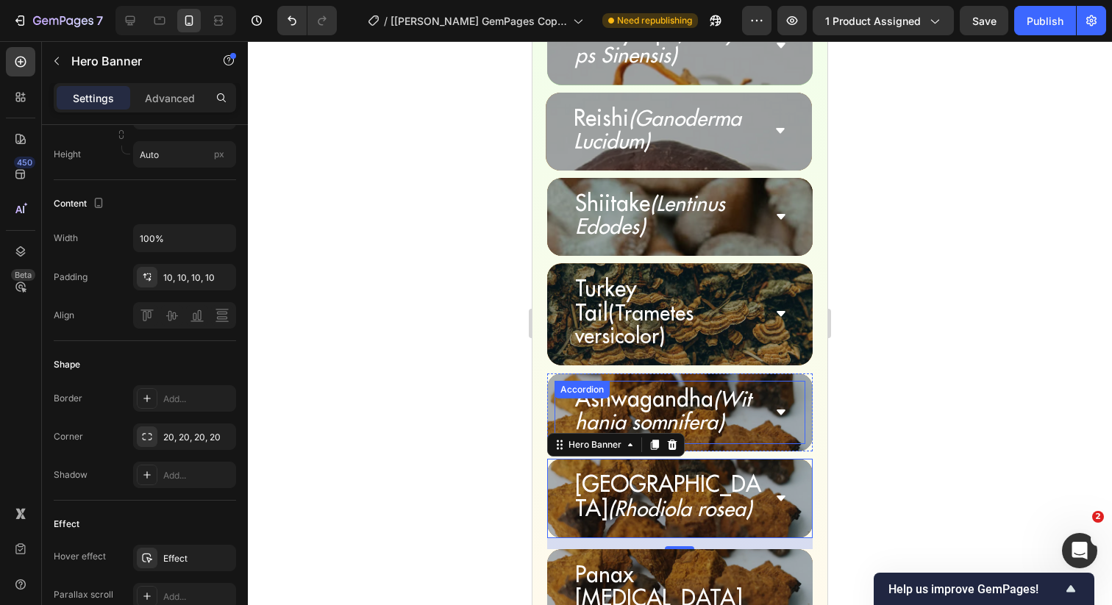
scroll to position [5347, 0]
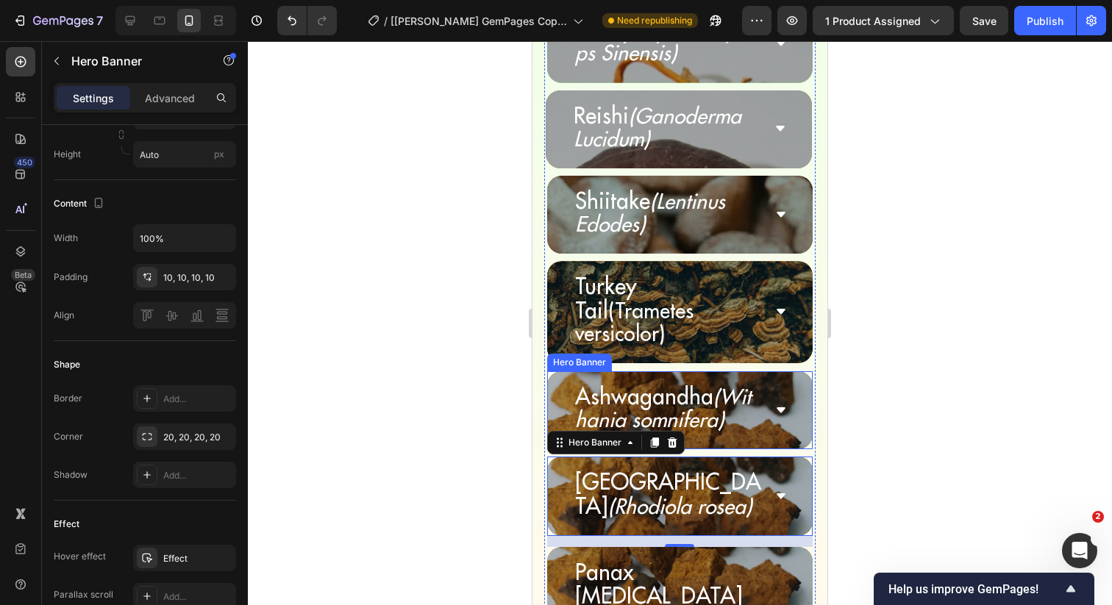
click at [698, 371] on div "Ashwagandha (Withania somnifera) Accordion" at bounding box center [680, 410] width 266 height 78
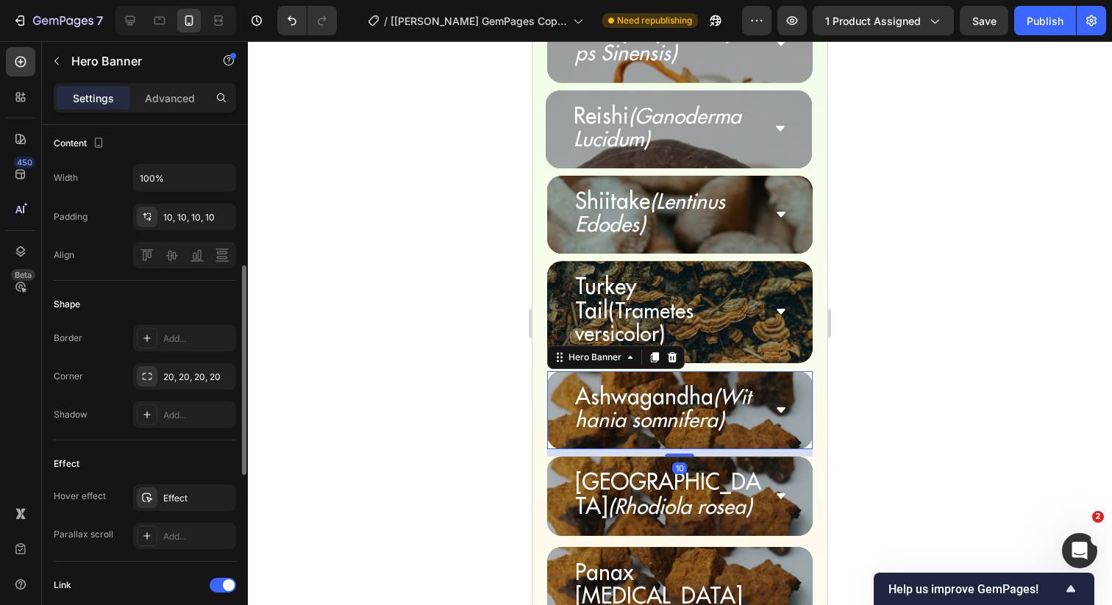
scroll to position [481, 0]
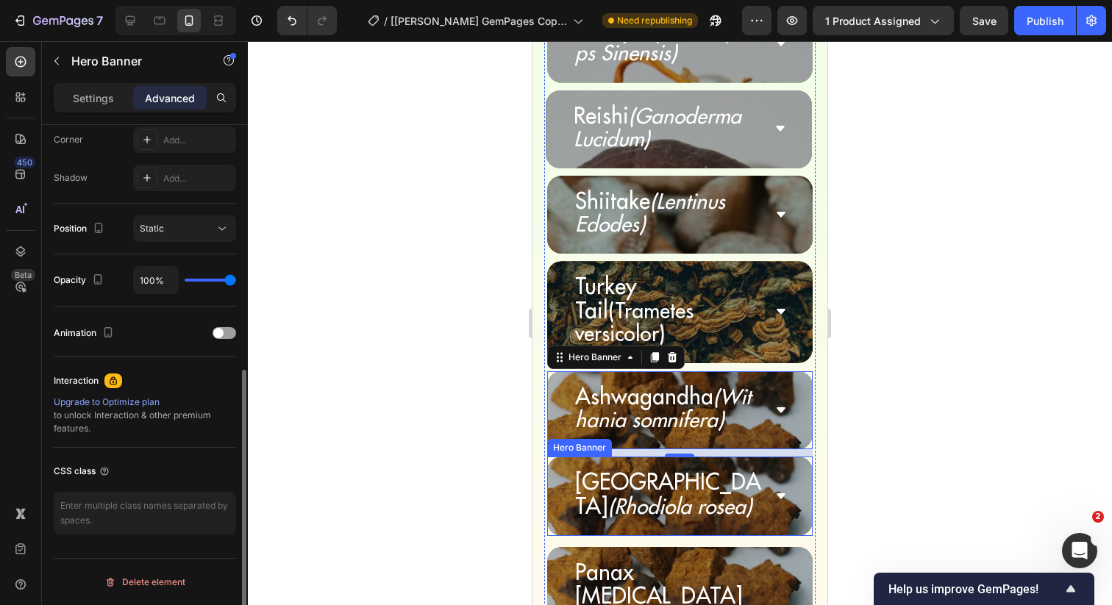
click at [551, 457] on div "Rhodiola (Rhodiola rosea) Accordion" at bounding box center [680, 496] width 266 height 79
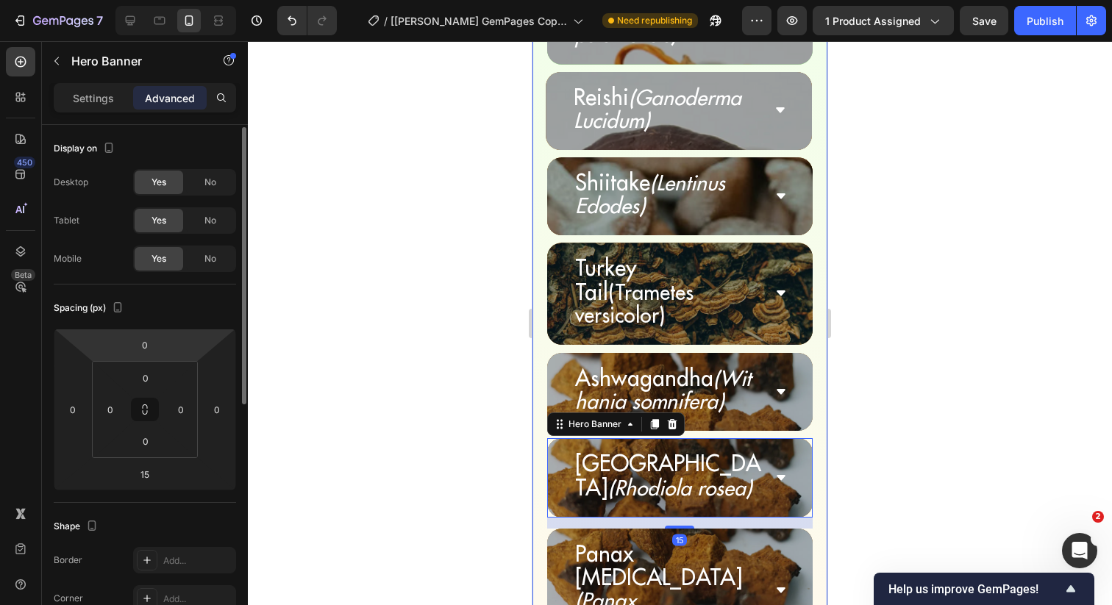
scroll to position [1, 0]
click at [106, 99] on p "Settings" at bounding box center [93, 97] width 41 height 15
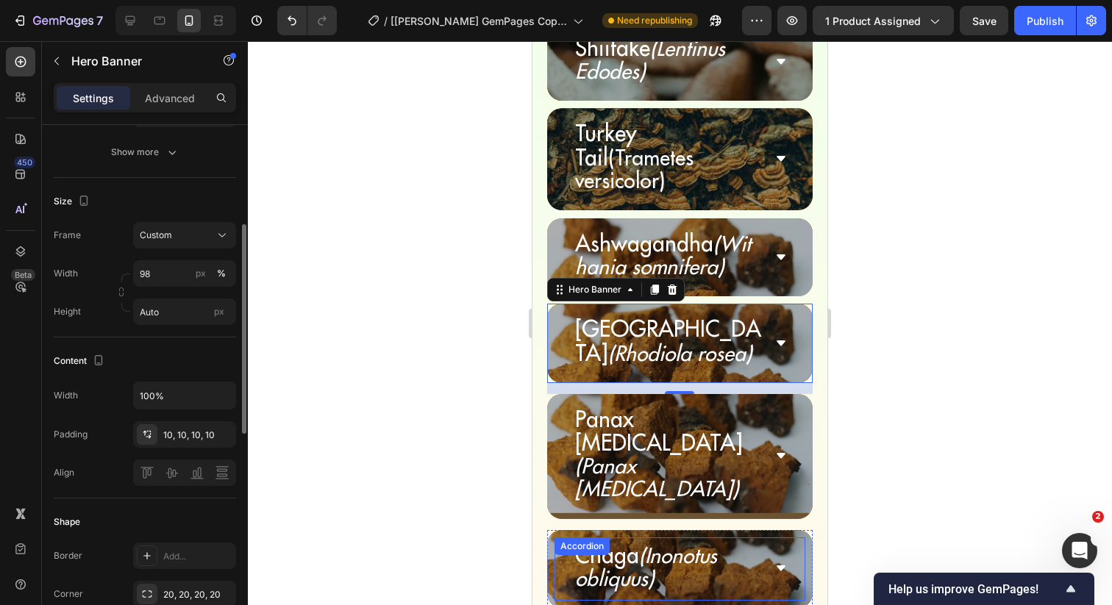
scroll to position [5520, 0]
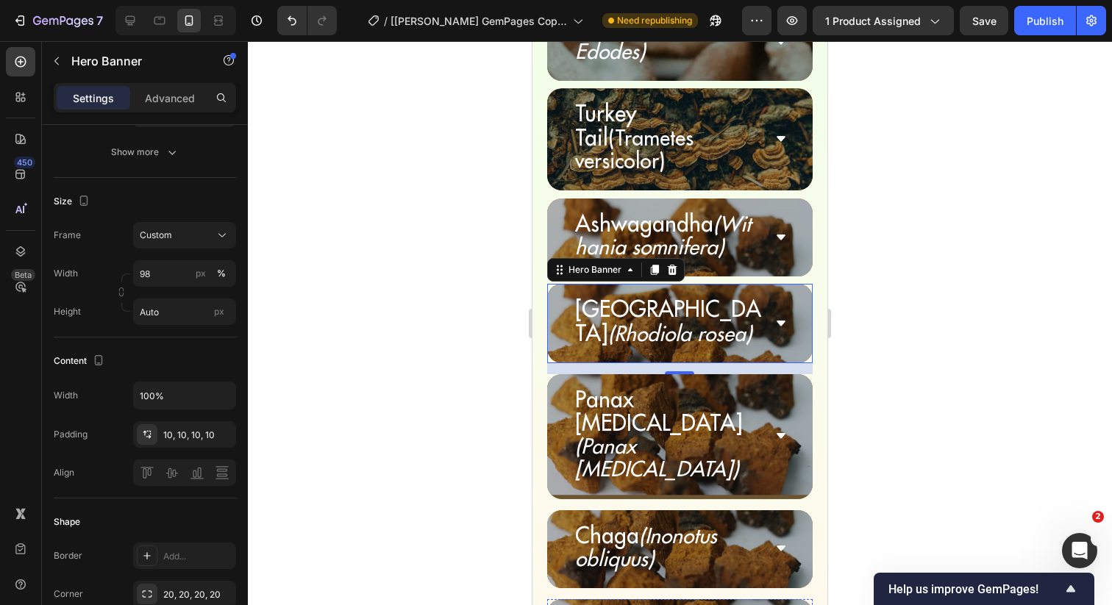
click at [562, 604] on div "Accordion" at bounding box center [581, 616] width 55 height 18
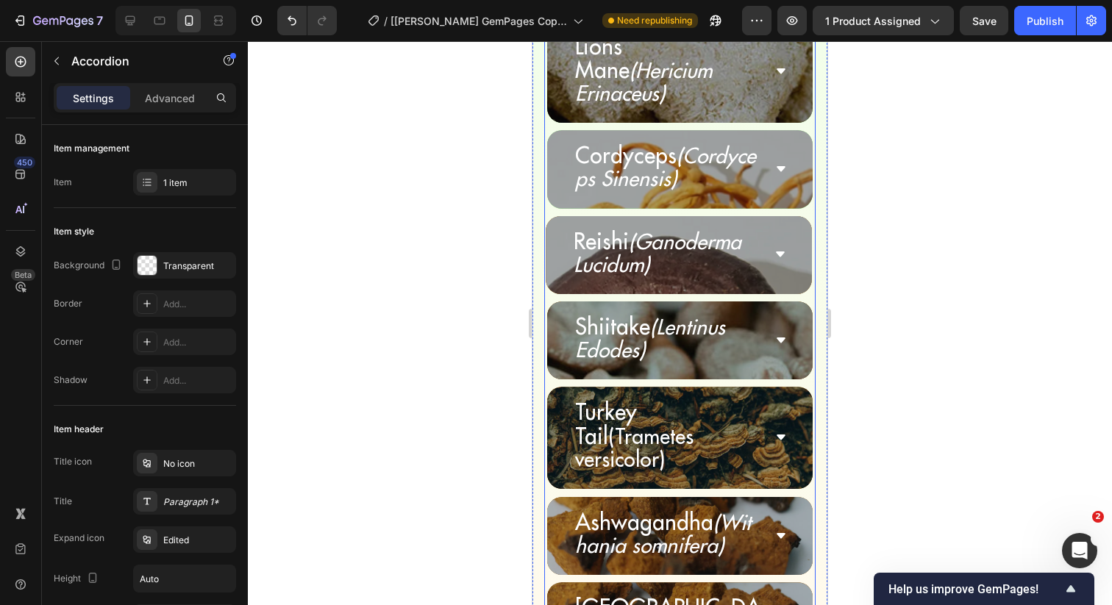
scroll to position [5204, 0]
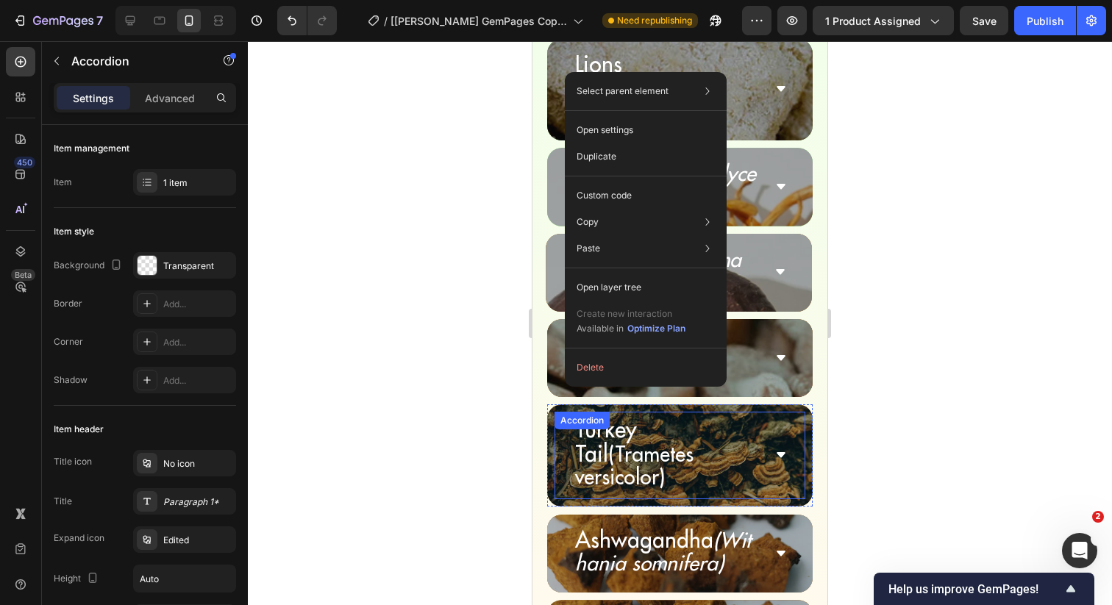
drag, startPoint x: 565, startPoint y: 387, endPoint x: 623, endPoint y: 604, distance: 225.3
click at [800, 376] on div "Lions Mane (Hericium Erinaceus) Accordion Hero Banner Cordyceps (Cordyceps Sine…" at bounding box center [679, 274] width 271 height 471
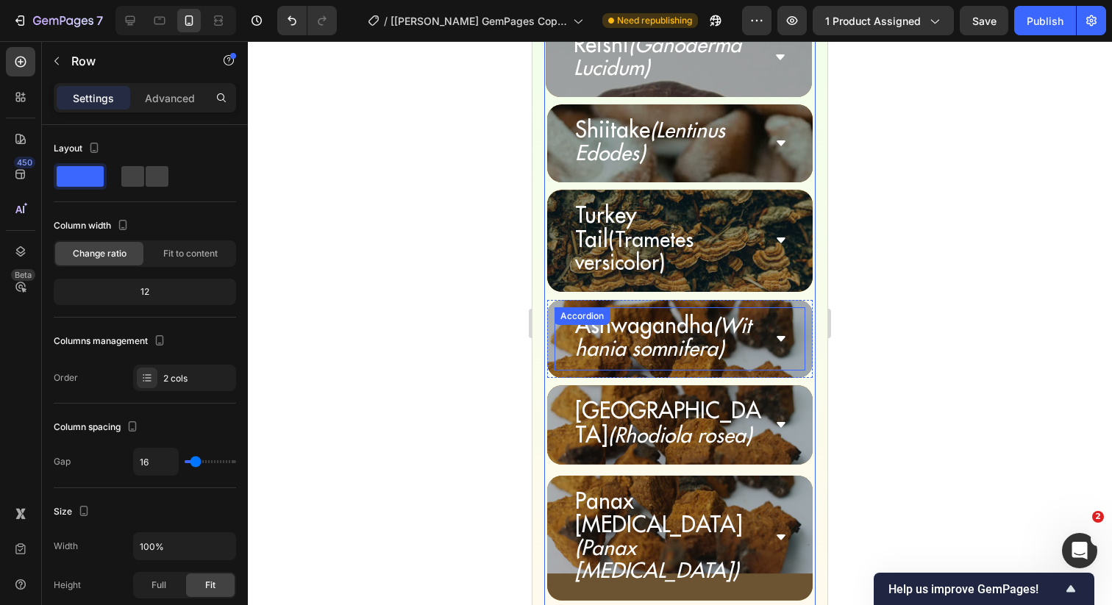
scroll to position [5413, 0]
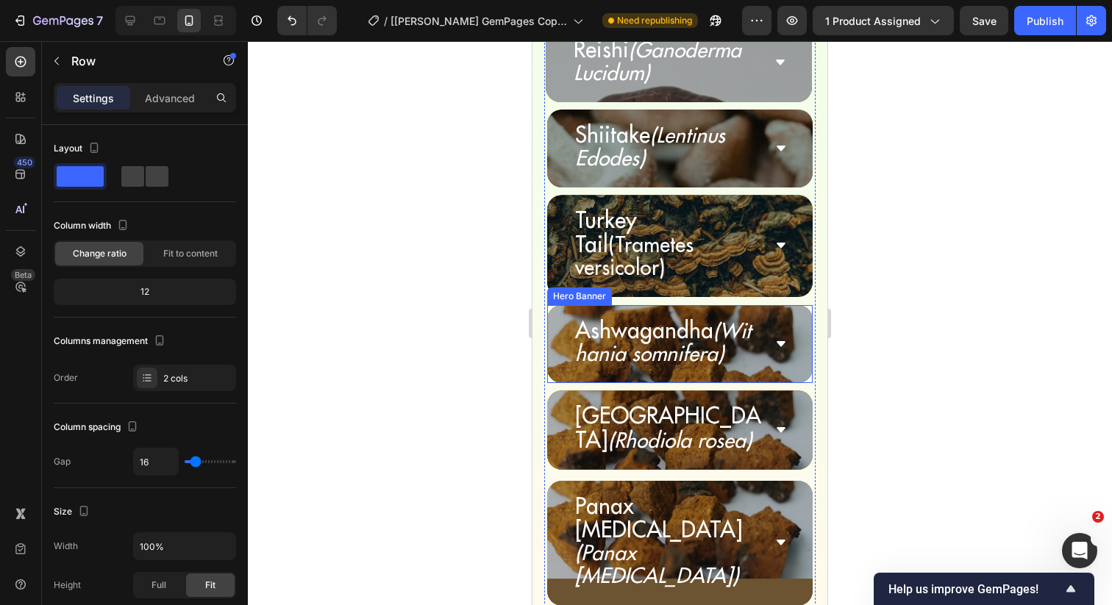
click at [553, 305] on div "Ashwagandha (Withania somnifera) Accordion" at bounding box center [680, 344] width 266 height 78
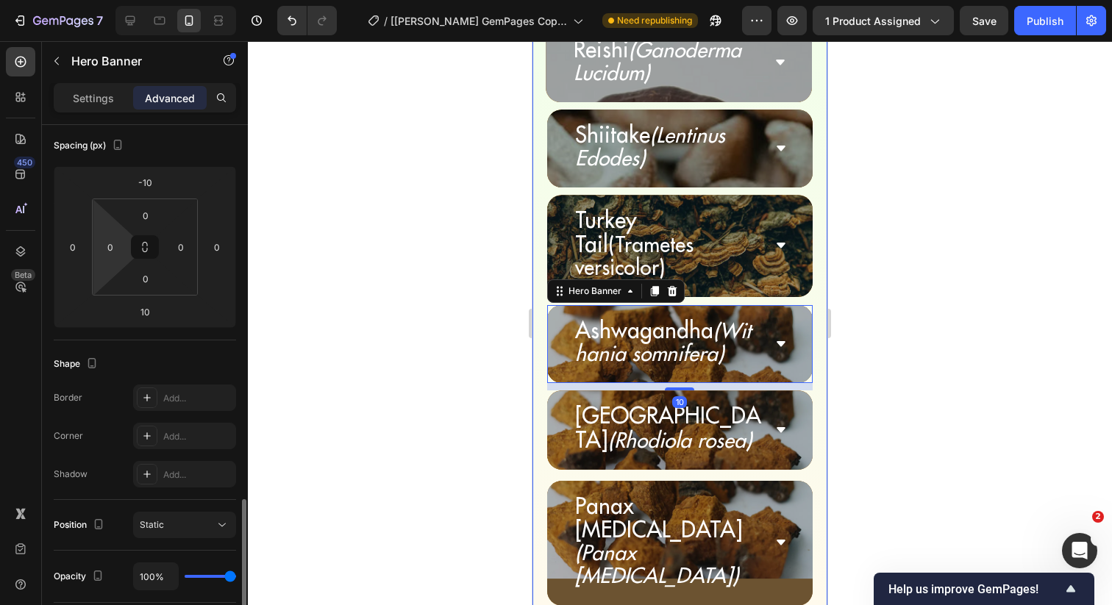
scroll to position [380, 0]
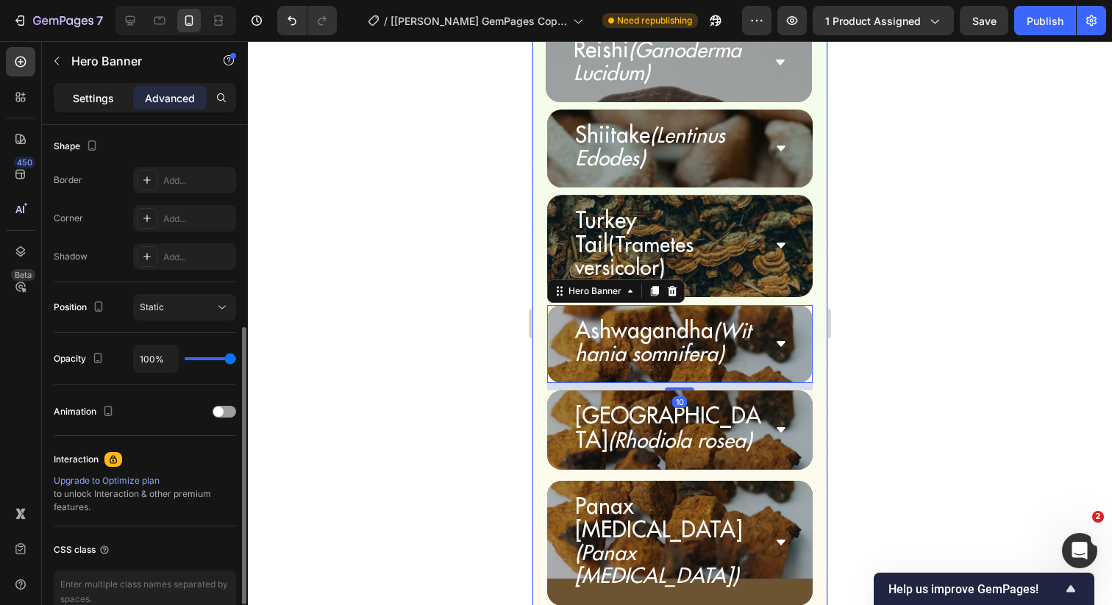
click at [89, 104] on p "Settings" at bounding box center [93, 97] width 41 height 15
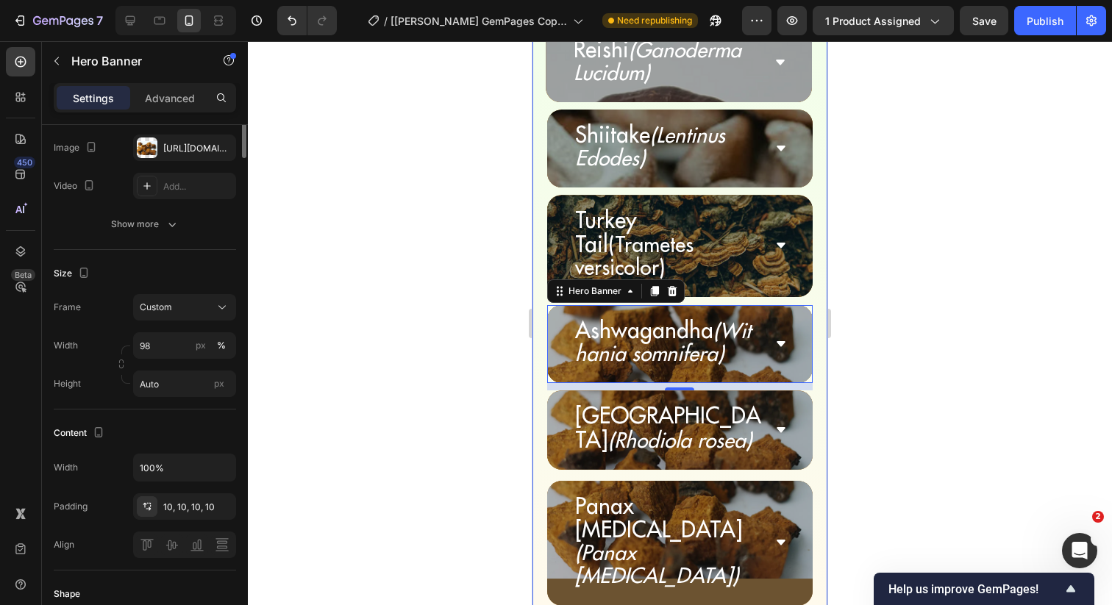
scroll to position [0, 0]
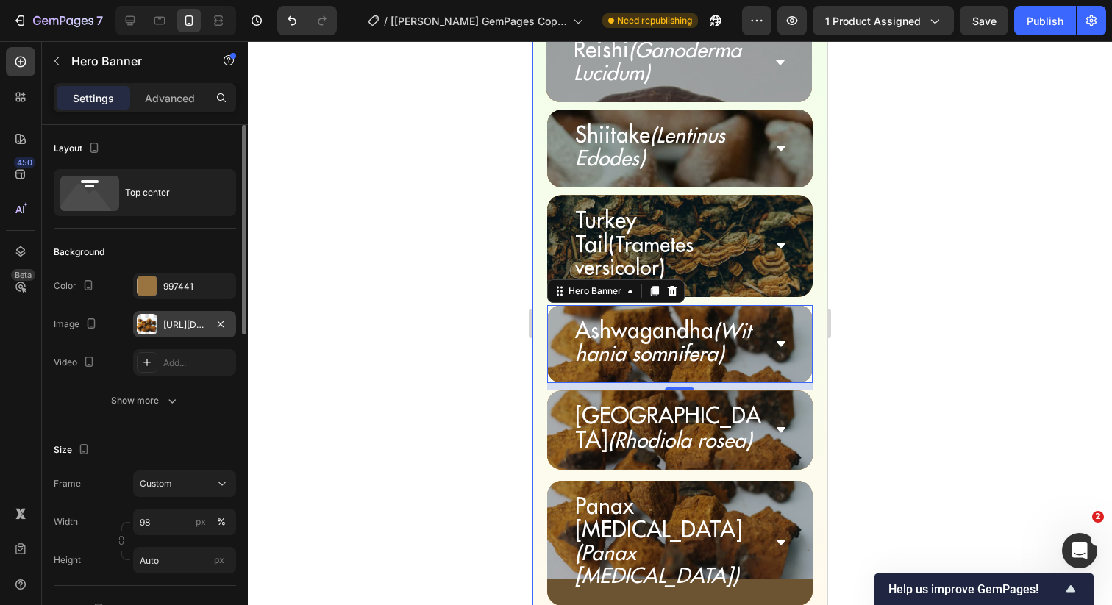
click at [186, 320] on div "[URL][DOMAIN_NAME]" at bounding box center [184, 324] width 43 height 13
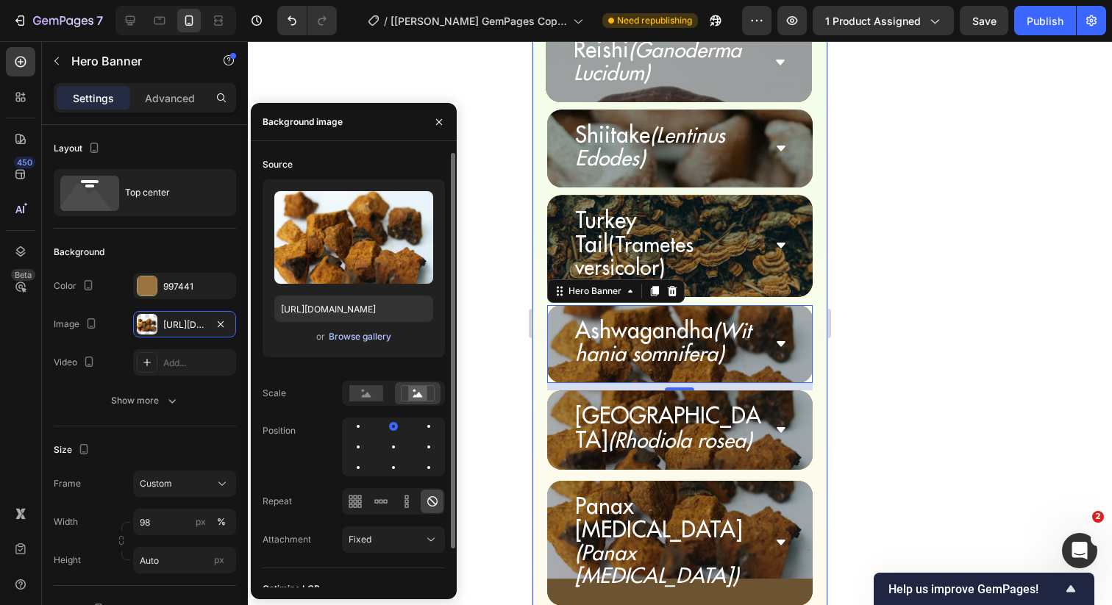
click at [354, 338] on div "Browse gallery" at bounding box center [360, 336] width 63 height 13
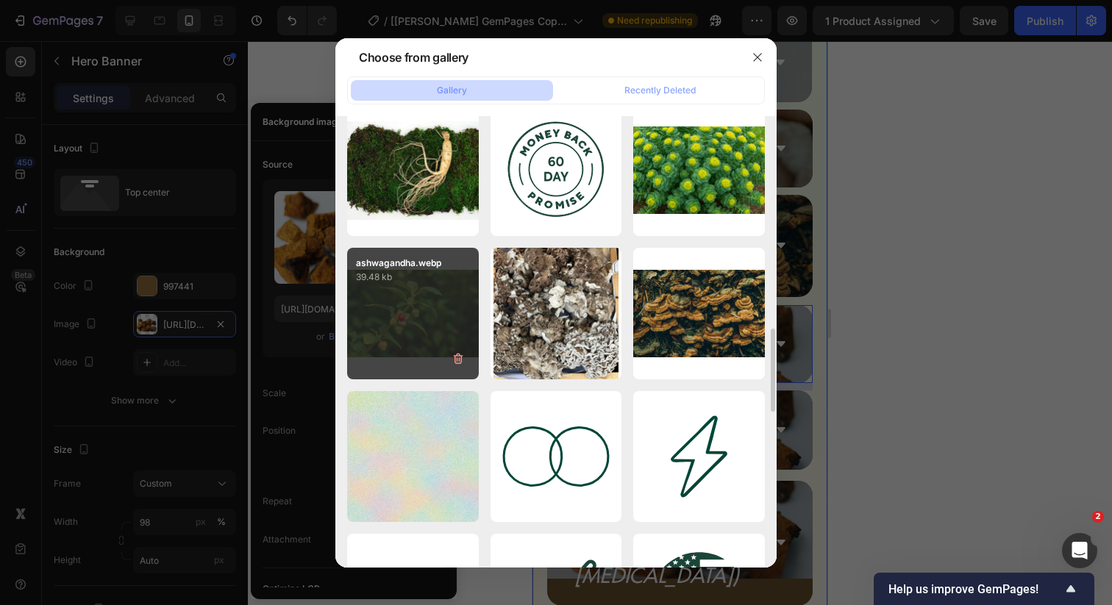
scroll to position [1016, 0]
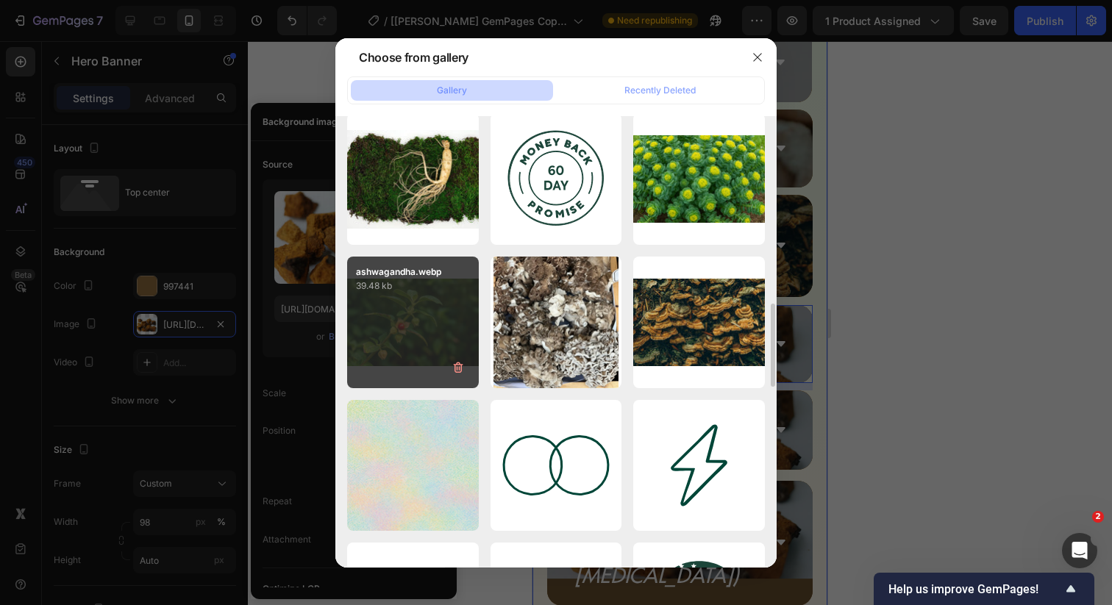
click at [426, 323] on div "ashwagandha.webp 39.48 kb" at bounding box center [413, 323] width 132 height 132
type input "[URL][DOMAIN_NAME]"
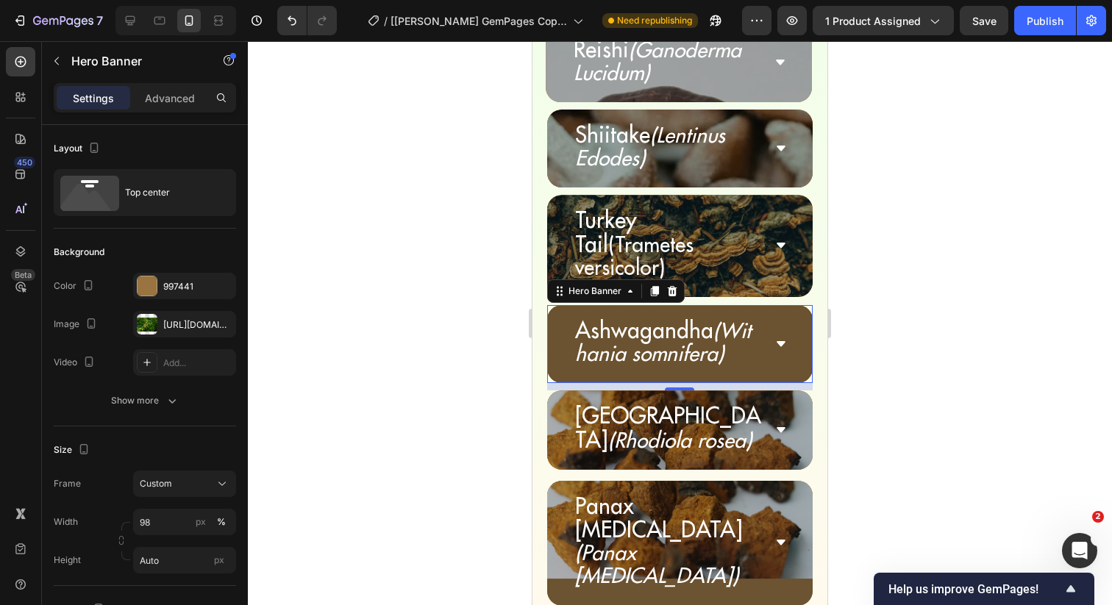
click at [510, 345] on div at bounding box center [680, 323] width 864 height 564
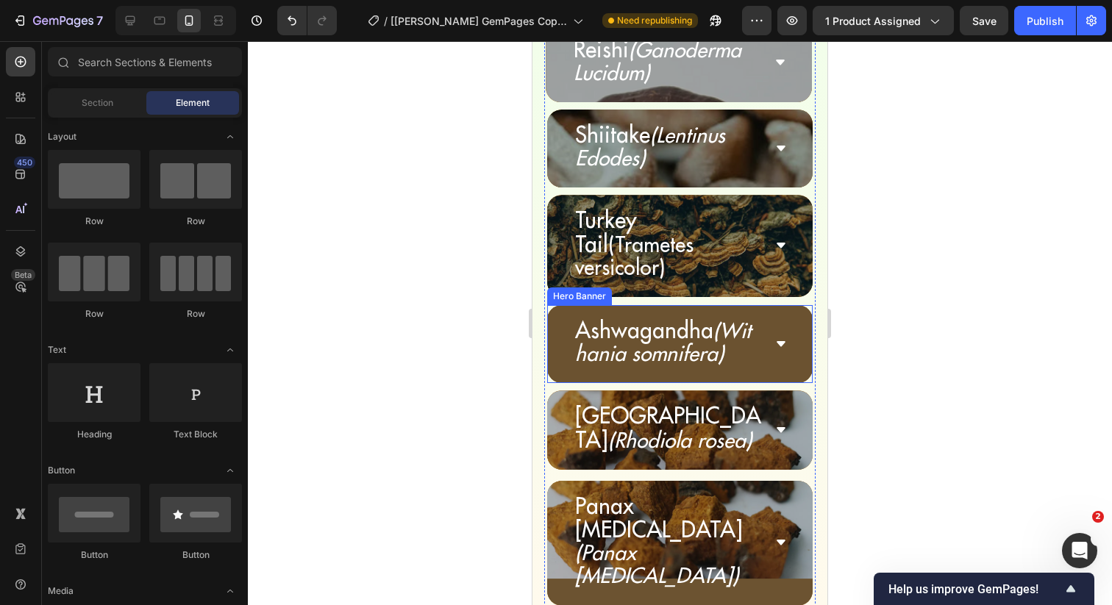
click at [555, 305] on div "Ashwagandha (Withania somnifera) Accordion" at bounding box center [680, 344] width 266 height 78
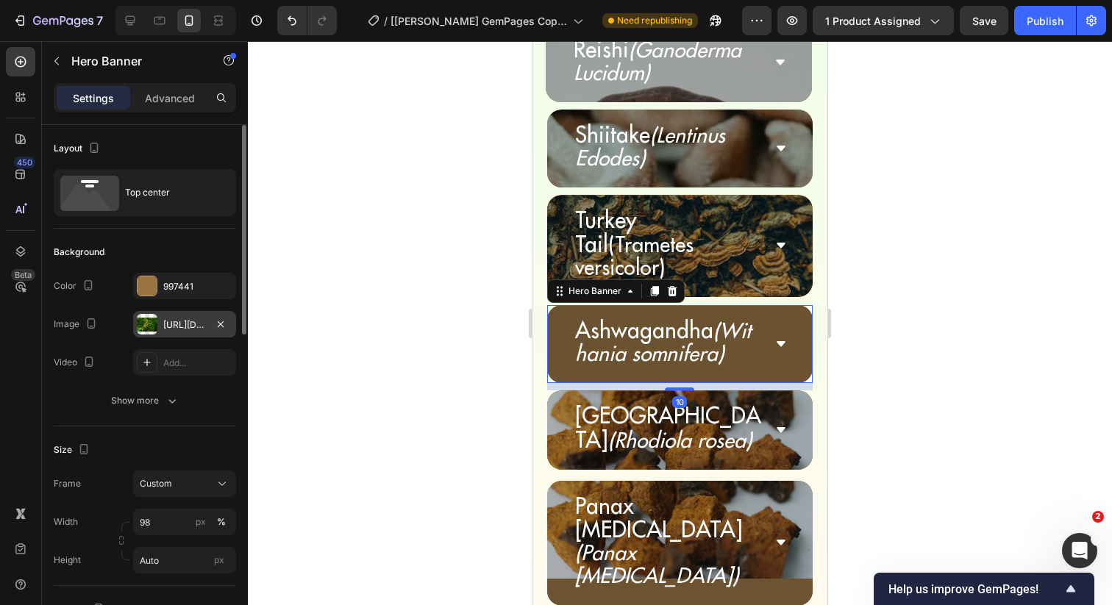
click at [199, 319] on div "[URL][DOMAIN_NAME]" at bounding box center [184, 324] width 43 height 13
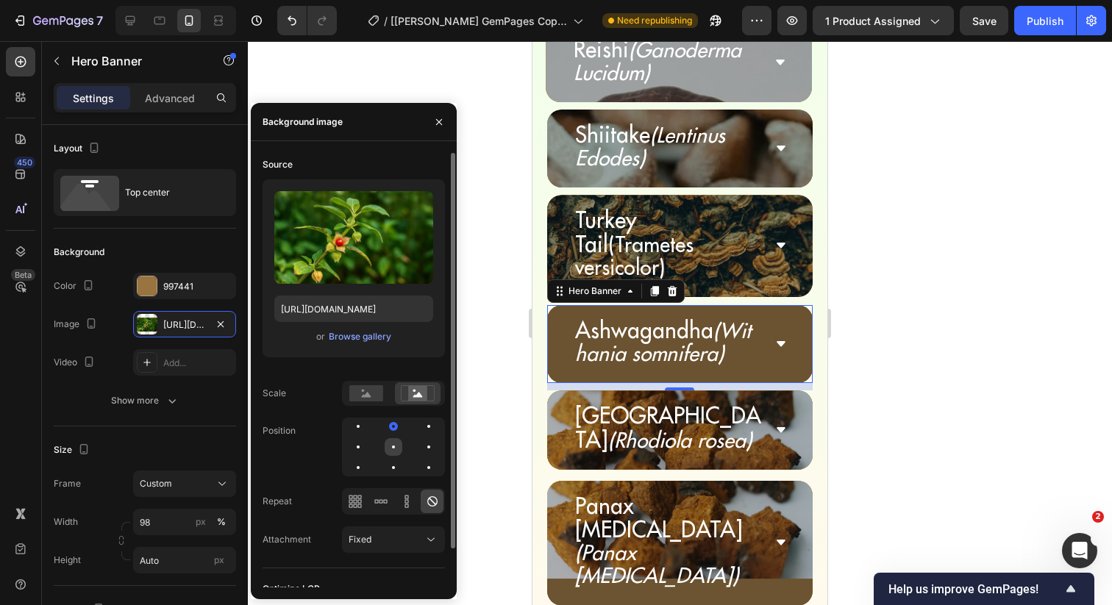
click at [392, 444] on div at bounding box center [394, 447] width 18 height 18
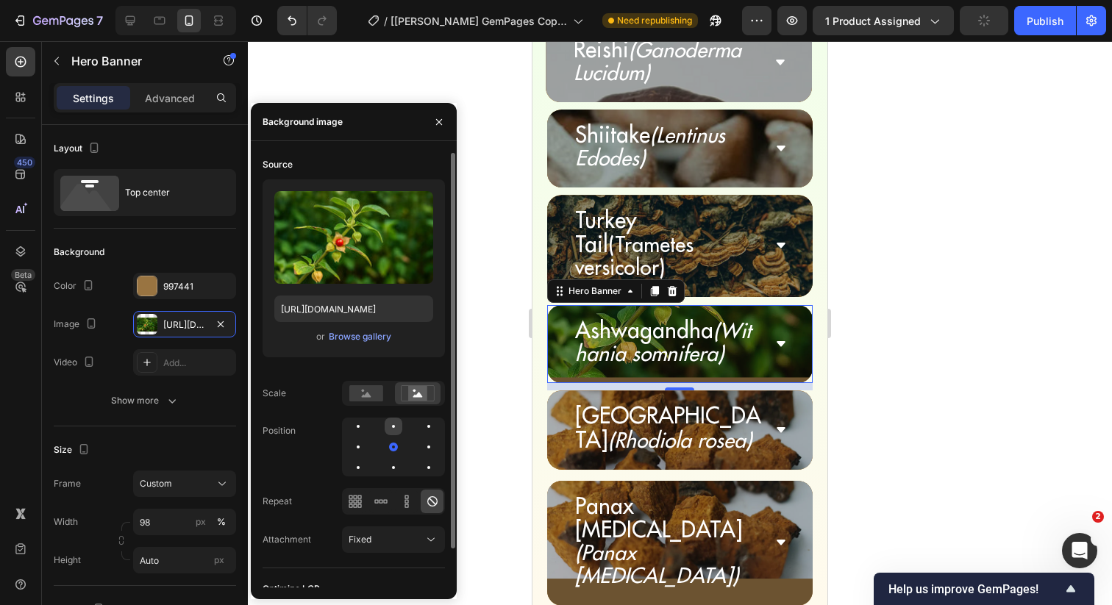
click at [392, 421] on div at bounding box center [394, 427] width 18 height 18
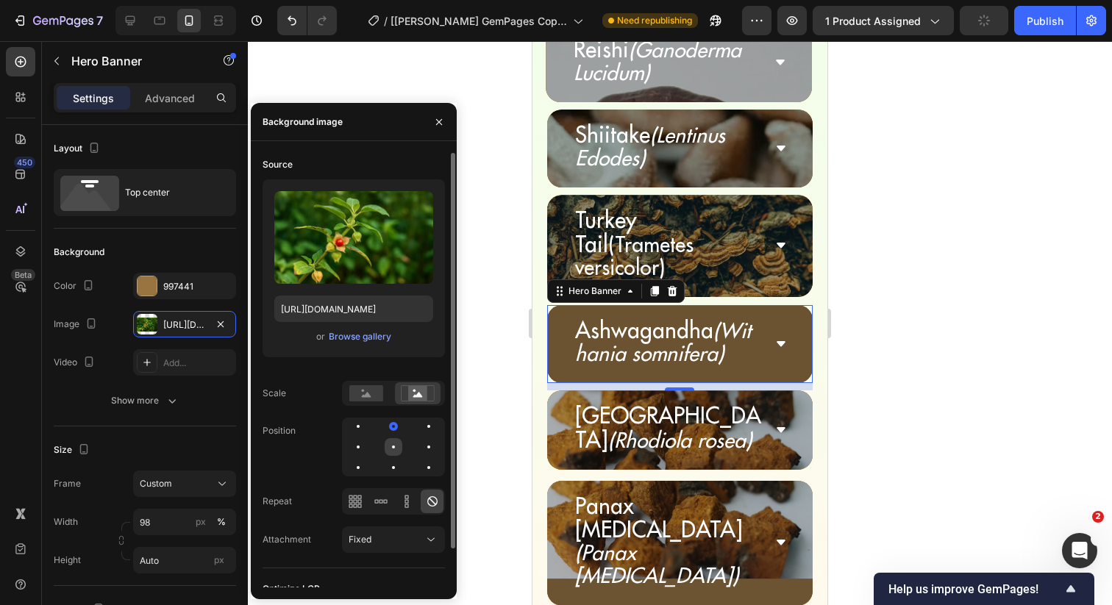
click at [391, 449] on div at bounding box center [394, 447] width 18 height 18
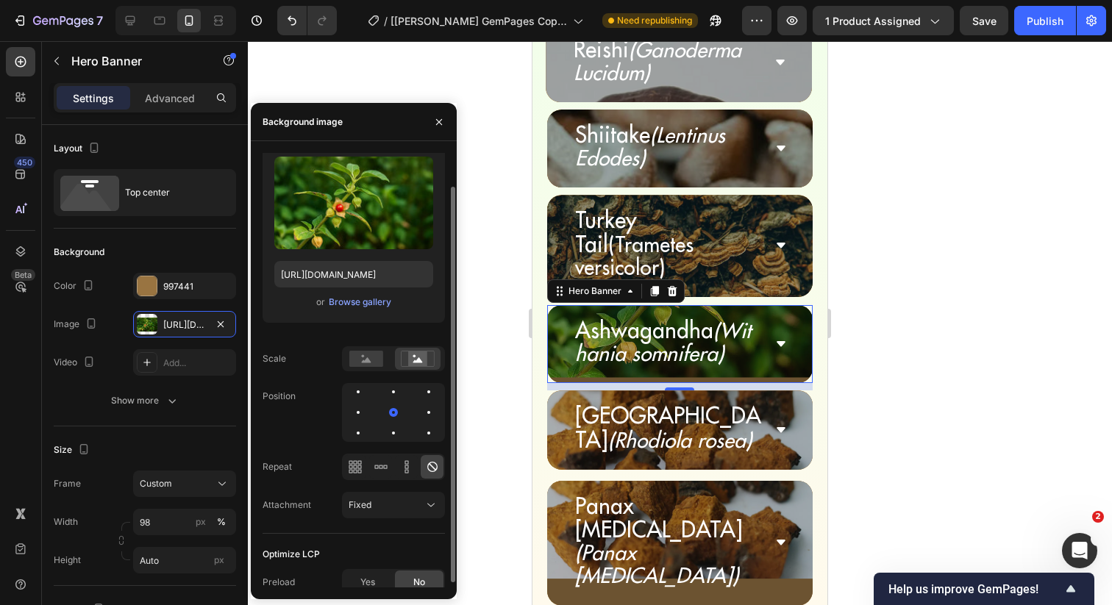
scroll to position [36, 0]
click at [403, 465] on icon at bounding box center [406, 465] width 15 height 15
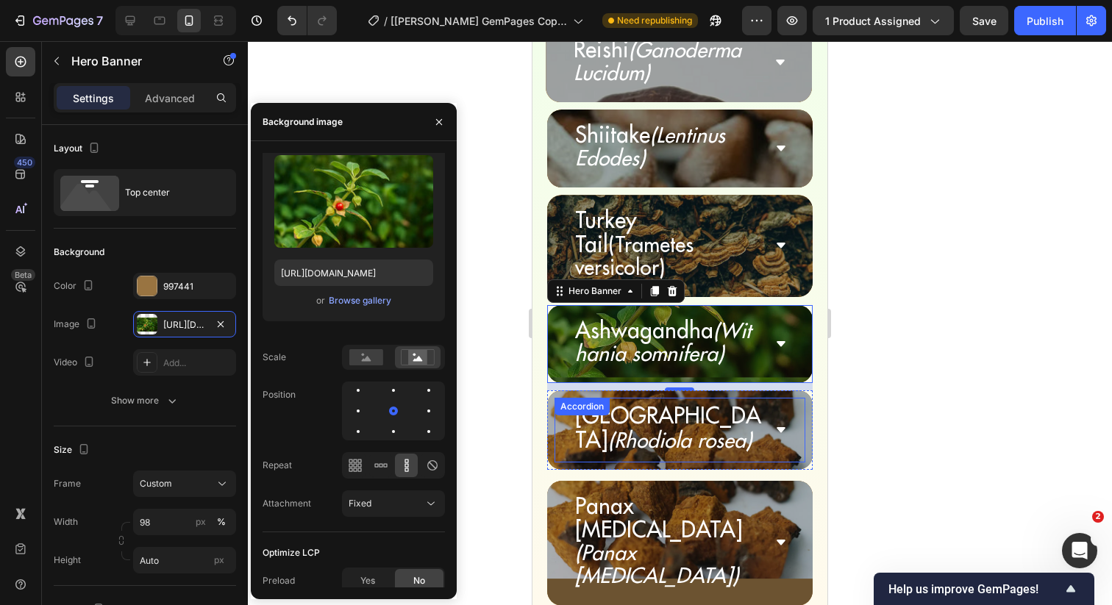
click at [621, 426] on icon "(Rhodiola rosea)" at bounding box center [679, 439] width 143 height 27
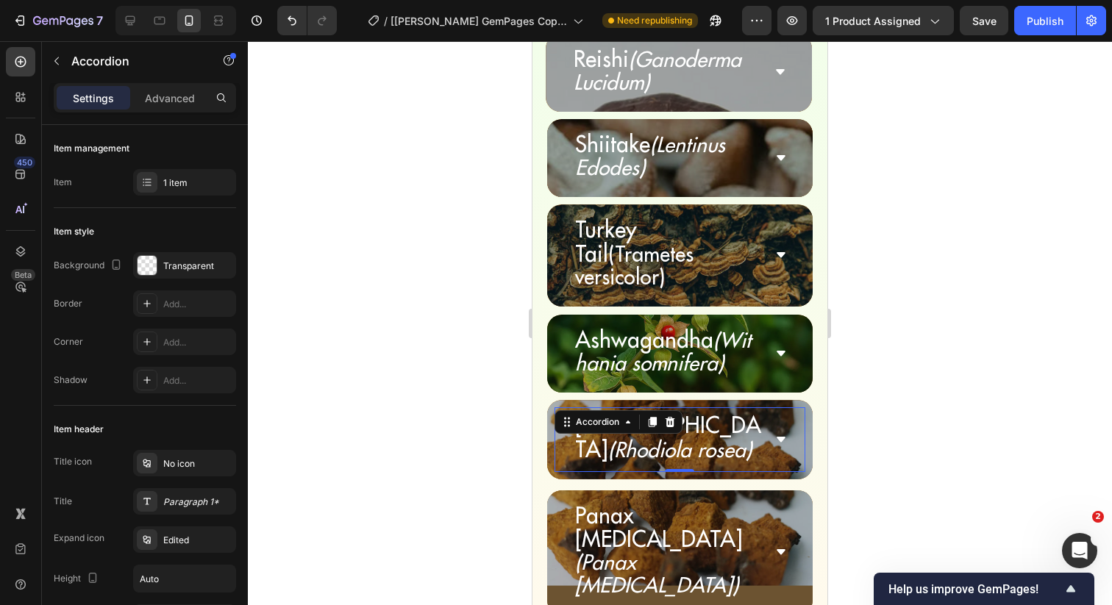
scroll to position [5398, 0]
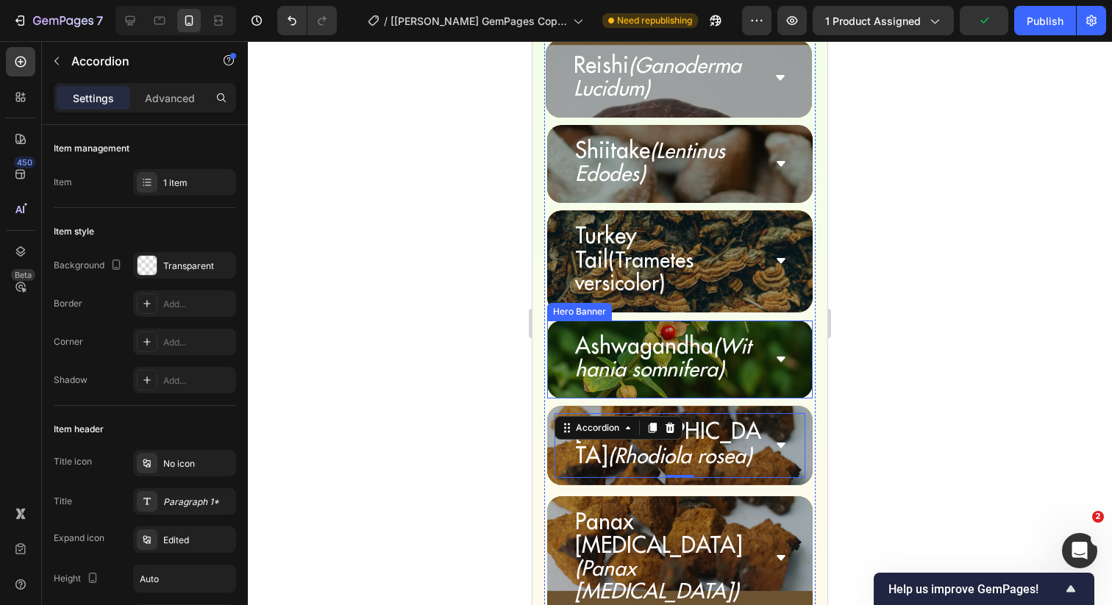
click at [557, 321] on div "Ashwagandha (Withania somnifera) Accordion" at bounding box center [680, 360] width 266 height 78
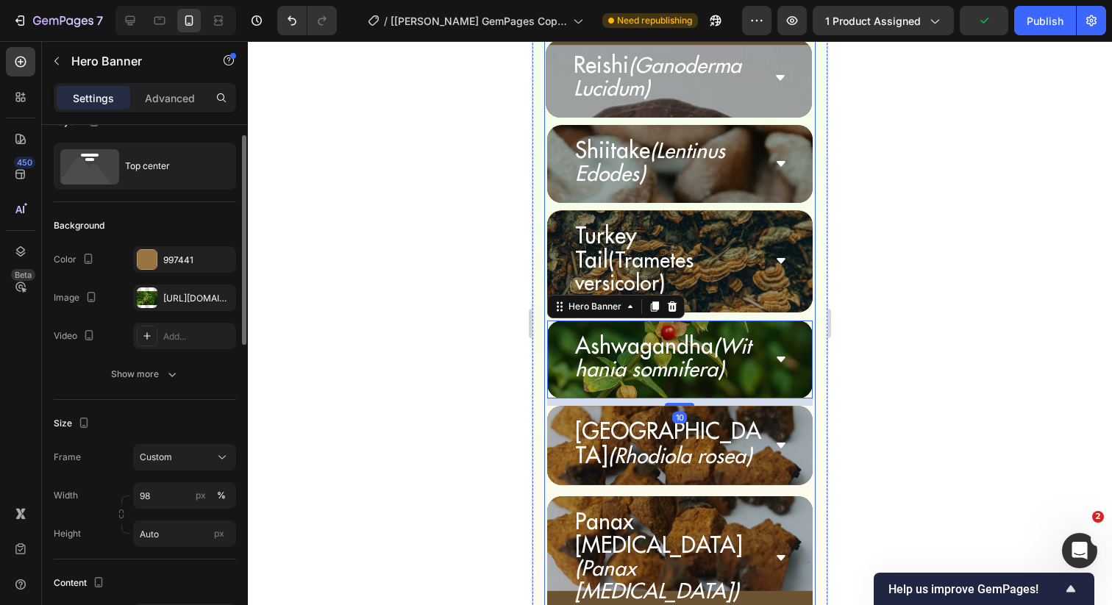
scroll to position [29, 0]
click at [190, 297] on div "[URL][DOMAIN_NAME]" at bounding box center [184, 295] width 43 height 13
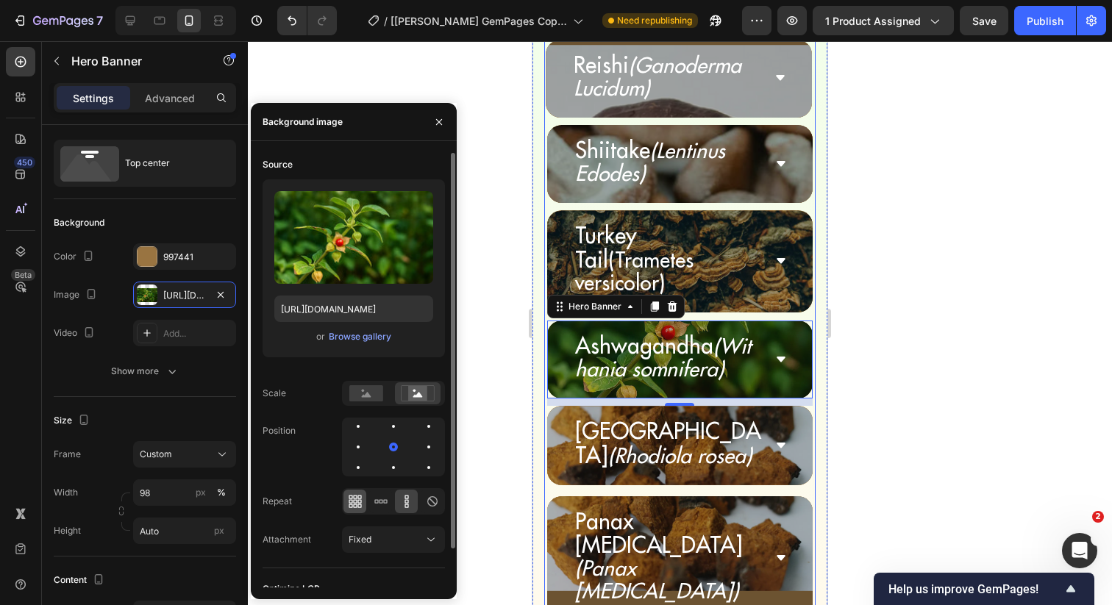
click at [351, 500] on icon at bounding box center [351, 501] width 4 height 4
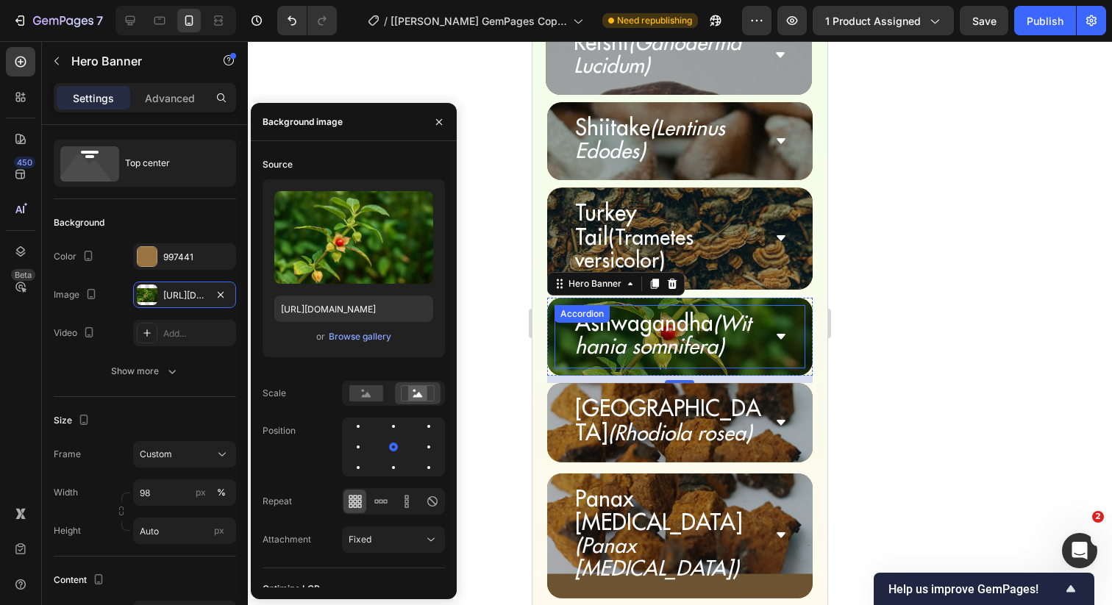
scroll to position [5415, 0]
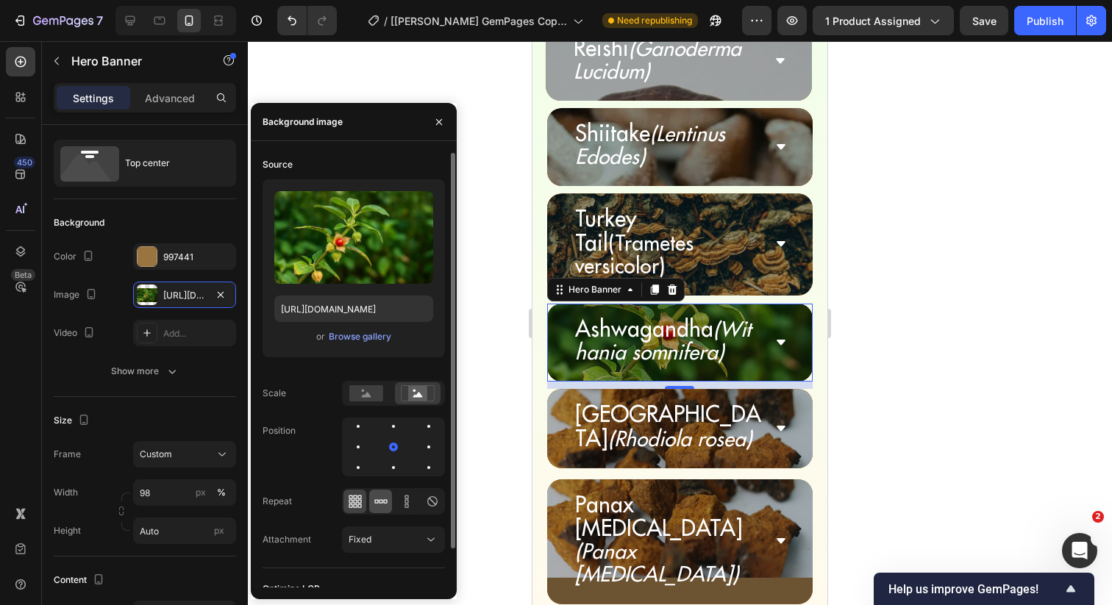
click at [379, 505] on icon at bounding box center [381, 501] width 15 height 15
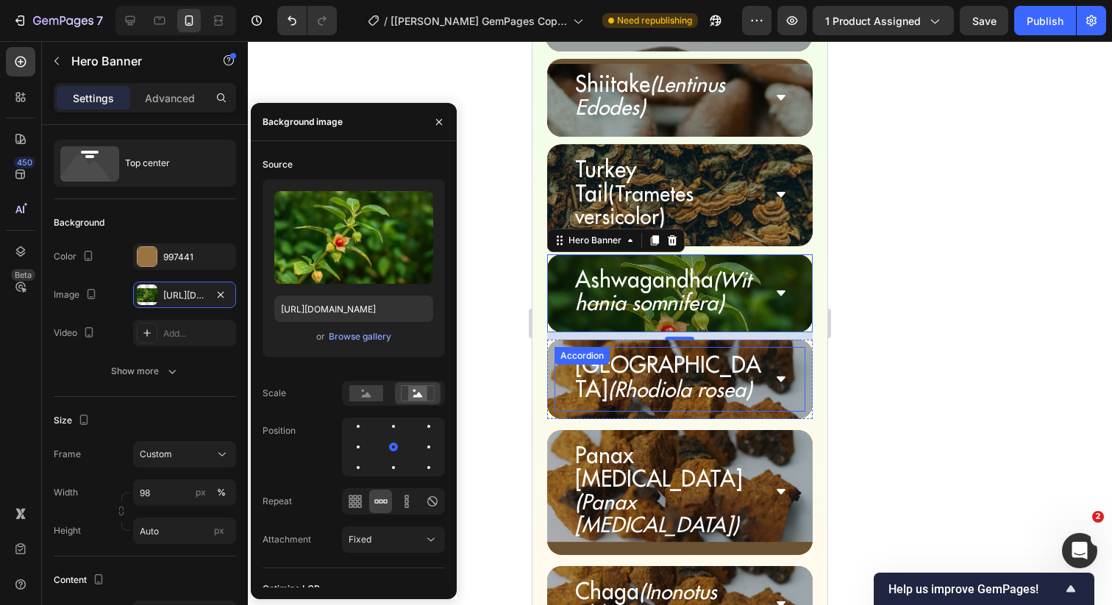
scroll to position [5462, 0]
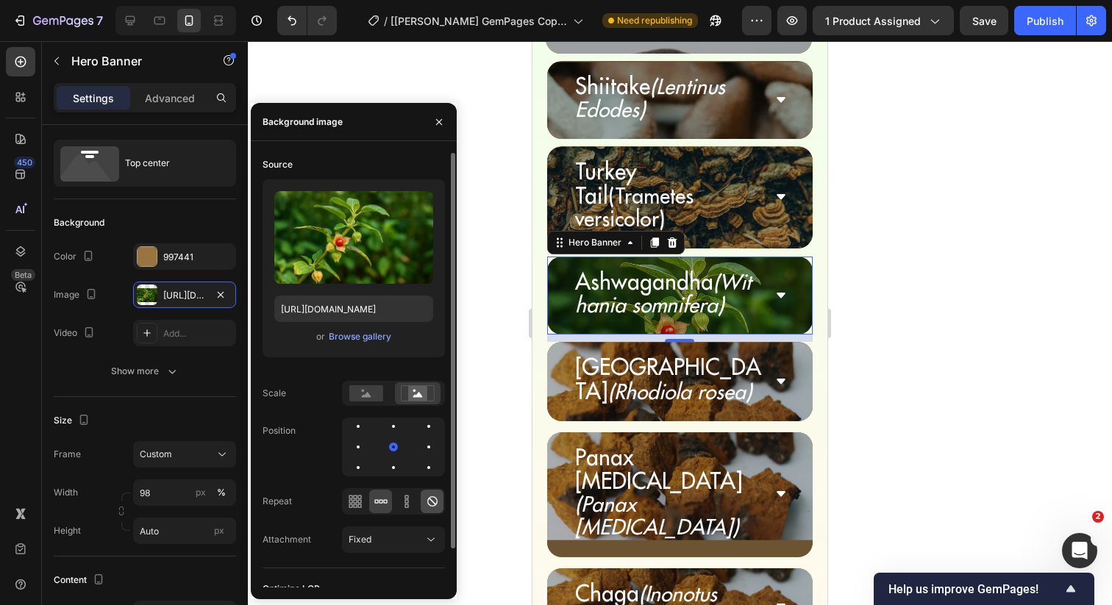
click at [433, 504] on icon at bounding box center [432, 501] width 15 height 15
click at [408, 540] on div "Fixed" at bounding box center [386, 539] width 75 height 13
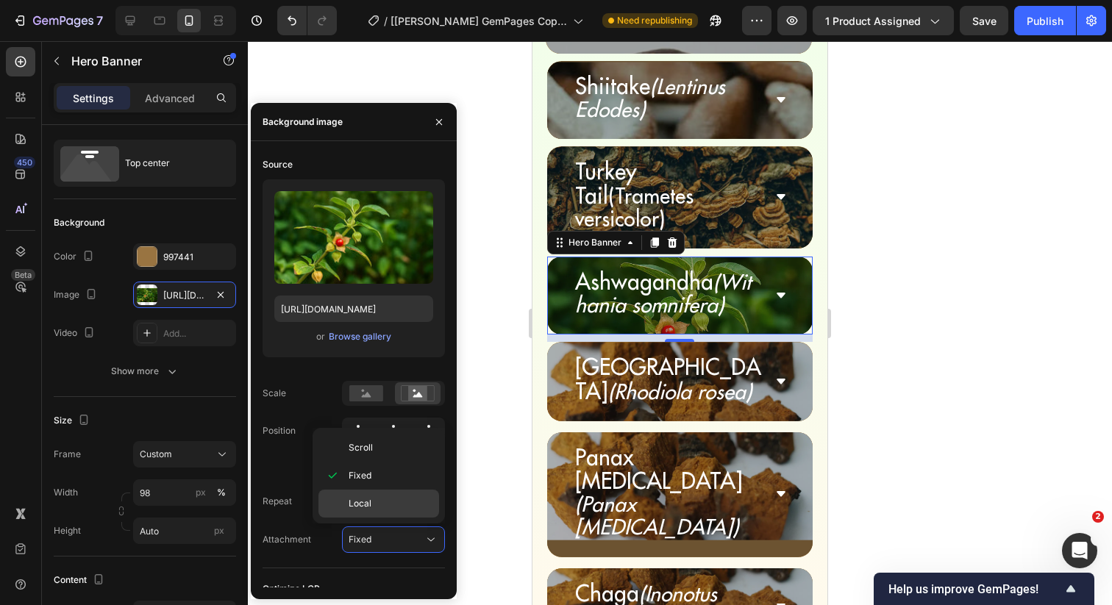
click at [403, 502] on p "Local" at bounding box center [391, 503] width 84 height 13
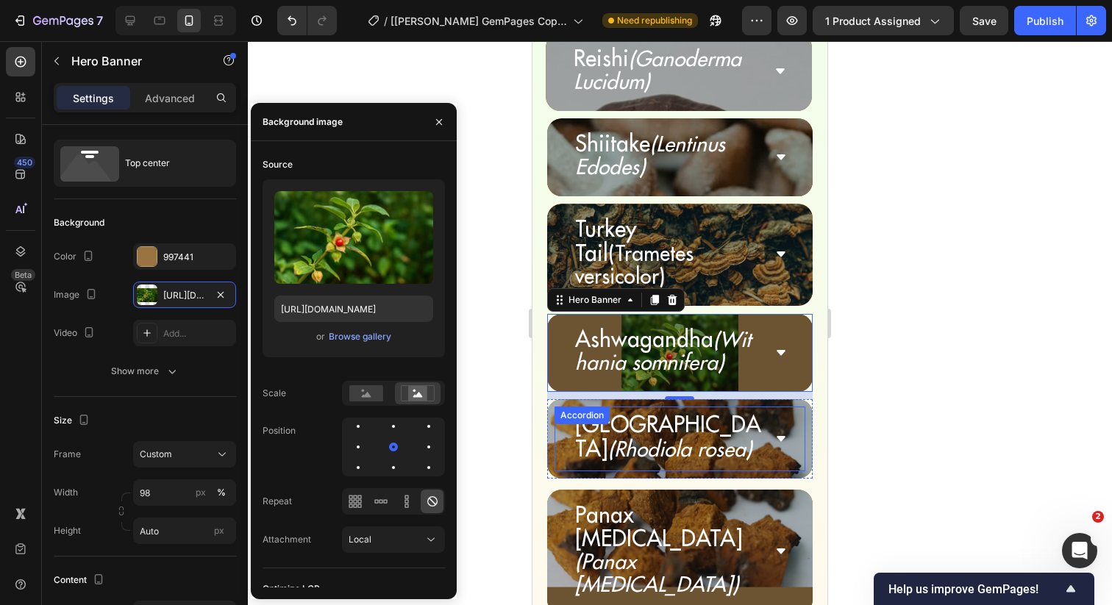
scroll to position [5396, 0]
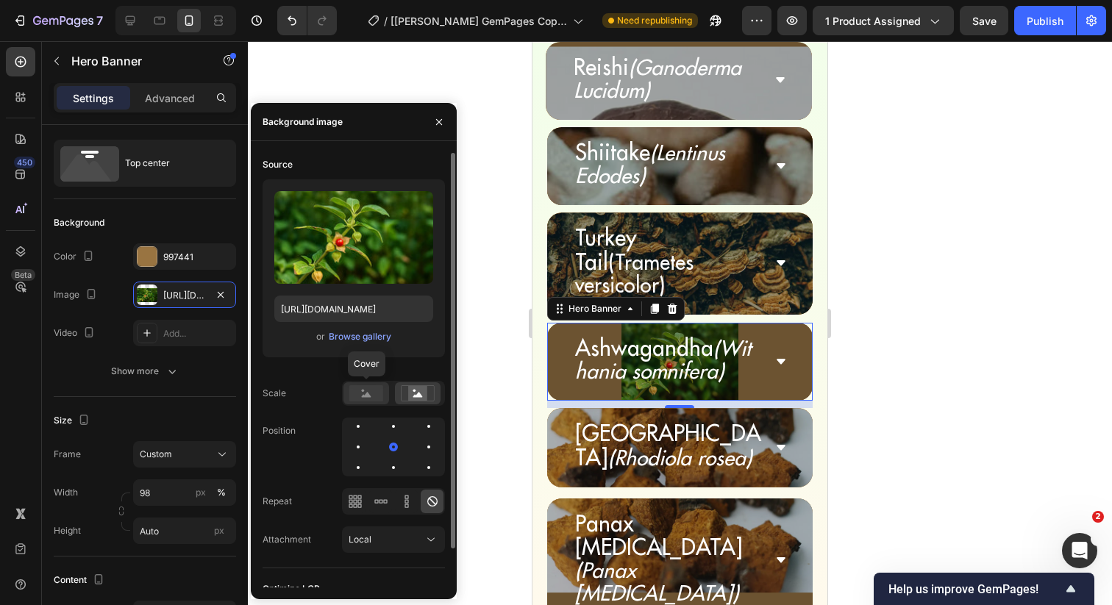
click at [358, 394] on rect at bounding box center [366, 393] width 34 height 16
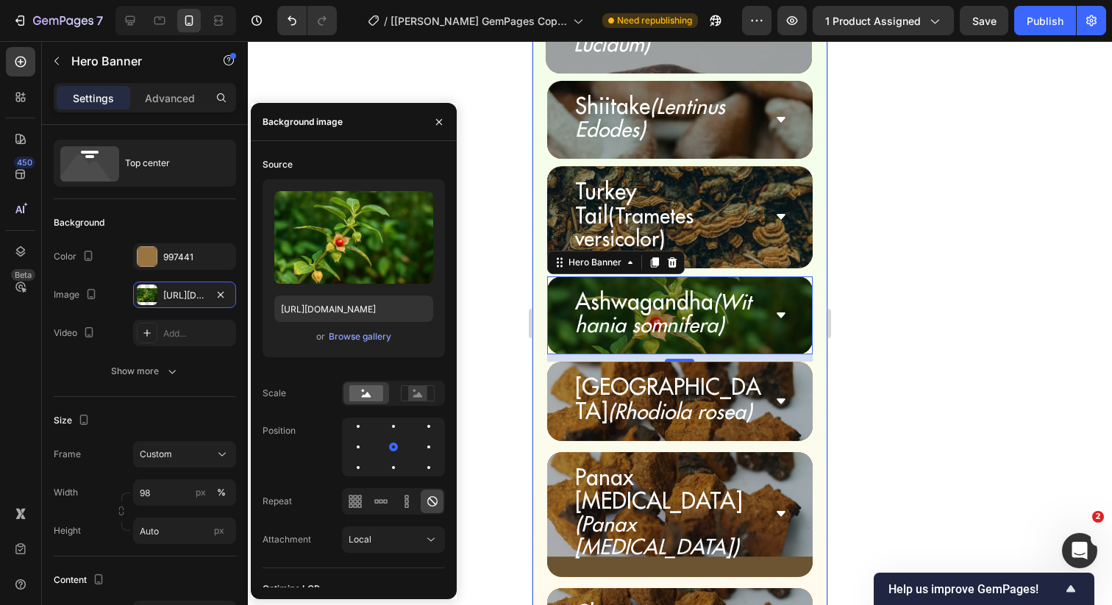
scroll to position [5423, 0]
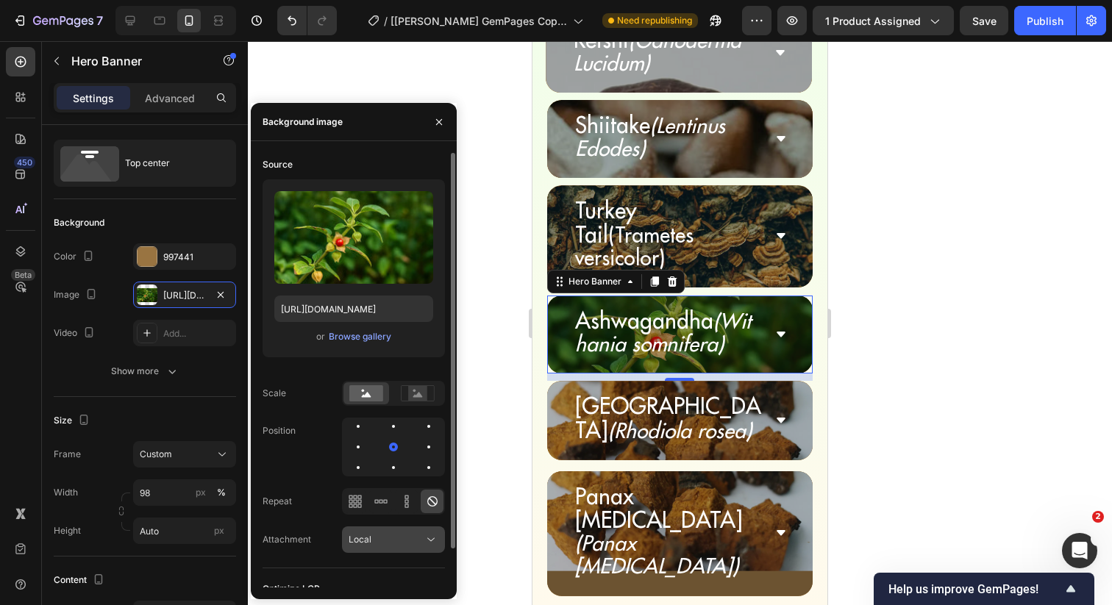
click at [393, 544] on div "Local" at bounding box center [386, 539] width 75 height 13
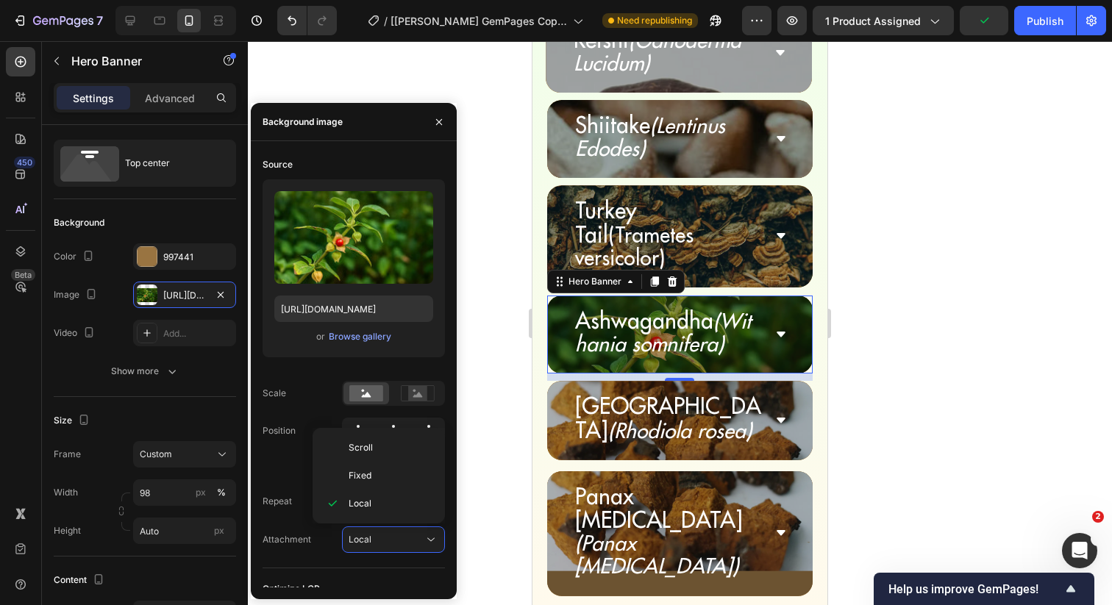
click at [391, 432] on div "Scroll Fixed Local" at bounding box center [379, 476] width 132 height 96
click at [391, 434] on div "Scroll" at bounding box center [378, 448] width 121 height 28
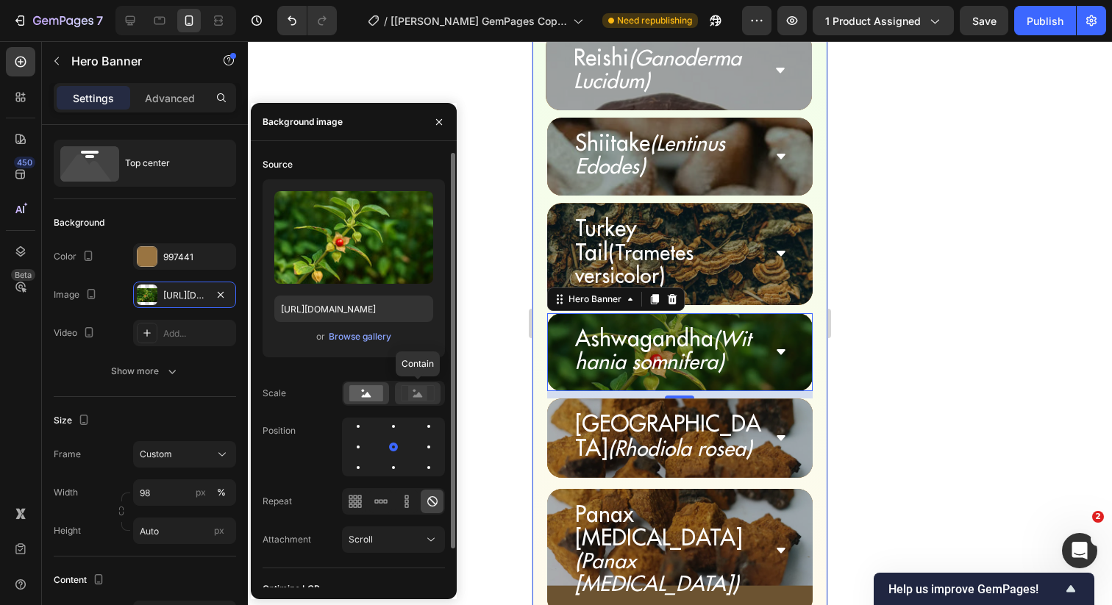
scroll to position [43, 0]
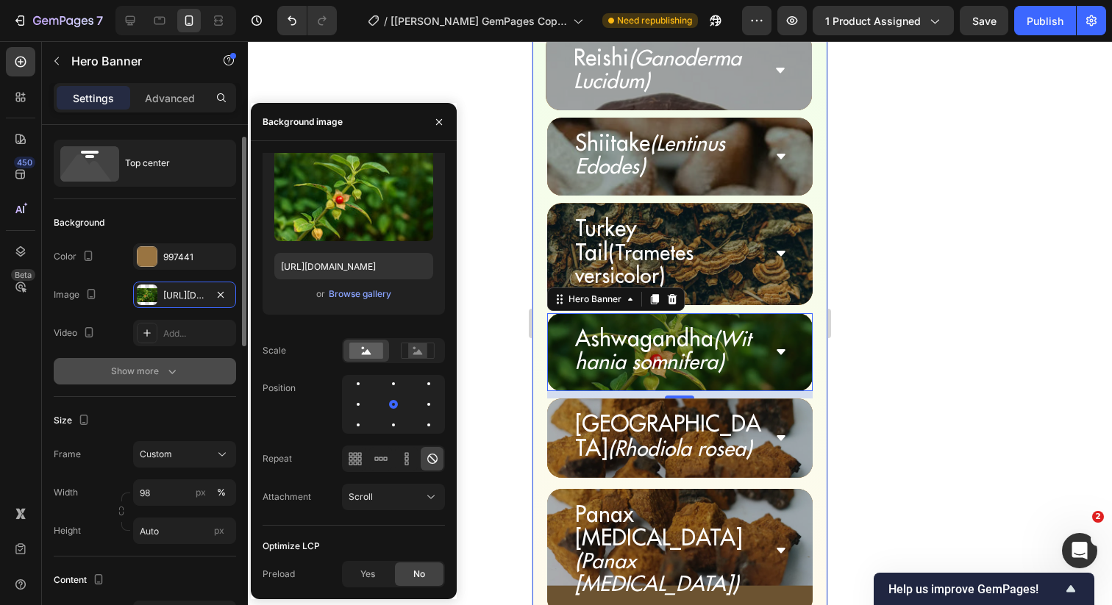
click at [147, 366] on div "Show more" at bounding box center [145, 371] width 68 height 15
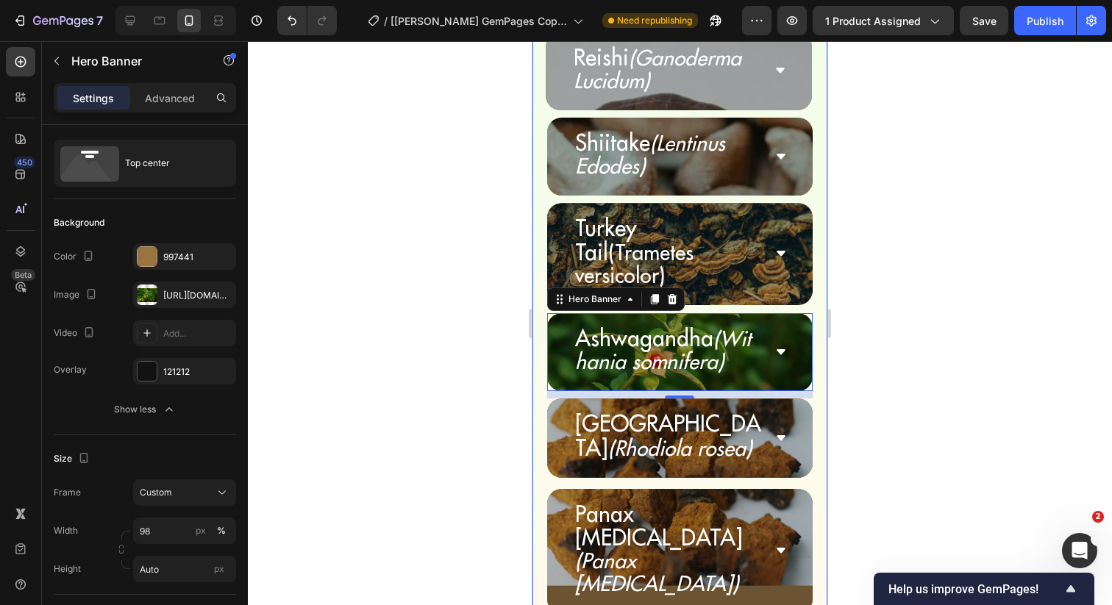
click at [426, 391] on div at bounding box center [680, 323] width 864 height 564
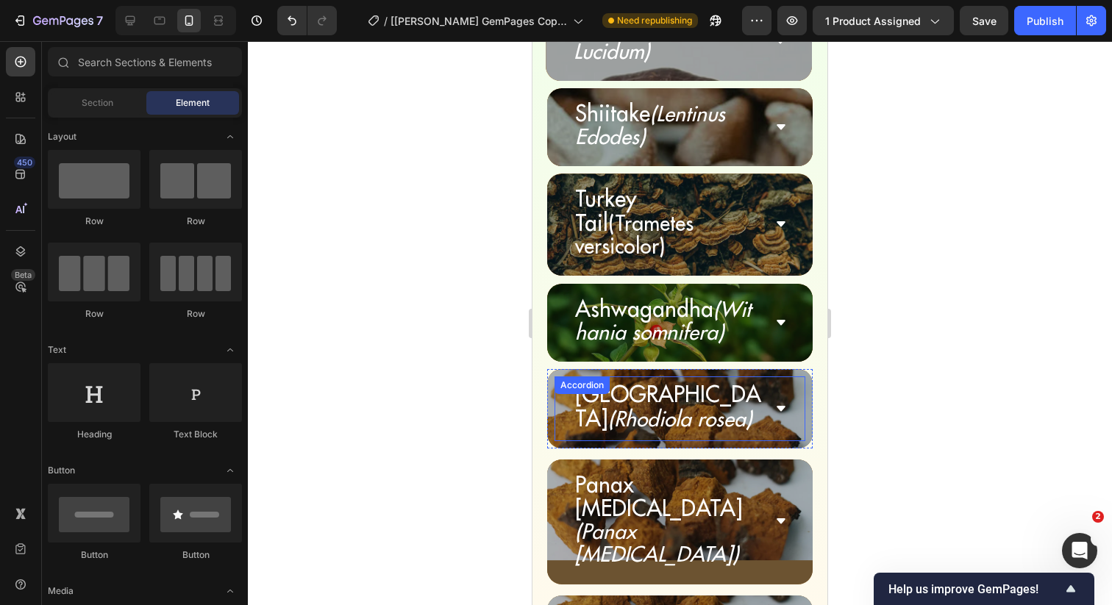
scroll to position [5435, 0]
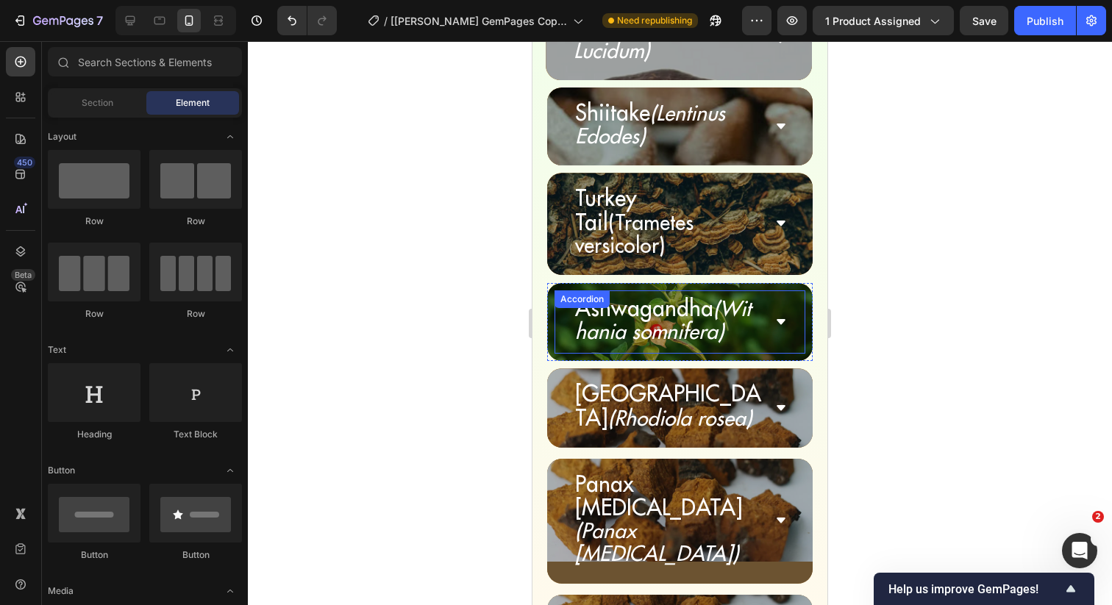
click at [788, 290] on div "Ashwagandha (Withania somnifera)" at bounding box center [680, 321] width 250 height 63
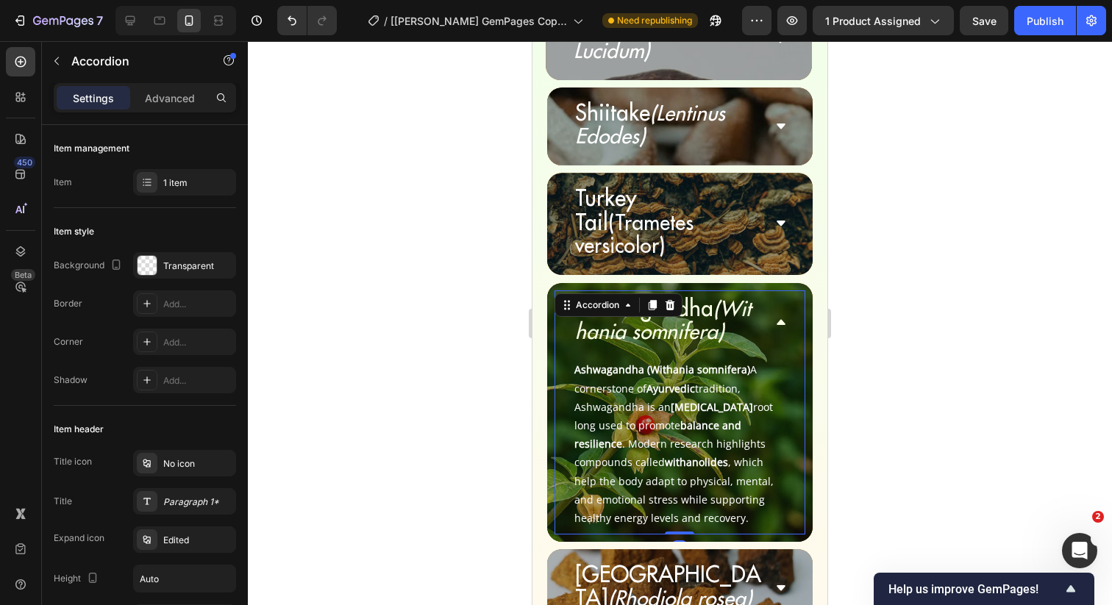
click at [935, 229] on div at bounding box center [680, 323] width 864 height 564
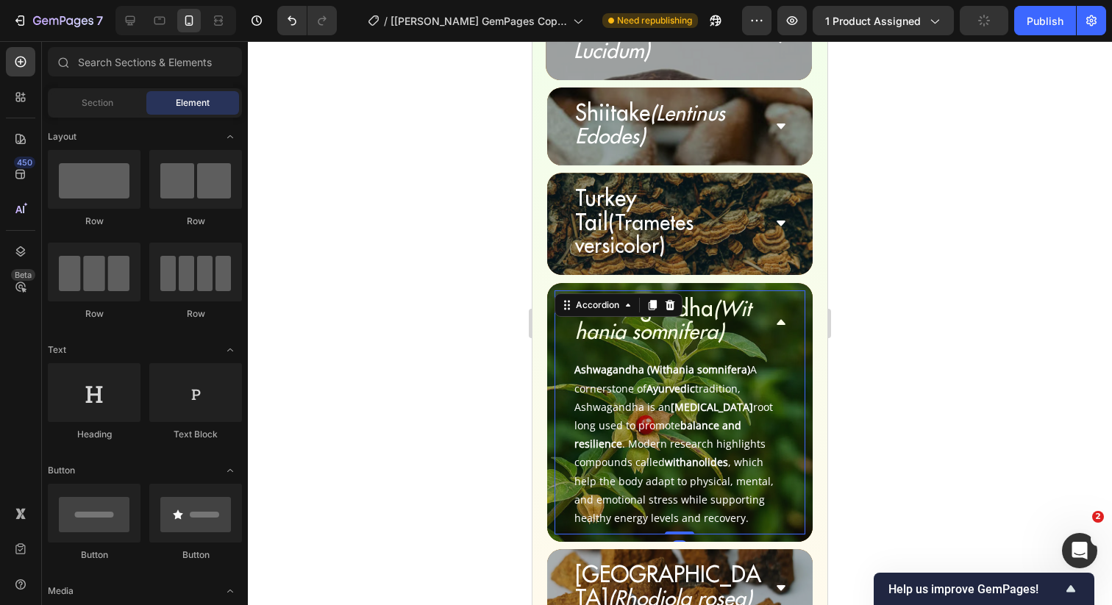
click at [787, 316] on icon at bounding box center [781, 322] width 12 height 12
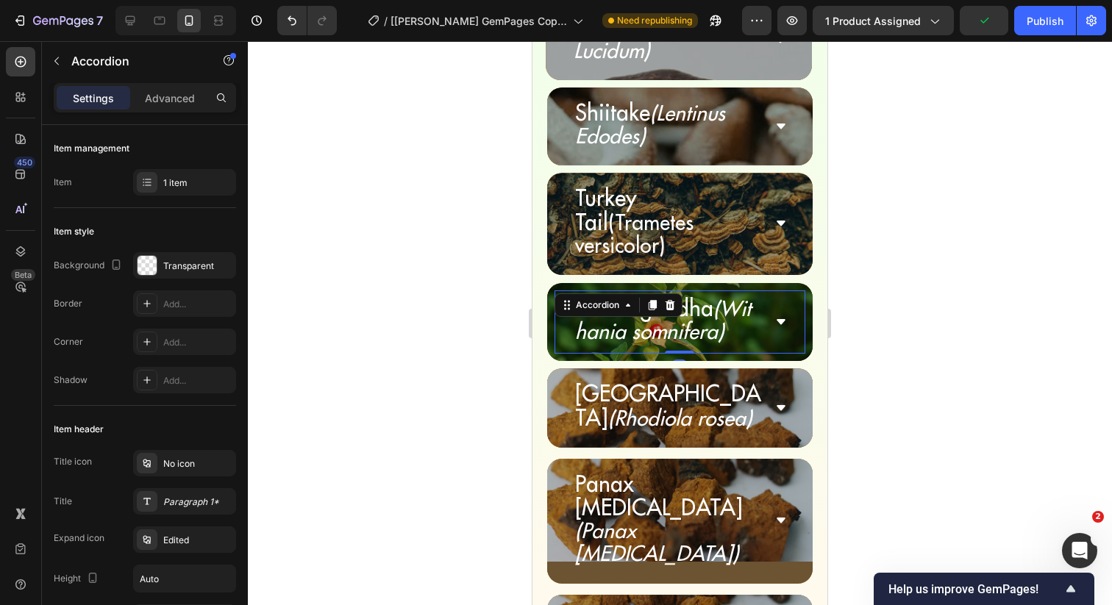
click at [787, 316] on icon at bounding box center [781, 322] width 12 height 12
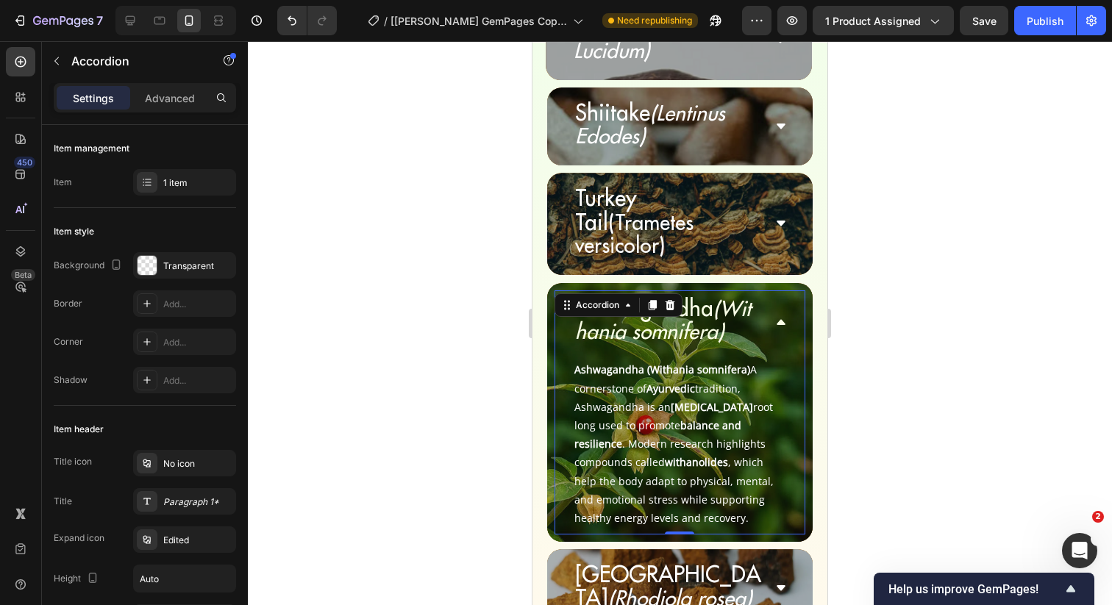
click at [783, 290] on div "Ashwagandha (Withania somnifera)" at bounding box center [680, 321] width 250 height 63
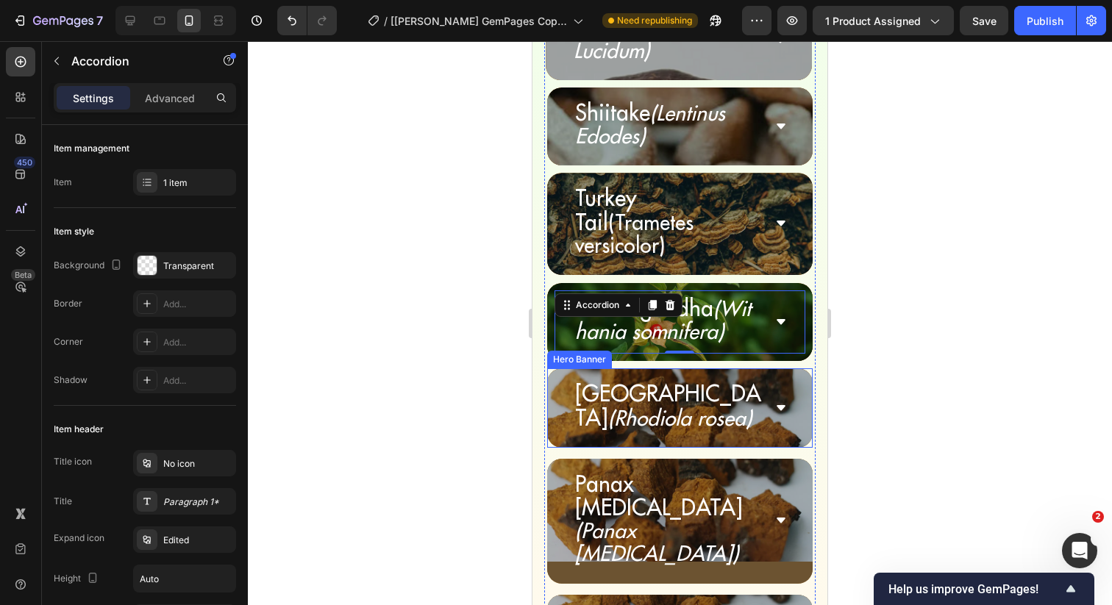
click at [551, 368] on div "Rhodiola (Rhodiola rosea) Accordion" at bounding box center [680, 407] width 266 height 79
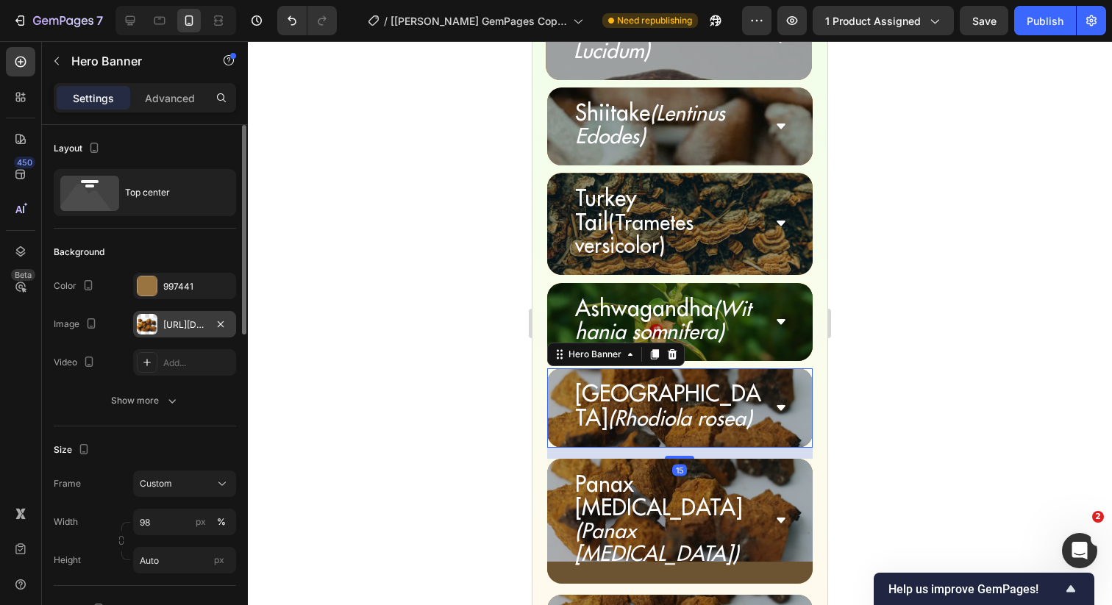
click at [179, 329] on div "[URL][DOMAIN_NAME]" at bounding box center [184, 324] width 43 height 13
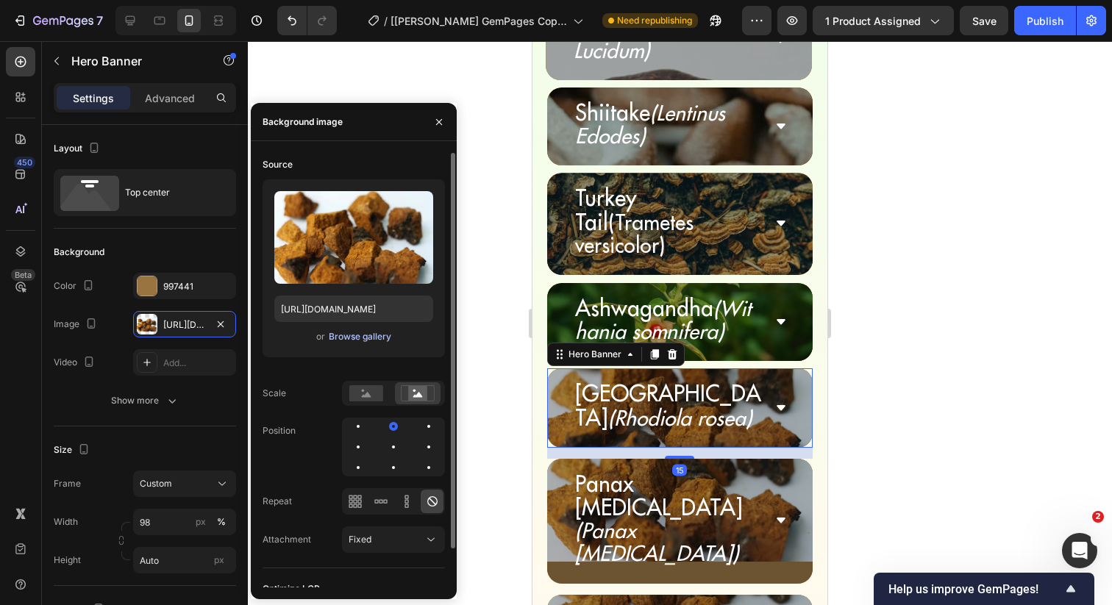
click at [356, 335] on div "Browse gallery" at bounding box center [360, 336] width 63 height 13
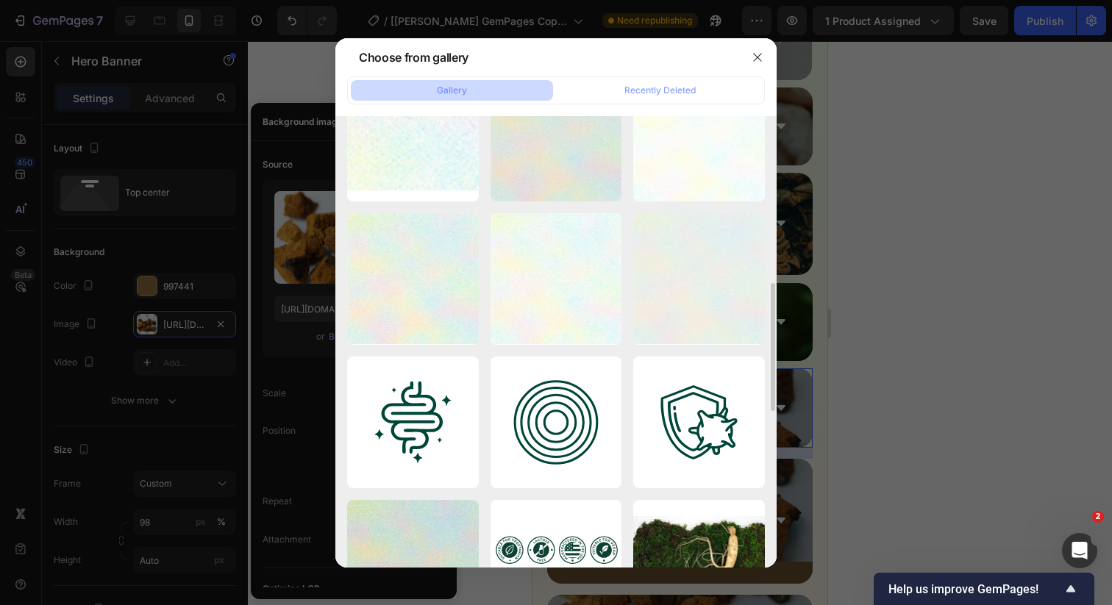
scroll to position [783, 0]
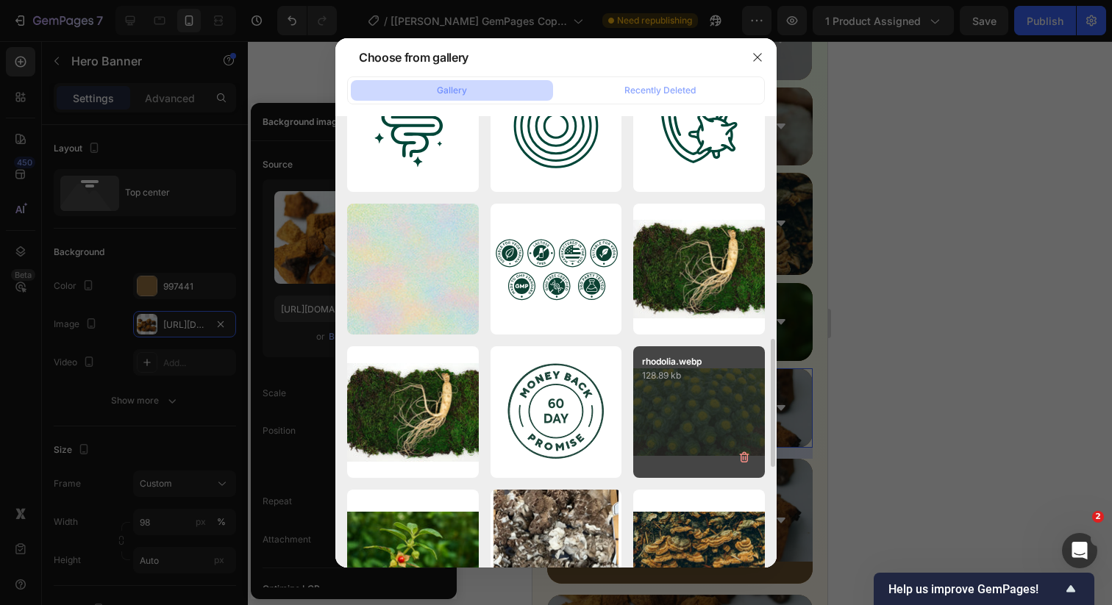
click at [675, 396] on div "rhodolia.webp 128.89 kb" at bounding box center [699, 412] width 132 height 132
type input "[URL][DOMAIN_NAME]"
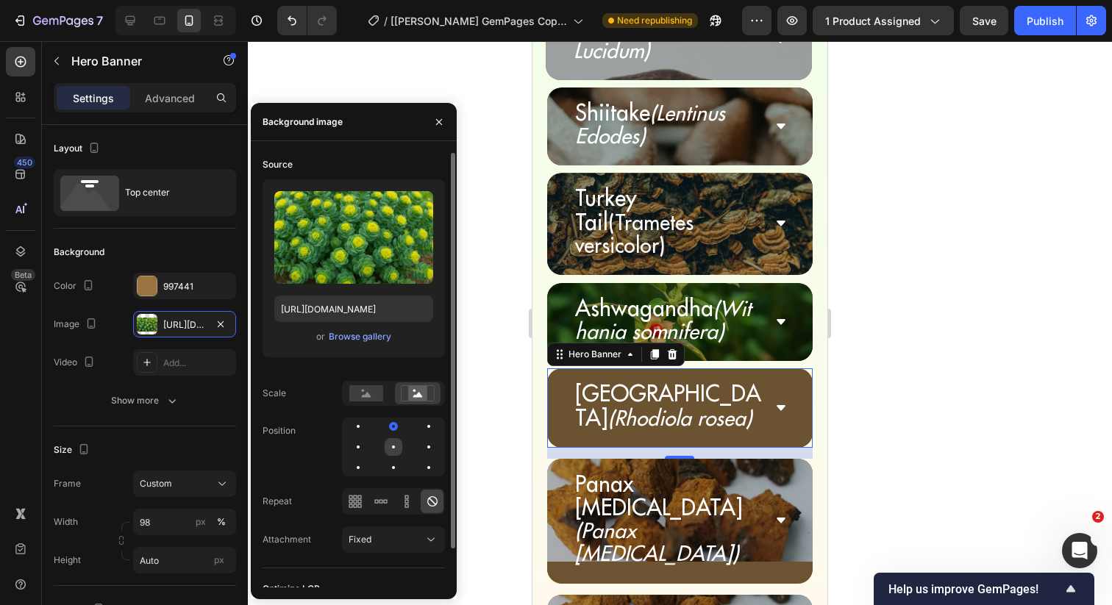
click at [391, 450] on div at bounding box center [394, 447] width 18 height 18
click at [418, 532] on button "Fixed" at bounding box center [393, 539] width 103 height 26
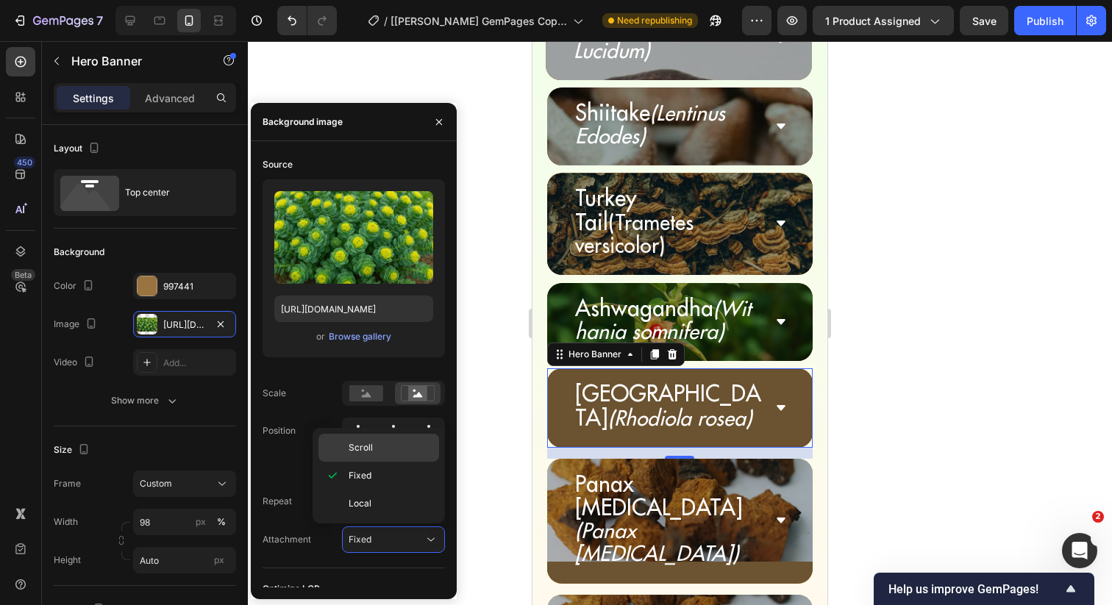
click at [385, 442] on p "Scroll" at bounding box center [391, 447] width 84 height 13
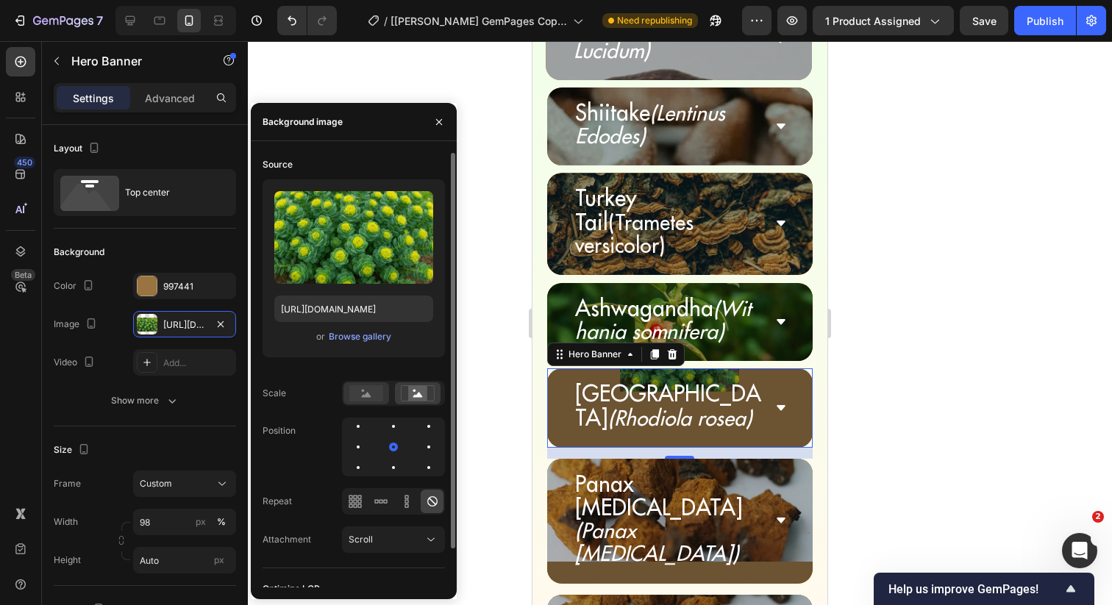
click at [379, 396] on rect at bounding box center [366, 393] width 34 height 16
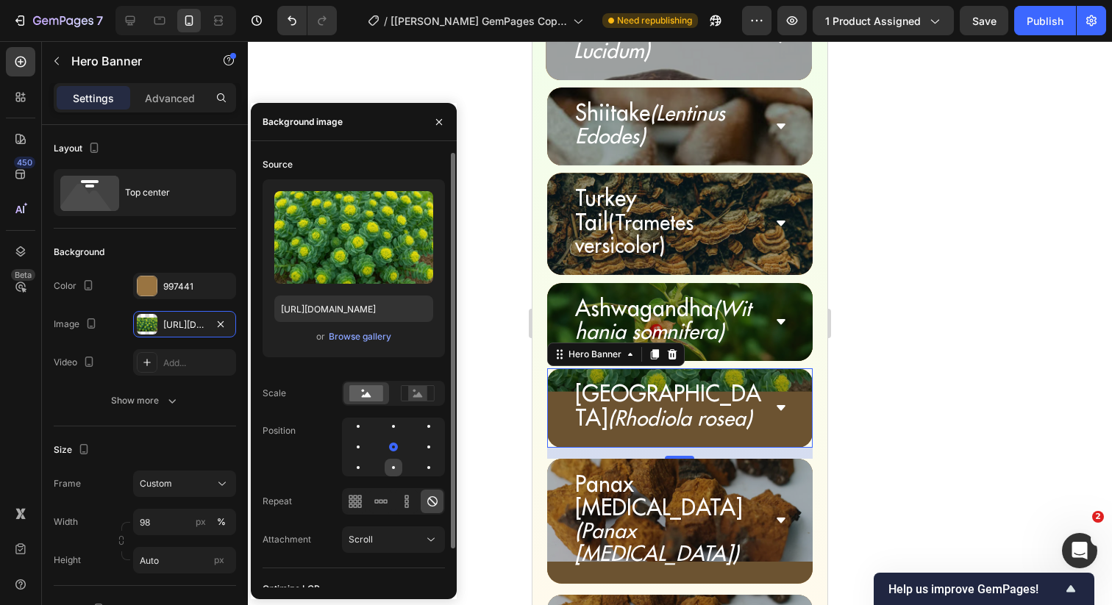
click at [398, 465] on div at bounding box center [394, 468] width 18 height 18
click at [396, 447] on div at bounding box center [394, 447] width 18 height 18
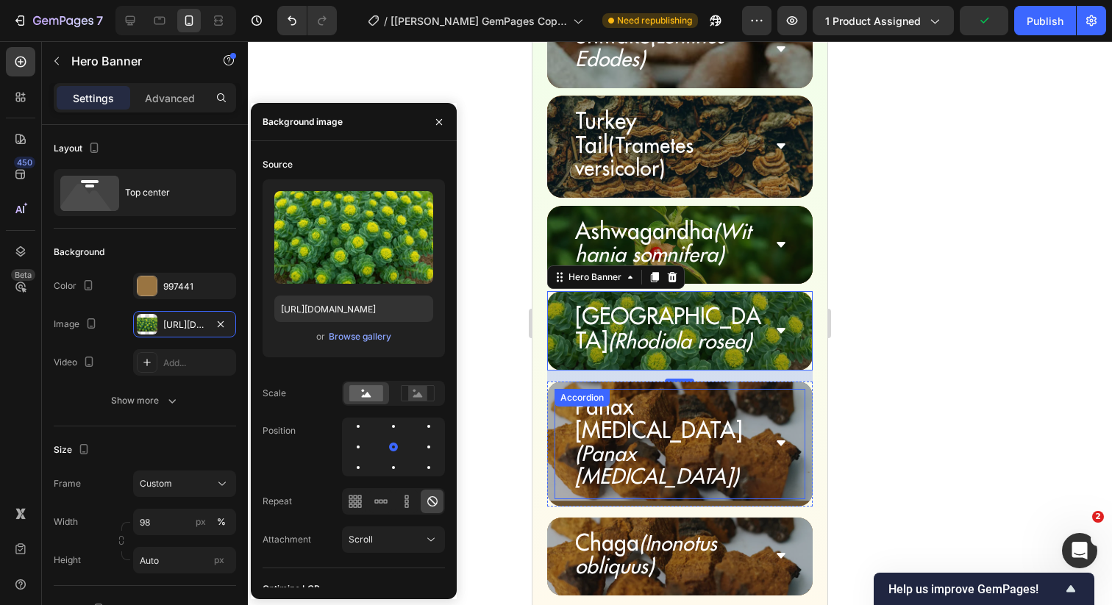
scroll to position [5515, 0]
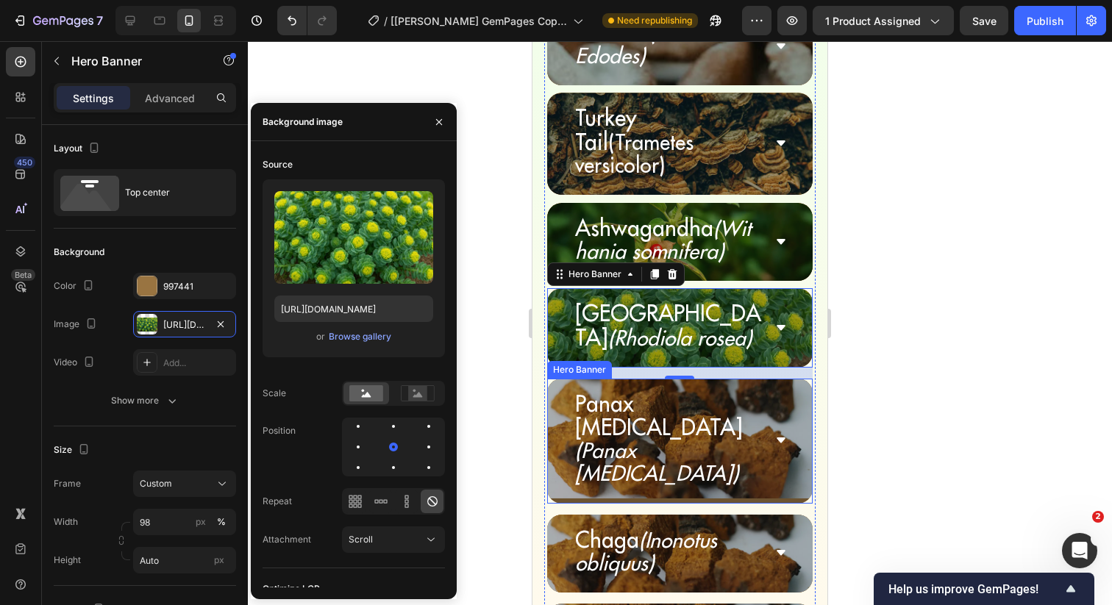
click at [549, 379] on div "Panax [MEDICAL_DATA] (Panax [MEDICAL_DATA]) Accordion" at bounding box center [680, 441] width 266 height 125
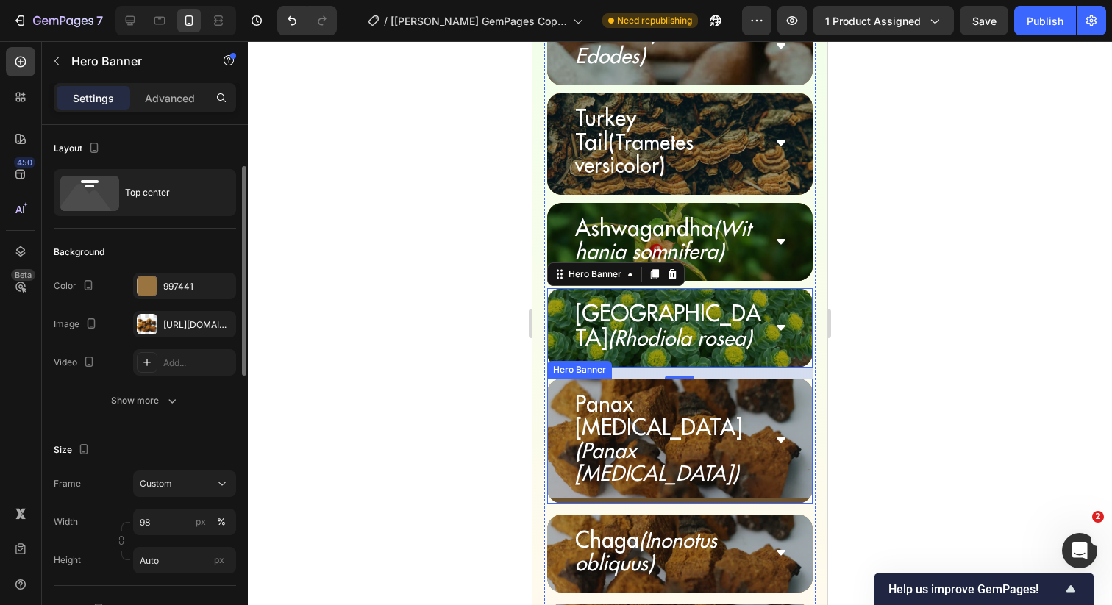
scroll to position [29, 0]
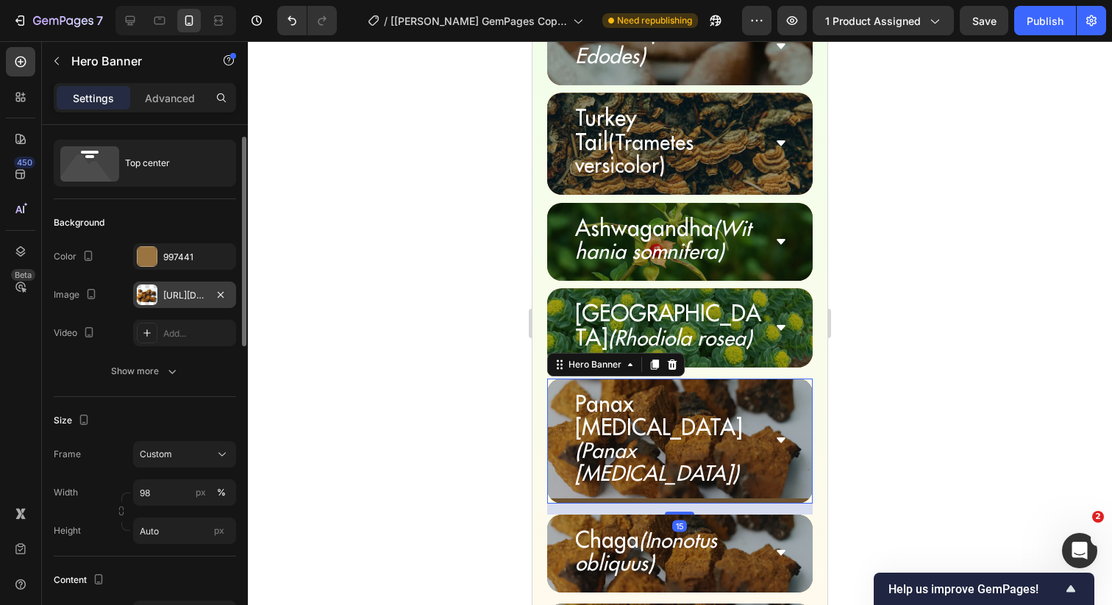
click at [199, 300] on div "[URL][DOMAIN_NAME]" at bounding box center [184, 295] width 43 height 13
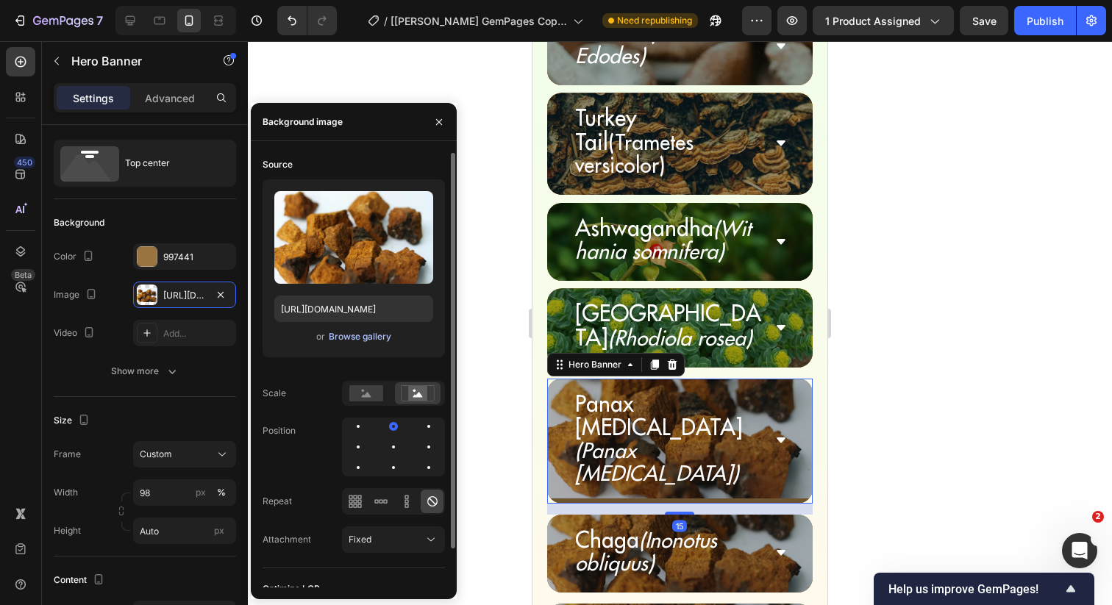
click at [371, 336] on div "Browse gallery" at bounding box center [360, 336] width 63 height 13
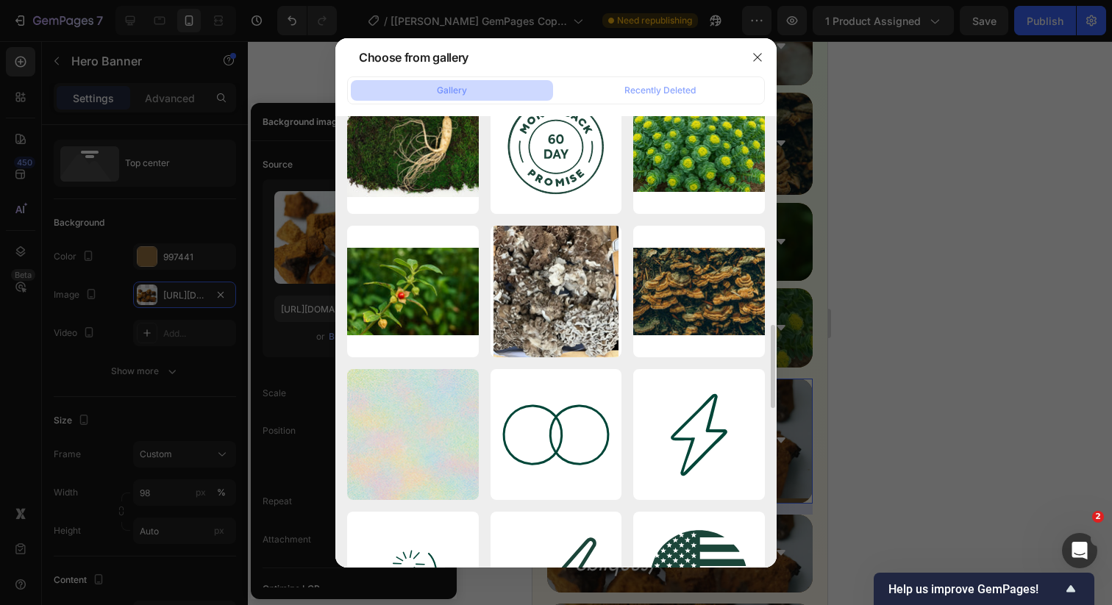
scroll to position [1015, 0]
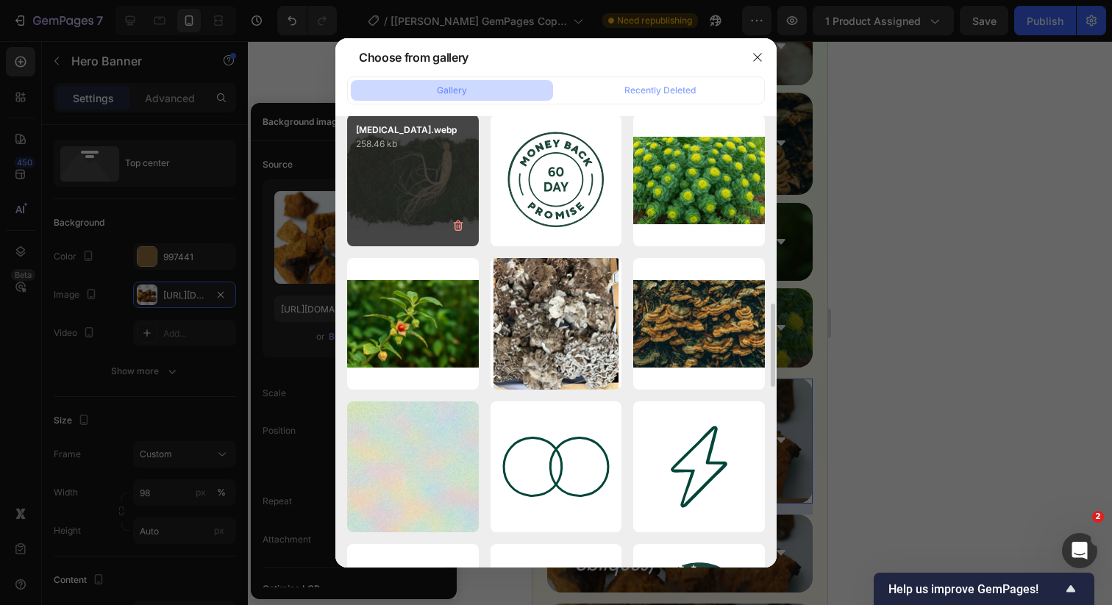
click at [434, 201] on div "[MEDICAL_DATA].webp 258.46 kb" at bounding box center [413, 181] width 132 height 132
type input "[URL][DOMAIN_NAME]"
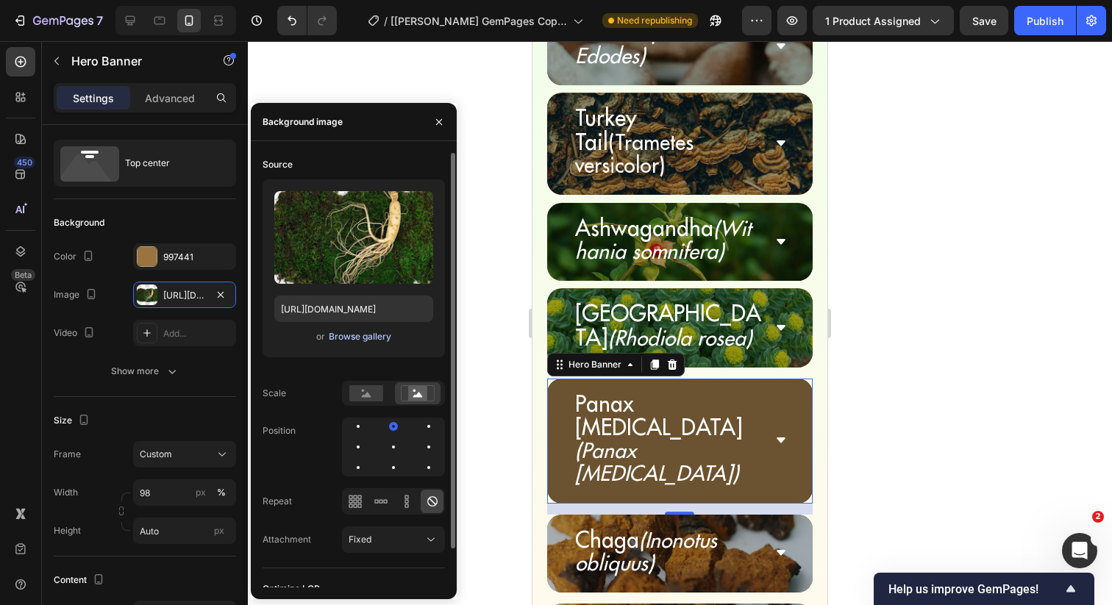
click at [346, 336] on div "Browse gallery" at bounding box center [360, 336] width 63 height 13
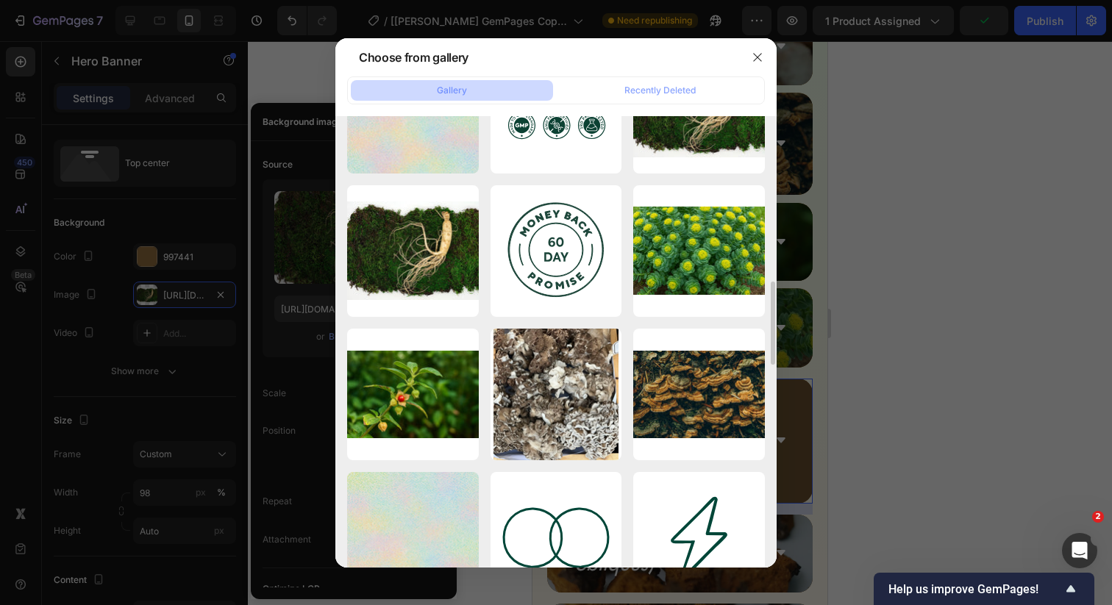
scroll to position [930, 0]
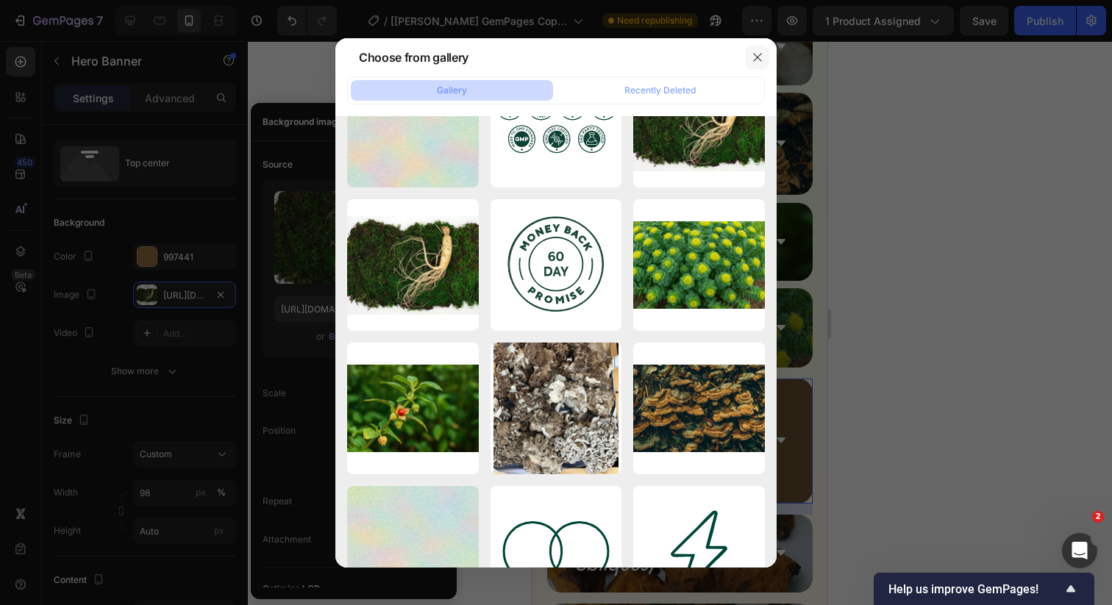
click at [762, 58] on icon "button" at bounding box center [757, 57] width 12 height 12
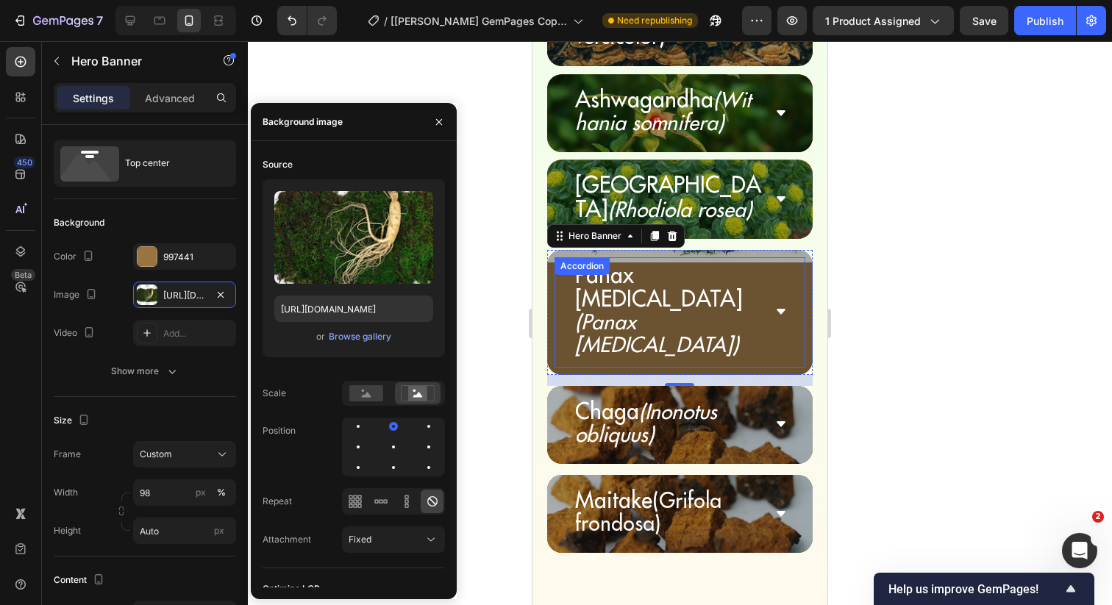
scroll to position [5646, 0]
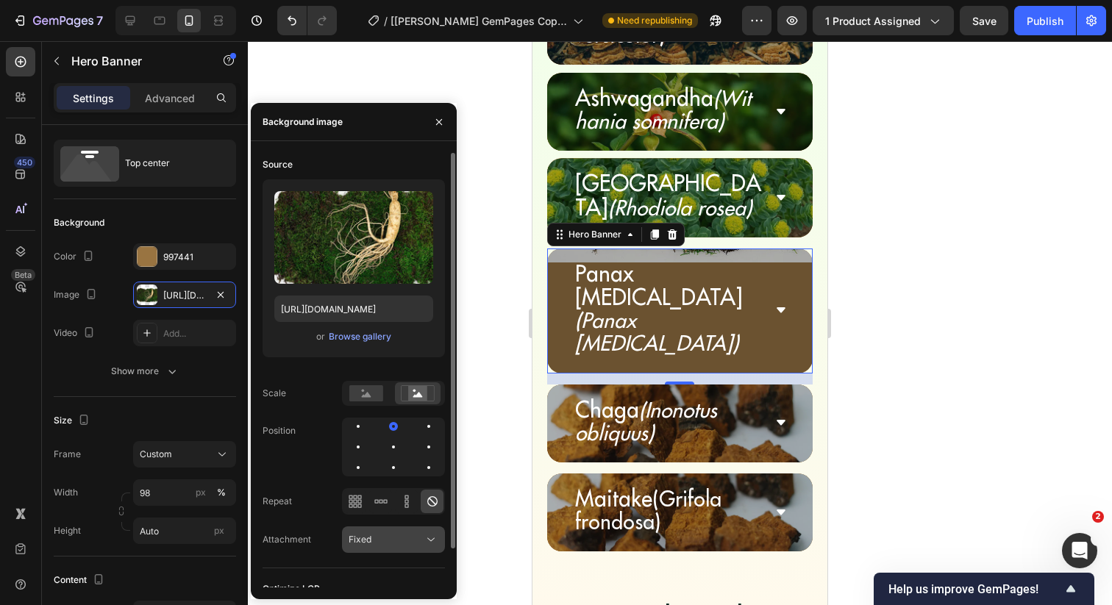
click at [403, 538] on div "Fixed" at bounding box center [386, 539] width 75 height 13
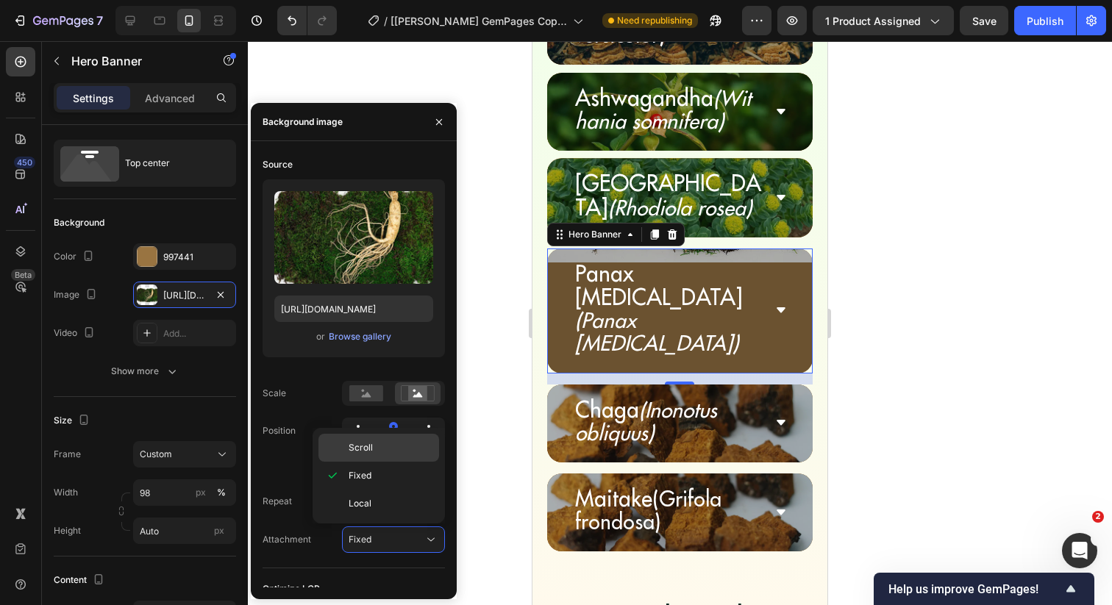
click at [397, 450] on p "Scroll" at bounding box center [391, 447] width 84 height 13
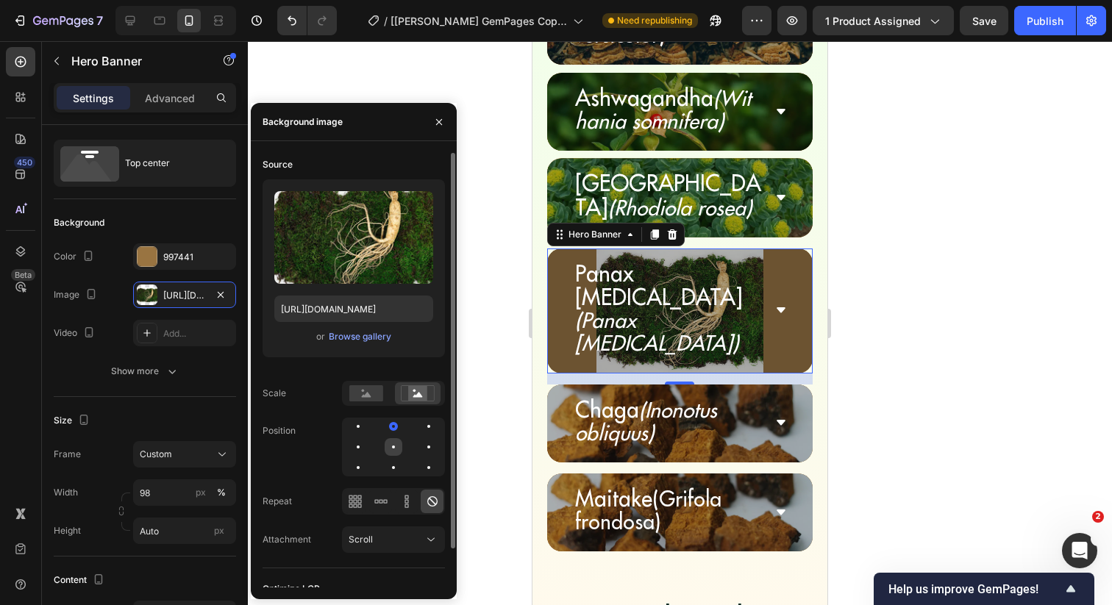
click at [387, 446] on div at bounding box center [394, 447] width 18 height 18
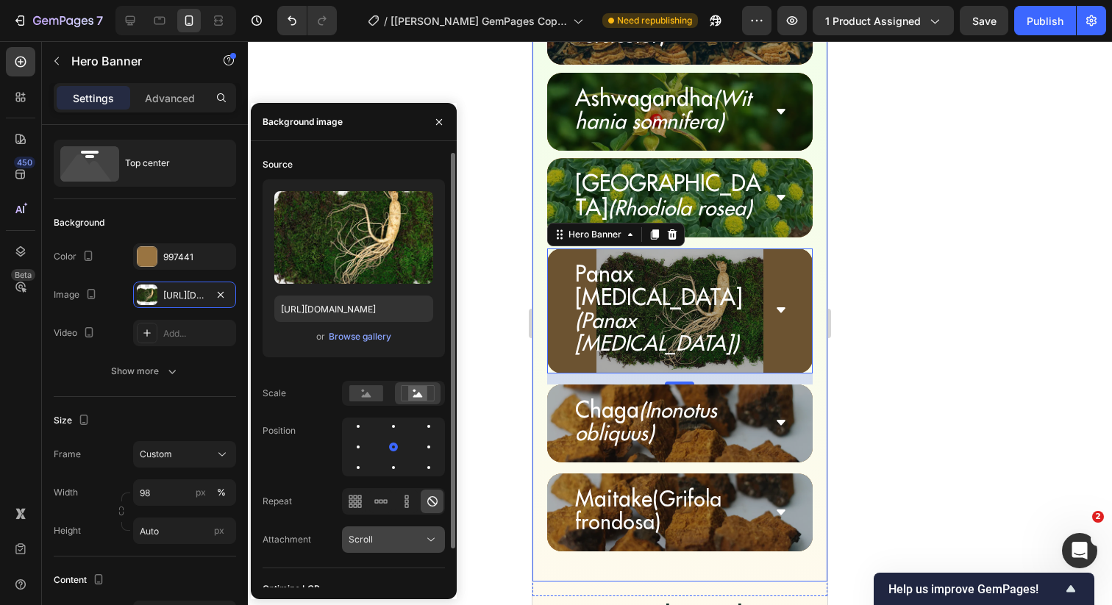
click at [388, 535] on div "Scroll" at bounding box center [386, 539] width 75 height 13
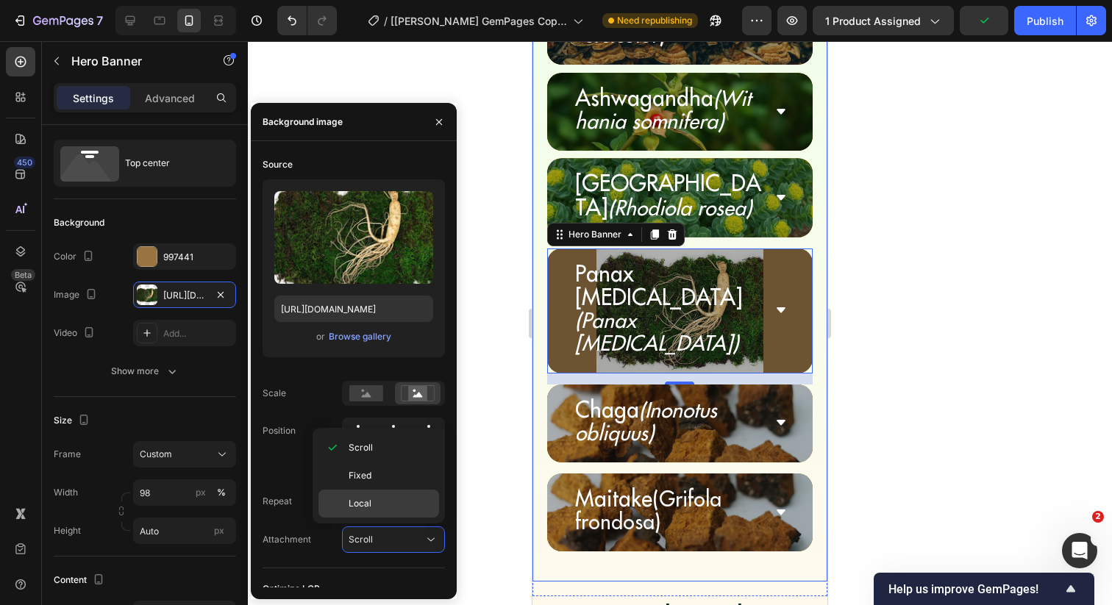
click at [376, 501] on p "Local" at bounding box center [391, 503] width 84 height 13
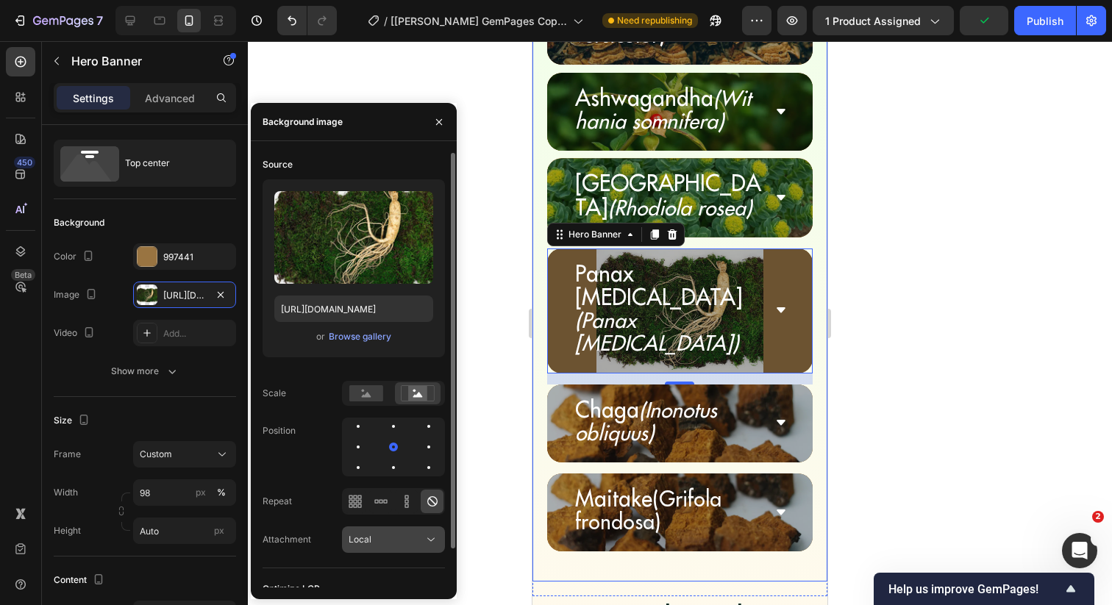
click at [374, 540] on div "Local" at bounding box center [386, 539] width 75 height 13
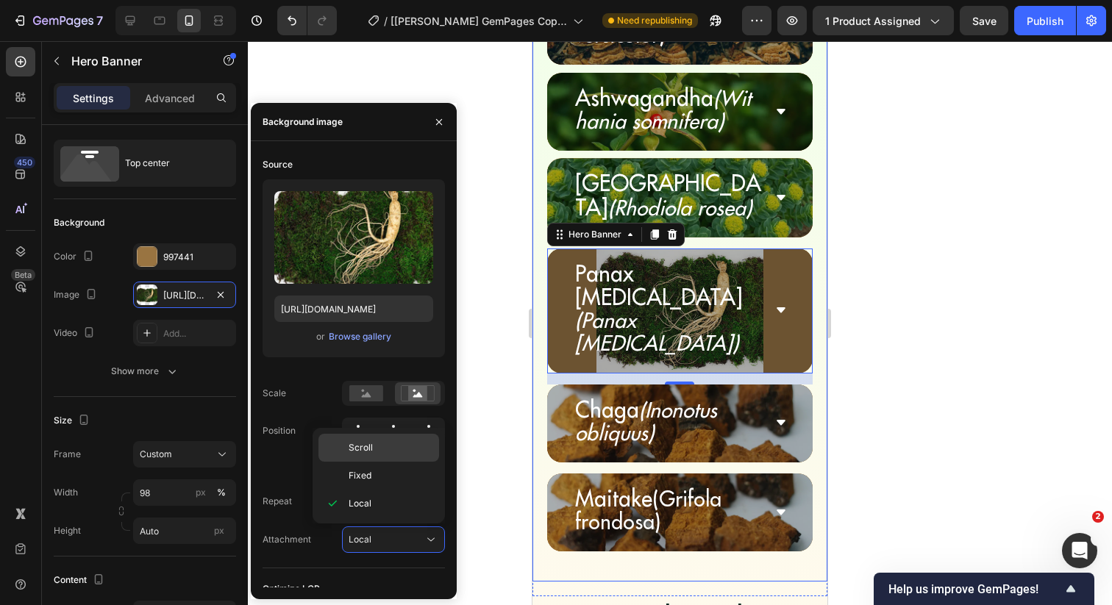
click at [375, 446] on p "Scroll" at bounding box center [391, 447] width 84 height 13
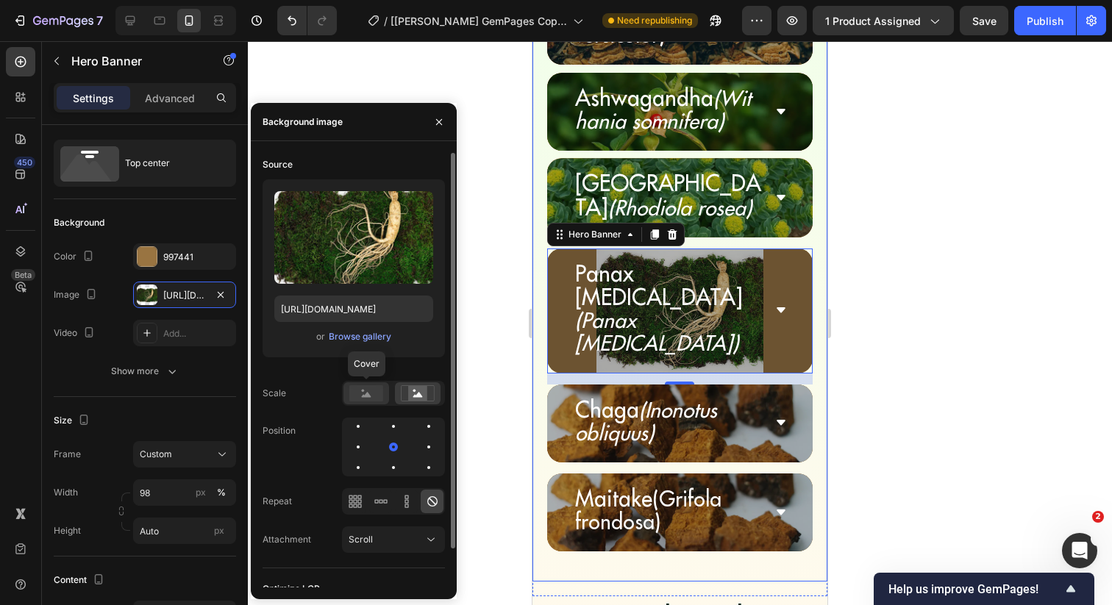
click at [371, 384] on div at bounding box center [366, 393] width 46 height 22
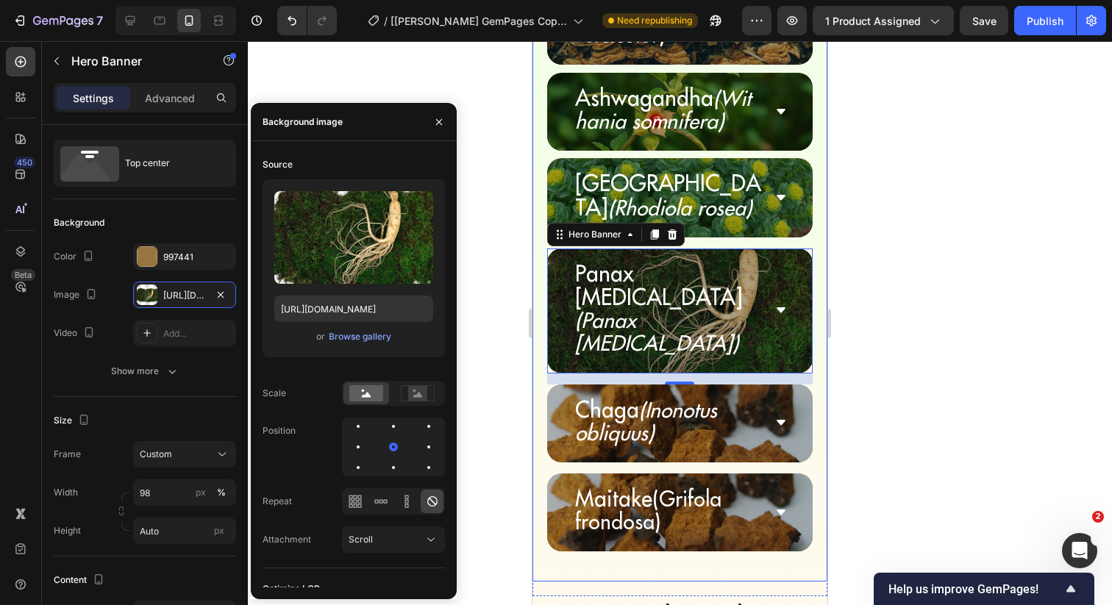
click at [496, 299] on div at bounding box center [680, 323] width 864 height 564
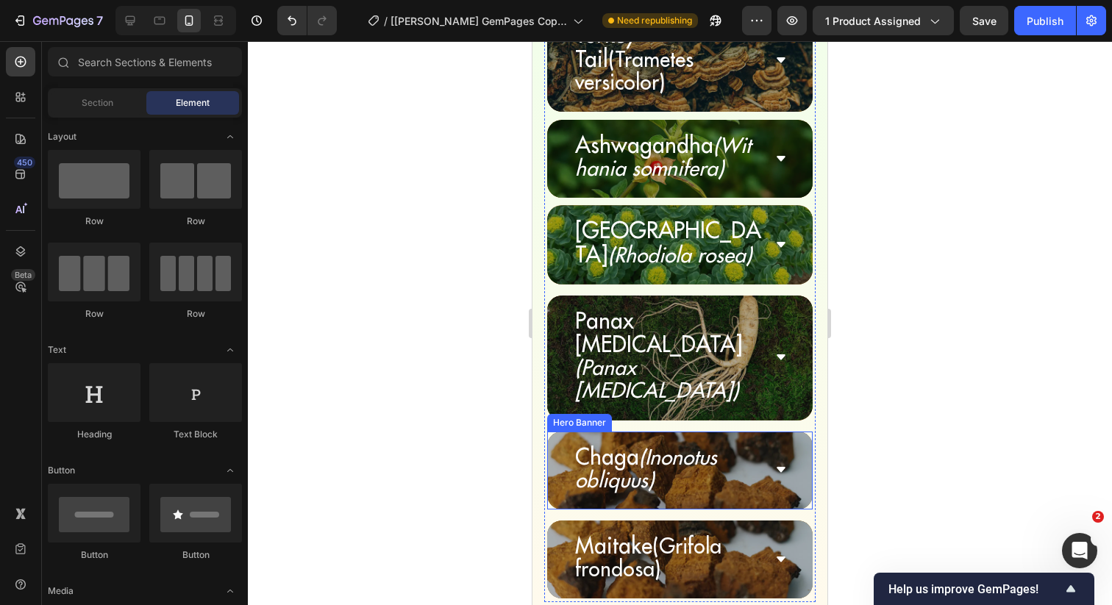
scroll to position [5591, 0]
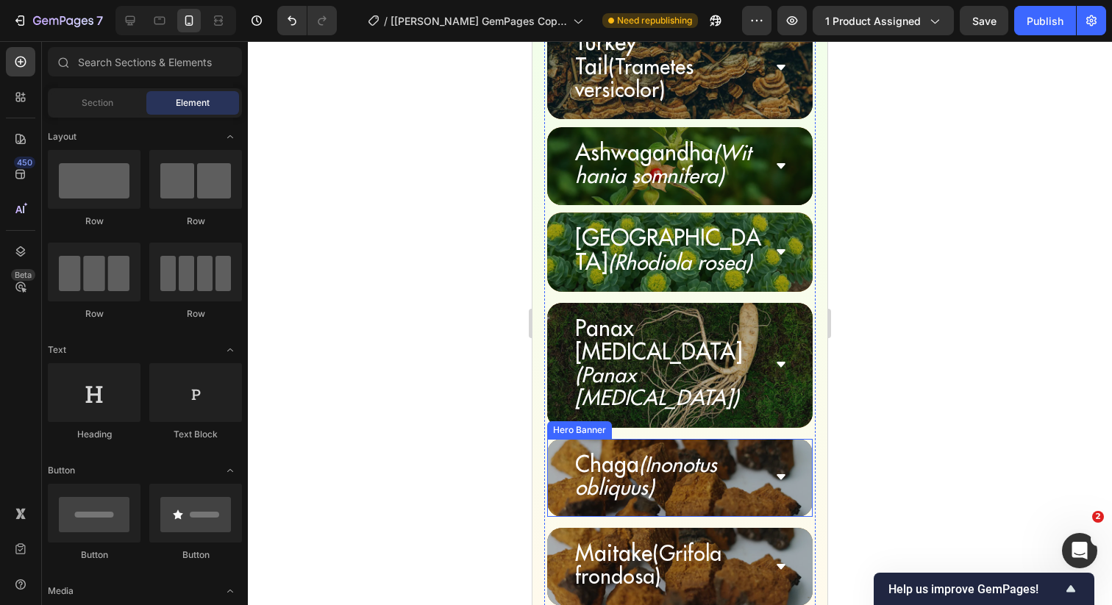
click at [548, 439] on div "Chaga (Inonotus obliquus) Accordion" at bounding box center [680, 478] width 266 height 78
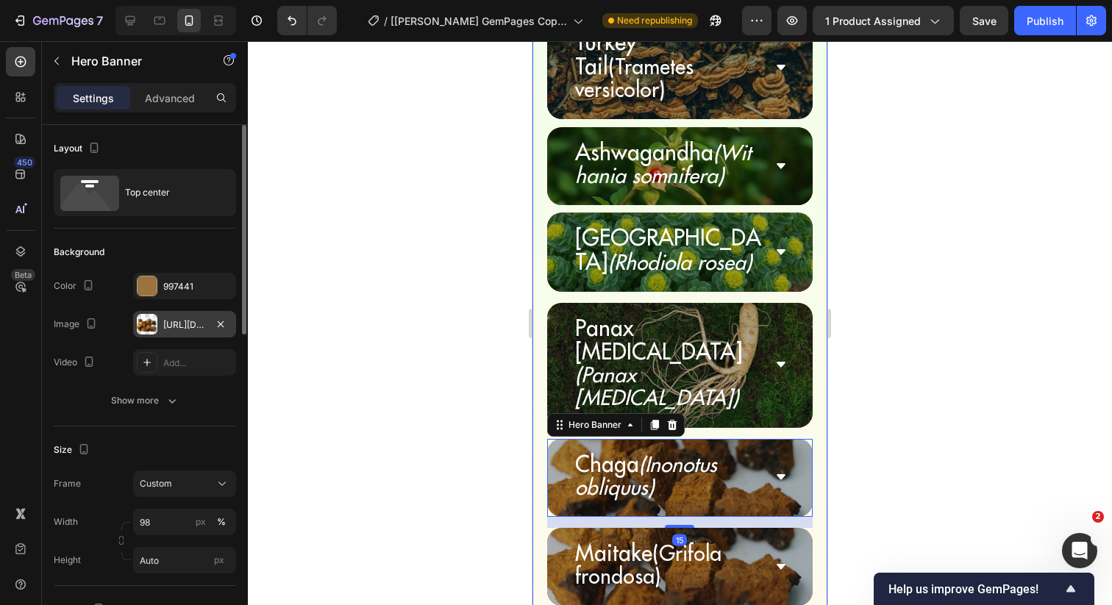
click at [173, 326] on div "[URL][DOMAIN_NAME]" at bounding box center [184, 324] width 43 height 13
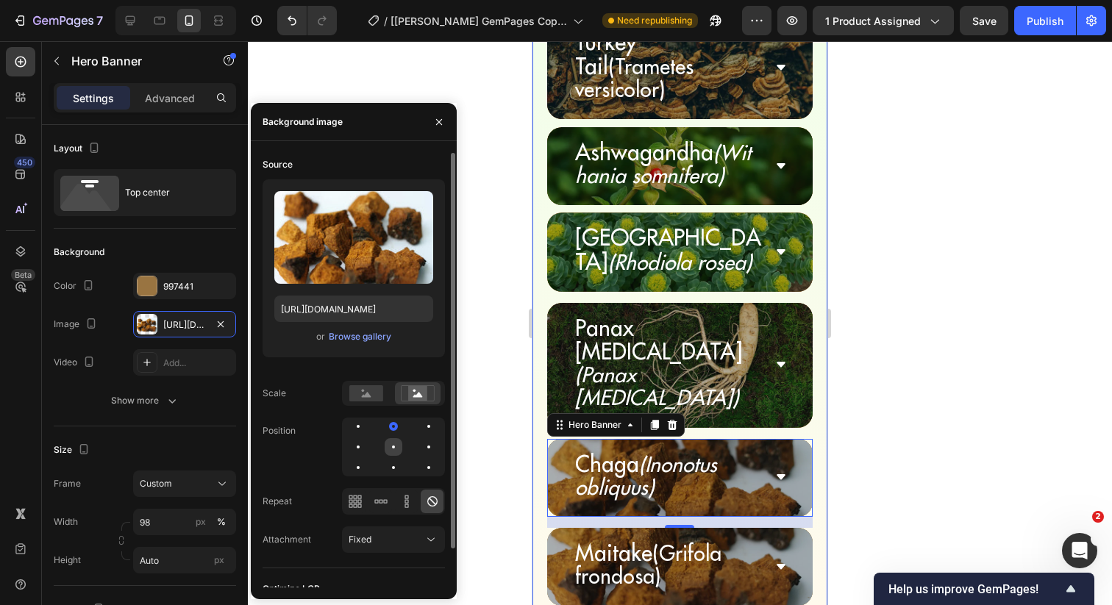
click at [393, 442] on div at bounding box center [394, 447] width 18 height 18
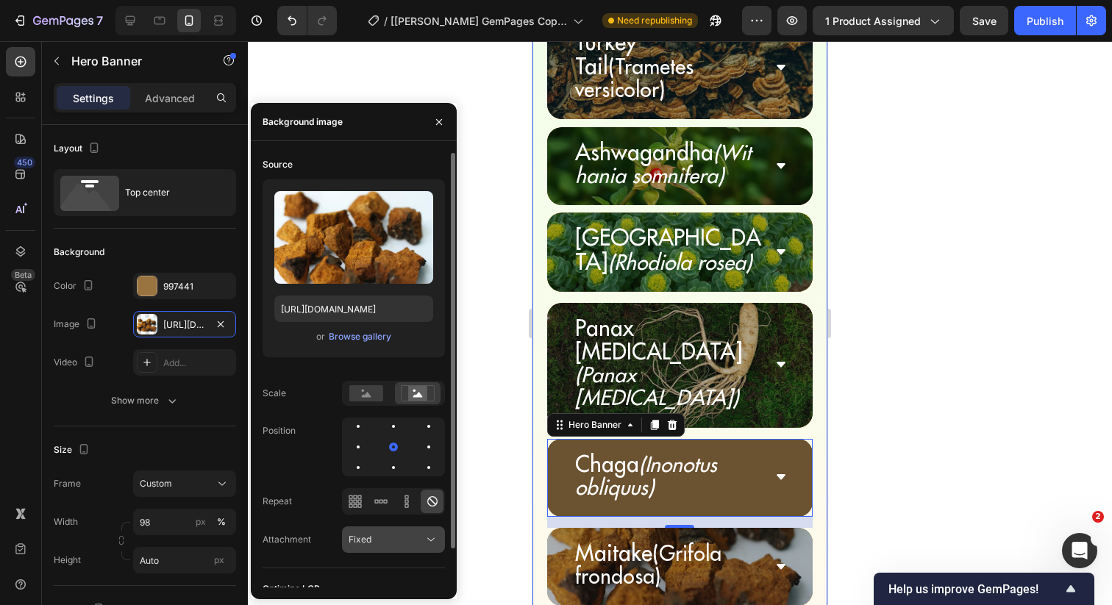
click at [393, 547] on div "Fixed" at bounding box center [394, 539] width 90 height 15
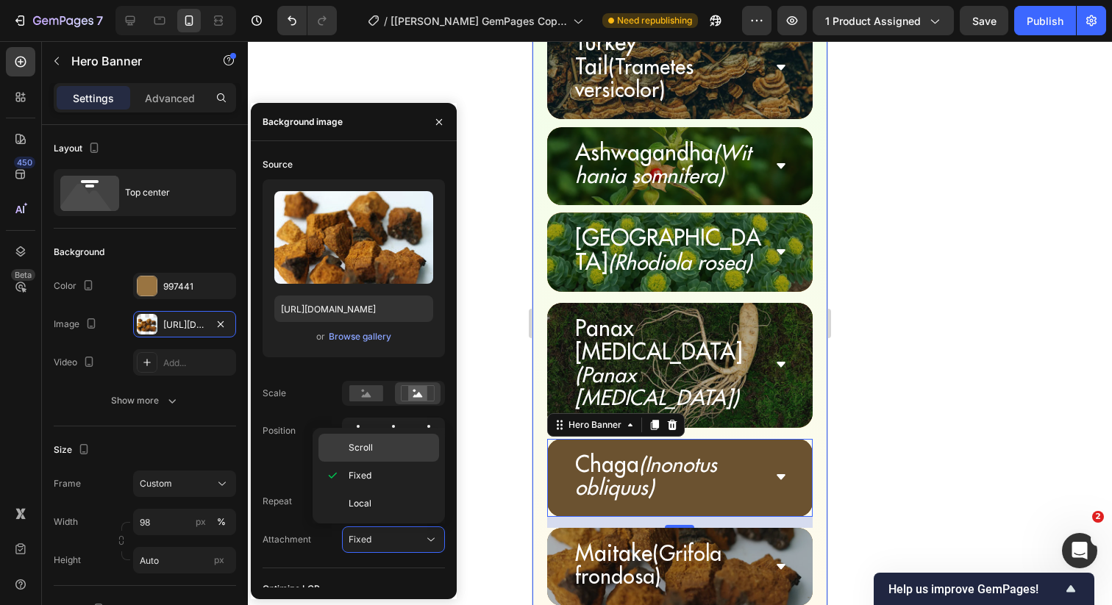
click at [395, 447] on p "Scroll" at bounding box center [391, 447] width 84 height 13
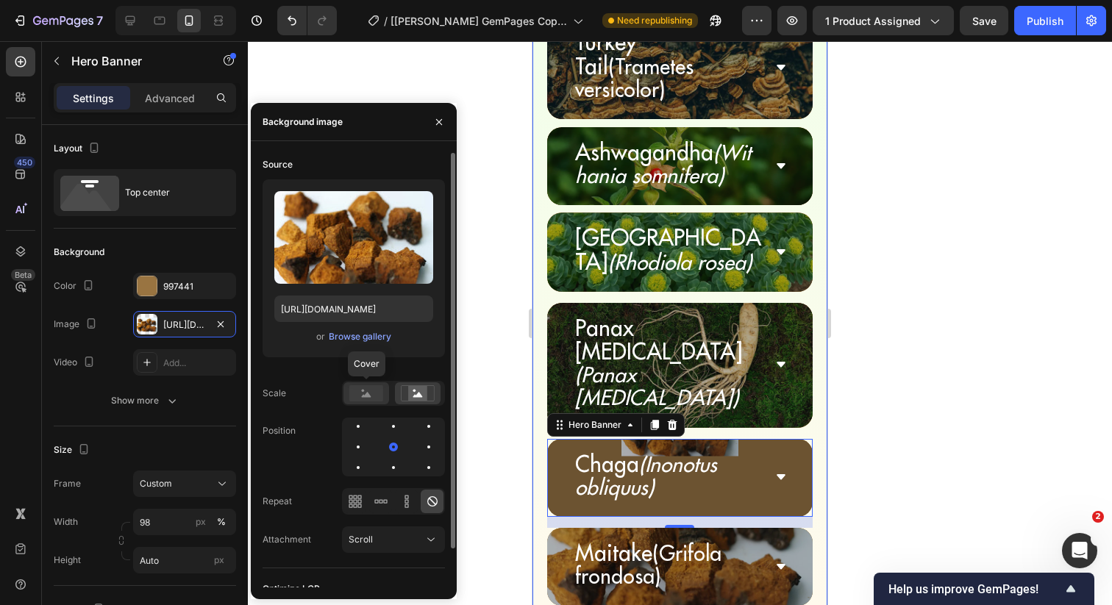
click at [364, 387] on rect at bounding box center [366, 393] width 34 height 16
click at [388, 465] on div at bounding box center [394, 468] width 18 height 18
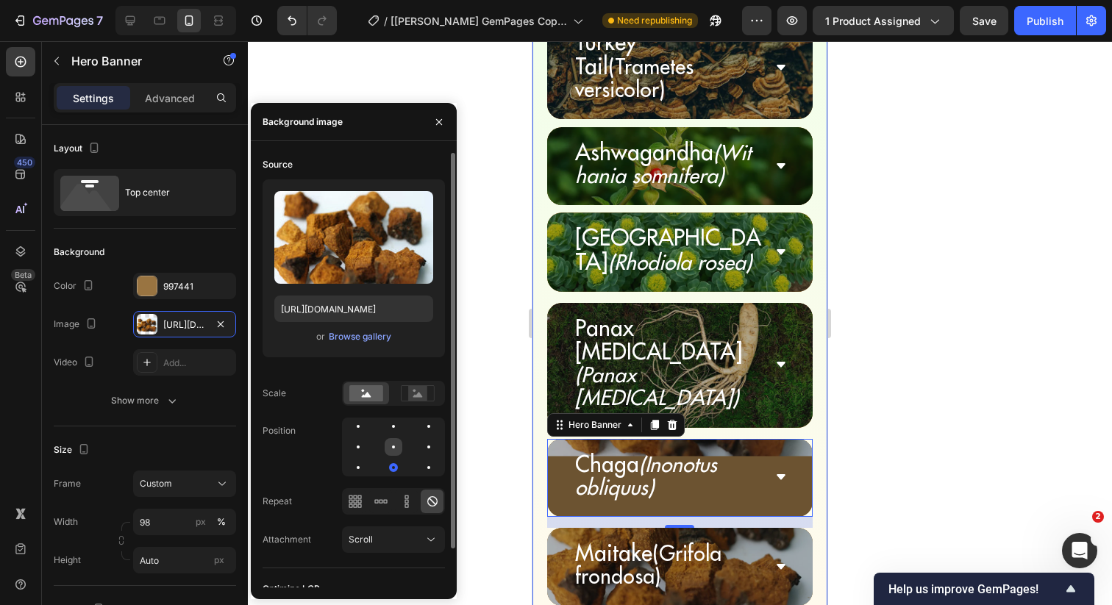
click at [391, 443] on div at bounding box center [394, 447] width 18 height 18
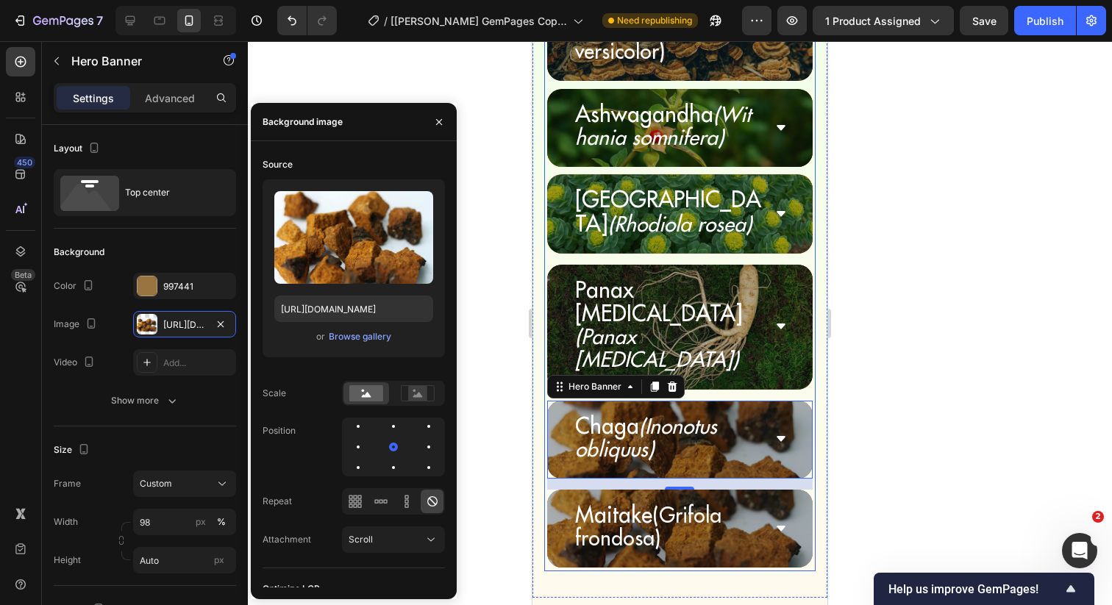
scroll to position [5633, 0]
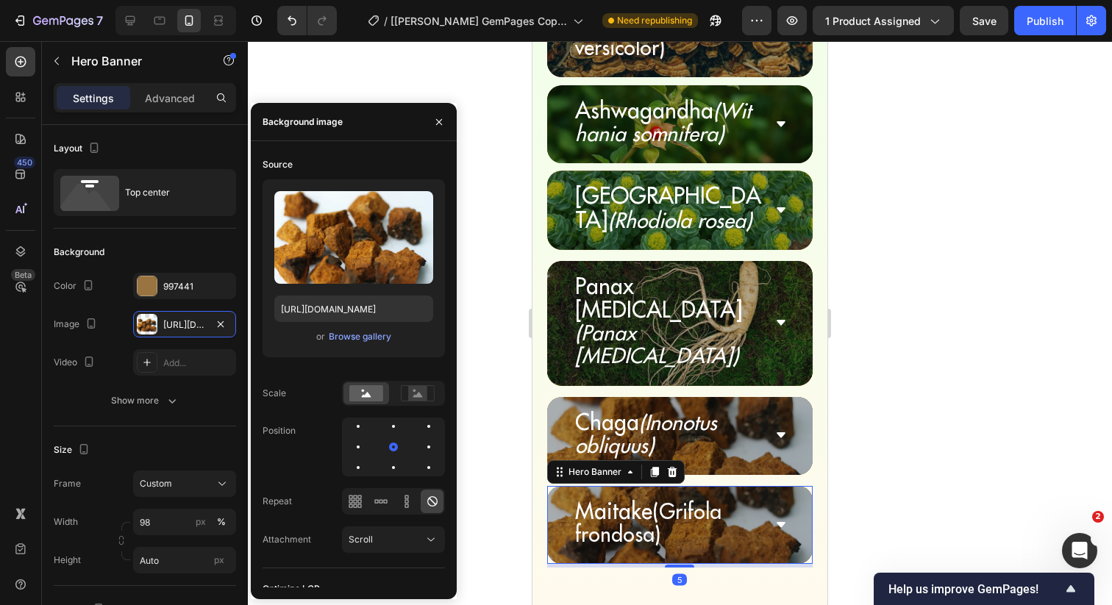
click at [548, 486] on div "Maitake (Grifola frondosa) Accordion" at bounding box center [680, 525] width 266 height 78
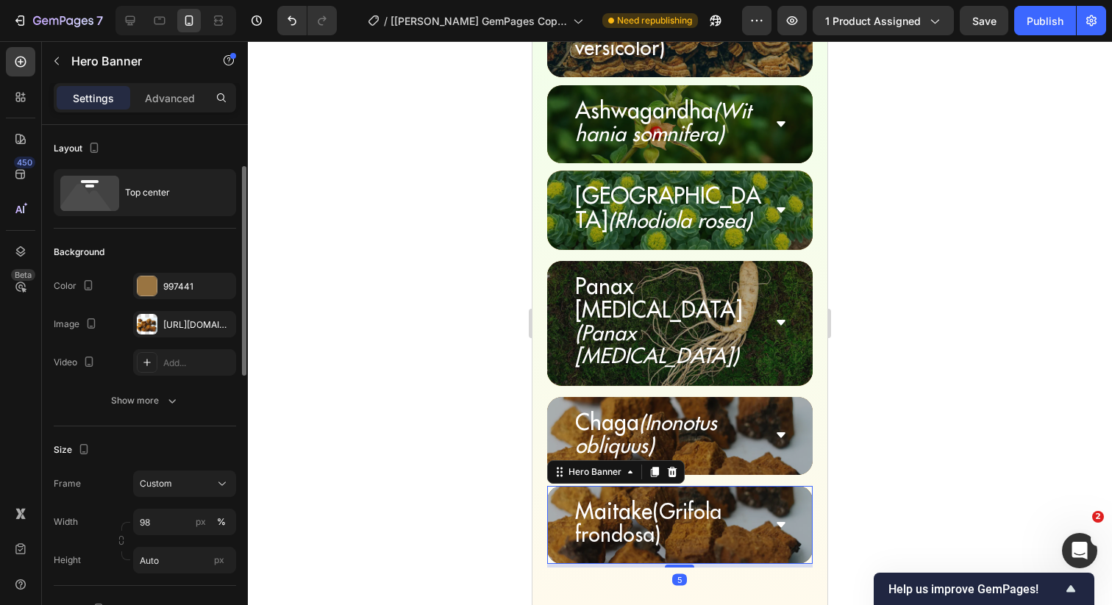
scroll to position [29, 0]
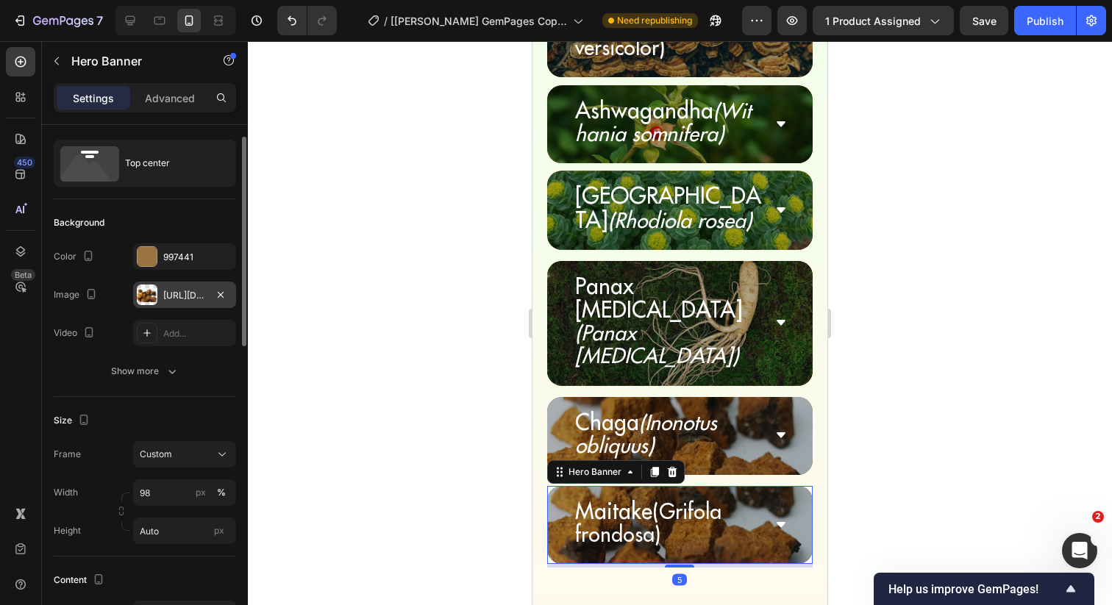
click at [168, 293] on div "[URL][DOMAIN_NAME]" at bounding box center [184, 295] width 43 height 13
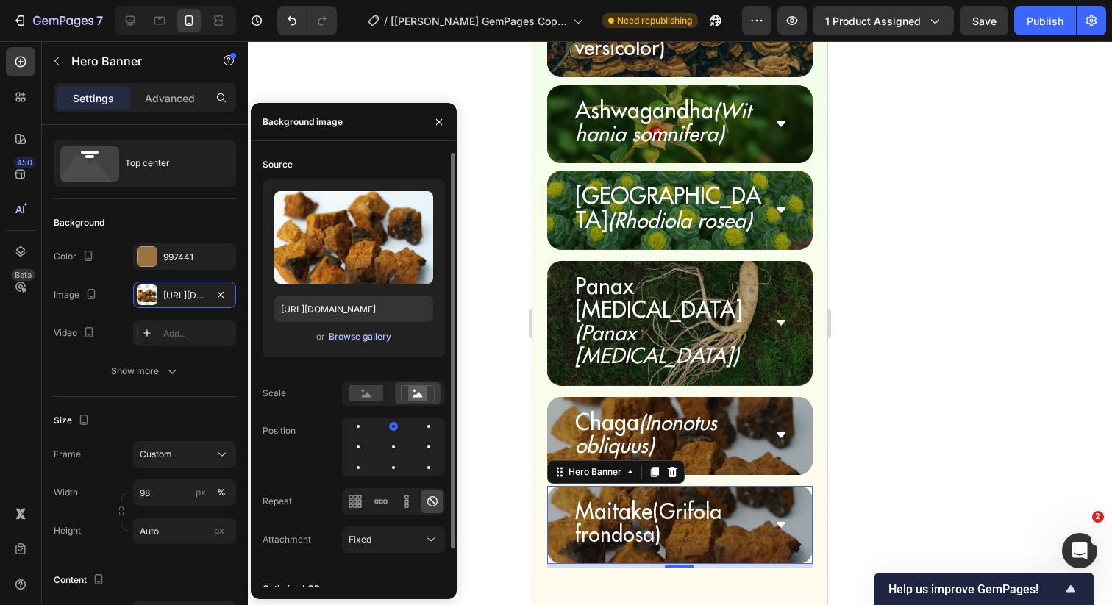
click at [358, 335] on div "Browse gallery" at bounding box center [360, 336] width 63 height 13
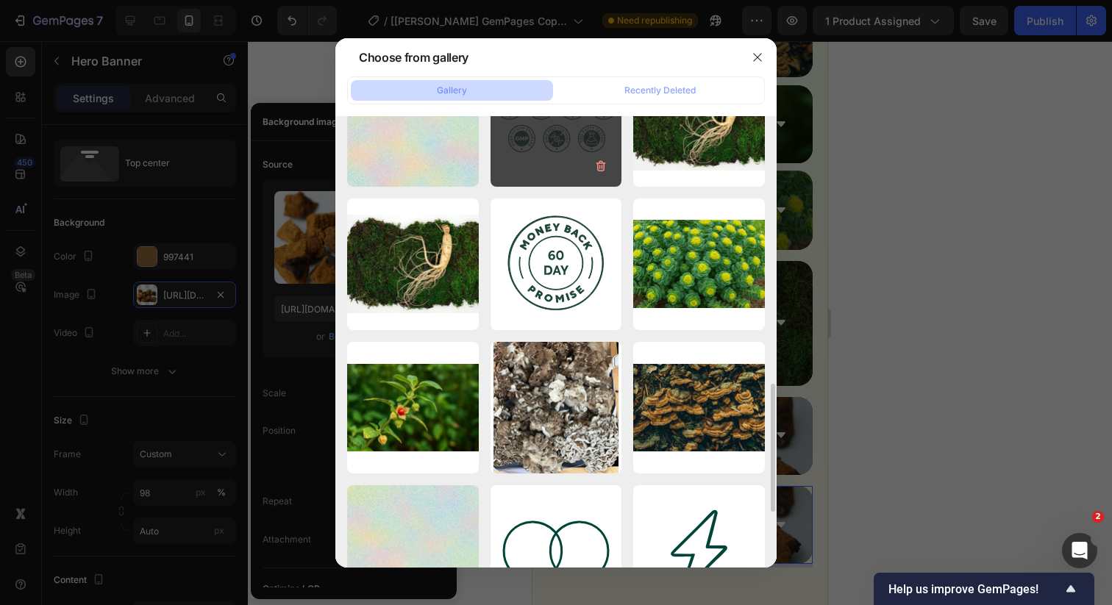
scroll to position [932, 0]
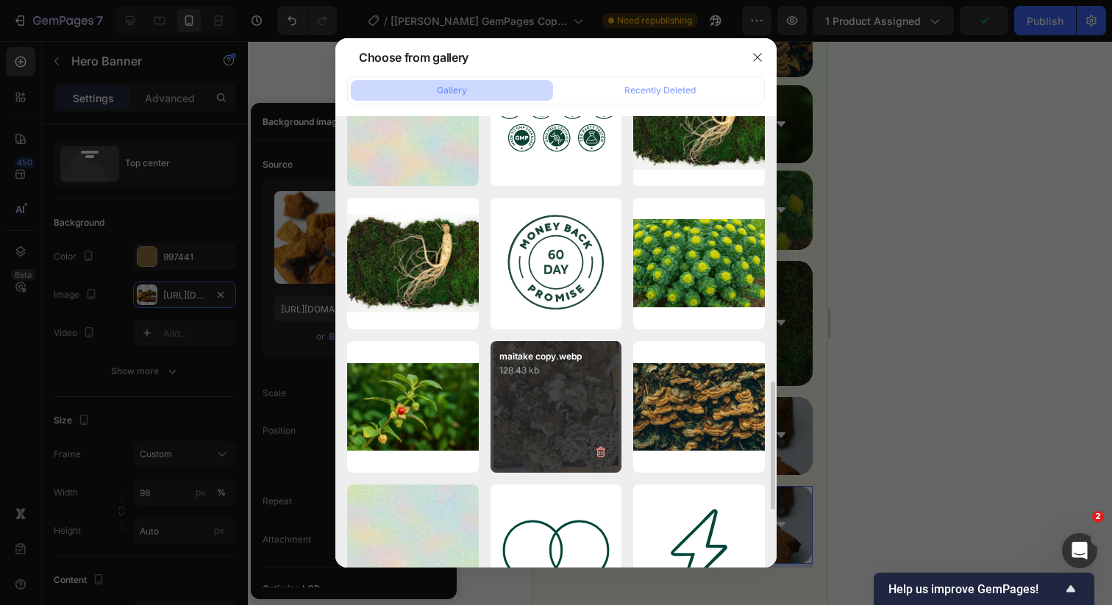
click at [529, 401] on div "maitake copy.webp 128.43 kb" at bounding box center [556, 407] width 132 height 132
type input "[URL][DOMAIN_NAME]"
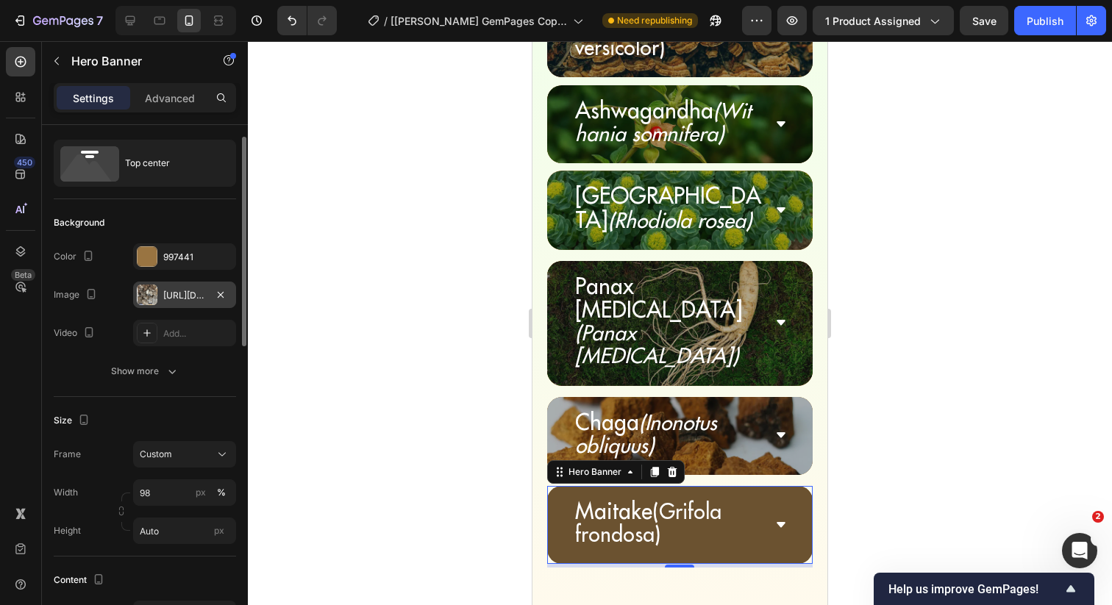
click at [180, 298] on div "[URL][DOMAIN_NAME]" at bounding box center [184, 295] width 43 height 13
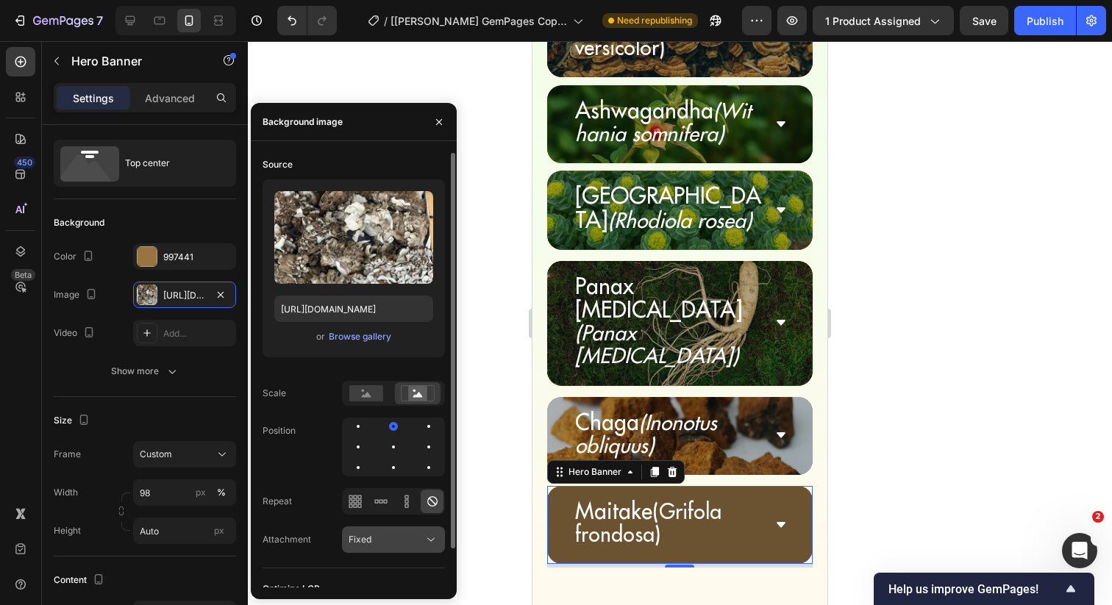
click at [363, 535] on span "Fixed" at bounding box center [360, 539] width 23 height 11
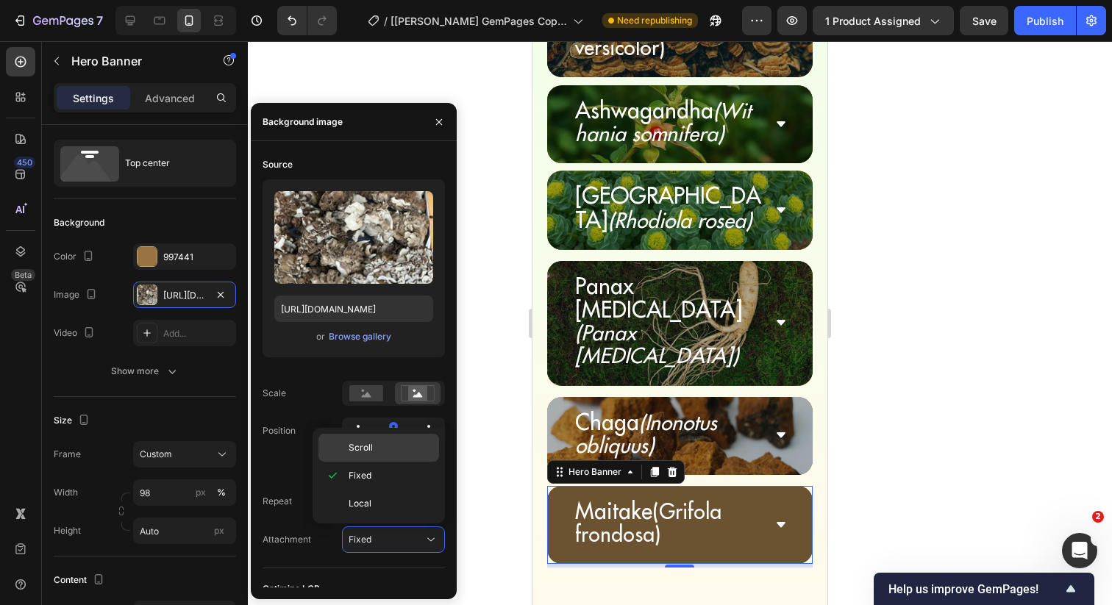
click at [368, 442] on span "Scroll" at bounding box center [361, 447] width 24 height 13
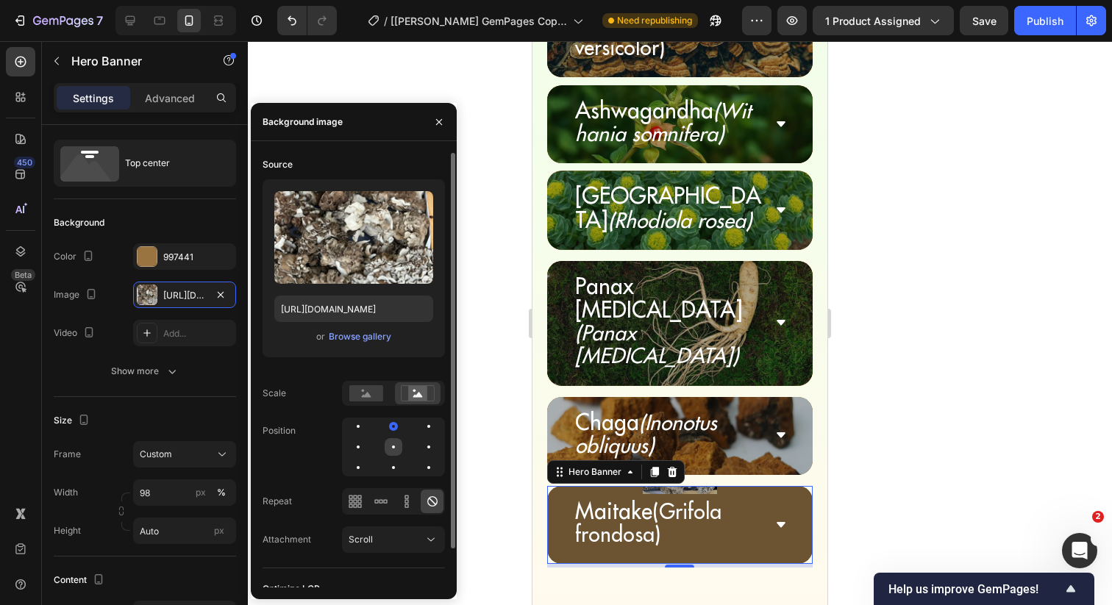
click at [389, 446] on div at bounding box center [394, 447] width 18 height 18
click at [364, 394] on rect at bounding box center [366, 393] width 34 height 16
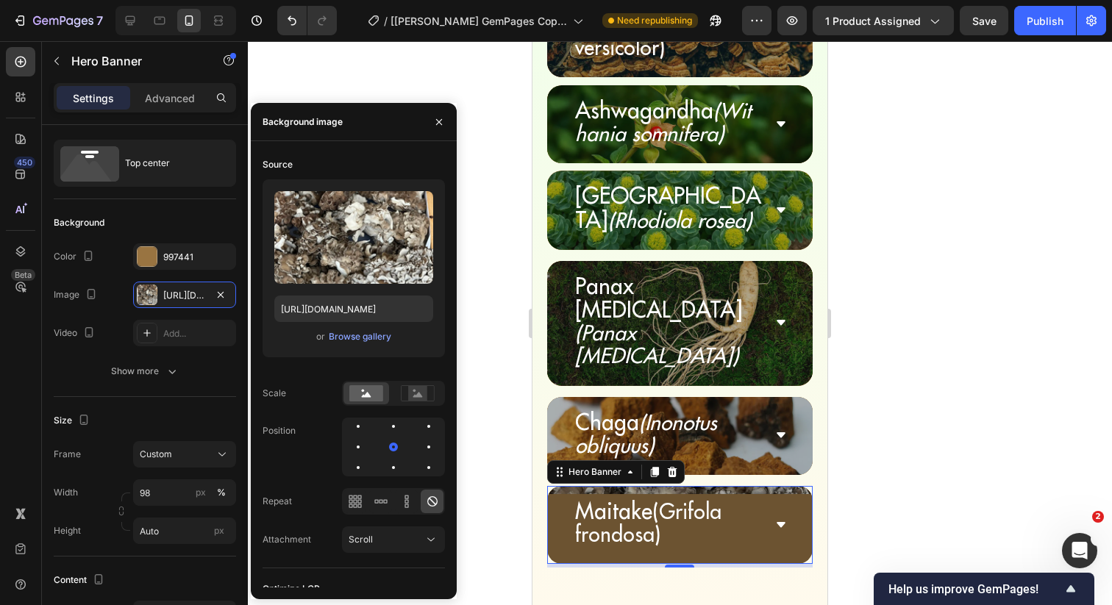
click at [472, 353] on div at bounding box center [680, 323] width 864 height 564
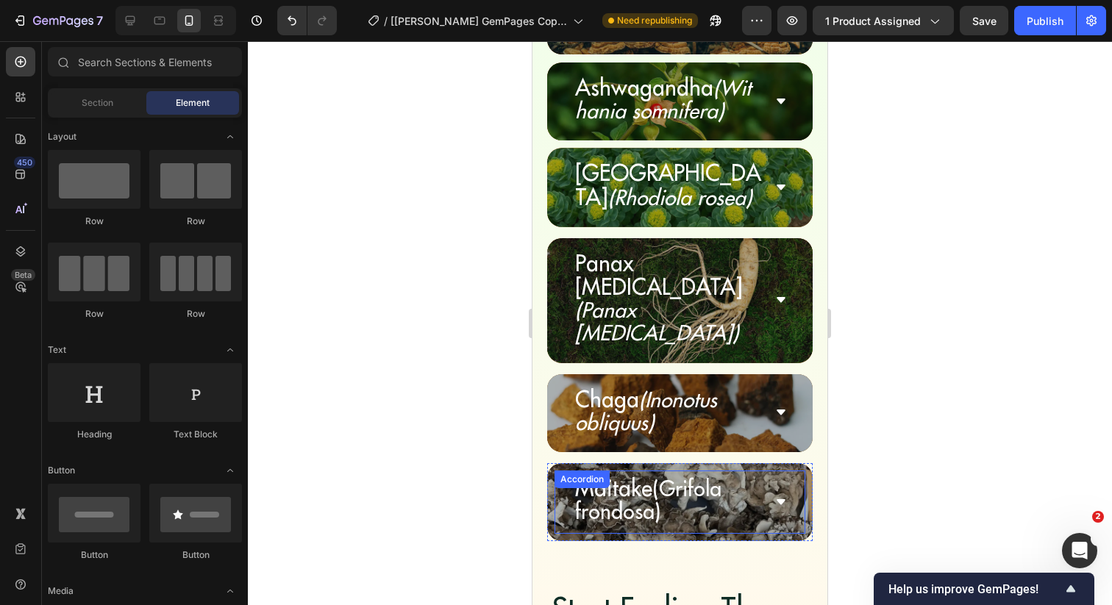
scroll to position [5646, 0]
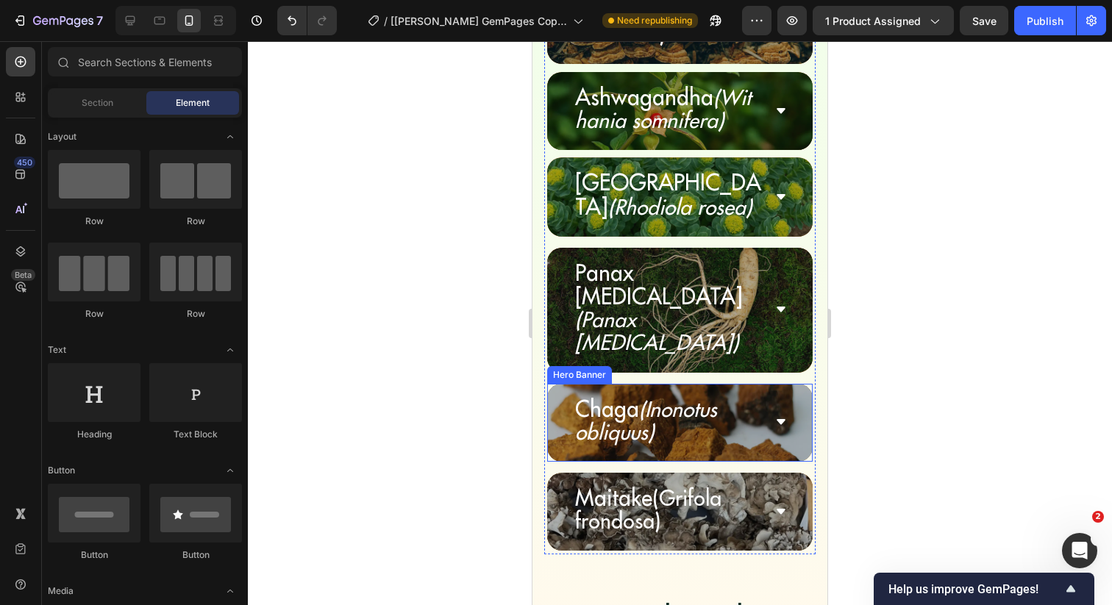
click at [805, 384] on div "Chaga (Inonotus obliquus) Accordion" at bounding box center [680, 423] width 266 height 78
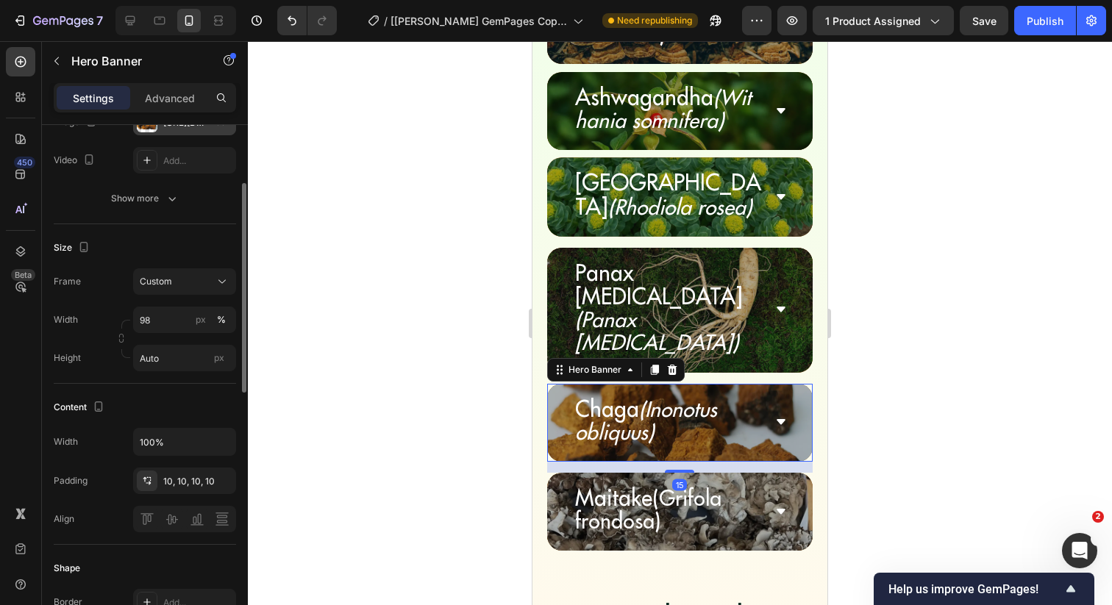
scroll to position [208, 0]
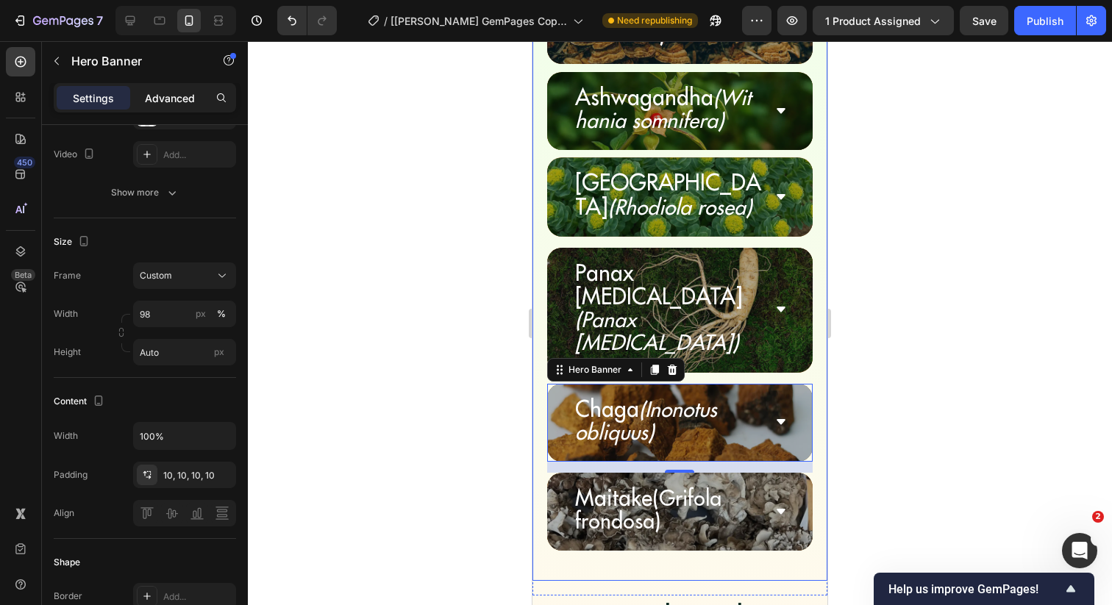
click at [184, 100] on p "Advanced" at bounding box center [170, 97] width 50 height 15
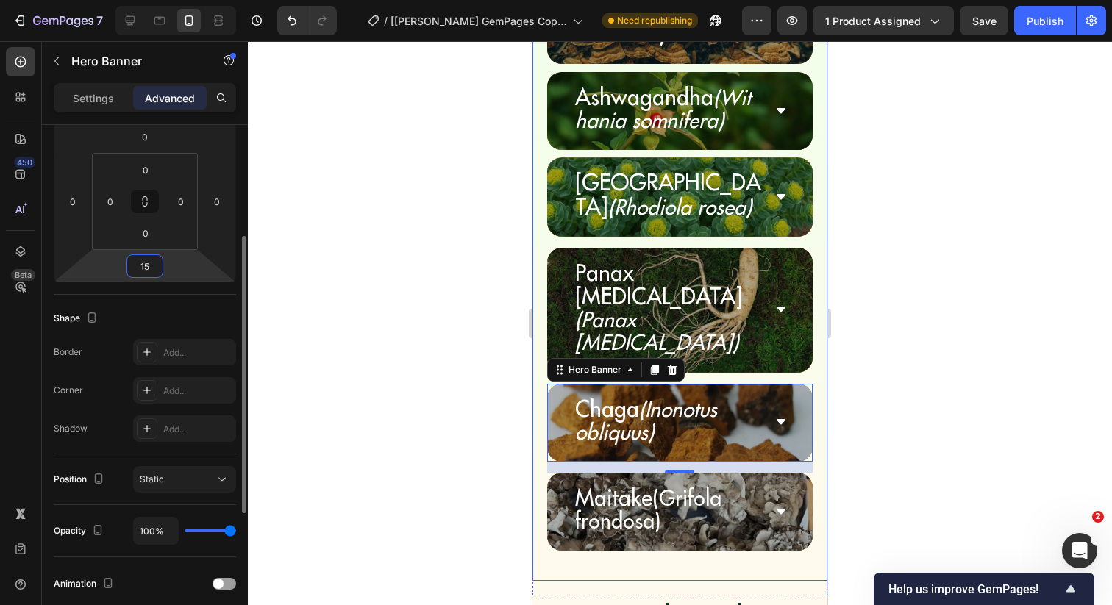
click at [143, 265] on input "15" at bounding box center [144, 266] width 29 height 22
type input "10"
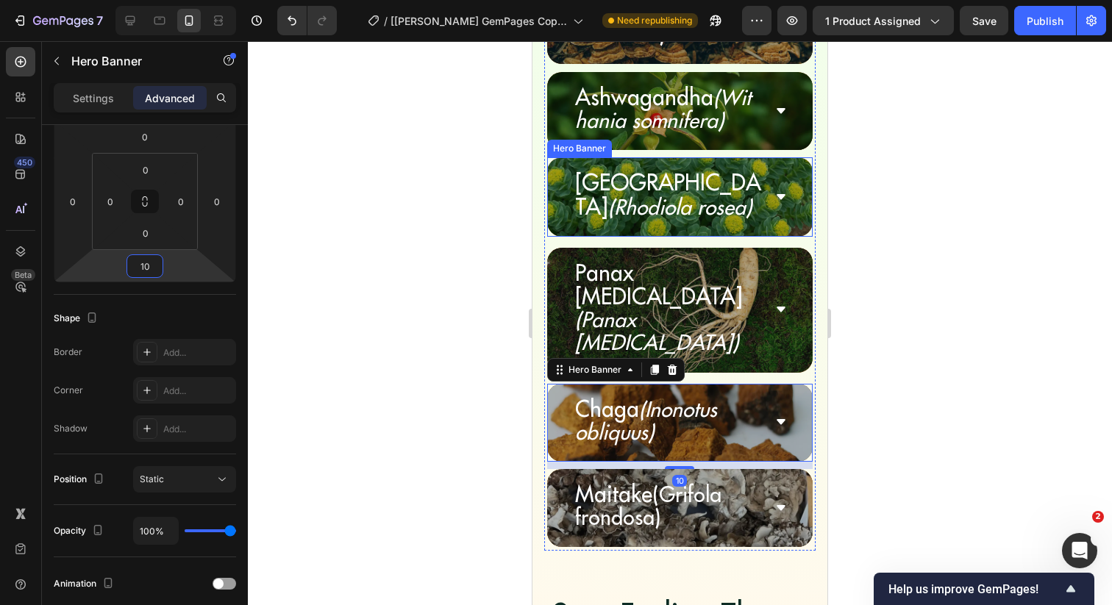
click at [808, 157] on div "Rhodiola (Rhodiola rosea) Accordion" at bounding box center [680, 196] width 266 height 79
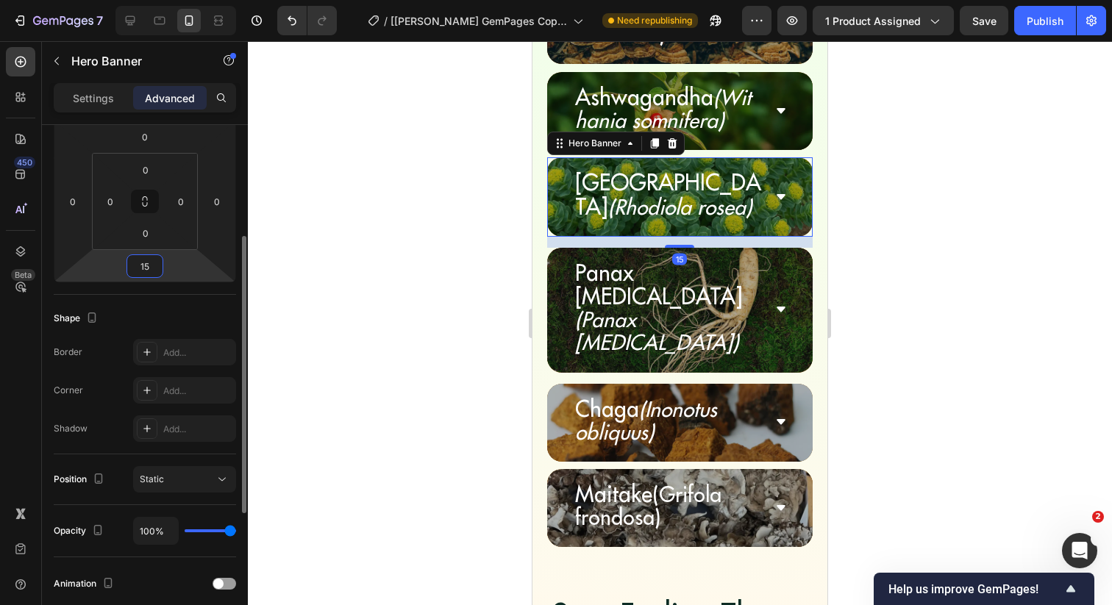
click at [154, 267] on input "15" at bounding box center [144, 266] width 29 height 22
type input "1"
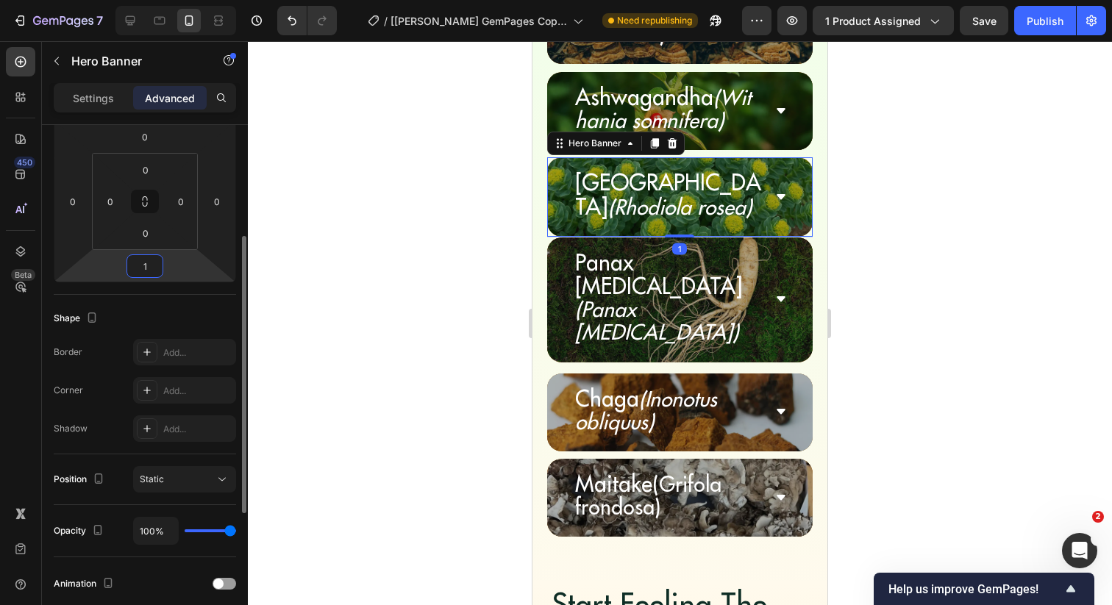
type input "10"
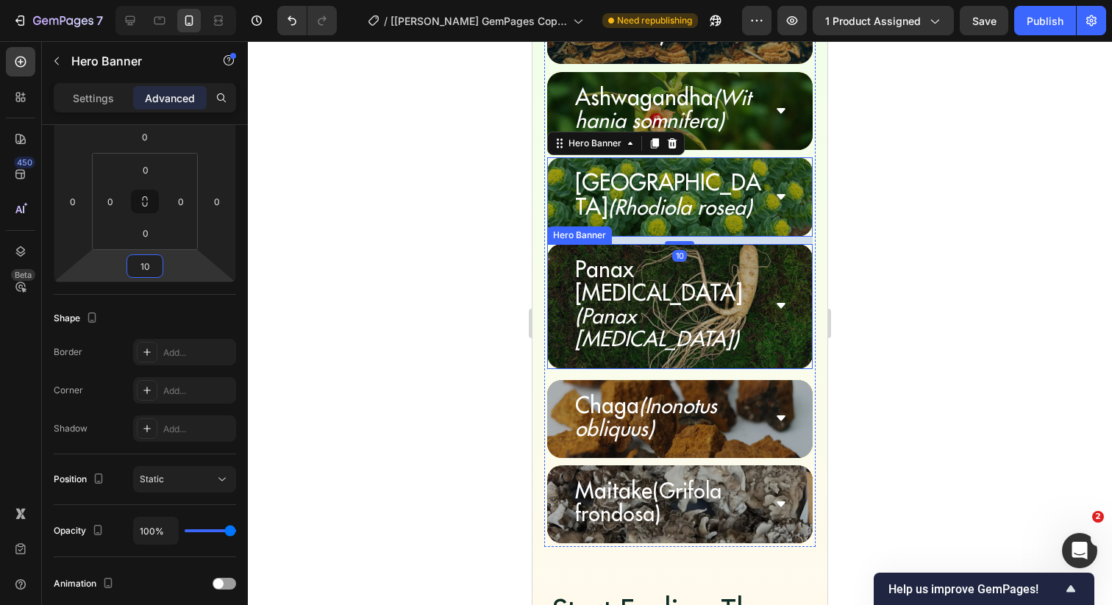
click at [549, 244] on div "Panax [MEDICAL_DATA] (Panax [MEDICAL_DATA]) Accordion" at bounding box center [680, 306] width 266 height 125
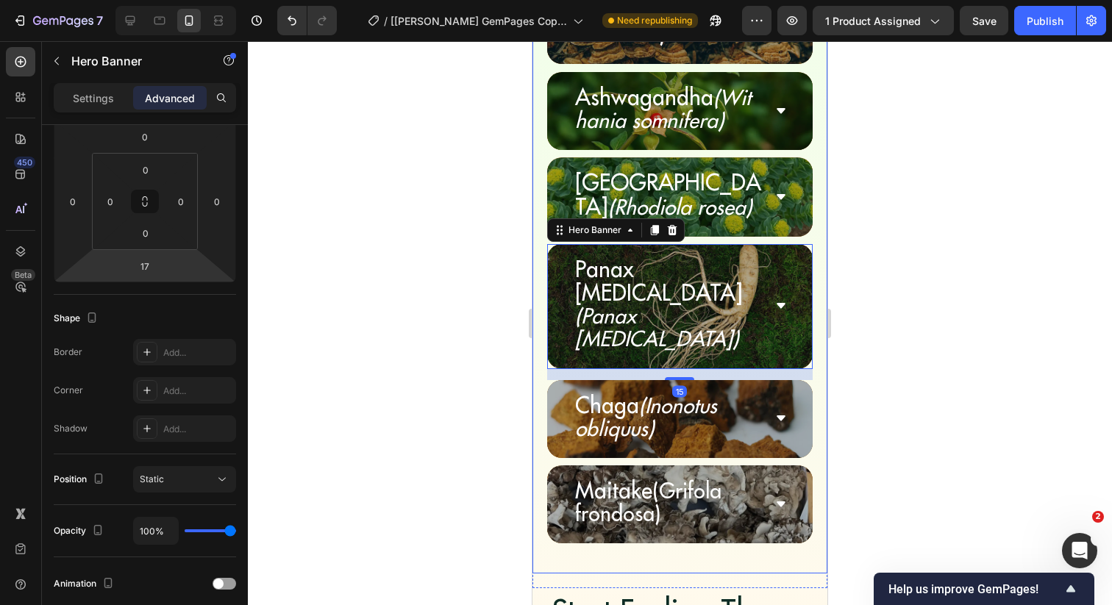
click at [167, 0] on html "7 Version history / [[PERSON_NAME] GemPages Copy] MycoClarity Ultra Need republ…" at bounding box center [556, 0] width 1112 height 0
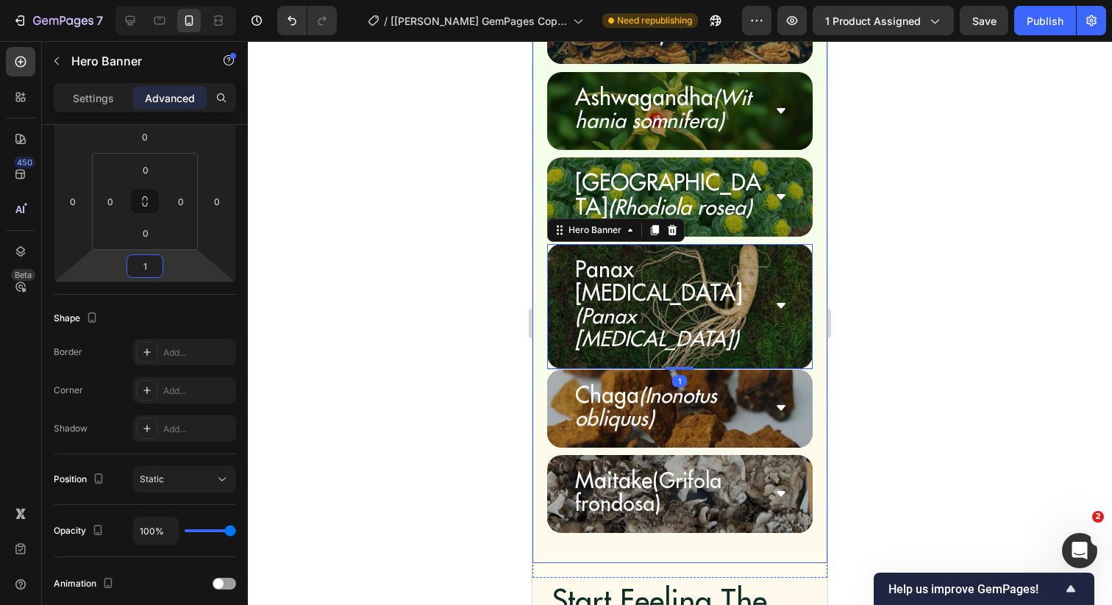
type input "10"
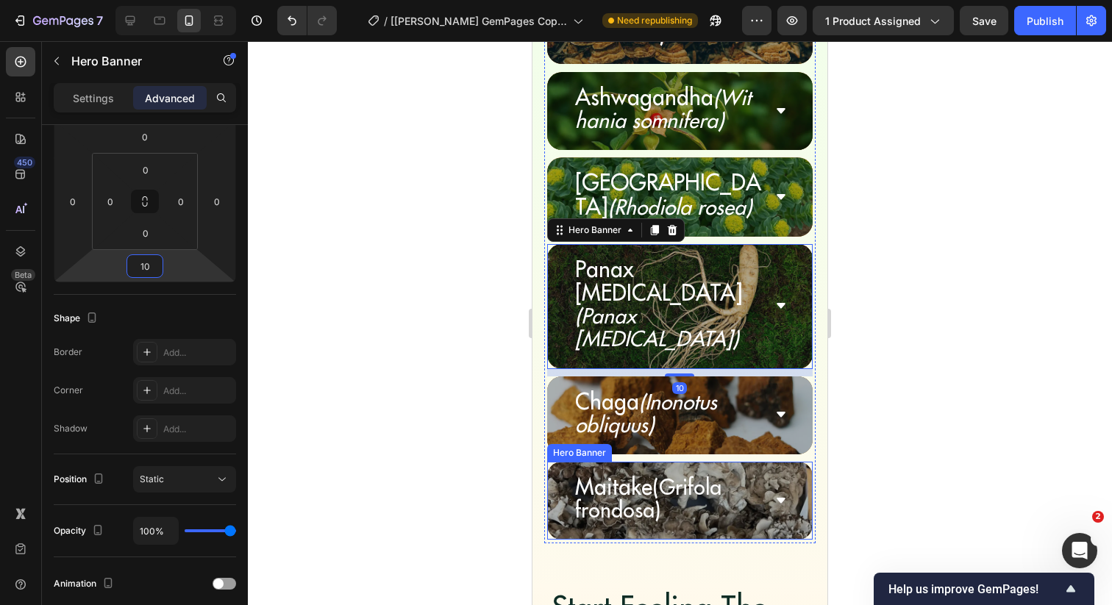
click at [565, 462] on div "Maitake (Grifola frondosa) Accordion" at bounding box center [680, 501] width 266 height 78
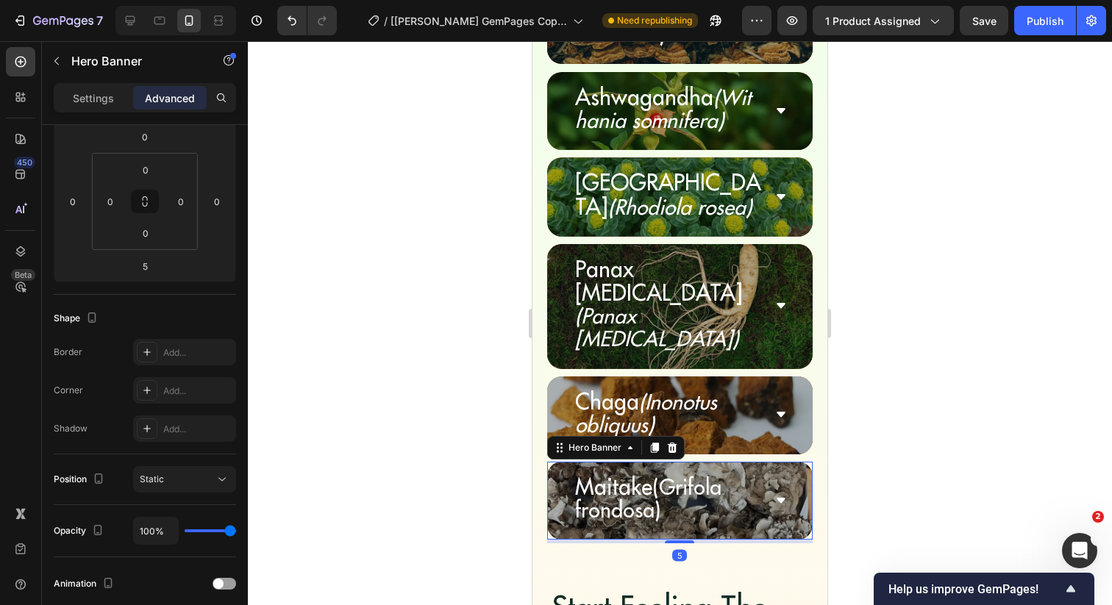
click at [443, 399] on div at bounding box center [680, 323] width 864 height 564
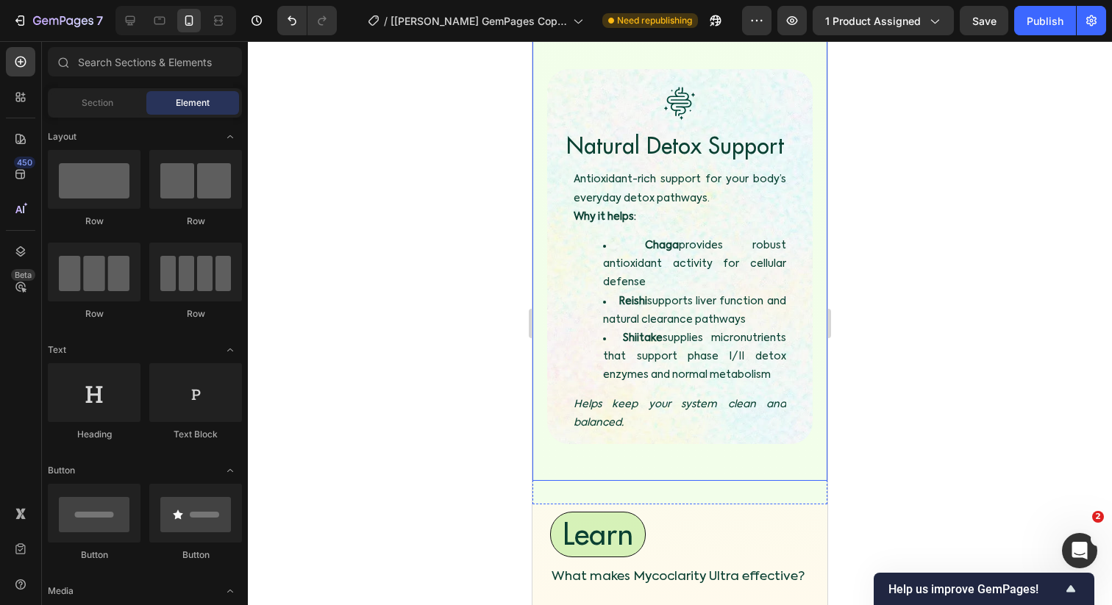
scroll to position [4785, 0]
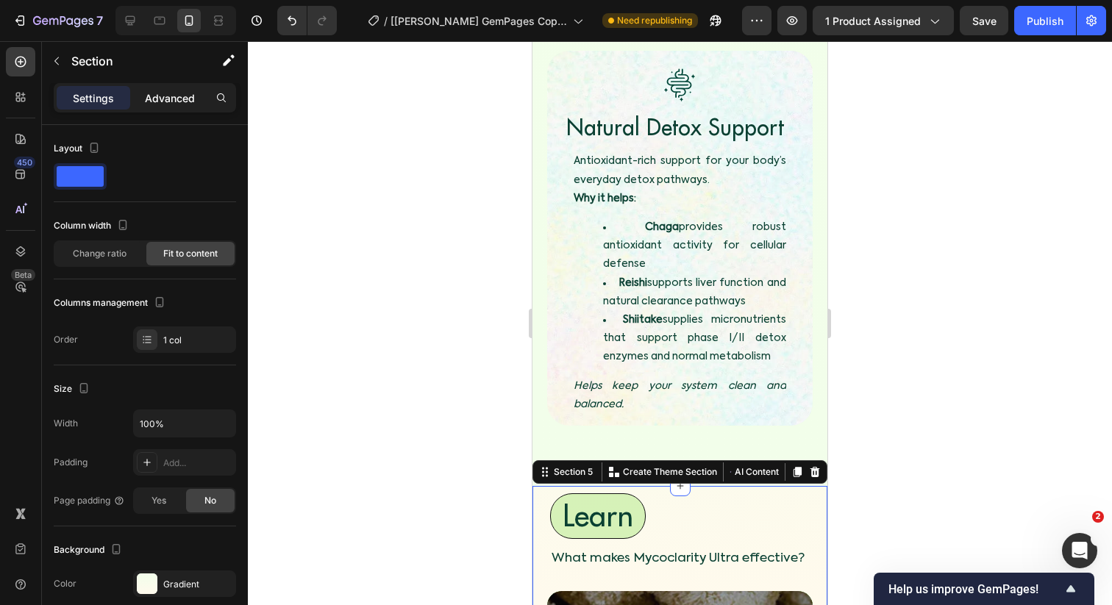
click at [150, 102] on p "Advanced" at bounding box center [170, 97] width 50 height 15
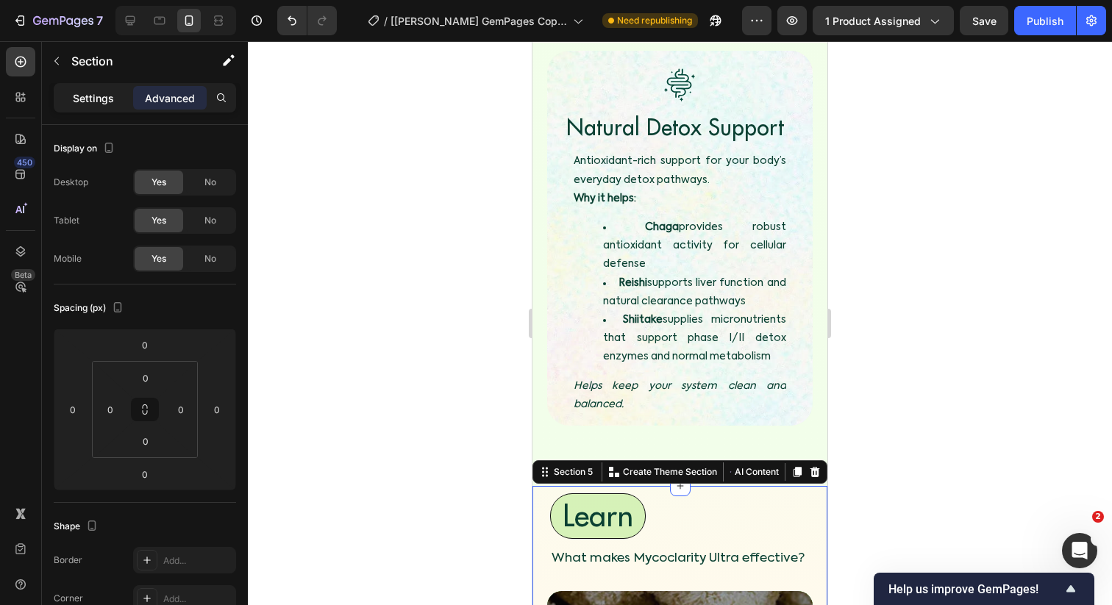
click at [103, 100] on p "Settings" at bounding box center [93, 97] width 41 height 15
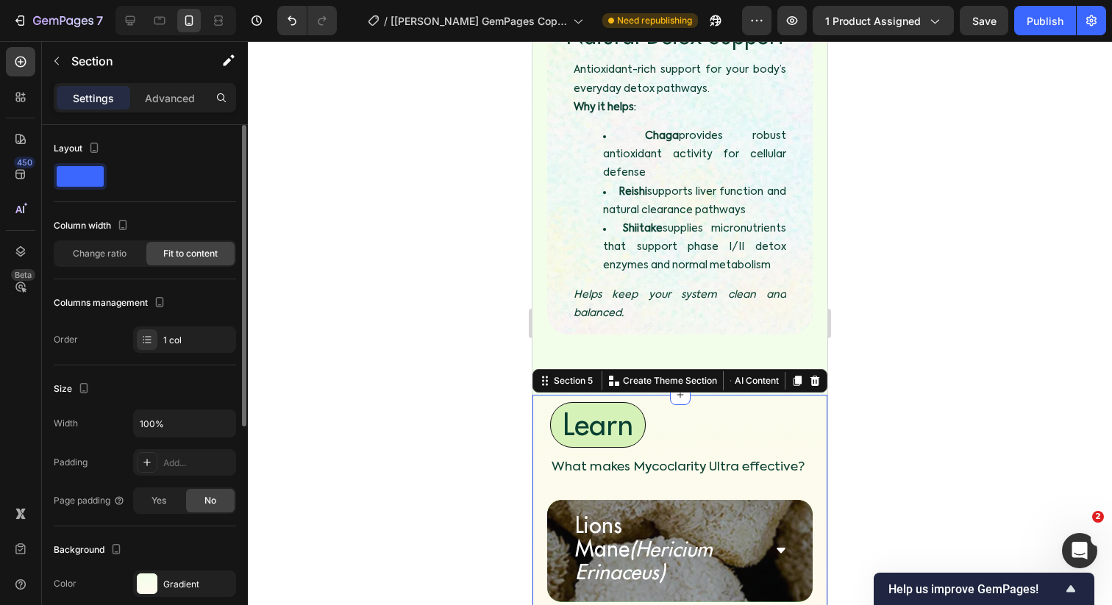
scroll to position [235, 0]
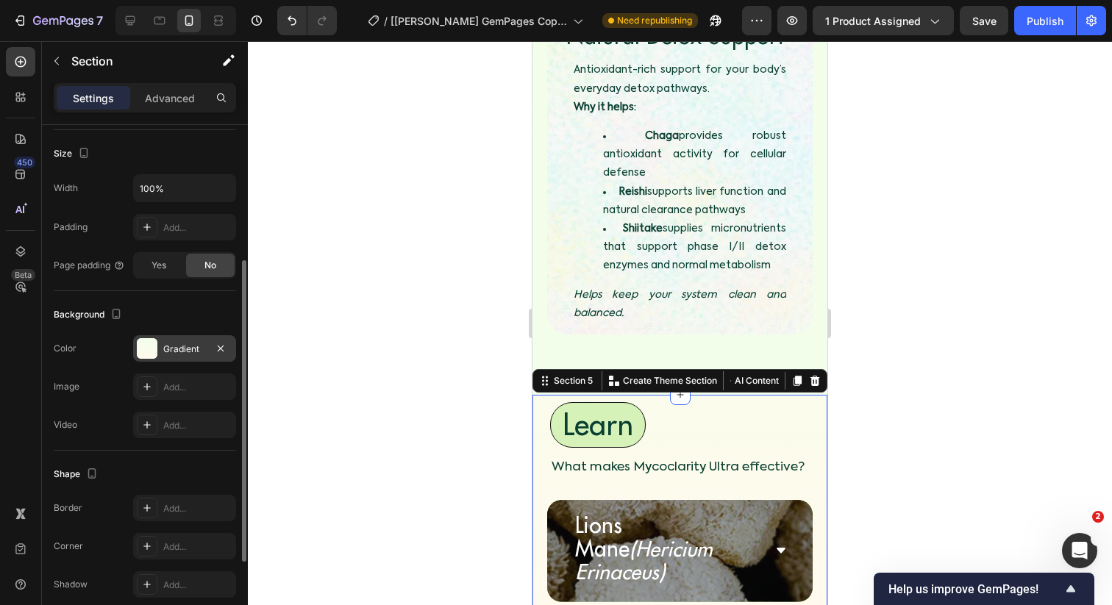
click at [178, 349] on div "Gradient" at bounding box center [184, 349] width 43 height 13
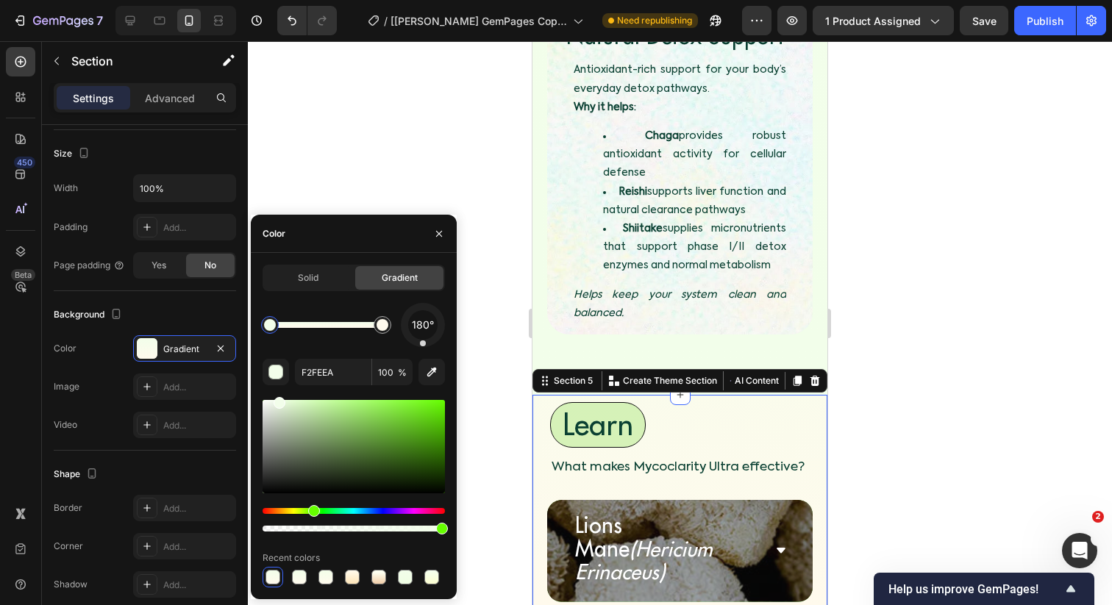
click at [263, 317] on div at bounding box center [270, 325] width 26 height 26
click at [421, 363] on button "button" at bounding box center [431, 372] width 26 height 26
click at [514, 295] on div at bounding box center [680, 323] width 864 height 564
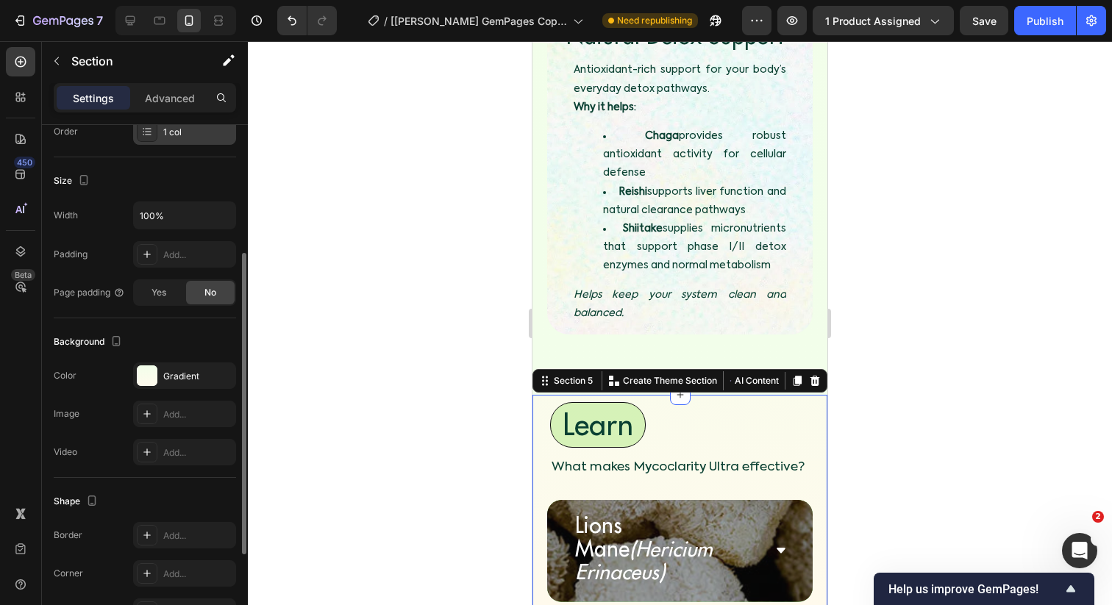
scroll to position [213, 0]
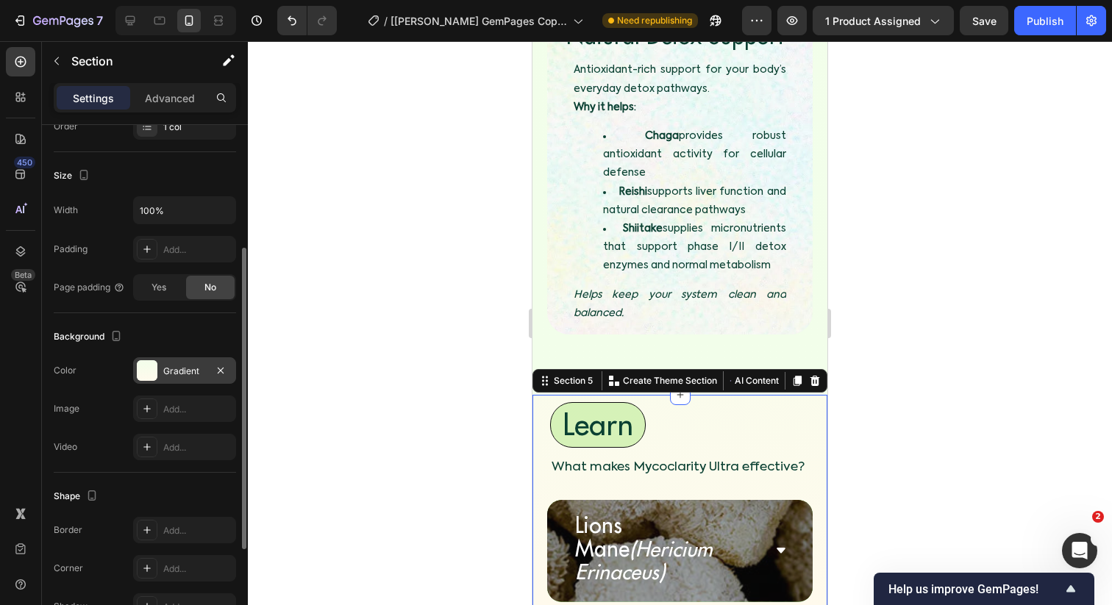
click at [171, 378] on div "Gradient" at bounding box center [184, 370] width 103 height 26
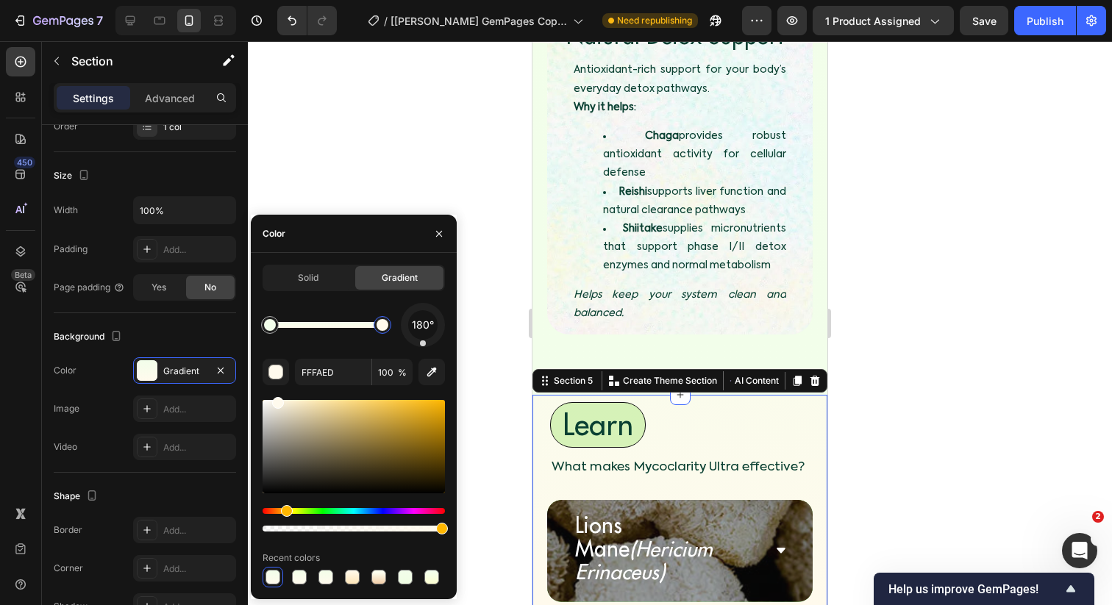
click at [384, 329] on div at bounding box center [382, 325] width 12 height 12
click at [435, 367] on icon "button" at bounding box center [431, 372] width 15 height 15
type input "F2FEEA"
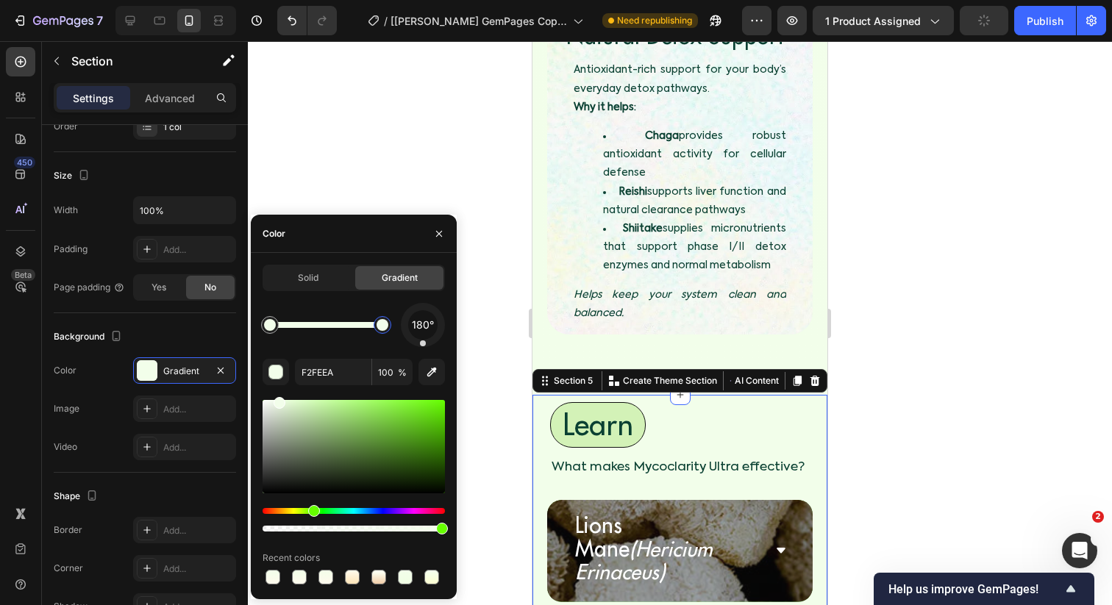
click at [474, 322] on div at bounding box center [680, 323] width 864 height 564
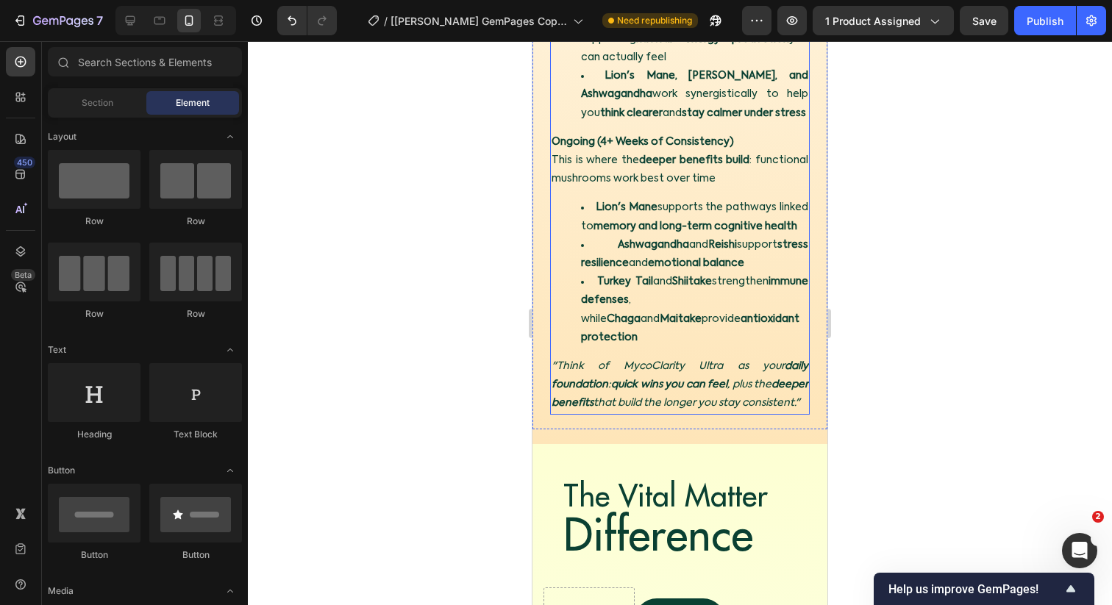
scroll to position [6432, 0]
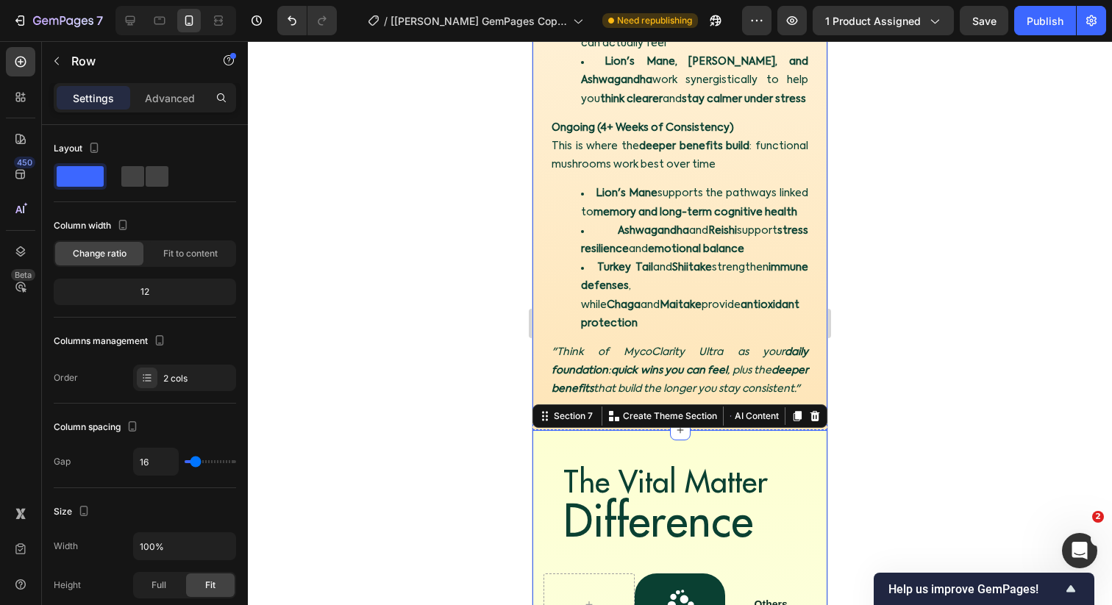
click at [538, 384] on div "Immediate (First Days–2 Weeks) Many people notice lighter [MEDICAL_DATA] , stea…" at bounding box center [679, 164] width 295 height 504
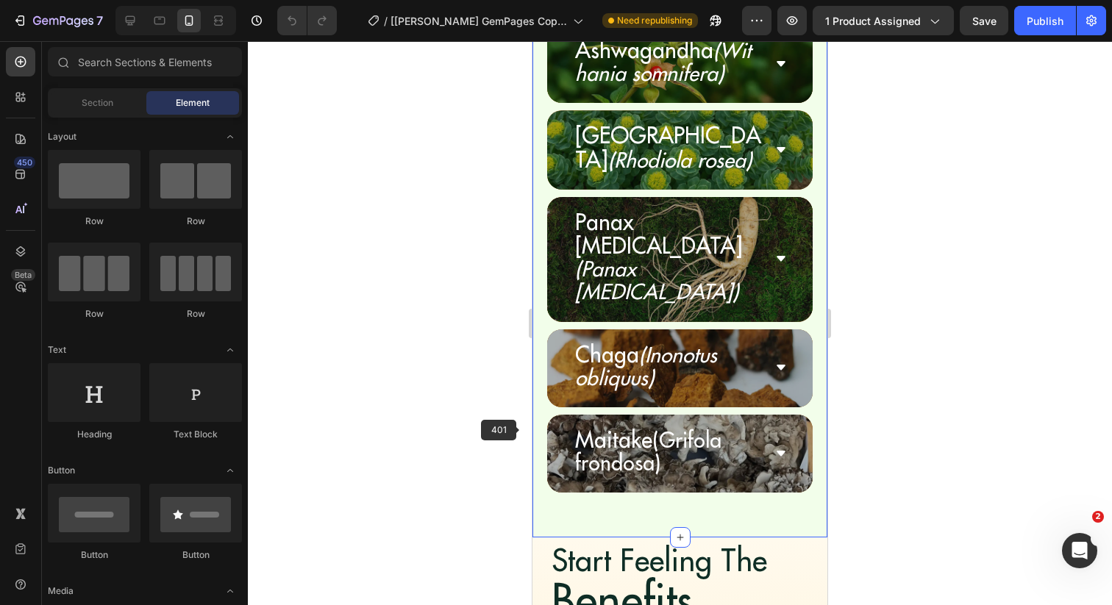
scroll to position [5965, 0]
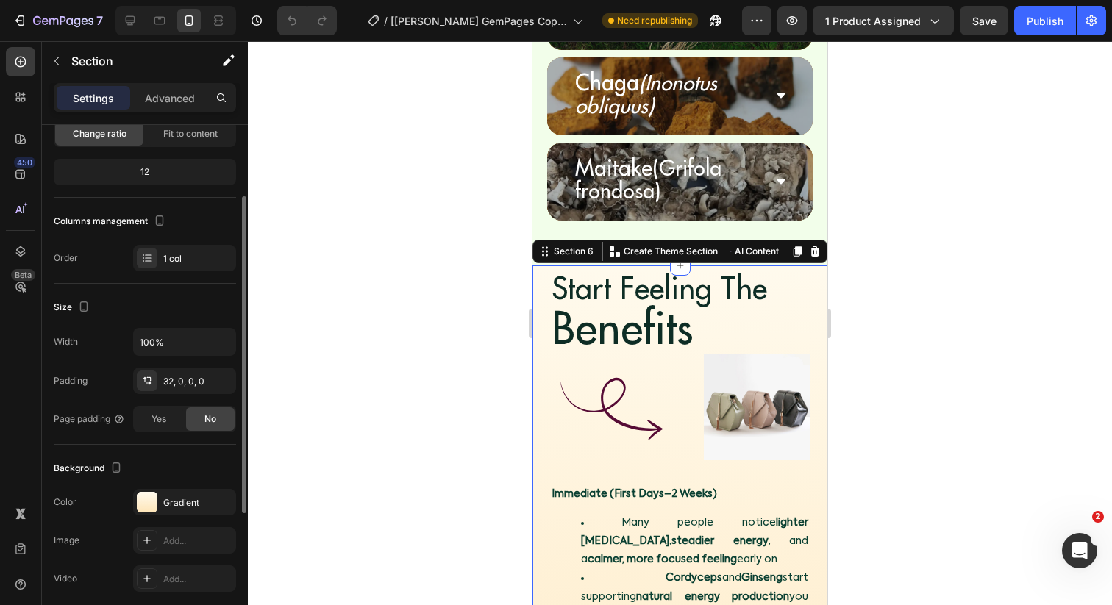
scroll to position [160, 0]
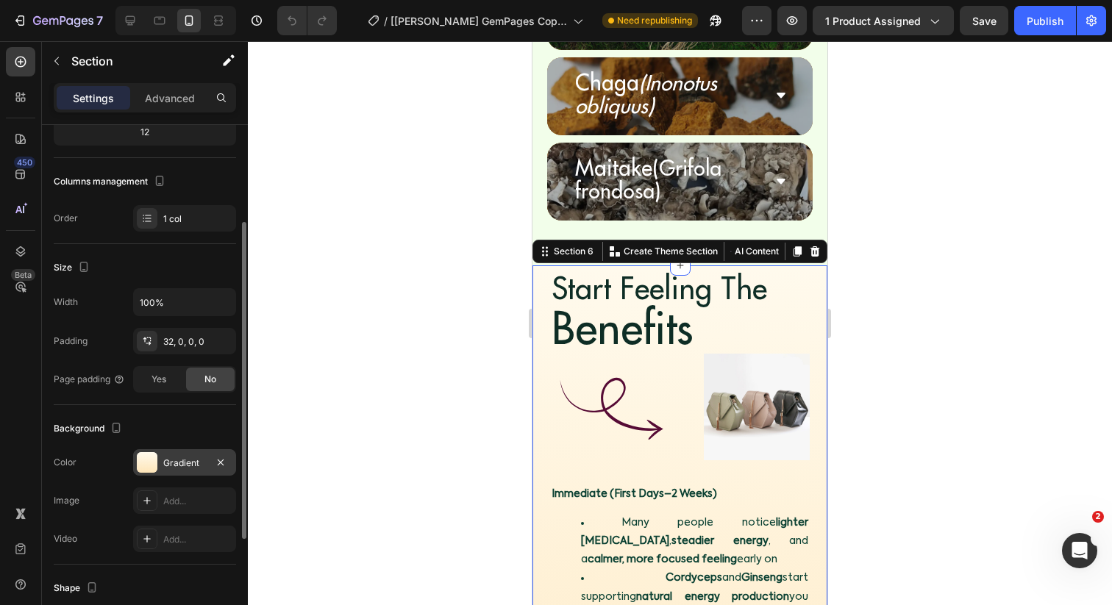
click at [171, 450] on div "Gradient" at bounding box center [184, 462] width 103 height 26
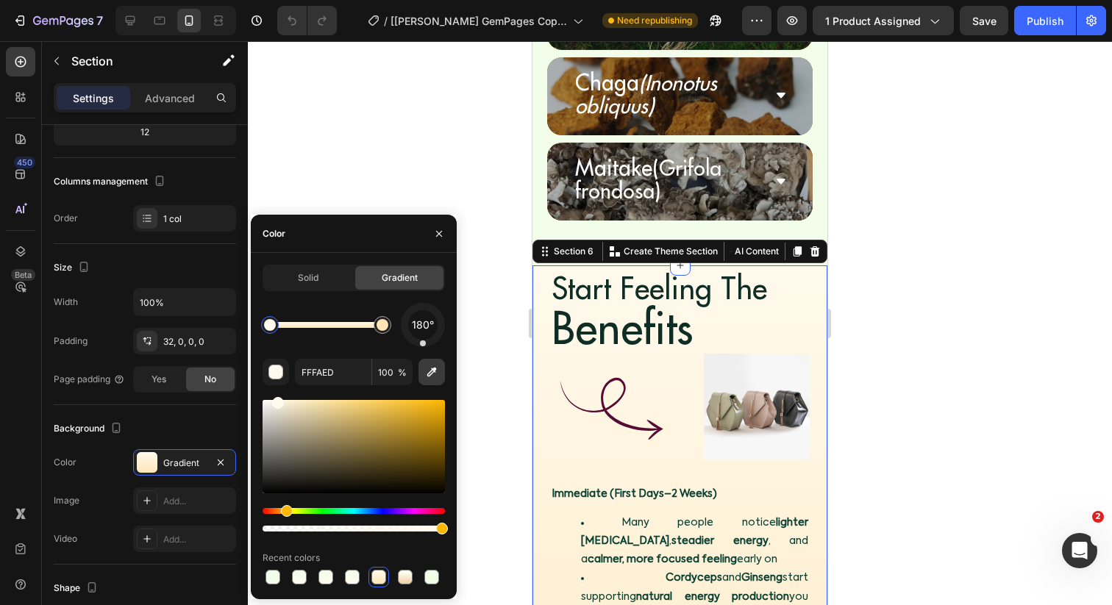
click at [426, 372] on icon "button" at bounding box center [431, 372] width 15 height 15
type input "F3FEEA"
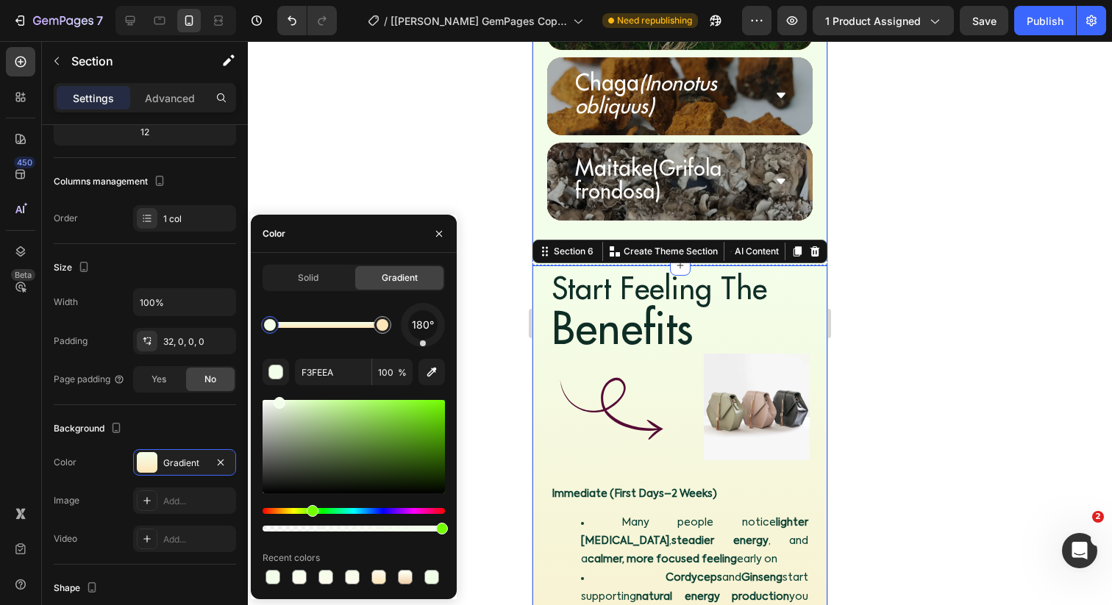
click at [506, 176] on div at bounding box center [680, 323] width 864 height 564
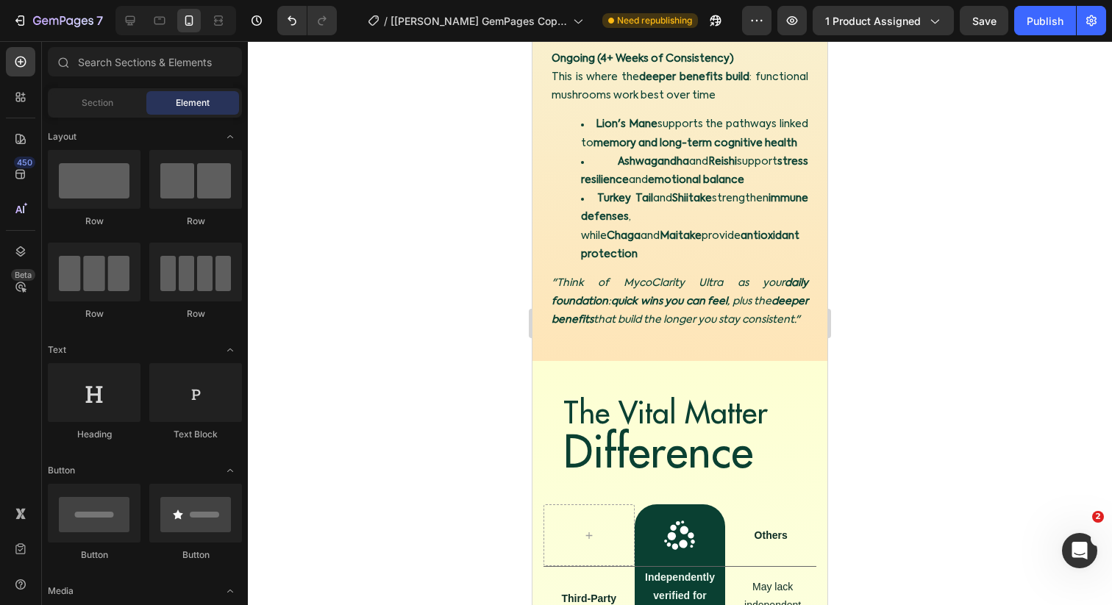
scroll to position [6515, 0]
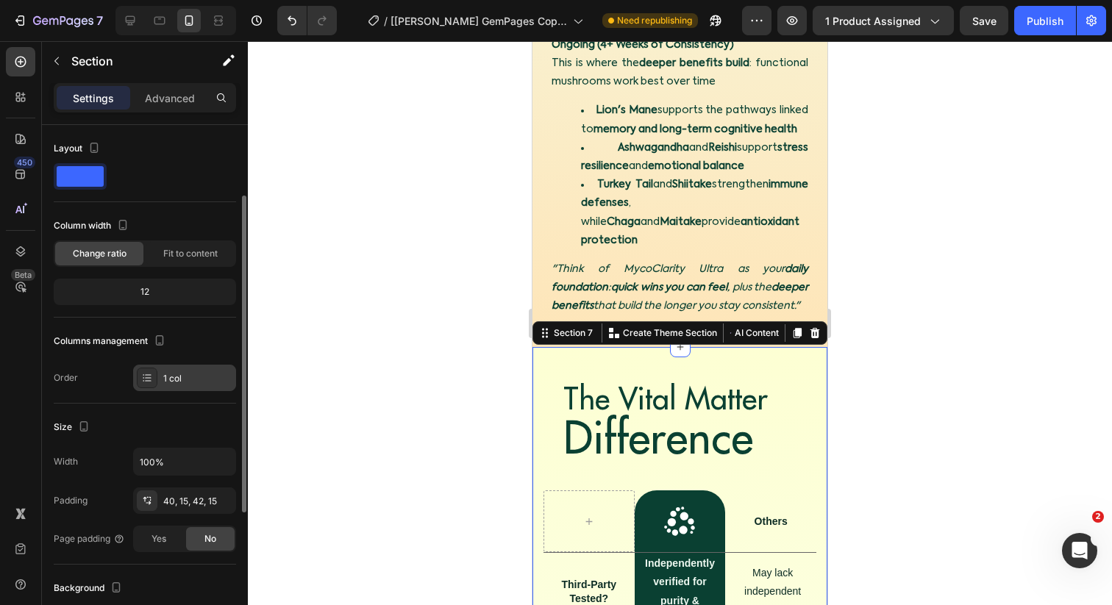
scroll to position [337, 0]
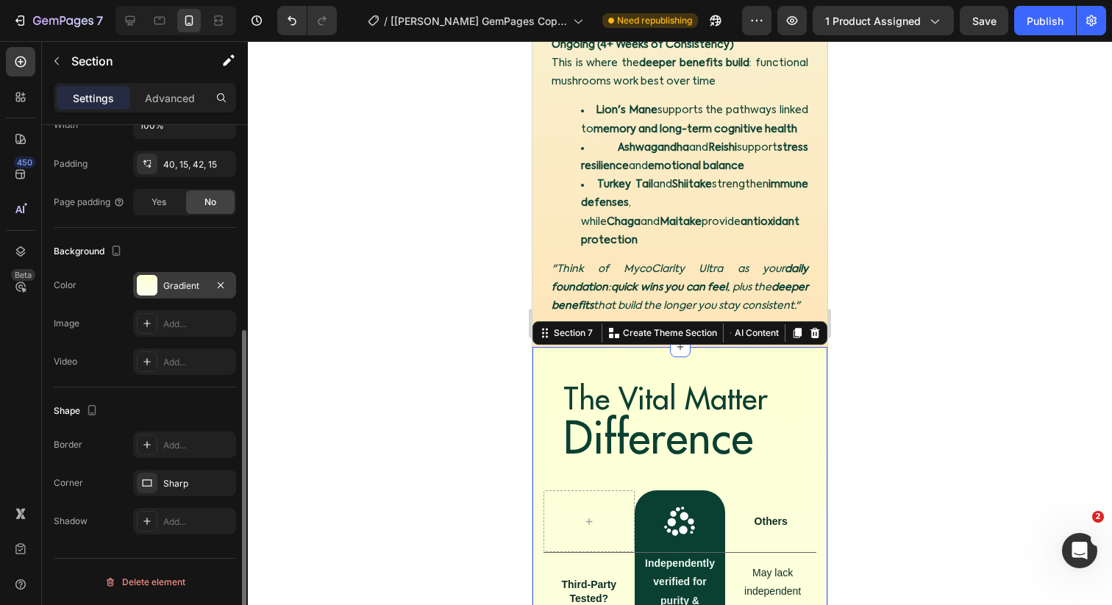
click at [166, 287] on div "Gradient" at bounding box center [184, 285] width 43 height 13
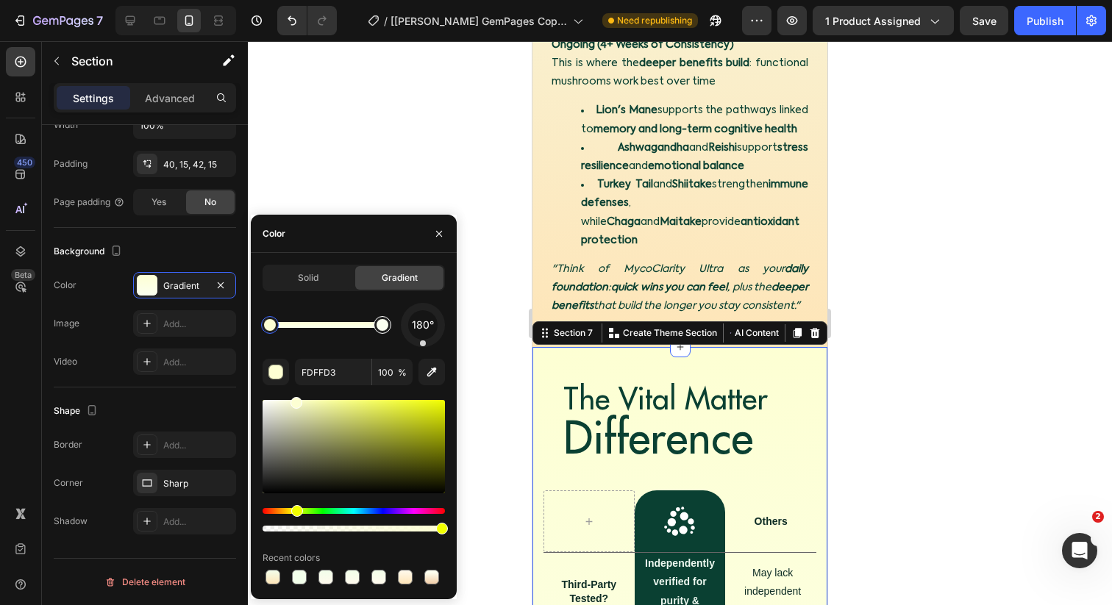
type input "FBFFF0"
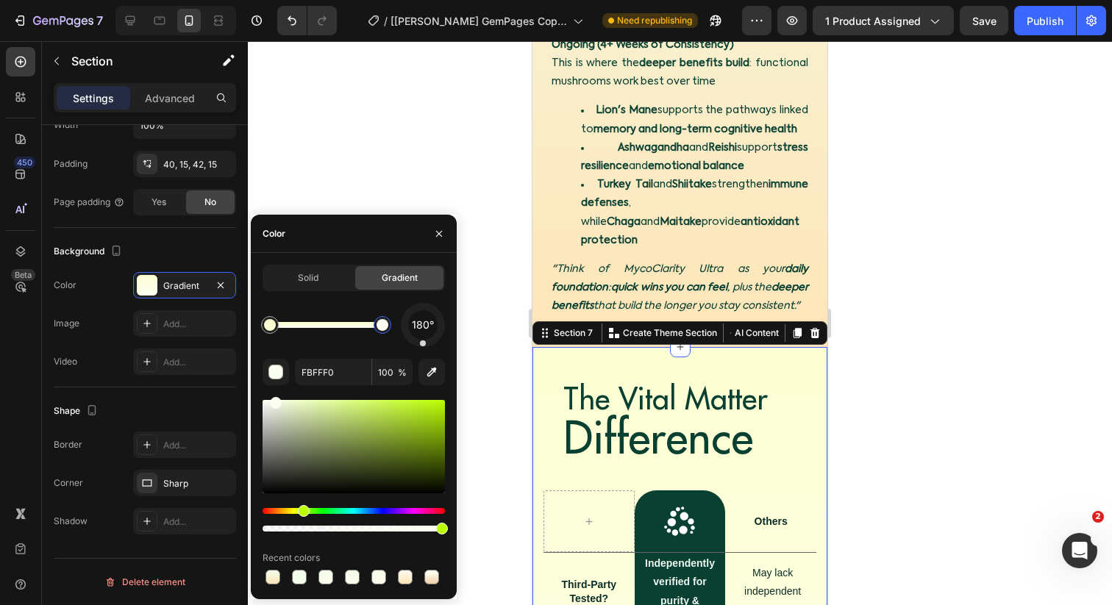
click at [388, 329] on div at bounding box center [383, 325] width 18 height 18
click at [541, 255] on div "Immediate (First Days–2 Weeks) Many people notice lighter [MEDICAL_DATA] , stea…" at bounding box center [679, 81] width 295 height 504
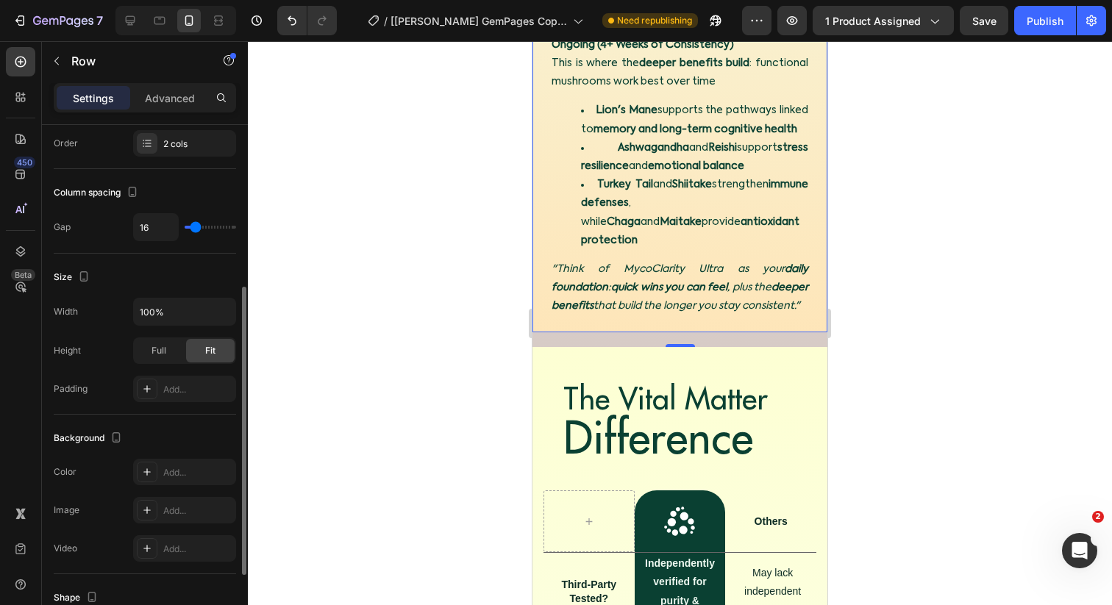
scroll to position [224, 0]
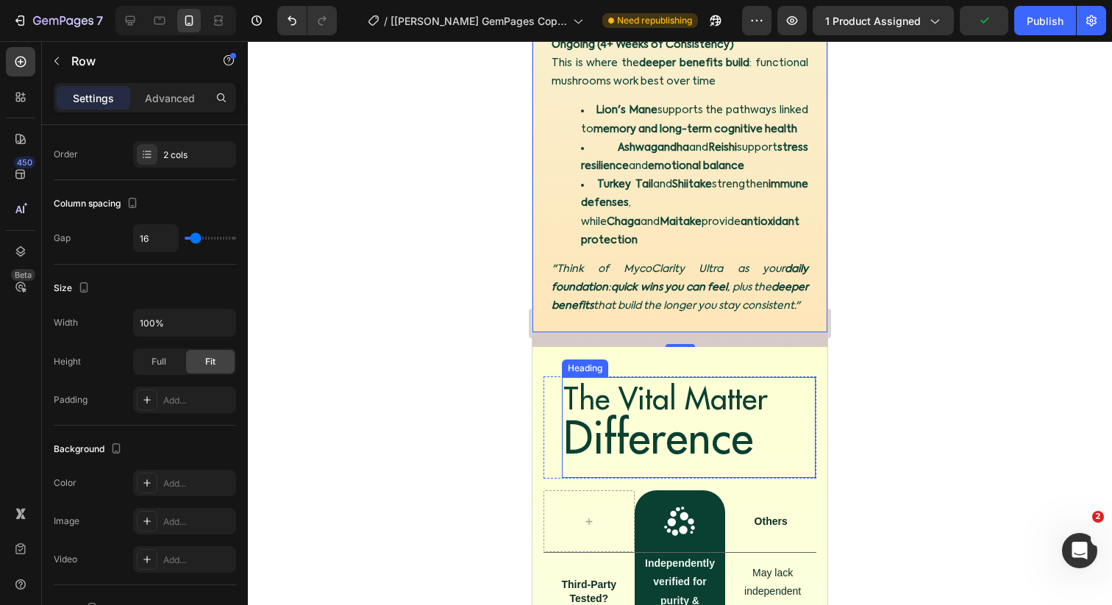
click at [699, 405] on h2 "The Vital Matter Difference" at bounding box center [689, 420] width 254 height 87
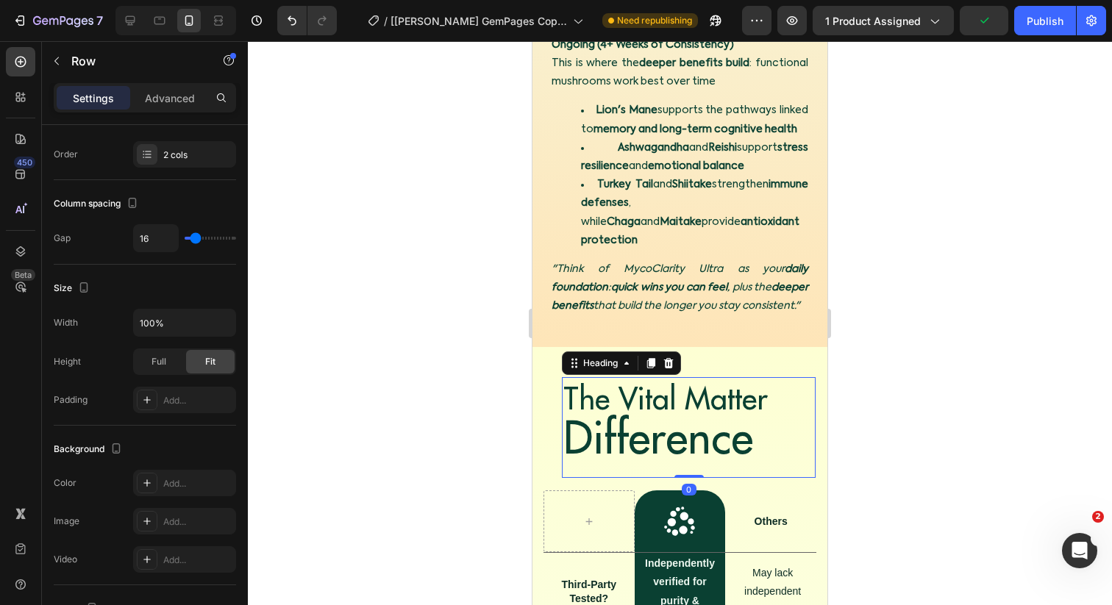
scroll to position [0, 0]
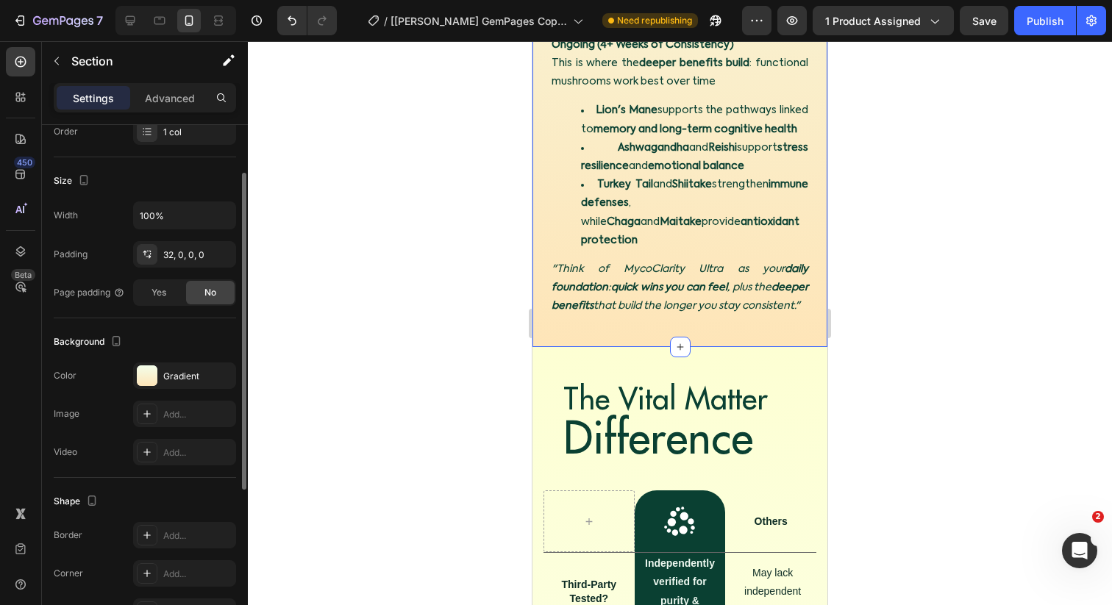
scroll to position [279, 0]
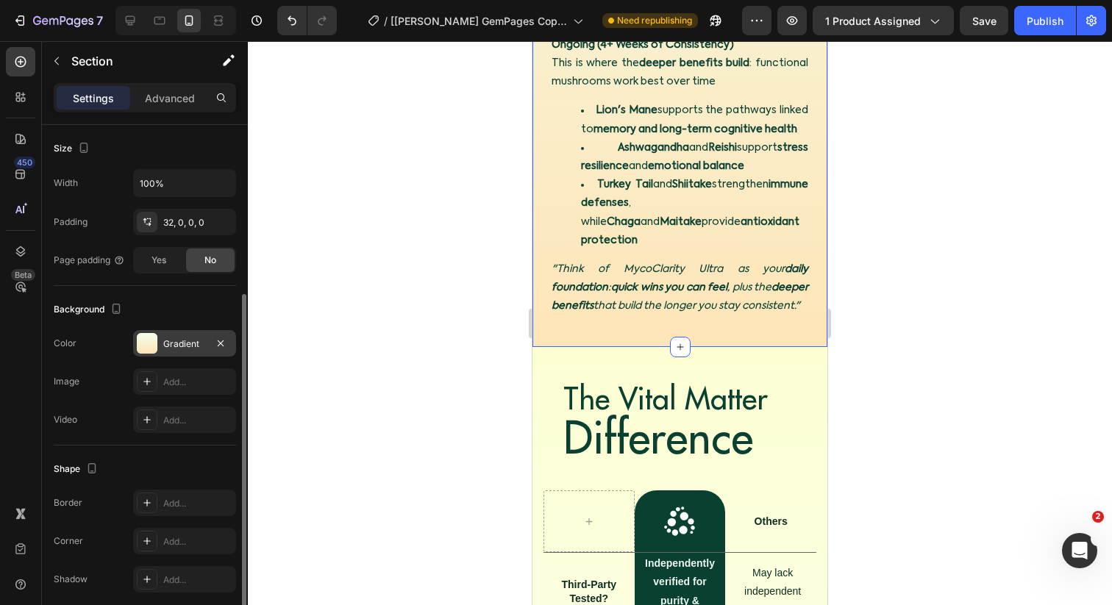
click at [176, 333] on div "Gradient" at bounding box center [184, 343] width 103 height 26
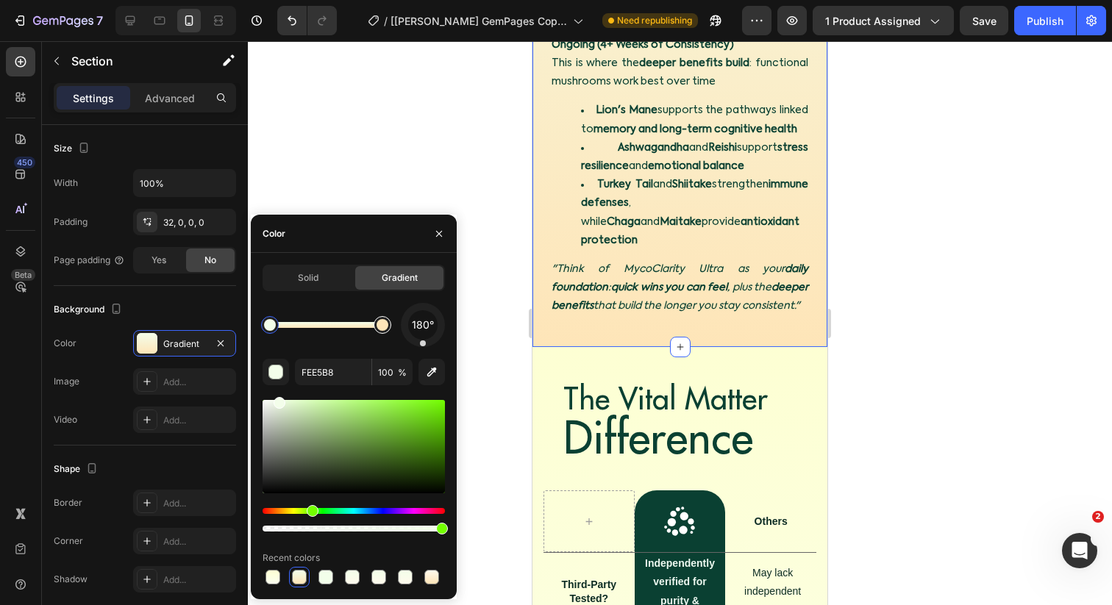
click at [385, 319] on div at bounding box center [383, 325] width 18 height 18
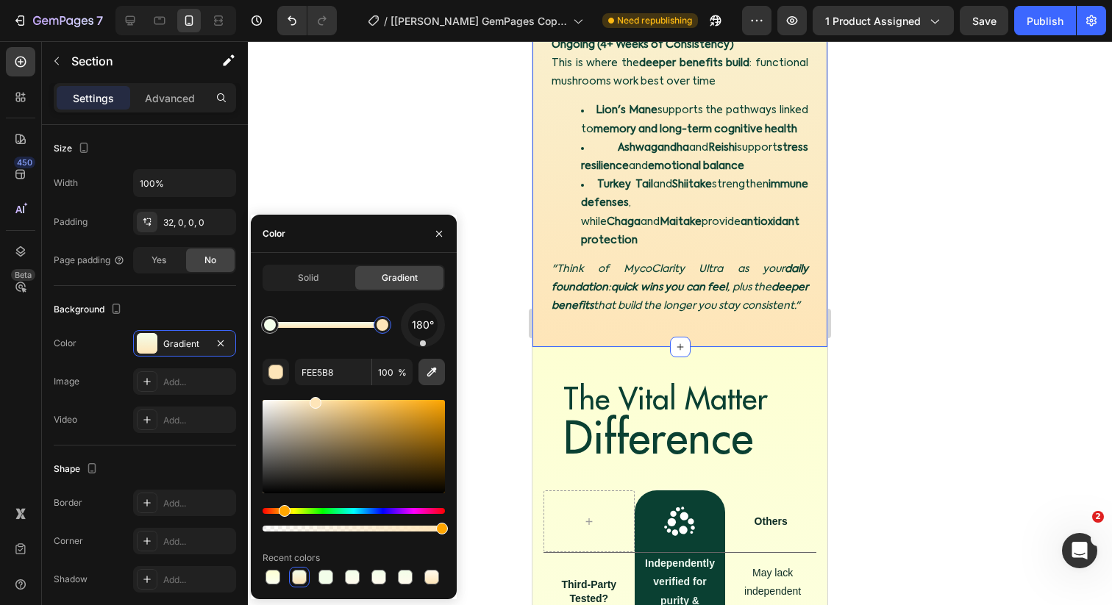
click at [426, 373] on icon "button" at bounding box center [431, 372] width 15 height 15
type input "FEFFD4"
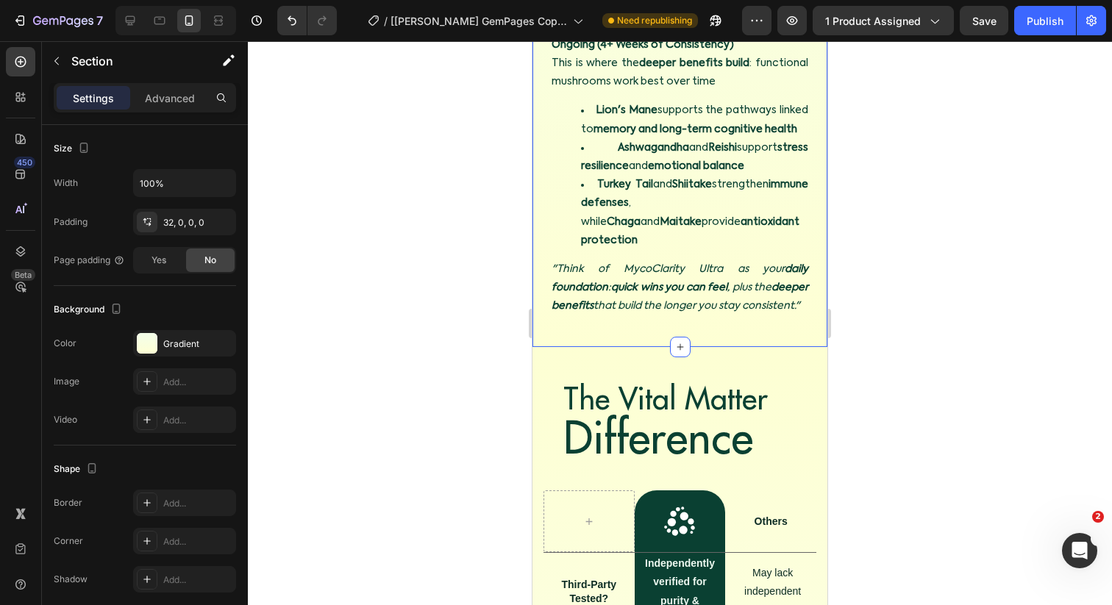
click at [488, 357] on div at bounding box center [680, 323] width 864 height 564
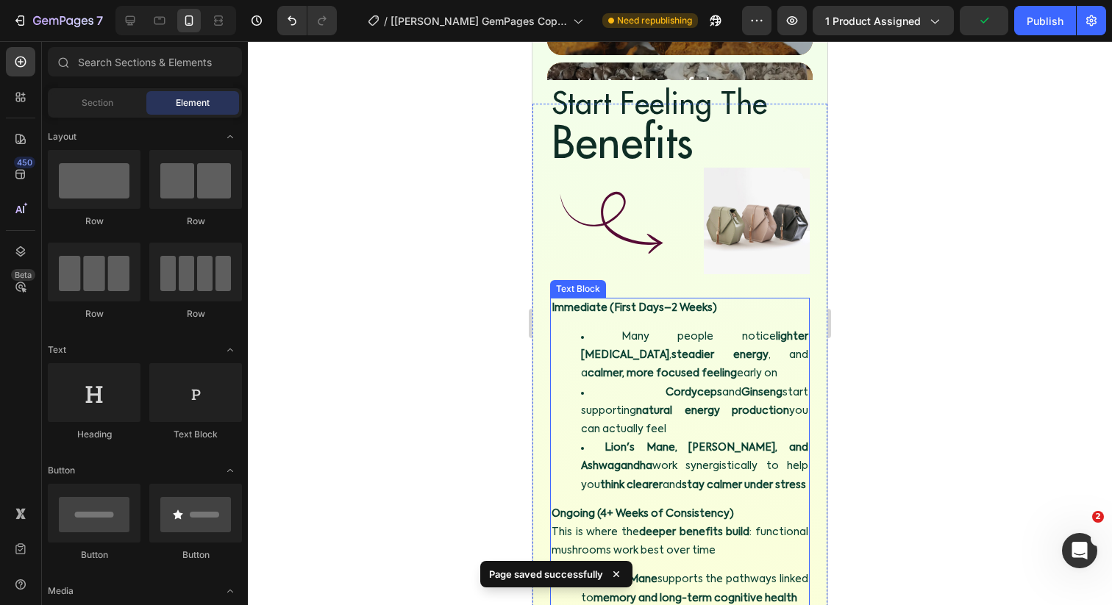
scroll to position [6041, 0]
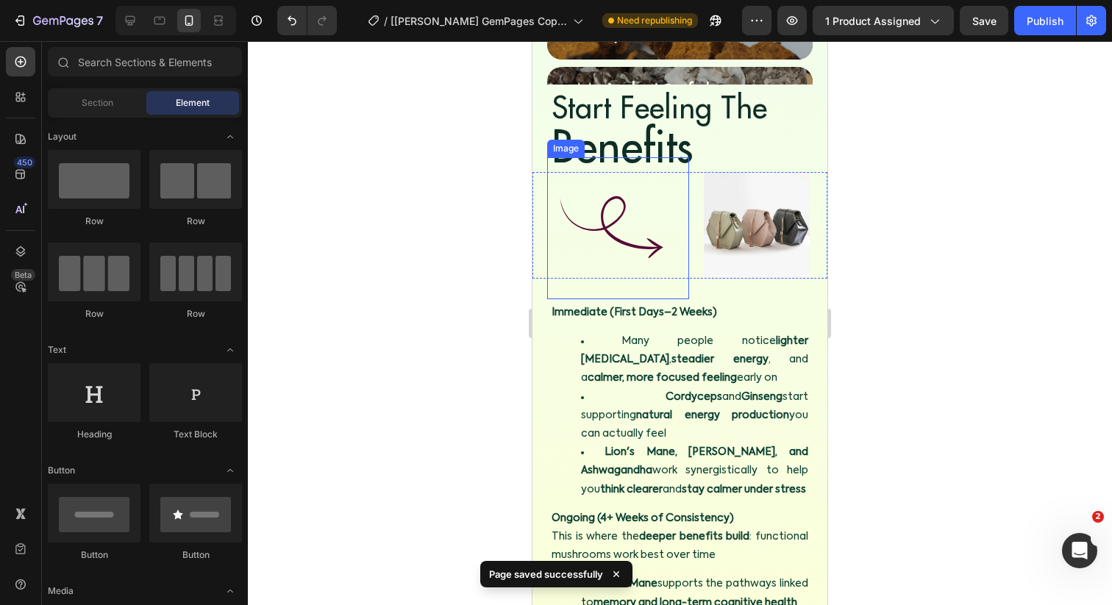
click at [617, 237] on img at bounding box center [618, 228] width 142 height 142
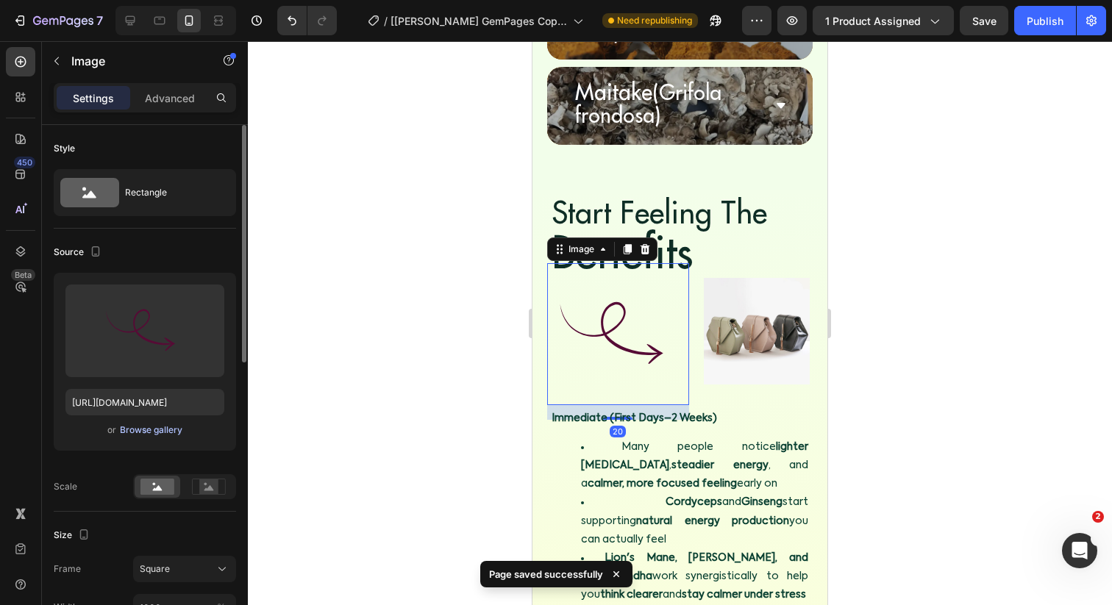
click at [148, 429] on div "Browse gallery" at bounding box center [151, 430] width 63 height 13
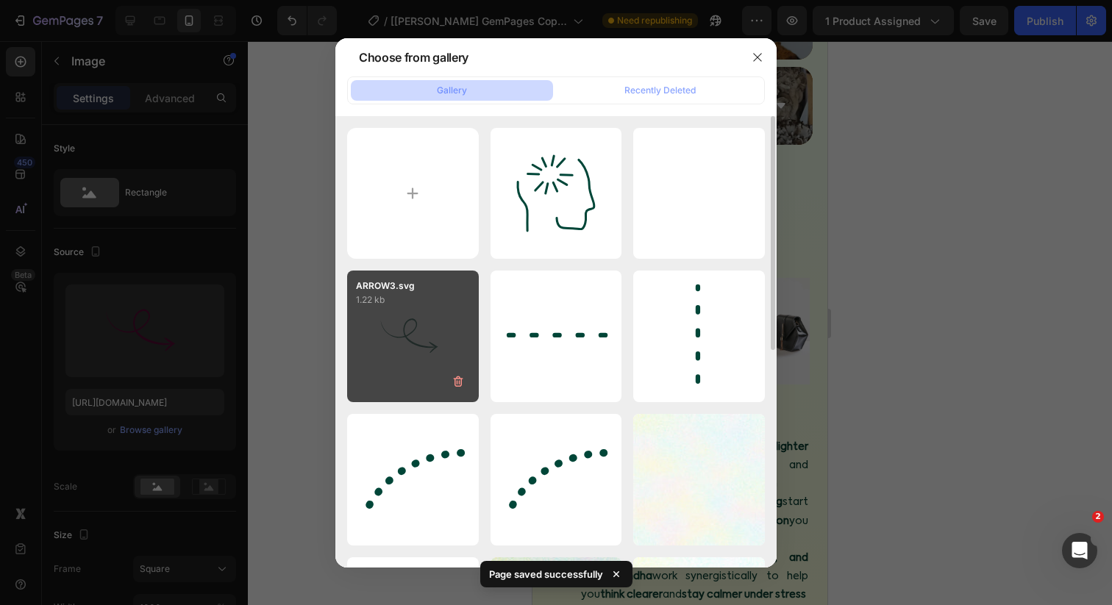
click at [415, 310] on div "ARROW3.svg 1.22 kb" at bounding box center [413, 337] width 132 height 132
type input "[URL][DOMAIN_NAME]"
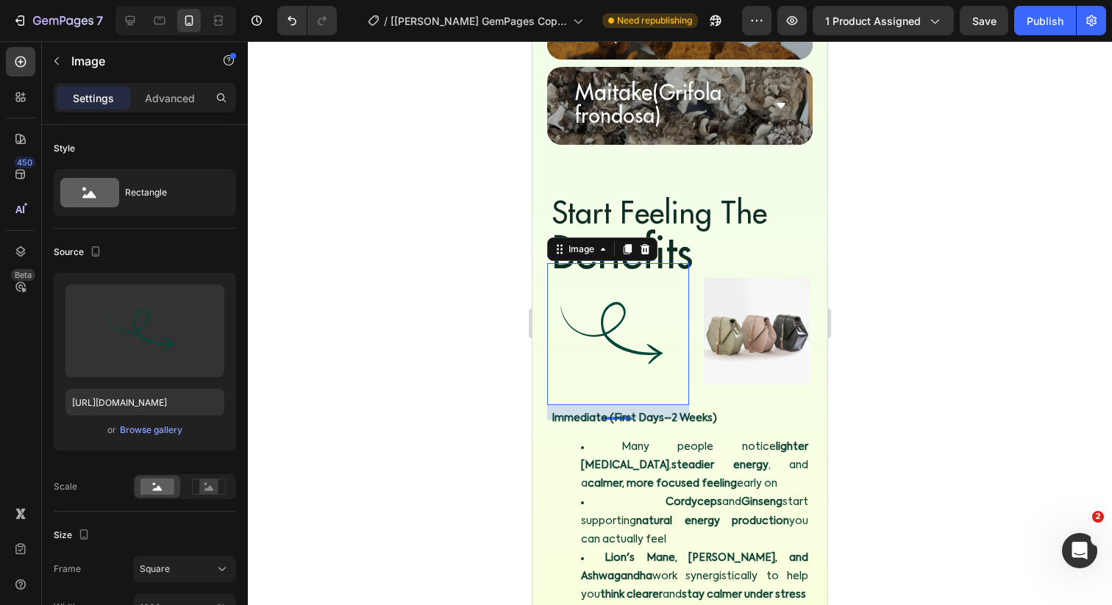
click at [519, 276] on div at bounding box center [680, 323] width 864 height 564
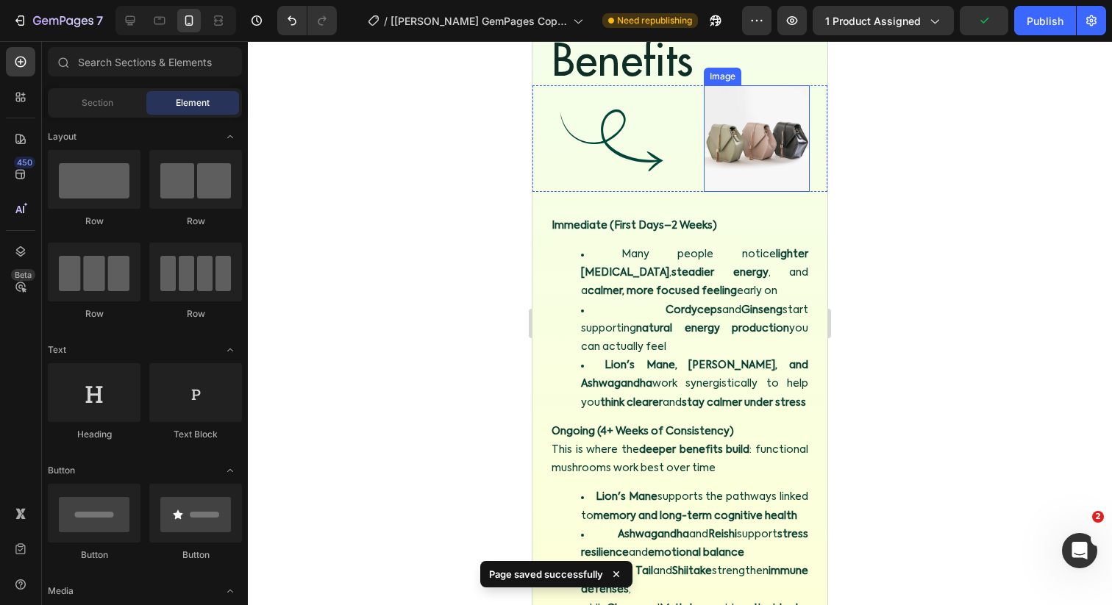
scroll to position [6014, 0]
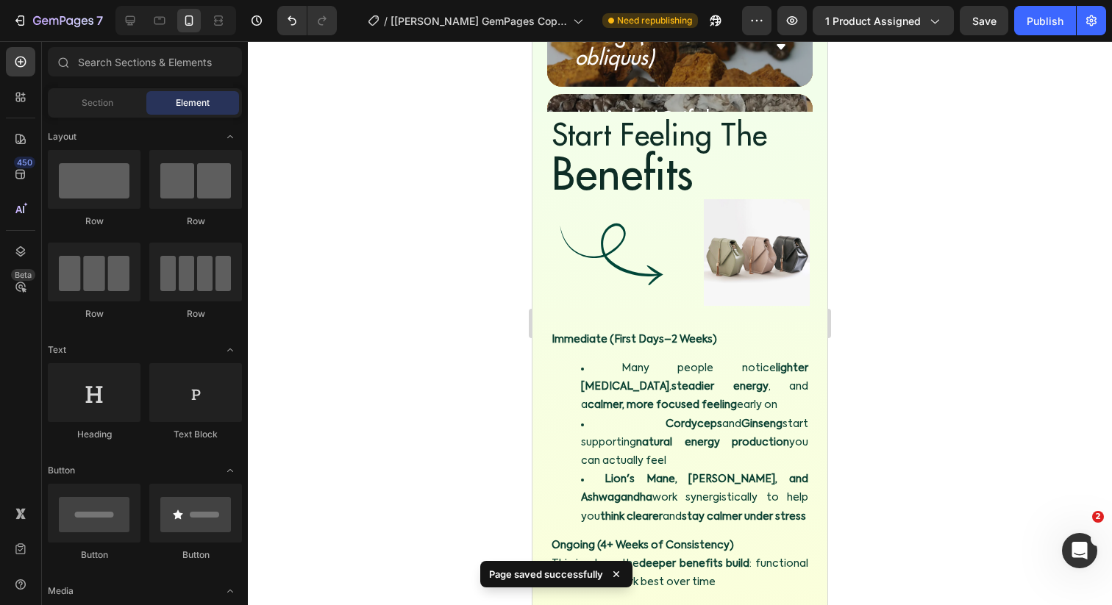
click at [855, 185] on div at bounding box center [680, 323] width 864 height 564
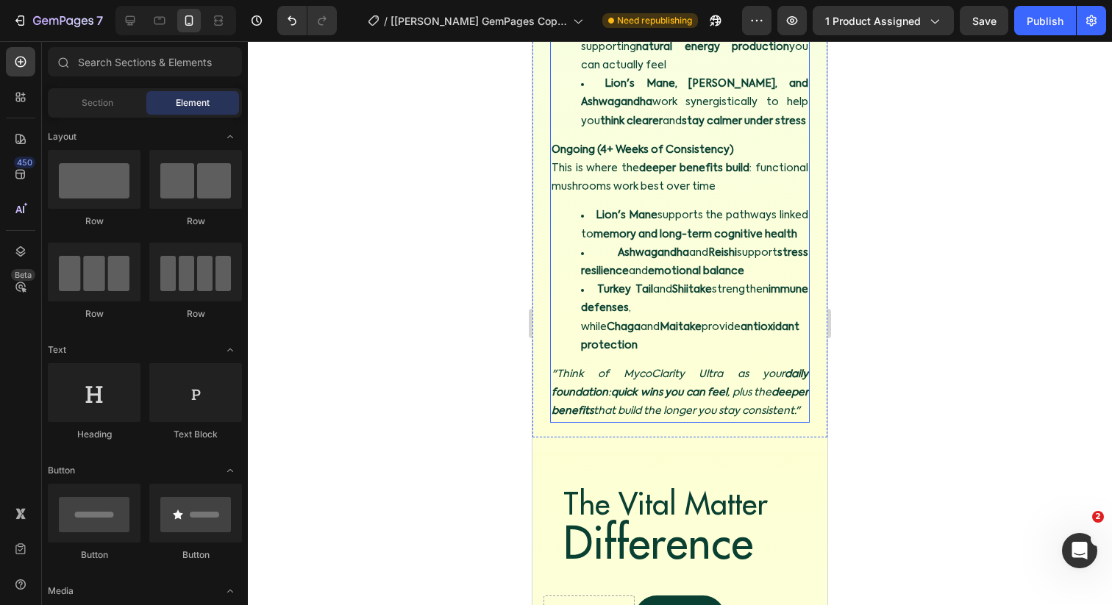
scroll to position [6425, 0]
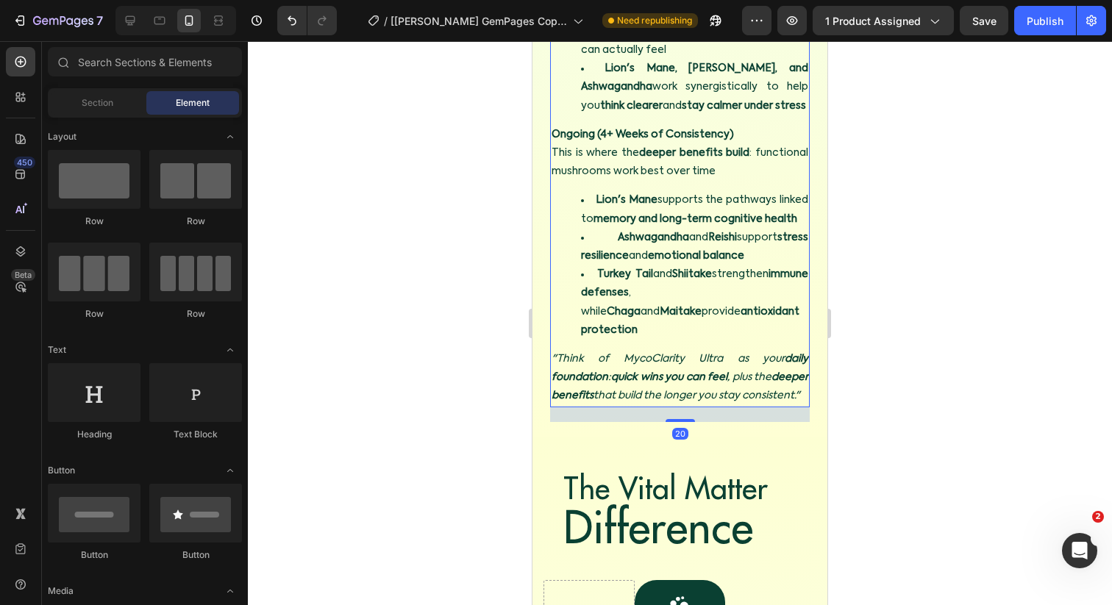
click at [737, 307] on li "Turkey Tail and Shiitake strengthen immune defenses , while Chaga and [PERSON_N…" at bounding box center [694, 302] width 227 height 74
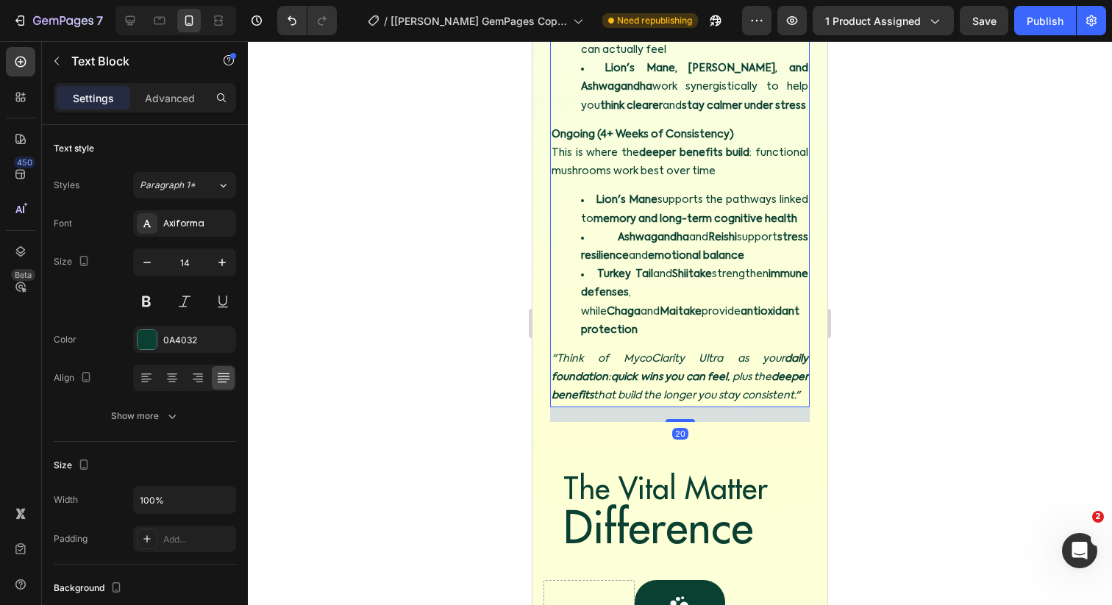
click at [739, 307] on li "Turkey Tail and Shiitake strengthen immune defenses , while Chaga and [PERSON_N…" at bounding box center [694, 302] width 227 height 74
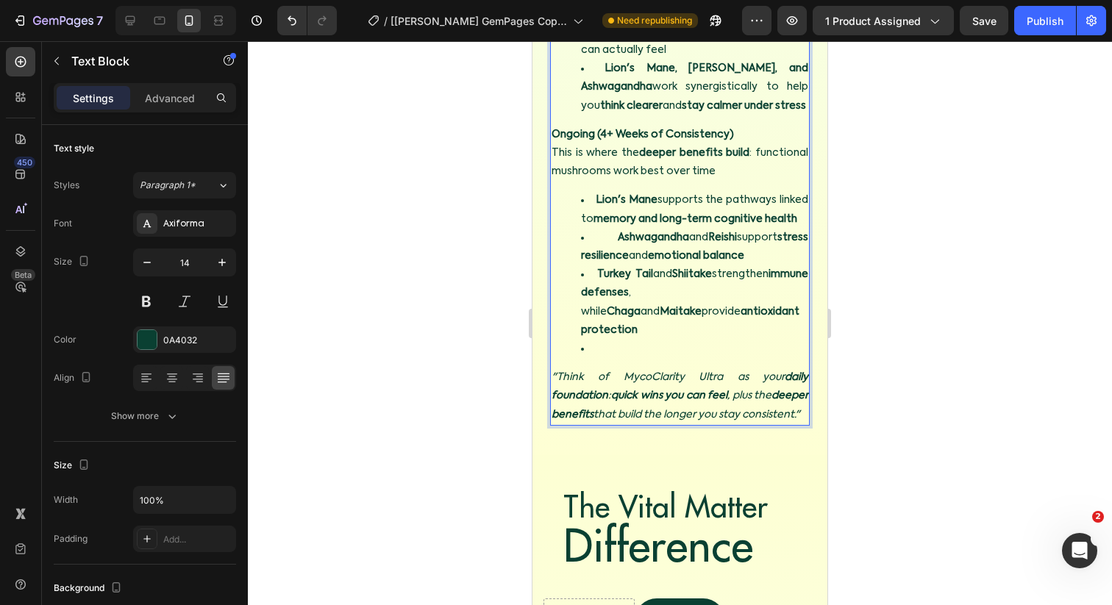
click at [739, 307] on li "Turkey Tail and Shiitake strengthen immune defenses , while Chaga and [PERSON_N…" at bounding box center [694, 302] width 227 height 74
click at [653, 340] on li "Rich Text Editor. Editing area: main" at bounding box center [694, 349] width 227 height 18
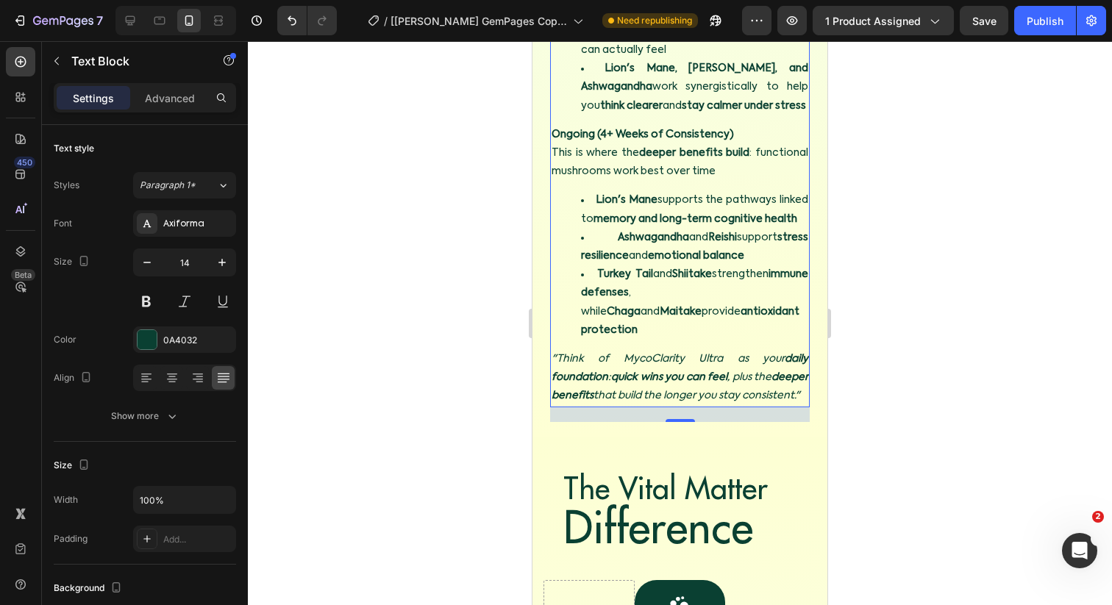
click at [959, 290] on div at bounding box center [680, 323] width 864 height 564
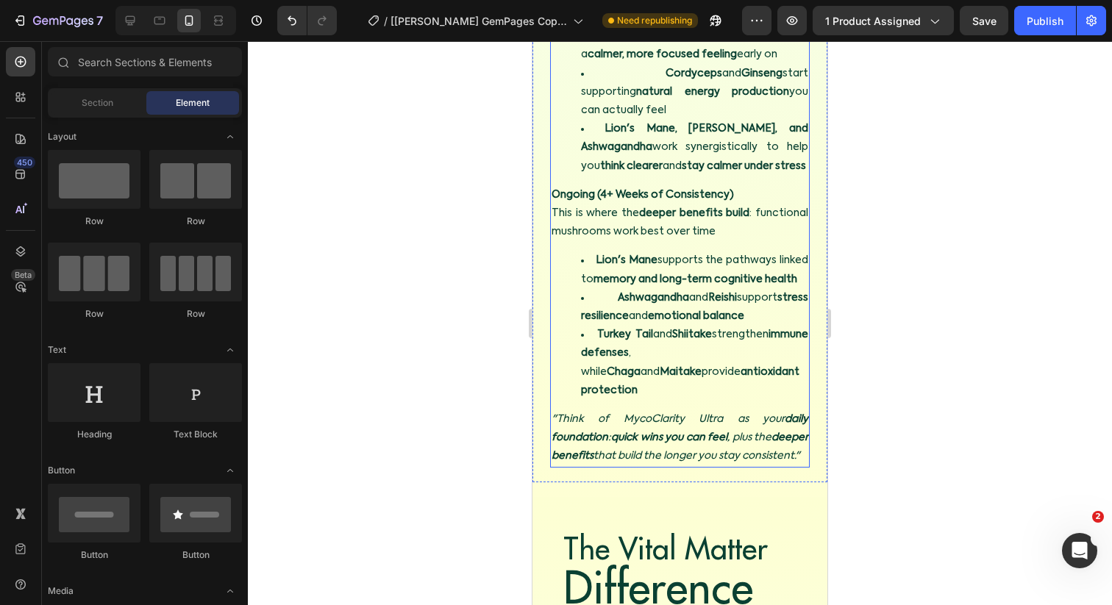
scroll to position [6363, 0]
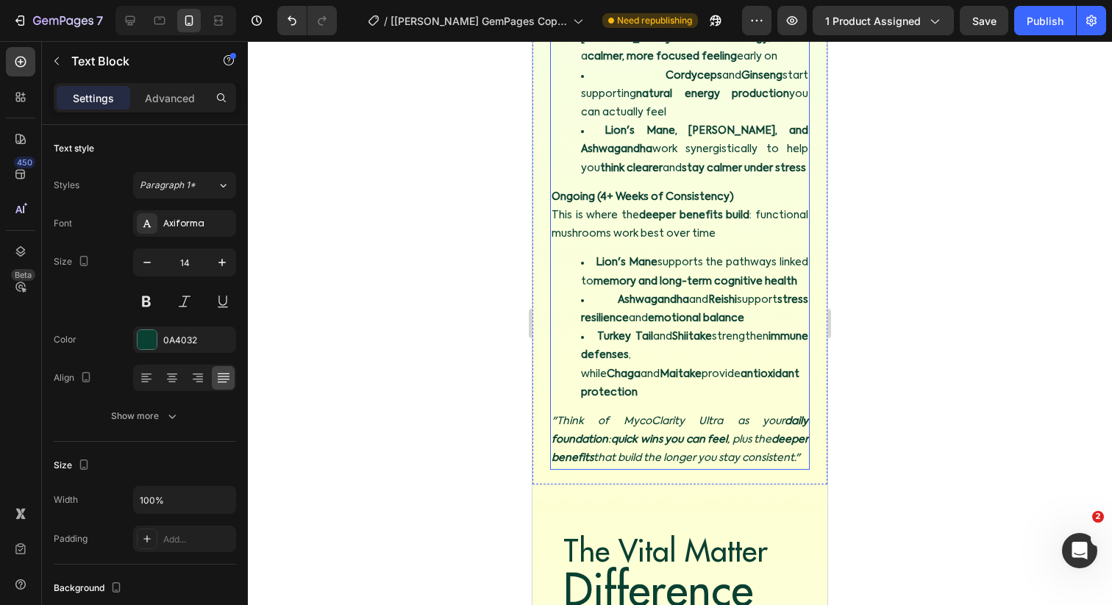
click at [555, 416] on icon ""Think of MycoClarity Ultra as your daily foundation : quick wins you can feel …" at bounding box center [679, 439] width 257 height 47
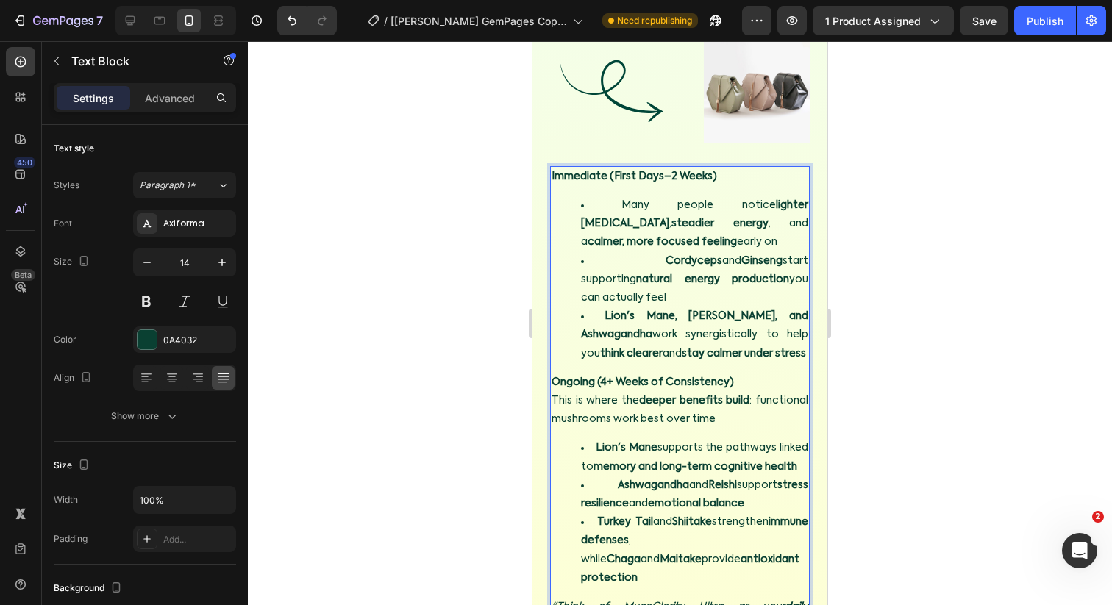
scroll to position [6466, 0]
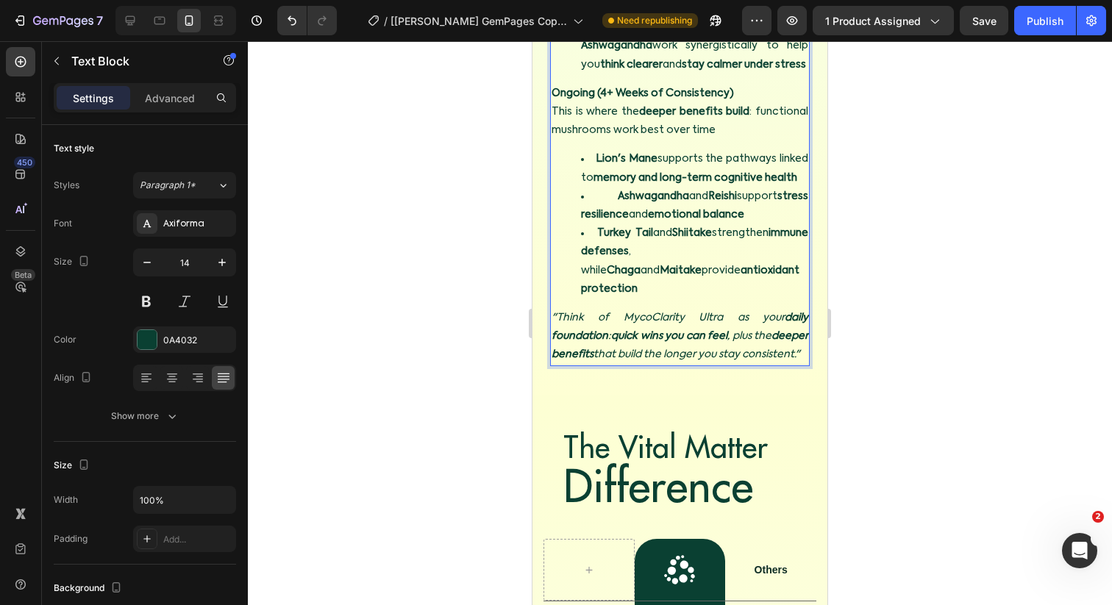
click at [557, 313] on icon ""Think of MycoClarity Ultra as your daily foundation : quick wins you can feel …" at bounding box center [679, 336] width 257 height 47
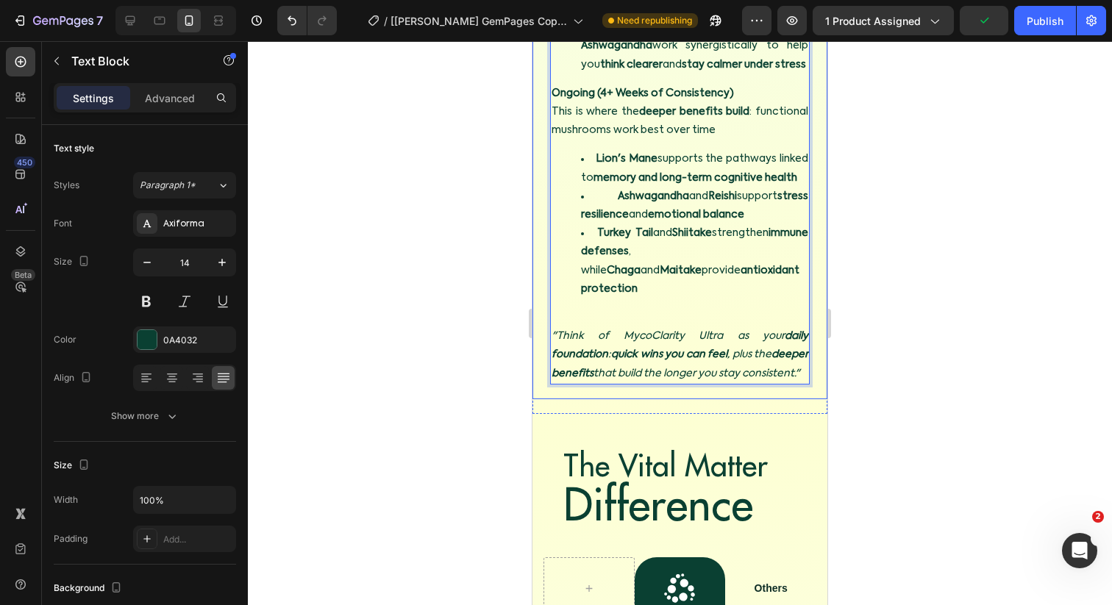
click at [457, 297] on div at bounding box center [680, 323] width 864 height 564
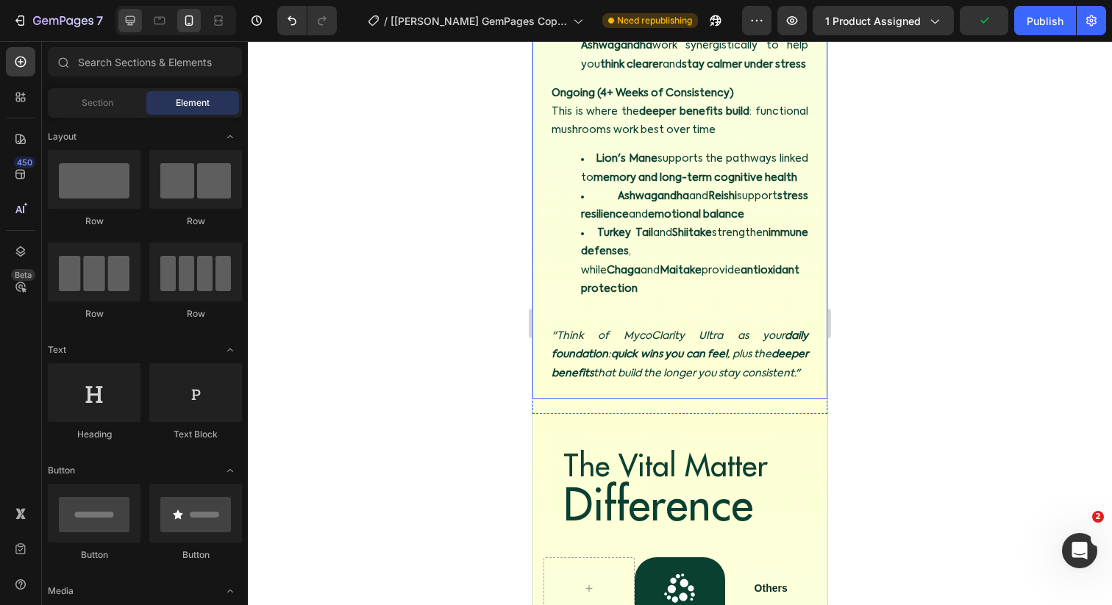
click at [126, 23] on icon at bounding box center [130, 20] width 15 height 15
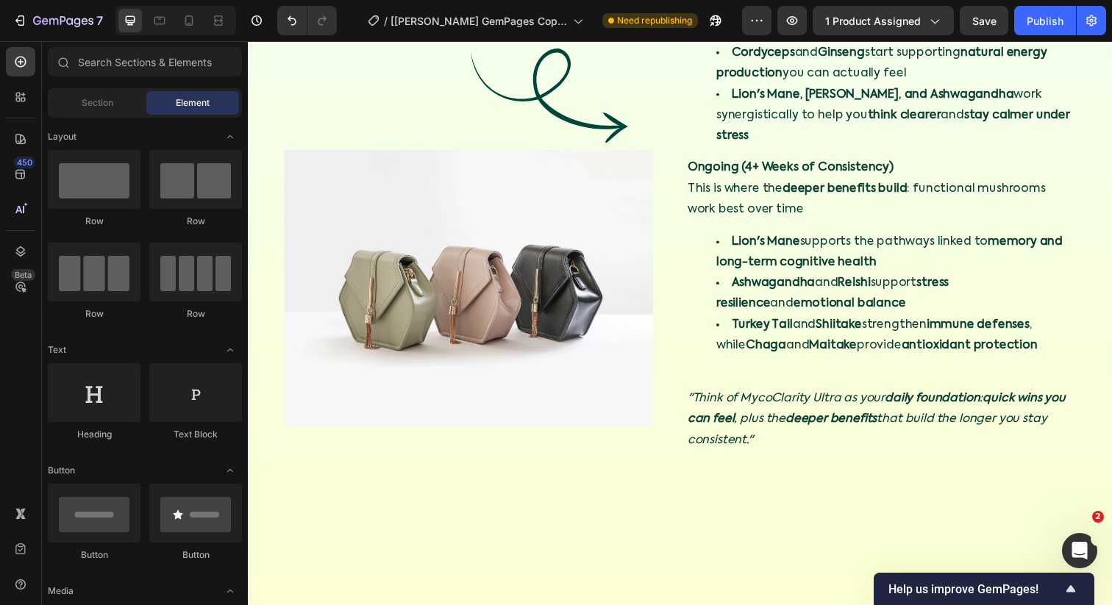
scroll to position [4793, 0]
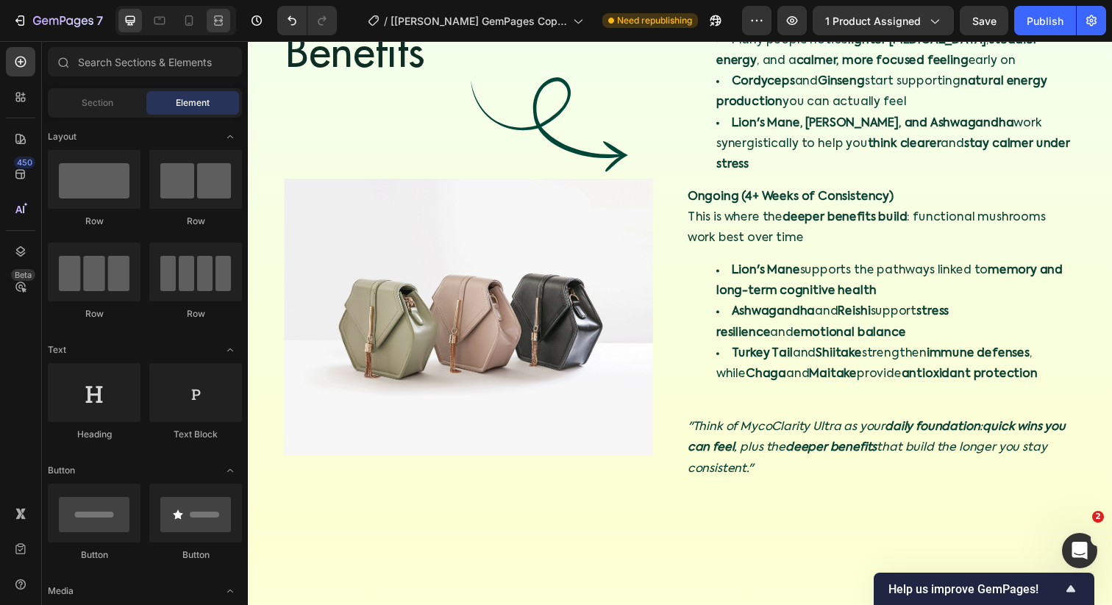
click at [216, 31] on div at bounding box center [219, 21] width 24 height 24
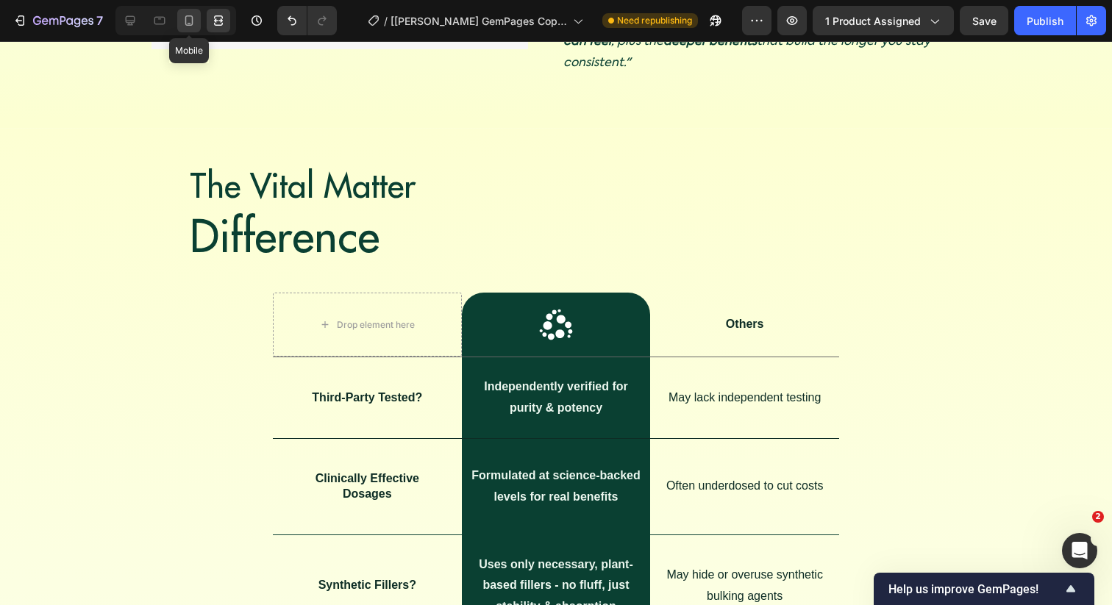
click at [189, 21] on icon at bounding box center [189, 20] width 15 height 15
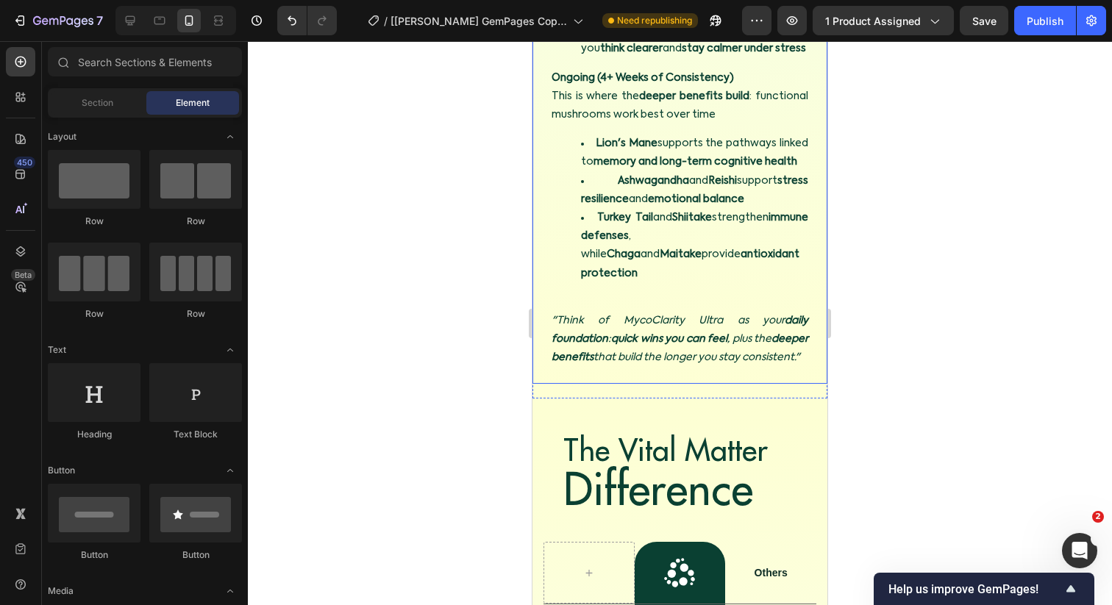
scroll to position [6302, 0]
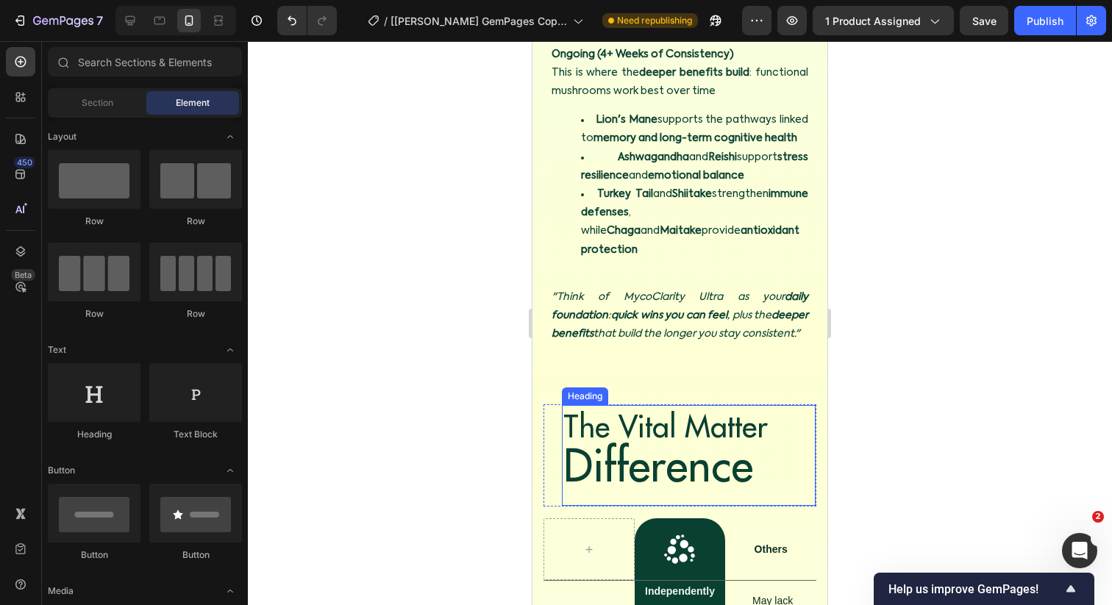
click at [579, 440] on span "Difference" at bounding box center [658, 465] width 190 height 57
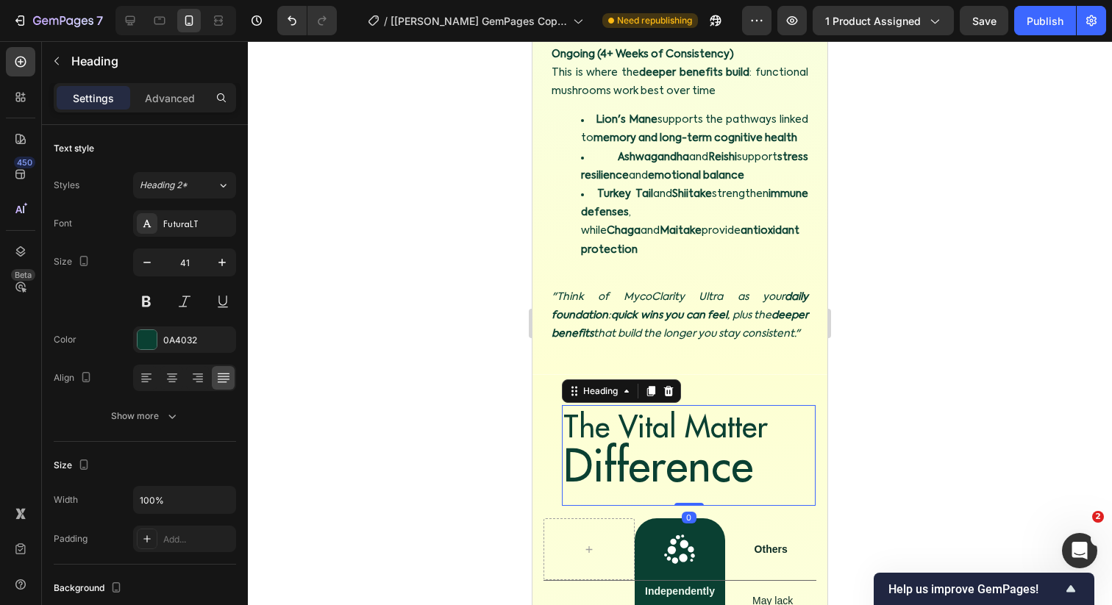
scroll to position [6352, 0]
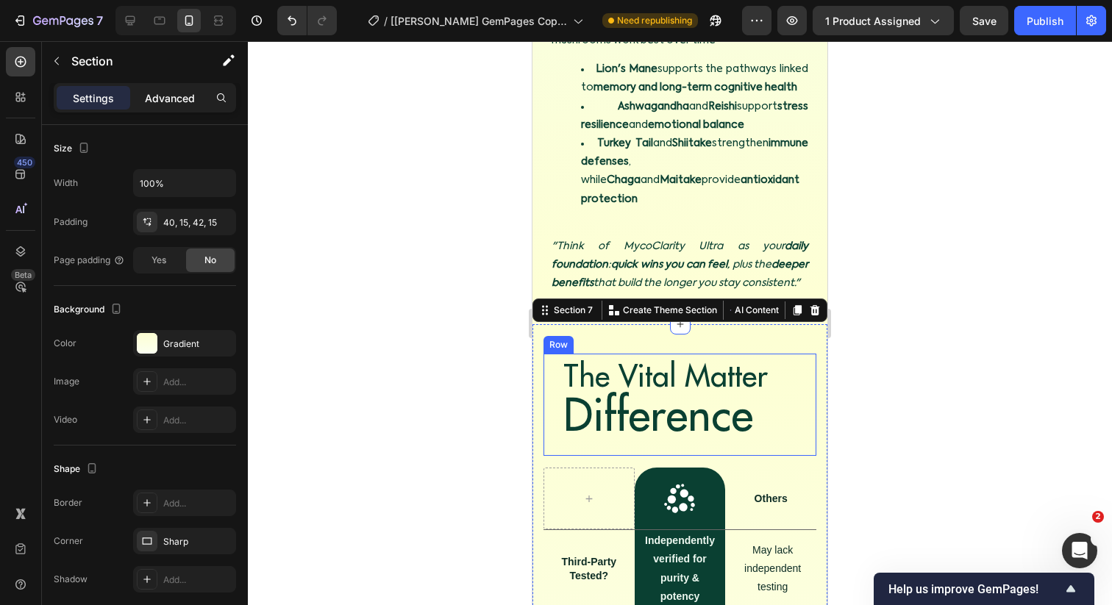
click at [161, 97] on p "Advanced" at bounding box center [170, 97] width 50 height 15
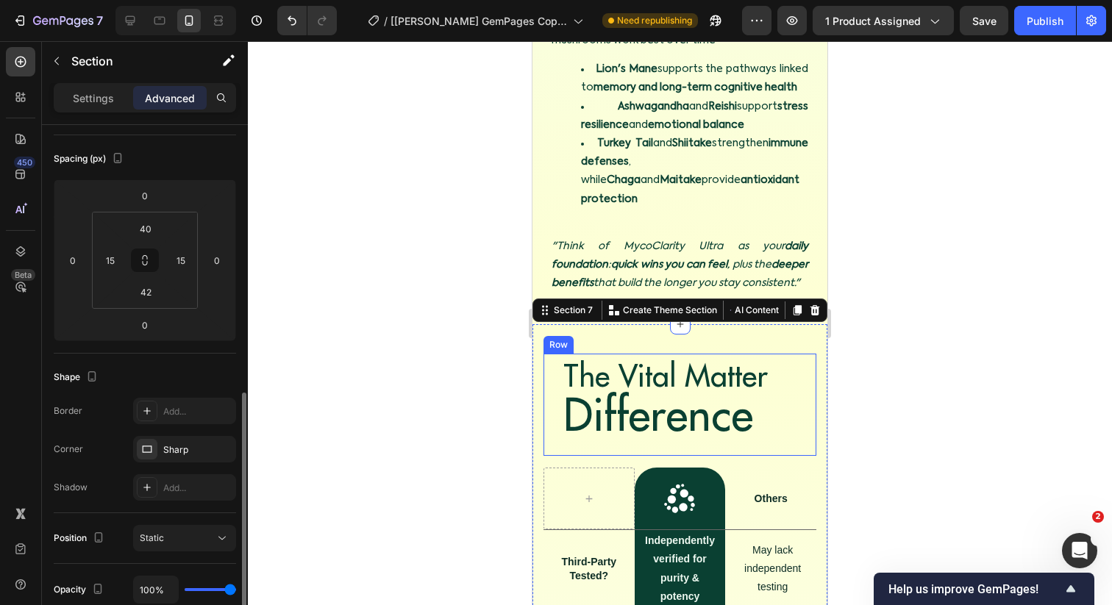
scroll to position [135, 0]
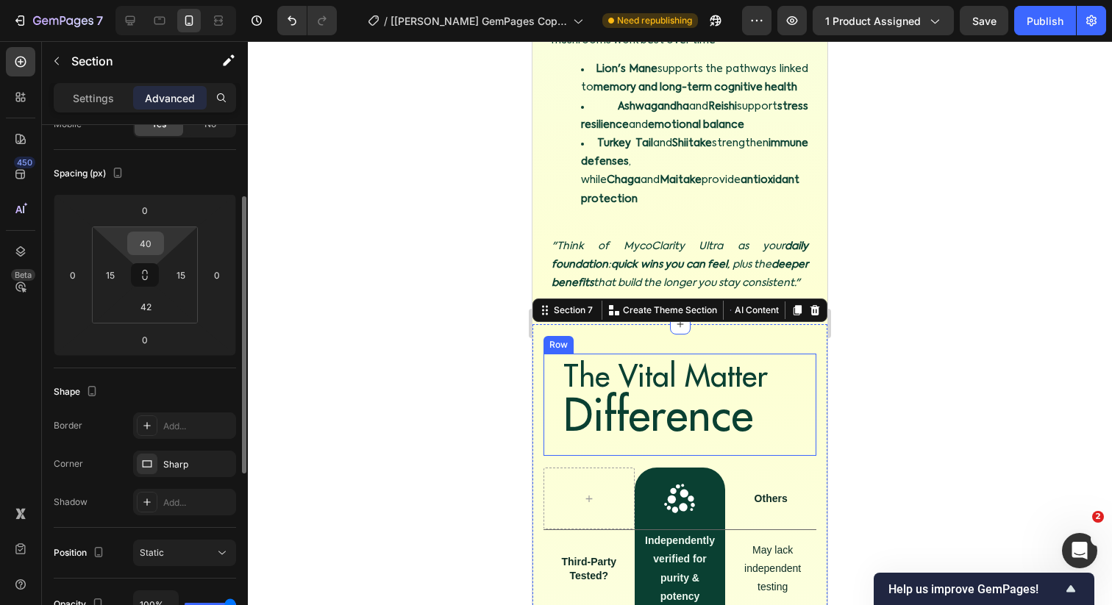
click at [145, 243] on input "40" at bounding box center [145, 243] width 29 height 22
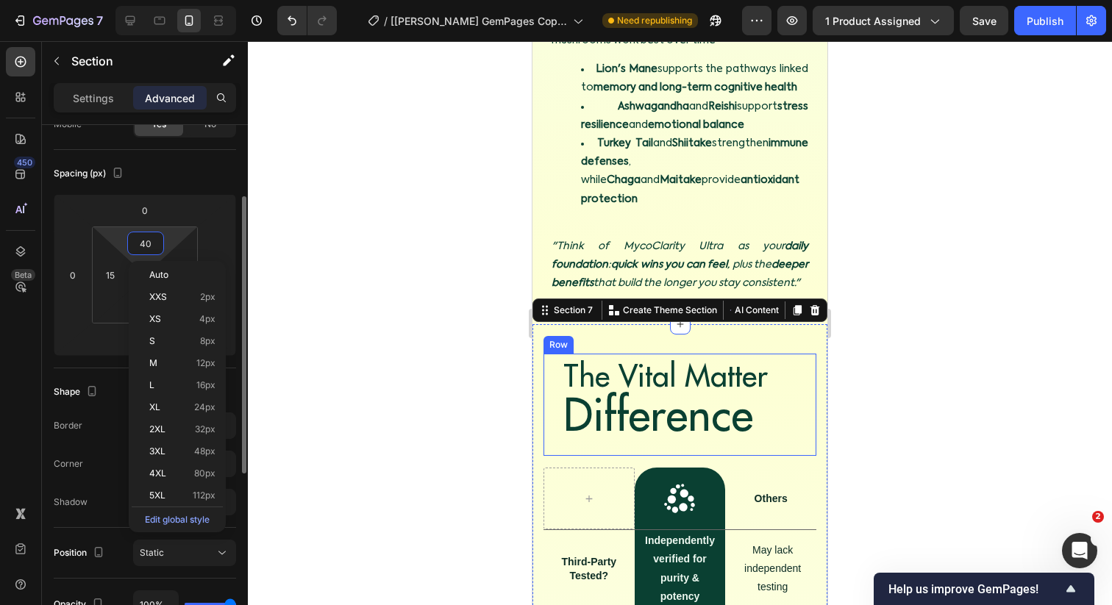
type input "0"
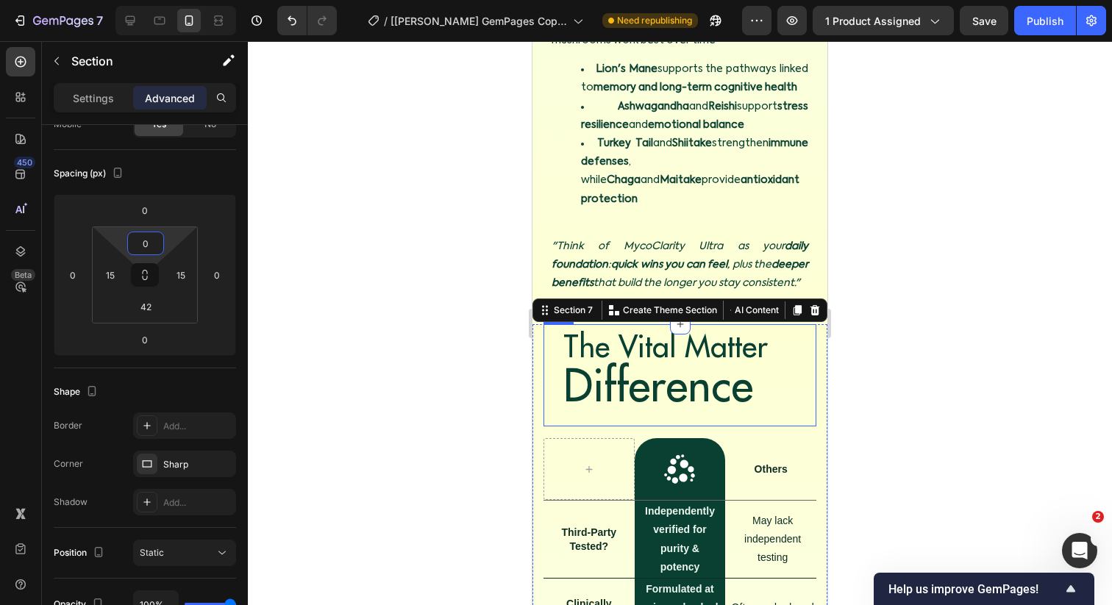
click at [313, 308] on div at bounding box center [680, 323] width 864 height 564
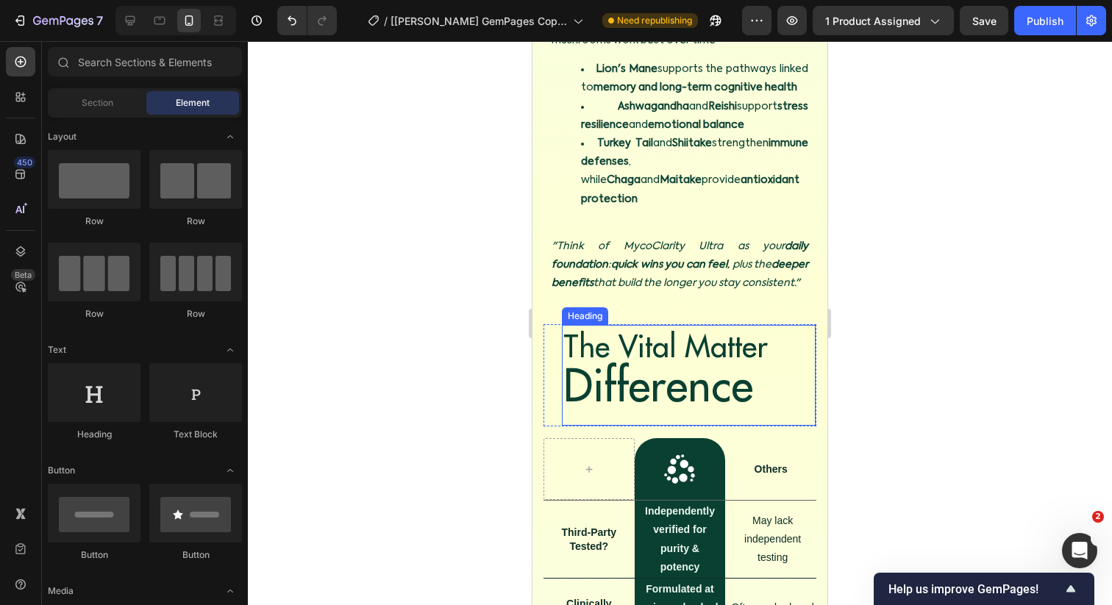
click at [601, 292] on p ""Think of MycoClarity Ultra as your daily foundation : quick wins you can feel …" at bounding box center [679, 266] width 257 height 56
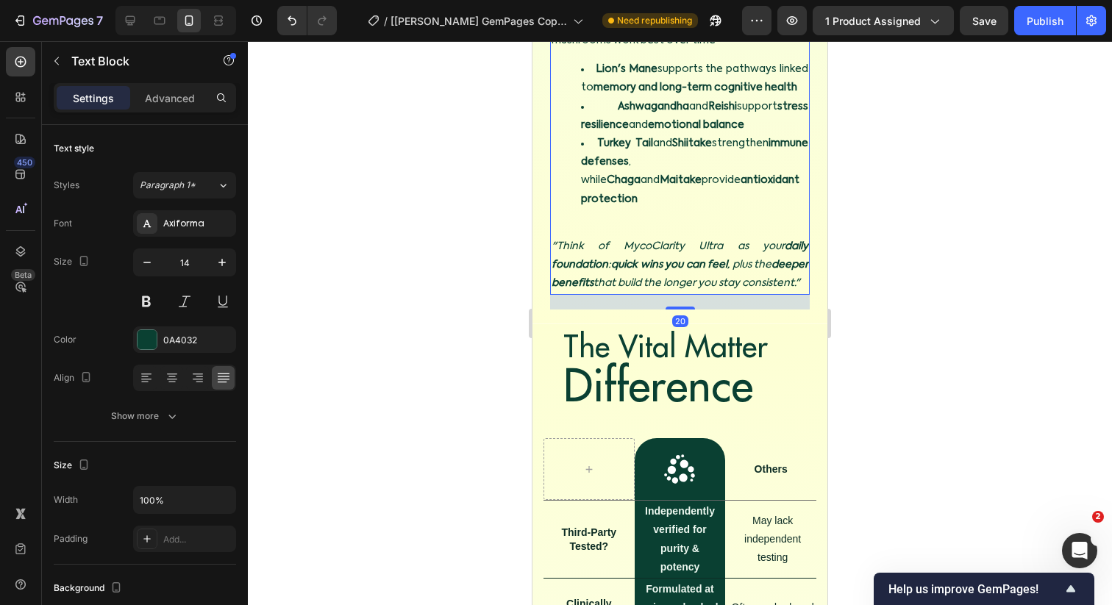
click at [397, 318] on div at bounding box center [680, 323] width 864 height 564
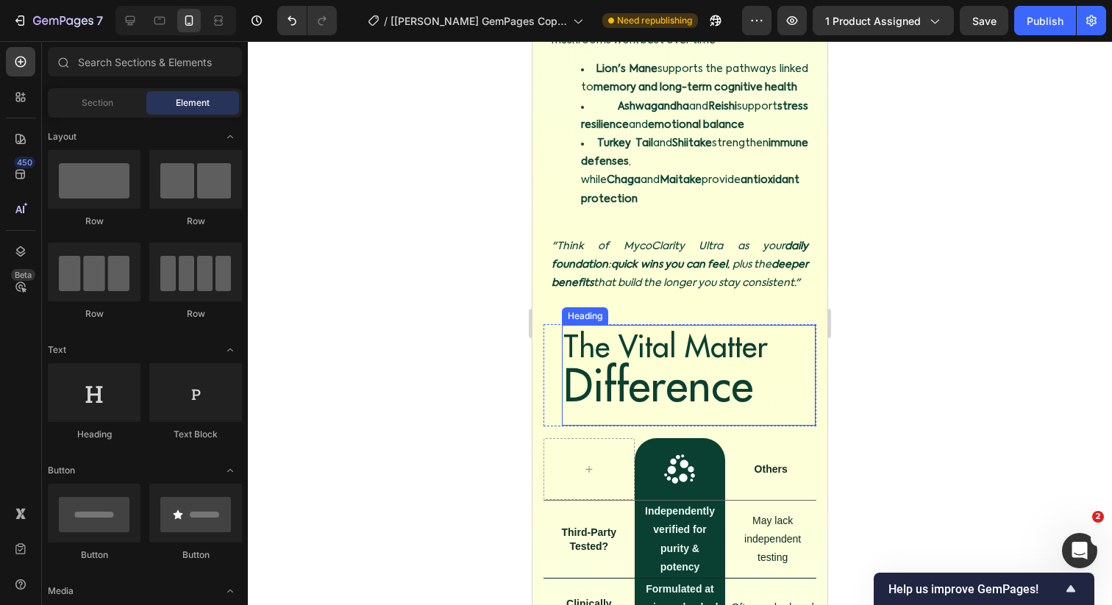
click at [632, 392] on span "Difference" at bounding box center [658, 385] width 190 height 57
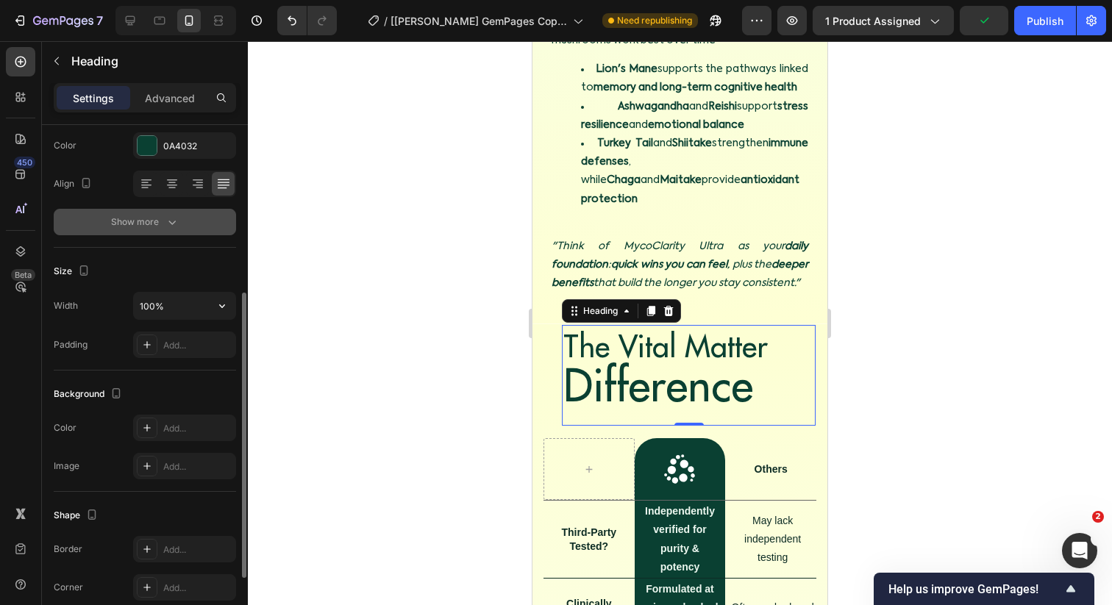
scroll to position [189, 0]
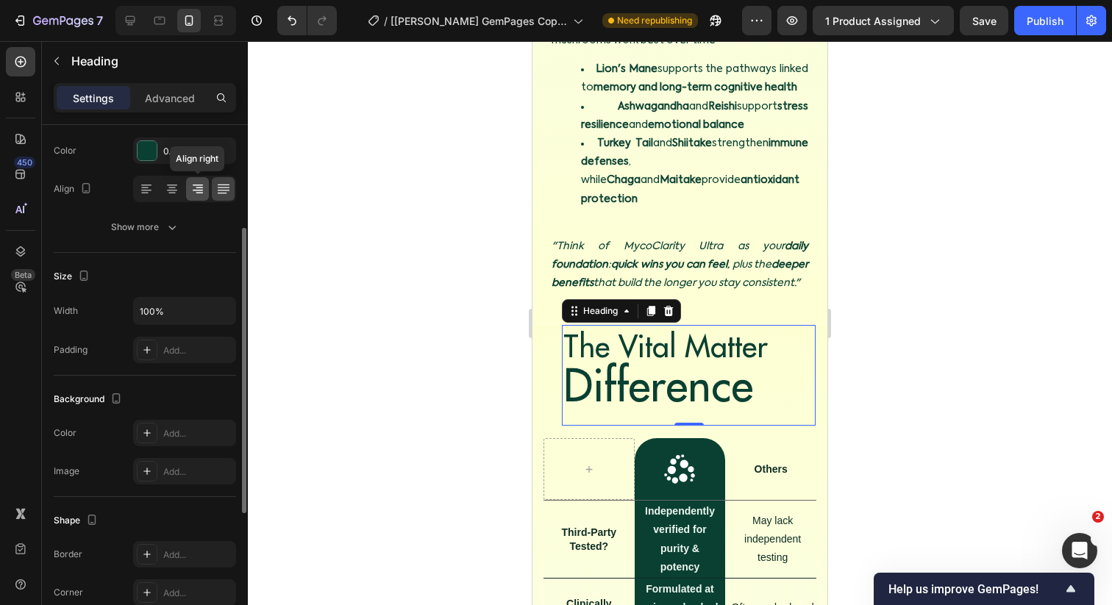
click at [192, 178] on div at bounding box center [197, 189] width 23 height 24
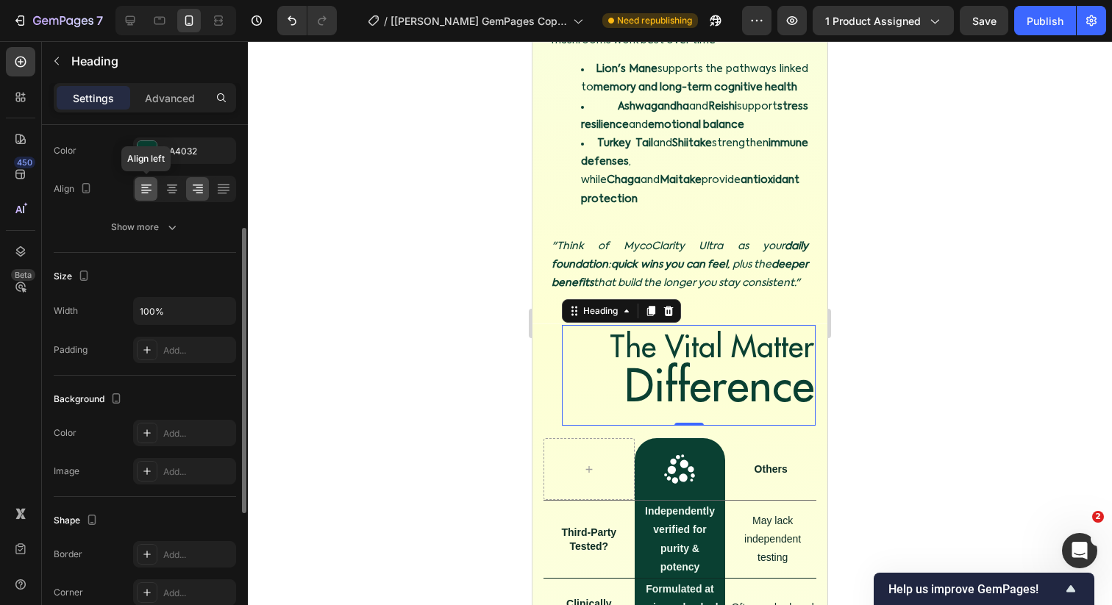
click at [145, 190] on icon at bounding box center [146, 190] width 10 height 1
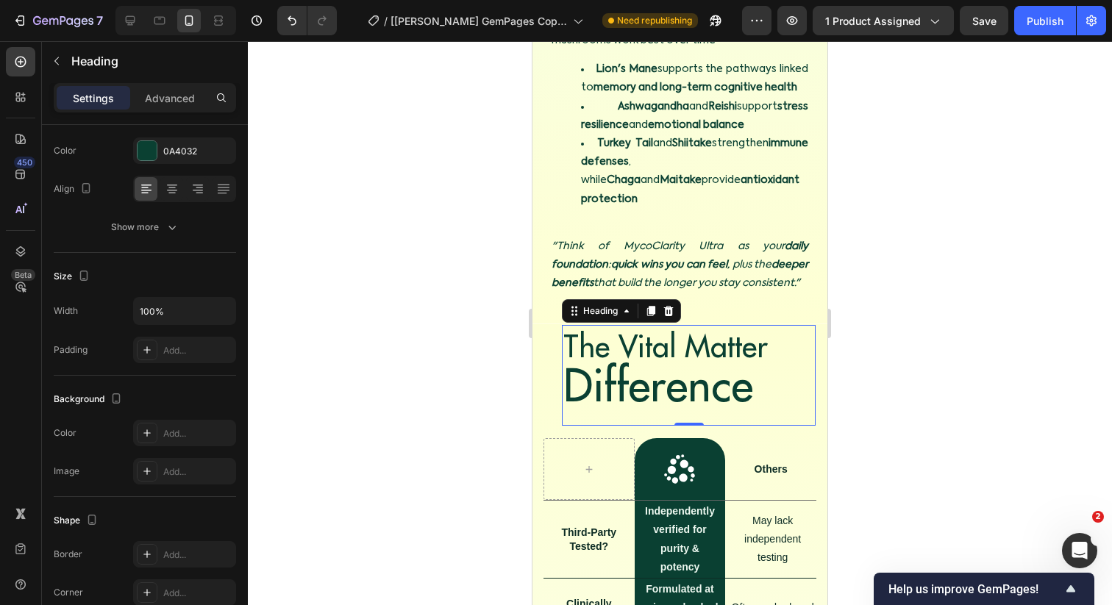
click at [341, 257] on div at bounding box center [680, 323] width 864 height 564
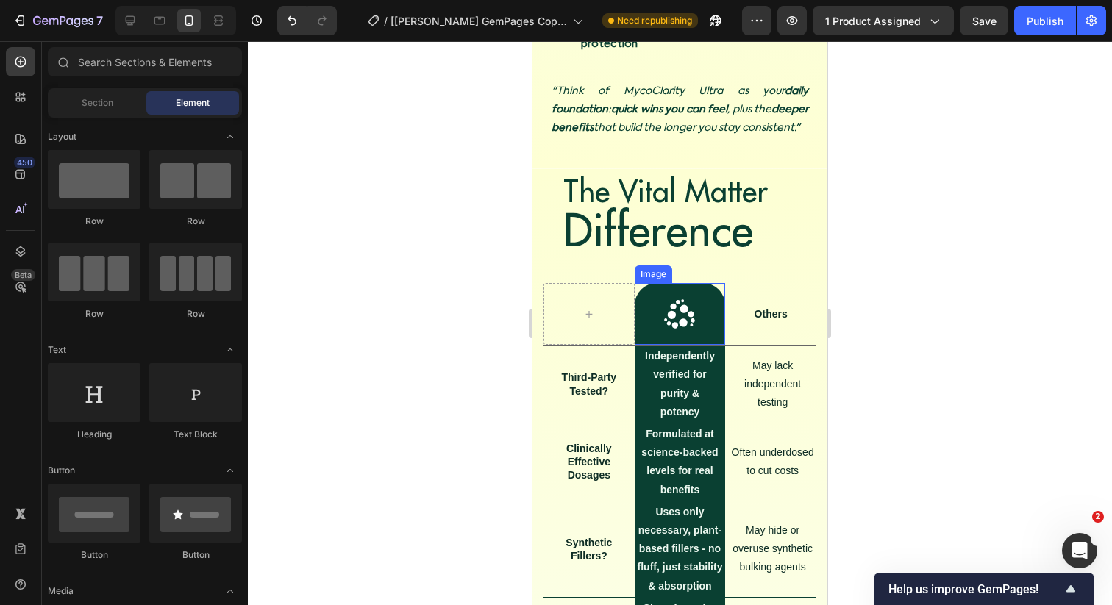
scroll to position [6524, 0]
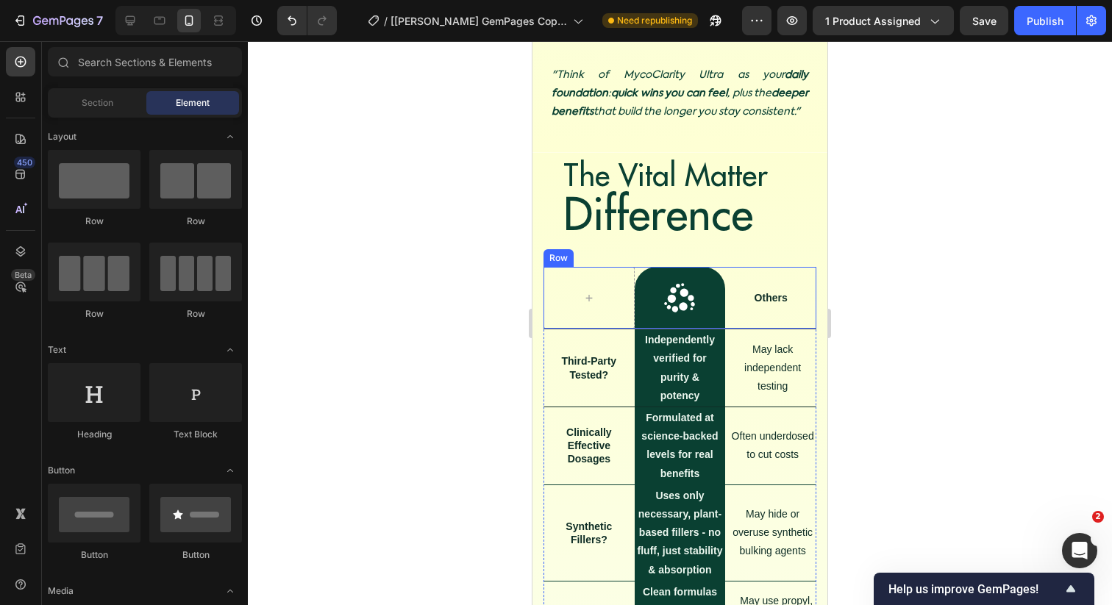
click at [807, 321] on div "Others Text Block" at bounding box center [770, 298] width 91 height 62
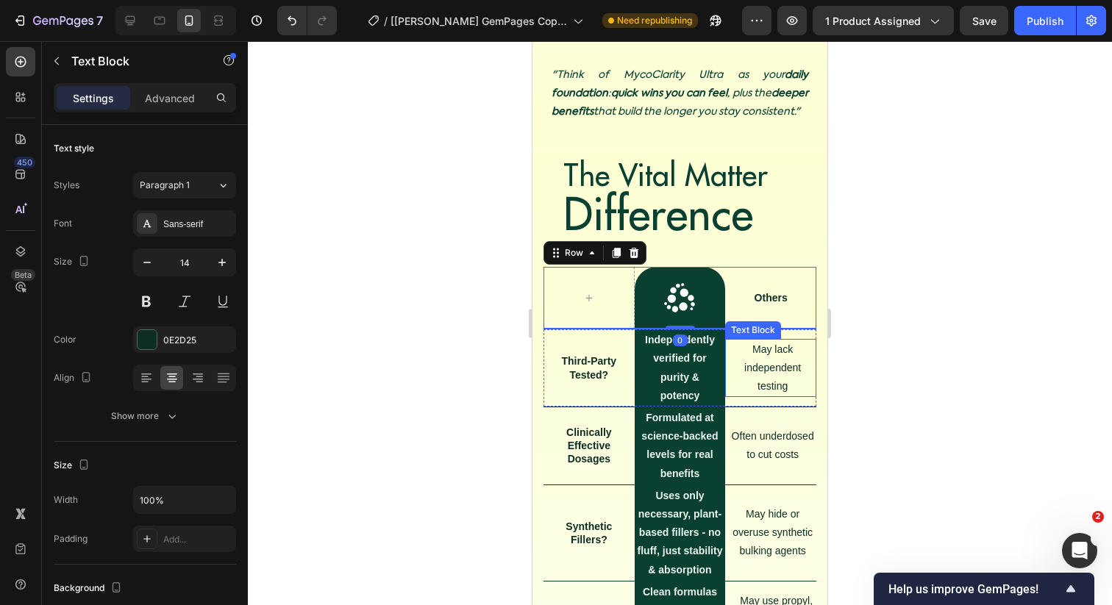
click at [808, 340] on p "May lack independent testing" at bounding box center [772, 368] width 85 height 56
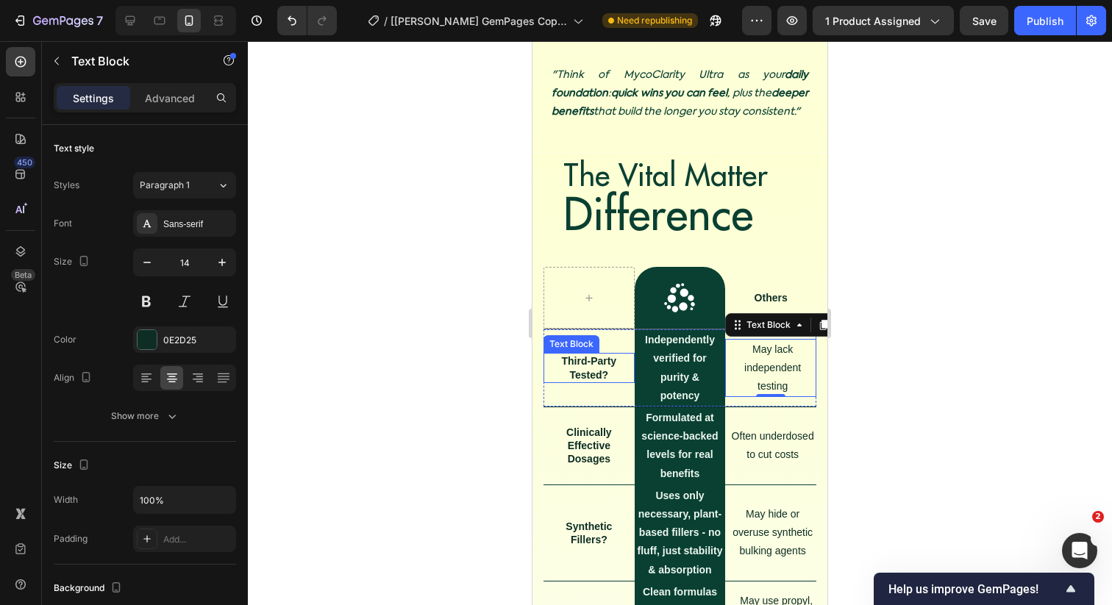
click at [579, 364] on strong "Third-Party Tested?" at bounding box center [588, 367] width 55 height 25
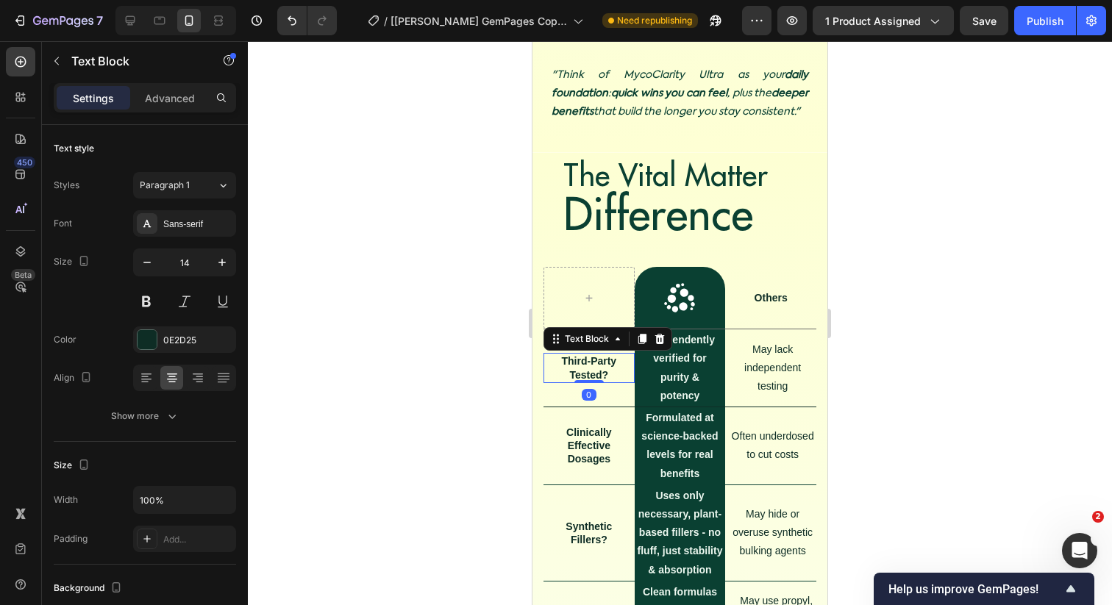
scroll to position [189, 0]
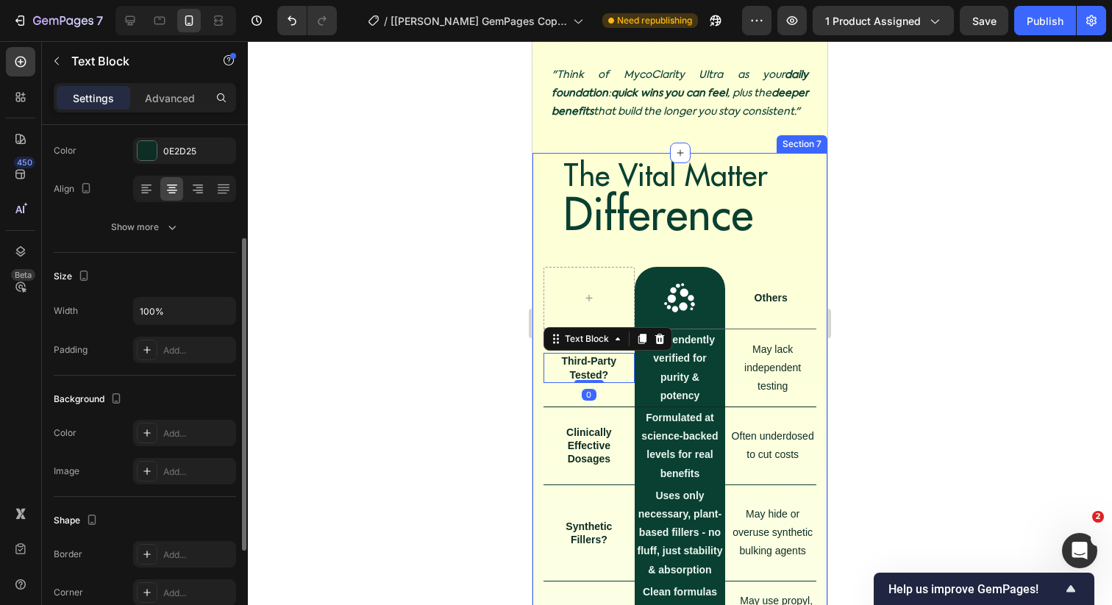
click at [496, 355] on div at bounding box center [680, 323] width 864 height 564
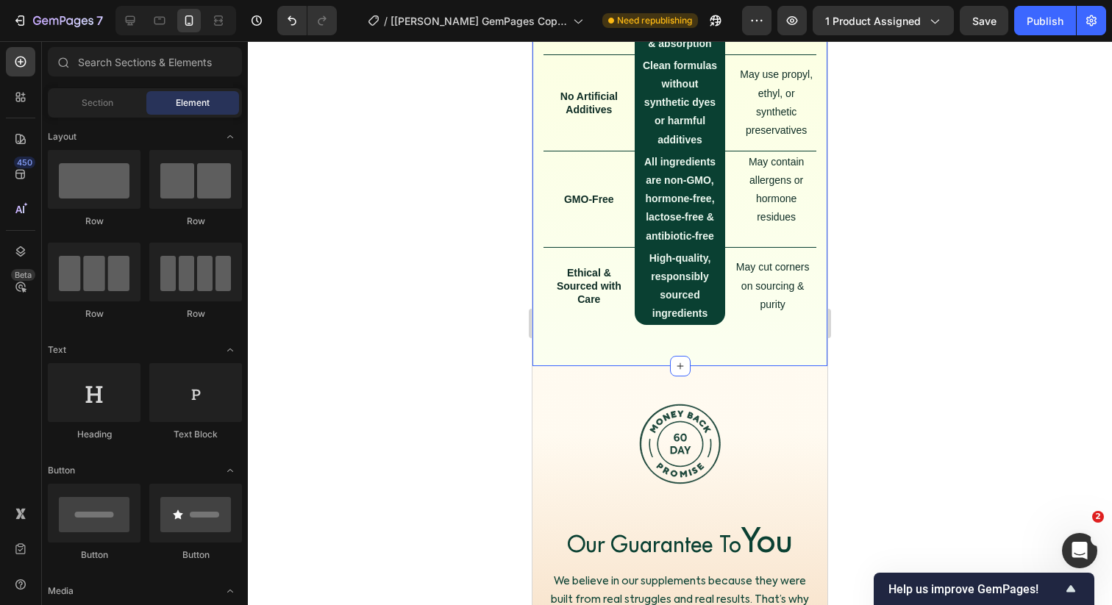
scroll to position [7149, 0]
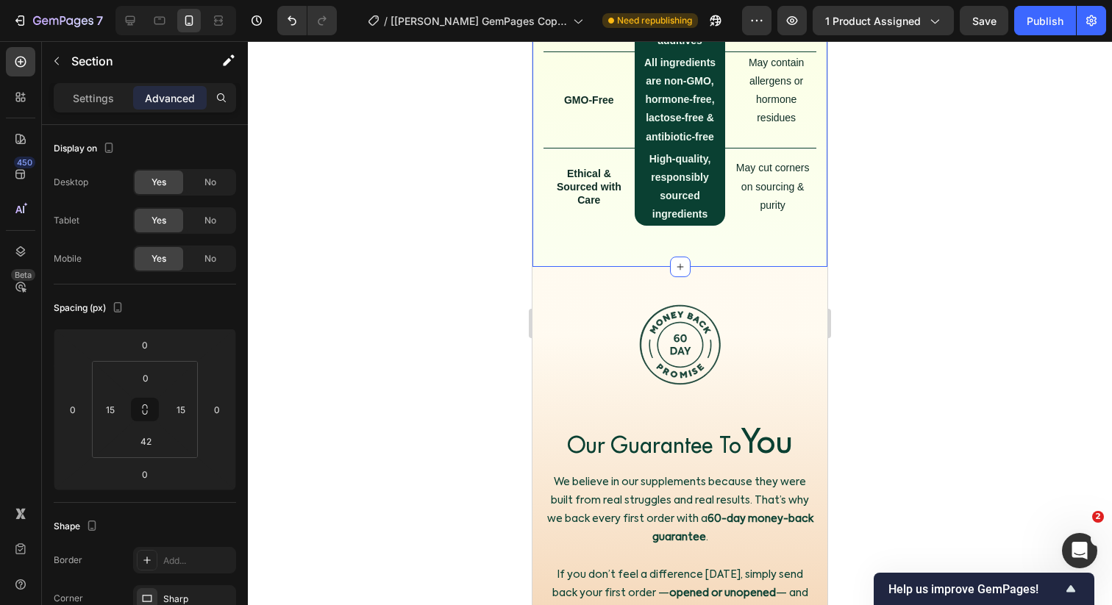
click at [601, 275] on div "Image Our Guarantee To You Heading We believe in our supplements because they w…" at bounding box center [679, 475] width 273 height 417
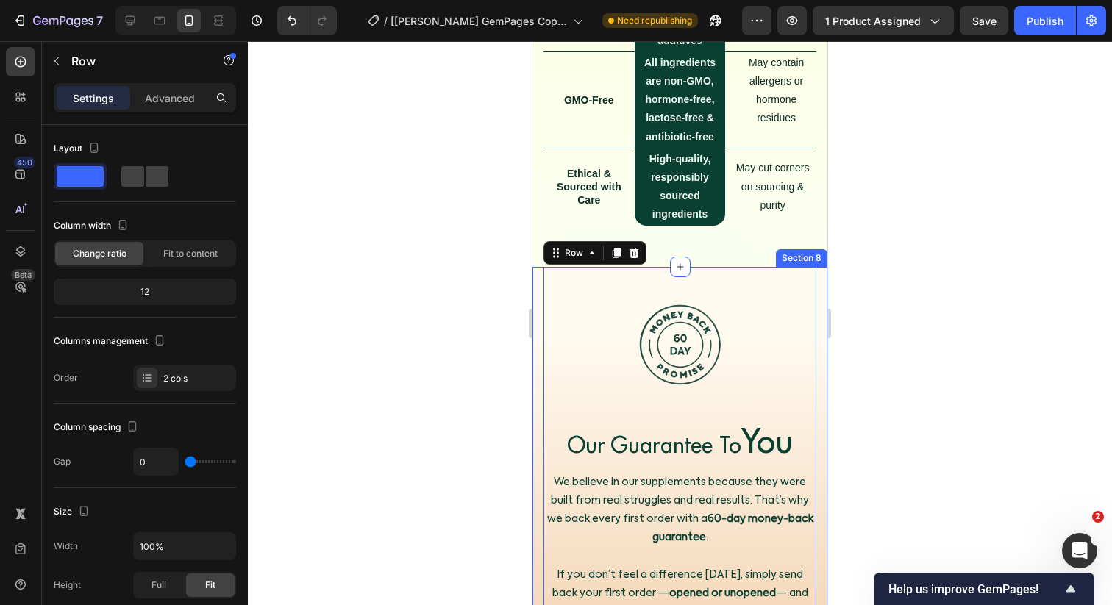
click at [538, 310] on div "Image Our Guarantee To You Heading We believe in our supplements because they w…" at bounding box center [679, 493] width 295 height 452
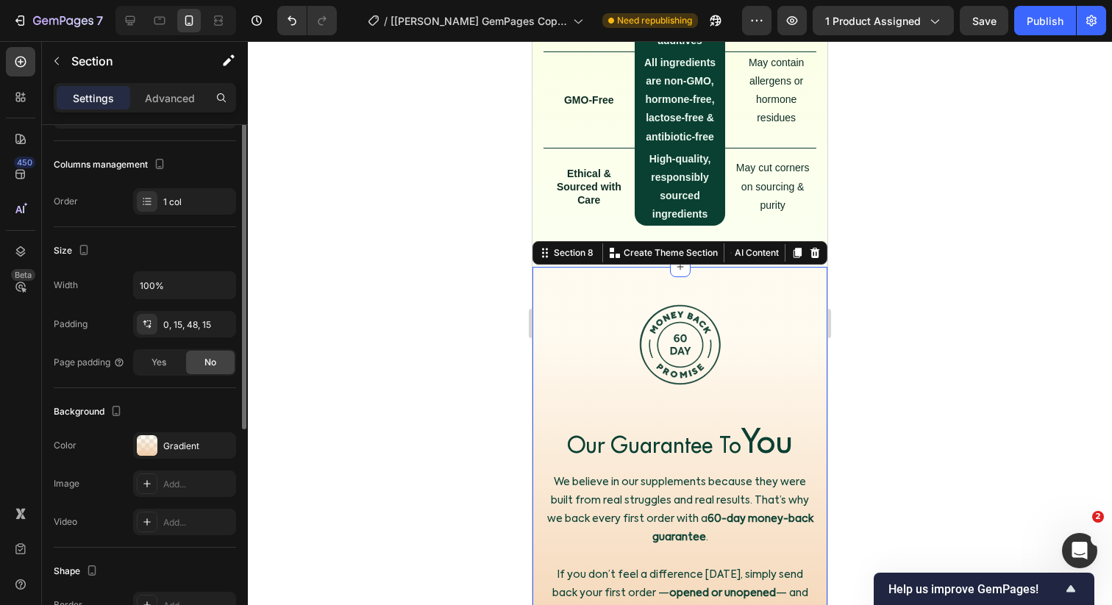
scroll to position [254, 0]
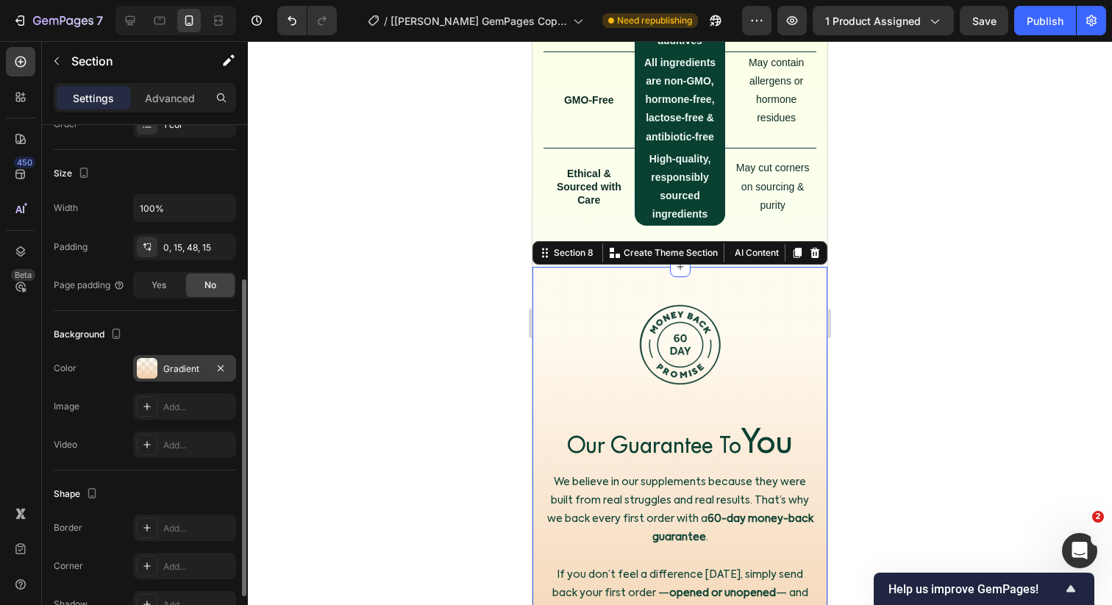
click at [167, 375] on div "Gradient" at bounding box center [184, 368] width 103 height 26
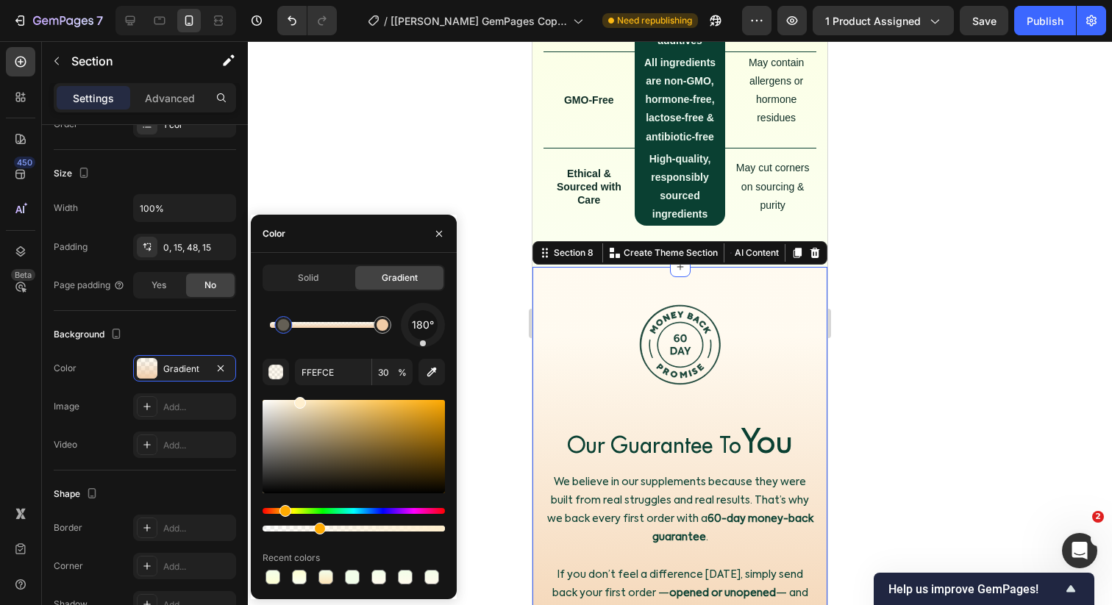
drag, startPoint x: 285, startPoint y: 325, endPoint x: 275, endPoint y: 325, distance: 9.6
click at [277, 325] on div at bounding box center [283, 325] width 12 height 12
click at [430, 368] on icon "button" at bounding box center [431, 372] width 15 height 15
type input "FBFFED"
type input "100"
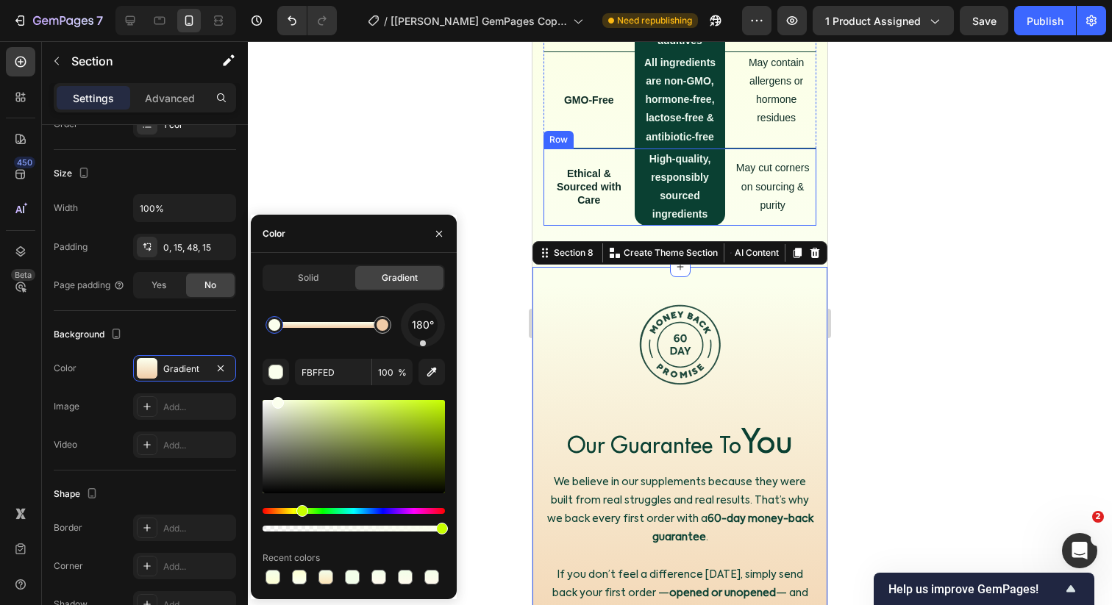
click at [502, 277] on div at bounding box center [680, 323] width 864 height 564
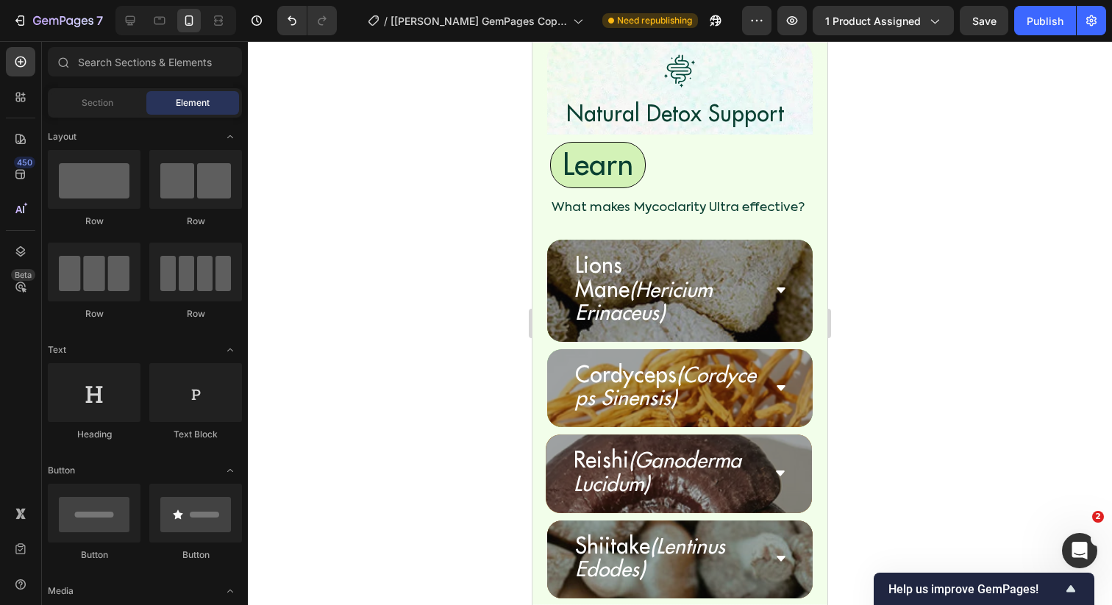
scroll to position [4798, 0]
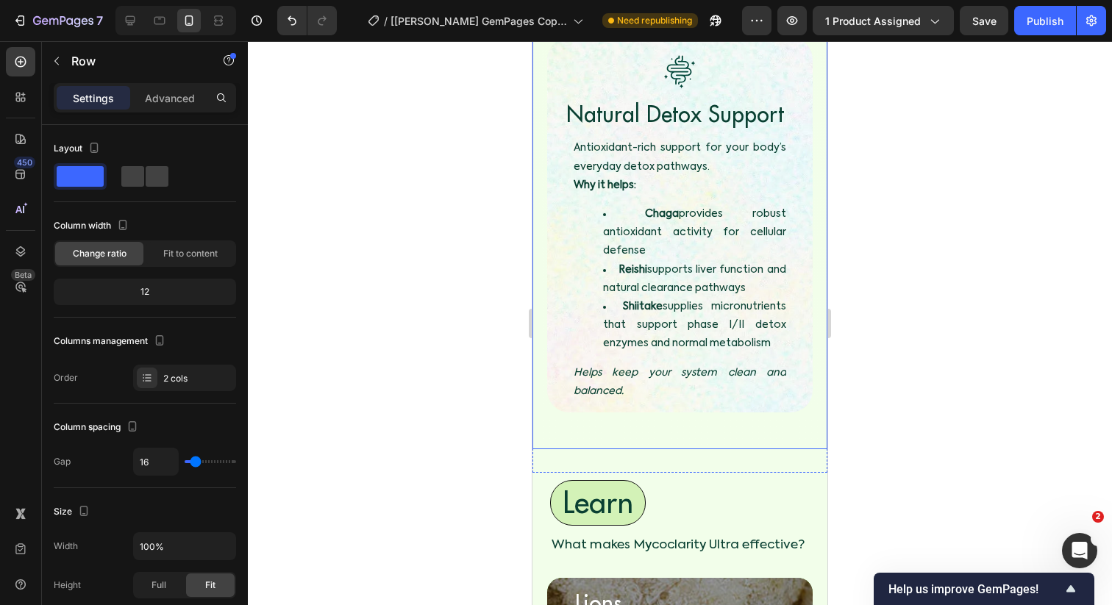
click at [628, 310] on div "Image Image Image Image Immune System Support Heading Stay balanced when work, …" at bounding box center [679, 7] width 295 height 885
click at [684, 480] on div "Learn" at bounding box center [688, 503] width 277 height 46
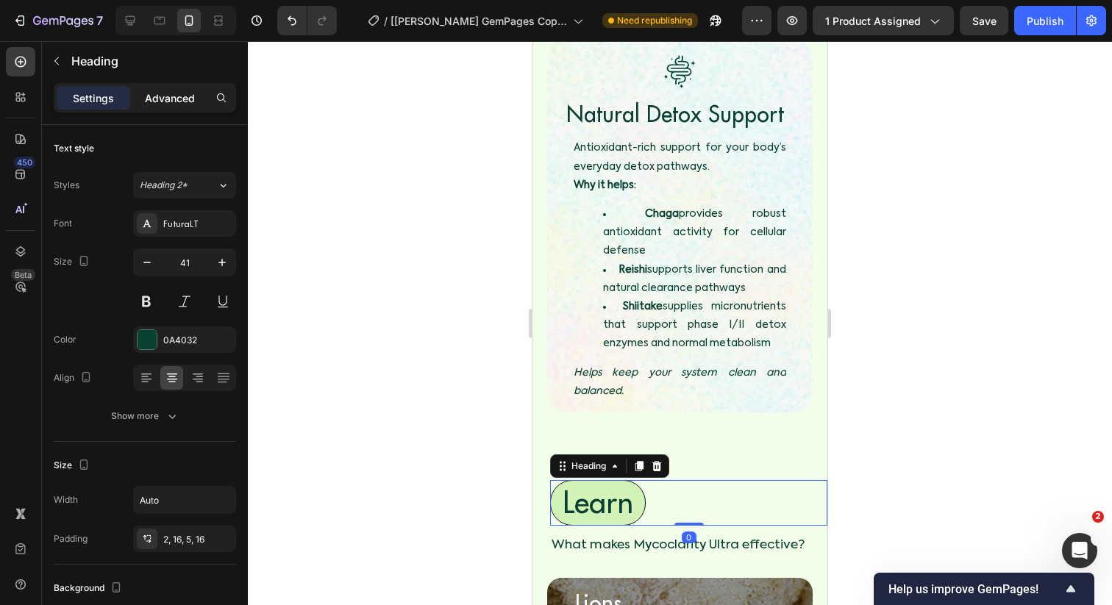
click at [169, 91] on p "Advanced" at bounding box center [170, 97] width 50 height 15
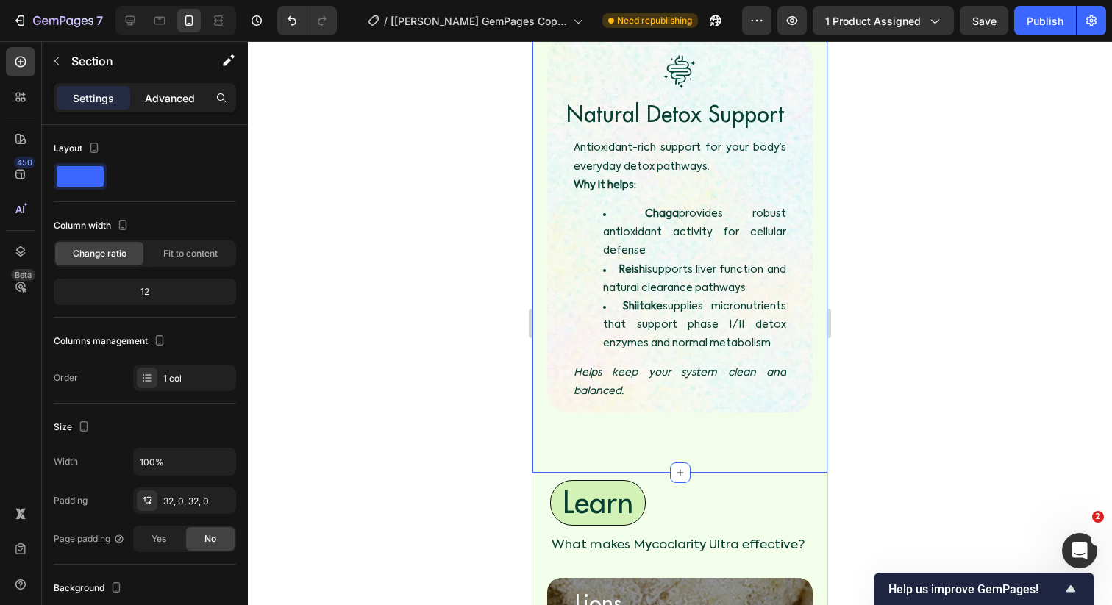
click at [158, 99] on p "Advanced" at bounding box center [170, 97] width 50 height 15
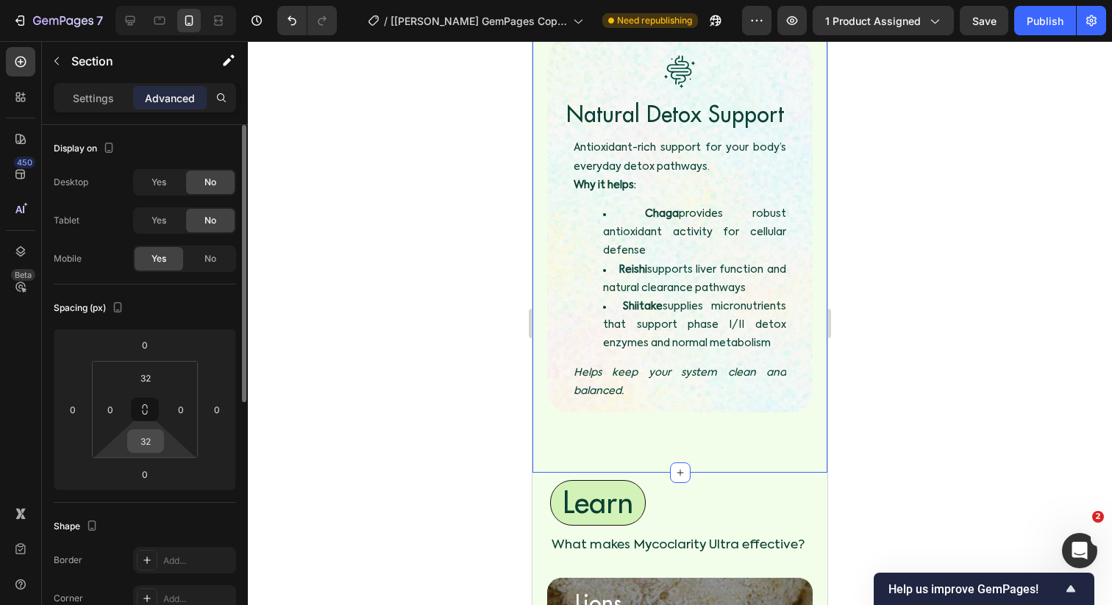
click at [154, 443] on input "32" at bounding box center [145, 441] width 29 height 22
type input "0"
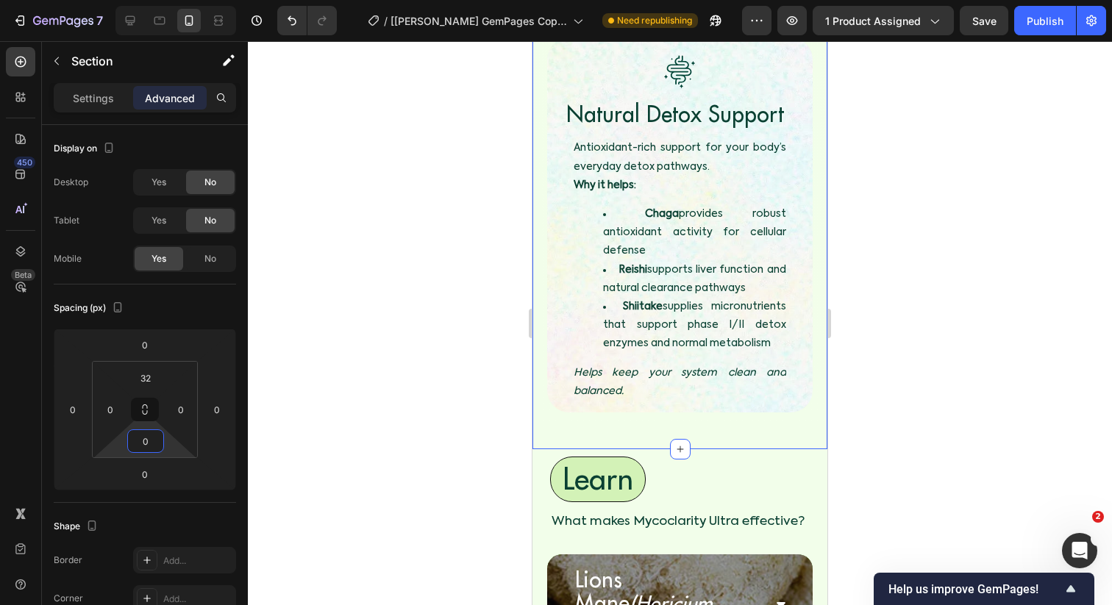
click at [475, 304] on div at bounding box center [680, 323] width 864 height 564
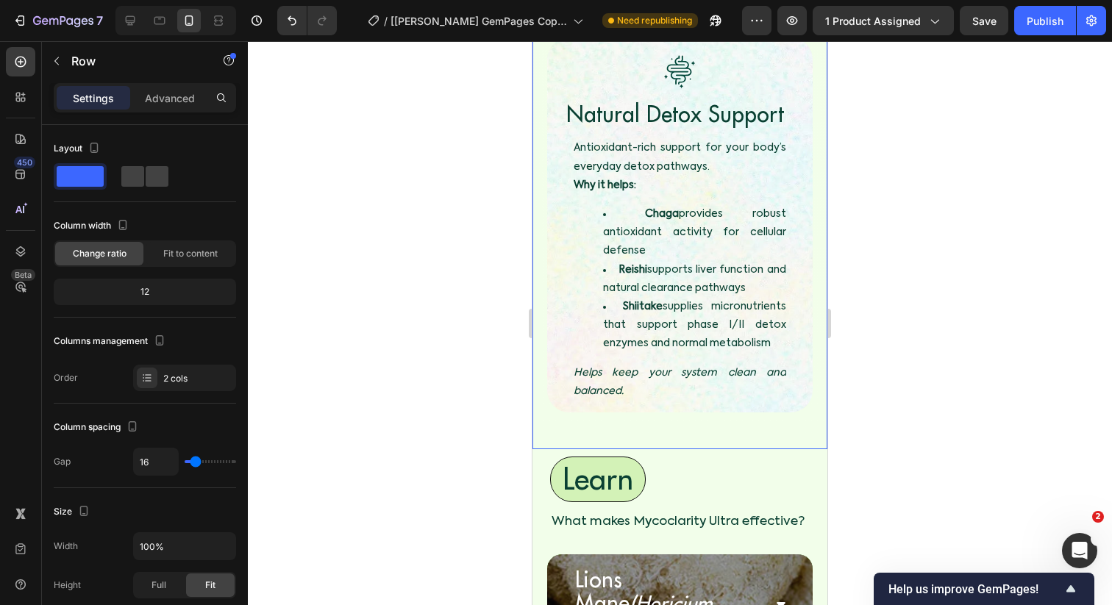
click at [623, 299] on div "Image Image Image Image Immune System Support Heading Stay balanced when work, …" at bounding box center [679, 7] width 295 height 885
click at [174, 88] on div "Advanced" at bounding box center [170, 98] width 74 height 24
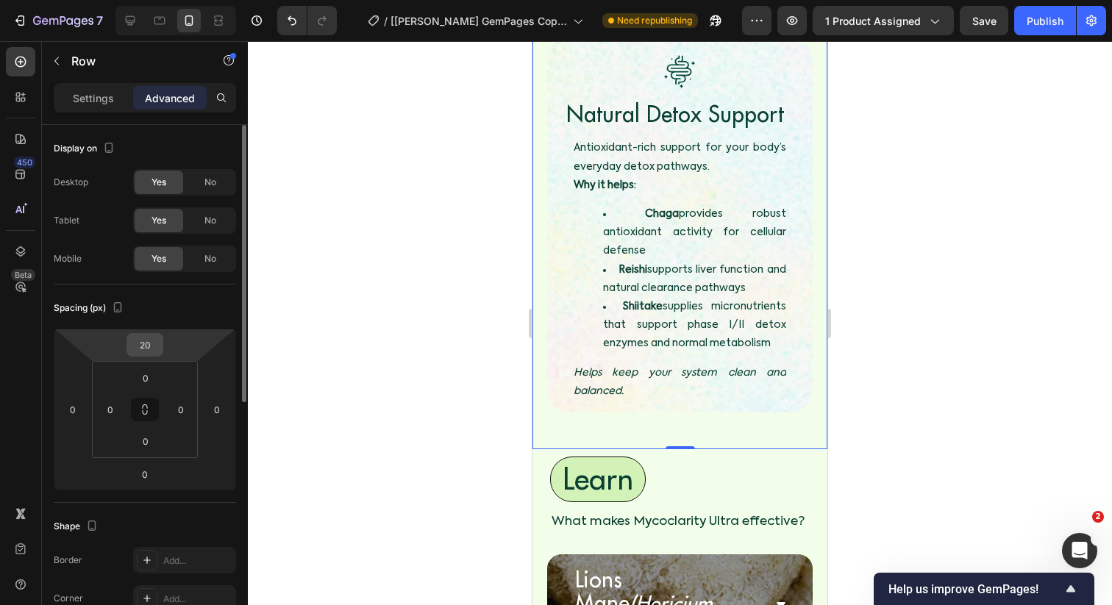
click at [140, 348] on input "20" at bounding box center [144, 345] width 29 height 22
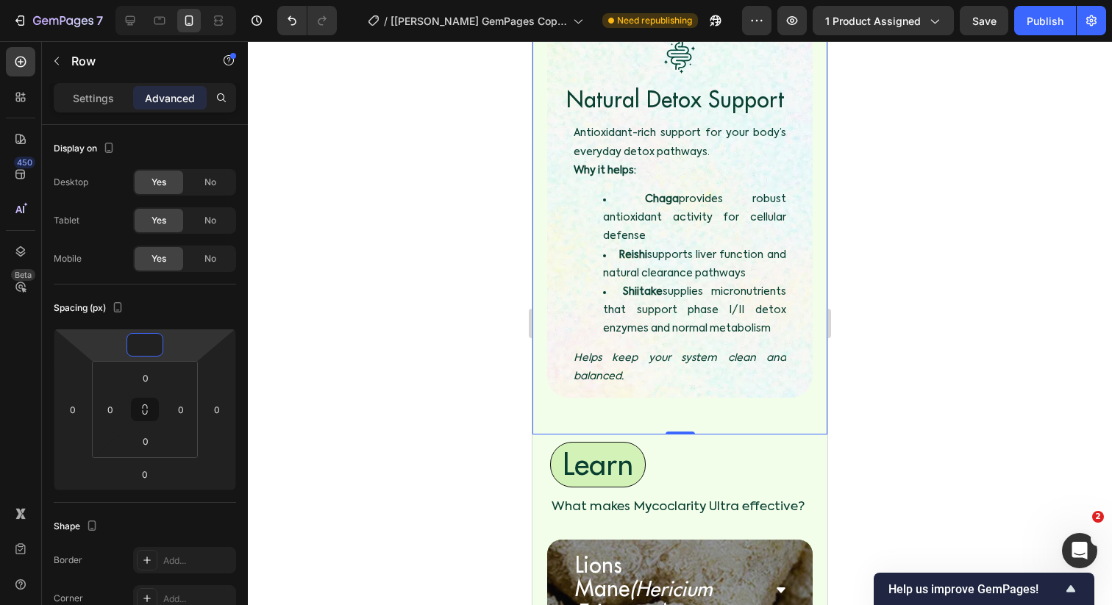
type input "20"
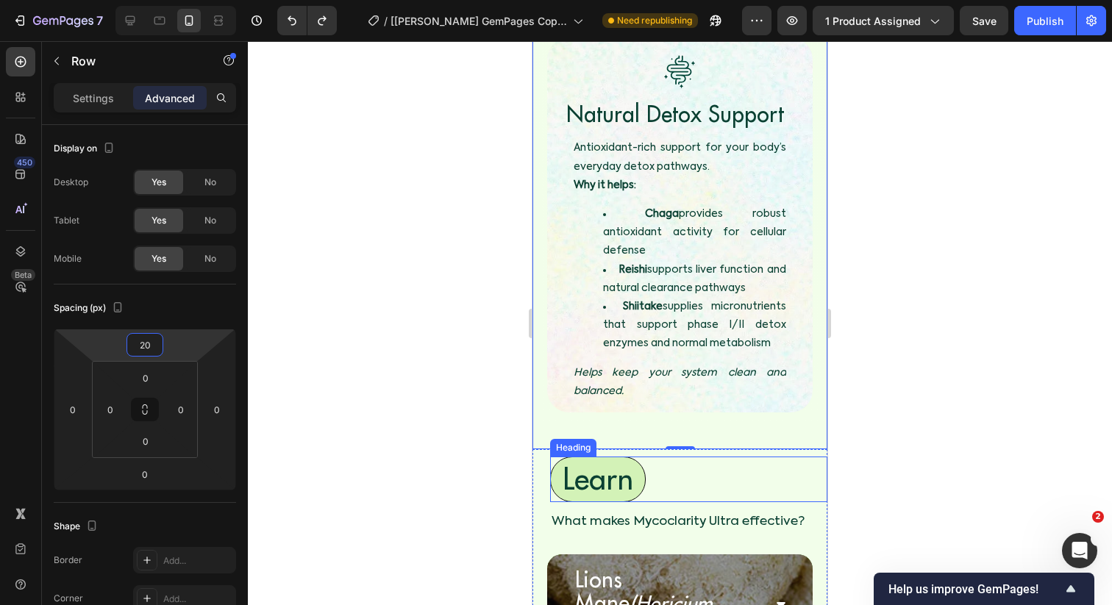
click at [665, 457] on div "Learn" at bounding box center [688, 480] width 277 height 46
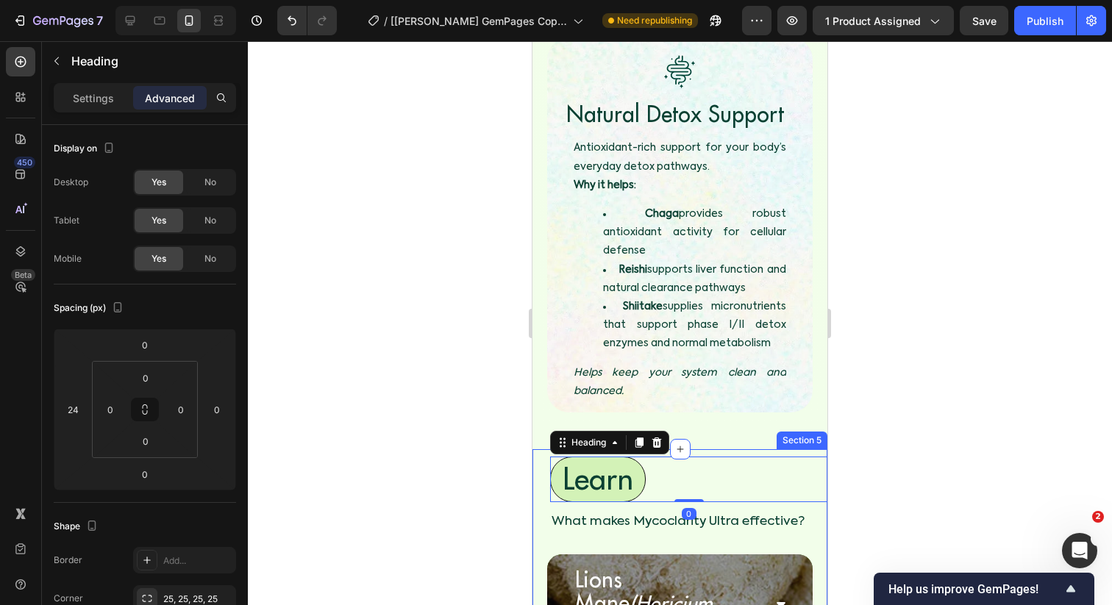
click at [465, 372] on div at bounding box center [680, 323] width 864 height 564
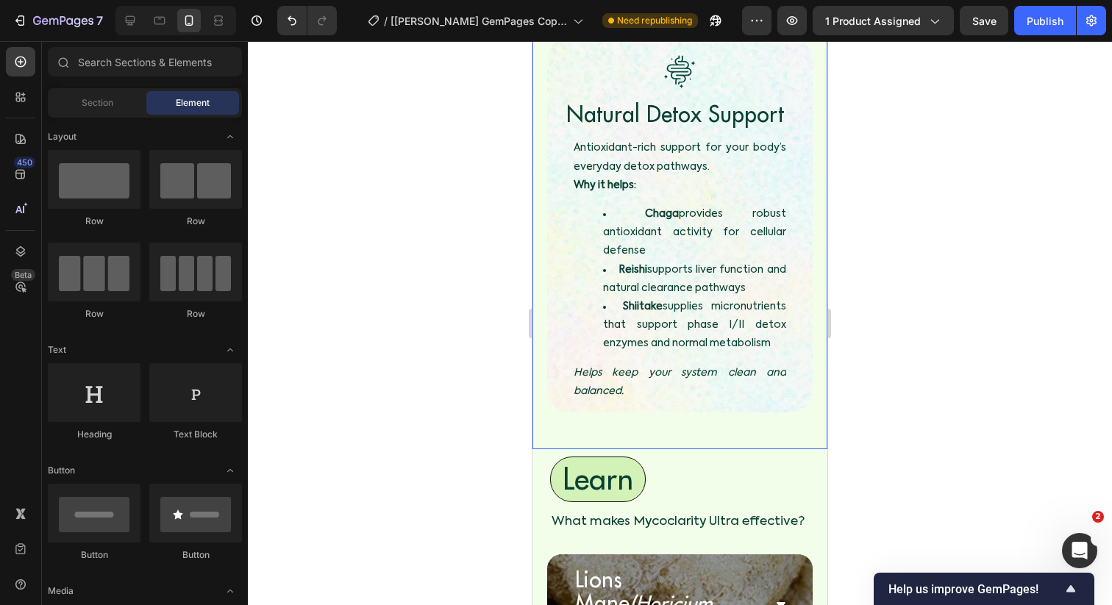
click at [626, 302] on div "Image Image Image Image Immune System Support Heading Stay balanced when work, …" at bounding box center [679, 7] width 295 height 885
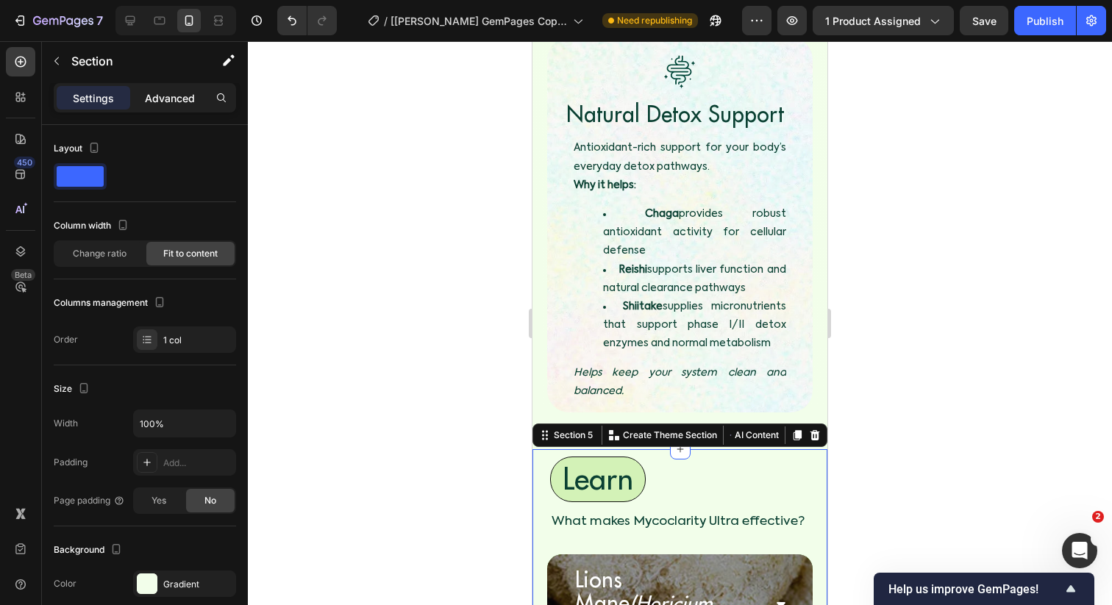
click at [173, 96] on p "Advanced" at bounding box center [170, 97] width 50 height 15
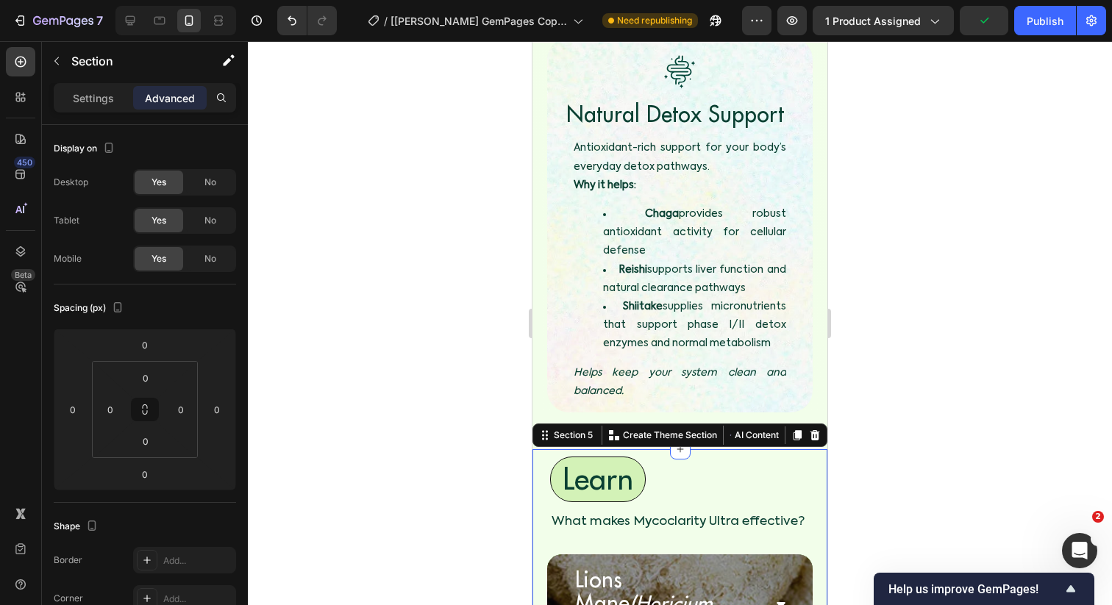
click at [415, 375] on div at bounding box center [680, 323] width 864 height 564
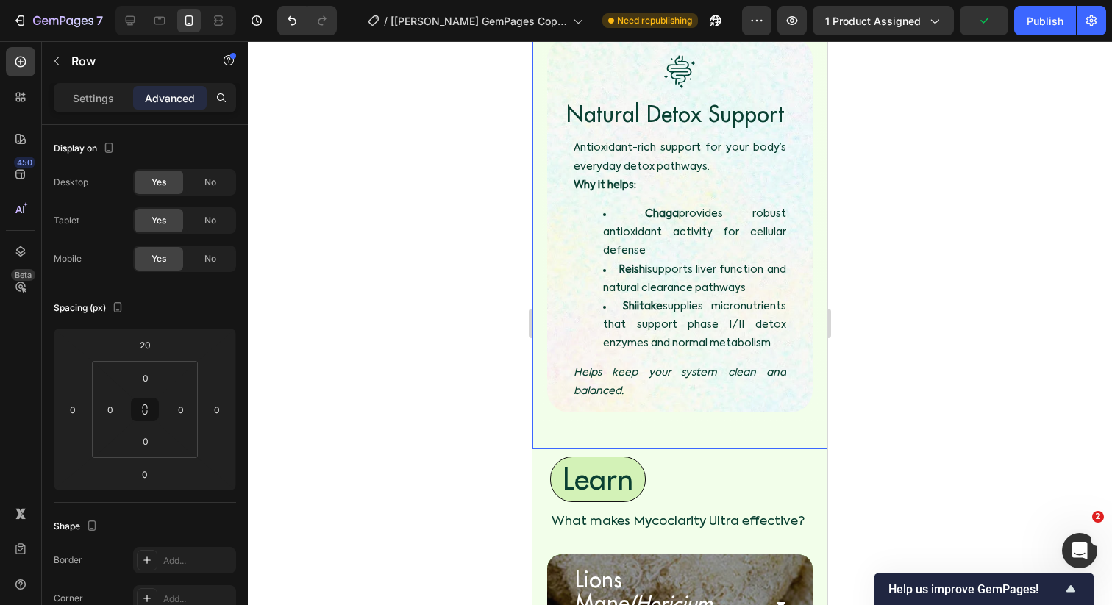
click at [594, 295] on div "Image Image Image Image Immune System Support Heading Stay balanced when work, …" at bounding box center [679, 7] width 295 height 885
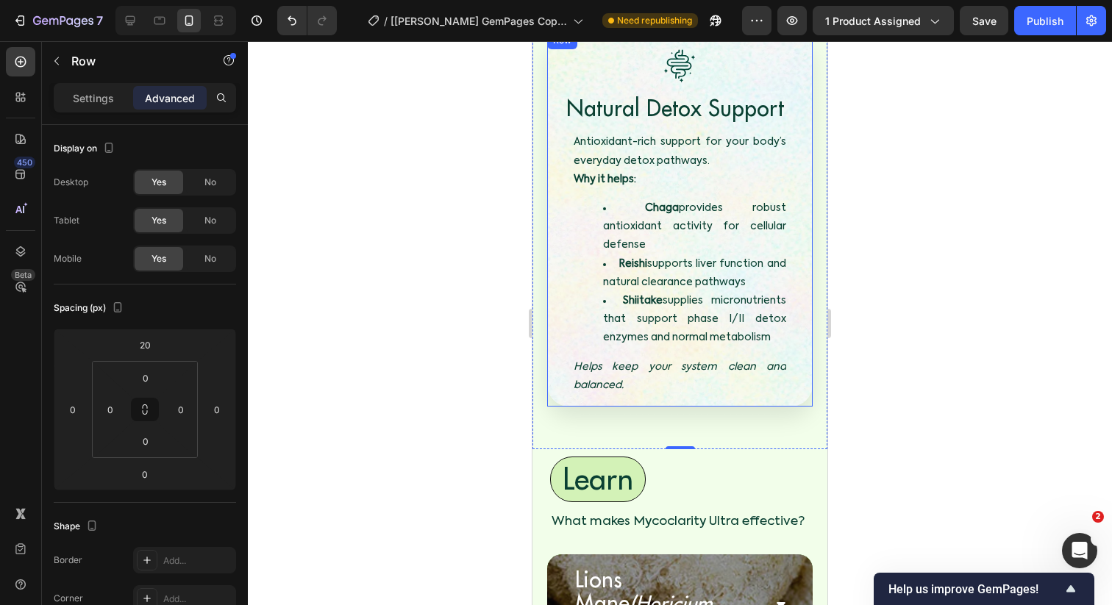
click at [670, 266] on div "Image Image Natural Detox Support Heading Antioxidant-rich support for your bod…" at bounding box center [679, 219] width 265 height 375
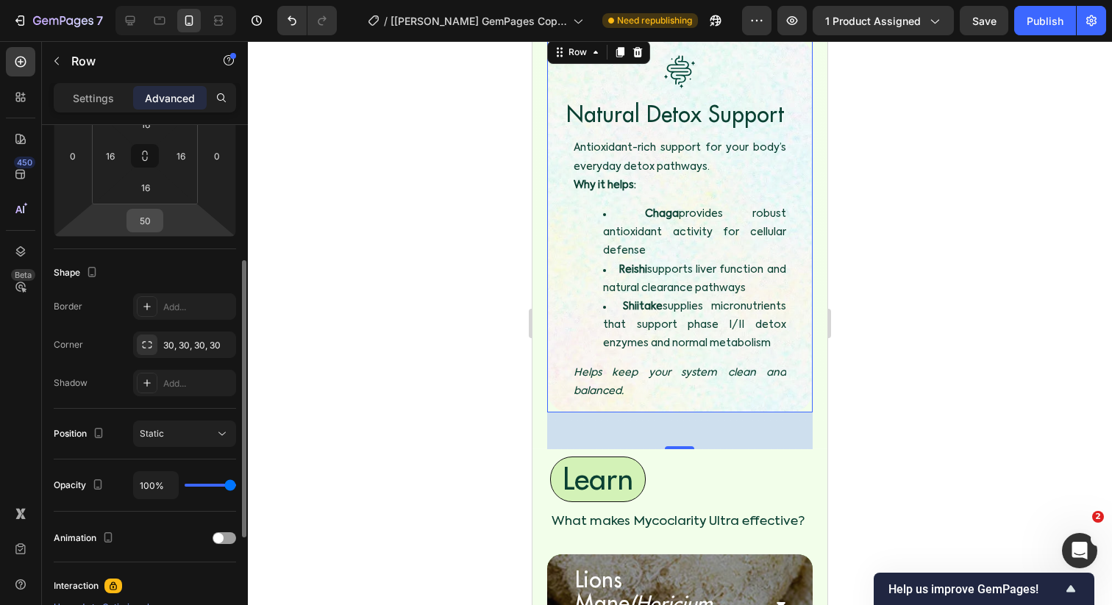
click at [151, 216] on input "50" at bounding box center [144, 221] width 29 height 22
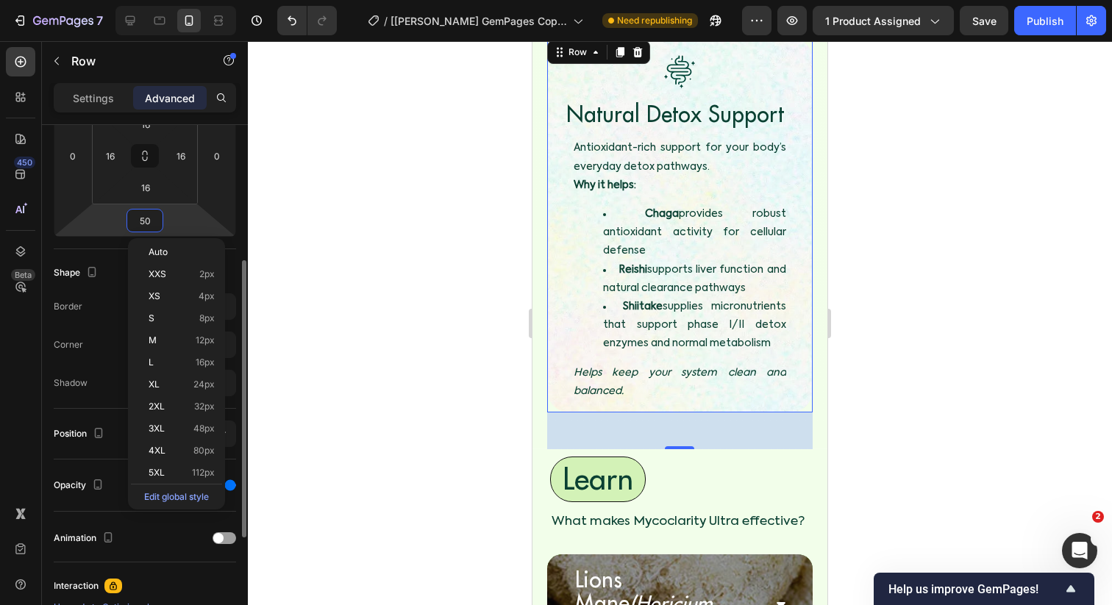
type input "0"
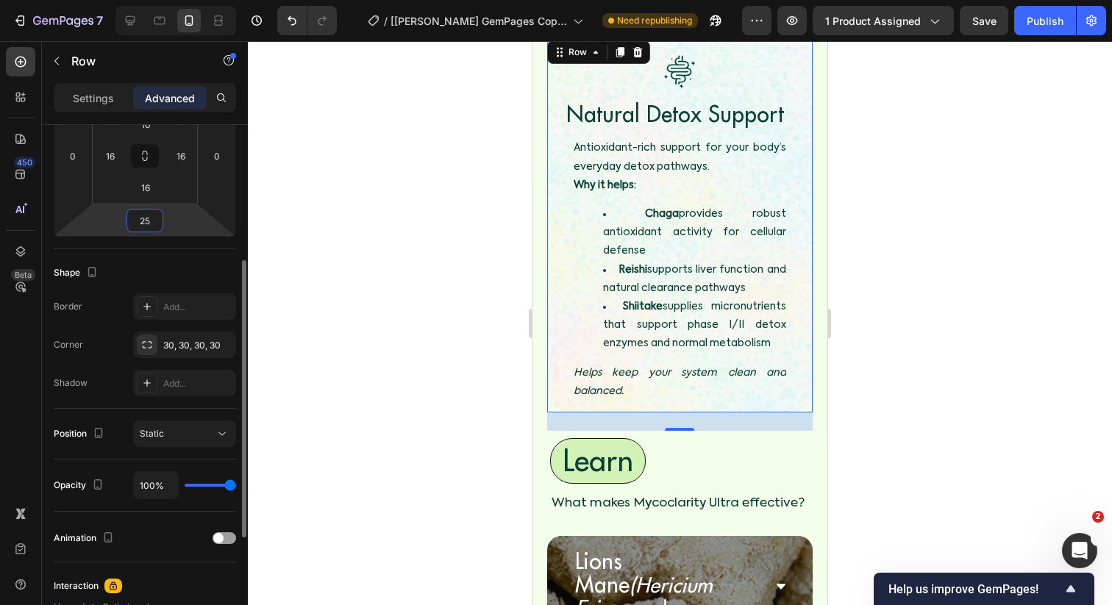
type input "25"
click at [215, 0] on html "7 Version history / [Sinclair GemPages Copy] MycoClarity Ultra Need republishin…" at bounding box center [556, 0] width 1112 height 0
click at [349, 258] on div at bounding box center [680, 323] width 864 height 564
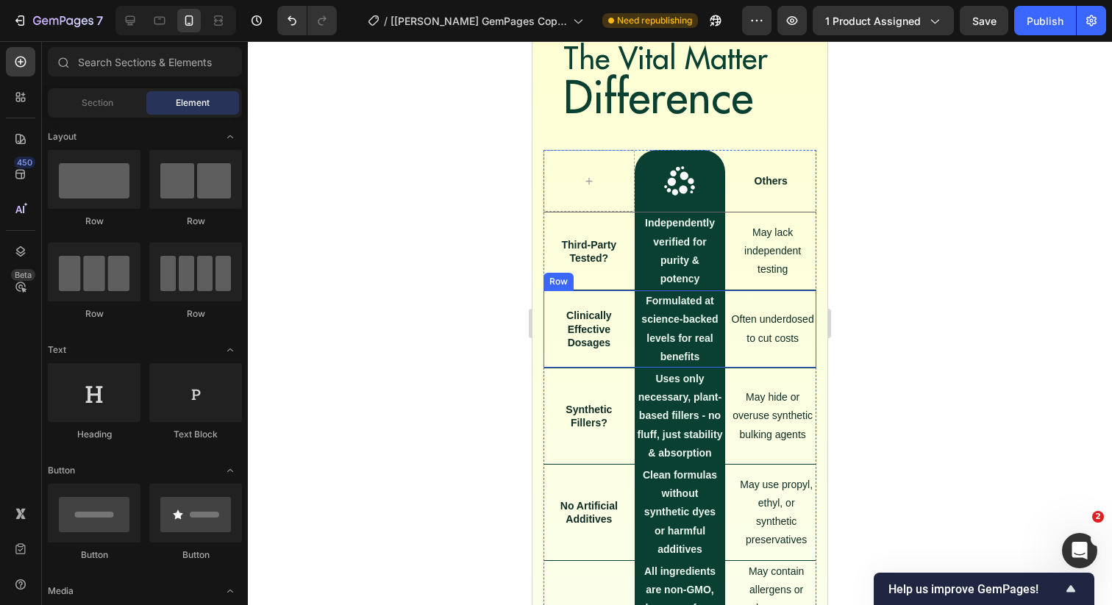
scroll to position [6811, 0]
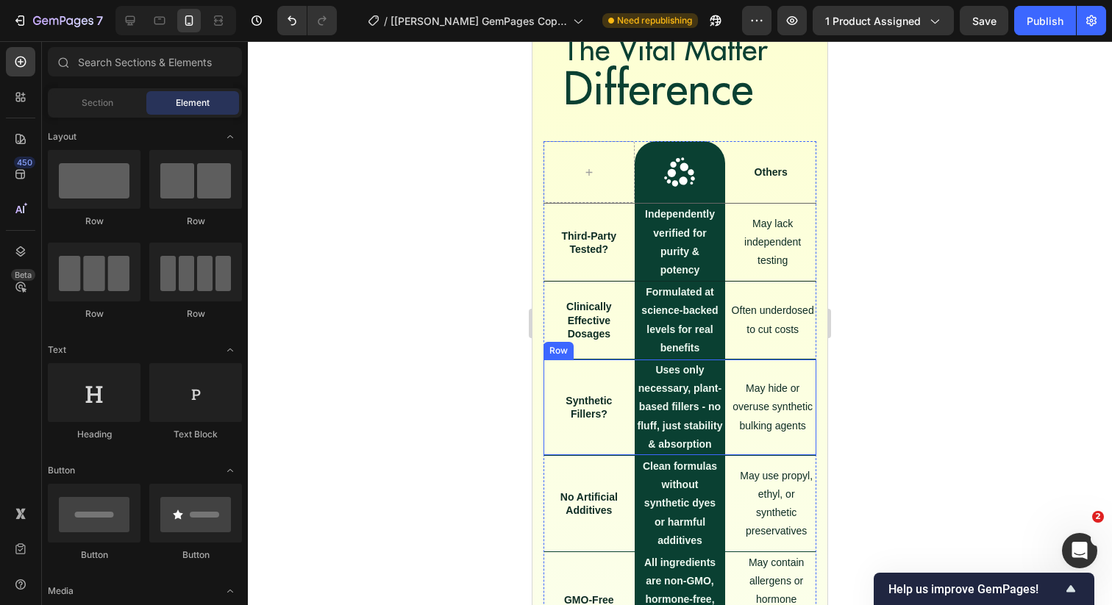
click at [815, 368] on div "May hide or overuse synthetic bulking agents Text Block" at bounding box center [770, 408] width 91 height 96
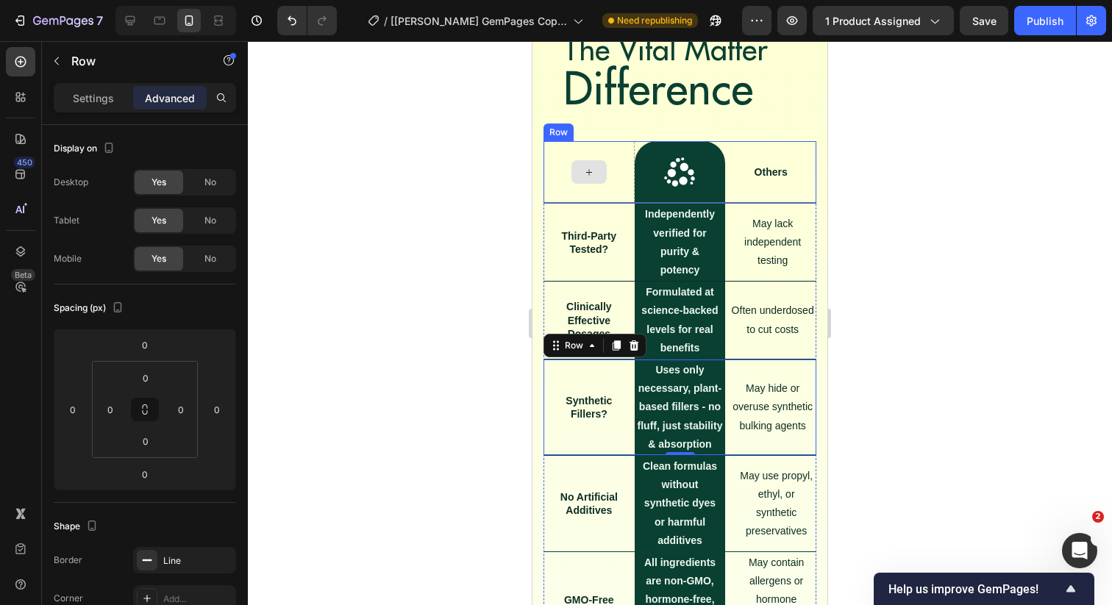
click at [604, 150] on div at bounding box center [588, 172] width 91 height 62
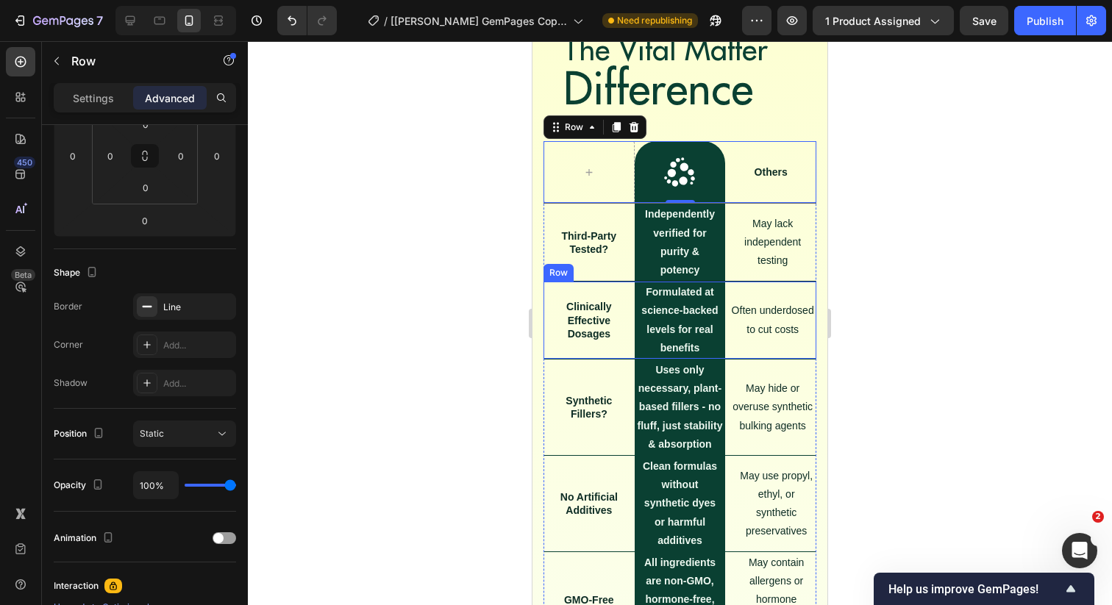
drag, startPoint x: 445, startPoint y: 185, endPoint x: 922, endPoint y: 407, distance: 526.3
click at [922, 407] on div at bounding box center [680, 323] width 864 height 564
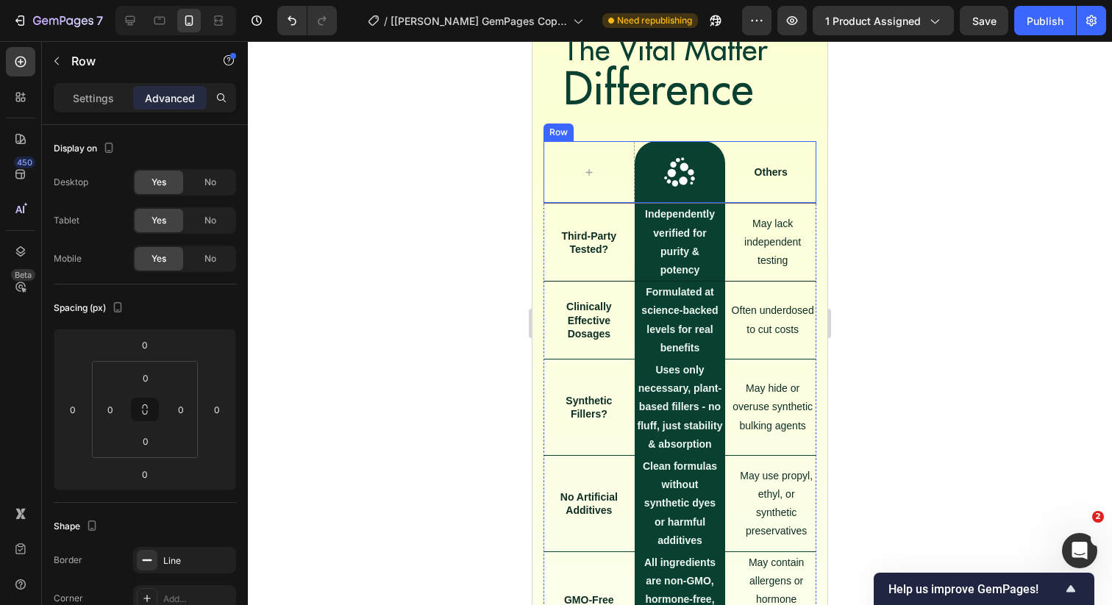
click at [793, 143] on div "Others Text Block" at bounding box center [770, 172] width 91 height 62
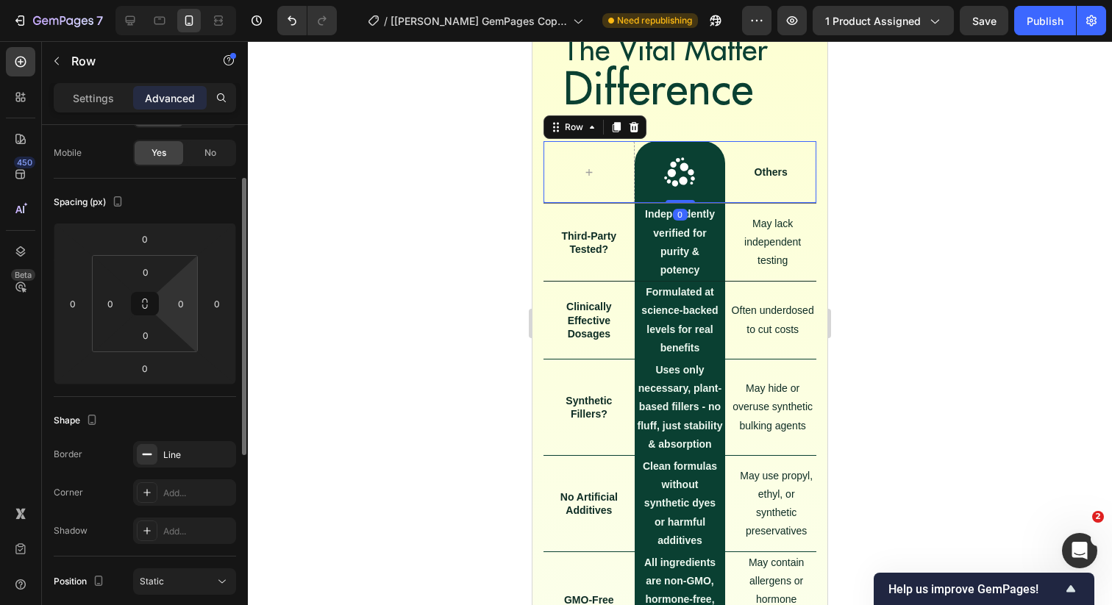
scroll to position [104, 0]
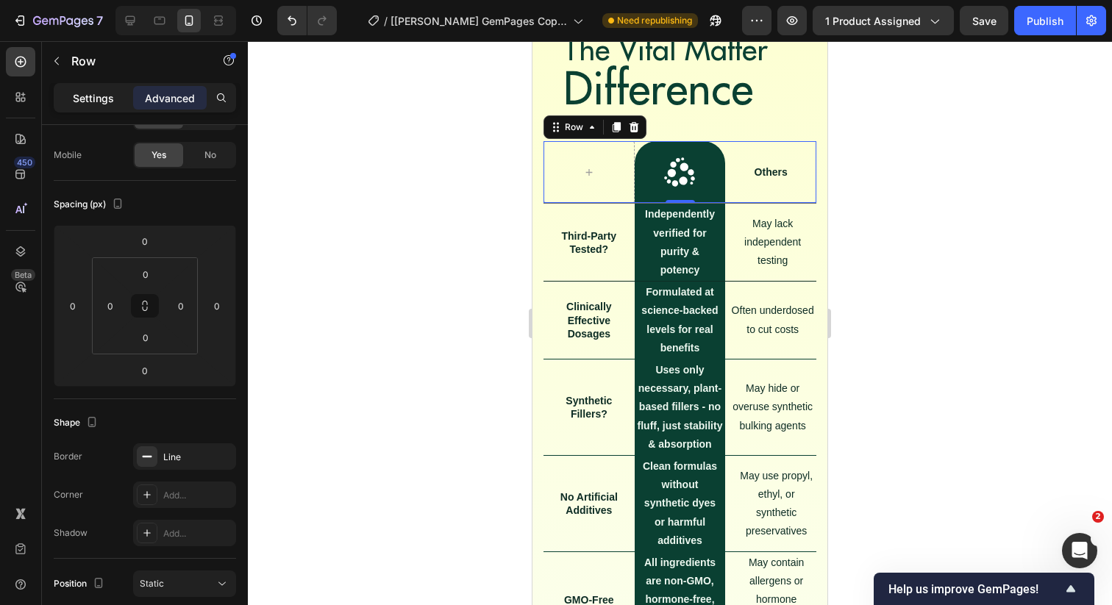
click at [90, 105] on div "Settings" at bounding box center [94, 98] width 74 height 24
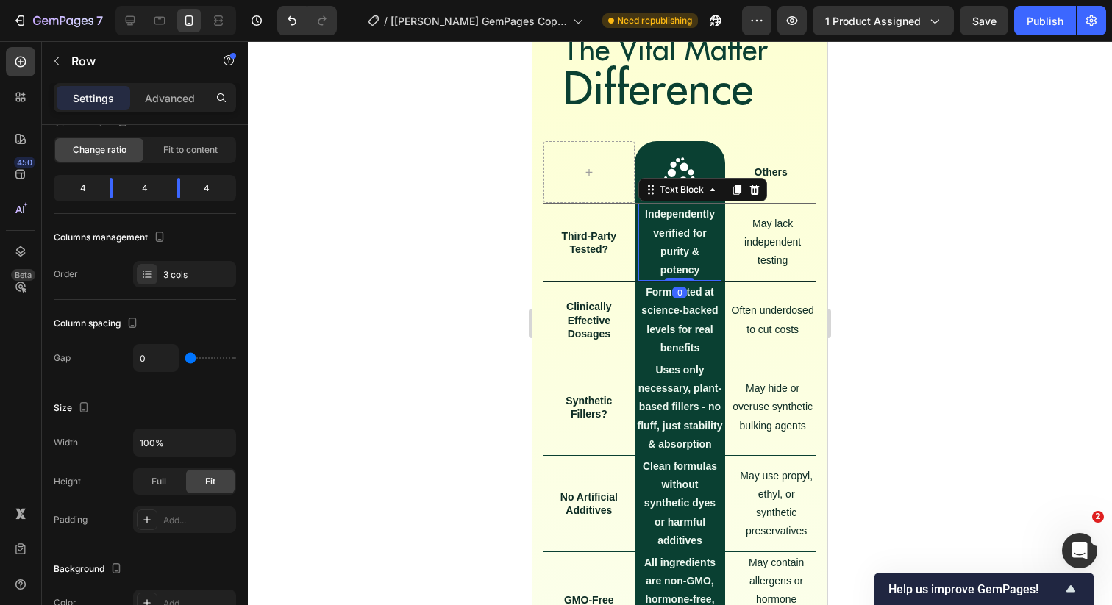
click at [686, 243] on p "Independently verified for purity & potency" at bounding box center [680, 242] width 81 height 74
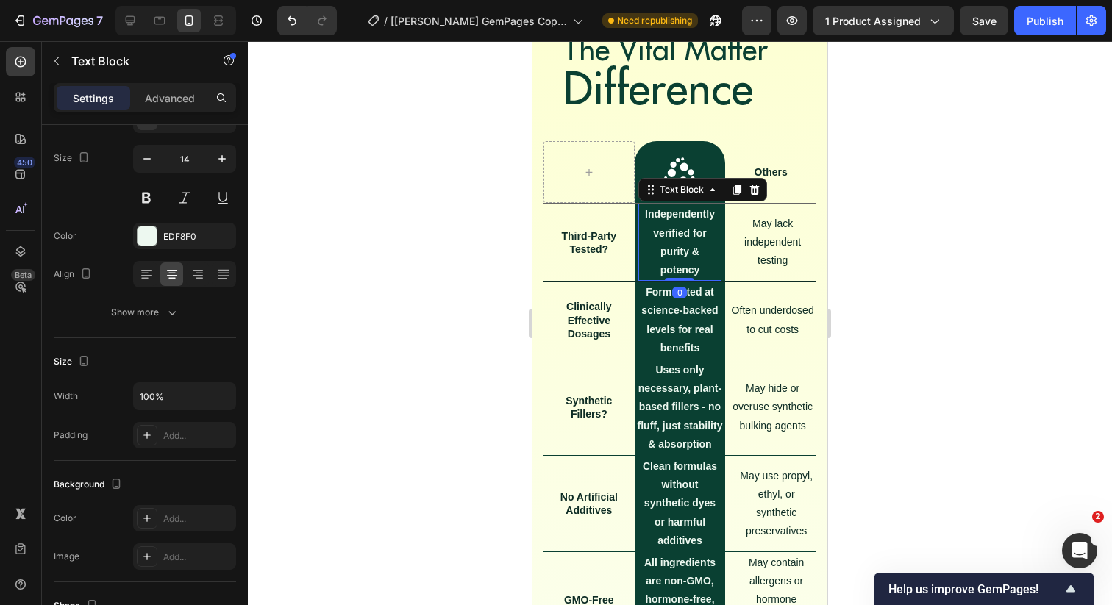
scroll to position [0, 0]
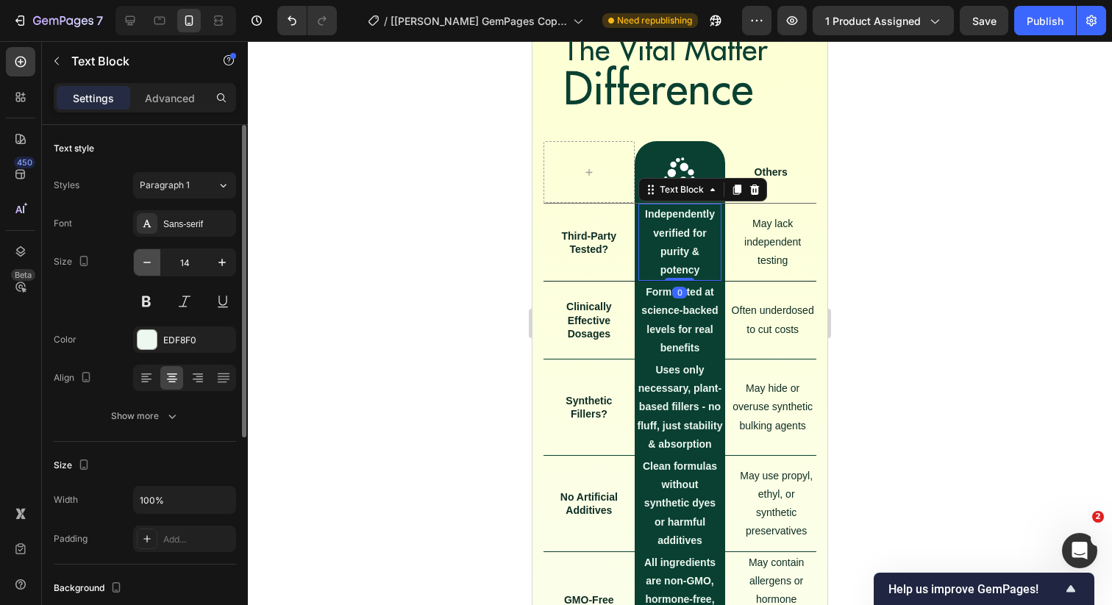
click at [149, 265] on icon "button" at bounding box center [147, 262] width 15 height 15
type input "12"
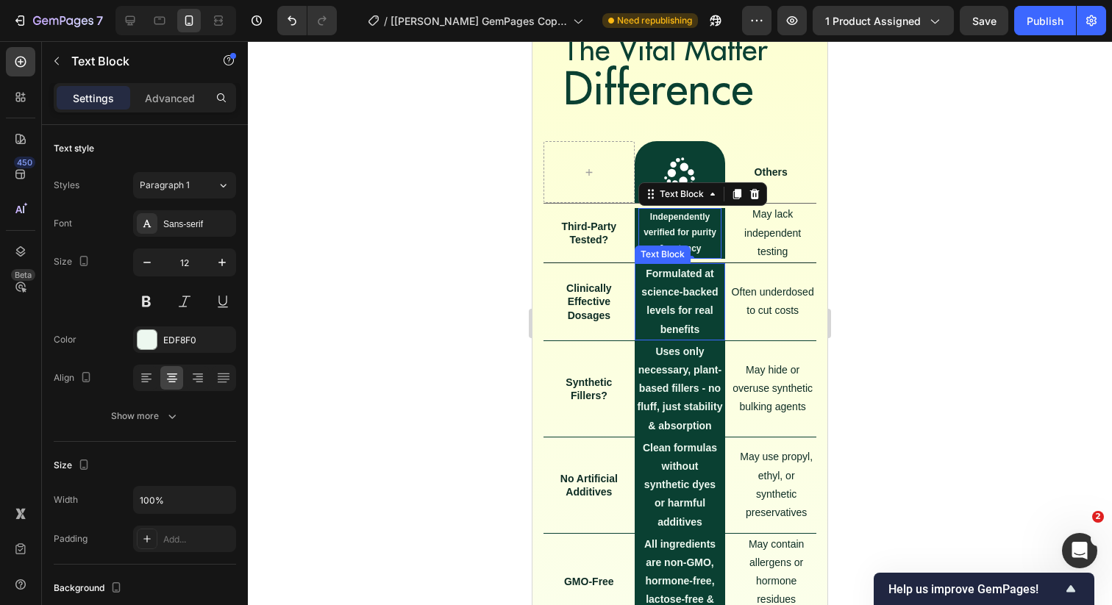
click at [666, 307] on strong "Formulated at science-backed levels for real benefits" at bounding box center [679, 302] width 76 height 68
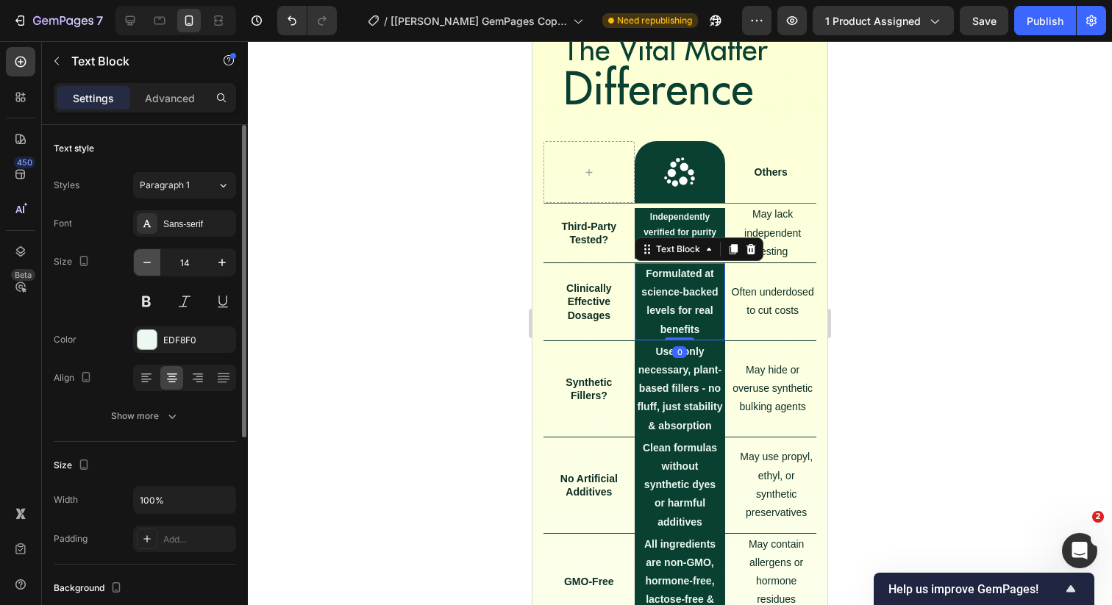
click at [140, 258] on icon "button" at bounding box center [147, 262] width 15 height 15
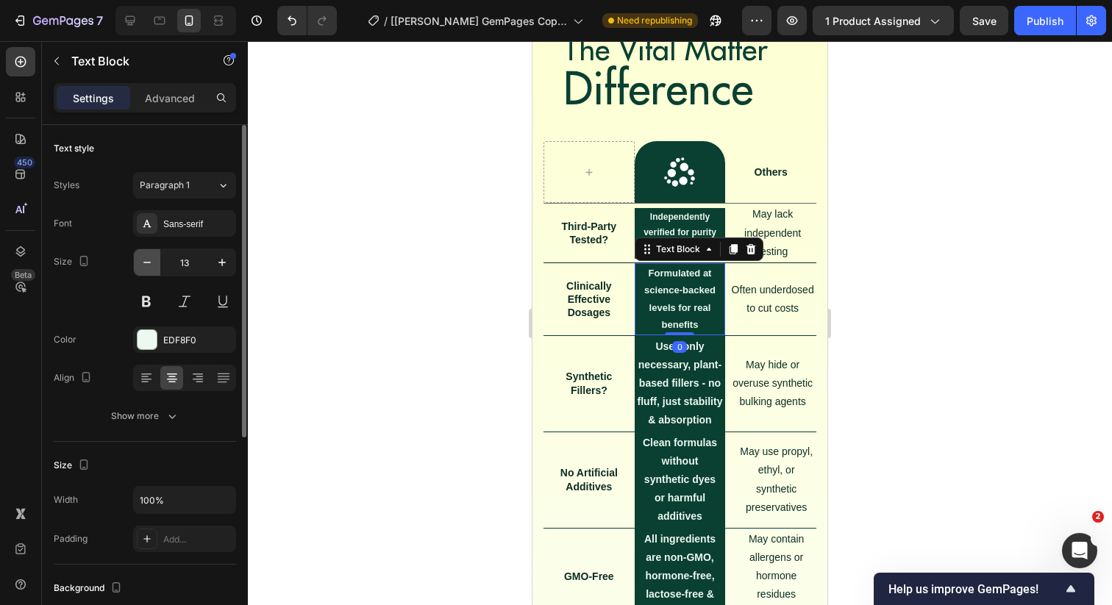
type input "12"
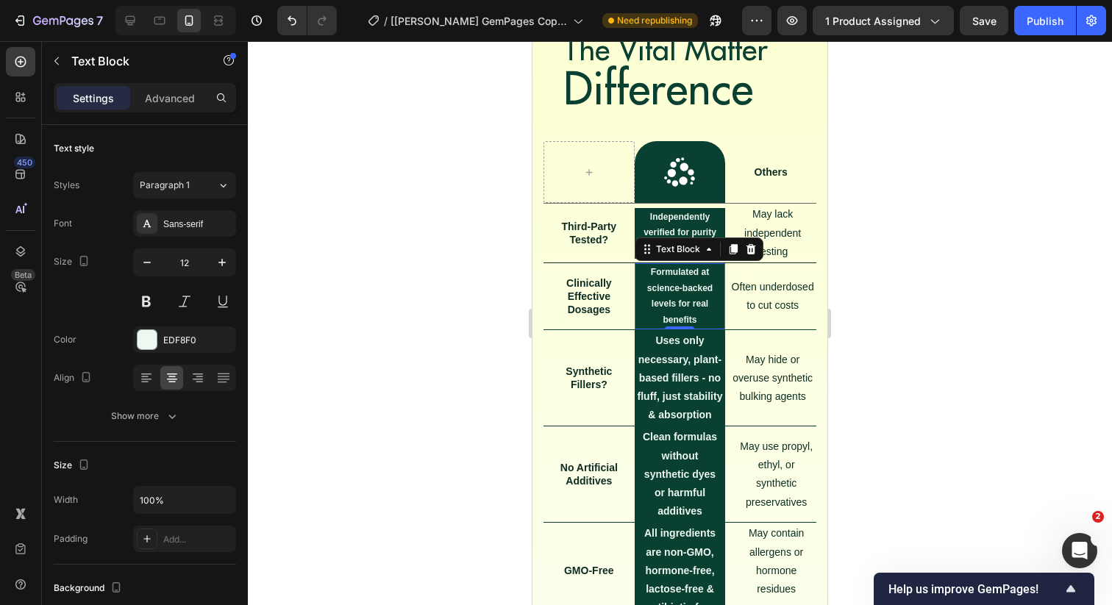
click at [411, 279] on div at bounding box center [680, 323] width 864 height 564
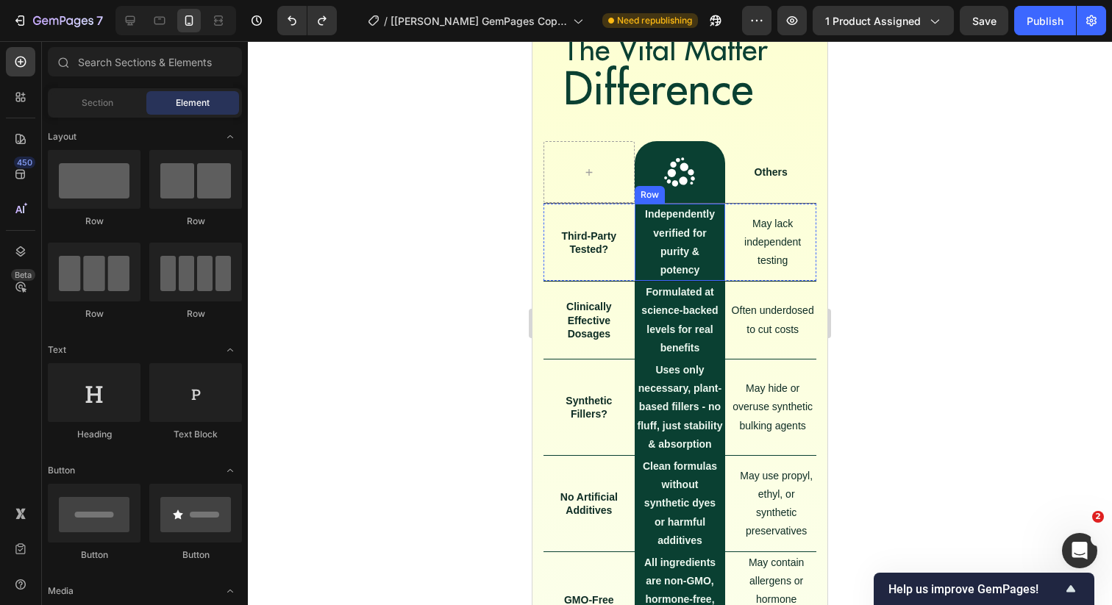
click at [724, 215] on div "Independently verified for purity & potency Text Block" at bounding box center [680, 242] width 91 height 77
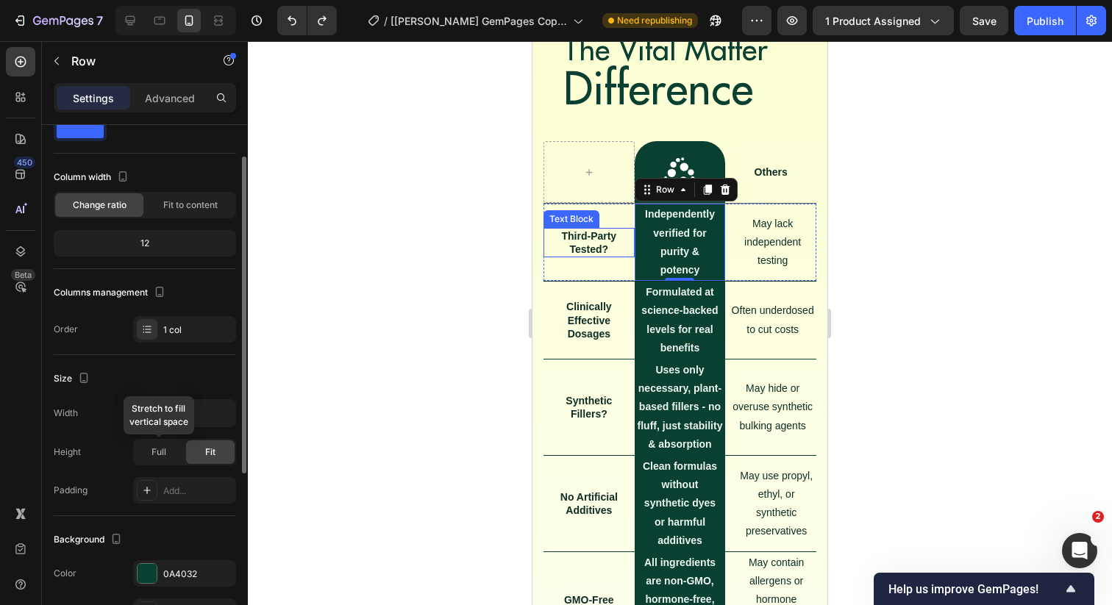
scroll to position [50, 0]
click at [153, 448] on span "Full" at bounding box center [158, 450] width 15 height 13
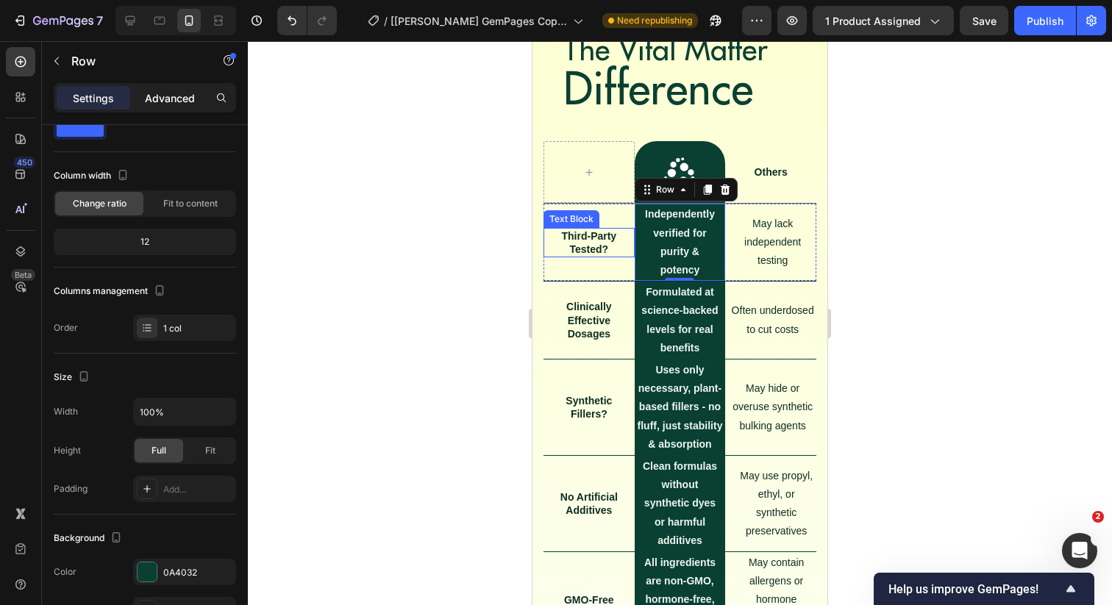
click at [150, 103] on p "Advanced" at bounding box center [170, 97] width 50 height 15
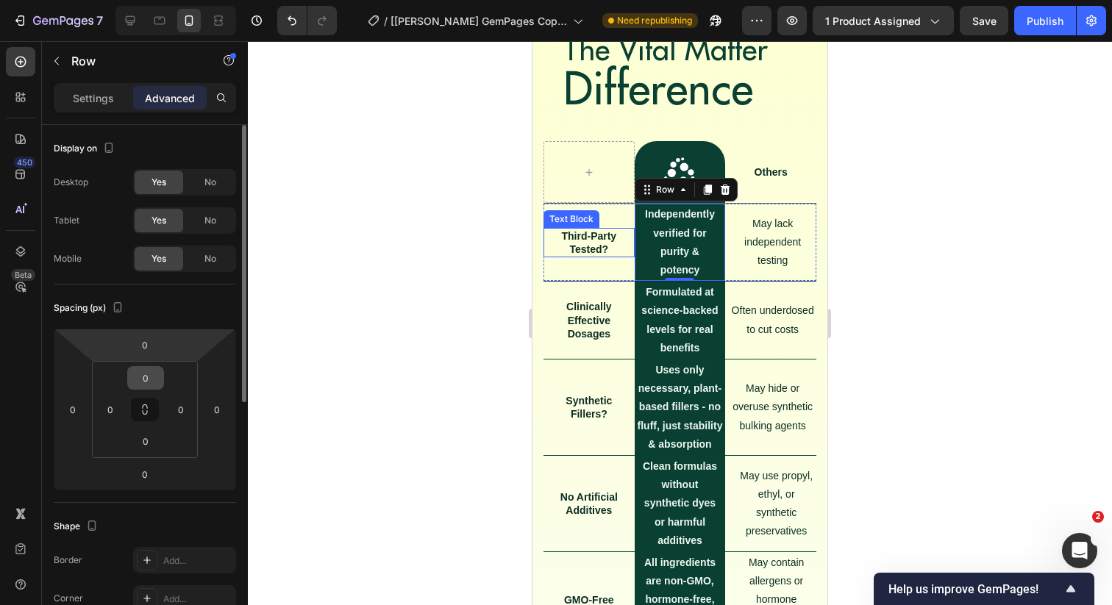
scroll to position [459, 0]
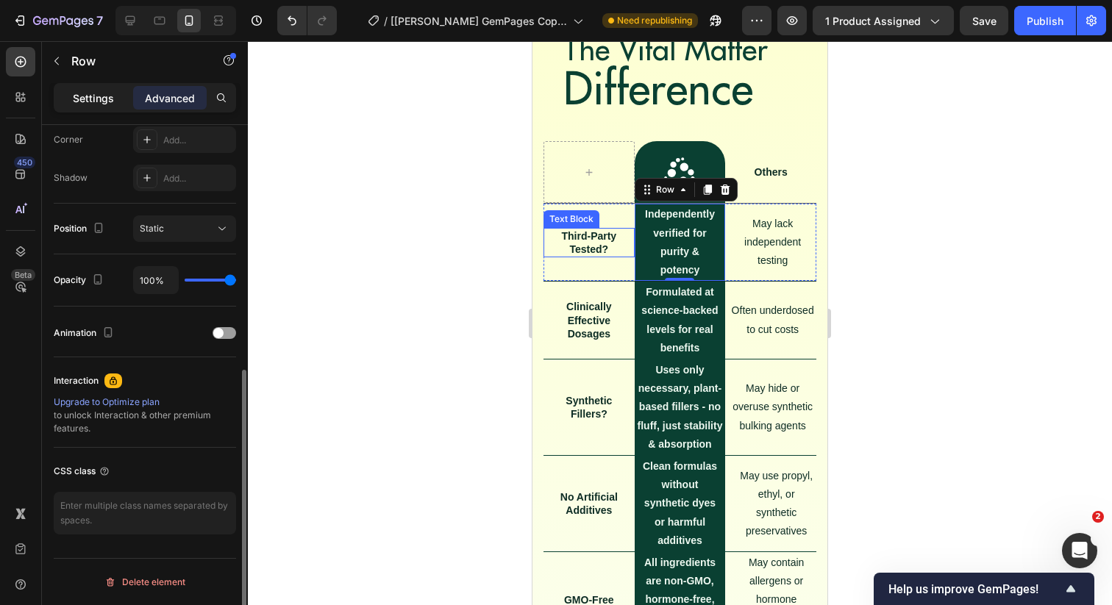
click at [111, 96] on p "Settings" at bounding box center [93, 97] width 41 height 15
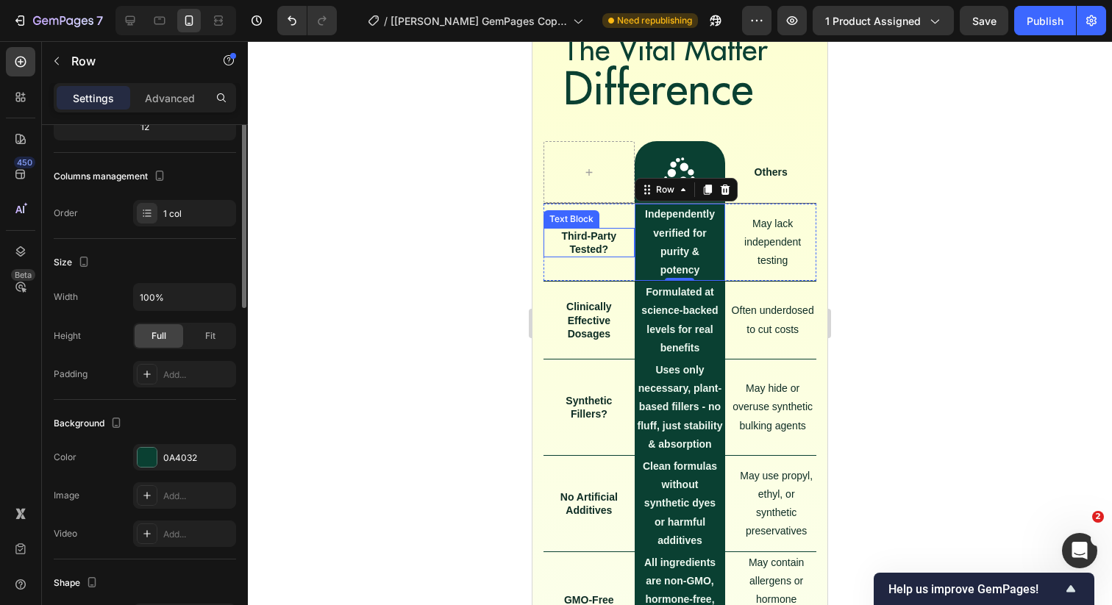
scroll to position [0, 0]
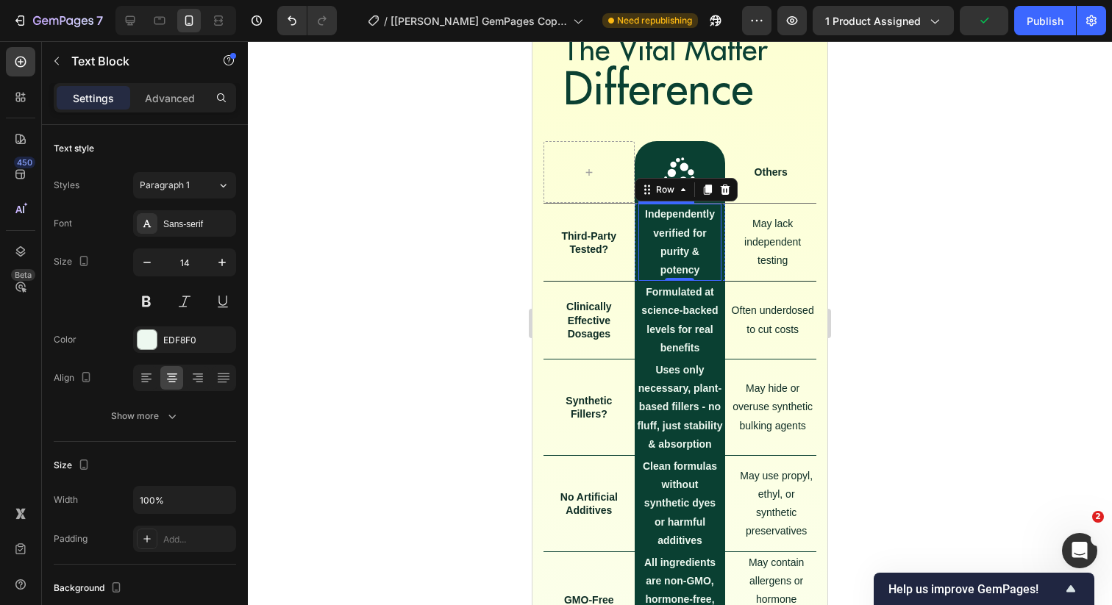
click at [664, 238] on strong "Independently verified for purity & potency" at bounding box center [680, 242] width 70 height 68
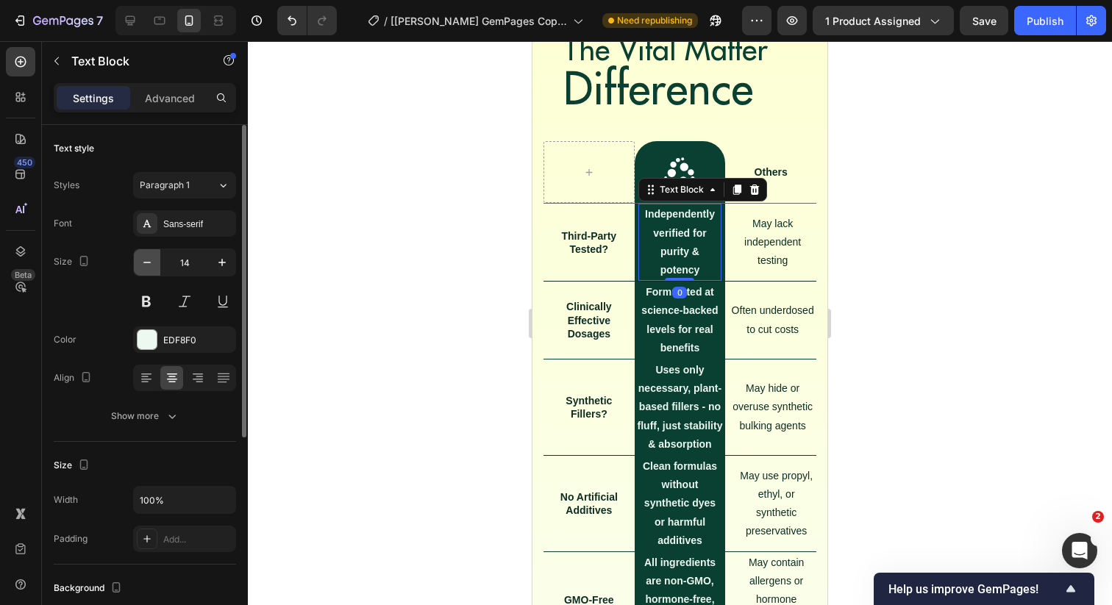
click at [147, 258] on icon "button" at bounding box center [147, 262] width 15 height 15
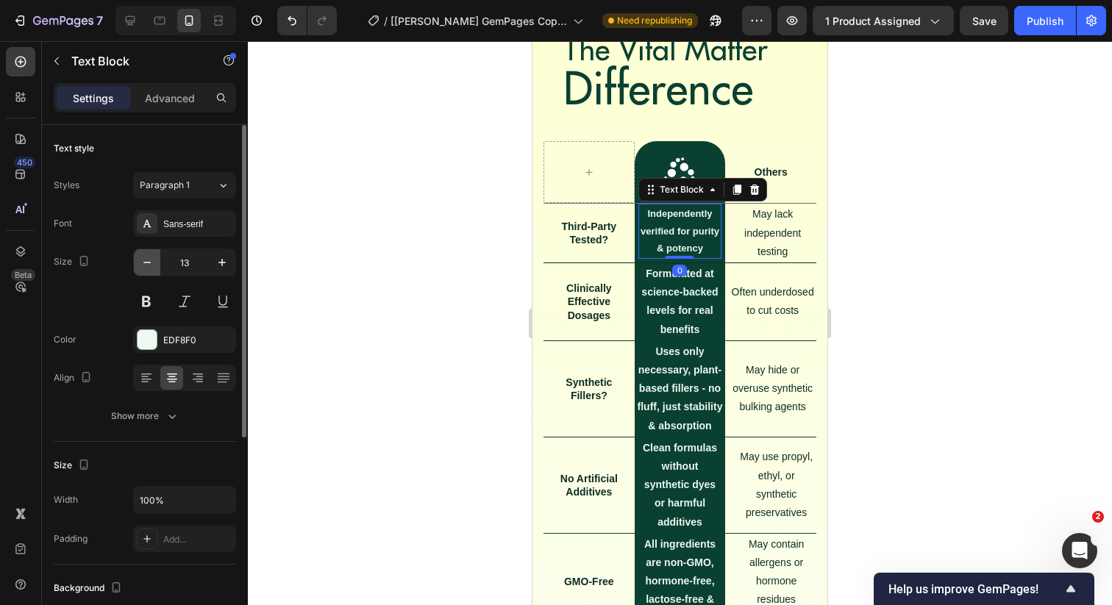
type input "12"
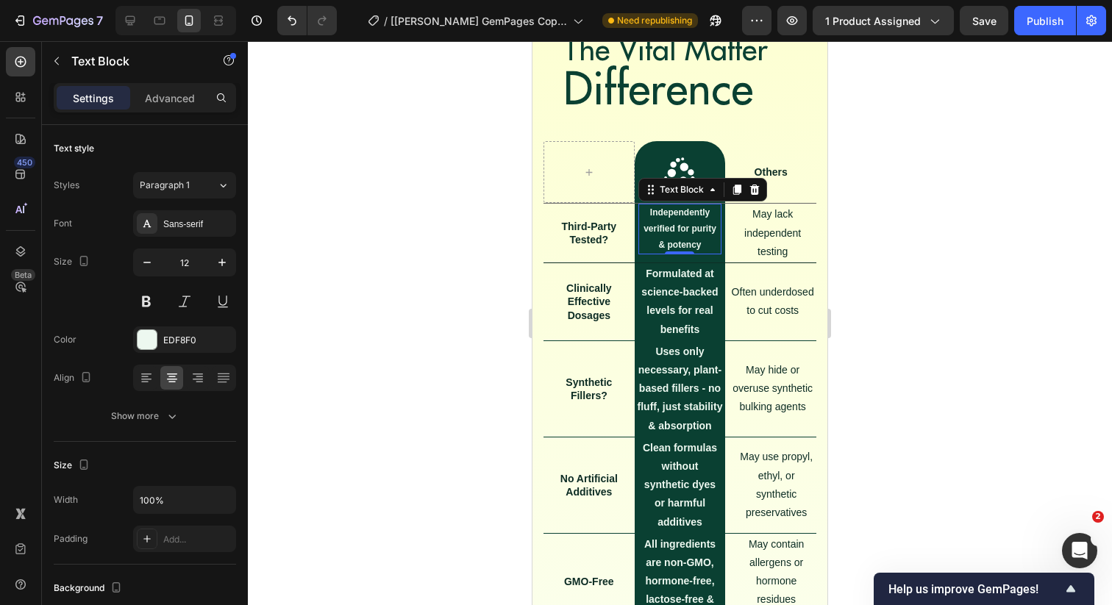
click at [385, 293] on div at bounding box center [680, 323] width 864 height 564
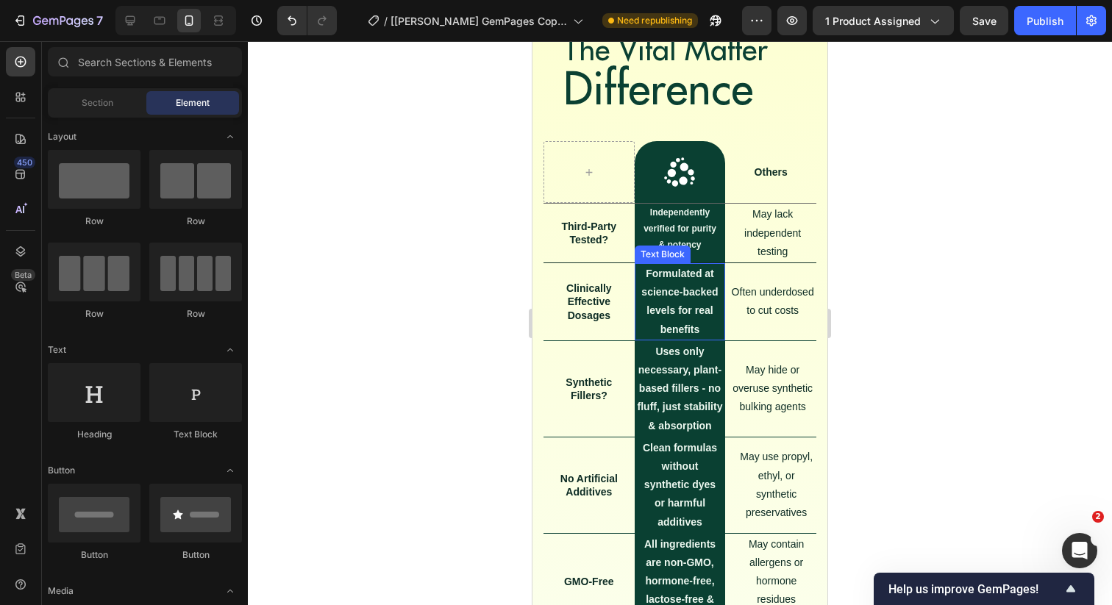
click at [679, 308] on strong "Formulated at science-backed levels for real benefits" at bounding box center [679, 302] width 76 height 68
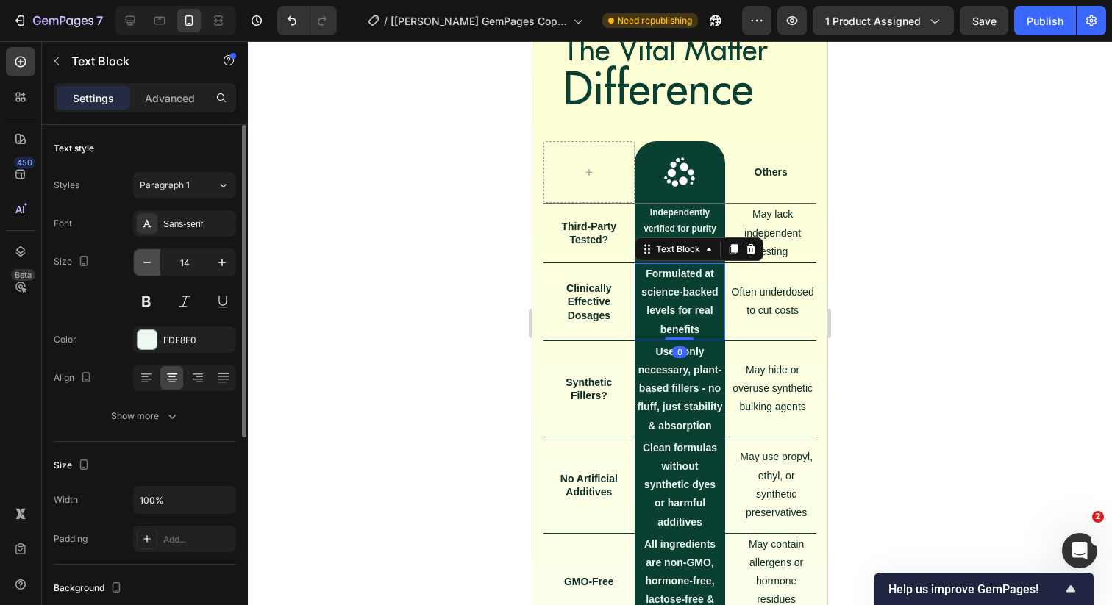
click at [154, 253] on button "button" at bounding box center [147, 262] width 26 height 26
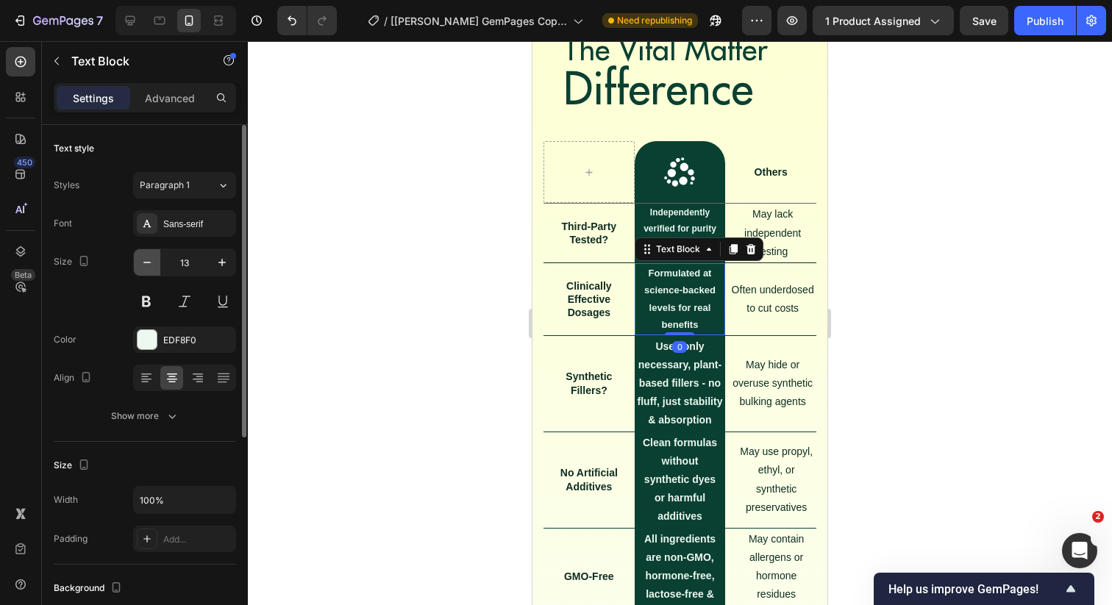
type input "12"
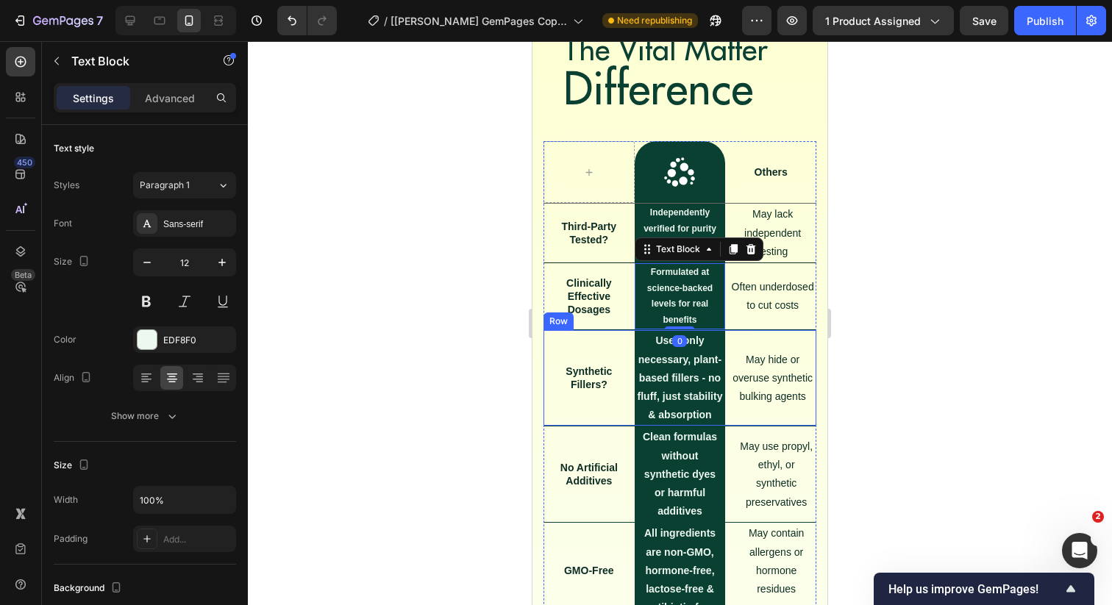
click at [593, 351] on div "Synthetic Fillers? Text Block" at bounding box center [588, 378] width 91 height 96
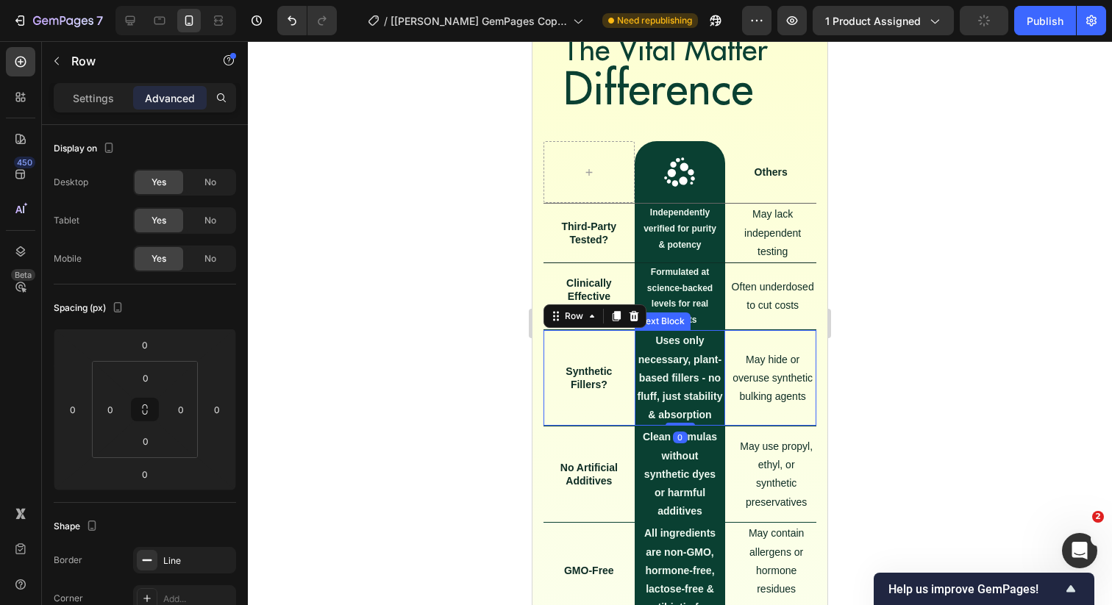
click at [670, 365] on strong "Uses only necessary, plant-based fillers - no fluff, just stability & absorption" at bounding box center [680, 378] width 85 height 86
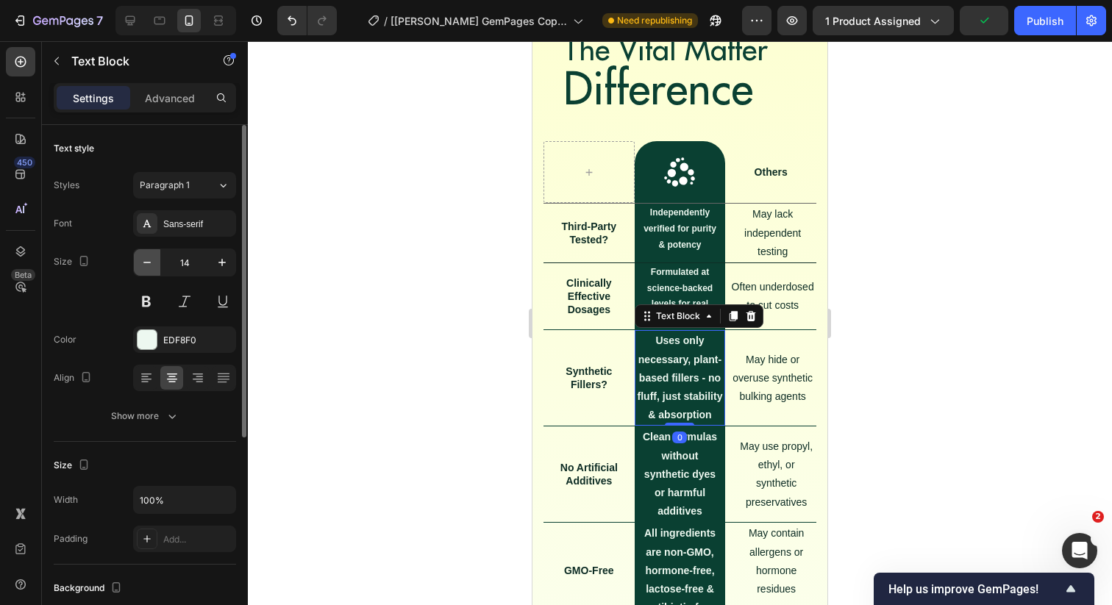
click at [150, 261] on icon "button" at bounding box center [147, 262] width 15 height 15
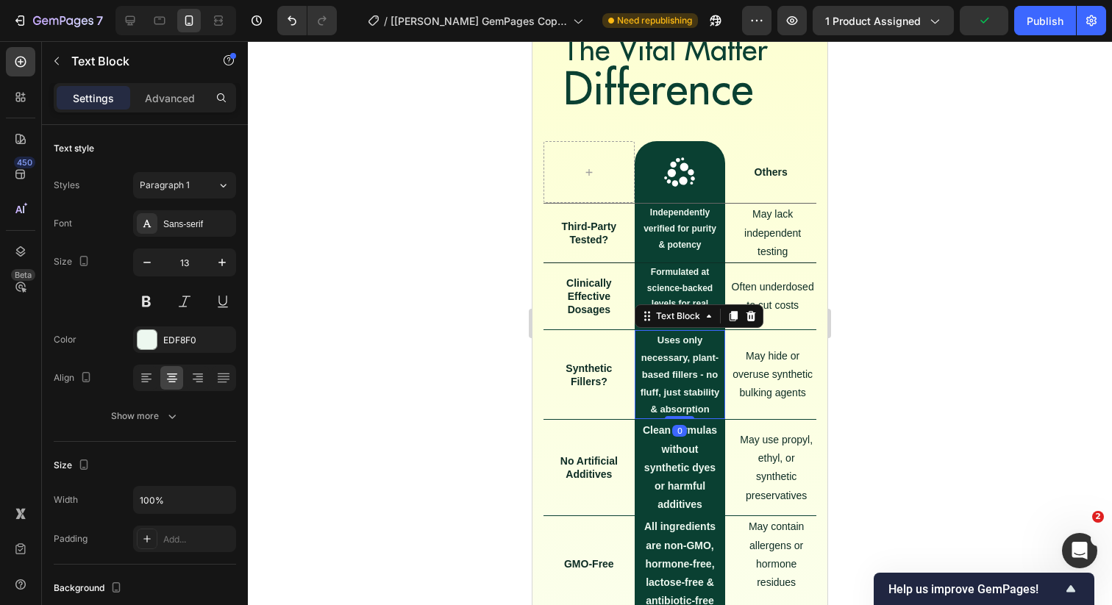
type input "12"
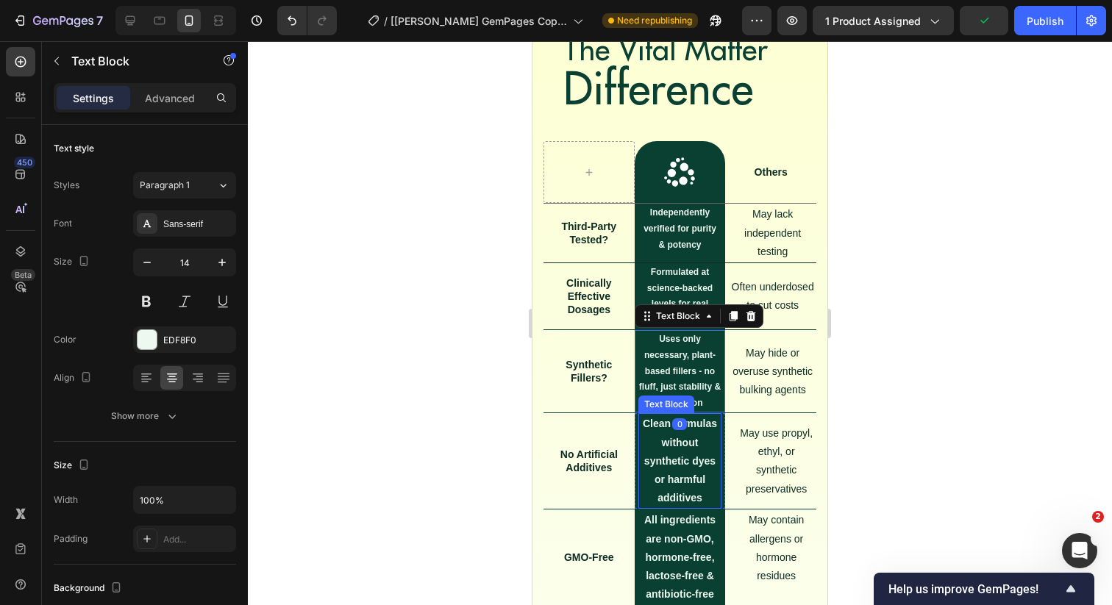
click at [680, 474] on strong "Clean formulas without synthetic dyes or harmful additives" at bounding box center [680, 461] width 74 height 86
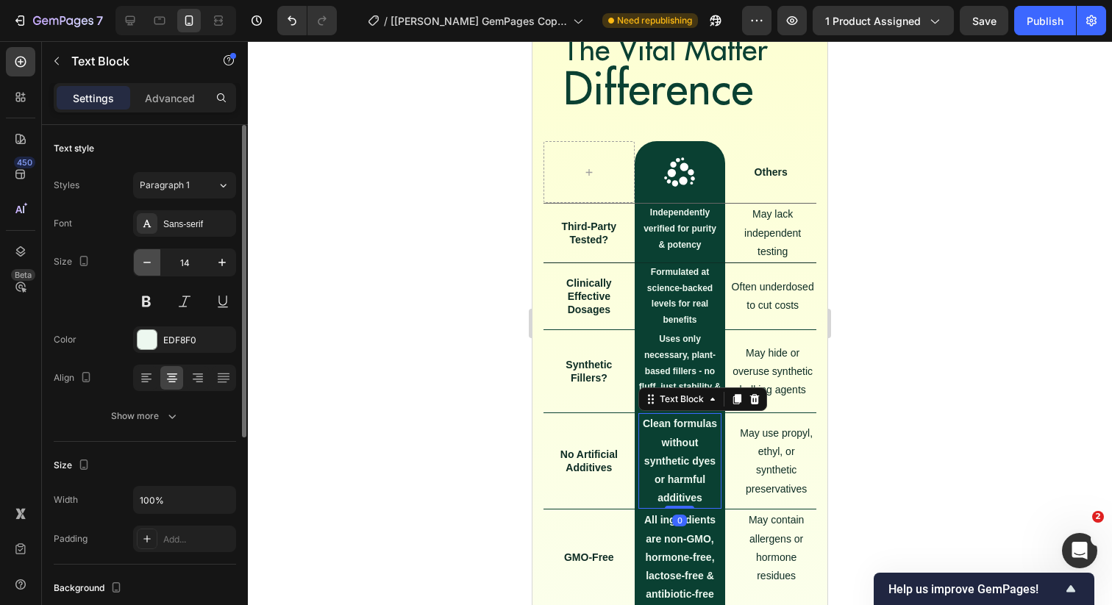
click at [149, 262] on icon "button" at bounding box center [146, 262] width 7 height 1
type input "12"
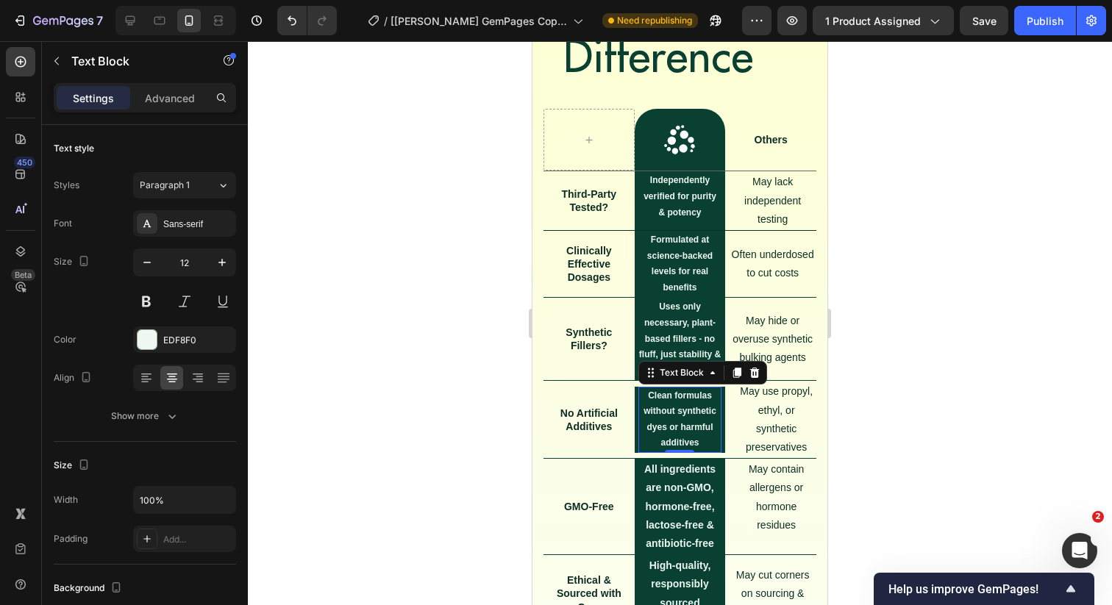
scroll to position [6844, 0]
click at [637, 419] on div "Clean formulas without synthetic dyes or harmful additives Text Block 0" at bounding box center [680, 419] width 91 height 66
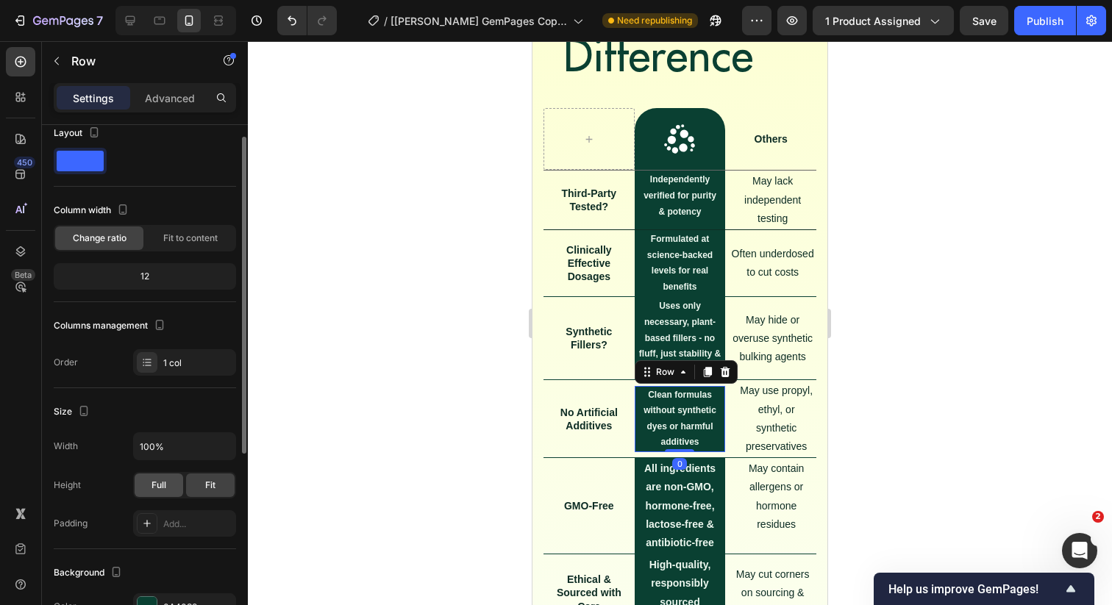
scroll to position [22, 0]
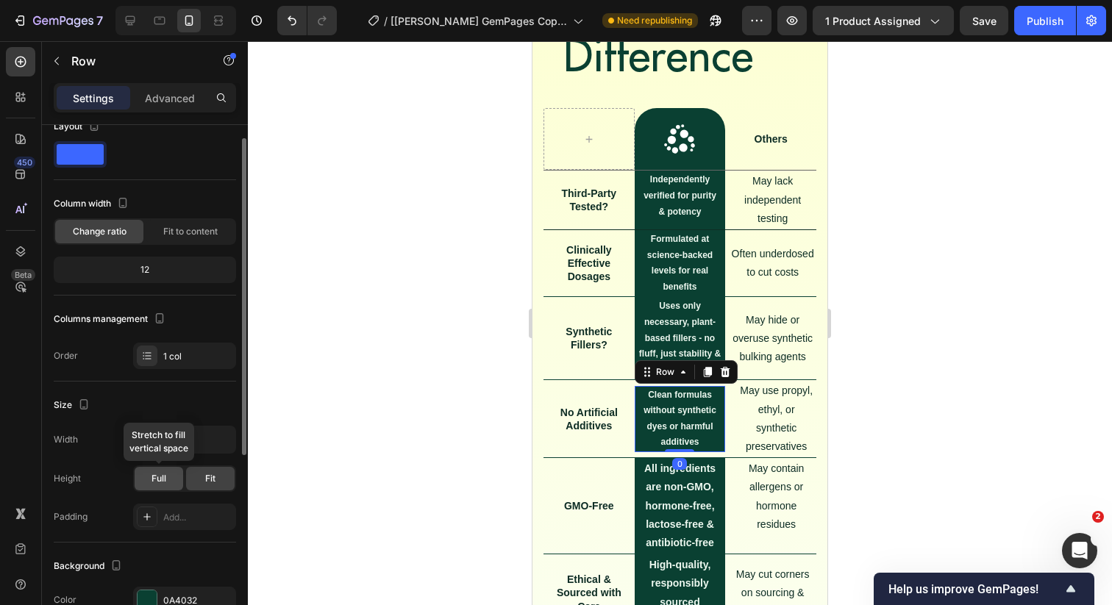
click at [151, 476] on span "Full" at bounding box center [158, 478] width 15 height 13
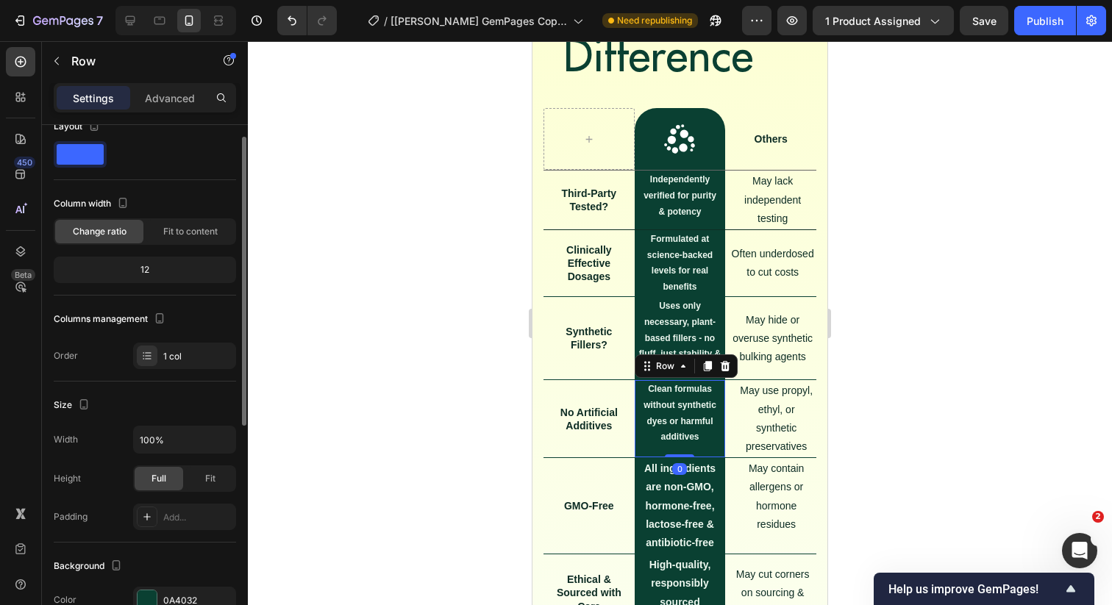
click at [500, 447] on div at bounding box center [680, 323] width 864 height 564
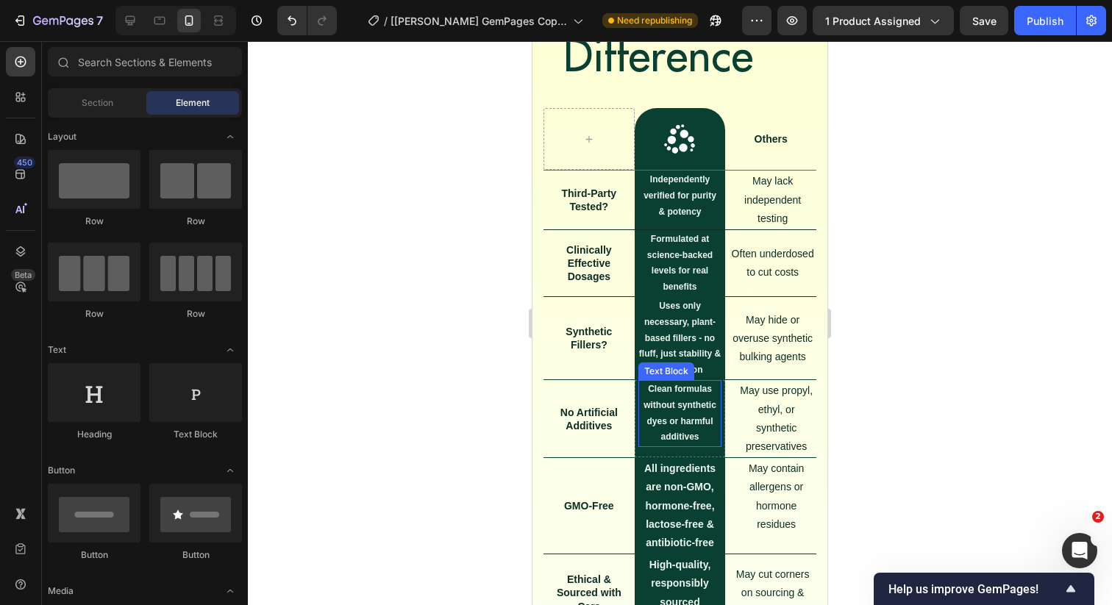
click at [692, 420] on strong "Clean formulas without synthetic dyes or harmful additives" at bounding box center [679, 413] width 73 height 58
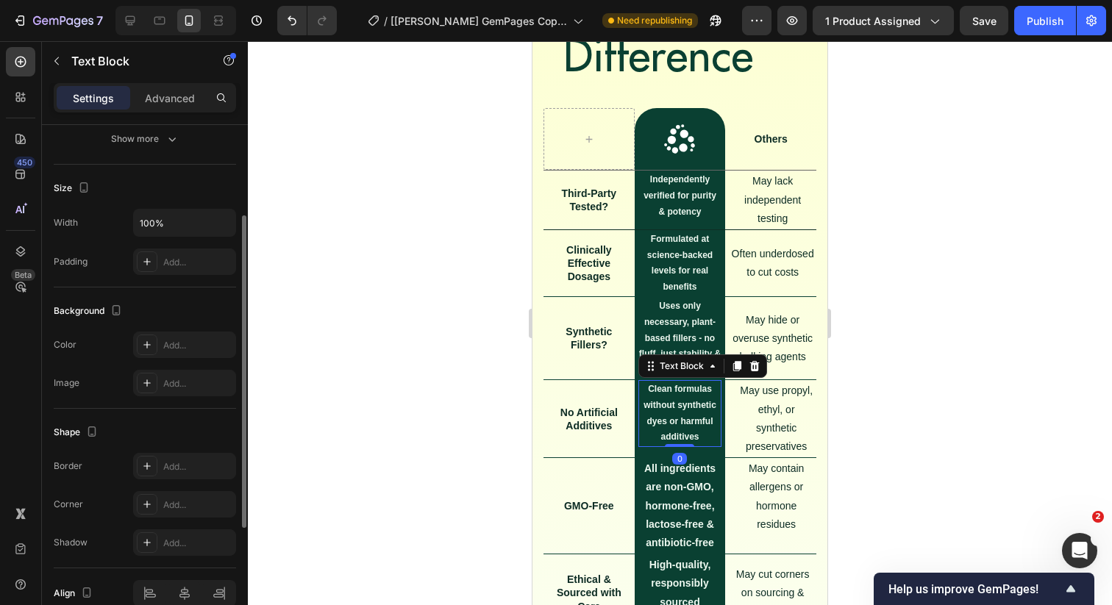
scroll to position [349, 0]
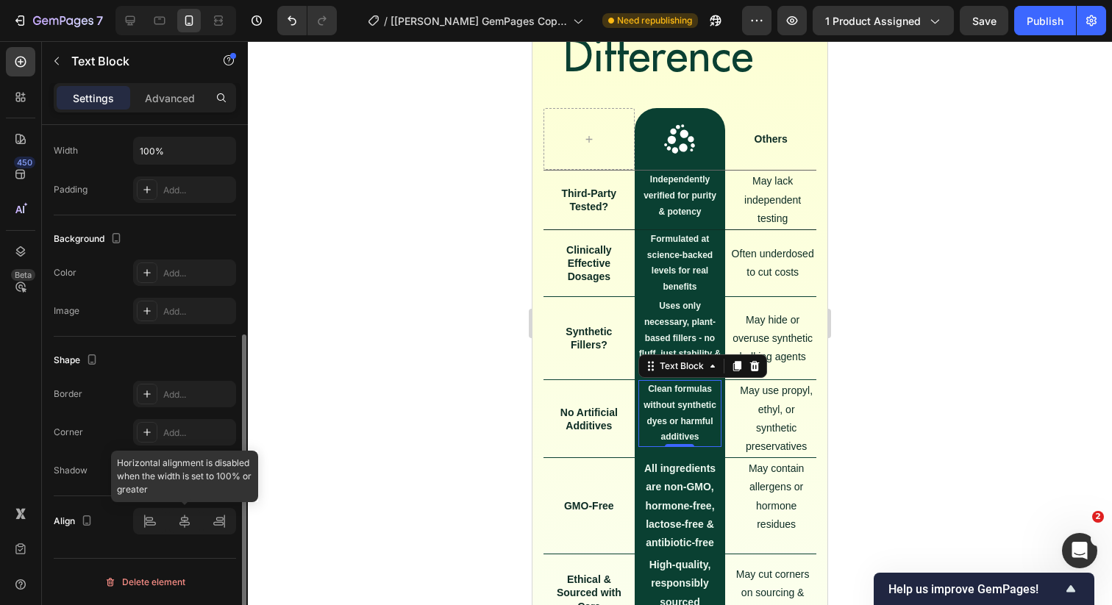
click at [186, 522] on div at bounding box center [184, 521] width 103 height 26
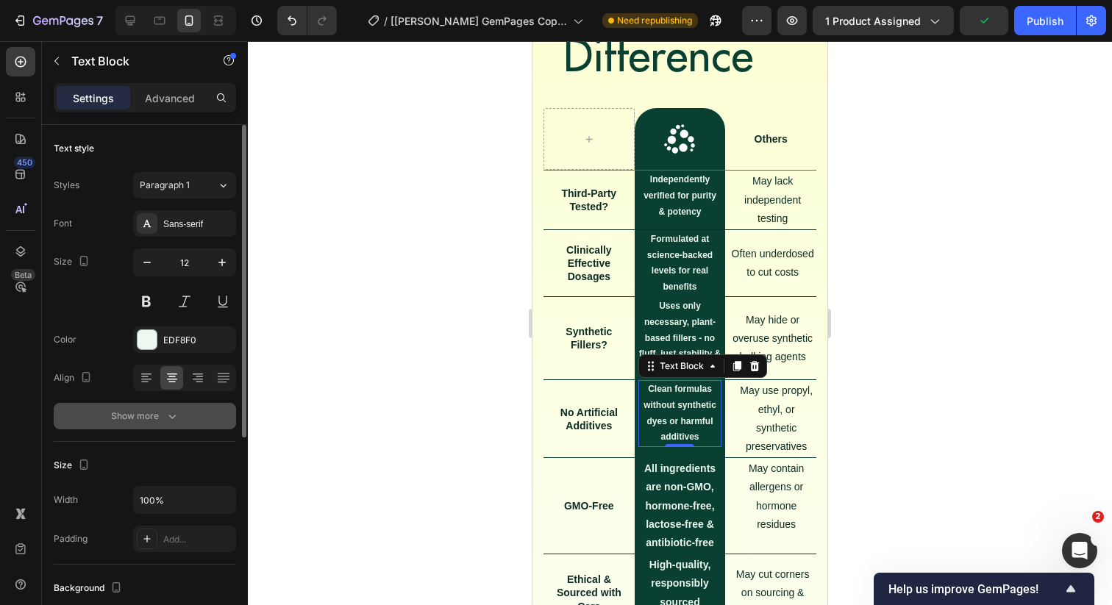
click at [183, 410] on button "Show more" at bounding box center [145, 416] width 182 height 26
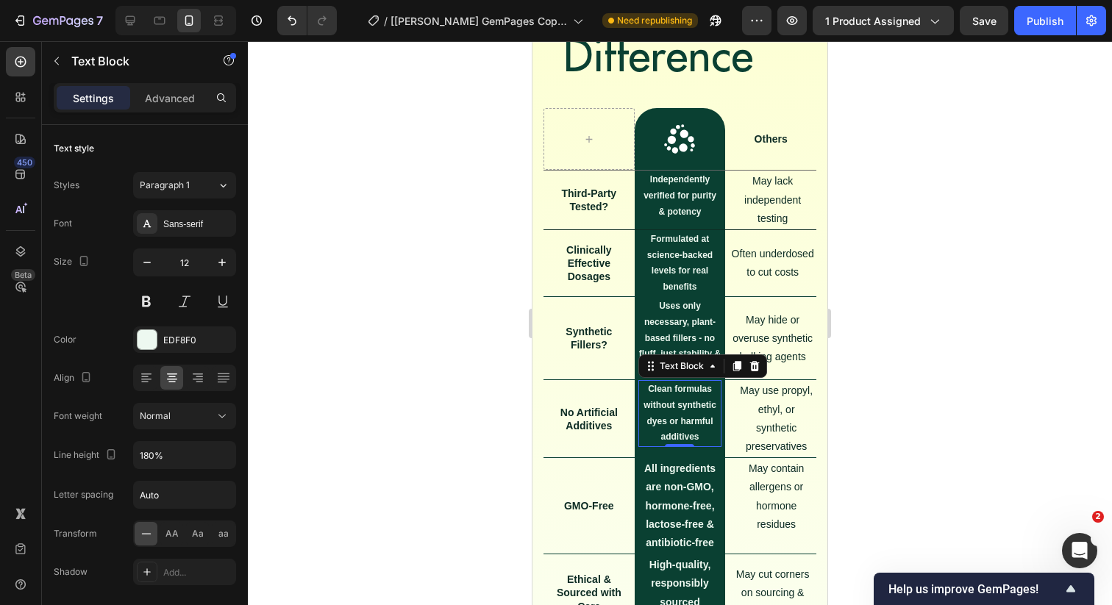
click at [386, 390] on div at bounding box center [680, 323] width 864 height 564
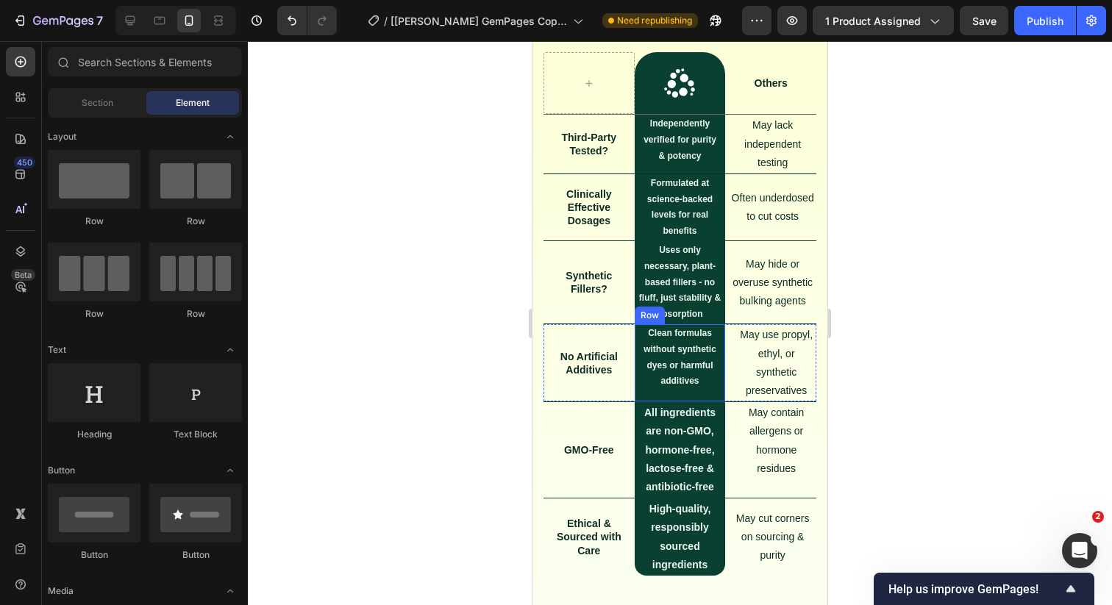
scroll to position [6913, 0]
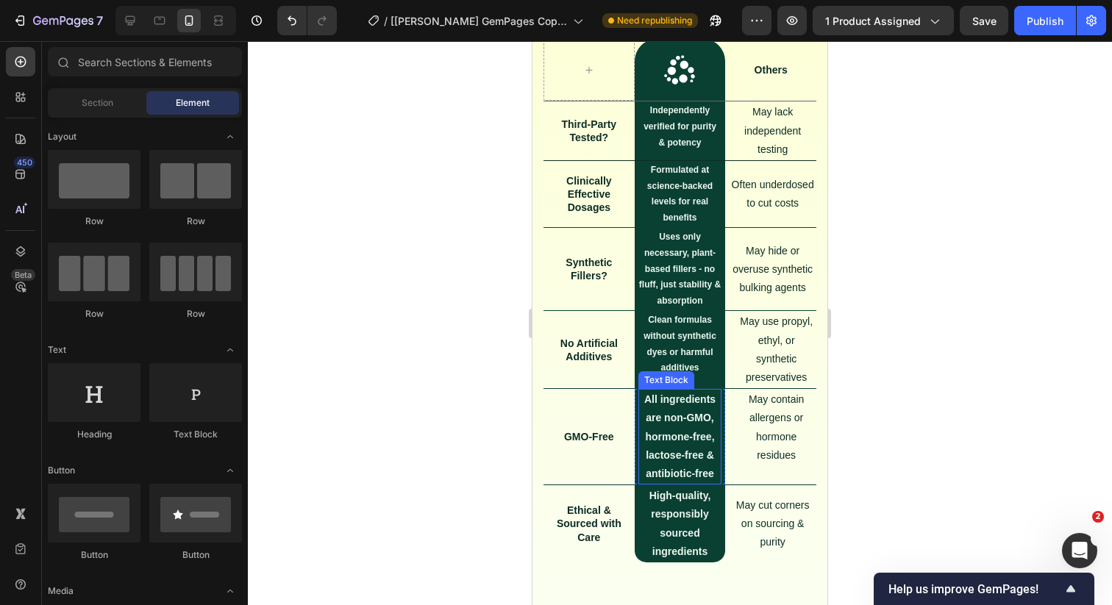
click at [676, 456] on strong "All ingredients are non-GMO, hormone-free, lactose-free & antibiotic-free" at bounding box center [679, 436] width 71 height 86
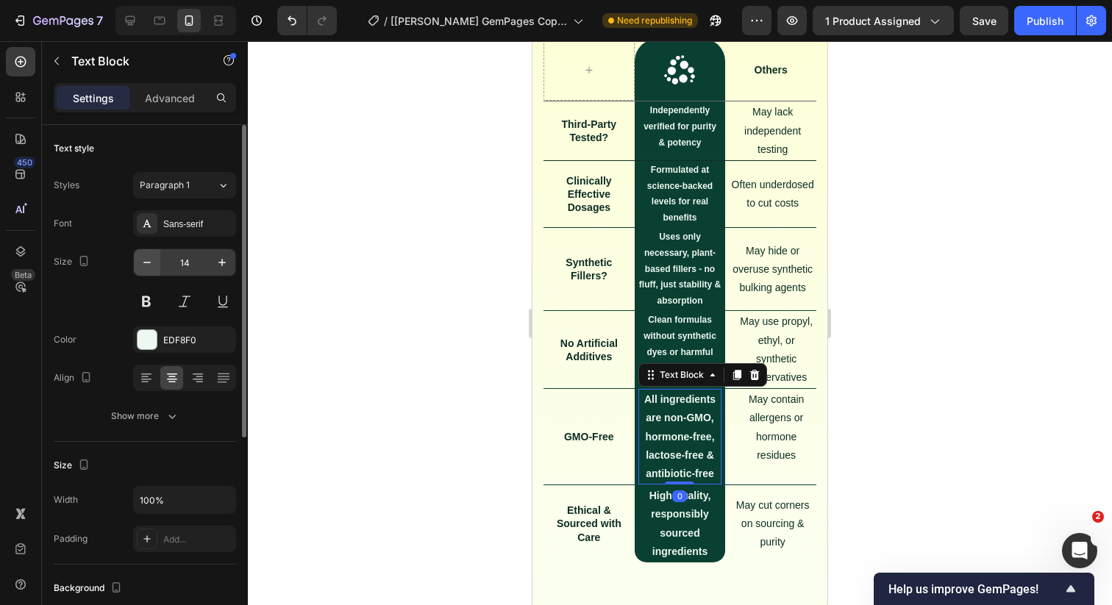
click at [153, 260] on icon "button" at bounding box center [147, 262] width 15 height 15
type input "12"
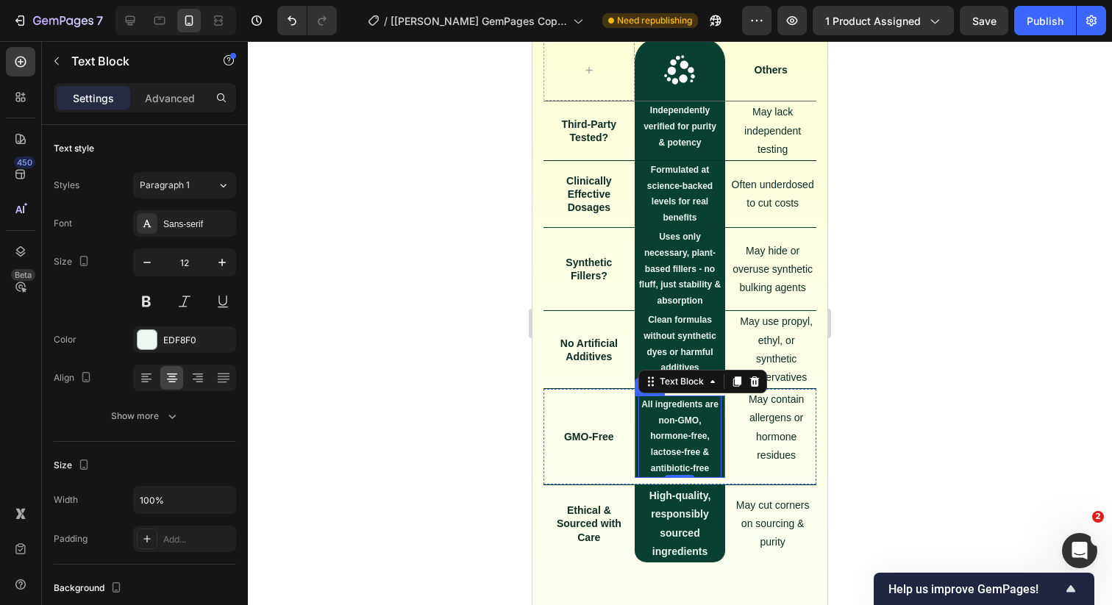
click at [635, 435] on div "All ingredients are non-GMO, hormone-free, lactose-free & antibiotic-free Text …" at bounding box center [680, 437] width 91 height 82
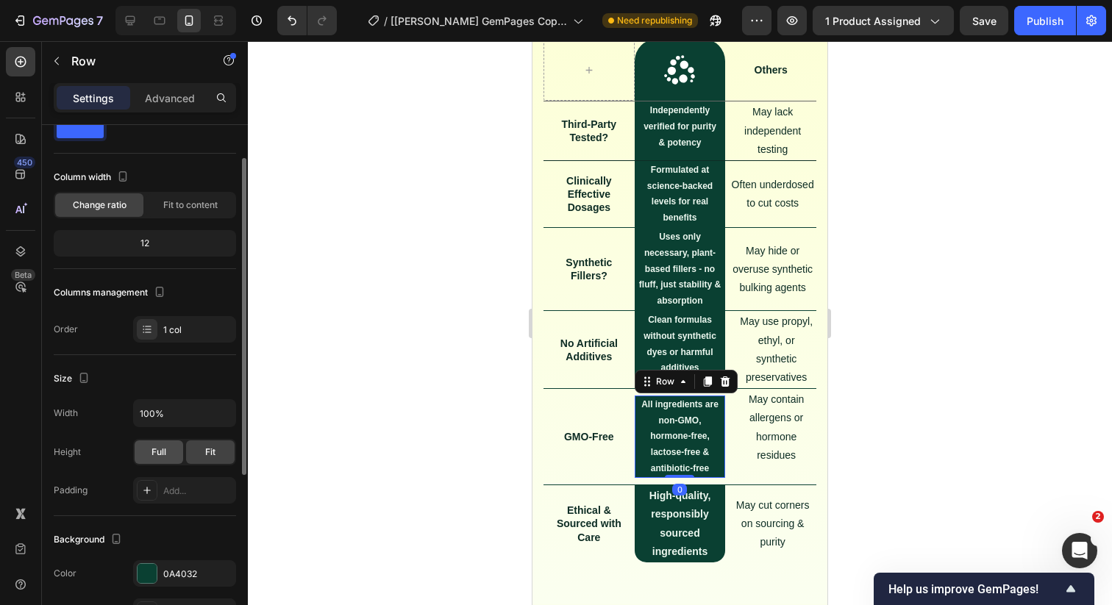
scroll to position [55, 0]
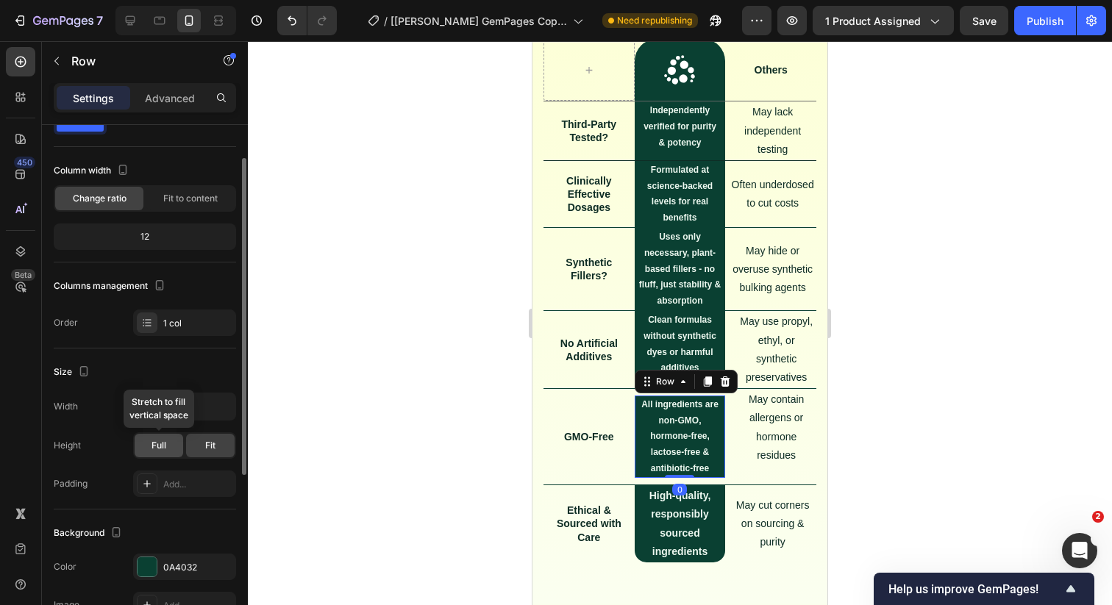
click at [149, 450] on div "Full" at bounding box center [159, 446] width 49 height 24
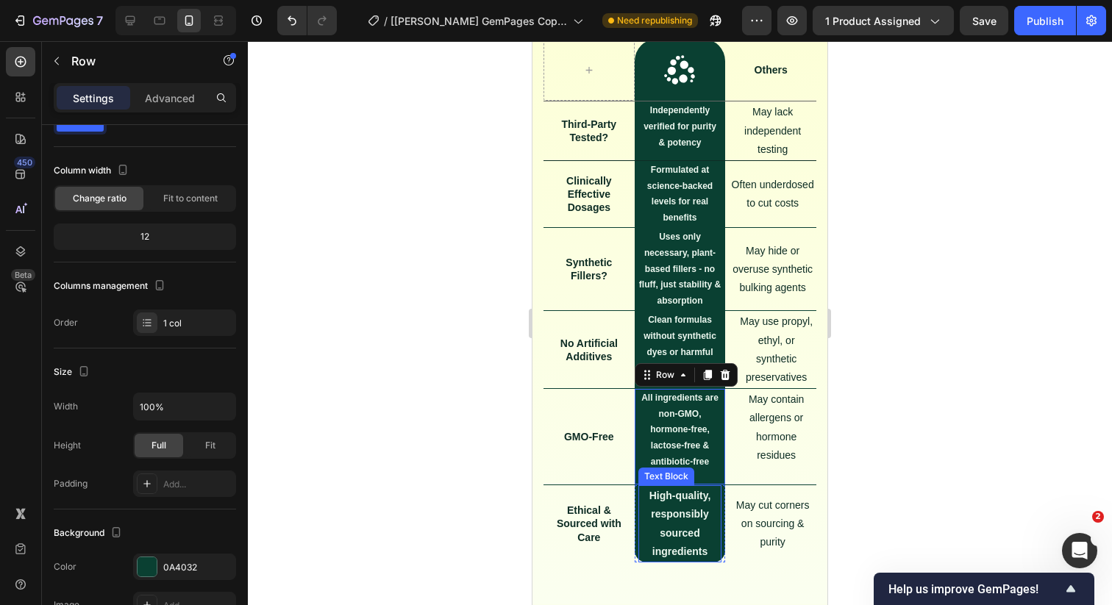
click at [649, 520] on p "High-quality, responsibly sourced ingredients" at bounding box center [680, 524] width 81 height 74
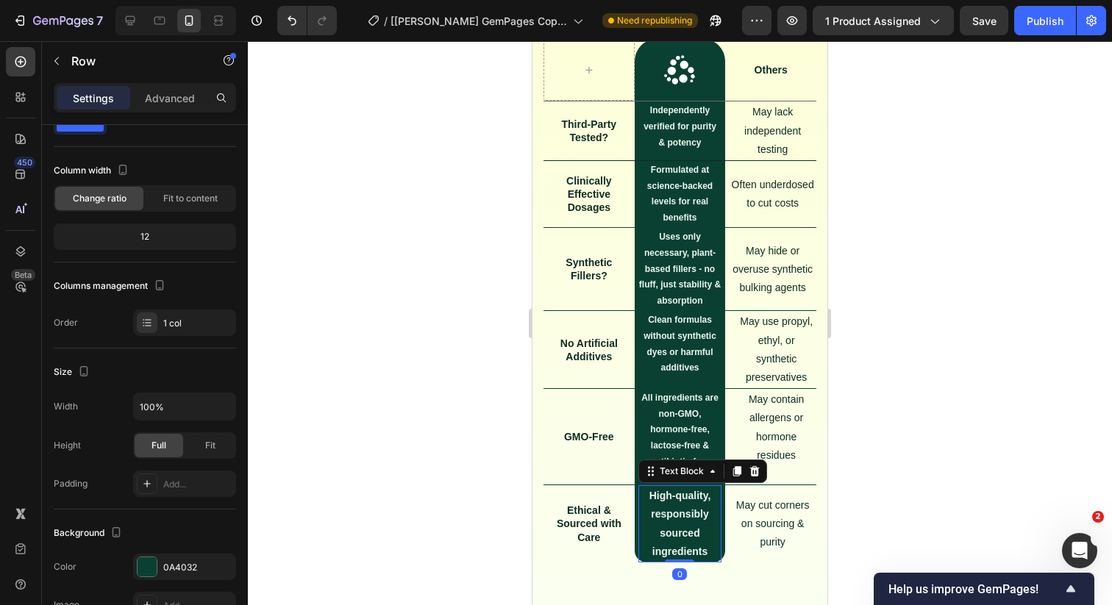
scroll to position [0, 0]
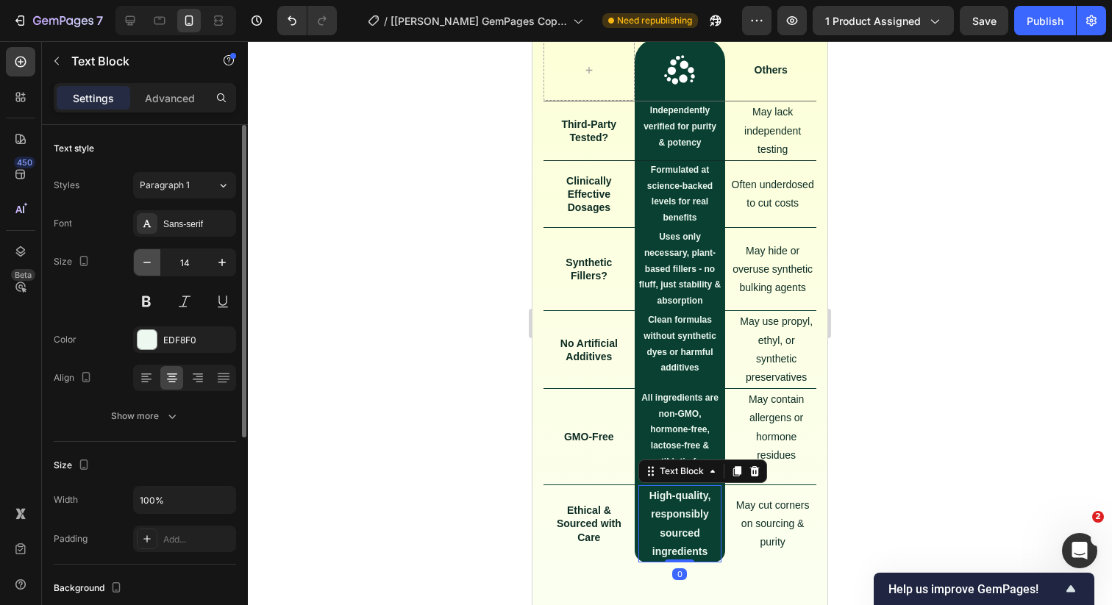
click at [150, 275] on button "button" at bounding box center [147, 262] width 26 height 26
click at [148, 267] on icon "button" at bounding box center [147, 262] width 15 height 15
type input "12"
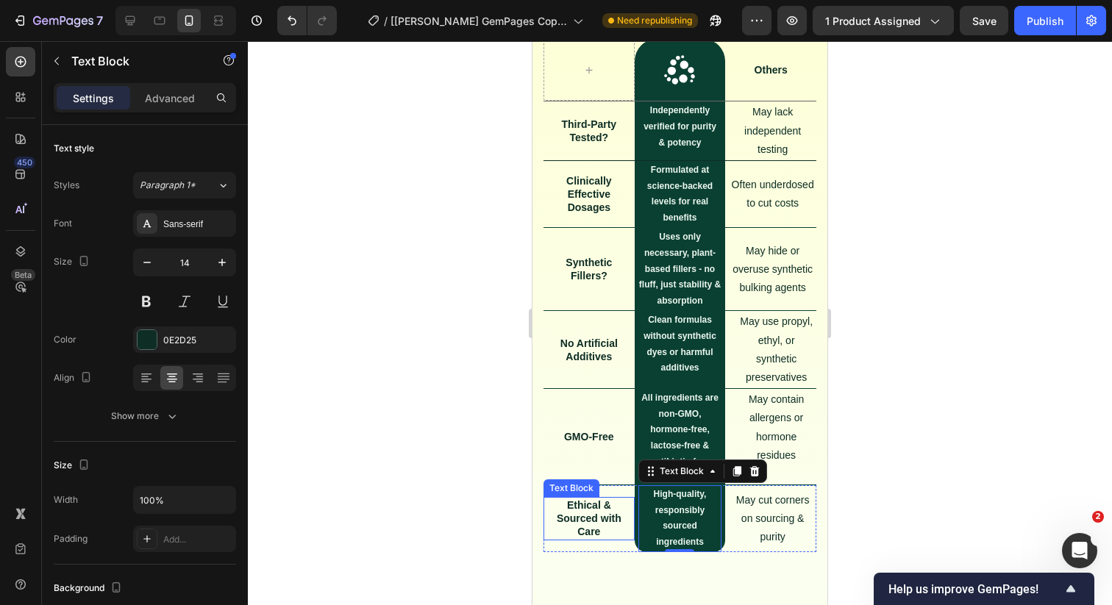
click at [629, 521] on div "Ethical & Sourced with Care Text Block" at bounding box center [588, 518] width 91 height 43
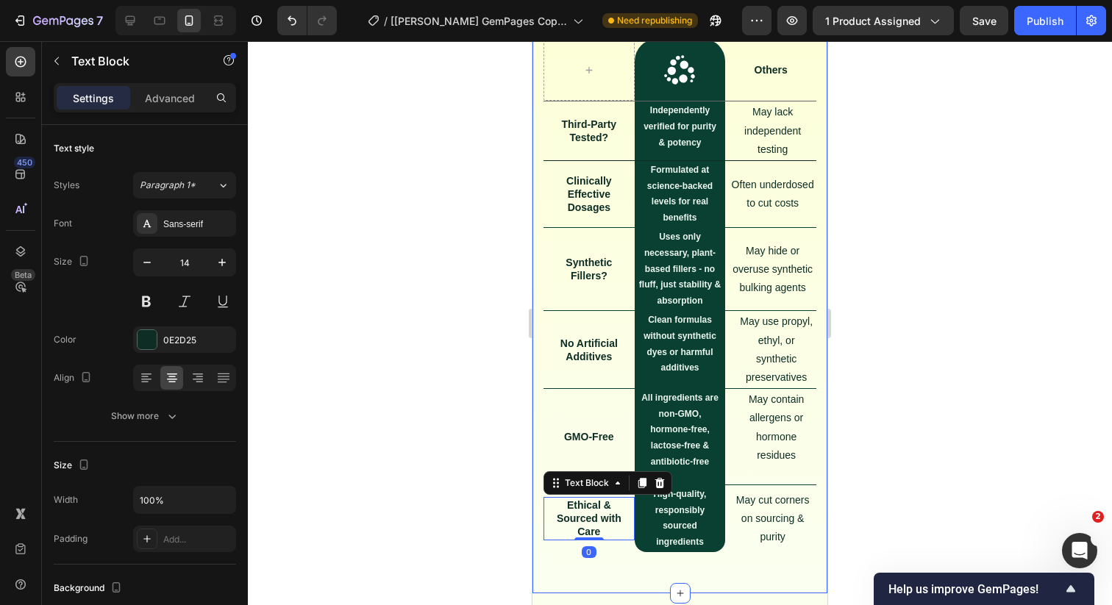
click at [456, 482] on div at bounding box center [680, 323] width 864 height 564
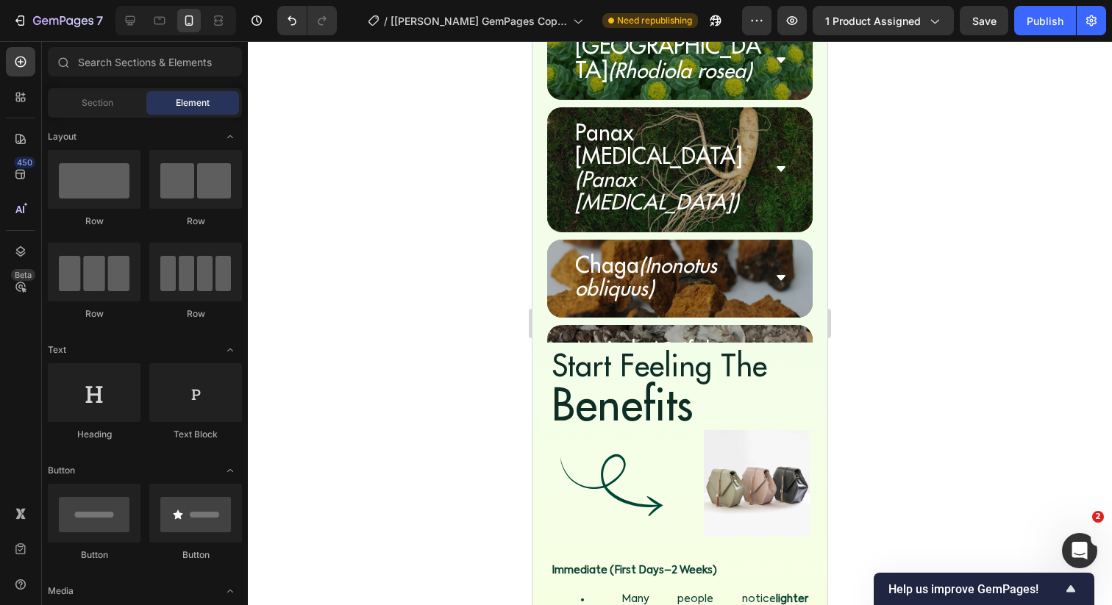
scroll to position [5777, 0]
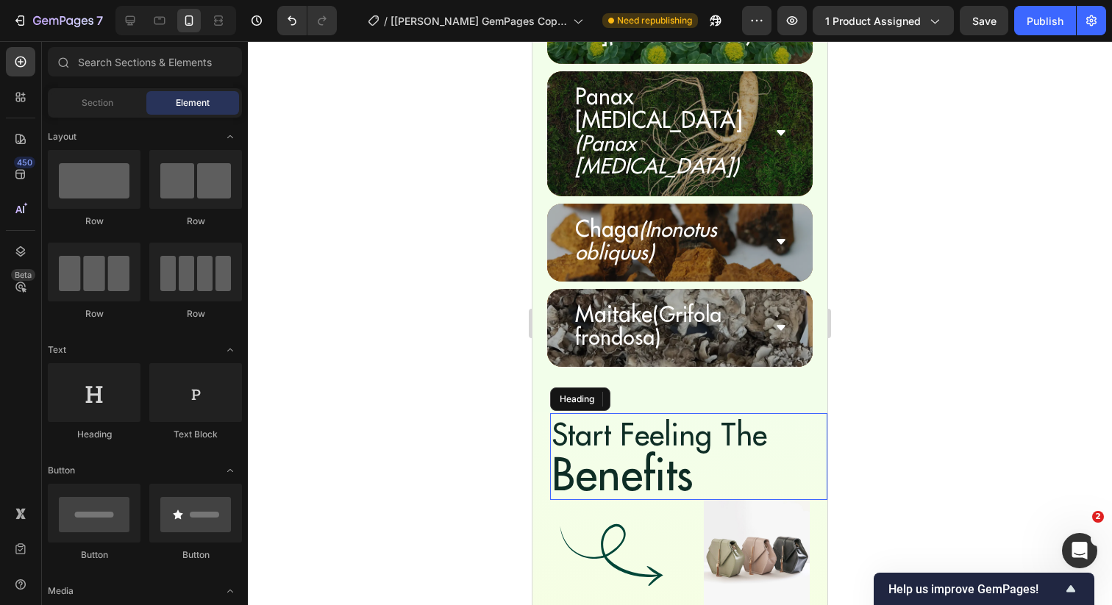
click at [665, 446] on span "Benefits" at bounding box center [622, 474] width 142 height 57
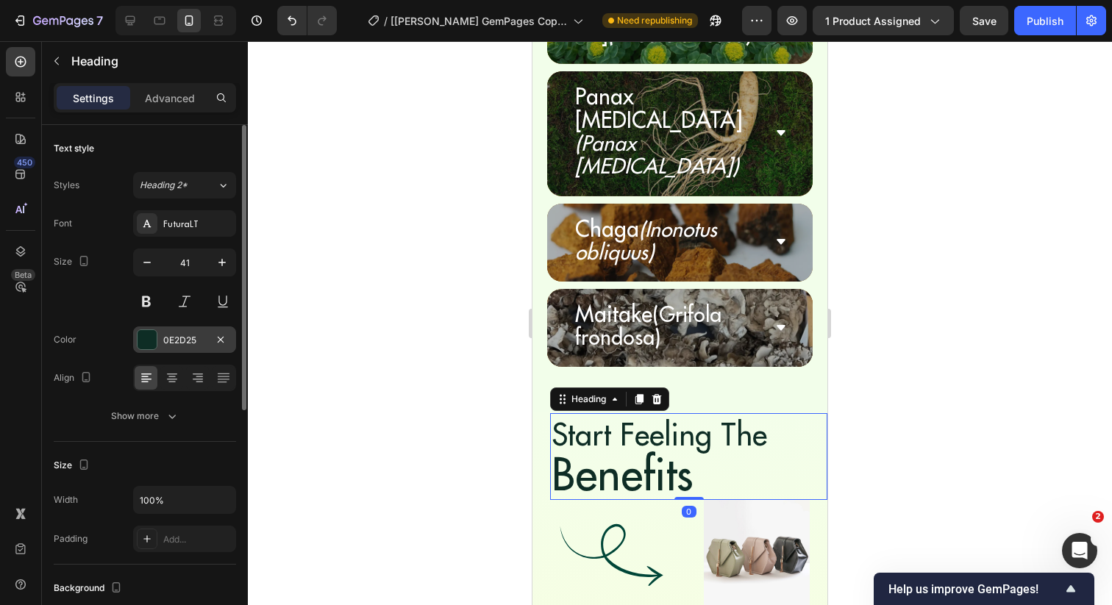
click at [154, 340] on div at bounding box center [147, 339] width 19 height 19
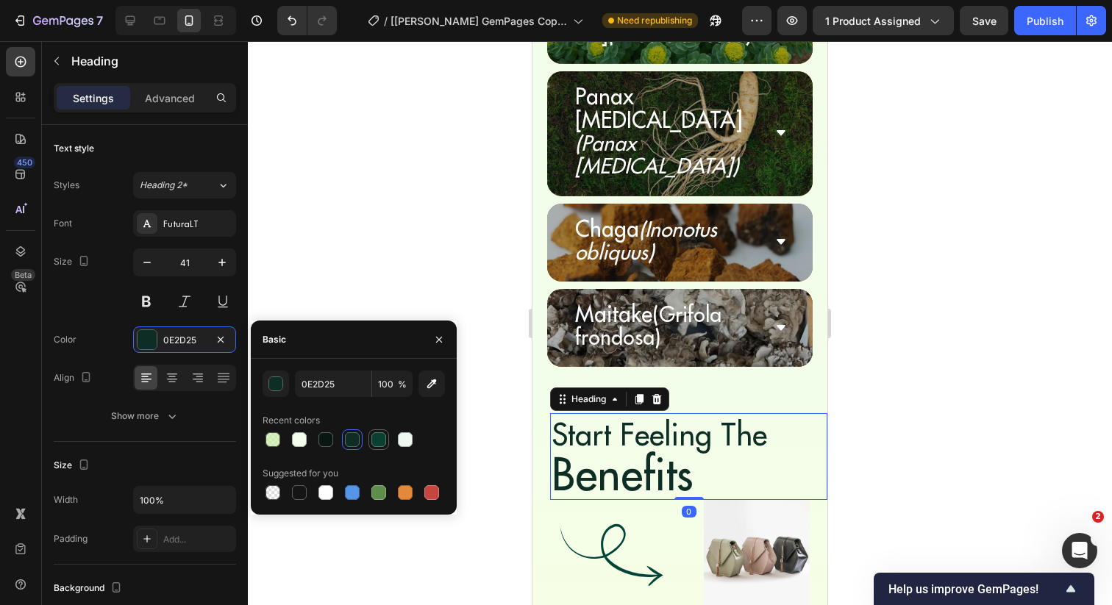
click at [374, 435] on div at bounding box center [378, 439] width 15 height 15
click at [410, 490] on div at bounding box center [405, 492] width 15 height 15
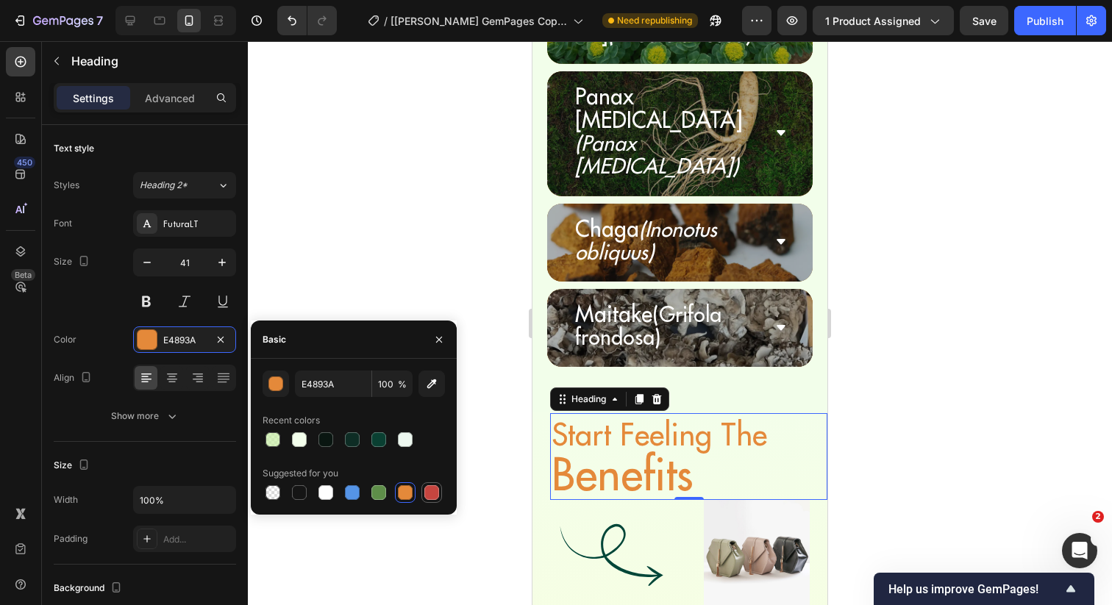
click at [425, 491] on div at bounding box center [431, 492] width 15 height 15
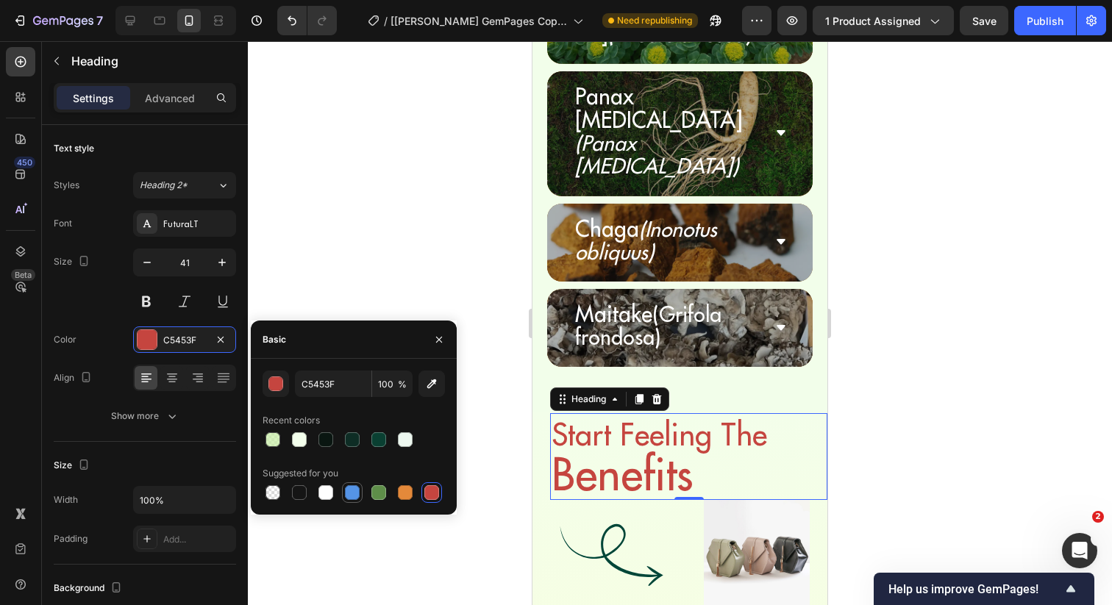
click at [362, 497] on div at bounding box center [352, 492] width 21 height 21
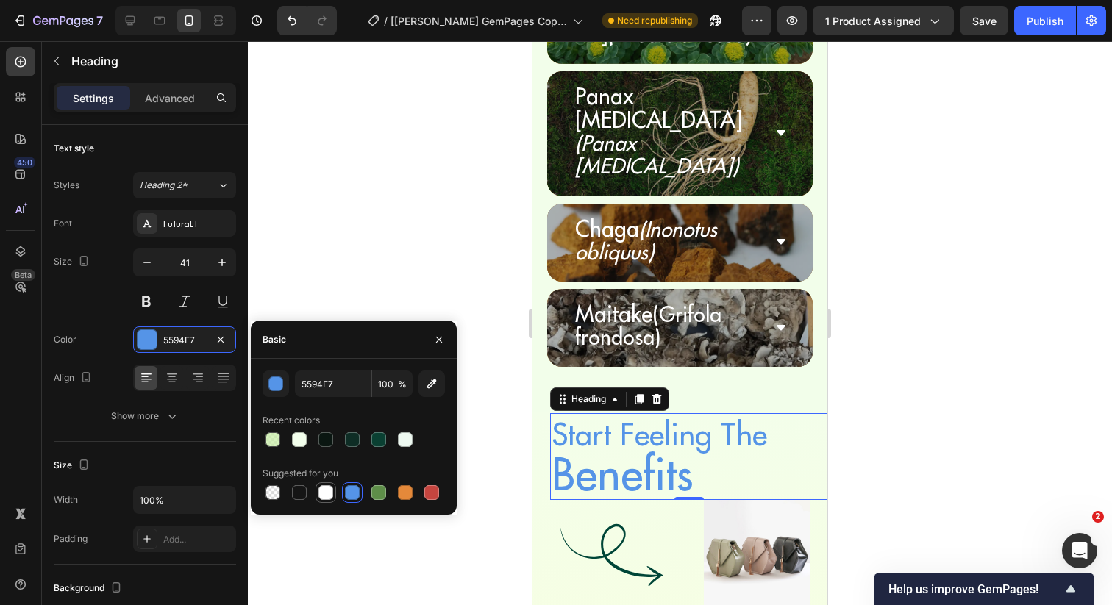
click at [319, 495] on div at bounding box center [325, 492] width 15 height 15
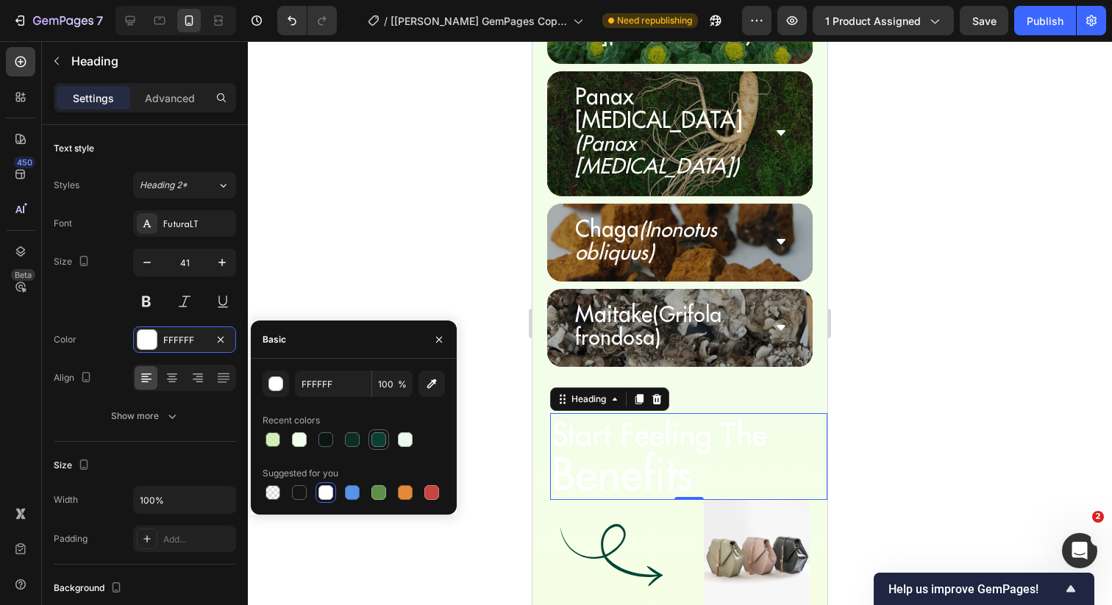
click at [383, 439] on div at bounding box center [378, 439] width 15 height 15
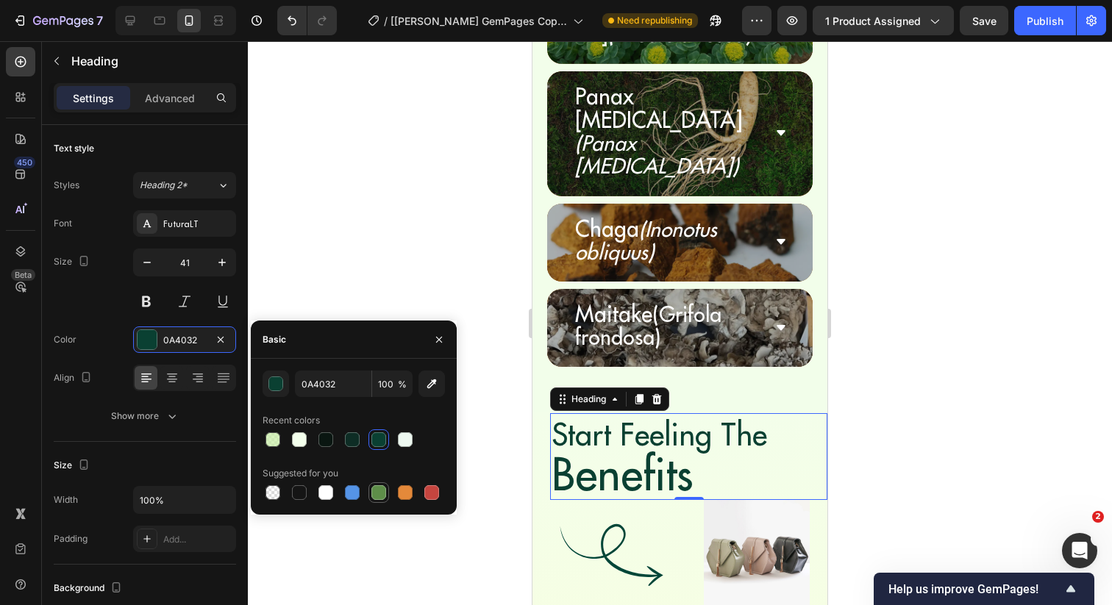
click at [377, 497] on div at bounding box center [378, 492] width 15 height 15
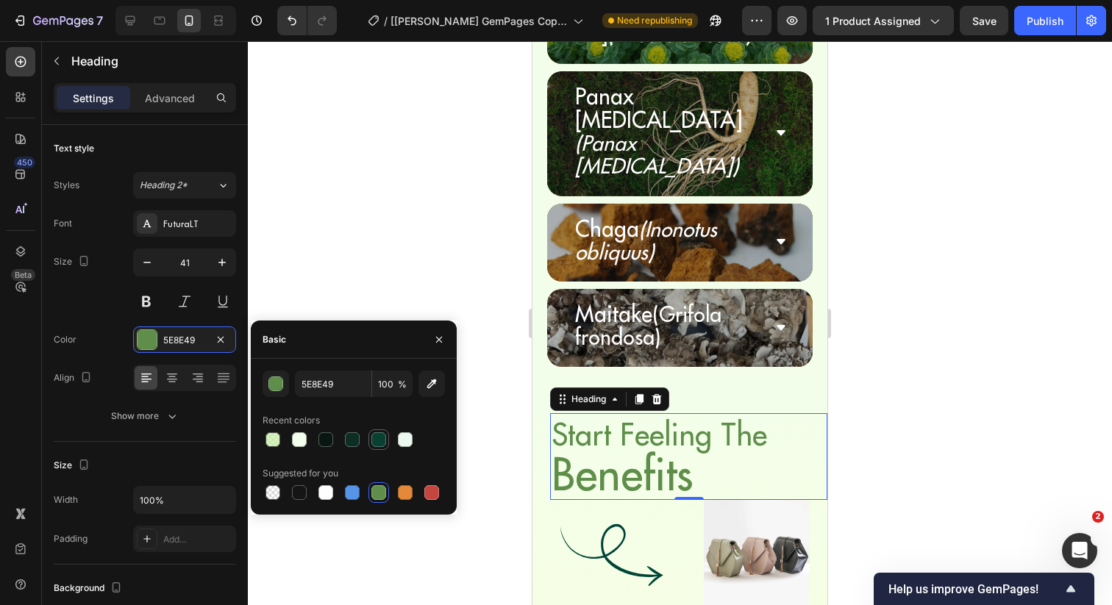
click at [375, 448] on div at bounding box center [379, 440] width 18 height 18
type input "0A4032"
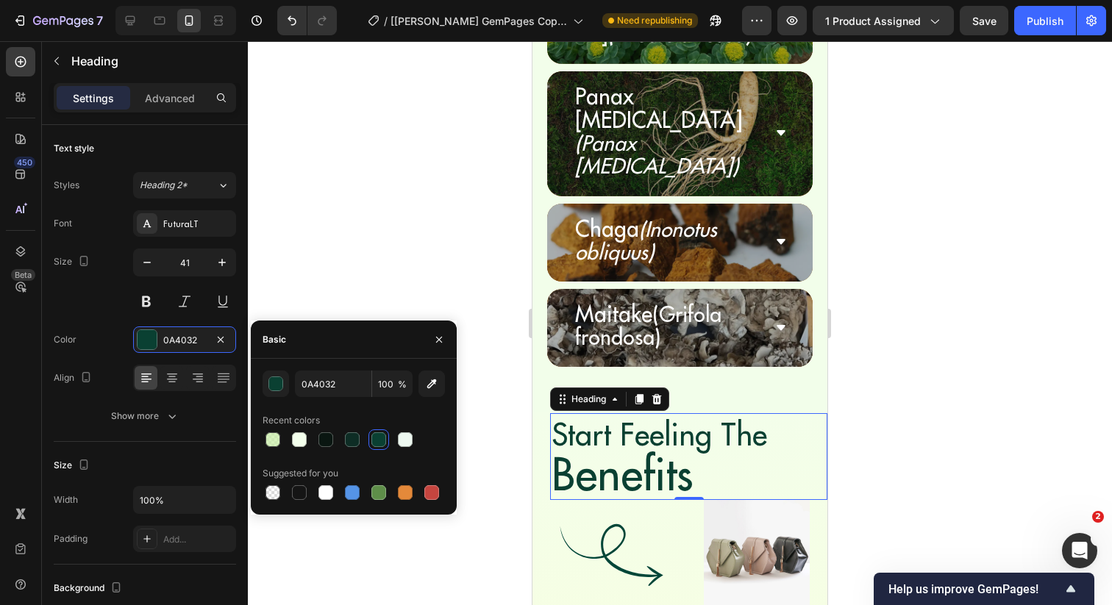
click at [475, 291] on div at bounding box center [680, 323] width 864 height 564
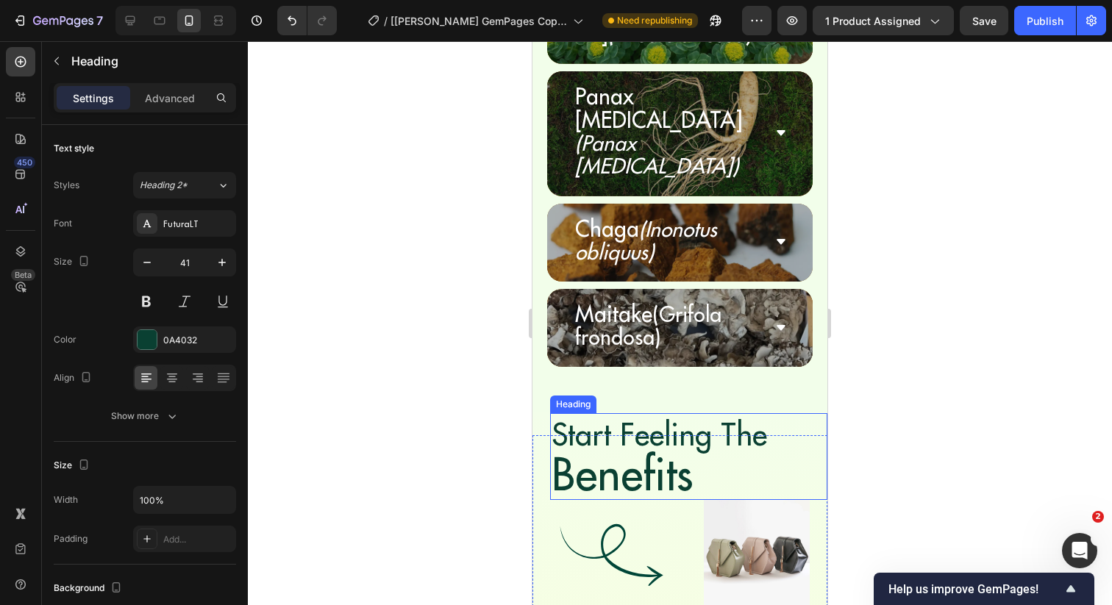
click at [585, 413] on h2 "Start Feeling The Benefits" at bounding box center [688, 456] width 277 height 87
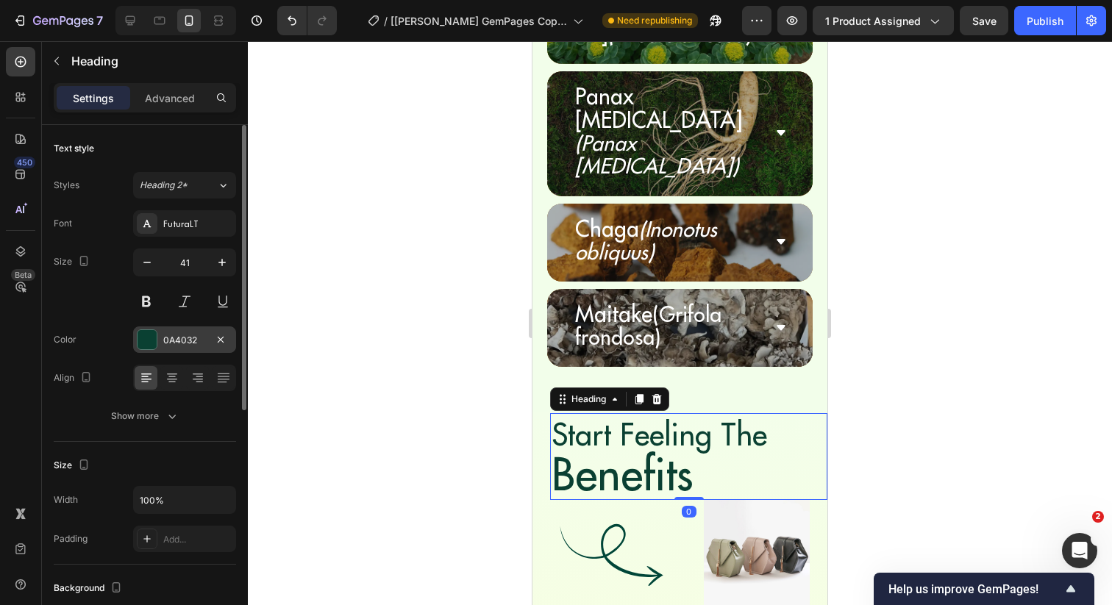
click at [169, 334] on div "0A4032" at bounding box center [184, 340] width 43 height 13
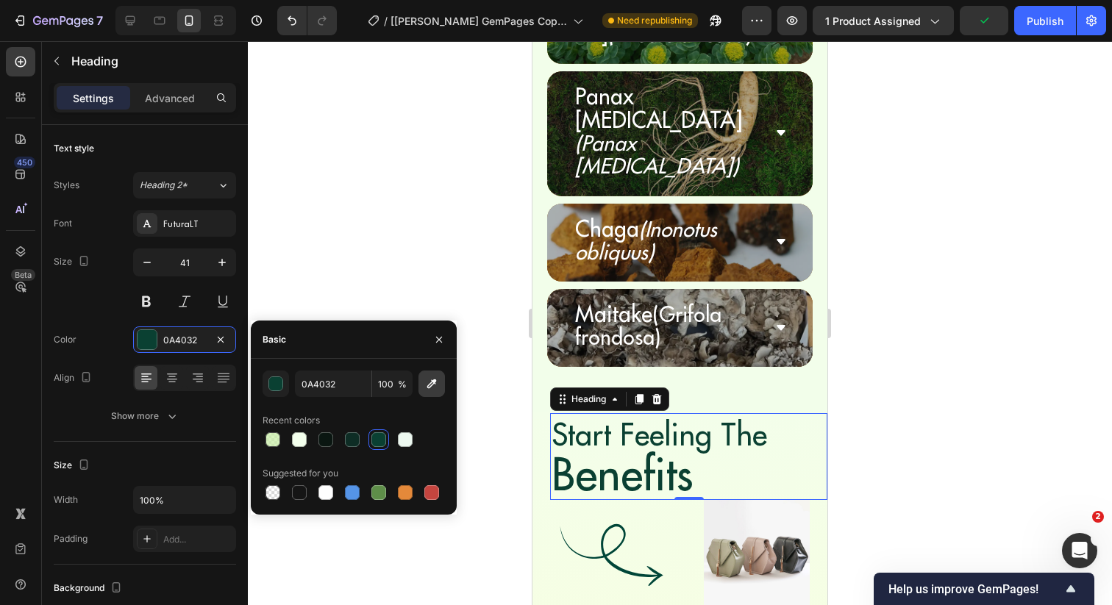
click at [435, 379] on icon "button" at bounding box center [432, 384] width 10 height 10
type input "004638"
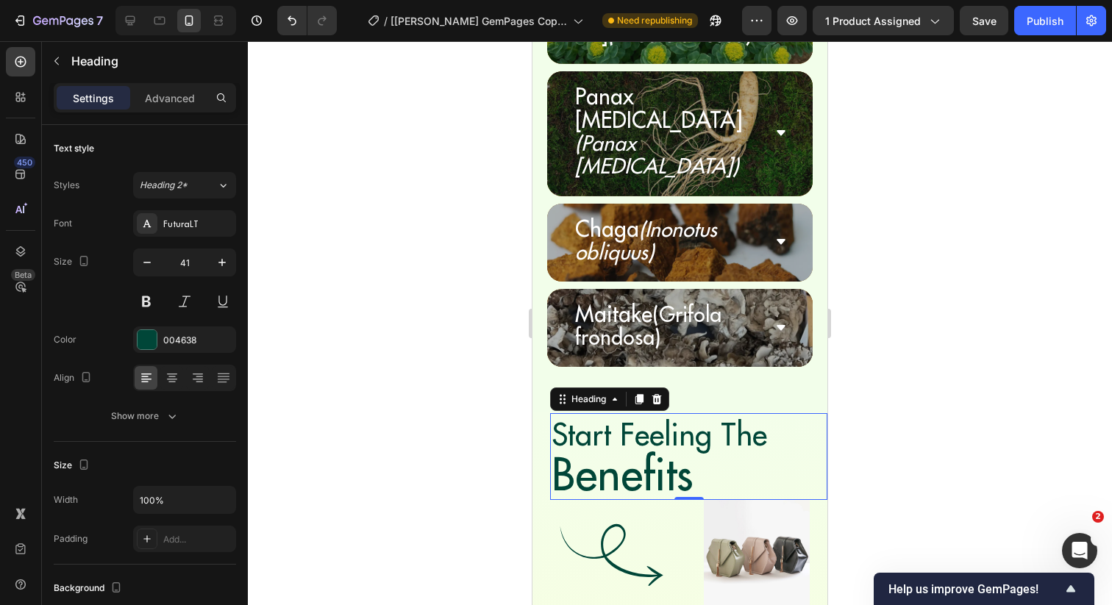
click at [510, 324] on div at bounding box center [680, 323] width 864 height 564
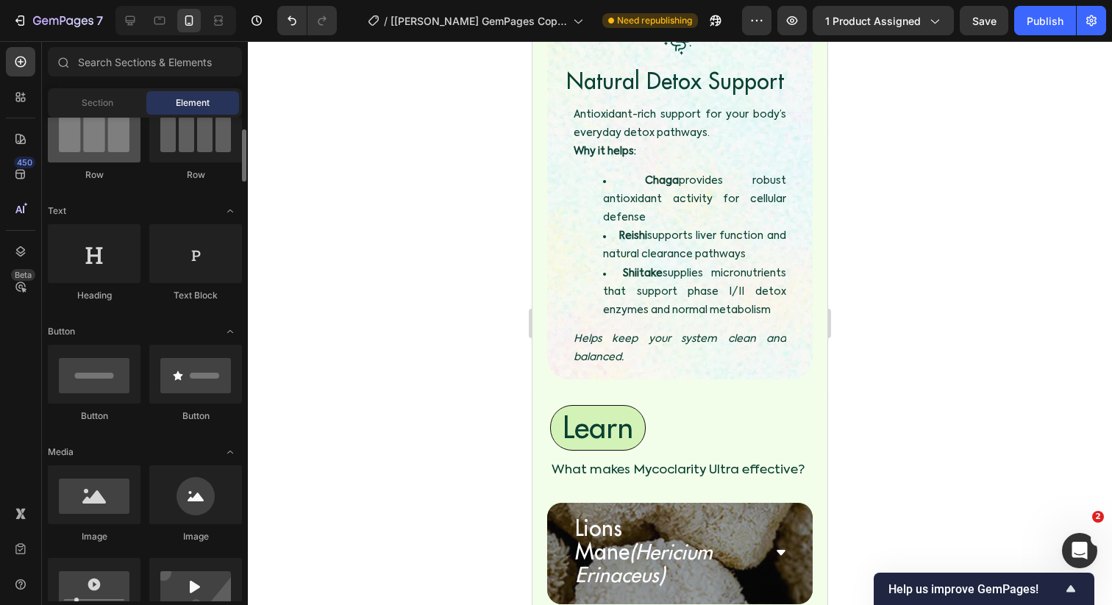
scroll to position [143, 0]
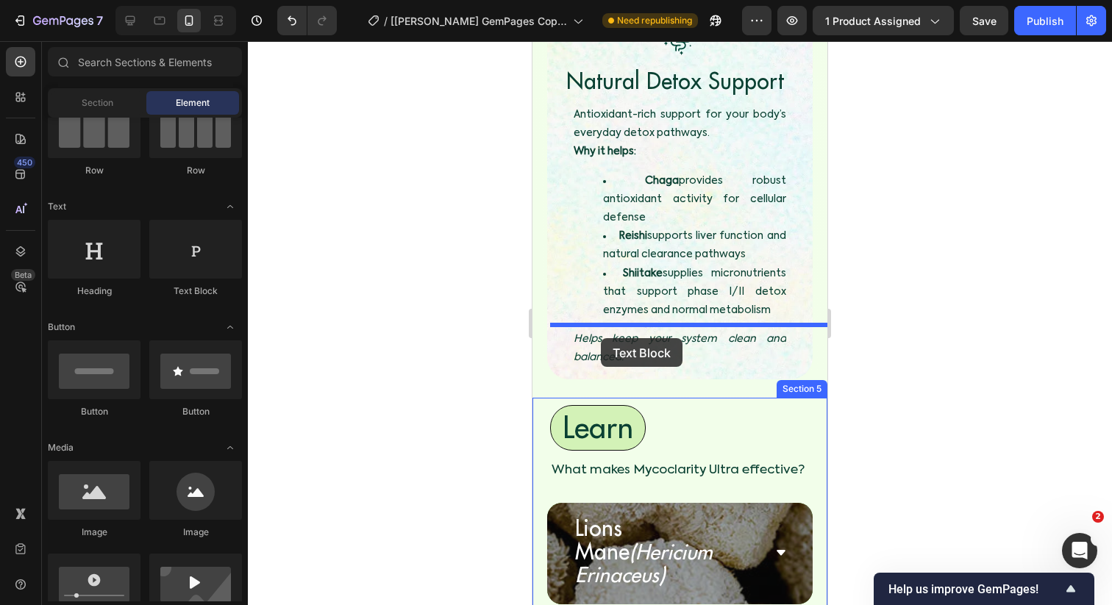
drag, startPoint x: 717, startPoint y: 305, endPoint x: 601, endPoint y: 338, distance: 120.8
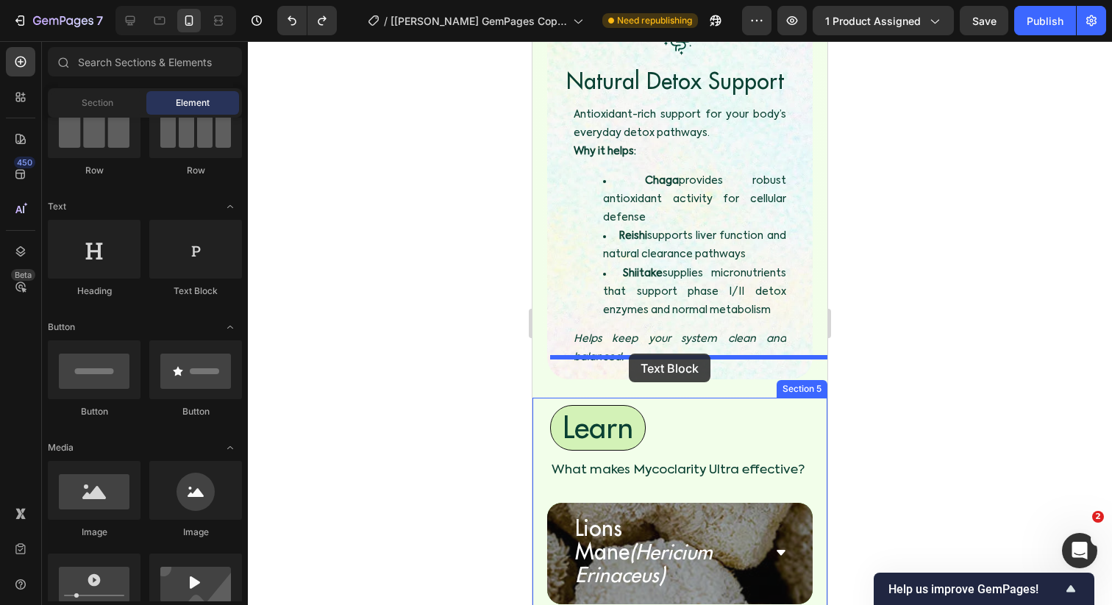
drag, startPoint x: 726, startPoint y: 299, endPoint x: 631, endPoint y: 353, distance: 109.6
drag, startPoint x: 726, startPoint y: 301, endPoint x: 585, endPoint y: 357, distance: 151.8
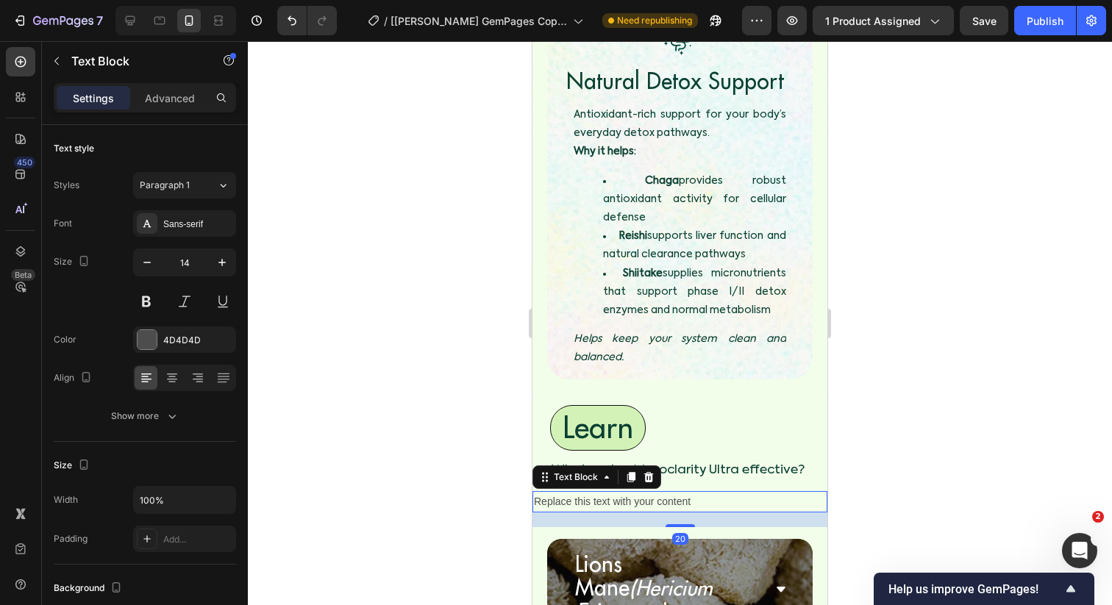
click at [596, 491] on div "Replace this text with your content" at bounding box center [679, 501] width 295 height 21
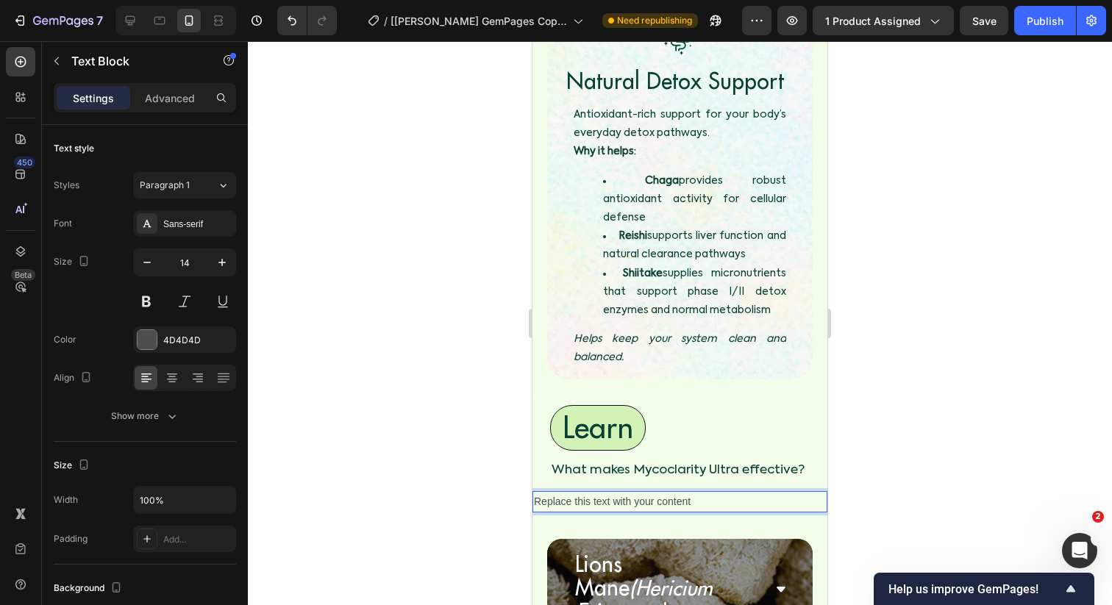
click at [596, 493] on p "Replace this text with your content" at bounding box center [680, 502] width 292 height 18
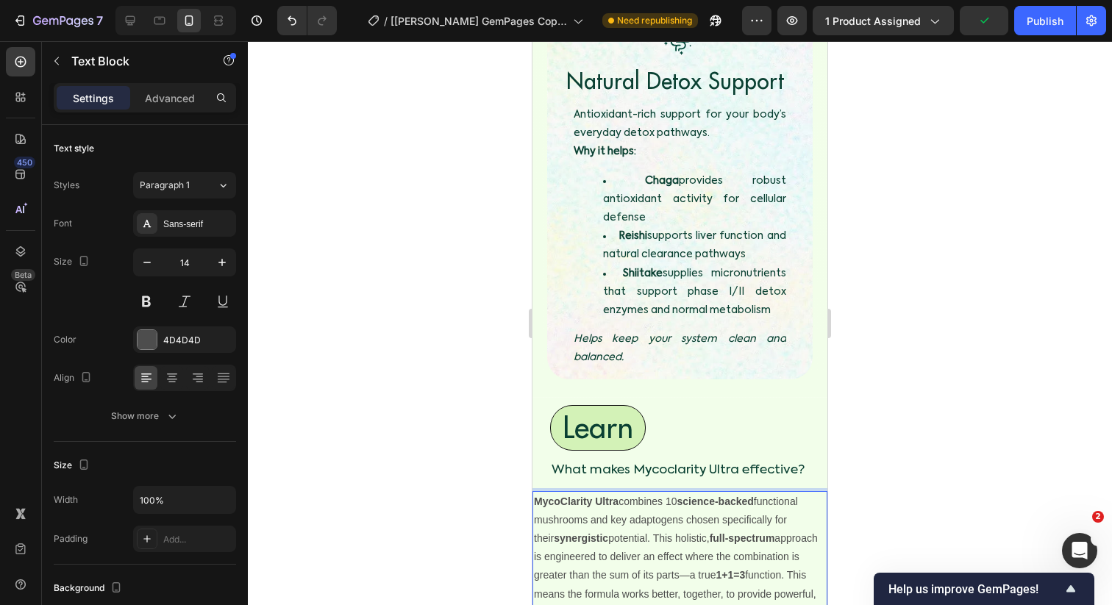
drag, startPoint x: 661, startPoint y: 518, endPoint x: 511, endPoint y: 358, distance: 219.0
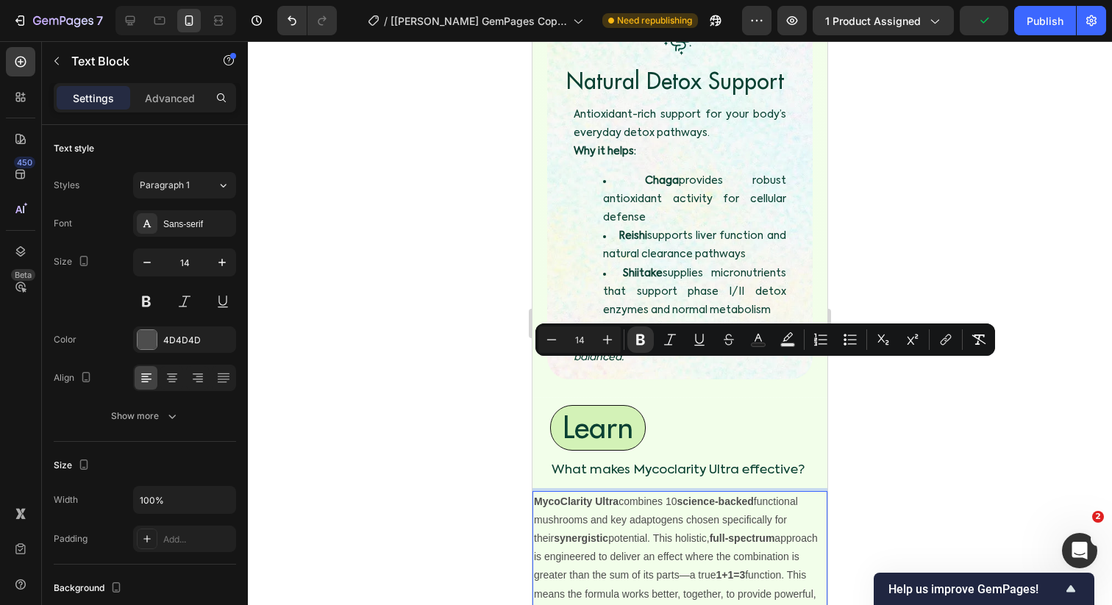
copy p "MycoClarity Ultra combines 10 science-backed functional mushrooms and key adapt…"
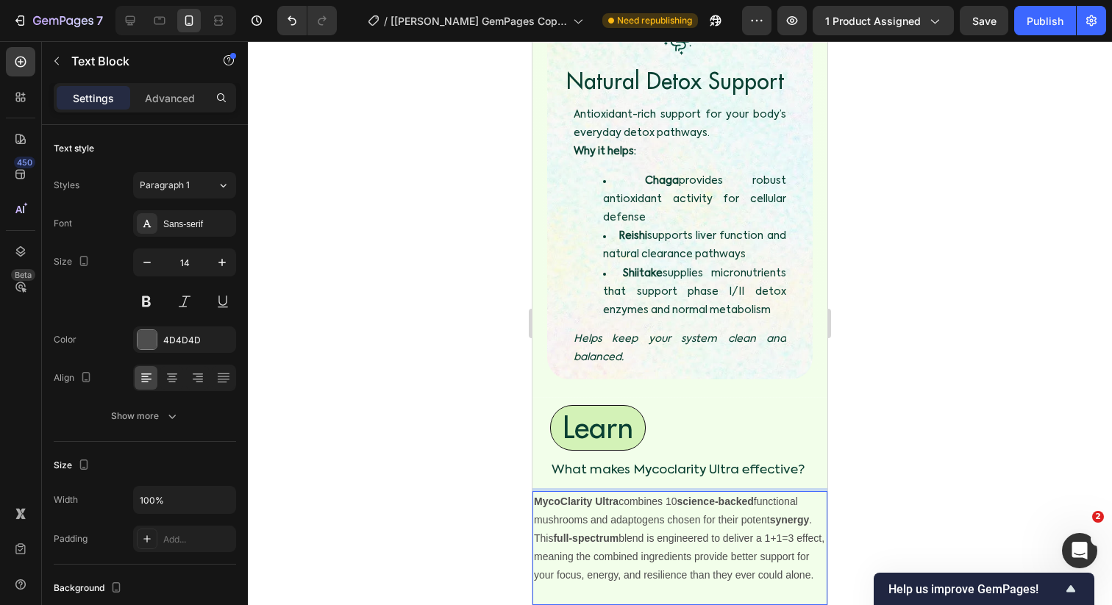
drag, startPoint x: 622, startPoint y: 461, endPoint x: 503, endPoint y: 338, distance: 171.6
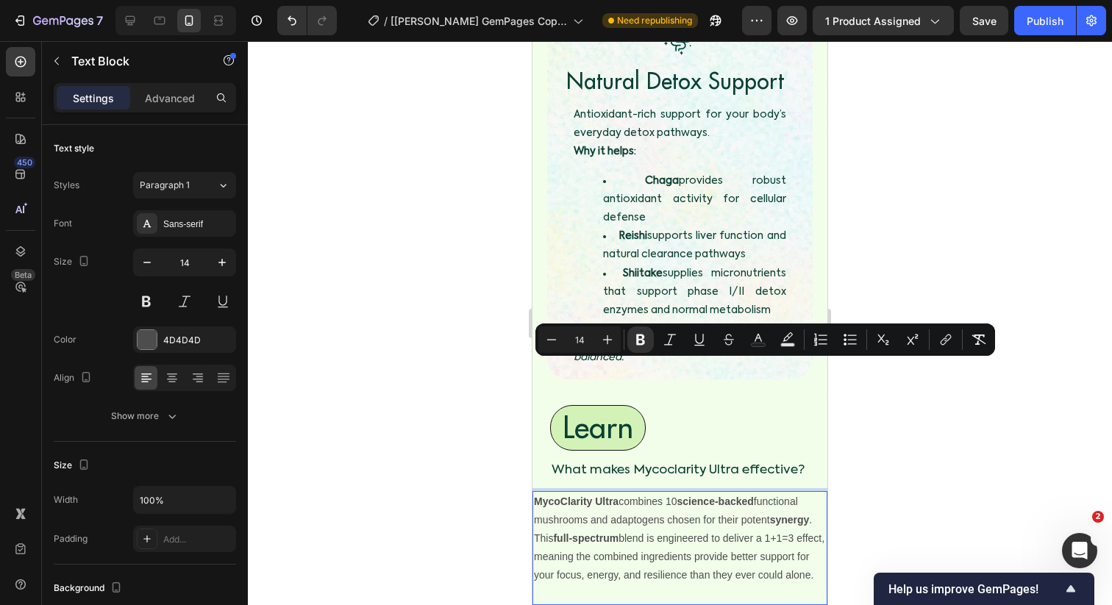
copy p "MycoClarity Ultra combines 10 science-backed functional mushrooms and adaptogen…"
click at [493, 377] on div at bounding box center [680, 323] width 864 height 564
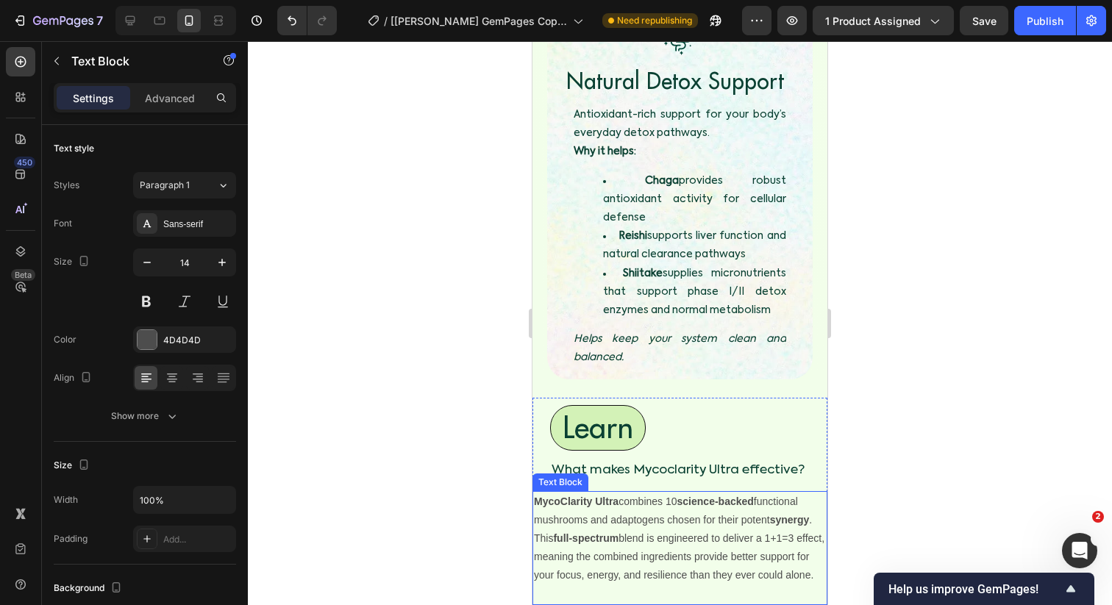
click at [577, 532] on strong "full-spectrum" at bounding box center [585, 538] width 65 height 12
click at [509, 405] on div at bounding box center [680, 323] width 864 height 564
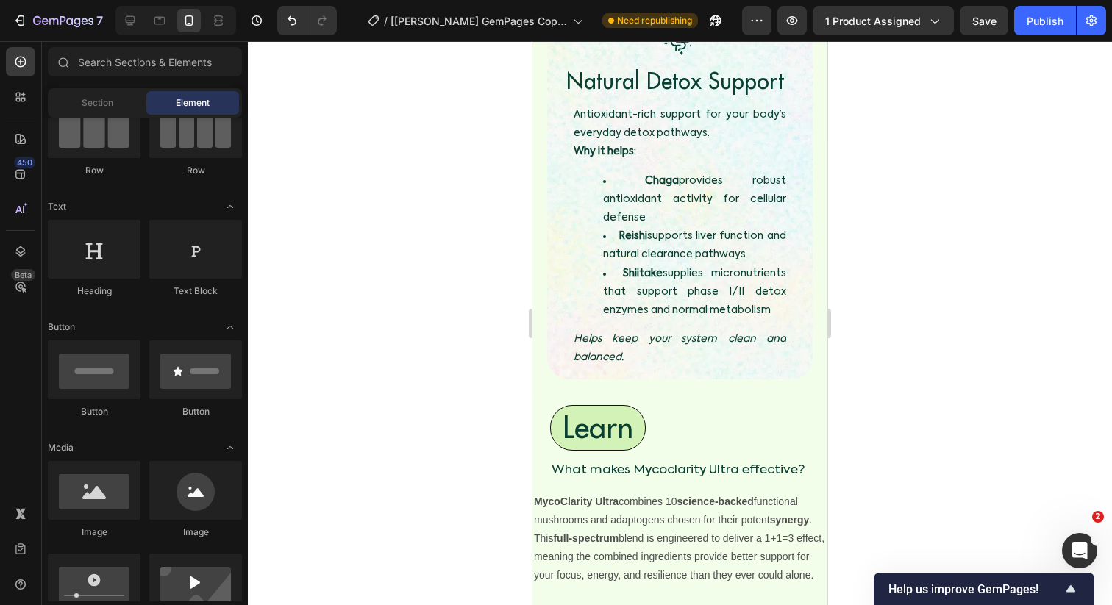
click at [618, 532] on strong "full-spectrum" at bounding box center [585, 538] width 65 height 12
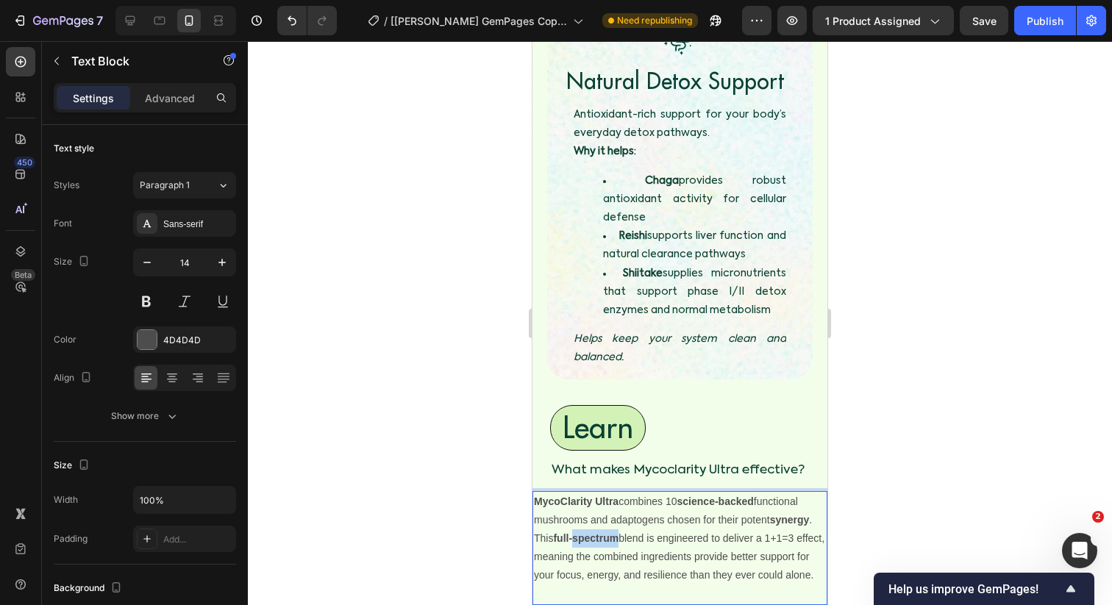
click at [602, 532] on strong "full-spectrum" at bounding box center [585, 538] width 65 height 12
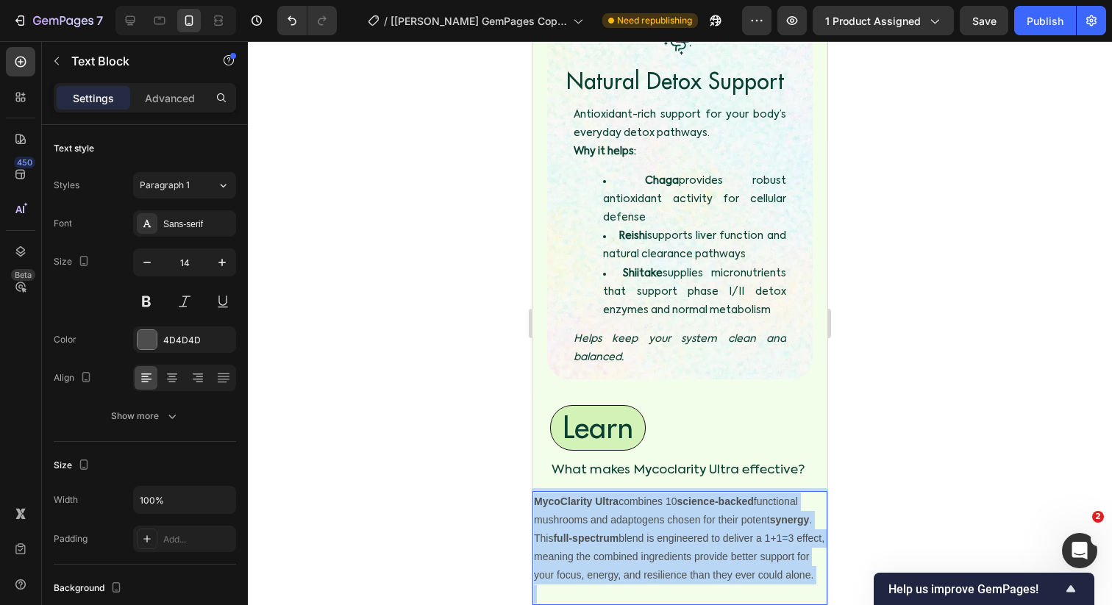
click at [602, 532] on strong "full-spectrum" at bounding box center [585, 538] width 65 height 12
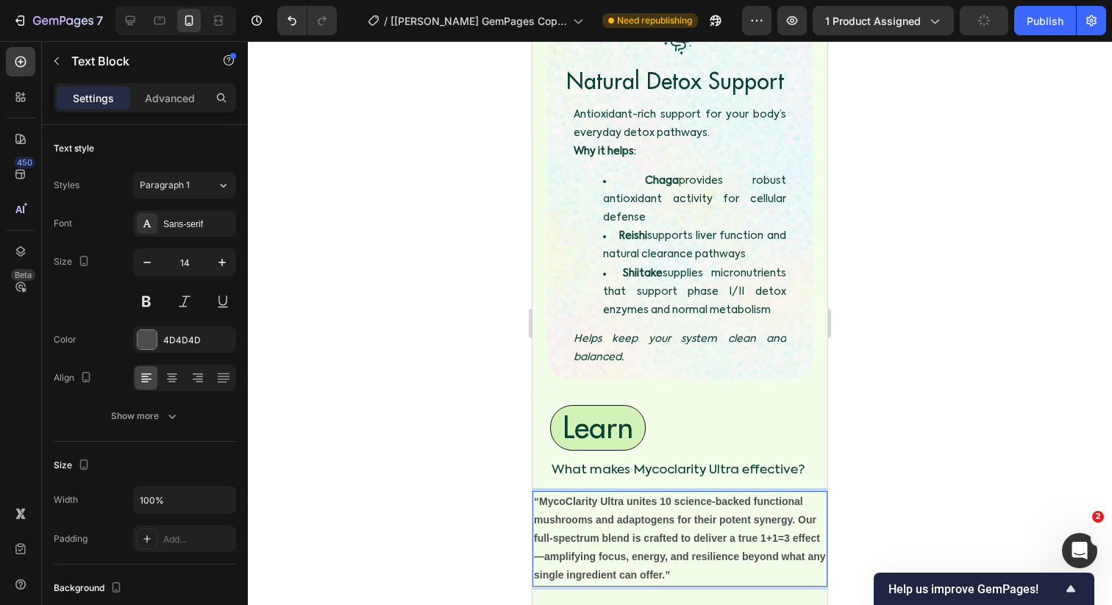
click at [627, 493] on p "“MycoClarity Ultra unites 10 science-backed functional mushrooms and adaptogens…" at bounding box center [680, 539] width 292 height 93
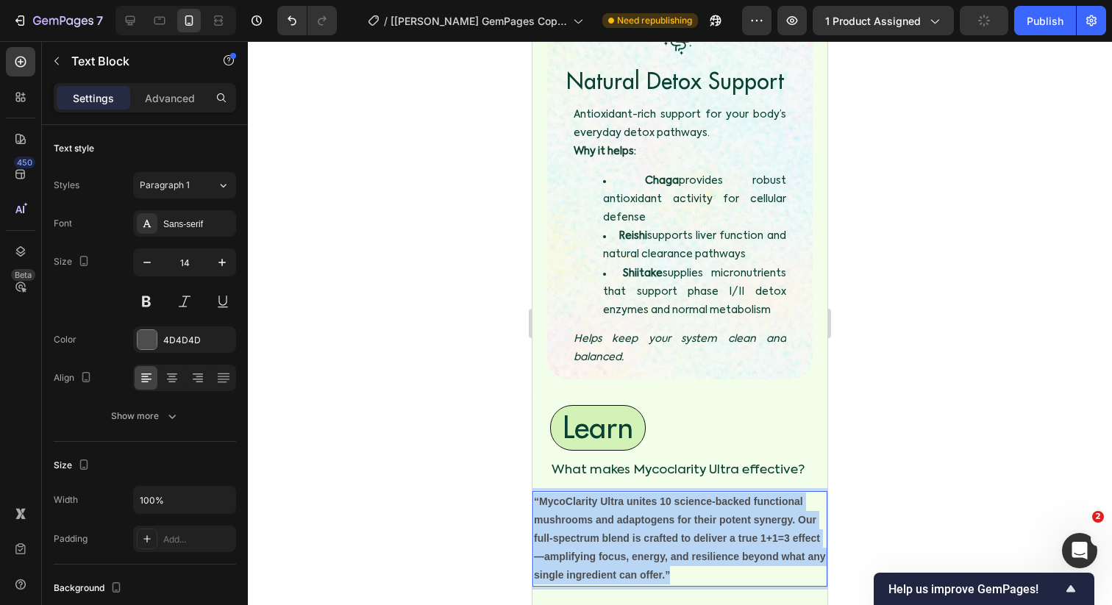
click at [627, 493] on p "“MycoClarity Ultra unites 10 science-backed functional mushrooms and adaptogens…" at bounding box center [680, 539] width 292 height 93
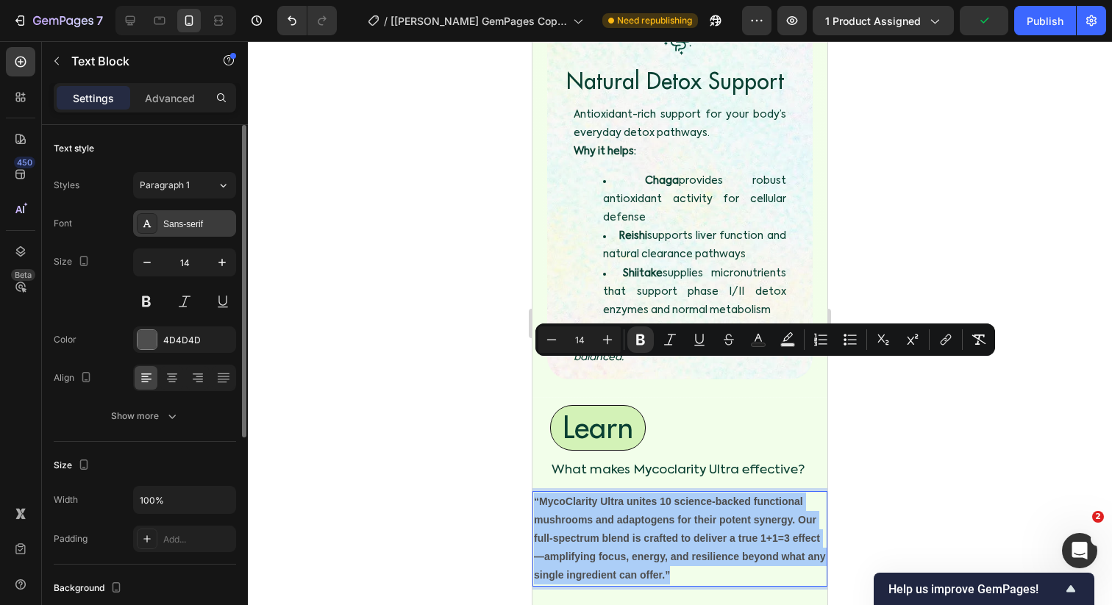
click at [188, 224] on div "Sans-serif" at bounding box center [197, 224] width 69 height 13
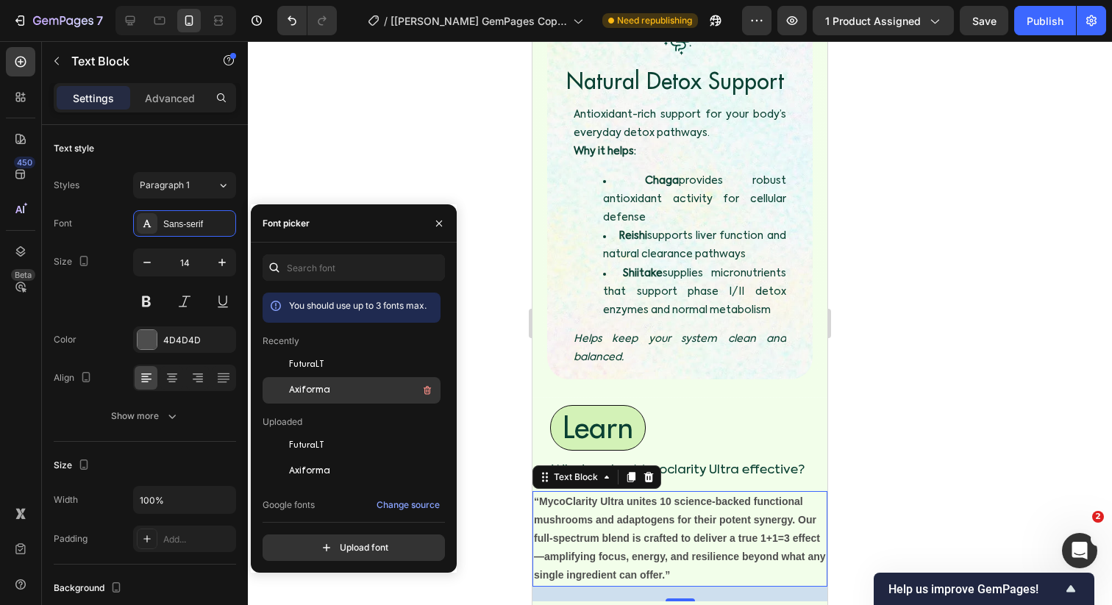
click at [306, 383] on div "Axiforma" at bounding box center [363, 391] width 149 height 18
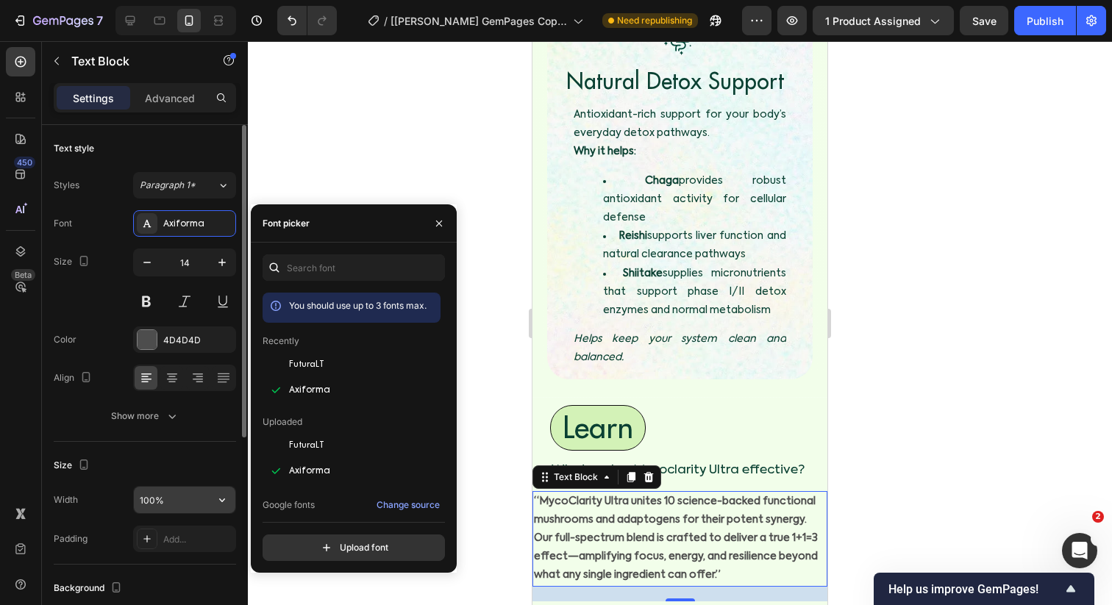
click at [139, 507] on input "100%" at bounding box center [184, 500] width 101 height 26
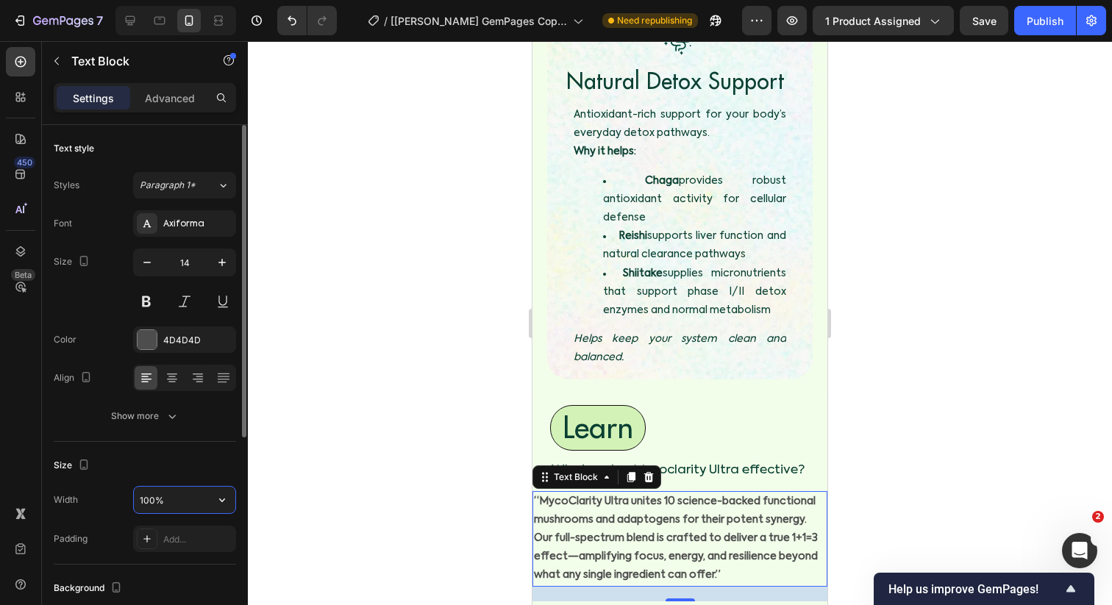
click at [154, 500] on input "100%" at bounding box center [184, 500] width 101 height 26
click at [157, 500] on input "100%" at bounding box center [184, 500] width 101 height 26
click at [165, 500] on input "100%" at bounding box center [184, 500] width 101 height 26
click at [145, 499] on input "100%" at bounding box center [184, 500] width 101 height 26
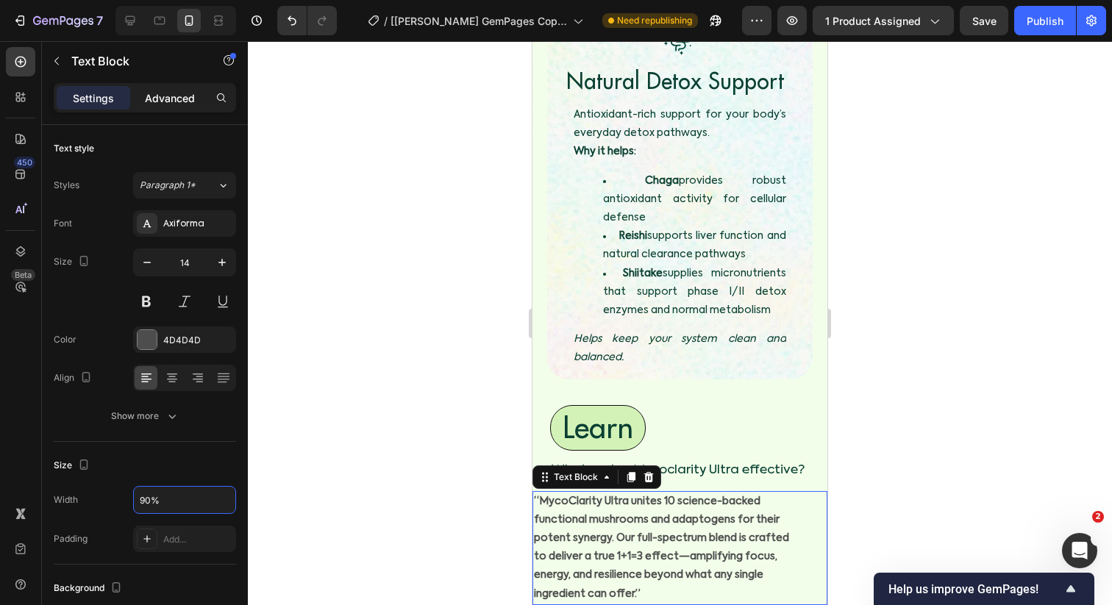
type input "90%"
click at [176, 98] on p "Advanced" at bounding box center [170, 97] width 50 height 15
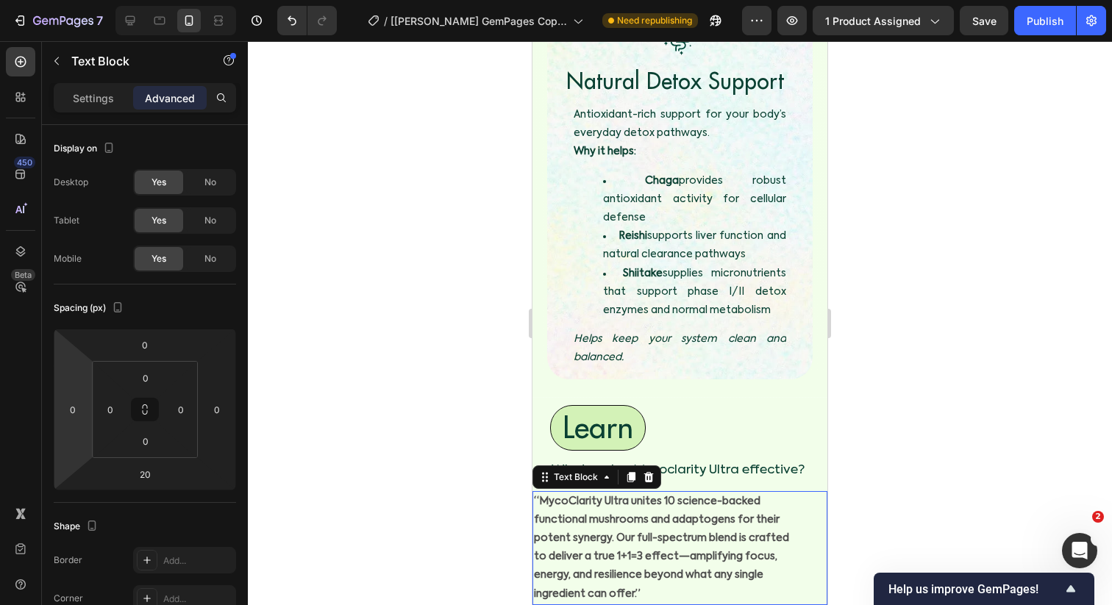
click at [71, 0] on html "7 Version history / [Sinclair GemPages Copy] MycoClarity Ultra Need republishin…" at bounding box center [556, 0] width 1112 height 0
click at [73, 410] on input "0" at bounding box center [73, 410] width 22 height 22
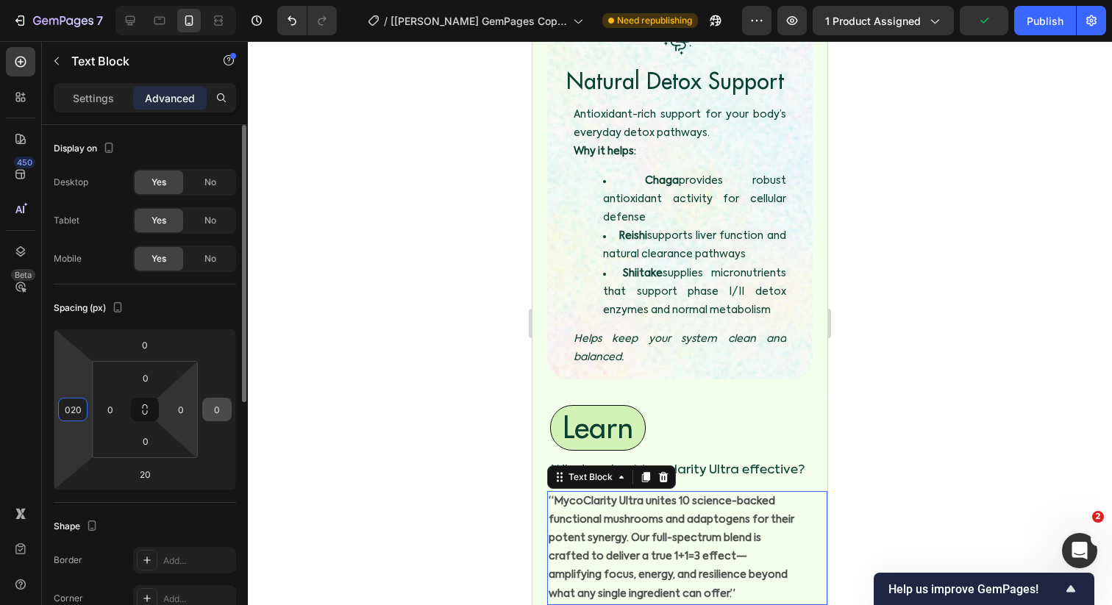
type input "20"
click at [209, 410] on input "0" at bounding box center [217, 410] width 22 height 22
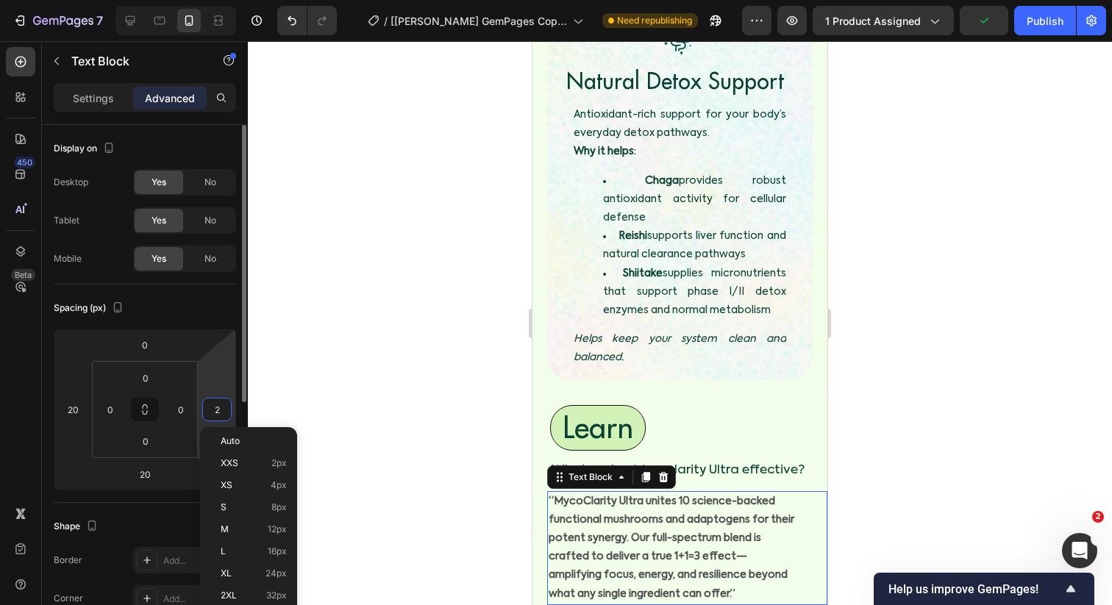
type input "20"
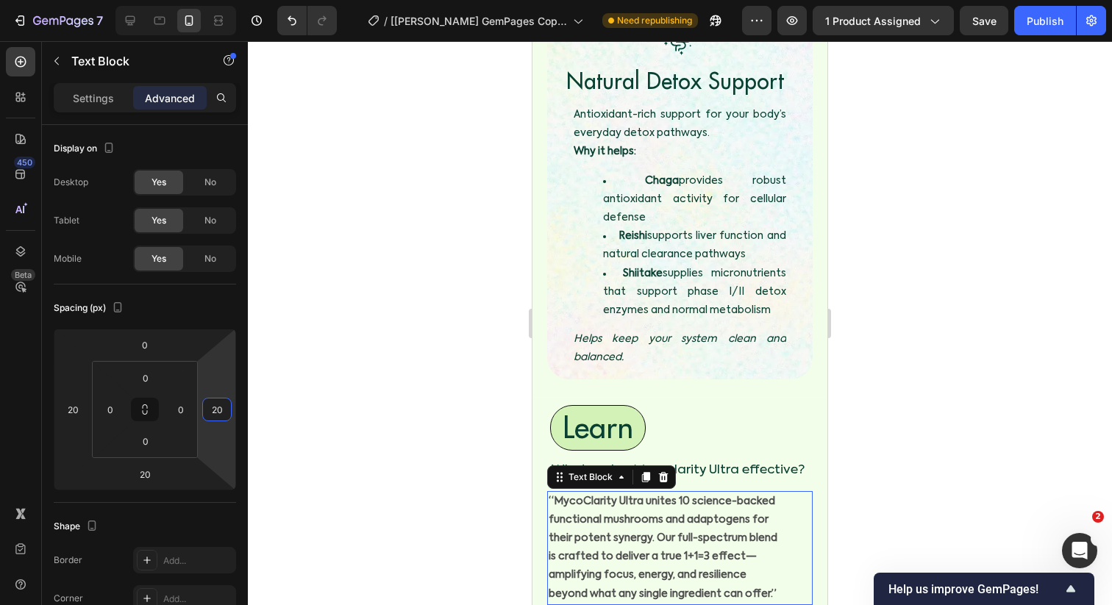
click at [368, 392] on div at bounding box center [680, 323] width 864 height 564
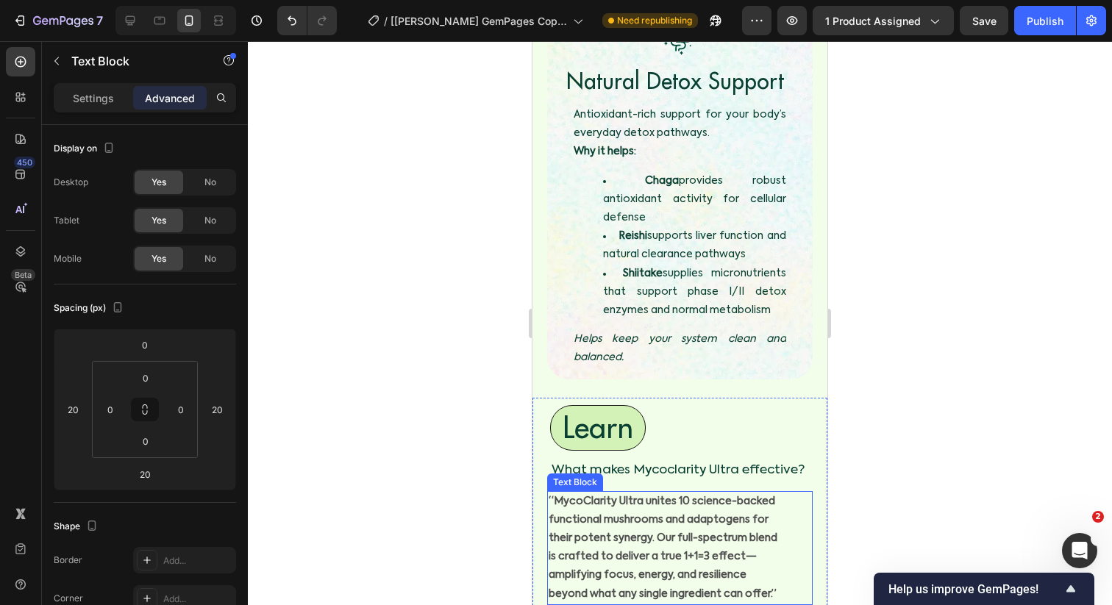
click at [577, 496] on strong "“MycoClarity Ultra unites 10 science-backed functional mushrooms and adaptogens…" at bounding box center [663, 547] width 229 height 103
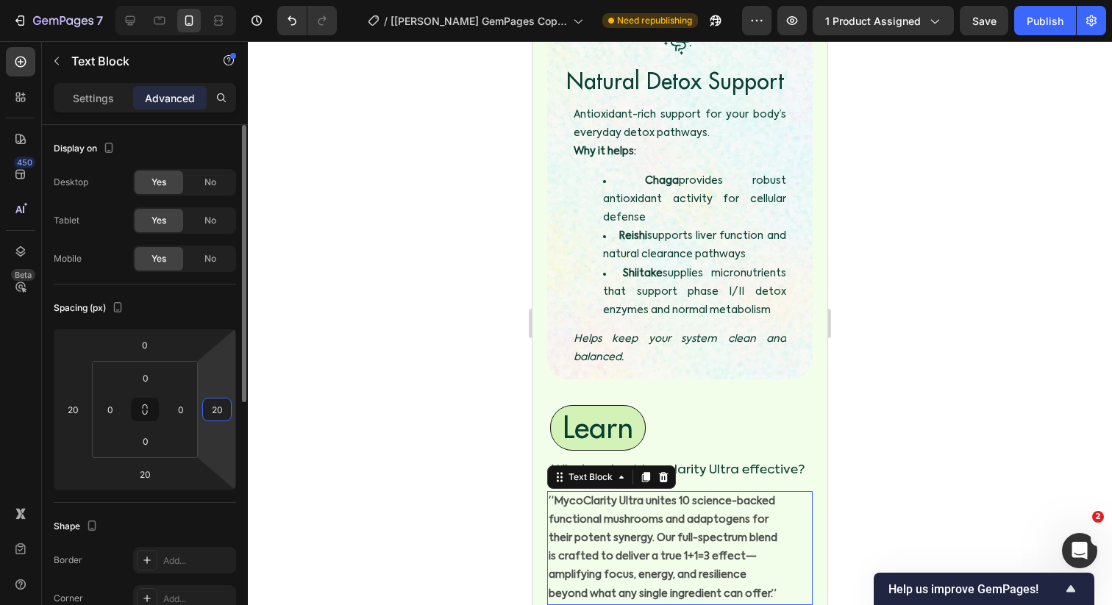
click at [213, 403] on input "20" at bounding box center [217, 410] width 22 height 22
type input "10"
click at [310, 385] on div at bounding box center [680, 323] width 864 height 564
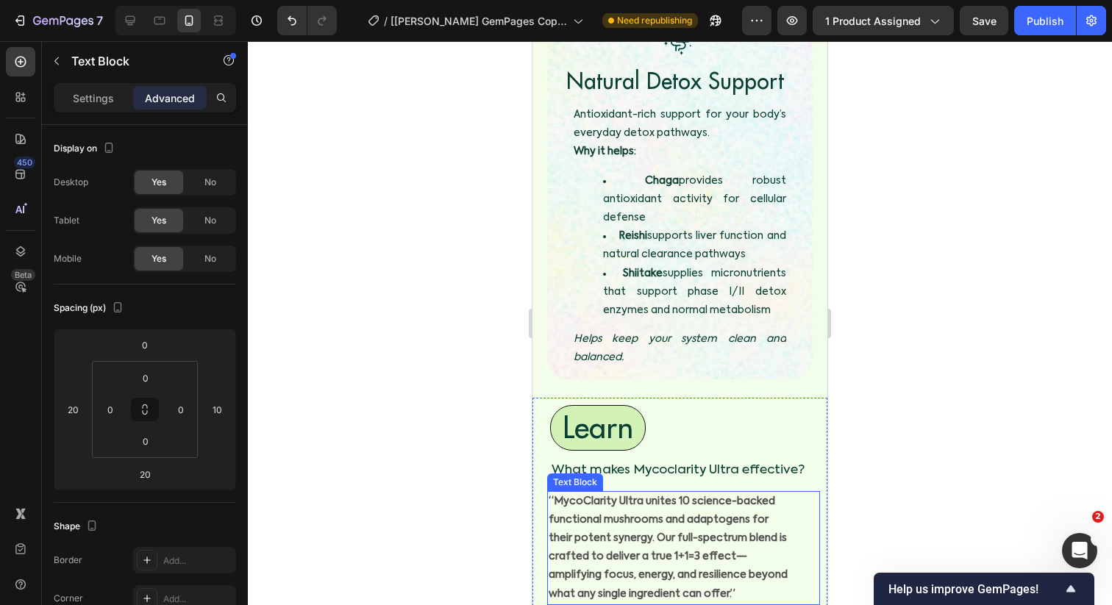
click at [581, 496] on strong "“MycoClarity Ultra unites 10 science-backed functional mushrooms and adaptogens…" at bounding box center [668, 547] width 239 height 103
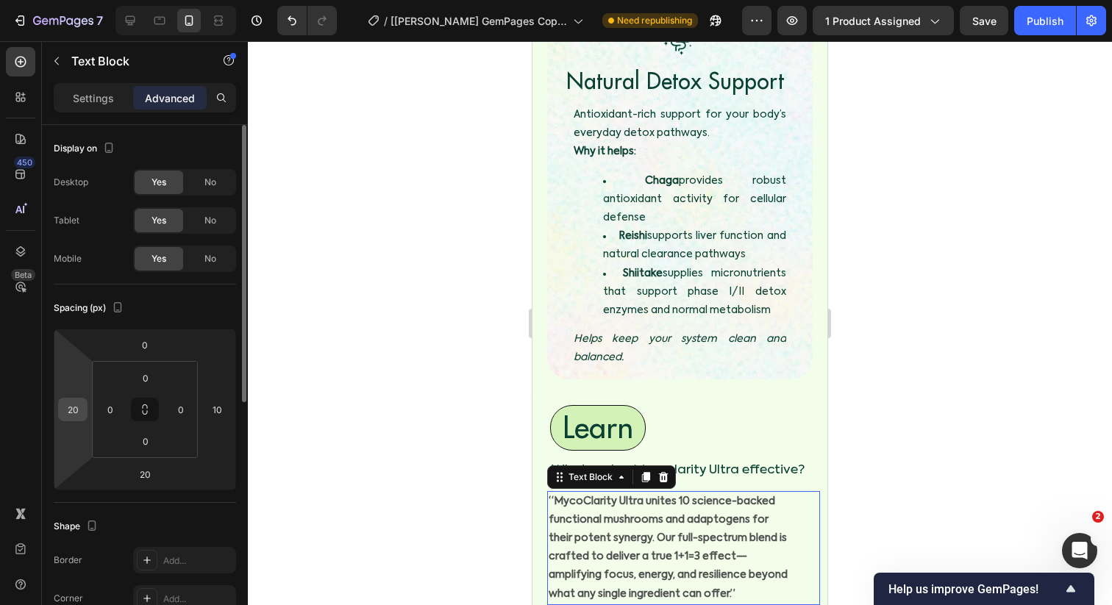
click at [79, 409] on input "20" at bounding box center [73, 410] width 22 height 22
type input "25"
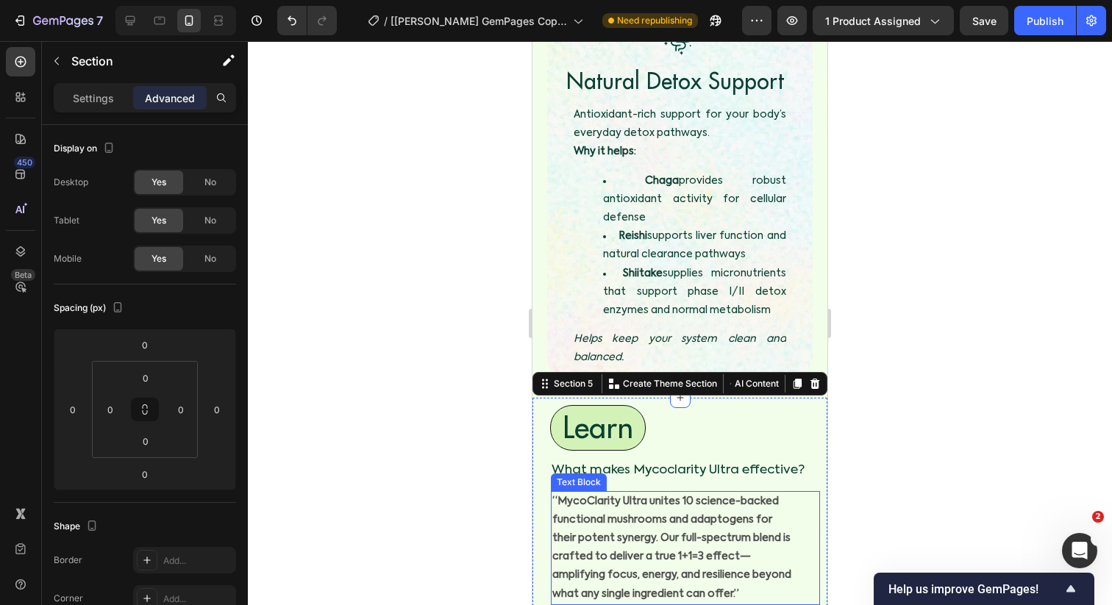
scroll to position [4821, 0]
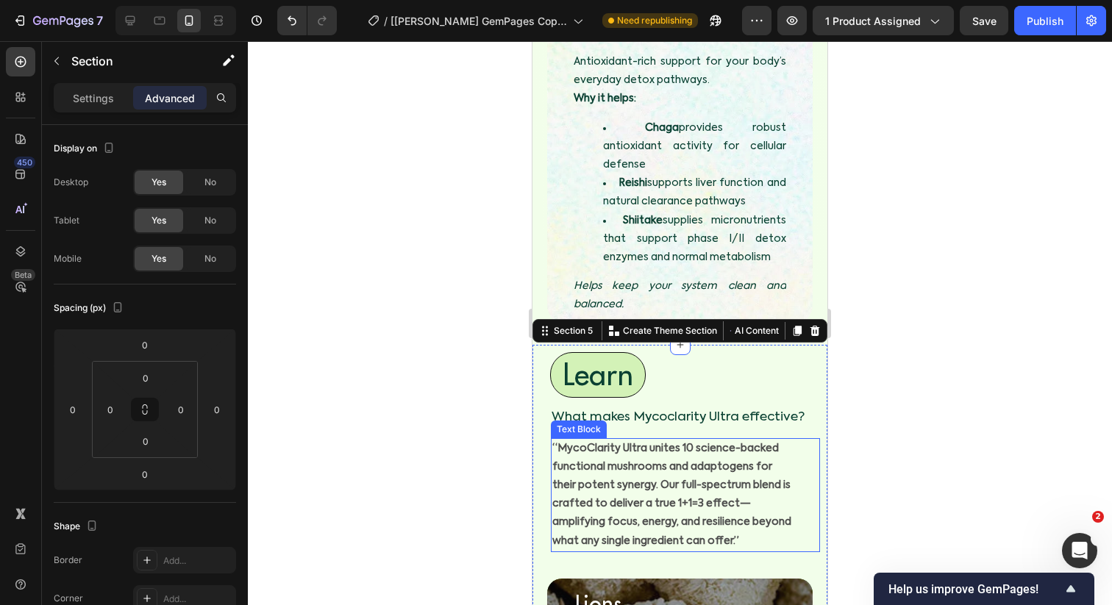
click at [571, 443] on strong "“MycoClarity Ultra unites 10 science-backed functional mushrooms and adaptogens…" at bounding box center [671, 494] width 239 height 103
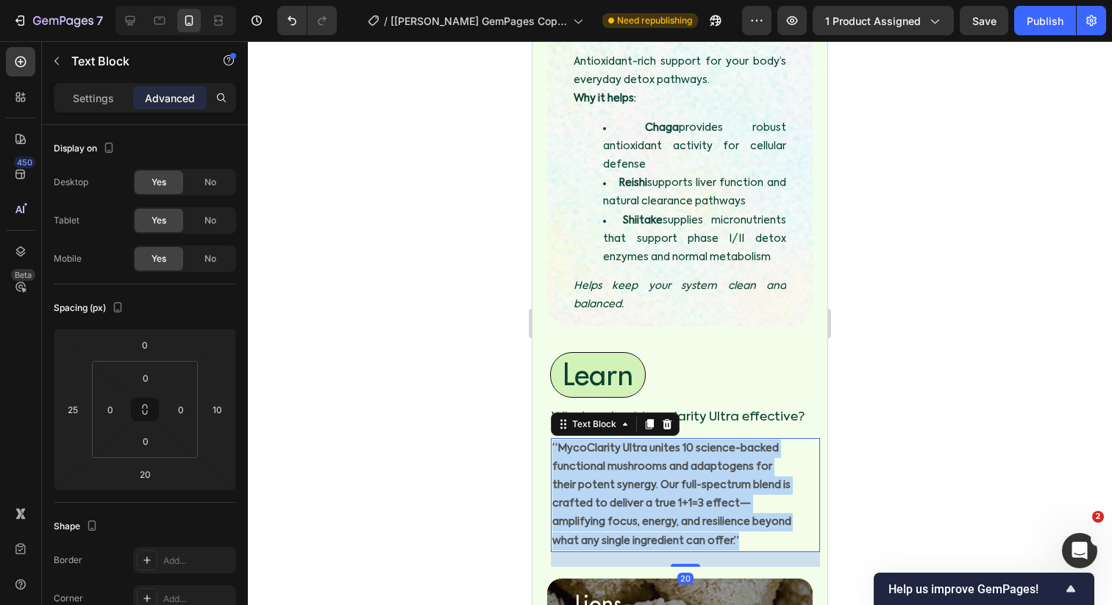
click at [571, 443] on strong "“MycoClarity Ultra unites 10 science-backed functional mushrooms and adaptogens…" at bounding box center [671, 494] width 239 height 103
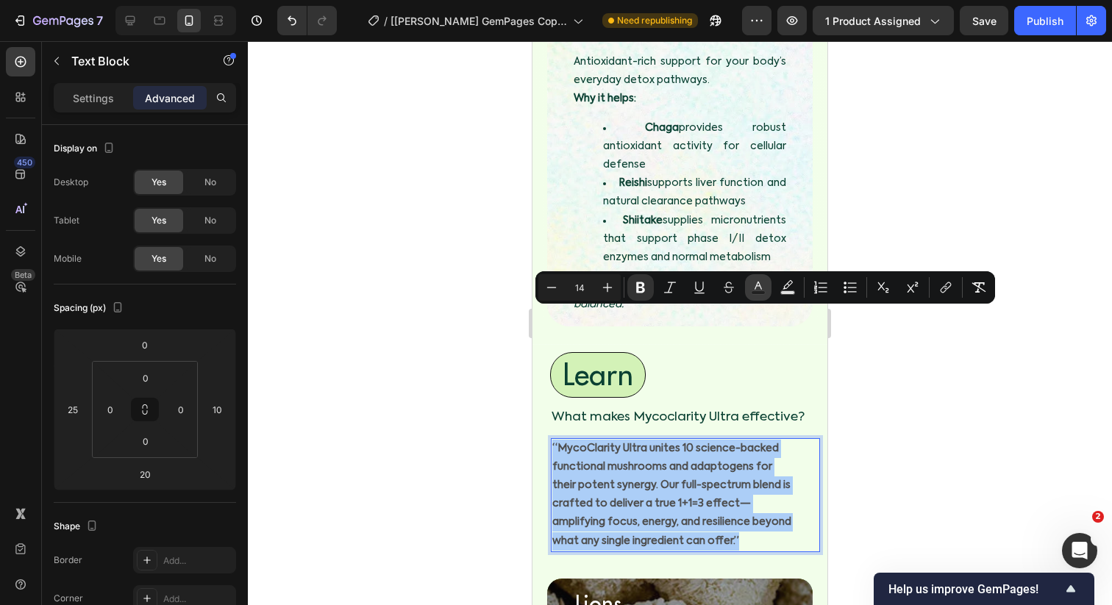
click at [755, 292] on rect "Editor contextual toolbar" at bounding box center [758, 293] width 14 height 4
type input "4D4D4D"
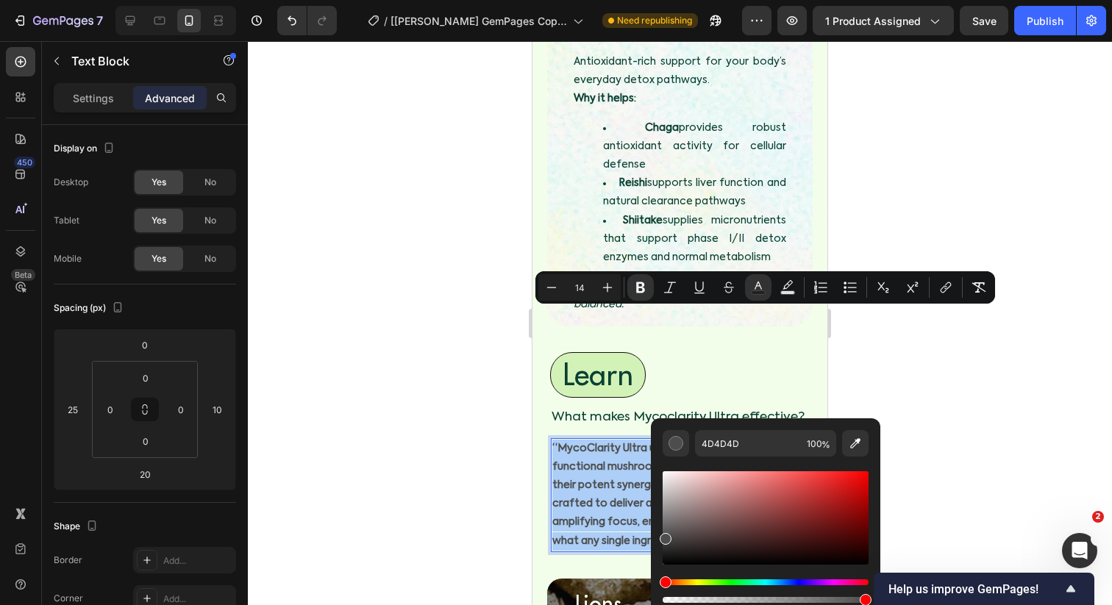
click at [388, 340] on div at bounding box center [680, 323] width 864 height 564
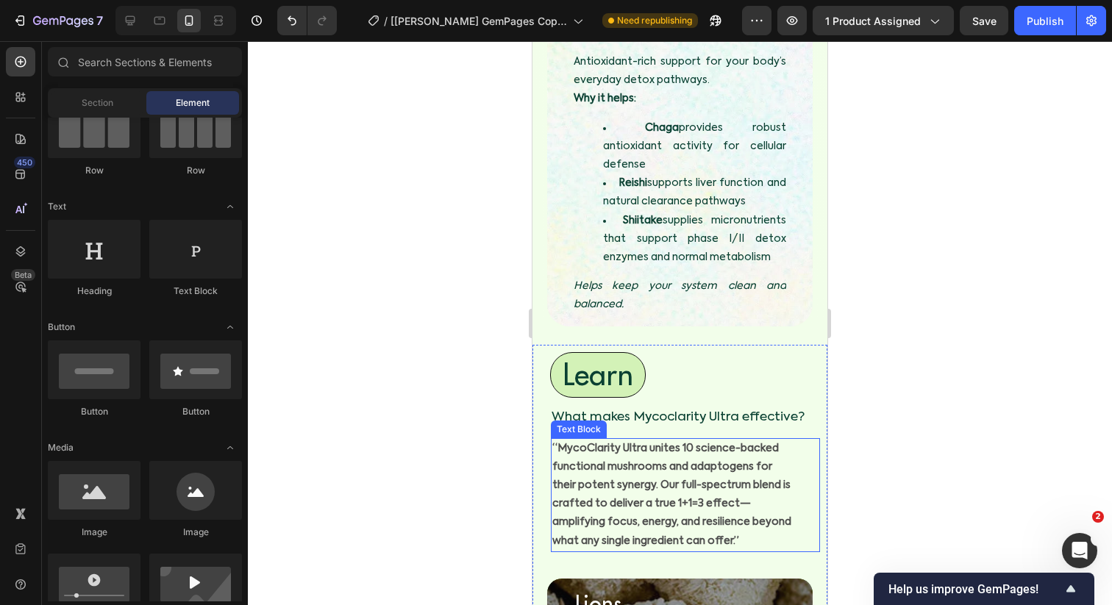
click at [734, 440] on p "“MycoClarity Ultra unites 10 science-backed functional mushrooms and adaptogens…" at bounding box center [671, 495] width 239 height 111
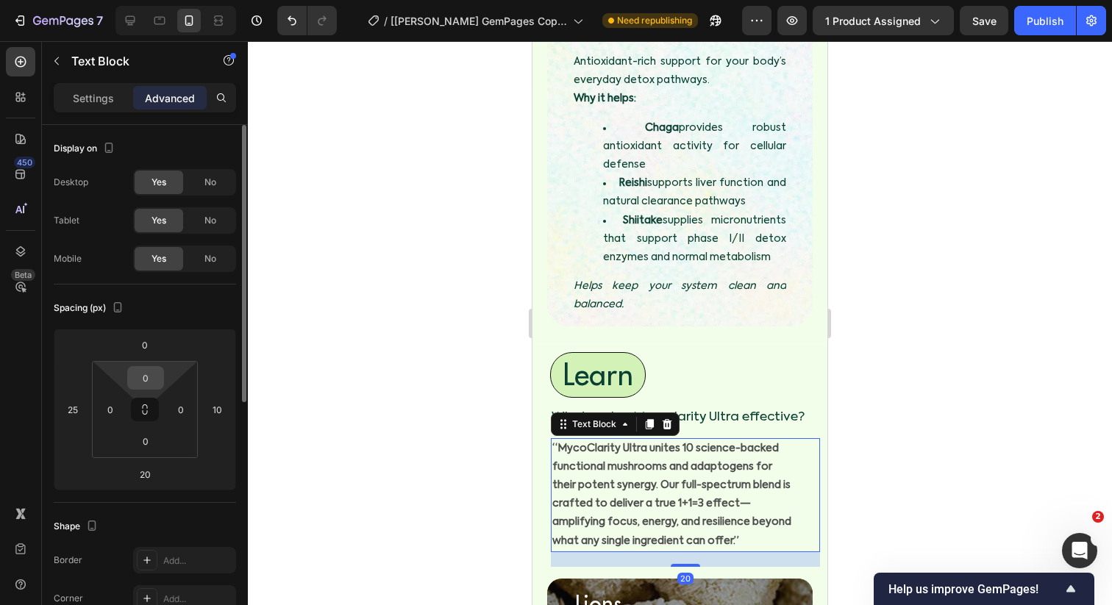
scroll to position [249, 0]
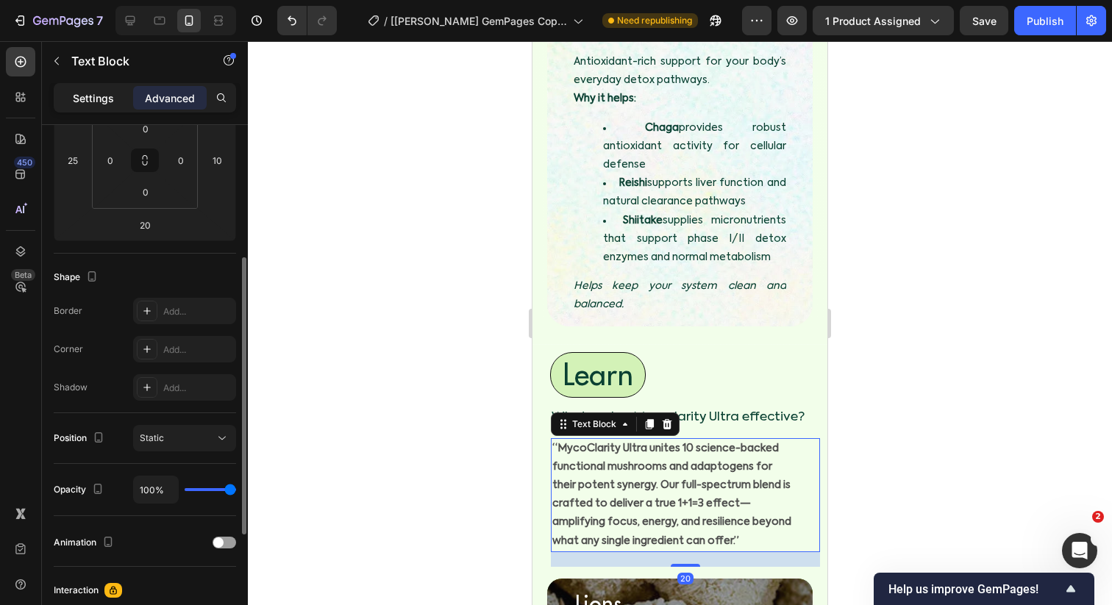
click at [107, 92] on p "Settings" at bounding box center [93, 97] width 41 height 15
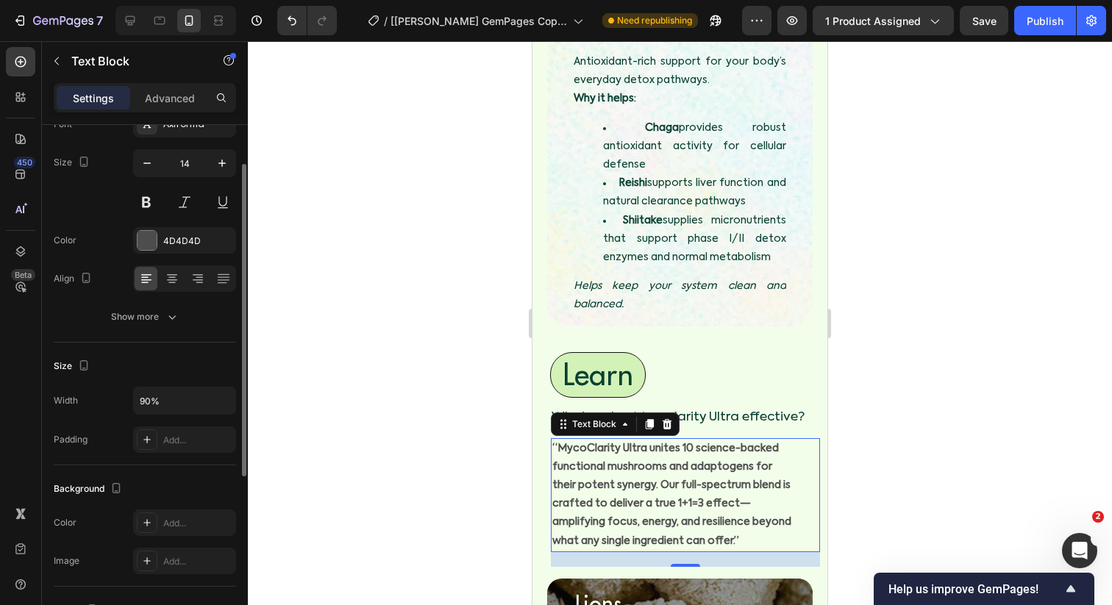
scroll to position [84, 0]
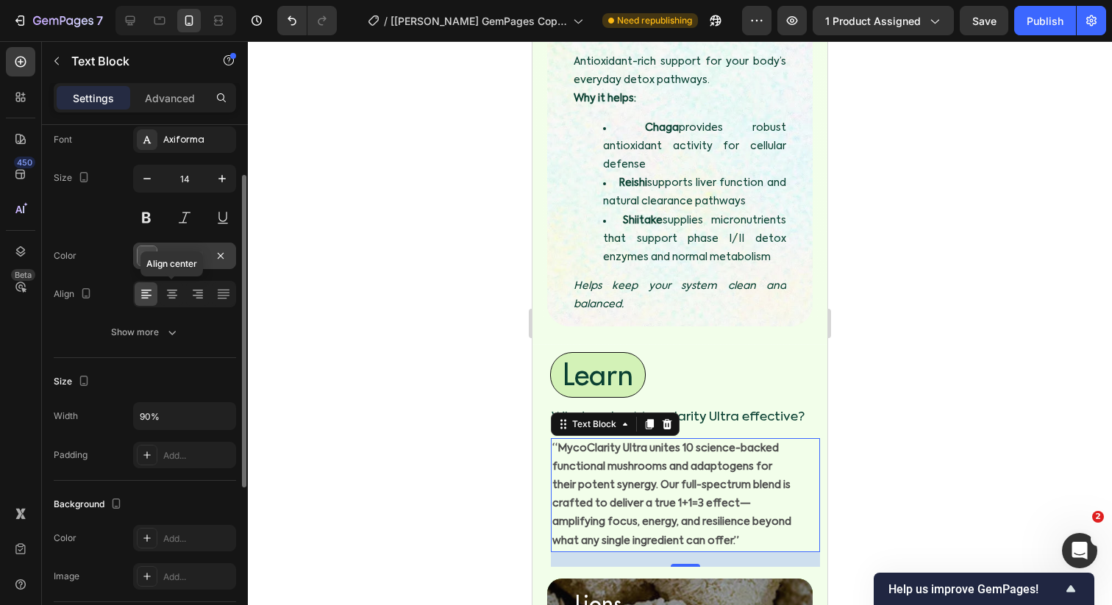
click at [172, 267] on div "4D4D4D" at bounding box center [184, 256] width 103 height 26
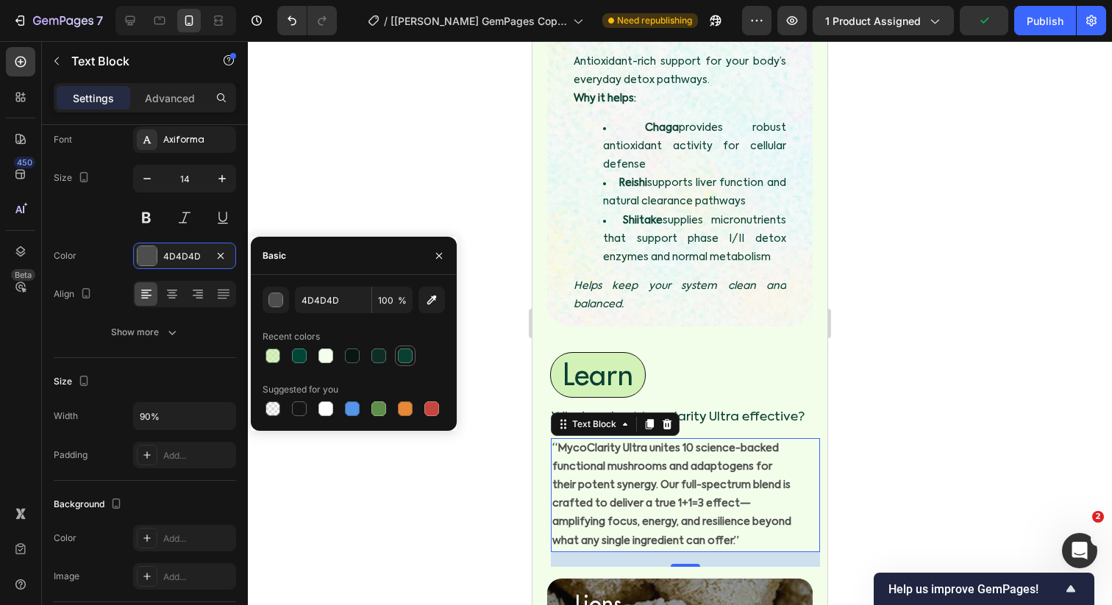
click at [401, 360] on div at bounding box center [405, 356] width 15 height 15
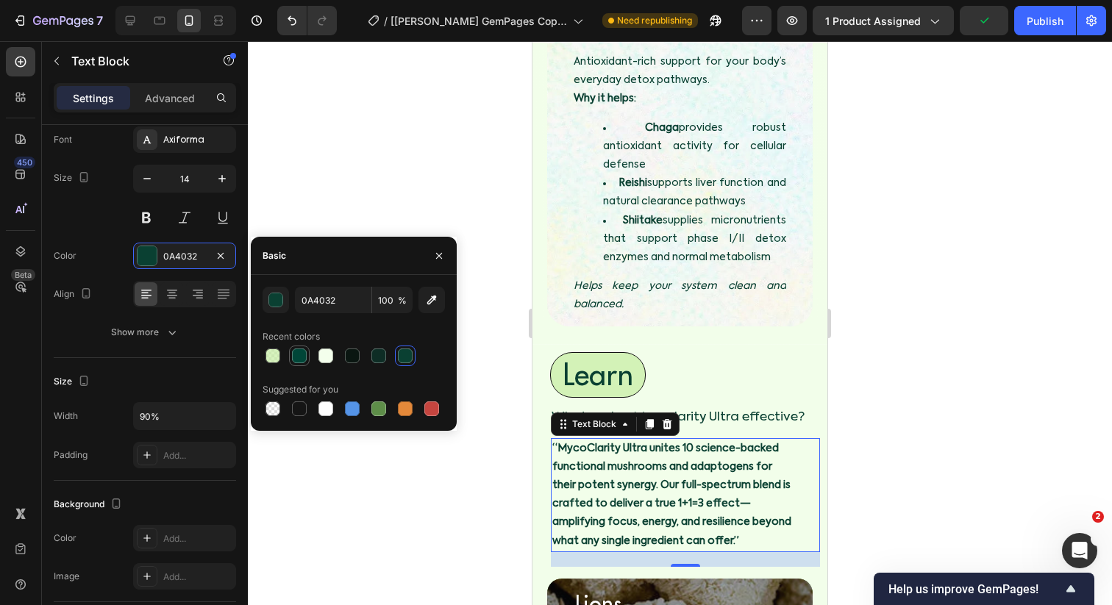
click at [296, 362] on div at bounding box center [299, 356] width 15 height 15
type input "004638"
click at [496, 336] on div at bounding box center [680, 323] width 864 height 564
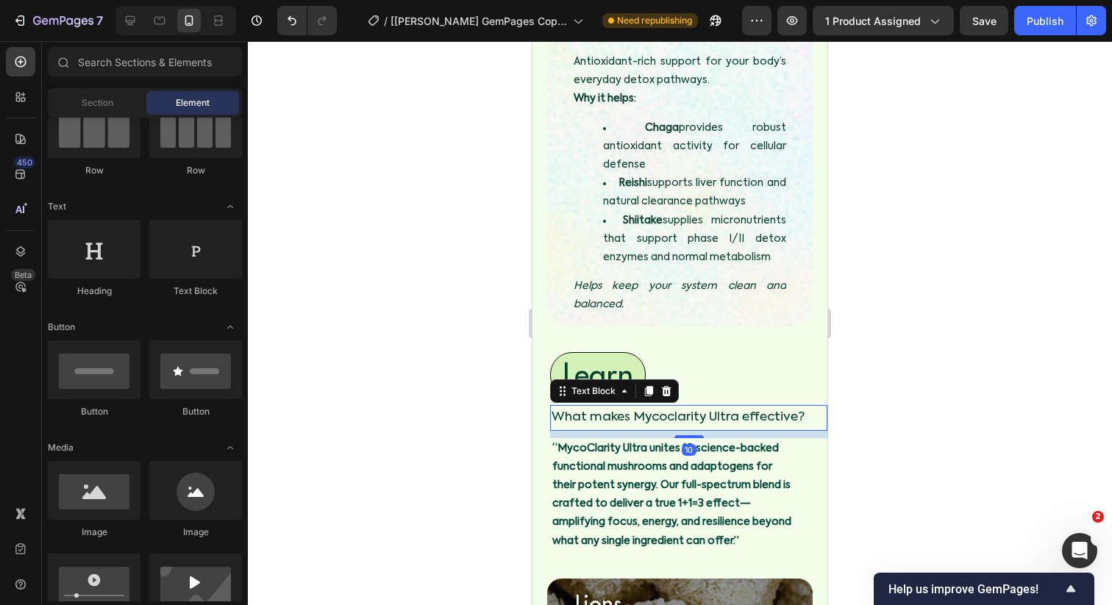
click at [674, 407] on p "What makes Mycoclarity Ultra effective?" at bounding box center [688, 418] width 274 height 23
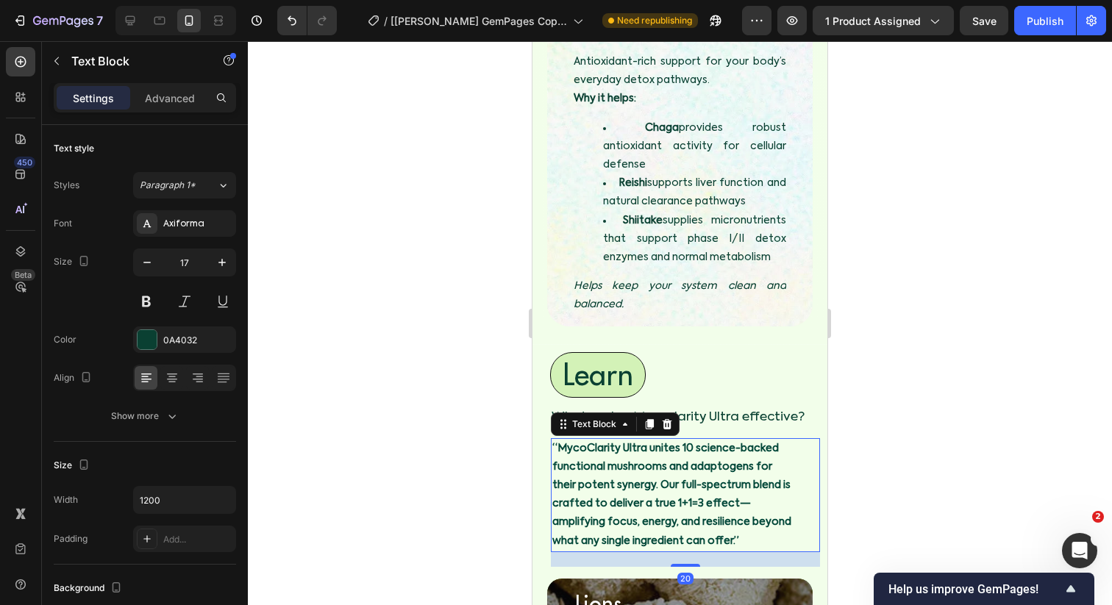
click at [654, 440] on p "“MycoClarity Ultra unites 10 science-backed functional mushrooms and adaptogens…" at bounding box center [671, 495] width 239 height 111
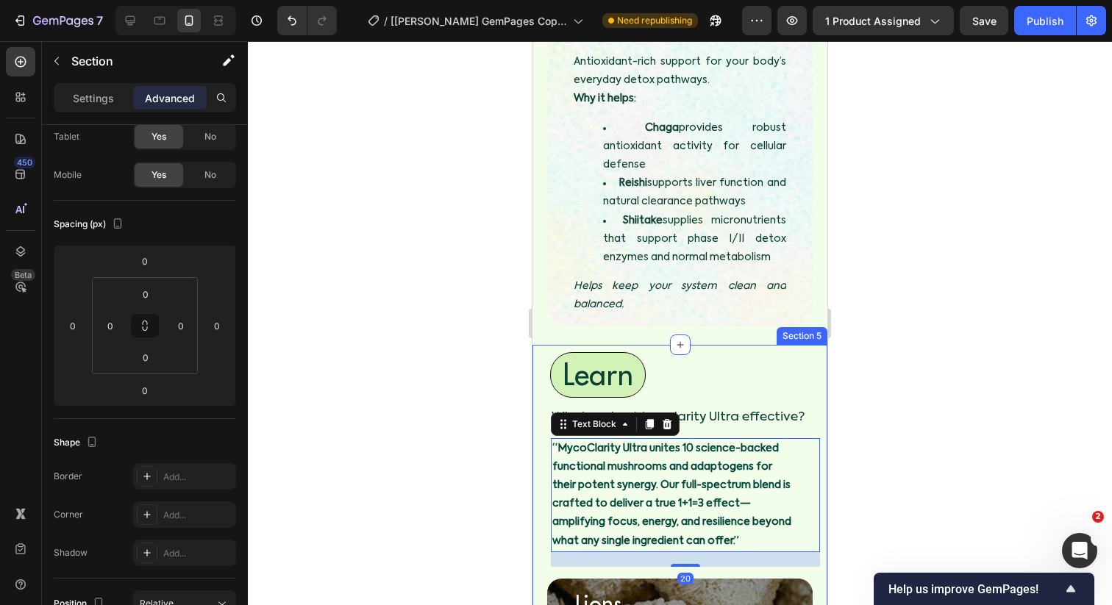
scroll to position [0, 0]
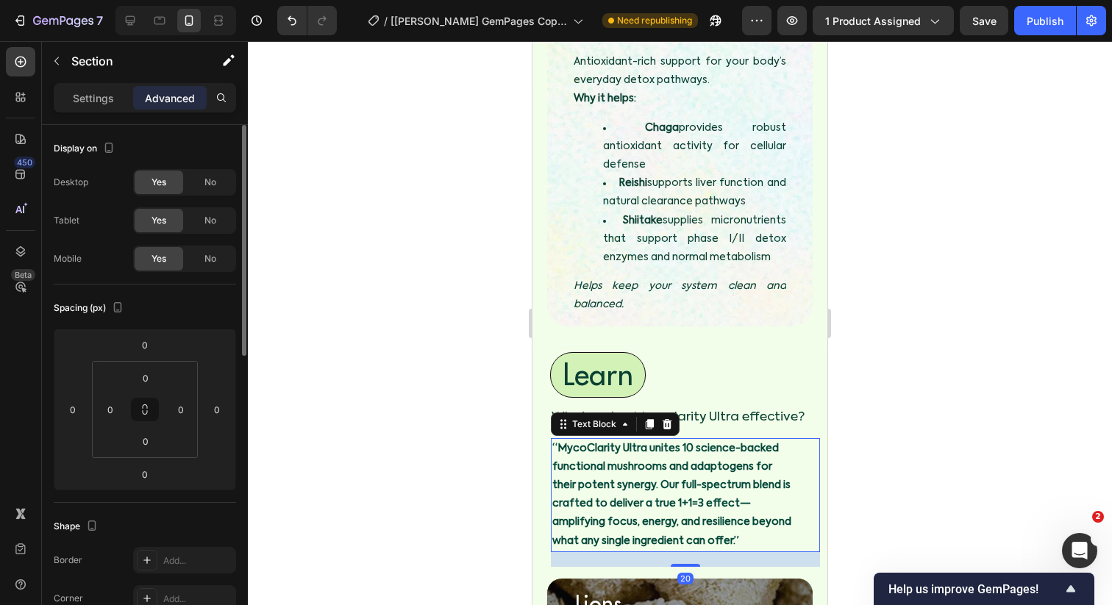
click at [677, 440] on p "“MycoClarity Ultra unites 10 science-backed functional mushrooms and adaptogens…" at bounding box center [671, 495] width 239 height 111
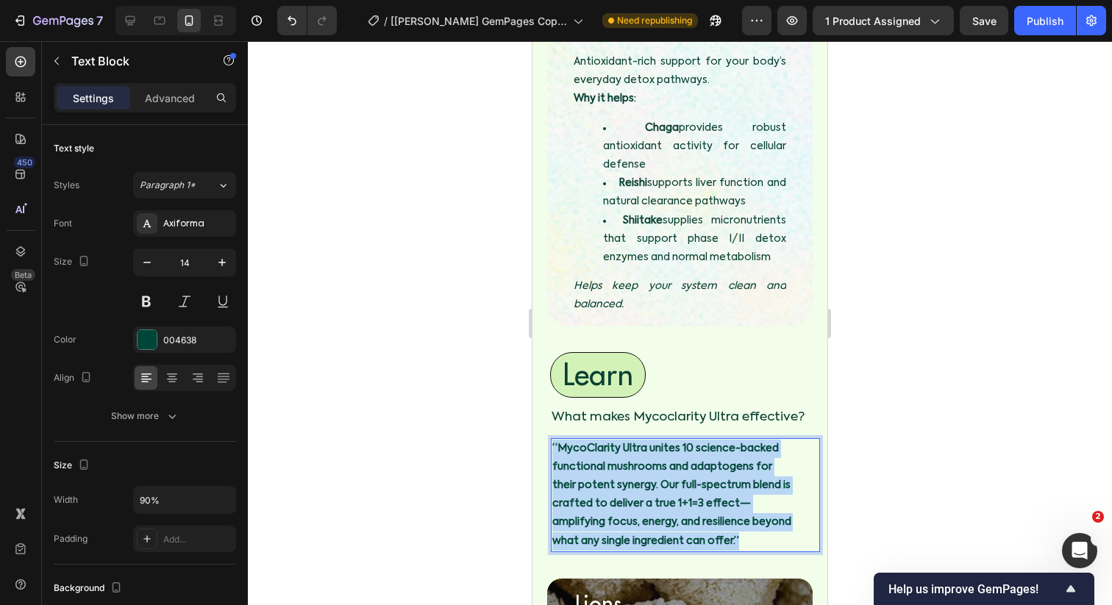
click at [677, 440] on p "“MycoClarity Ultra unites 10 science-backed functional mushrooms and adaptogens…" at bounding box center [671, 495] width 239 height 111
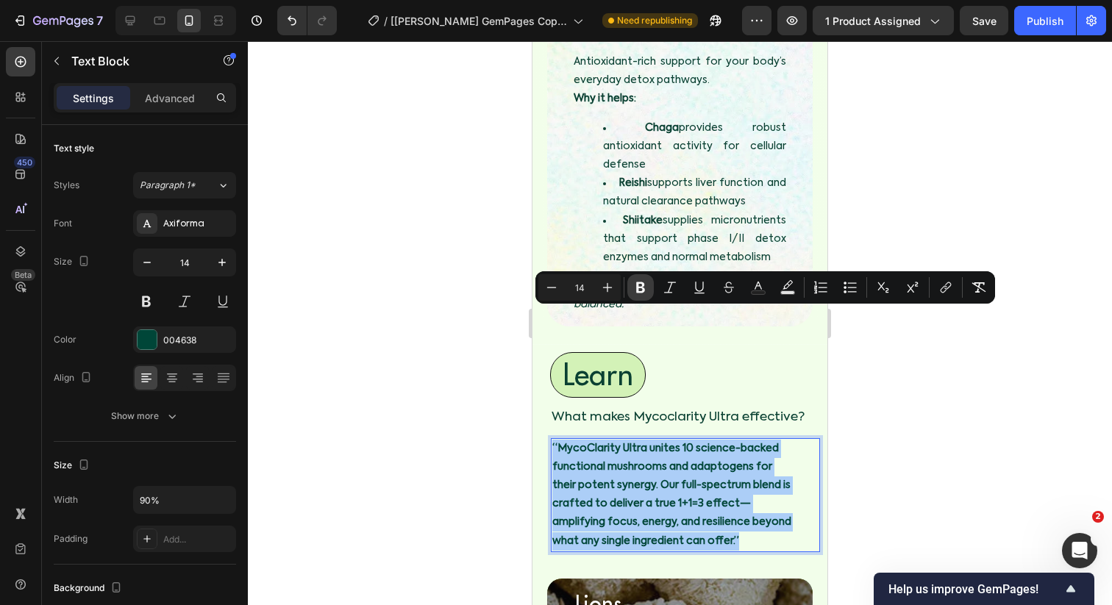
click at [651, 292] on button "Bold" at bounding box center [640, 287] width 26 height 26
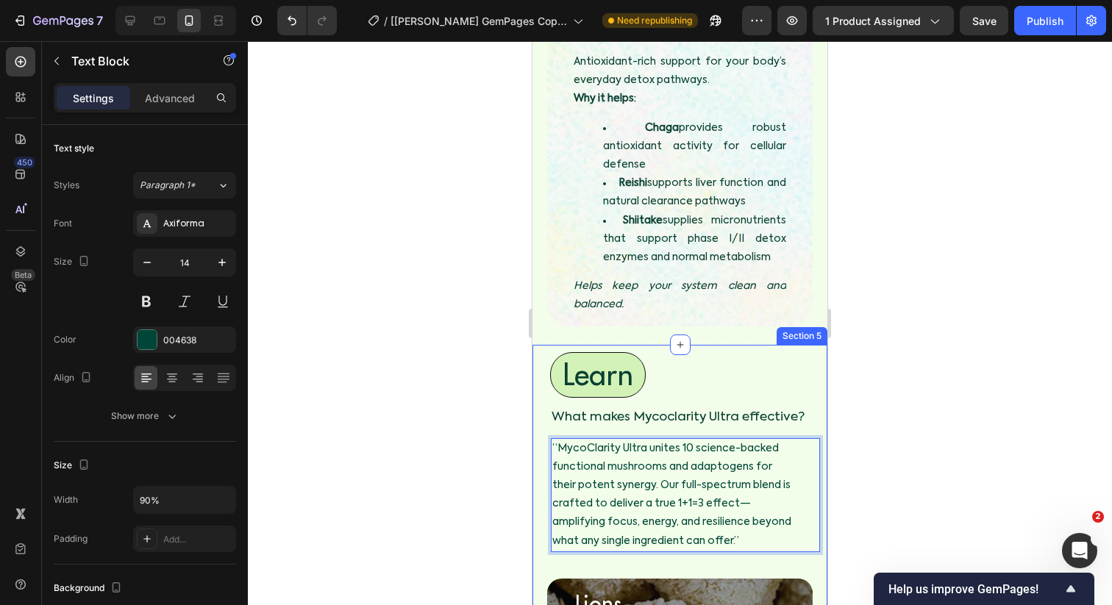
click at [483, 349] on div at bounding box center [680, 323] width 864 height 564
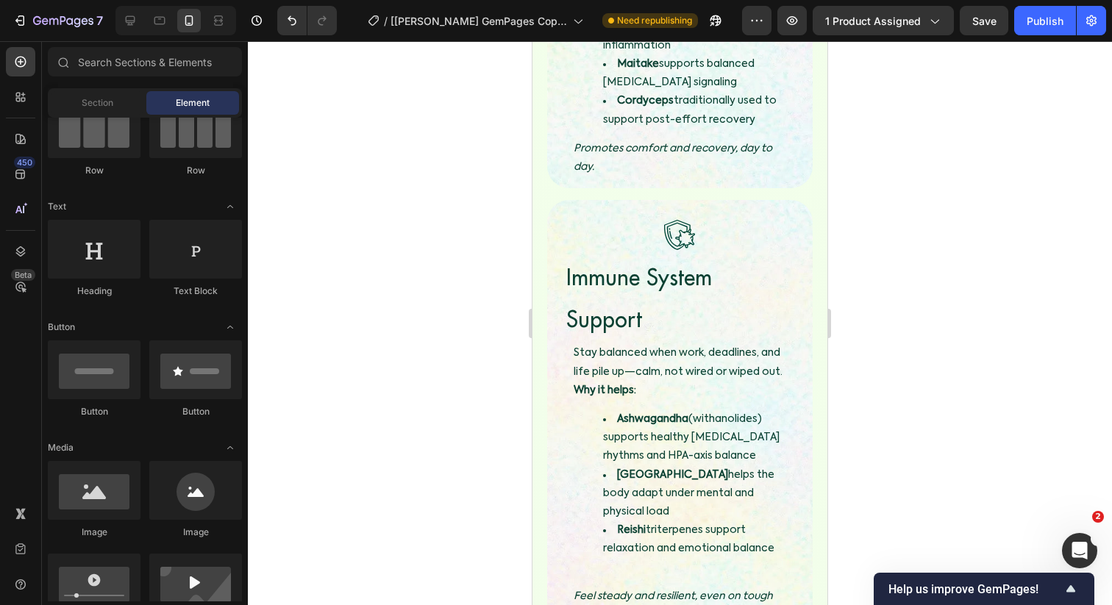
scroll to position [4826, 0]
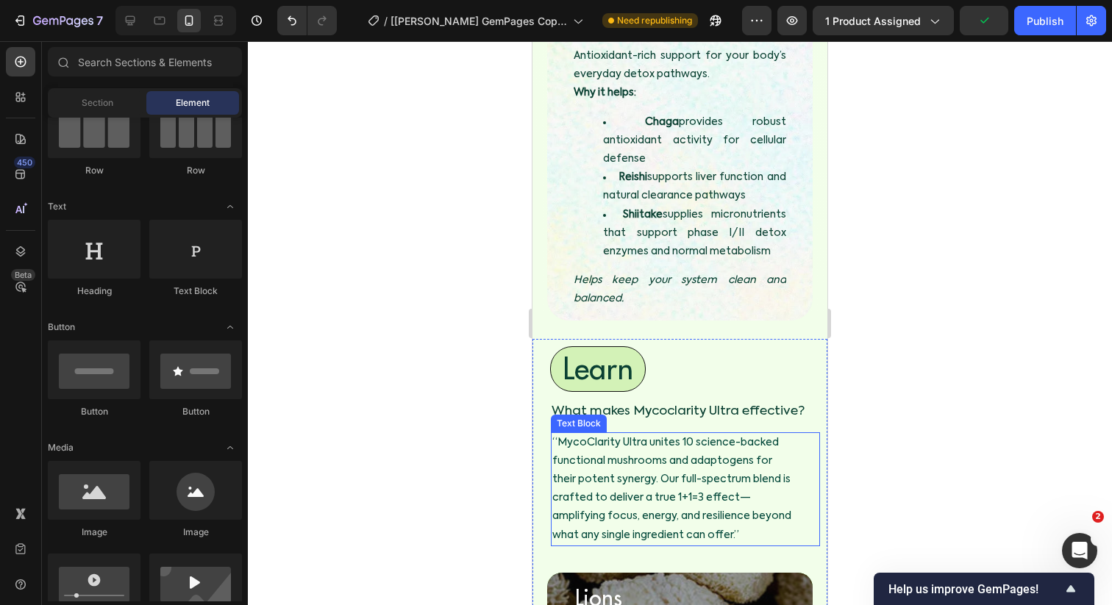
click at [634, 434] on p "“MycoClarity Ultra unites 10 science-backed functional mushrooms and adaptogens…" at bounding box center [671, 489] width 239 height 111
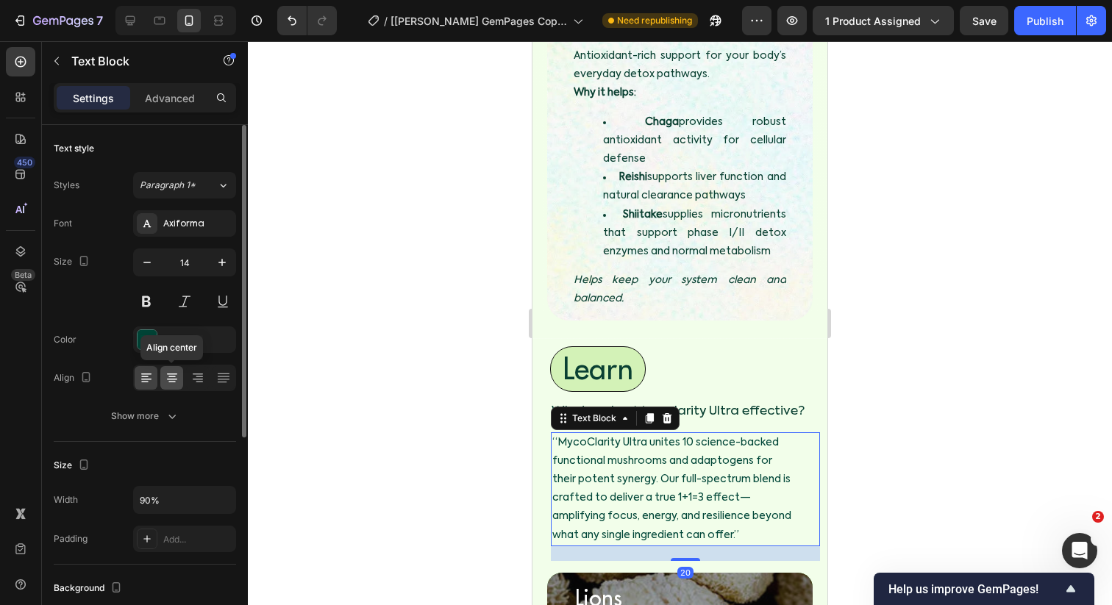
click at [174, 379] on icon at bounding box center [172, 379] width 10 height 1
click at [202, 377] on icon at bounding box center [197, 378] width 15 height 15
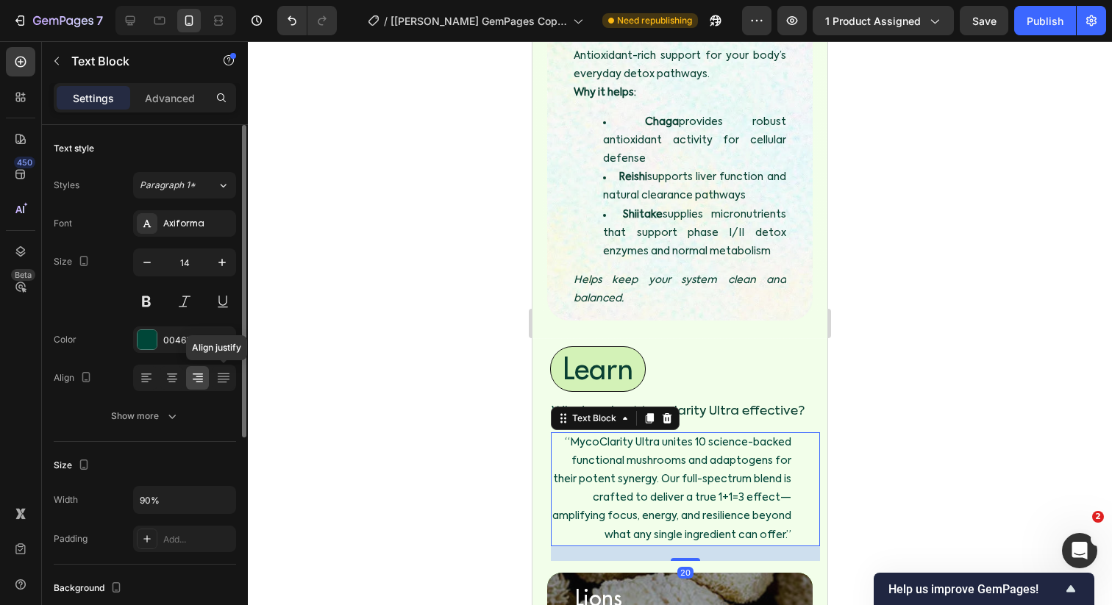
click at [235, 380] on div "Align justify" at bounding box center [184, 378] width 103 height 26
click at [219, 380] on icon at bounding box center [223, 378] width 15 height 15
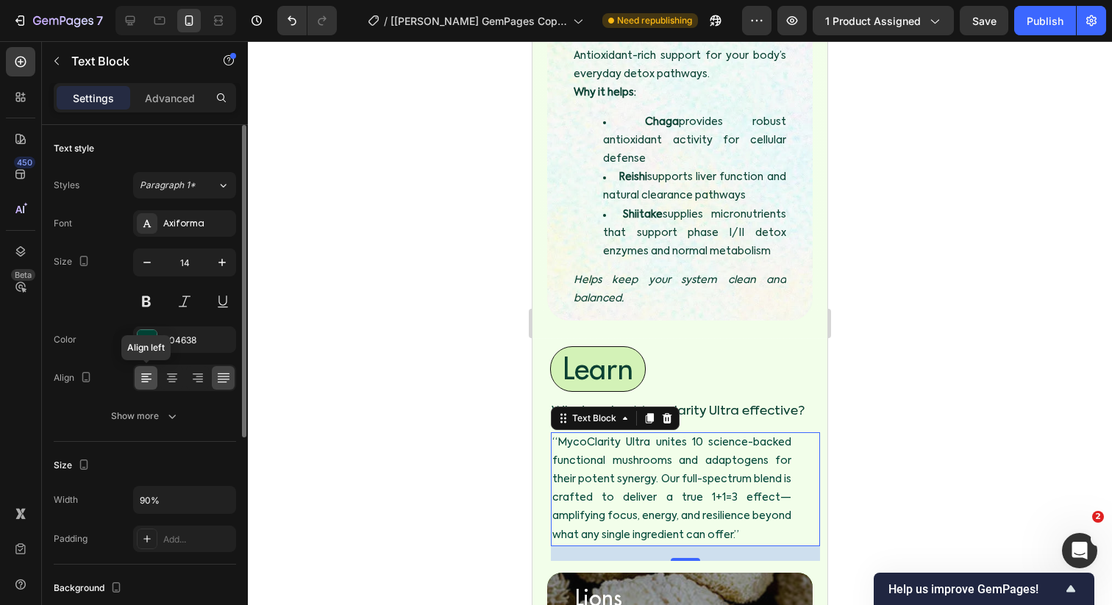
click at [144, 379] on icon at bounding box center [146, 379] width 10 height 1
click at [225, 382] on icon at bounding box center [222, 382] width 10 height 1
click at [779, 434] on p "“MycoClarity Ultra unites 10 science-backed functional mushrooms and adaptogens…" at bounding box center [671, 489] width 239 height 111
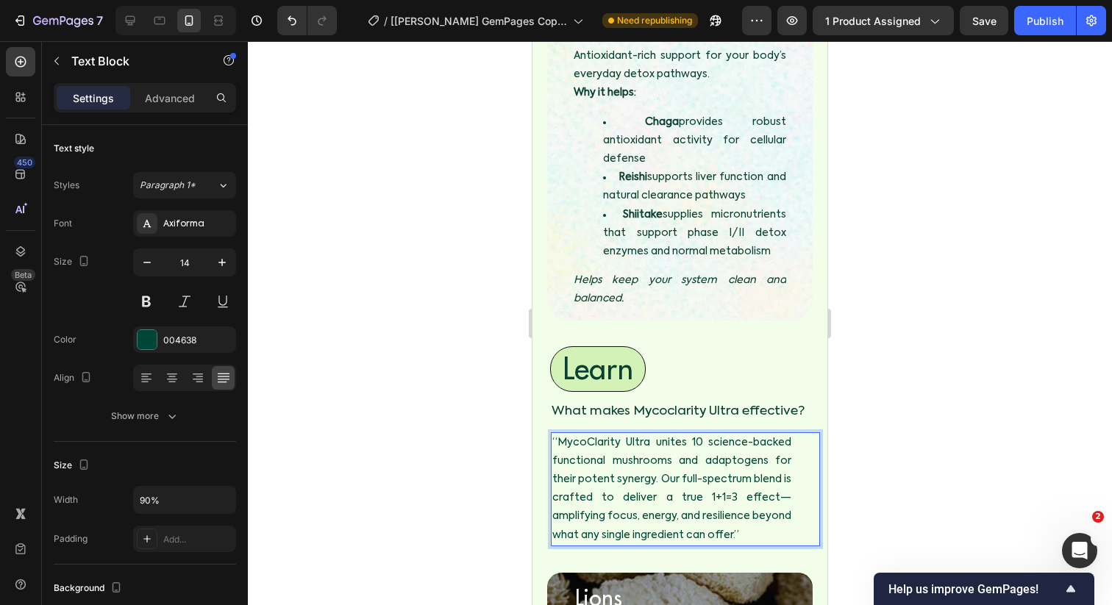
click at [747, 434] on p "“MycoClarity Ultra unites 10 science-backed functional mushrooms and adaptogens…" at bounding box center [671, 489] width 239 height 111
click at [788, 434] on p "“MycoClarity Ultra unites 10 science - backed functional mushrooms and adaptoge…" at bounding box center [671, 489] width 239 height 111
click at [511, 407] on div at bounding box center [680, 323] width 864 height 564
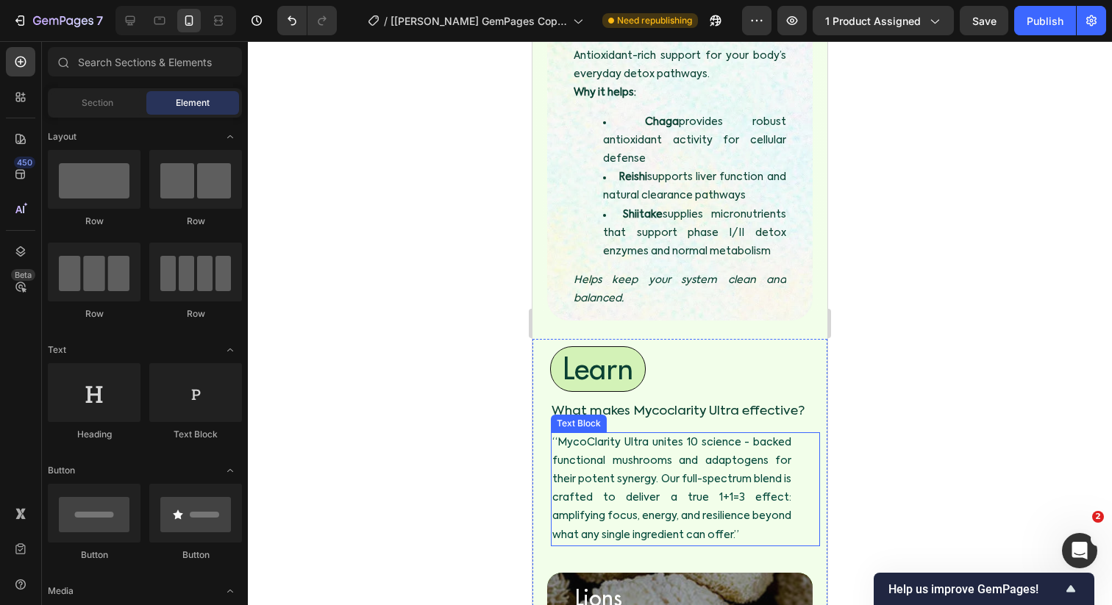
click at [719, 434] on p "“MycoClarity Ultra unites 10 science - backed functional mushrooms and adaptoge…" at bounding box center [671, 489] width 239 height 111
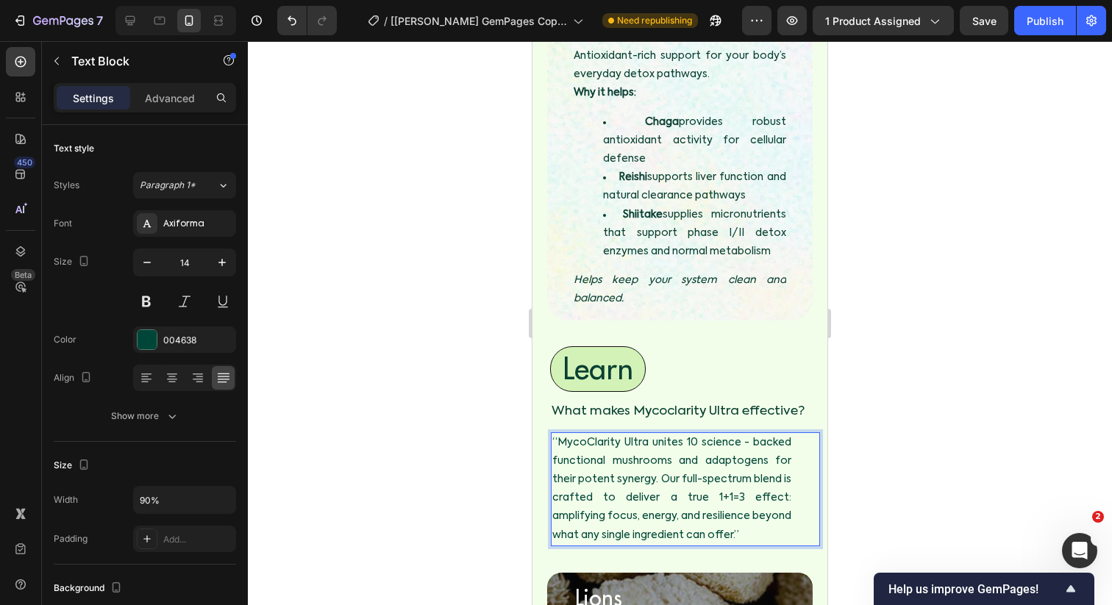
click at [433, 367] on div at bounding box center [680, 323] width 864 height 564
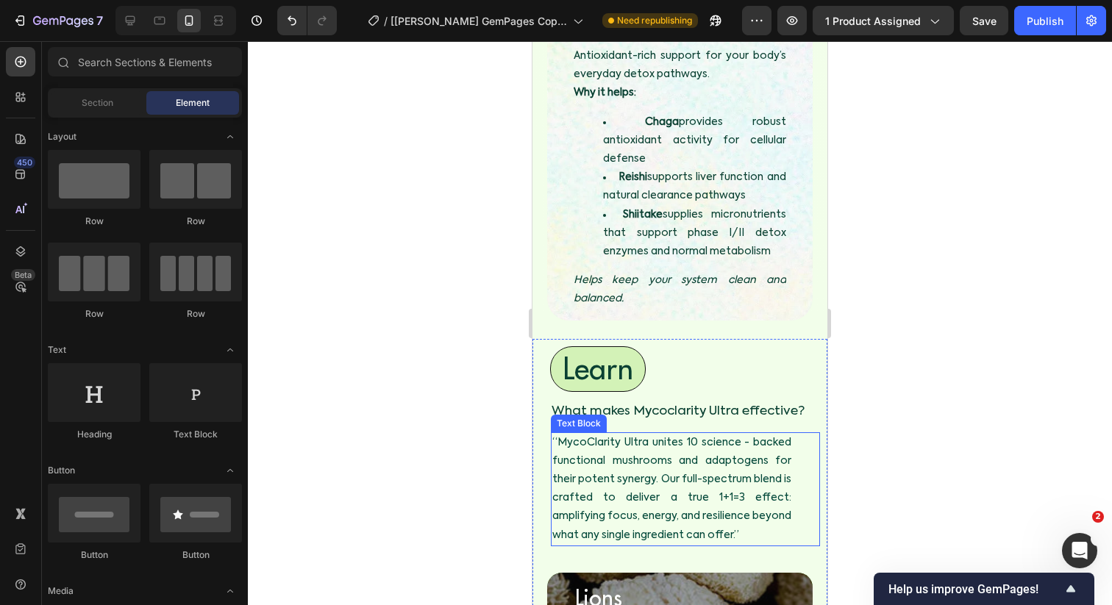
click at [605, 434] on p "“MycoClarity Ultra unites 10 science - backed functional mushrooms and adaptoge…" at bounding box center [671, 489] width 239 height 111
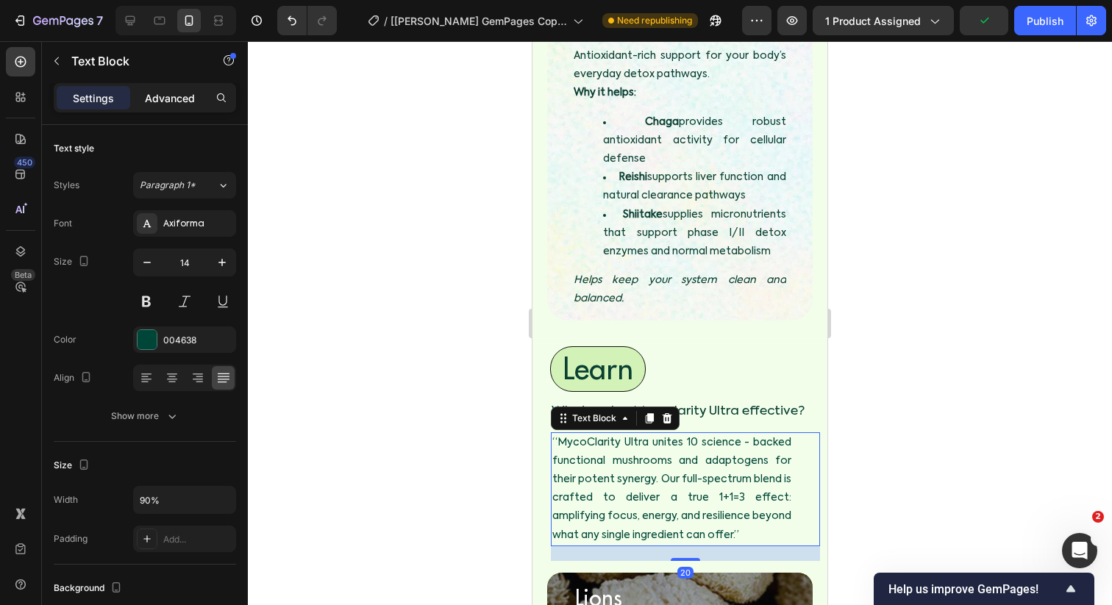
click at [176, 104] on p "Advanced" at bounding box center [170, 97] width 50 height 15
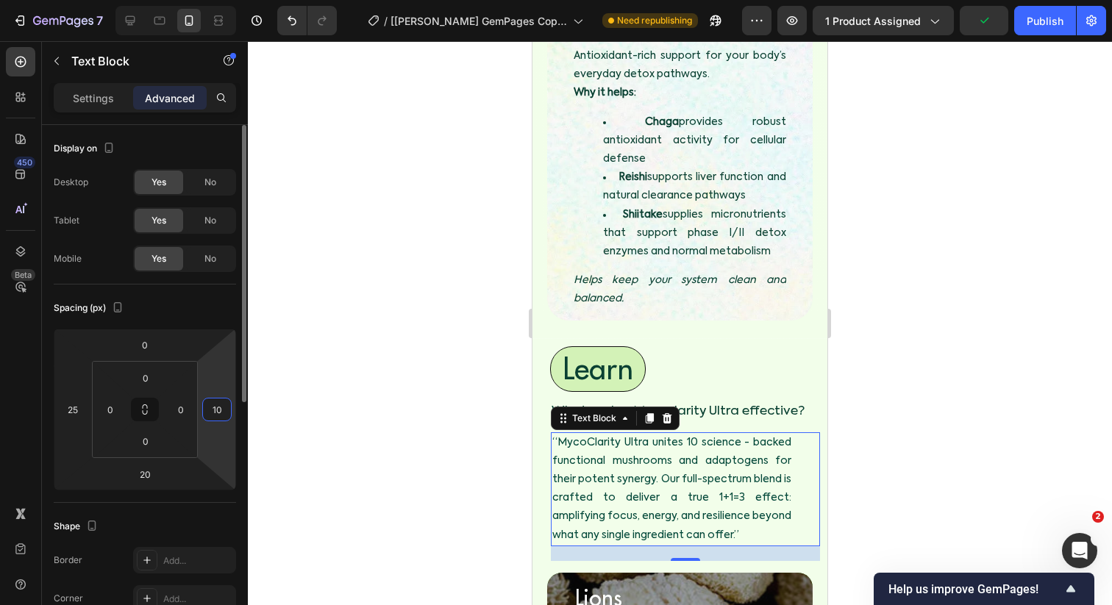
click at [209, 410] on input "10" at bounding box center [217, 410] width 22 height 22
type input "20"
click at [76, 402] on input "25" at bounding box center [73, 410] width 22 height 22
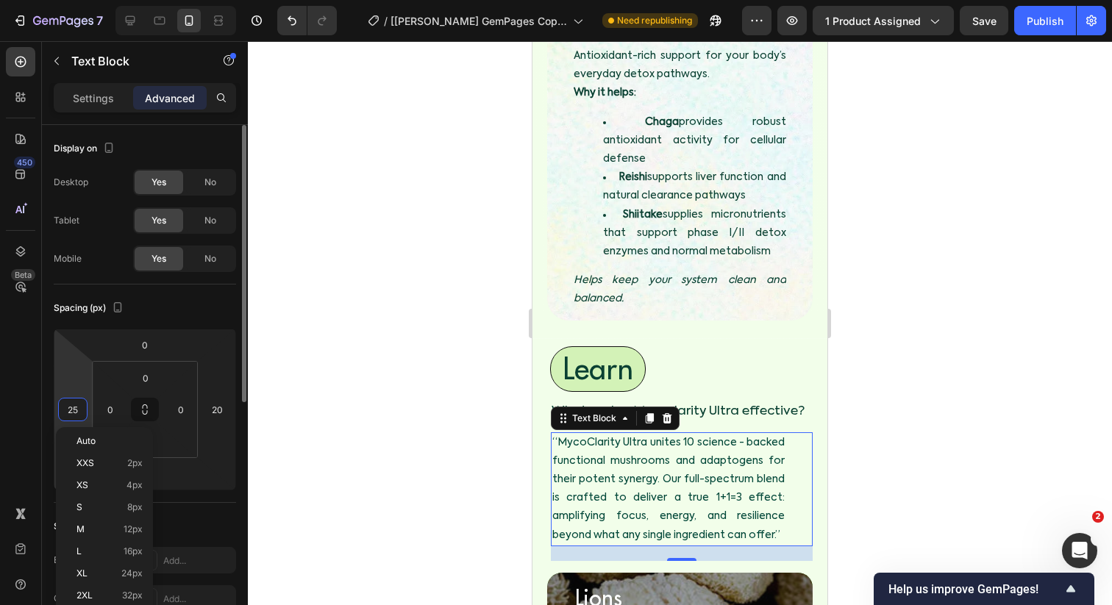
type input "3"
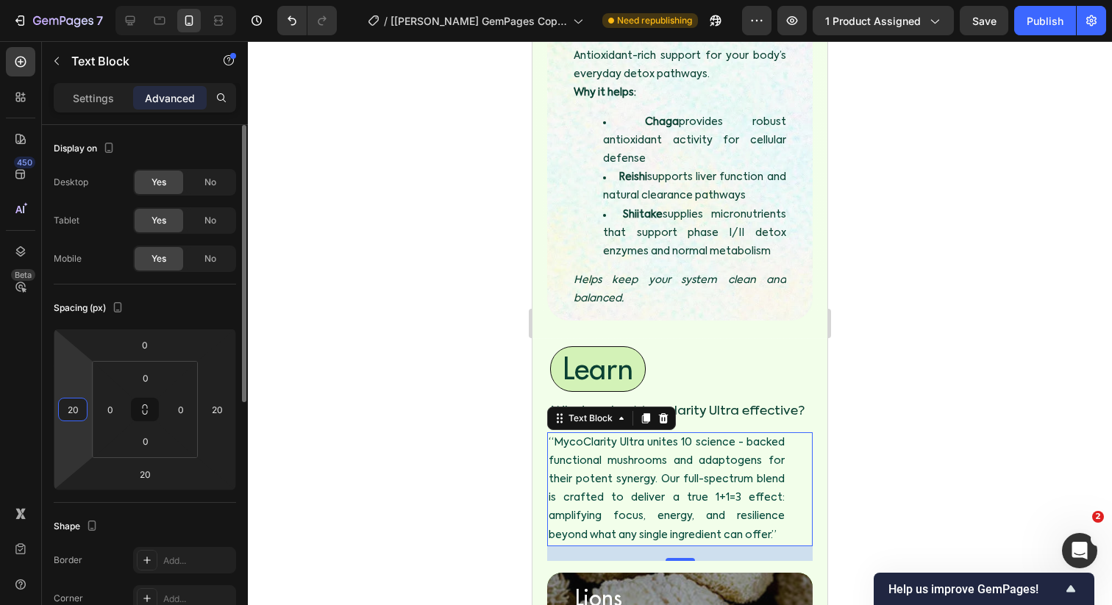
type input "2"
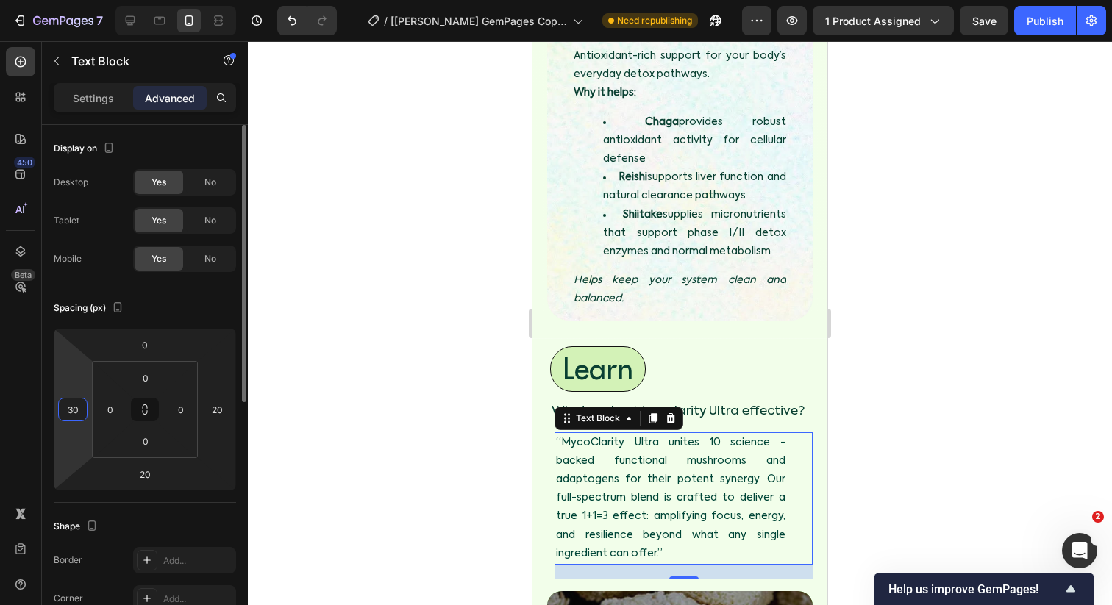
type input "3"
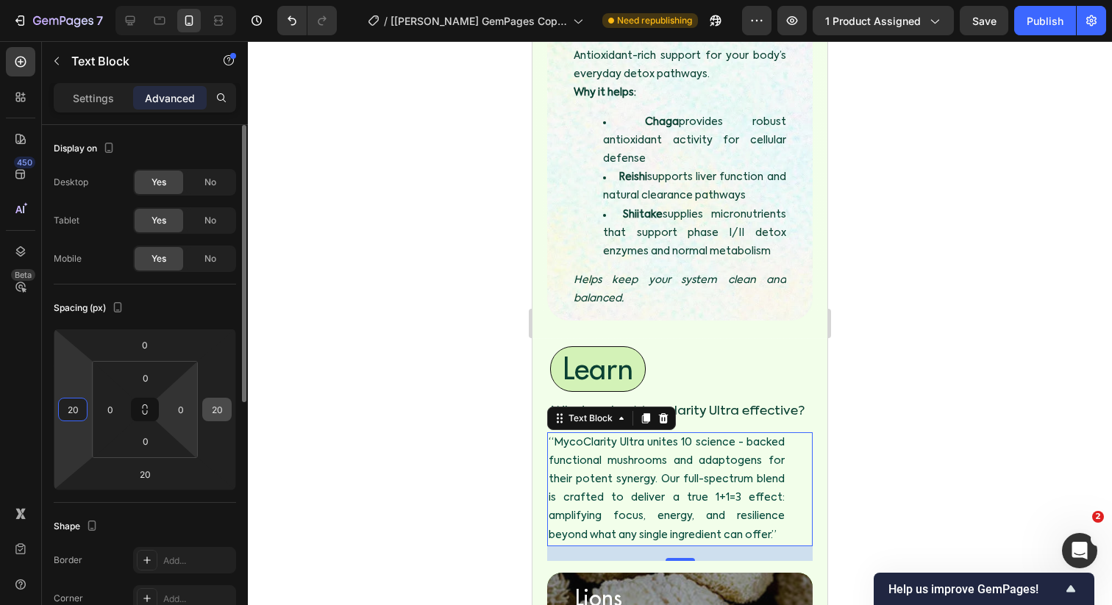
type input "20"
click at [210, 411] on input "20" at bounding box center [217, 410] width 22 height 22
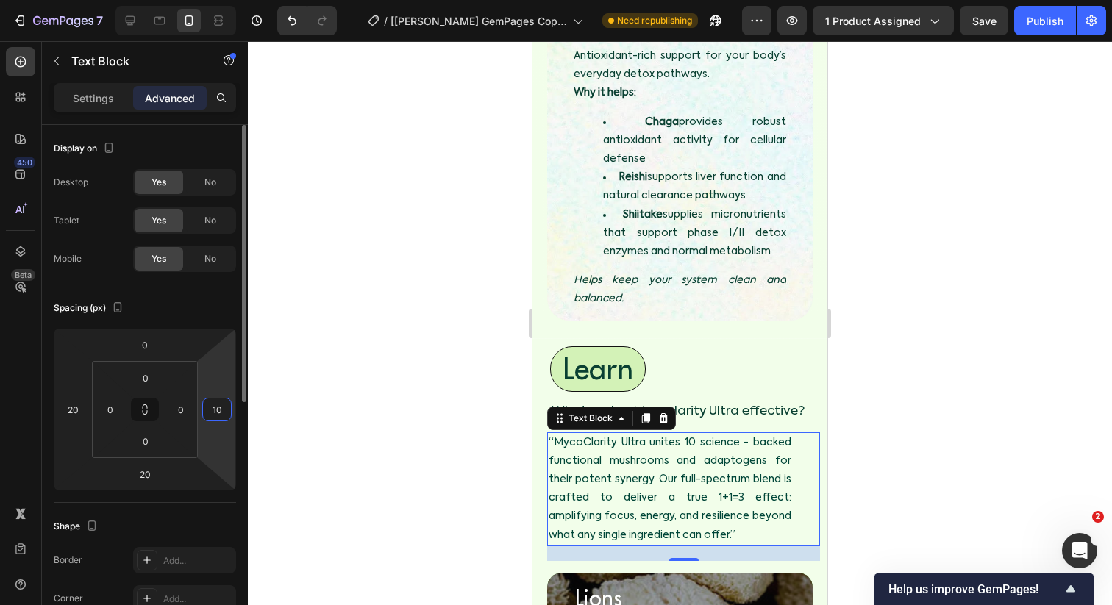
type input "1"
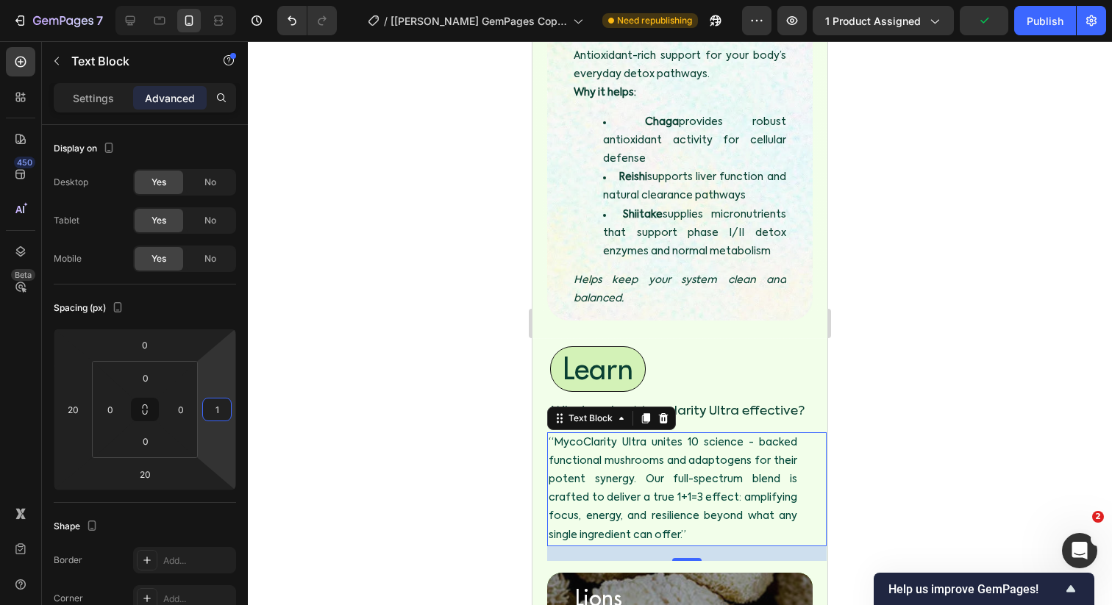
click at [337, 408] on div at bounding box center [680, 323] width 864 height 564
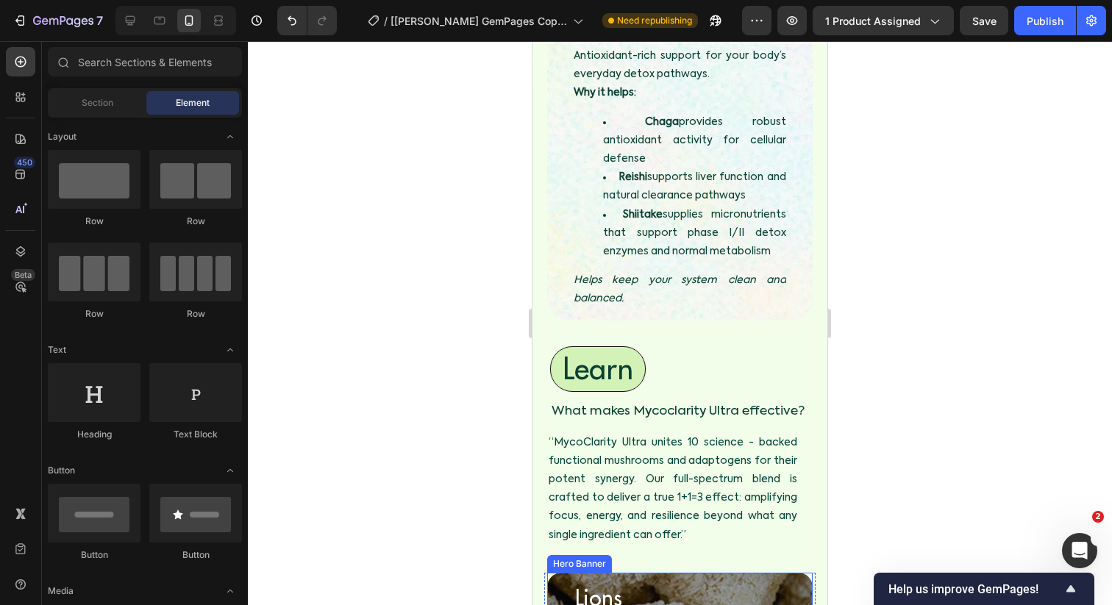
scroll to position [4860, 0]
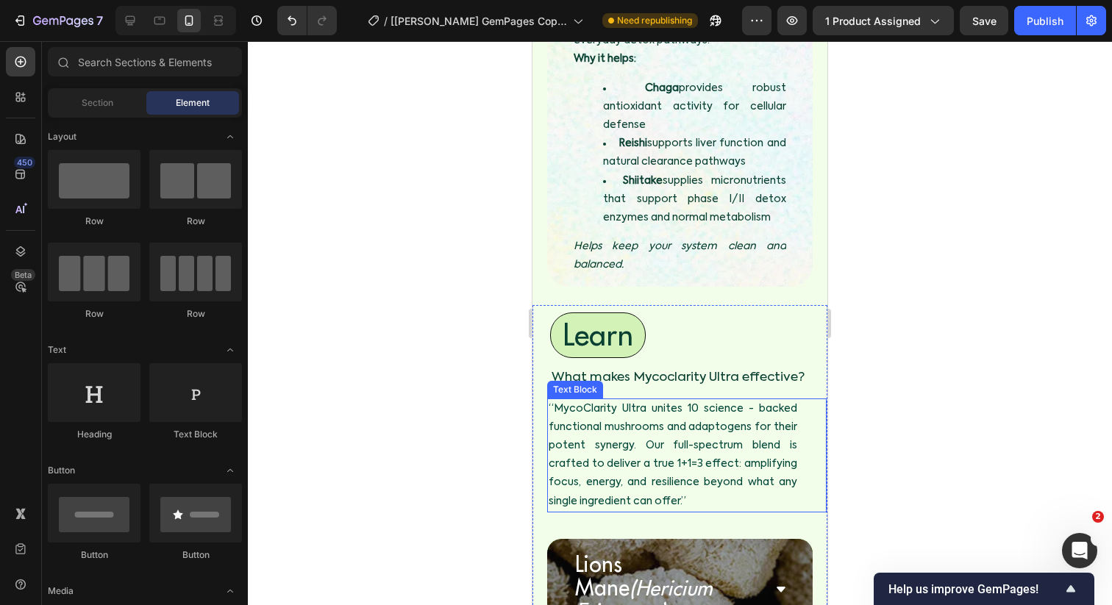
click at [575, 400] on p "“MycoClarity Ultra unites 10 science - backed functional mushrooms and adaptoge…" at bounding box center [673, 455] width 249 height 111
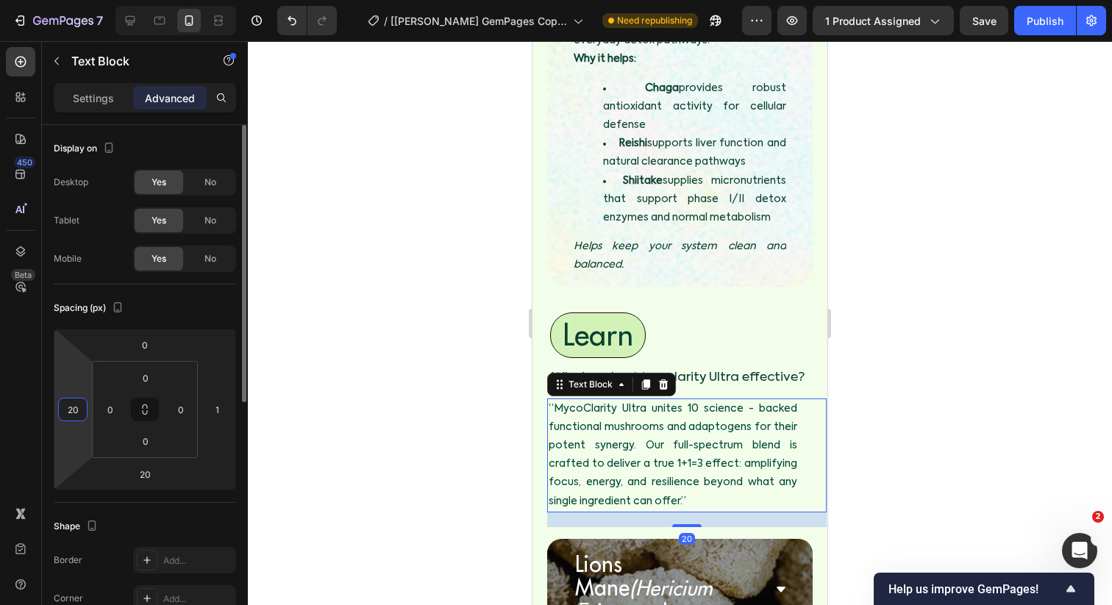
click at [78, 408] on input "20" at bounding box center [73, 410] width 22 height 22
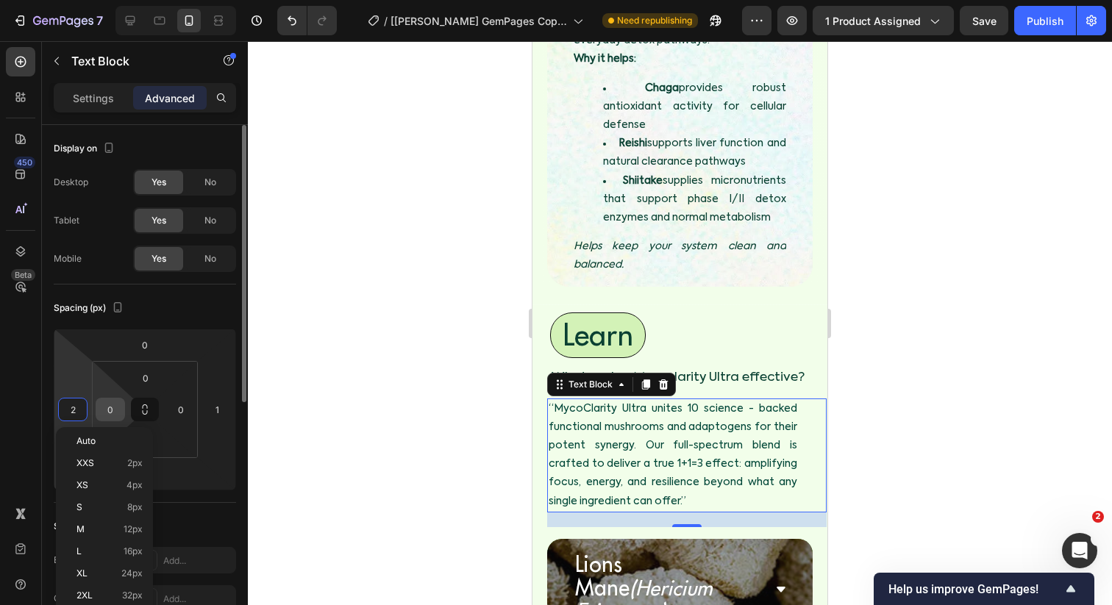
type input "25"
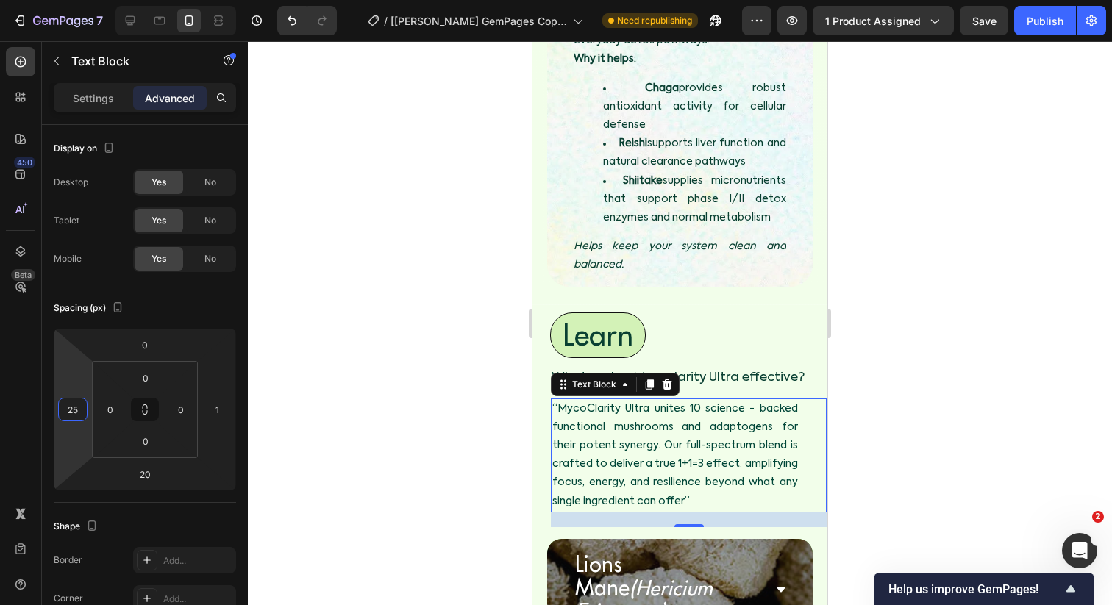
click at [317, 349] on div at bounding box center [680, 323] width 864 height 564
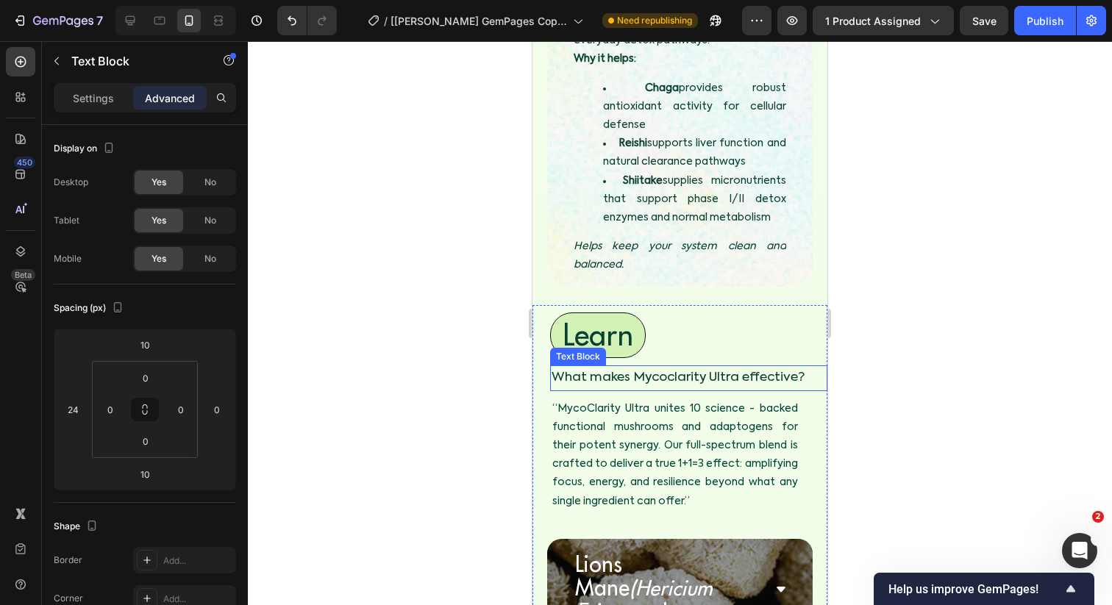
click at [690, 367] on p "What makes Mycoclarity Ultra effective?" at bounding box center [688, 378] width 274 height 23
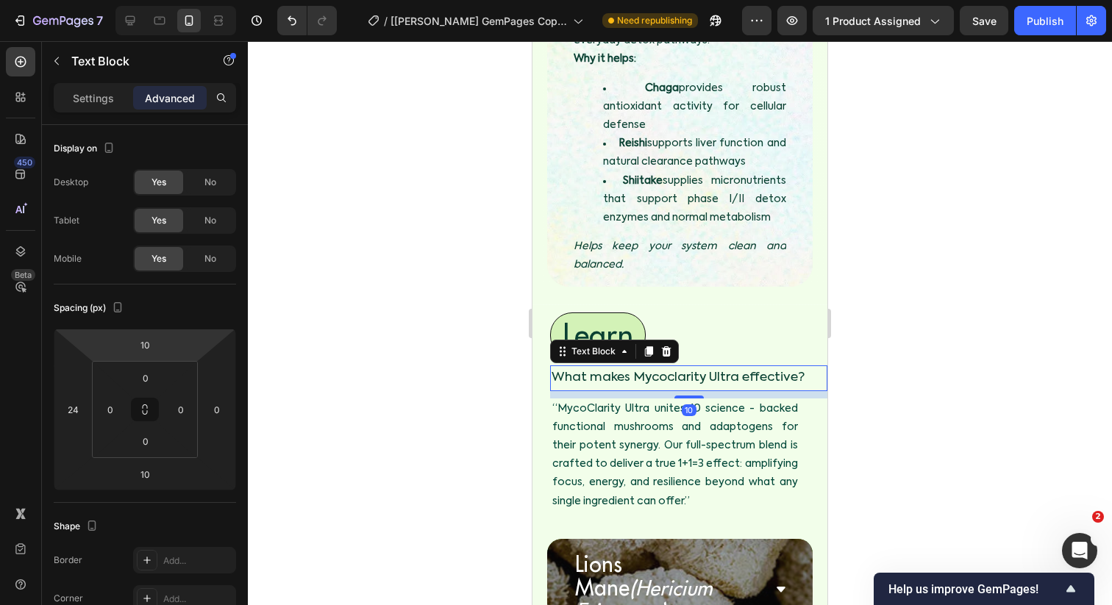
click at [588, 367] on p "What makes Mycoclarity Ultra effective?" at bounding box center [688, 378] width 274 height 23
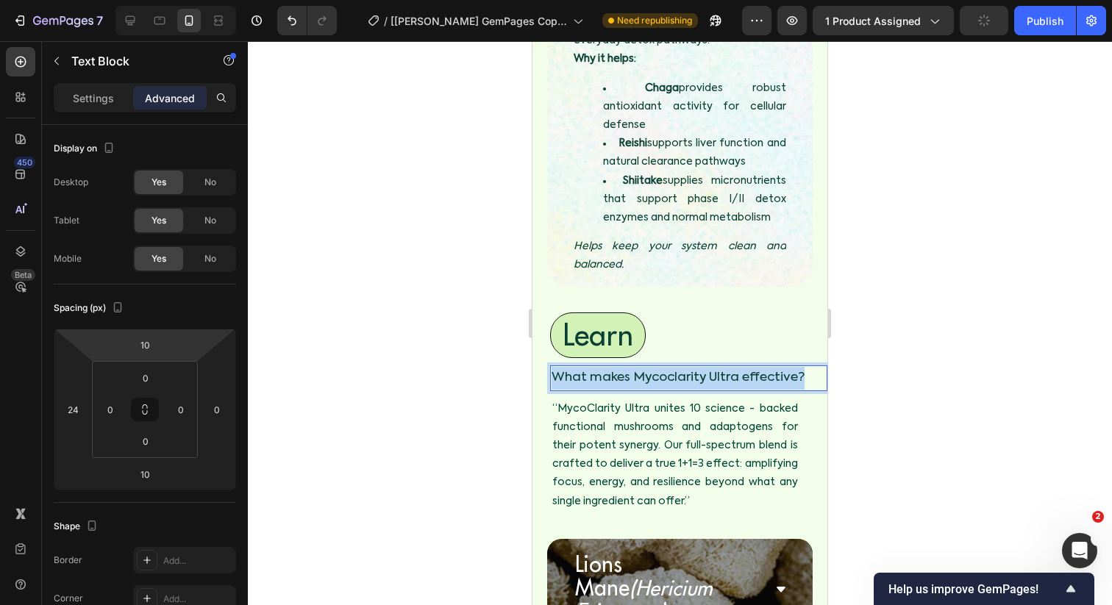
click at [588, 367] on p "What makes Mycoclarity Ultra effective?" at bounding box center [688, 378] width 274 height 23
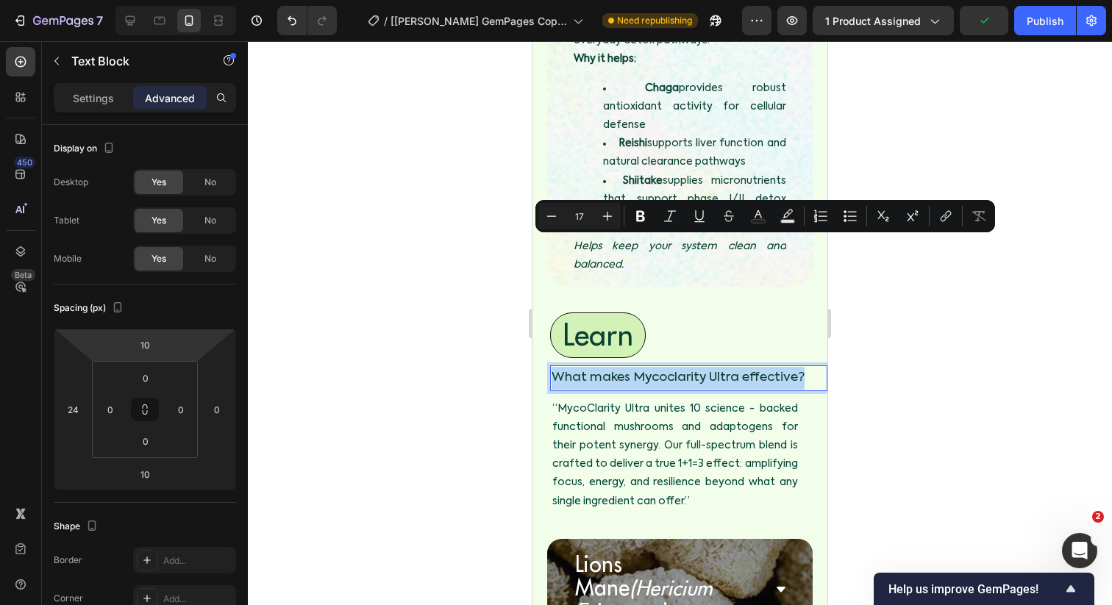
click at [588, 367] on p "What makes Mycoclarity Ultra effective?" at bounding box center [688, 378] width 274 height 23
click at [602, 216] on icon "Editor contextual toolbar" at bounding box center [607, 216] width 15 height 15
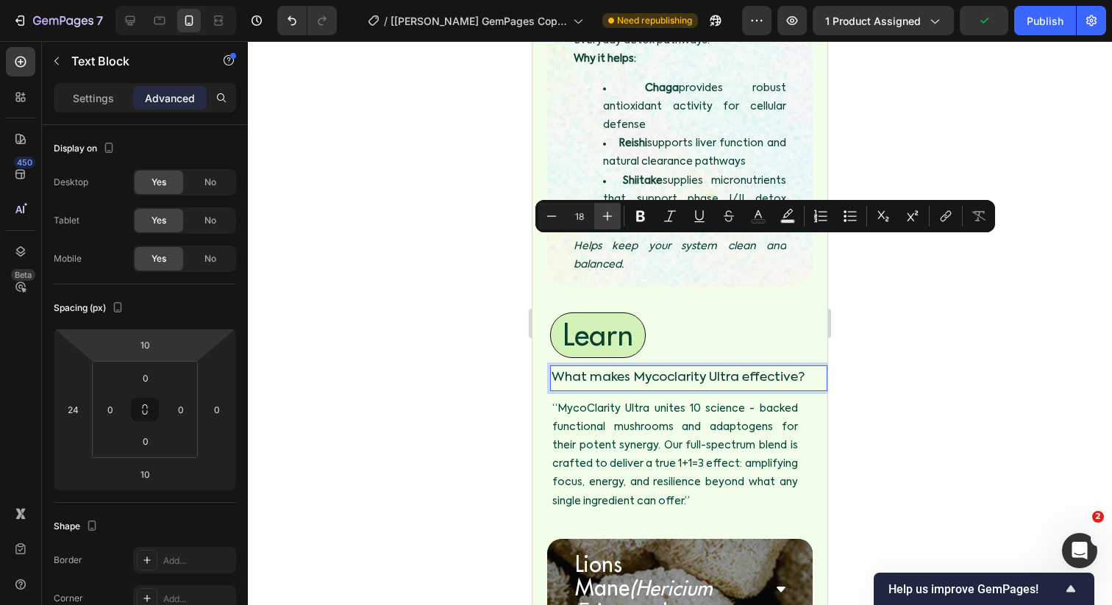
click at [602, 216] on icon "Editor contextual toolbar" at bounding box center [607, 216] width 15 height 15
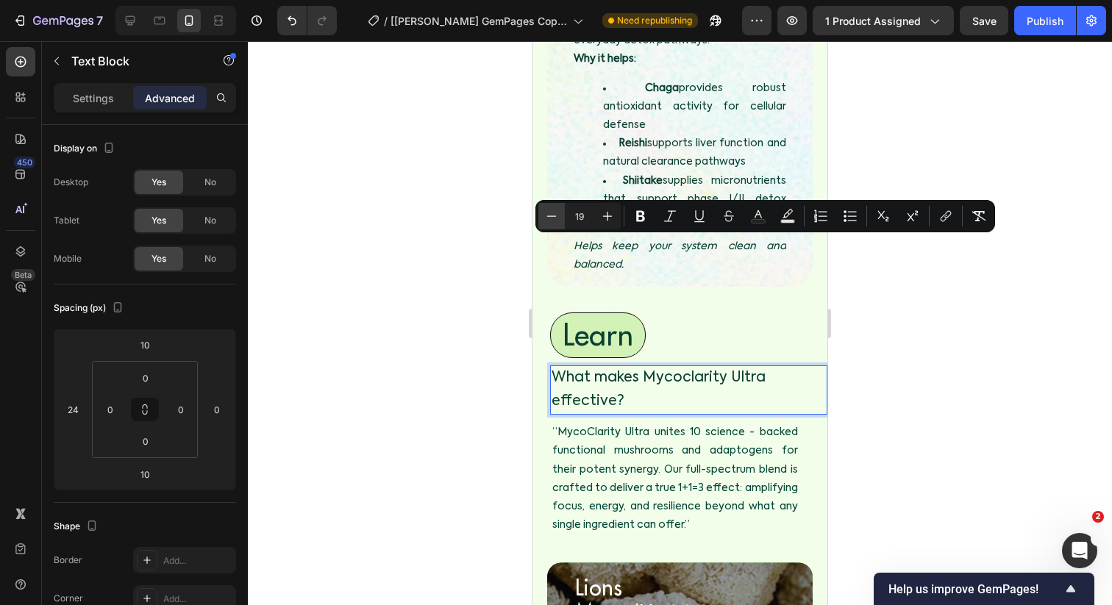
click at [551, 219] on icon "Editor contextual toolbar" at bounding box center [551, 216] width 15 height 15
type input "18"
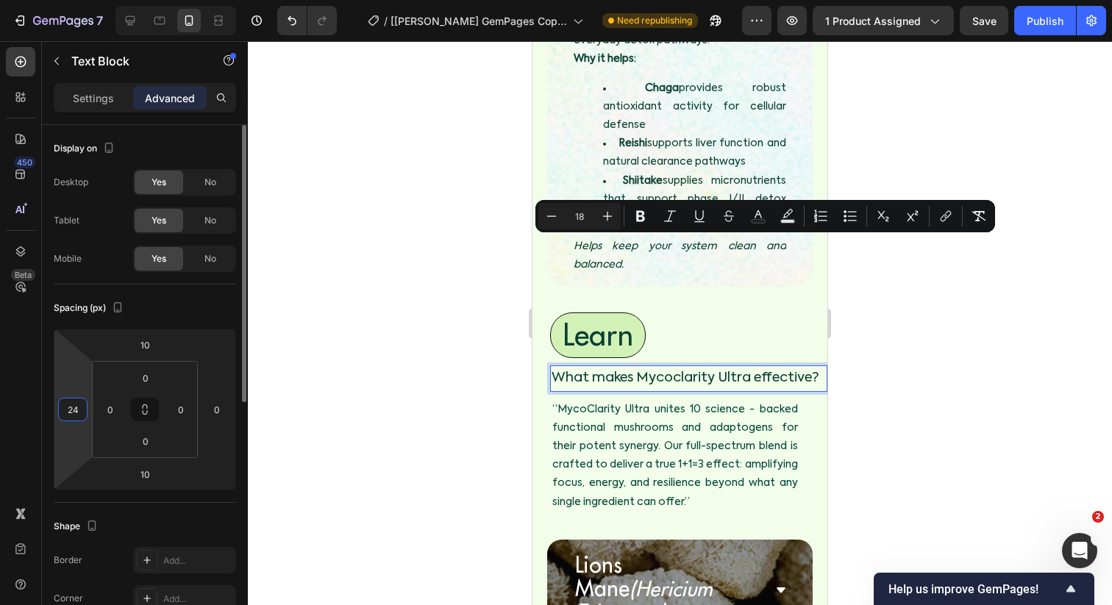
click at [79, 413] on input "24" at bounding box center [73, 410] width 22 height 22
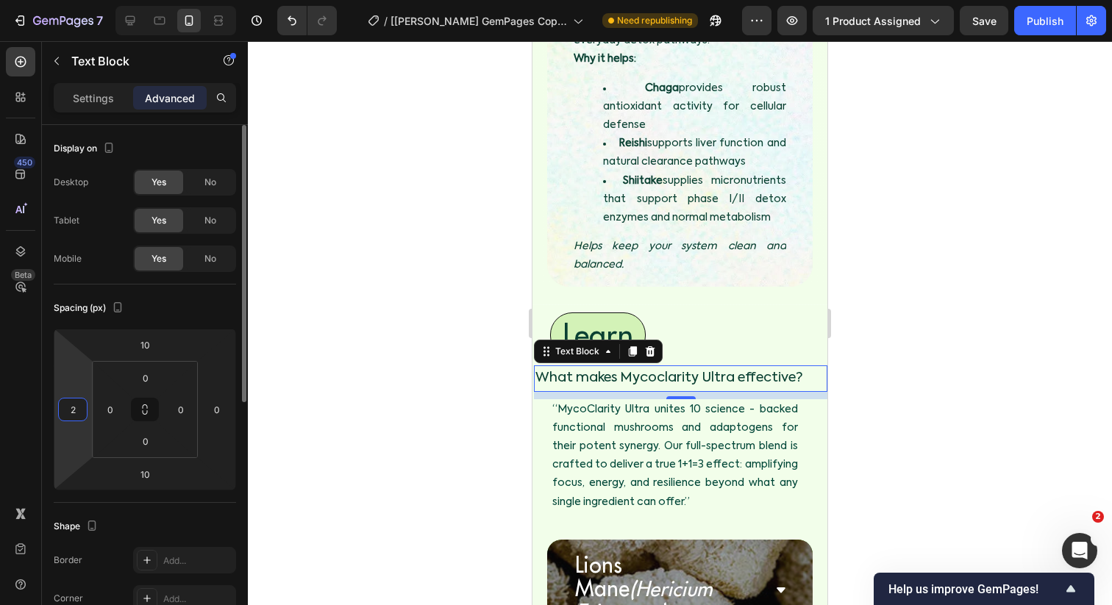
type input "20"
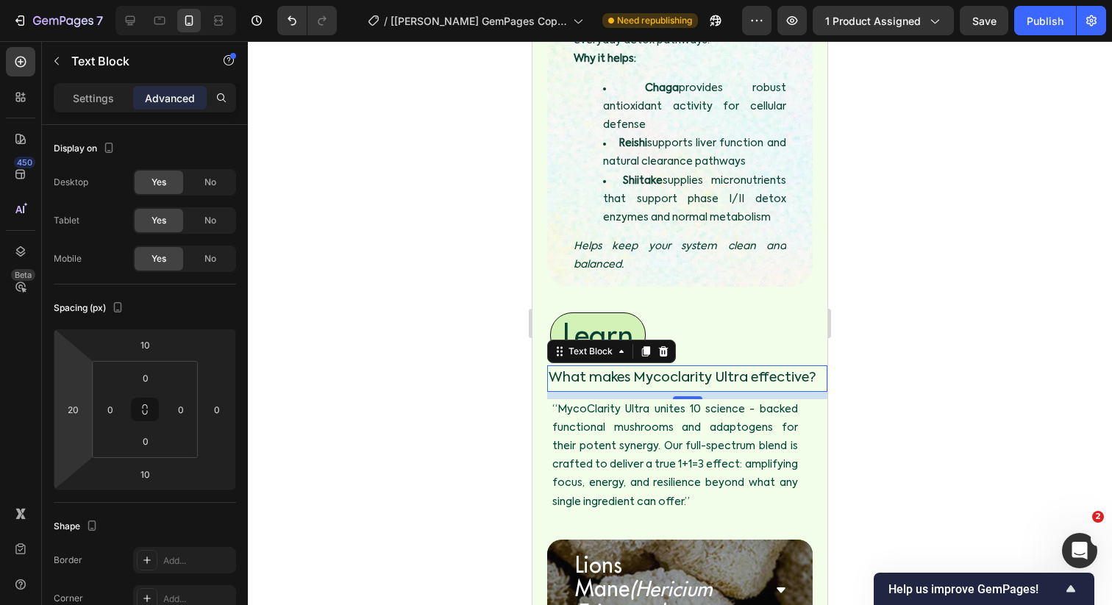
click at [393, 328] on div at bounding box center [680, 323] width 864 height 564
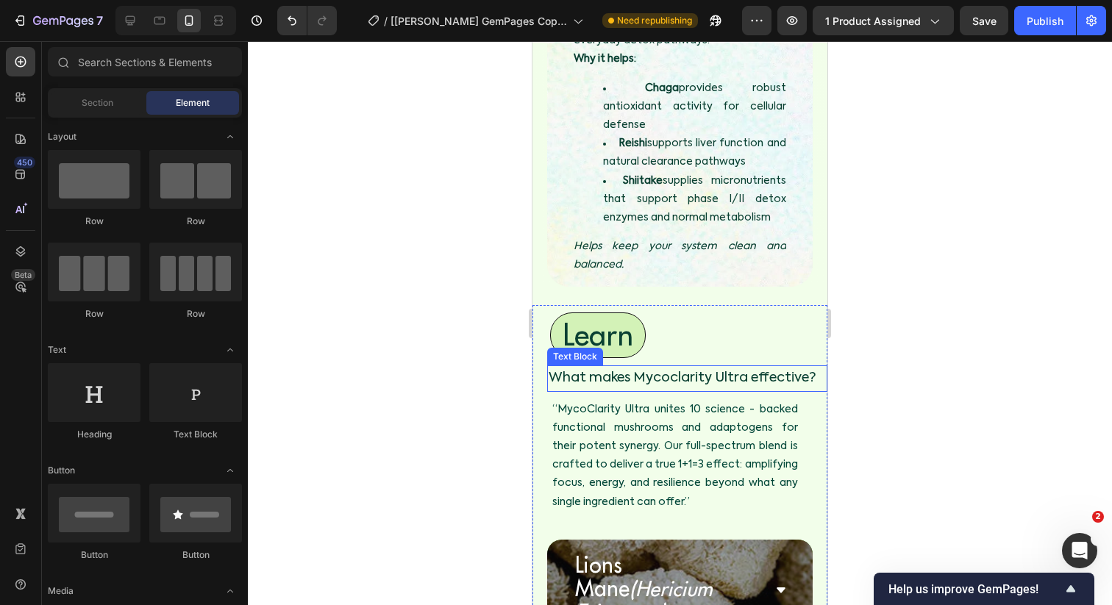
click at [589, 371] on span "What makes Mycoclarity Ultra effective?" at bounding box center [683, 377] width 268 height 13
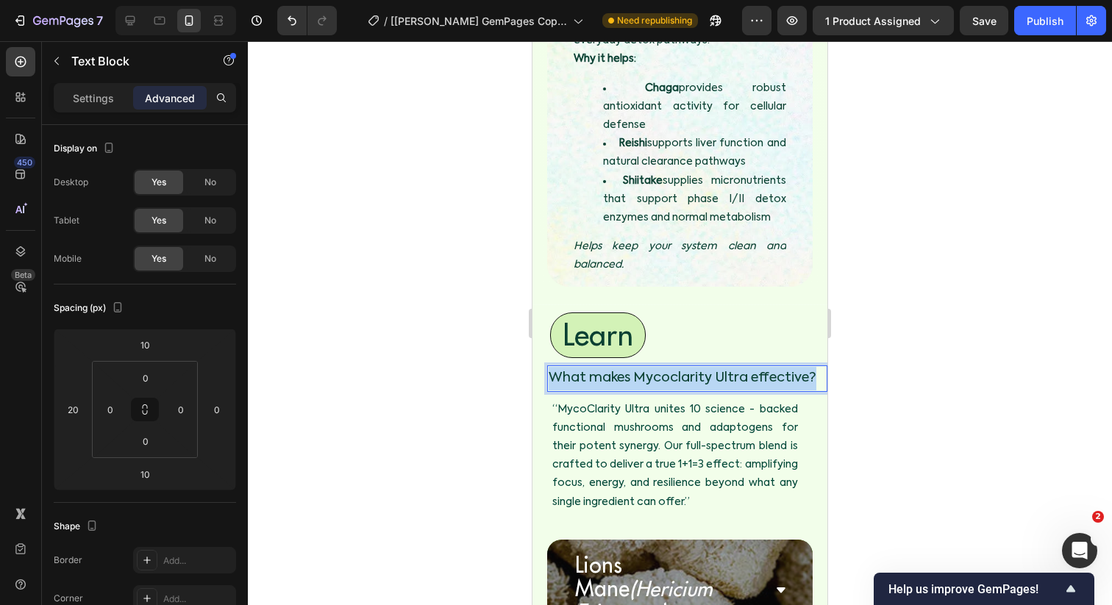
click at [589, 371] on span "What makes Mycoclarity Ultra effective?" at bounding box center [683, 377] width 268 height 13
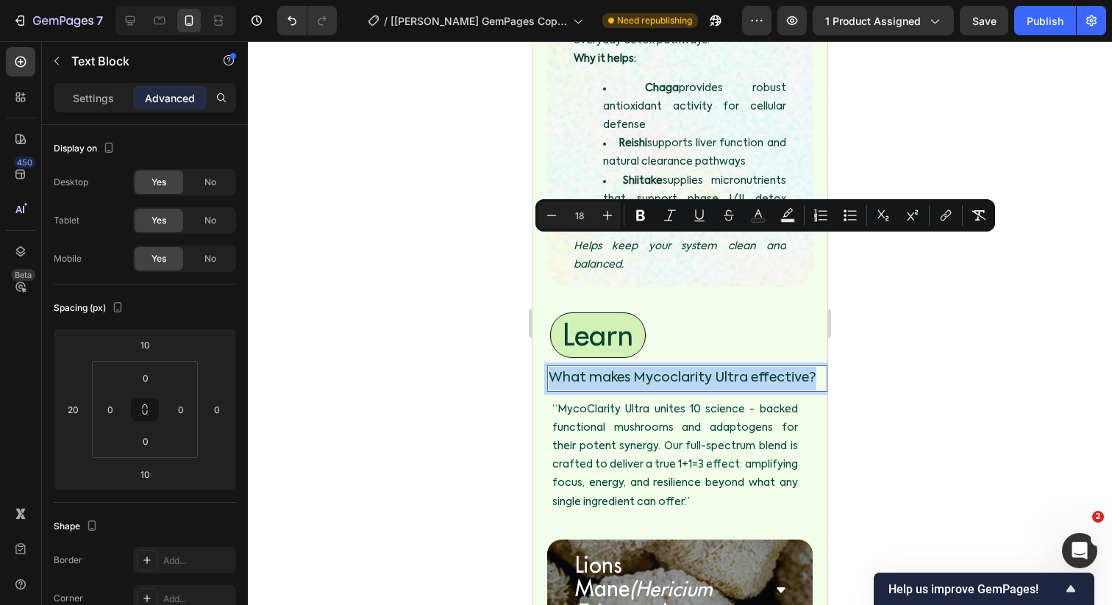
drag, startPoint x: 589, startPoint y: 242, endPoint x: 920, endPoint y: 353, distance: 349.0
click at [589, 371] on span "What makes Mycoclarity Ultra effective?" at bounding box center [683, 377] width 268 height 13
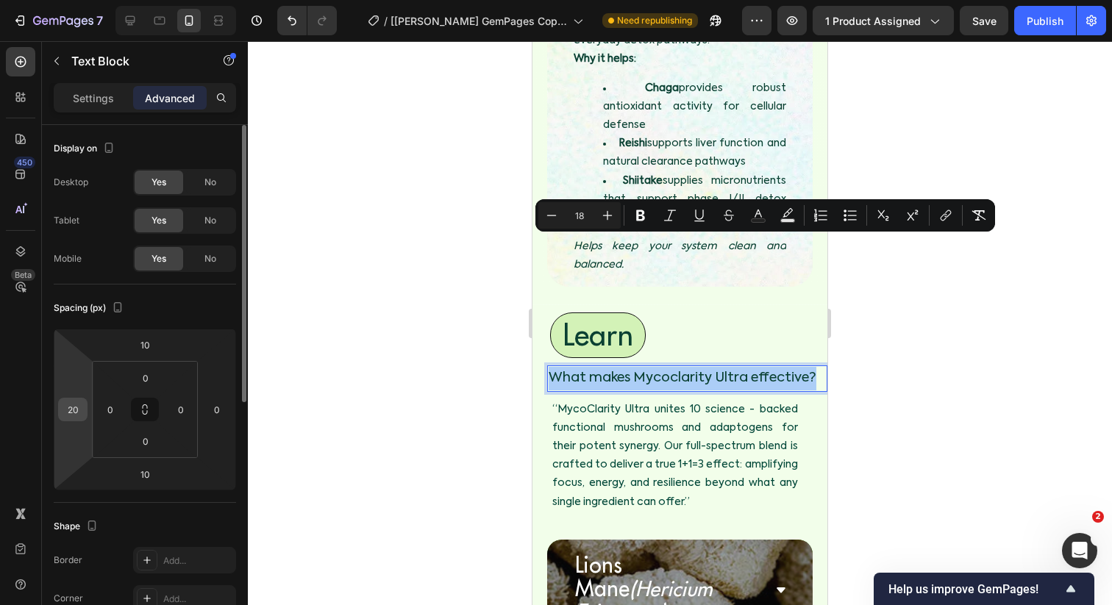
click at [81, 408] on input "20" at bounding box center [73, 410] width 22 height 22
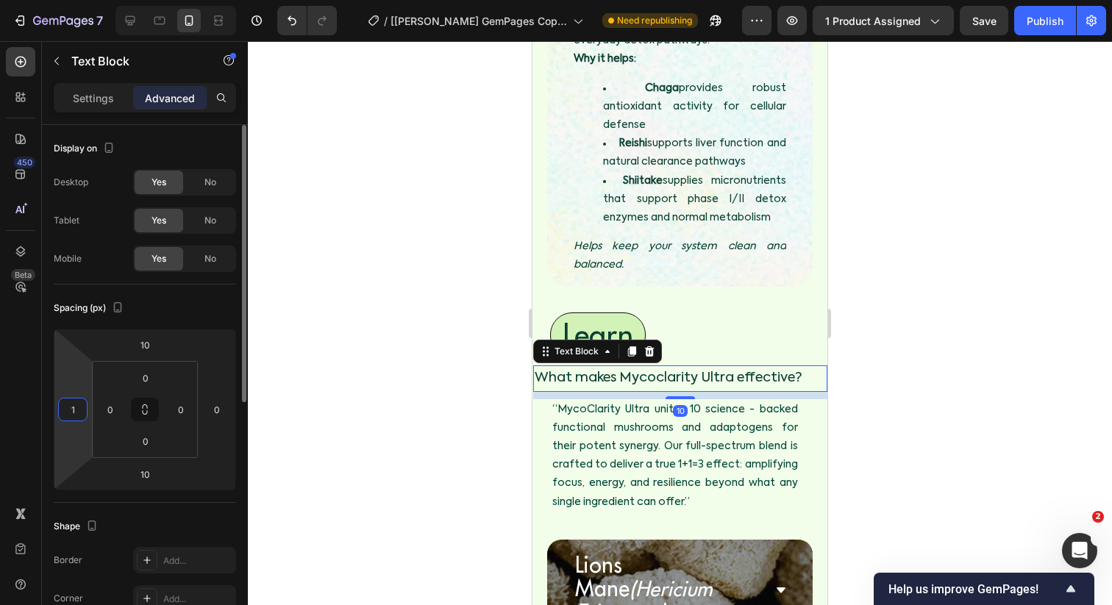
type input "15"
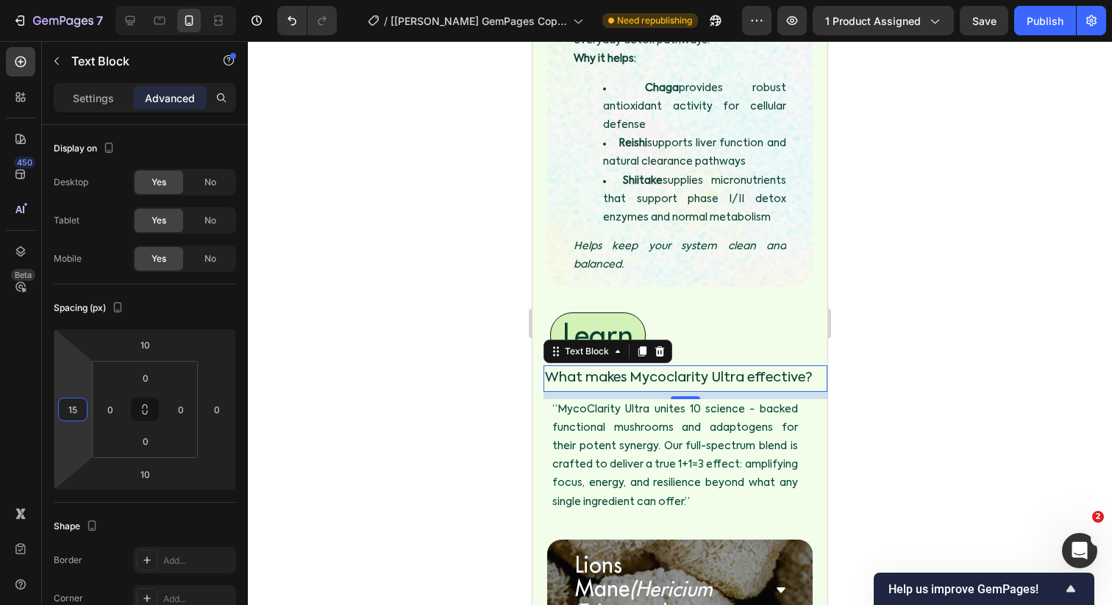
click at [368, 349] on div at bounding box center [680, 323] width 864 height 564
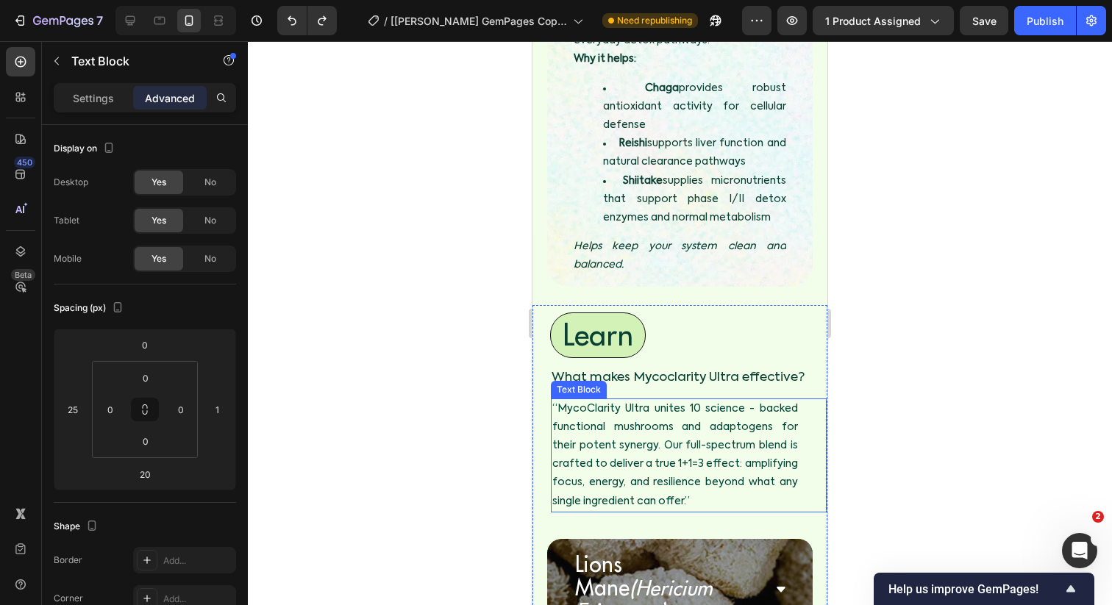
click at [657, 400] on p "“MycoClarity Ultra unites 10 science - backed functional mushrooms and adaptoge…" at bounding box center [675, 455] width 246 height 111
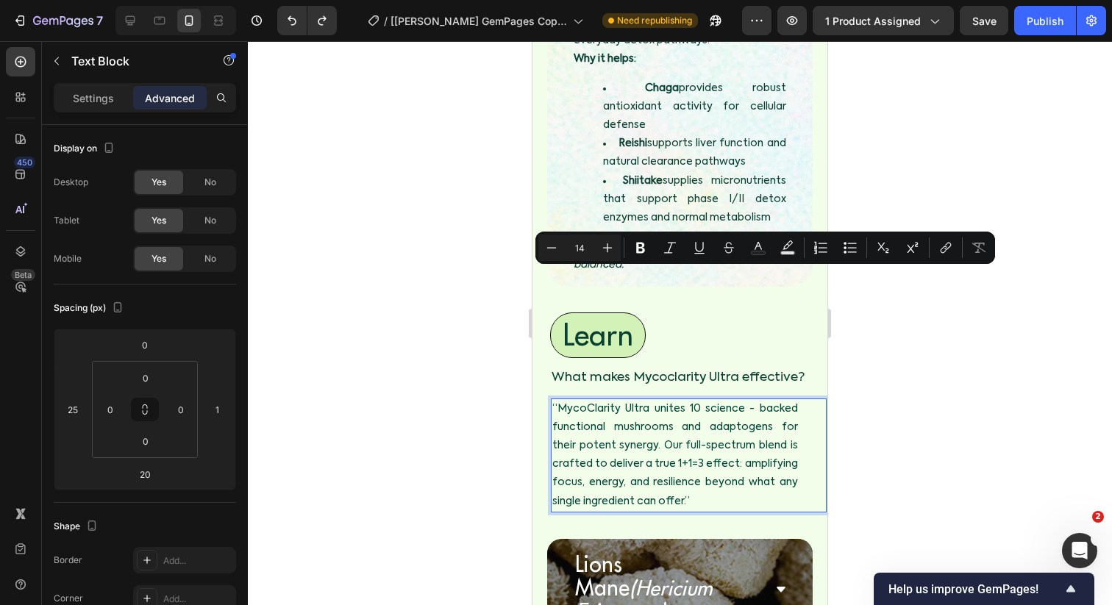
click at [715, 400] on p "“MycoClarity Ultra unites 10 science - backed functional mushrooms and adaptoge…" at bounding box center [675, 455] width 246 height 111
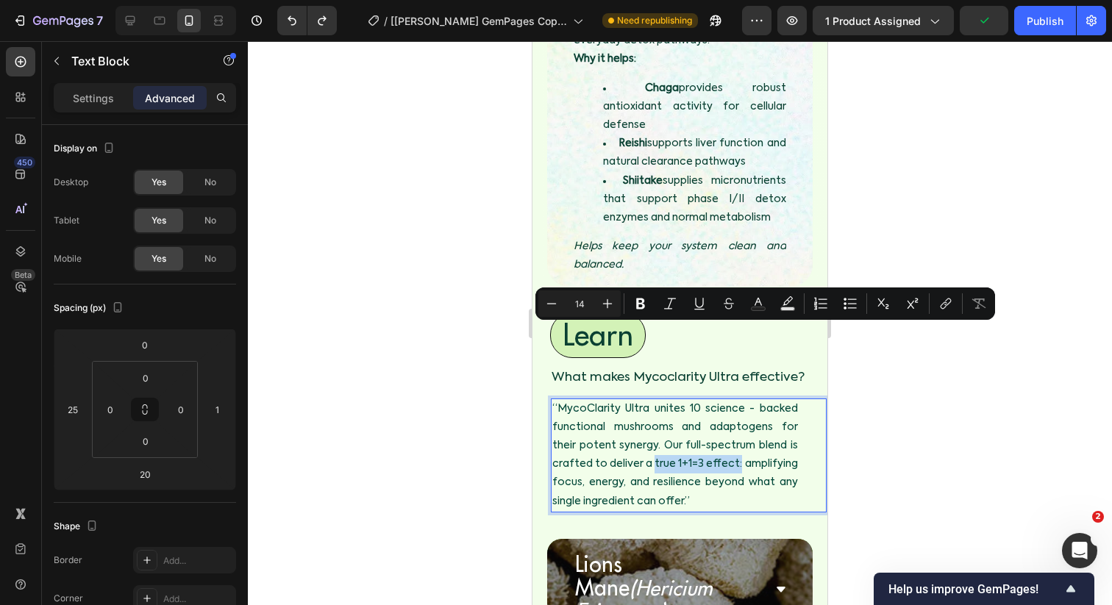
drag, startPoint x: 740, startPoint y: 332, endPoint x: 654, endPoint y: 332, distance: 85.3
click at [654, 400] on p "“MycoClarity Ultra unites 10 science - backed functional mushrooms and adaptoge…" at bounding box center [675, 455] width 246 height 111
click at [683, 400] on p "“MycoClarity Ultra unites 10 science - backed functional mushrooms and adaptoge…" at bounding box center [675, 455] width 246 height 111
click at [679, 400] on p "“MycoClarity Ultra unites 10 science - backed functional mushrooms and adaptoge…" at bounding box center [675, 455] width 246 height 111
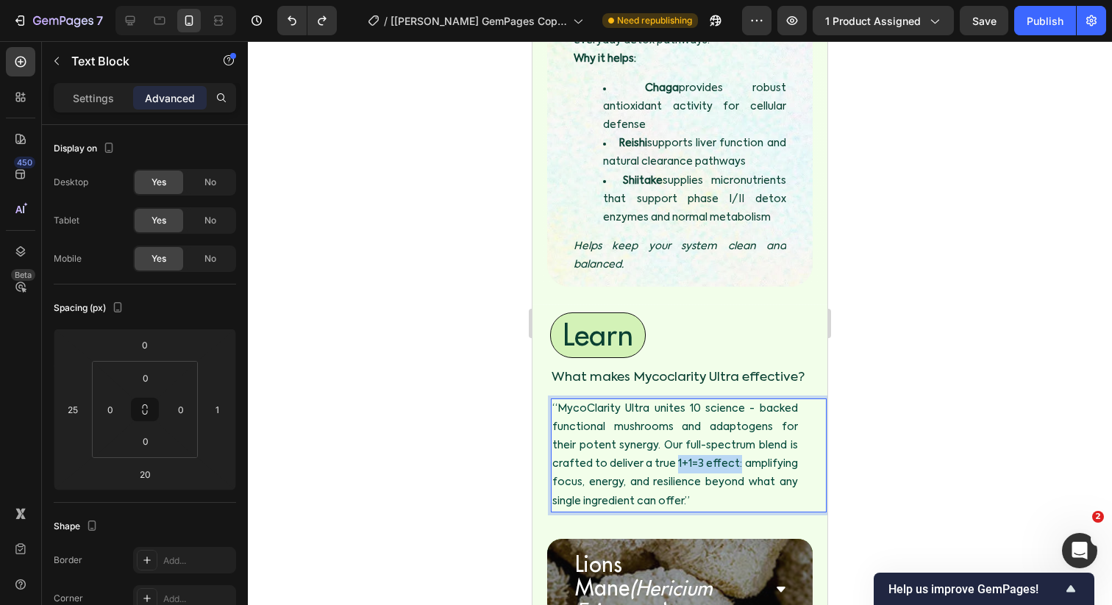
drag, startPoint x: 739, startPoint y: 332, endPoint x: 678, endPoint y: 332, distance: 61.0
click at [678, 400] on p "“MycoClarity Ultra unites 10 science - backed functional mushrooms and adaptoge…" at bounding box center [675, 455] width 246 height 111
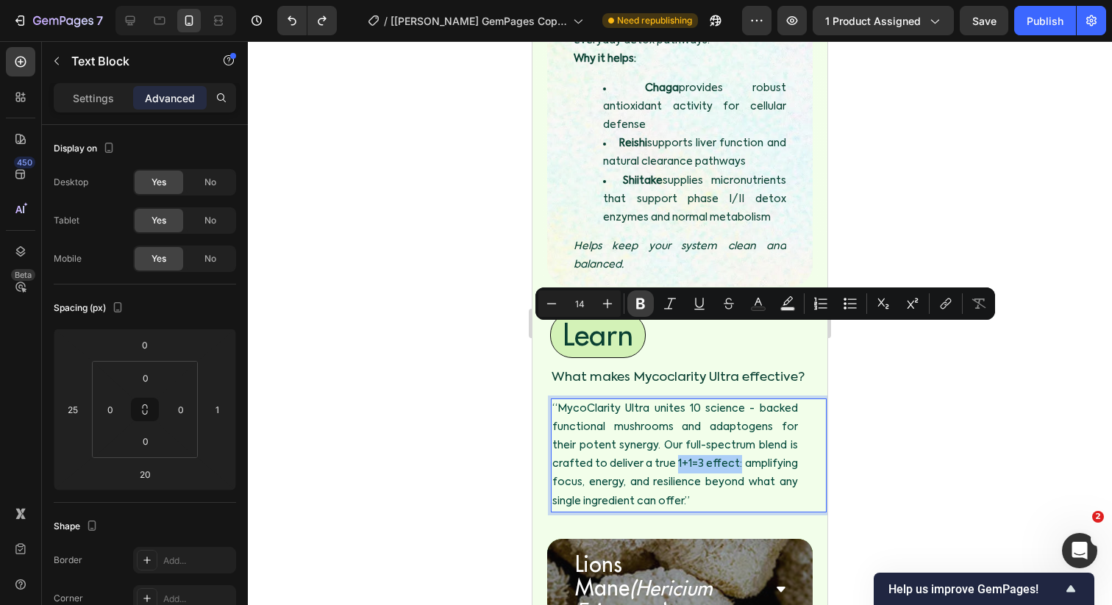
click at [635, 301] on icon "Editor contextual toolbar" at bounding box center [640, 303] width 15 height 15
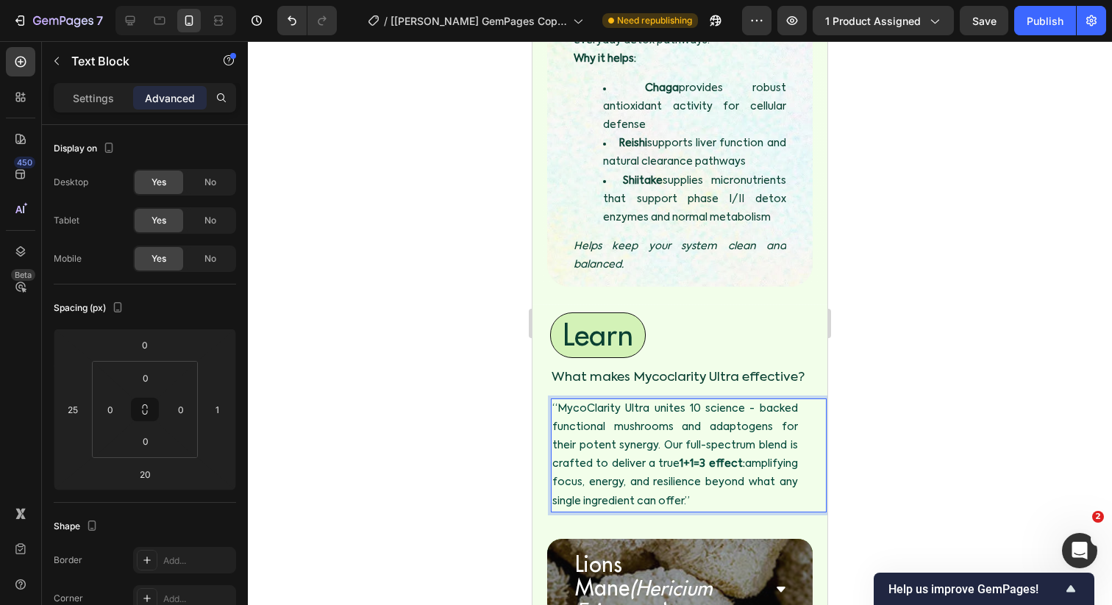
click at [656, 400] on p "“MycoClarity Ultra unites 10 science - backed functional mushrooms and adaptoge…" at bounding box center [675, 455] width 246 height 111
click at [663, 400] on p "“MycoClarity Ultra unites 10 science - backed functional mushrooms and adaptoge…" at bounding box center [675, 455] width 246 height 111
click at [621, 400] on p "“MycoClarity Ultra unites 10 science - backed functional mushrooms and adaptoge…" at bounding box center [675, 455] width 246 height 111
drag, startPoint x: 718, startPoint y: 365, endPoint x: 535, endPoint y: 274, distance: 205.5
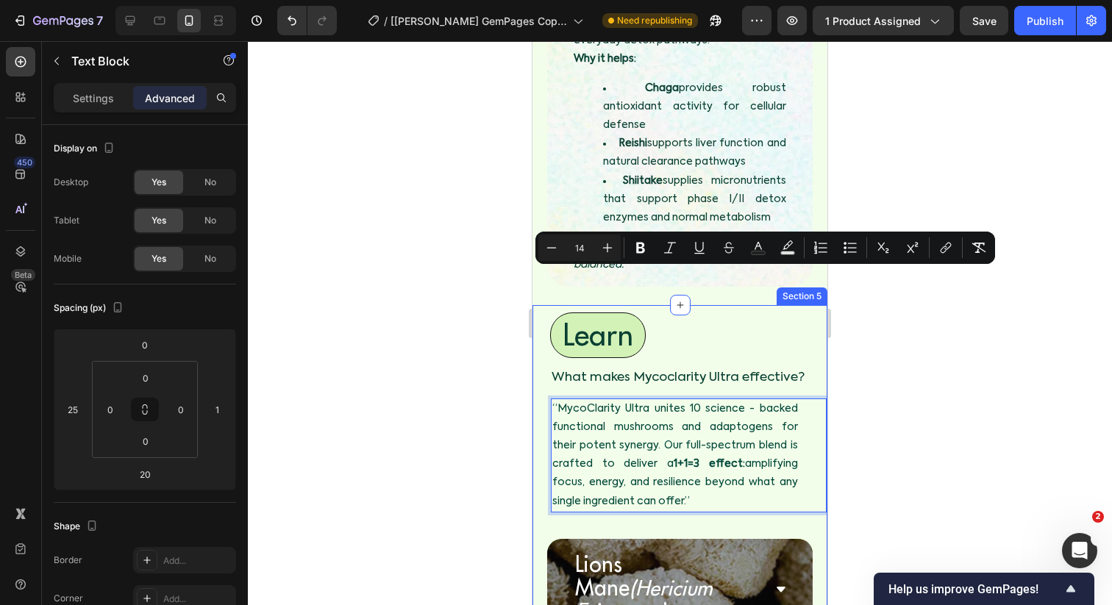
click at [474, 344] on div at bounding box center [680, 323] width 864 height 564
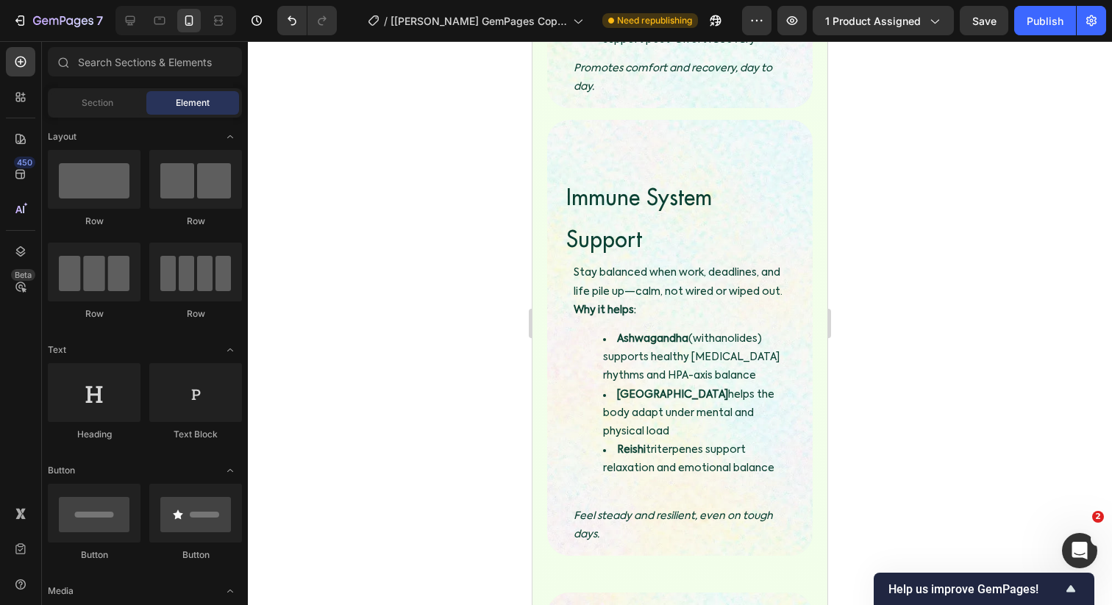
scroll to position [4185, 0]
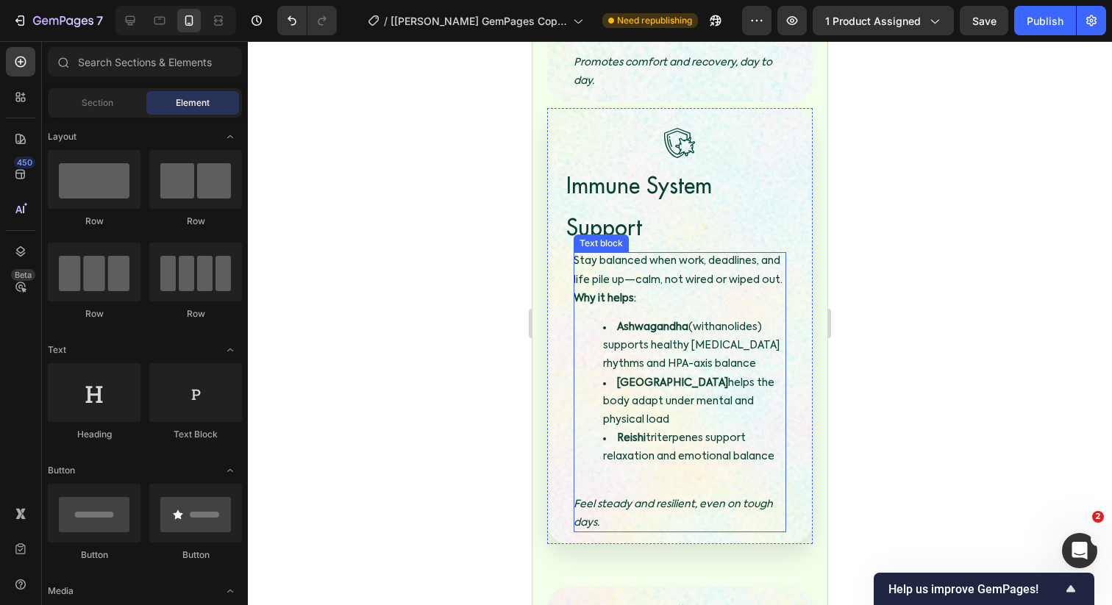
click at [765, 252] on p "Stay balanced when work, deadlines, and life pile up—calm, not wired or wiped o…" at bounding box center [680, 280] width 213 height 56
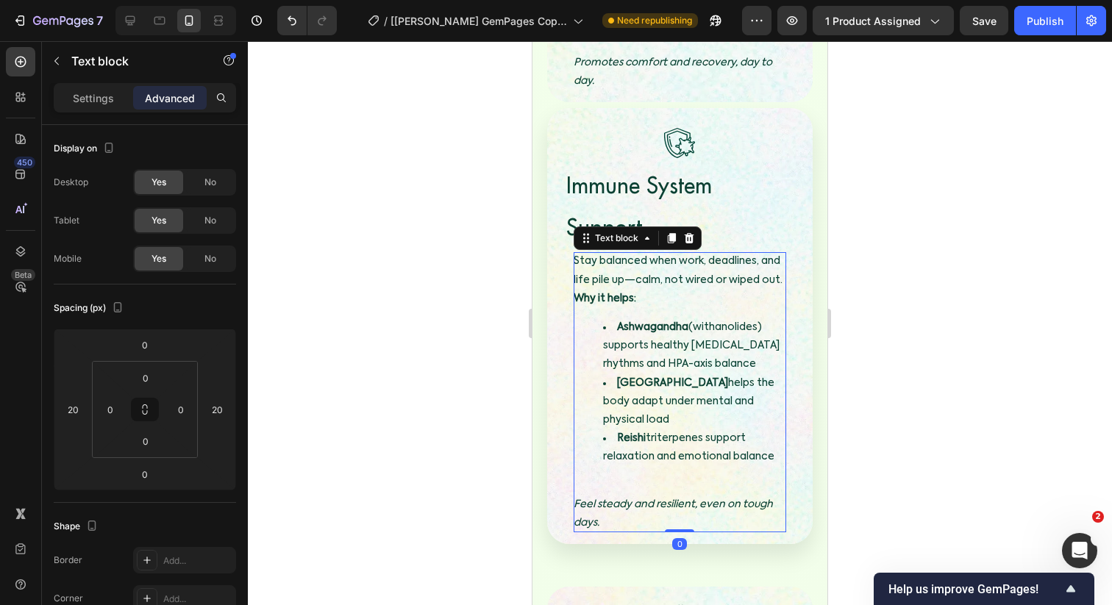
click at [581, 252] on p "Stay balanced when work, deadlines, and life pile up—calm, not wired or wiped o…" at bounding box center [680, 280] width 213 height 56
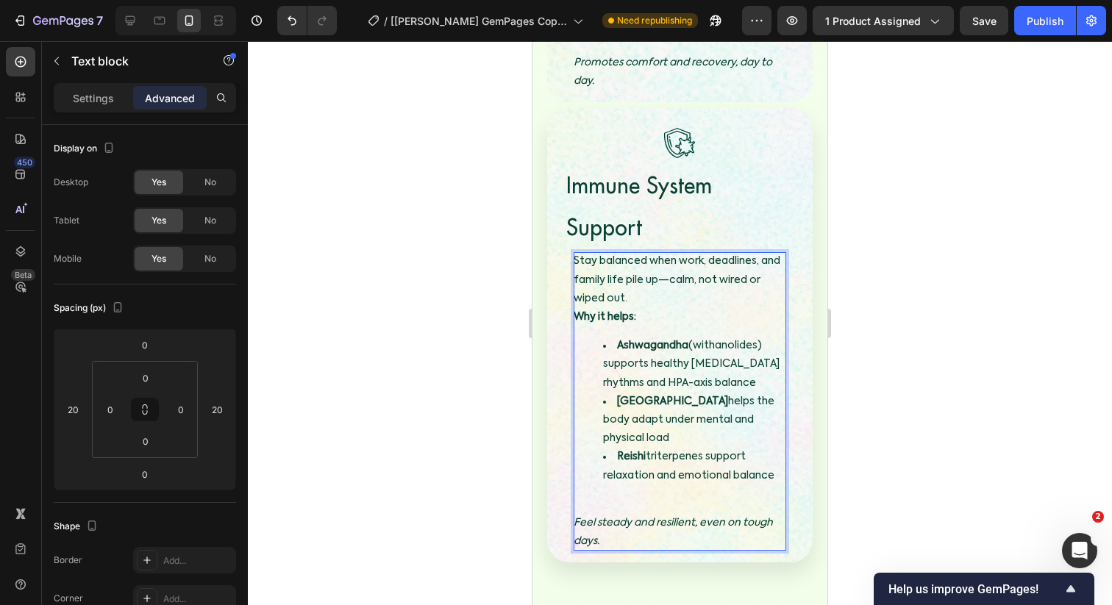
click at [410, 228] on div at bounding box center [680, 323] width 864 height 564
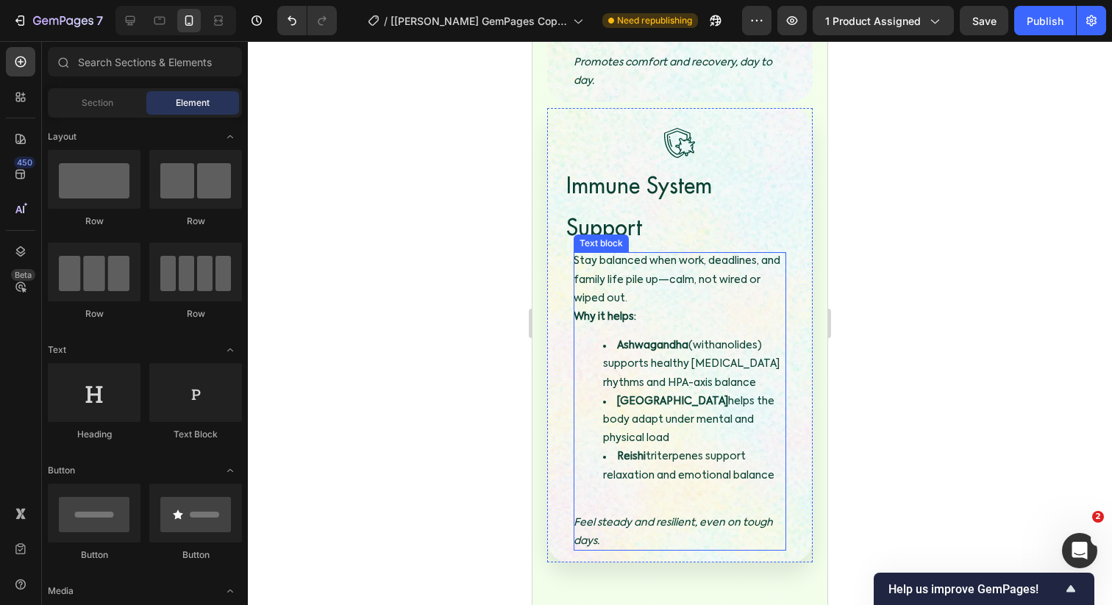
scroll to position [4232, 0]
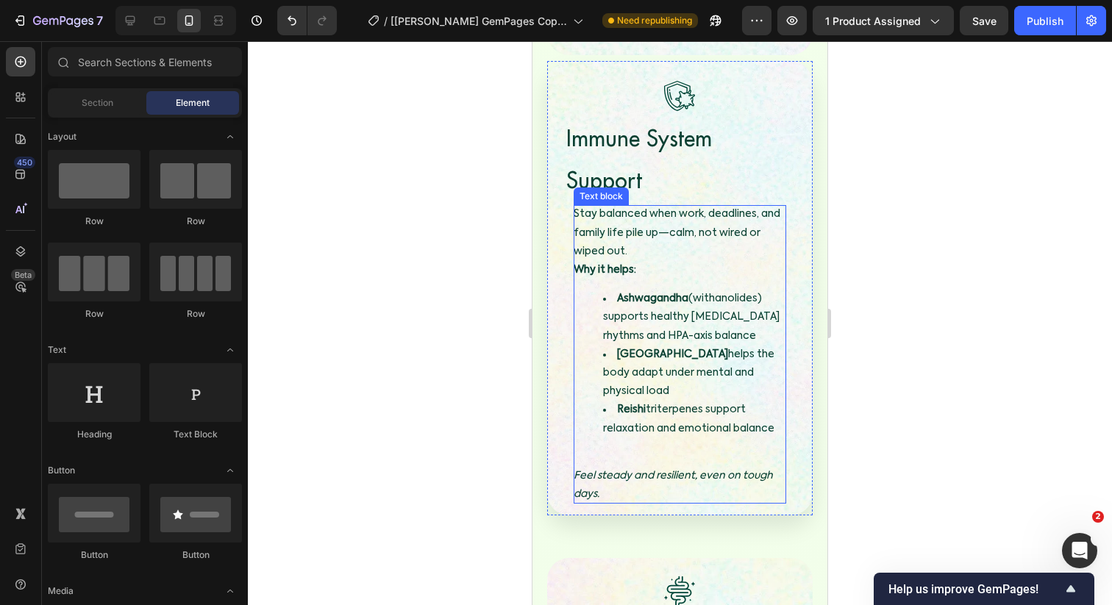
click at [668, 205] on p "Stay balanced when work, deadlines, and family life pile up—calm, not wired or …" at bounding box center [680, 242] width 213 height 74
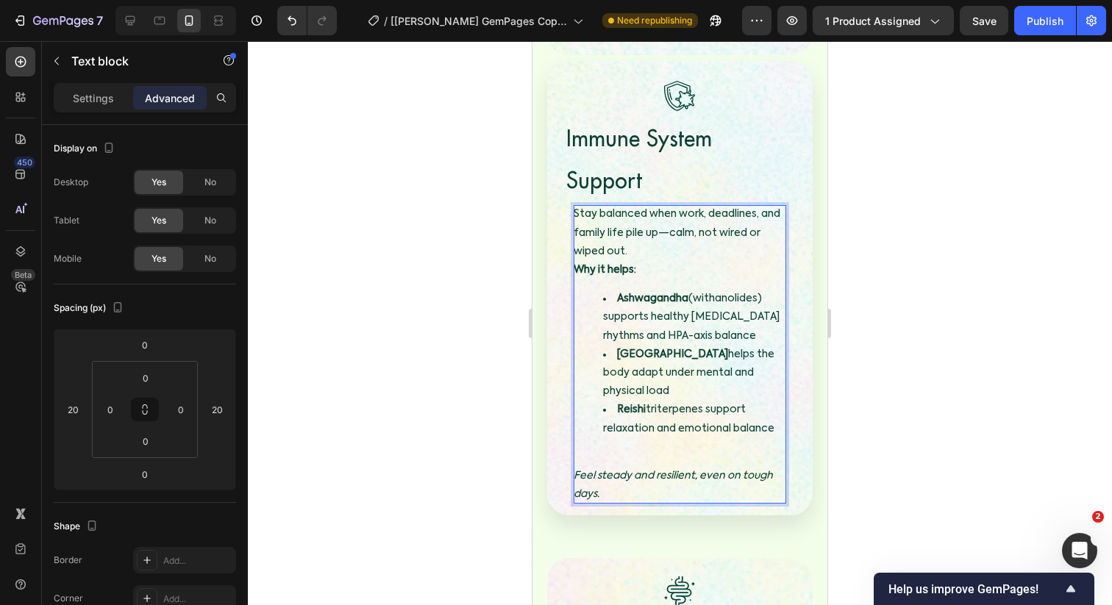
click at [668, 205] on p "Stay balanced when work, deadlines, and family life pile up—calm, not wired or …" at bounding box center [680, 242] width 213 height 74
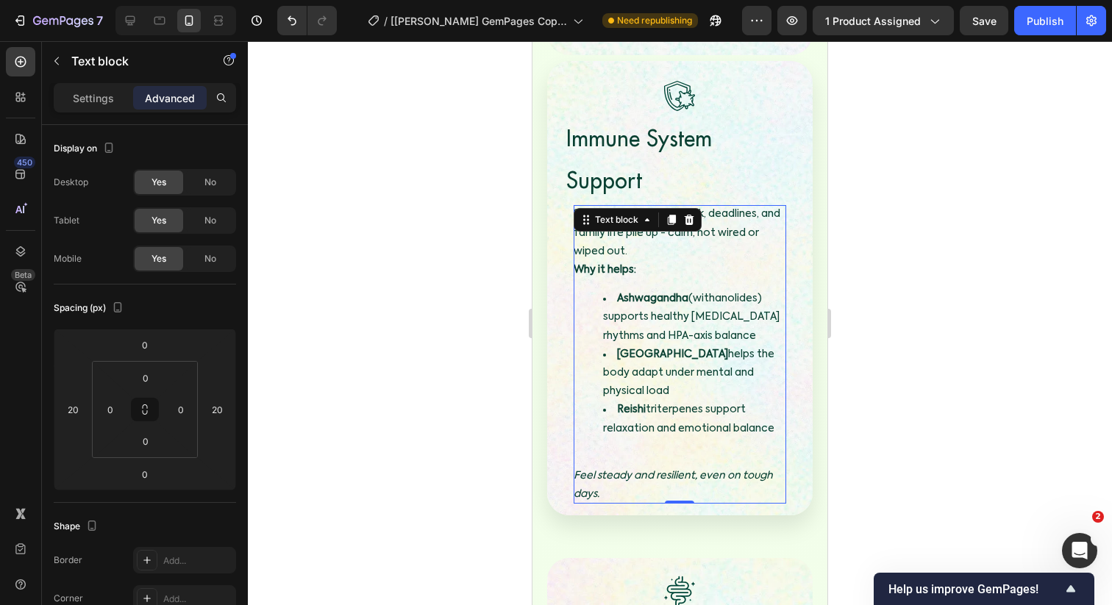
click at [475, 201] on div at bounding box center [680, 323] width 864 height 564
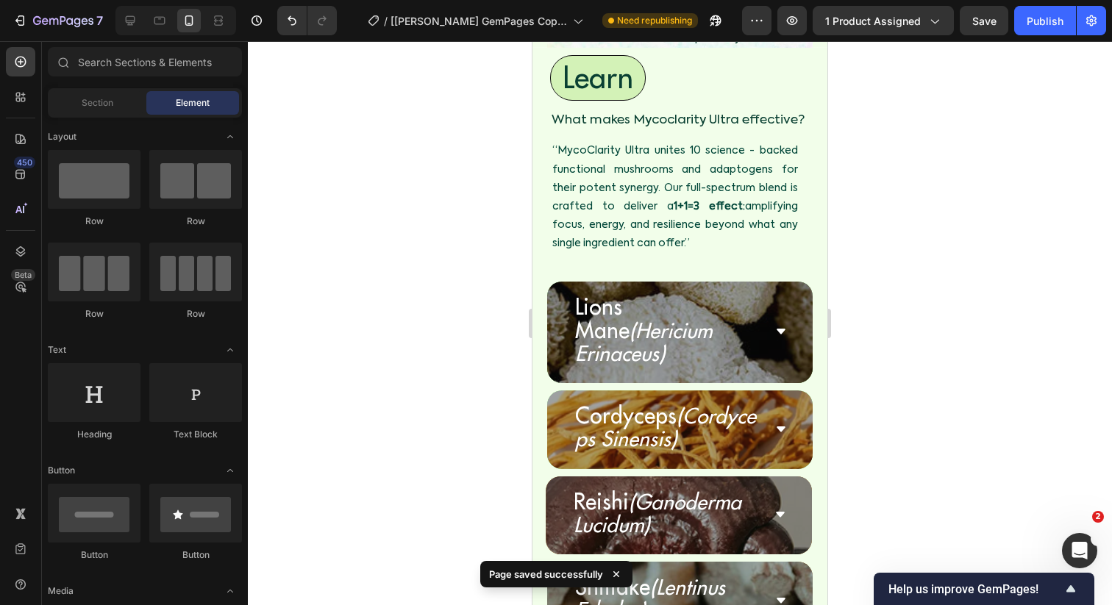
scroll to position [4785, 0]
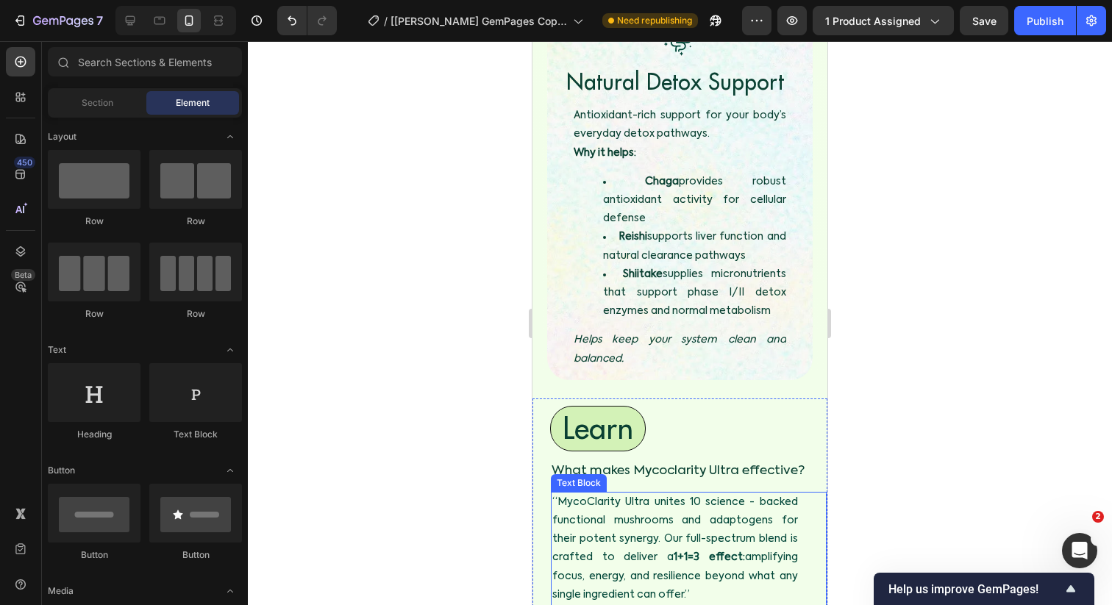
click at [584, 493] on p "“MycoClarity Ultra unites 10 science - backed functional mushrooms and adaptoge…" at bounding box center [675, 548] width 246 height 111
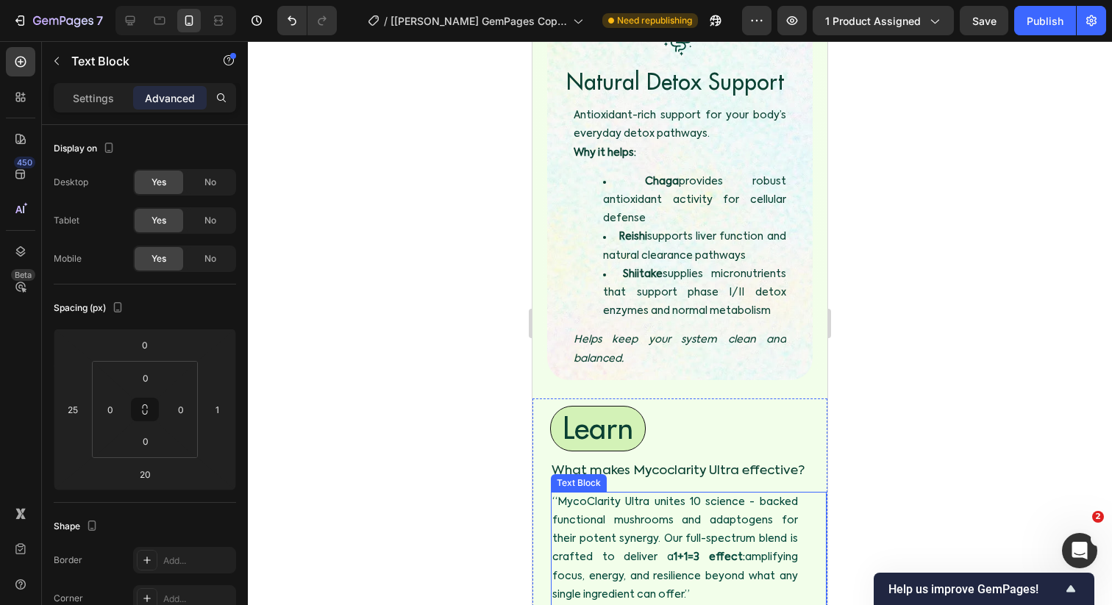
click at [584, 493] on p "“MycoClarity Ultra unites 10 science - backed functional mushrooms and adaptoge…" at bounding box center [675, 548] width 246 height 111
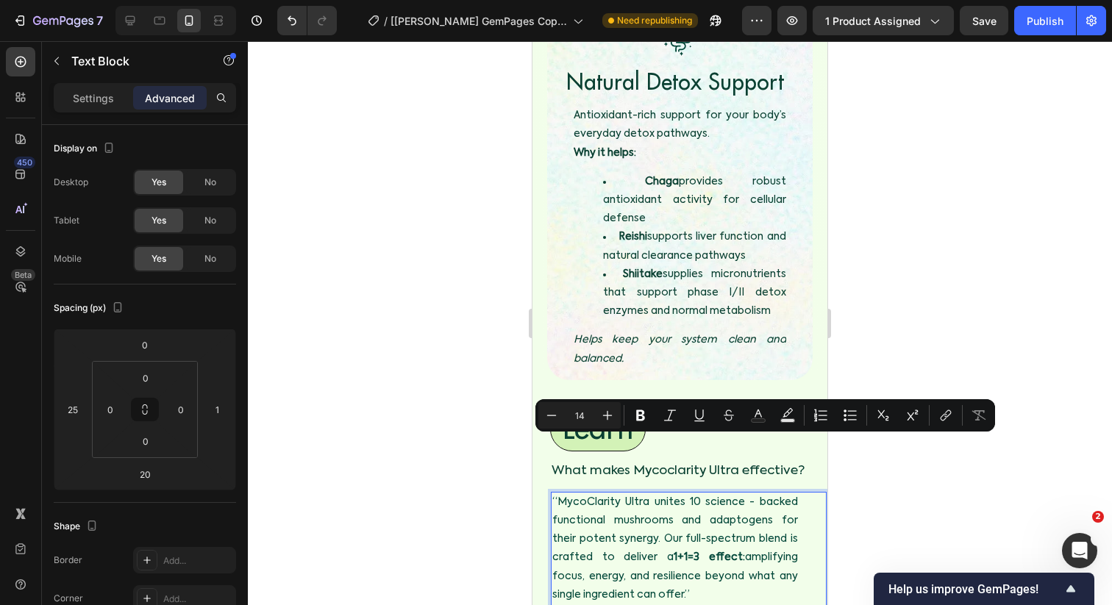
click at [554, 493] on p "“MycoClarity Ultra unites 10 science - backed functional mushrooms and adaptoge…" at bounding box center [675, 548] width 246 height 111
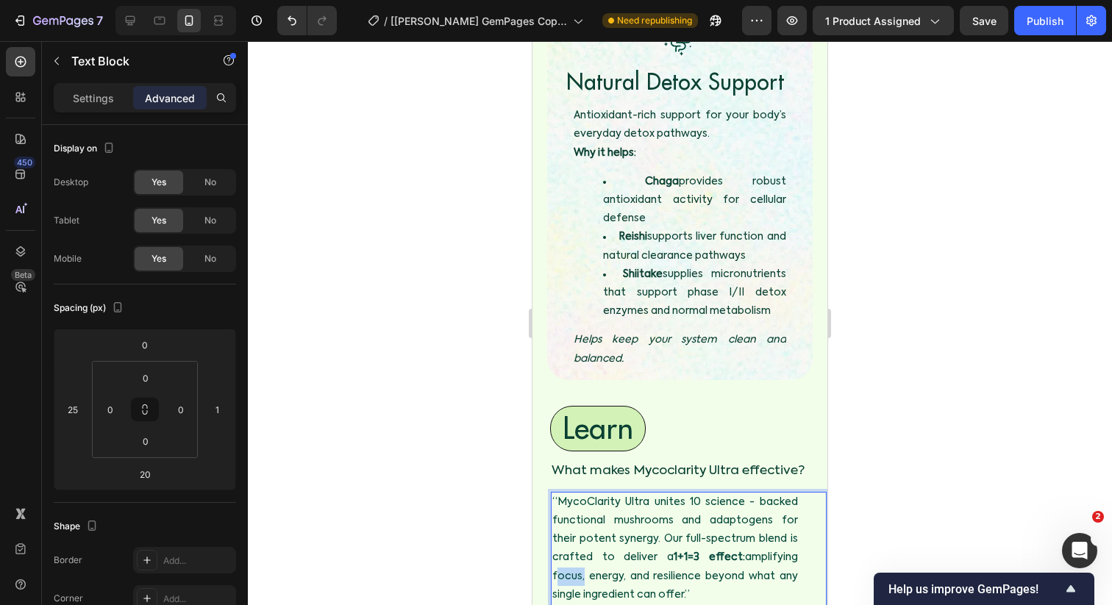
click at [554, 493] on p "“MycoClarity Ultra unites 10 science - backed functional mushrooms and adaptoge…" at bounding box center [675, 548] width 246 height 111
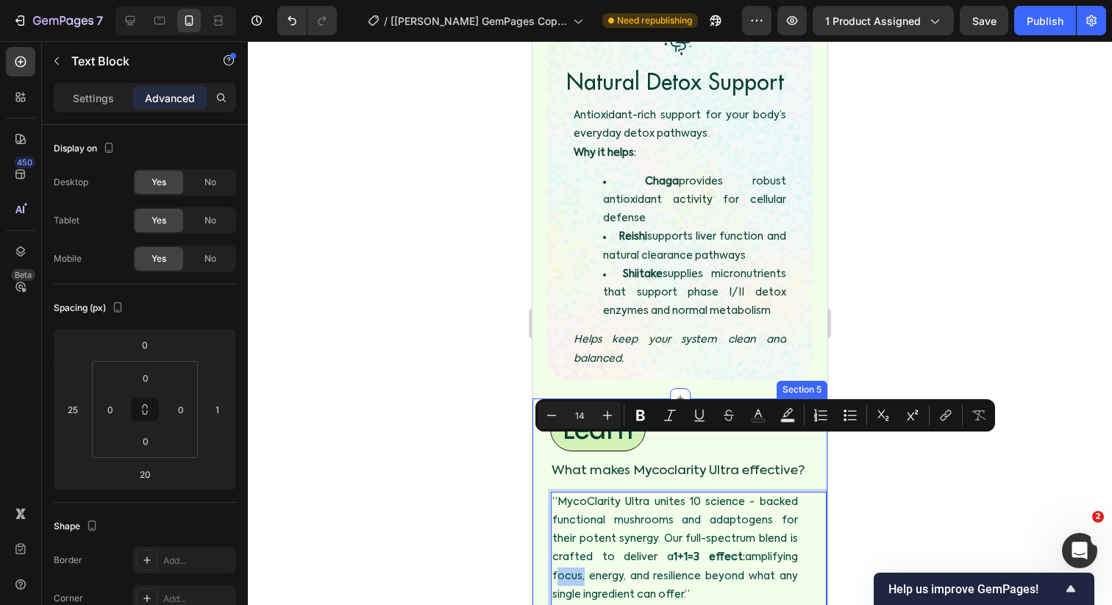
click at [492, 454] on div at bounding box center [680, 323] width 864 height 564
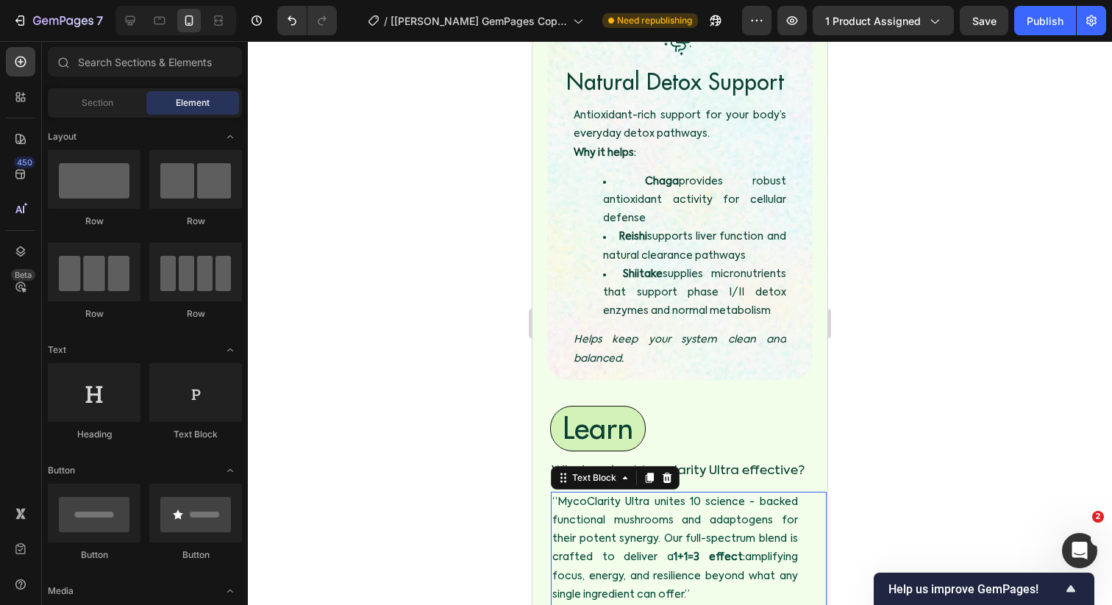
click at [753, 493] on p "“MycoClarity Ultra unites 10 science - backed functional mushrooms and adaptoge…" at bounding box center [675, 548] width 246 height 111
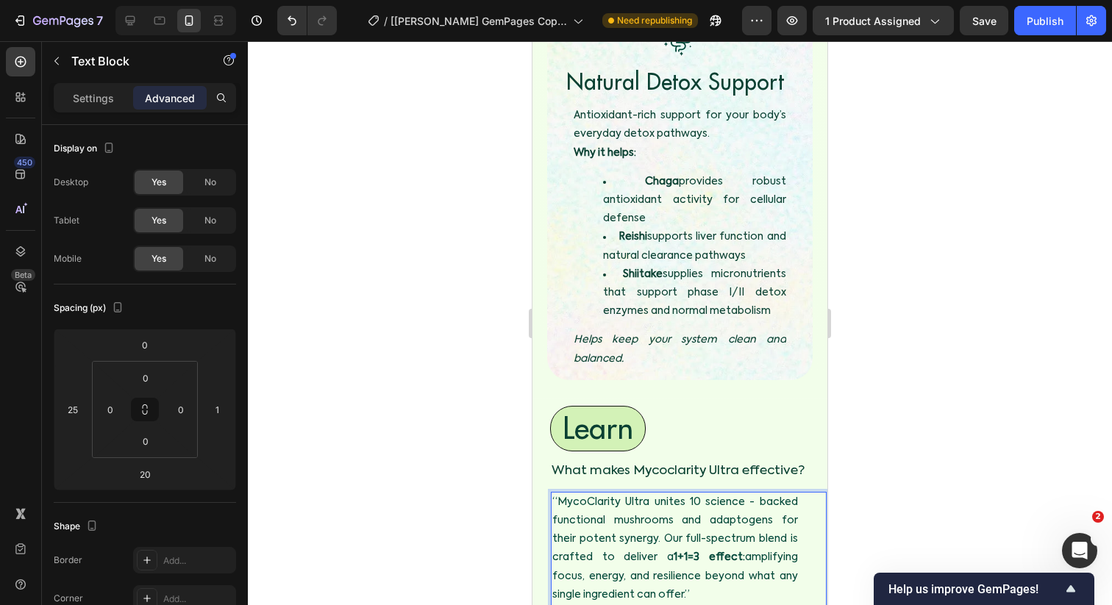
click at [705, 493] on p "“MycoClarity Ultra unites 10 science - backed functional mushrooms and adaptoge…" at bounding box center [675, 548] width 246 height 111
click at [558, 493] on p "“MycoClarity Ultra unites 10 science - backed functional mushrooms and adaptoge…" at bounding box center [675, 548] width 246 height 111
drag, startPoint x: 645, startPoint y: 368, endPoint x: 540, endPoint y: 366, distance: 105.2
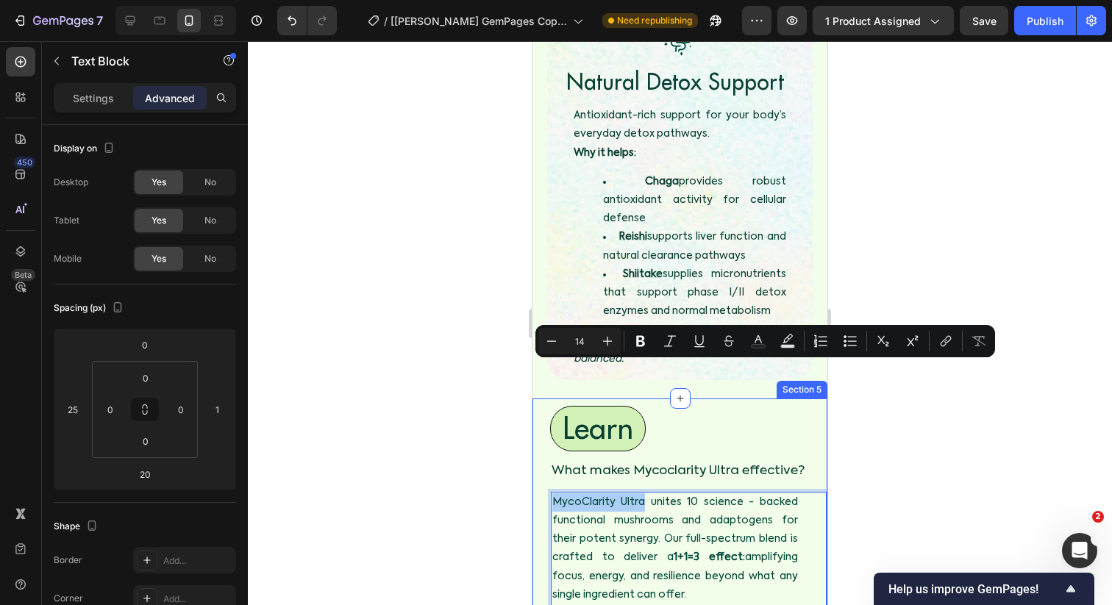
click at [519, 373] on div at bounding box center [680, 323] width 864 height 564
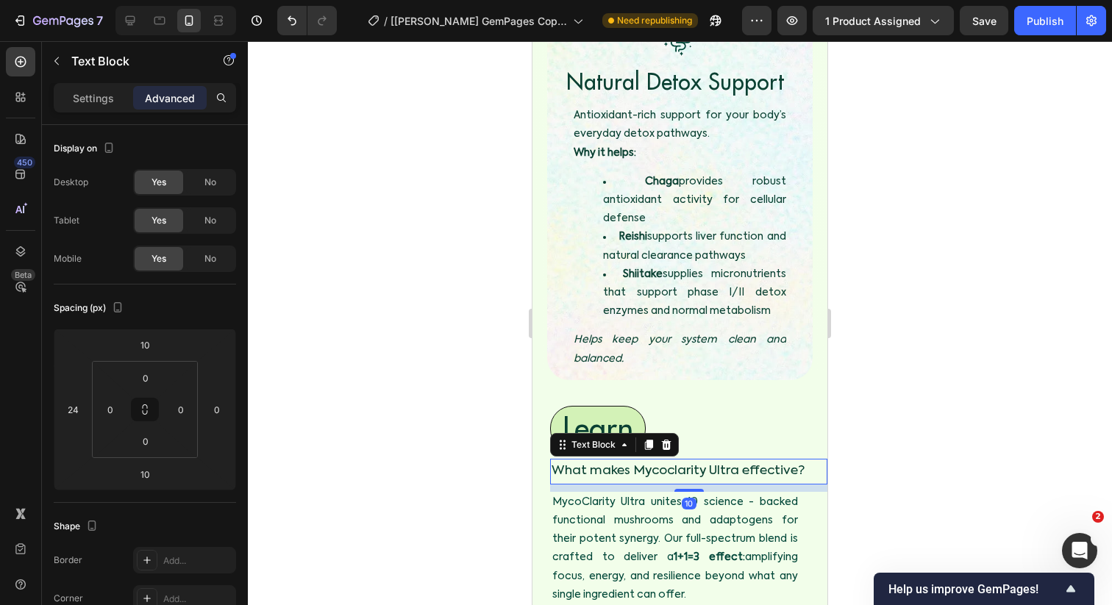
click at [665, 460] on p "What makes Mycoclarity Ultra effective?" at bounding box center [688, 471] width 274 height 23
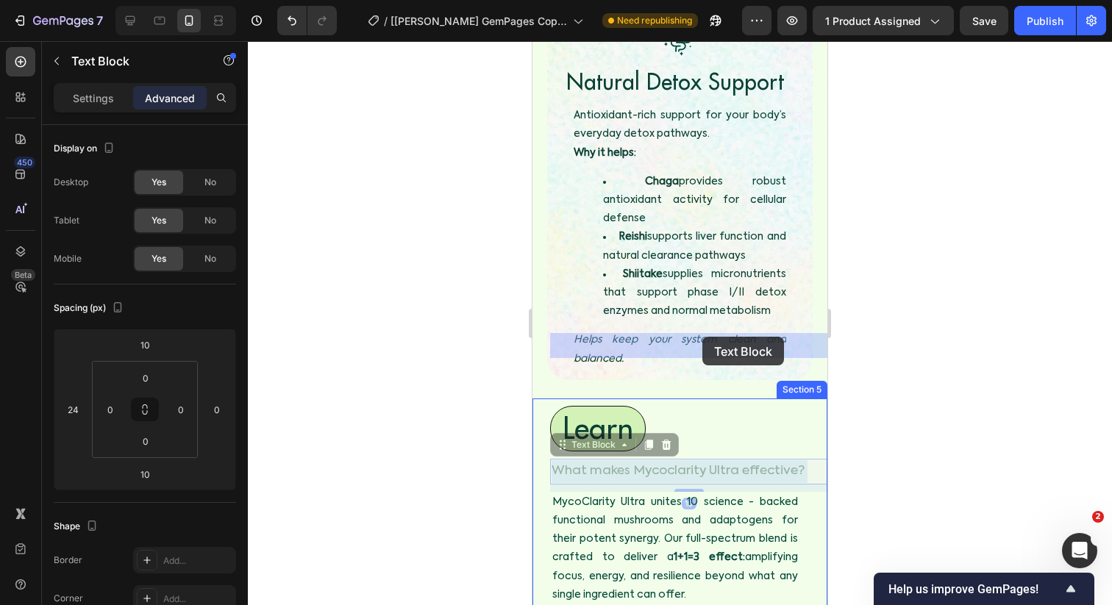
drag, startPoint x: 633, startPoint y: 340, endPoint x: 702, endPoint y: 337, distance: 69.2
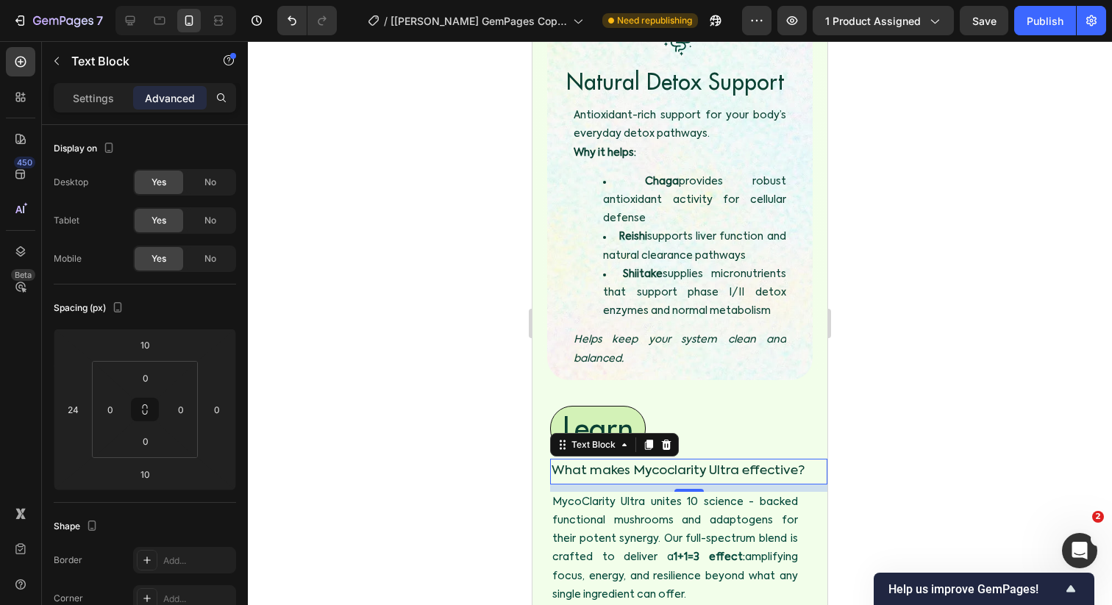
click at [859, 332] on div at bounding box center [680, 323] width 864 height 564
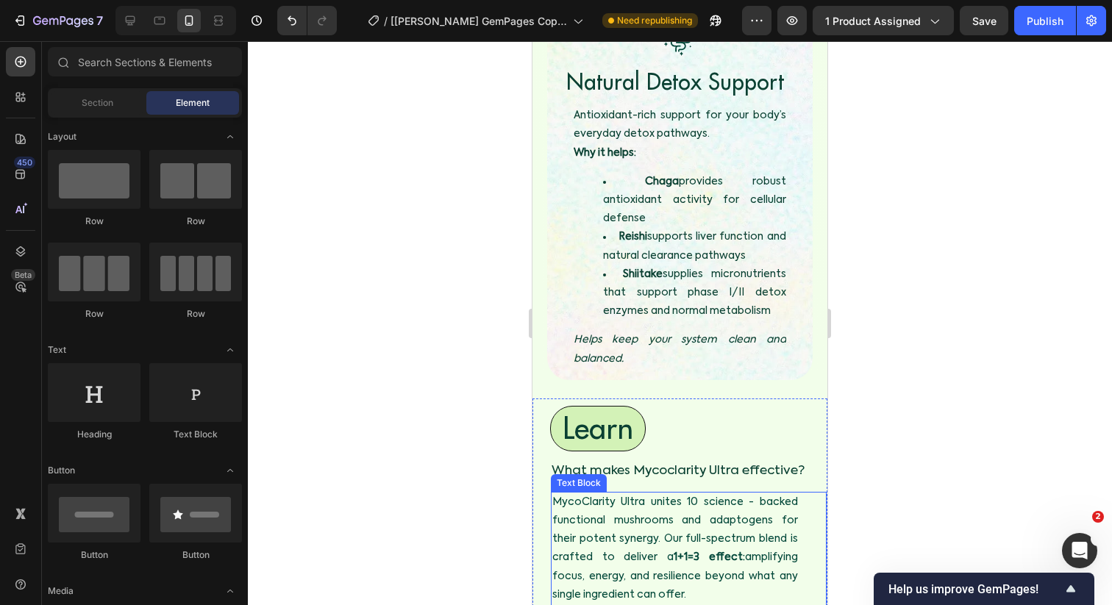
scroll to position [4872, 0]
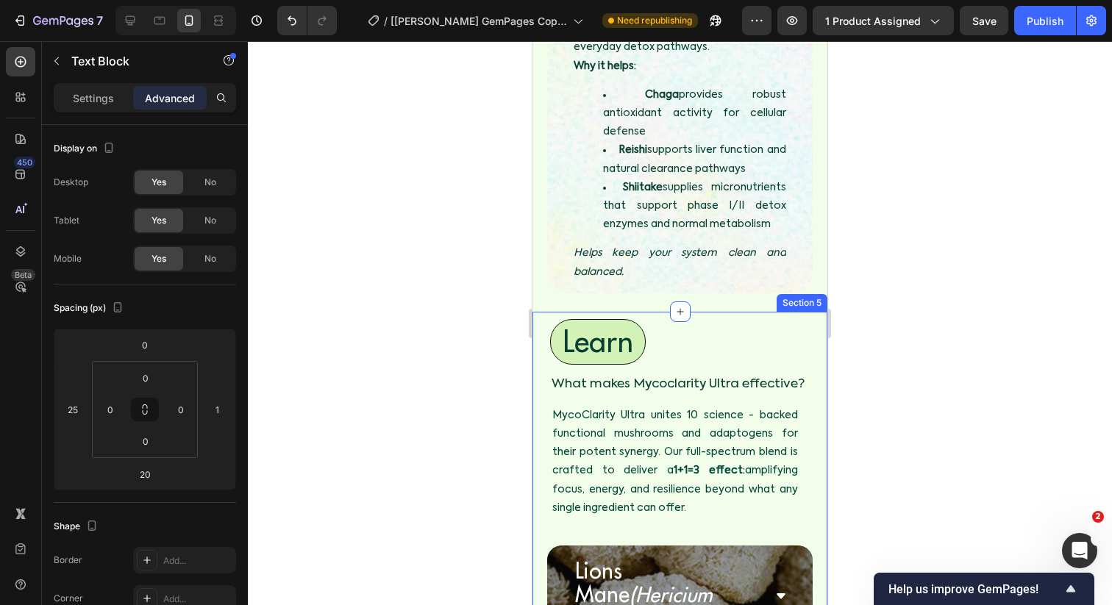
click at [735, 407] on p "MycoClarity Ultra unites 10 science - backed functional mushrooms and adaptogen…" at bounding box center [675, 462] width 246 height 111
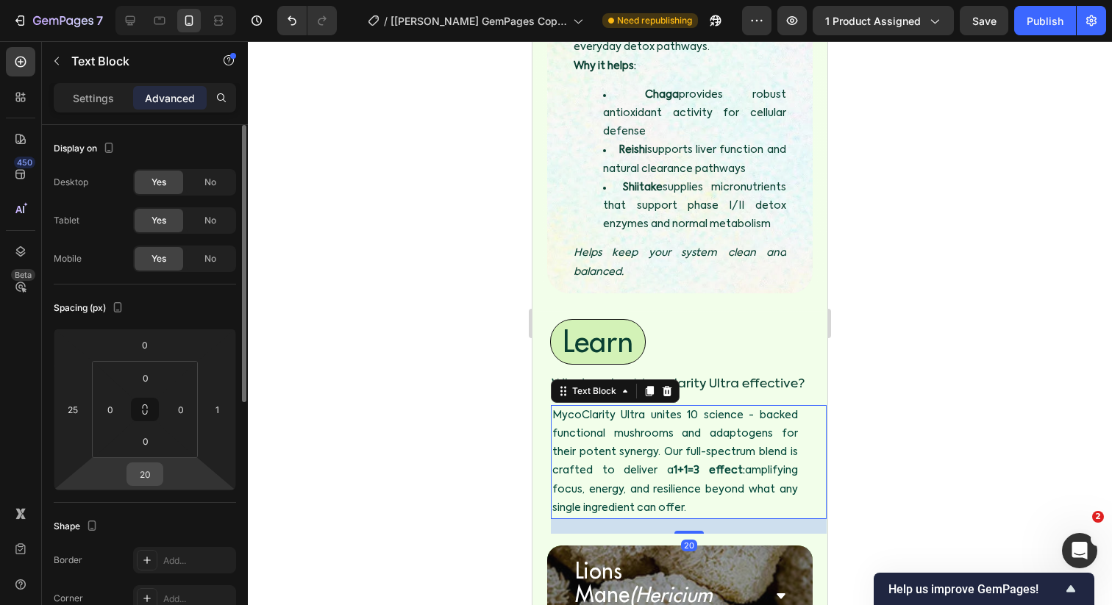
click at [140, 470] on input "20" at bounding box center [144, 474] width 29 height 22
type input "0"
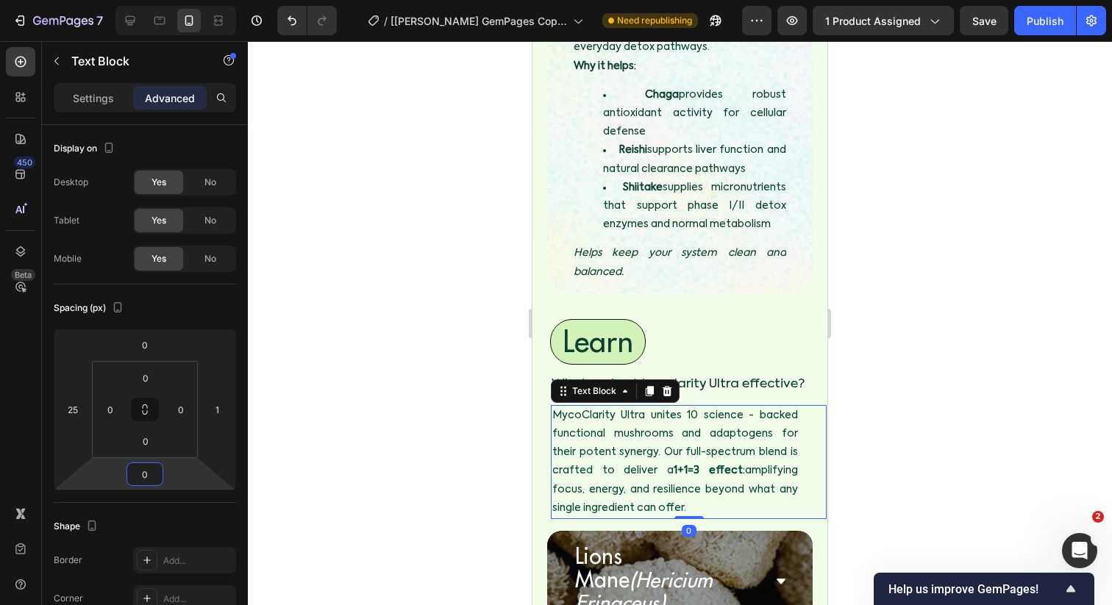
click at [349, 449] on div at bounding box center [680, 323] width 864 height 564
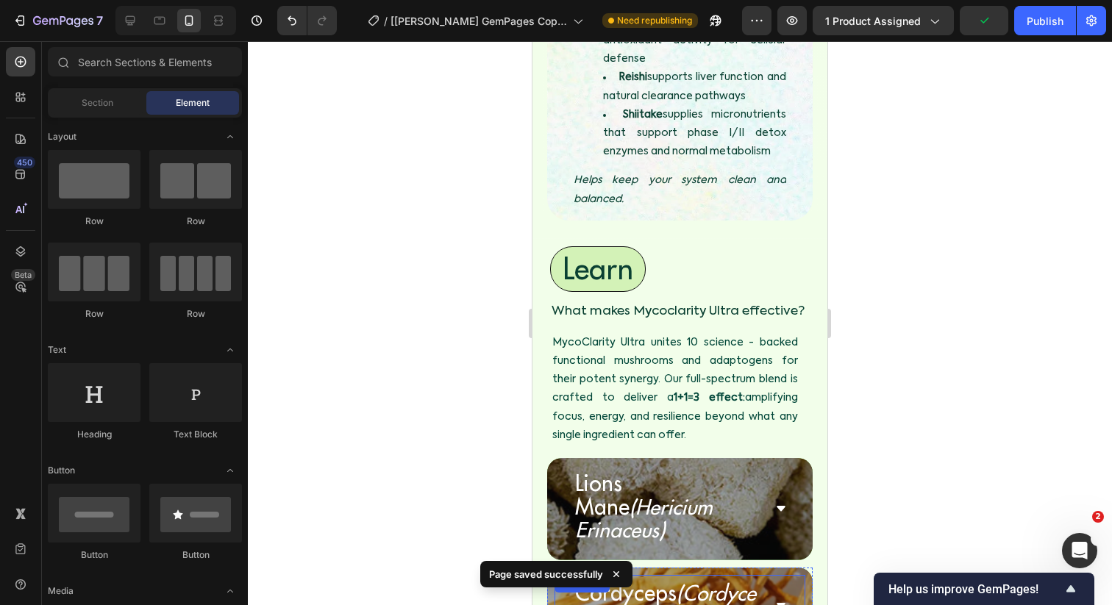
scroll to position [4965, 0]
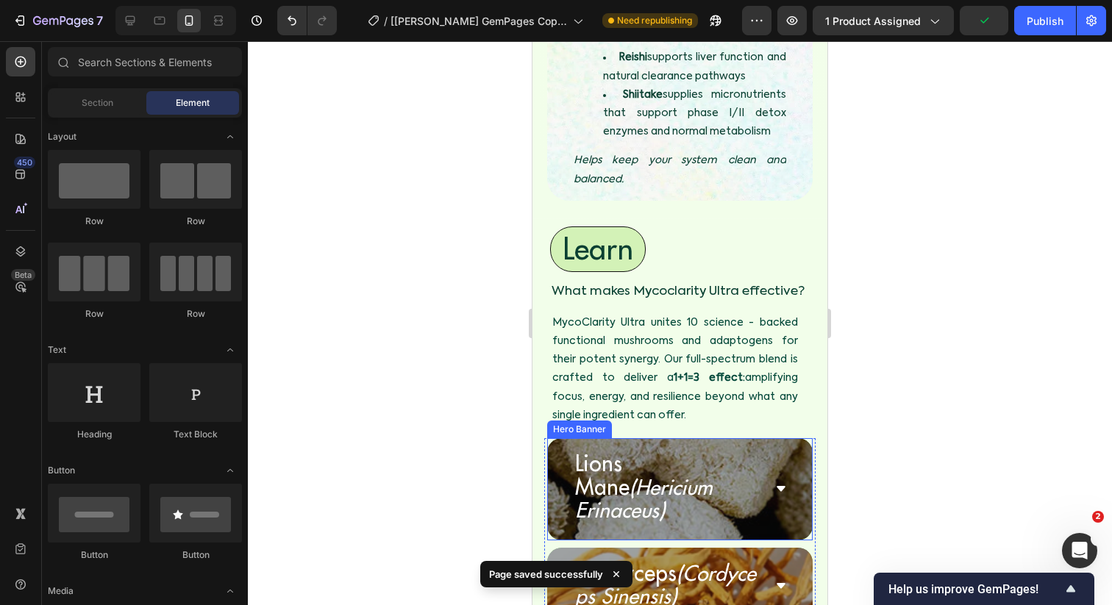
click at [763, 438] on div "Lions Mane (Hericium Erinaceus) Accordion" at bounding box center [680, 489] width 266 height 102
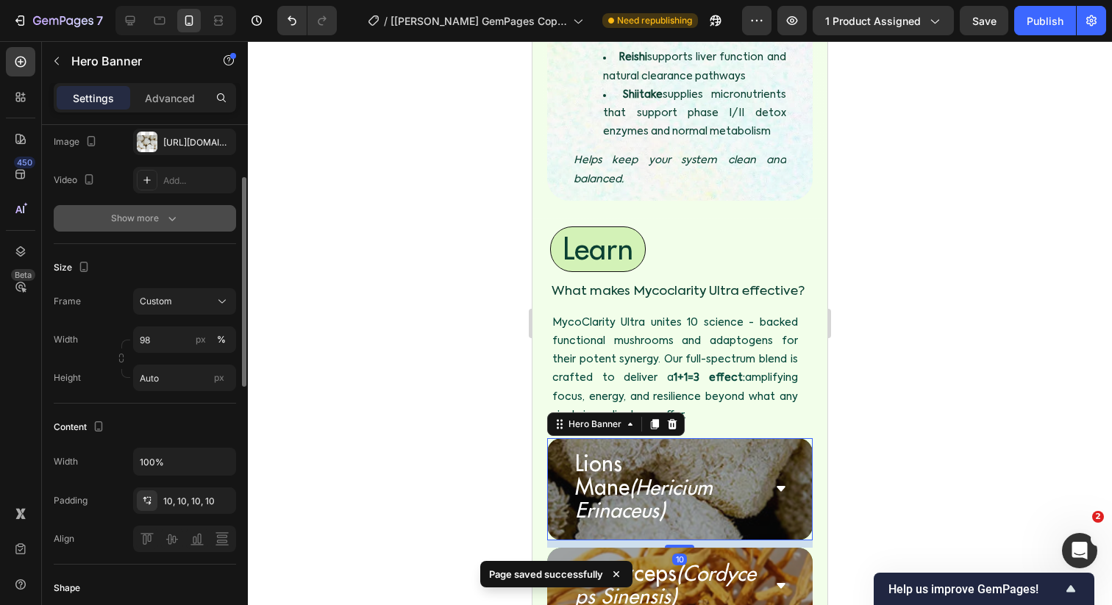
scroll to position [316, 0]
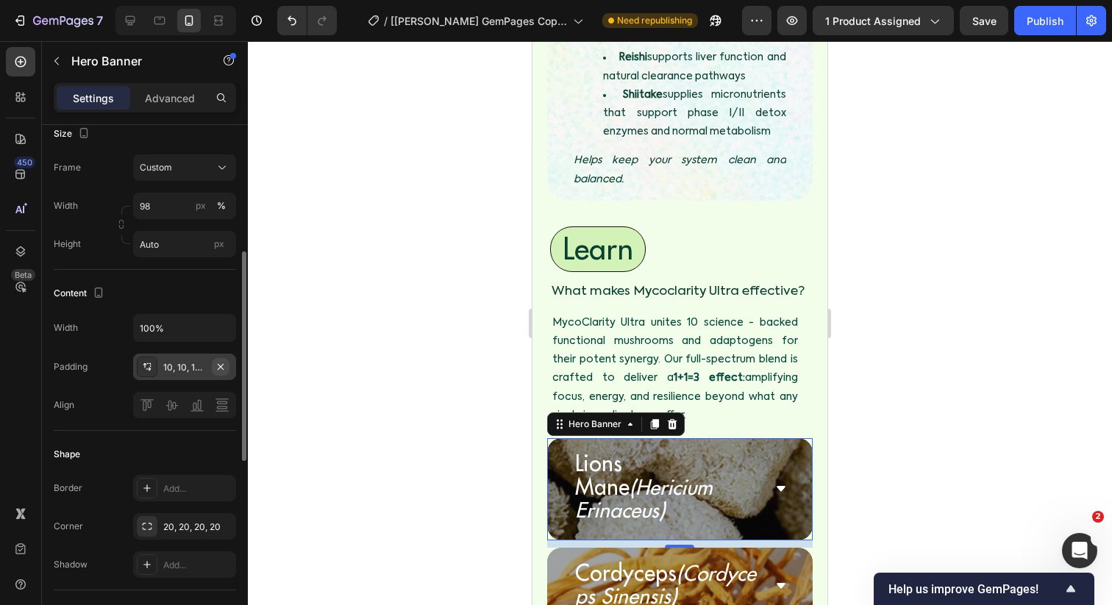
click at [226, 371] on button "button" at bounding box center [221, 367] width 18 height 18
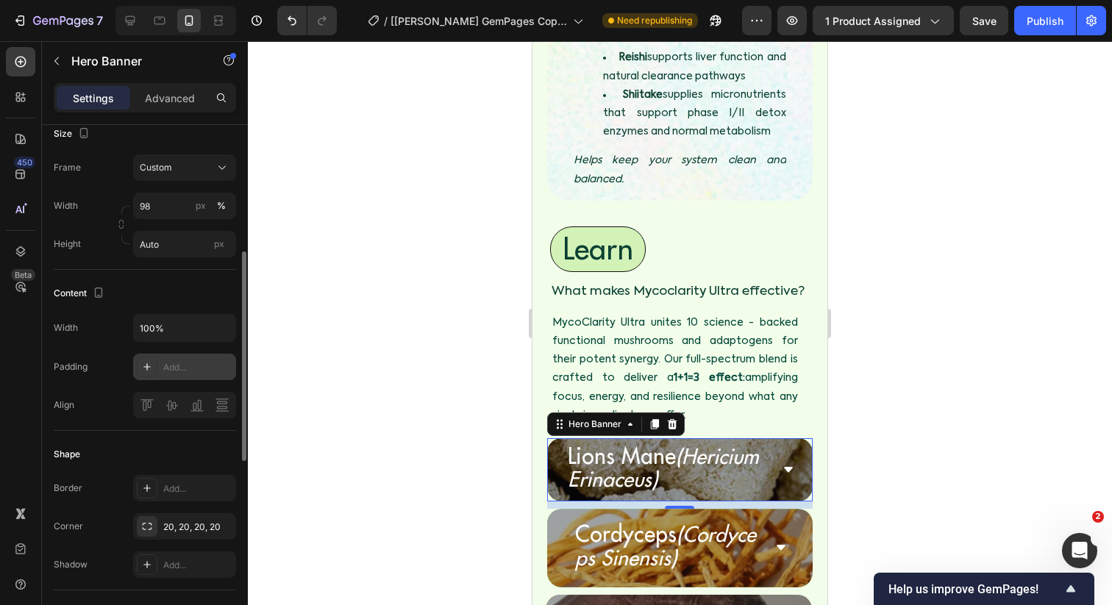
click at [410, 346] on div at bounding box center [680, 323] width 864 height 564
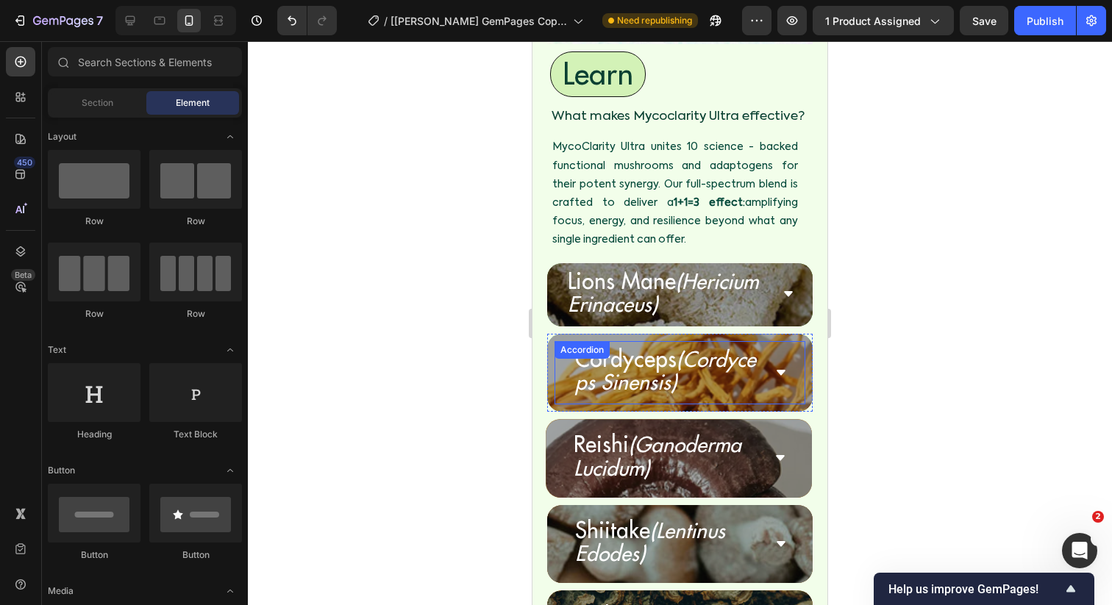
scroll to position [5018, 0]
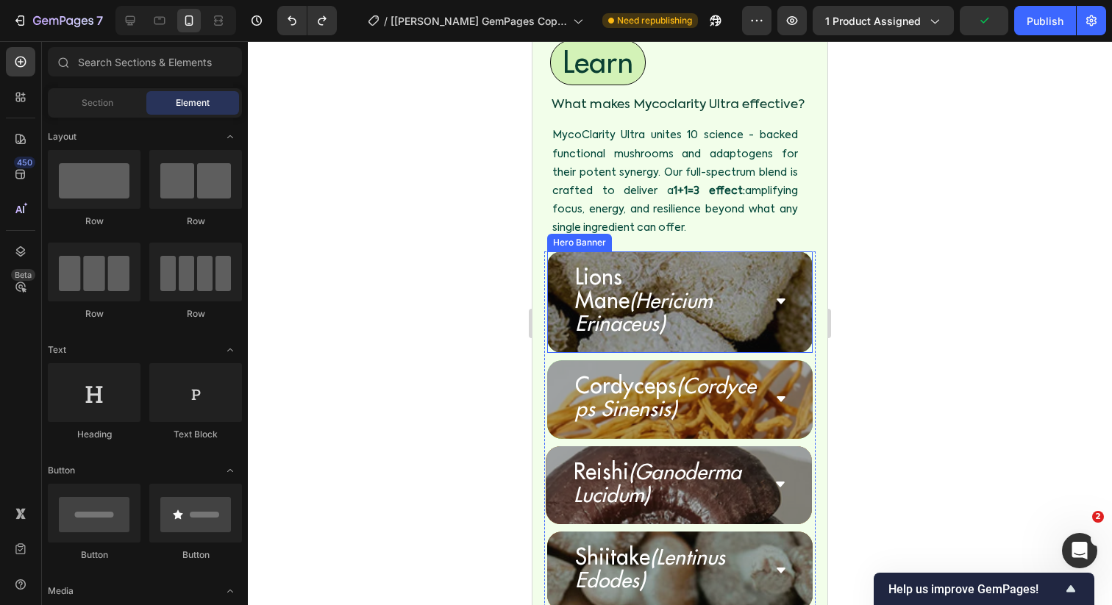
click at [598, 251] on div "Lions Mane (Hericium Erinaceus) Accordion" at bounding box center [680, 302] width 266 height 102
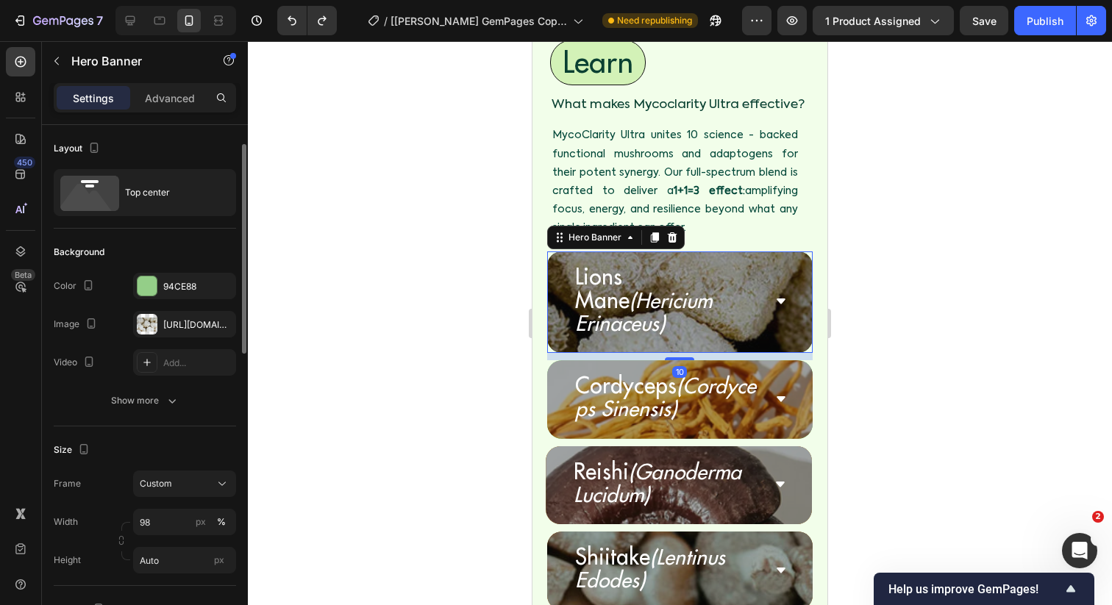
scroll to position [409, 0]
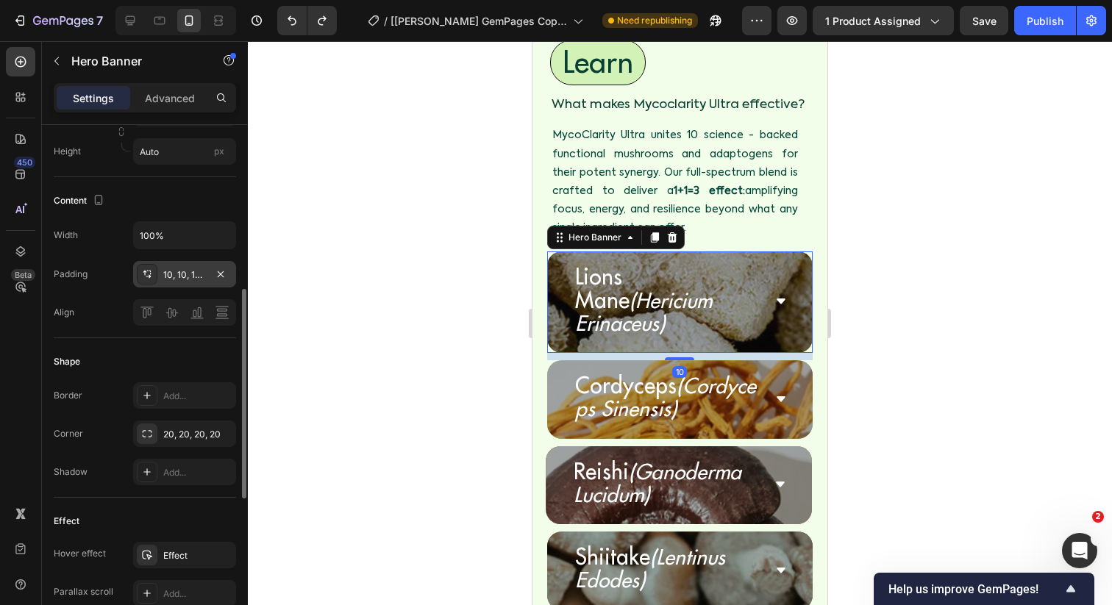
click at [173, 271] on div "10, 10, 10, 10" at bounding box center [184, 274] width 43 height 13
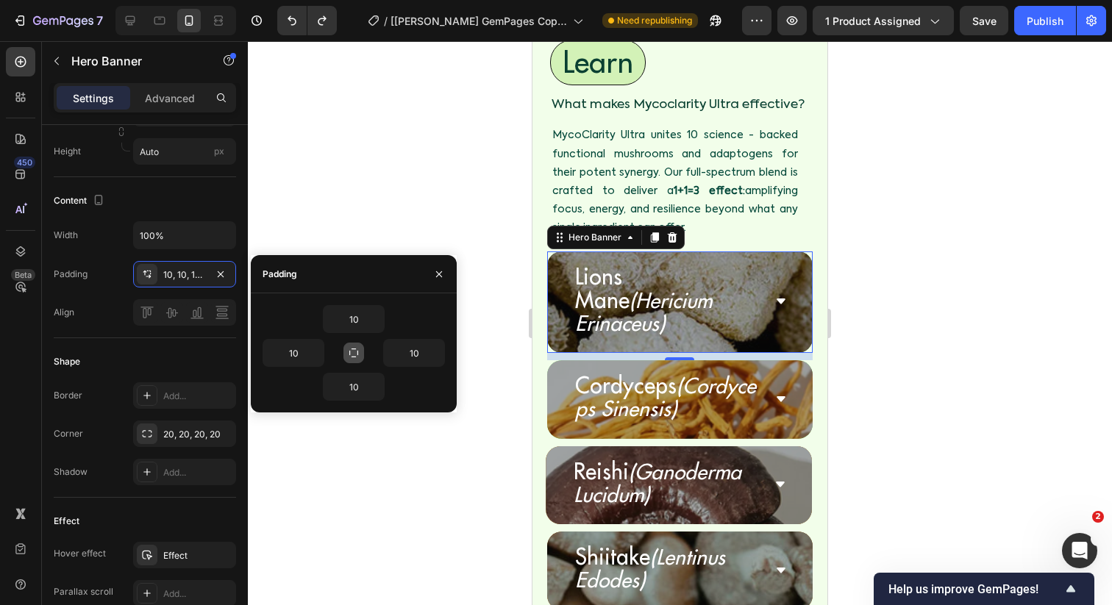
click at [355, 354] on icon "button" at bounding box center [354, 353] width 12 height 12
click at [353, 317] on input "10" at bounding box center [354, 319] width 60 height 26
type input "5"
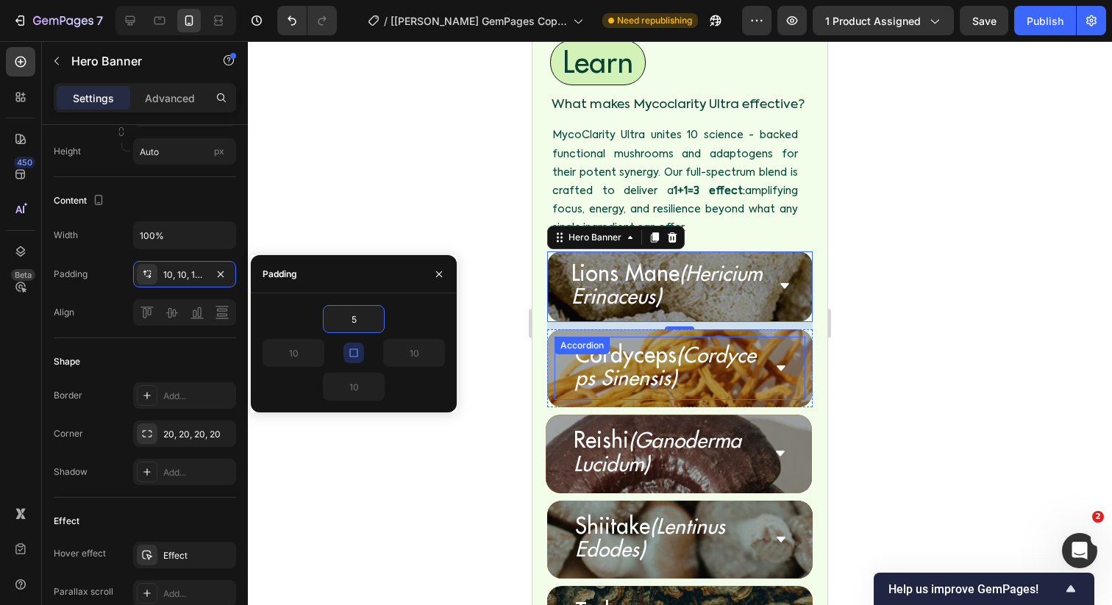
click at [564, 340] on div "Accordion" at bounding box center [581, 346] width 55 height 18
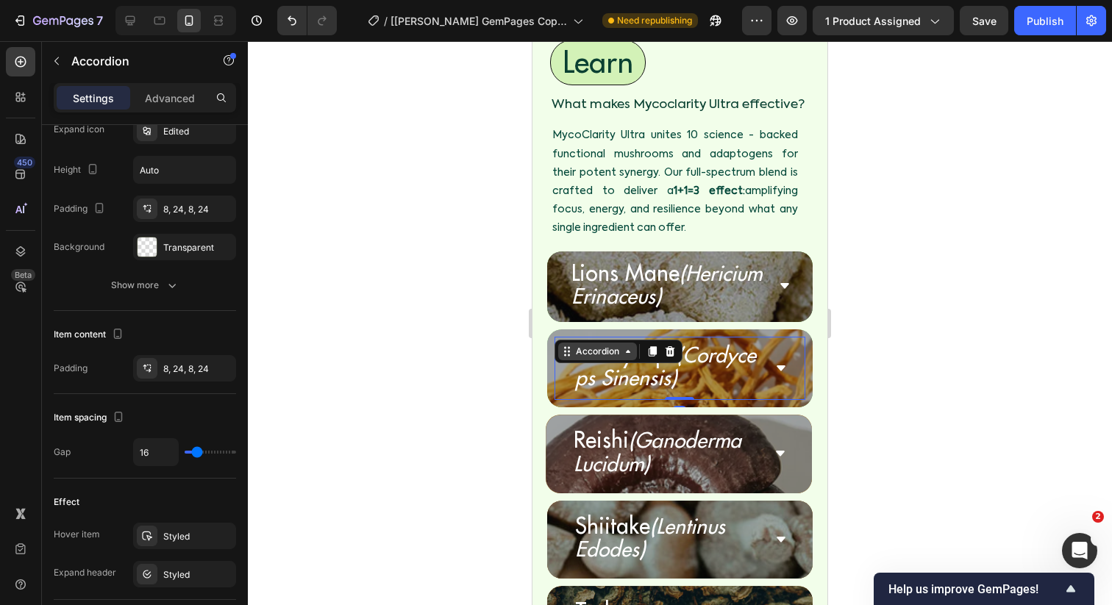
scroll to position [0, 0]
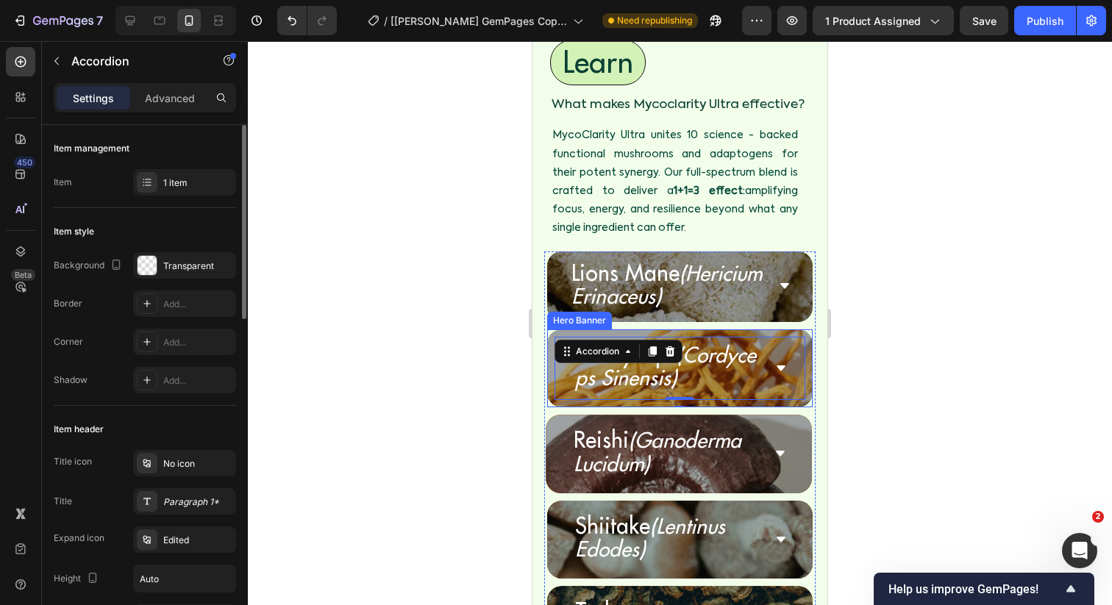
click at [554, 330] on div "Cordyceps (Cordyceps Sinensis) Accordion 0" at bounding box center [680, 368] width 266 height 78
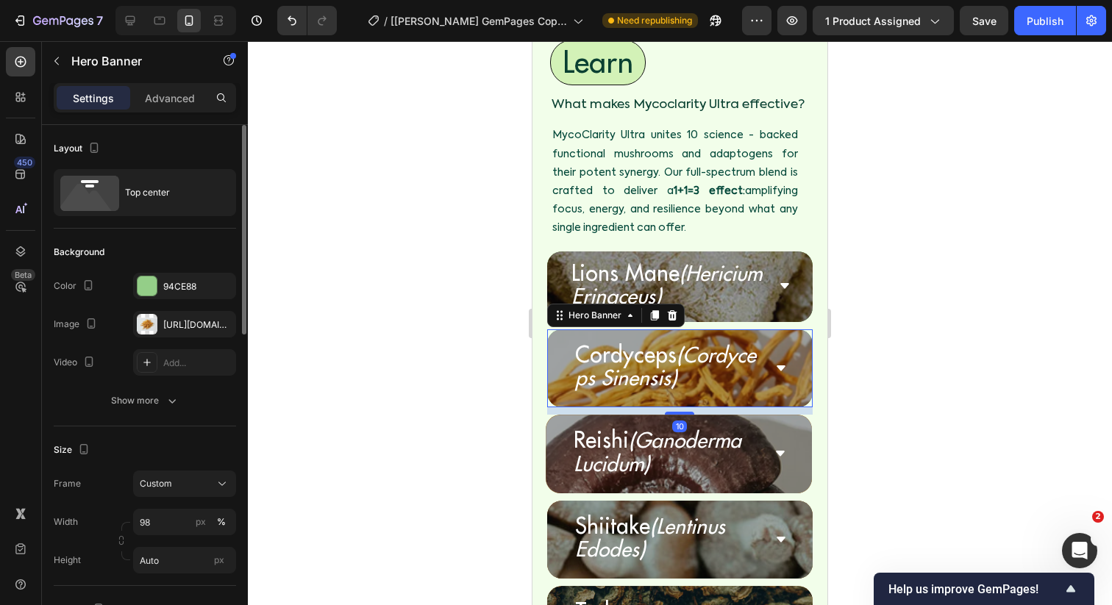
scroll to position [201, 0]
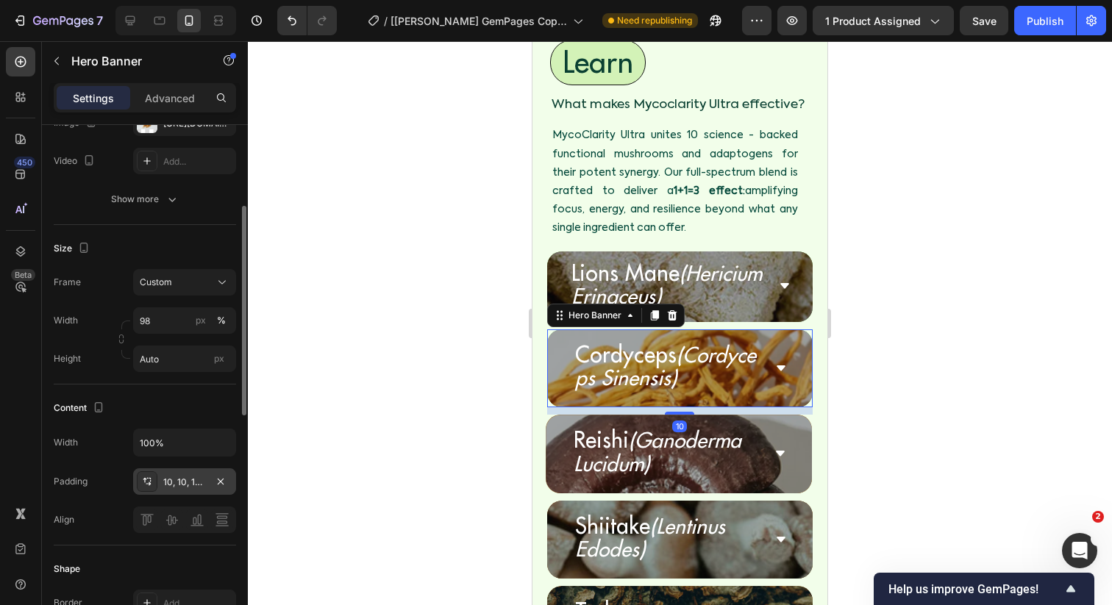
click at [165, 484] on div "10, 10, 10, 10" at bounding box center [184, 482] width 43 height 13
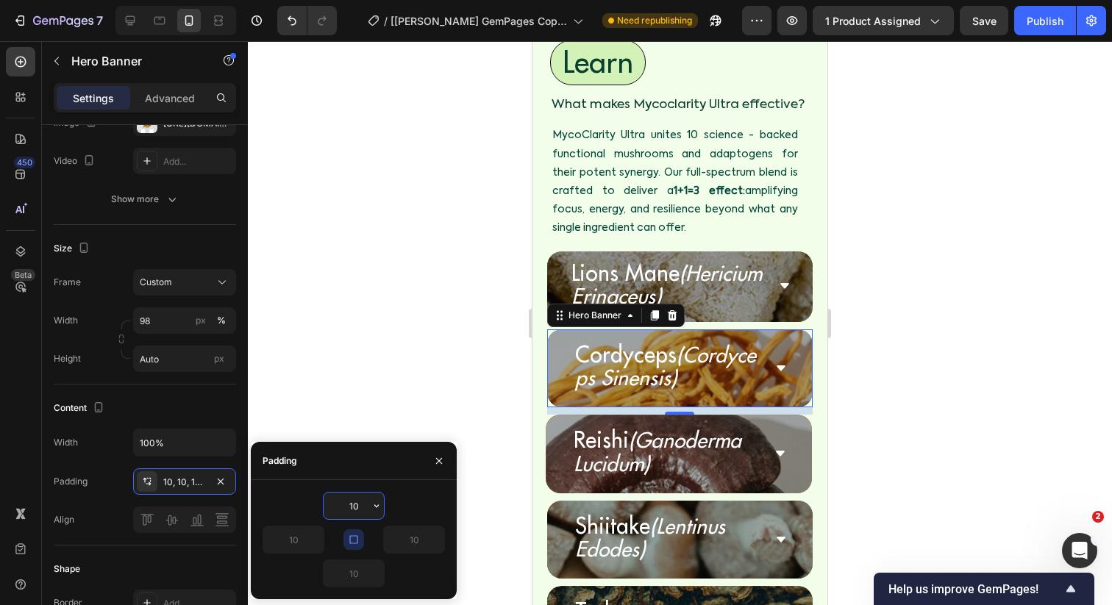
click at [360, 511] on input "10" at bounding box center [354, 506] width 60 height 26
type input "5"
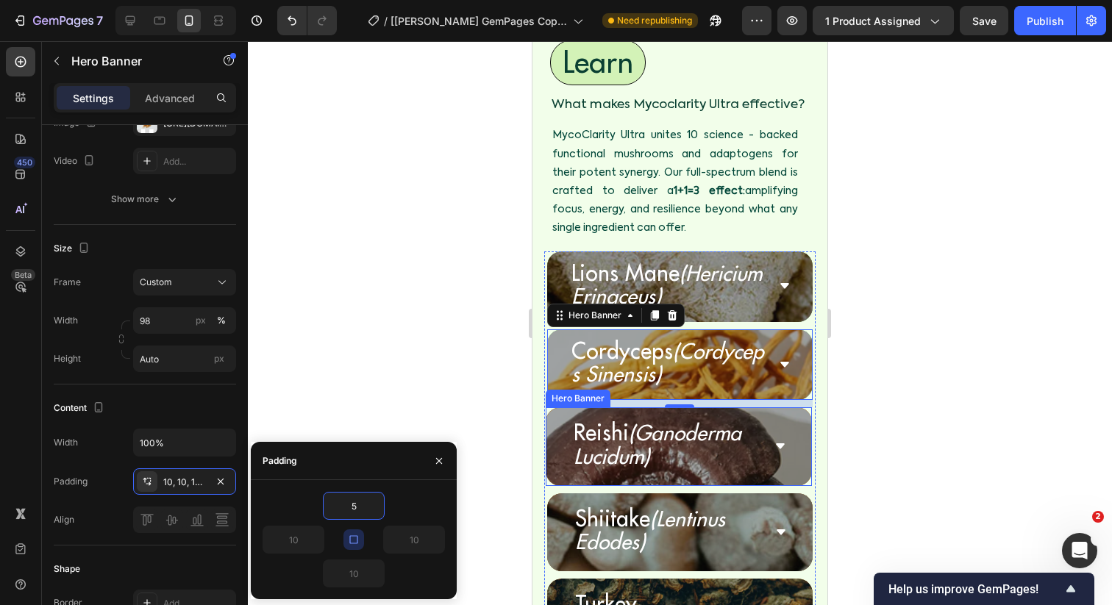
click at [557, 407] on div "Reishi (Ganoderma Lucidum) Accordion" at bounding box center [679, 446] width 266 height 78
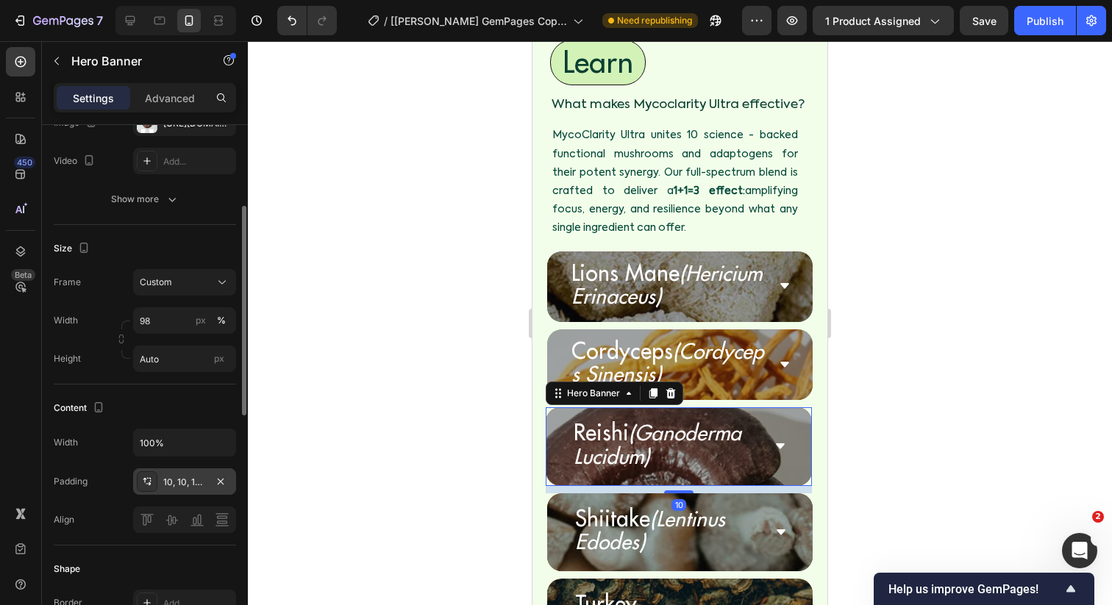
click at [190, 476] on div "10, 10, 10, 10" at bounding box center [184, 482] width 43 height 13
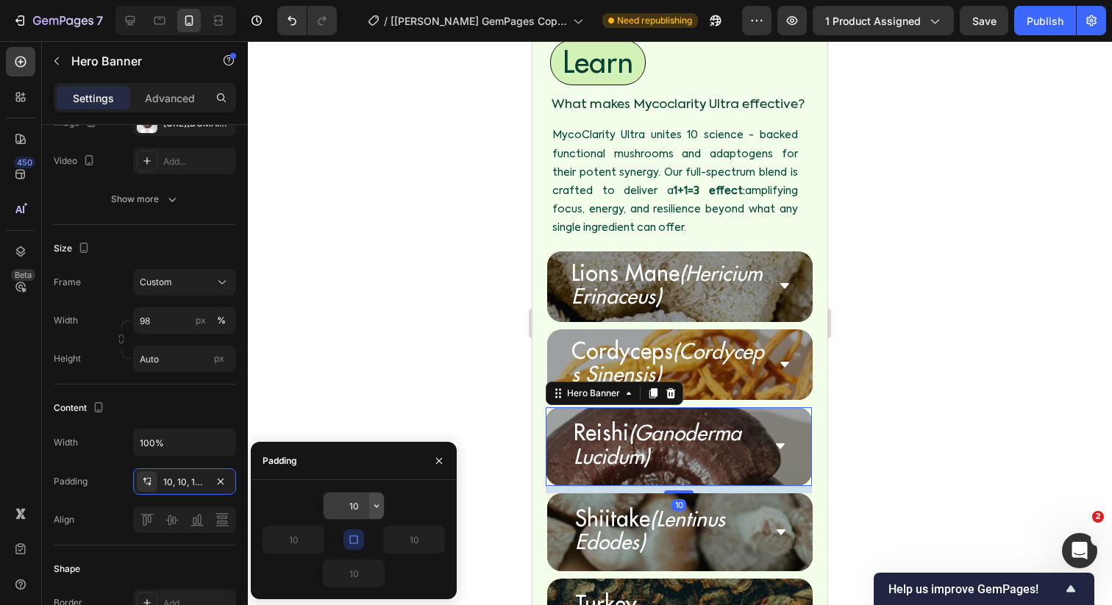
click at [376, 508] on icon "button" at bounding box center [377, 506] width 12 height 12
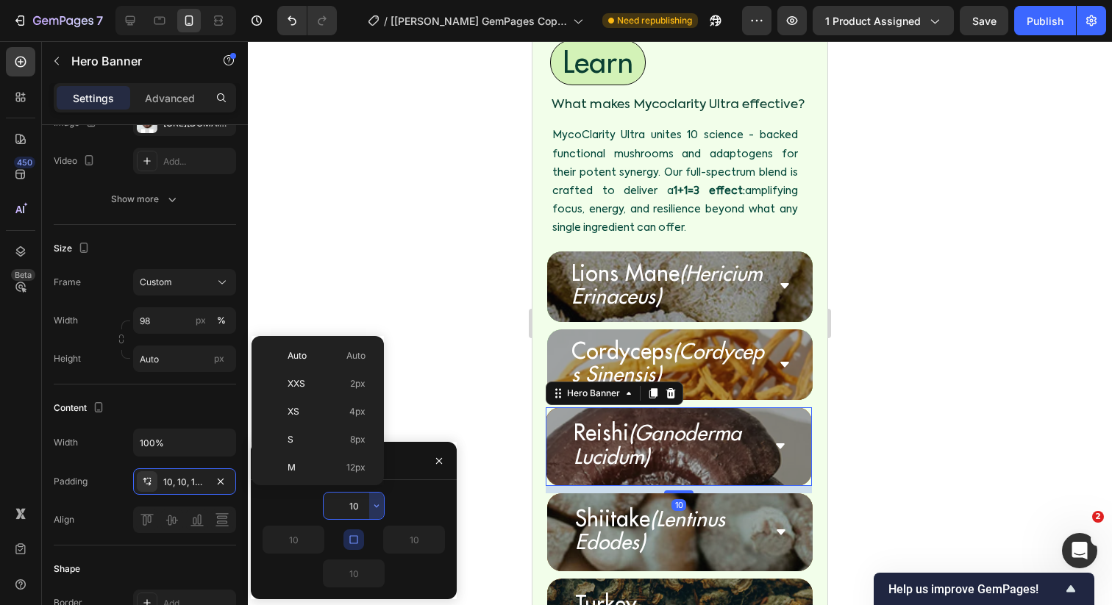
click at [354, 508] on input "10" at bounding box center [354, 506] width 60 height 26
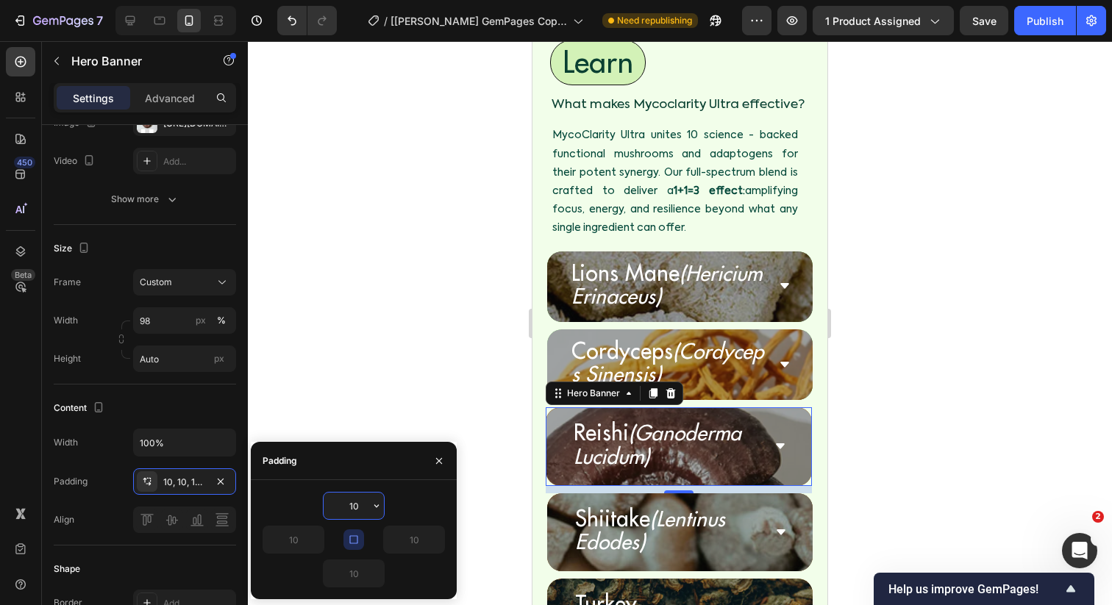
click at [354, 508] on input "10" at bounding box center [354, 506] width 60 height 26
type input "5"
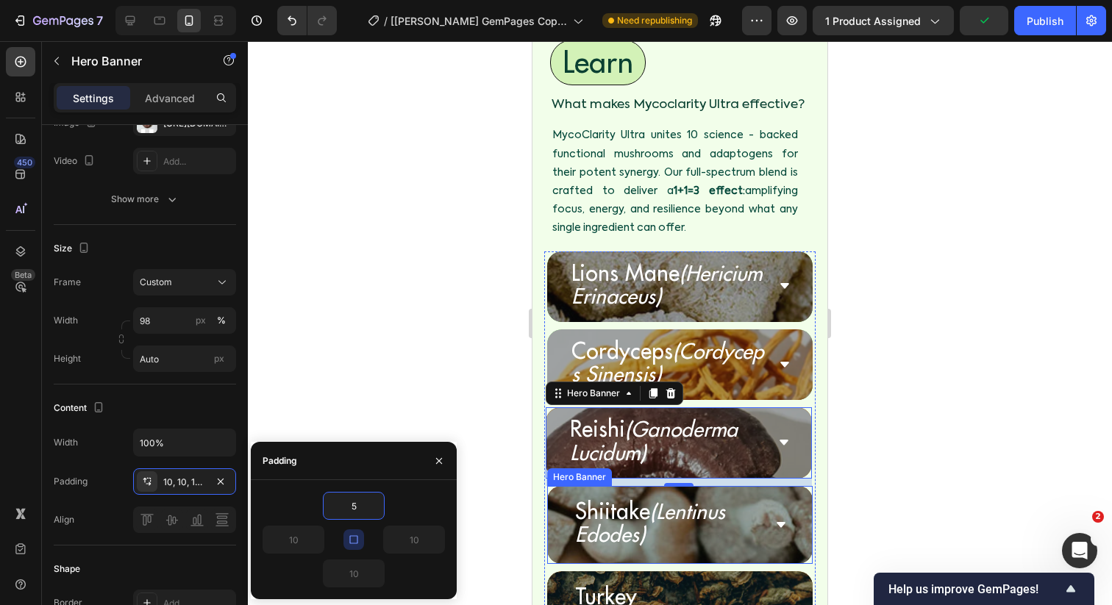
click at [551, 486] on div "Shiitake (Lentinus Edodes) Accordion" at bounding box center [680, 525] width 266 height 78
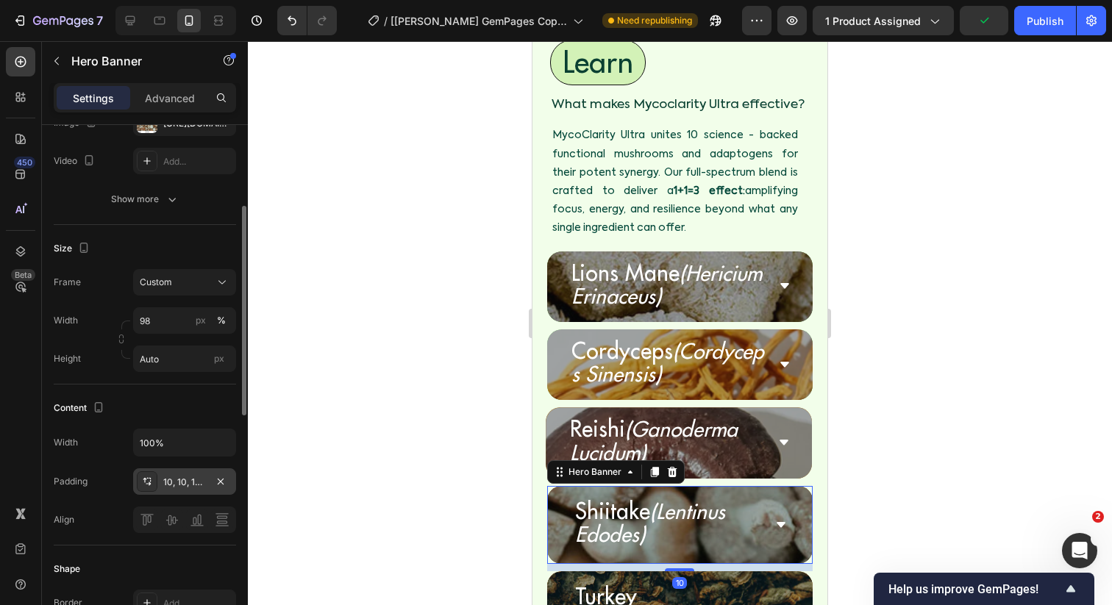
click at [186, 480] on div "10, 10, 10, 10" at bounding box center [184, 482] width 43 height 13
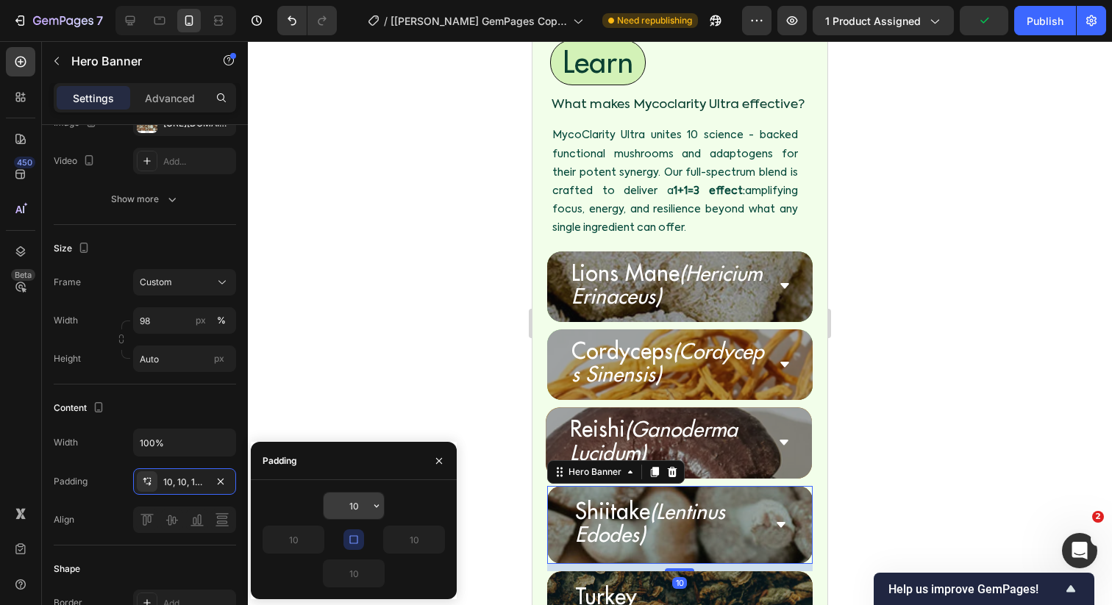
click at [346, 506] on input "10" at bounding box center [354, 506] width 60 height 26
type input "5"
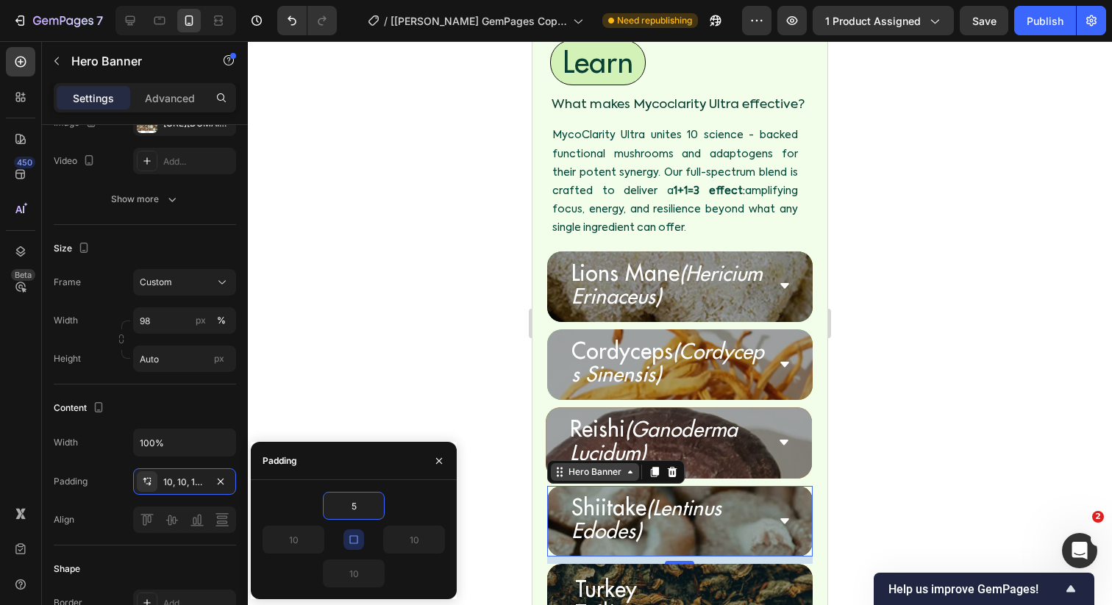
scroll to position [5125, 0]
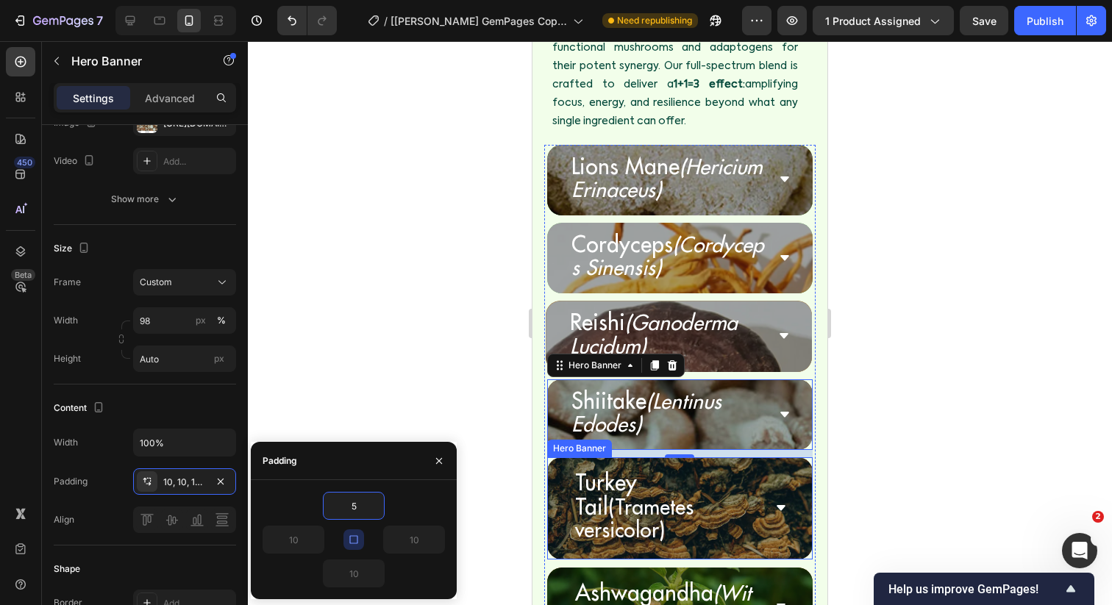
click at [555, 457] on div "Turkey Tail (Trametes versicolor) Accordion" at bounding box center [680, 508] width 266 height 102
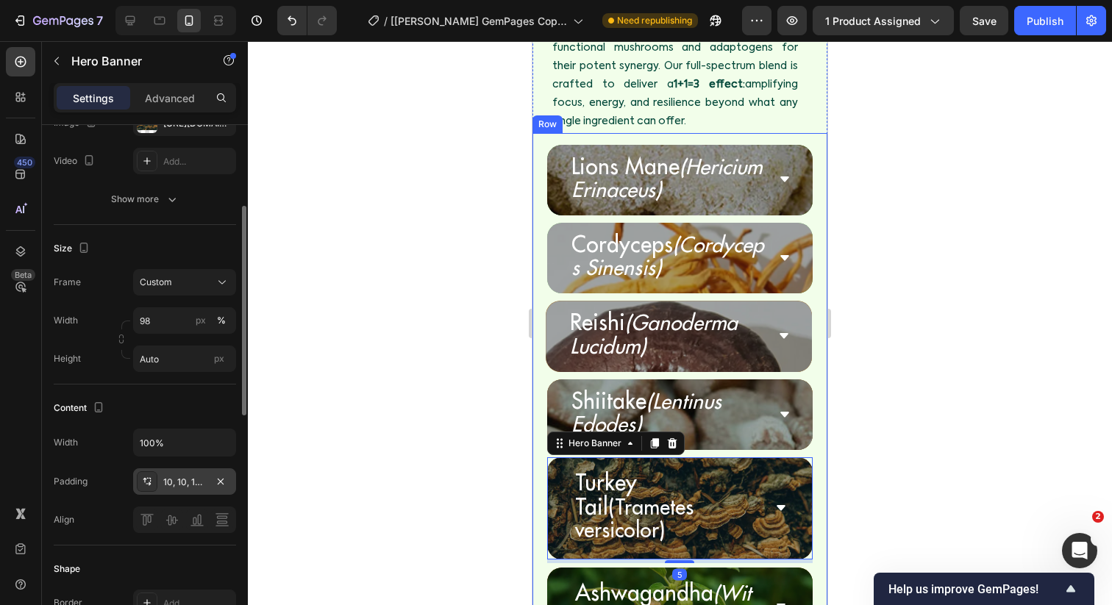
click at [184, 483] on div "10, 10, 10, 10" at bounding box center [184, 482] width 43 height 13
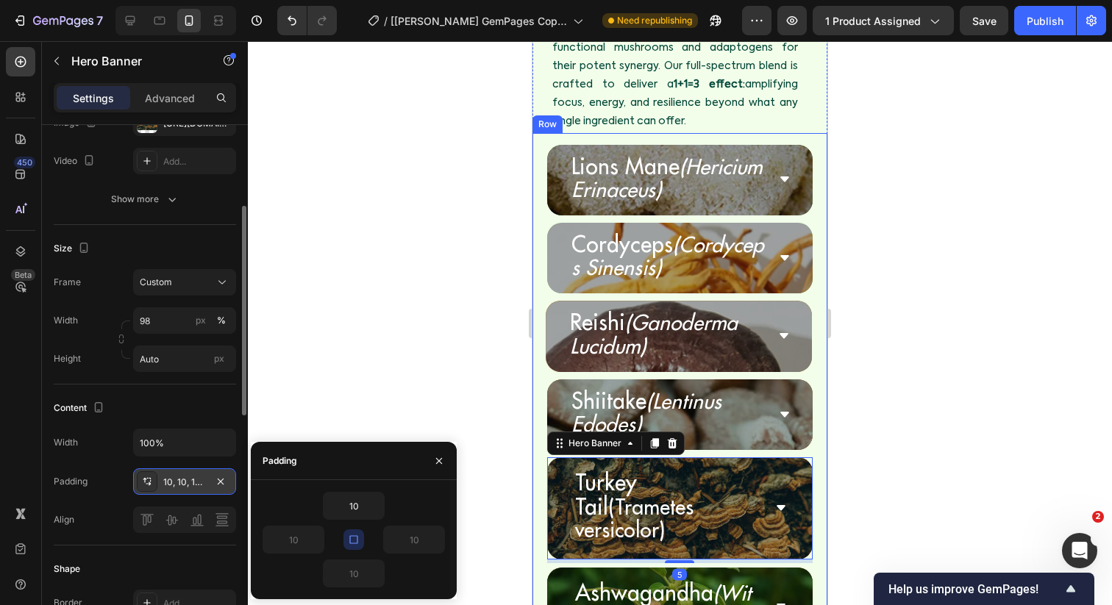
click at [184, 483] on div "10, 10, 10, 10" at bounding box center [184, 482] width 43 height 13
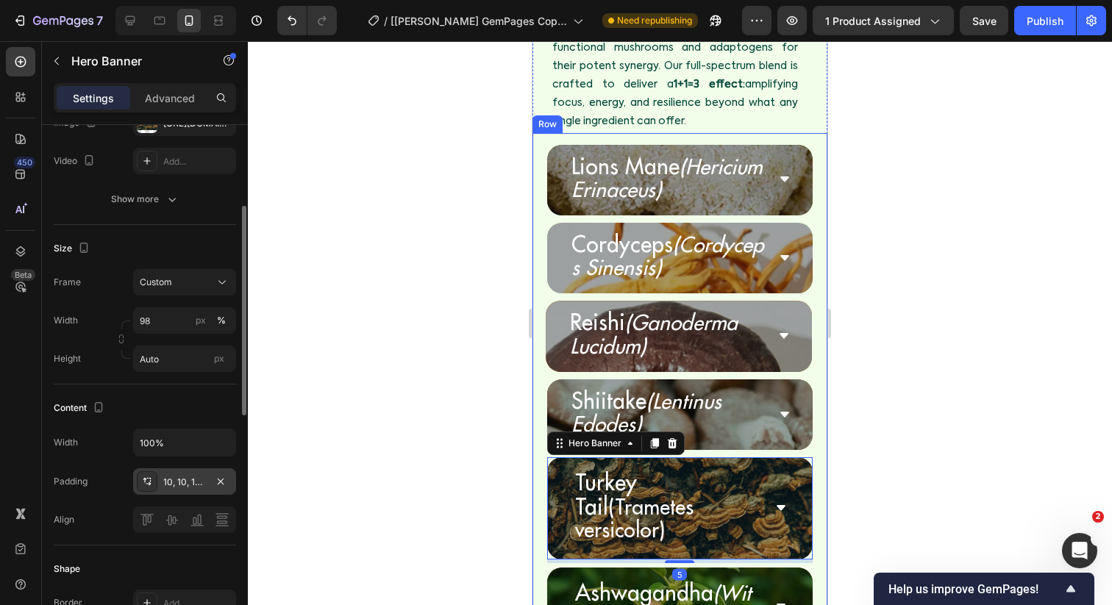
click at [184, 483] on div "10, 10, 10, 10" at bounding box center [184, 482] width 43 height 13
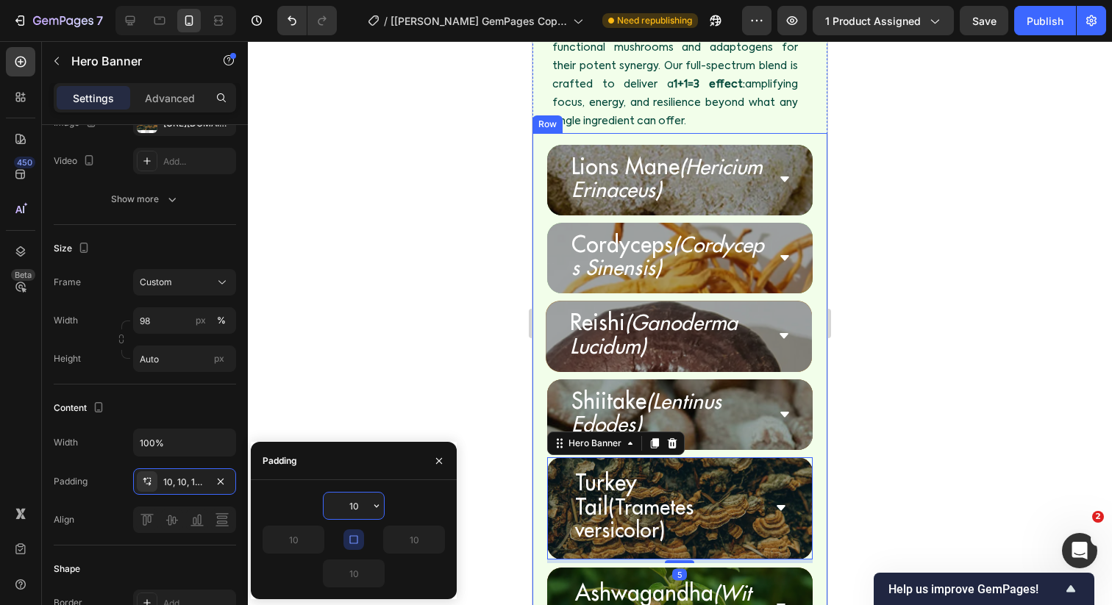
type input "5"
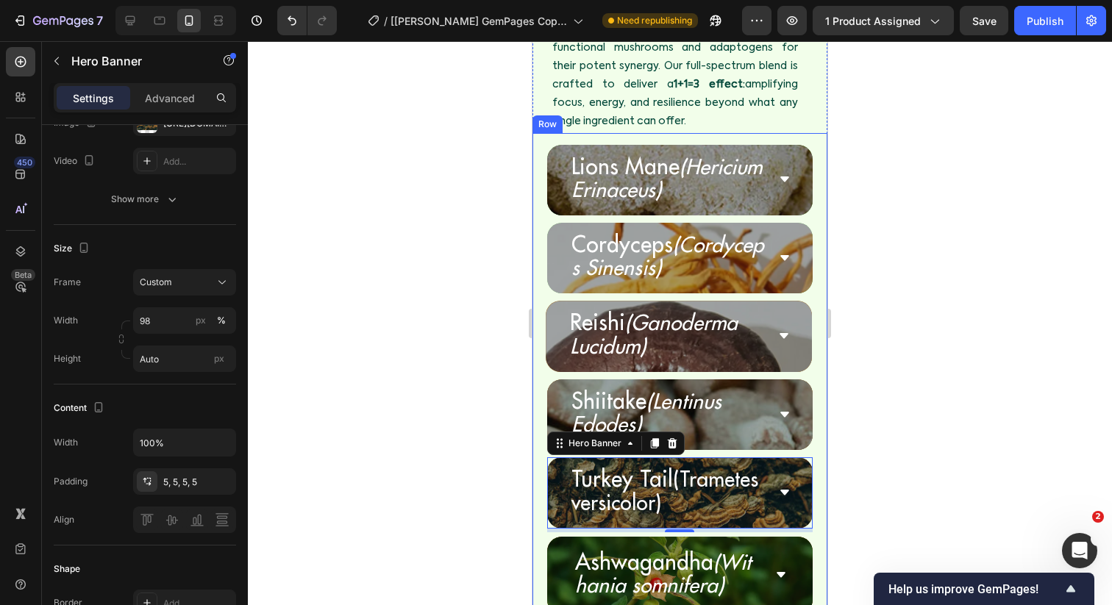
click at [515, 388] on div at bounding box center [680, 323] width 864 height 564
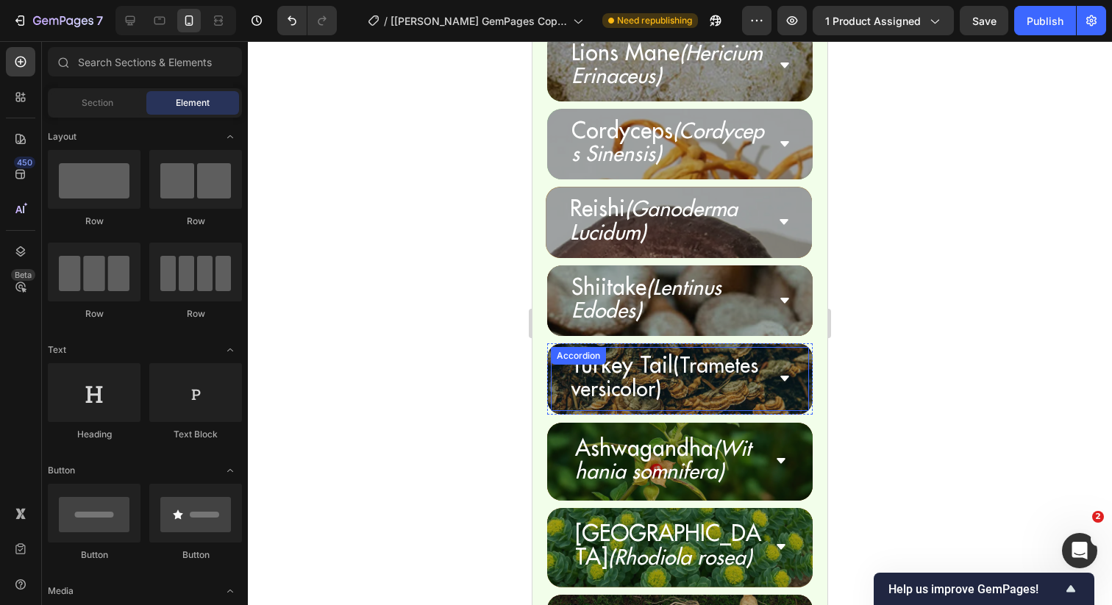
scroll to position [5247, 0]
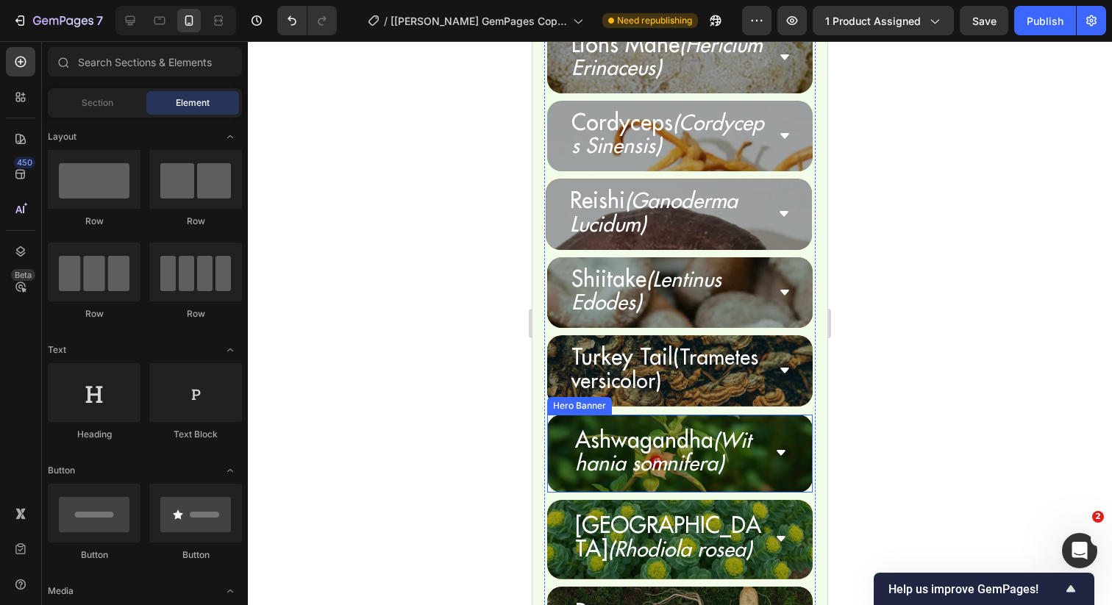
click at [548, 415] on div "Ashwagandha (Withania somnifera) Accordion" at bounding box center [680, 454] width 266 height 78
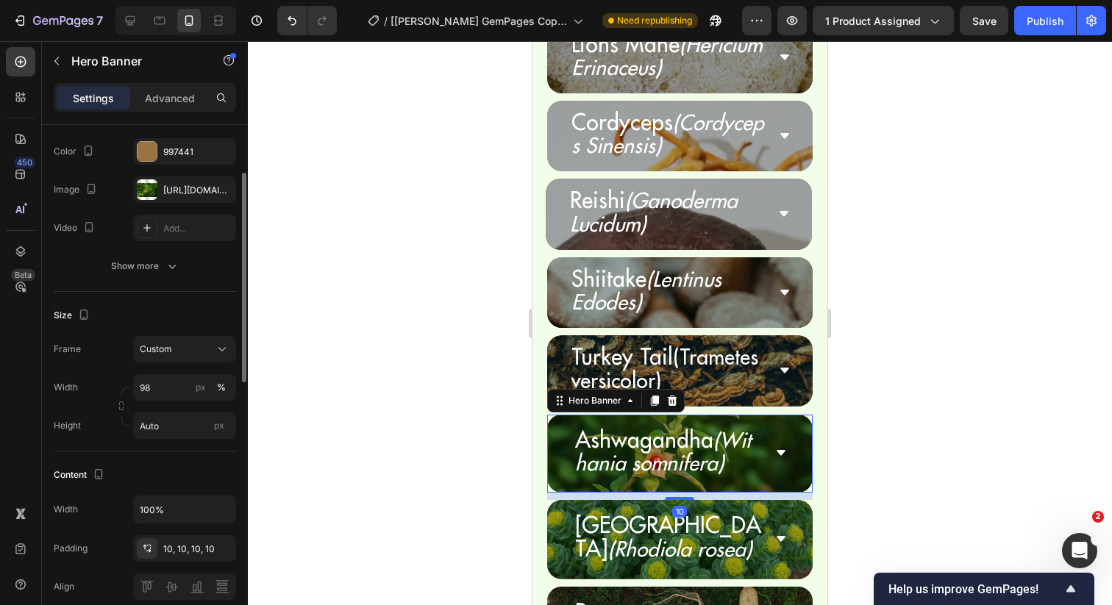
scroll to position [147, 0]
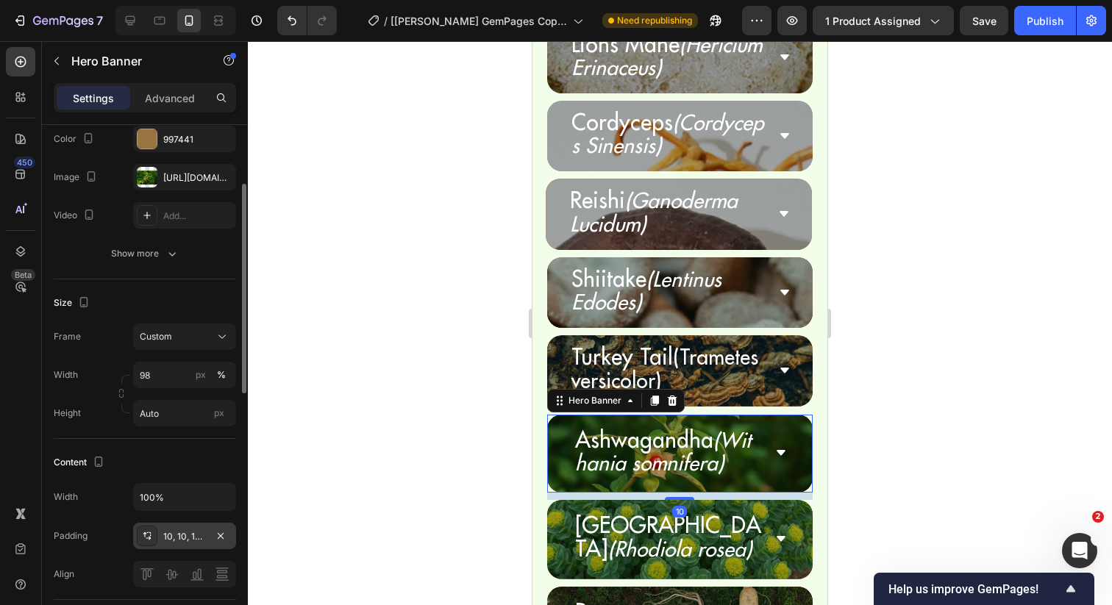
click at [164, 537] on div "10, 10, 10, 10" at bounding box center [184, 536] width 43 height 13
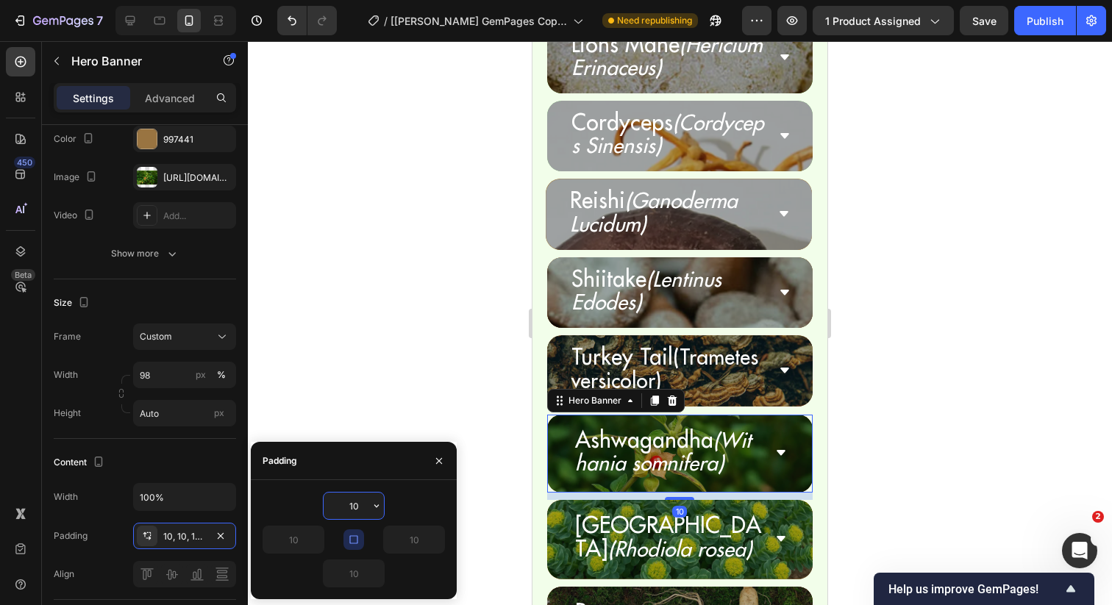
click at [353, 510] on input "10" at bounding box center [354, 506] width 60 height 26
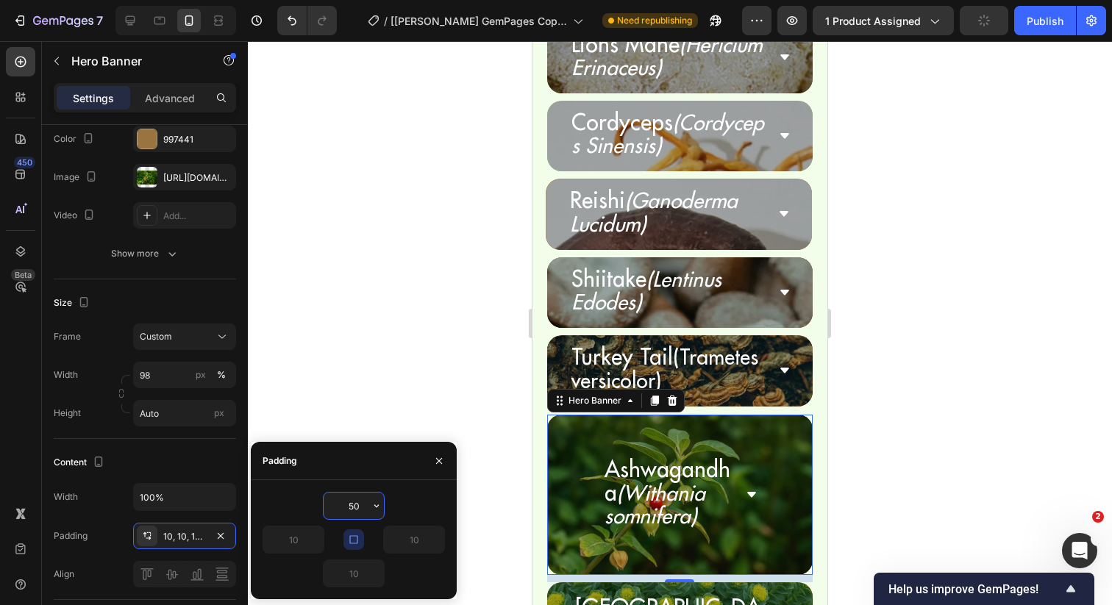
click at [353, 510] on input "50" at bounding box center [354, 506] width 60 height 26
type input "5"
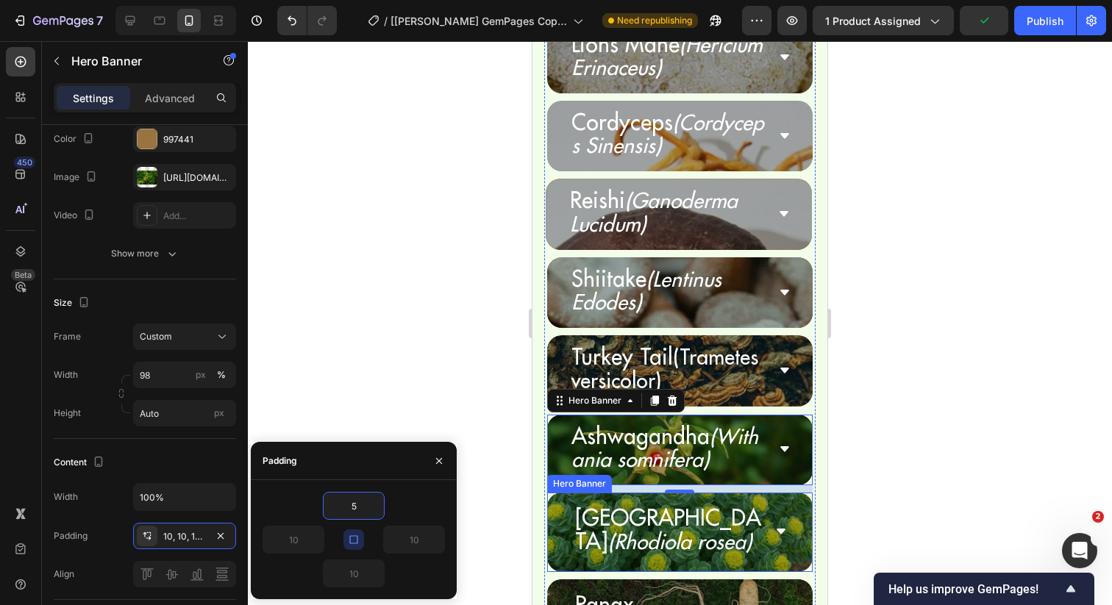
click at [560, 493] on div "Rhodiola (Rhodiola rosea) Accordion" at bounding box center [680, 532] width 266 height 79
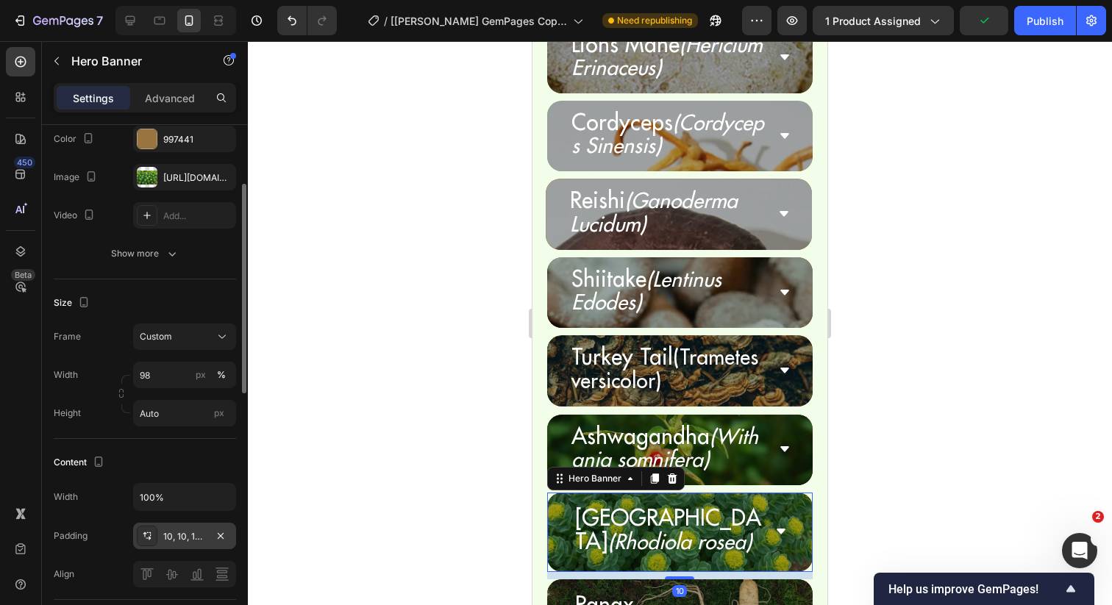
click at [145, 538] on icon at bounding box center [147, 536] width 12 height 12
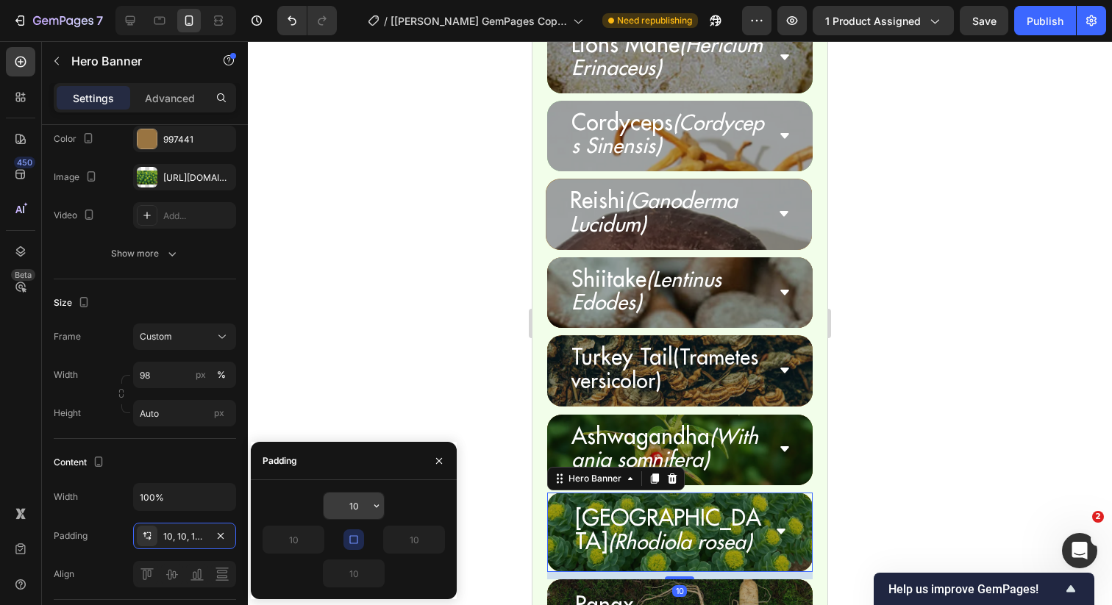
click at [351, 508] on input "10" at bounding box center [354, 506] width 60 height 26
type input "5"
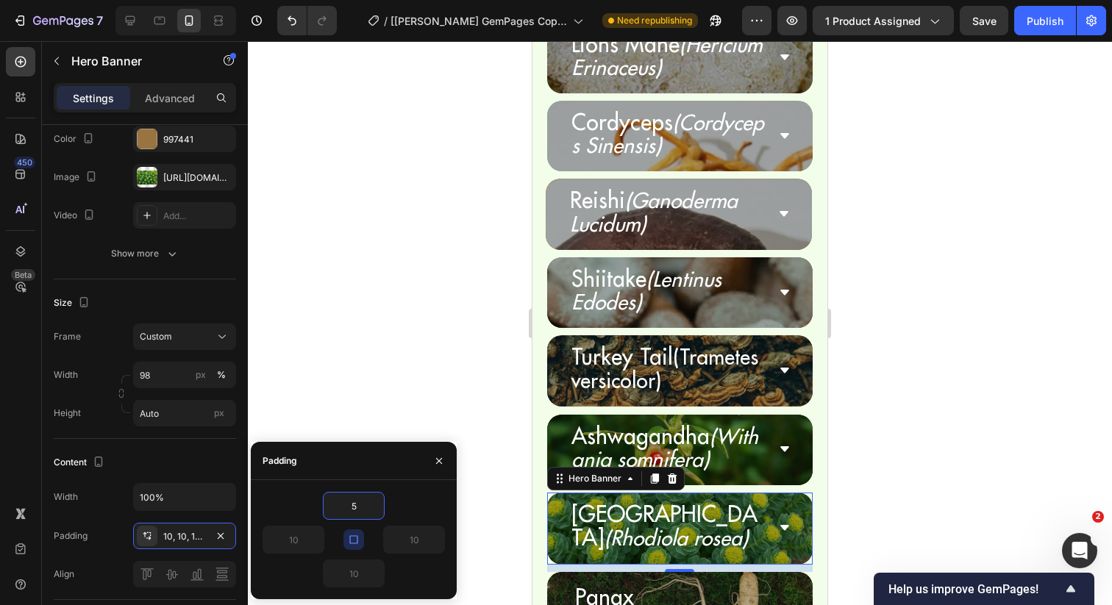
click at [460, 399] on div at bounding box center [680, 323] width 864 height 564
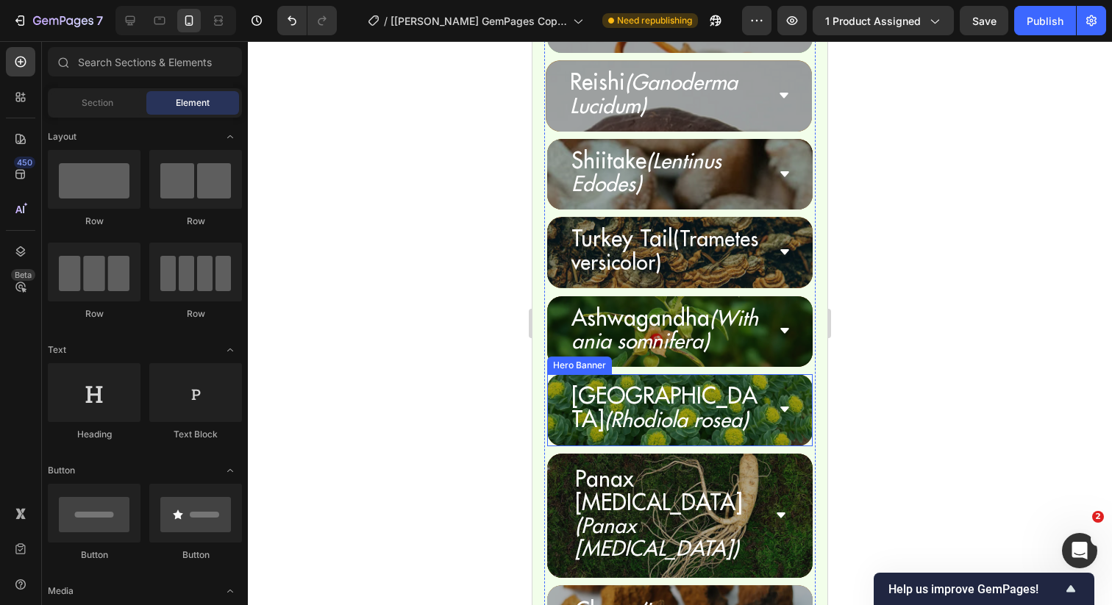
scroll to position [5390, 0]
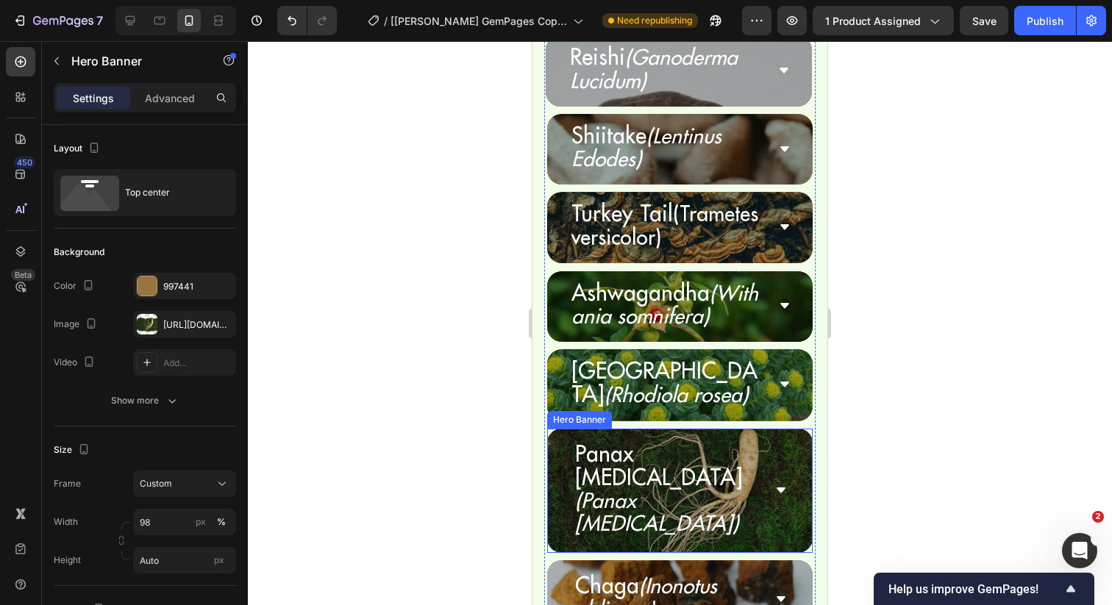
click at [551, 429] on div "Panax [MEDICAL_DATA] (Panax [MEDICAL_DATA]) Accordion" at bounding box center [680, 491] width 266 height 125
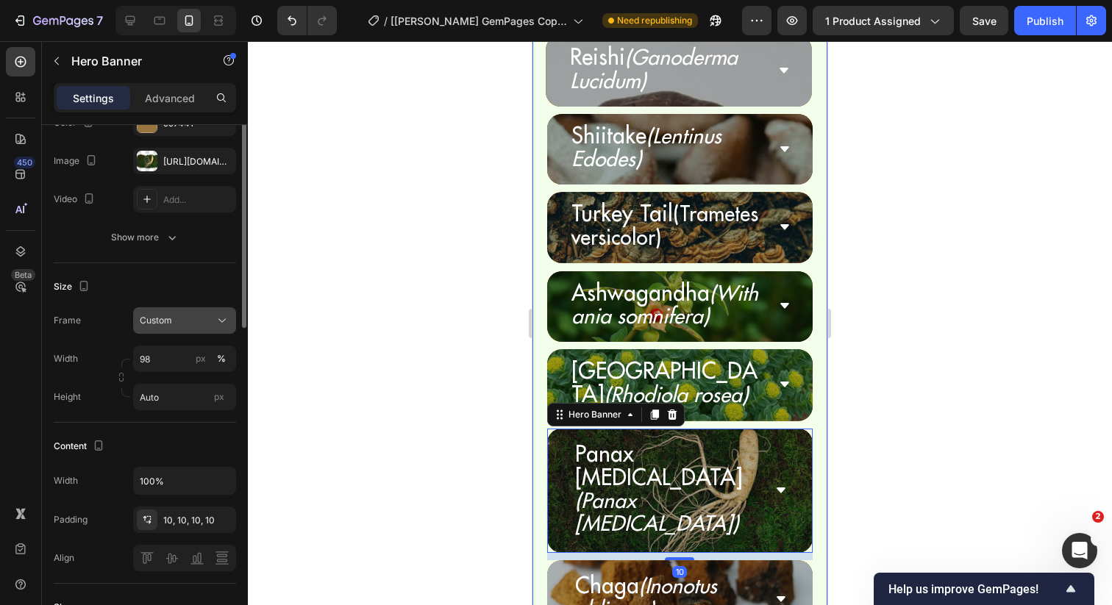
scroll to position [190, 0]
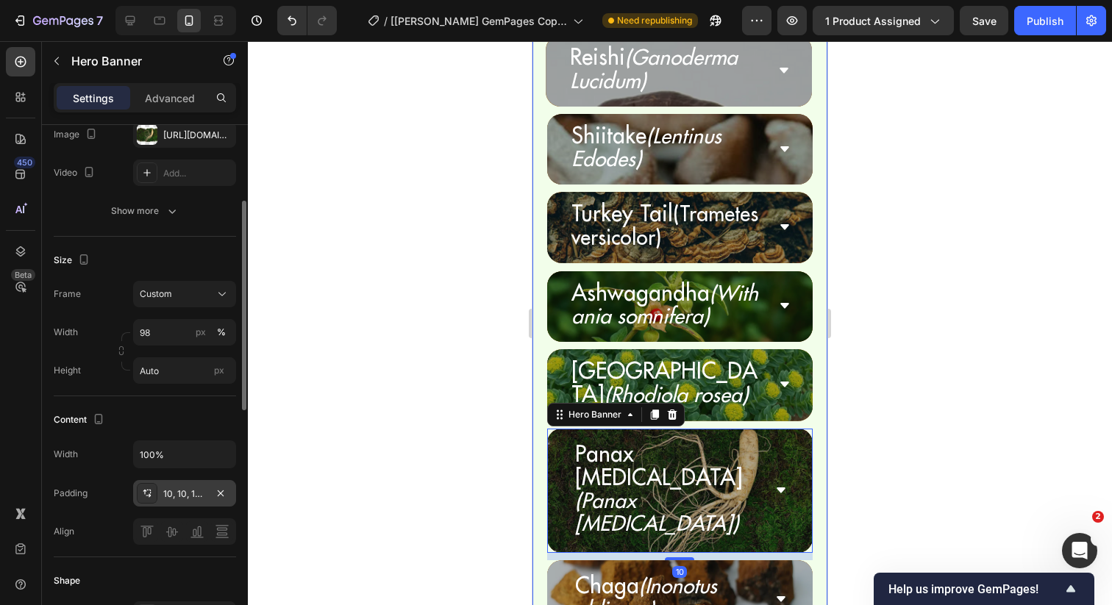
click at [165, 493] on div "10, 10, 10, 10" at bounding box center [184, 494] width 43 height 13
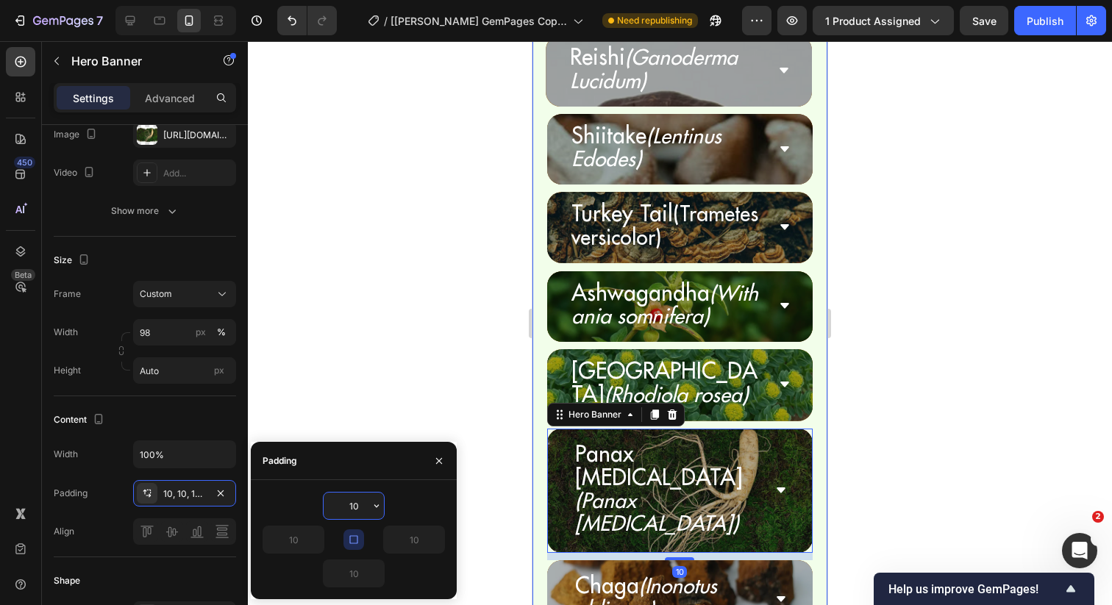
click at [346, 502] on input "10" at bounding box center [354, 506] width 60 height 26
type input "5"
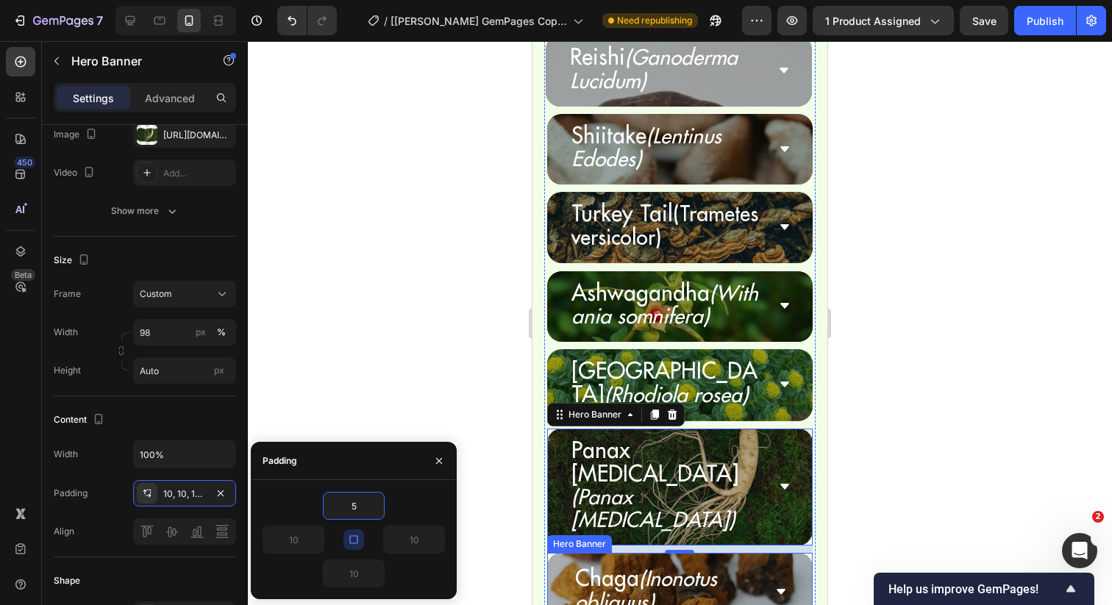
click at [553, 553] on div "Chaga (Inonotus obliquus) Accordion" at bounding box center [680, 592] width 266 height 78
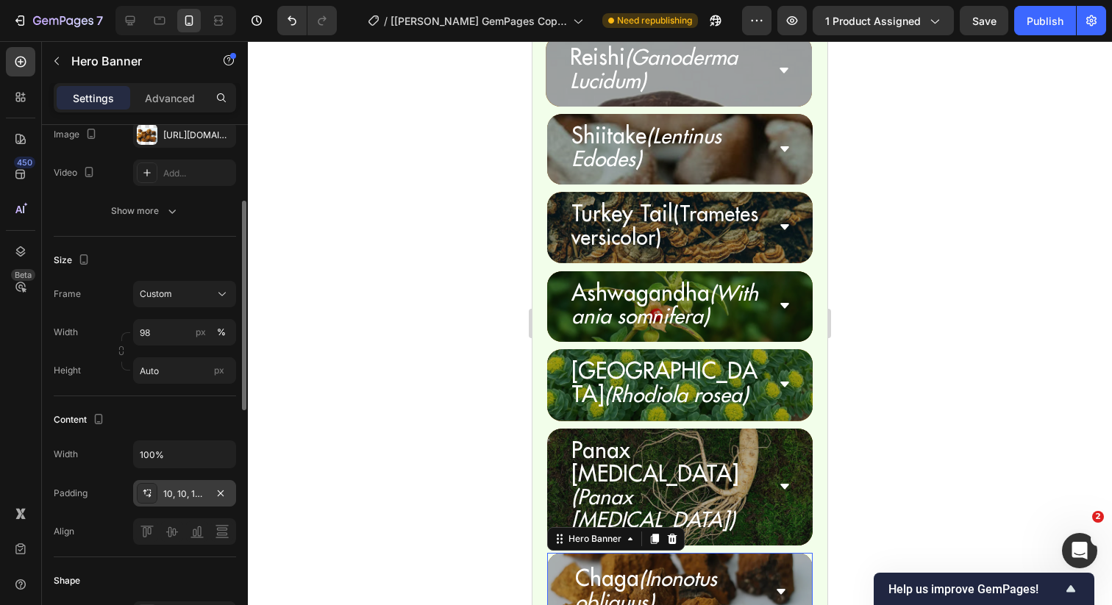
click at [180, 491] on div "10, 10, 10, 10" at bounding box center [184, 494] width 43 height 13
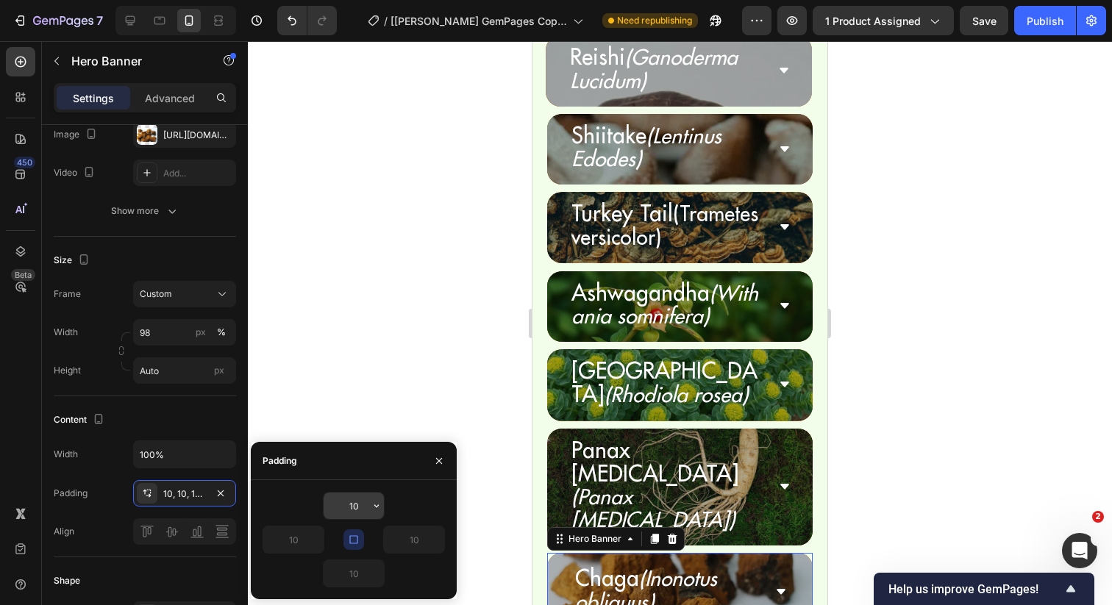
click at [342, 510] on input "10" at bounding box center [354, 506] width 60 height 26
type input "5"
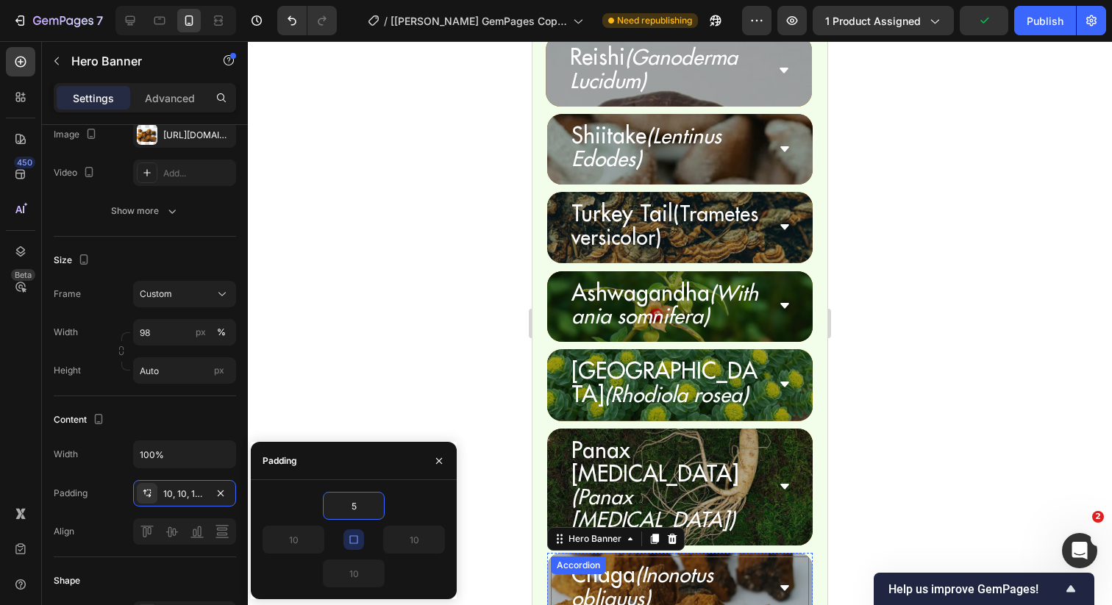
scroll to position [5457, 0]
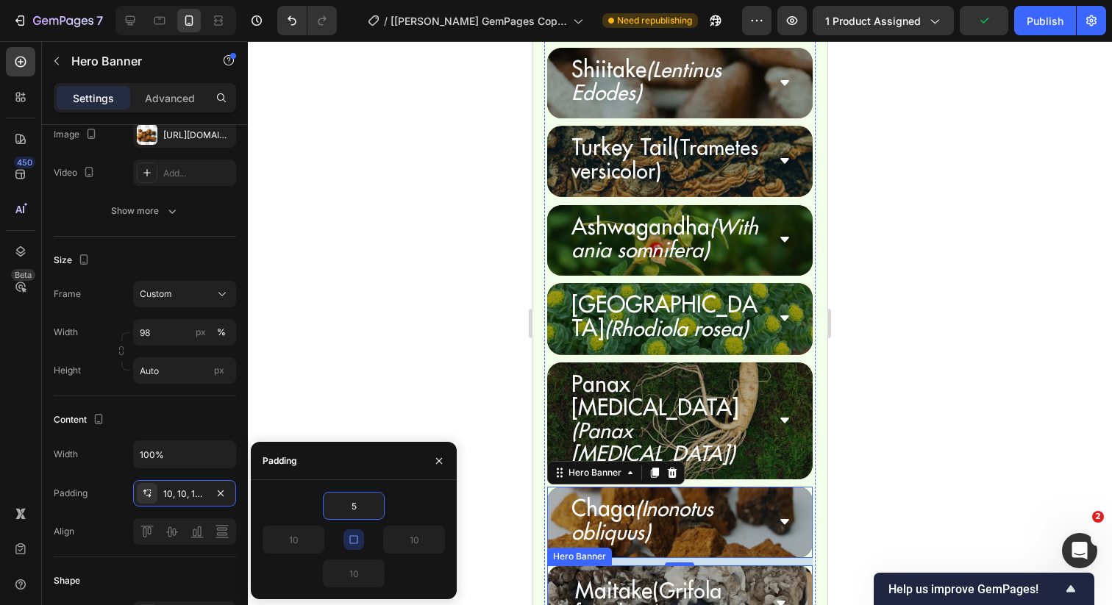
click at [556, 565] on div "Maitake (Grifola frondosa) Accordion" at bounding box center [680, 604] width 266 height 78
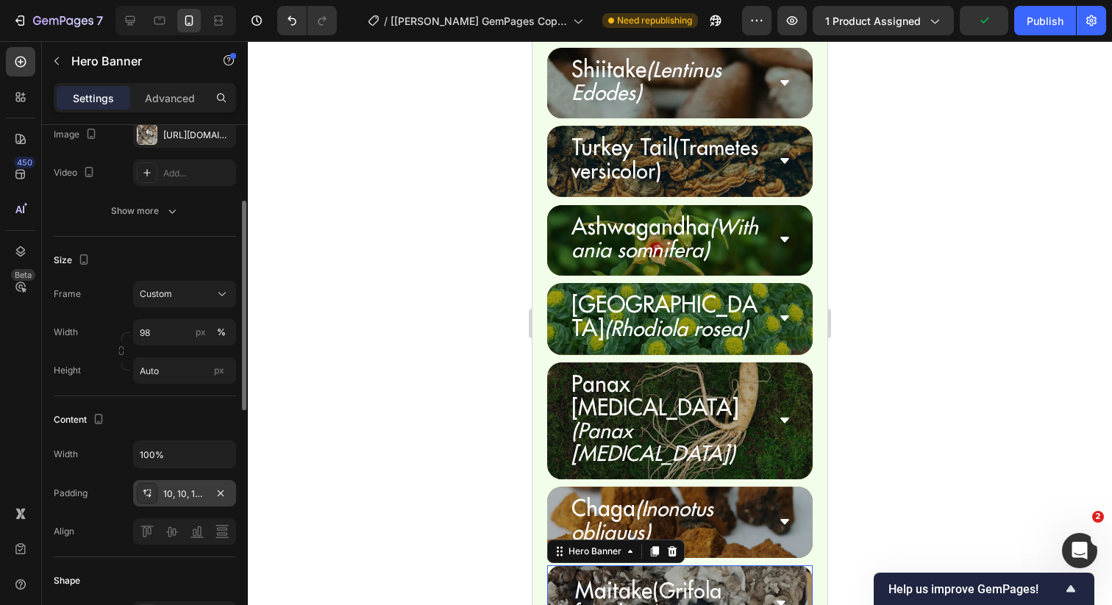
click at [174, 493] on div "10, 10, 10, 10" at bounding box center [184, 494] width 43 height 13
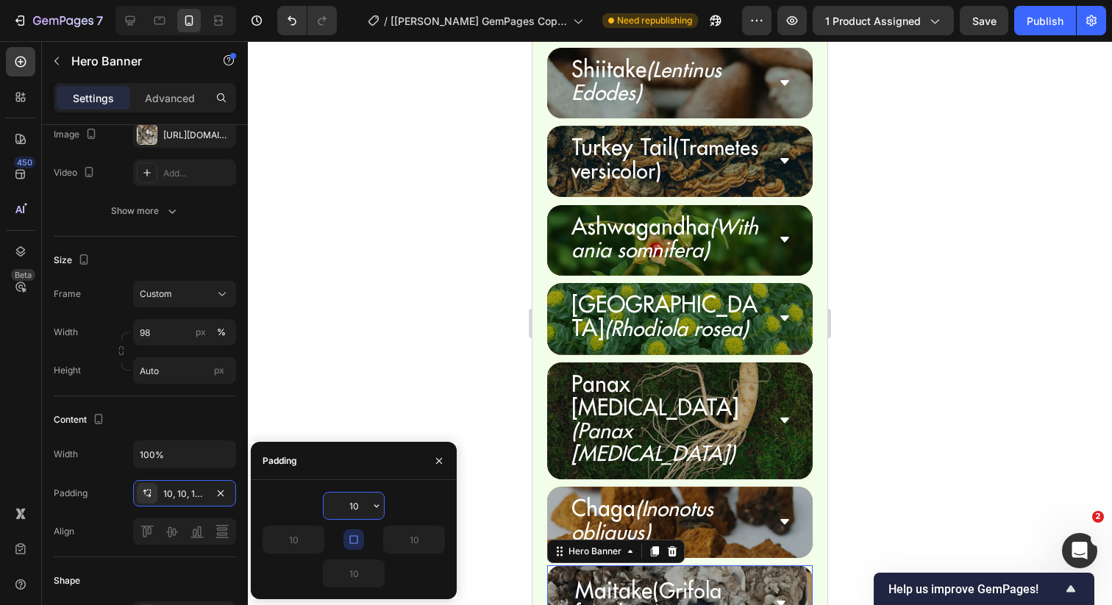
click at [356, 508] on input "10" at bounding box center [354, 506] width 60 height 26
type input "5"
click at [519, 396] on div at bounding box center [680, 323] width 864 height 564
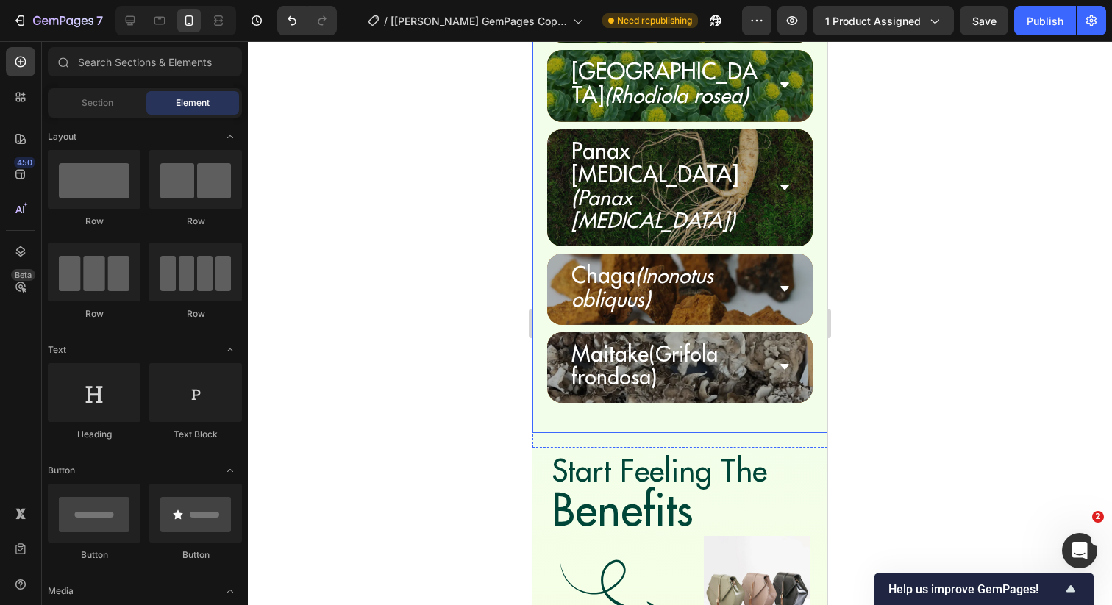
scroll to position [5728, 0]
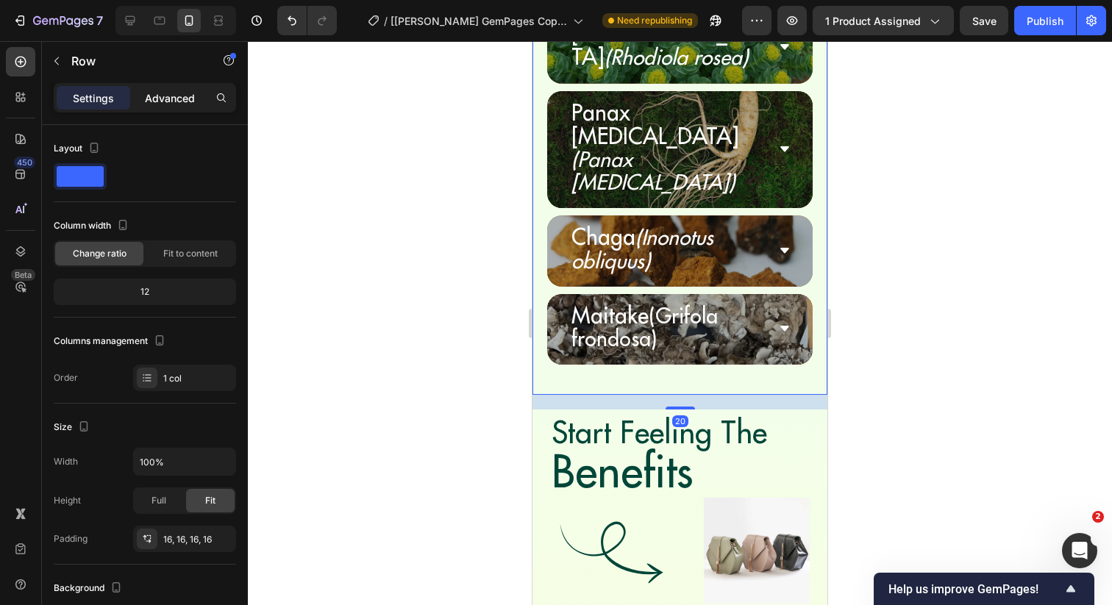
click at [158, 105] on div "Advanced" at bounding box center [170, 98] width 74 height 24
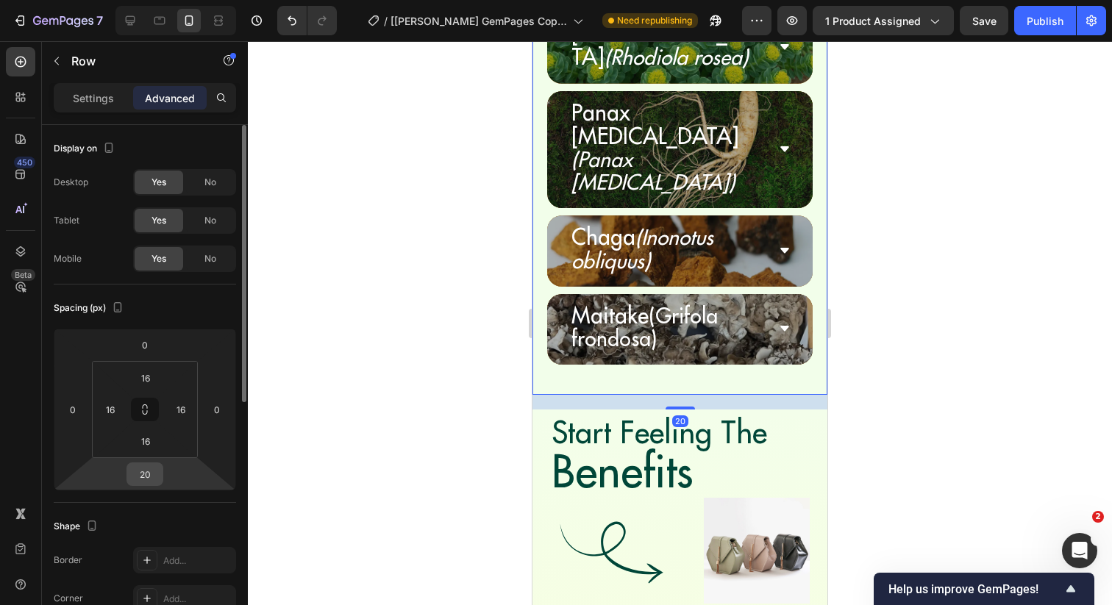
click at [145, 466] on input "20" at bounding box center [144, 474] width 29 height 22
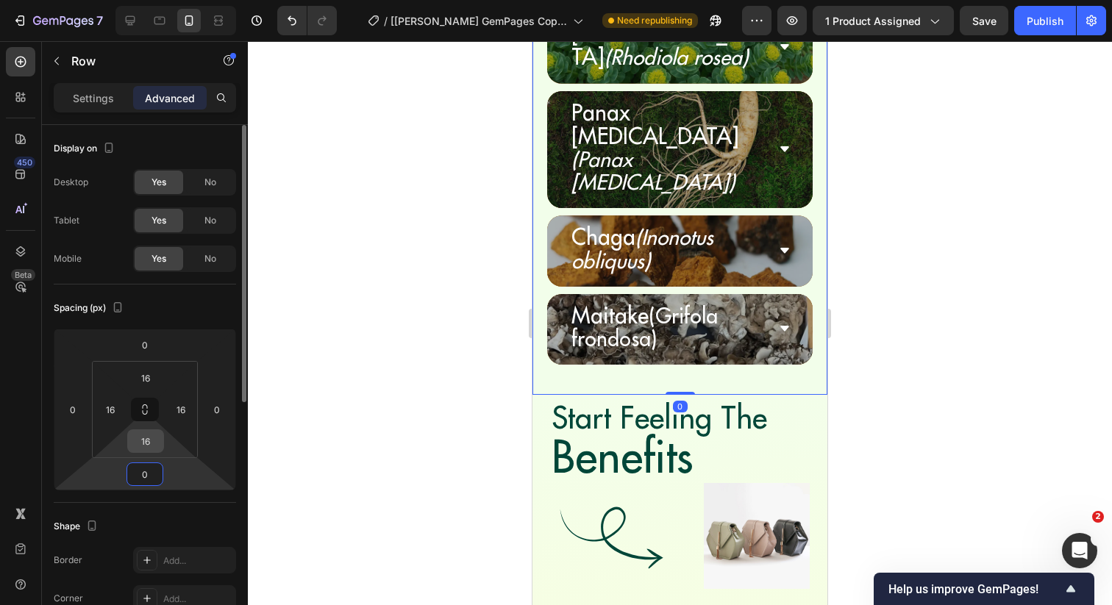
type input "0"
click at [145, 446] on input "16" at bounding box center [145, 441] width 29 height 22
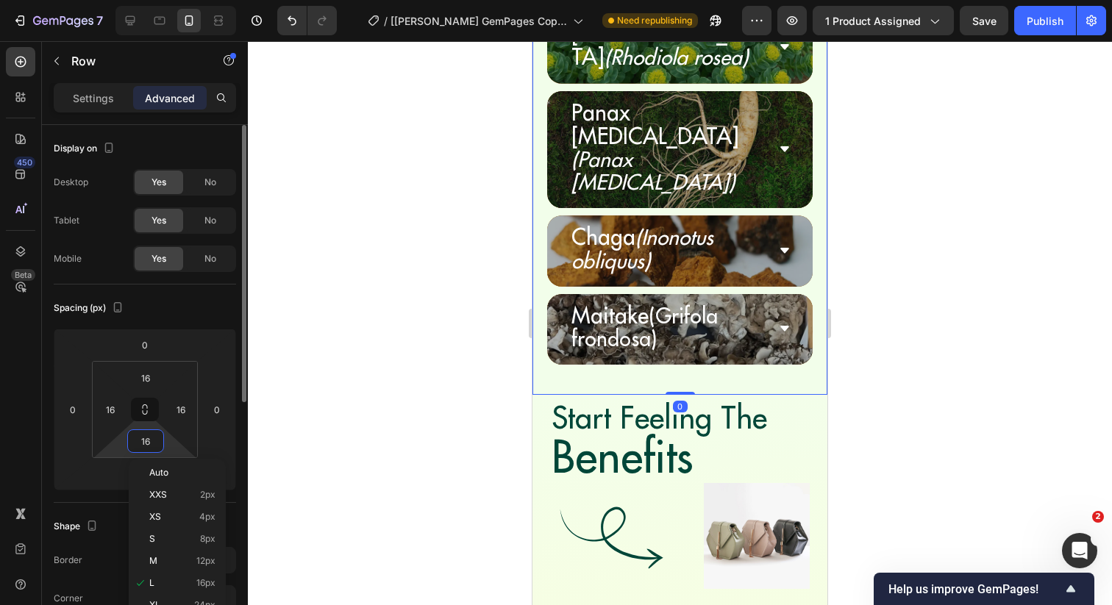
type input "0"
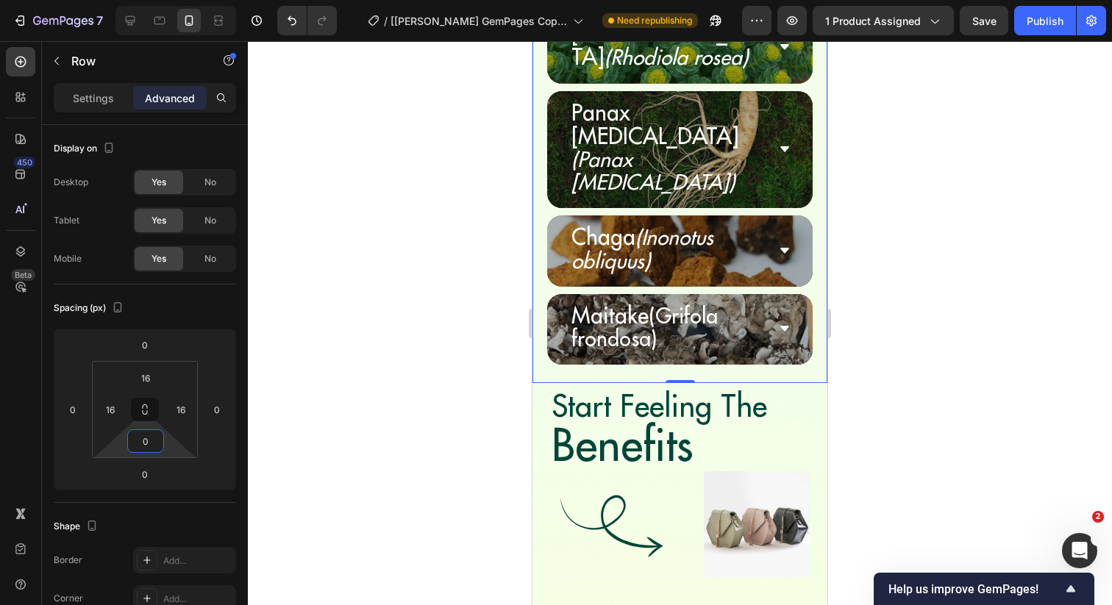
click at [407, 390] on div at bounding box center [680, 323] width 864 height 564
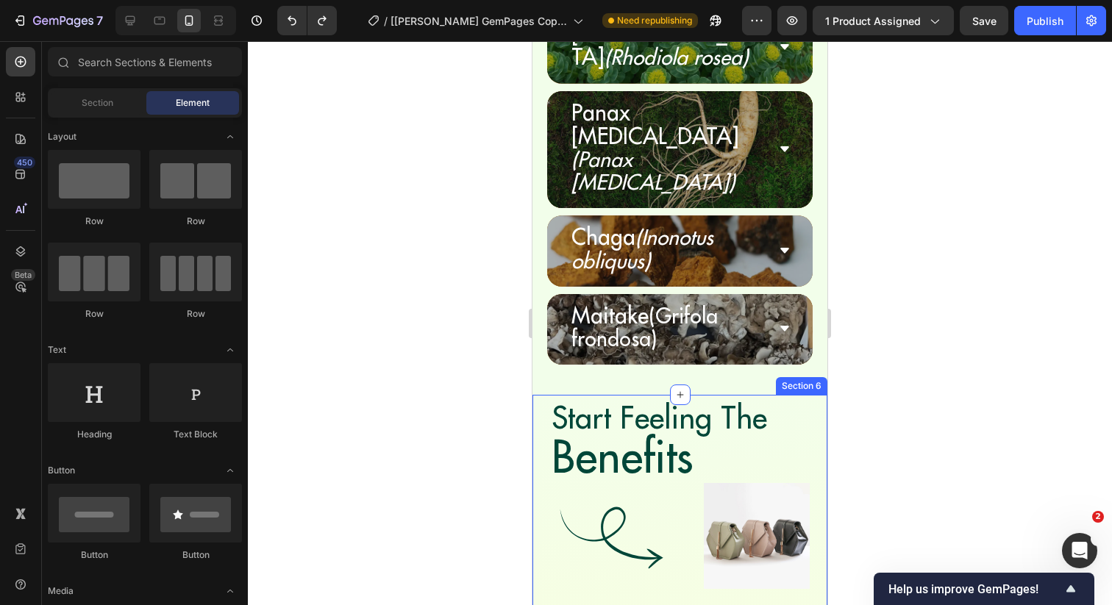
click at [464, 338] on div at bounding box center [680, 323] width 864 height 564
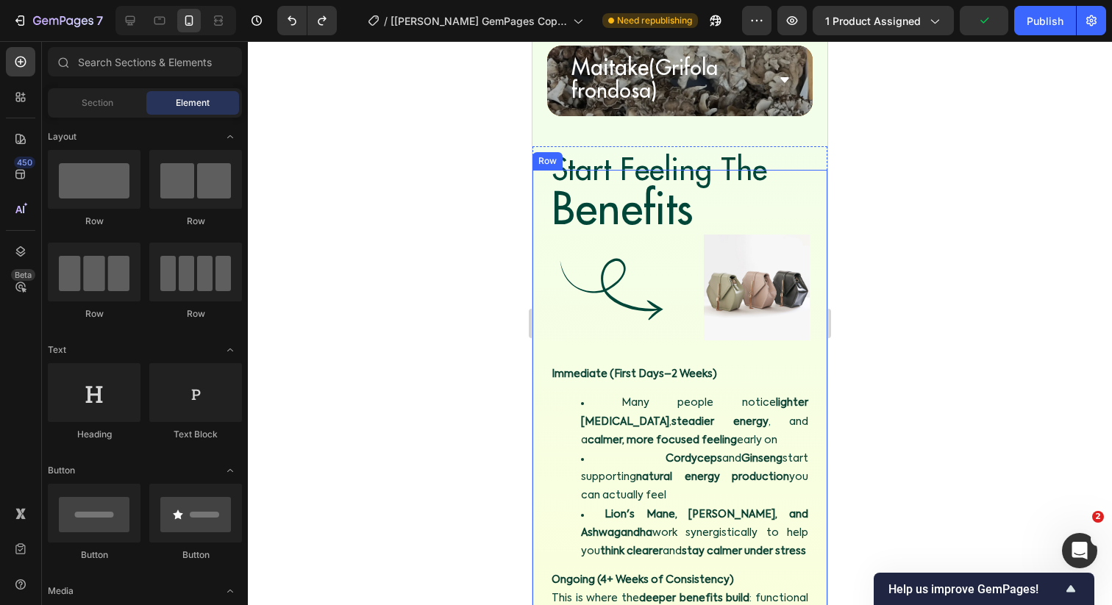
scroll to position [5988, 0]
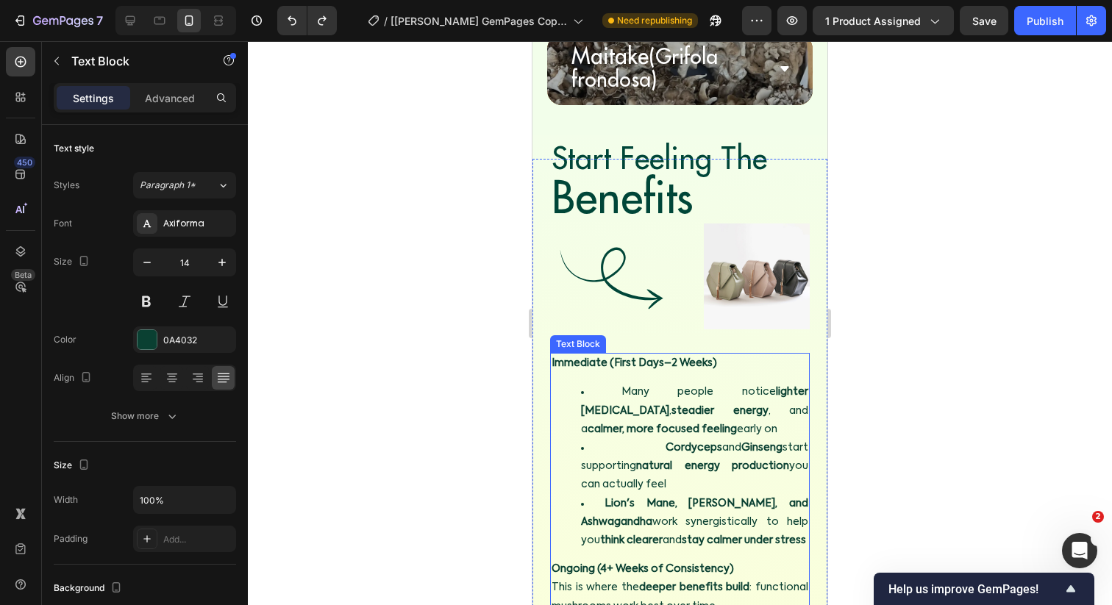
click at [618, 358] on strong "Immediate (First Days–2 Weeks)" at bounding box center [633, 363] width 165 height 10
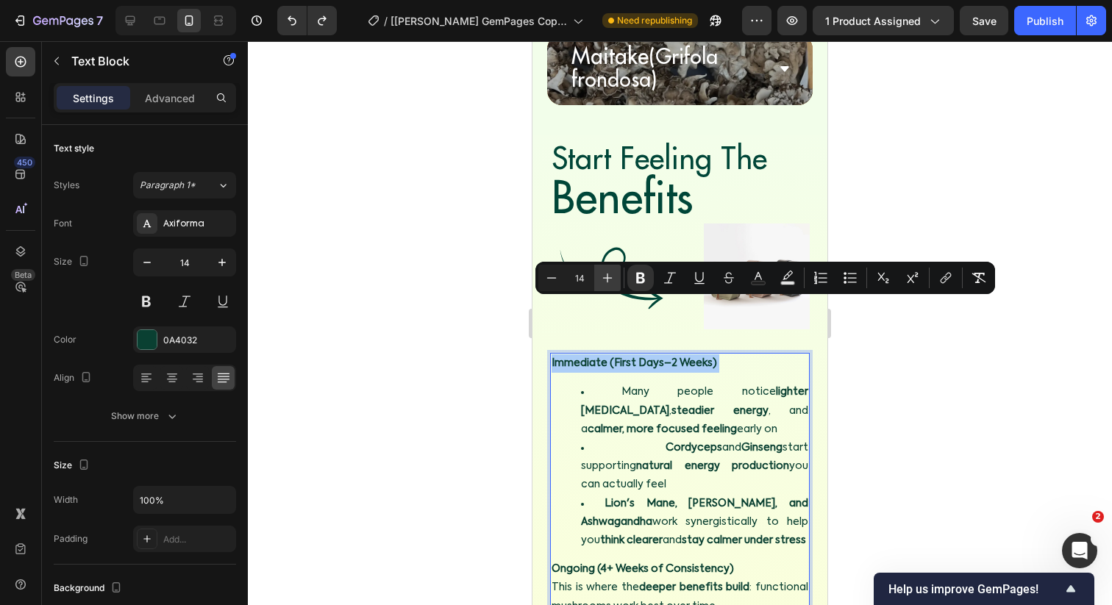
click at [613, 277] on icon "Editor contextual toolbar" at bounding box center [607, 278] width 15 height 15
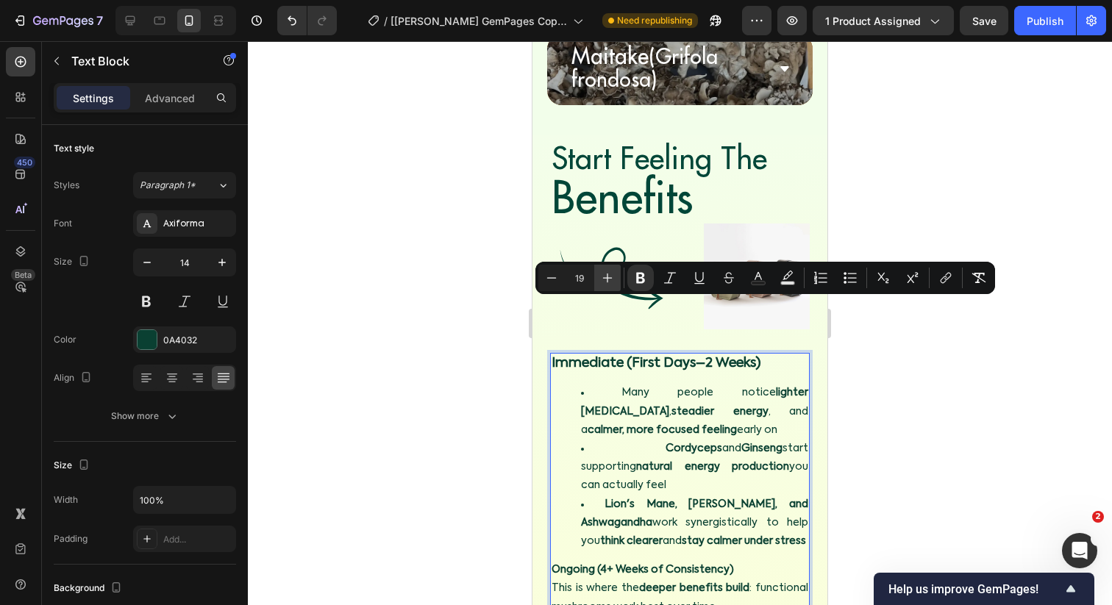
click at [613, 277] on icon "Editor contextual toolbar" at bounding box center [607, 278] width 15 height 15
click at [551, 281] on icon "Editor contextual toolbar" at bounding box center [551, 278] width 15 height 15
type input "20"
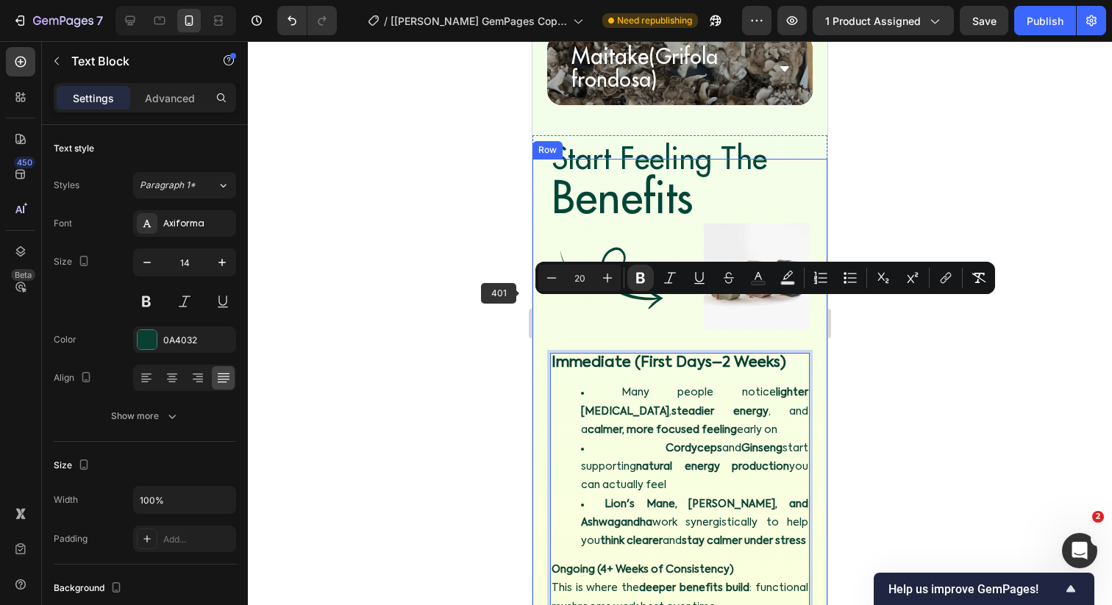
click at [491, 307] on div at bounding box center [680, 323] width 864 height 564
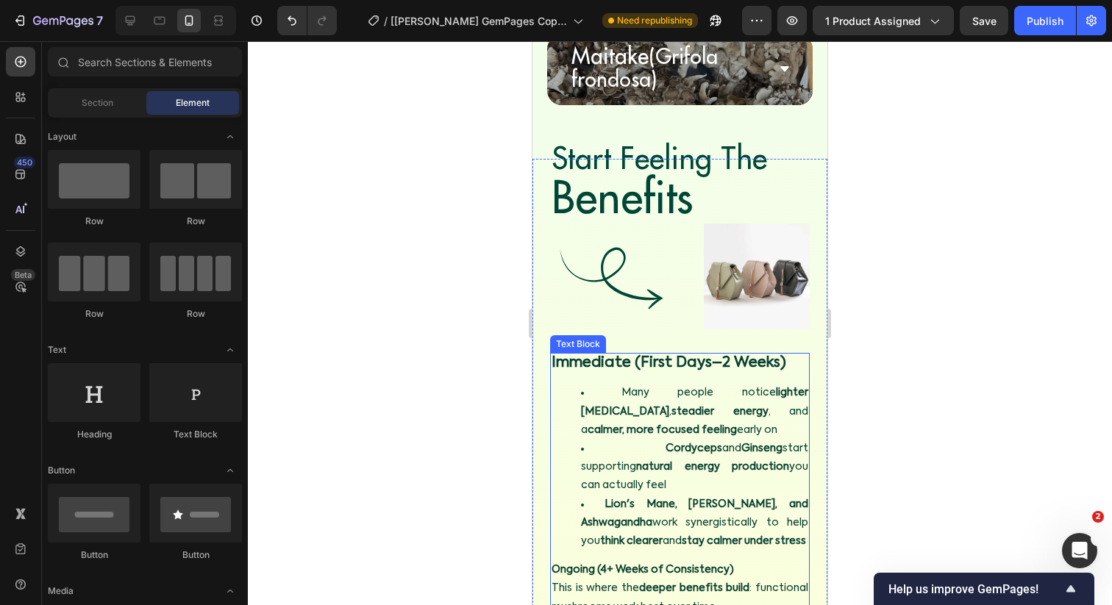
click at [600, 356] on strong "Immediate (First Days–2 Weeks)" at bounding box center [668, 363] width 235 height 15
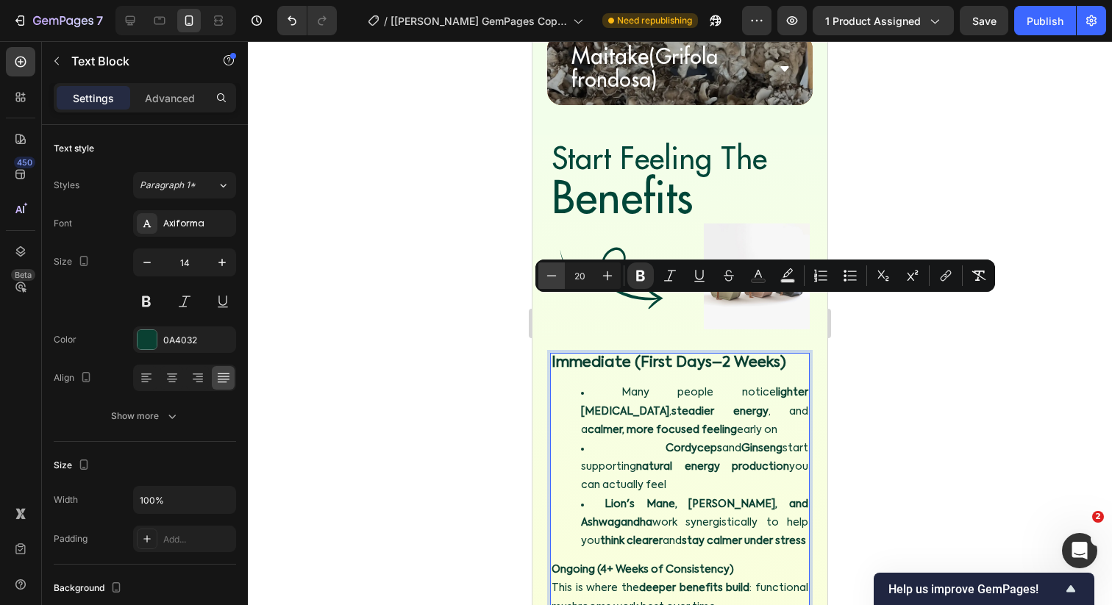
click at [546, 274] on icon "Editor contextual toolbar" at bounding box center [551, 275] width 15 height 15
type input "18"
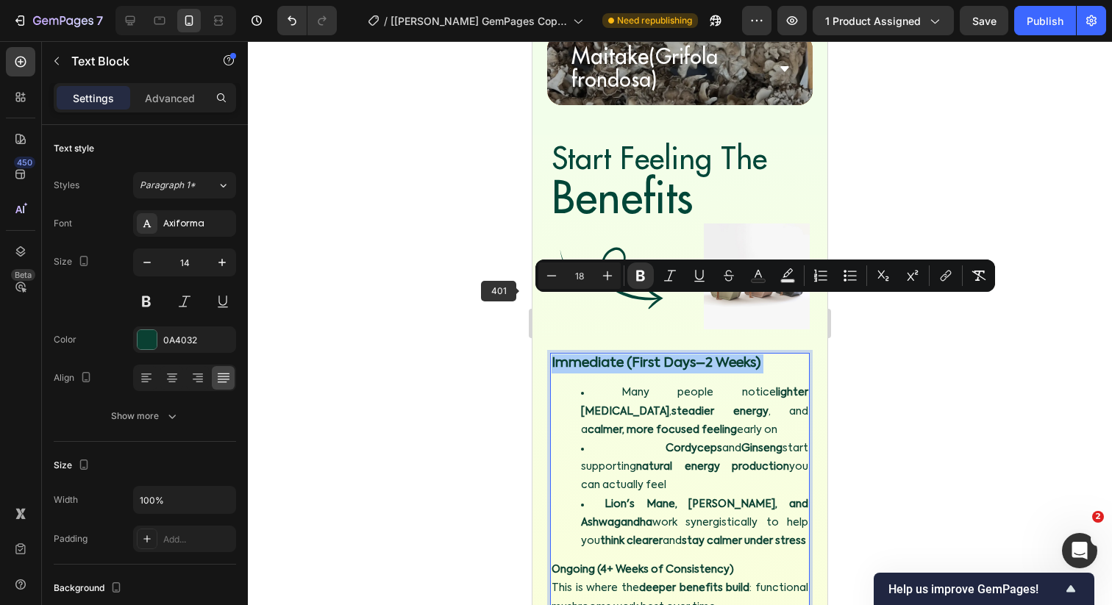
click at [476, 324] on div at bounding box center [680, 323] width 864 height 564
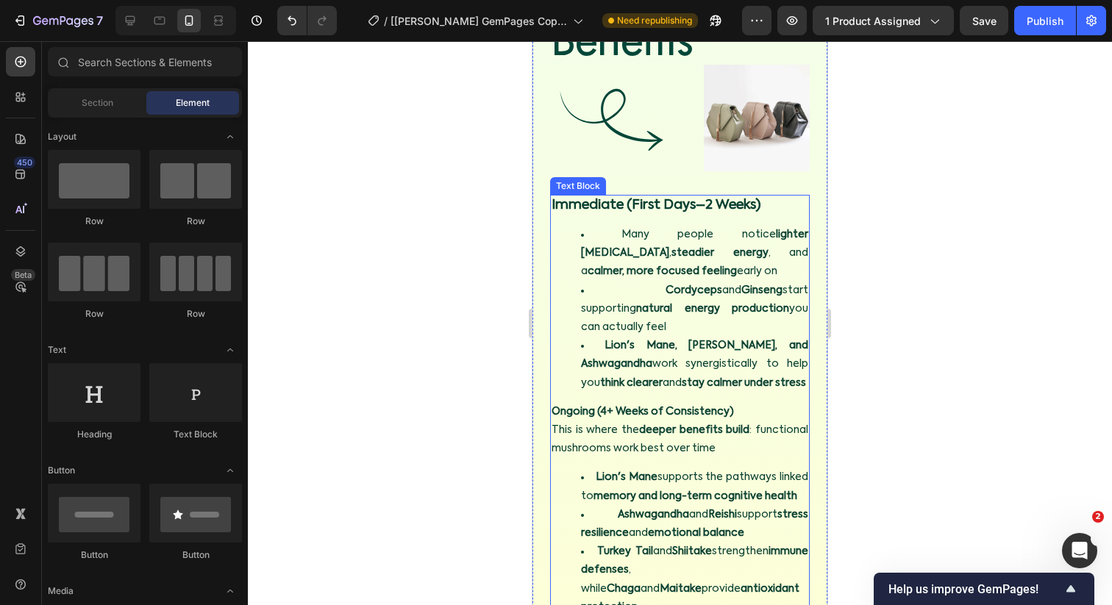
scroll to position [6097, 0]
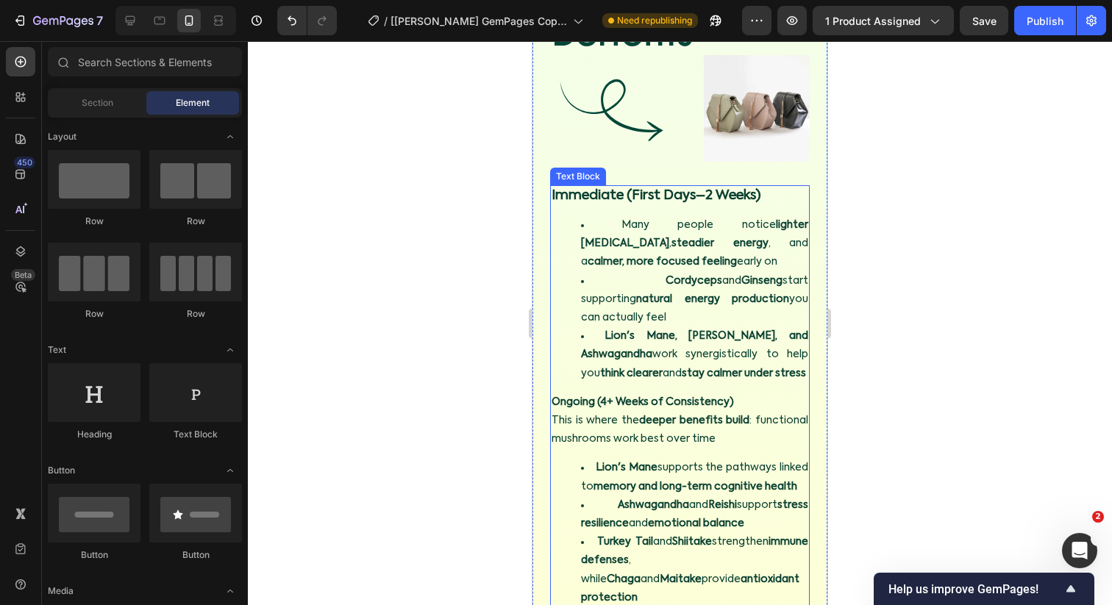
click at [621, 402] on strong "Ongoing (4+ Weeks of Consistency)" at bounding box center [642, 402] width 182 height 10
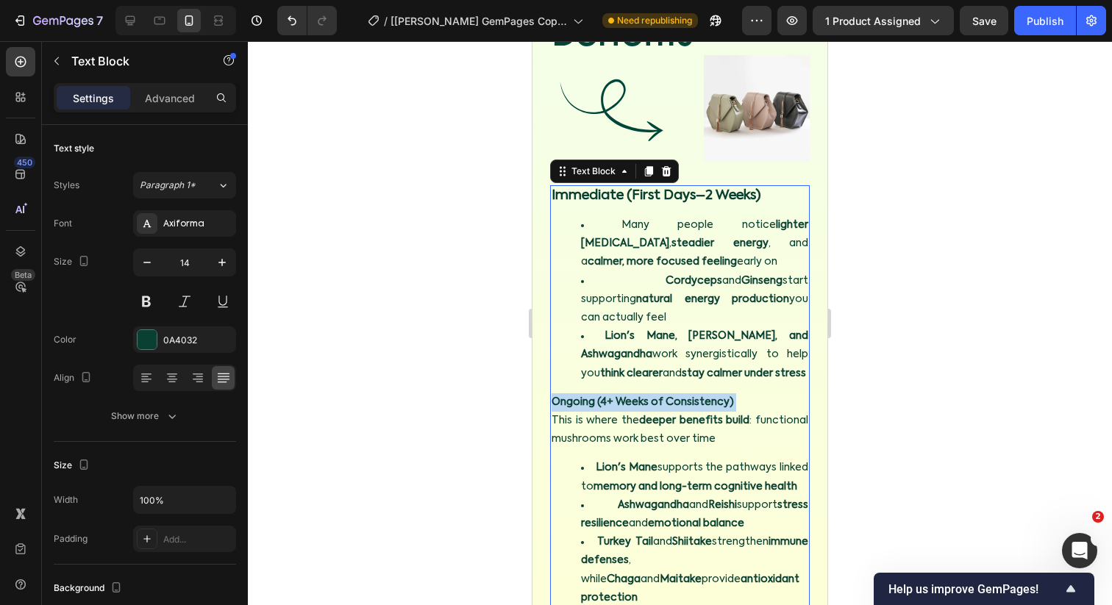
click at [621, 402] on strong "Ongoing (4+ Weeks of Consistency)" at bounding box center [642, 402] width 182 height 10
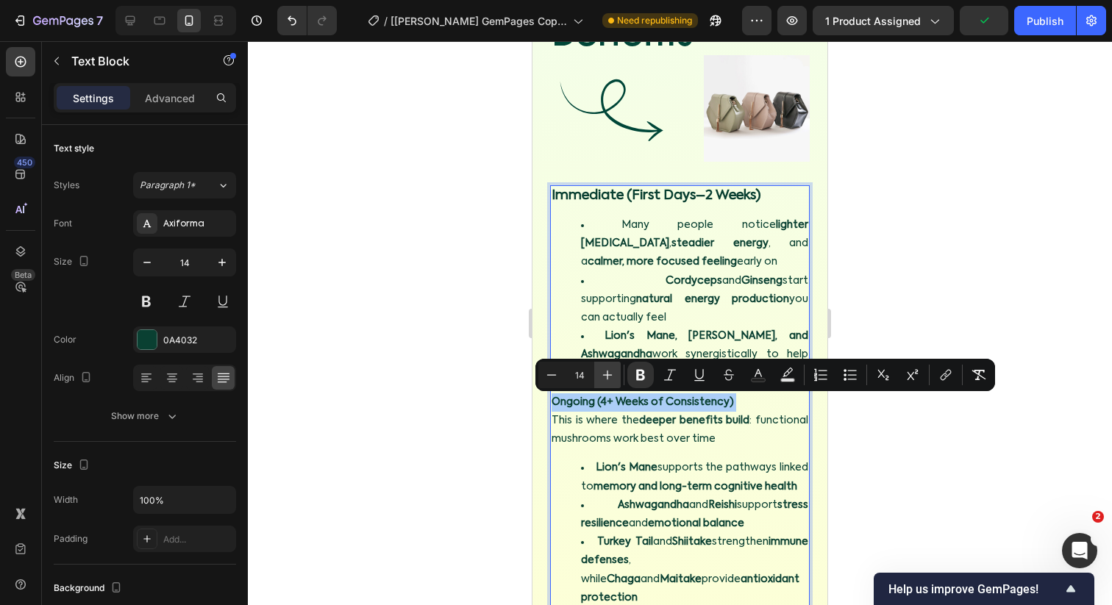
click at [615, 378] on button "Plus" at bounding box center [607, 375] width 26 height 26
click at [556, 378] on icon "Editor contextual toolbar" at bounding box center [551, 375] width 15 height 15
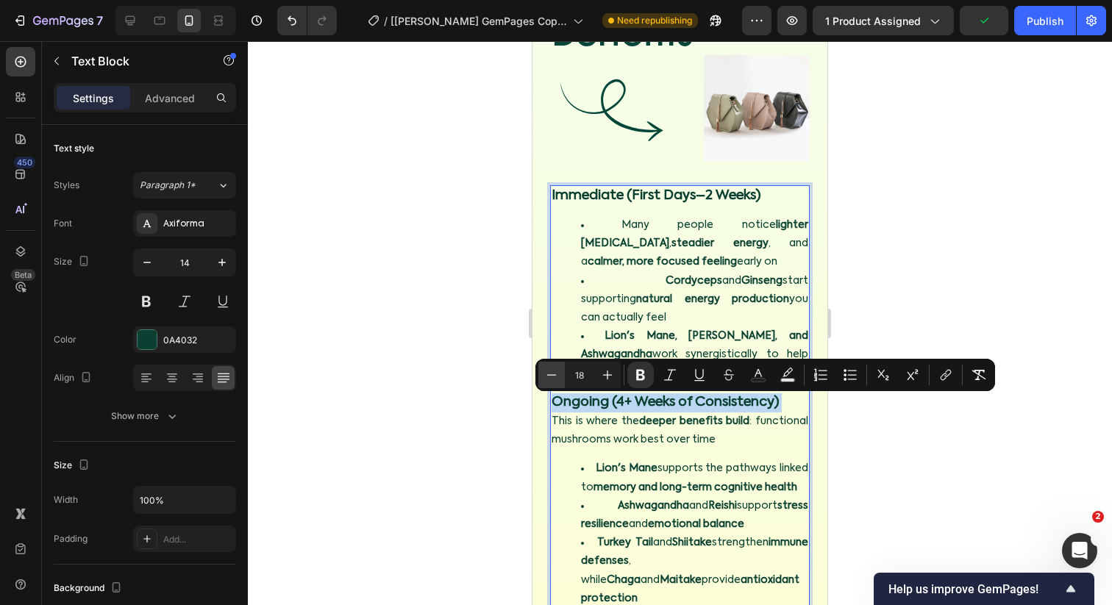
type input "17"
click at [602, 204] on p "Immediate (First Days–2 Weeks)" at bounding box center [679, 196] width 257 height 19
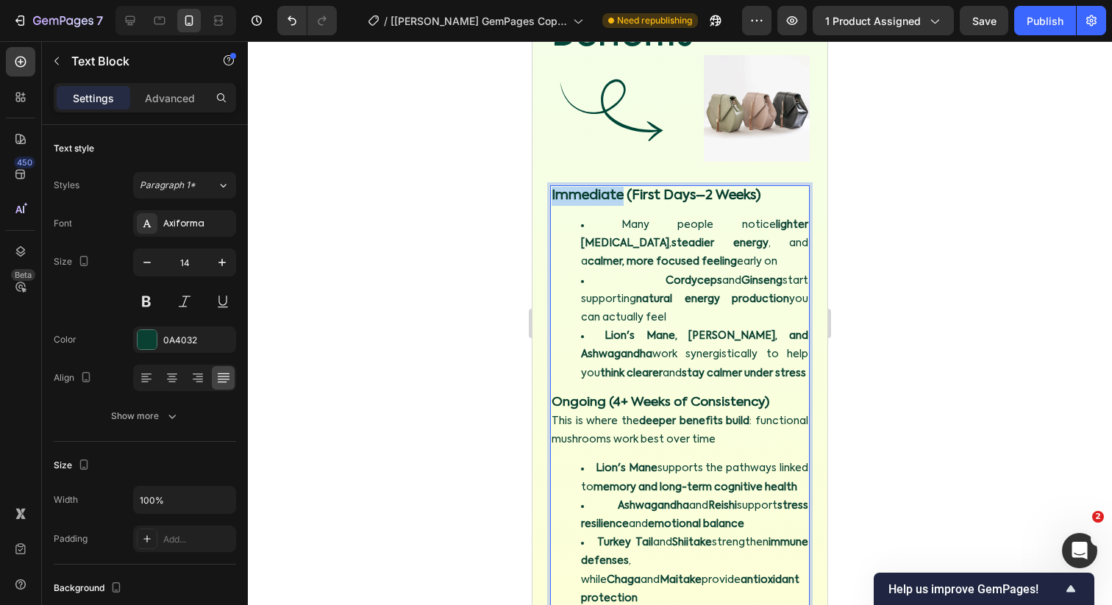
click at [602, 204] on p "Immediate (First Days–2 Weeks)" at bounding box center [679, 196] width 257 height 19
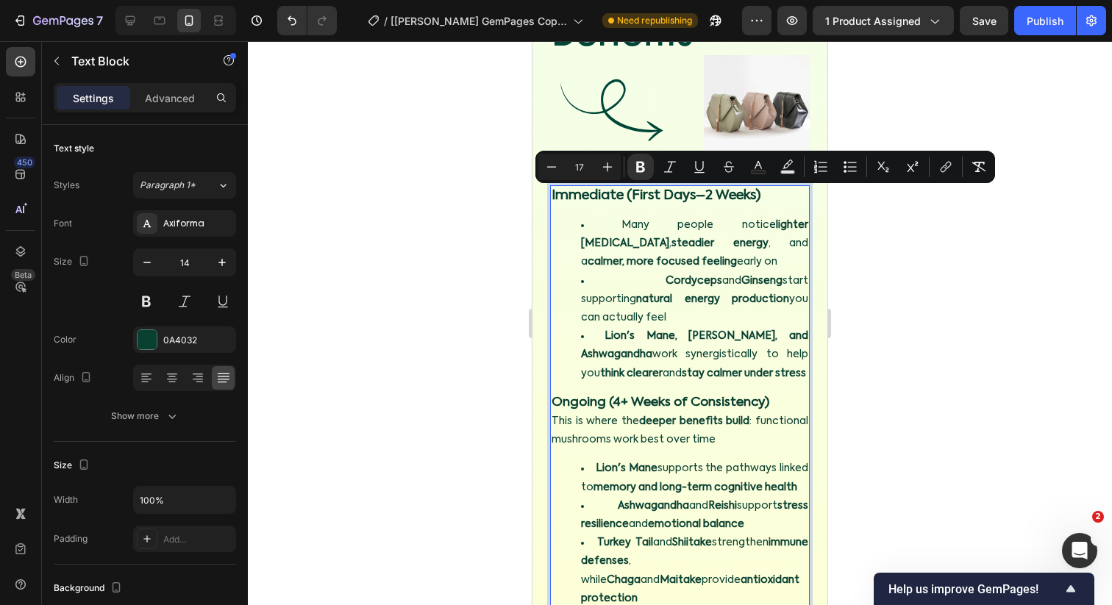
click at [644, 401] on strong "Ongoing (4+ Weeks of Consistency)" at bounding box center [660, 402] width 218 height 13
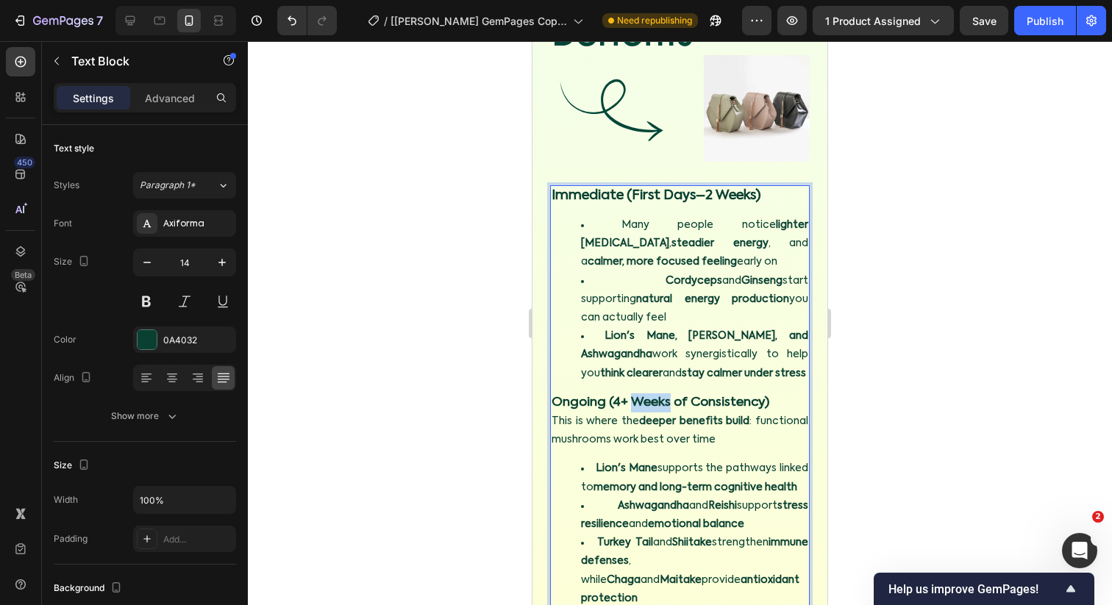
click at [644, 401] on strong "Ongoing (4+ Weeks of Consistency)" at bounding box center [660, 402] width 218 height 13
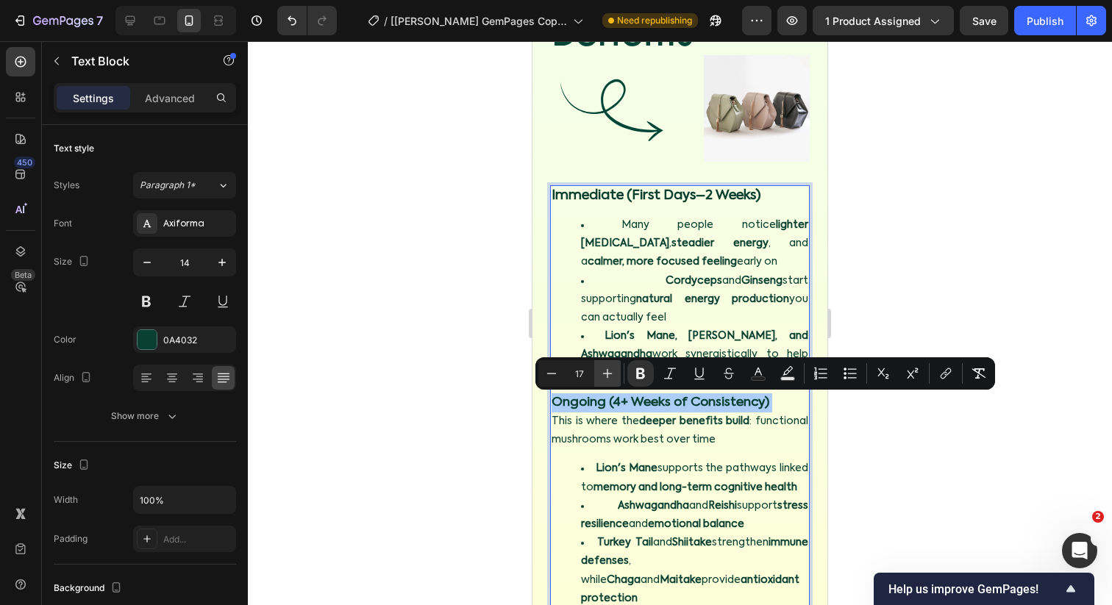
click at [608, 377] on icon "Editor contextual toolbar" at bounding box center [607, 373] width 15 height 15
type input "18"
click at [485, 384] on div at bounding box center [680, 323] width 864 height 564
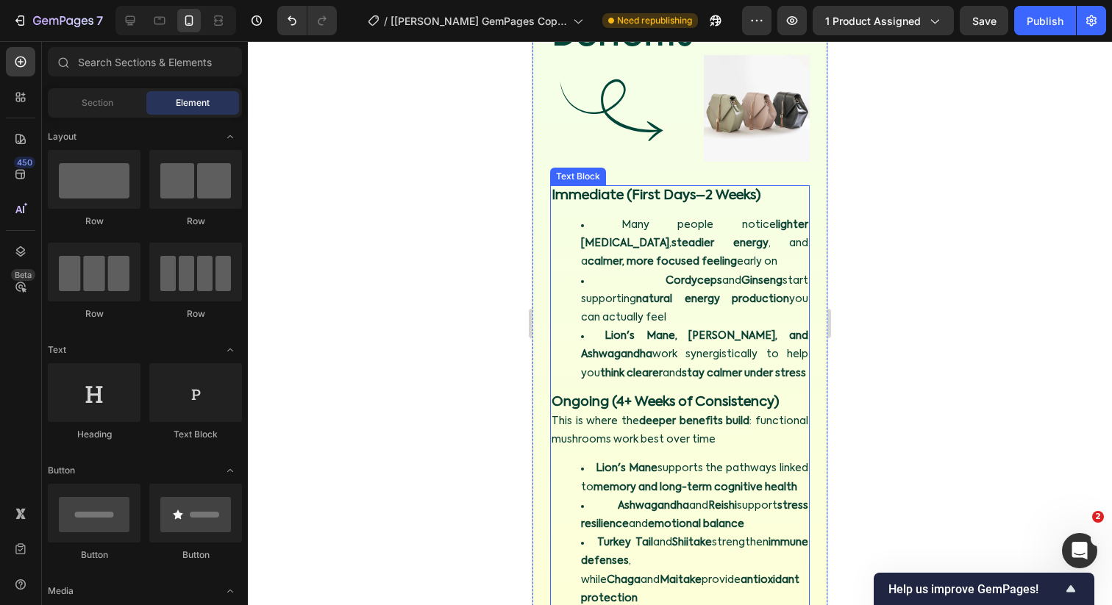
scroll to position [6128, 0]
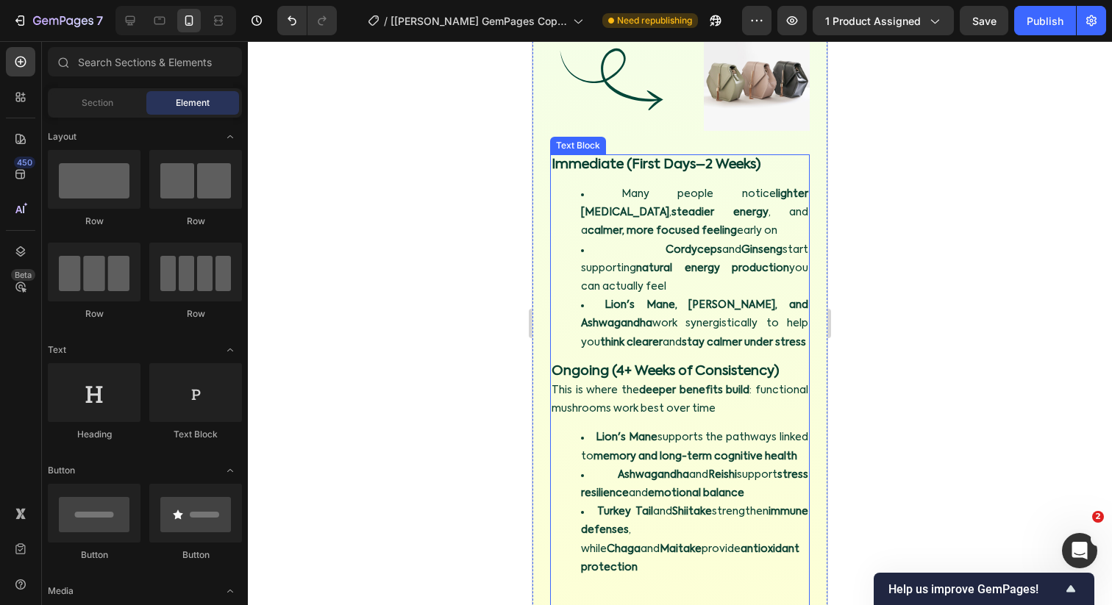
click at [558, 370] on strong "Ongoing (4+ Weeks of Consistency)" at bounding box center [664, 371] width 227 height 13
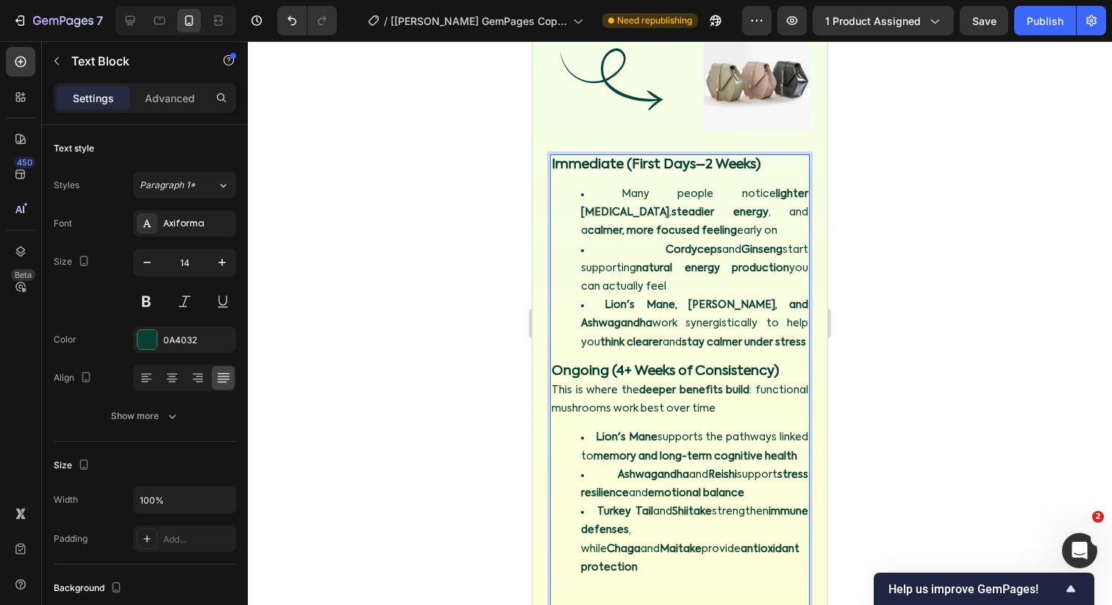
click at [576, 372] on strong "Ongoing (4+ Weeks of Consistency)" at bounding box center [664, 371] width 227 height 13
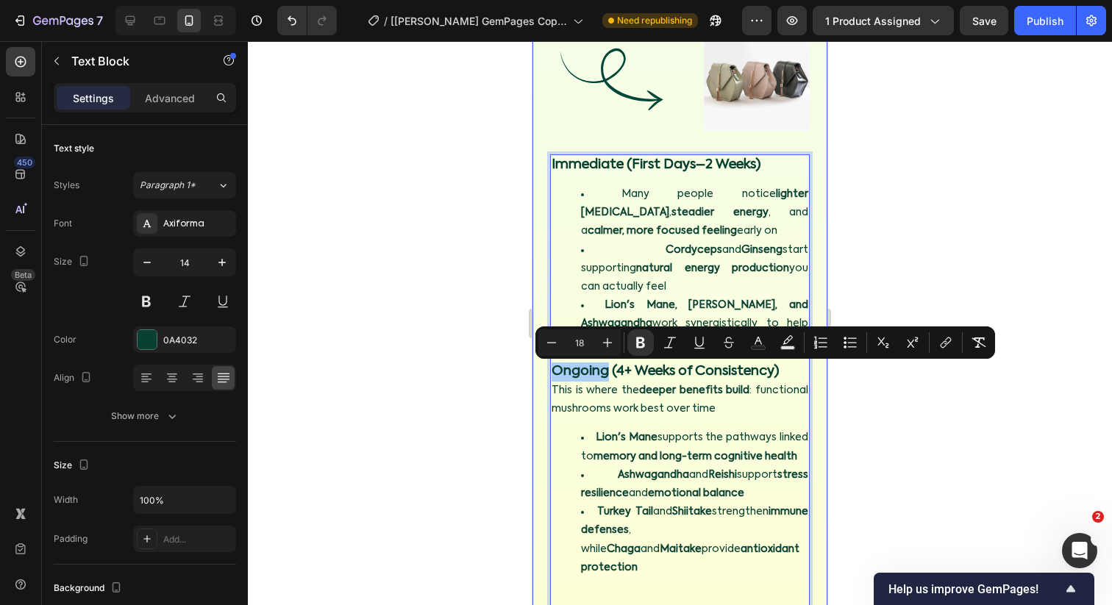
click at [507, 409] on div at bounding box center [680, 323] width 864 height 564
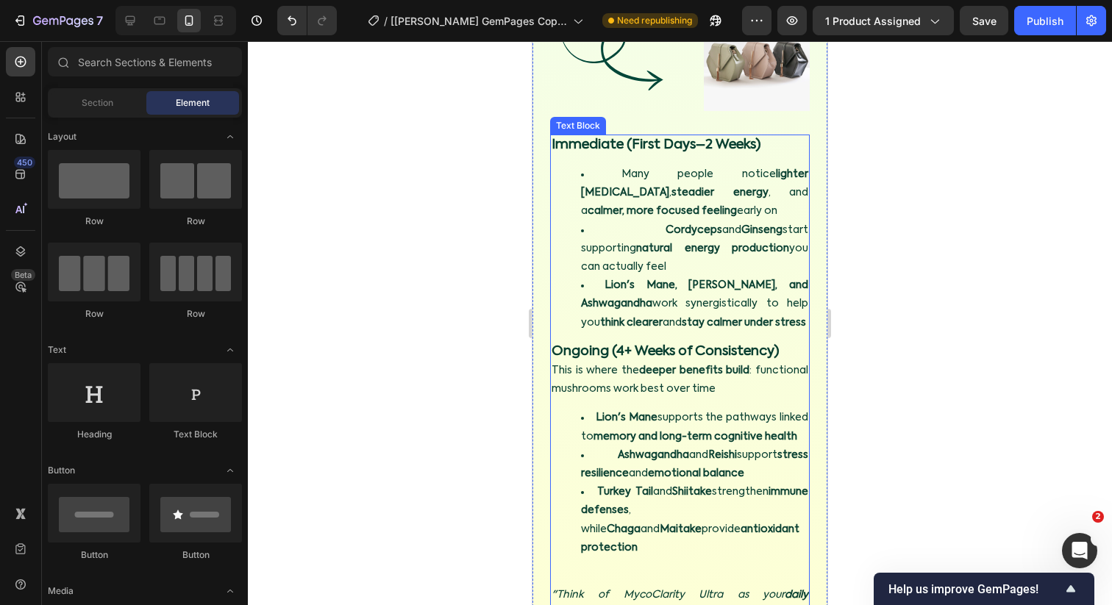
scroll to position [6150, 0]
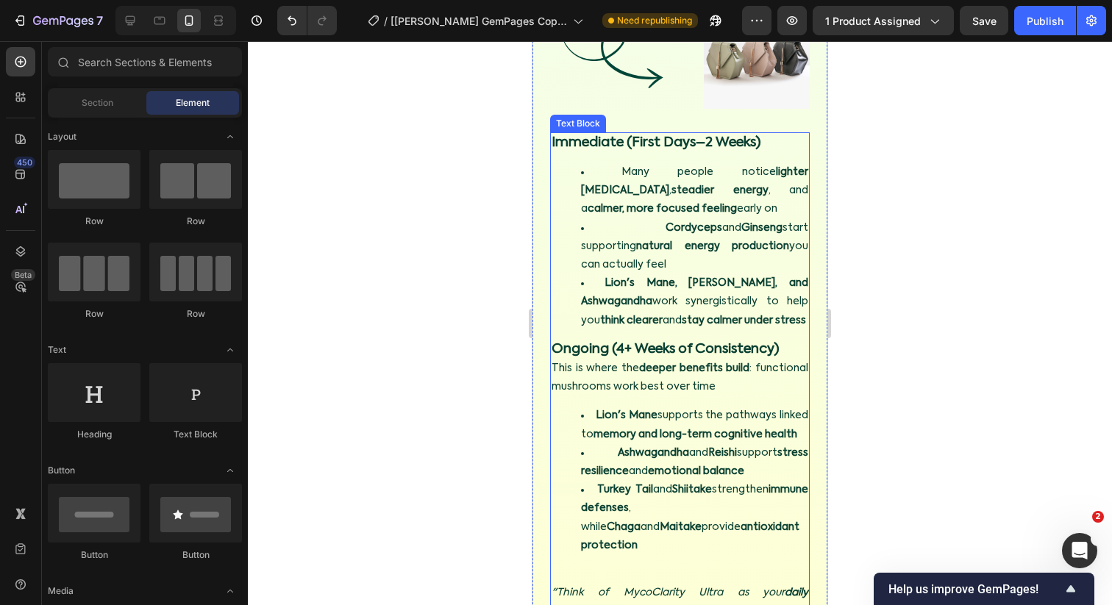
click at [785, 349] on p "Ongoing (4+ Weeks of Consistency)" at bounding box center [679, 349] width 257 height 19
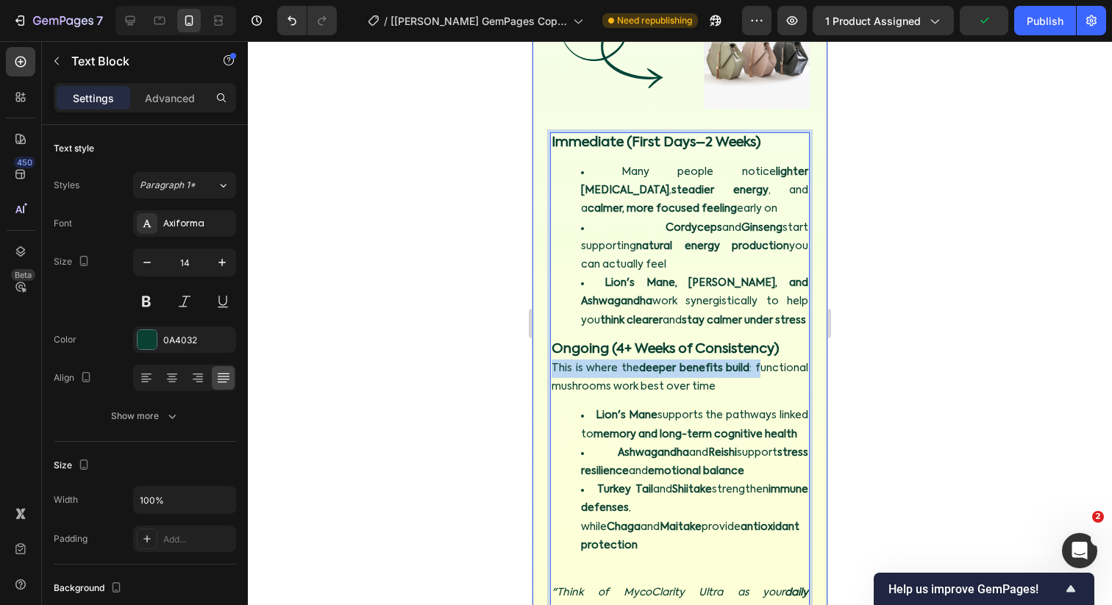
drag, startPoint x: 763, startPoint y: 375, endPoint x: 535, endPoint y: 372, distance: 228.0
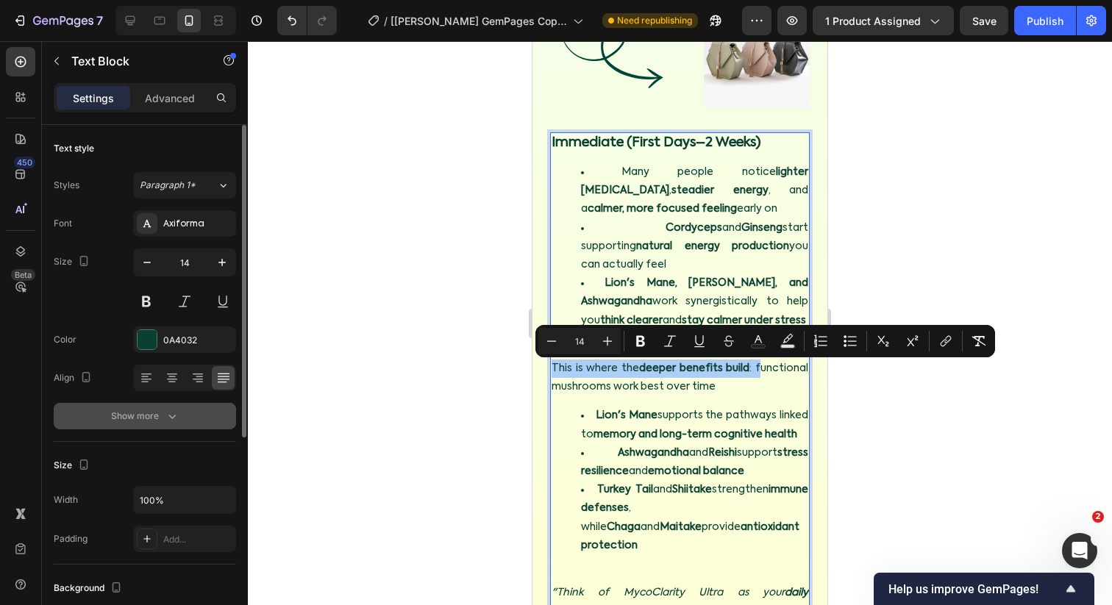
click at [138, 425] on button "Show more" at bounding box center [145, 416] width 182 height 26
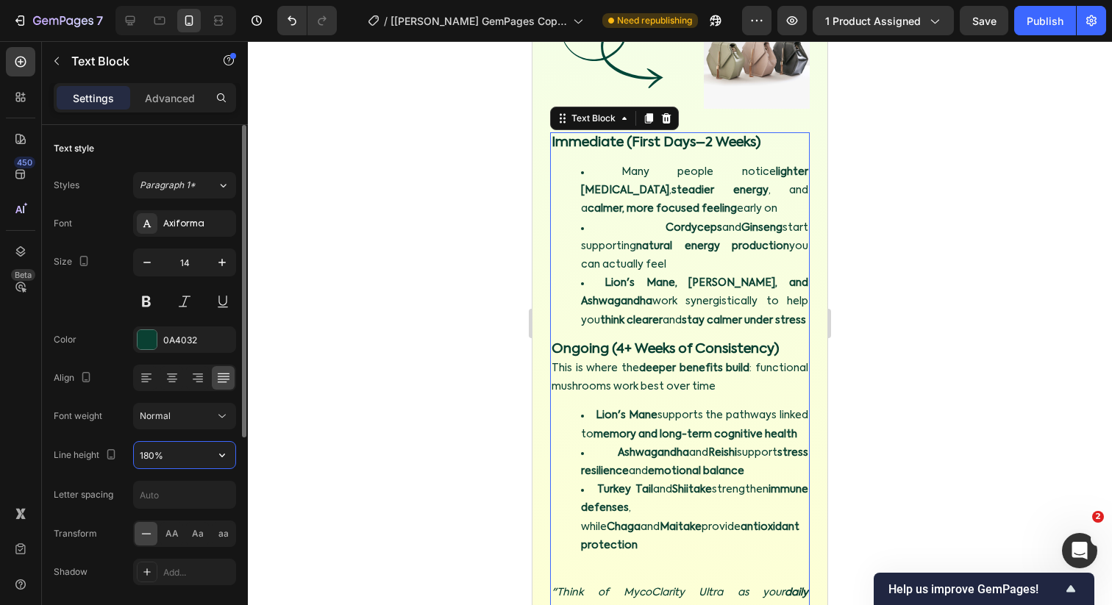
click at [149, 444] on input "180%" at bounding box center [184, 455] width 101 height 26
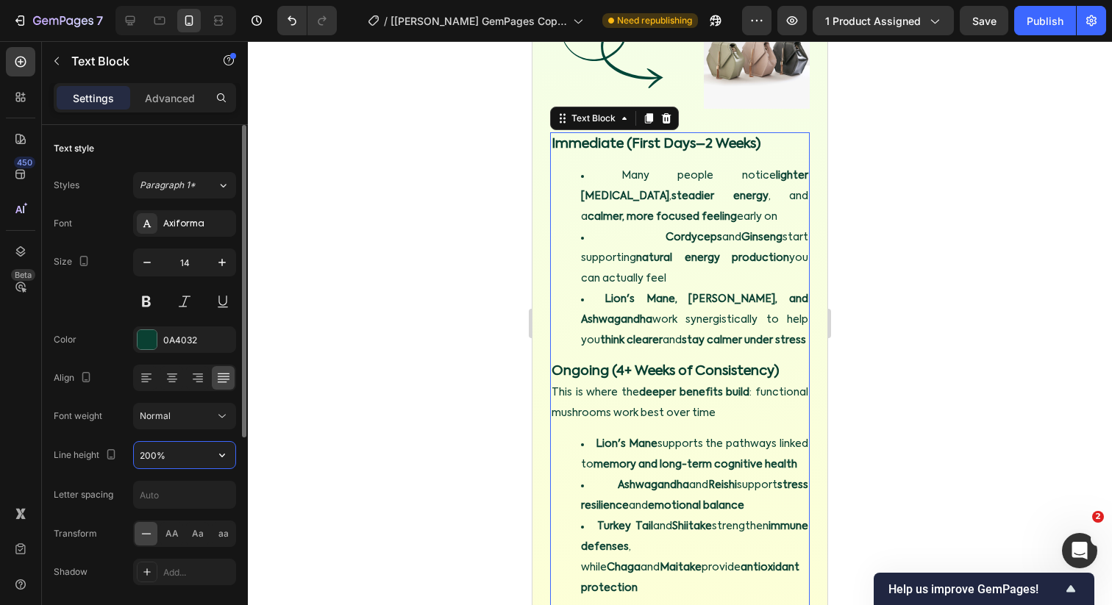
type input "200%"
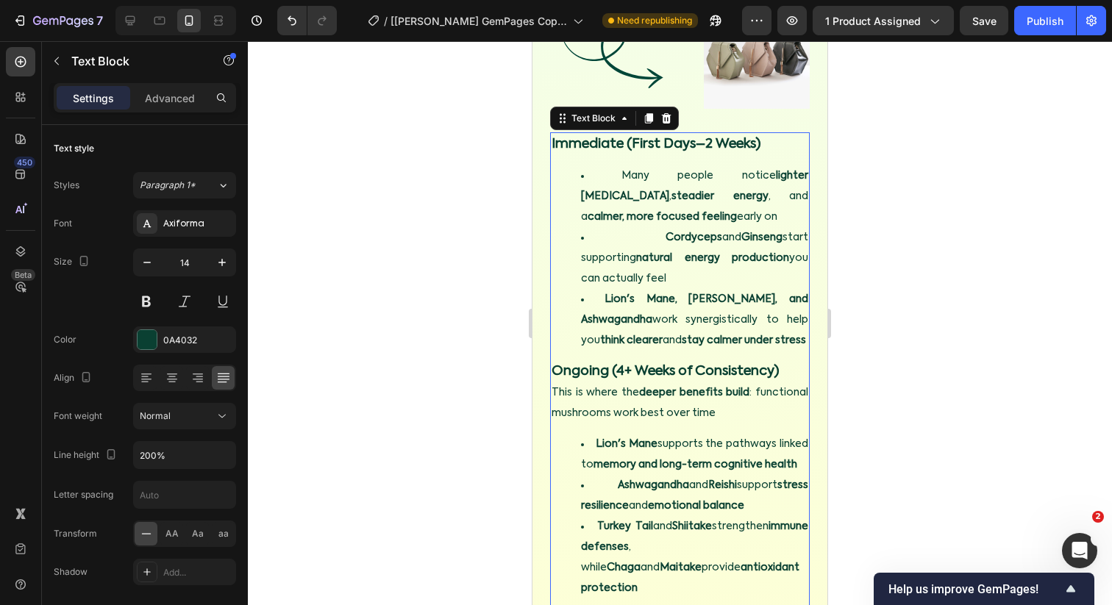
click at [389, 461] on div at bounding box center [680, 323] width 864 height 564
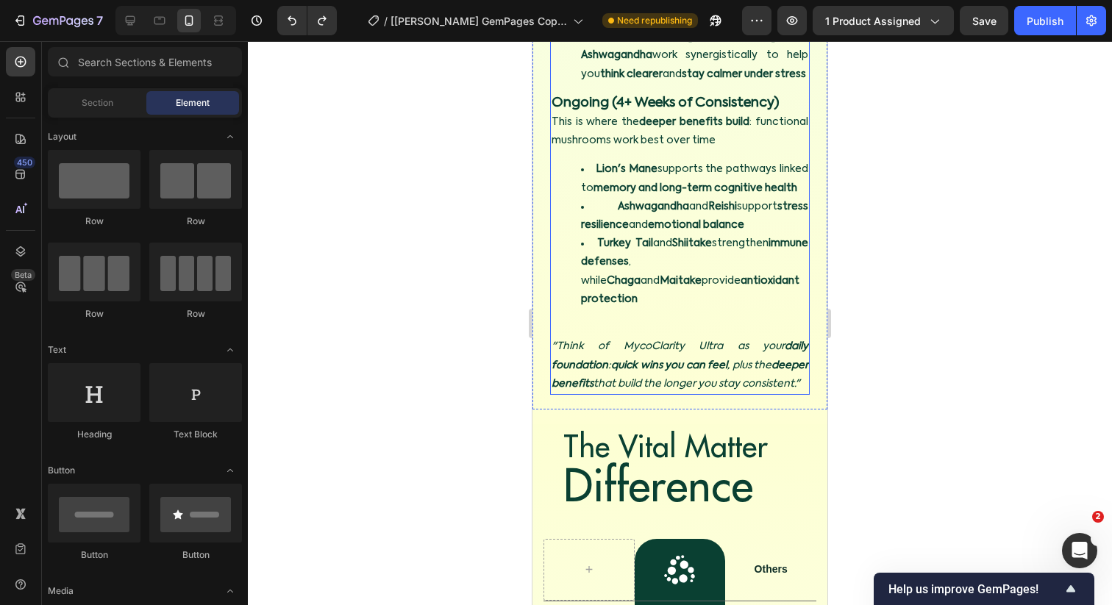
scroll to position [6382, 0]
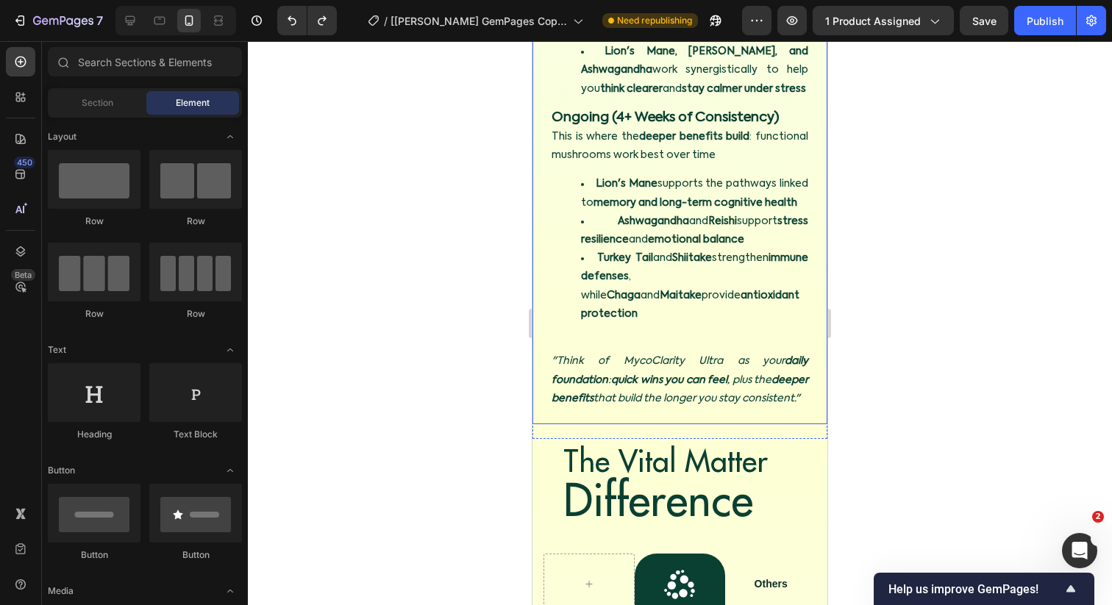
click at [495, 342] on div at bounding box center [680, 323] width 864 height 564
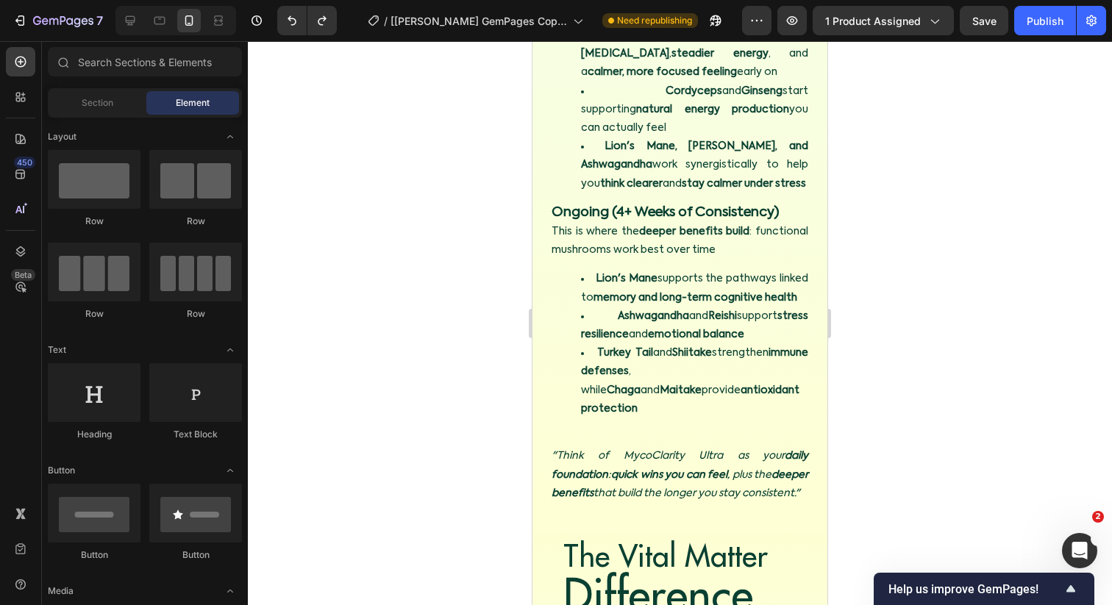
scroll to position [6543, 0]
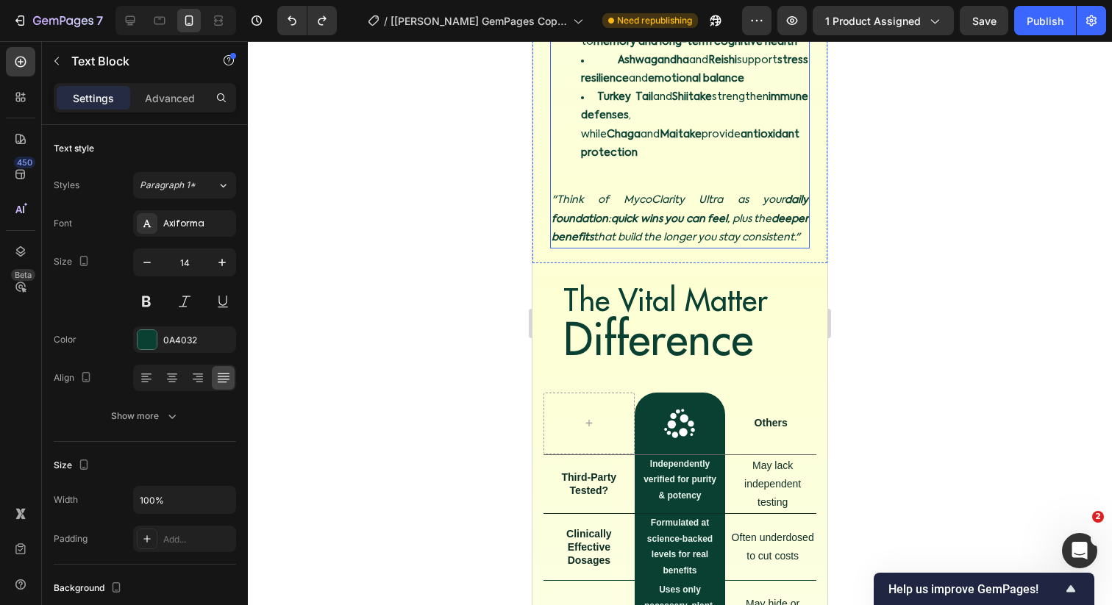
click at [588, 205] on strong "daily foundation" at bounding box center [679, 209] width 257 height 29
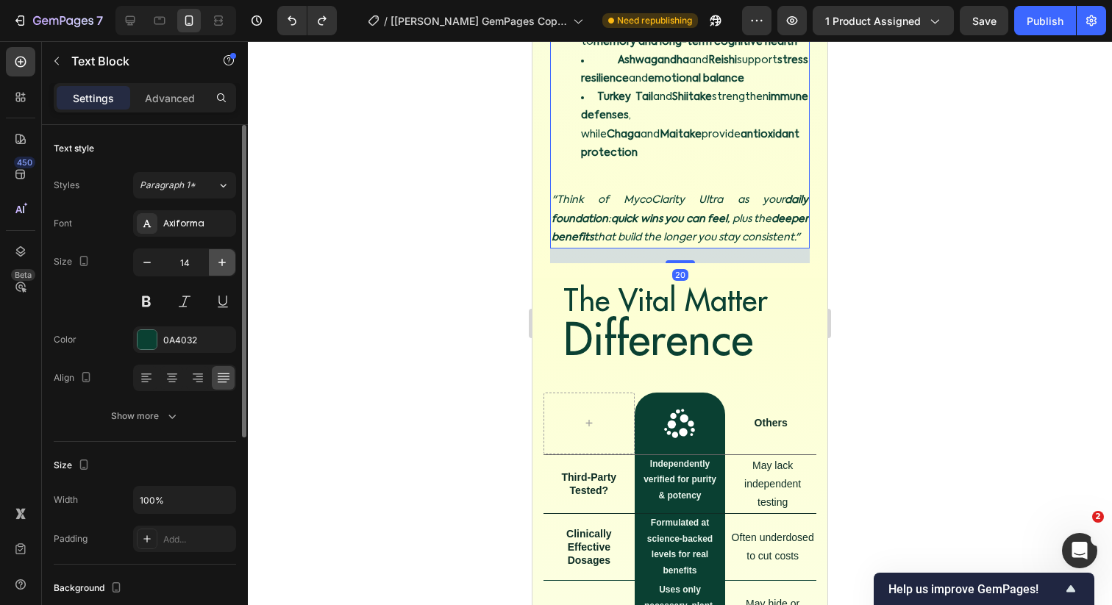
click at [220, 263] on icon "button" at bounding box center [221, 262] width 7 height 7
type input "16"
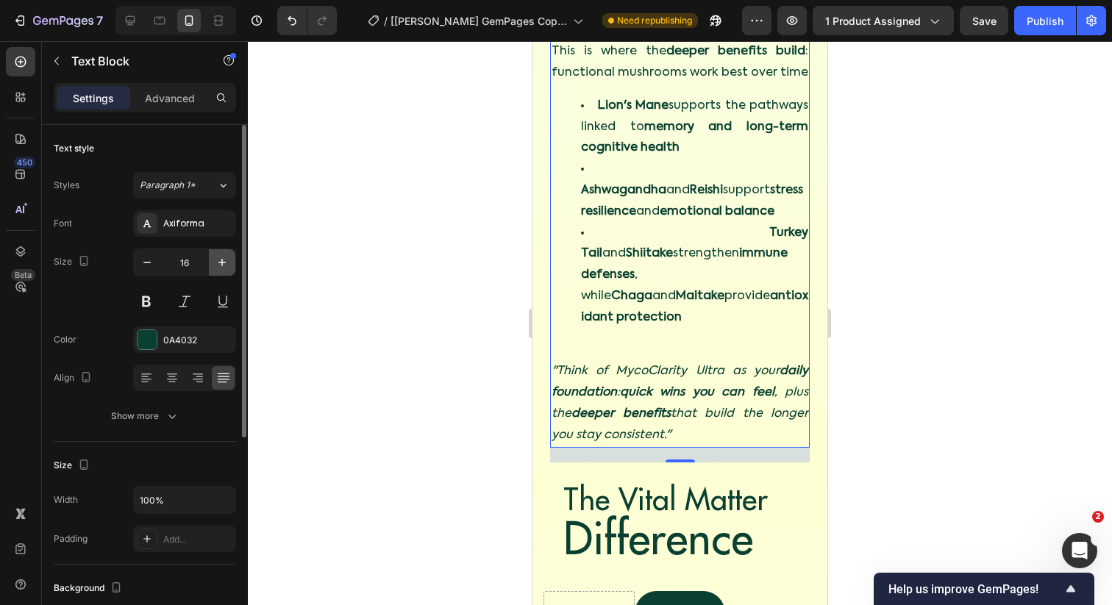
scroll to position [6559, 0]
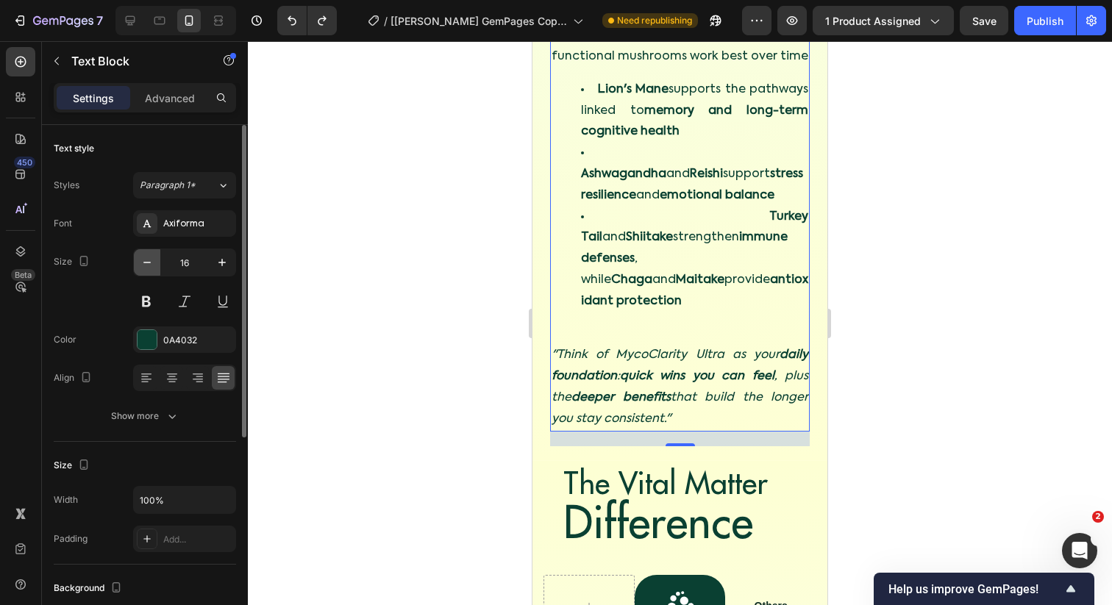
click at [149, 268] on icon "button" at bounding box center [147, 262] width 15 height 15
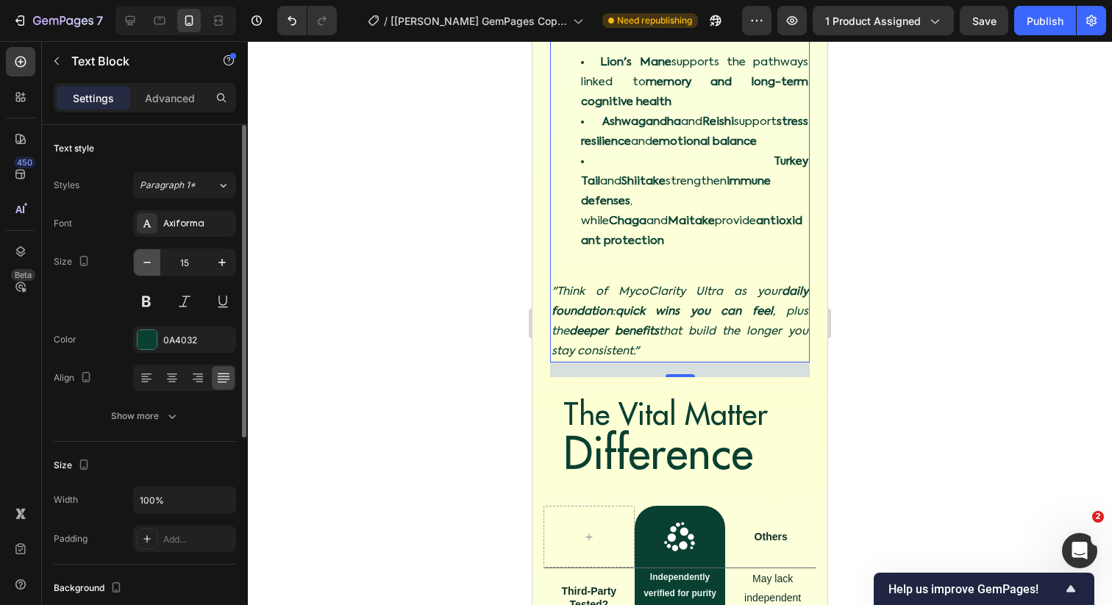
type input "14"
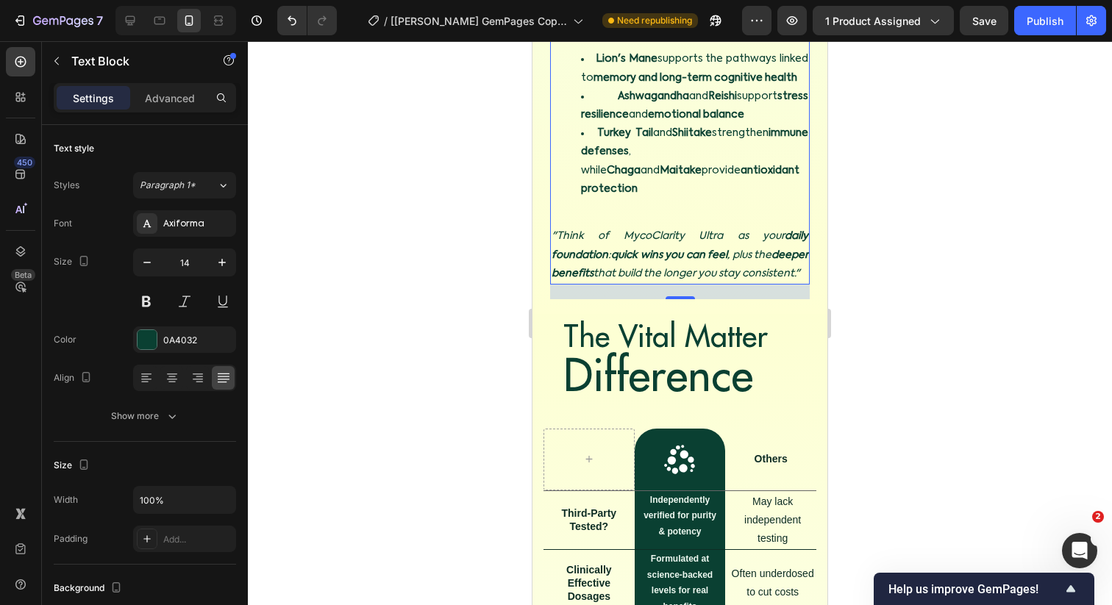
click at [353, 261] on div at bounding box center [680, 323] width 864 height 564
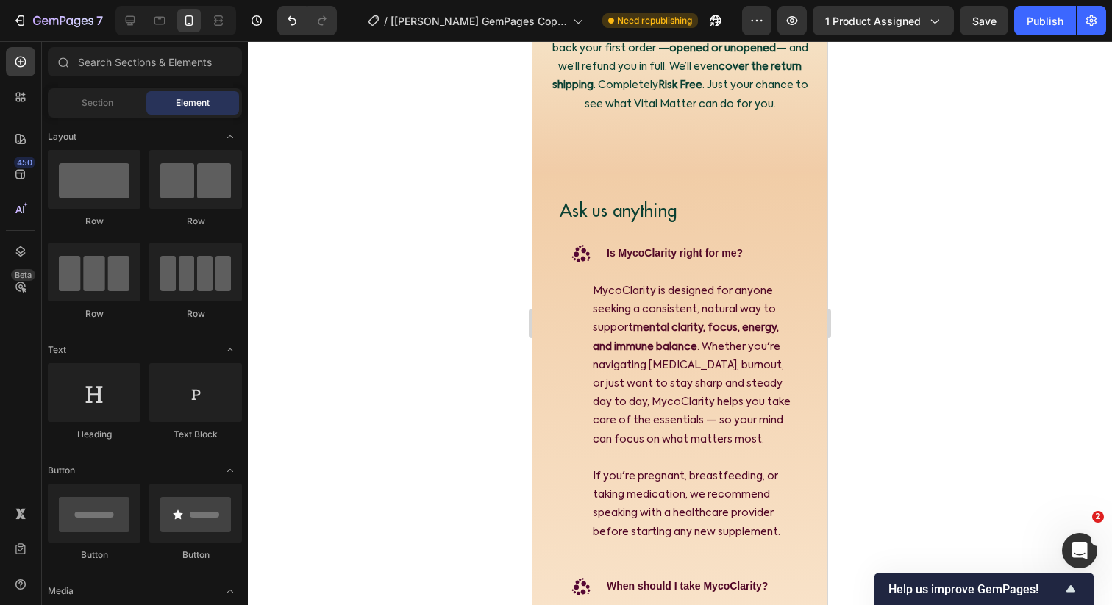
scroll to position [7704, 0]
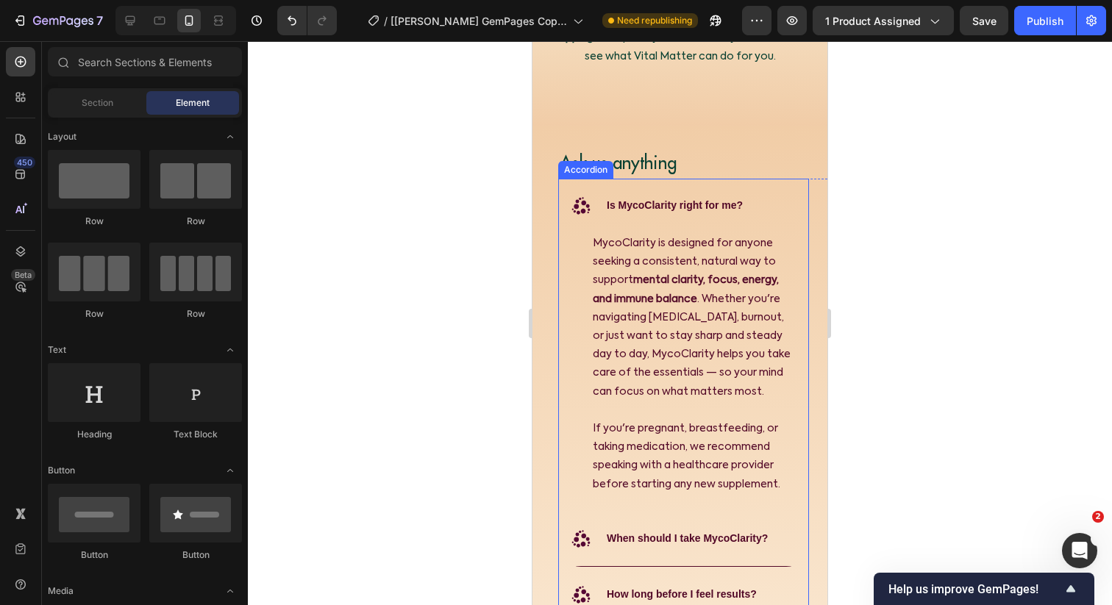
click at [787, 233] on div ".id582365436935406176 .st0 { fill: #560834; } Is MycoClarity right for me?" at bounding box center [683, 206] width 249 height 54
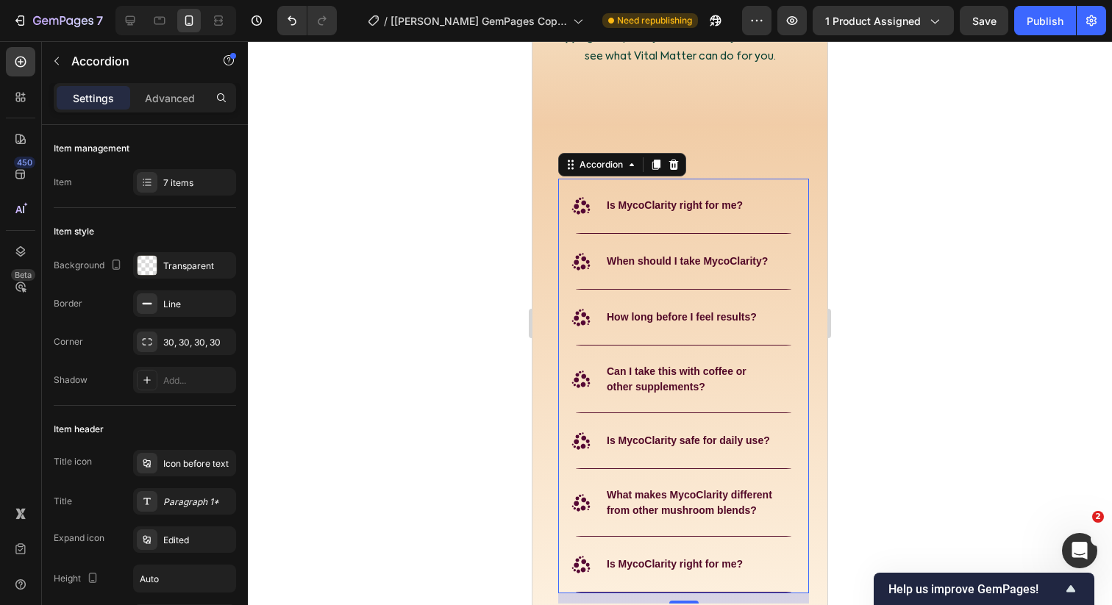
click at [468, 343] on div at bounding box center [680, 323] width 864 height 564
click at [562, 289] on div ".id582365436935406176 .st0 { fill: #560834; } When should I take MycoClarity?" at bounding box center [683, 262] width 249 height 54
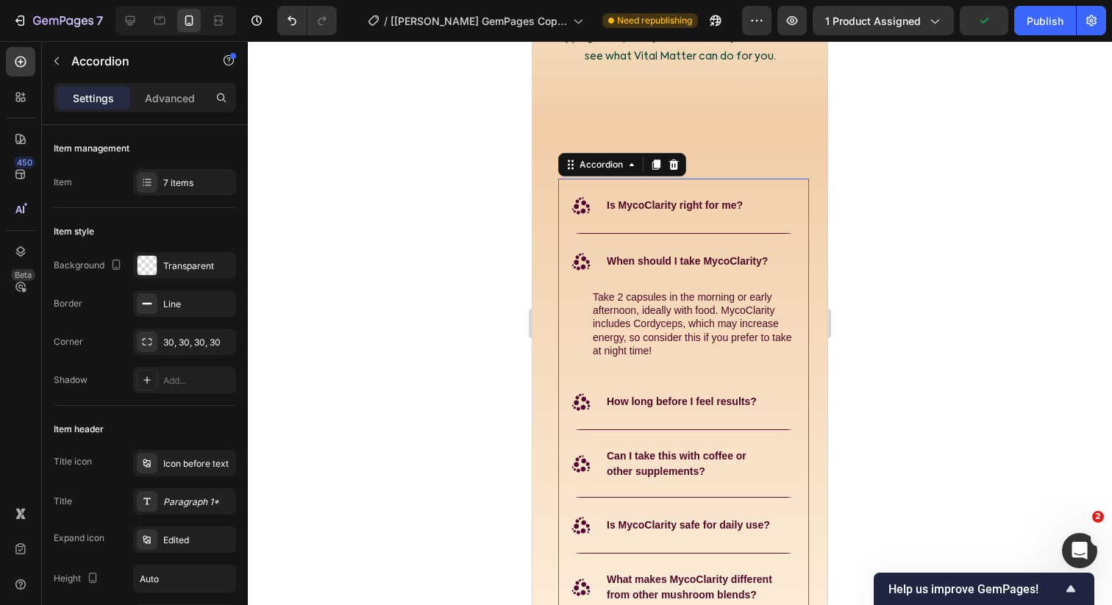
click at [562, 289] on div ".id582365436935406176 .st0 { fill: #560834; } When should I take MycoClarity?" at bounding box center [683, 262] width 249 height 54
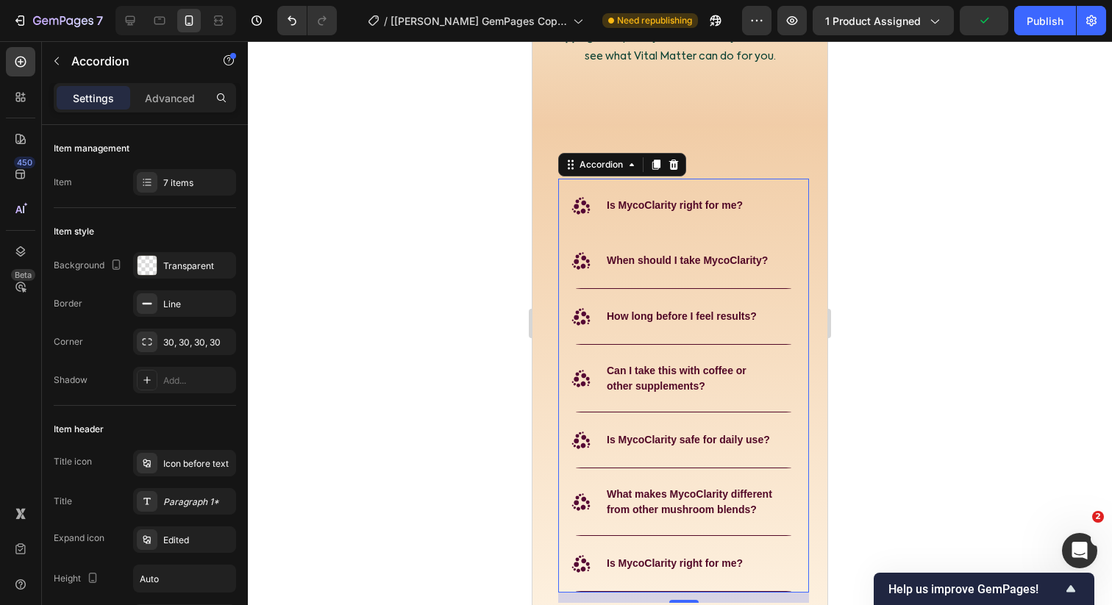
click at [642, 211] on strong "Is MycoClarity right for me?" at bounding box center [675, 205] width 136 height 12
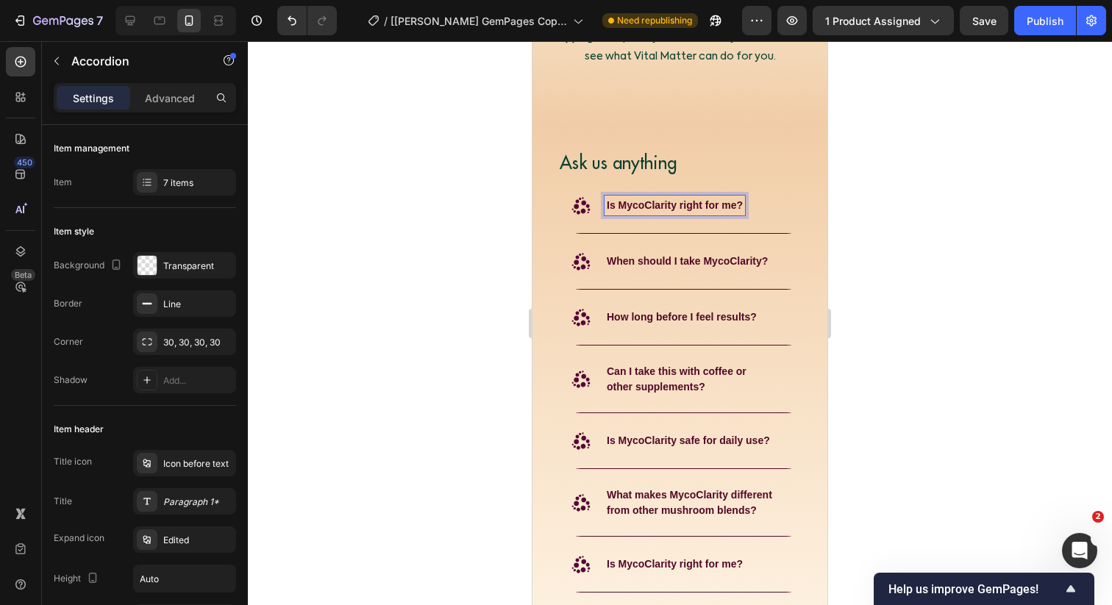
click at [476, 367] on div at bounding box center [680, 323] width 864 height 564
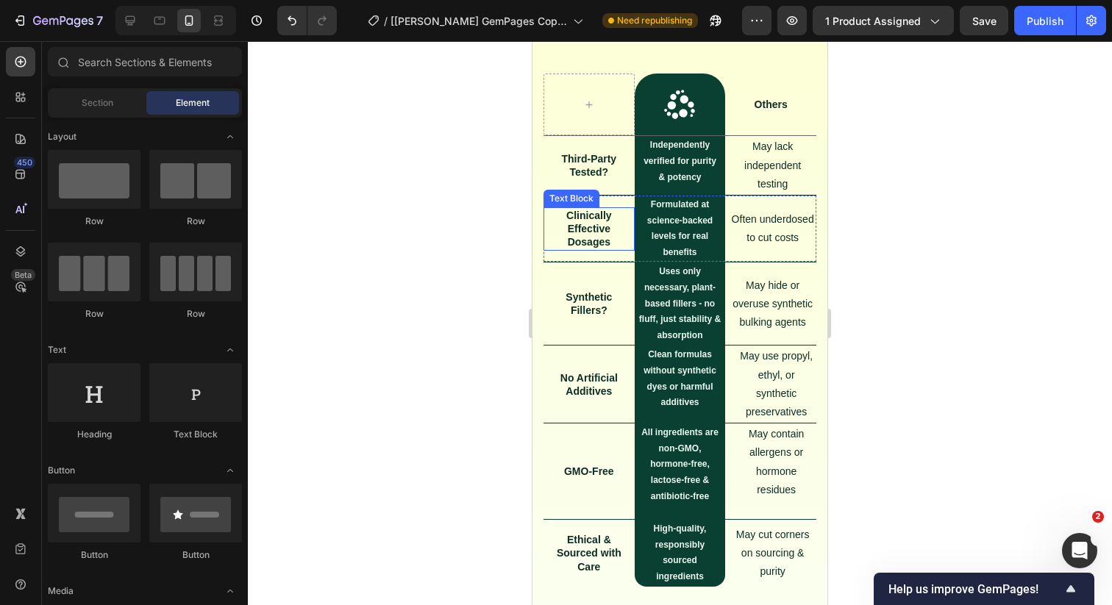
scroll to position [6615, 0]
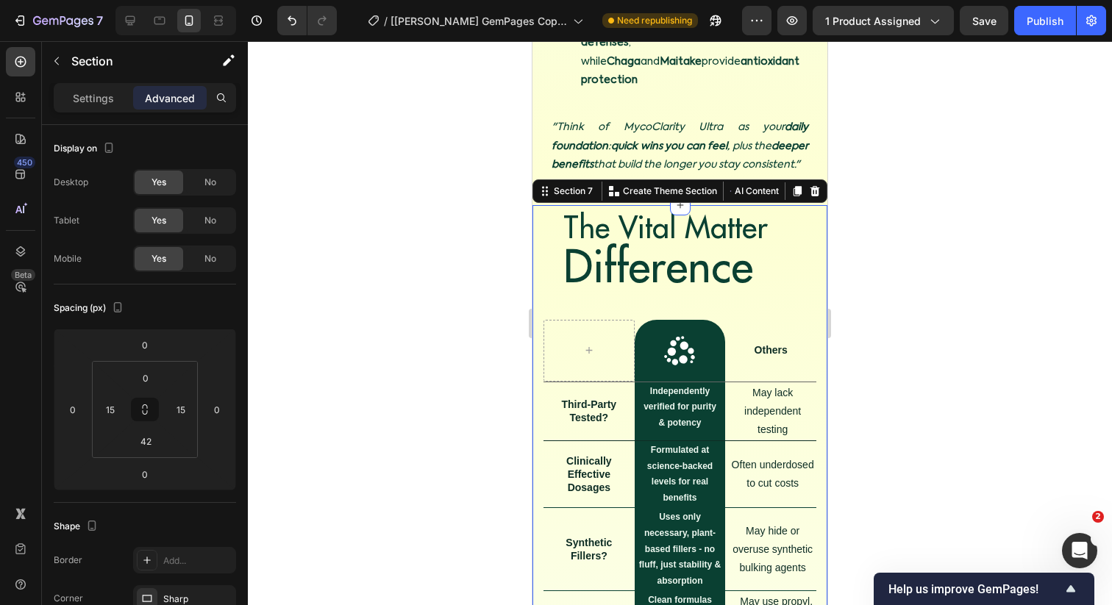
click at [536, 229] on div "The Vital Matter Difference Heading Row Image Row Others Text Block Row Third-P…" at bounding box center [679, 539] width 295 height 668
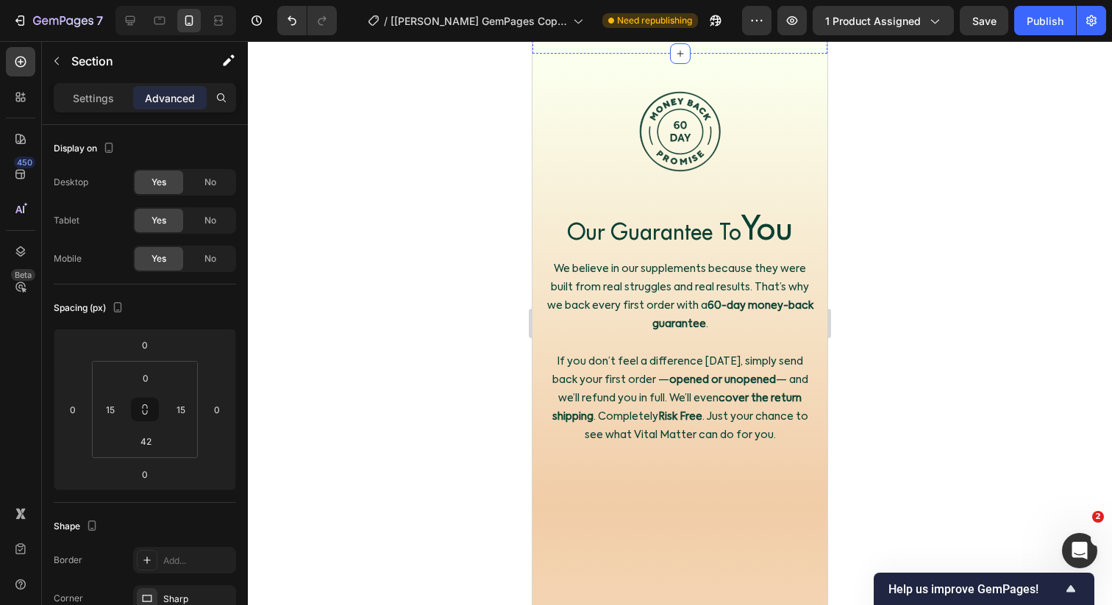
scroll to position [7462, 0]
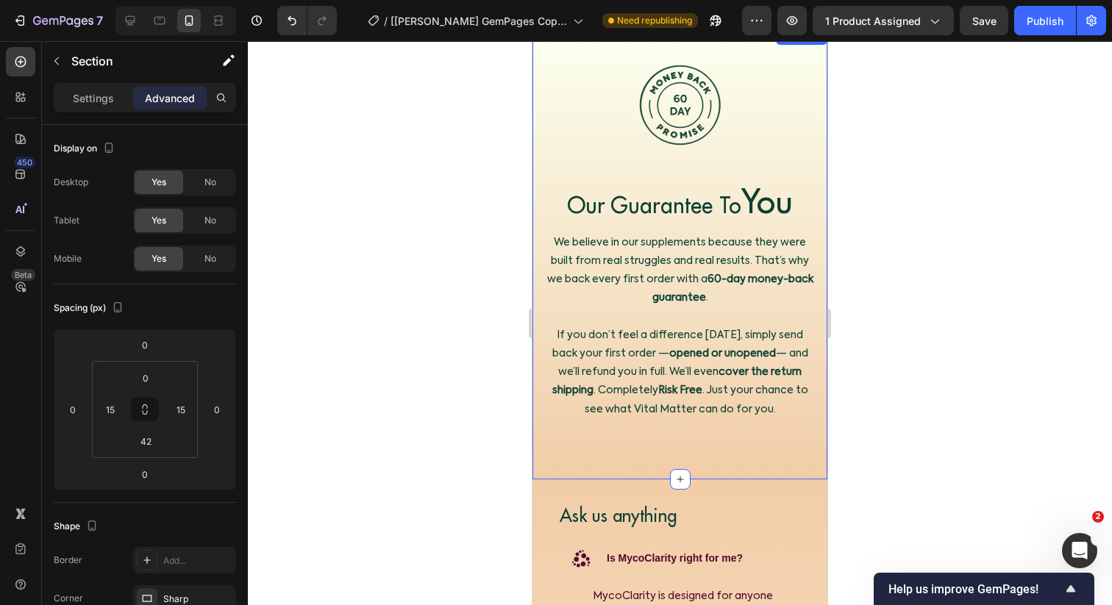
click at [538, 322] on div "Image Our Guarantee To You Heading We believe in our supplements because they w…" at bounding box center [679, 253] width 295 height 452
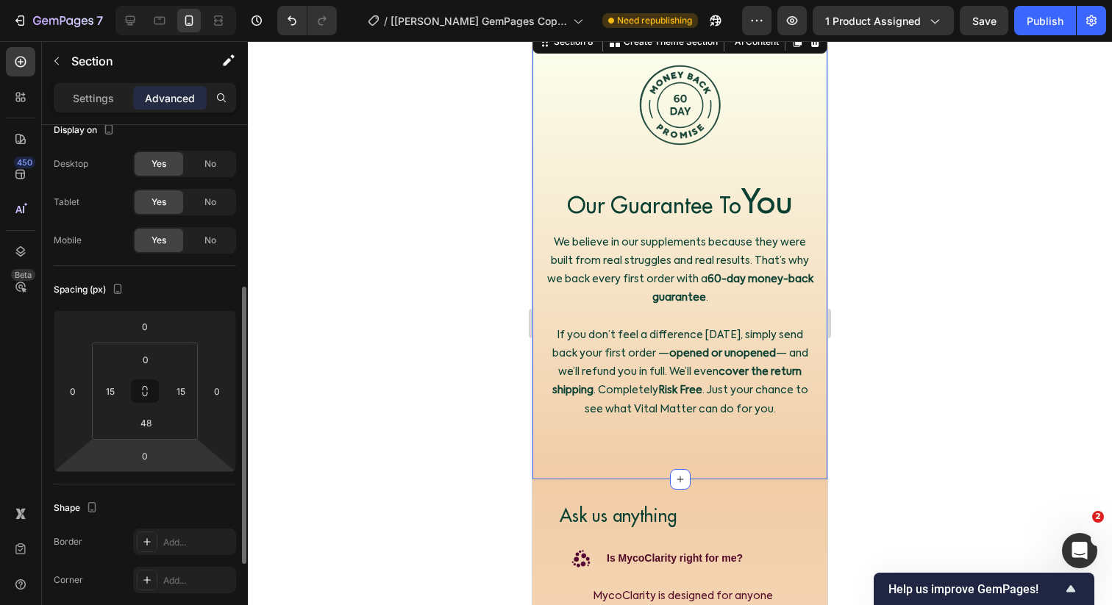
scroll to position [0, 0]
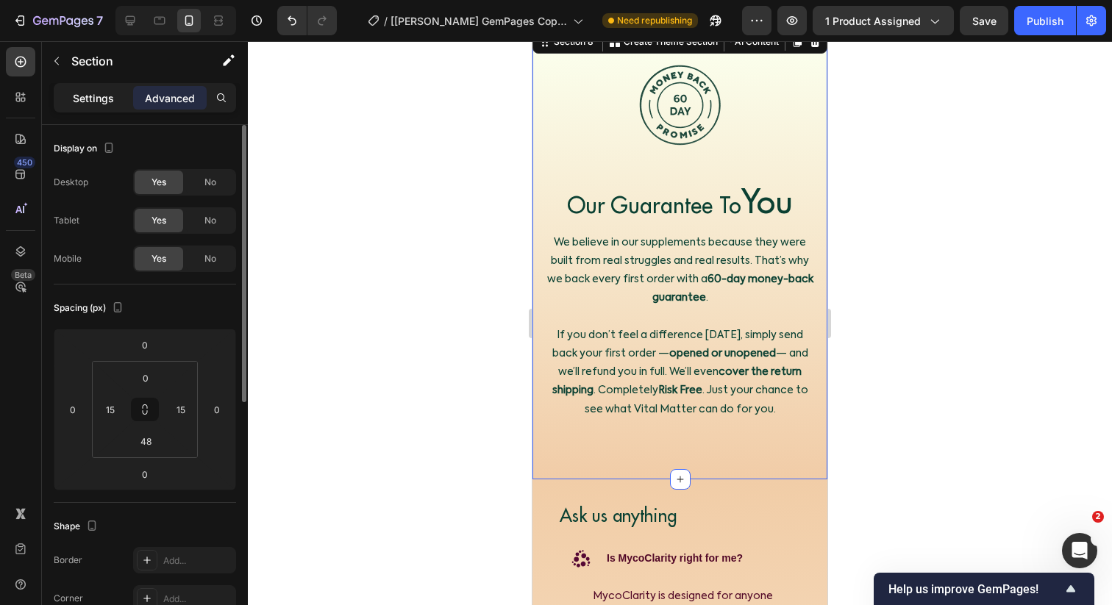
click at [97, 103] on p "Settings" at bounding box center [93, 97] width 41 height 15
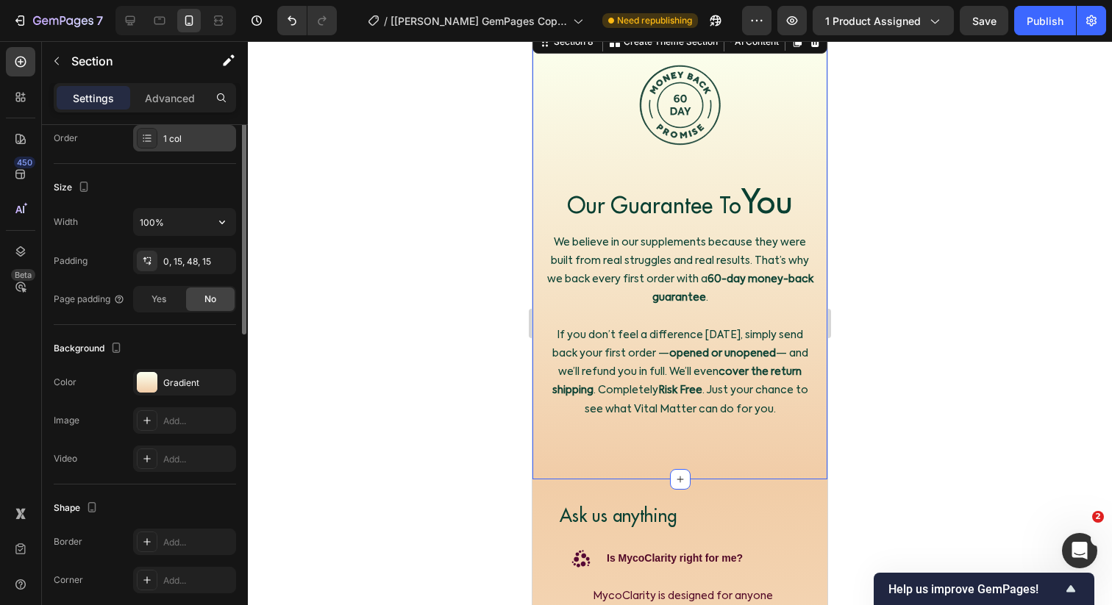
scroll to position [260, 0]
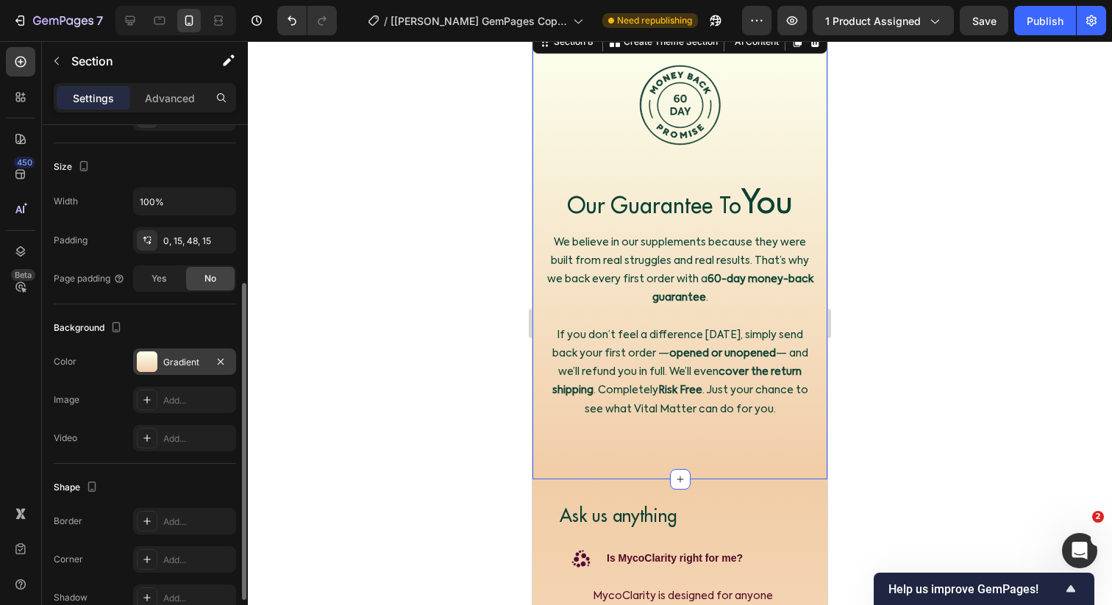
click at [182, 352] on div "Gradient" at bounding box center [184, 362] width 103 height 26
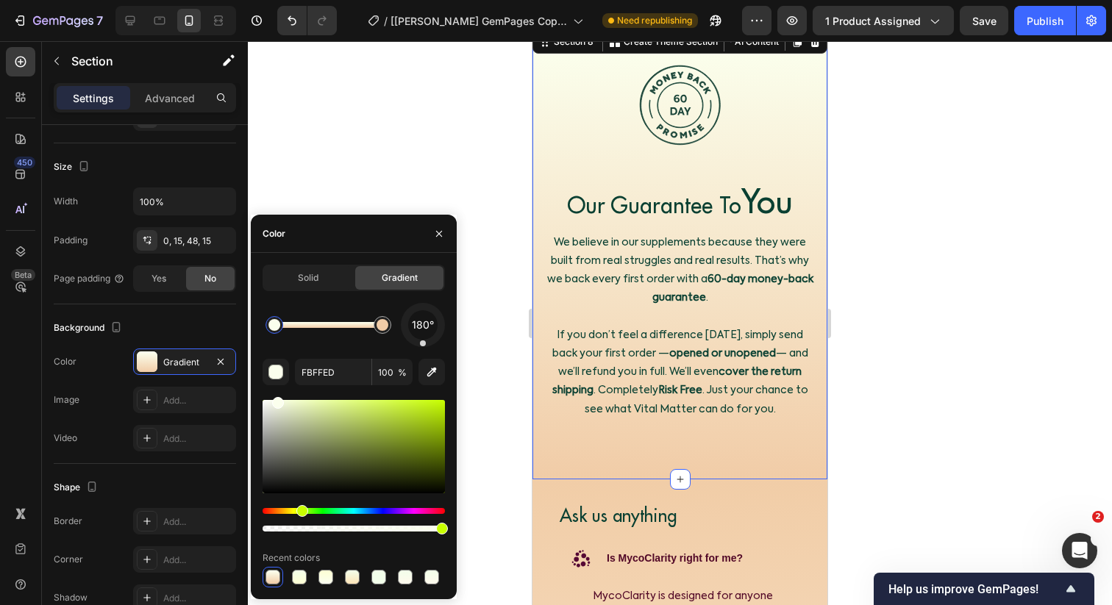
click at [275, 332] on div at bounding box center [274, 325] width 18 height 18
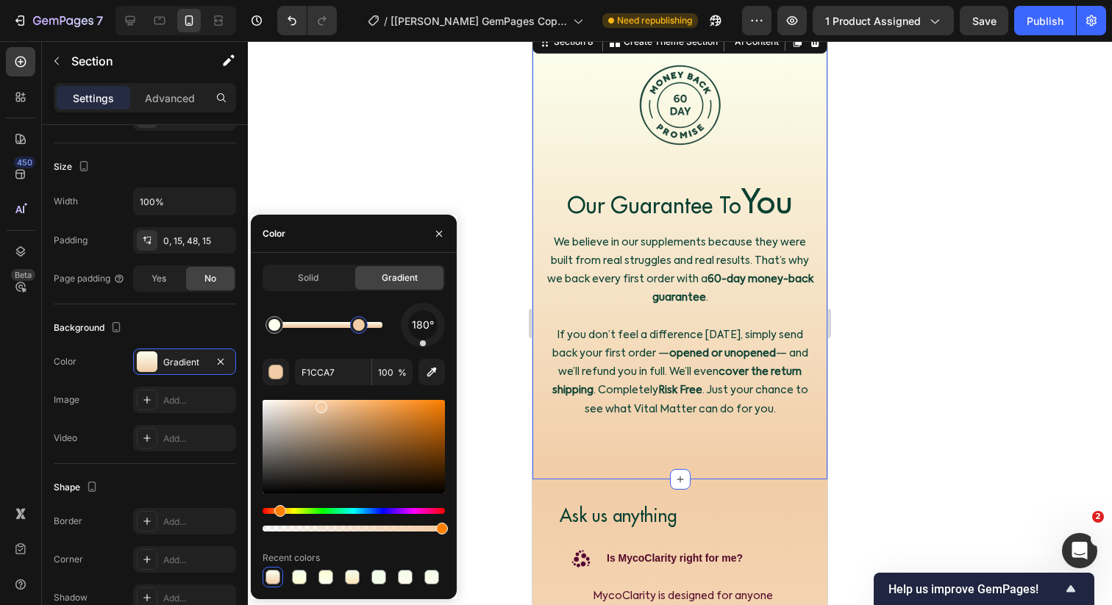
drag, startPoint x: 386, startPoint y: 328, endPoint x: 360, endPoint y: 328, distance: 26.5
click at [360, 328] on div at bounding box center [359, 325] width 12 height 12
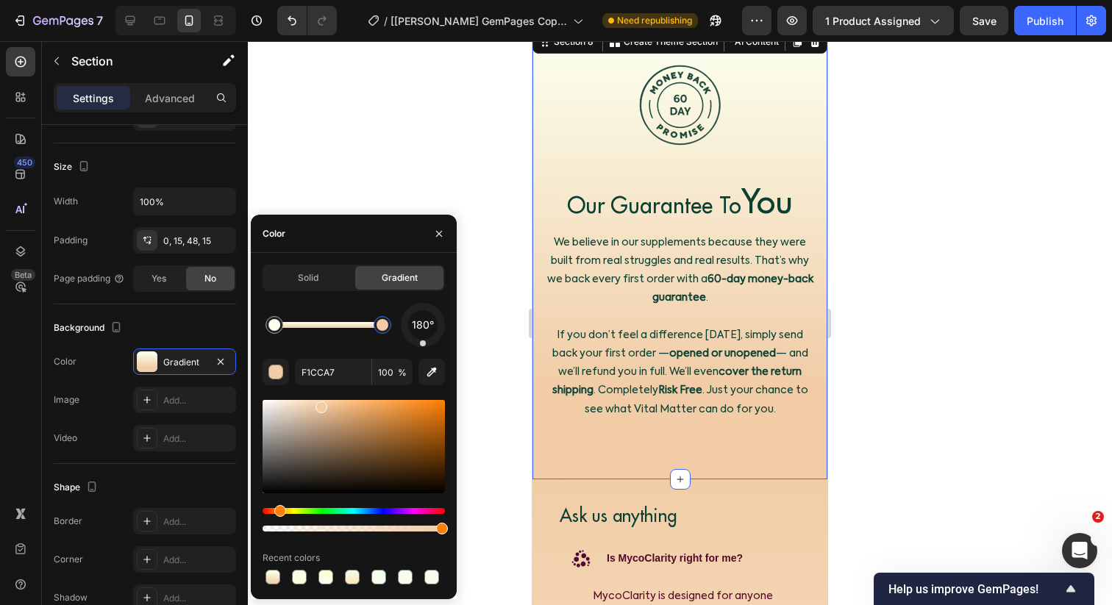
drag, startPoint x: 357, startPoint y: 327, endPoint x: 414, endPoint y: 326, distance: 57.4
click at [414, 326] on div "180°" at bounding box center [354, 325] width 182 height 44
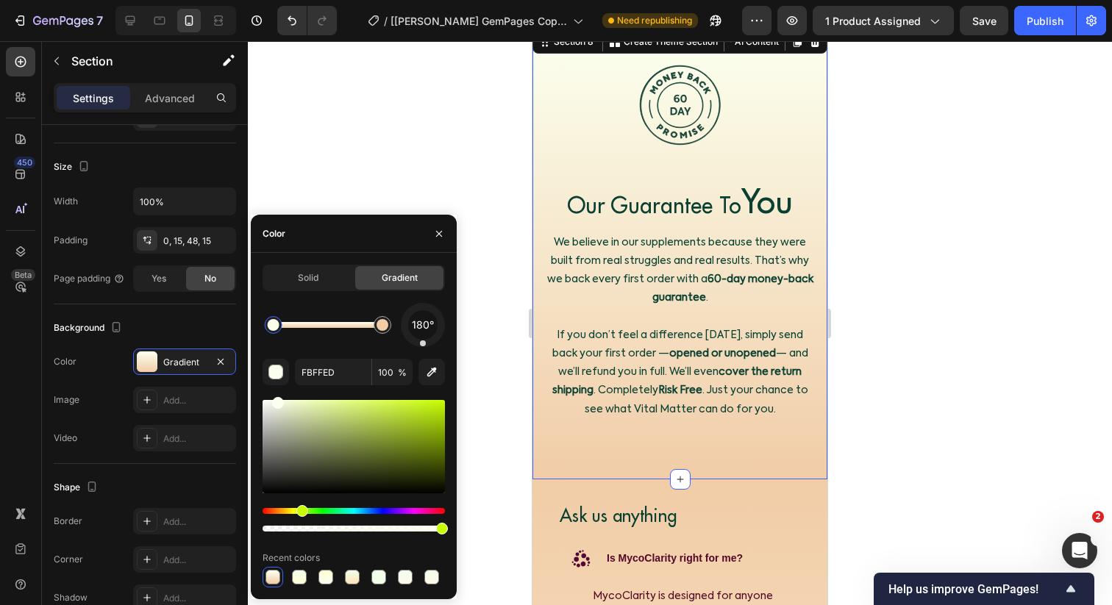
click at [274, 324] on div at bounding box center [274, 325] width 12 height 12
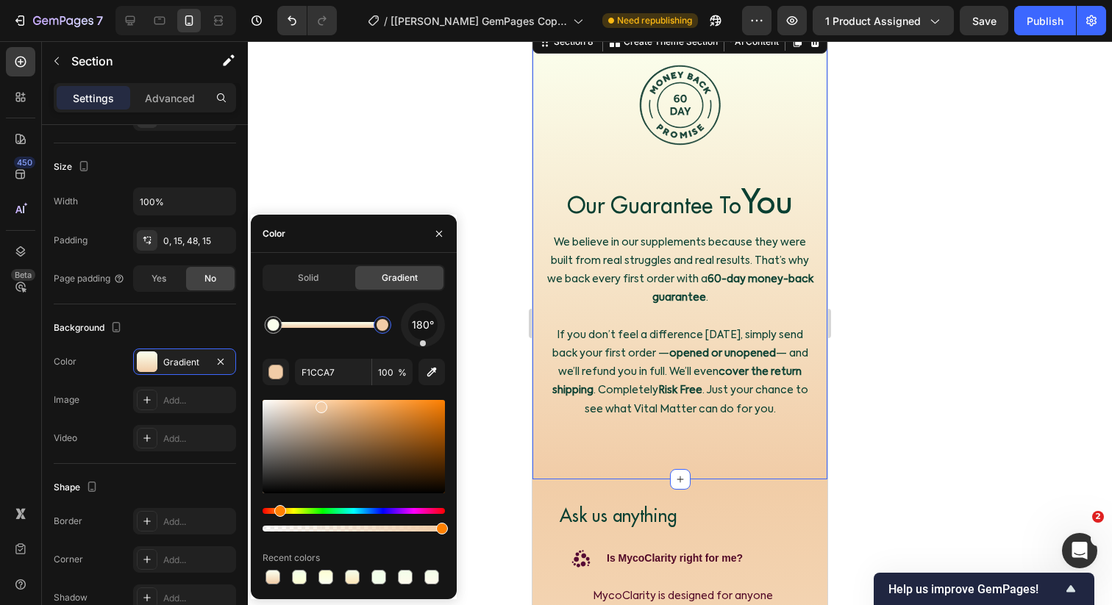
click at [390, 321] on div at bounding box center [383, 325] width 18 height 18
click at [433, 370] on icon "button" at bounding box center [432, 373] width 10 height 10
type input "FFFFFF"
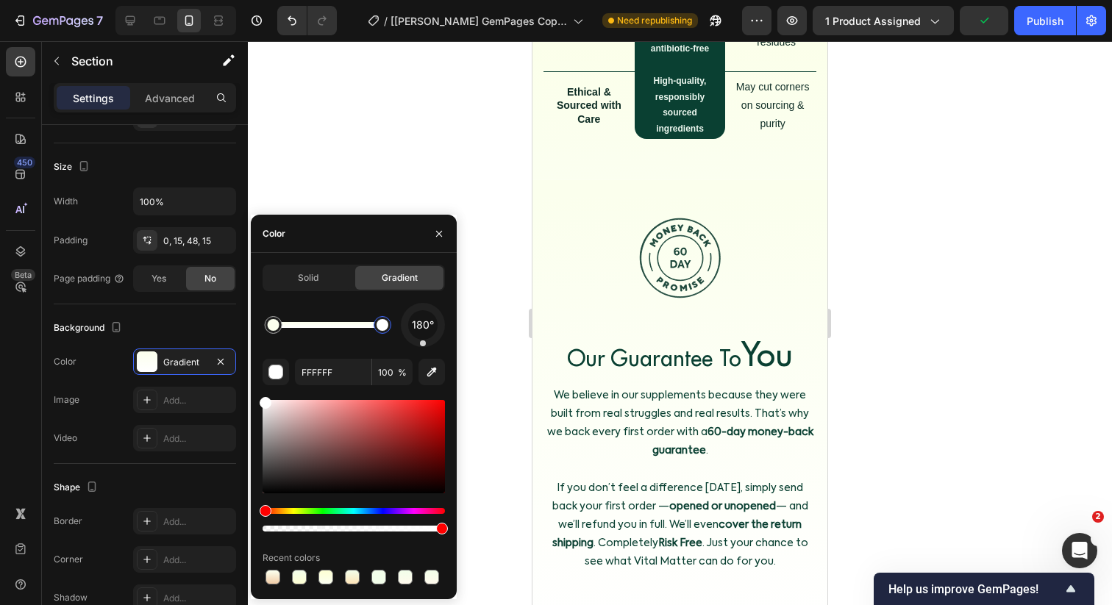
scroll to position [7311, 0]
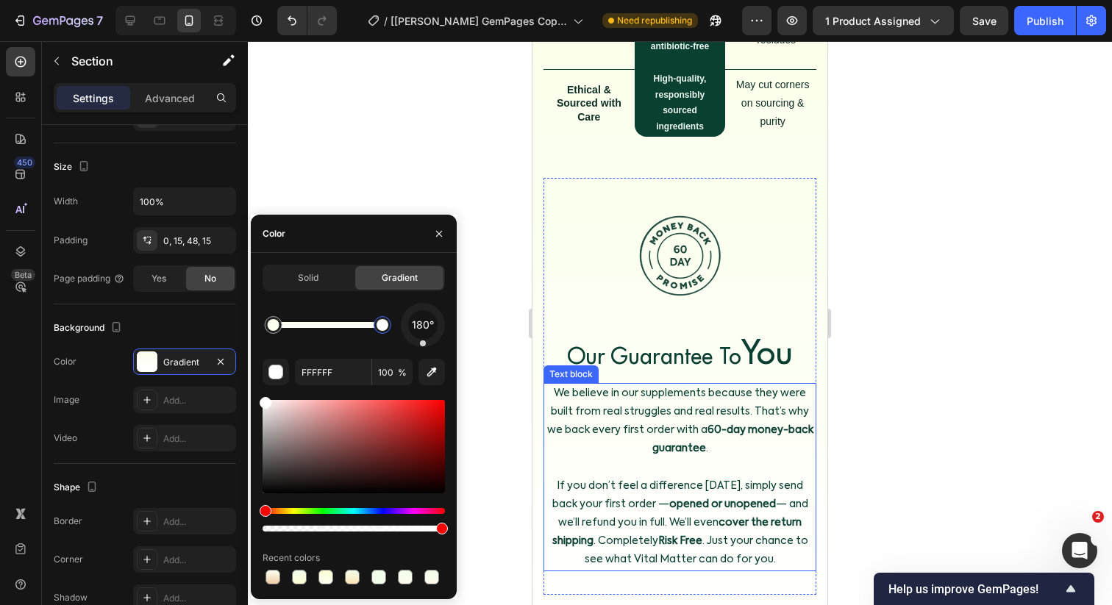
type input "F1CCA7"
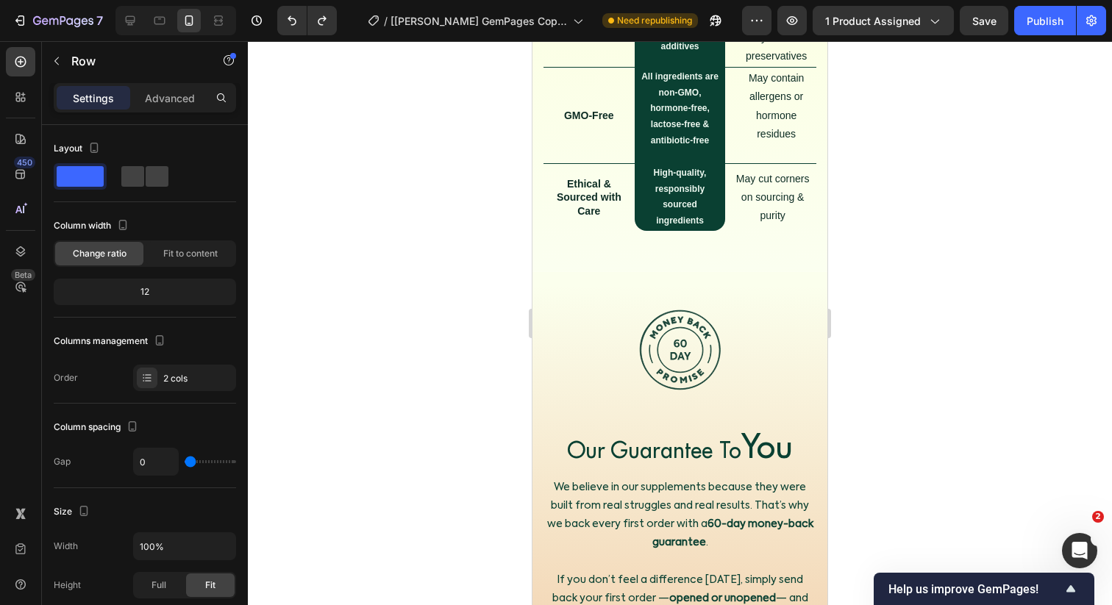
scroll to position [7528, 0]
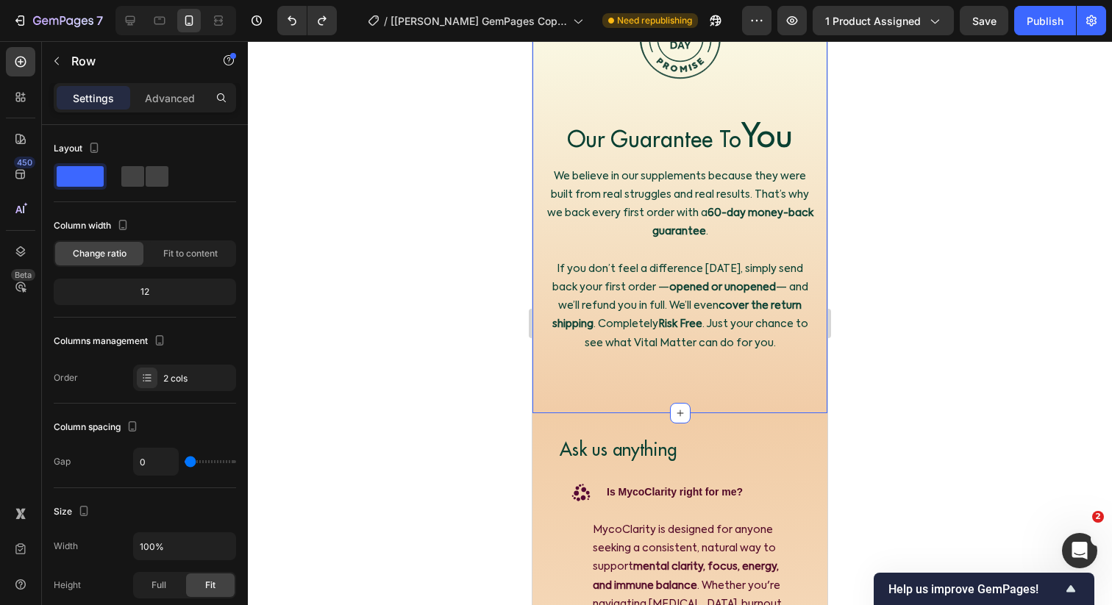
click at [547, 397] on div "Image Our Guarantee To You Heading We believe in our supplements because they w…" at bounding box center [679, 187] width 295 height 452
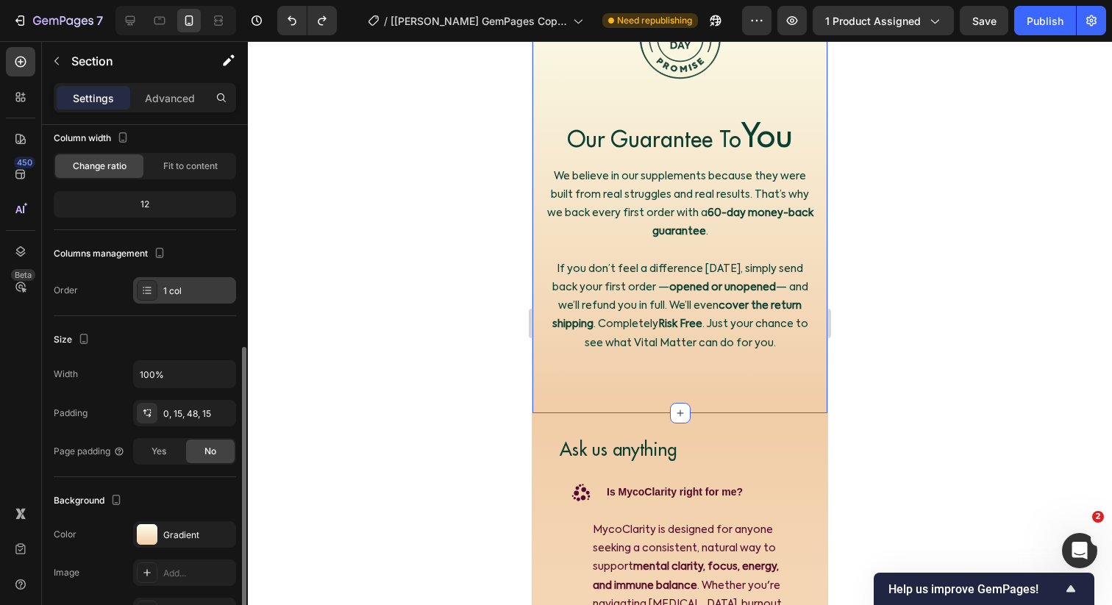
scroll to position [193, 0]
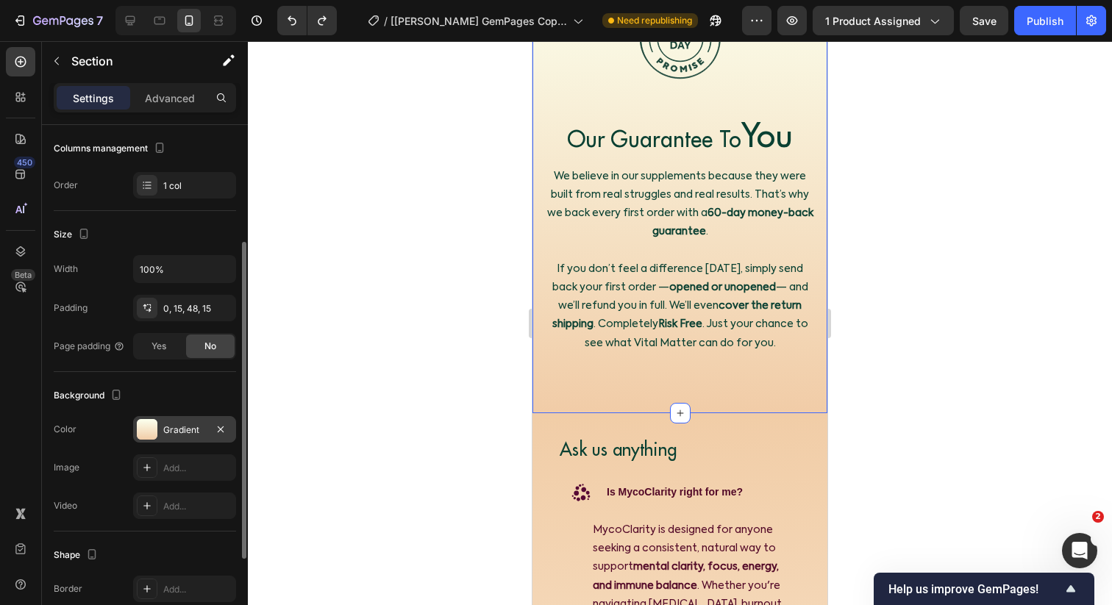
click at [168, 430] on div "Gradient" at bounding box center [184, 430] width 43 height 13
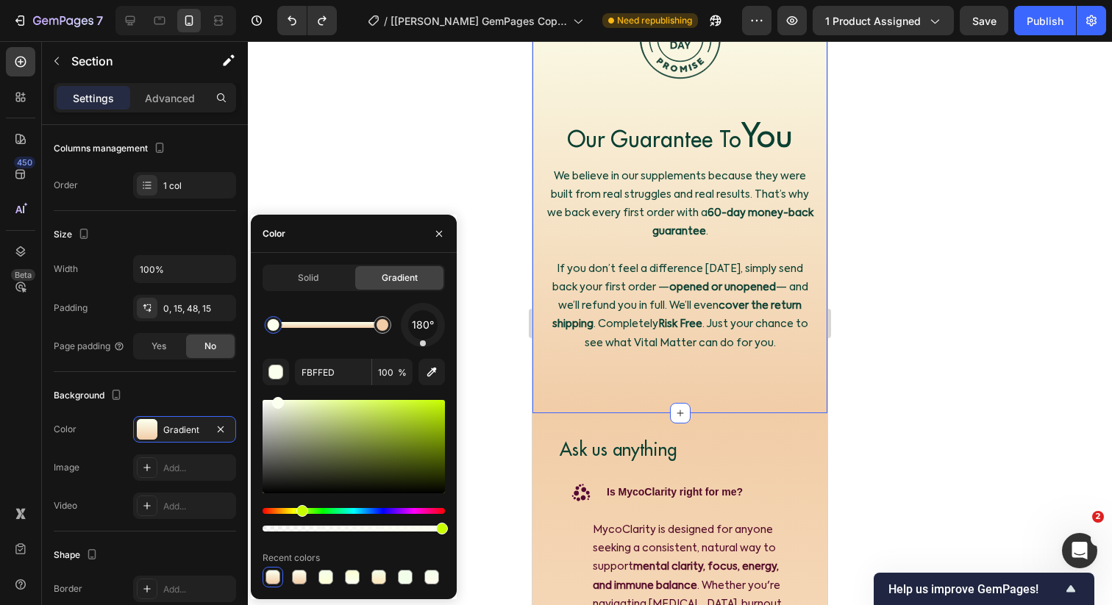
click at [512, 285] on div at bounding box center [680, 323] width 864 height 564
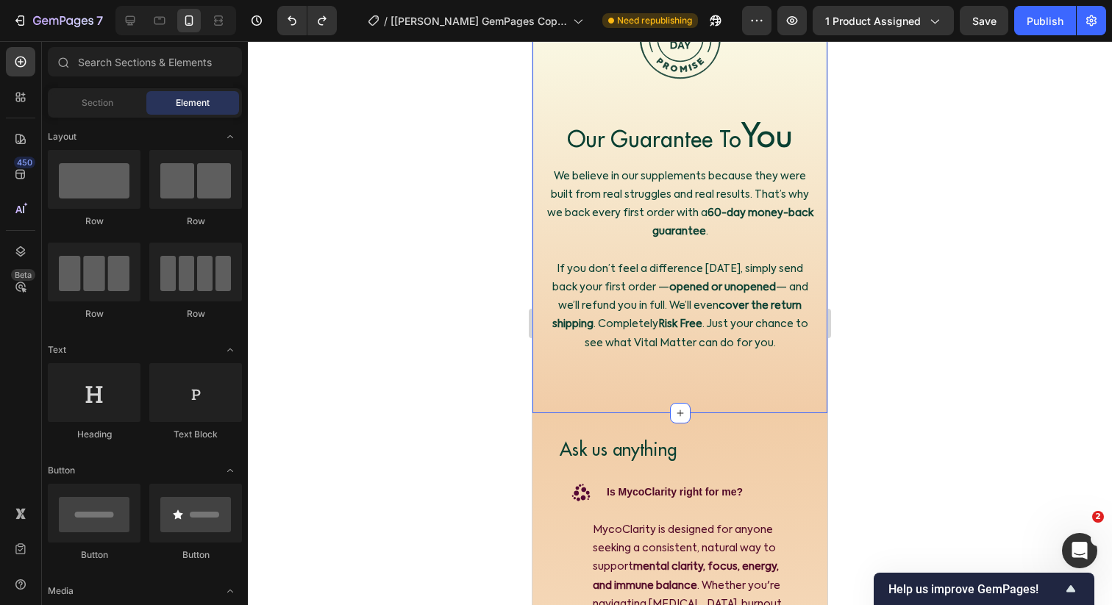
click at [538, 383] on div "Image Our Guarantee To You Heading We believe in our supplements because they w…" at bounding box center [679, 187] width 295 height 452
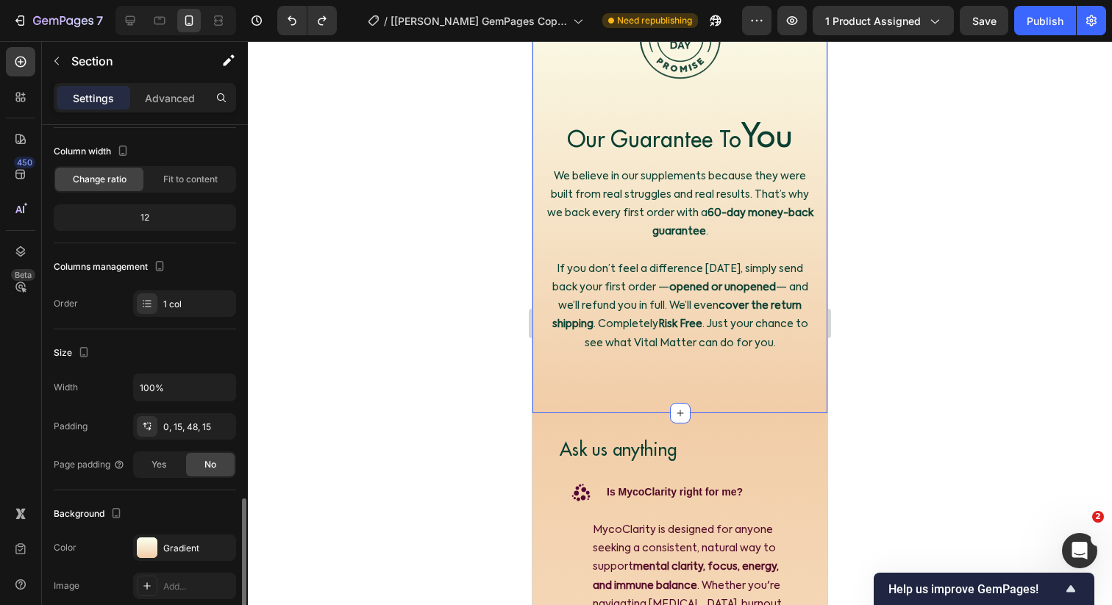
scroll to position [337, 0]
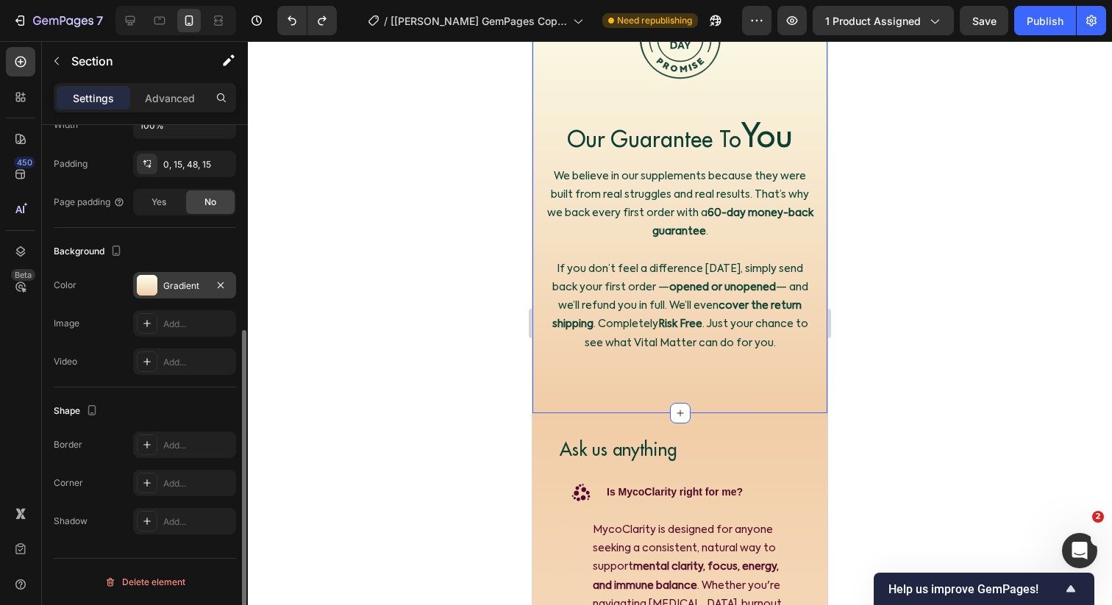
click at [174, 290] on div "Gradient" at bounding box center [184, 285] width 43 height 13
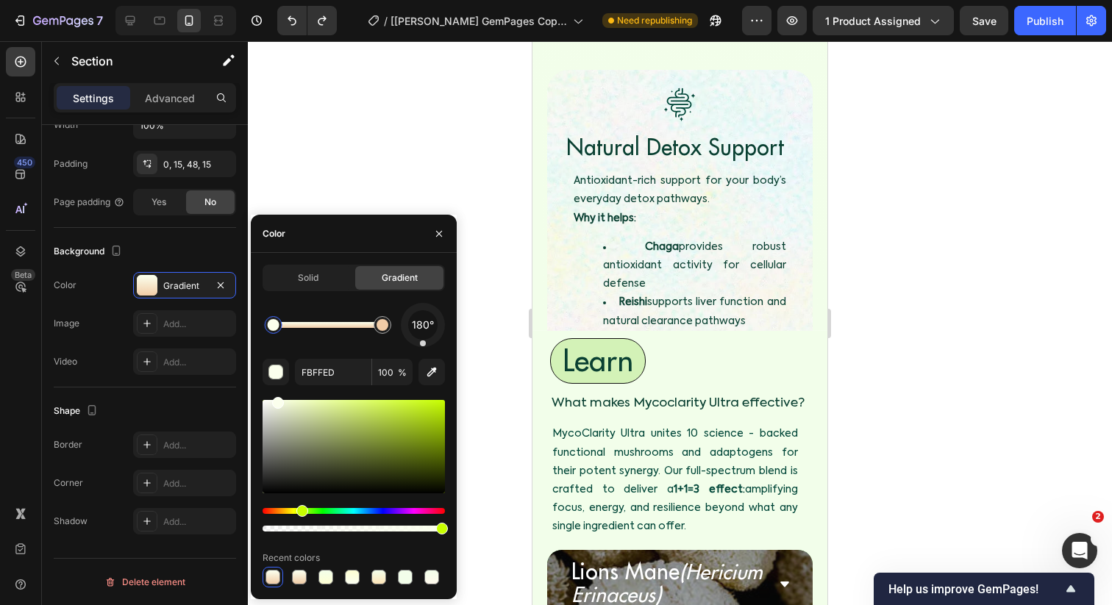
scroll to position [4796, 0]
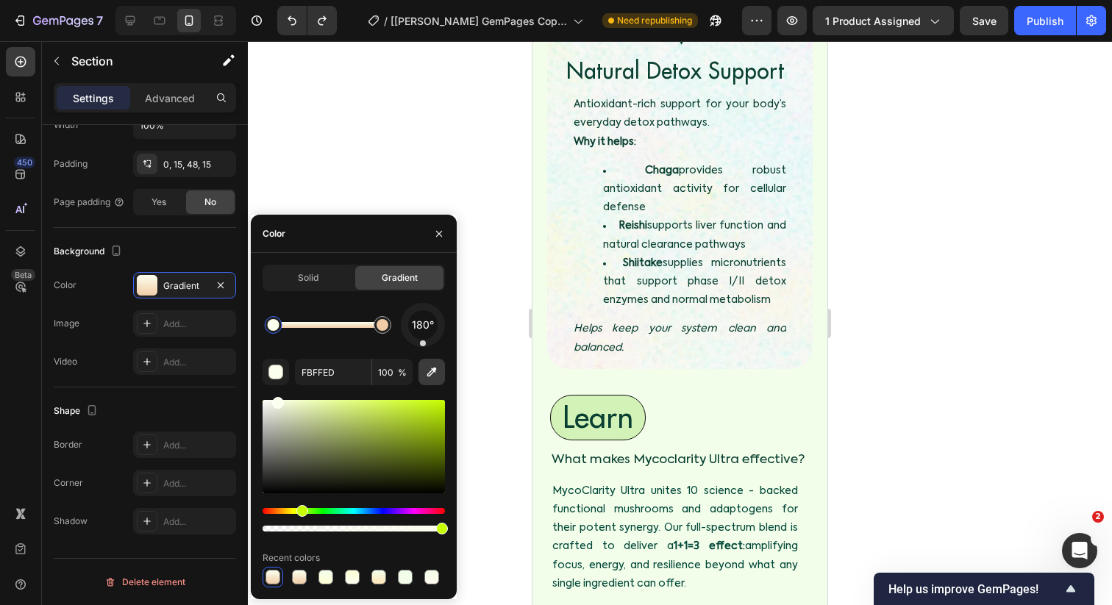
click at [426, 375] on icon "button" at bounding box center [431, 372] width 15 height 15
type input "F3FEEA"
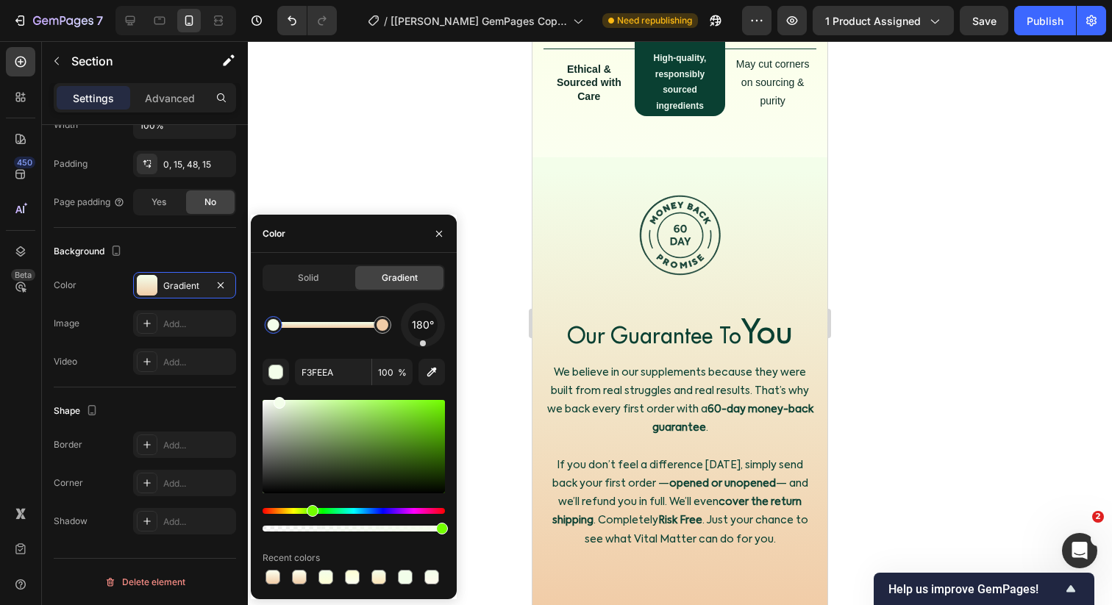
scroll to position [7335, 0]
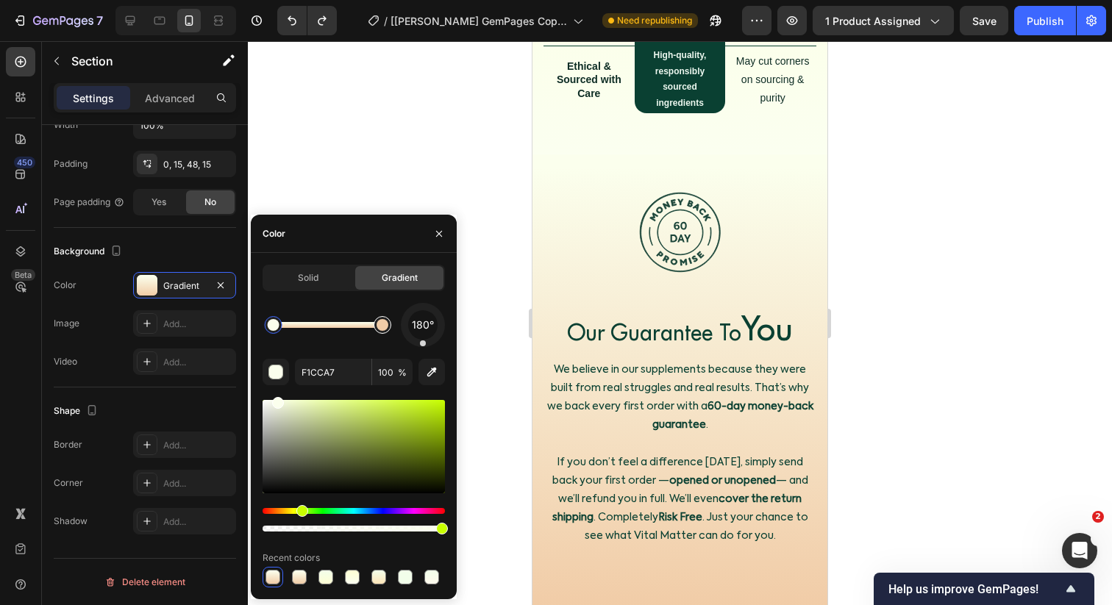
click at [380, 324] on div at bounding box center [382, 325] width 12 height 12
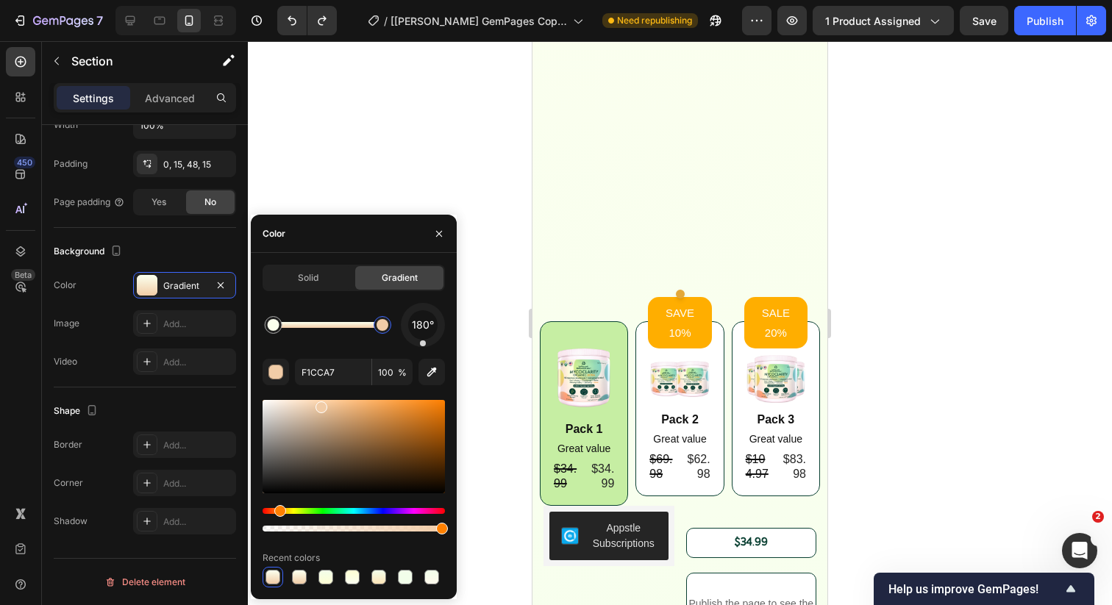
scroll to position [0, 0]
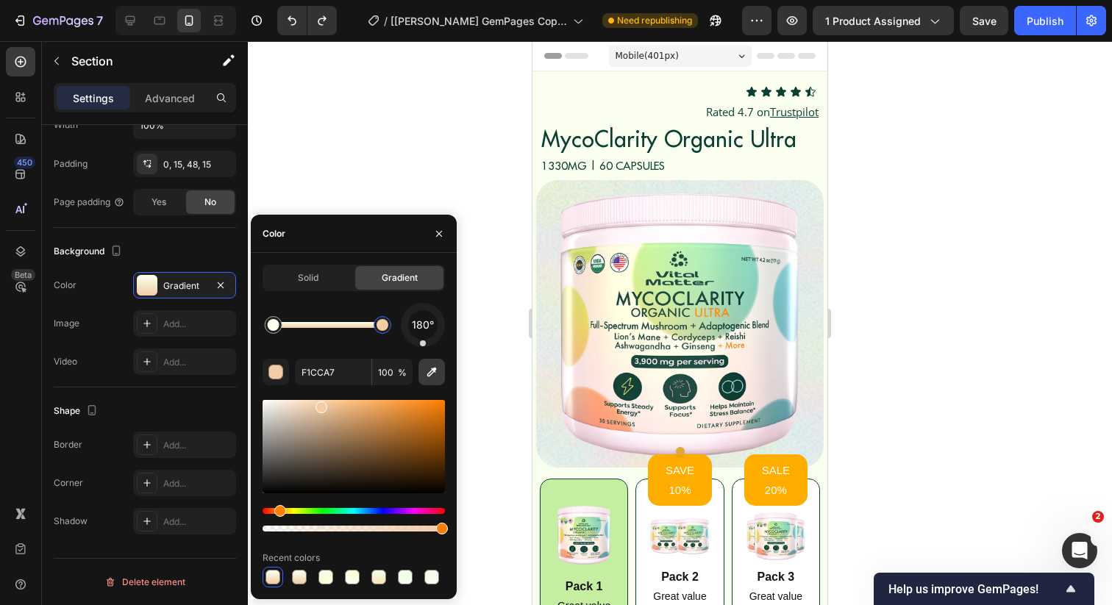
click at [438, 379] on button "button" at bounding box center [431, 372] width 26 height 26
type input "FBFFF0"
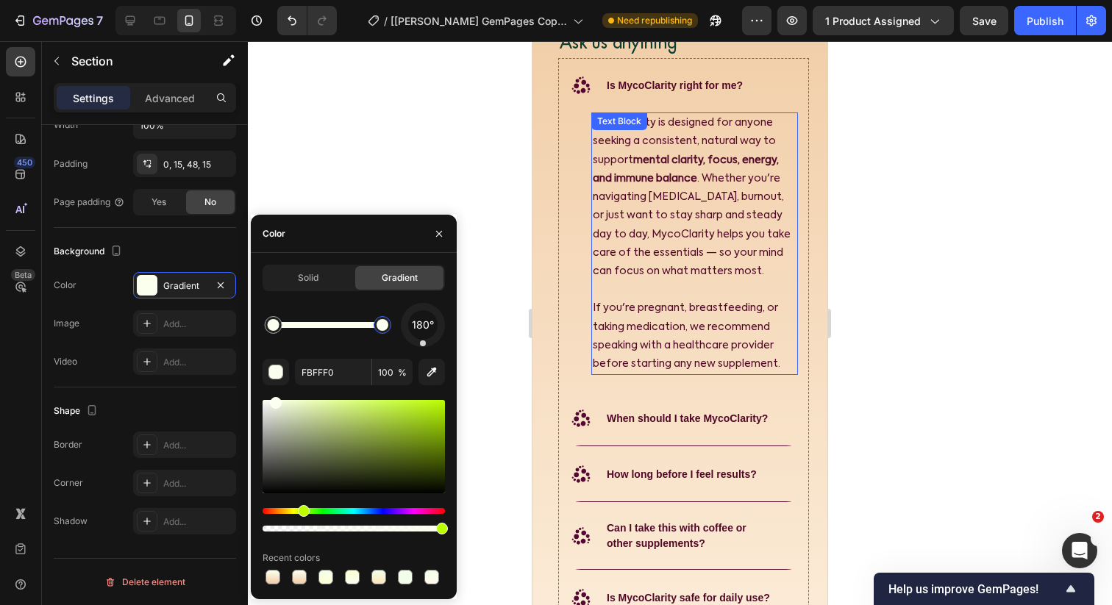
scroll to position [7906, 0]
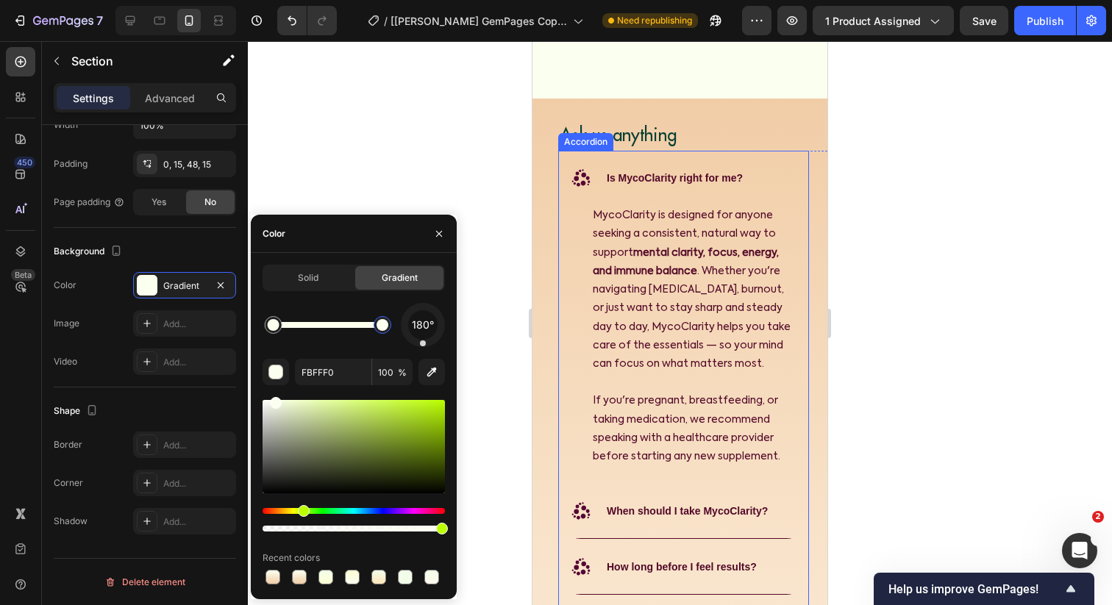
click at [667, 174] on strong "Is MycoClarity right for me?" at bounding box center [675, 178] width 136 height 12
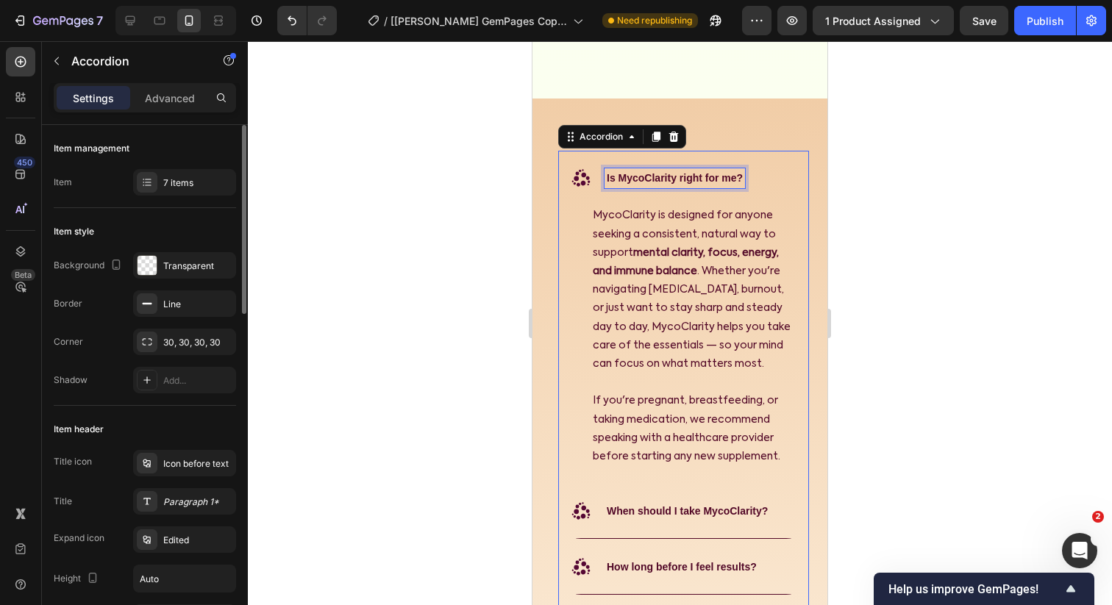
click at [678, 181] on strong "Is MycoClarity right for me?" at bounding box center [675, 178] width 136 height 12
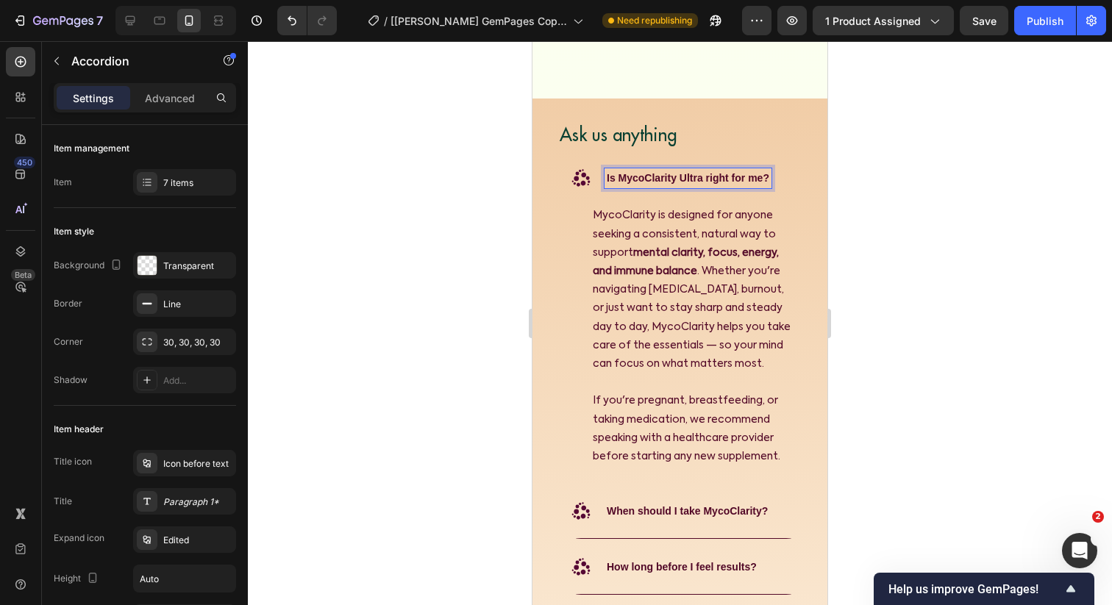
click at [515, 253] on div at bounding box center [680, 323] width 864 height 564
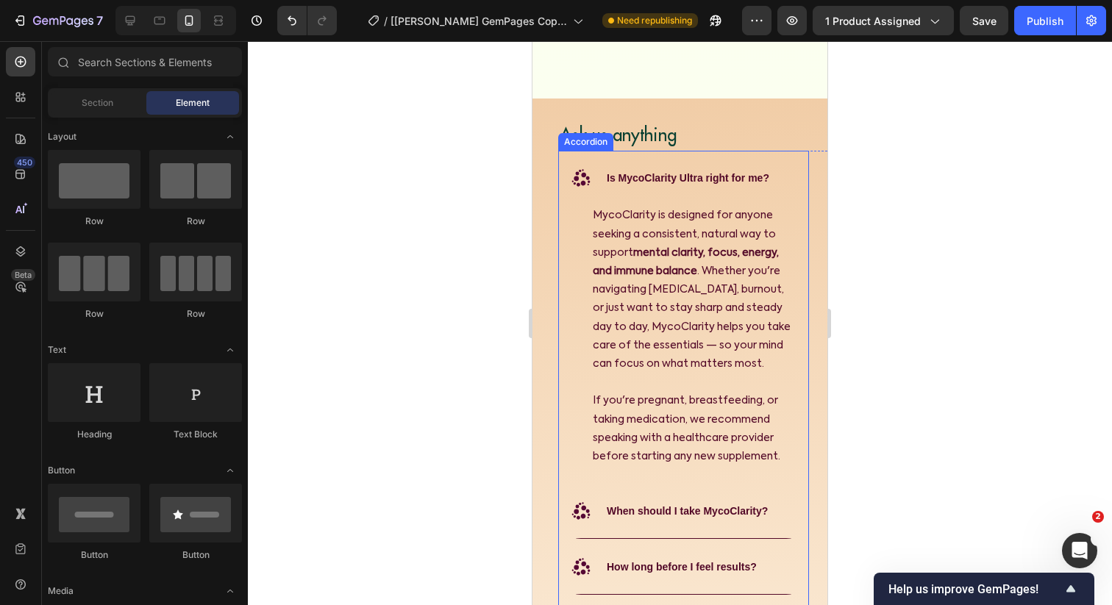
click at [781, 175] on div ".id582365436935406176 .st0 { fill: #560834; } Is MycoClarity Ultra right for me?" at bounding box center [683, 178] width 249 height 54
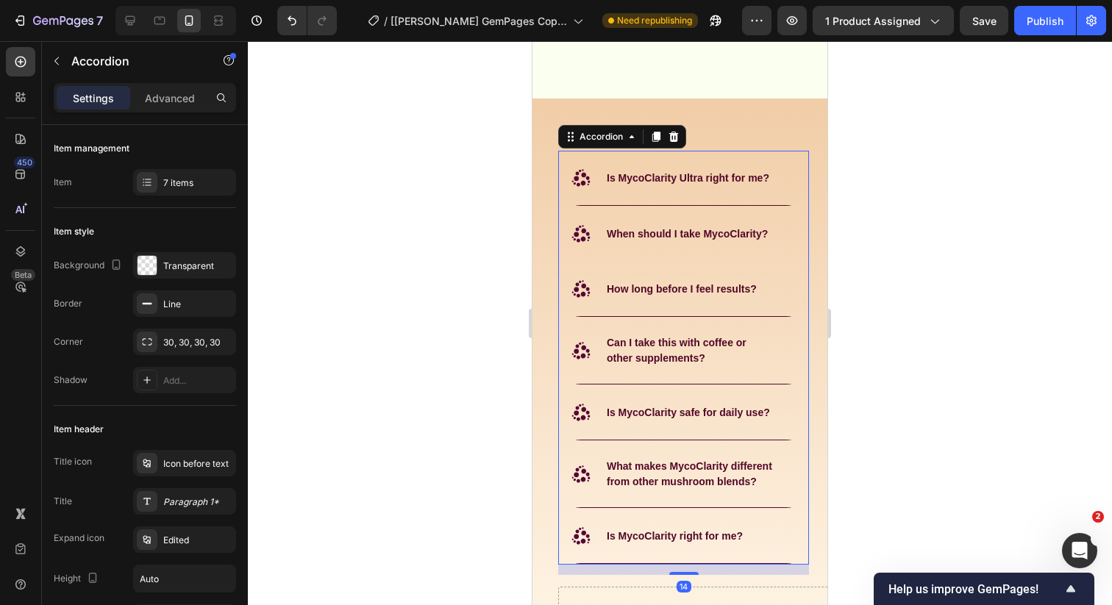
click at [776, 239] on div ".id582365436935406176 .st0 { fill: #560834; } When should I take MycoClarity?" at bounding box center [683, 234] width 249 height 54
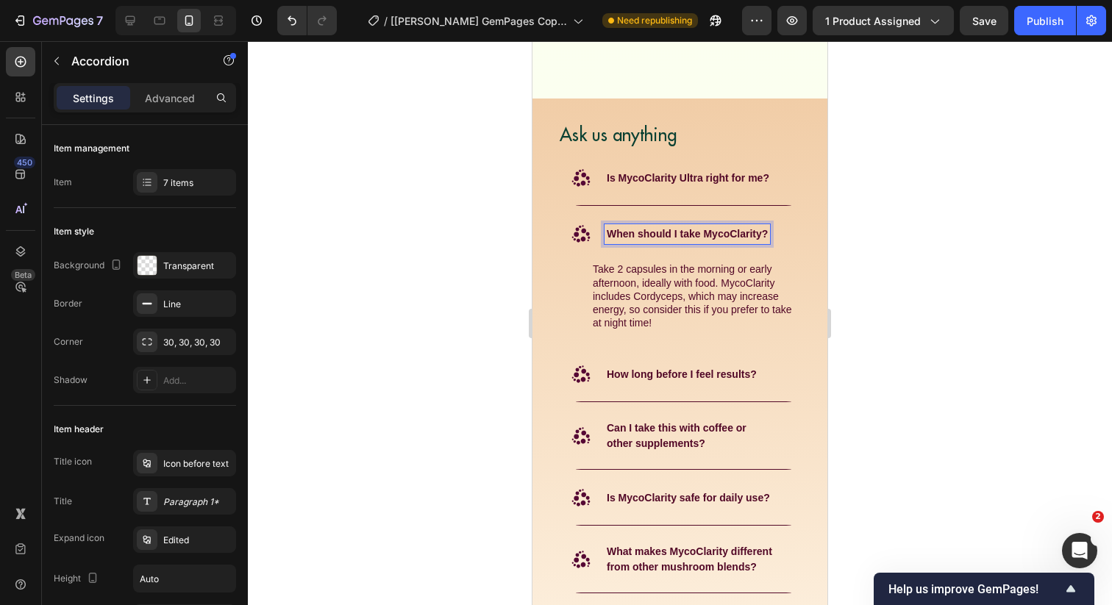
click at [761, 235] on strong "When should I take MycoClarity?" at bounding box center [687, 234] width 161 height 12
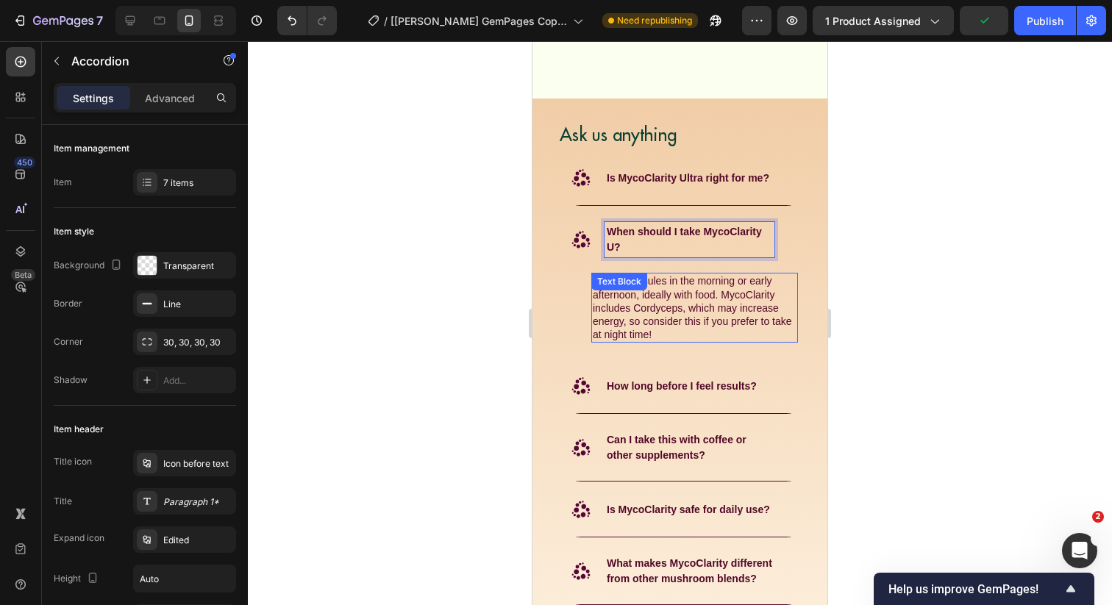
scroll to position [7904, 0]
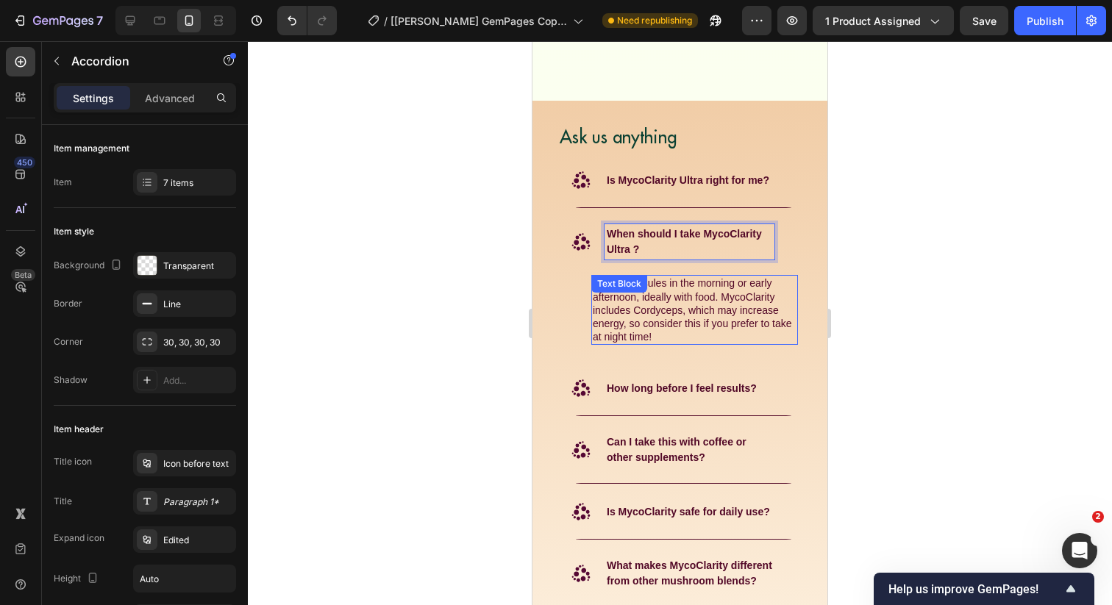
click at [507, 329] on div at bounding box center [680, 323] width 864 height 564
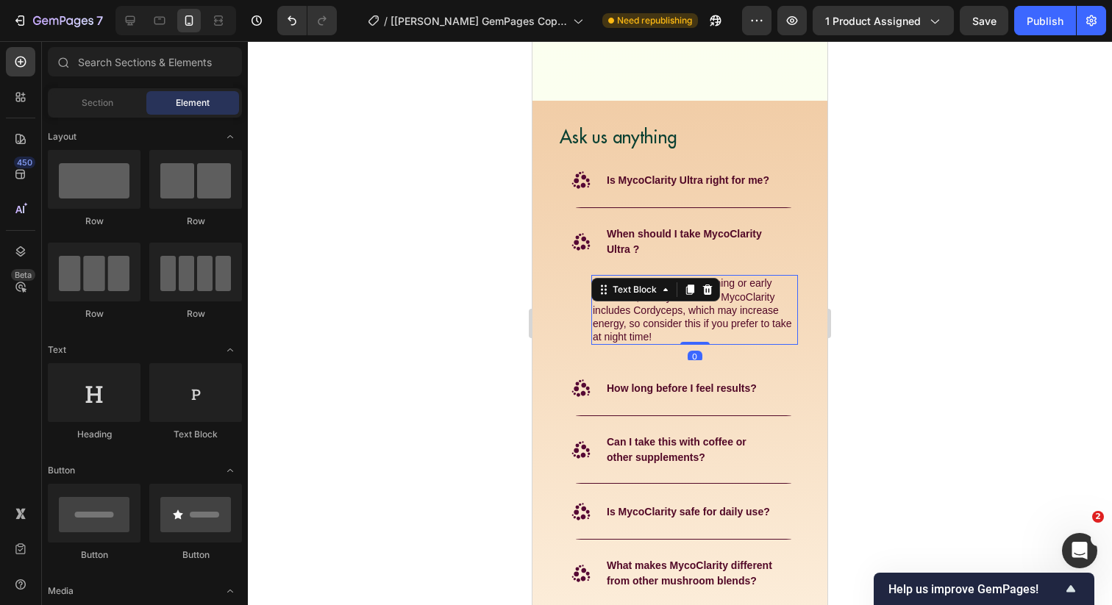
click at [658, 326] on span "Take 2 capsules in the morning or early afternoon, ideally with food. MycoClari…" at bounding box center [692, 309] width 199 height 65
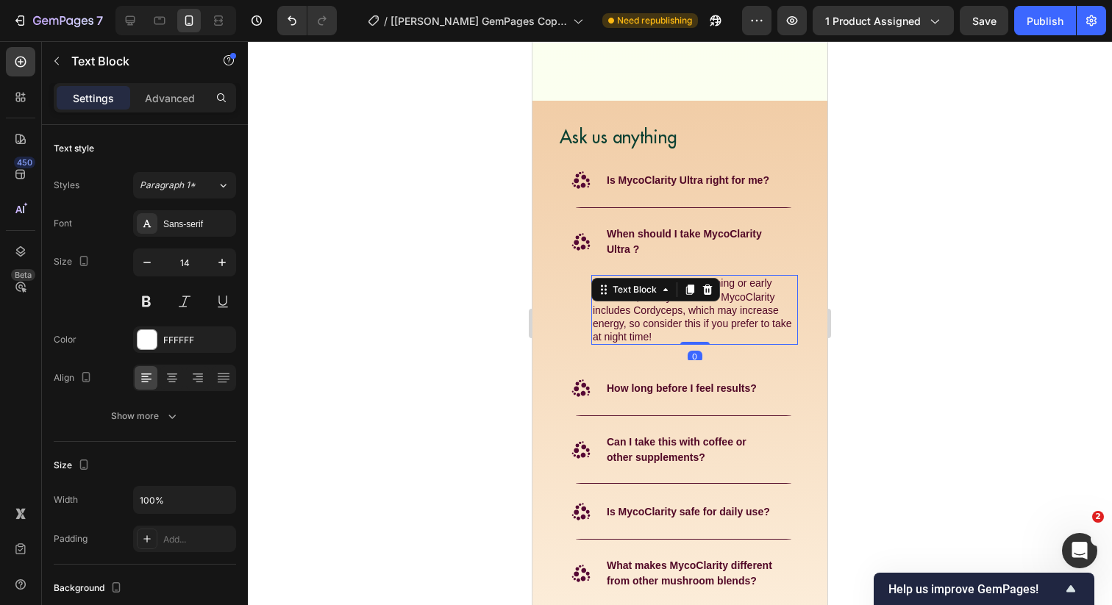
click at [626, 325] on span "Take 2 capsules in the morning or early afternoon, ideally with food. MycoClari…" at bounding box center [692, 309] width 199 height 65
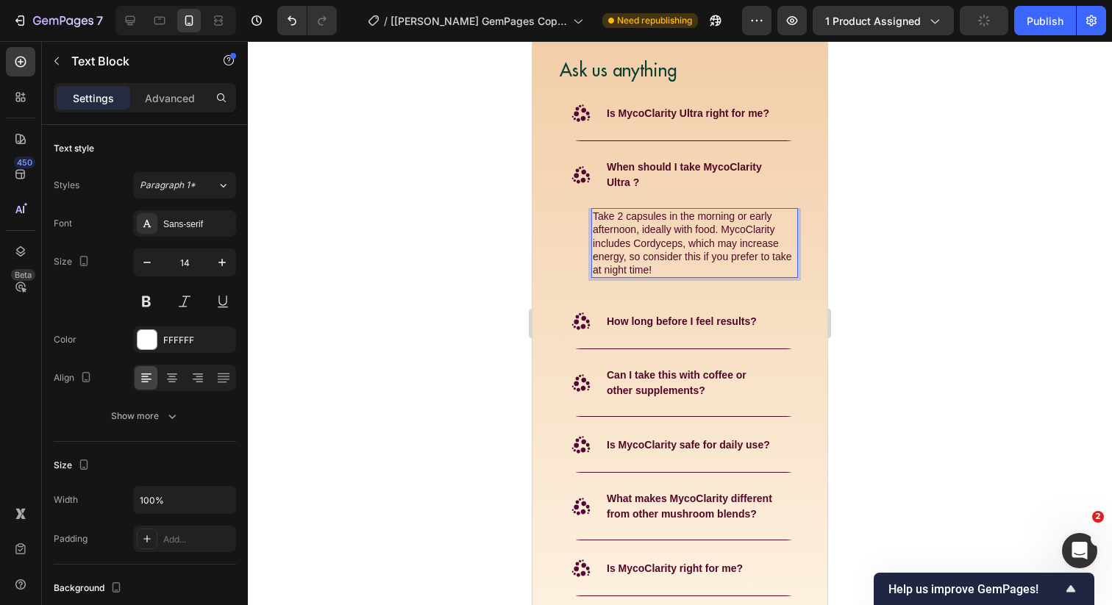
scroll to position [8001, 0]
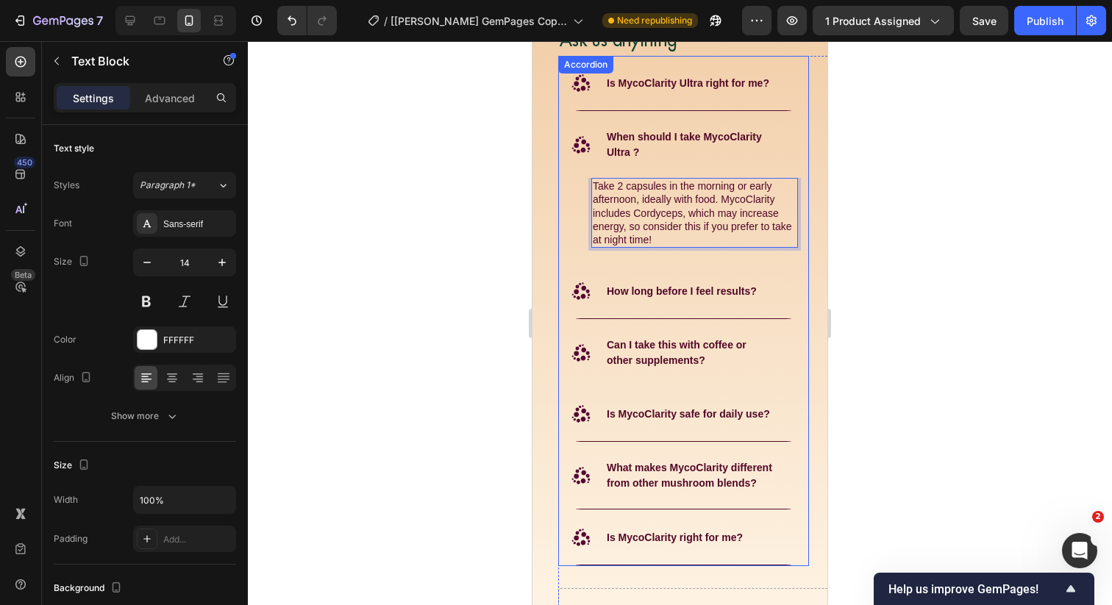
click at [739, 345] on strong "Can I take this with coffee or other supplements?" at bounding box center [677, 352] width 140 height 27
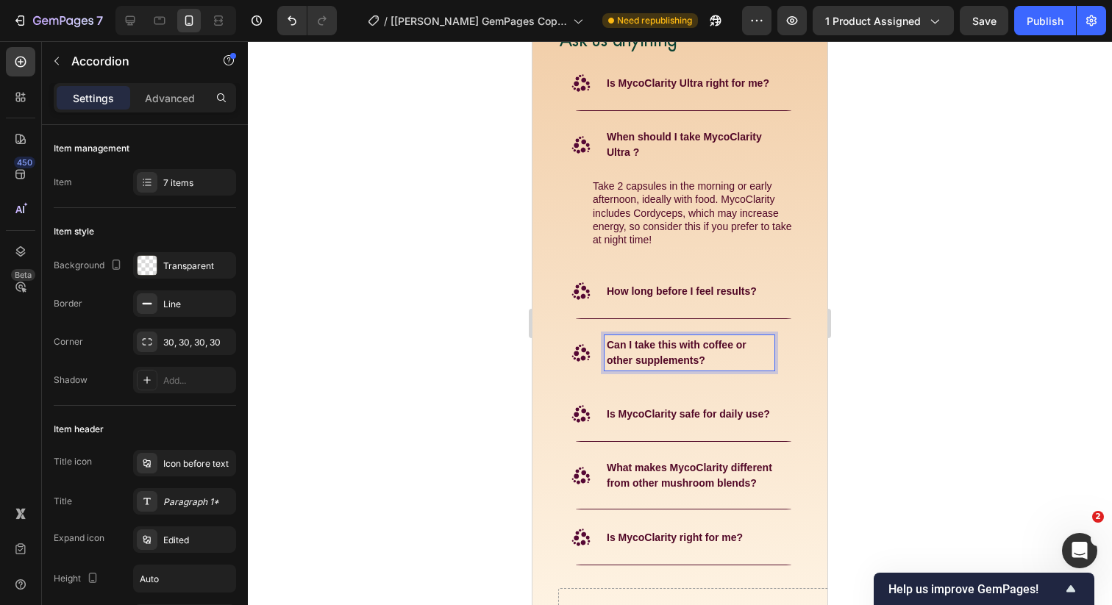
click at [641, 359] on strong "Can I take this with coffee or other supplements?" at bounding box center [677, 352] width 140 height 27
click at [496, 351] on div at bounding box center [680, 323] width 864 height 564
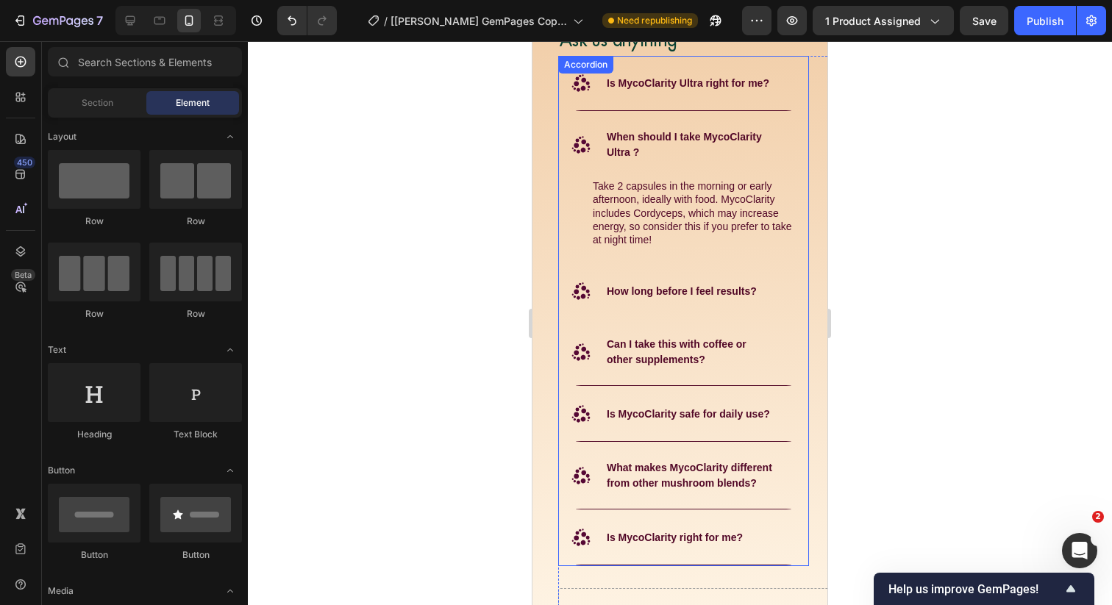
click at [668, 290] on strong "How long before I feel results?" at bounding box center [682, 291] width 150 height 12
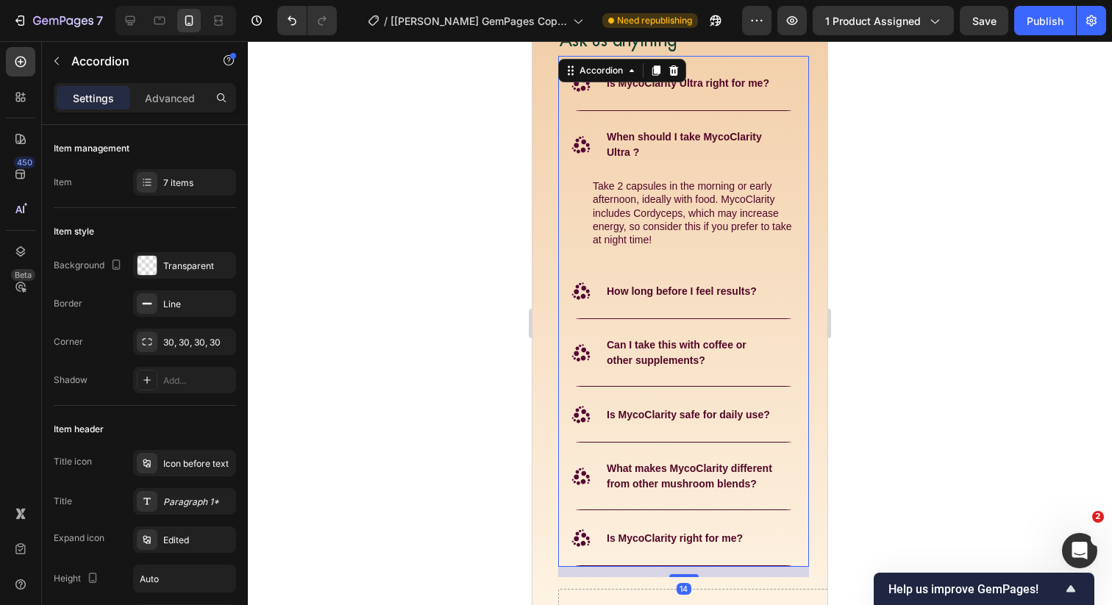
click at [496, 327] on div at bounding box center [680, 323] width 864 height 564
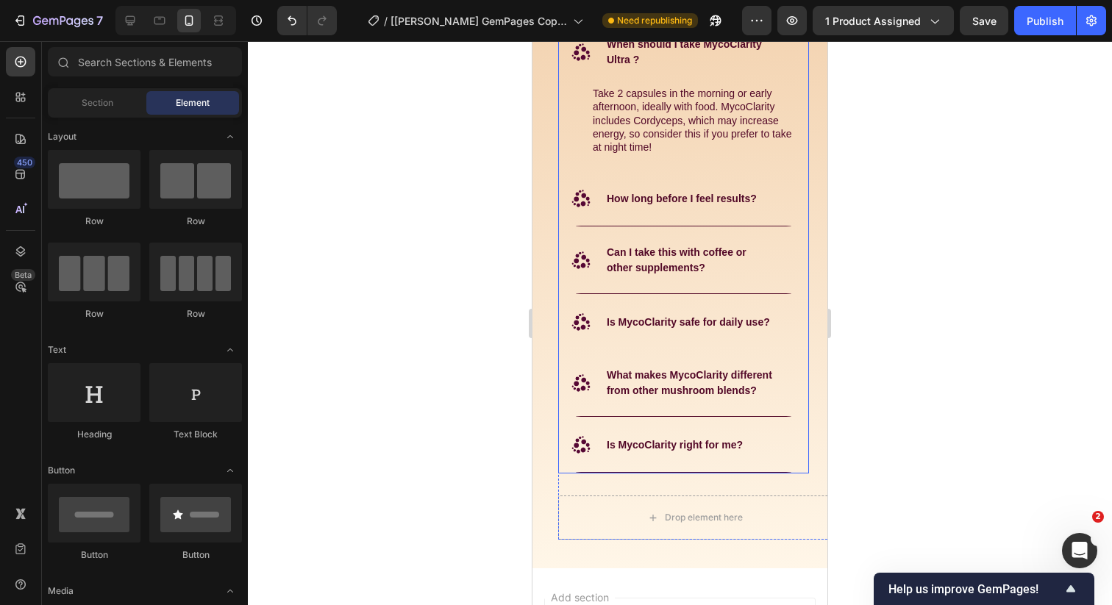
scroll to position [8096, 0]
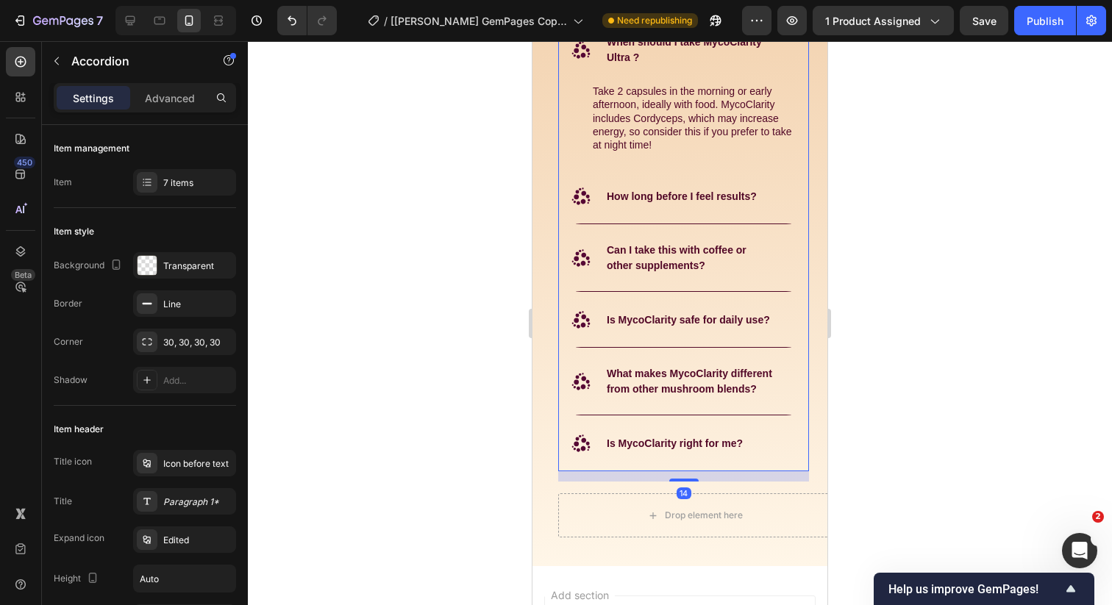
click at [623, 443] on strong "Is MycoClarity right for me?" at bounding box center [675, 444] width 136 height 12
click at [735, 432] on div ".id582365436935406176 .st0 { fill: #560834; } Is MycoClarity right for me?" at bounding box center [671, 444] width 205 height 24
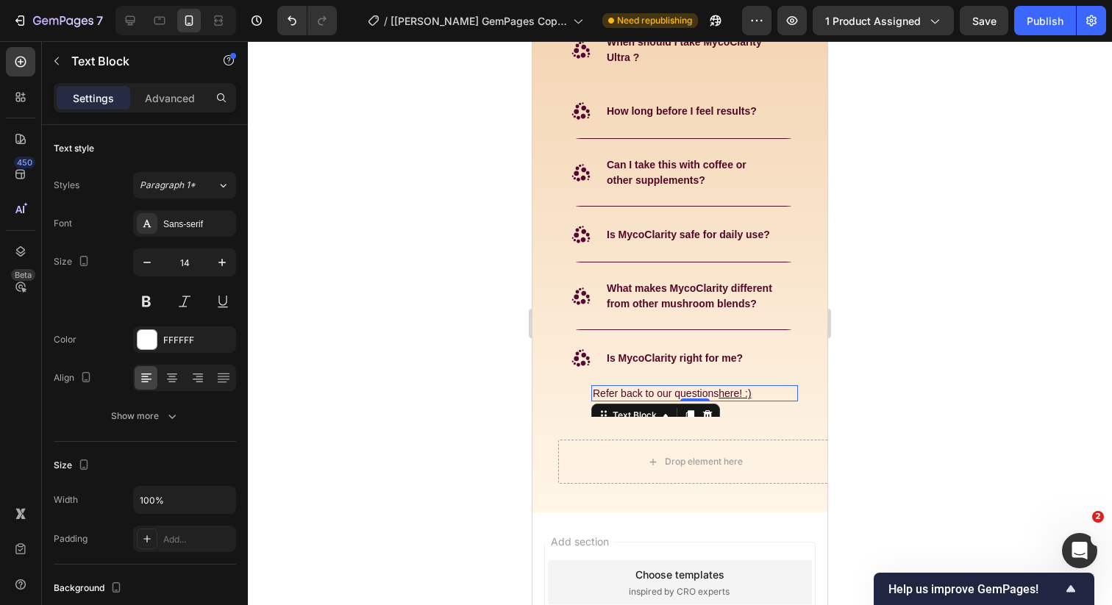
click at [729, 395] on u "here! :)" at bounding box center [734, 394] width 32 height 12
click at [854, 370] on div at bounding box center [680, 323] width 864 height 564
click at [732, 390] on u "here! :)" at bounding box center [734, 394] width 32 height 12
click at [760, 296] on p "What makes MycoClarity different from other mushroom blends?" at bounding box center [689, 296] width 165 height 31
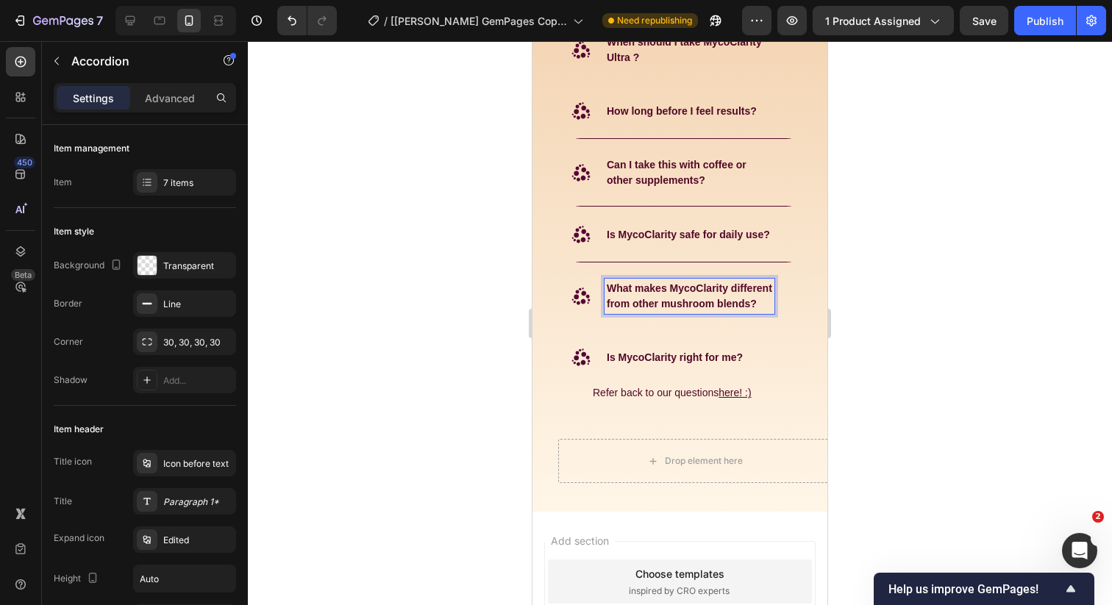
click at [707, 299] on strong "What makes MycoClarity different from other mushroom blends?" at bounding box center [689, 295] width 165 height 27
click at [857, 299] on div at bounding box center [680, 323] width 864 height 564
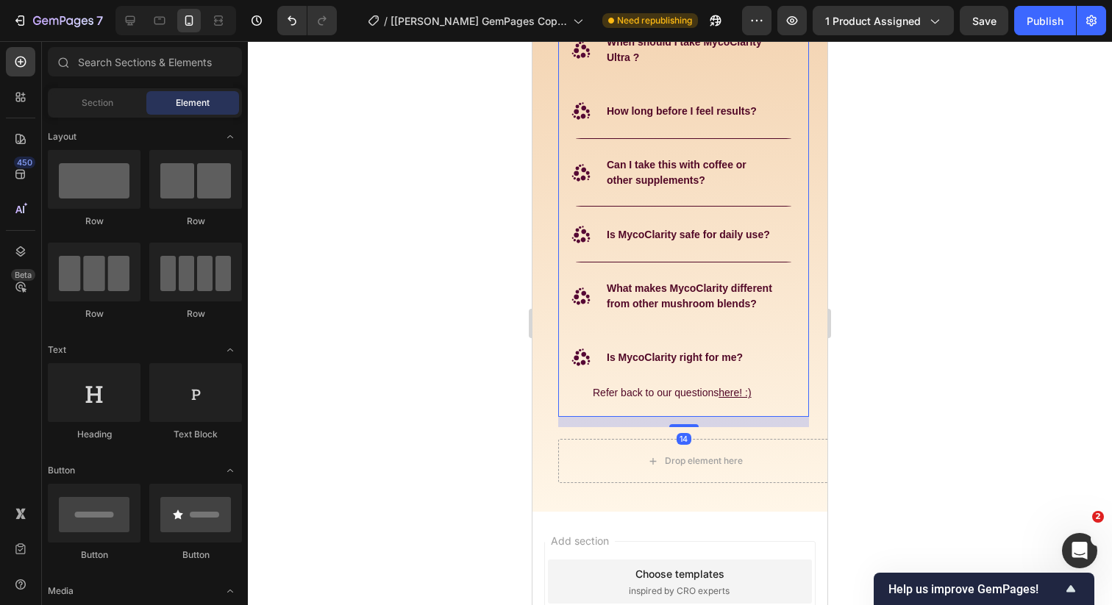
click at [767, 285] on strong "What makes MycoClarity different from other mushroom blends?" at bounding box center [689, 295] width 165 height 27
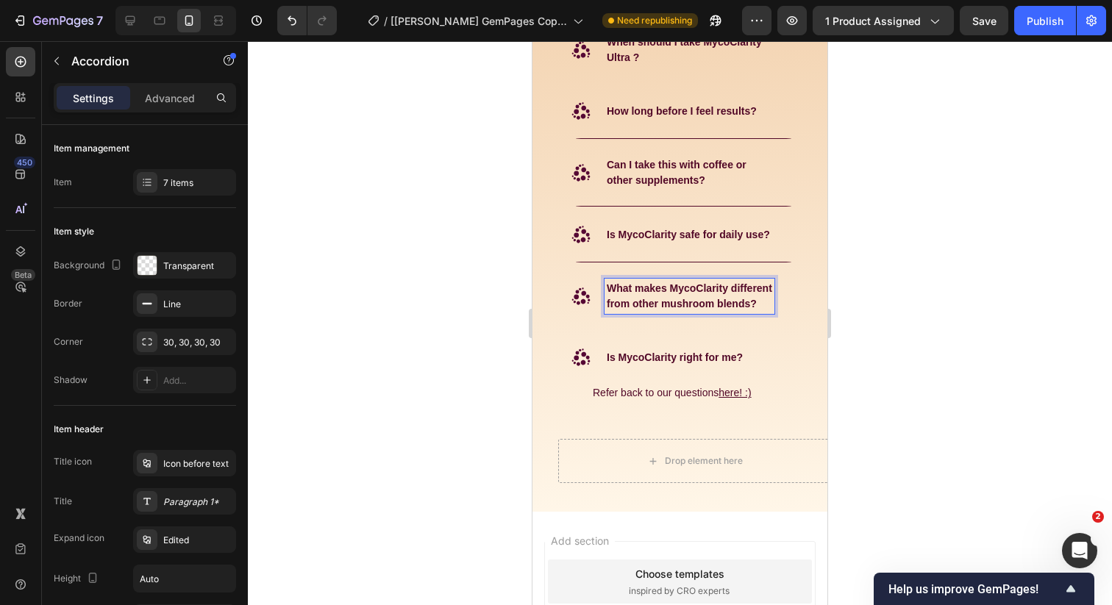
click at [585, 290] on icon ".id582365436935406176 .st0 { fill: #560834; }" at bounding box center [581, 297] width 24 height 24
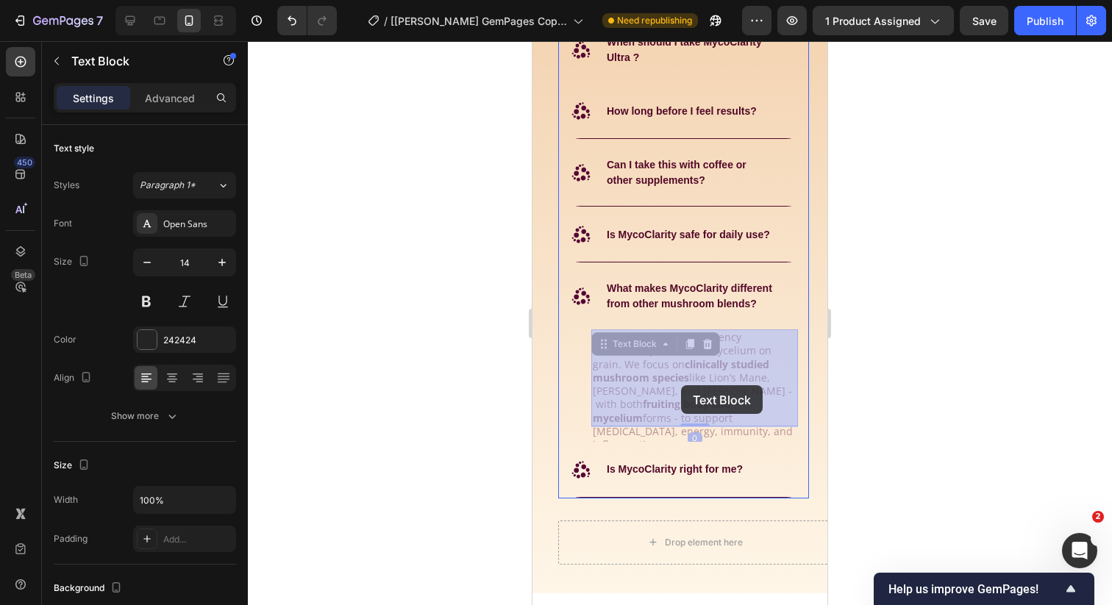
drag, startPoint x: 740, startPoint y: 420, endPoint x: 684, endPoint y: 387, distance: 64.9
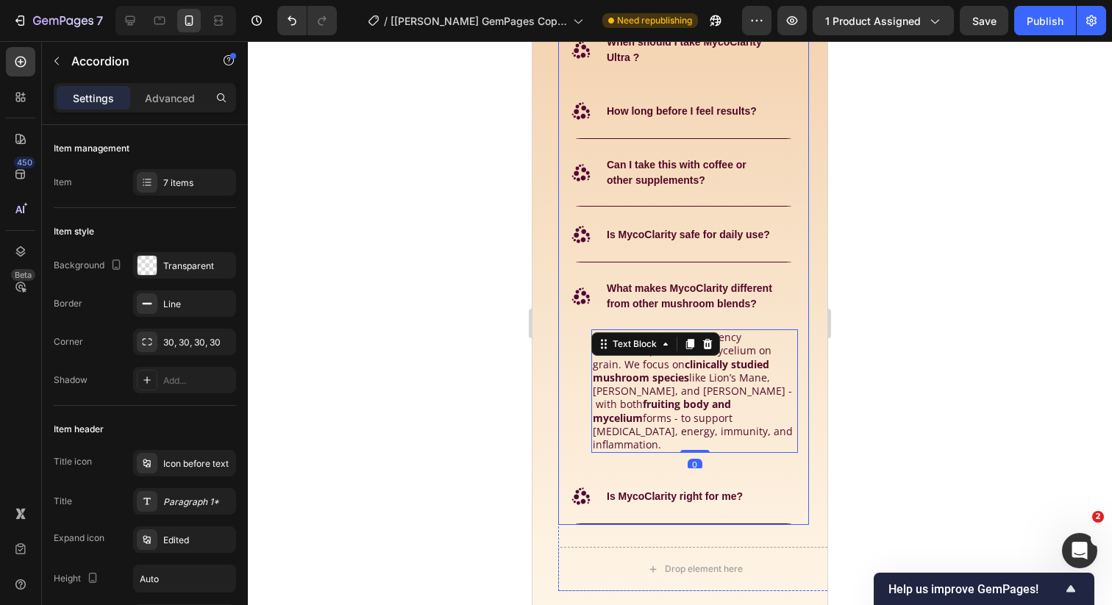
click at [724, 290] on strong "What makes MycoClarity different from other mushroom blends?" at bounding box center [689, 295] width 165 height 27
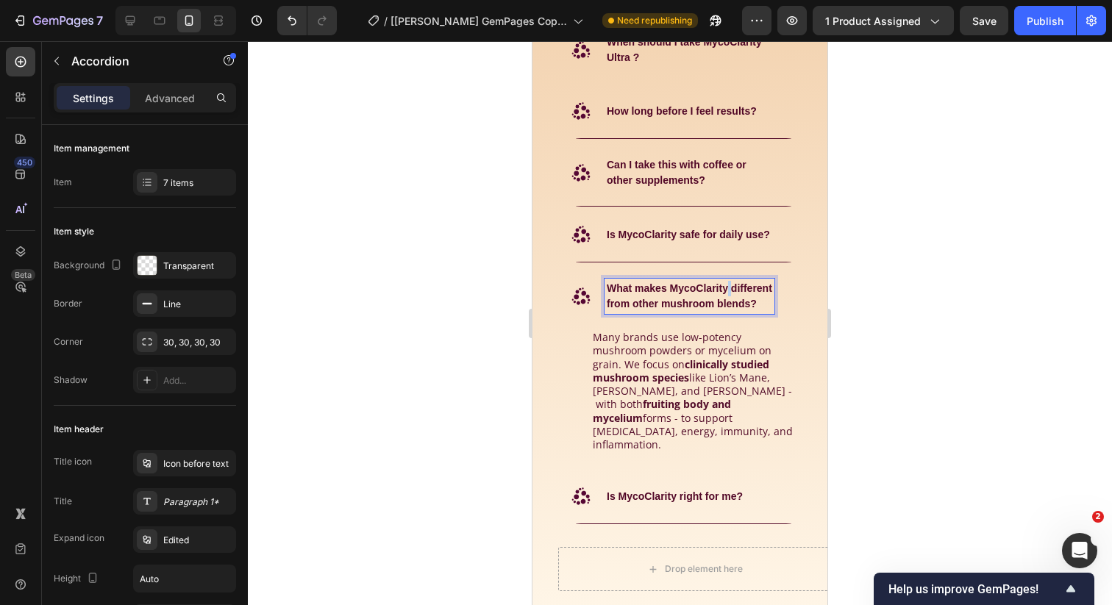
click at [727, 290] on strong "What makes MycoClarity different from other mushroom blends?" at bounding box center [689, 295] width 165 height 27
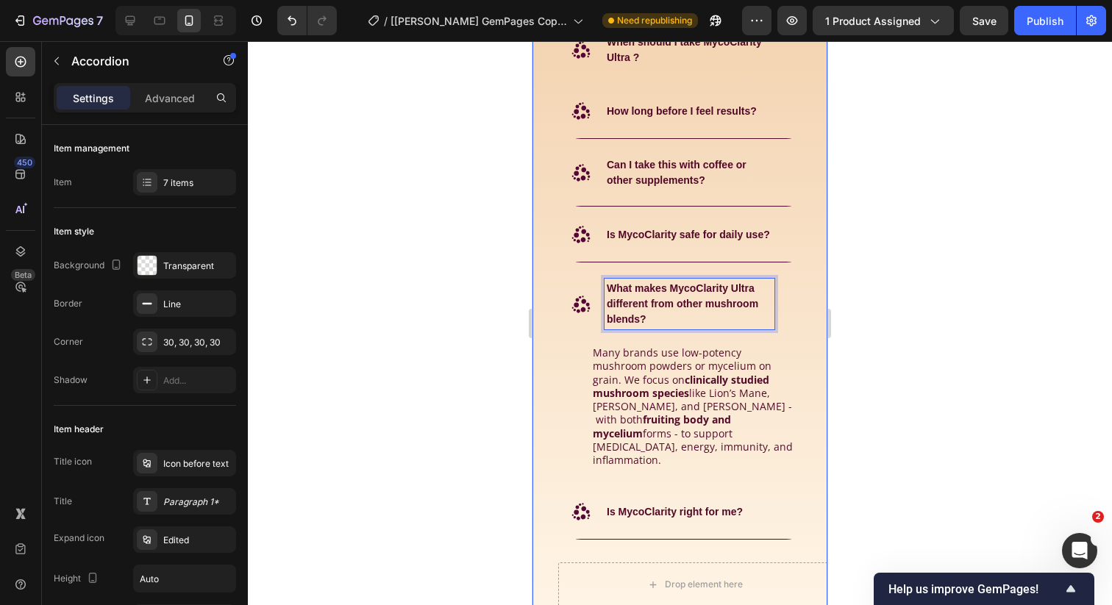
click at [460, 363] on div at bounding box center [680, 323] width 864 height 564
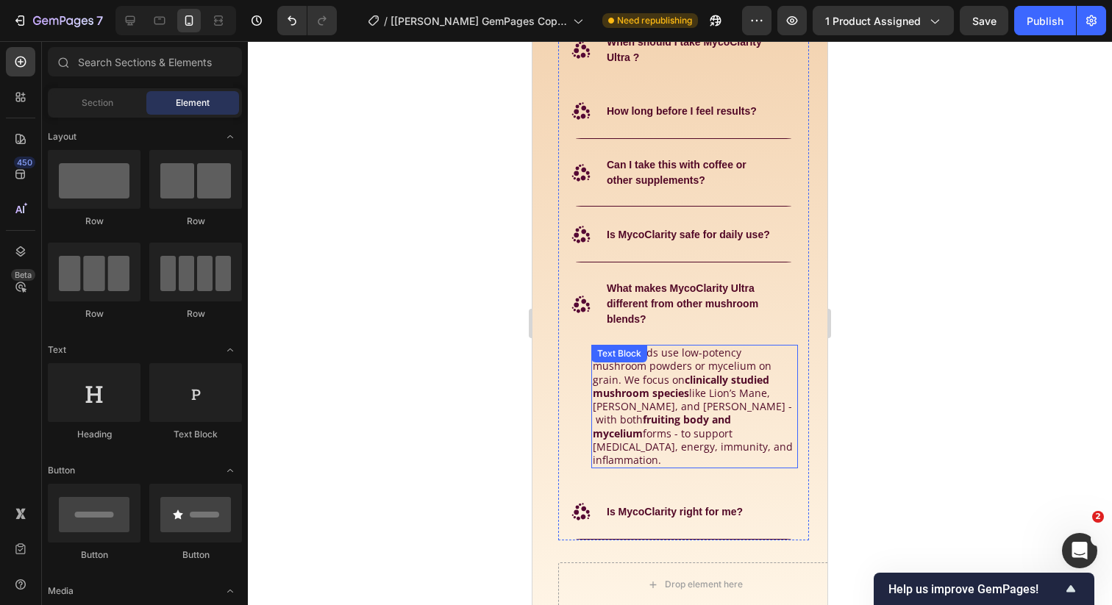
click at [682, 392] on span "Many brands use low-potency mushroom powders or mycelium on grain. We focus on …" at bounding box center [693, 406] width 200 height 121
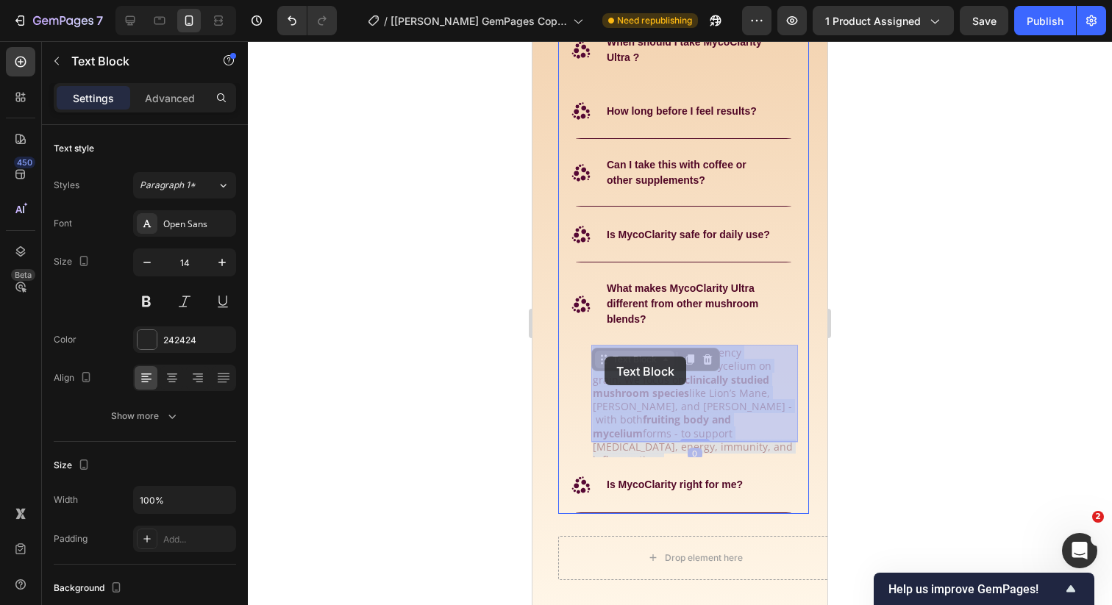
drag, startPoint x: 753, startPoint y: 431, endPoint x: 605, endPoint y: 357, distance: 165.4
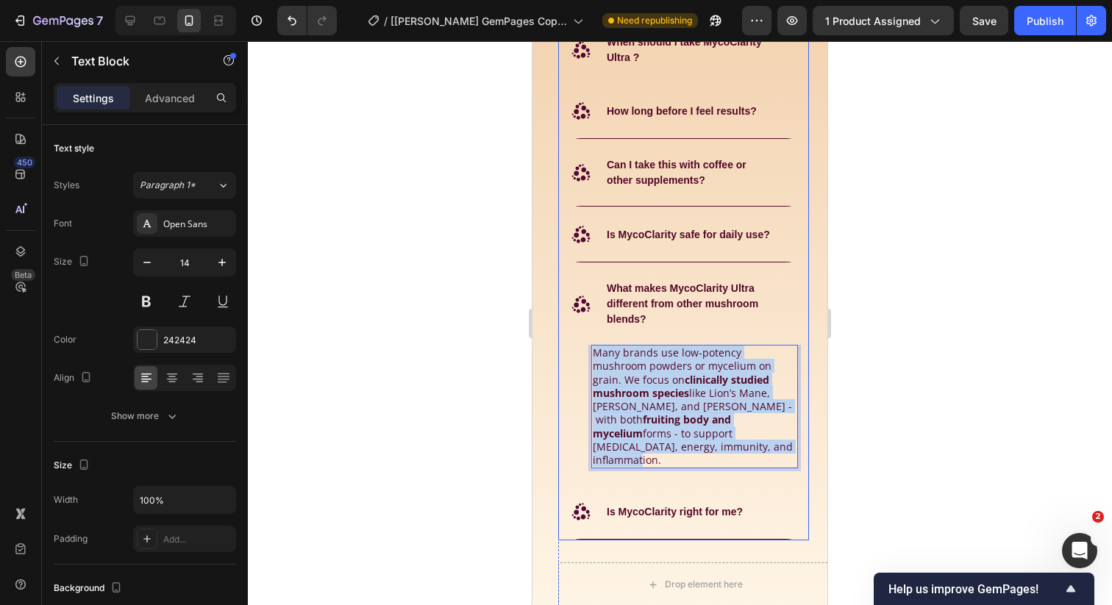
drag, startPoint x: 741, startPoint y: 434, endPoint x: 587, endPoint y: 354, distance: 173.6
click at [587, 354] on div "Many brands use low-potency mushroom powders or mycelium on grain. We focus on …" at bounding box center [683, 414] width 249 height 139
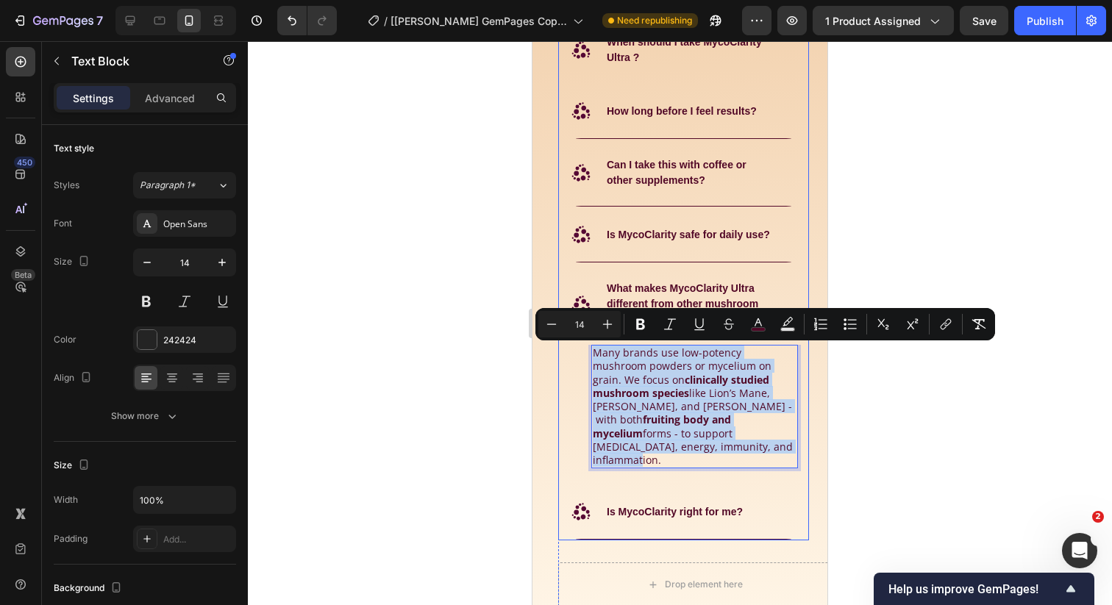
copy span "Many brands use low-potency mushroom powders or mycelium on grain. We focus on …"
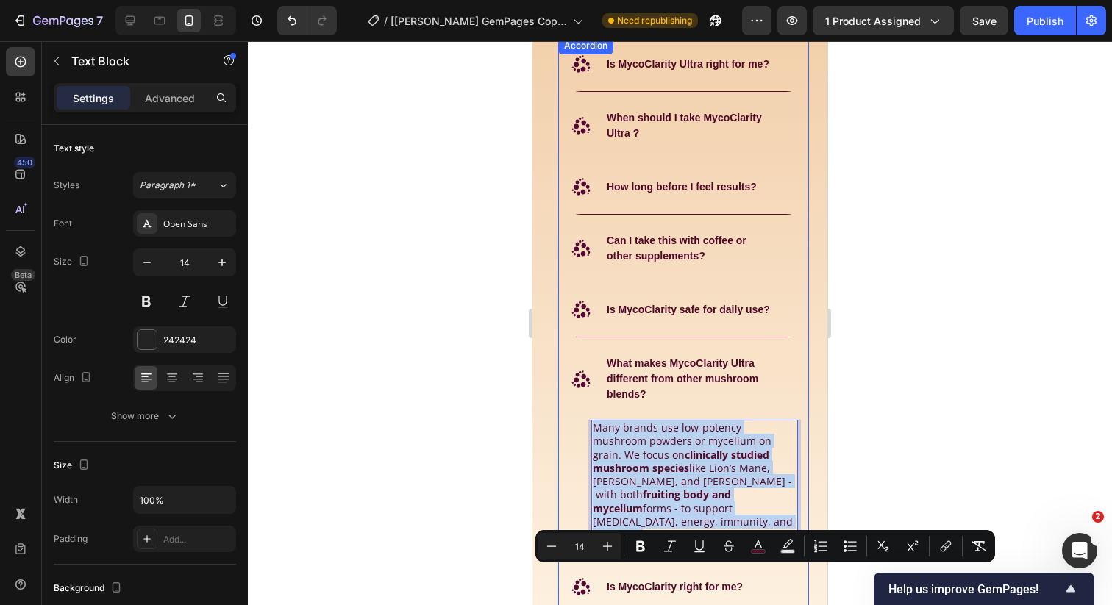
scroll to position [7669, 0]
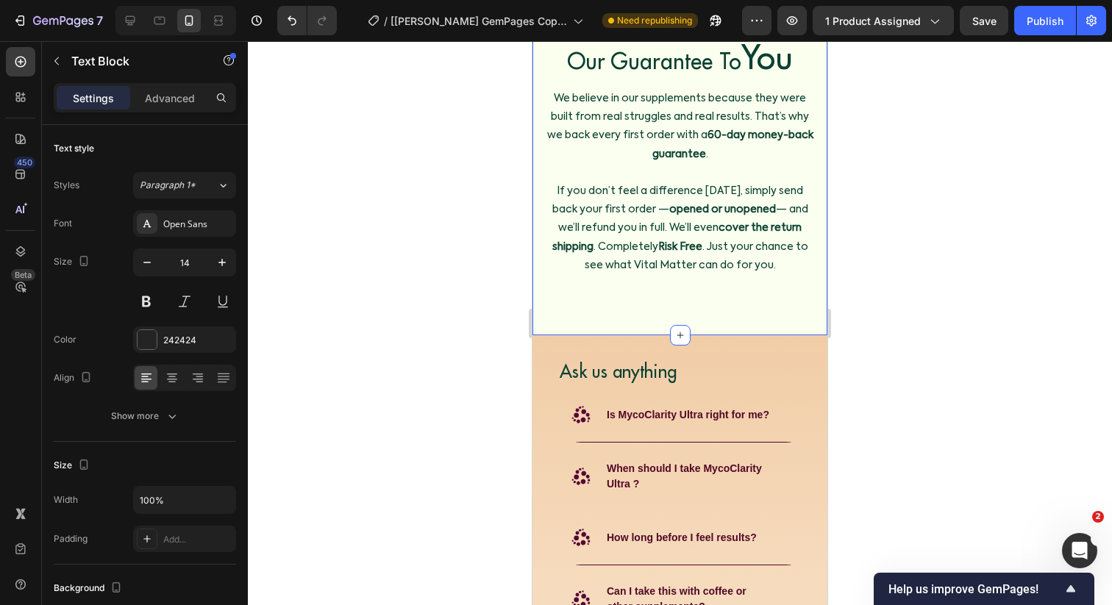
click at [554, 325] on div "Image Our Guarantee To You Heading We believe in our supplements because they w…" at bounding box center [679, 109] width 295 height 452
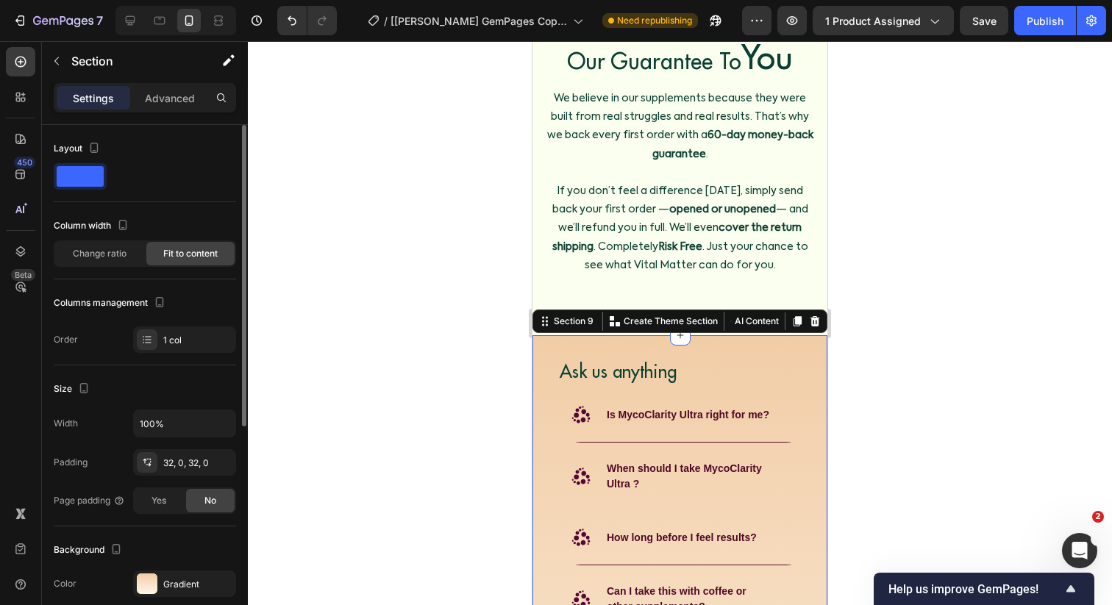
click at [175, 567] on div "Background The changes might be hidden by the video. Color Gradient Image Add..…" at bounding box center [145, 606] width 182 height 160
click at [175, 587] on div "Gradient" at bounding box center [184, 584] width 43 height 13
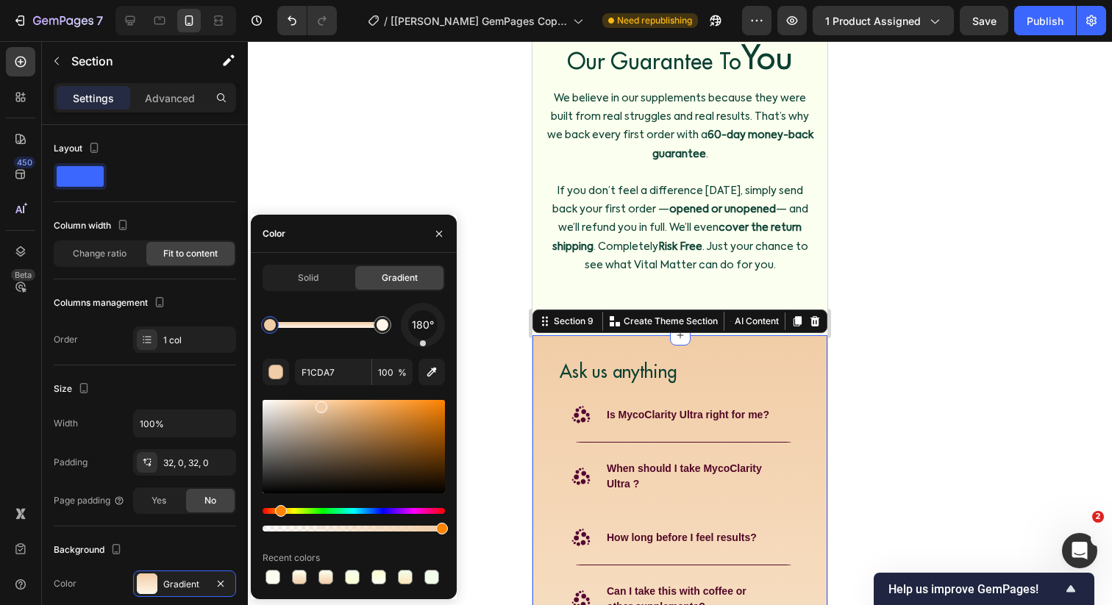
click at [268, 318] on div at bounding box center [270, 325] width 18 height 18
click at [435, 374] on icon "button" at bounding box center [431, 372] width 15 height 15
type input "FBFFF1"
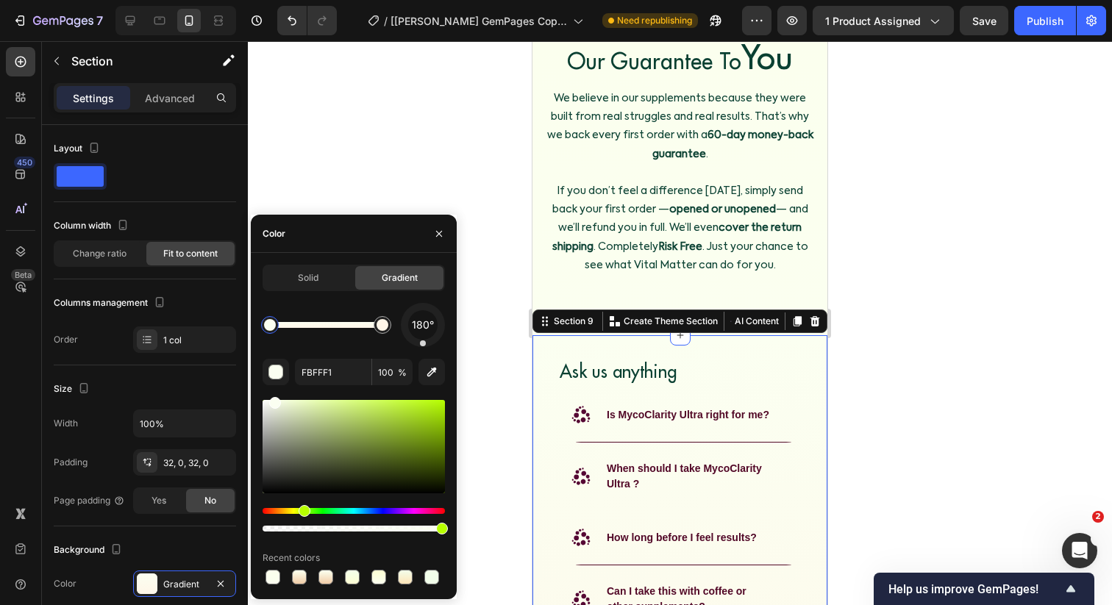
click at [507, 324] on div at bounding box center [680, 323] width 864 height 564
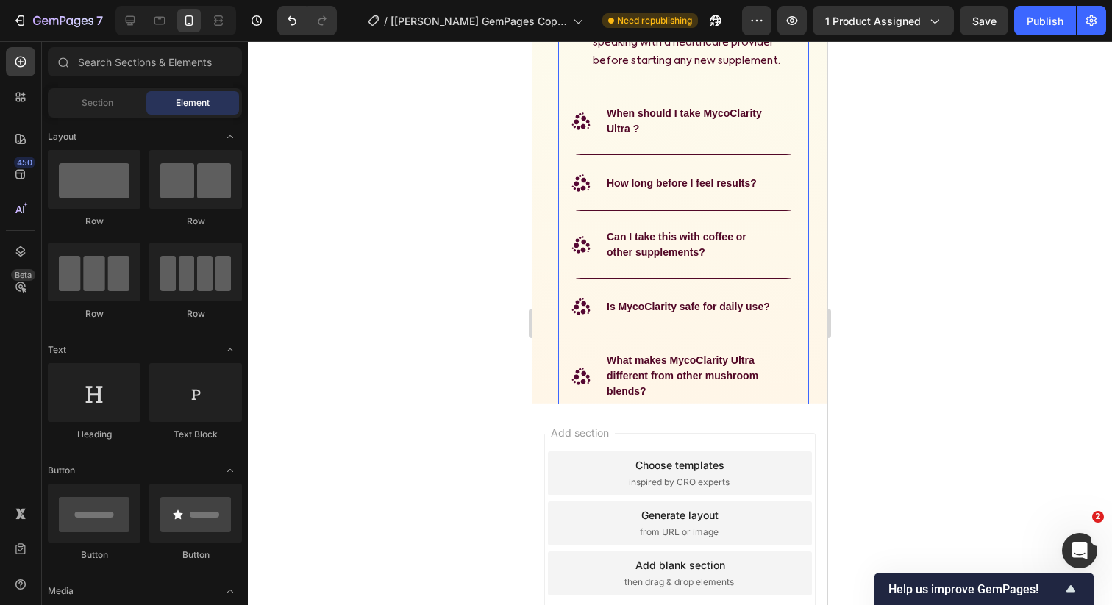
scroll to position [8299, 0]
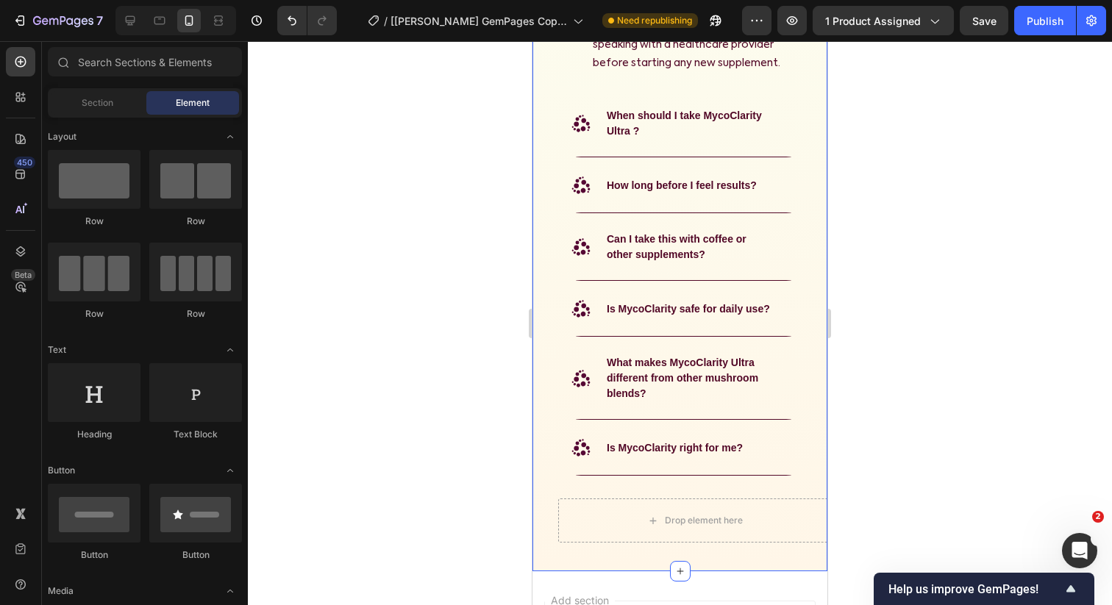
click at [533, 507] on div "Ask us anything Heading .id582365436935406176 .st0 { fill: #560834; } Is MycoCl…" at bounding box center [679, 138] width 295 height 819
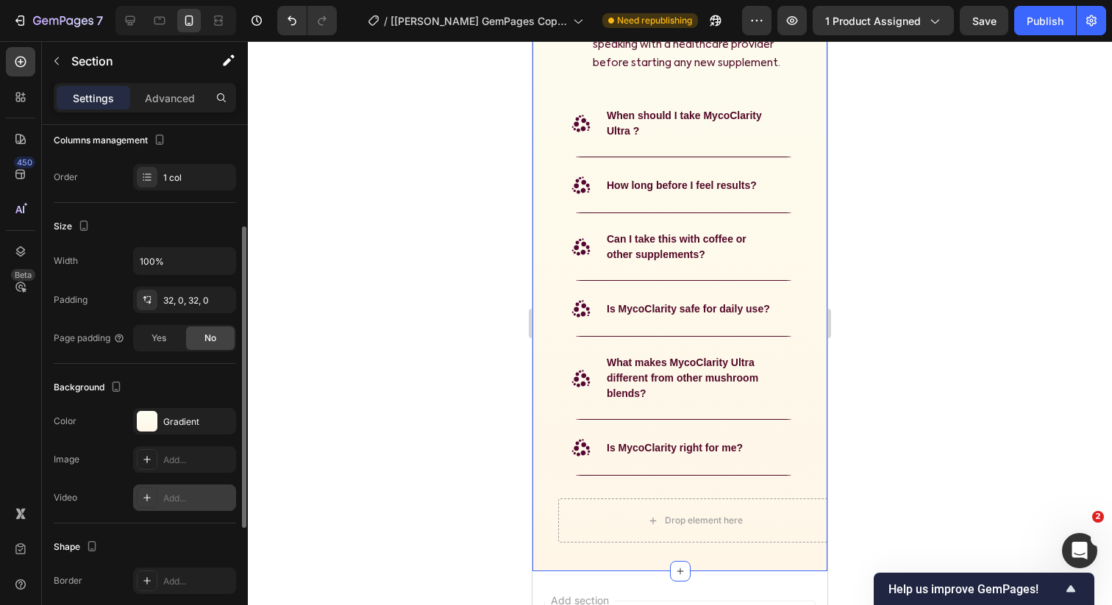
scroll to position [168, 0]
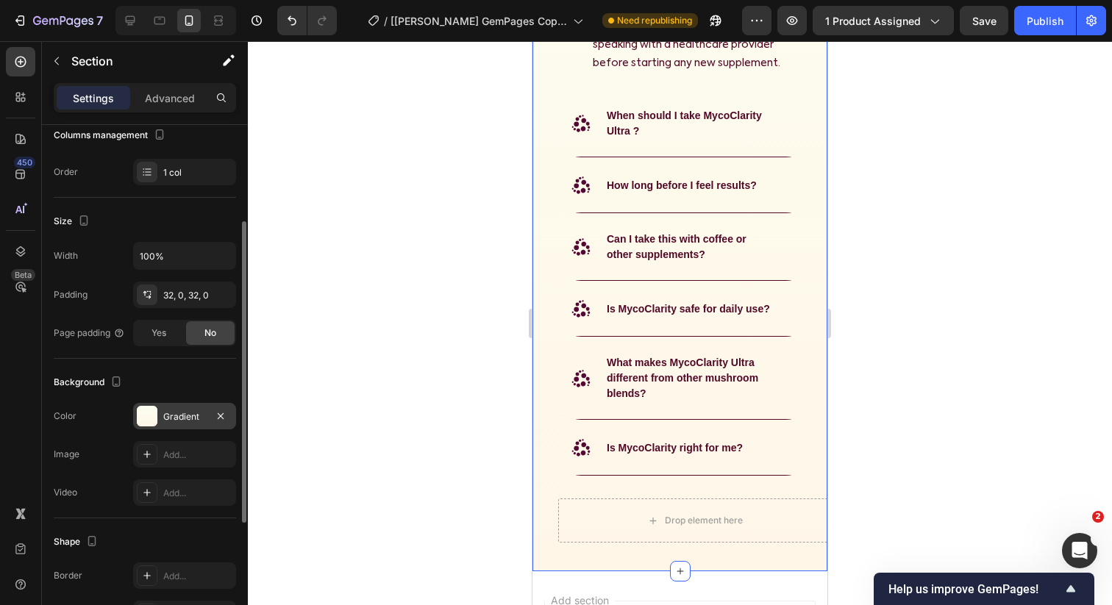
click at [163, 413] on div "Gradient" at bounding box center [184, 416] width 43 height 13
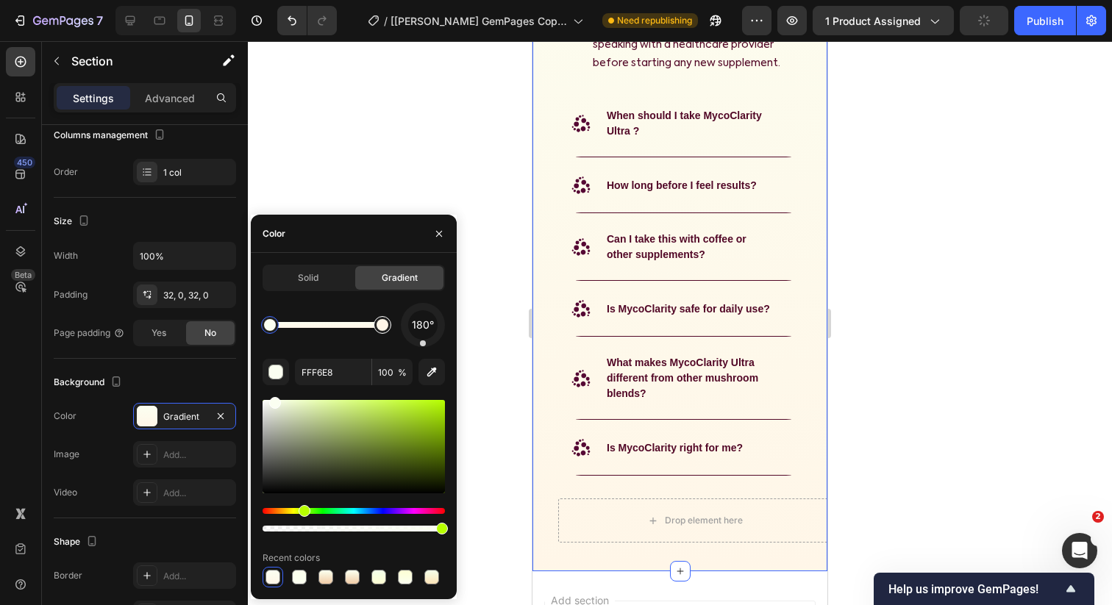
click at [381, 328] on div at bounding box center [382, 325] width 12 height 12
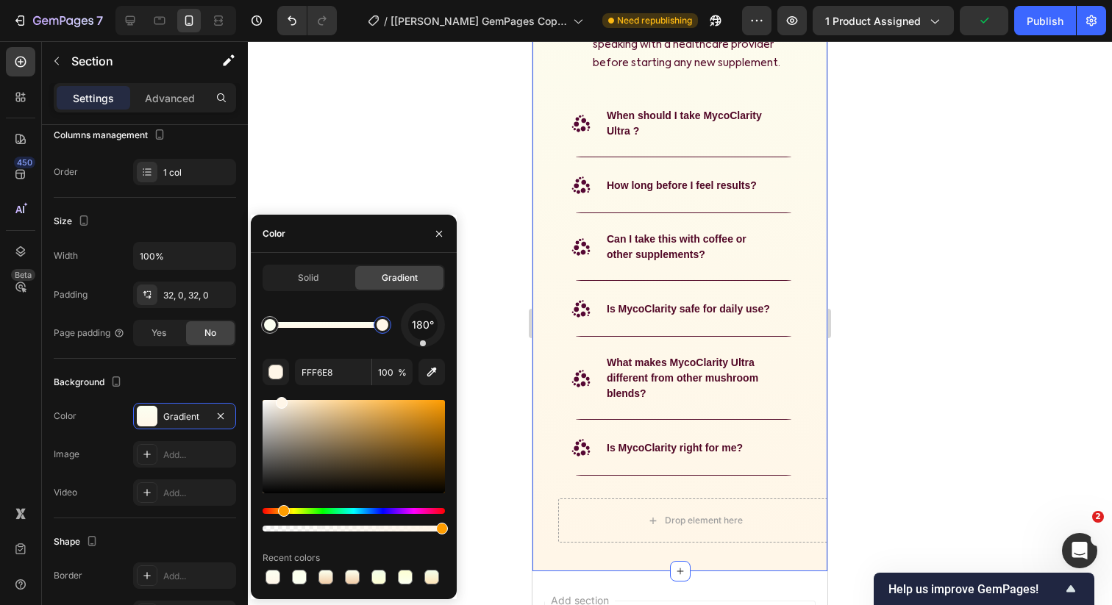
drag, startPoint x: 381, startPoint y: 328, endPoint x: 398, endPoint y: 328, distance: 16.9
click at [398, 328] on div "180°" at bounding box center [354, 325] width 182 height 44
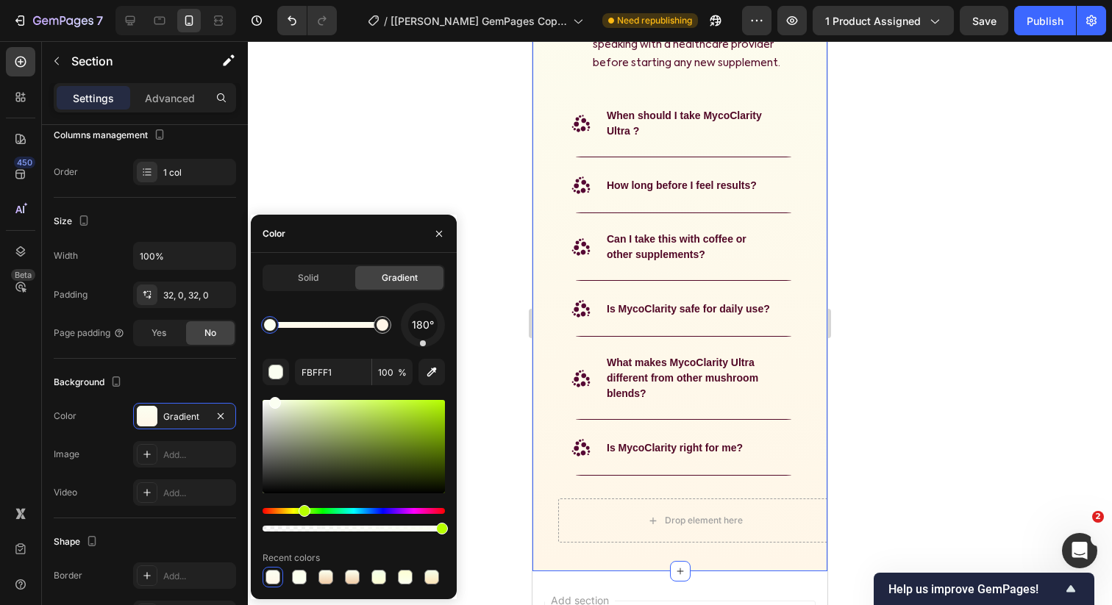
click at [268, 327] on div at bounding box center [270, 325] width 12 height 12
click at [382, 318] on div at bounding box center [383, 325] width 18 height 18
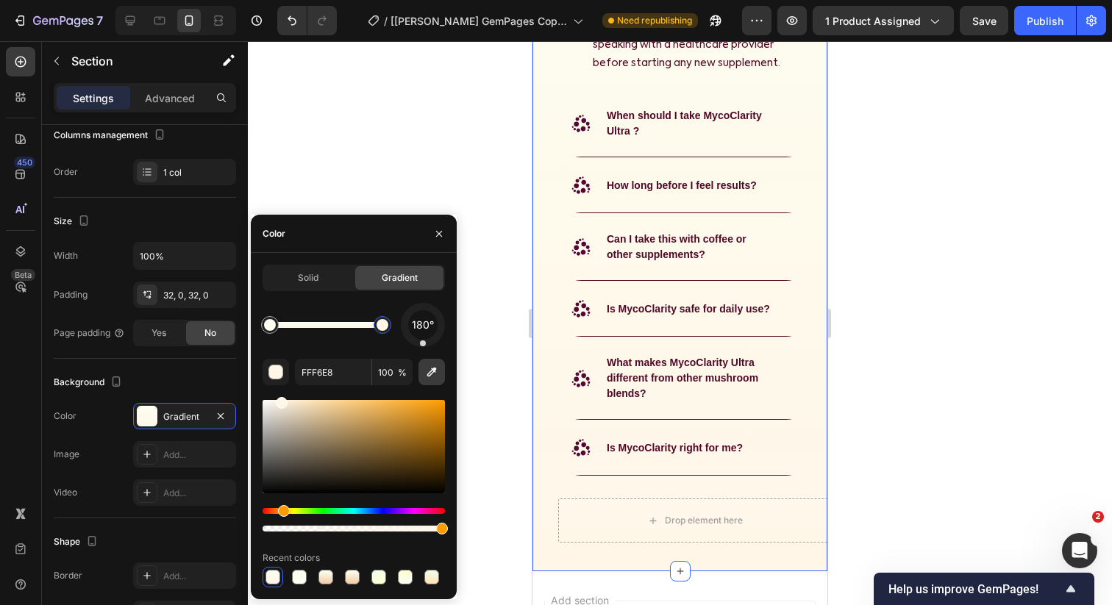
click at [435, 374] on icon "button" at bounding box center [431, 372] width 15 height 15
type input "151515"
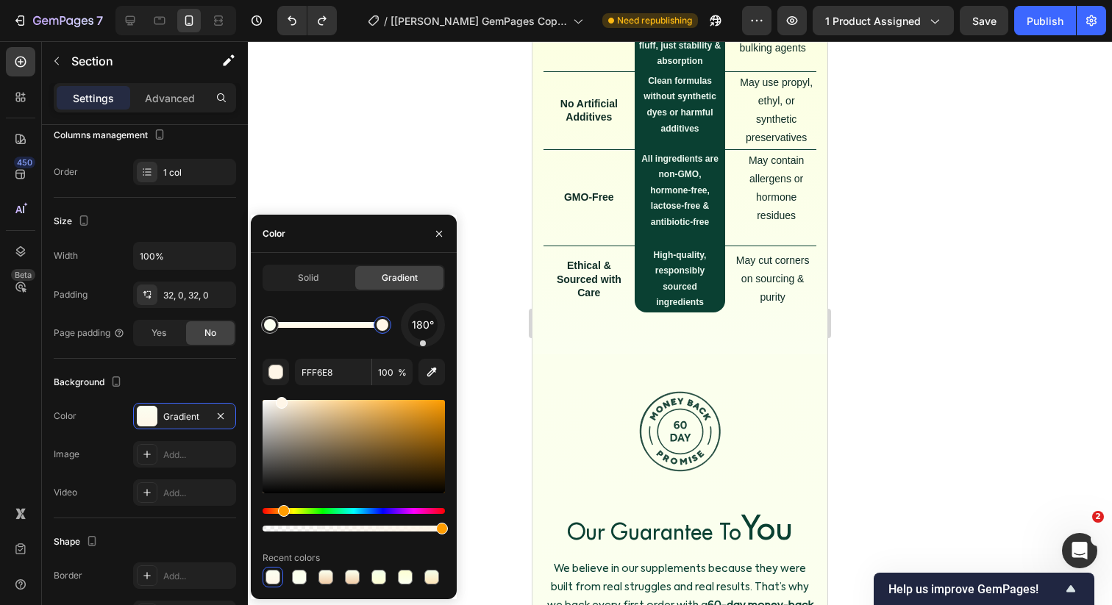
scroll to position [6607, 0]
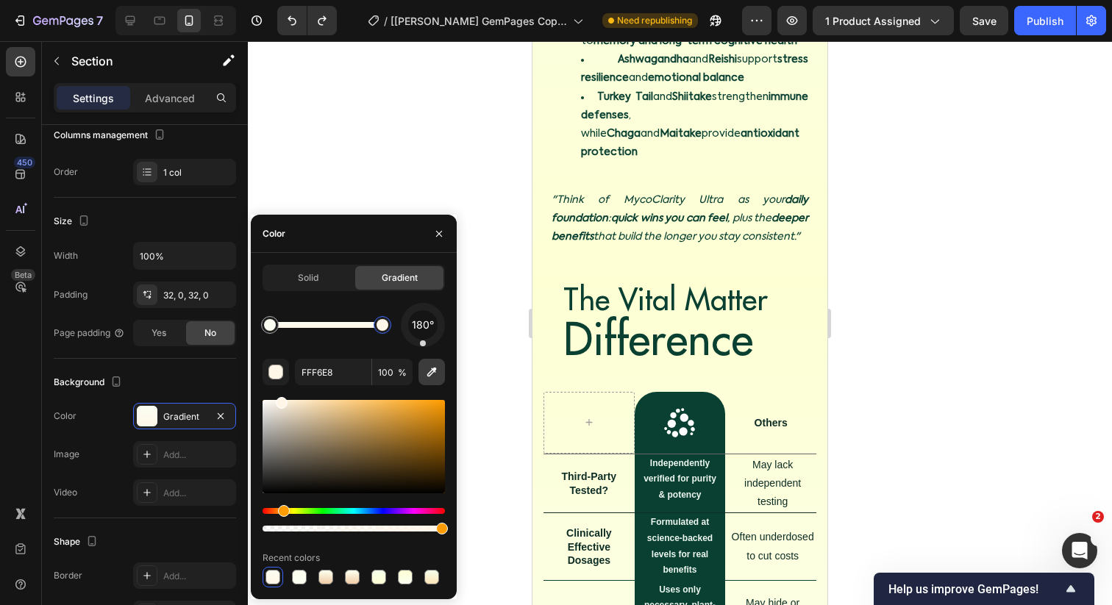
click at [435, 370] on icon "button" at bounding box center [431, 372] width 15 height 15
type input "FEFFD4"
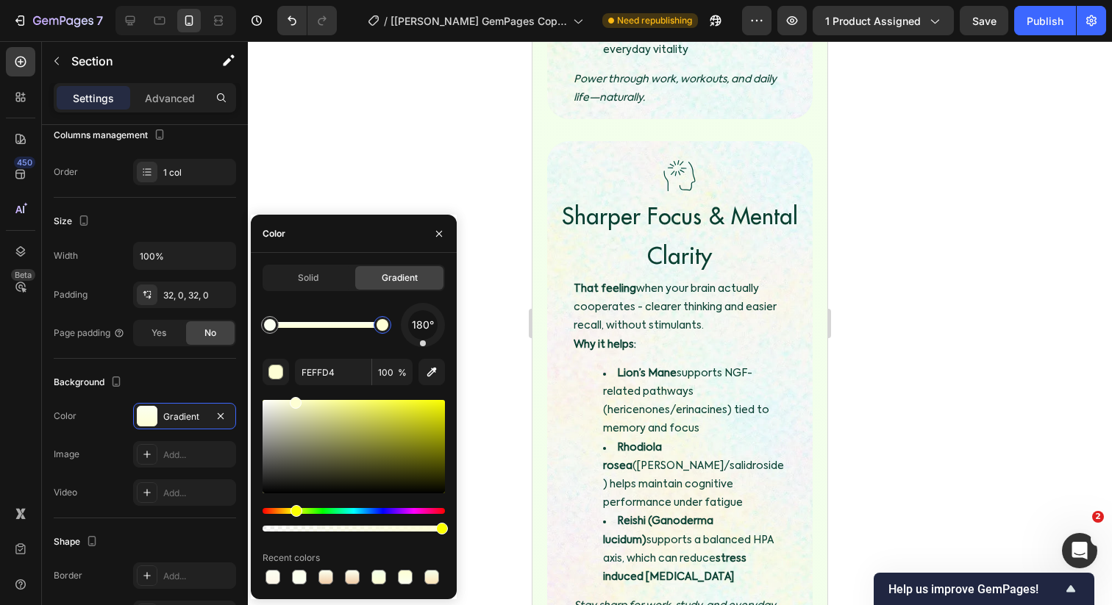
scroll to position [2799, 0]
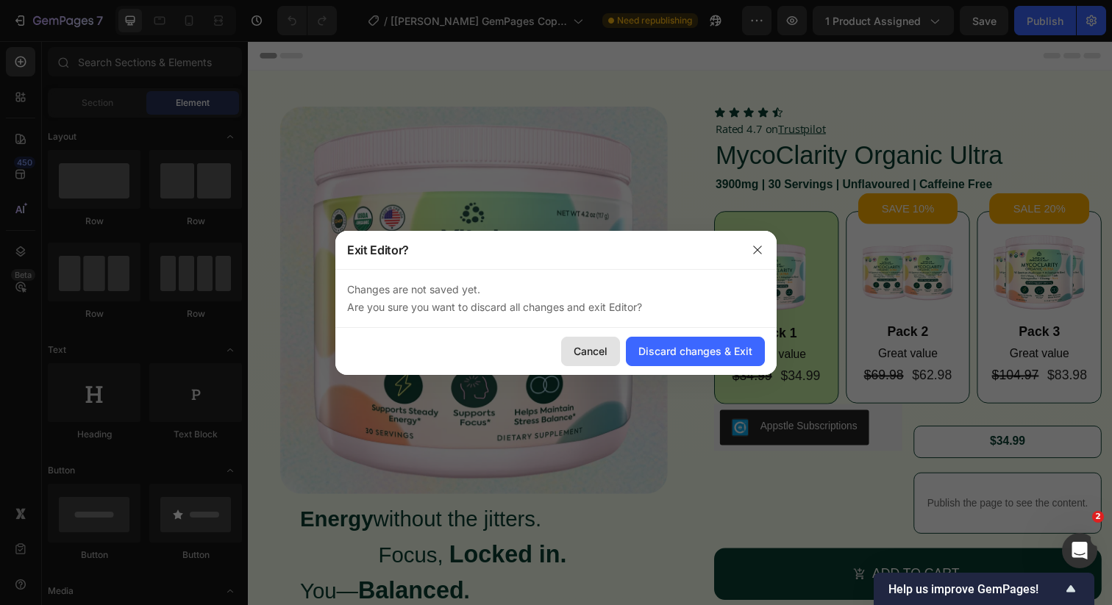
click at [599, 343] on button "Cancel" at bounding box center [590, 351] width 59 height 29
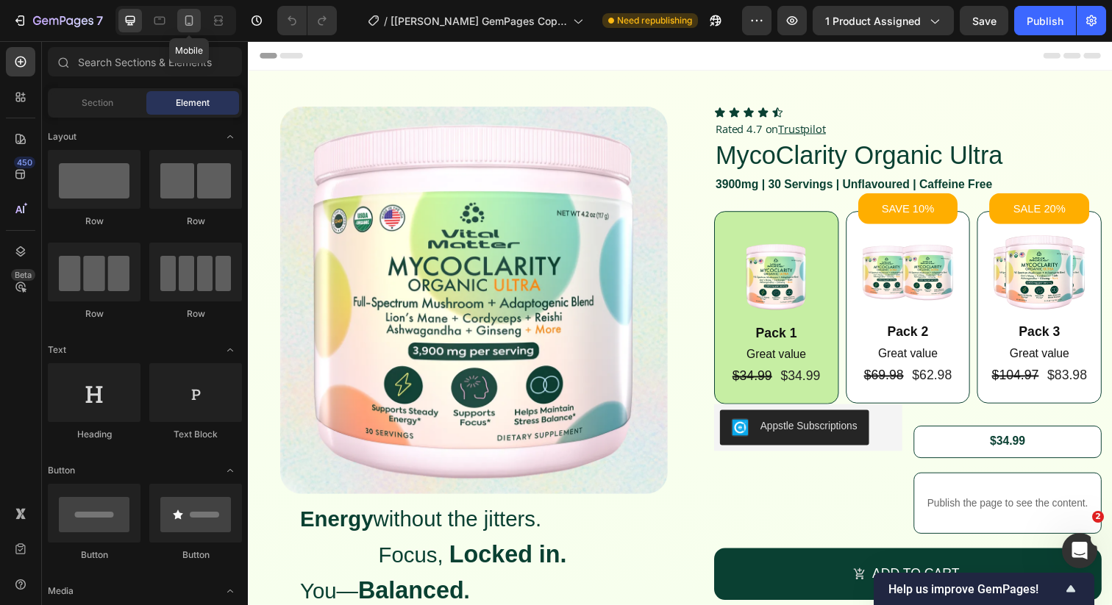
click at [185, 30] on div at bounding box center [189, 21] width 24 height 24
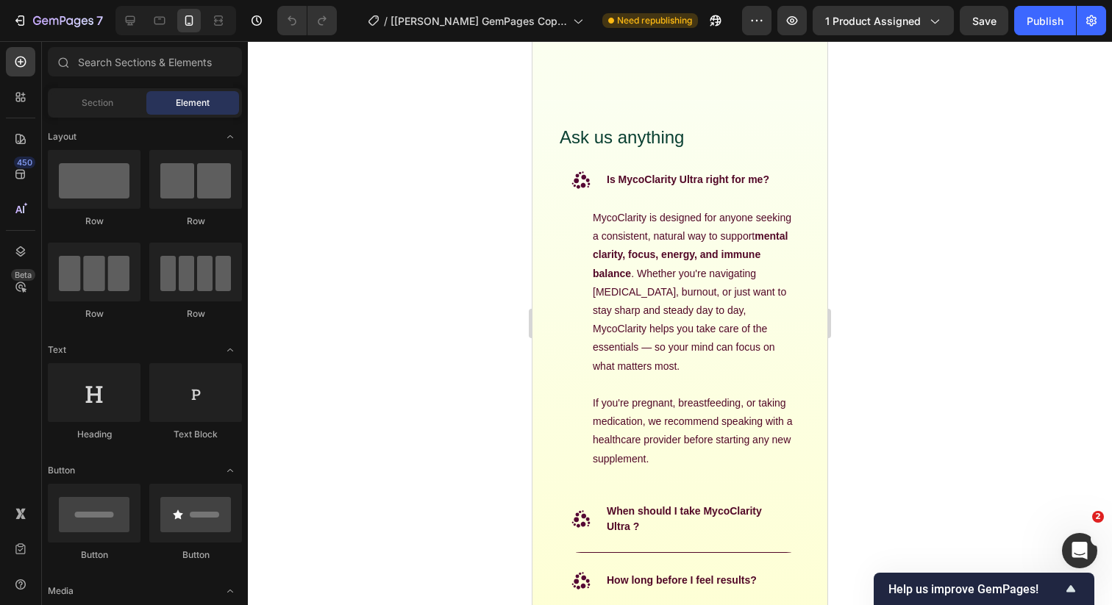
scroll to position [6835, 0]
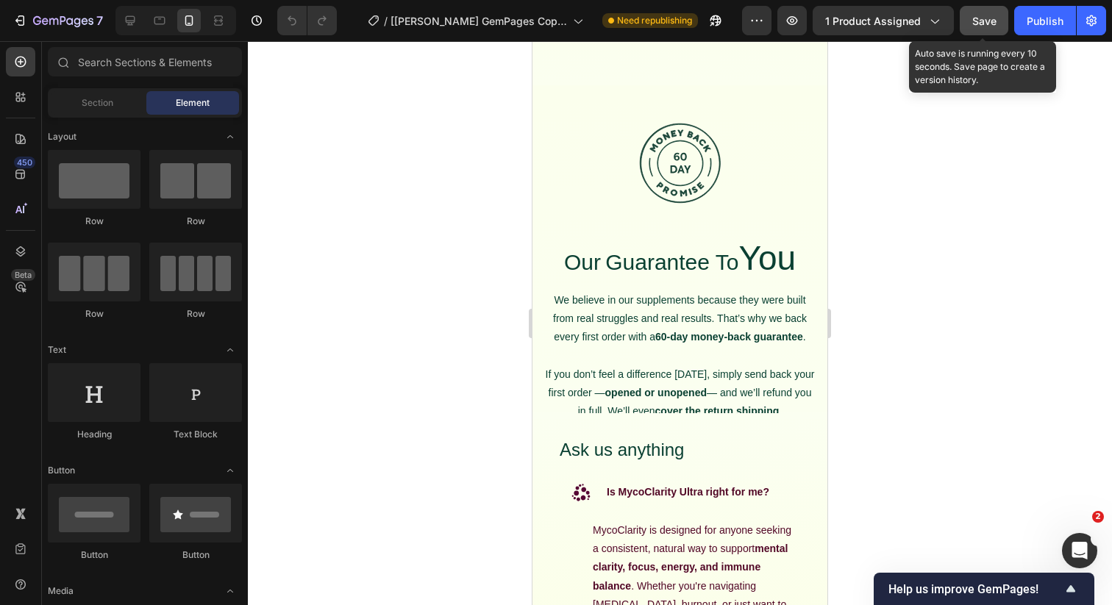
click at [979, 23] on span "Save" at bounding box center [984, 21] width 24 height 13
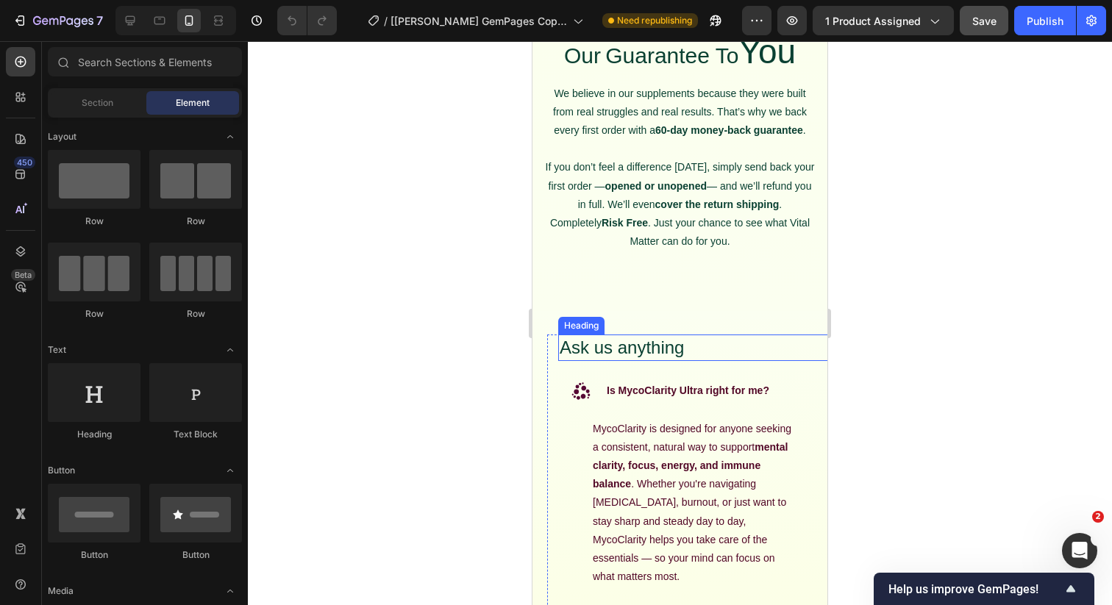
click at [607, 357] on h2 "Ask us anything" at bounding box center [694, 348] width 273 height 26
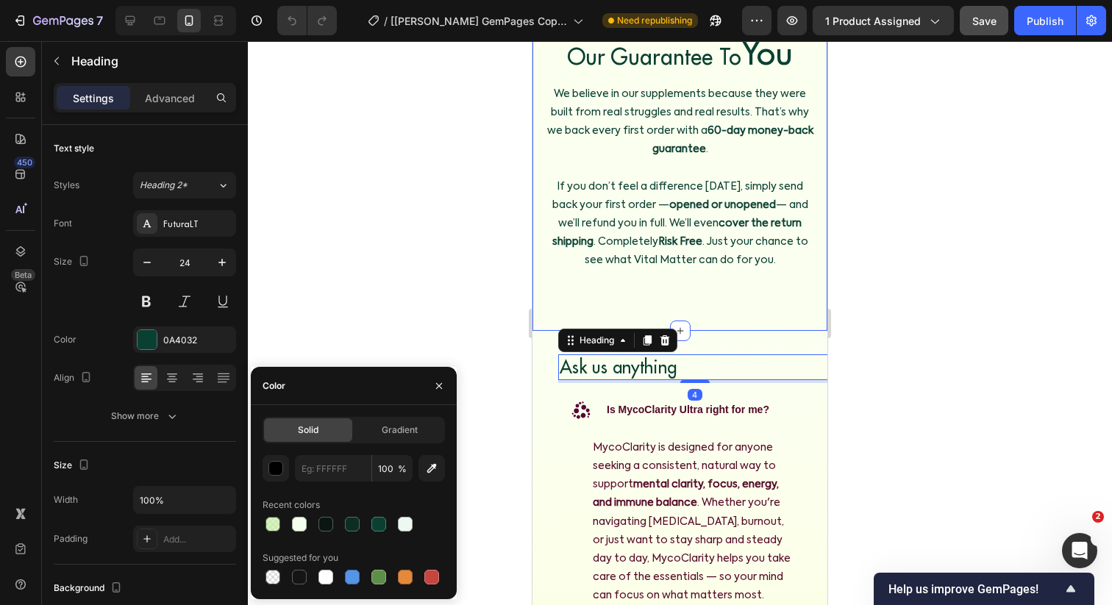
click at [509, 288] on div at bounding box center [680, 323] width 864 height 564
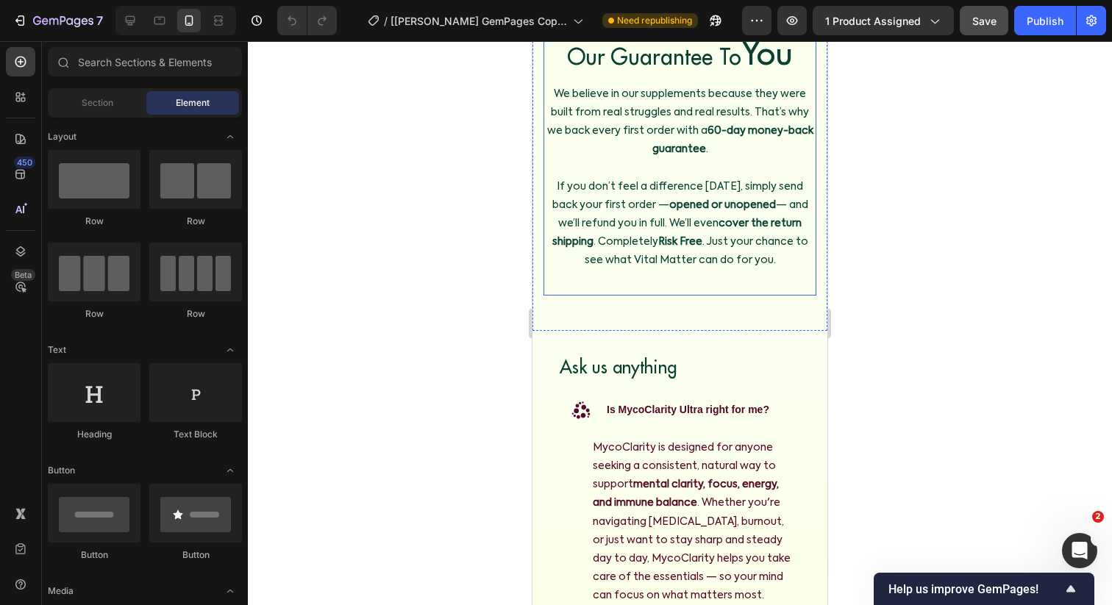
click at [629, 285] on div "Image Our Guarantee To You Heading We believe in our supplements because they w…" at bounding box center [679, 87] width 273 height 417
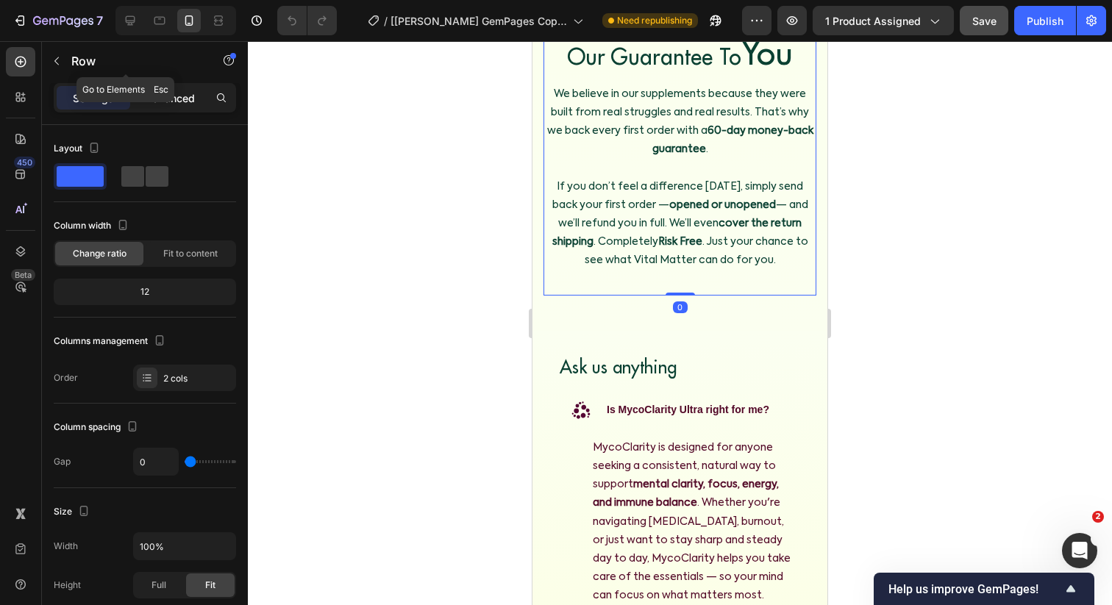
click at [175, 93] on p "Advanced" at bounding box center [170, 97] width 50 height 15
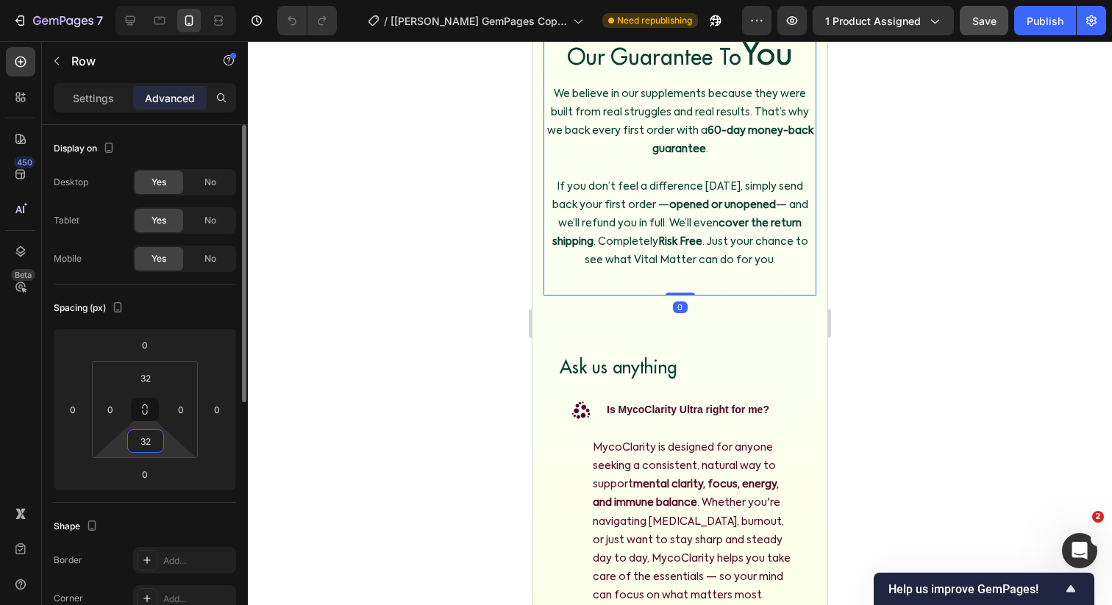
click at [134, 438] on input "32" at bounding box center [145, 441] width 29 height 22
type input "0"
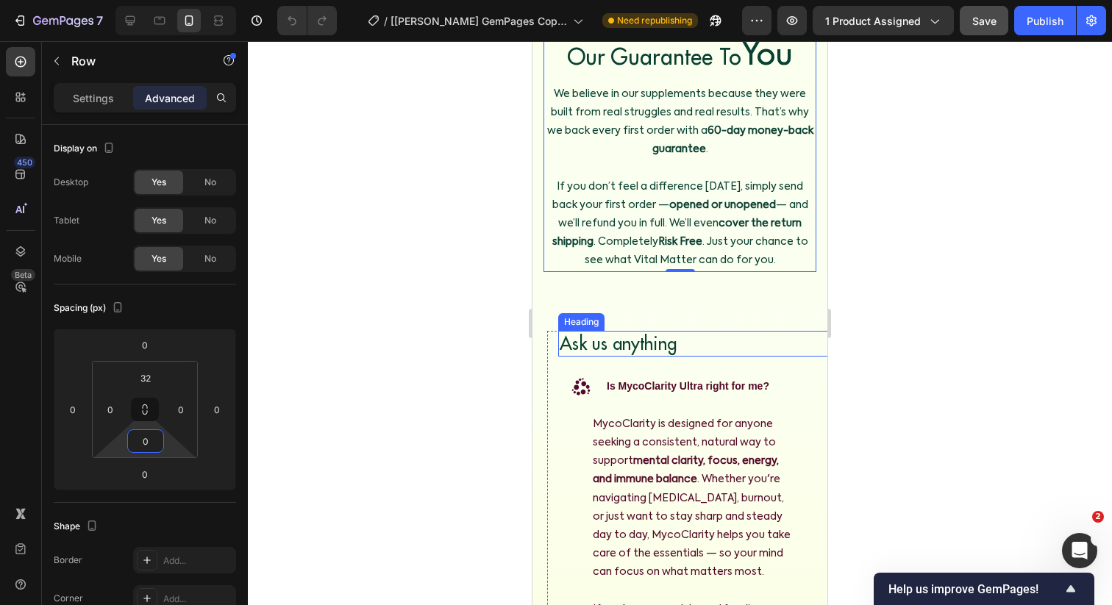
click at [604, 346] on h2 "Ask us anything" at bounding box center [694, 344] width 273 height 26
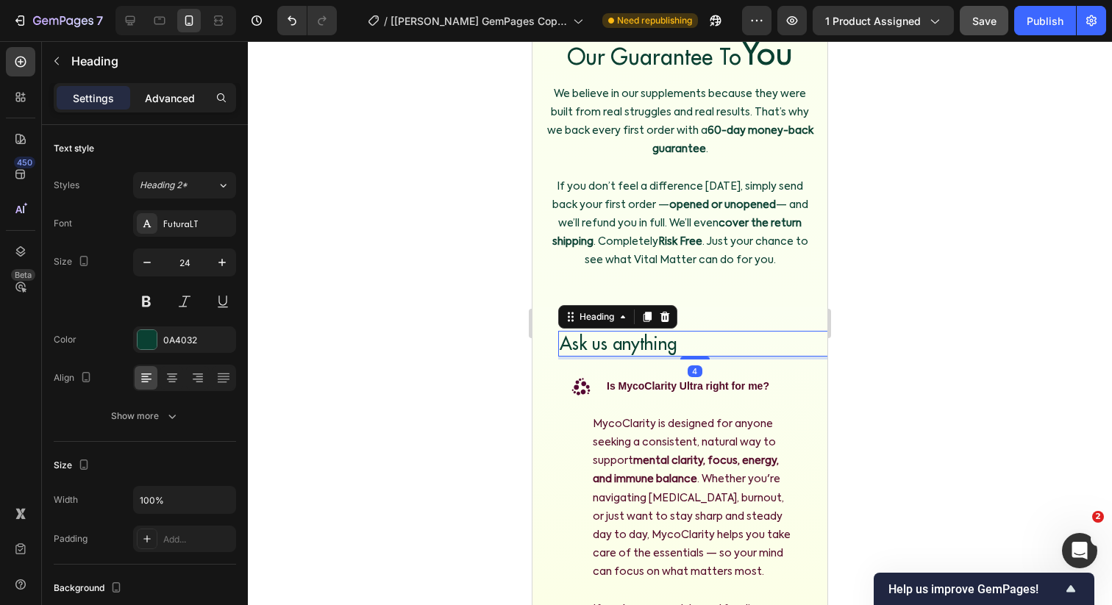
click at [165, 99] on p "Advanced" at bounding box center [170, 97] width 50 height 15
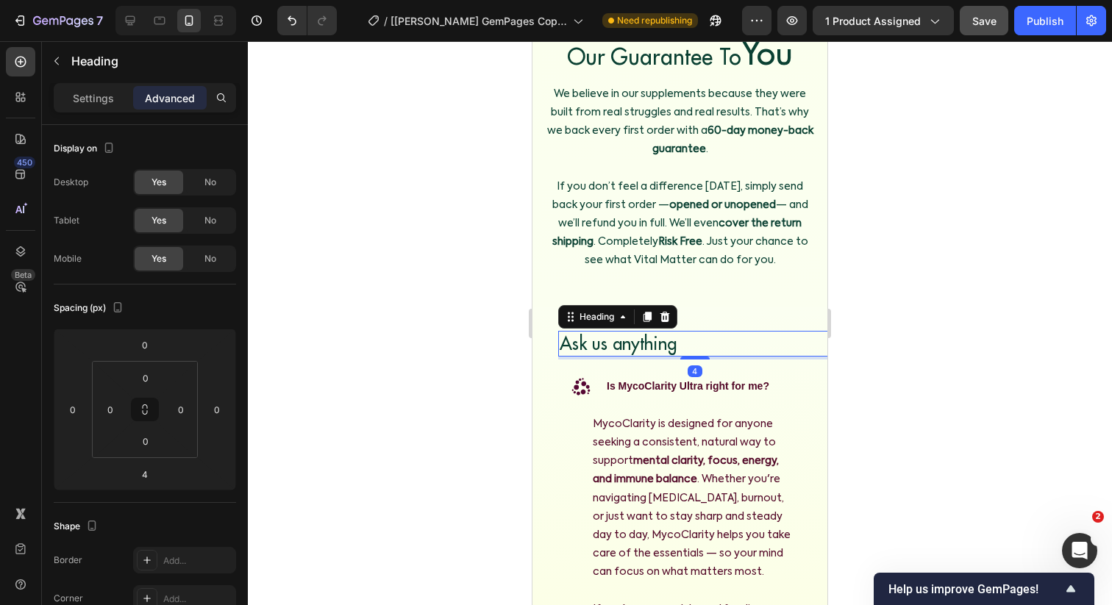
click at [515, 357] on div at bounding box center [680, 323] width 864 height 564
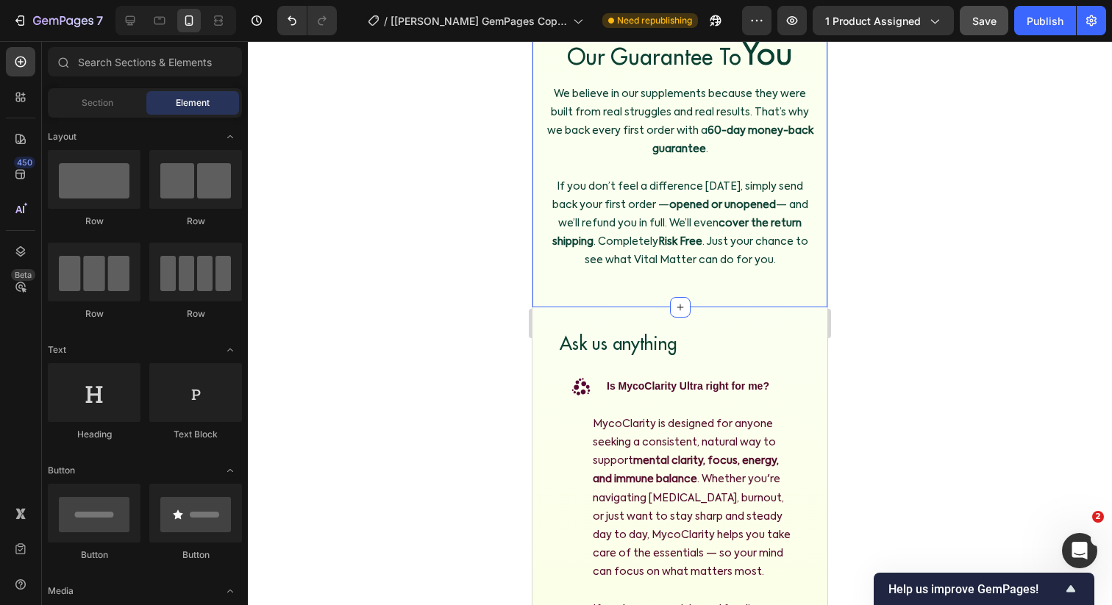
click at [610, 281] on div "Image Our Guarantee To You Heading We believe in our supplements because they w…" at bounding box center [679, 93] width 295 height 429
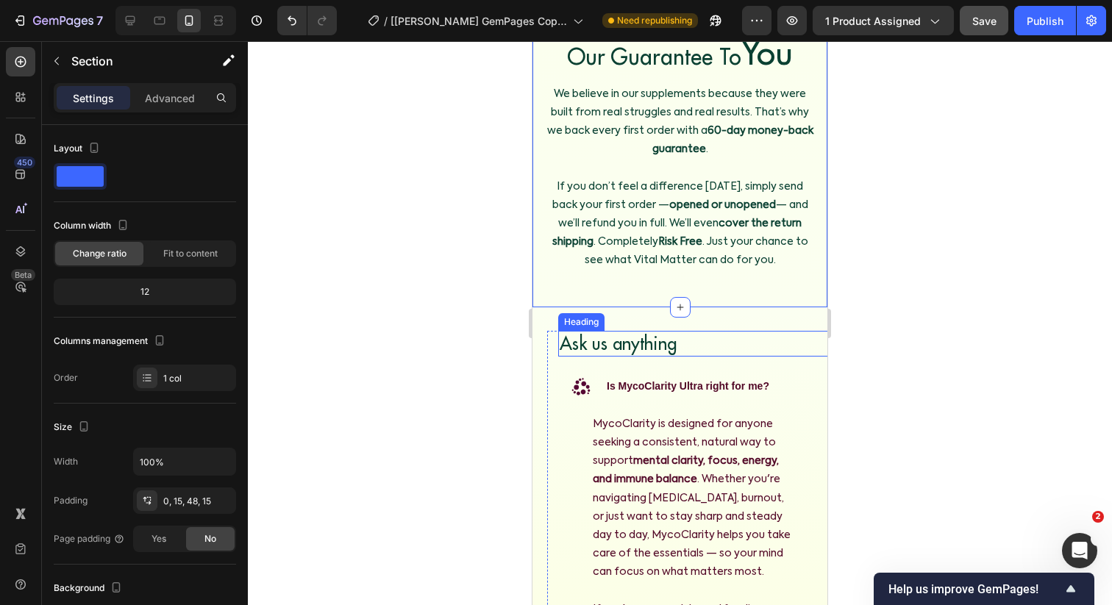
click at [613, 345] on h2 "Ask us anything" at bounding box center [694, 344] width 273 height 26
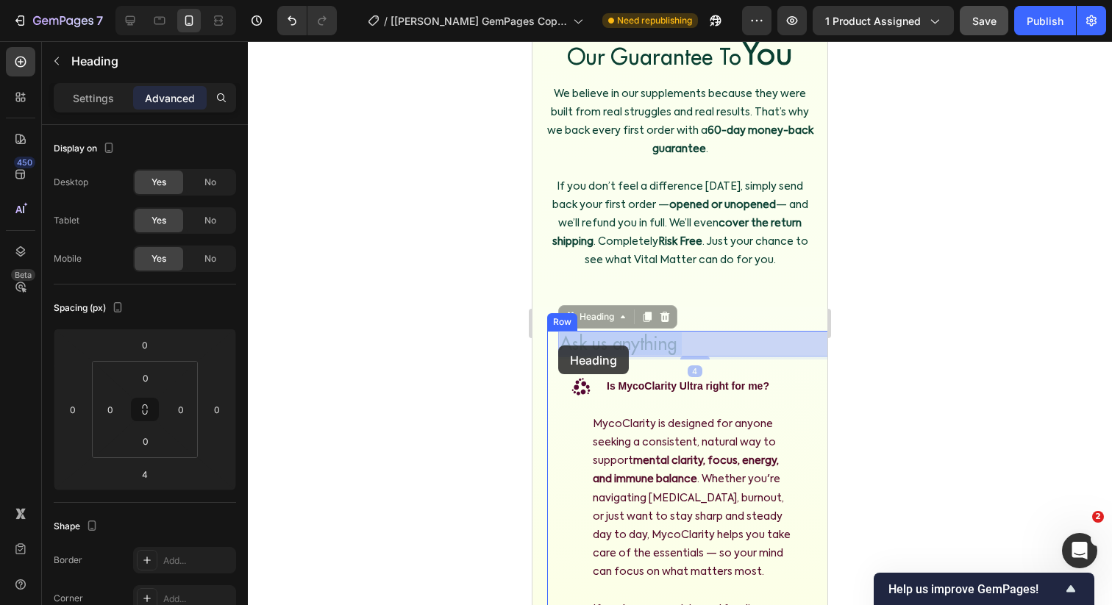
drag, startPoint x: 592, startPoint y: 347, endPoint x: 558, endPoint y: 346, distance: 33.9
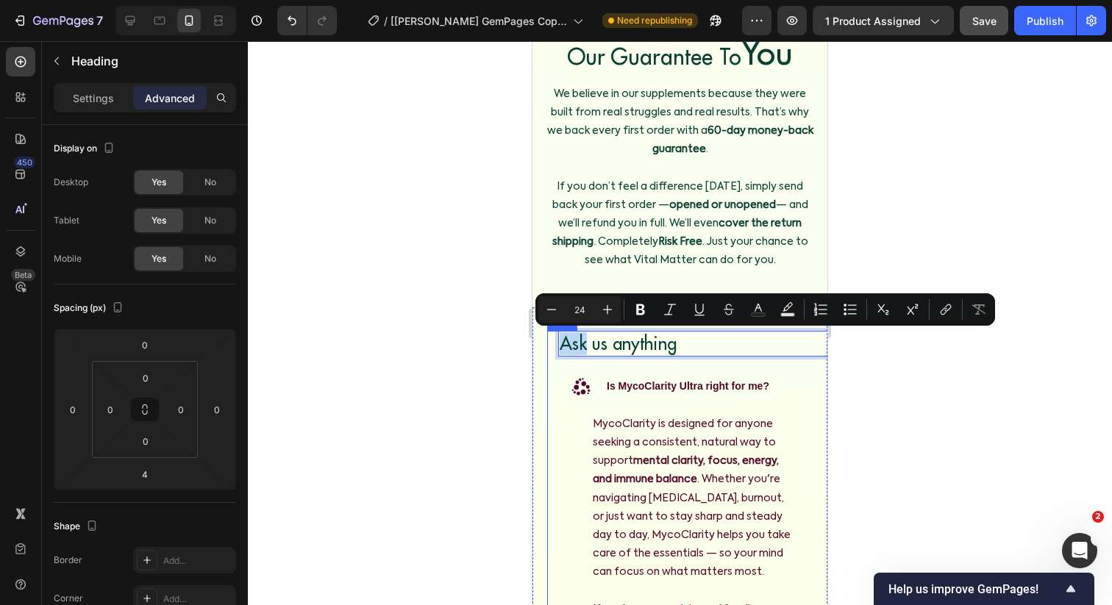
drag, startPoint x: 584, startPoint y: 343, endPoint x: 554, endPoint y: 345, distance: 29.4
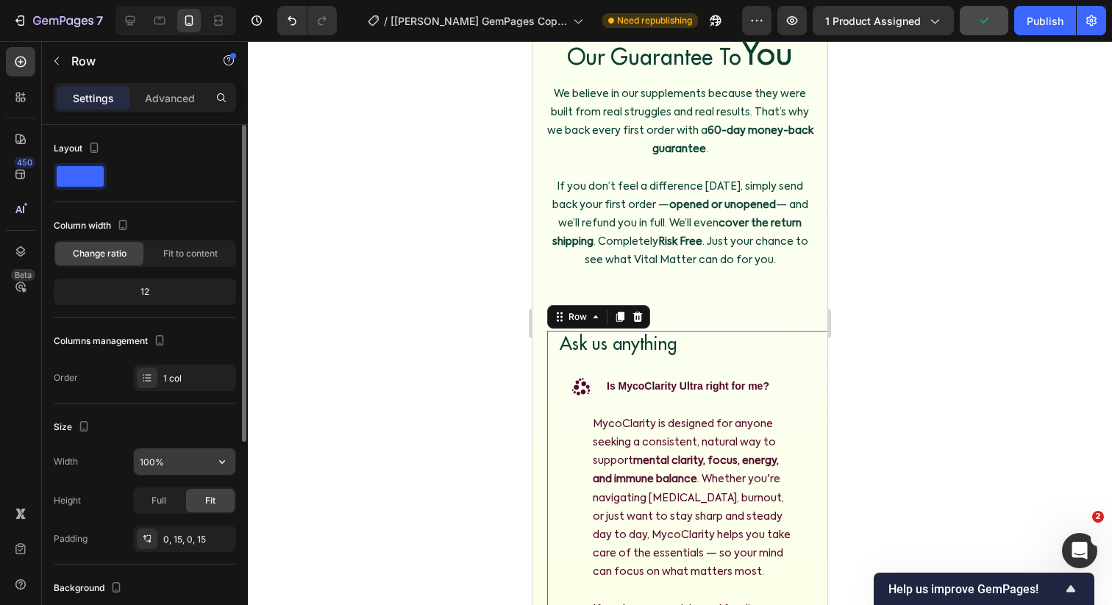
click at [137, 457] on input "100%" at bounding box center [184, 462] width 101 height 26
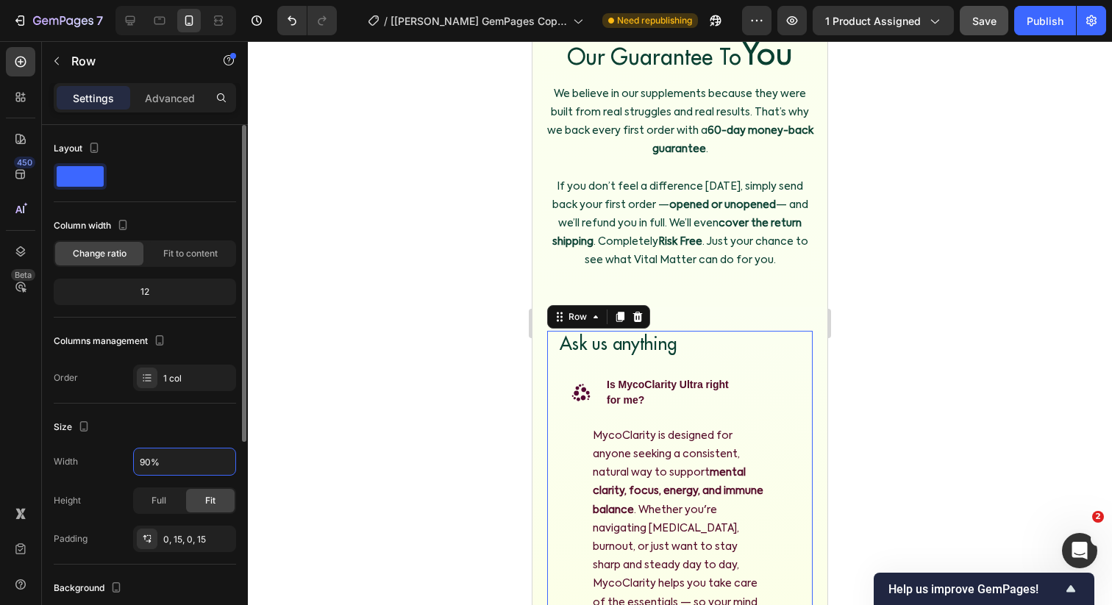
click at [212, 436] on div "Size" at bounding box center [145, 427] width 182 height 24
type input "100%"
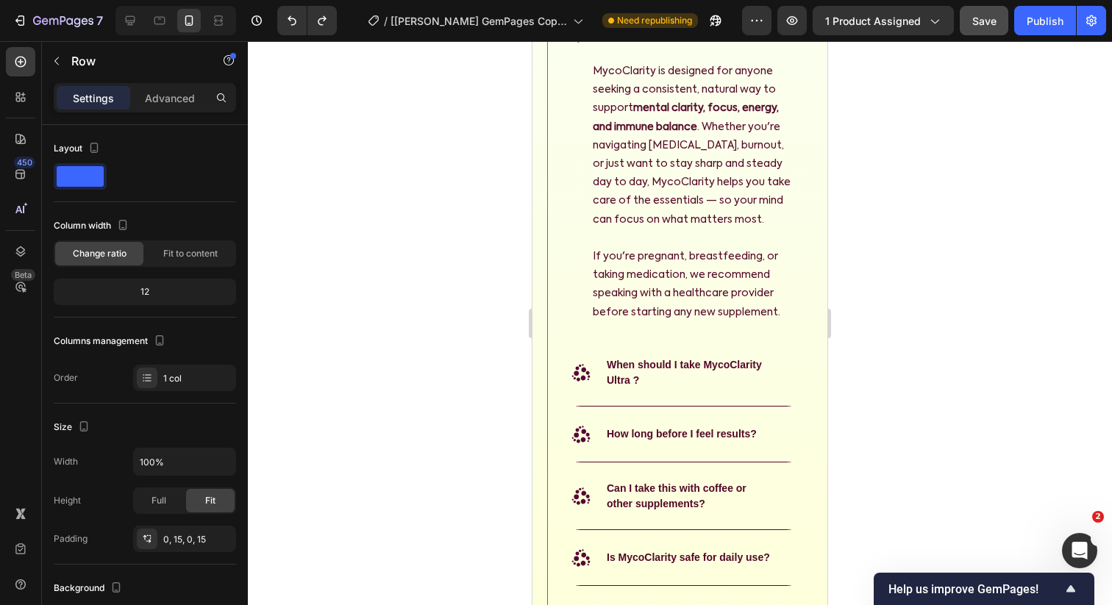
click at [881, 353] on div at bounding box center [680, 323] width 864 height 564
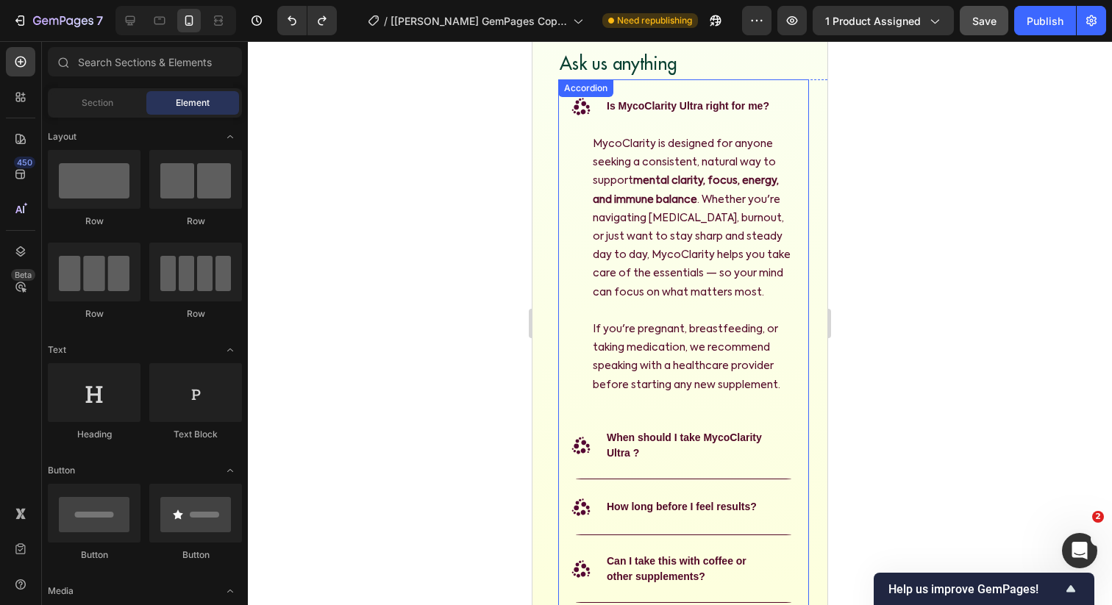
scroll to position [7032, 0]
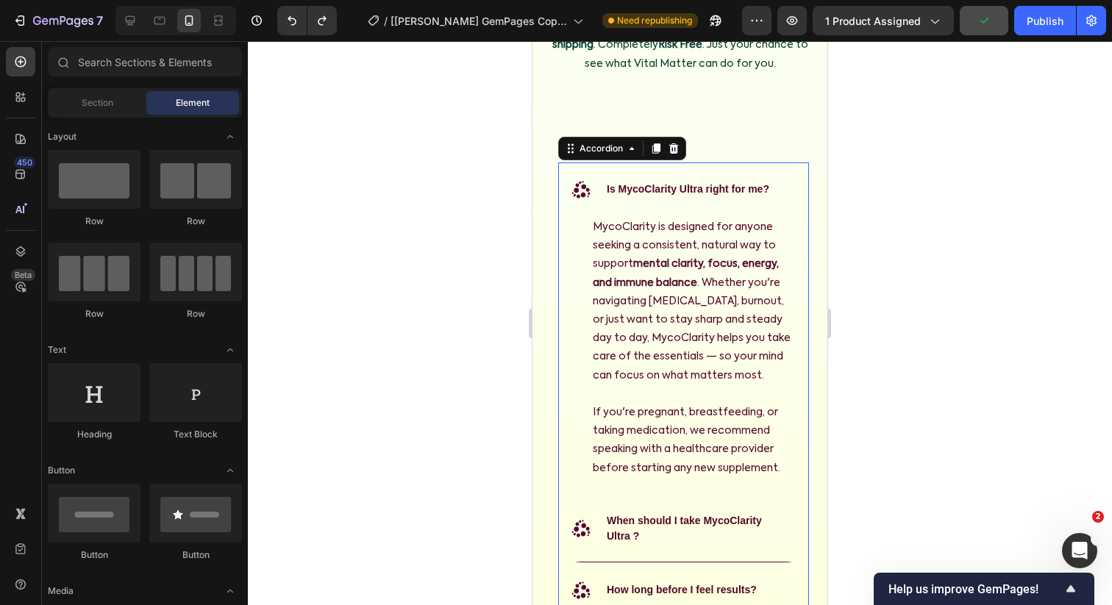
click at [706, 184] on strong "Is MycoClarity Ultra right for me?" at bounding box center [688, 189] width 163 height 12
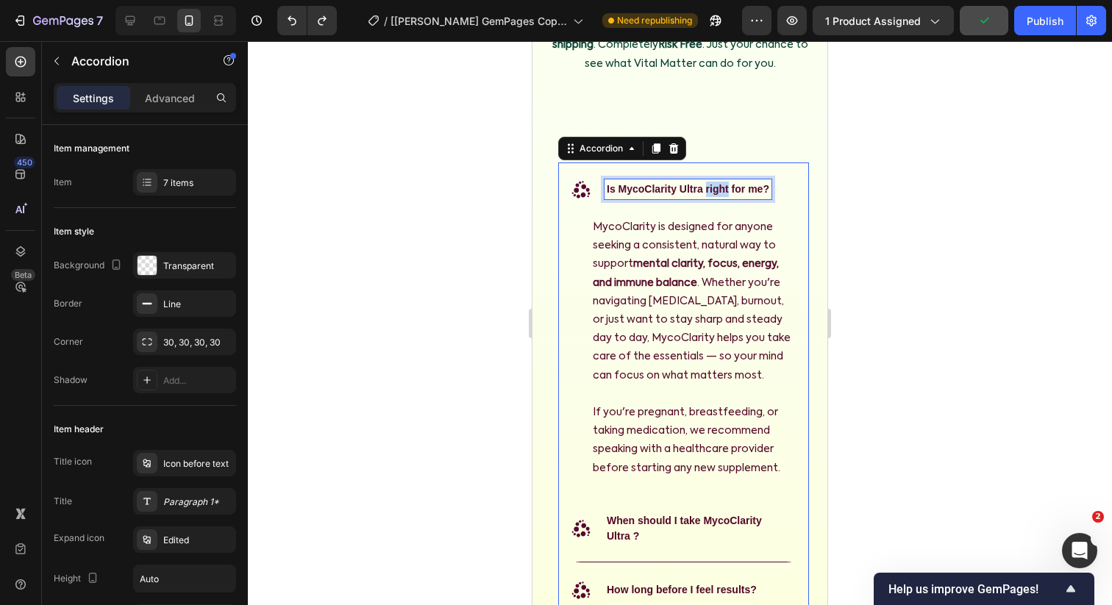
click at [706, 184] on strong "Is MycoClarity Ultra right for me?" at bounding box center [688, 189] width 163 height 12
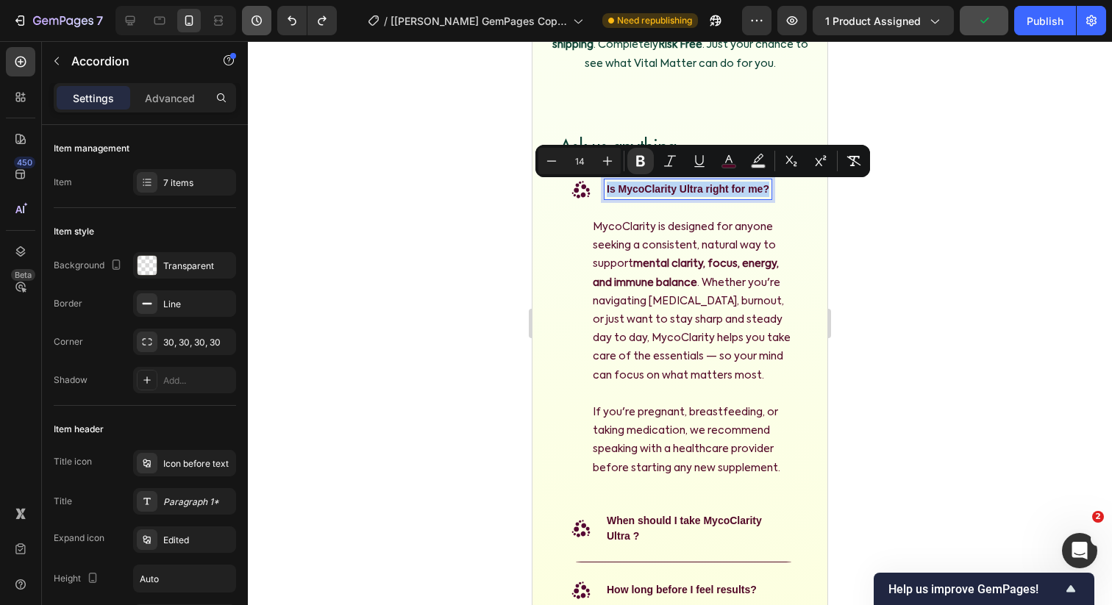
copy strong "Is MycoClarity Ultra right for me?"
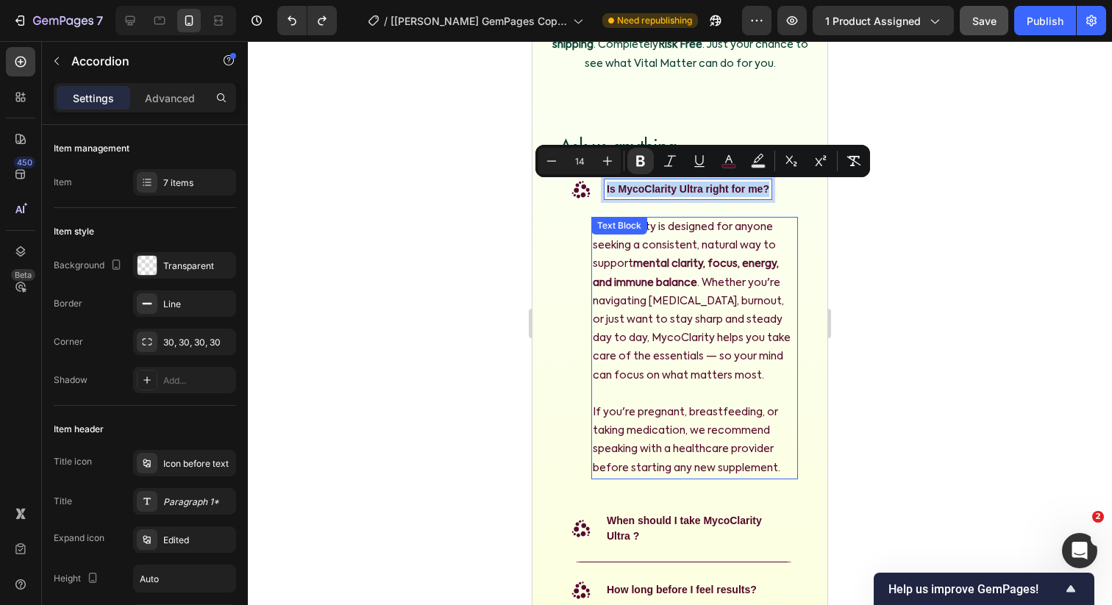
click at [718, 434] on span "If you're pregnant, breastfeeding, or taking medication, we recommend speaking …" at bounding box center [687, 440] width 188 height 66
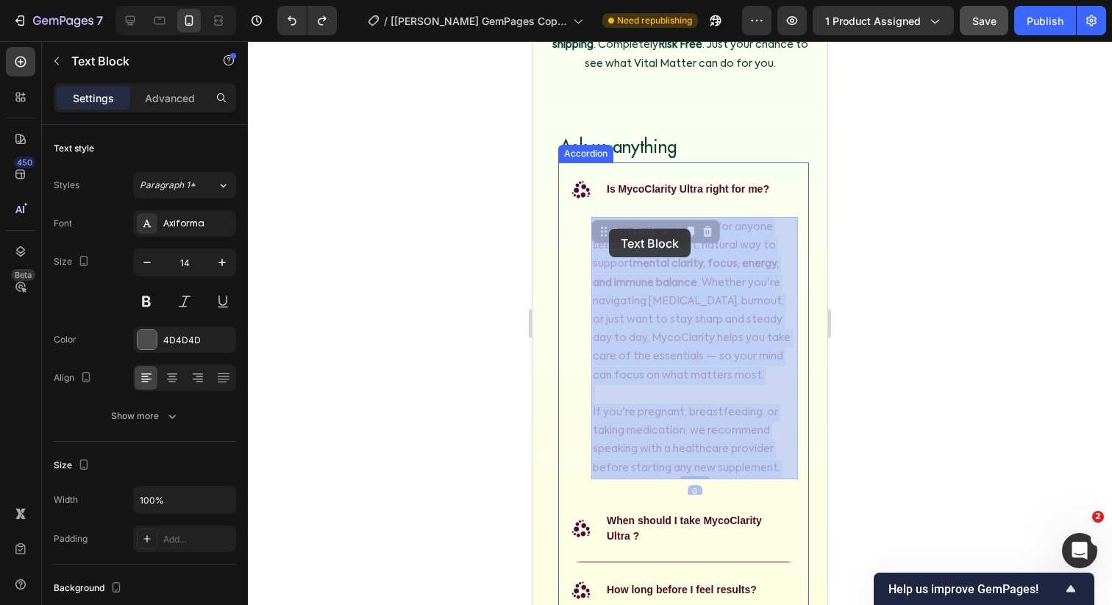
drag, startPoint x: 788, startPoint y: 463, endPoint x: 593, endPoint y: 224, distance: 308.9
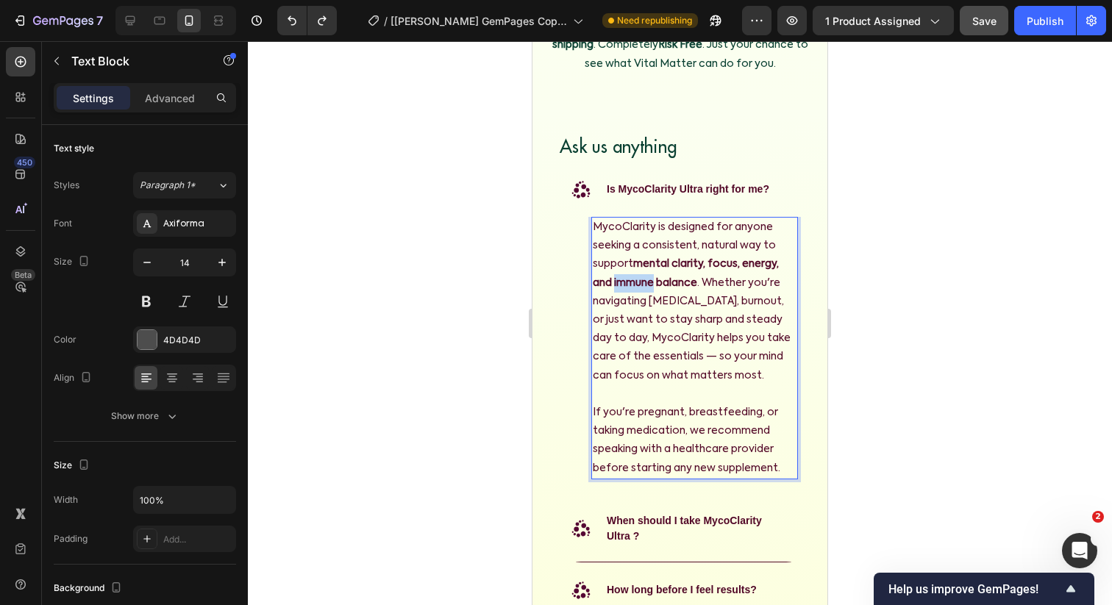
click at [640, 285] on strong "mental clarity, focus, energy, and immune balance" at bounding box center [686, 273] width 186 height 29
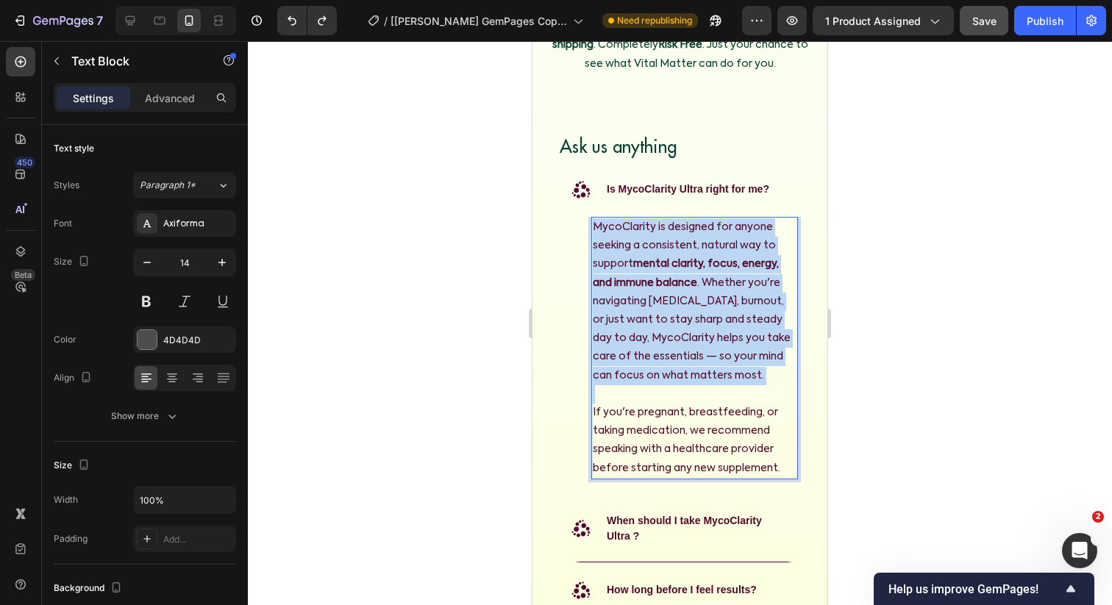
click at [640, 285] on strong "mental clarity, focus, energy, and immune balance" at bounding box center [686, 273] width 186 height 29
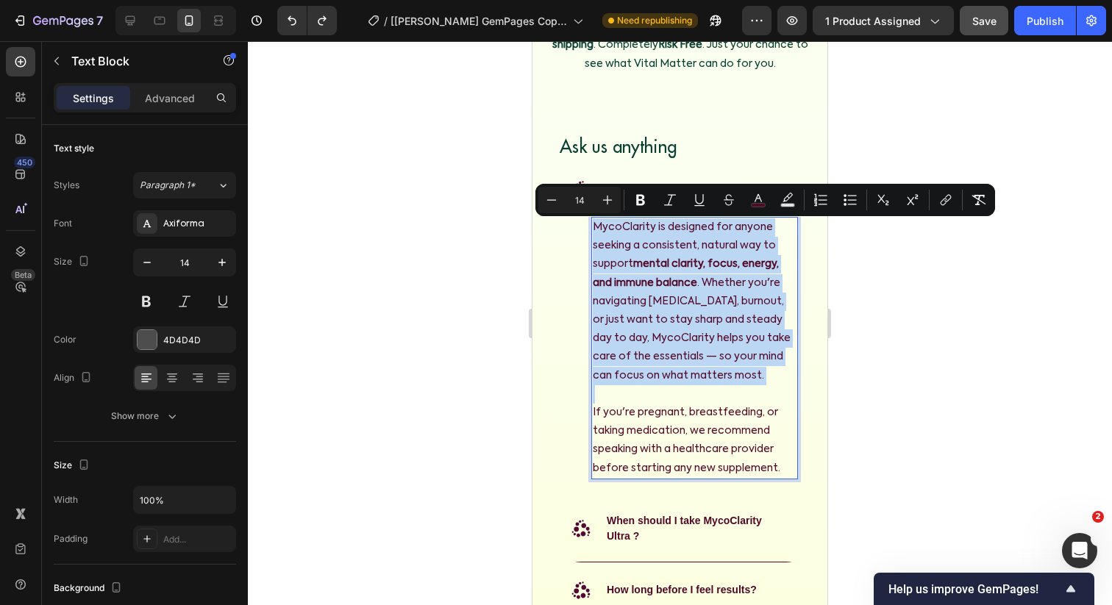
click at [701, 390] on p "Rich Text Editor. Editing area: main" at bounding box center [695, 394] width 204 height 18
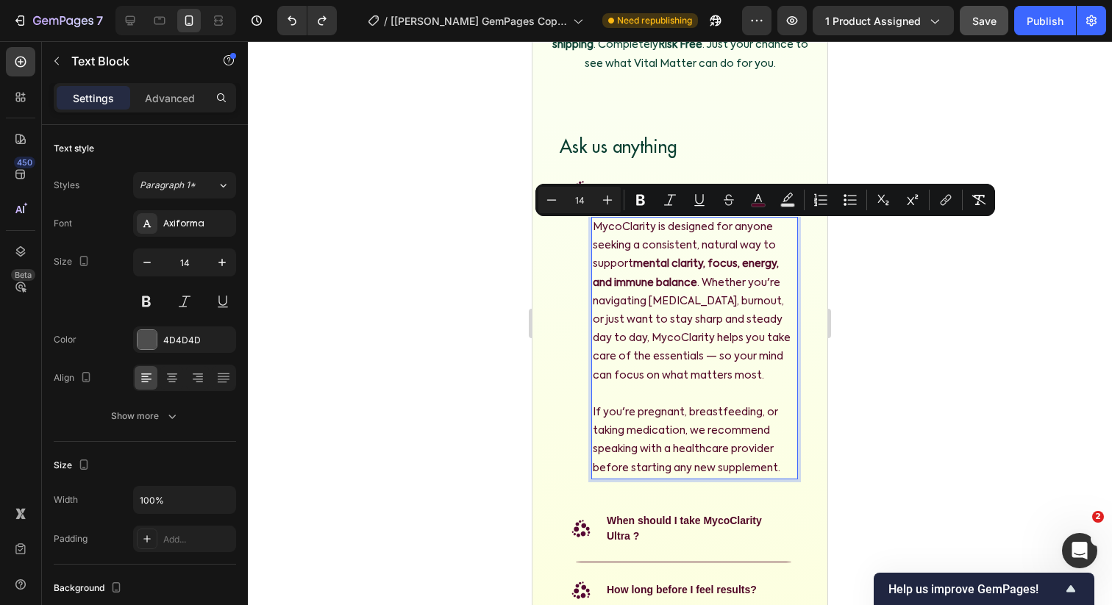
click at [762, 453] on span "If you're pregnant, breastfeeding, or taking medication, we recommend speaking …" at bounding box center [687, 440] width 188 height 66
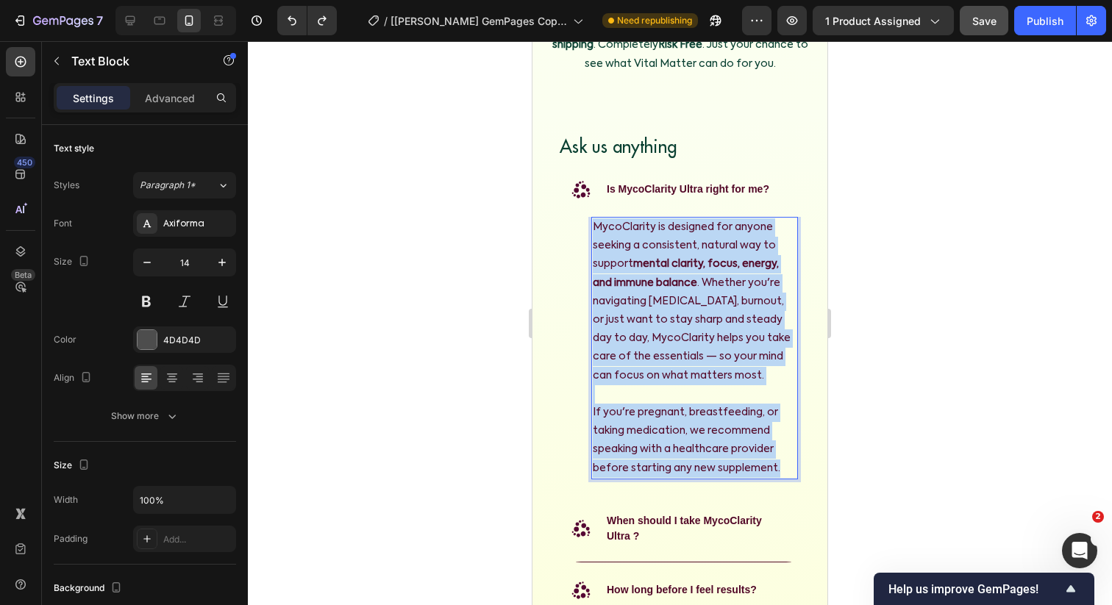
drag, startPoint x: 785, startPoint y: 466, endPoint x: 594, endPoint y: 226, distance: 306.1
click at [594, 226] on div "MycoClarity is designed for anyone seeking a consistent, natural way to support…" at bounding box center [694, 348] width 207 height 263
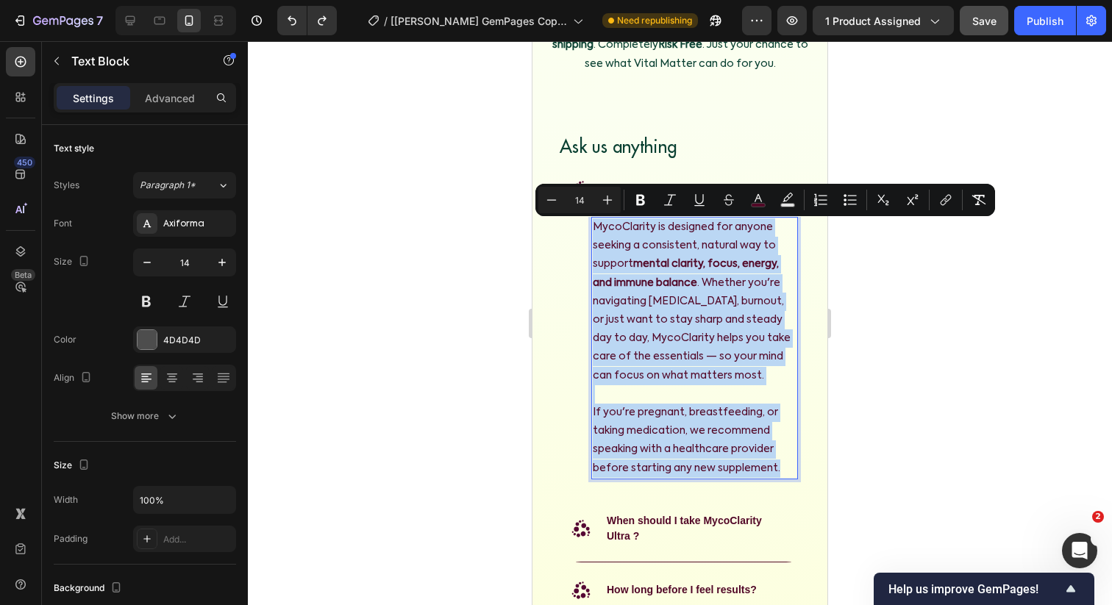
copy div "MycoClarity is designed for anyone seeking a consistent, natural way to support…"
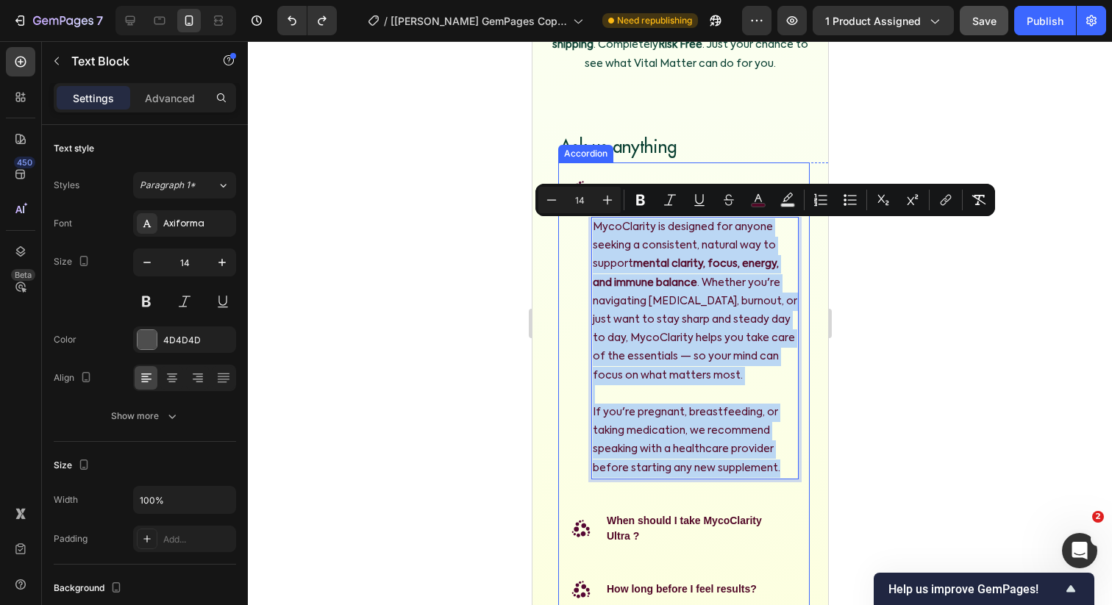
click at [663, 545] on div "When should I take MycoClarity Ultra ?" at bounding box center [689, 528] width 171 height 35
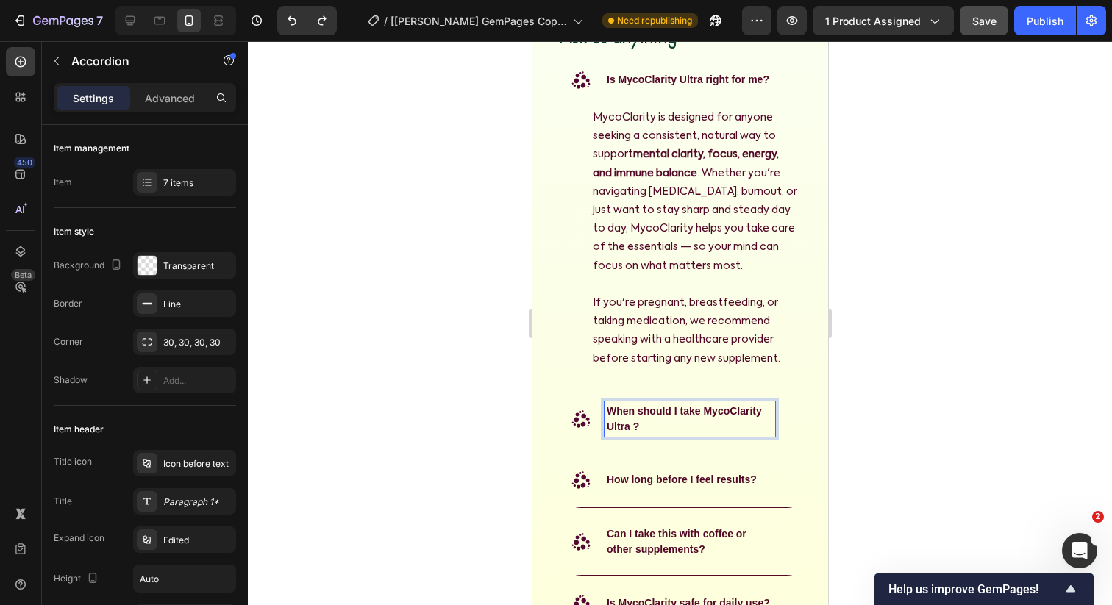
scroll to position [7161, 0]
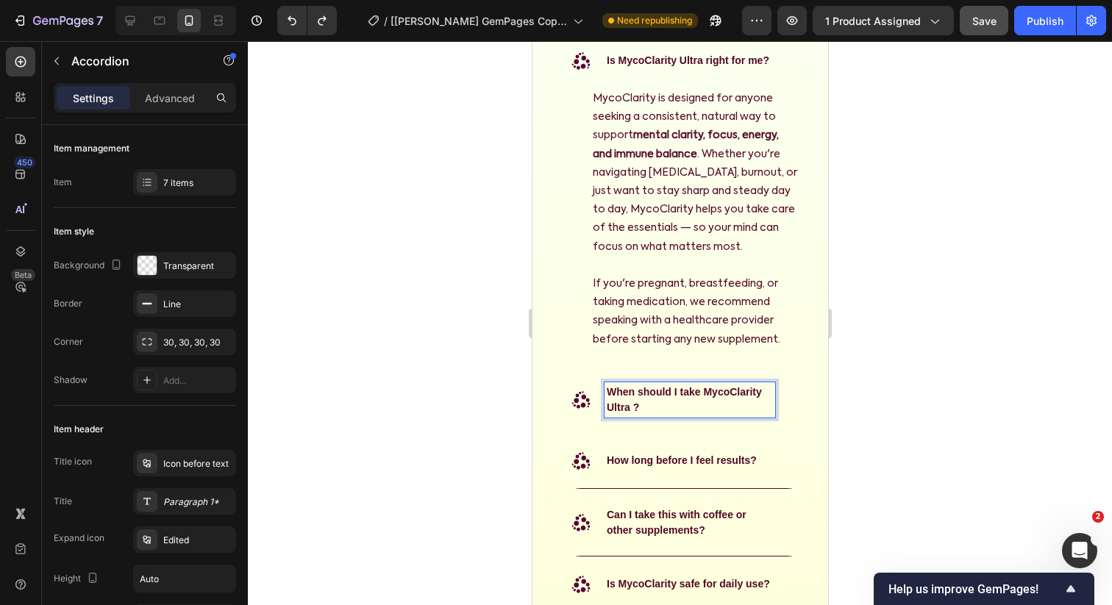
click at [615, 401] on strong "When should I take MycoClarity Ultra ?" at bounding box center [683, 399] width 155 height 27
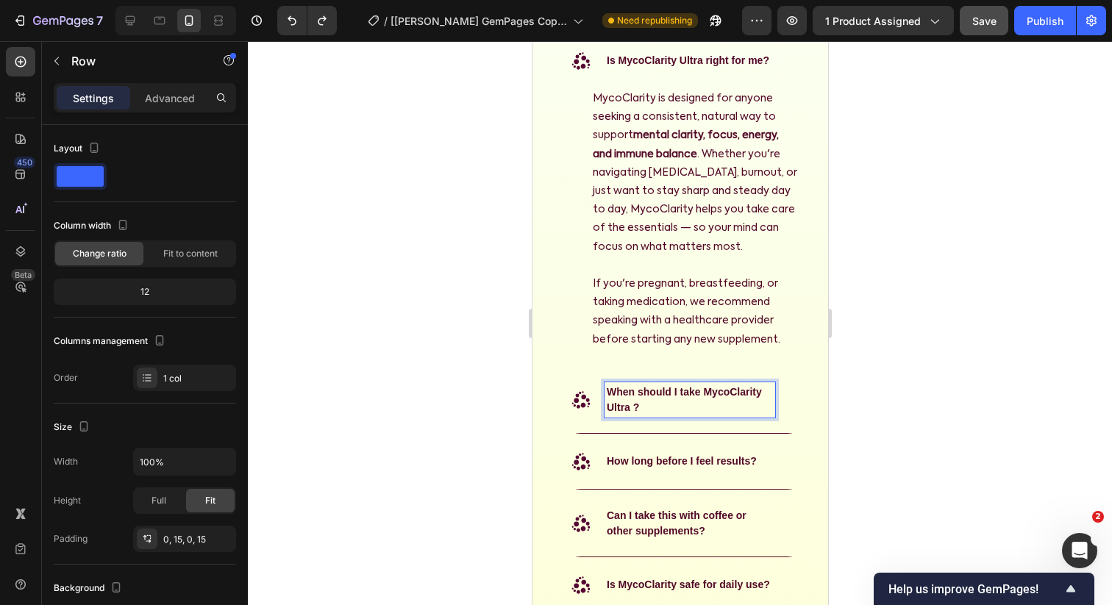
click at [554, 399] on div "Ask us anything Heading .id582365436935406176 .st0 { fill: #560834; } Is MycoCl…" at bounding box center [694, 412] width 296 height 814
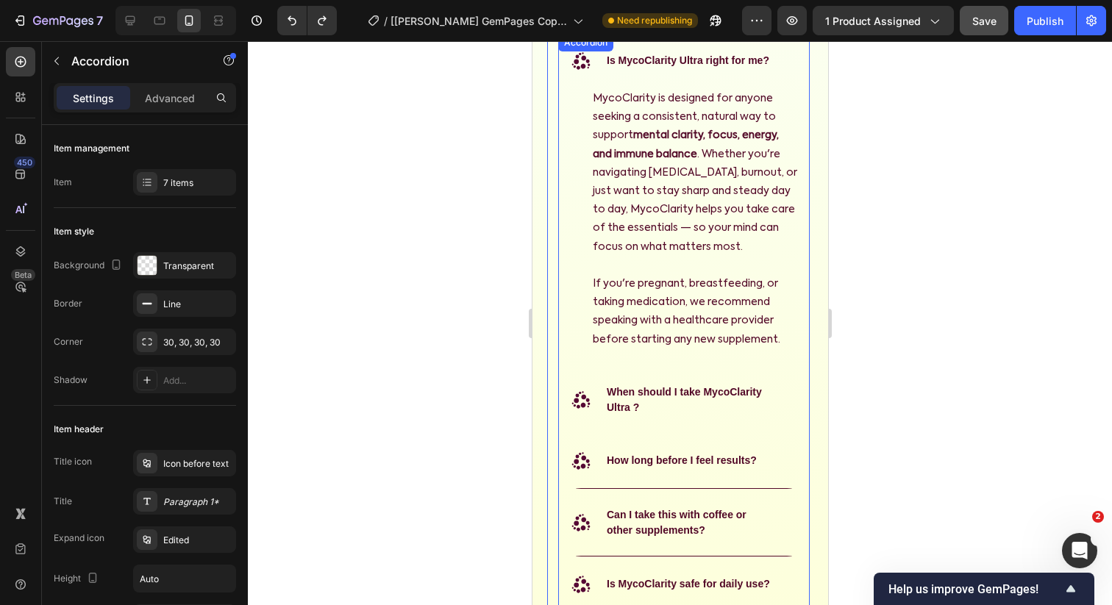
click at [622, 396] on strong "When should I take MycoClarity Ultra ?" at bounding box center [683, 399] width 155 height 27
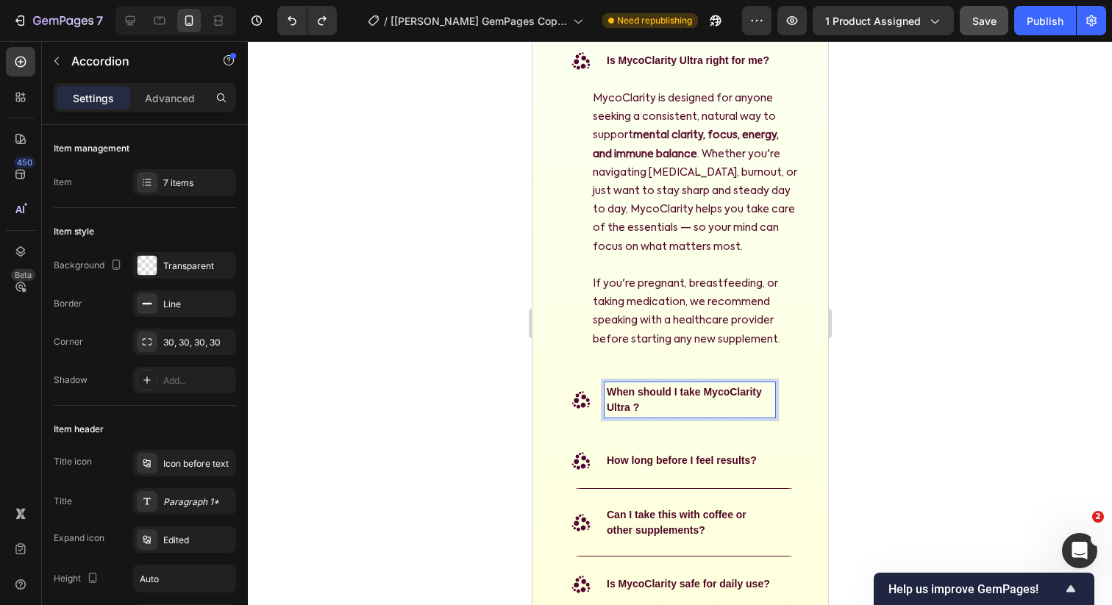
click at [657, 375] on div ".id582365436935406176 .st0 { fill: #560834; } When should I take MycoClarity Ul…" at bounding box center [683, 400] width 250 height 66
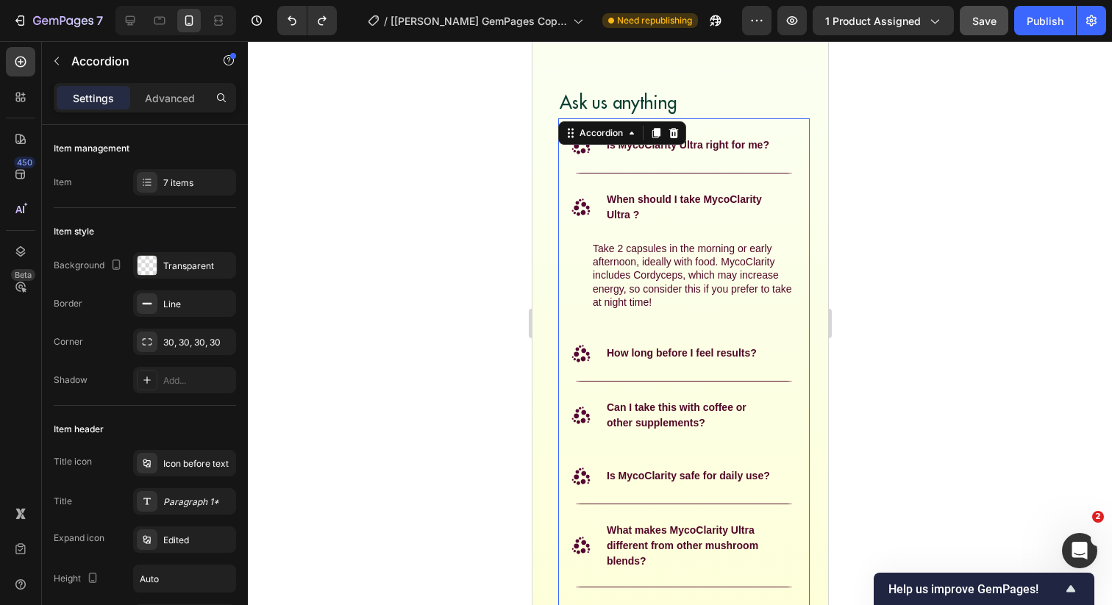
scroll to position [7068, 0]
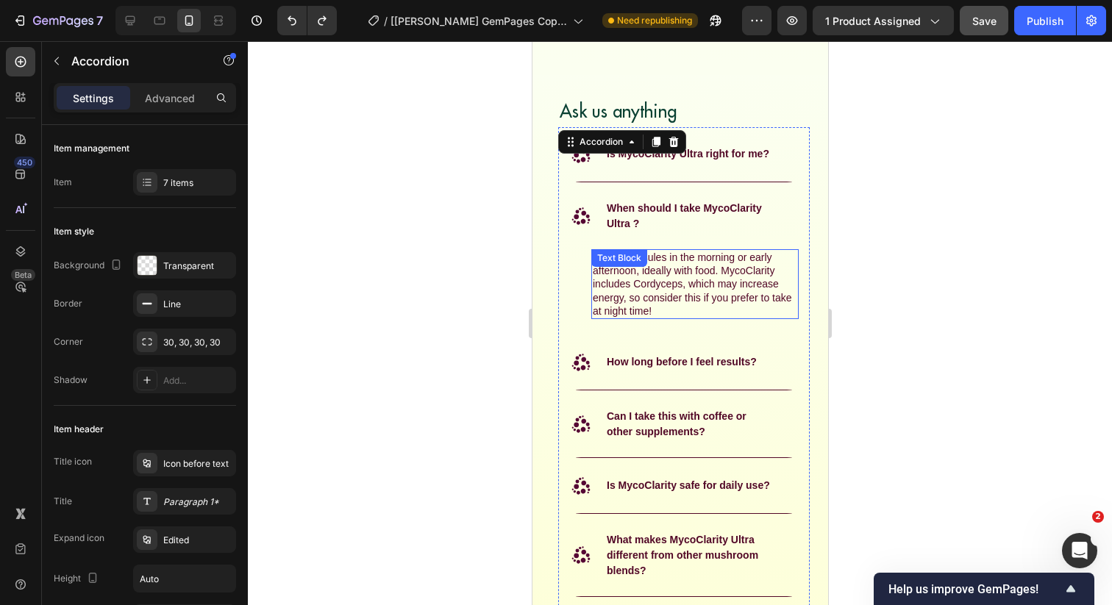
click at [670, 286] on span "Take 2 capsules in the morning or early afternoon, ideally with food. MycoClari…" at bounding box center [691, 283] width 199 height 65
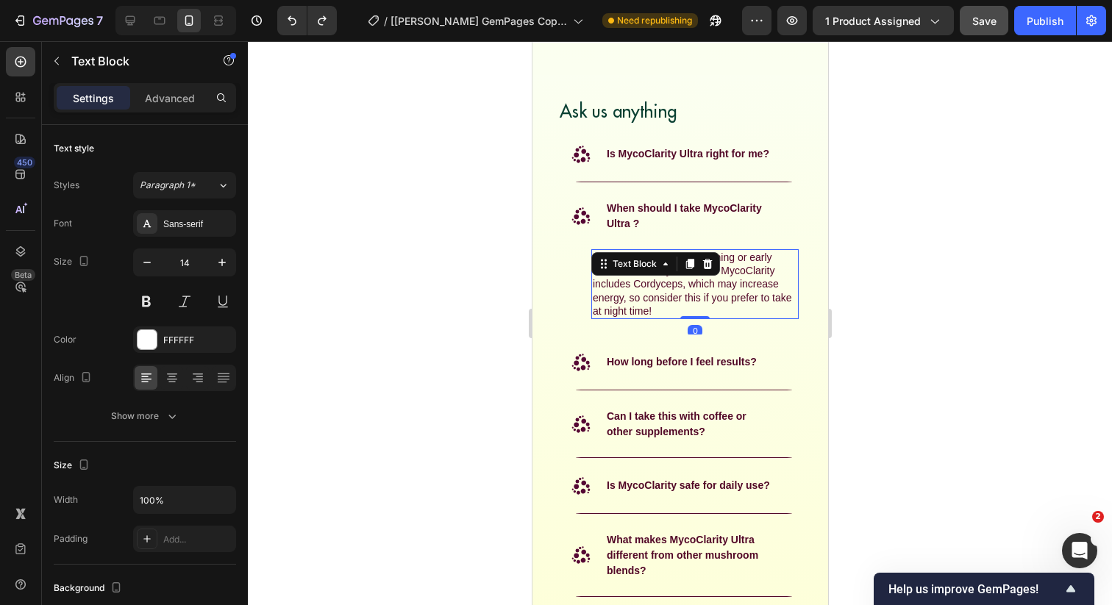
click at [663, 274] on div "Text Block" at bounding box center [654, 264] width 129 height 24
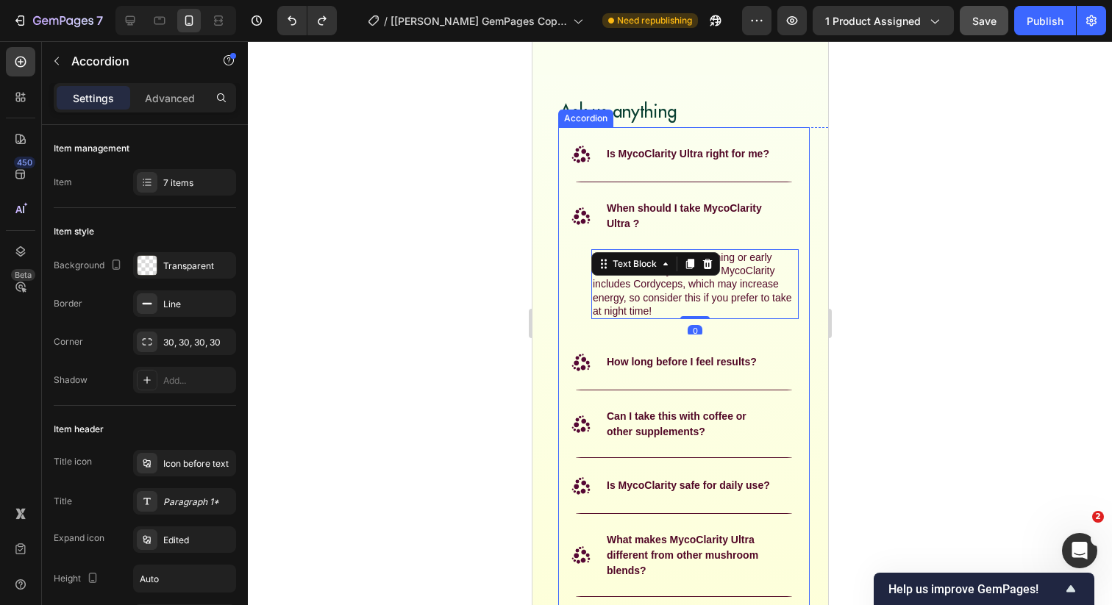
click at [642, 213] on strong "When should I take MycoClarity Ultra ?" at bounding box center [683, 215] width 155 height 27
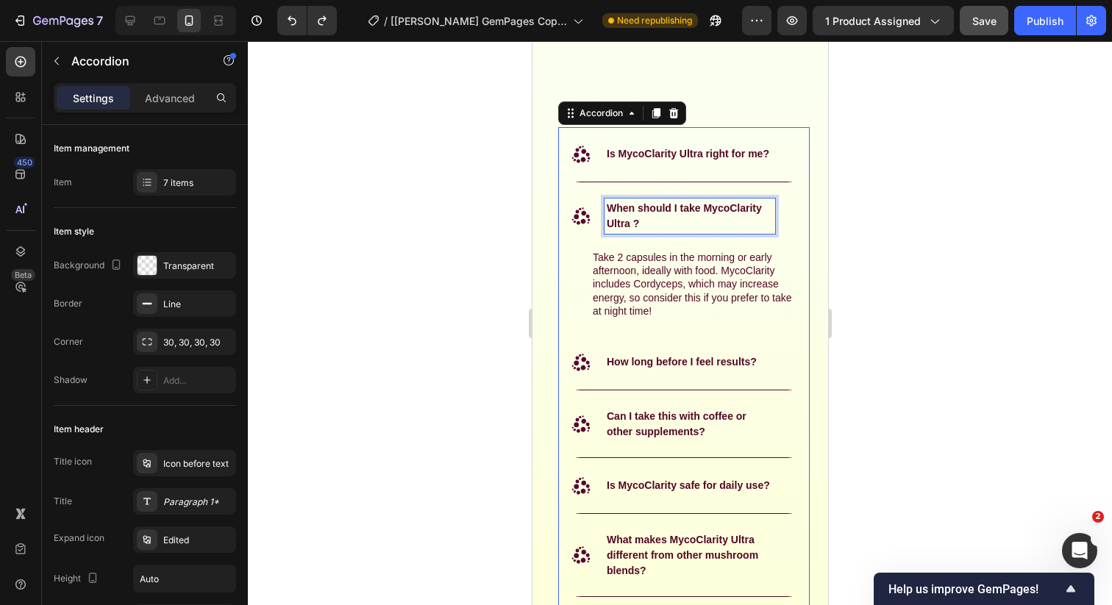
click at [642, 213] on strong "When should I take MycoClarity Ultra ?" at bounding box center [683, 215] width 155 height 27
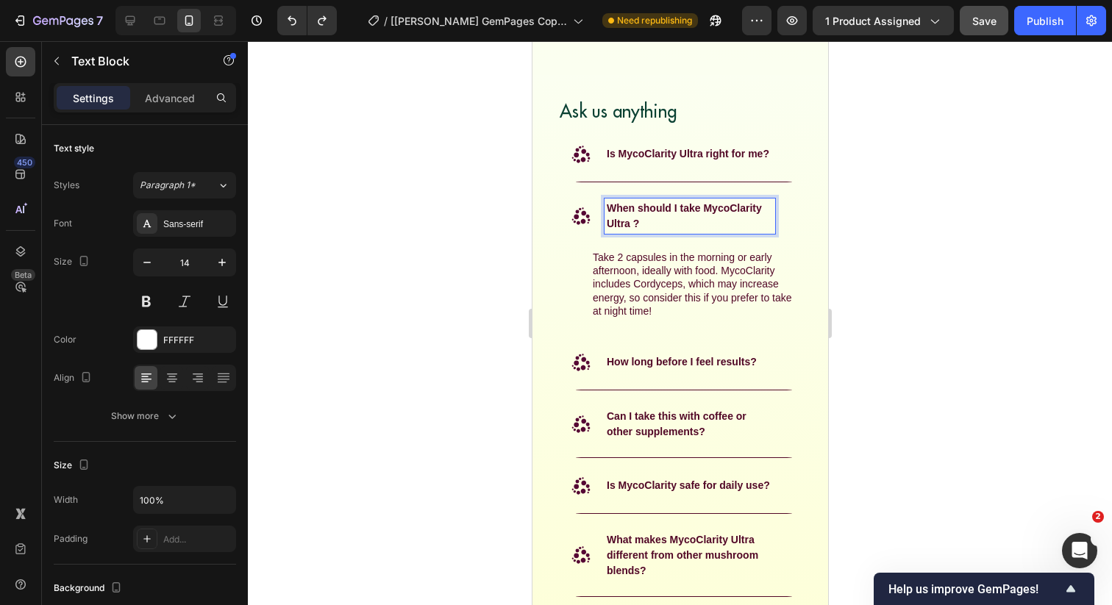
click at [658, 289] on span "Take 2 capsules in the morning or early afternoon, ideally with food. MycoClari…" at bounding box center [691, 283] width 199 height 65
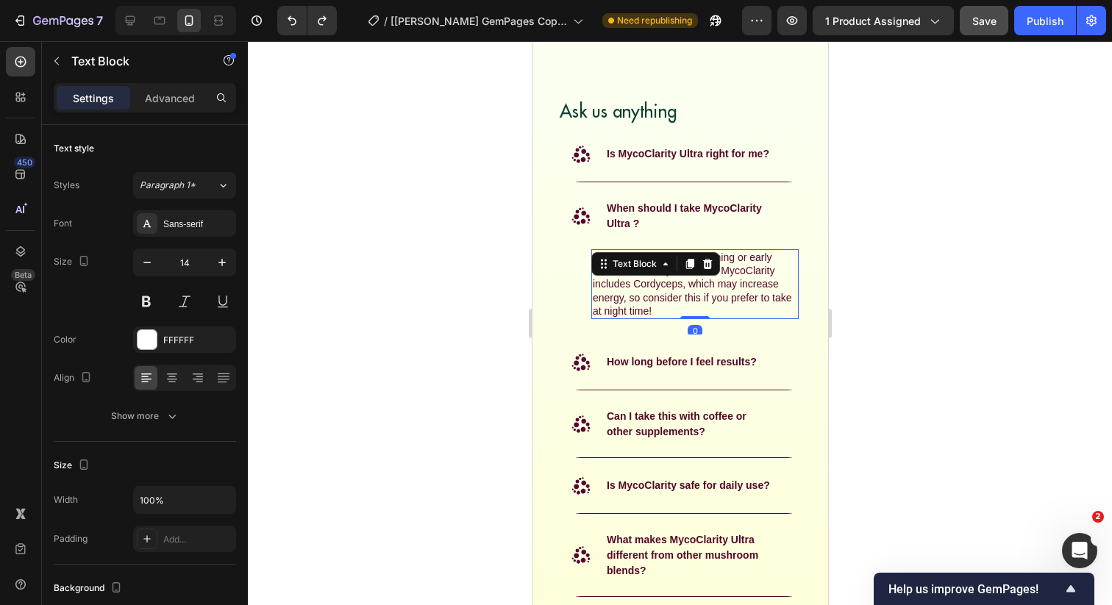
click at [658, 289] on span "Take 2 capsules in the morning or early afternoon, ideally with food. MycoClari…" at bounding box center [691, 283] width 199 height 65
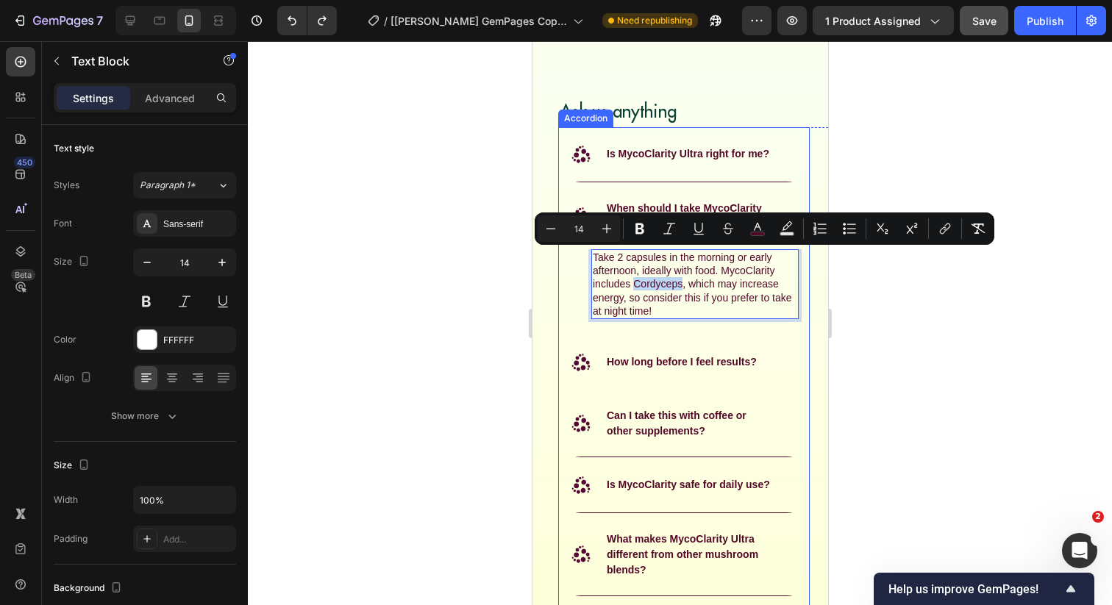
click at [698, 351] on div ".id582365436935406176 .st0 { fill: #560834; } How long before I feel results?" at bounding box center [671, 363] width 206 height 24
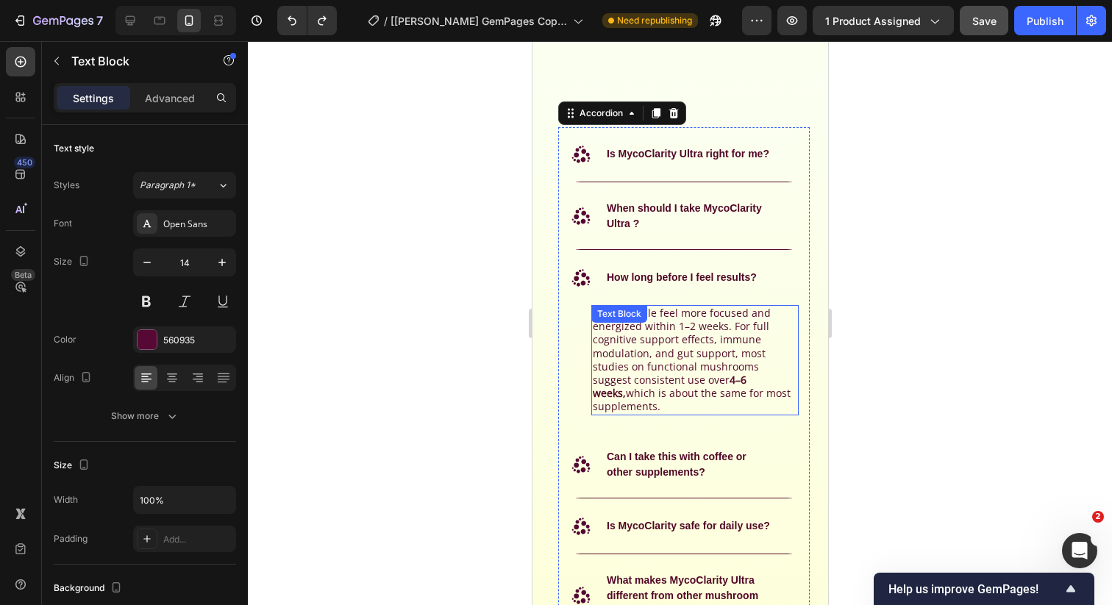
click at [657, 336] on span "Many people feel more focused and energized within 1–2 weeks. For full cognitiv…" at bounding box center [691, 359] width 198 height 107
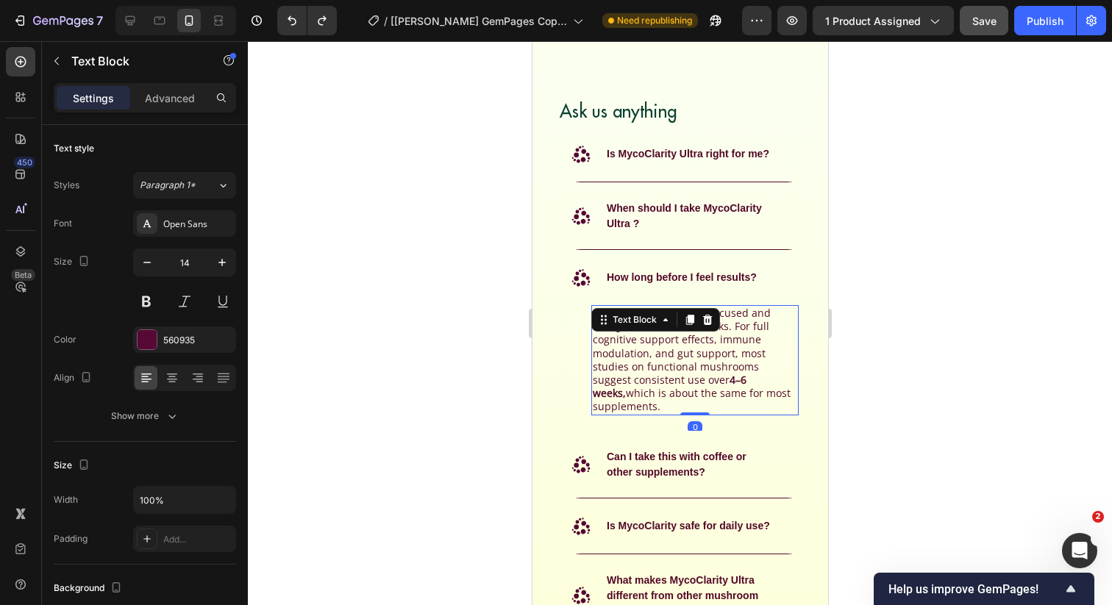
click at [657, 336] on span "Many people feel more focused and energized within 1–2 weeks. For full cognitiv…" at bounding box center [691, 359] width 198 height 107
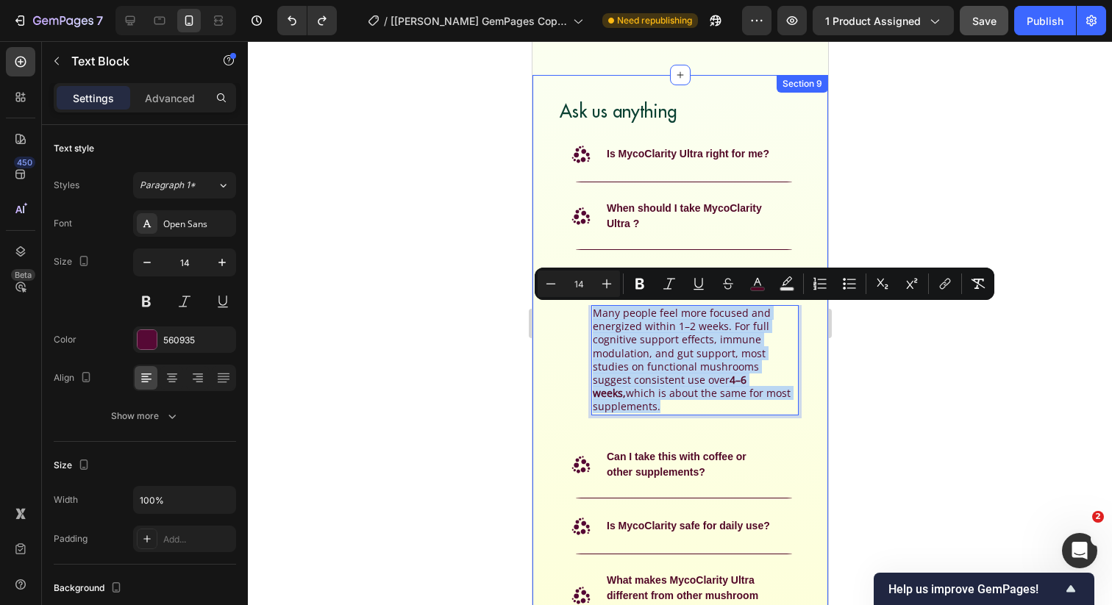
click at [542, 337] on div "Ask us anything Heading .id582365436935406176 .st0 { fill: #560834; } Is MycoCl…" at bounding box center [680, 432] width 296 height 667
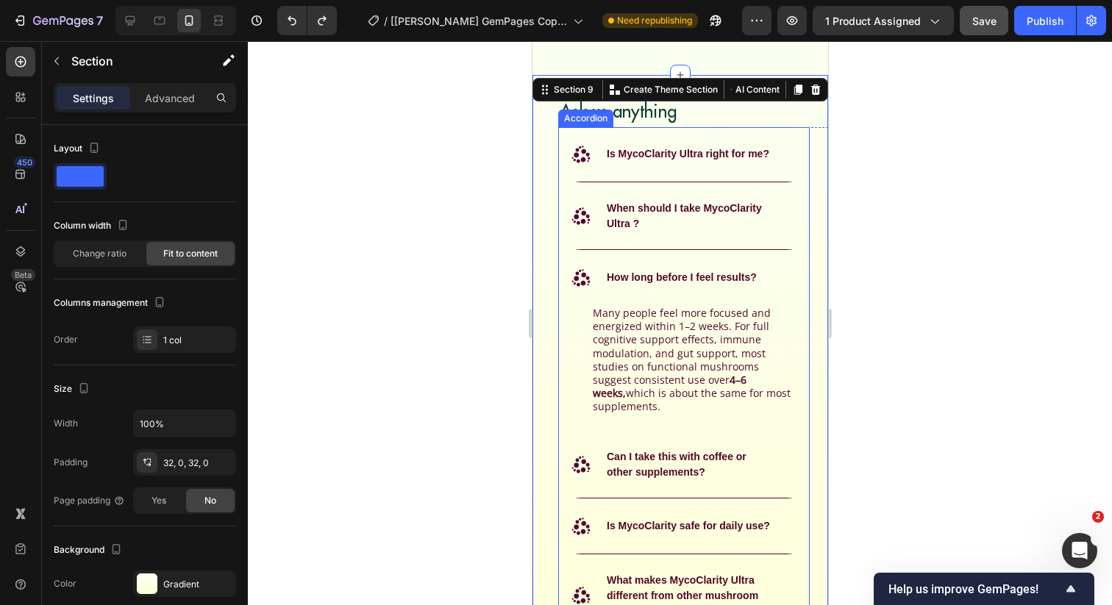
click at [658, 274] on strong "How long before I feel results?" at bounding box center [681, 277] width 150 height 12
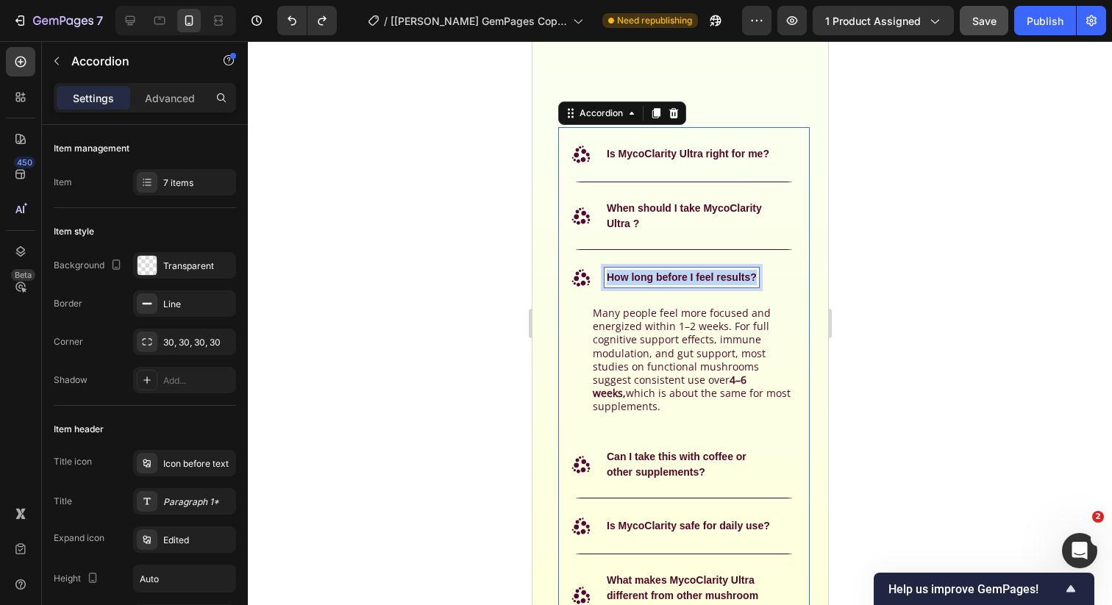
click at [658, 274] on strong "How long before I feel results?" at bounding box center [681, 277] width 150 height 12
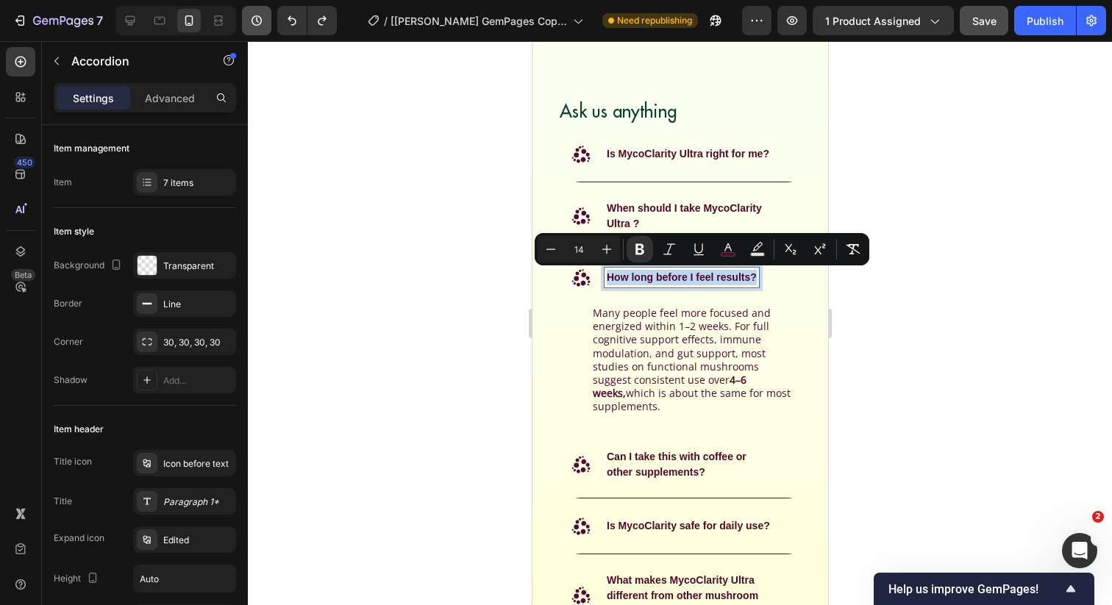
copy strong "How long before I feel results?"
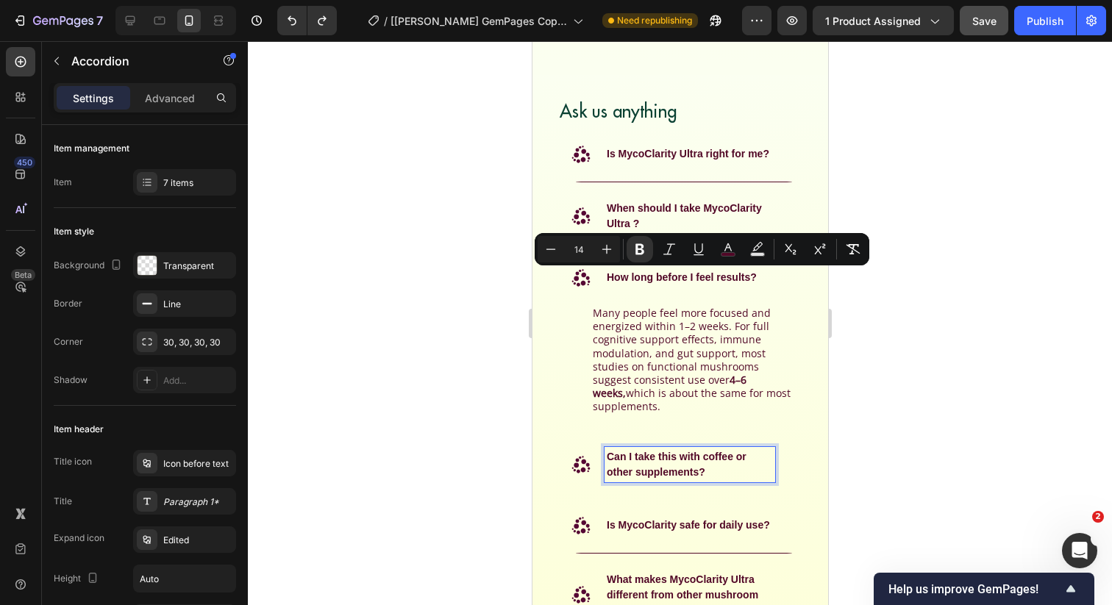
click at [626, 451] on strong "Can I take this with coffee or other supplements?" at bounding box center [676, 464] width 140 height 27
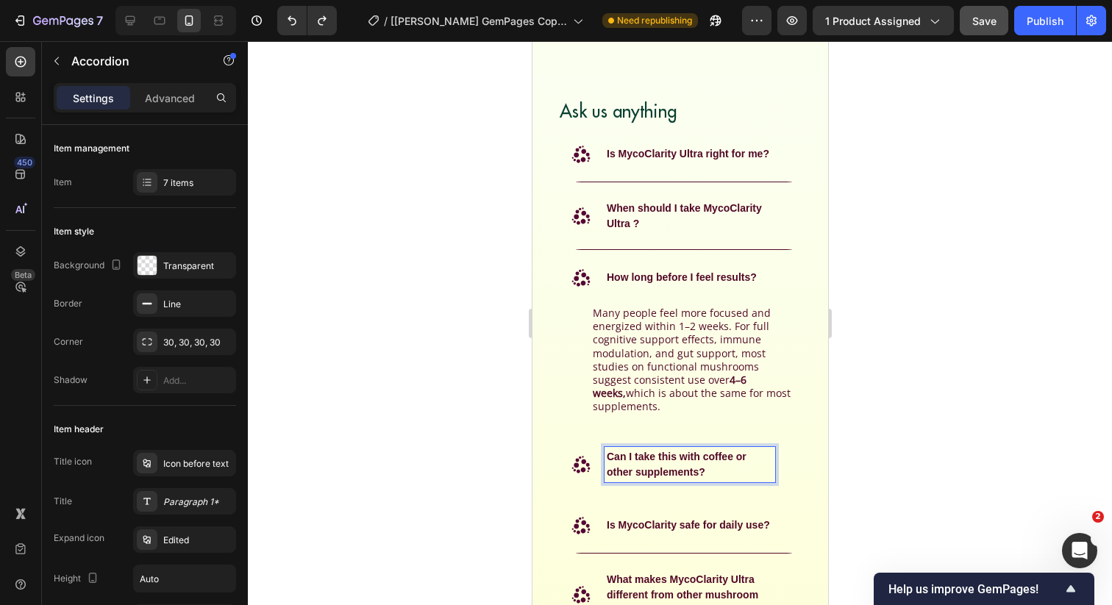
click at [798, 469] on div ".id582365436935406176 .st0 { fill: #560834; } Can I take this with coffee or ot…" at bounding box center [683, 465] width 250 height 66
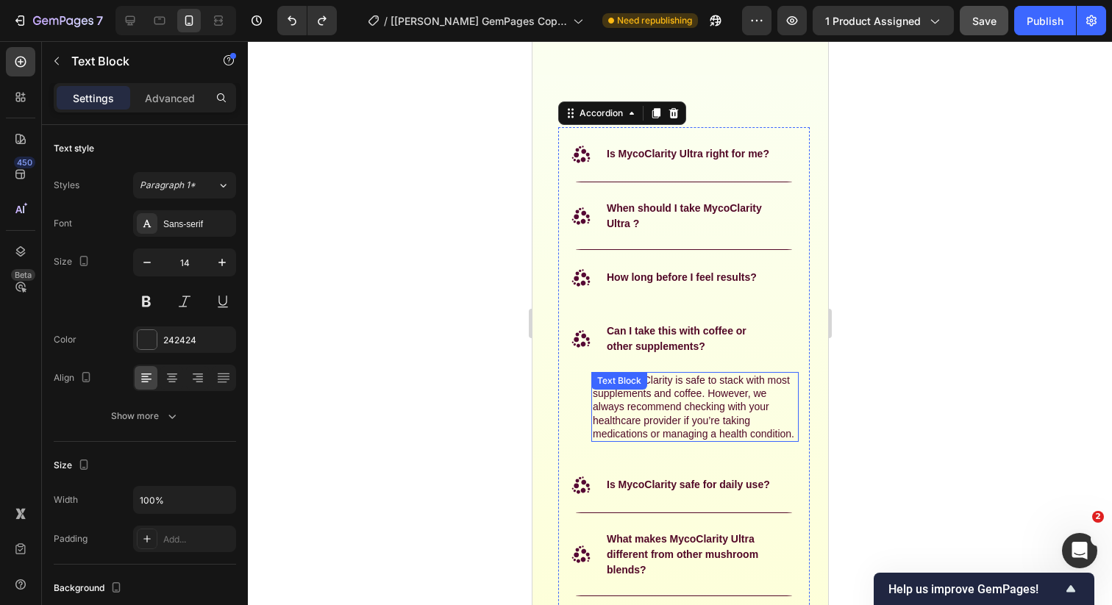
click at [653, 392] on div "Yes - MycoClarity is safe to stack with most supplements and coffee. However, w…" at bounding box center [693, 407] width 207 height 70
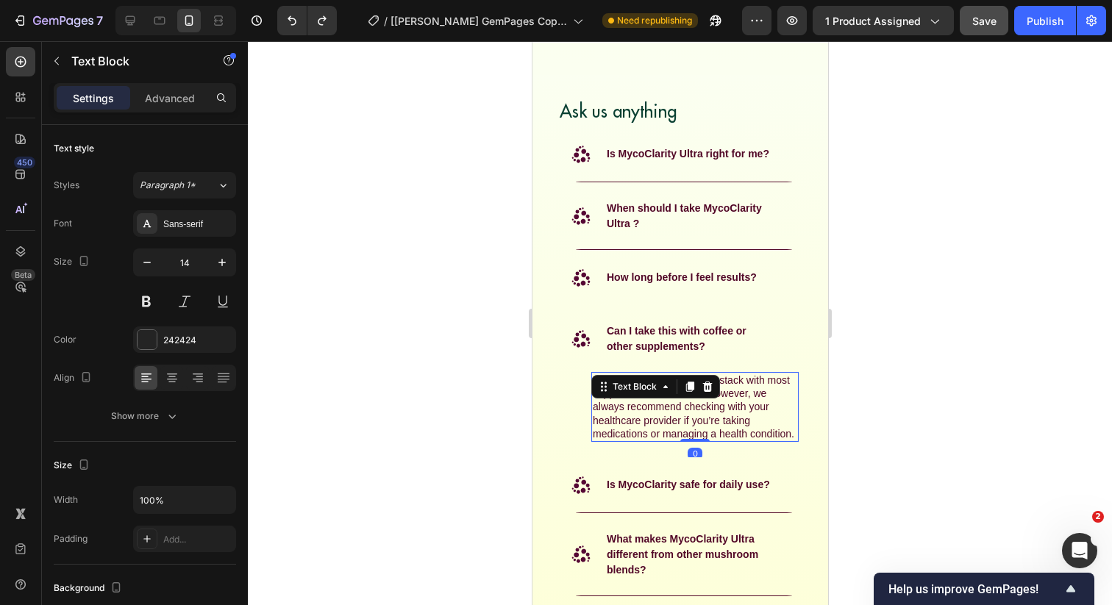
click at [653, 392] on div "Text Block" at bounding box center [634, 386] width 50 height 13
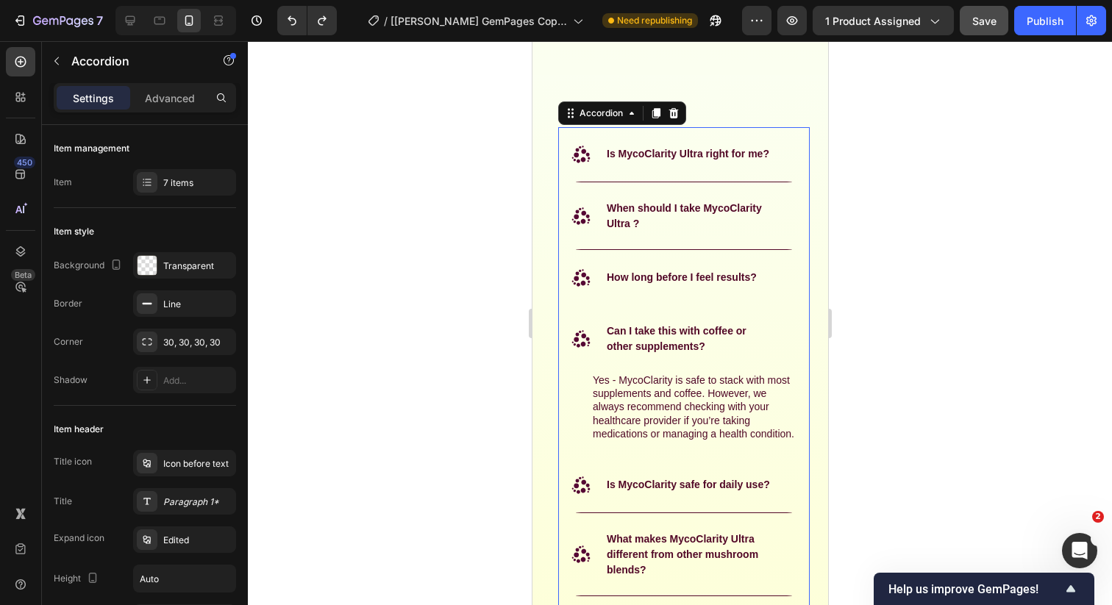
click at [658, 326] on strong "Can I take this with coffee or other supplements?" at bounding box center [676, 338] width 140 height 27
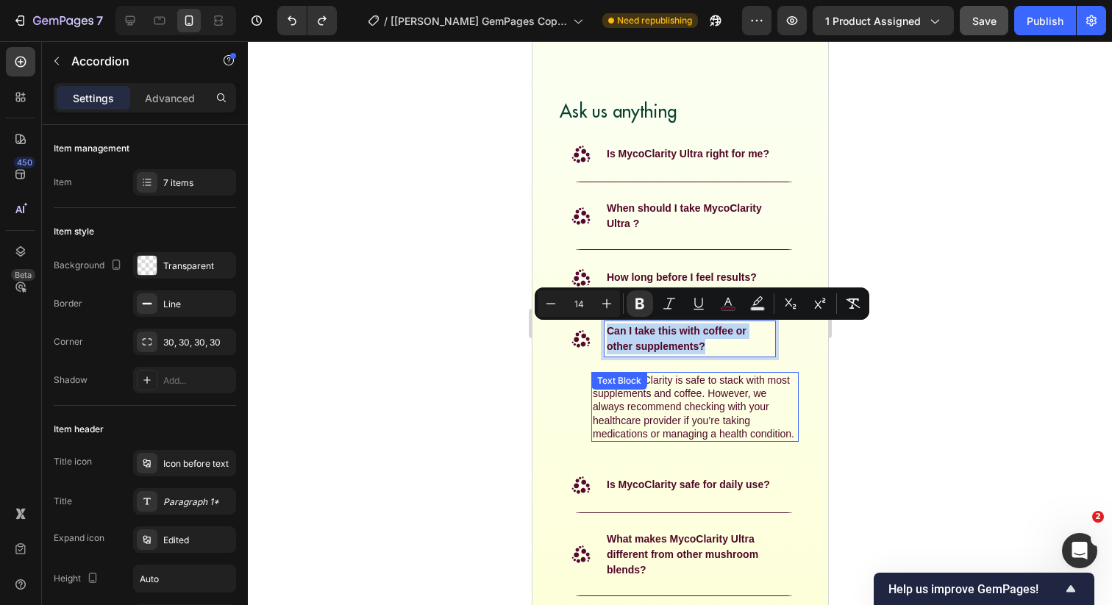
click at [633, 395] on div "Yes - MycoClarity is safe to stack with most supplements and coffee. However, w…" at bounding box center [693, 407] width 207 height 70
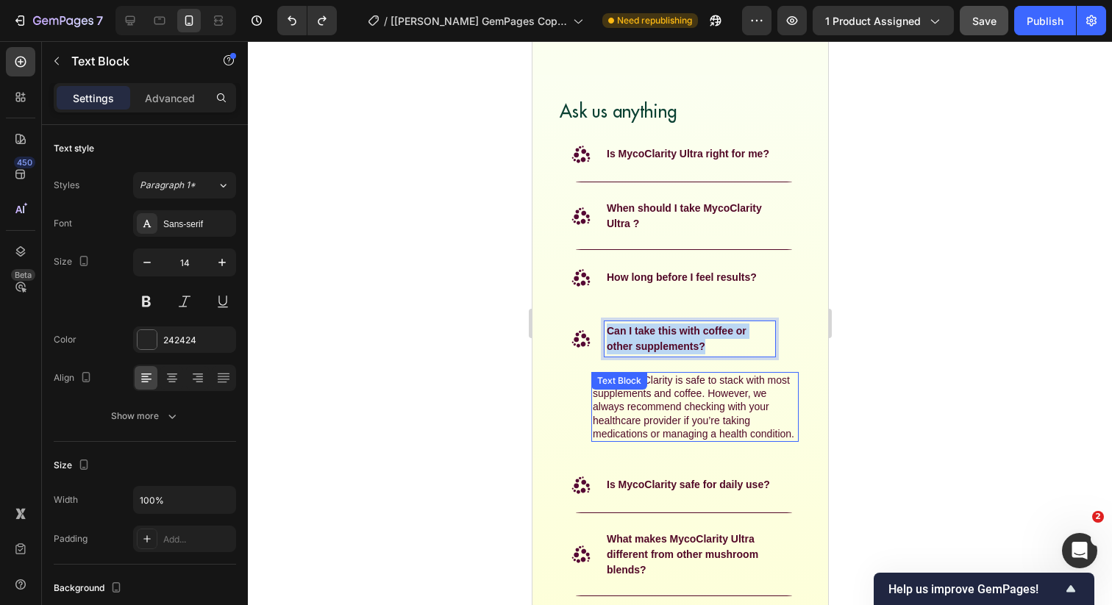
click at [633, 388] on div "Text Block" at bounding box center [618, 380] width 50 height 13
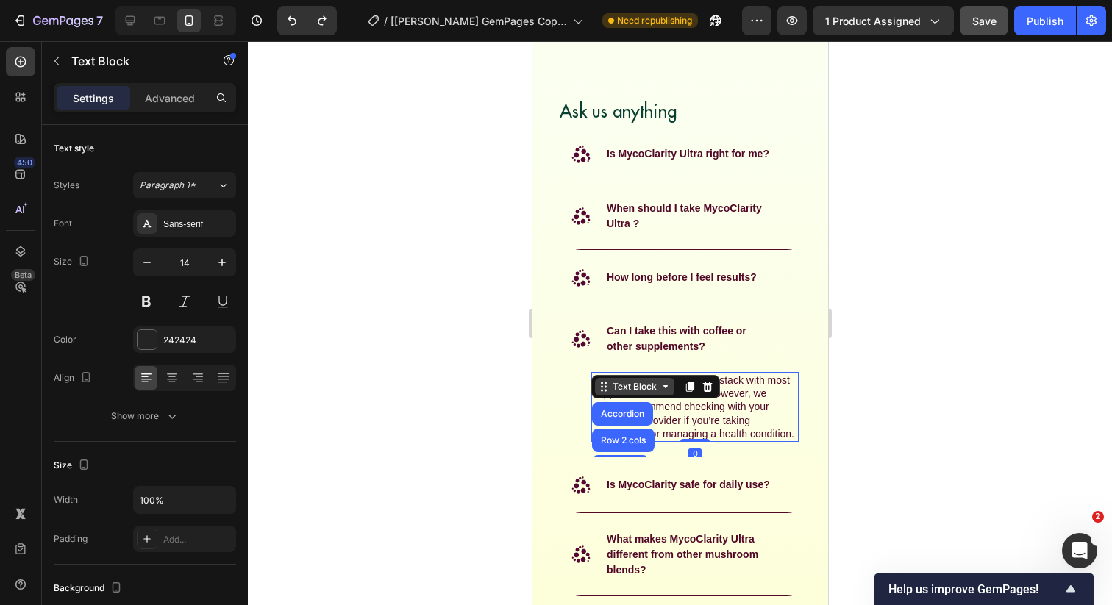
click at [633, 395] on div "Text Block" at bounding box center [633, 387] width 79 height 18
click at [652, 421] on span "Yes - MycoClarity is safe to stack with most supplements and coffee. However, w…" at bounding box center [692, 406] width 201 height 65
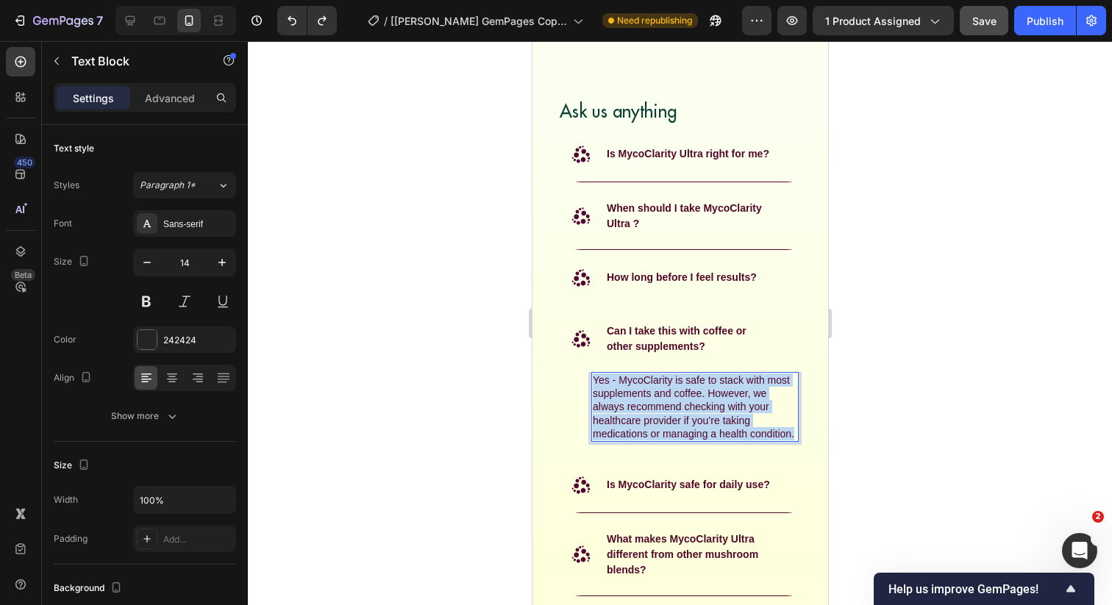
click at [652, 421] on span "Yes - MycoClarity is safe to stack with most supplements and coffee. However, w…" at bounding box center [692, 406] width 201 height 65
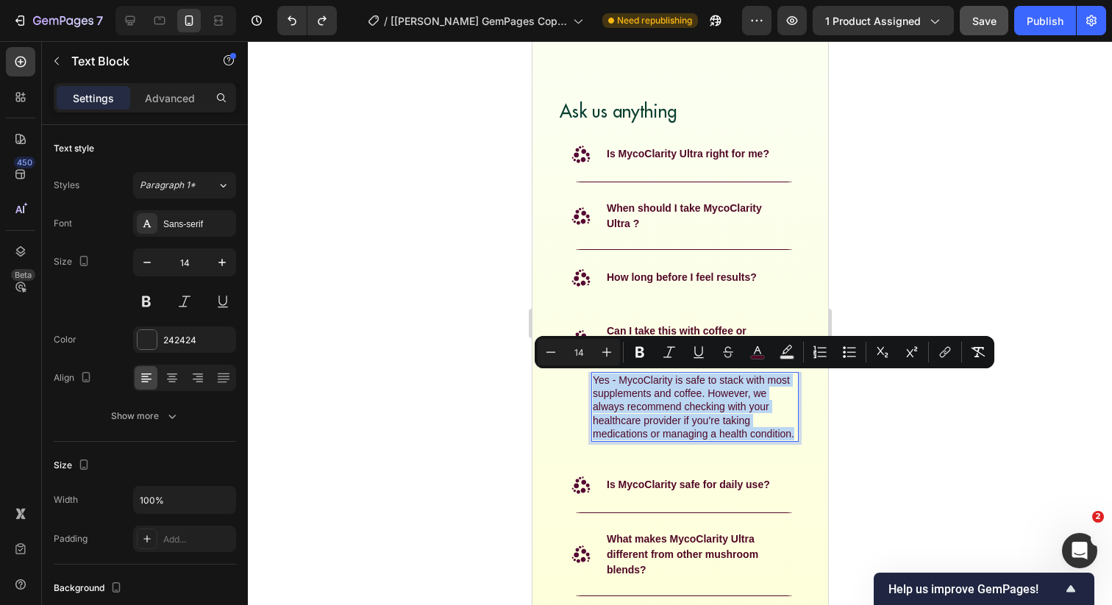
copy span "Yes - MycoClarity is safe to stack with most supplements and coffee. However, w…"
click at [632, 478] on p "Is MycoClarity safe for daily use?" at bounding box center [687, 484] width 163 height 15
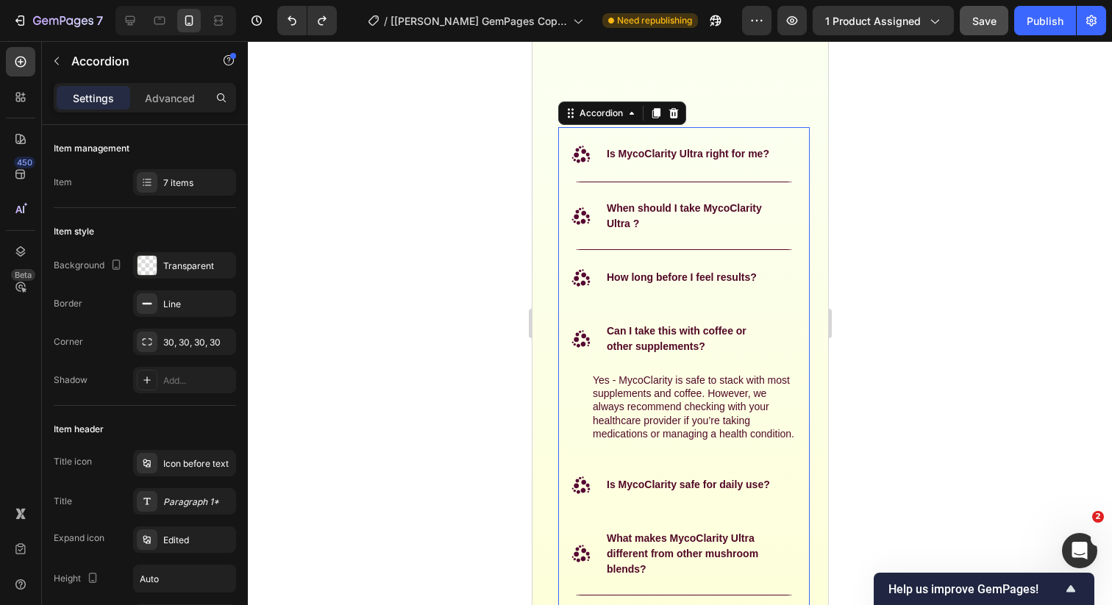
click at [679, 501] on div ".id582365436935406176 .st0 { fill: #560834; } Is MycoClarity safe for daily use?" at bounding box center [683, 485] width 250 height 54
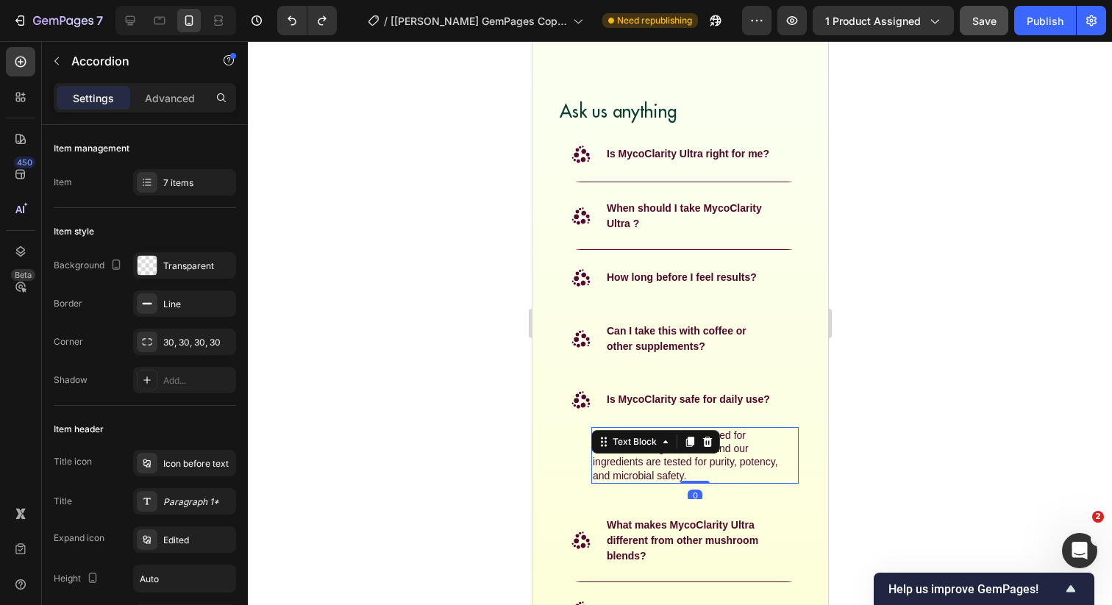
click at [670, 445] on div "Yes. MycoClarity is formulated for consistent, long-term use, and our ingredien…" at bounding box center [693, 455] width 207 height 57
click at [670, 445] on icon at bounding box center [665, 442] width 12 height 12
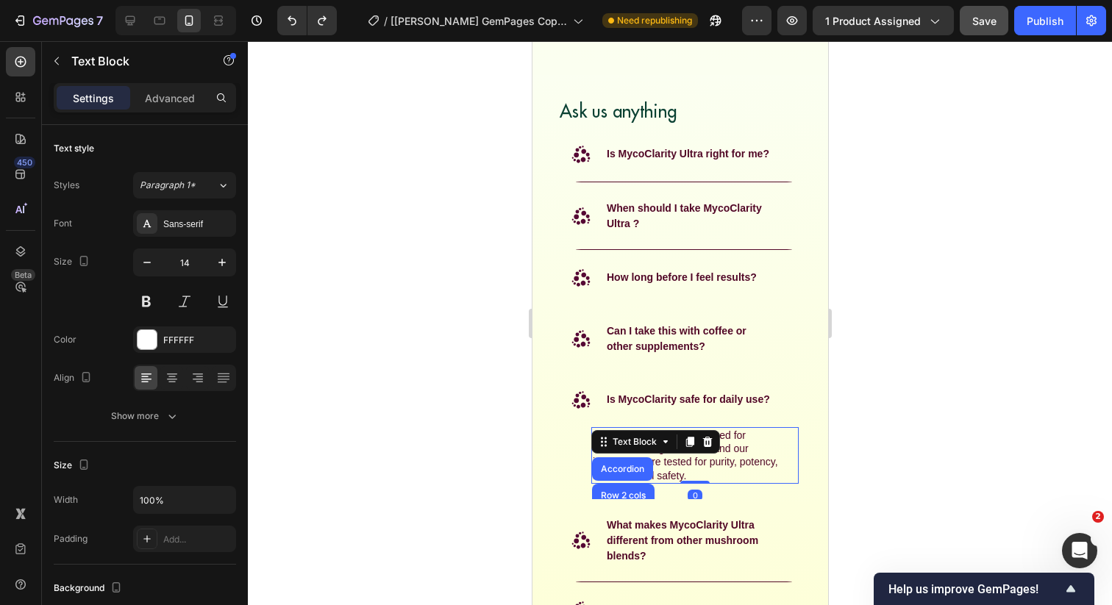
click at [670, 445] on div "Text Block" at bounding box center [633, 442] width 79 height 18
click at [678, 475] on span "Yes. MycoClarity is formulated for consistent, long-term use, and our ingredien…" at bounding box center [684, 455] width 185 height 52
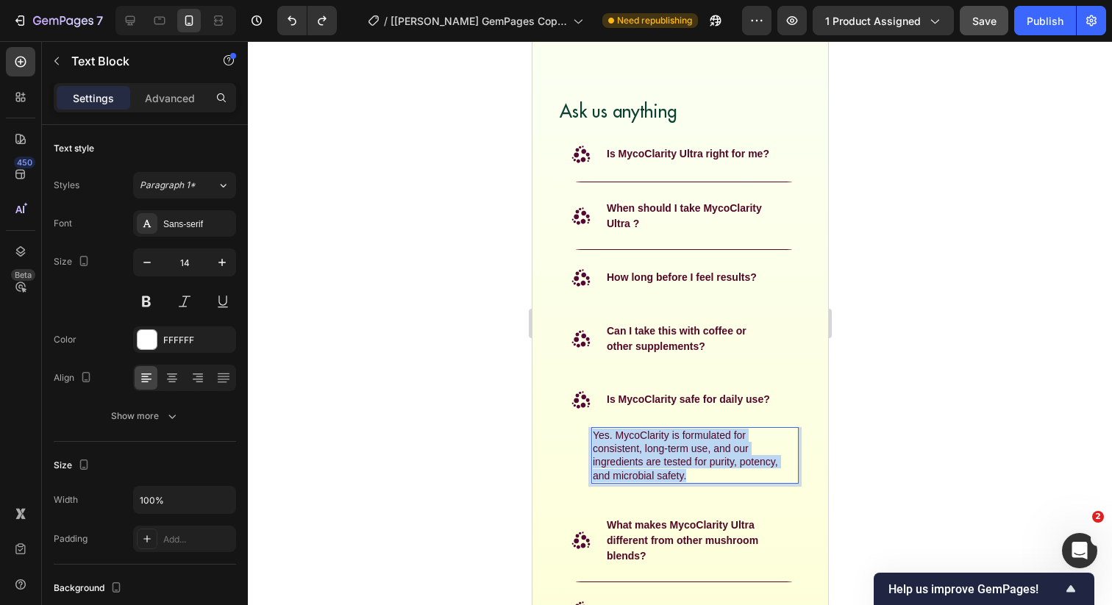
click at [678, 475] on span "Yes. MycoClarity is formulated for consistent, long-term use, and our ingredien…" at bounding box center [684, 455] width 185 height 52
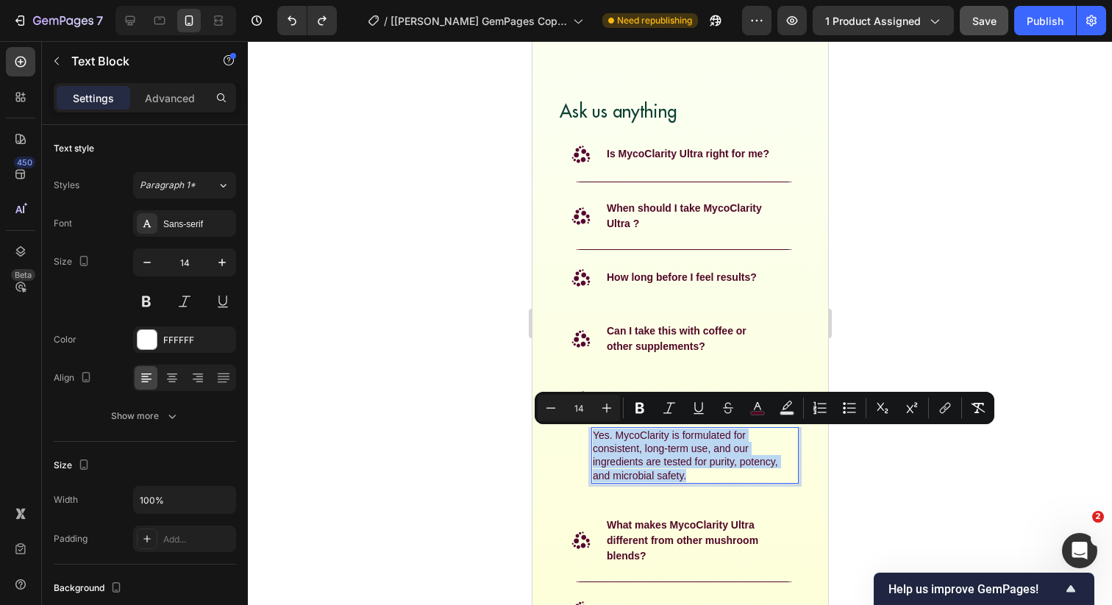
copy span "Yes. MycoClarity is formulated for consistent, long-term use, and our ingredien…"
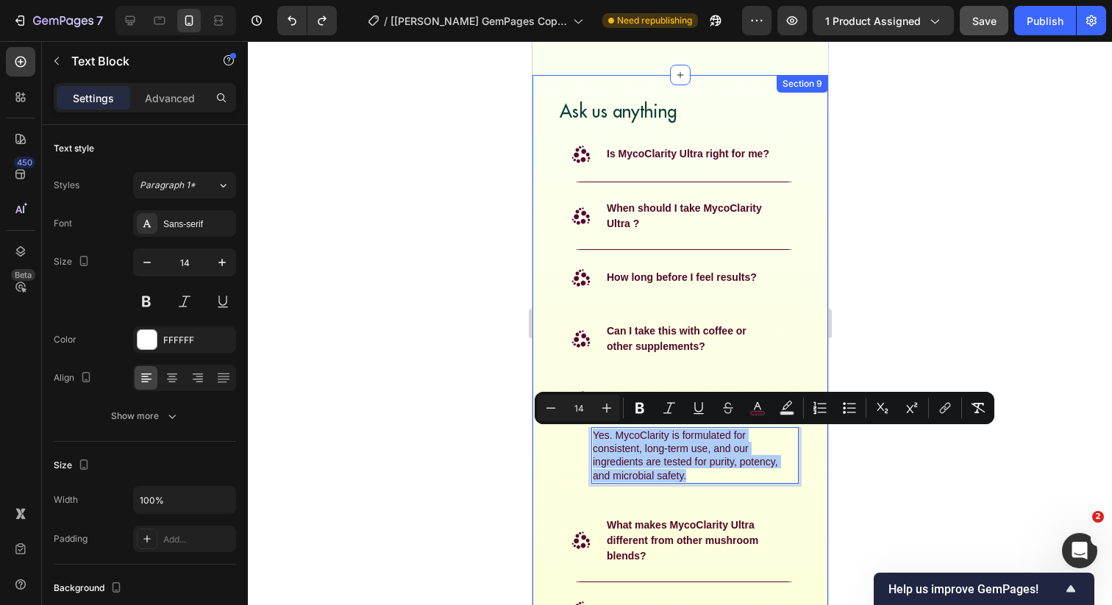
click at [472, 449] on div at bounding box center [680, 323] width 864 height 564
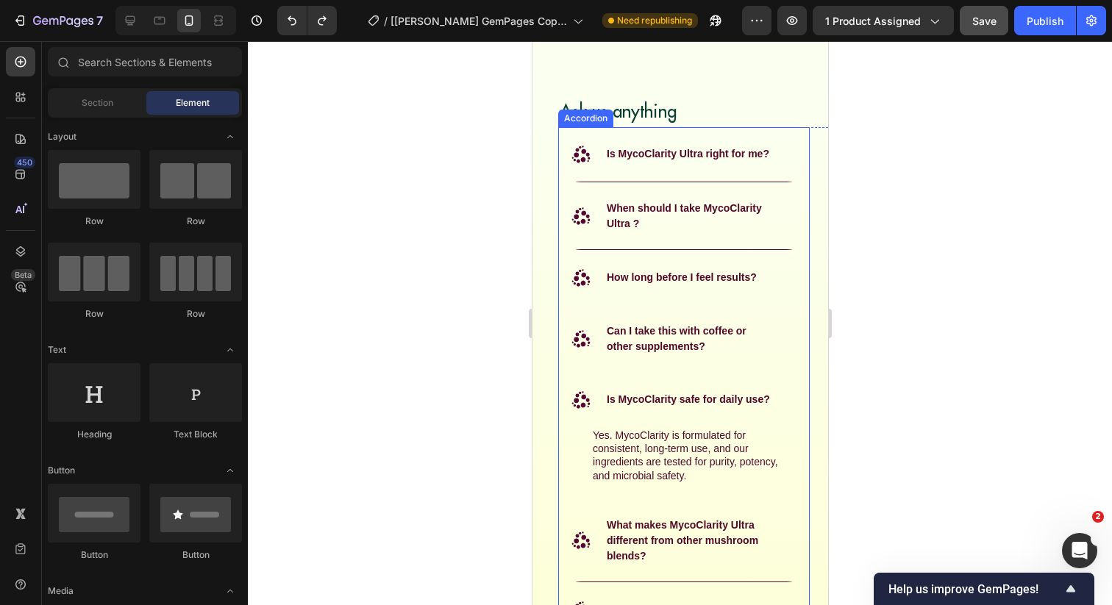
click at [621, 394] on p "Is MycoClarity safe for daily use?" at bounding box center [687, 399] width 163 height 15
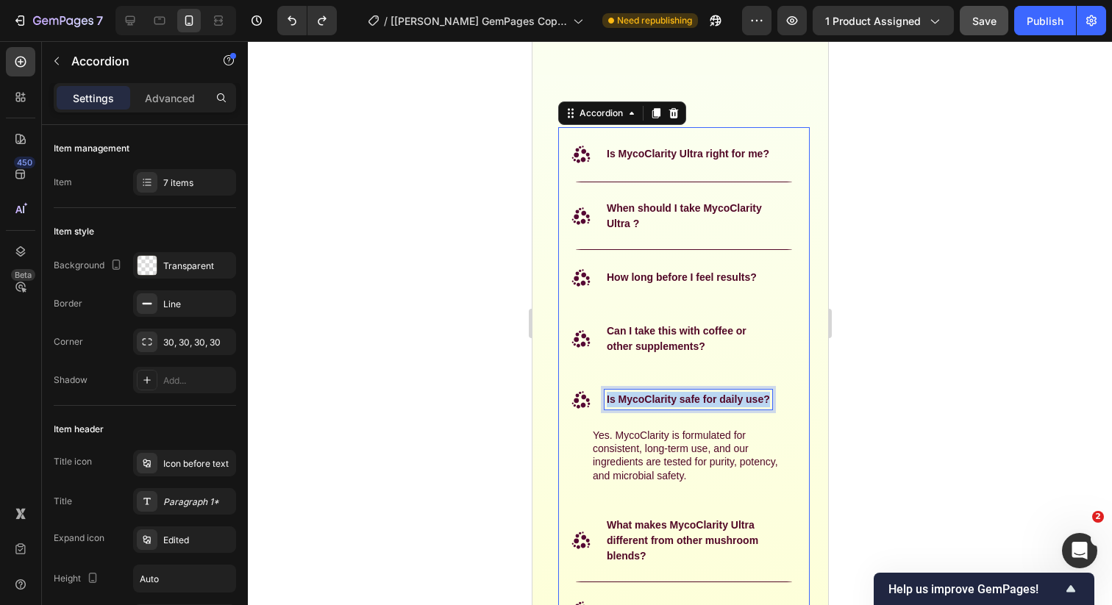
click at [621, 394] on p "Is MycoClarity safe for daily use?" at bounding box center [687, 399] width 163 height 15
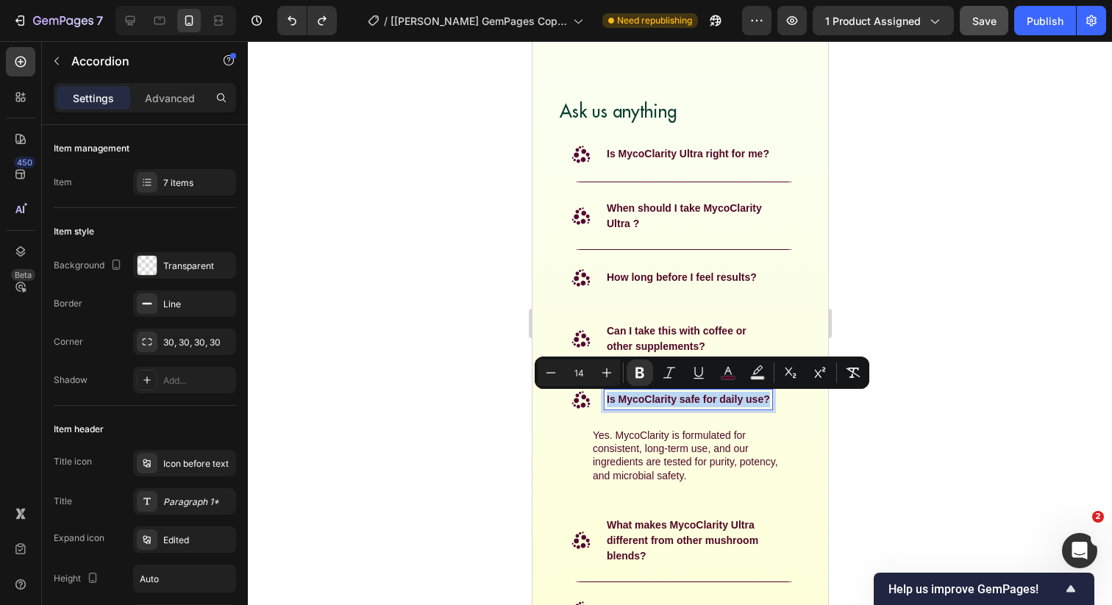
copy strong "Is MycoClarity safe for daily use?"
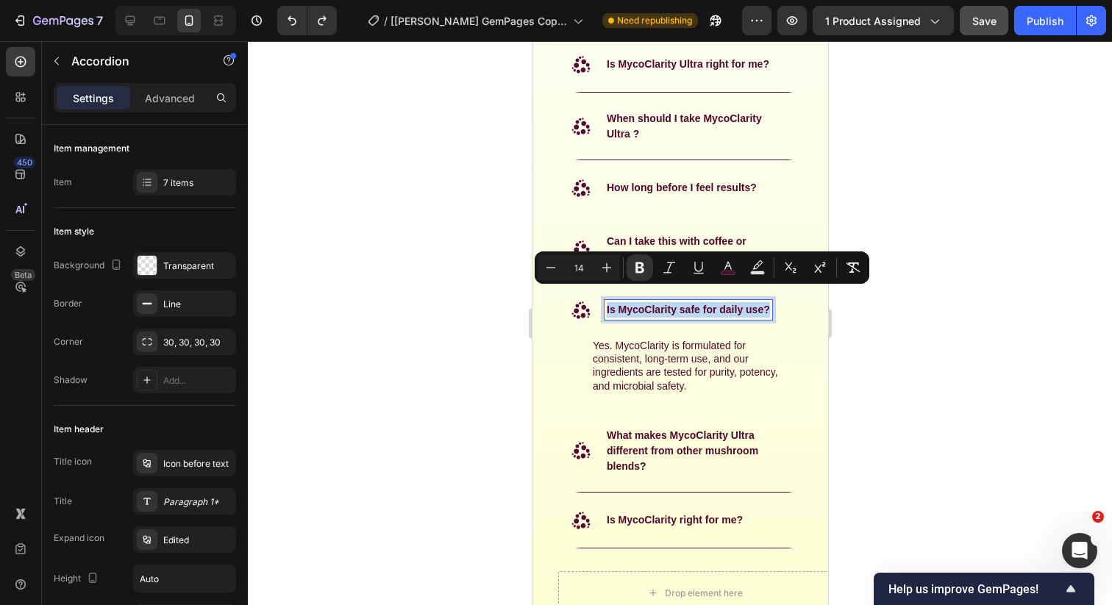
scroll to position [7173, 0]
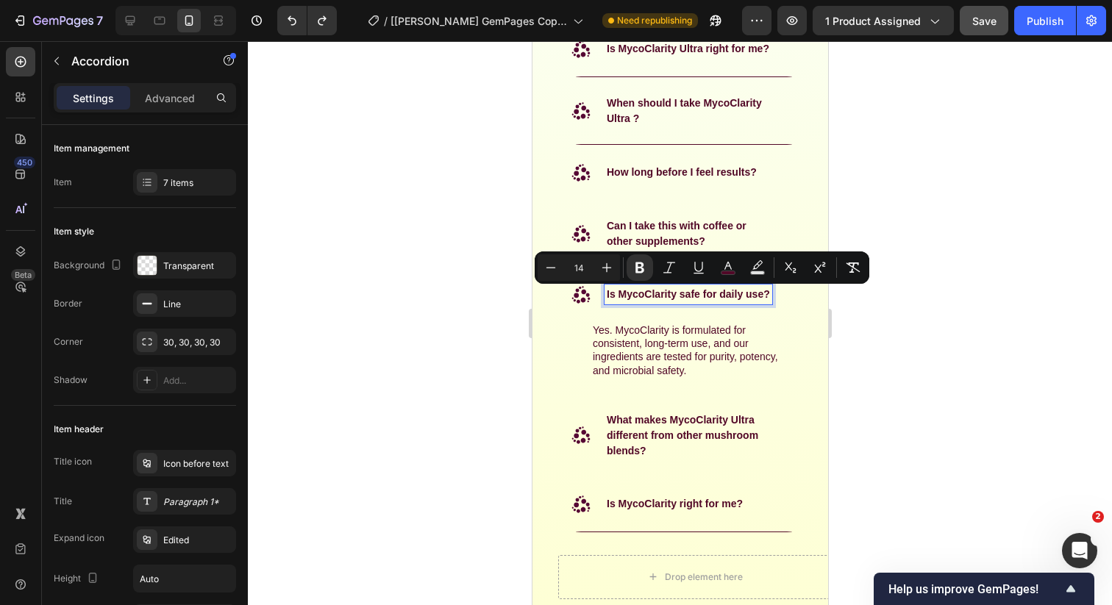
click at [649, 430] on p "What makes MycoClarity Ultra different from other mushroom blends?" at bounding box center [689, 436] width 166 height 46
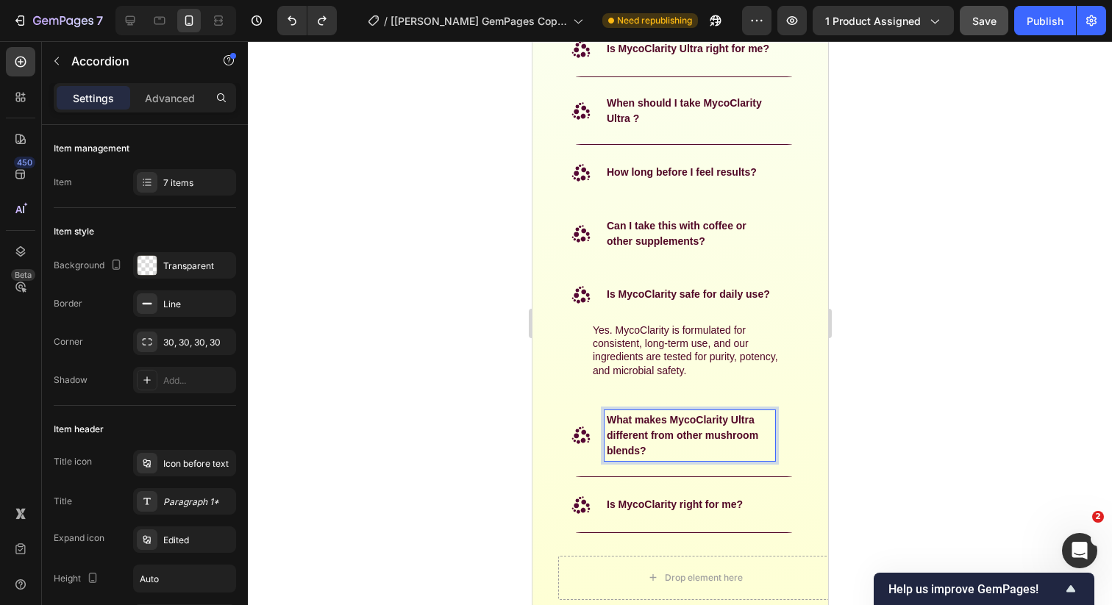
click at [521, 448] on div at bounding box center [680, 323] width 864 height 564
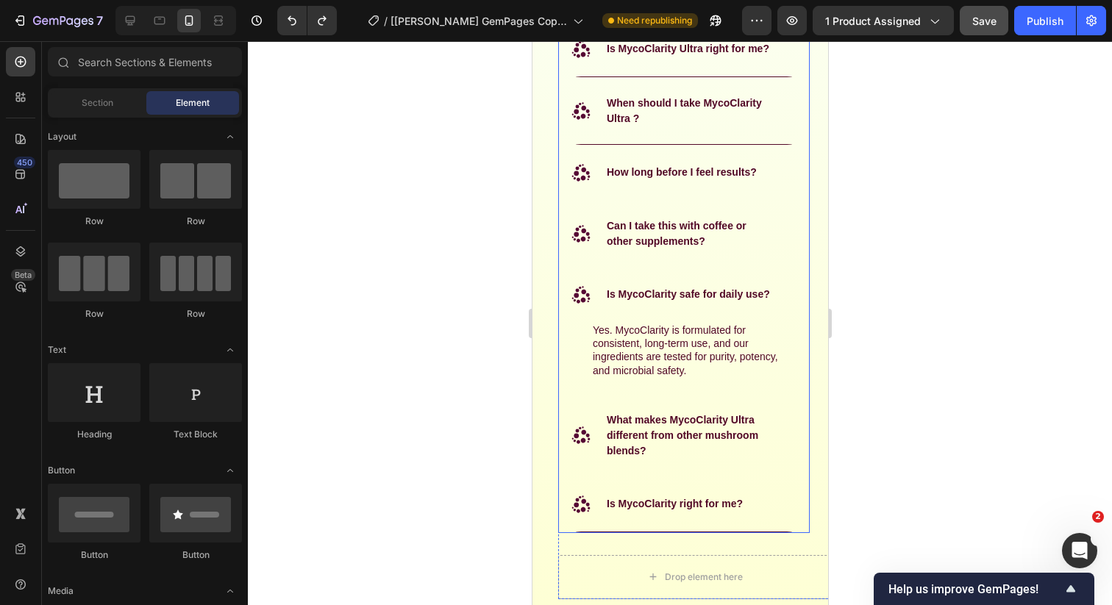
click at [653, 438] on strong "What makes MycoClarity Ultra different from other mushroom blends?" at bounding box center [681, 435] width 151 height 43
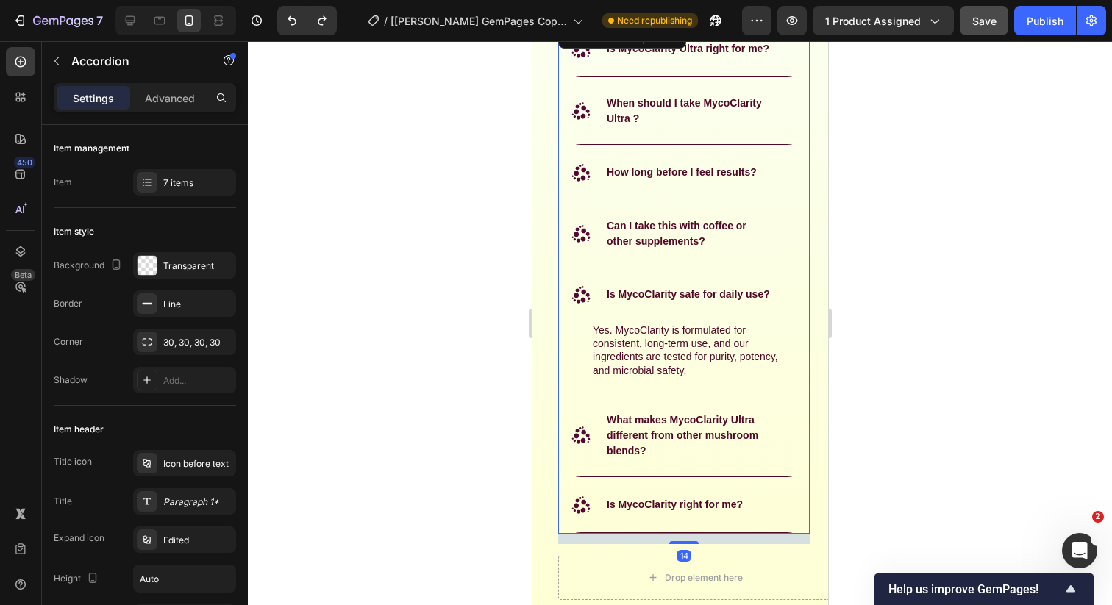
click at [876, 423] on div at bounding box center [680, 323] width 864 height 564
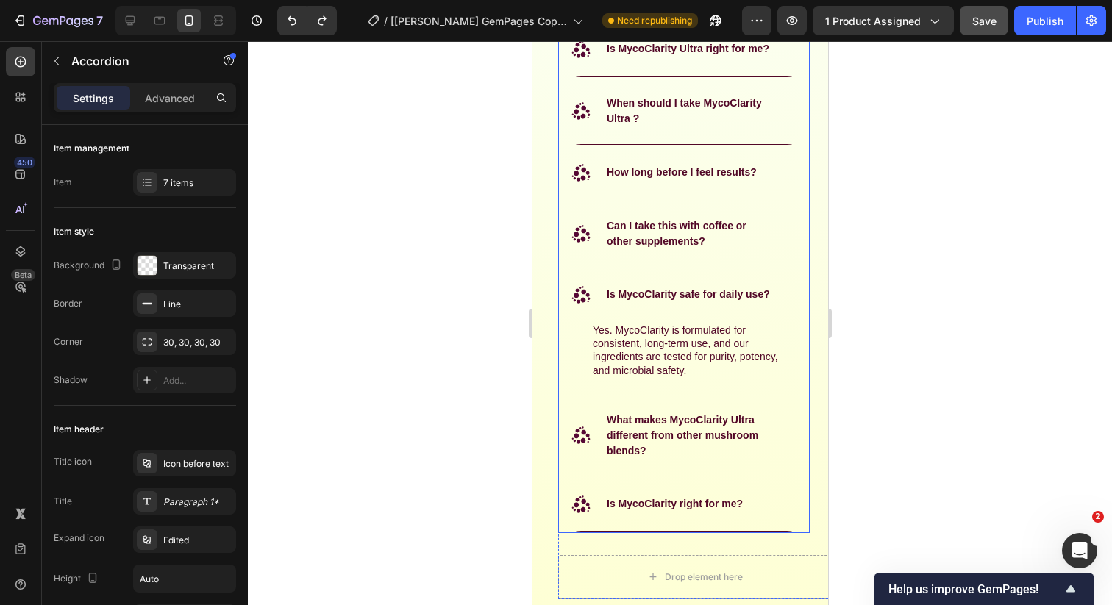
click at [739, 423] on strong "What makes MycoClarity Ultra different from other mushroom blends?" at bounding box center [681, 435] width 151 height 43
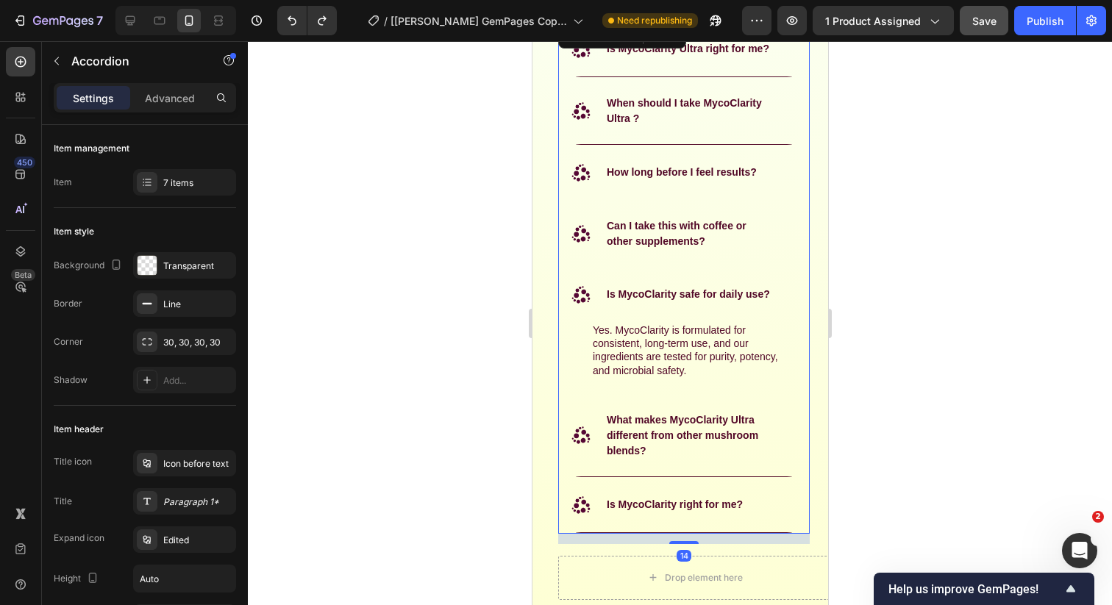
click at [850, 390] on div at bounding box center [680, 323] width 864 height 564
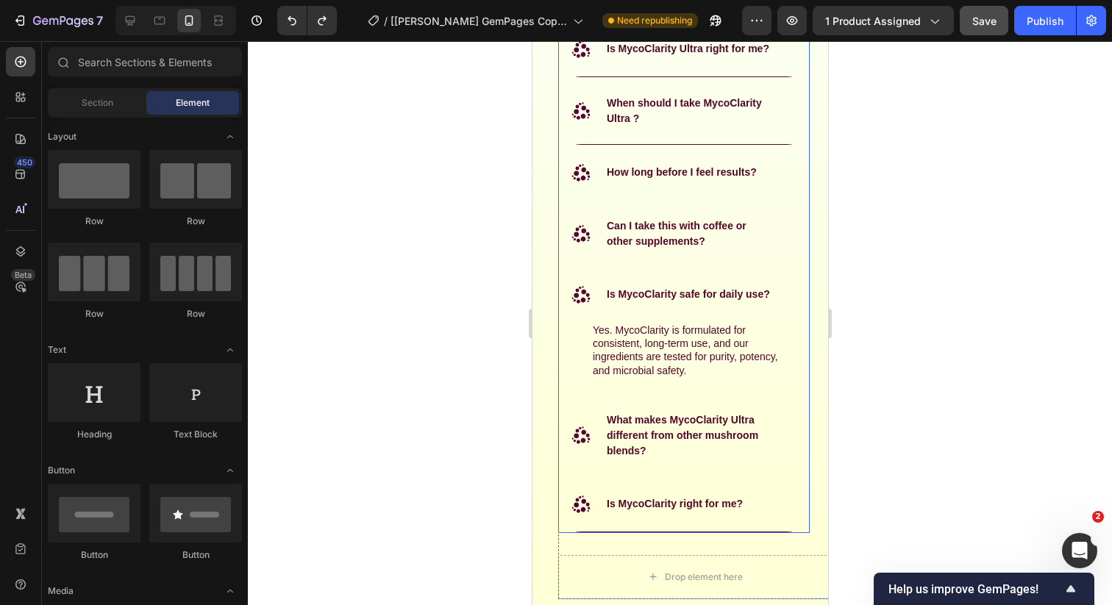
scroll to position [7227, 0]
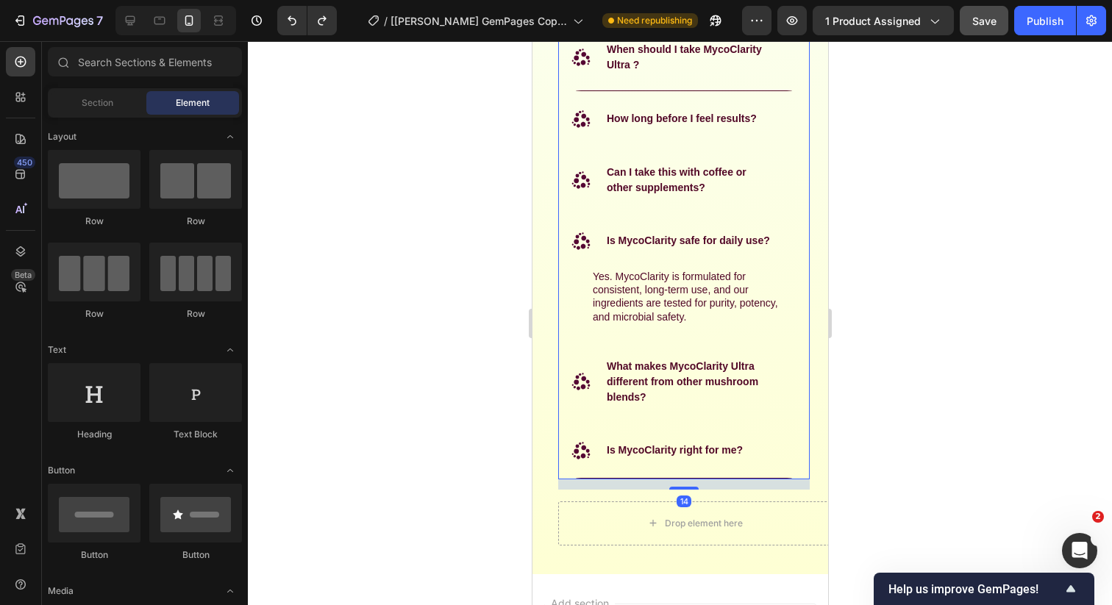
click at [599, 366] on div ".id582365436935406176 .st0 { fill: #560834; } What makes MycoClarity Ultra diff…" at bounding box center [671, 382] width 206 height 51
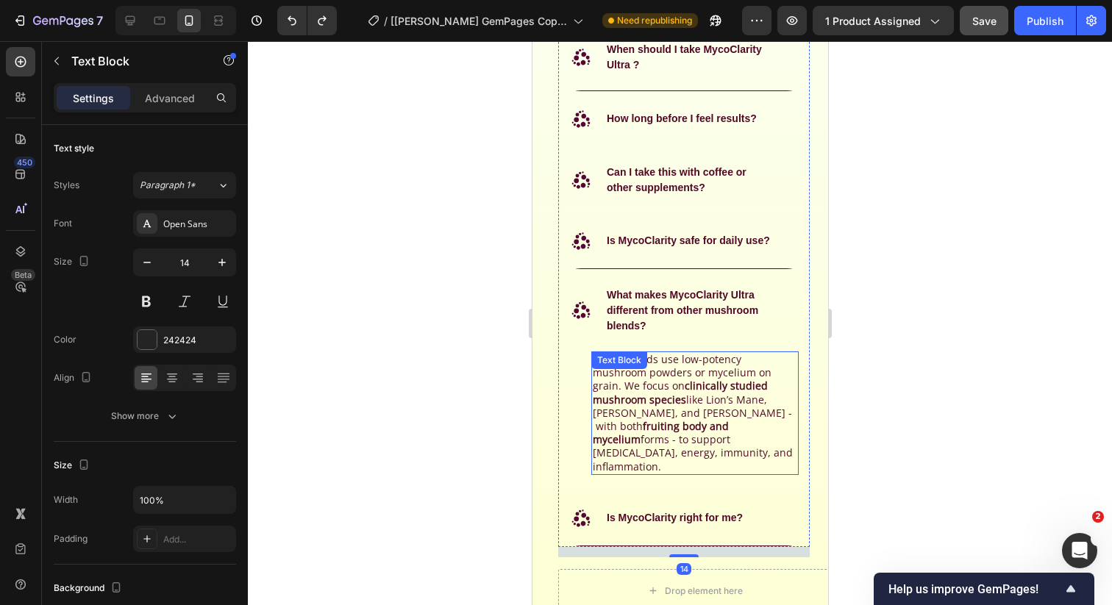
click at [624, 371] on div "Many brands use low-potency mushroom powders or mycelium on grain. We focus on …" at bounding box center [693, 413] width 207 height 124
click at [667, 401] on span "Many brands use low-potency mushroom powders or mycelium on grain. We focus on …" at bounding box center [692, 412] width 200 height 121
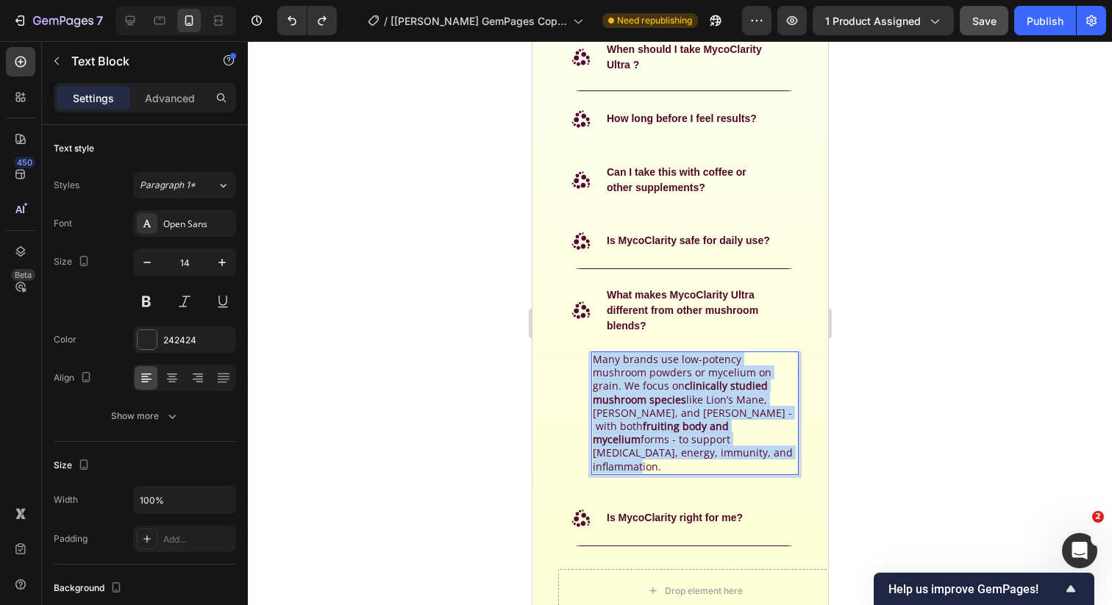
click at [667, 401] on span "Many brands use low-potency mushroom powders or mycelium on grain. We focus on …" at bounding box center [692, 412] width 200 height 121
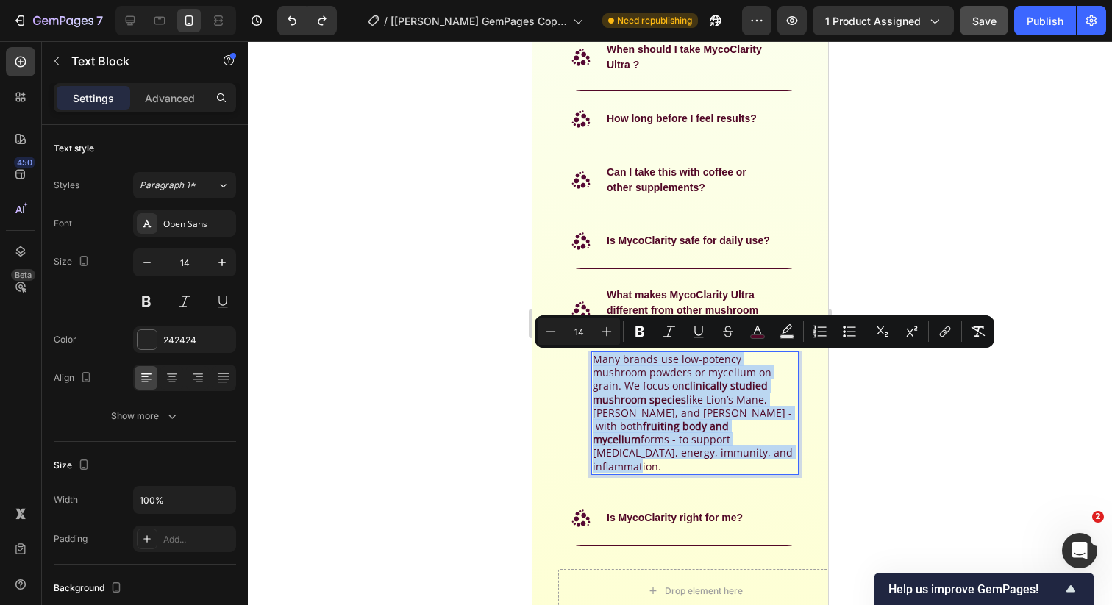
copy span "Many brands use low-potency mushroom powders or mycelium on grain. We focus on …"
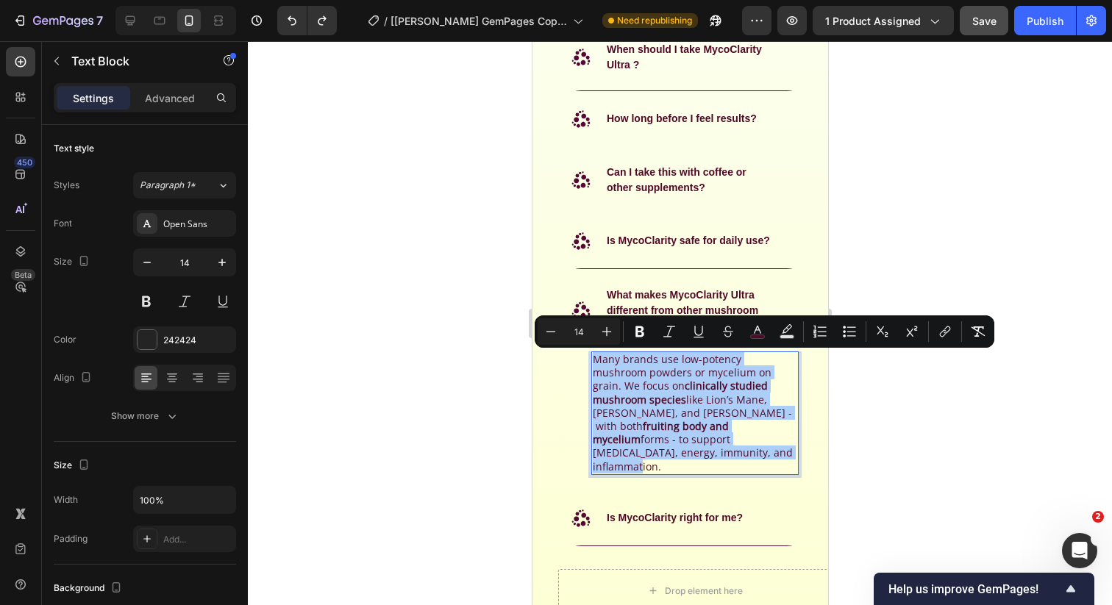
click at [474, 396] on div at bounding box center [680, 323] width 864 height 564
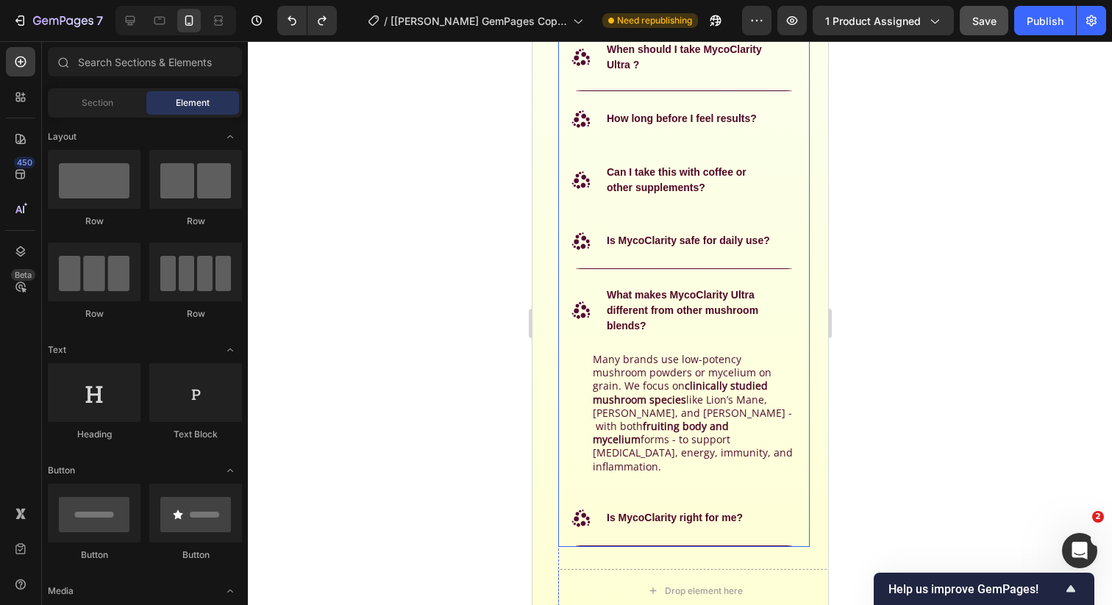
click at [635, 304] on p "What makes MycoClarity Ultra different from other mushroom blends?" at bounding box center [689, 311] width 166 height 46
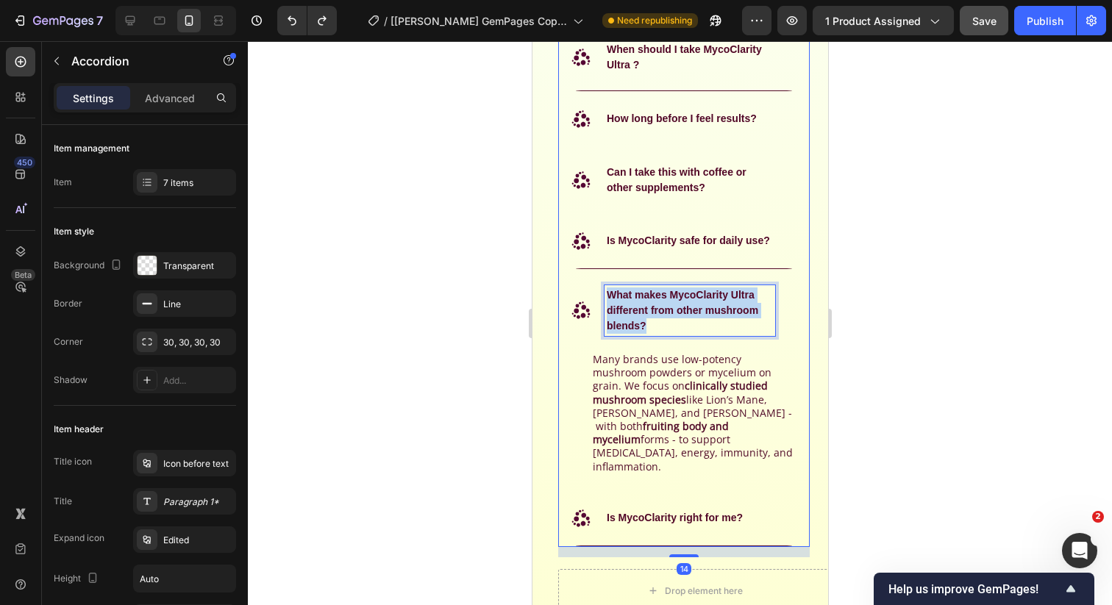
click at [635, 304] on p "What makes MycoClarity Ultra different from other mushroom blends?" at bounding box center [689, 311] width 166 height 46
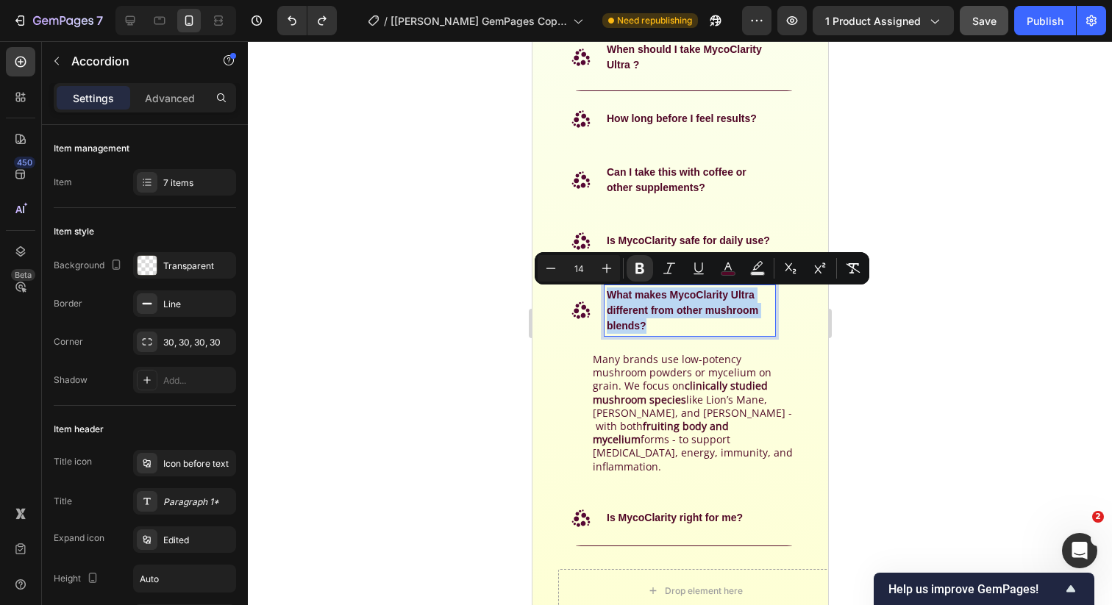
copy strong "What makes MycoClarity Ultra different from other mushroom blends?"
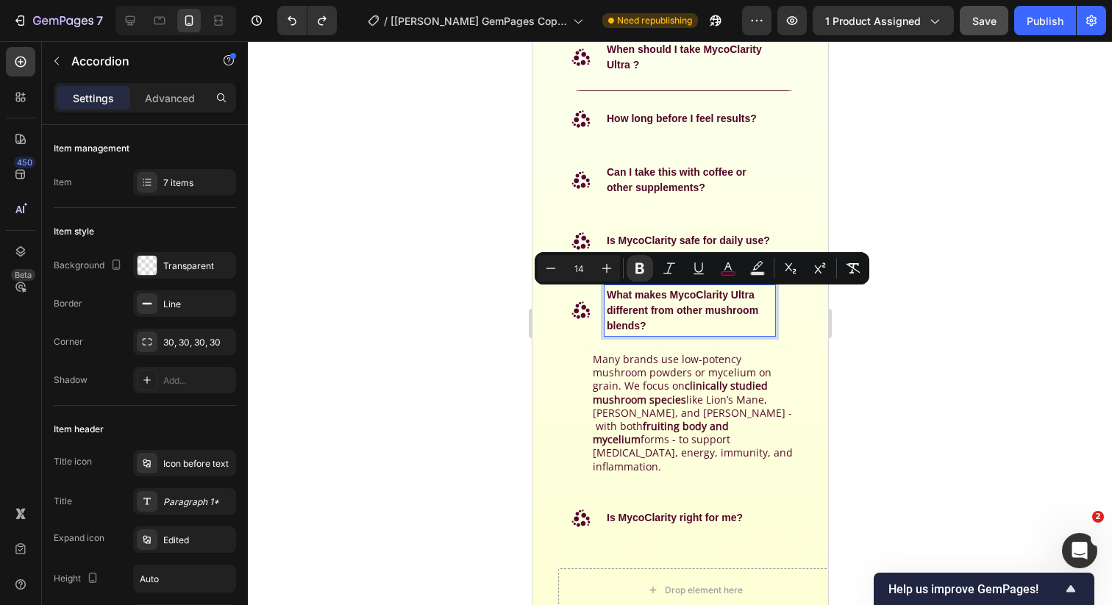
click at [682, 510] on p "Is MycoClarity right for me?" at bounding box center [674, 517] width 136 height 15
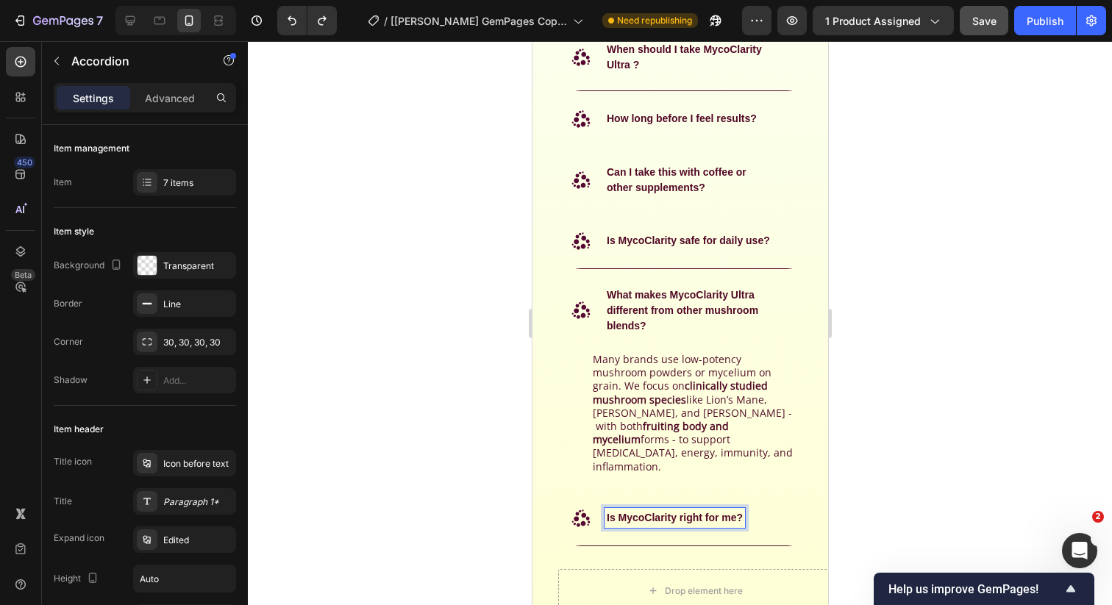
click at [918, 476] on div at bounding box center [680, 323] width 864 height 564
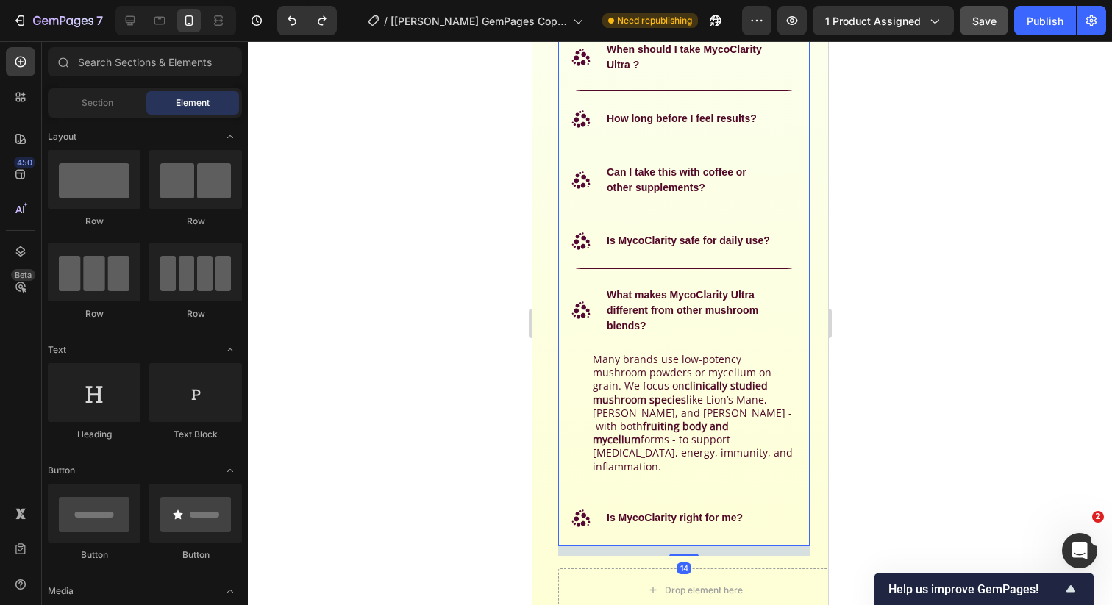
click at [749, 507] on div ".id582365436935406176 .st0 { fill: #560834; } Is MycoClarity right for me?" at bounding box center [671, 519] width 206 height 24
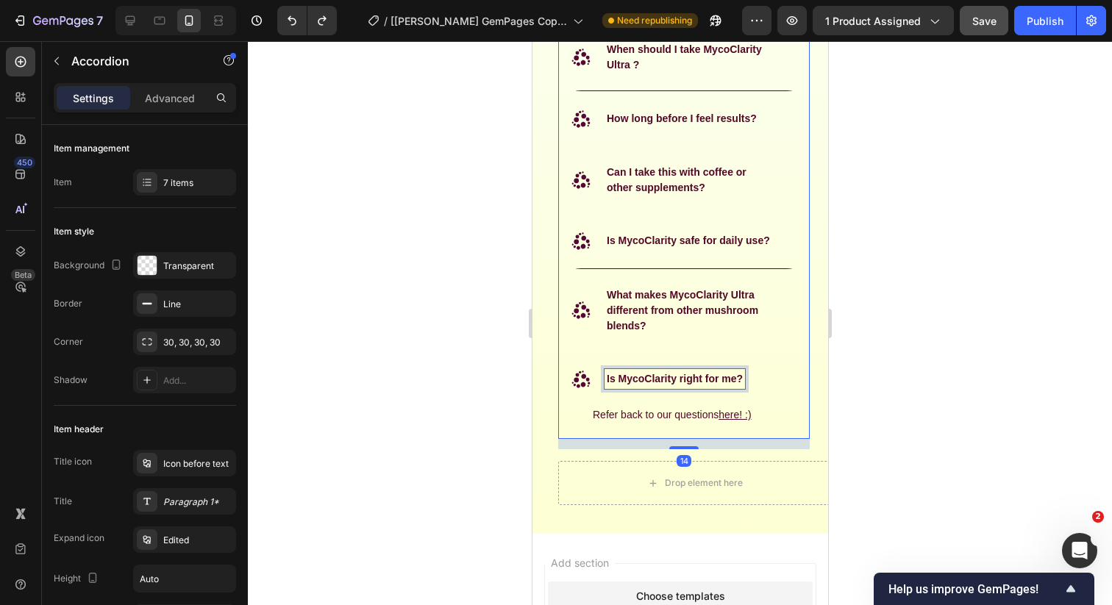
click at [676, 385] on strong "Is MycoClarity right for me?" at bounding box center [674, 379] width 136 height 12
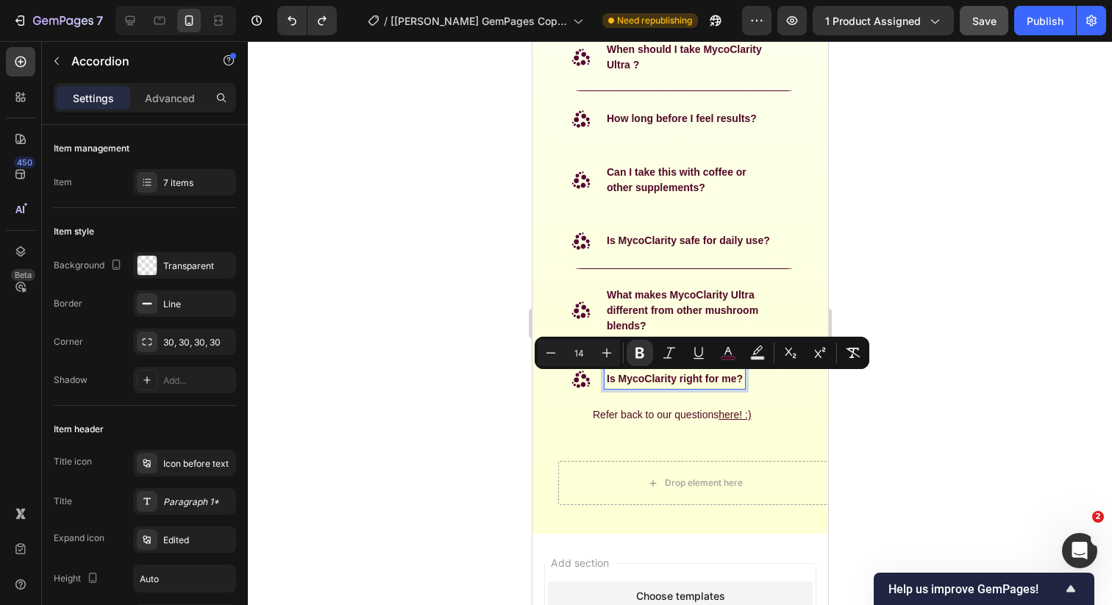
click at [666, 384] on strong "Is MycoClarity right for me?" at bounding box center [674, 379] width 136 height 12
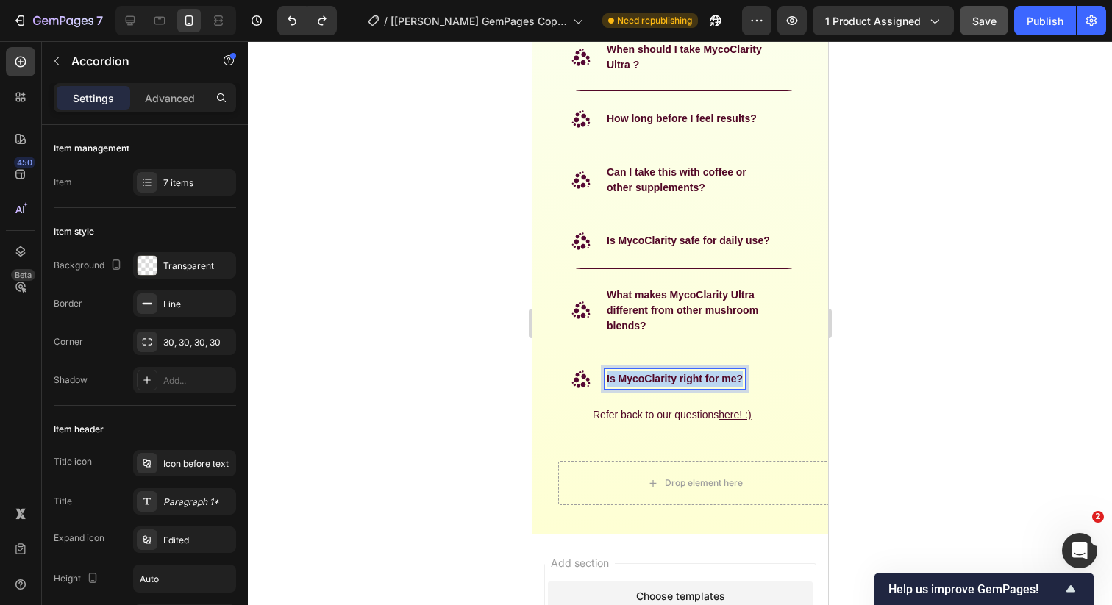
click at [666, 384] on strong "Is MycoClarity right for me?" at bounding box center [674, 379] width 136 height 12
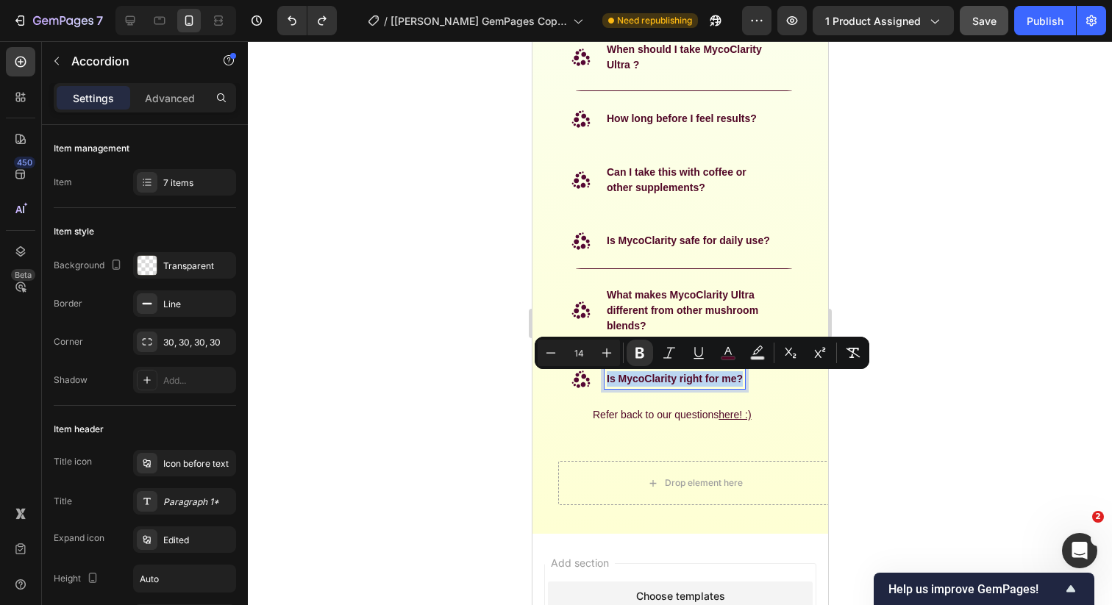
copy strong "Is MycoClarity right for me?"
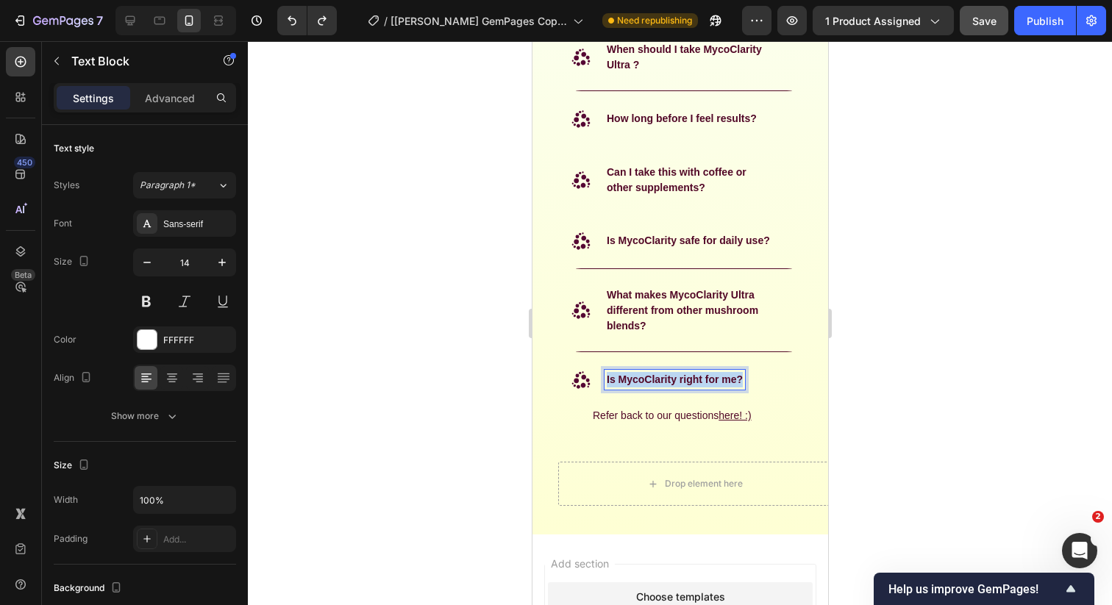
click at [655, 411] on span "Refer back to our questions" at bounding box center [655, 416] width 126 height 12
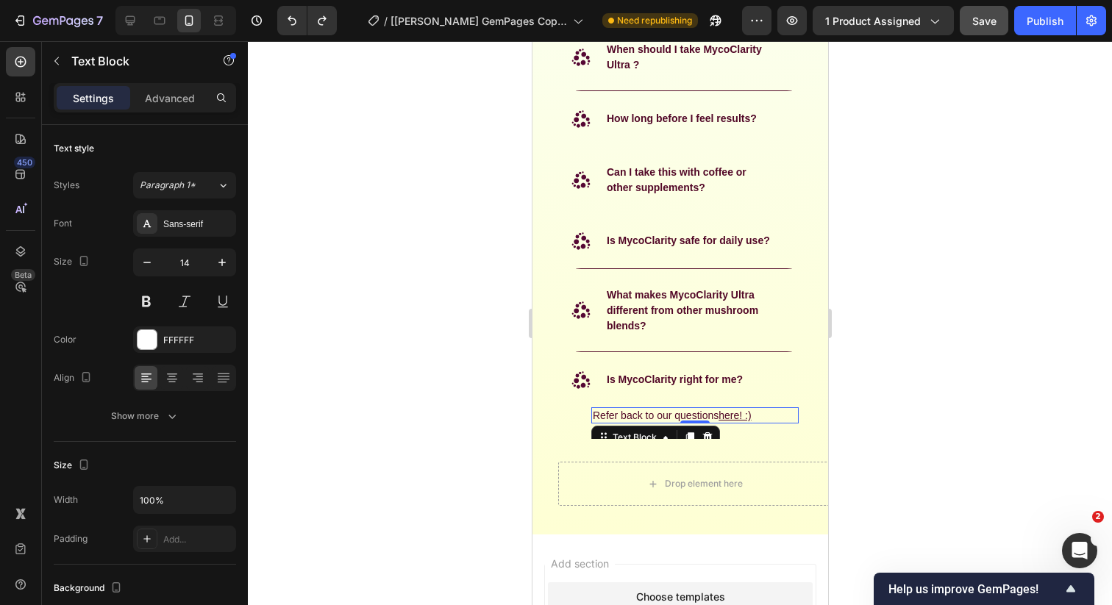
click at [650, 419] on span "Refer back to our questions" at bounding box center [655, 416] width 126 height 12
